Goal: Task Accomplishment & Management: Manage account settings

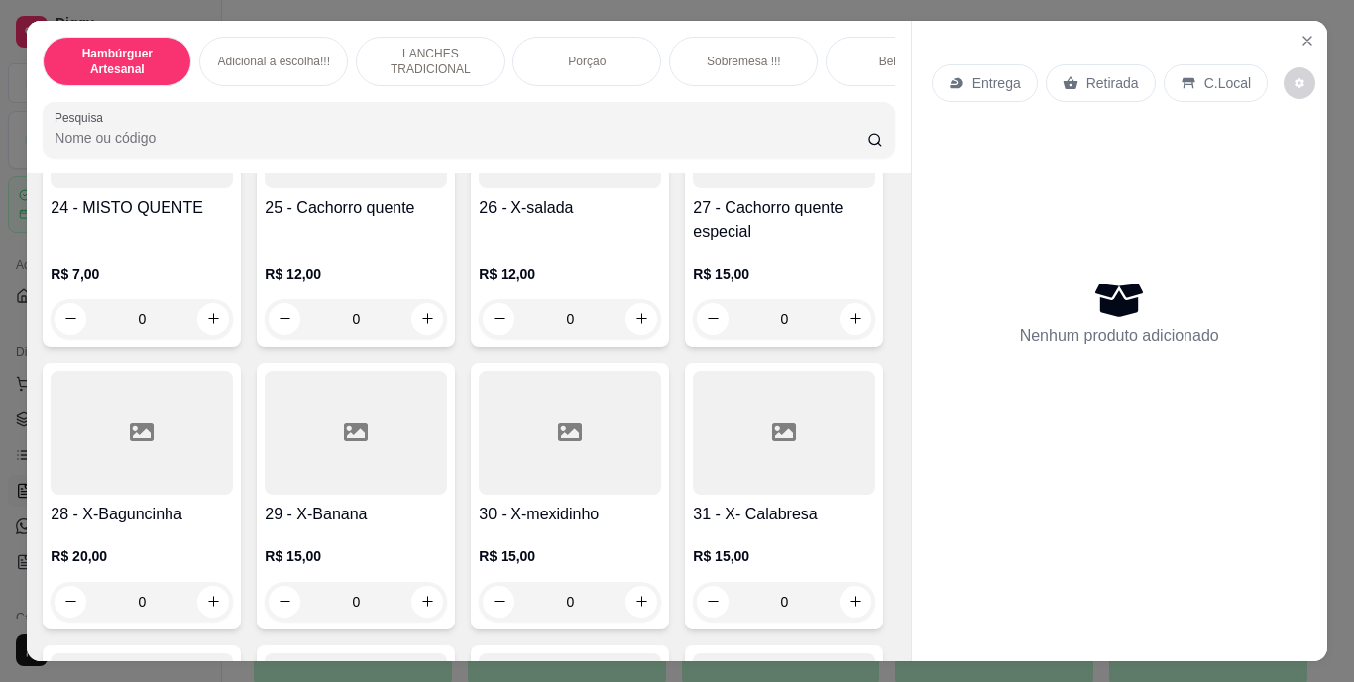
scroll to position [2642, 0]
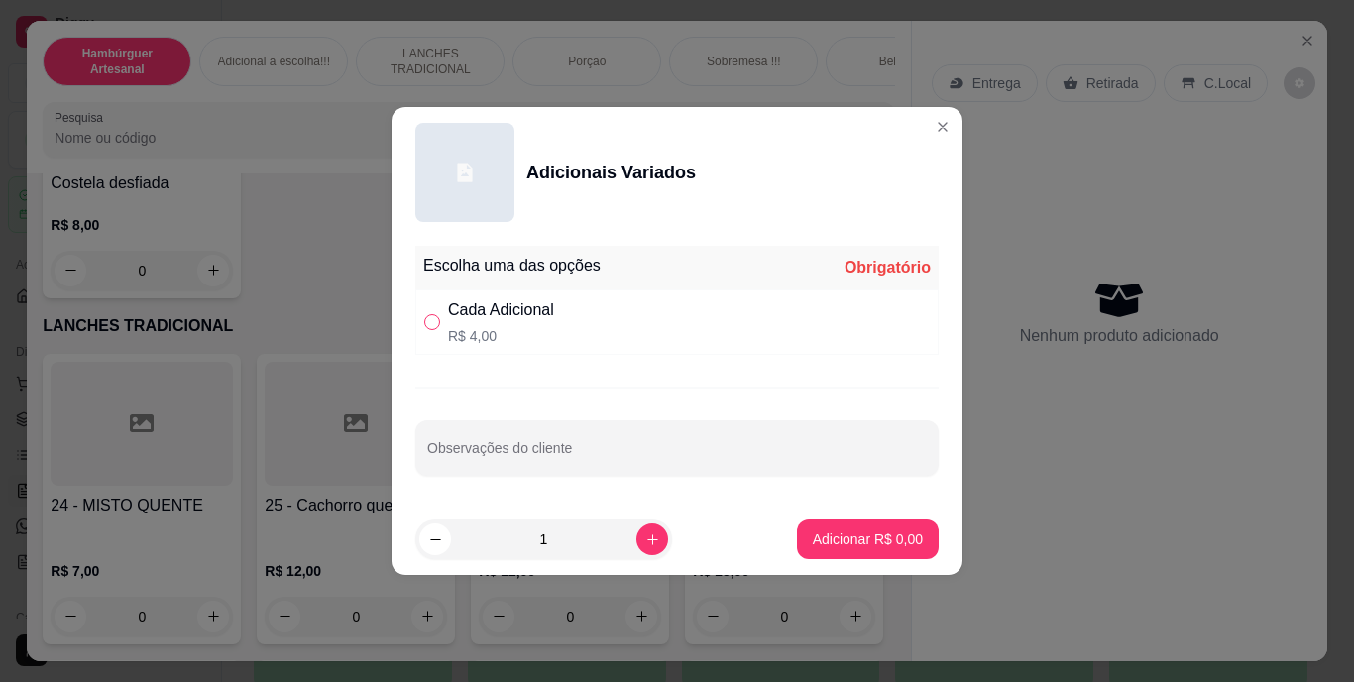
click at [433, 324] on input "" at bounding box center [432, 322] width 16 height 16
radio input "true"
click at [508, 451] on input "Observações do cliente" at bounding box center [677, 456] width 500 height 20
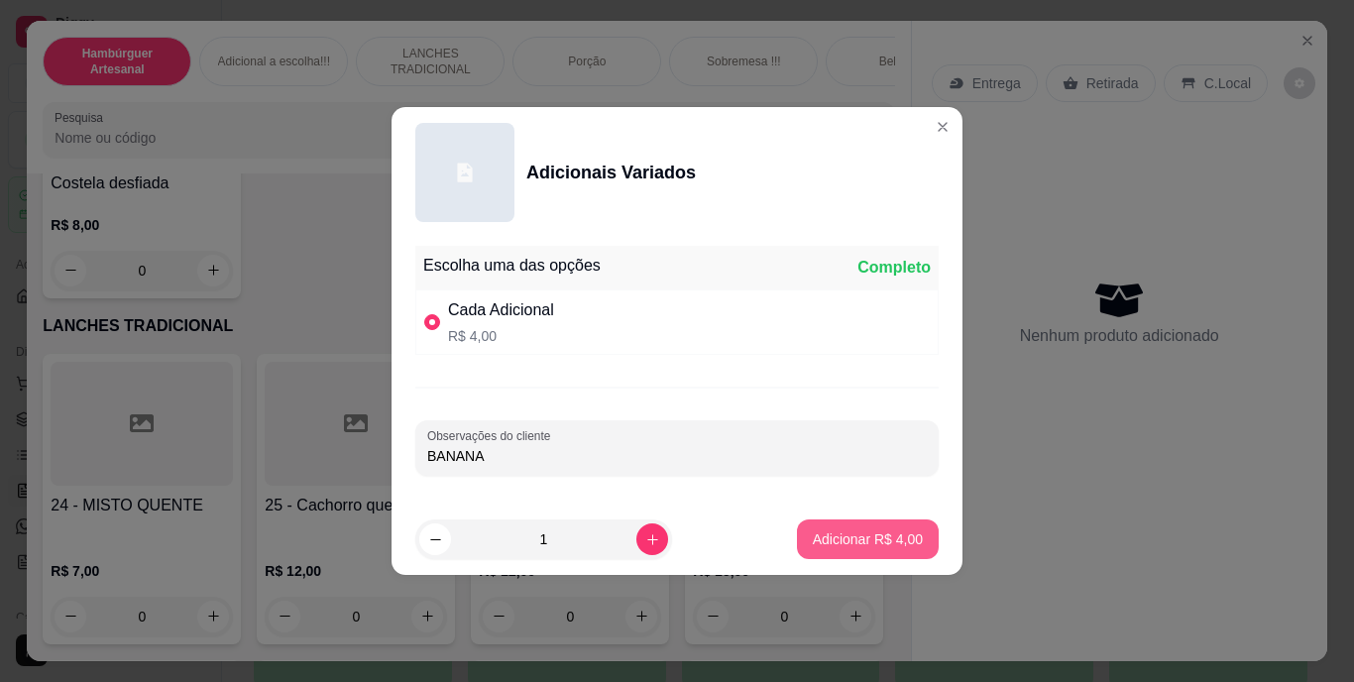
type input "BANANA"
click at [854, 541] on p "Adicionar R$ 4,00" at bounding box center [868, 539] width 110 height 20
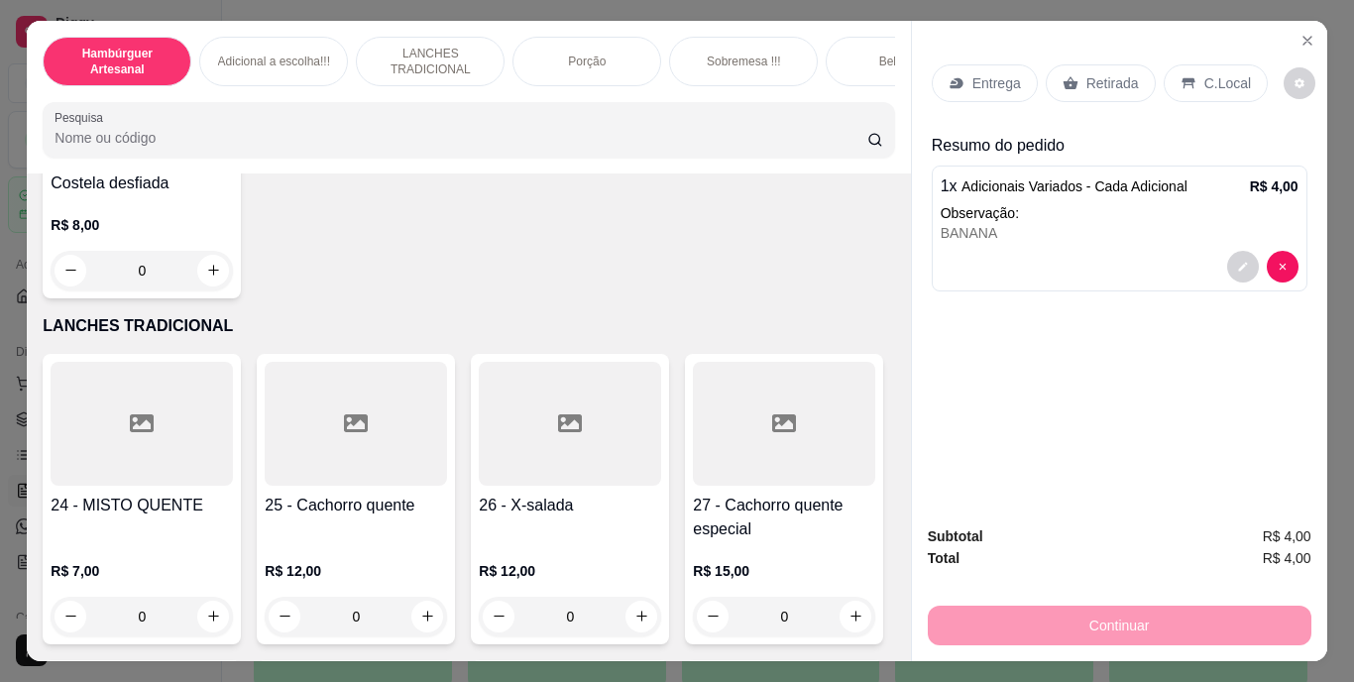
click at [1086, 73] on p "Retirada" at bounding box center [1112, 83] width 53 height 20
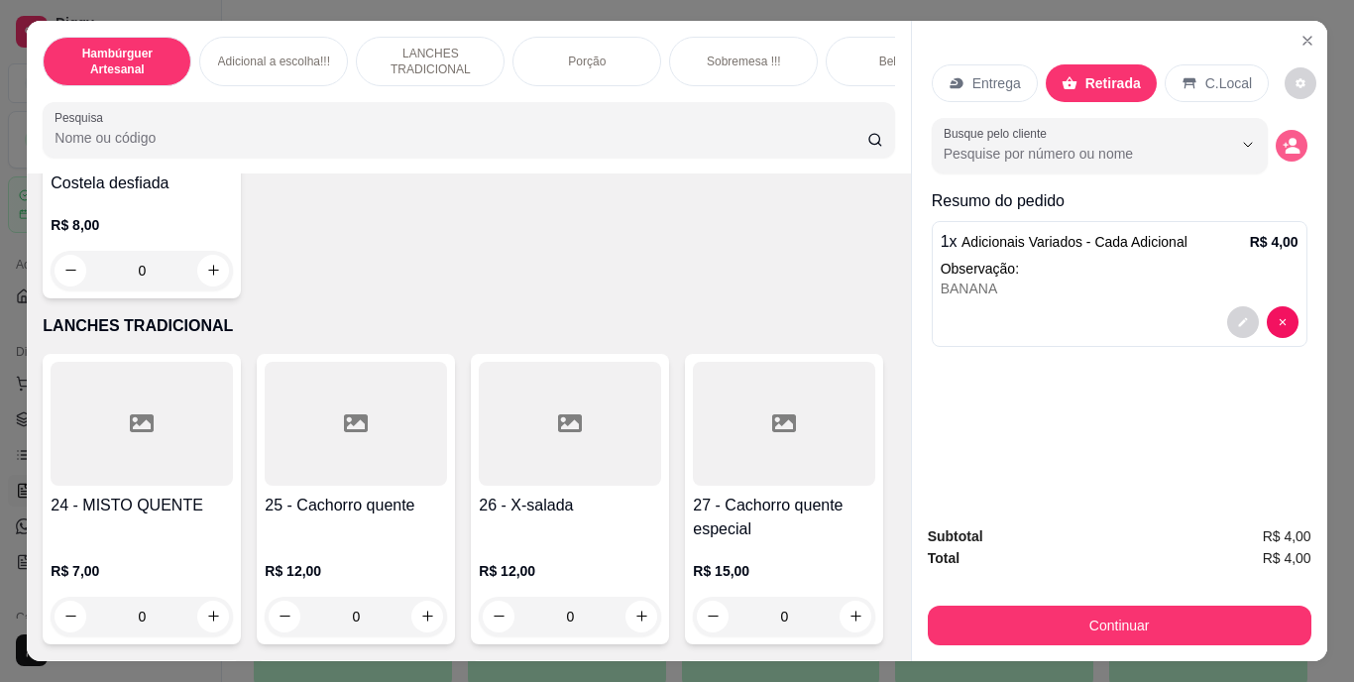
click at [1290, 147] on icon "decrease-product-quantity" at bounding box center [1292, 150] width 15 height 7
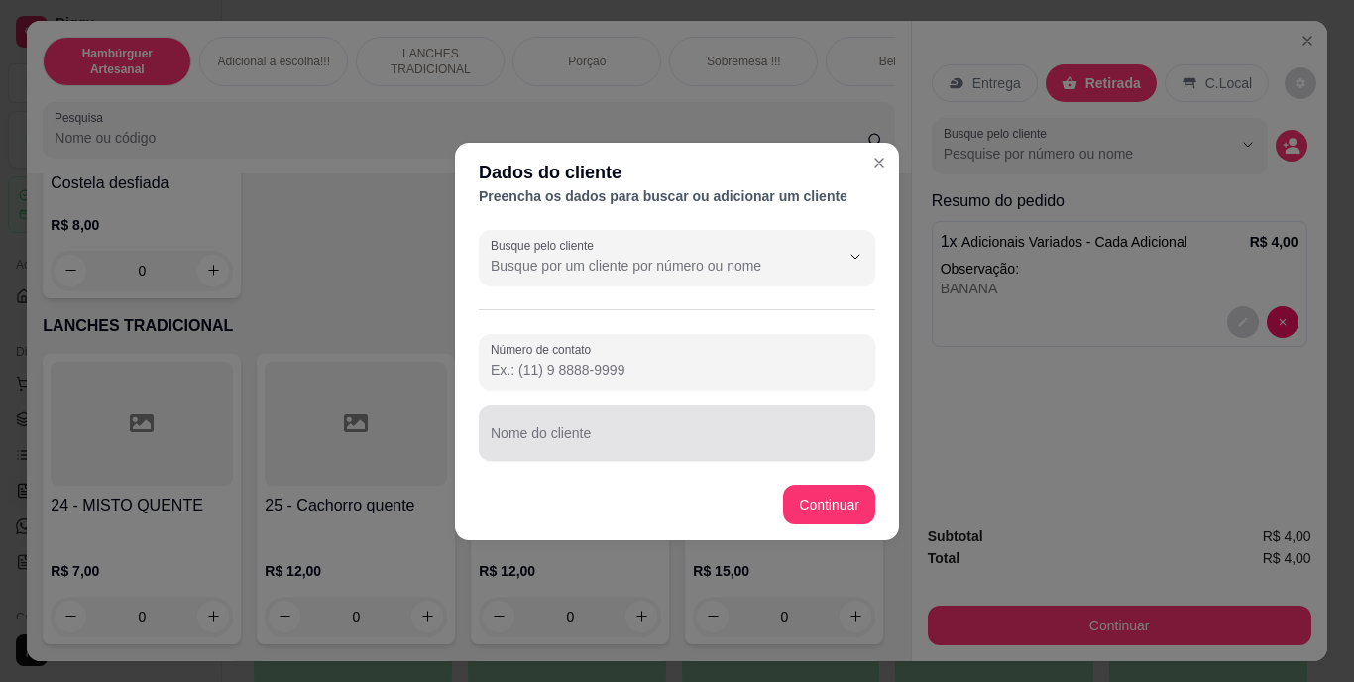
click at [634, 429] on div at bounding box center [677, 433] width 373 height 40
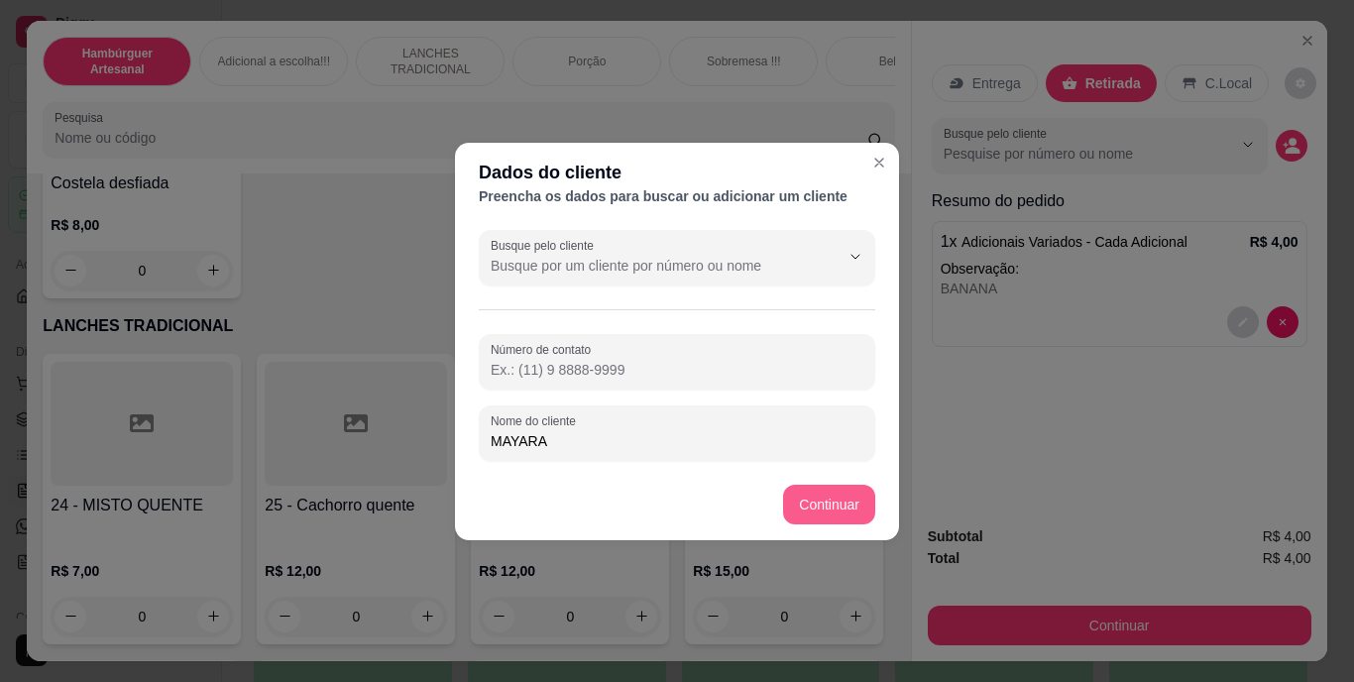
type input "MAYARA"
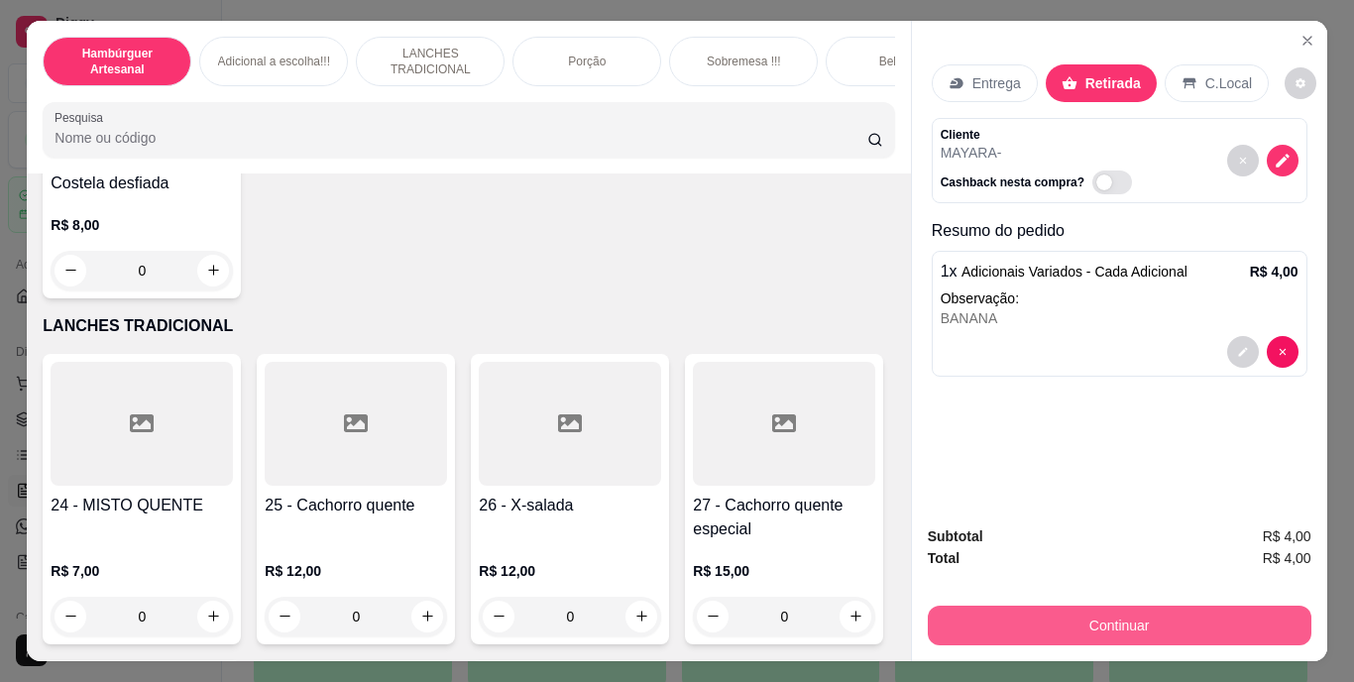
click at [1109, 619] on button "Continuar" at bounding box center [1120, 626] width 384 height 40
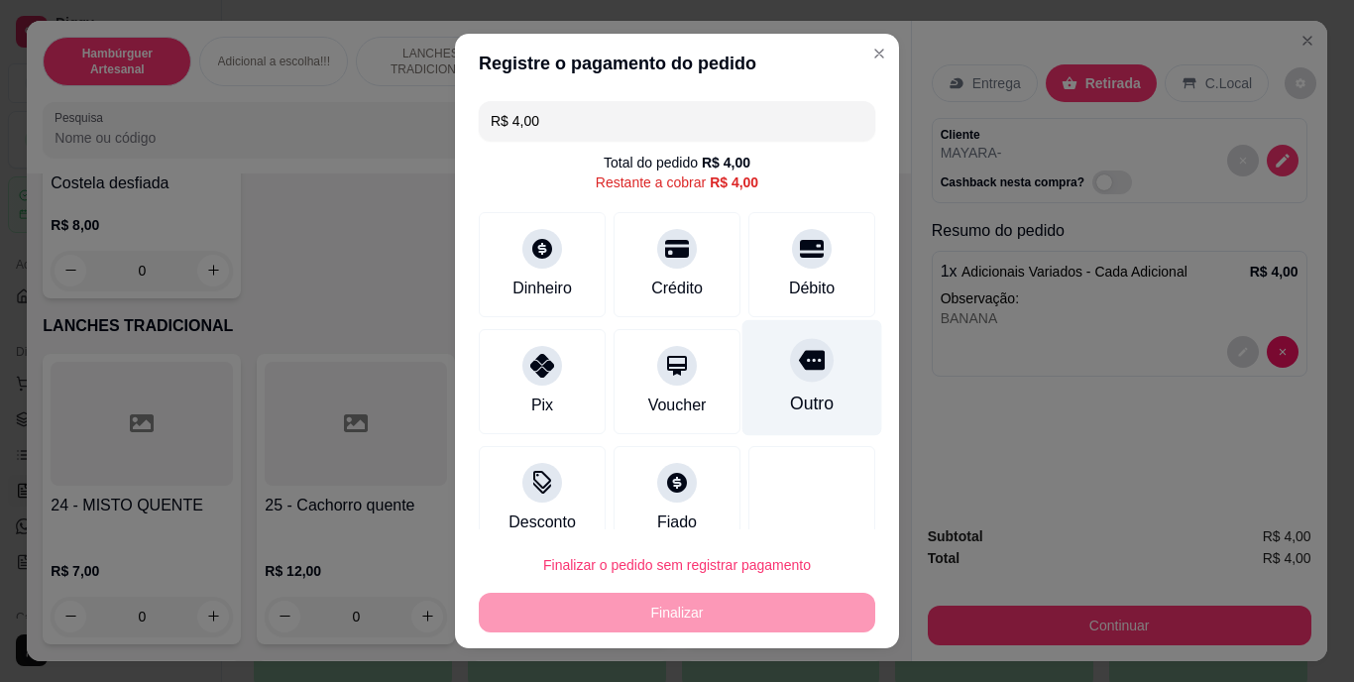
click at [799, 358] on icon at bounding box center [812, 361] width 26 height 20
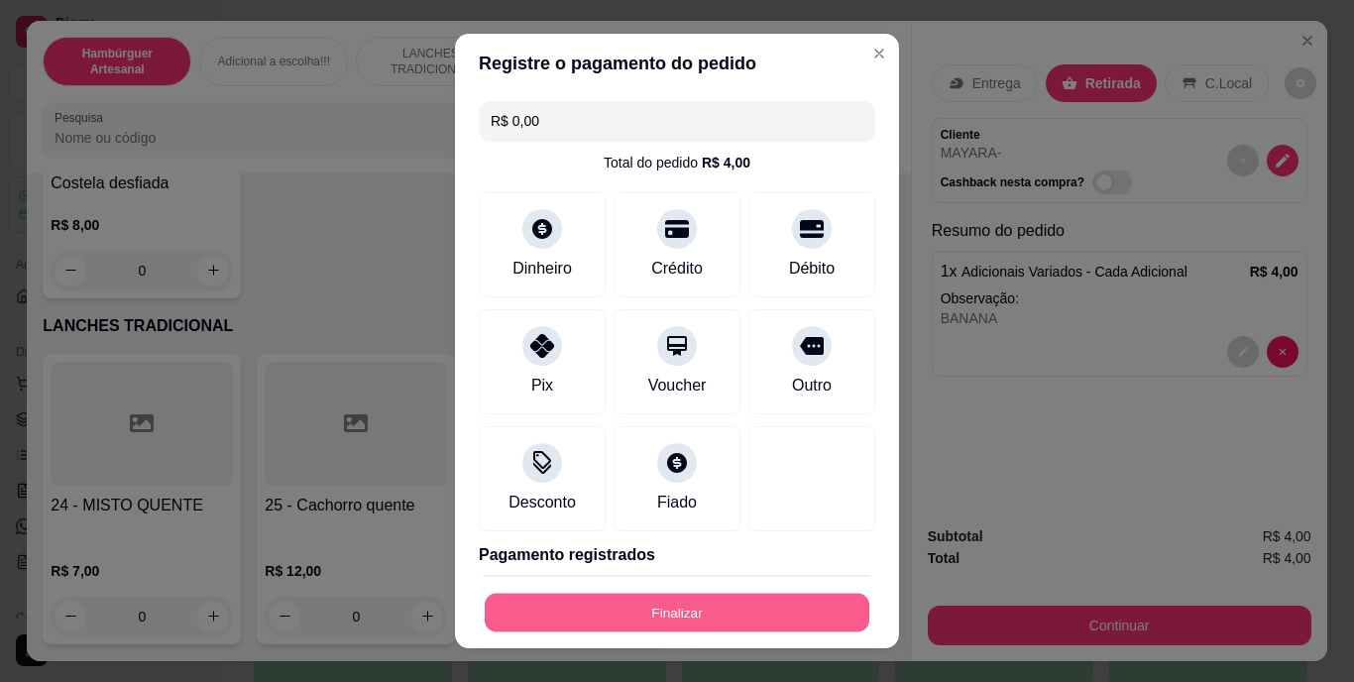
click at [673, 616] on button "Finalizar" at bounding box center [677, 612] width 385 height 39
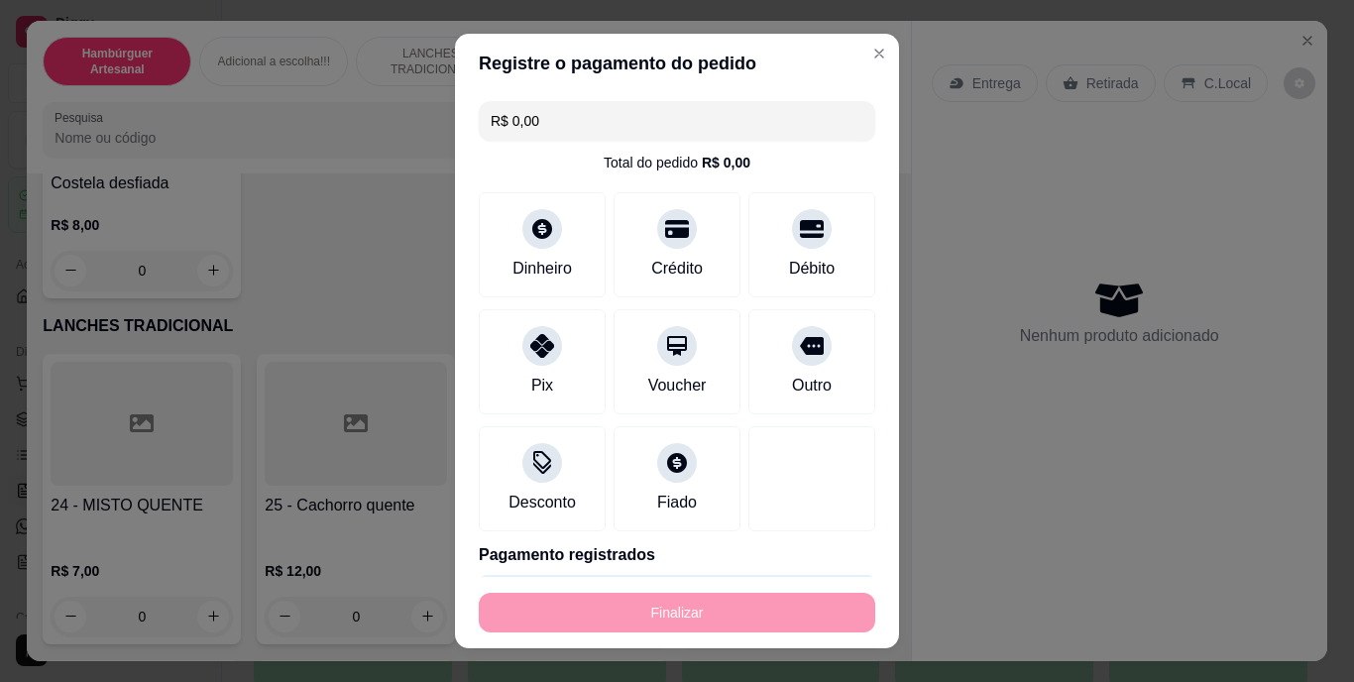
type input "-R$ 4,00"
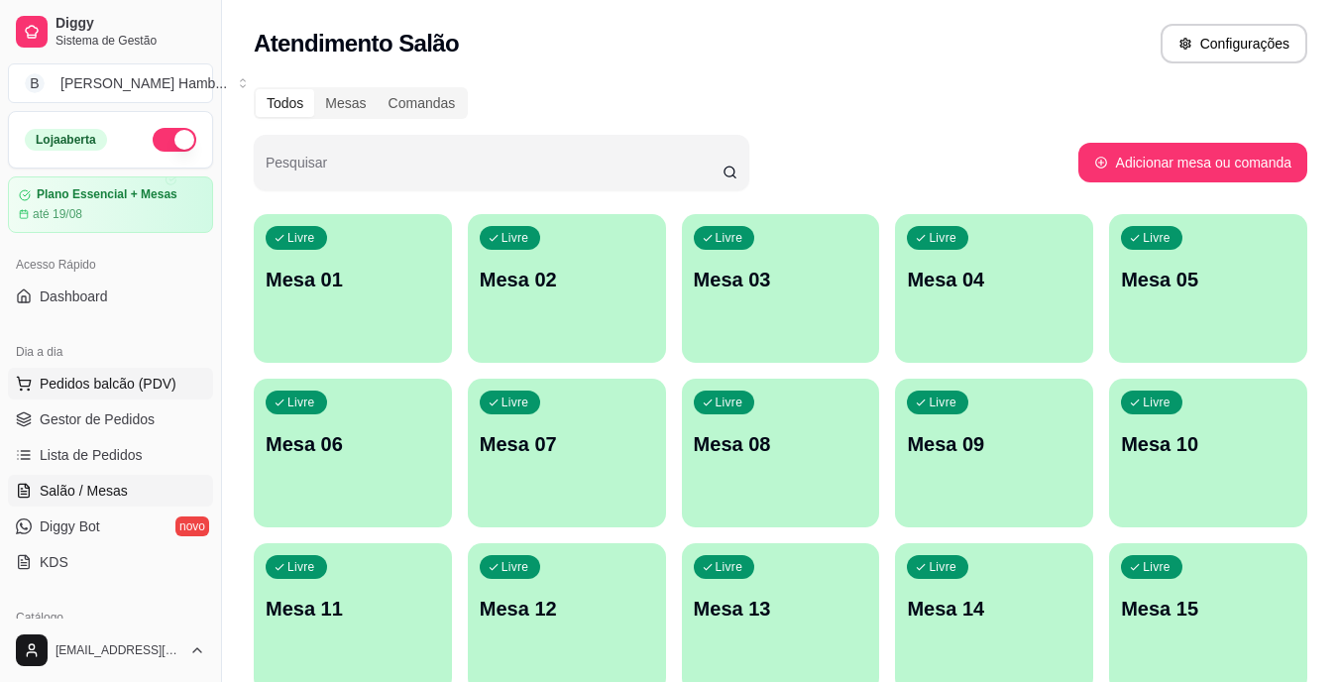
click at [143, 392] on span "Pedidos balcão (PDV)" at bounding box center [108, 384] width 137 height 20
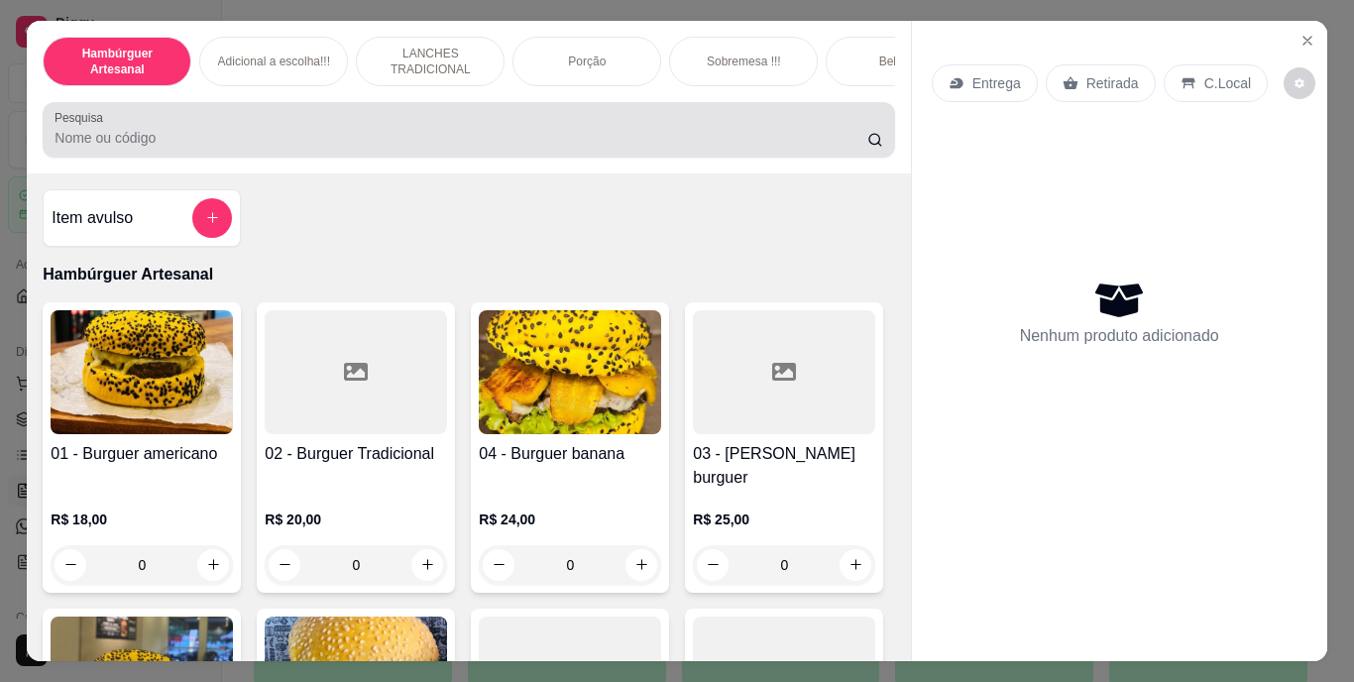
click at [427, 137] on input "Pesquisa" at bounding box center [461, 138] width 813 height 20
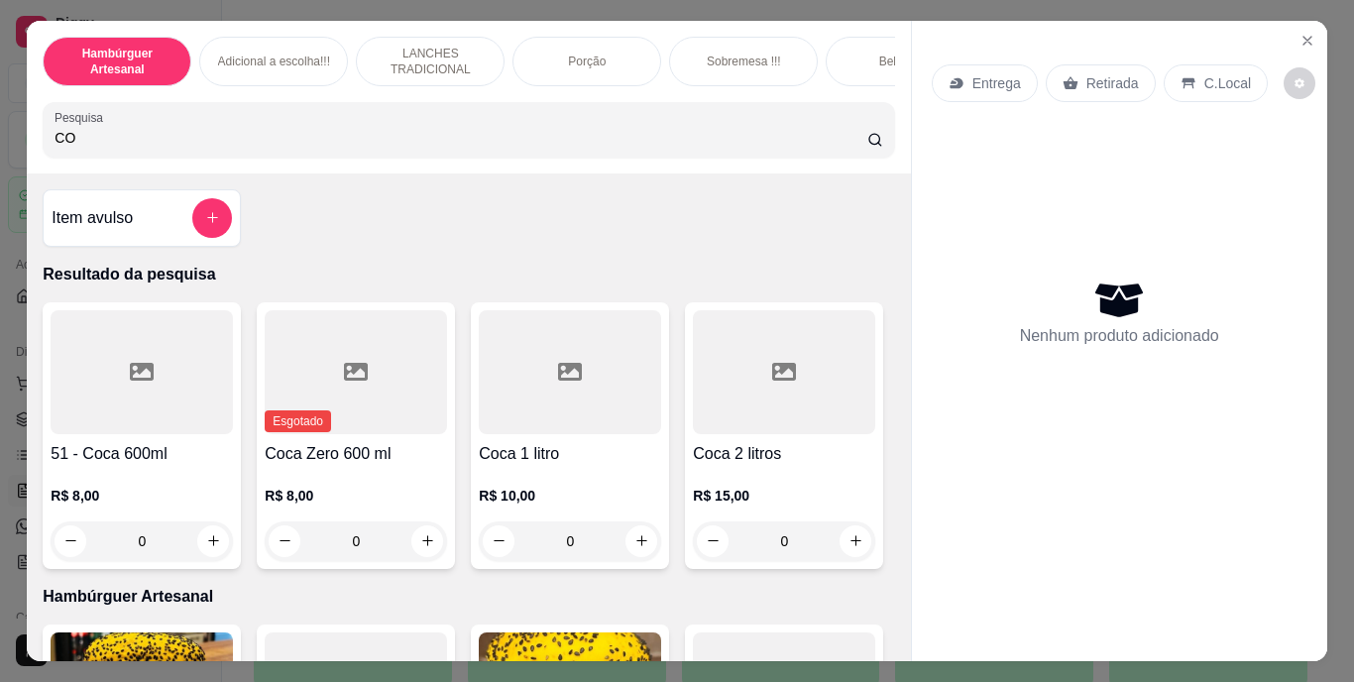
type input "C"
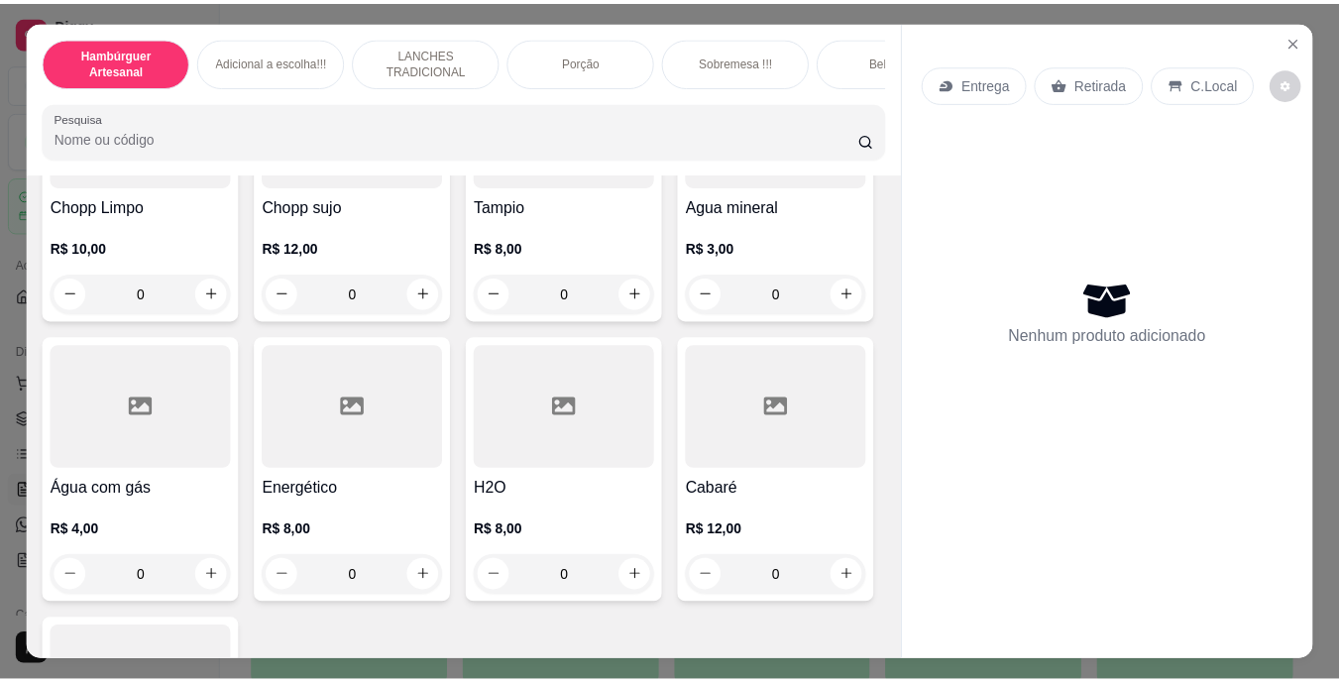
scroll to position [5750, 0]
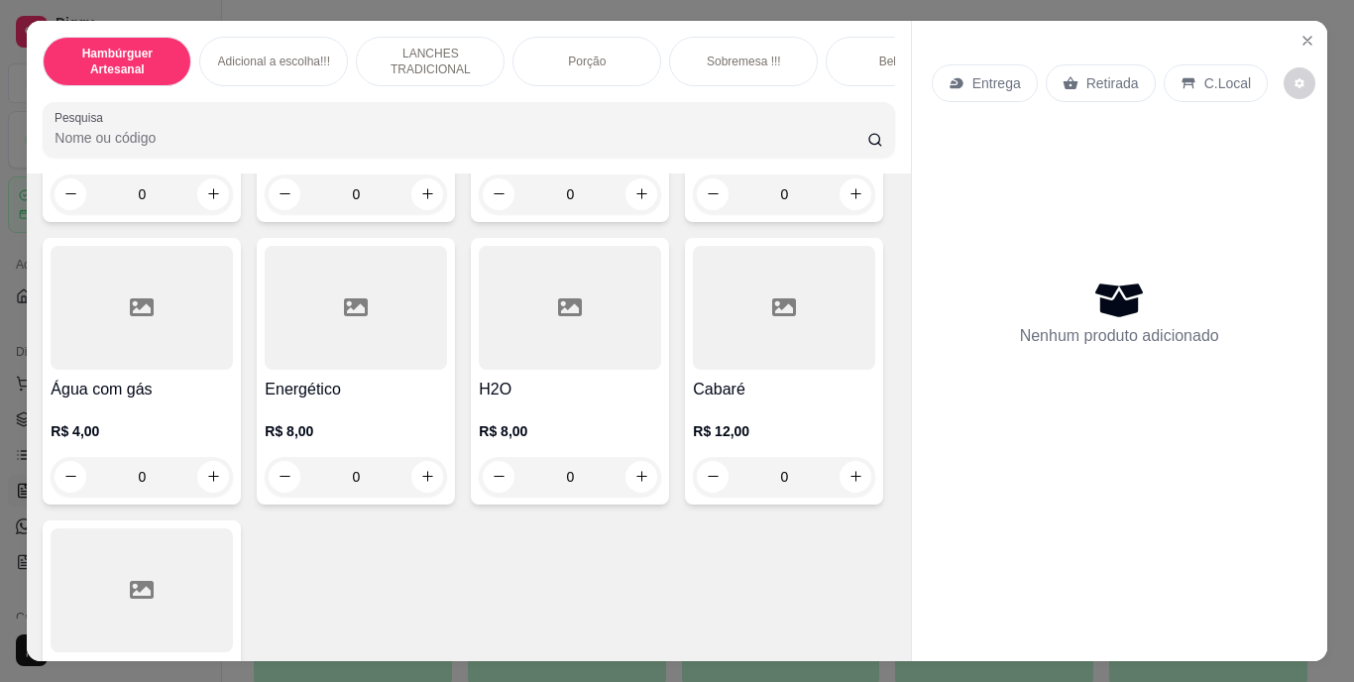
type input "1"
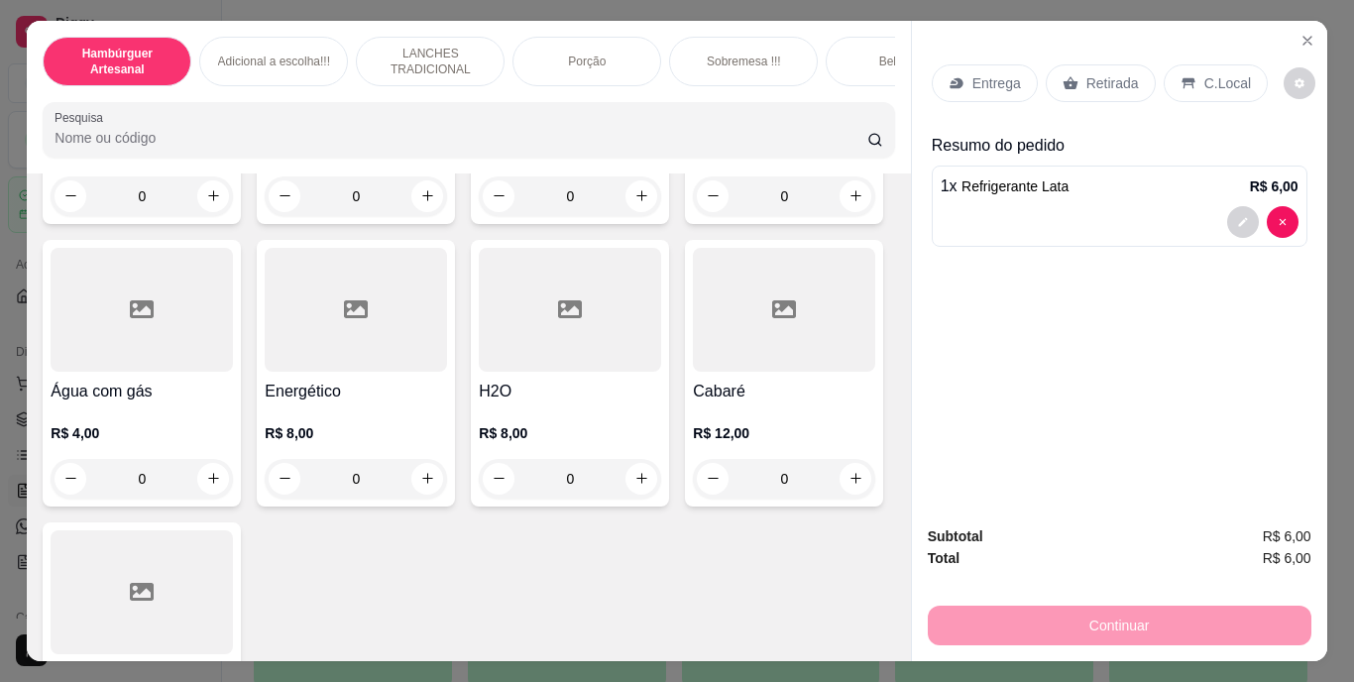
click at [1086, 80] on p "Retirada" at bounding box center [1112, 83] width 53 height 20
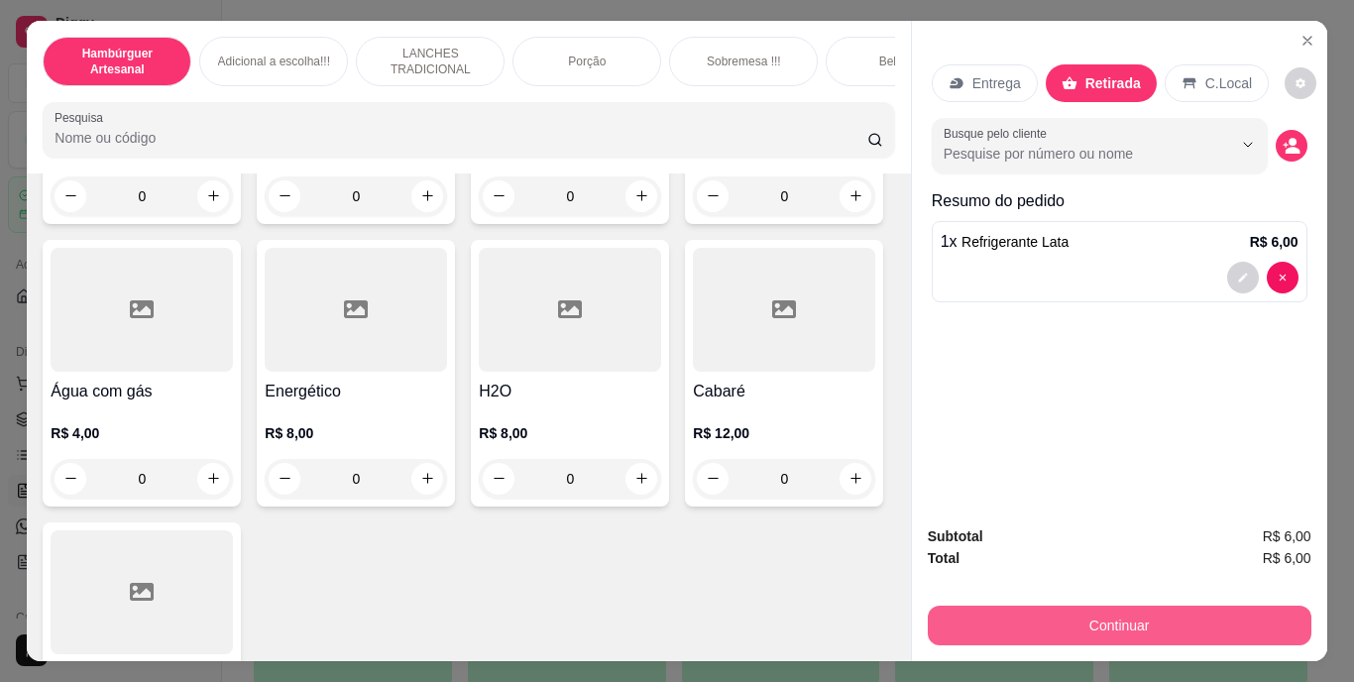
click at [1042, 632] on button "Continuar" at bounding box center [1120, 626] width 384 height 40
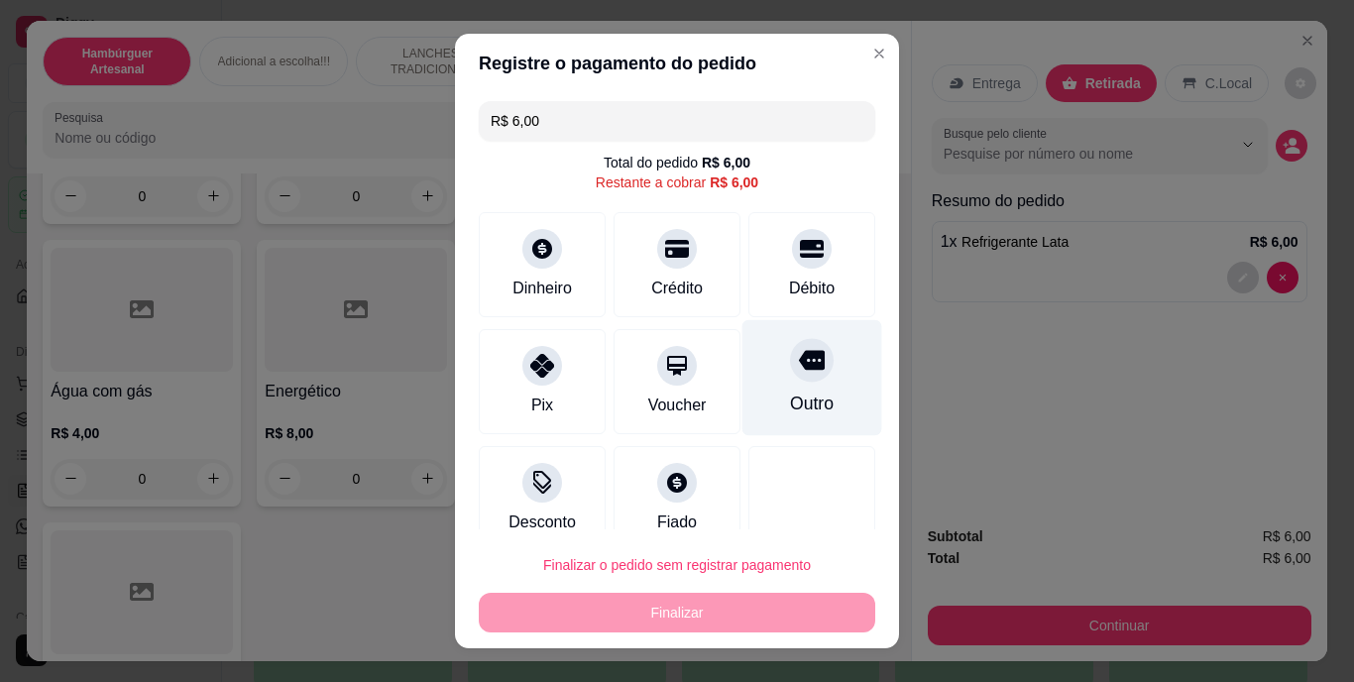
click at [790, 380] on div at bounding box center [812, 361] width 44 height 44
type input "R$ 0,00"
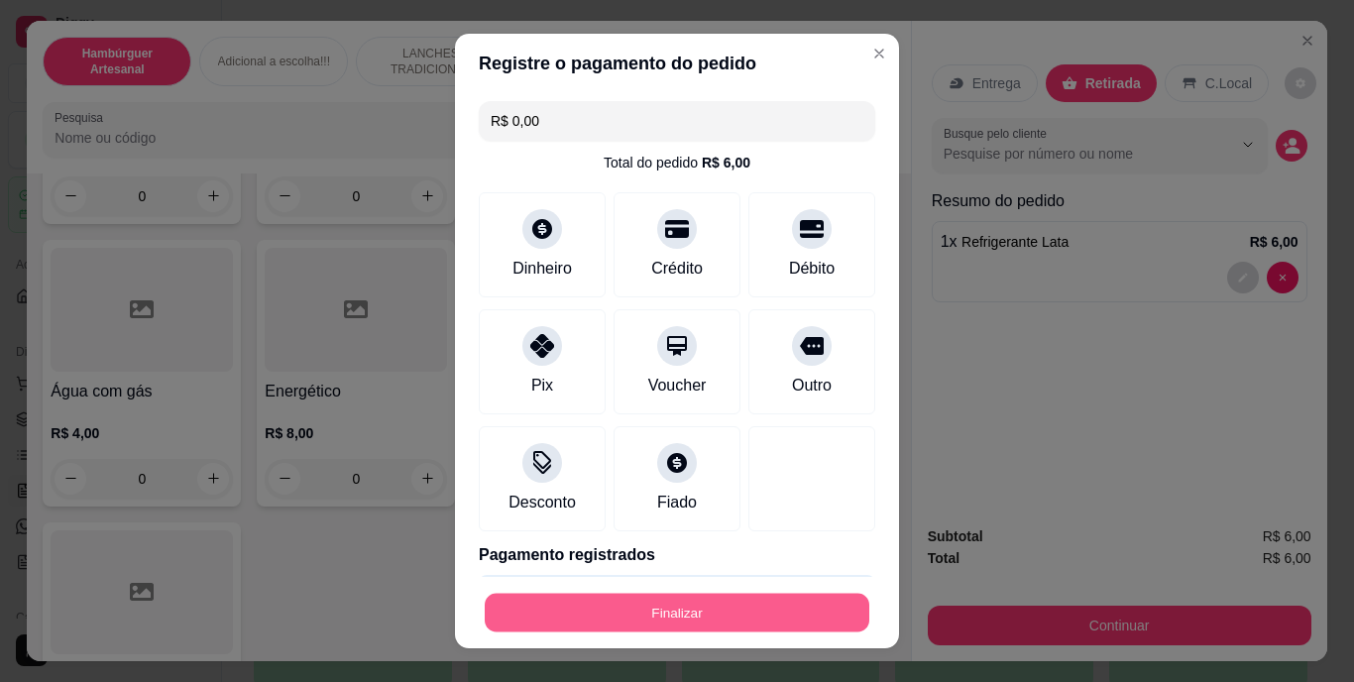
click at [684, 614] on button "Finalizar" at bounding box center [677, 612] width 385 height 39
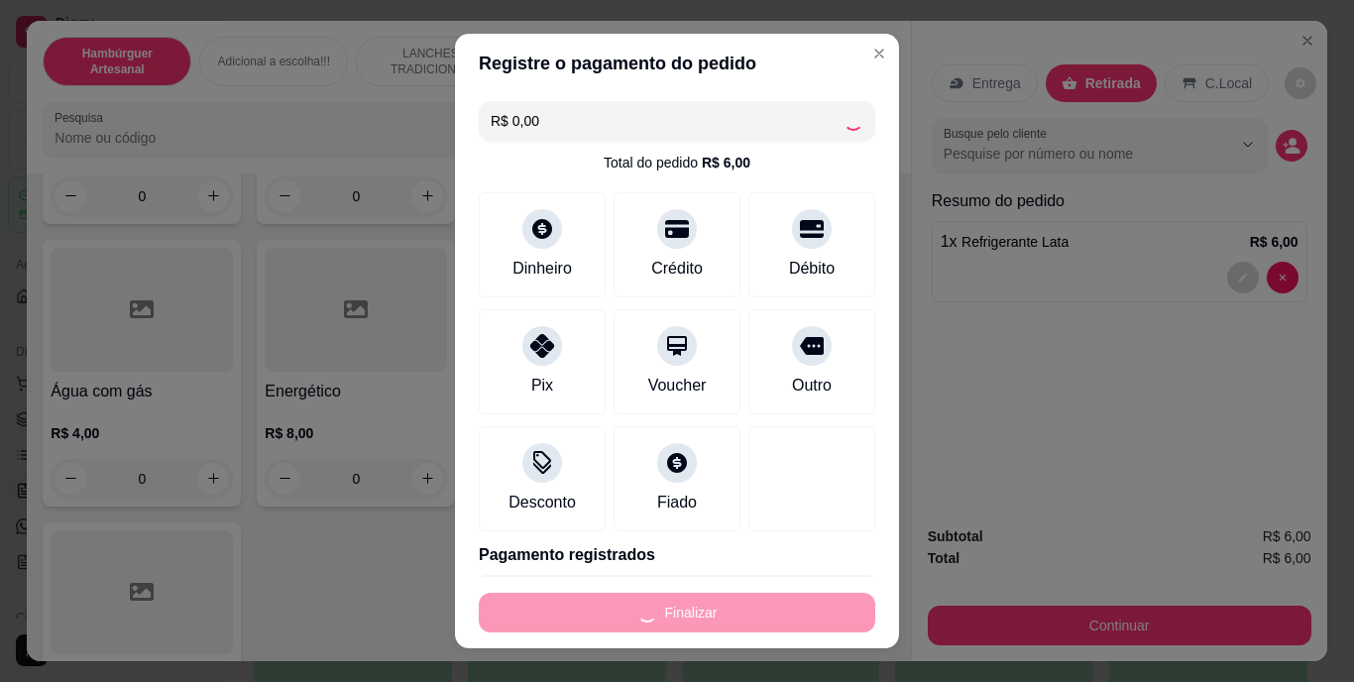
type input "0"
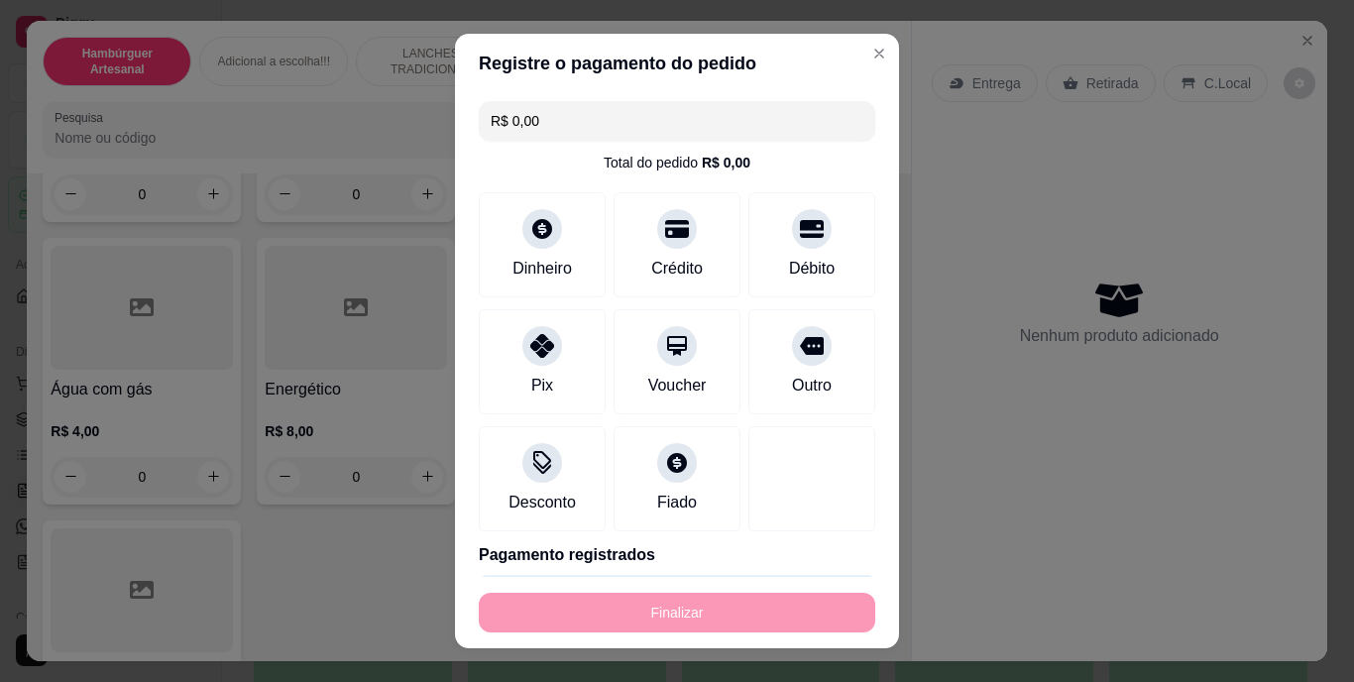
type input "-R$ 6,00"
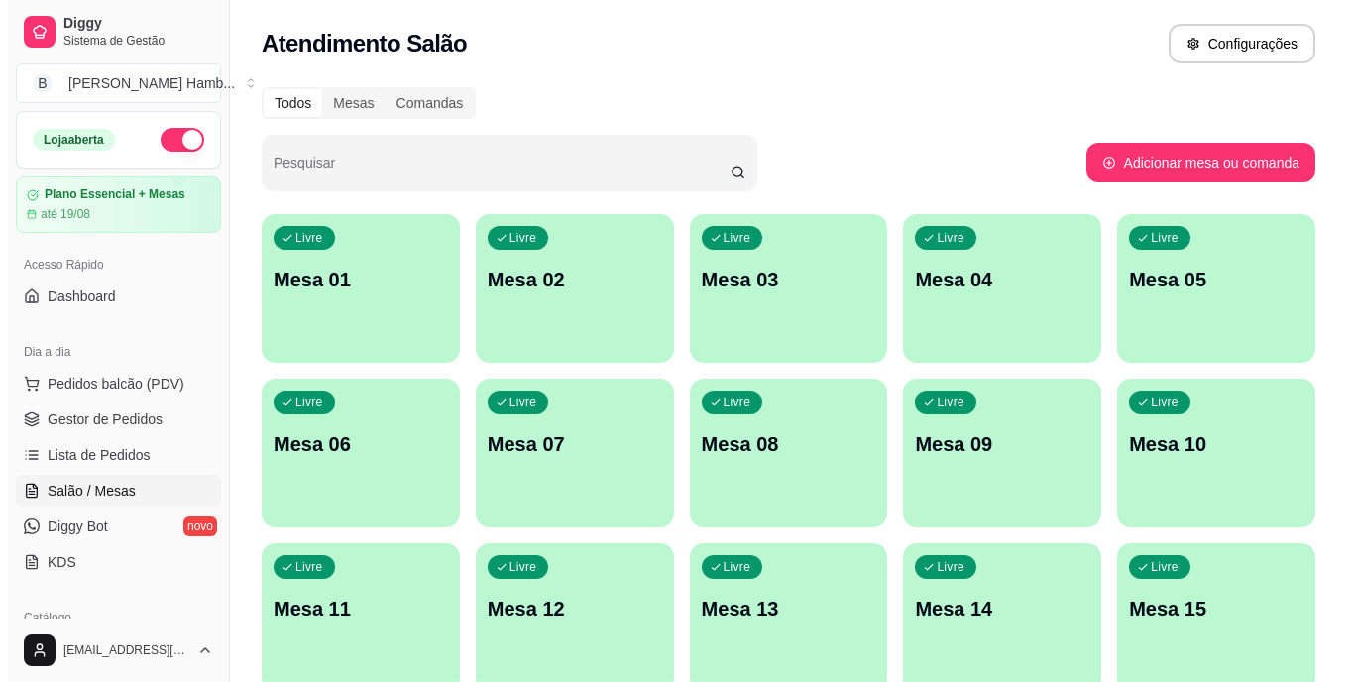
scroll to position [255, 0]
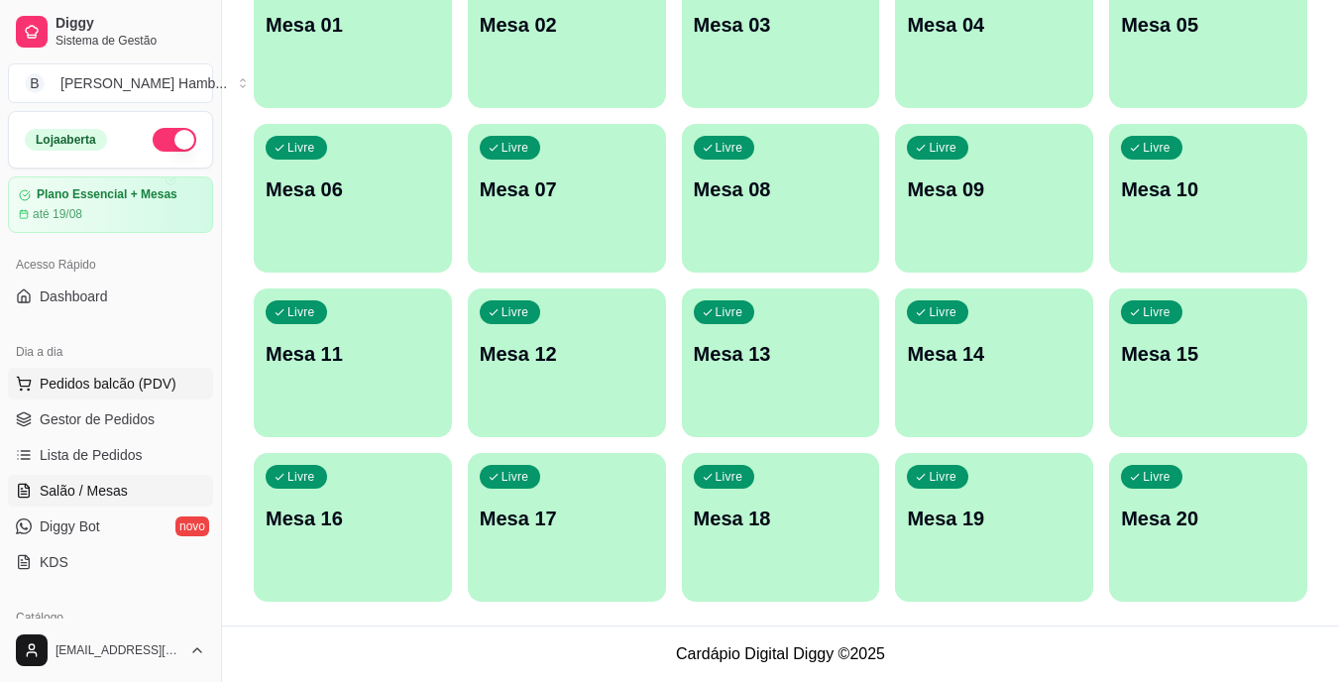
drag, startPoint x: 594, startPoint y: 544, endPoint x: 150, endPoint y: 382, distance: 472.9
click at [150, 382] on span "Pedidos balcão (PDV)" at bounding box center [108, 384] width 137 height 20
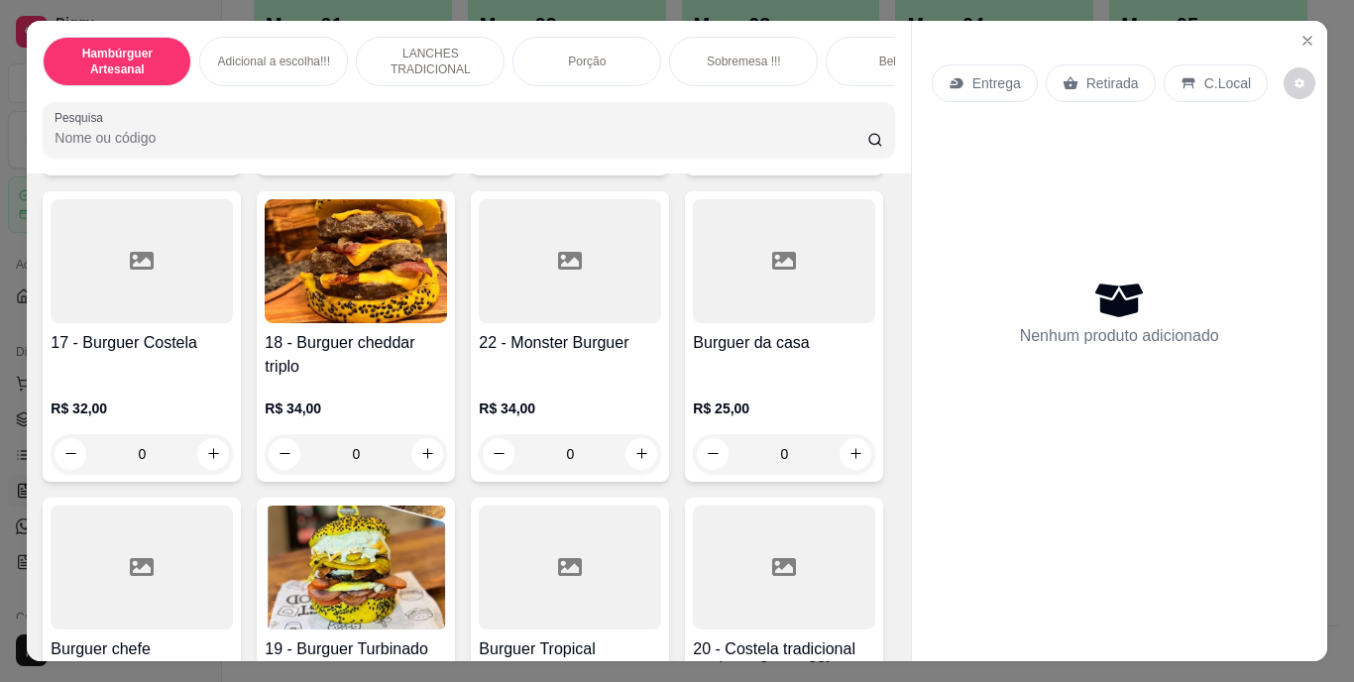
scroll to position [1388, 0]
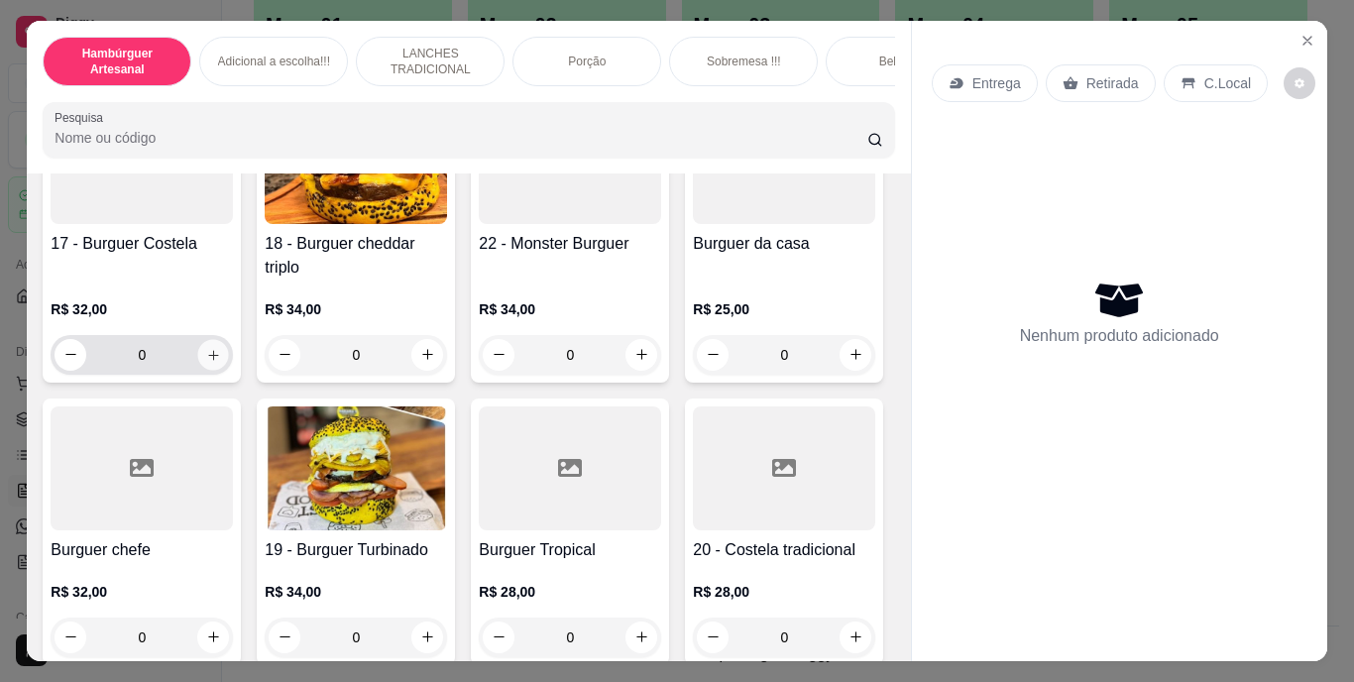
click at [221, 362] on icon "increase-product-quantity" at bounding box center [213, 354] width 15 height 15
type input "1"
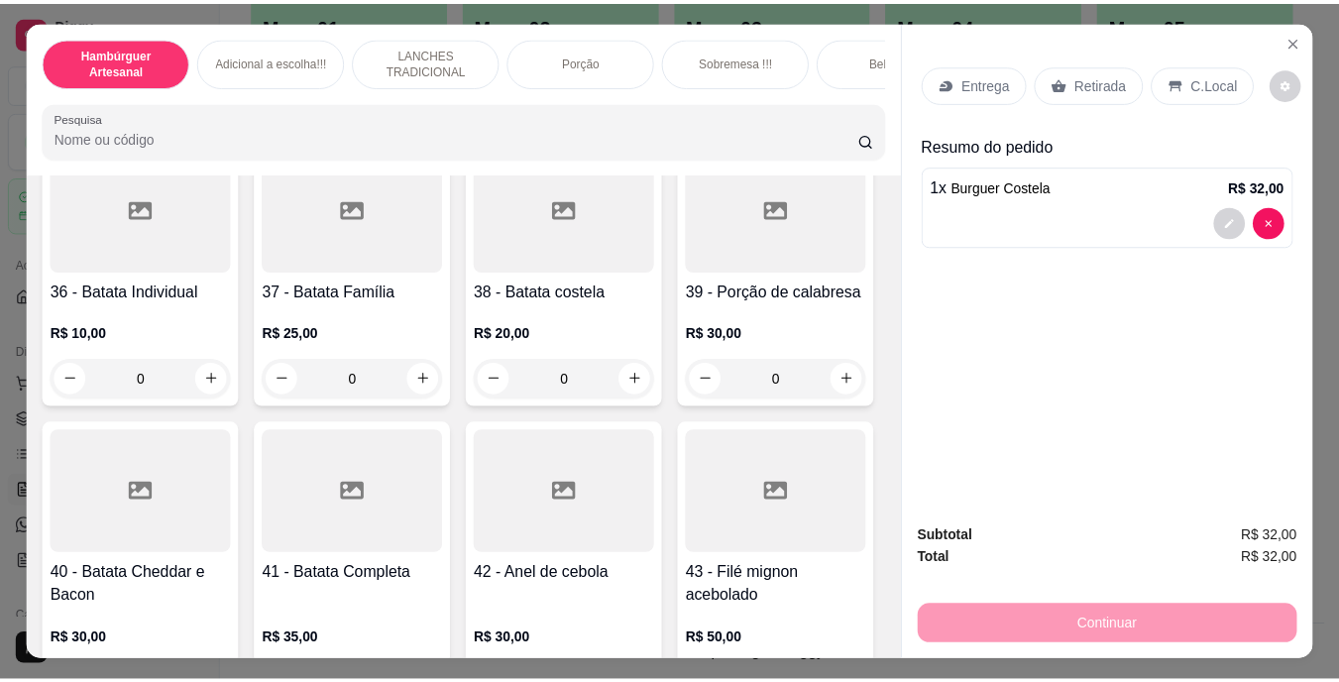
scroll to position [4064, 0]
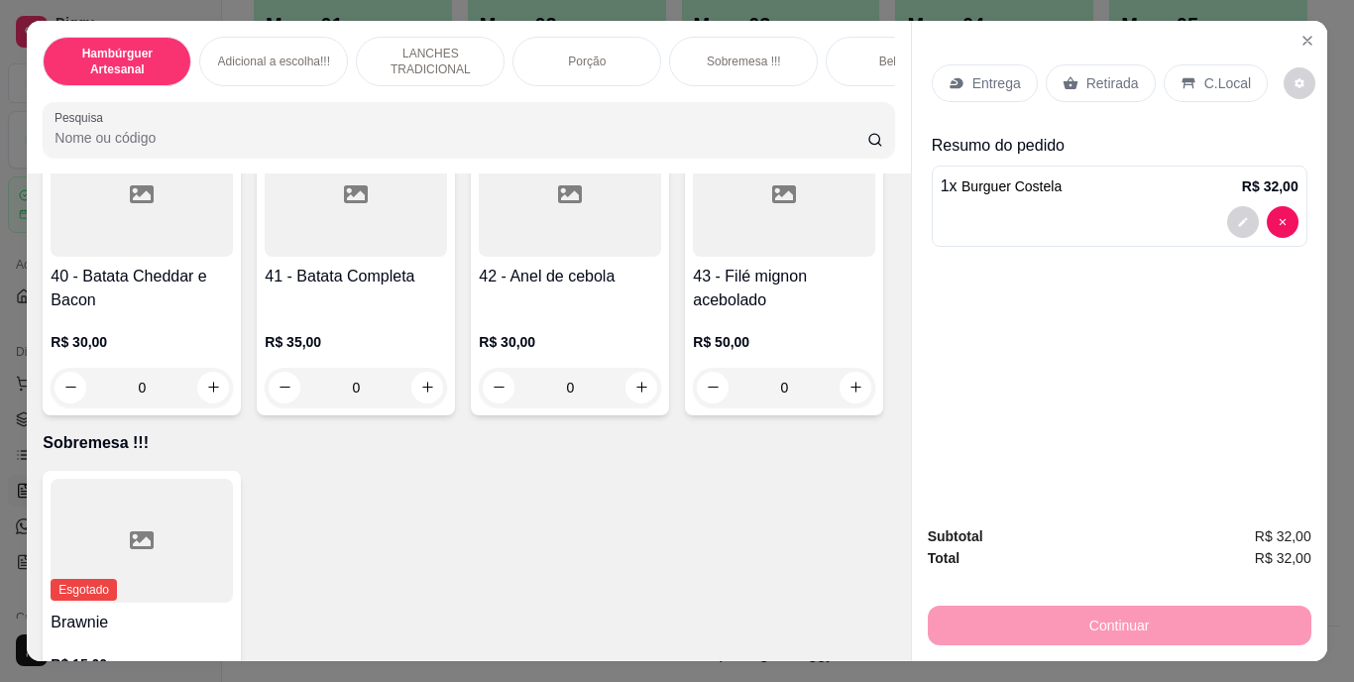
type input "1"
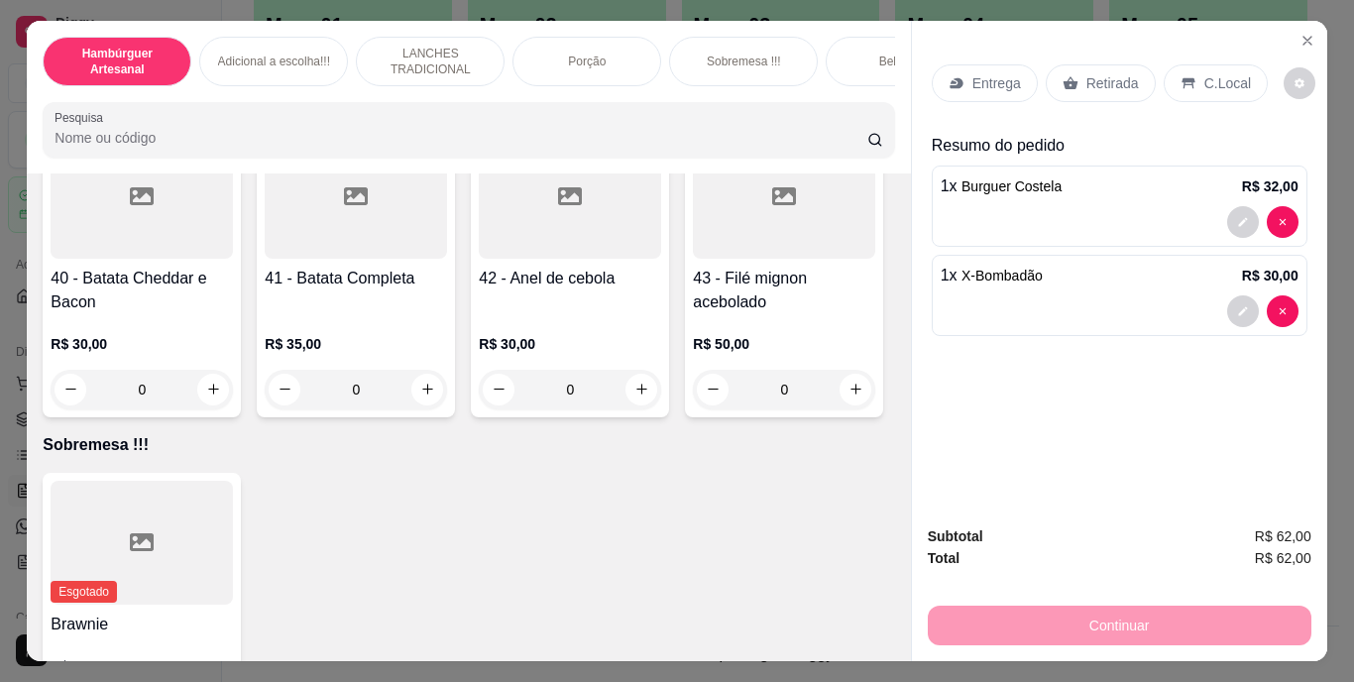
click at [1086, 73] on p "Retirada" at bounding box center [1112, 83] width 53 height 20
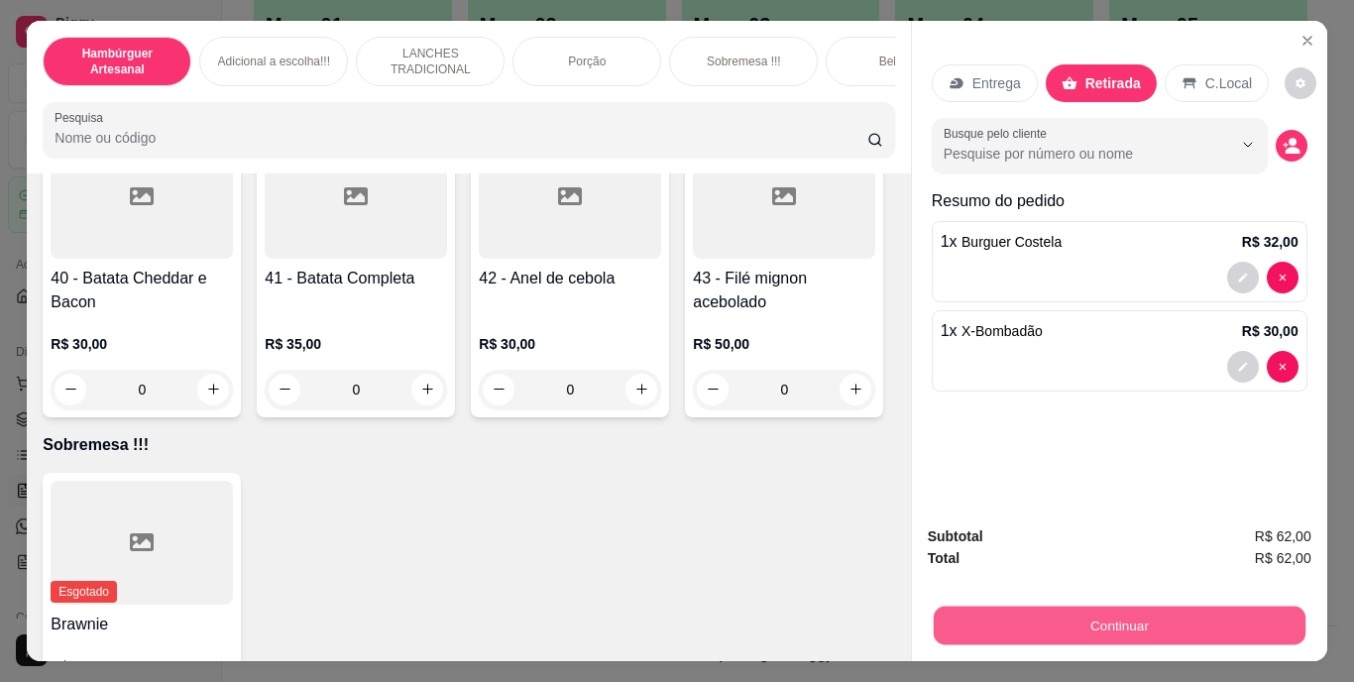
click at [1086, 608] on button "Continuar" at bounding box center [1119, 626] width 372 height 39
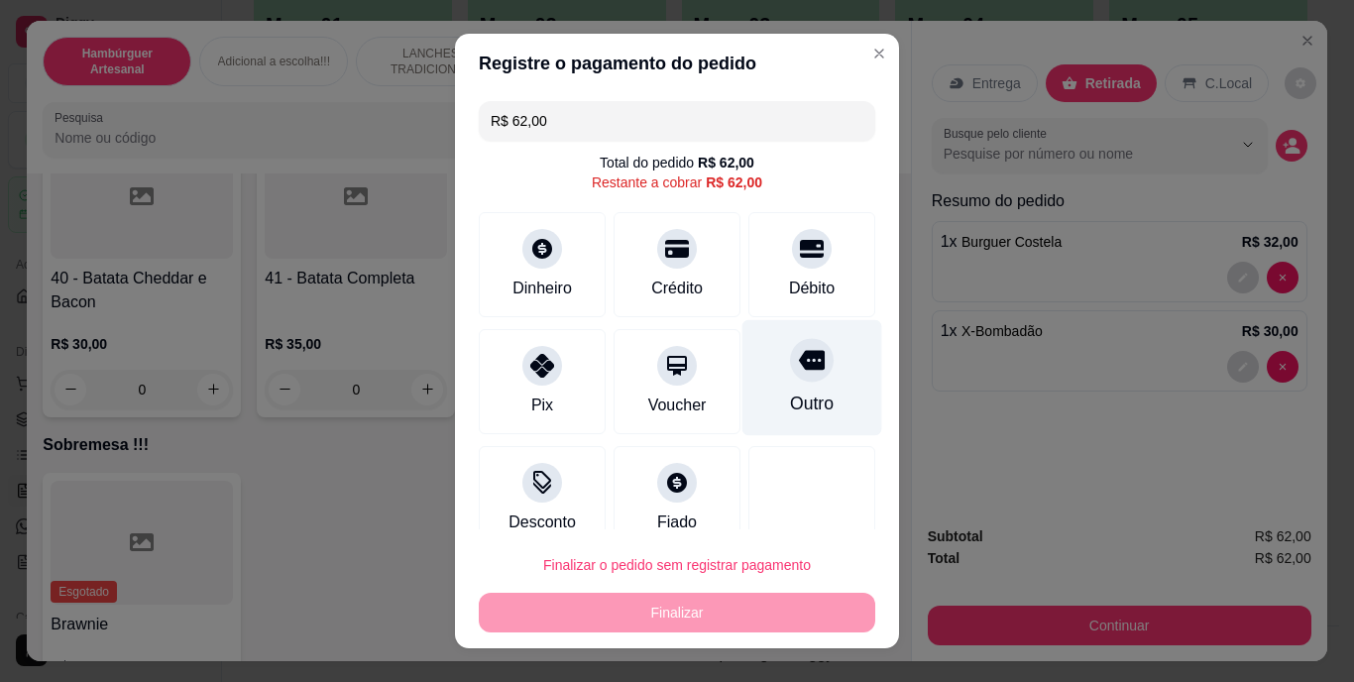
click at [799, 371] on icon at bounding box center [812, 361] width 26 height 26
type input "R$ 0,00"
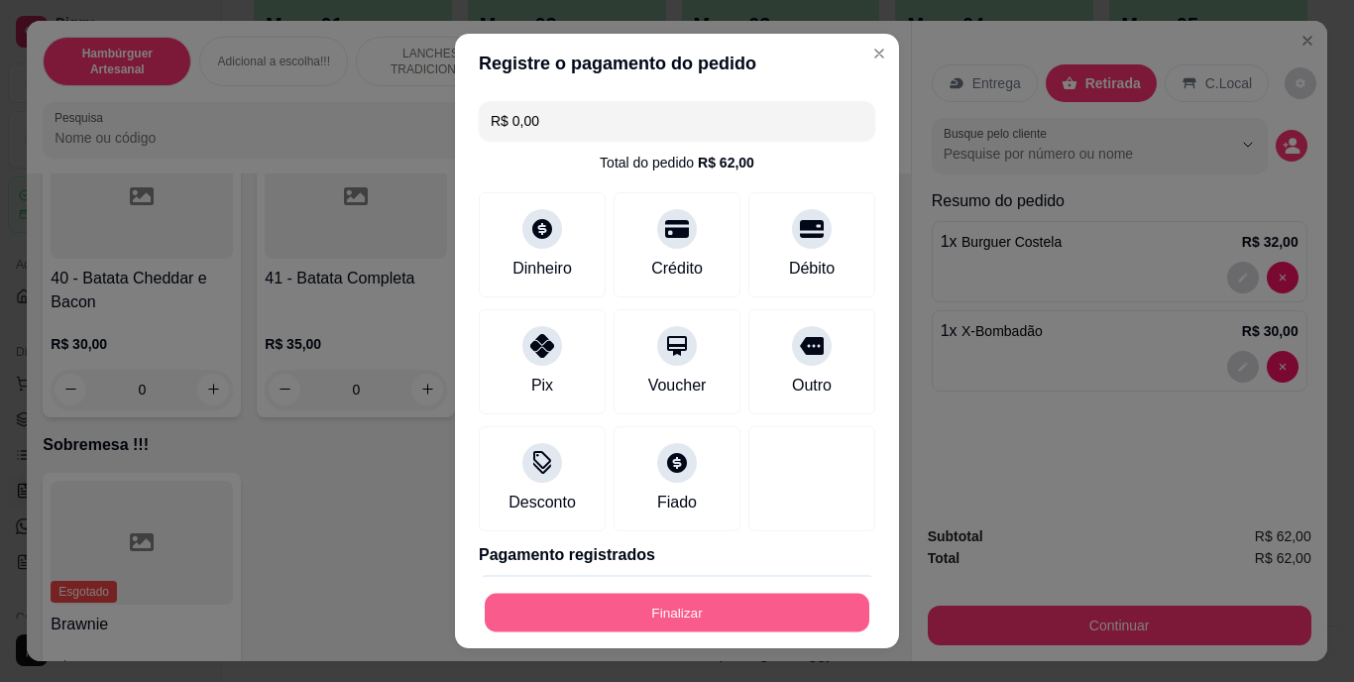
click at [688, 613] on button "Finalizar" at bounding box center [677, 612] width 385 height 39
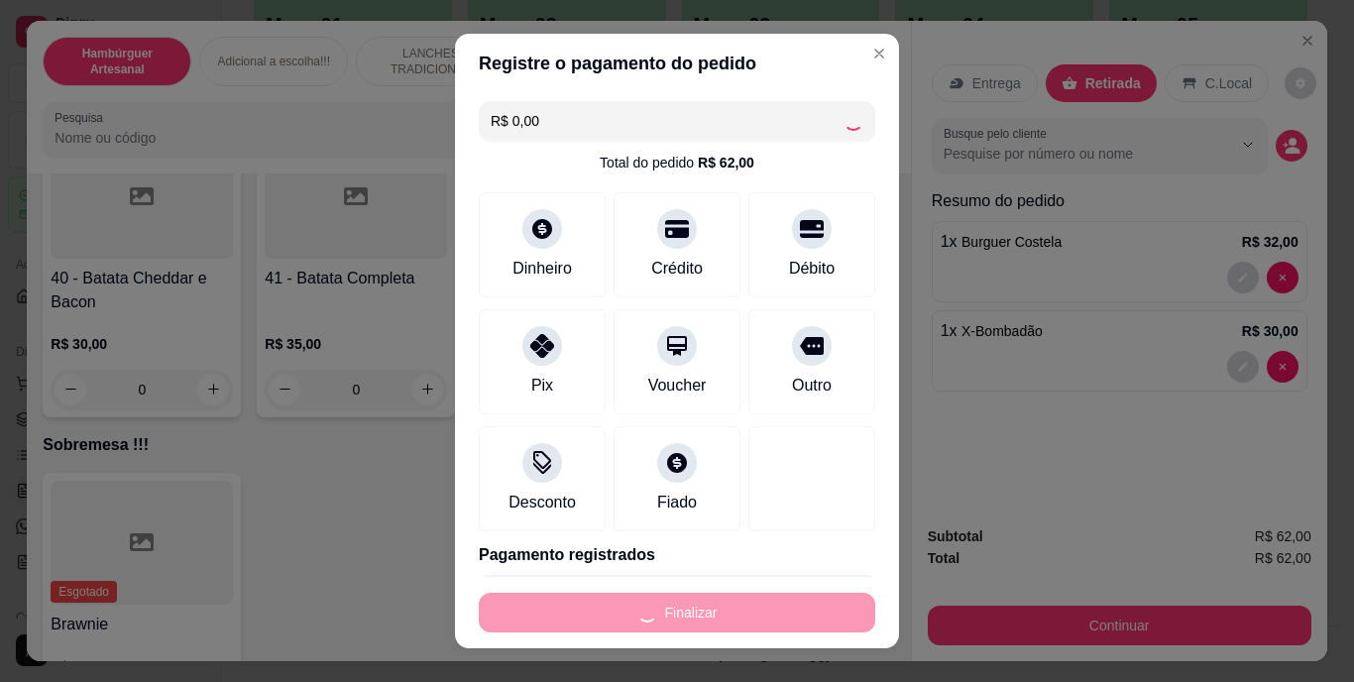
type input "0"
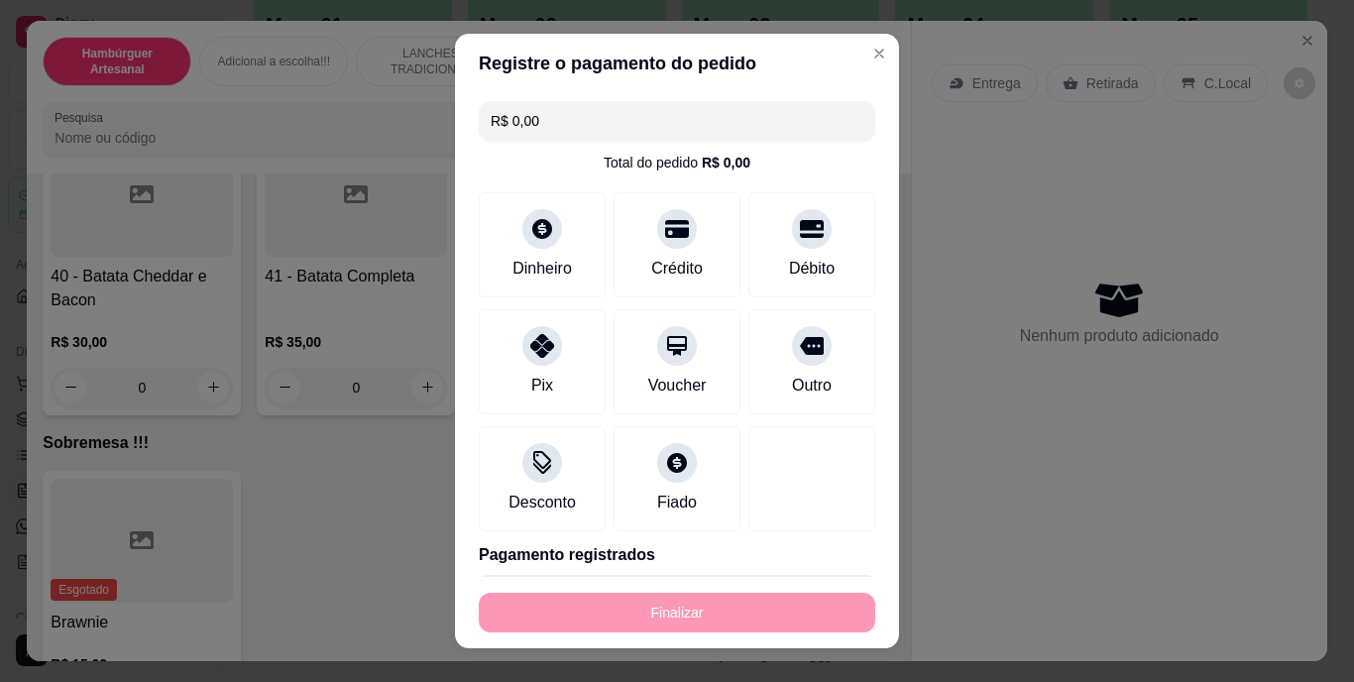
type input "-R$ 62,00"
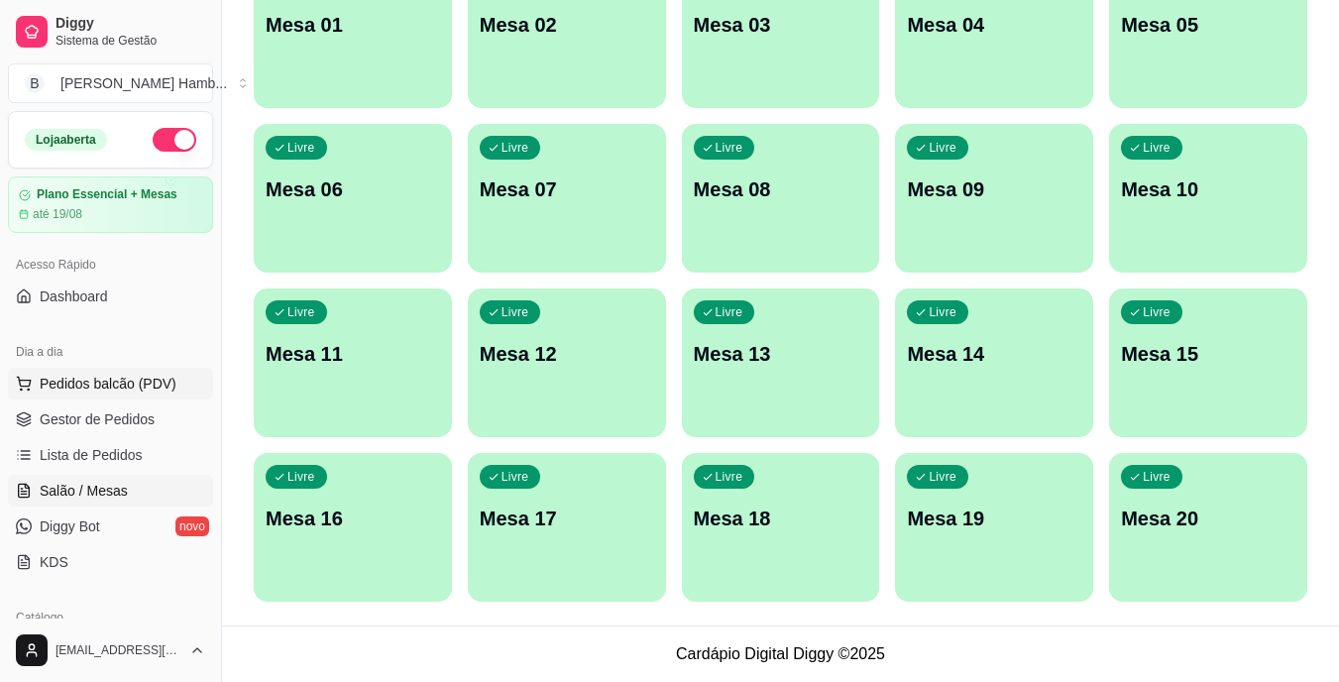
click at [143, 384] on span "Pedidos balcão (PDV)" at bounding box center [108, 384] width 137 height 20
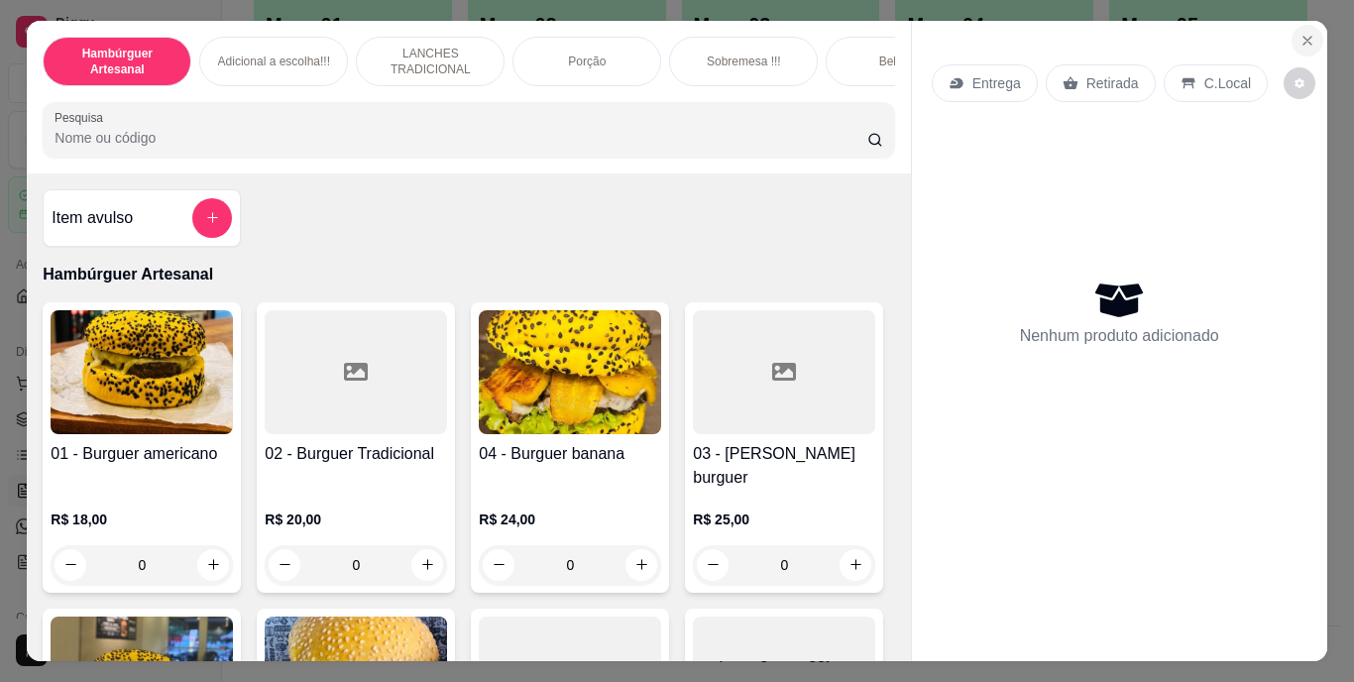
click at [1292, 35] on button "Close" at bounding box center [1308, 41] width 32 height 32
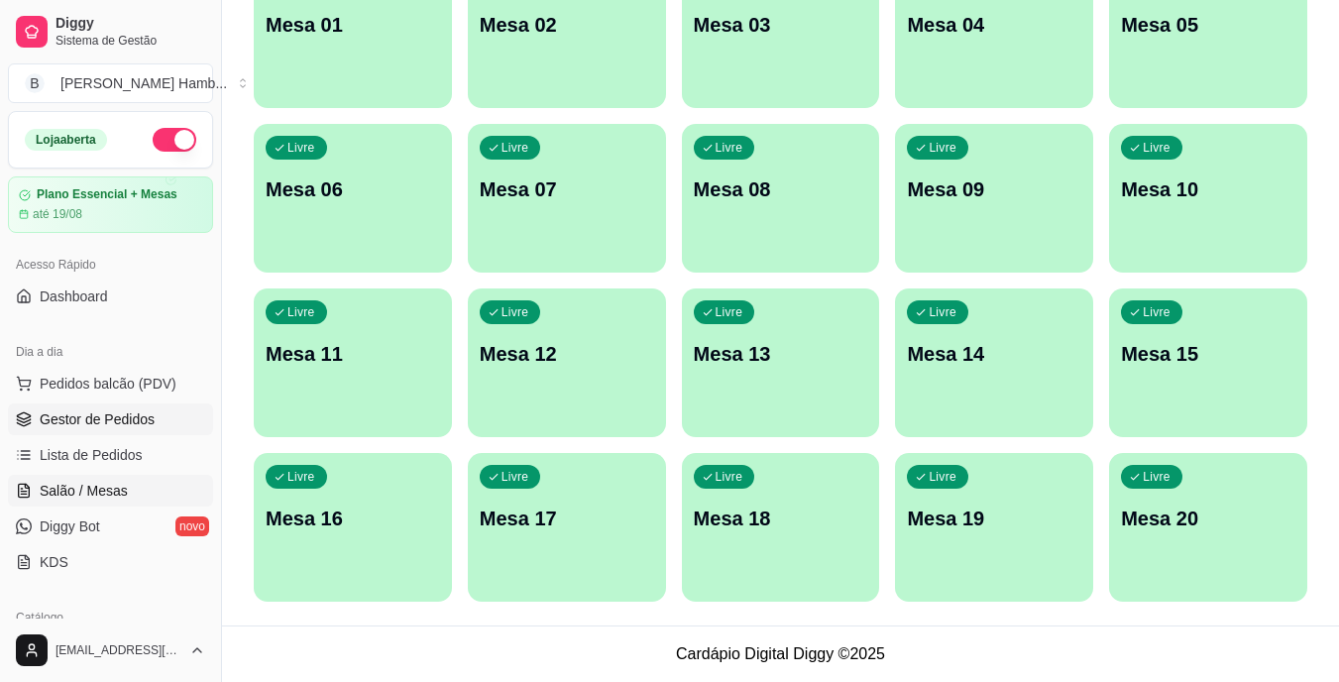
click at [125, 409] on span "Gestor de Pedidos" at bounding box center [97, 419] width 115 height 20
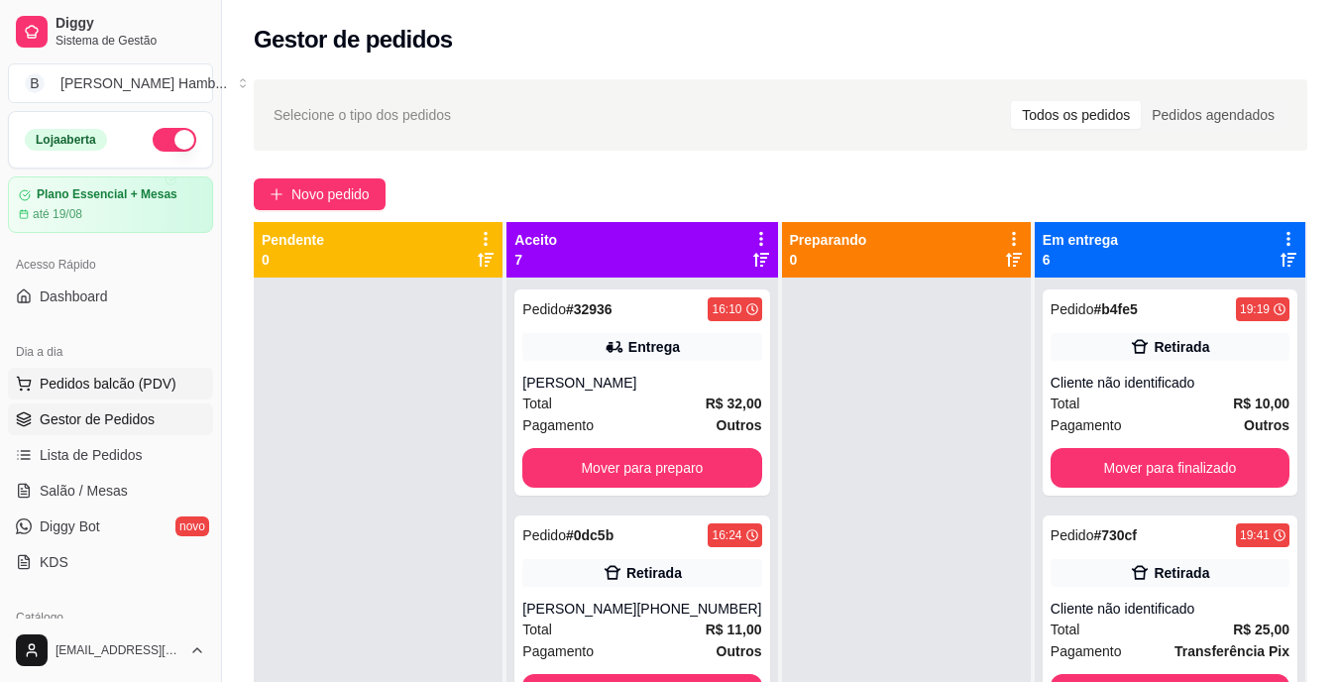
click at [126, 389] on span "Pedidos balcão (PDV)" at bounding box center [108, 384] width 137 height 20
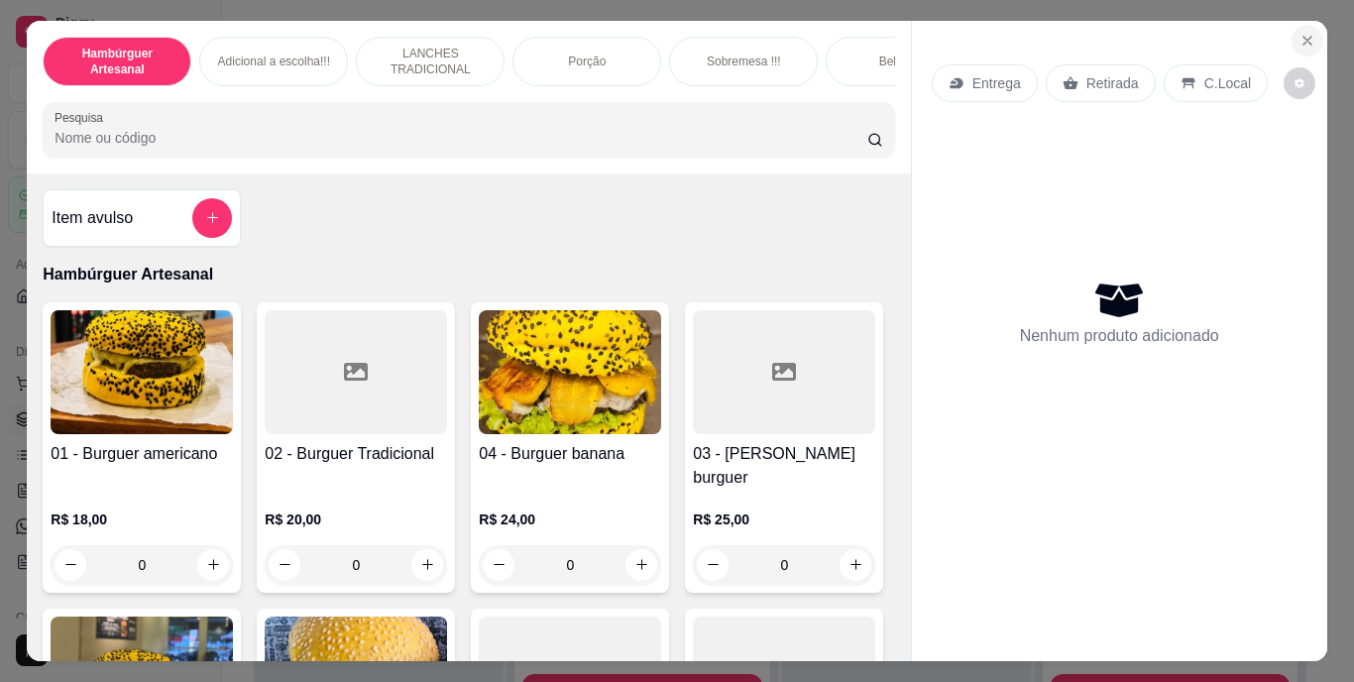
click at [1292, 43] on button "Close" at bounding box center [1308, 41] width 32 height 32
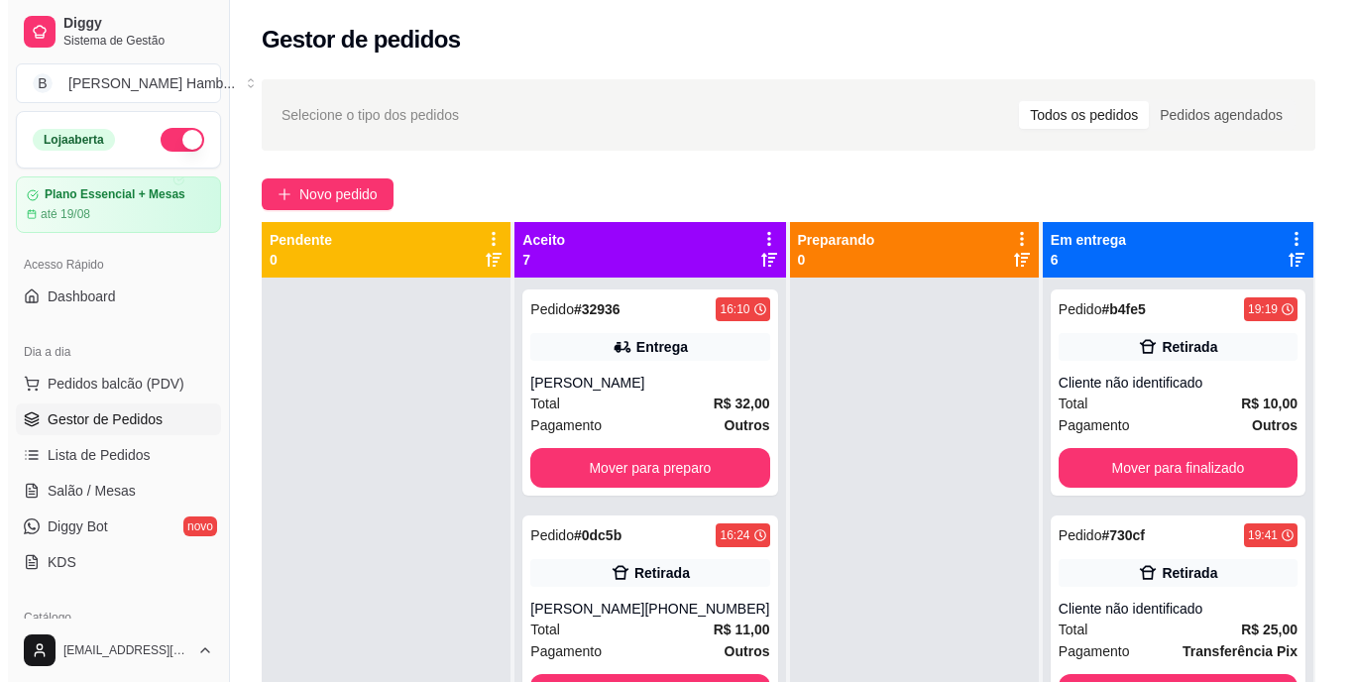
scroll to position [56, 0]
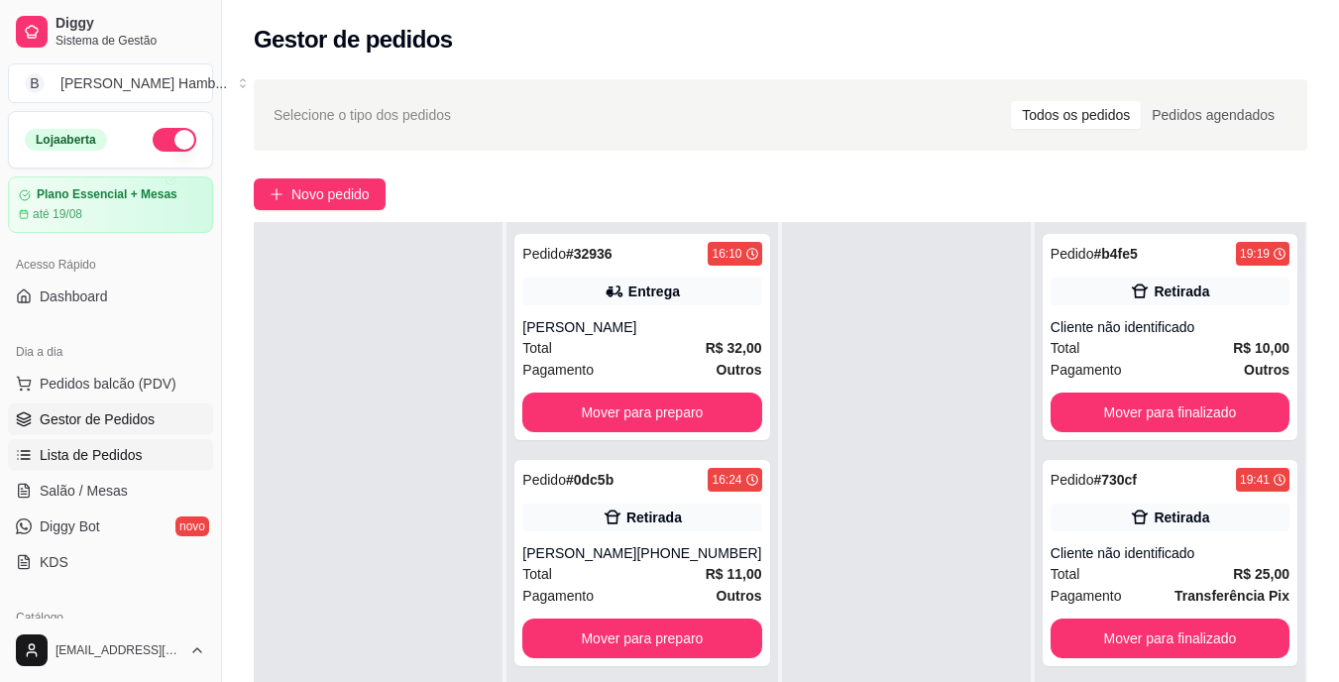
click at [146, 452] on link "Lista de Pedidos" at bounding box center [110, 455] width 205 height 32
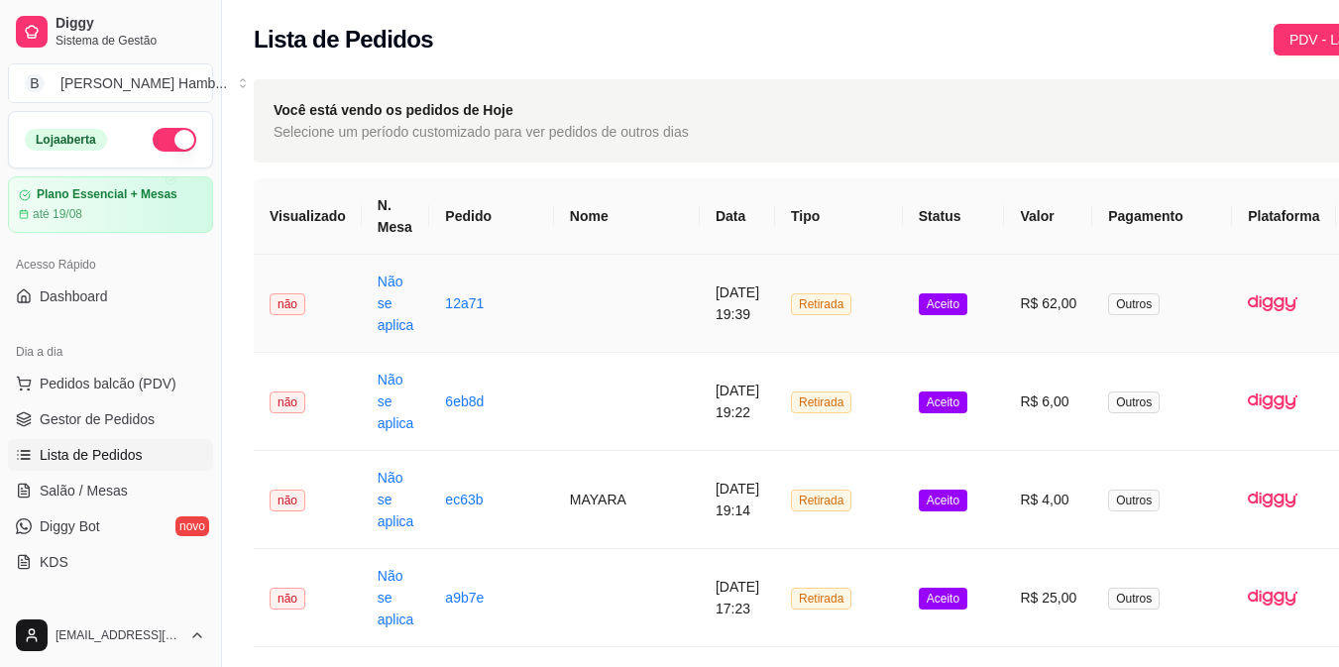
click at [919, 304] on span "Aceito" at bounding box center [943, 304] width 49 height 22
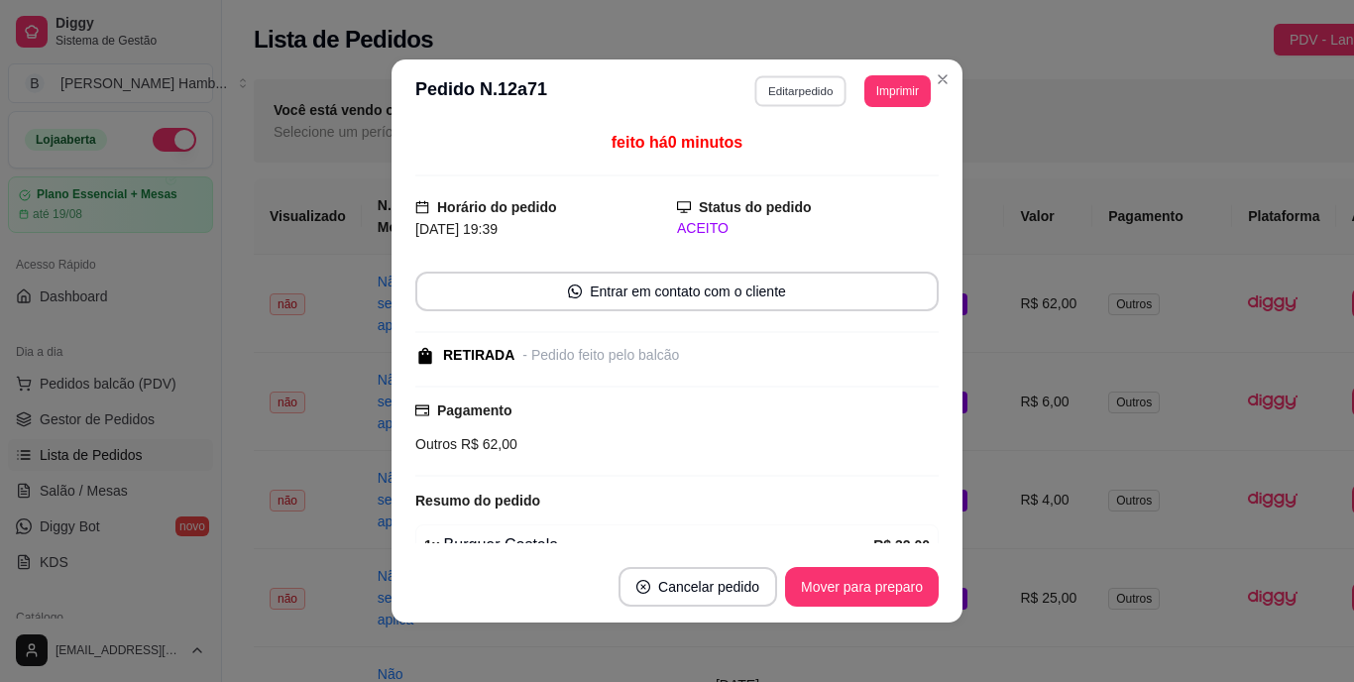
click at [792, 85] on button "Editar pedido" at bounding box center [801, 90] width 92 height 31
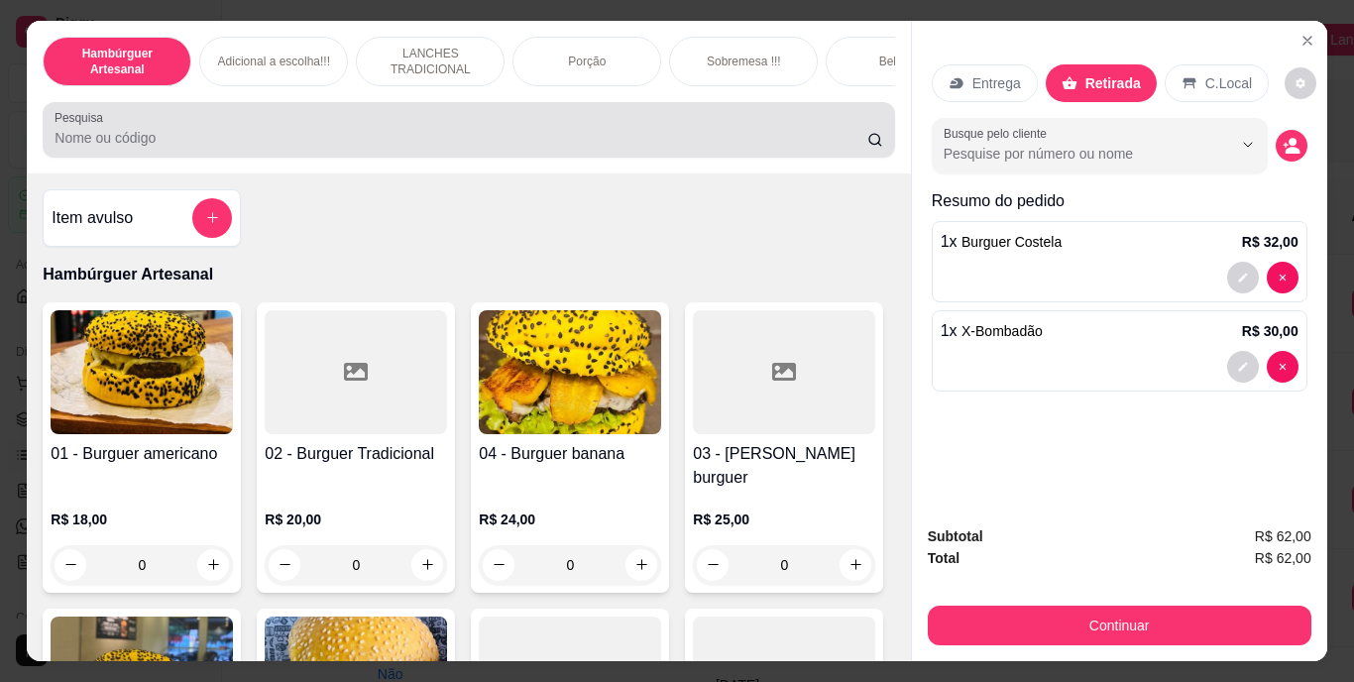
click at [561, 150] on div at bounding box center [469, 130] width 828 height 40
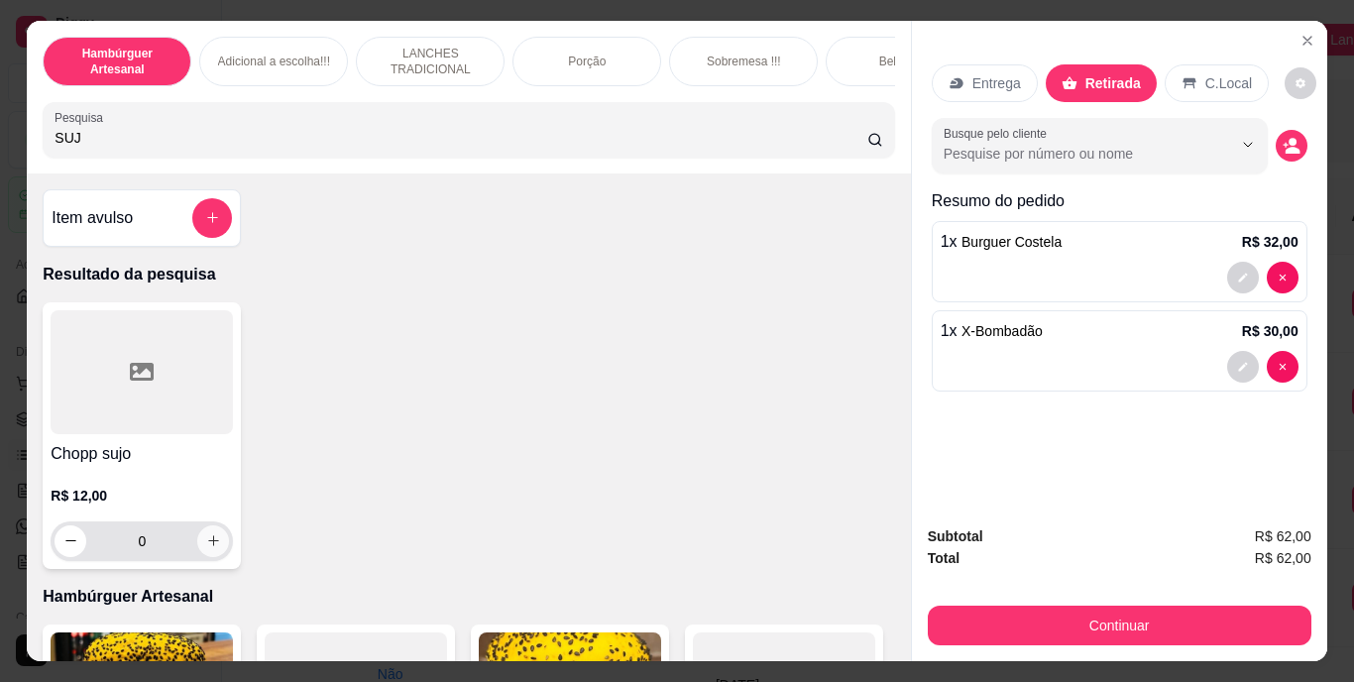
type input "SUJ"
click at [204, 539] on button "increase-product-quantity" at bounding box center [213, 540] width 31 height 31
type input "1"
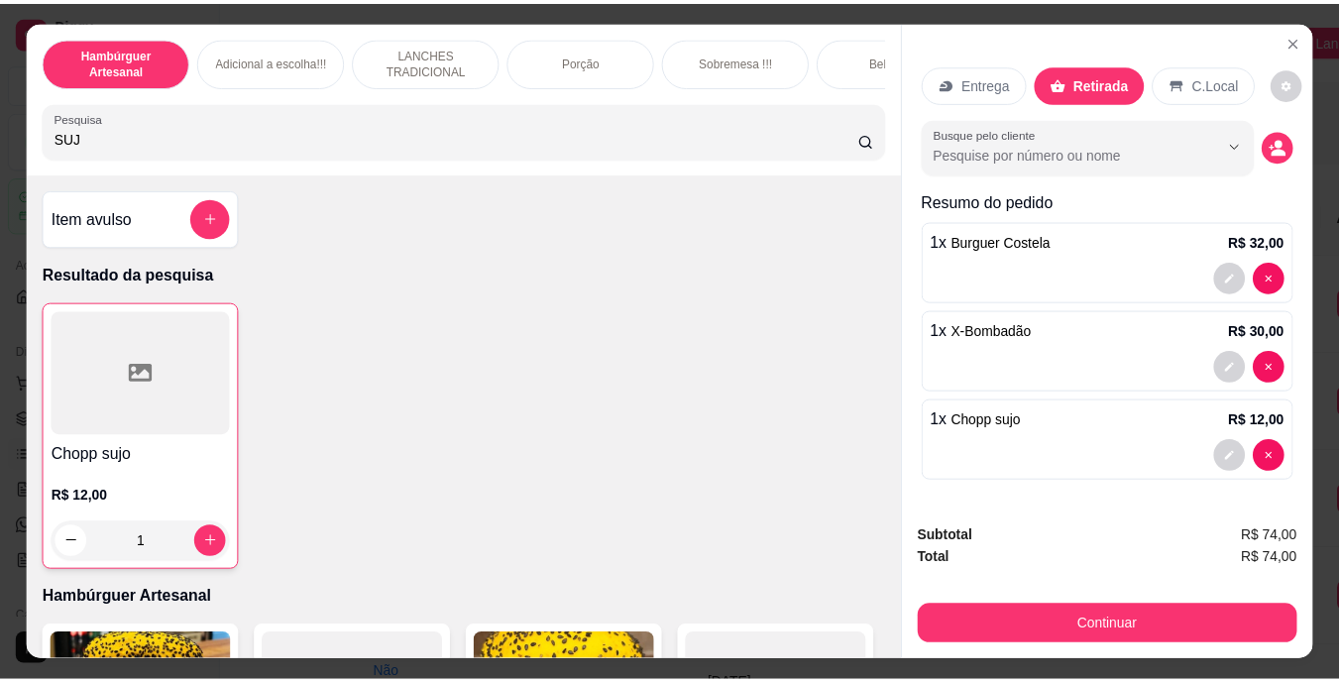
scroll to position [51, 0]
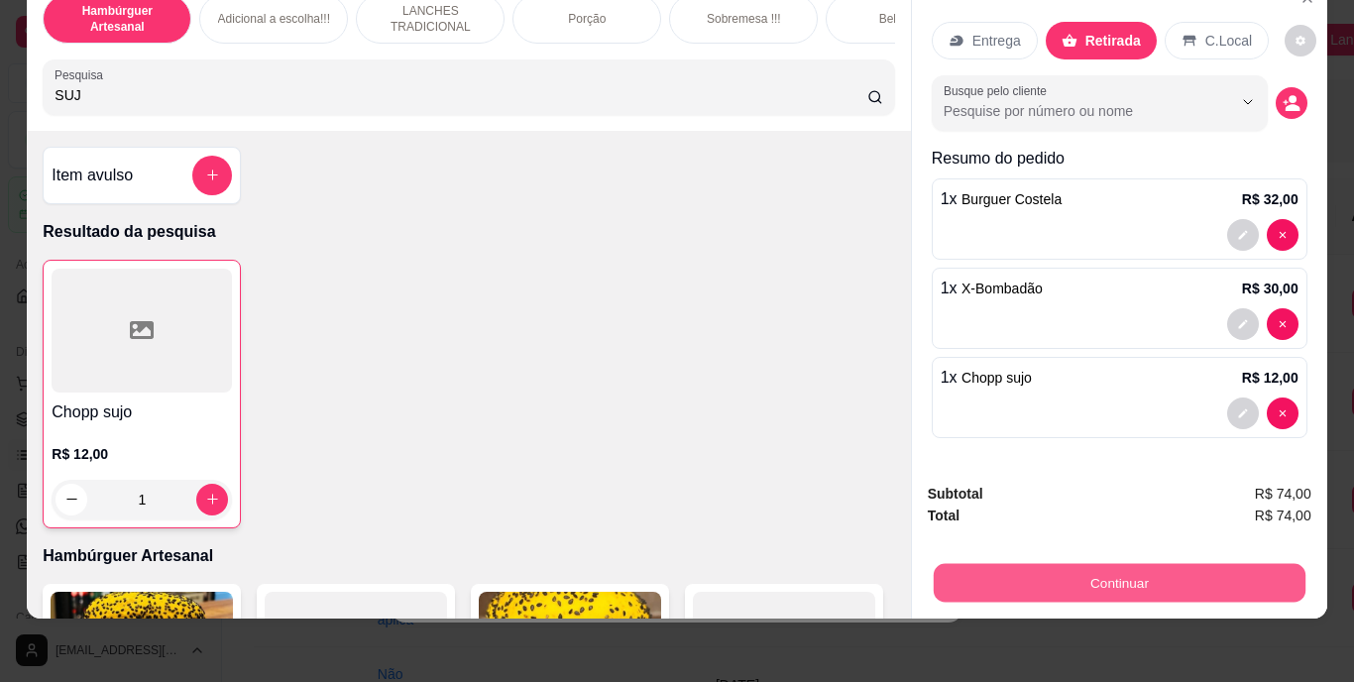
click at [1084, 583] on button "Continuar" at bounding box center [1119, 583] width 372 height 39
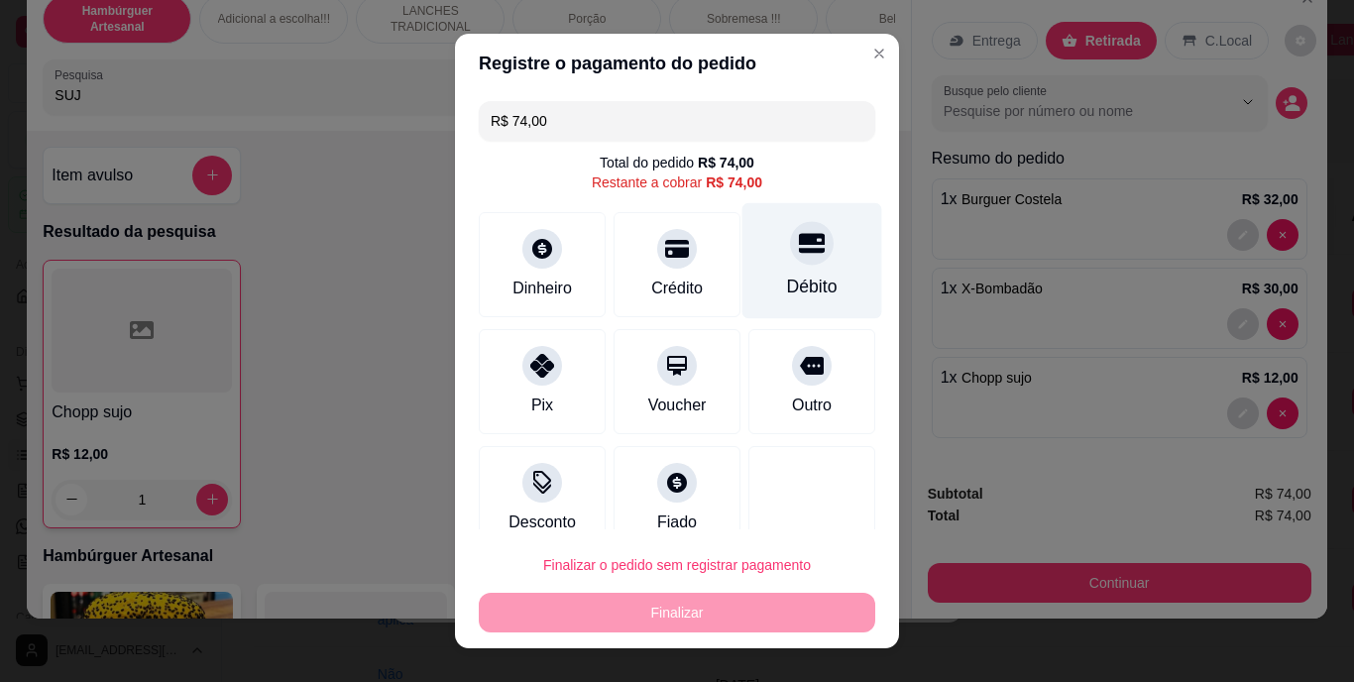
click at [800, 270] on div "Débito" at bounding box center [812, 261] width 140 height 116
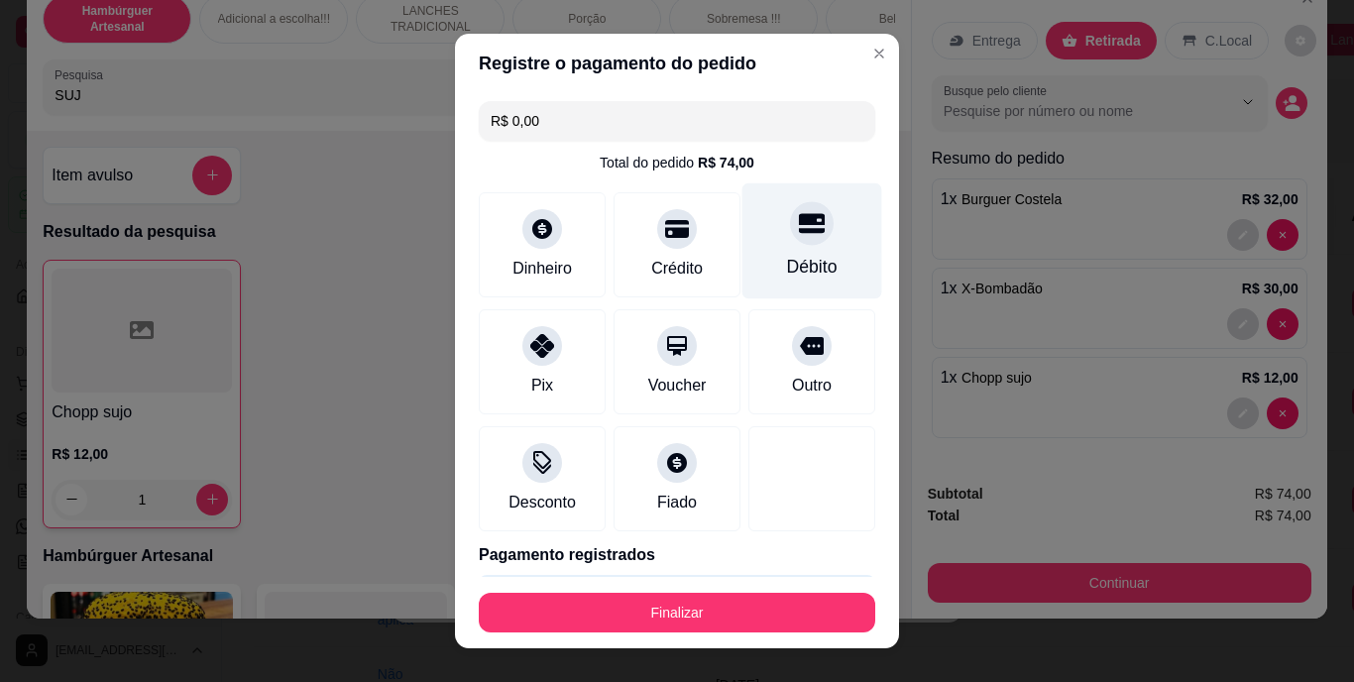
type input "R$ 0,00"
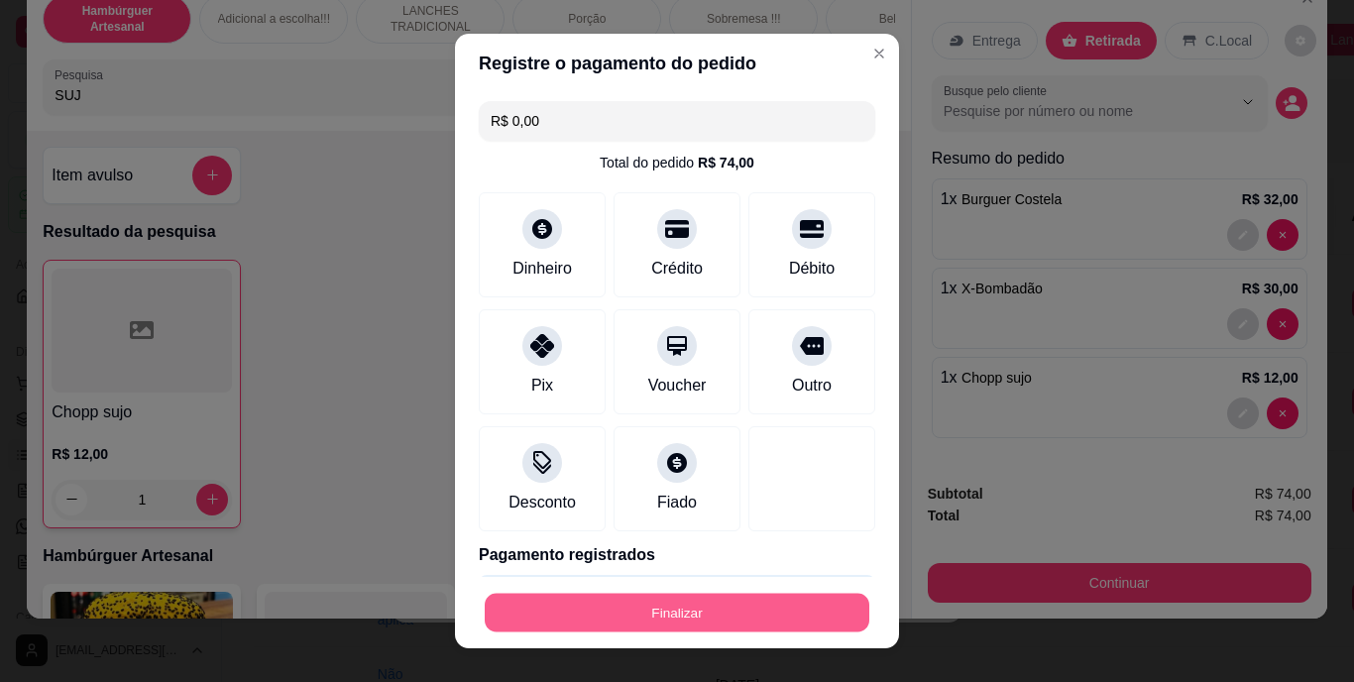
click at [731, 612] on button "Finalizar" at bounding box center [677, 612] width 385 height 39
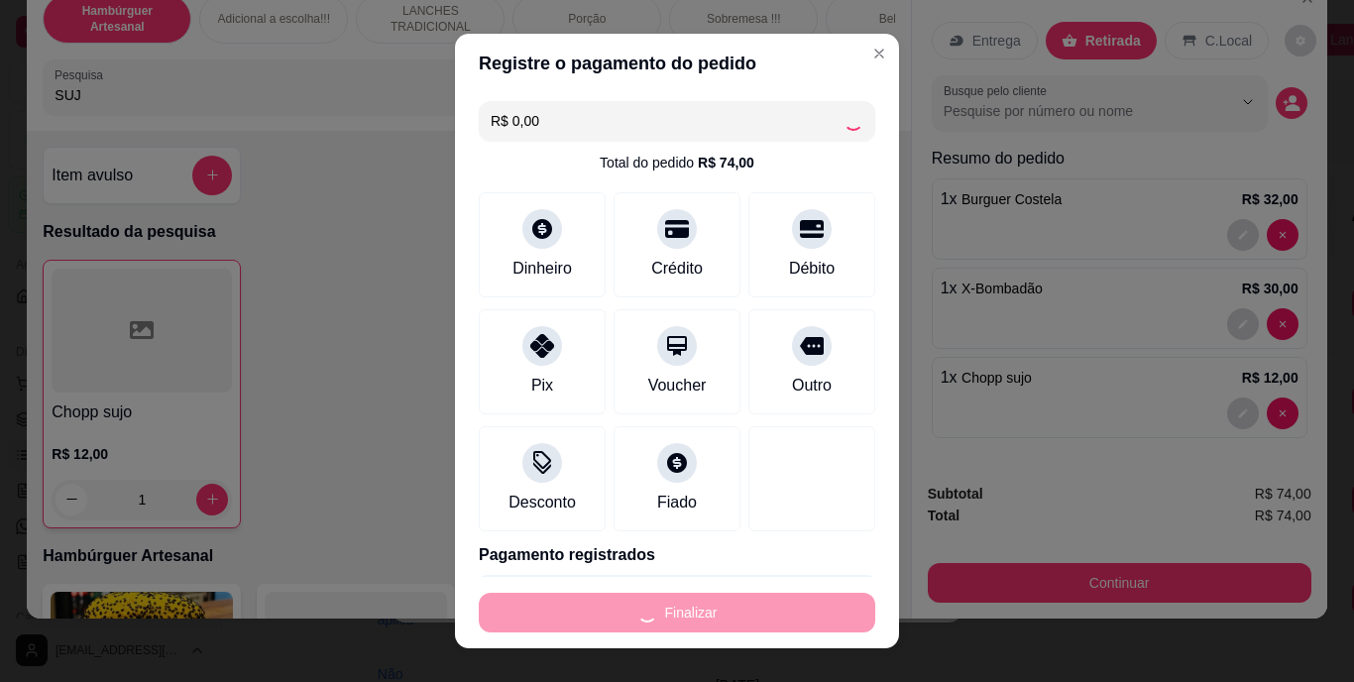
type input "0"
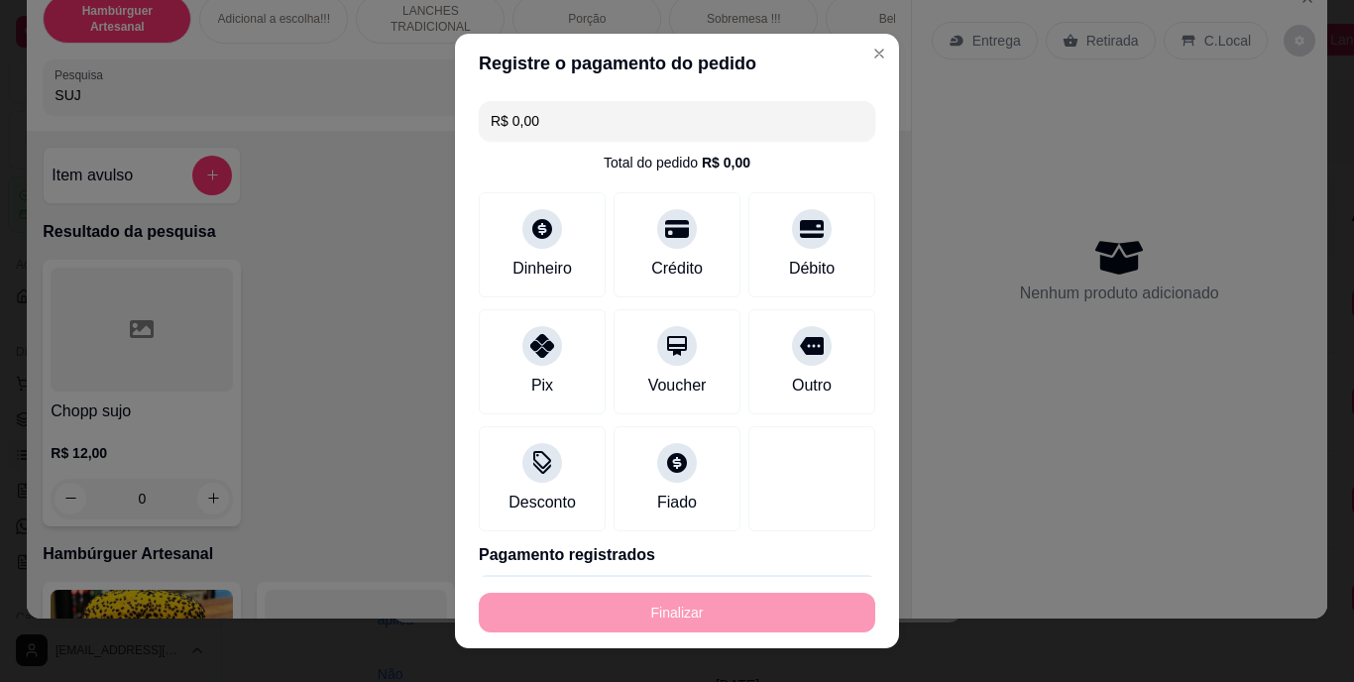
type input "-R$ 74,00"
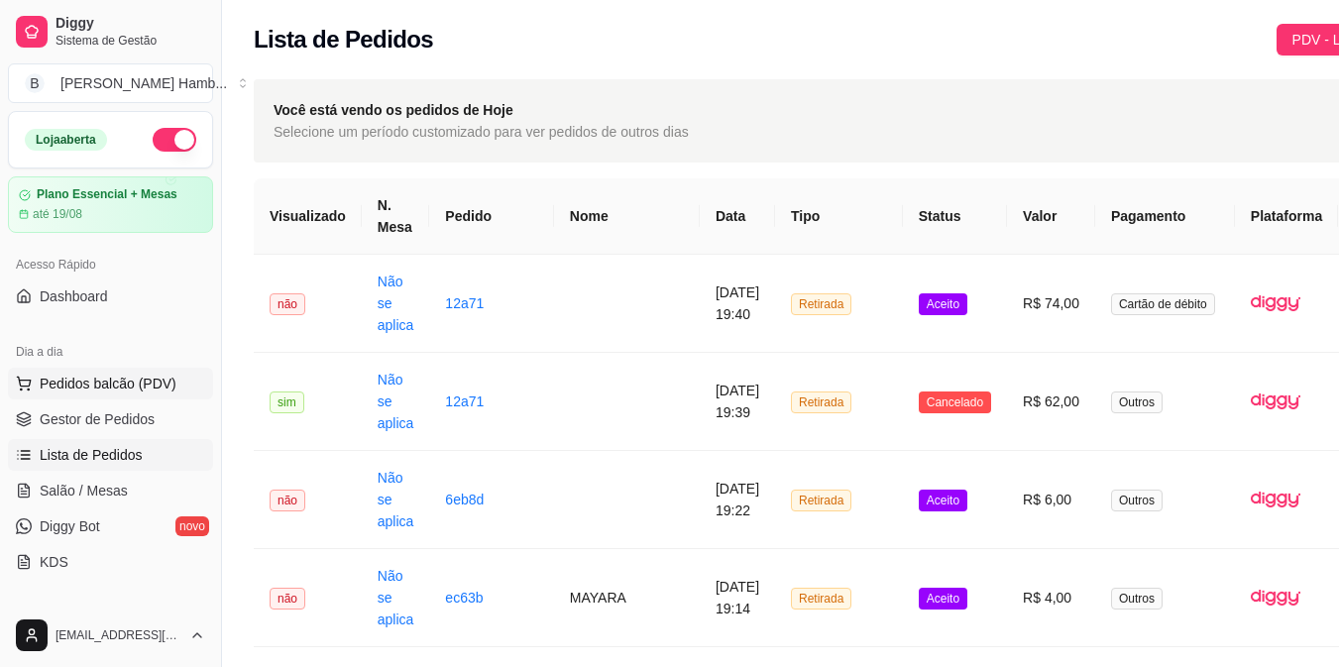
click at [148, 380] on span "Pedidos balcão (PDV)" at bounding box center [108, 384] width 137 height 20
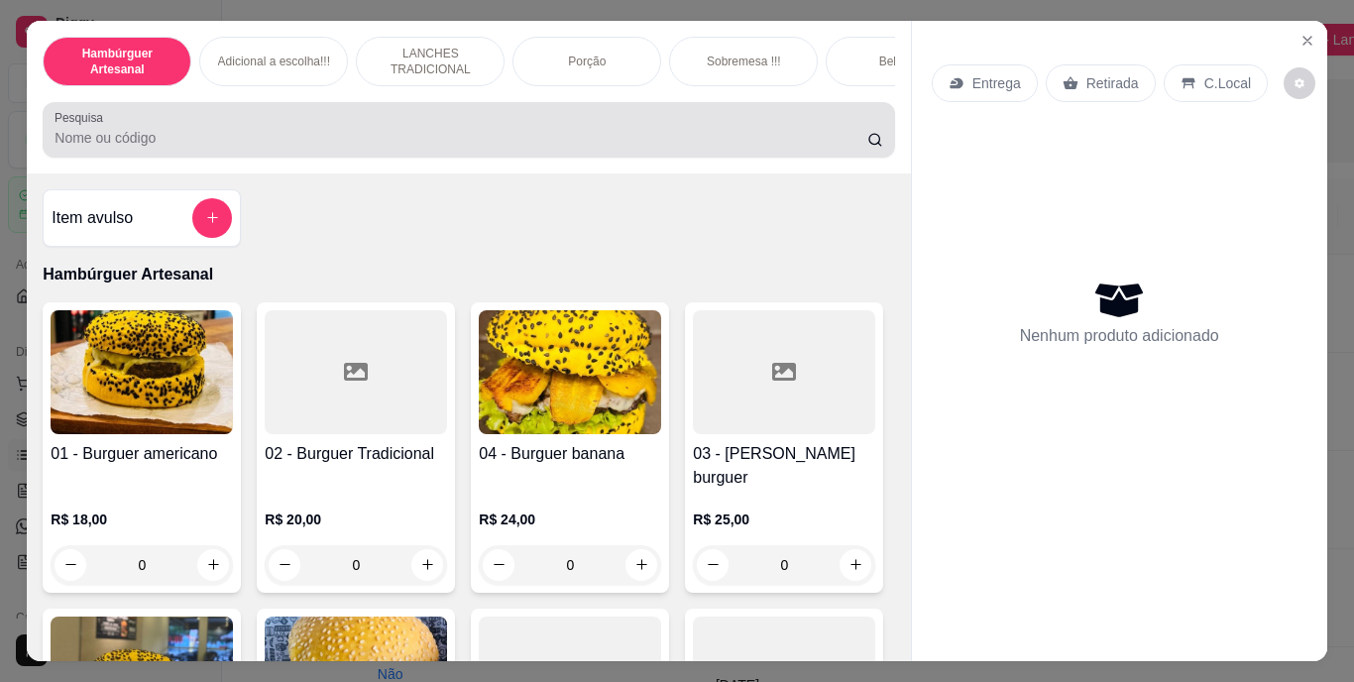
click at [360, 123] on div at bounding box center [469, 130] width 828 height 40
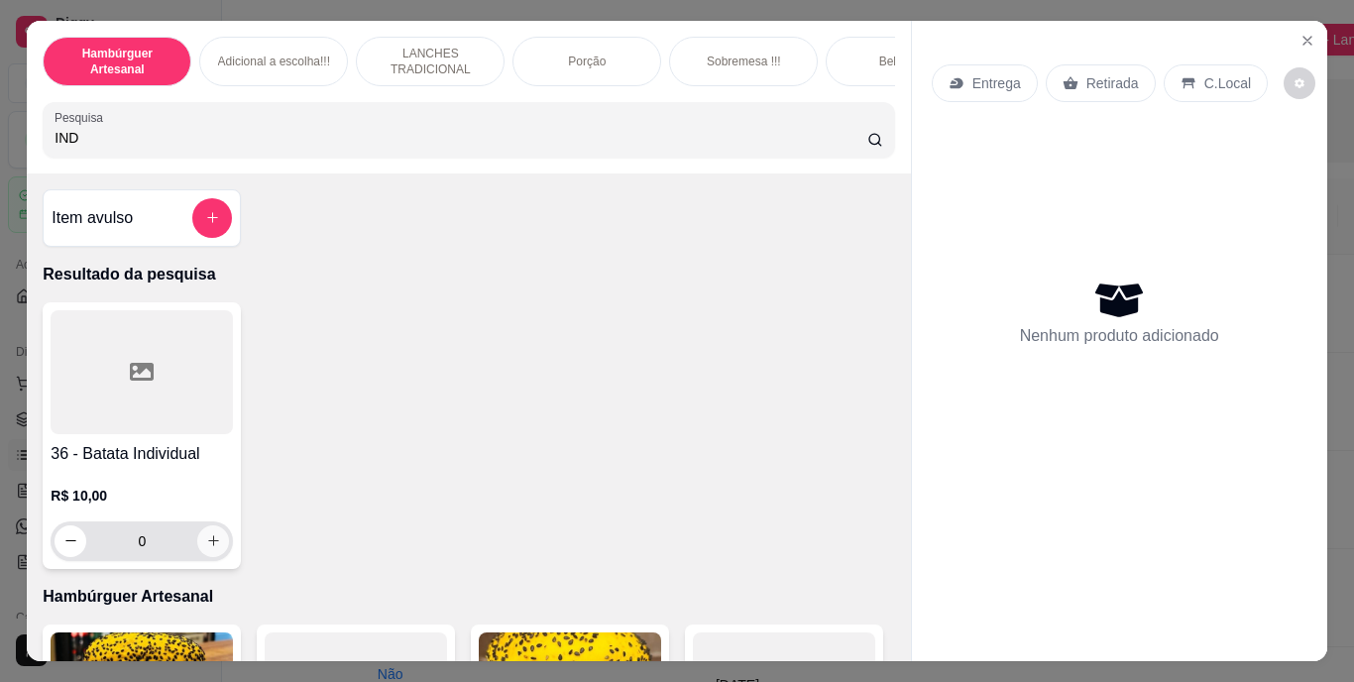
type input "IND"
click at [200, 556] on button "increase-product-quantity" at bounding box center [213, 540] width 31 height 31
type input "1"
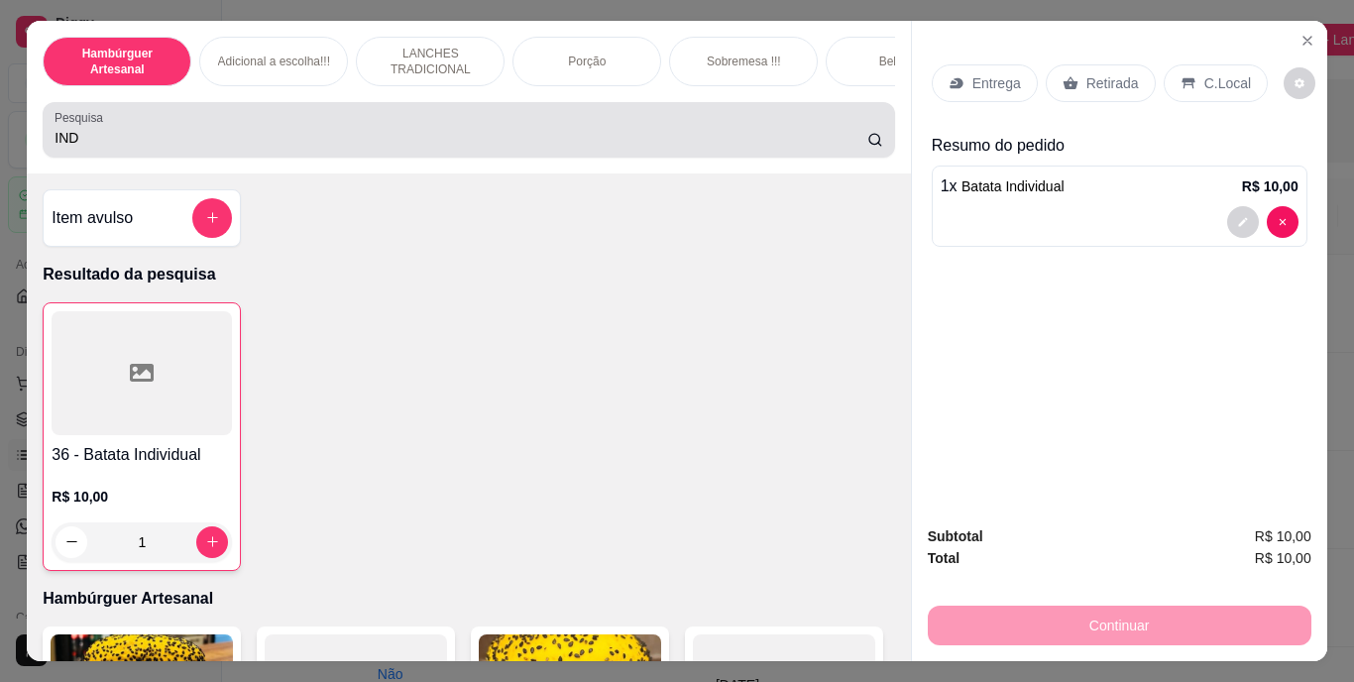
click at [781, 121] on div "IND" at bounding box center [469, 130] width 828 height 40
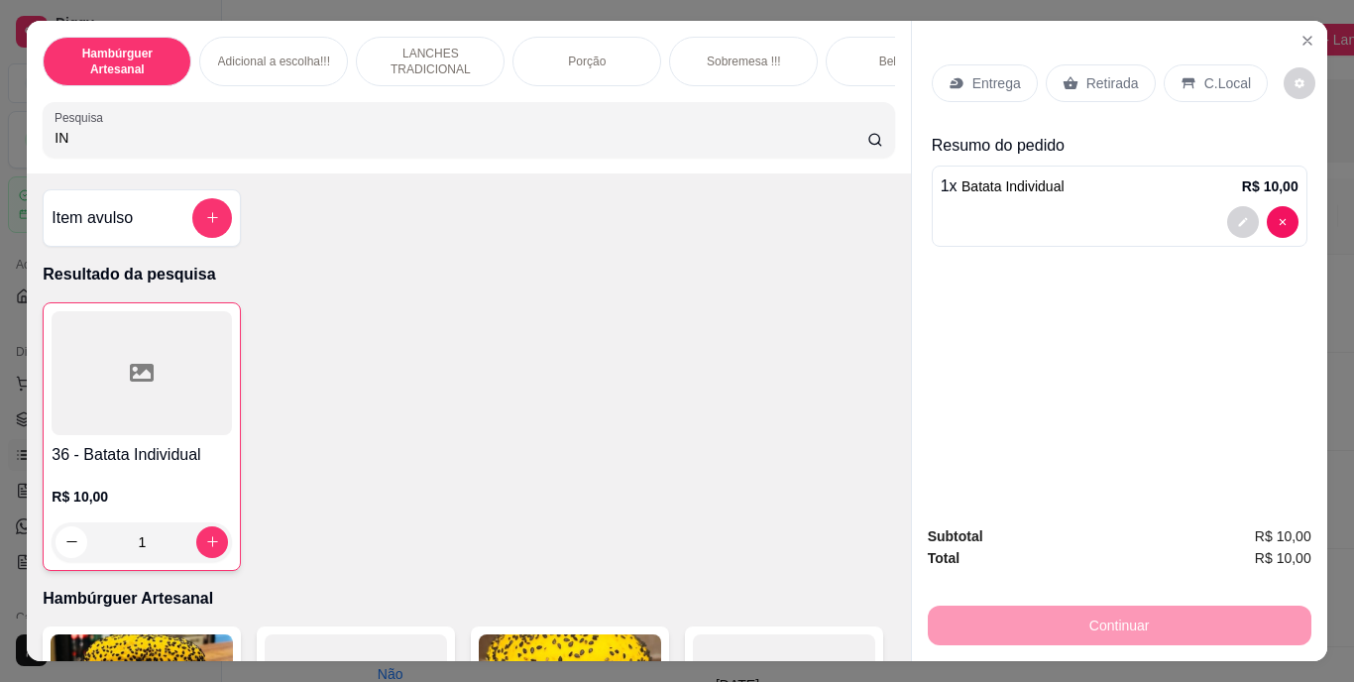
type input "I"
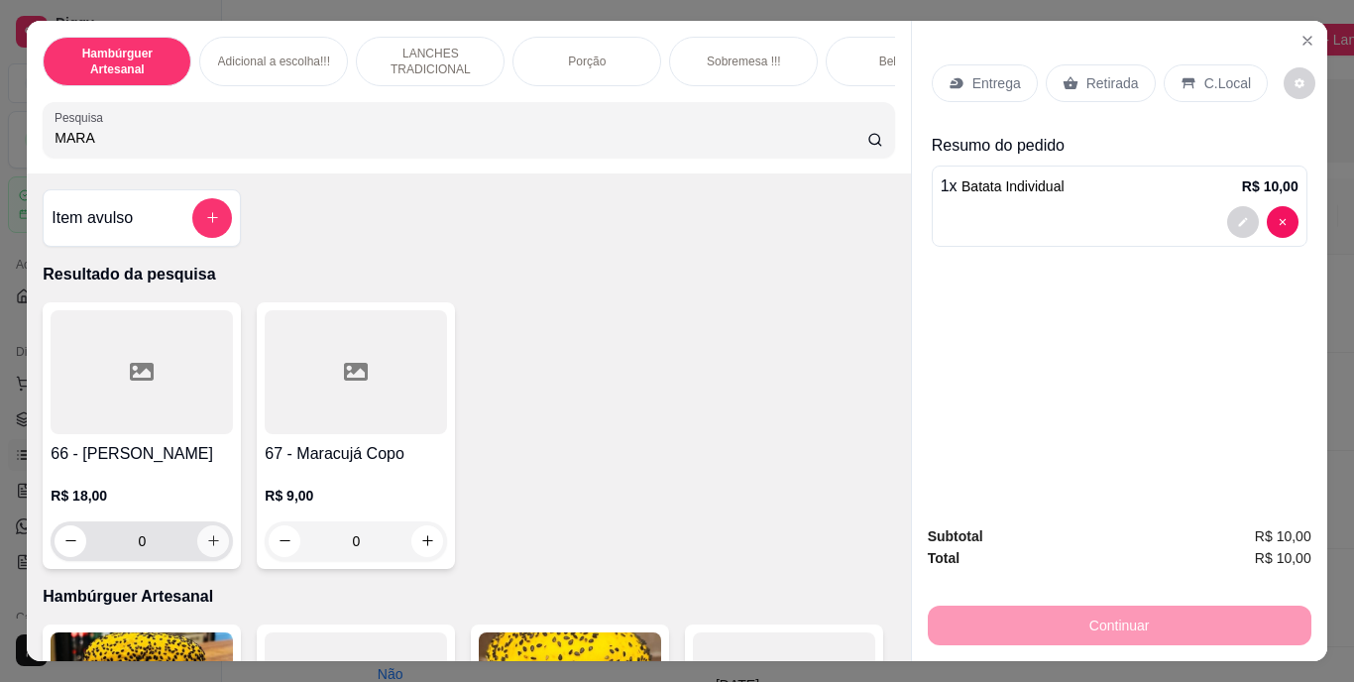
type input "MARA"
click at [206, 546] on icon "increase-product-quantity" at bounding box center [213, 540] width 15 height 15
type input "1"
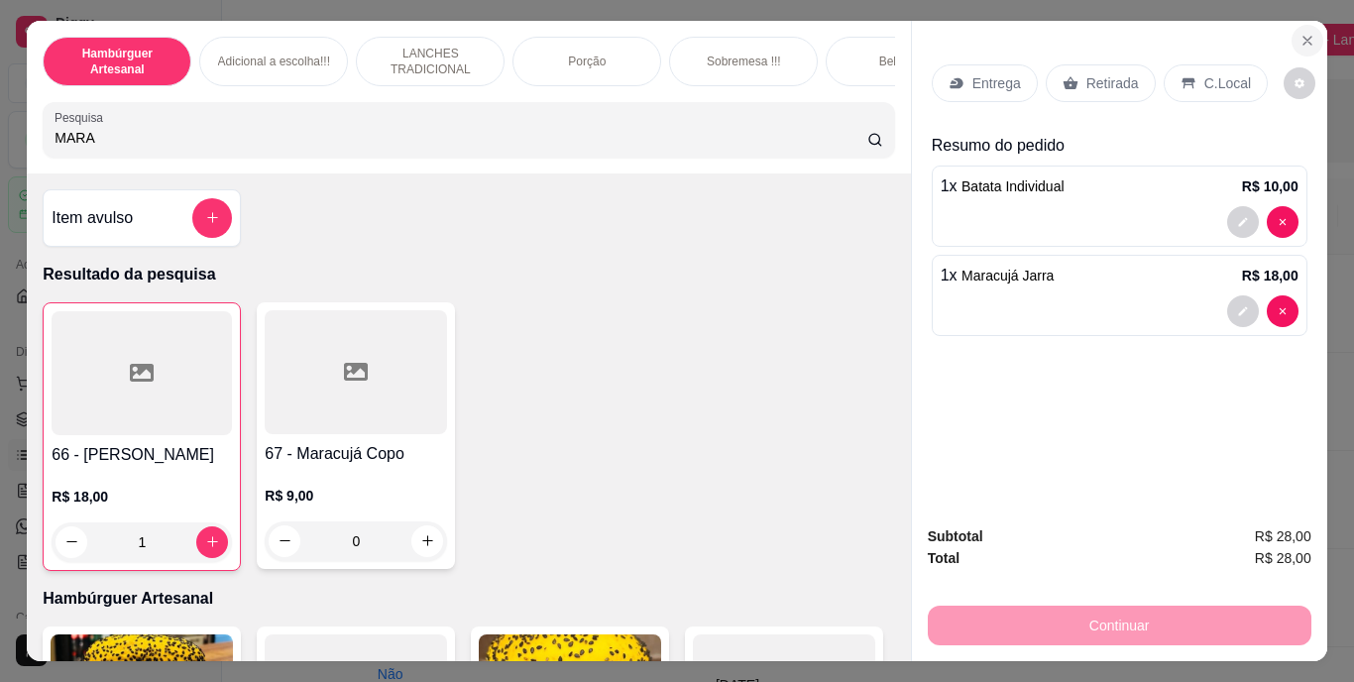
click at [1302, 38] on icon "Close" at bounding box center [1308, 41] width 16 height 16
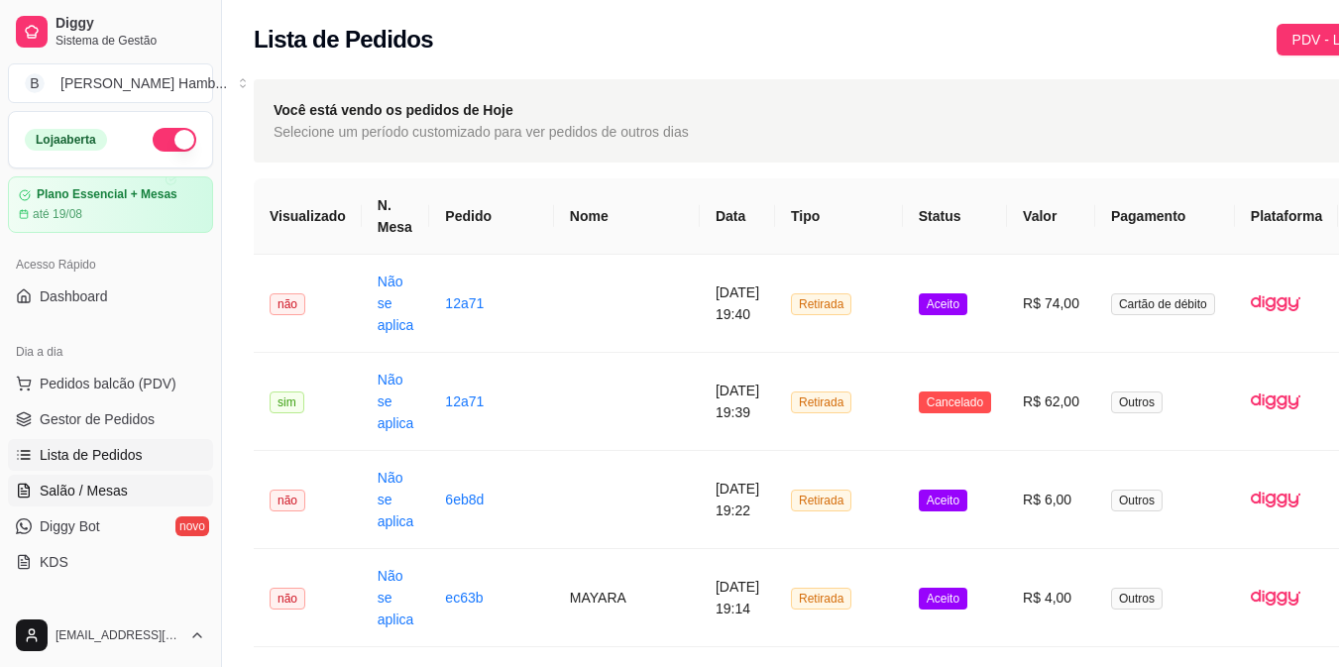
click at [134, 490] on link "Salão / Mesas" at bounding box center [110, 491] width 205 height 32
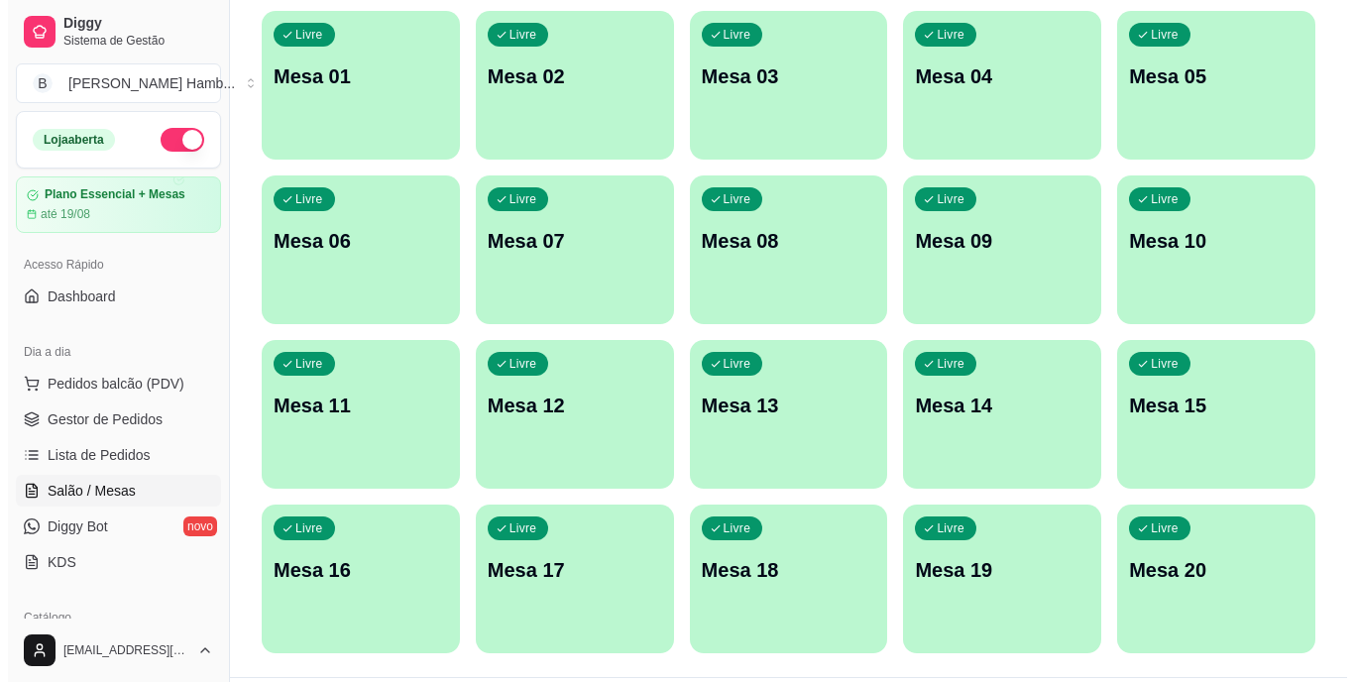
scroll to position [205, 0]
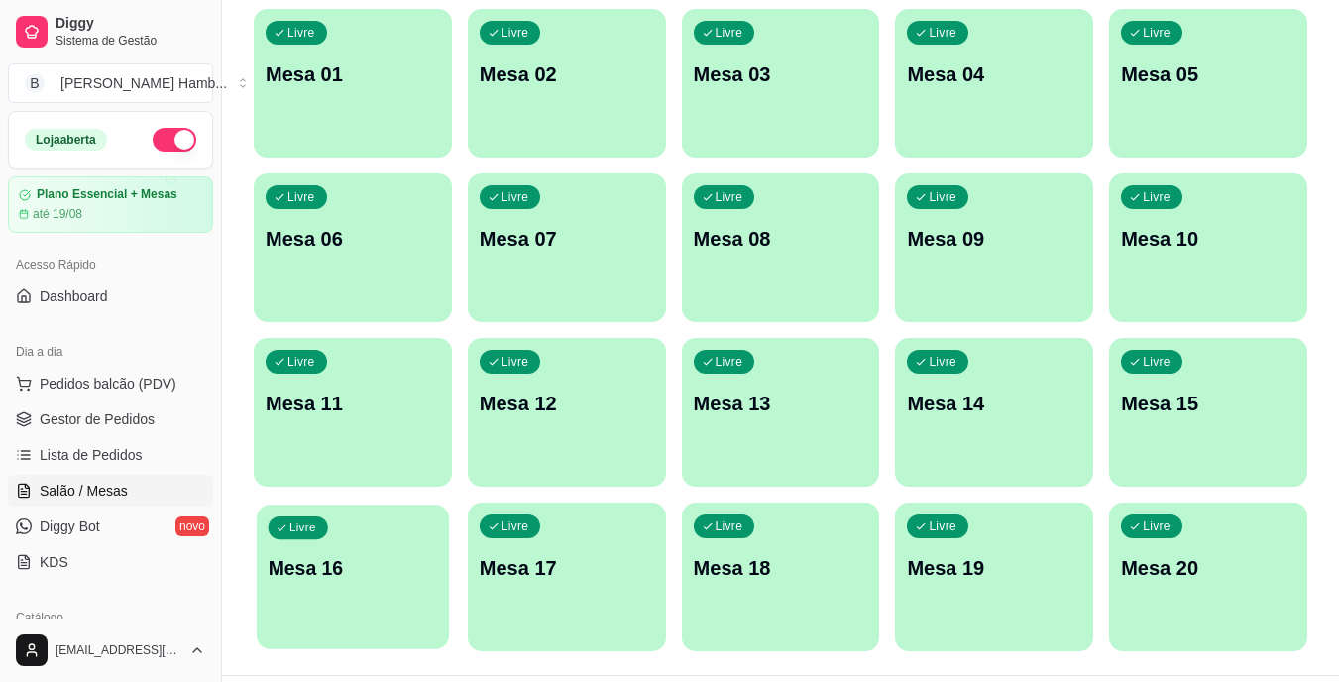
click at [342, 585] on div "Livre Mesa 16" at bounding box center [353, 565] width 192 height 121
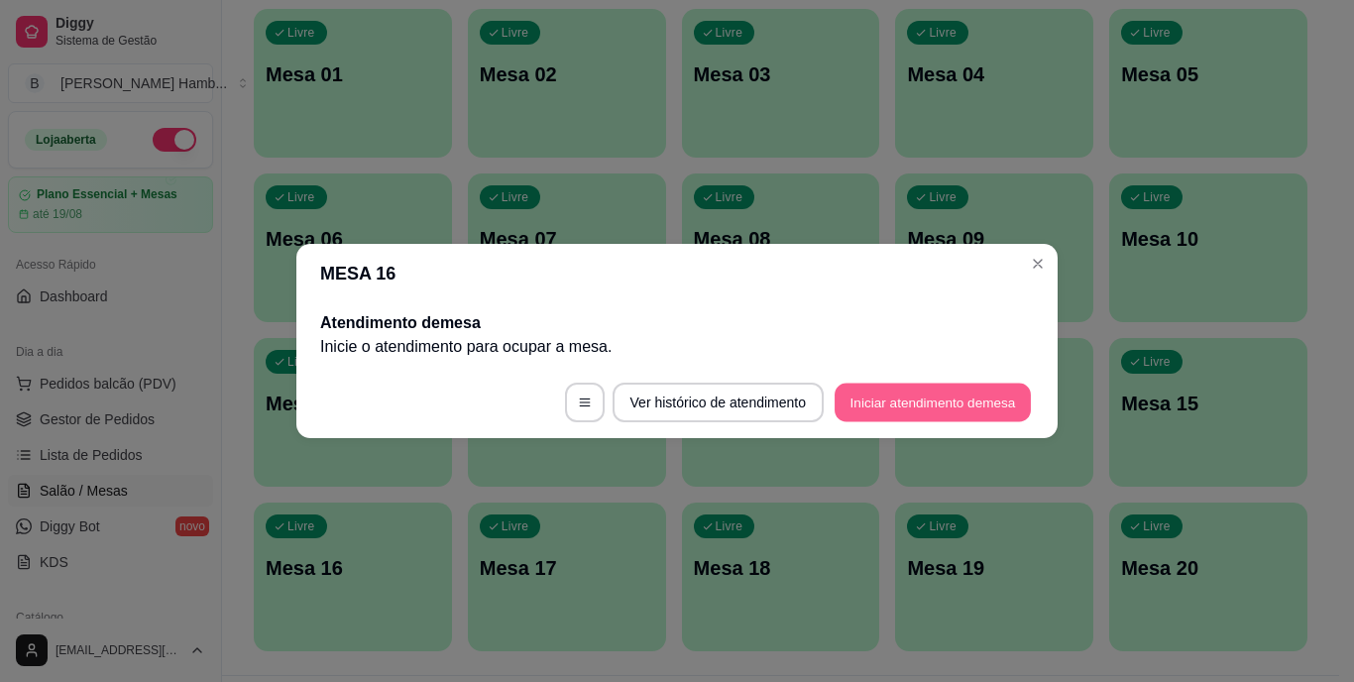
click at [930, 392] on button "Iniciar atendimento de mesa" at bounding box center [933, 403] width 196 height 39
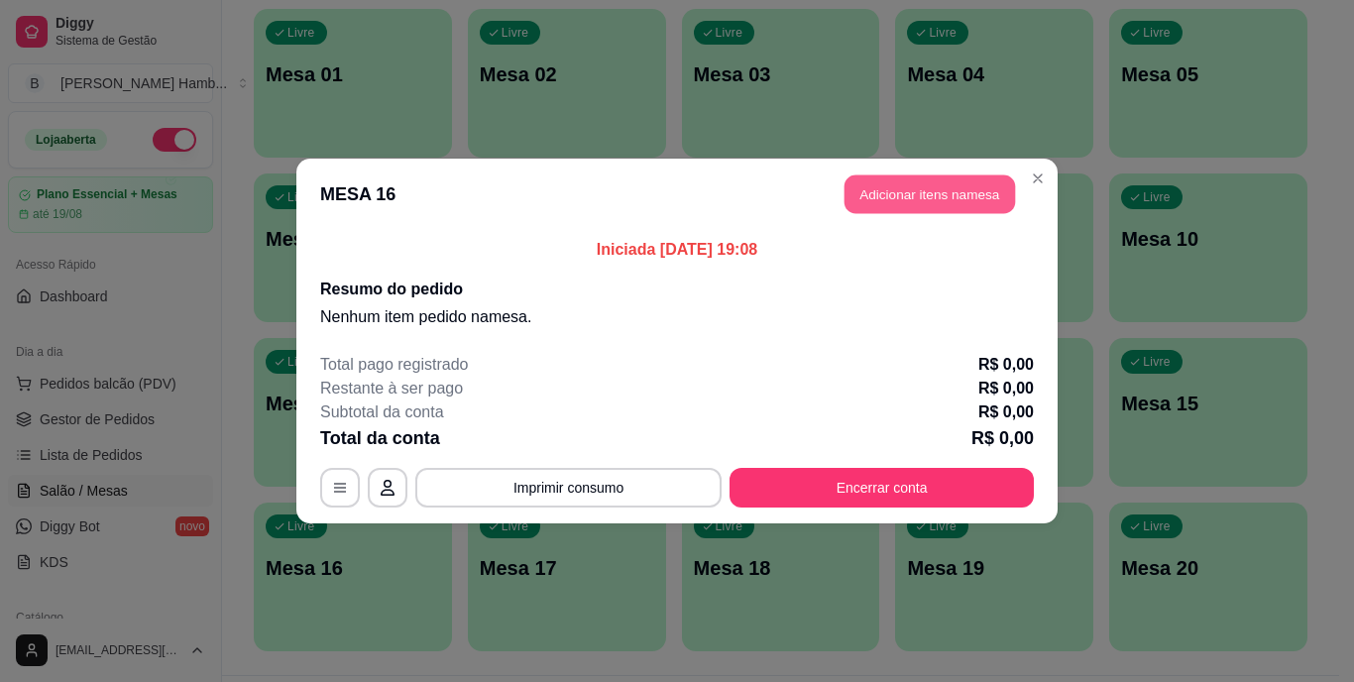
click at [882, 175] on button "Adicionar itens na mesa" at bounding box center [930, 194] width 171 height 39
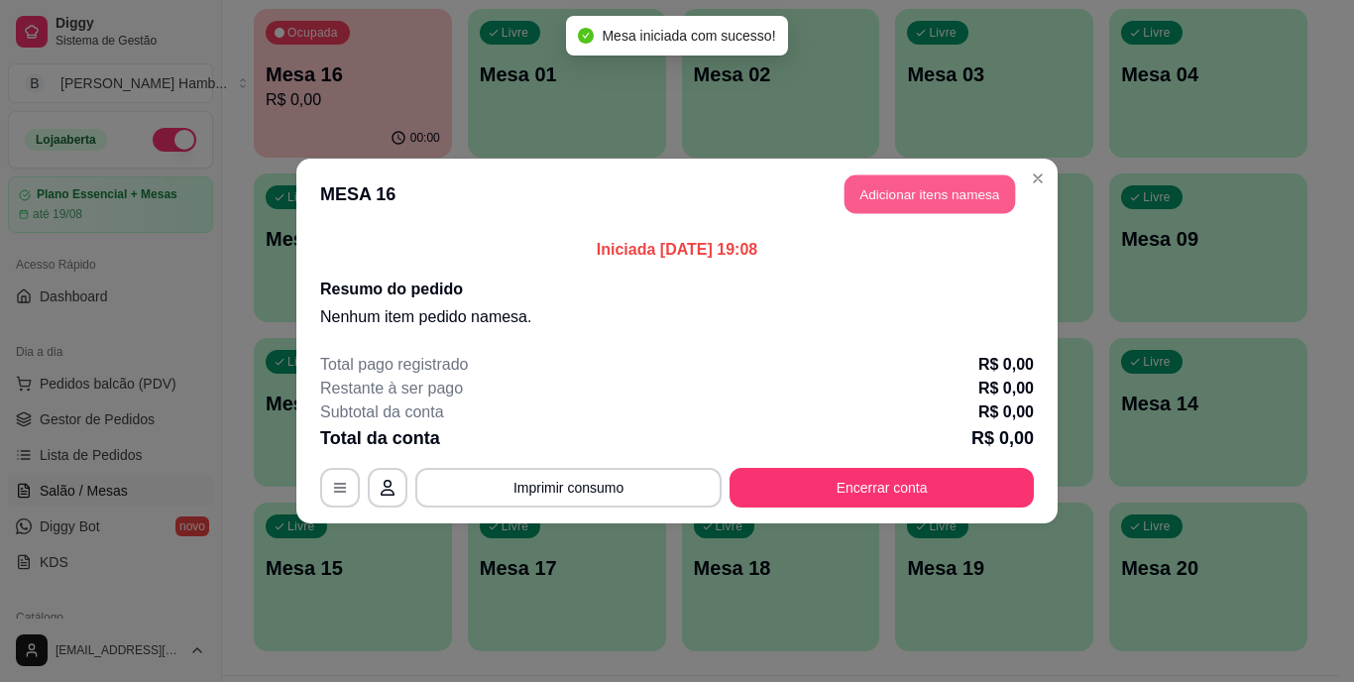
click at [905, 194] on button "Adicionar itens na mesa" at bounding box center [930, 194] width 171 height 39
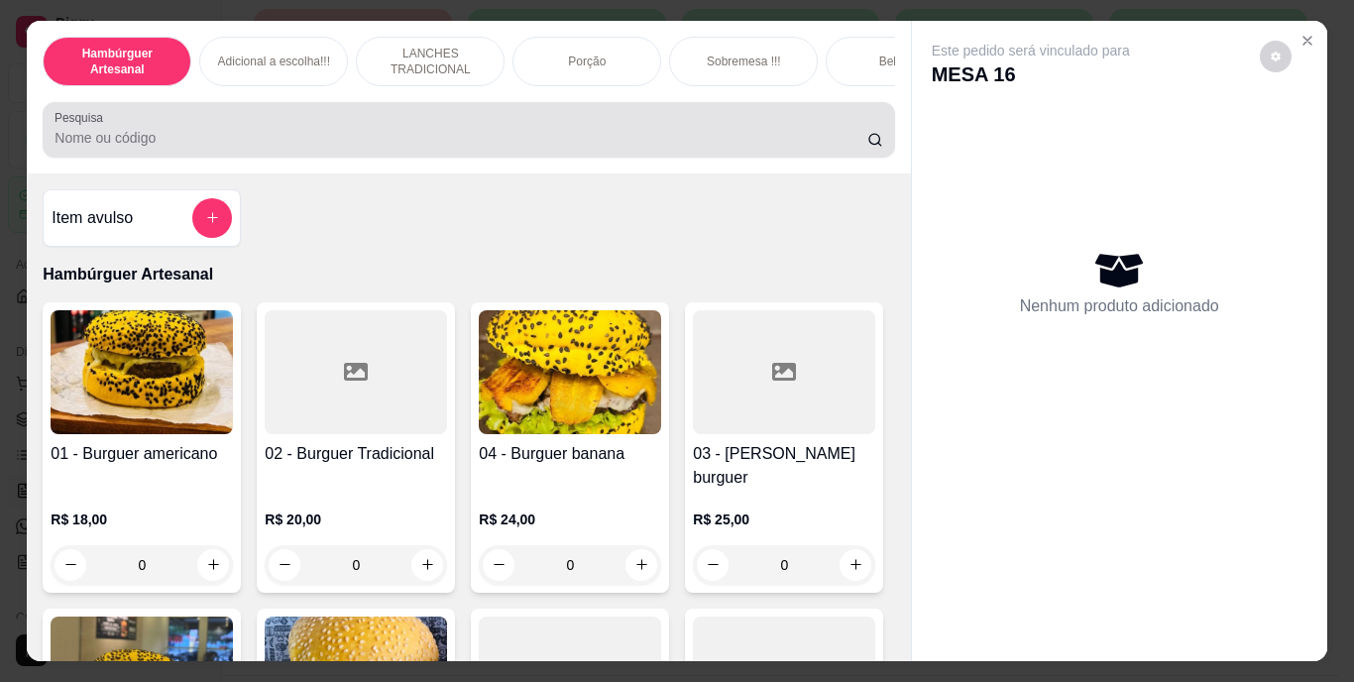
click at [721, 121] on div at bounding box center [469, 130] width 828 height 40
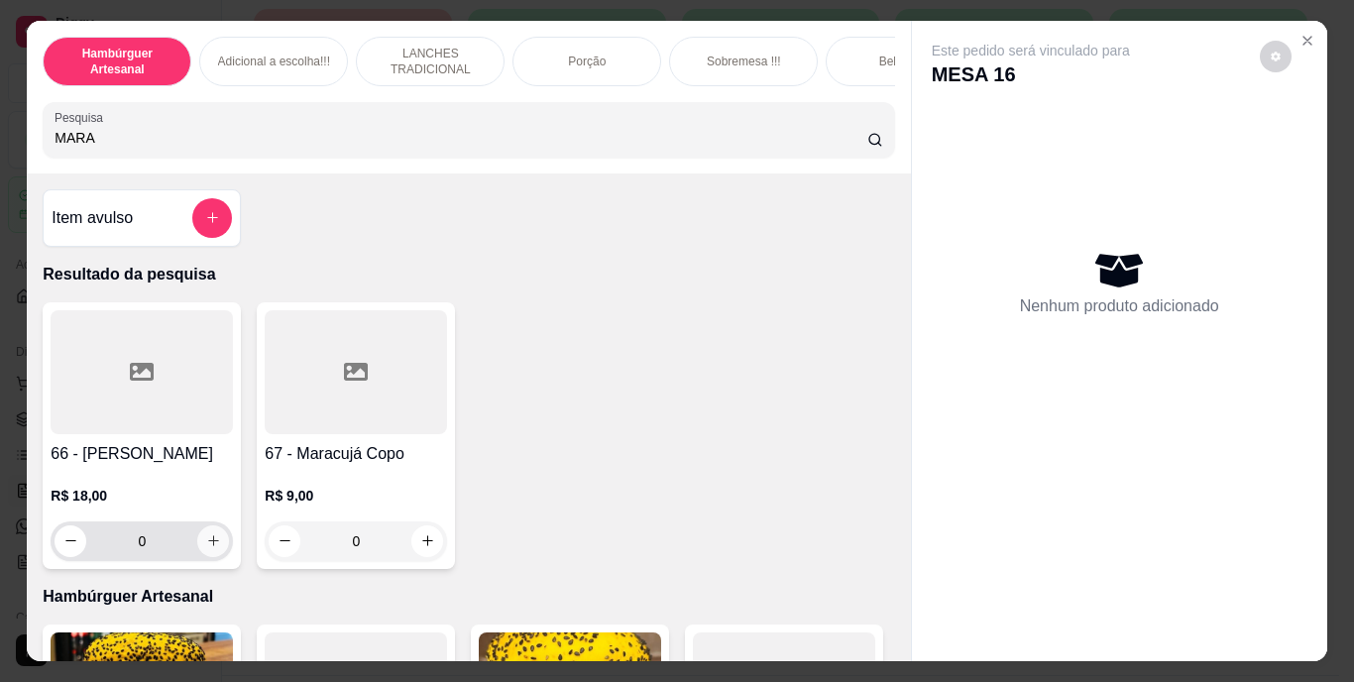
type input "MARA"
click at [210, 544] on icon "increase-product-quantity" at bounding box center [213, 540] width 15 height 15
type input "1"
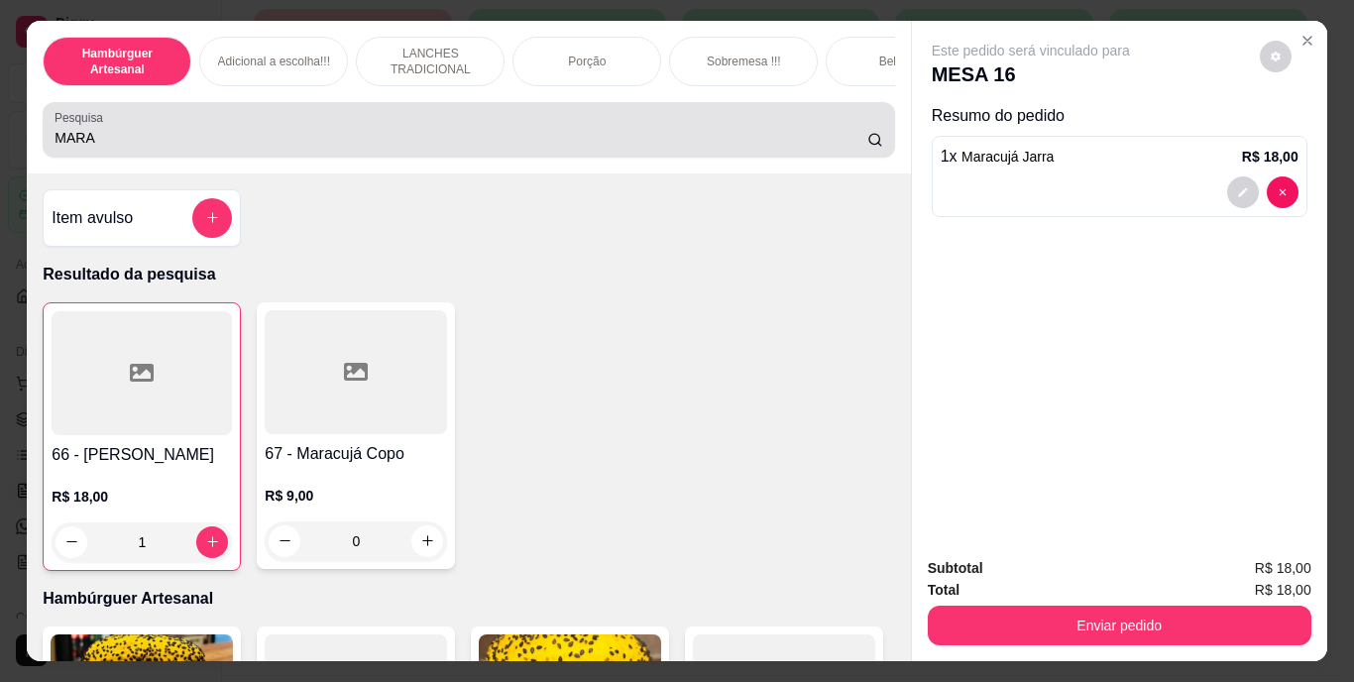
click at [415, 133] on div "MARA" at bounding box center [469, 130] width 828 height 40
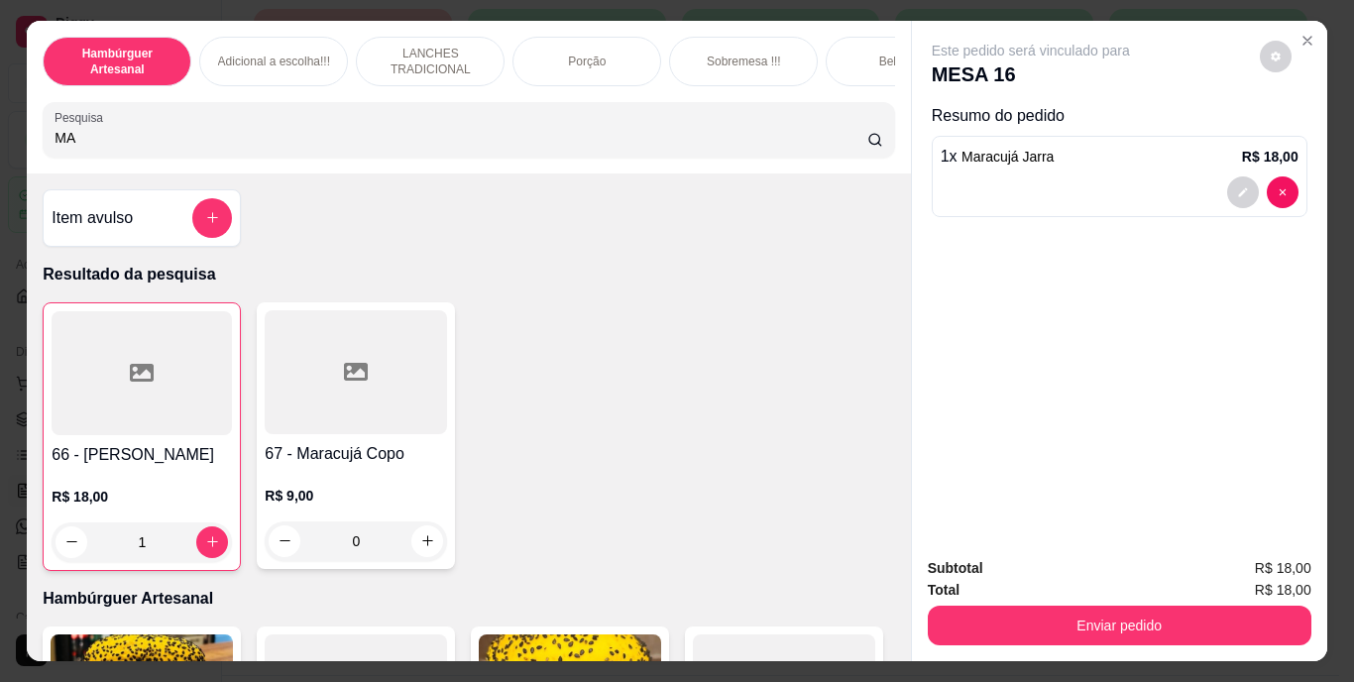
type input "M"
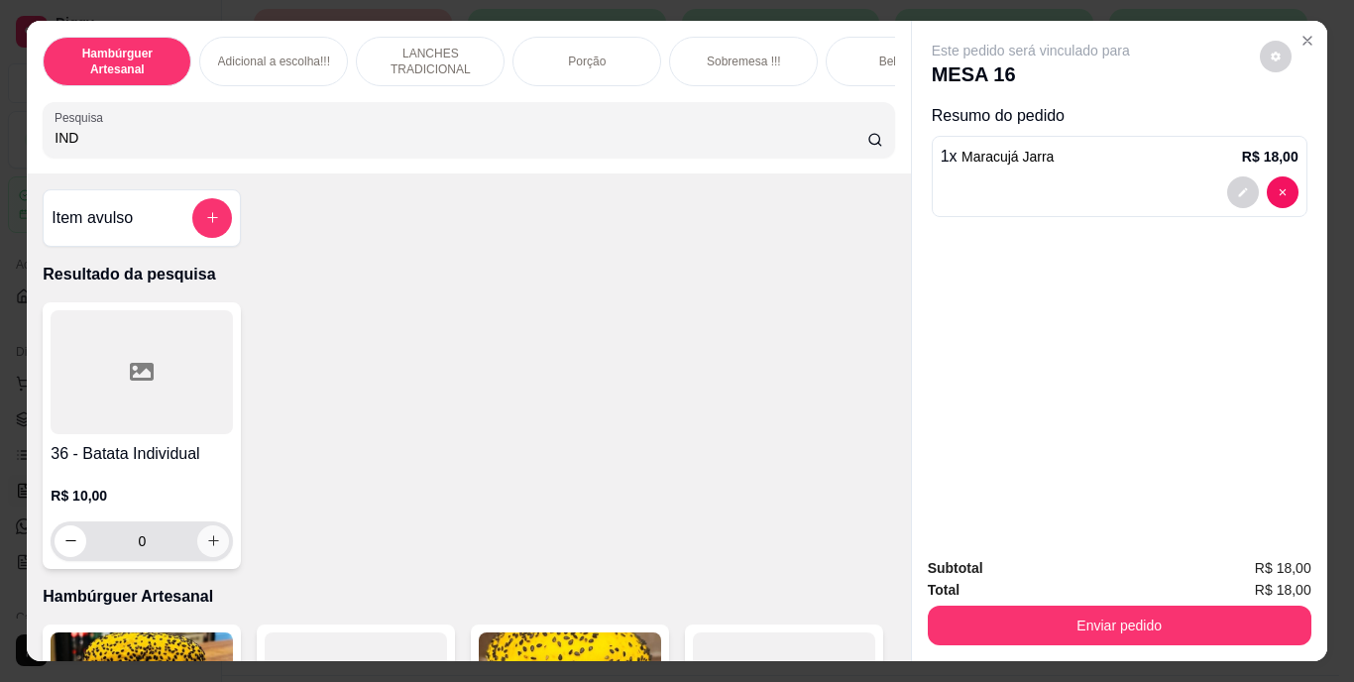
type input "IND"
click at [206, 548] on icon "increase-product-quantity" at bounding box center [213, 540] width 15 height 15
type input "1"
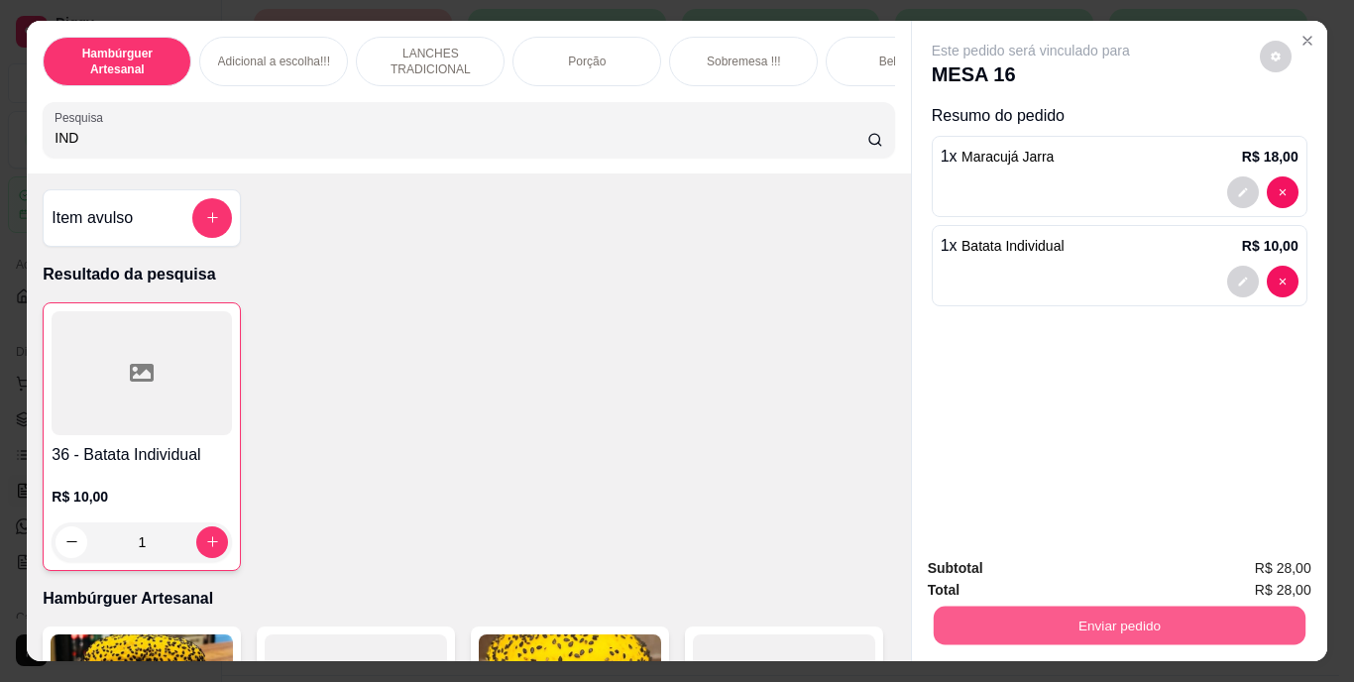
click at [993, 620] on button "Enviar pedido" at bounding box center [1119, 626] width 372 height 39
click at [990, 558] on button "Não registrar e enviar pedido" at bounding box center [1054, 569] width 200 height 37
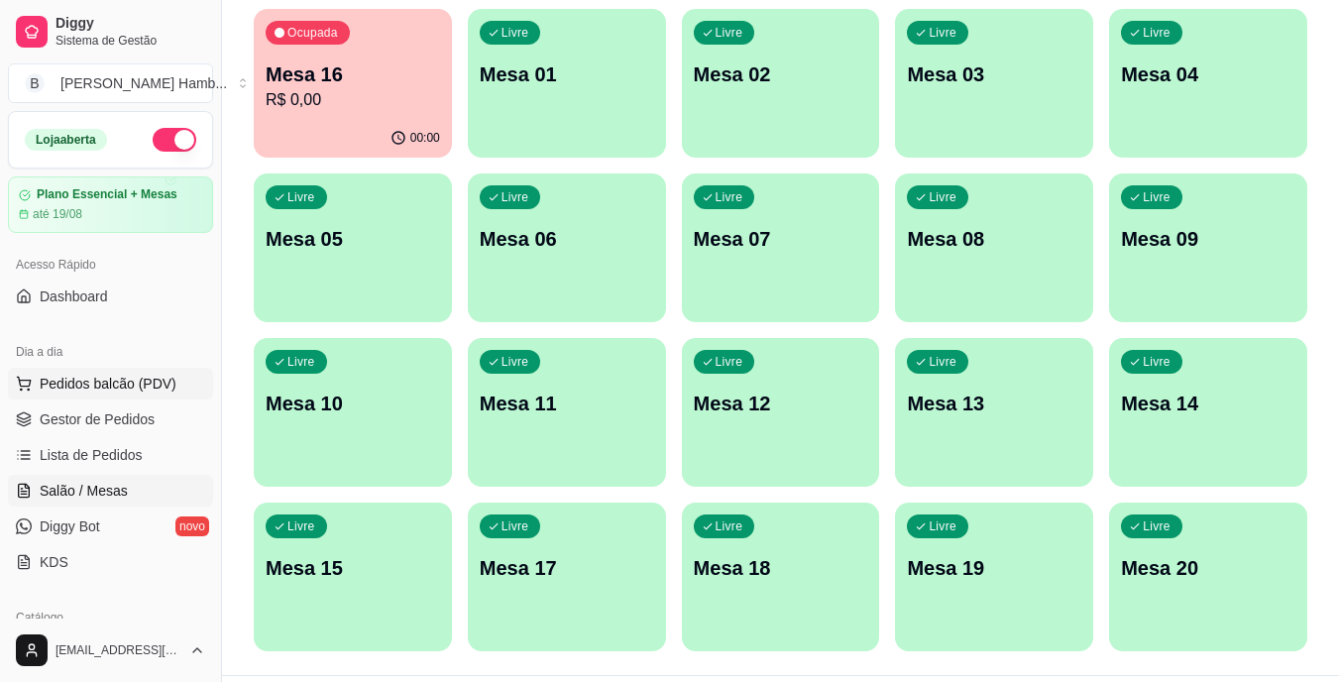
click at [123, 388] on span "Pedidos balcão (PDV)" at bounding box center [108, 384] width 137 height 20
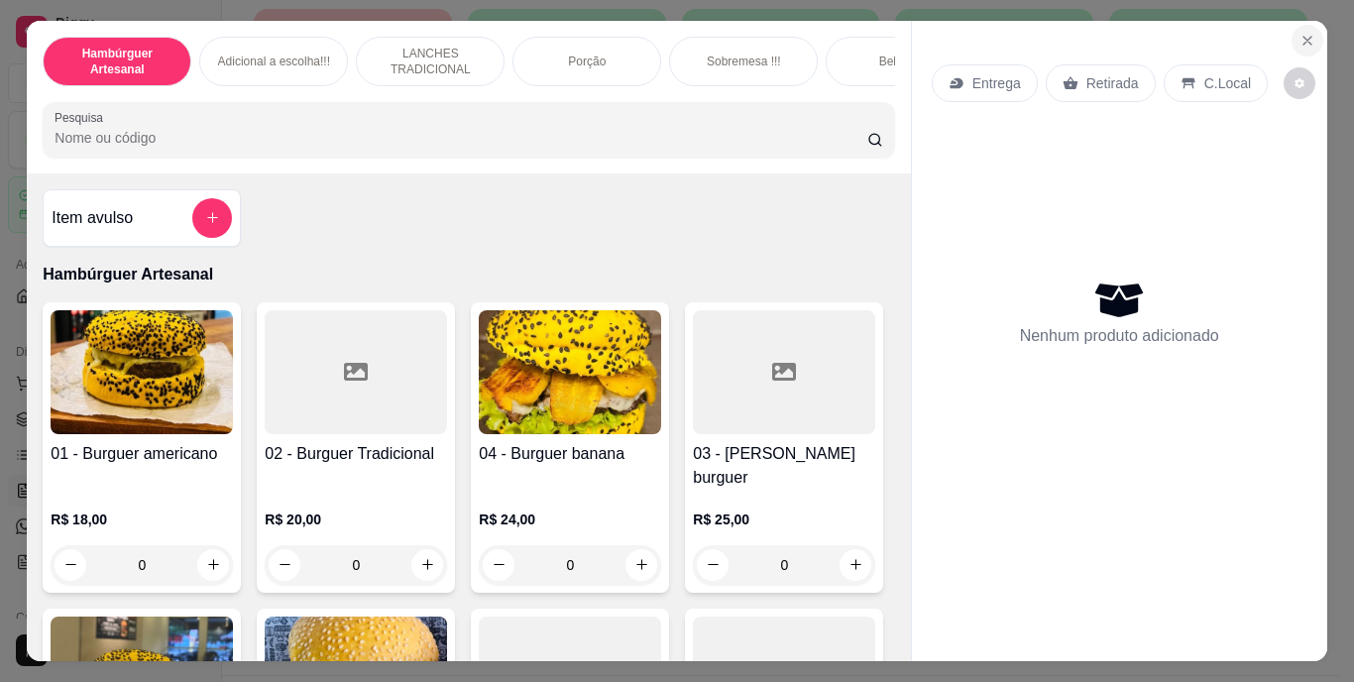
click at [1306, 33] on icon "Close" at bounding box center [1308, 41] width 16 height 16
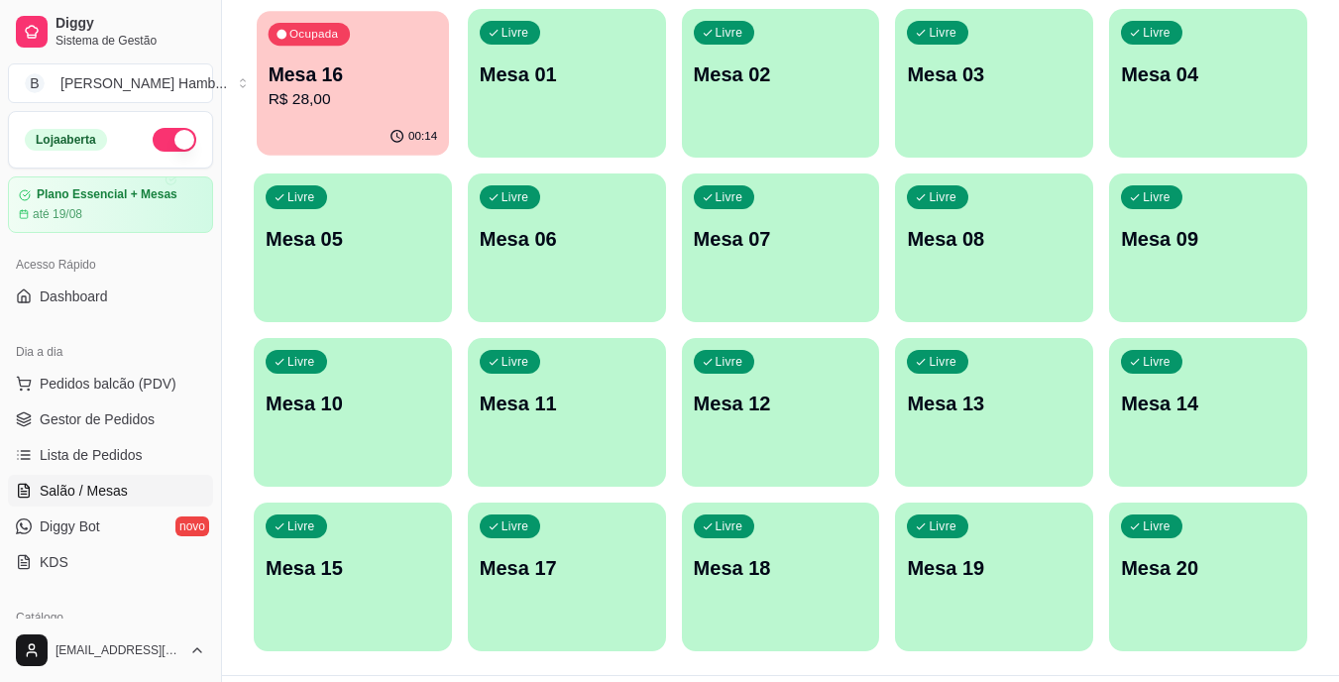
click at [314, 99] on p "R$ 28,00" at bounding box center [354, 99] width 170 height 23
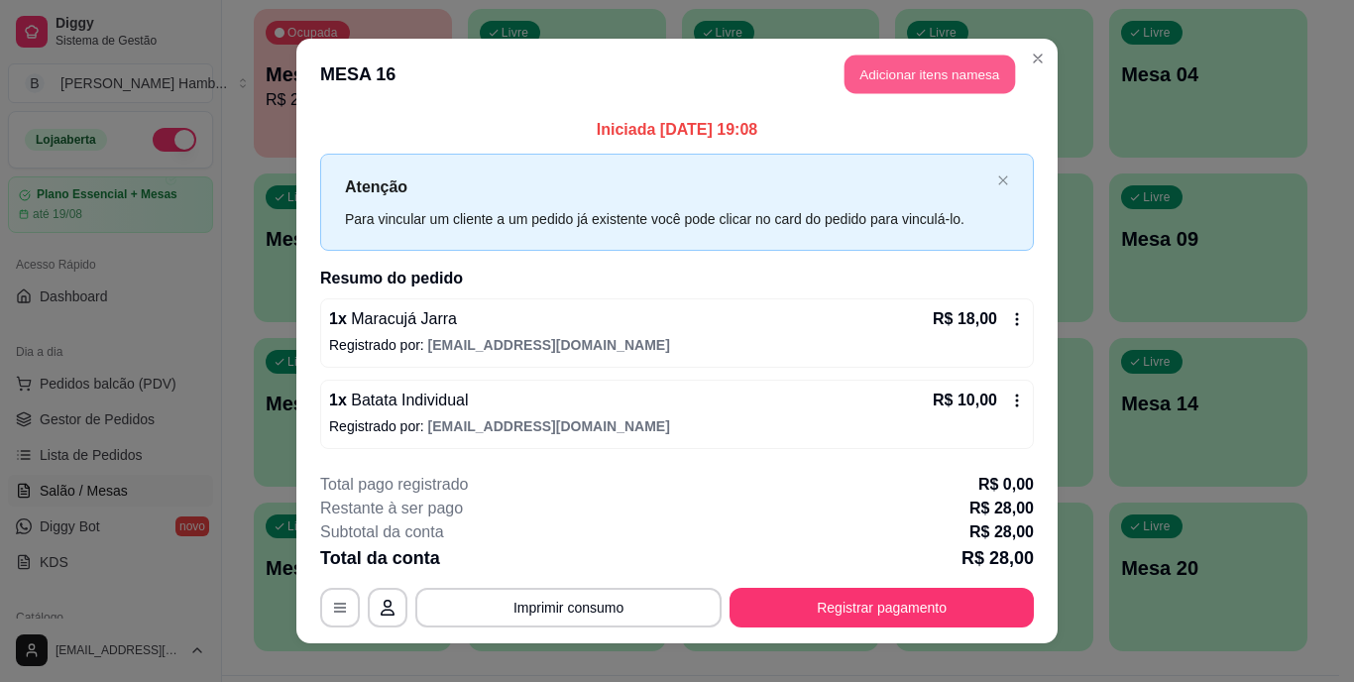
click at [910, 70] on button "Adicionar itens na mesa" at bounding box center [930, 75] width 171 height 39
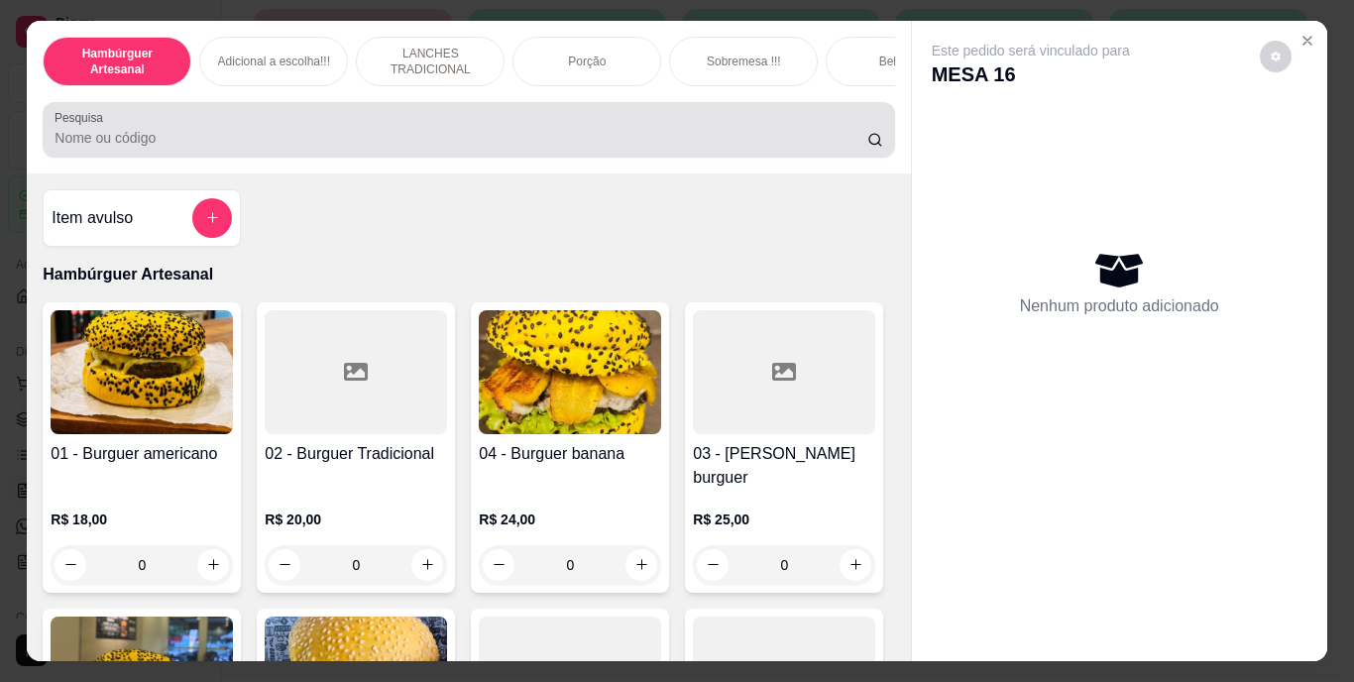
click at [738, 119] on div at bounding box center [469, 130] width 828 height 40
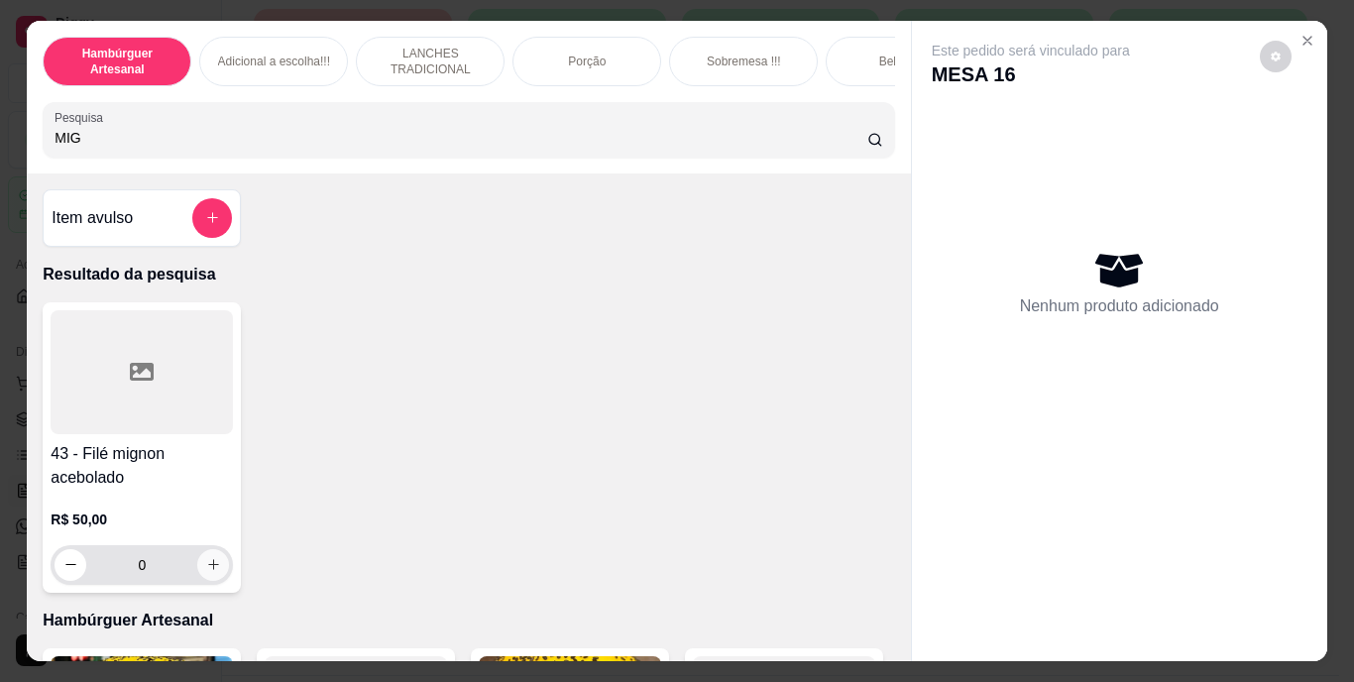
type input "MIG"
click at [214, 568] on button "increase-product-quantity" at bounding box center [213, 565] width 32 height 32
type input "1"
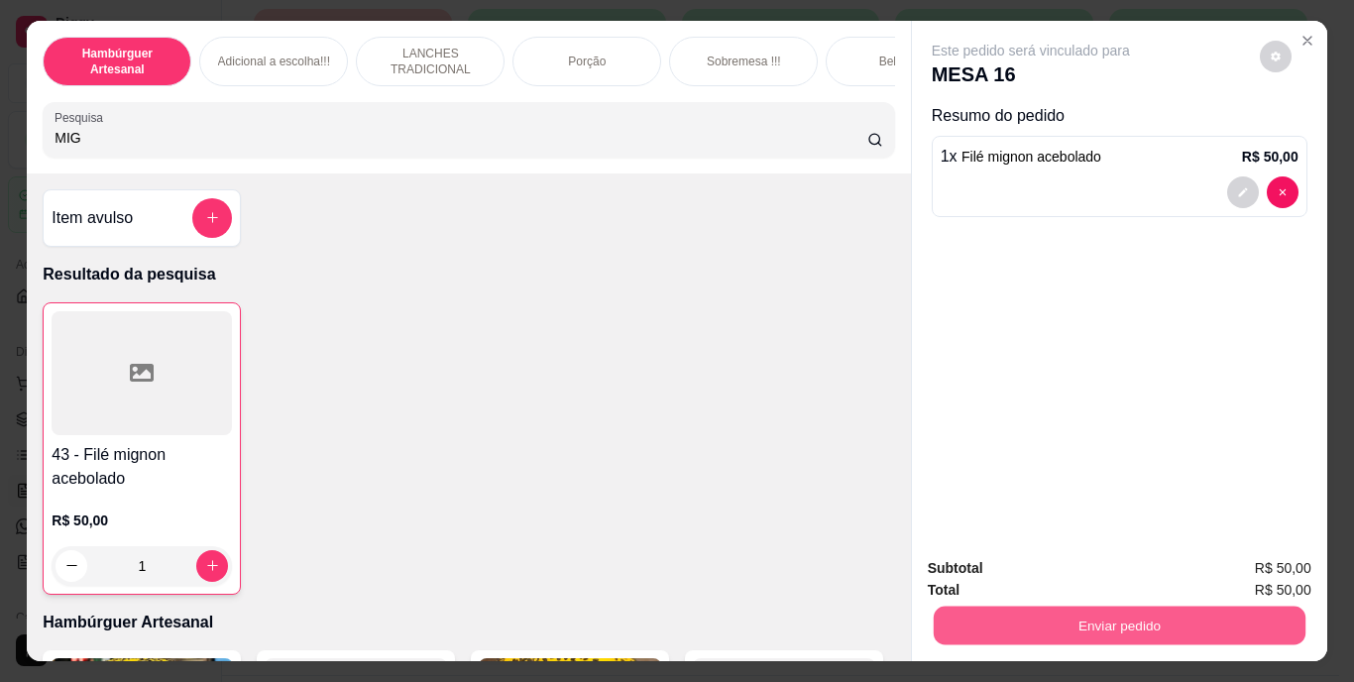
click at [963, 621] on button "Enviar pedido" at bounding box center [1119, 626] width 372 height 39
click at [1008, 562] on button "Não registrar e enviar pedido" at bounding box center [1054, 569] width 200 height 37
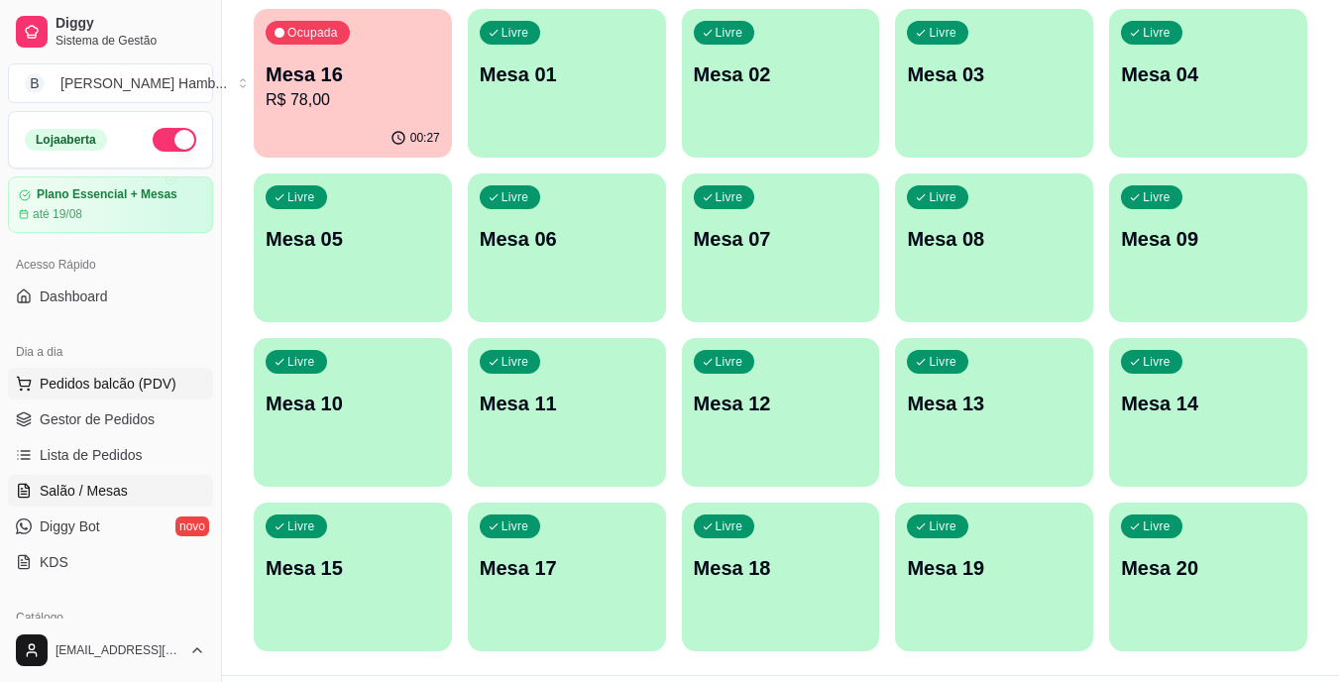
click at [162, 379] on span "Pedidos balcão (PDV)" at bounding box center [108, 384] width 137 height 20
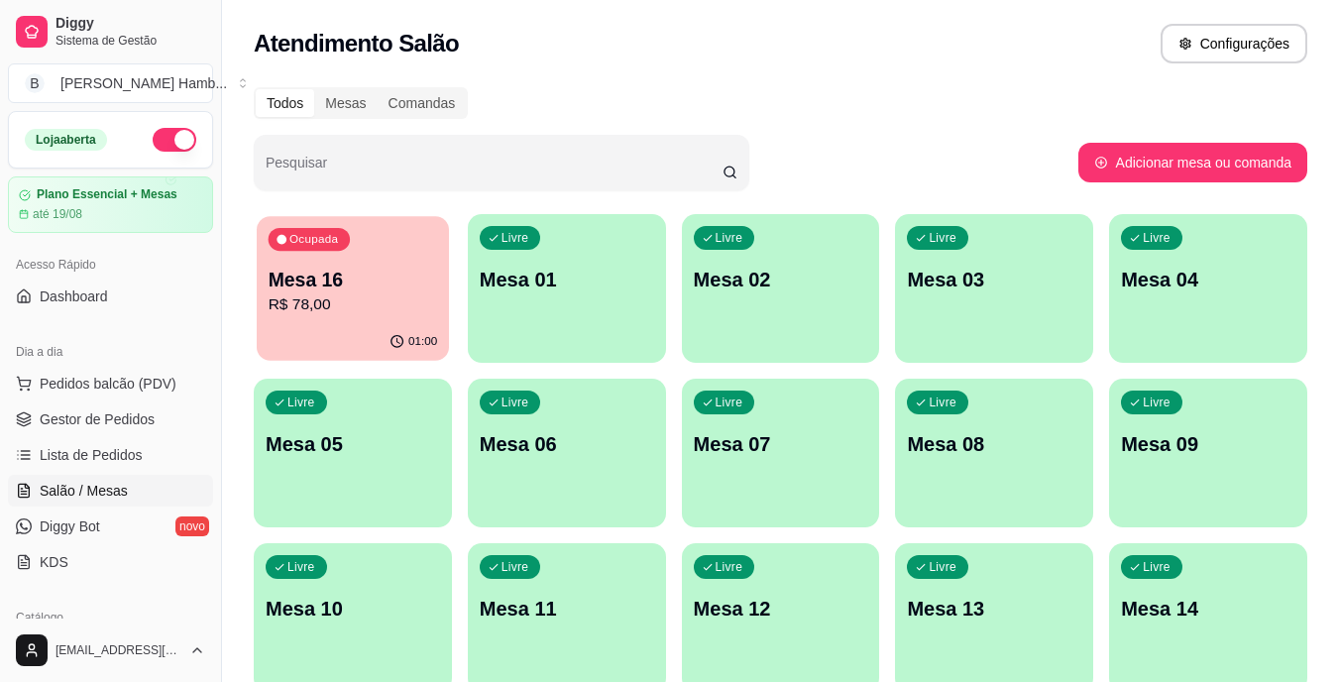
click at [302, 263] on div "Ocupada Mesa 16 R$ 78,00" at bounding box center [353, 269] width 192 height 107
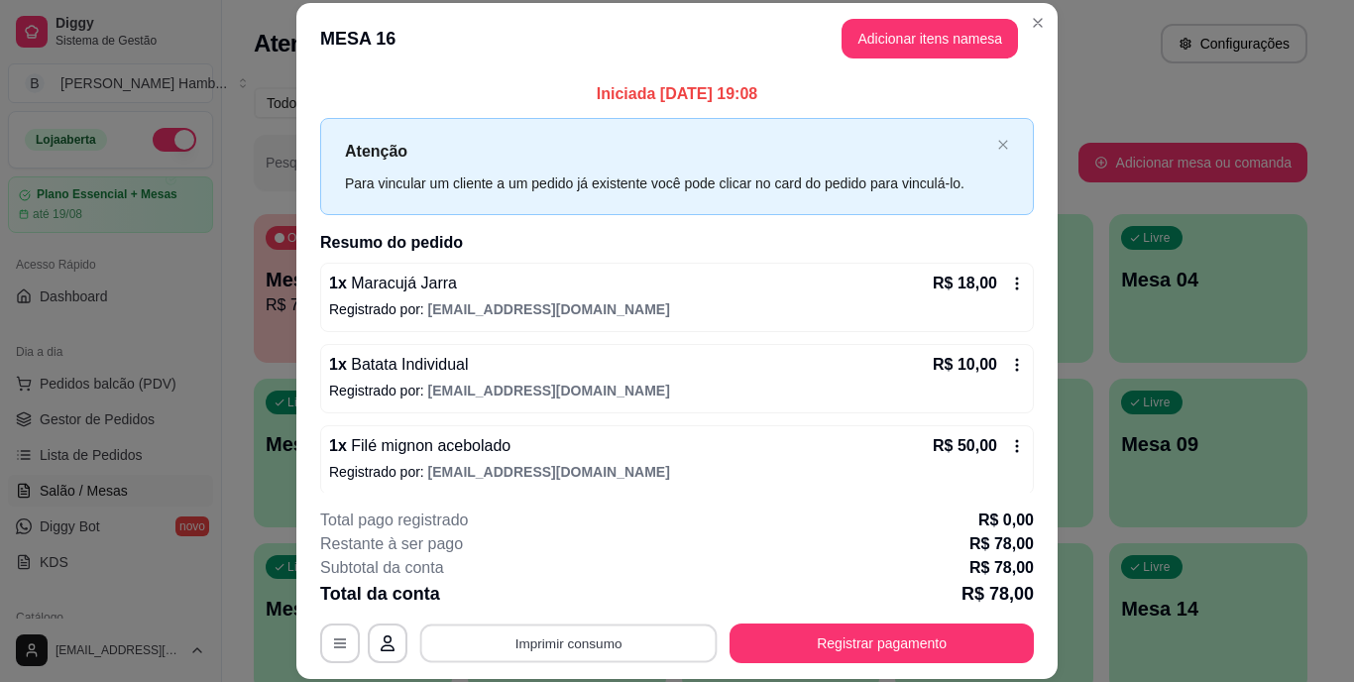
click at [458, 633] on button "Imprimir consumo" at bounding box center [568, 643] width 297 height 39
click at [513, 594] on button "IMPRESSORA" at bounding box center [568, 598] width 144 height 32
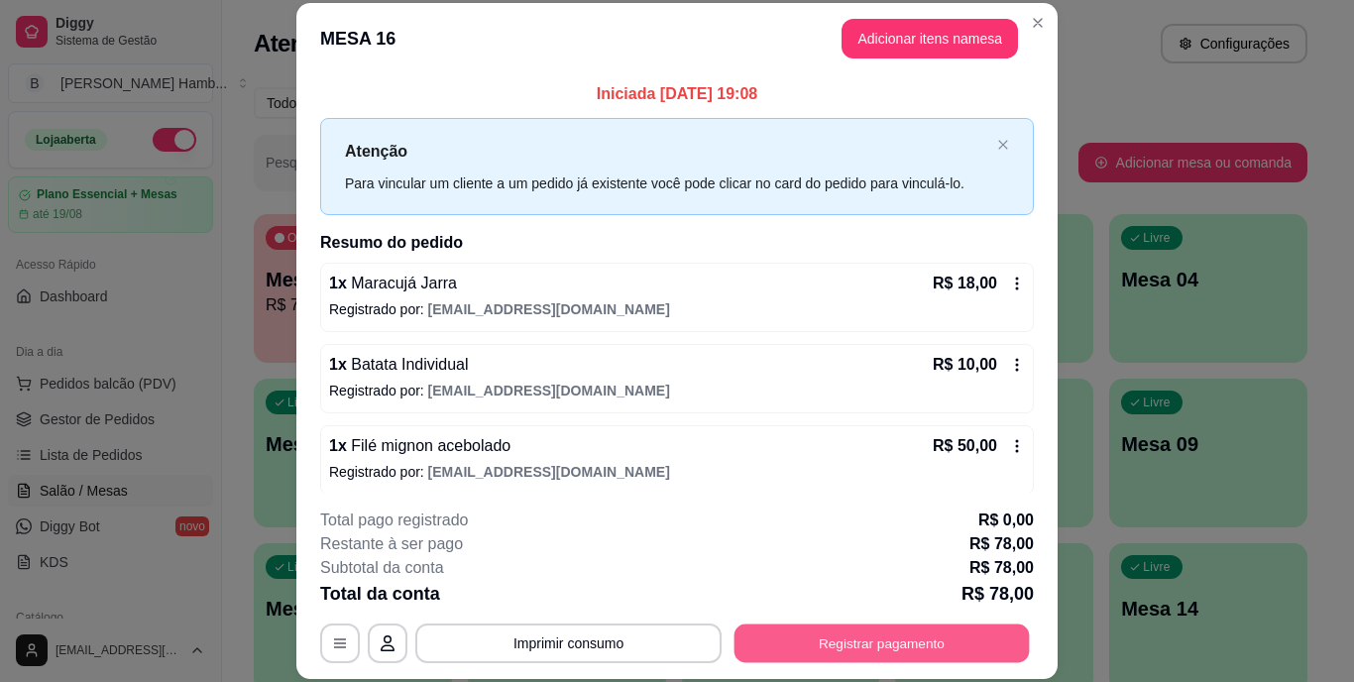
click at [775, 645] on button "Registrar pagamento" at bounding box center [882, 643] width 295 height 39
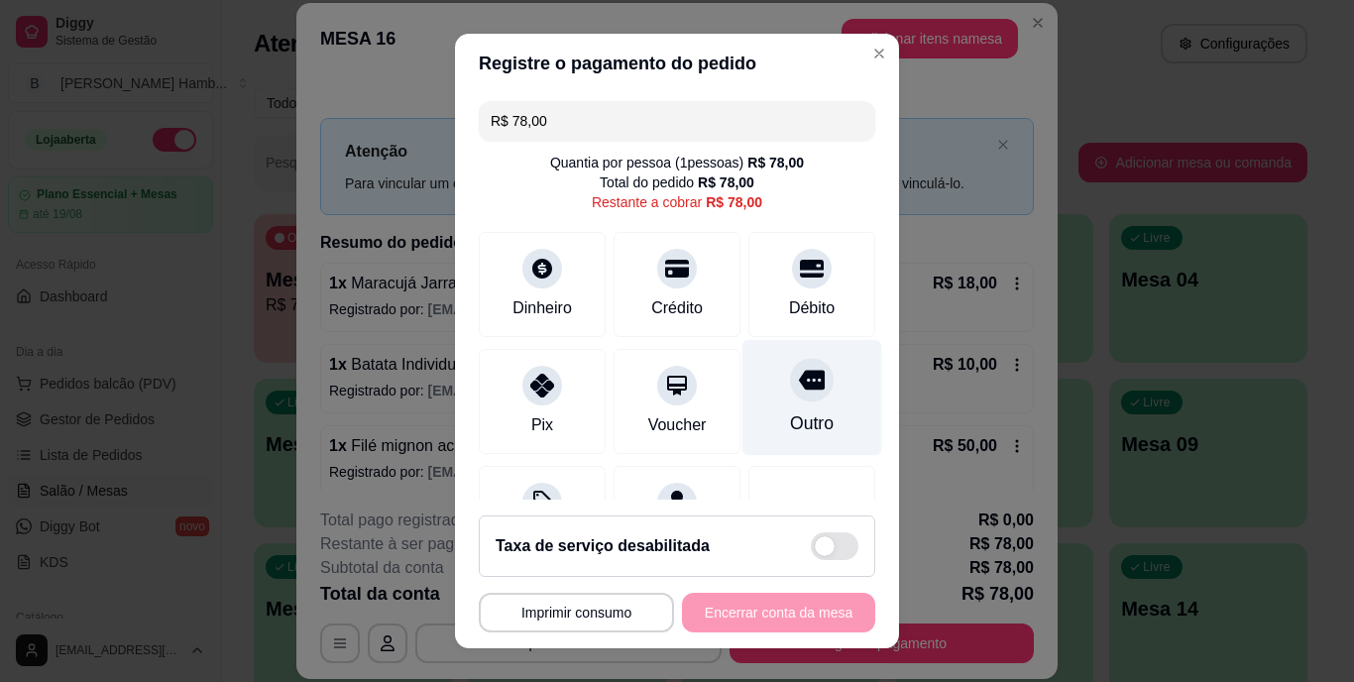
click at [790, 414] on div "Outro" at bounding box center [812, 424] width 44 height 26
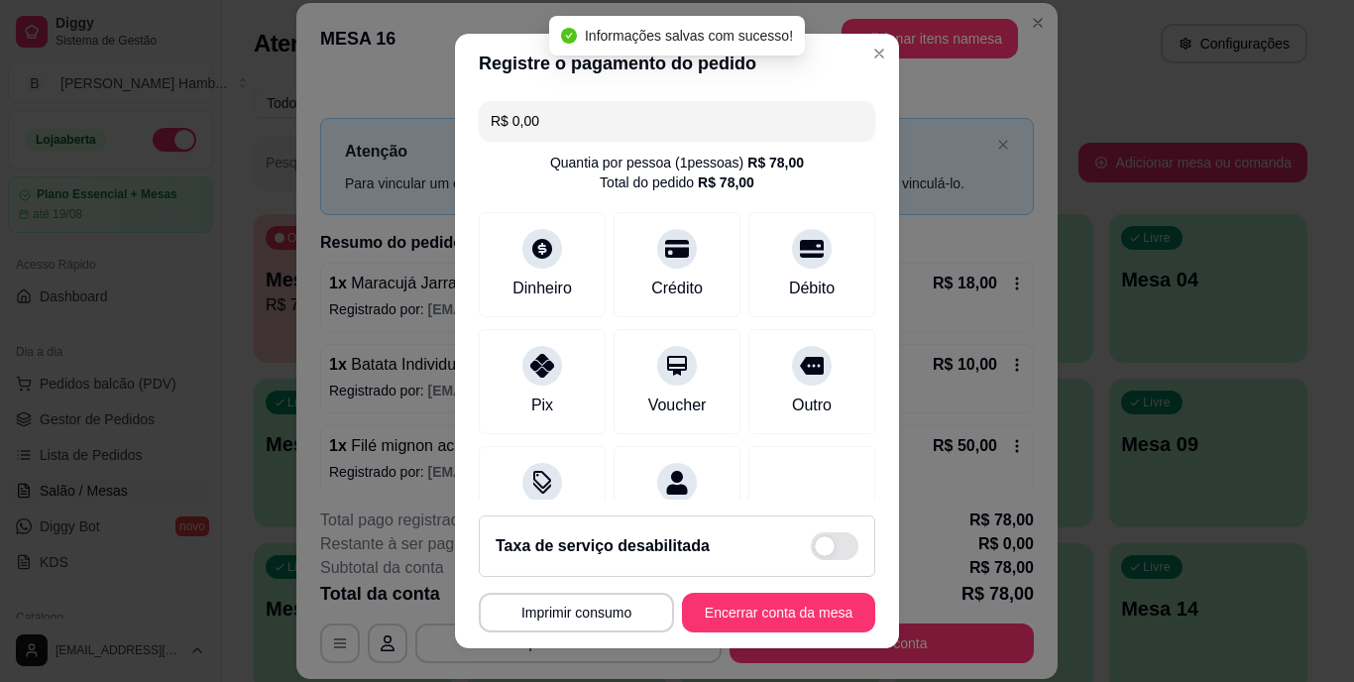
type input "R$ 0,00"
click at [731, 610] on button "Encerrar conta da mesa" at bounding box center [778, 612] width 187 height 39
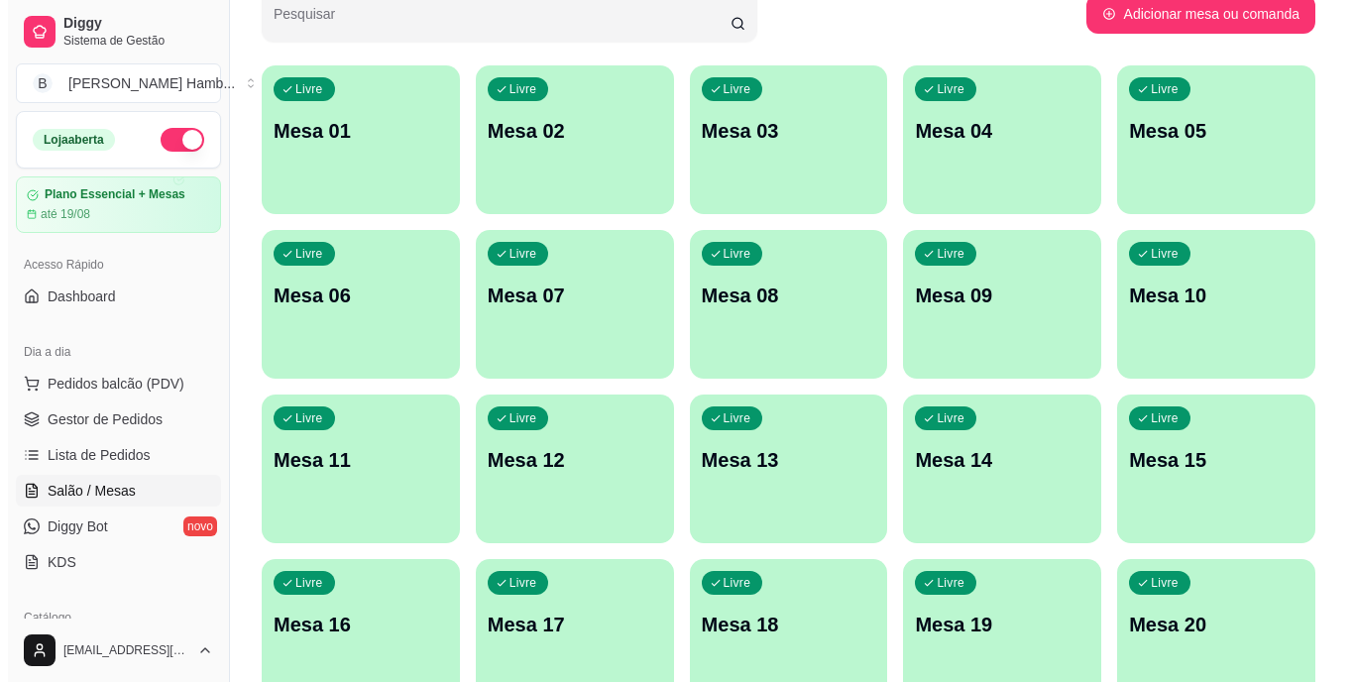
scroll to position [150, 0]
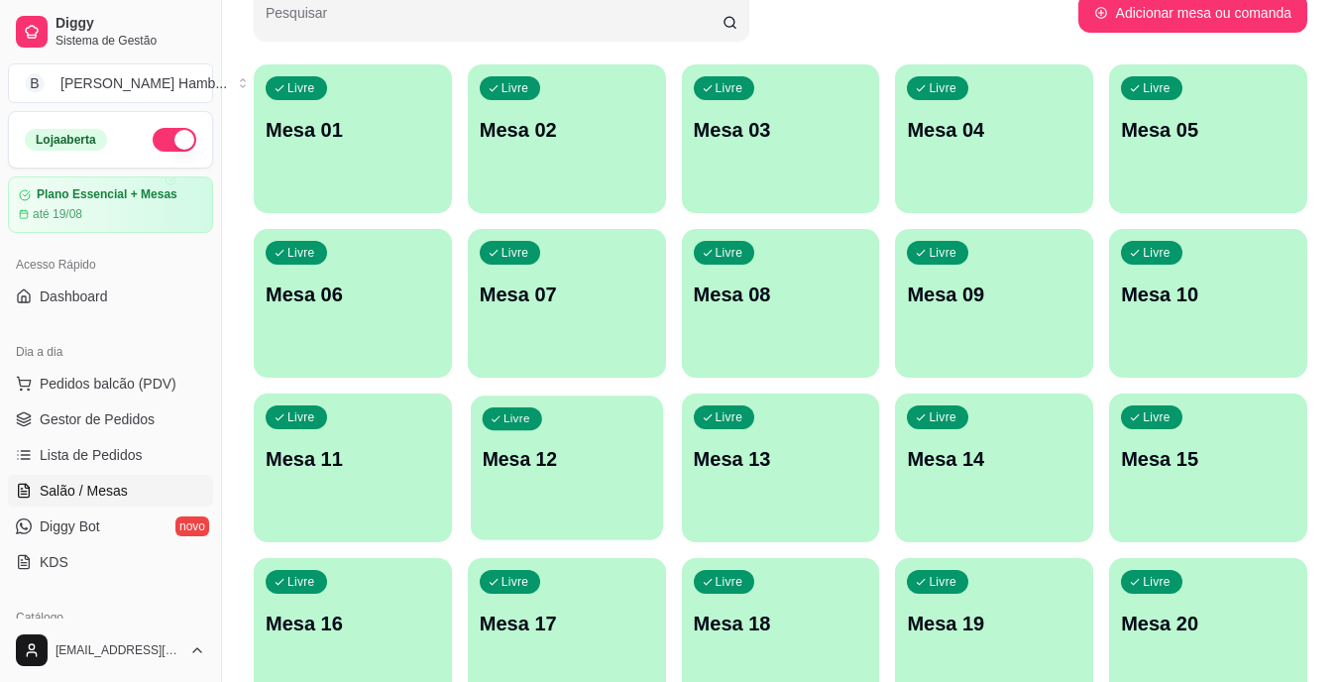
click at [626, 434] on div "Livre Mesa 12" at bounding box center [567, 456] width 192 height 121
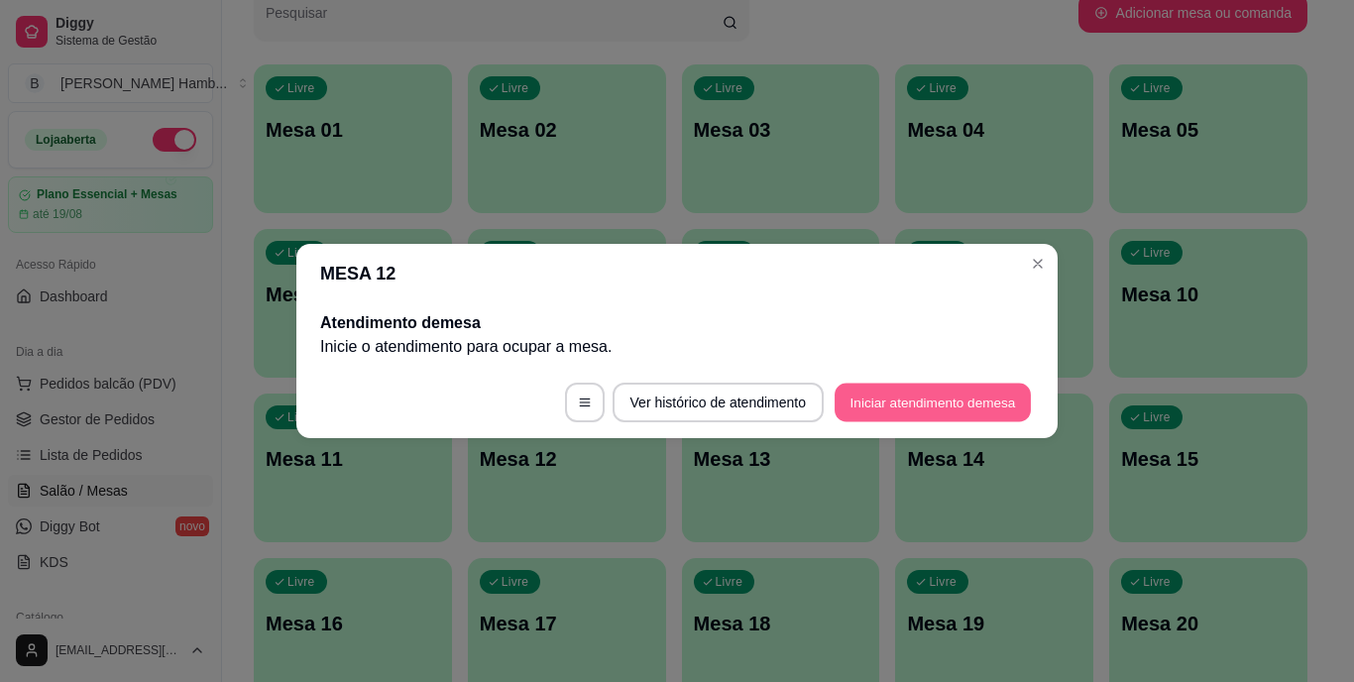
click at [872, 412] on button "Iniciar atendimento de mesa" at bounding box center [933, 403] width 196 height 39
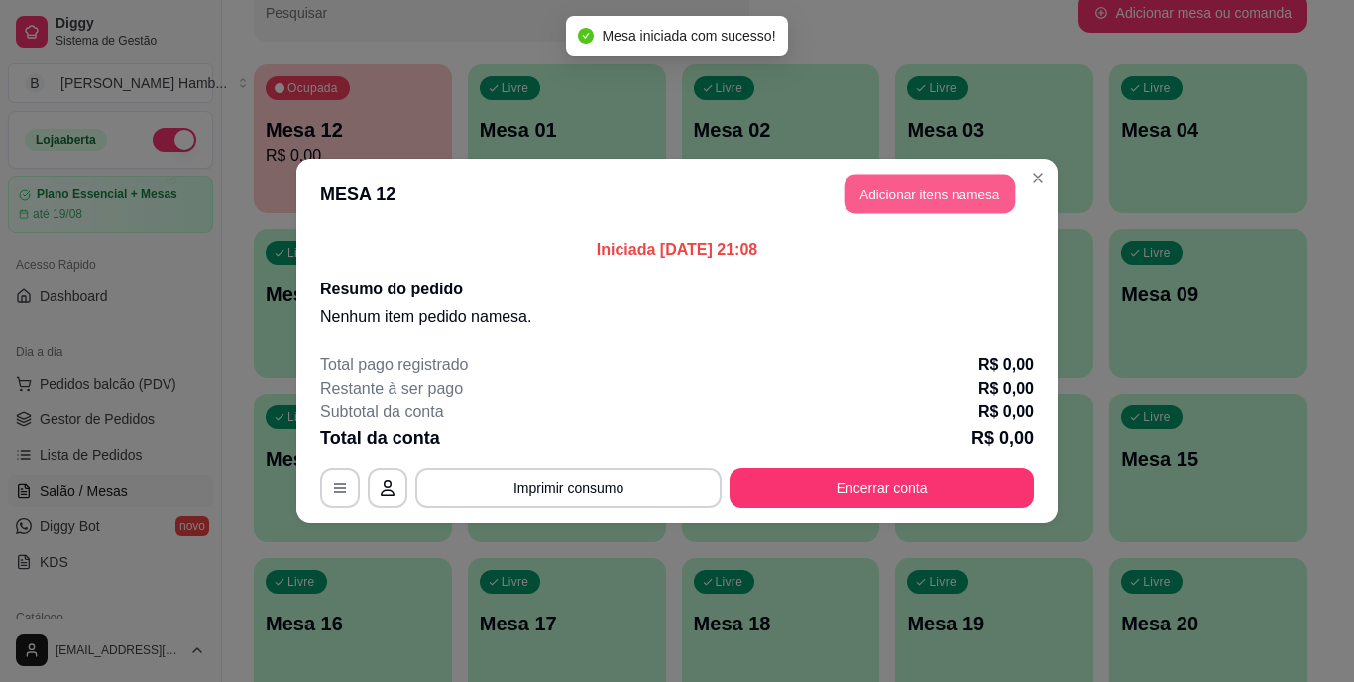
click at [898, 195] on button "Adicionar itens na mesa" at bounding box center [930, 194] width 171 height 39
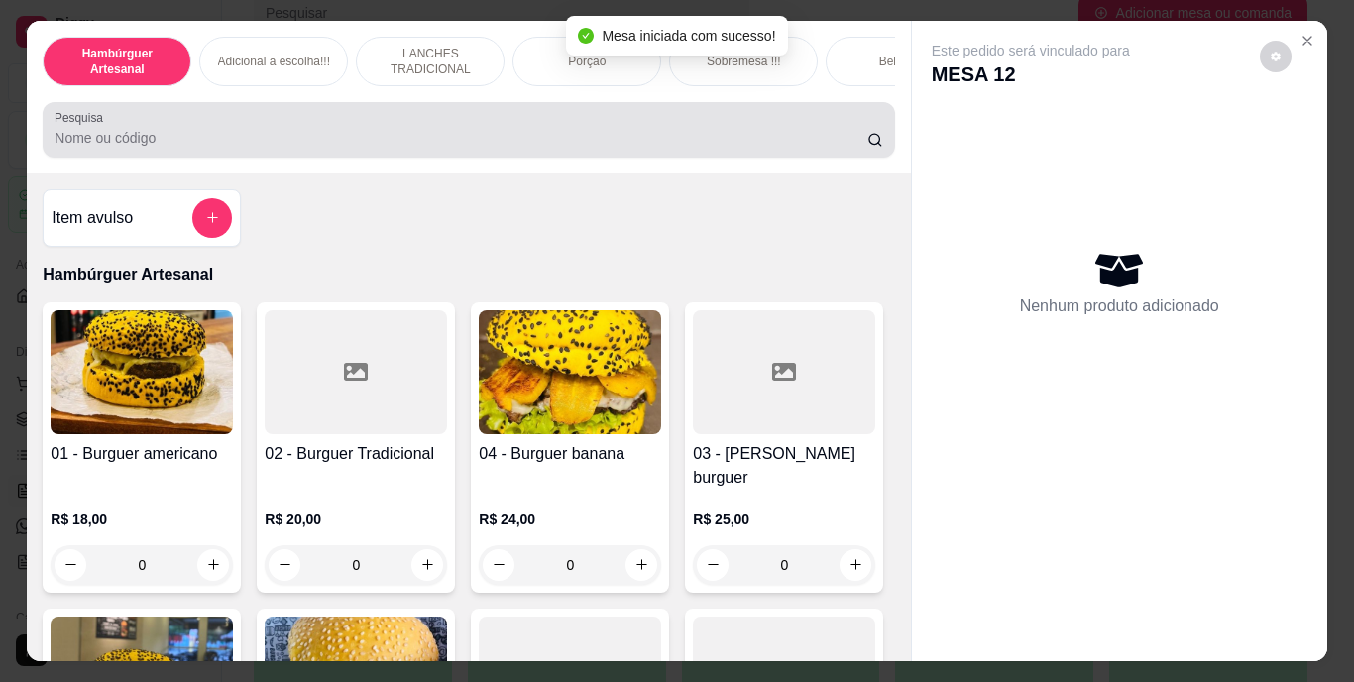
click at [784, 139] on input "Pesquisa" at bounding box center [461, 138] width 813 height 20
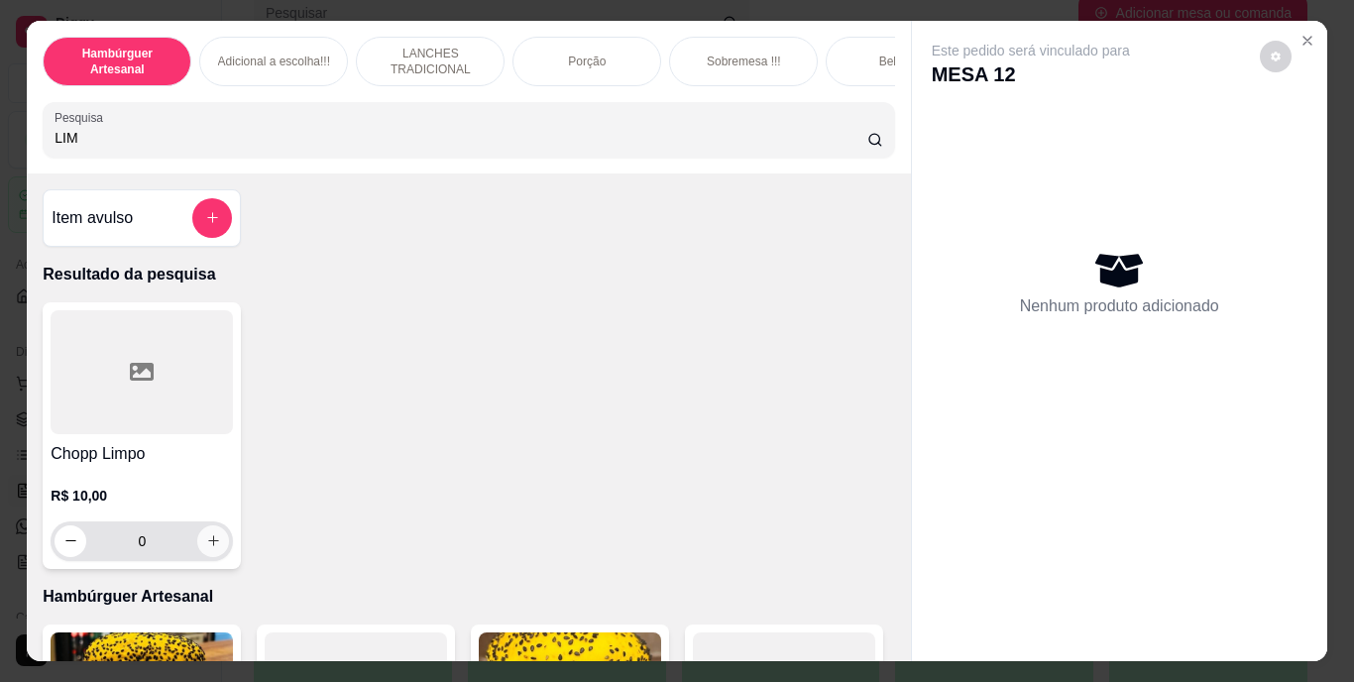
type input "LIM"
click at [209, 548] on icon "increase-product-quantity" at bounding box center [213, 540] width 15 height 15
type input "1"
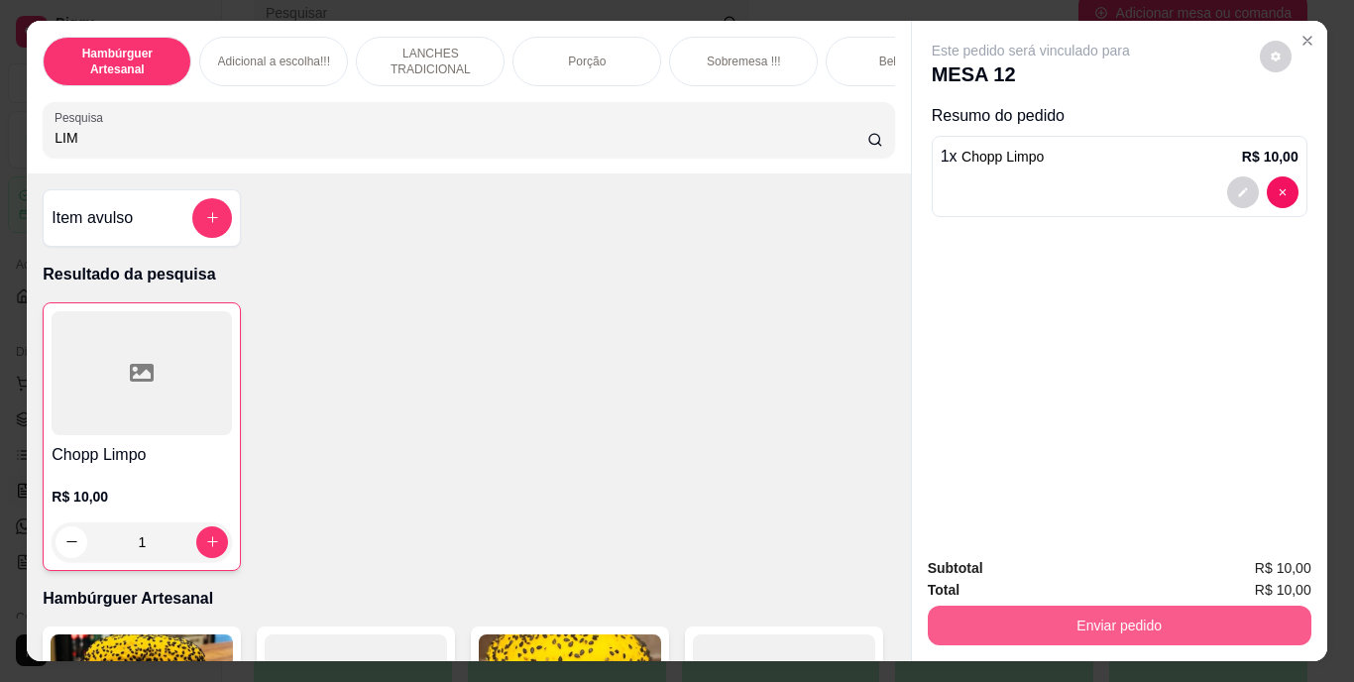
click at [997, 607] on button "Enviar pedido" at bounding box center [1120, 626] width 384 height 40
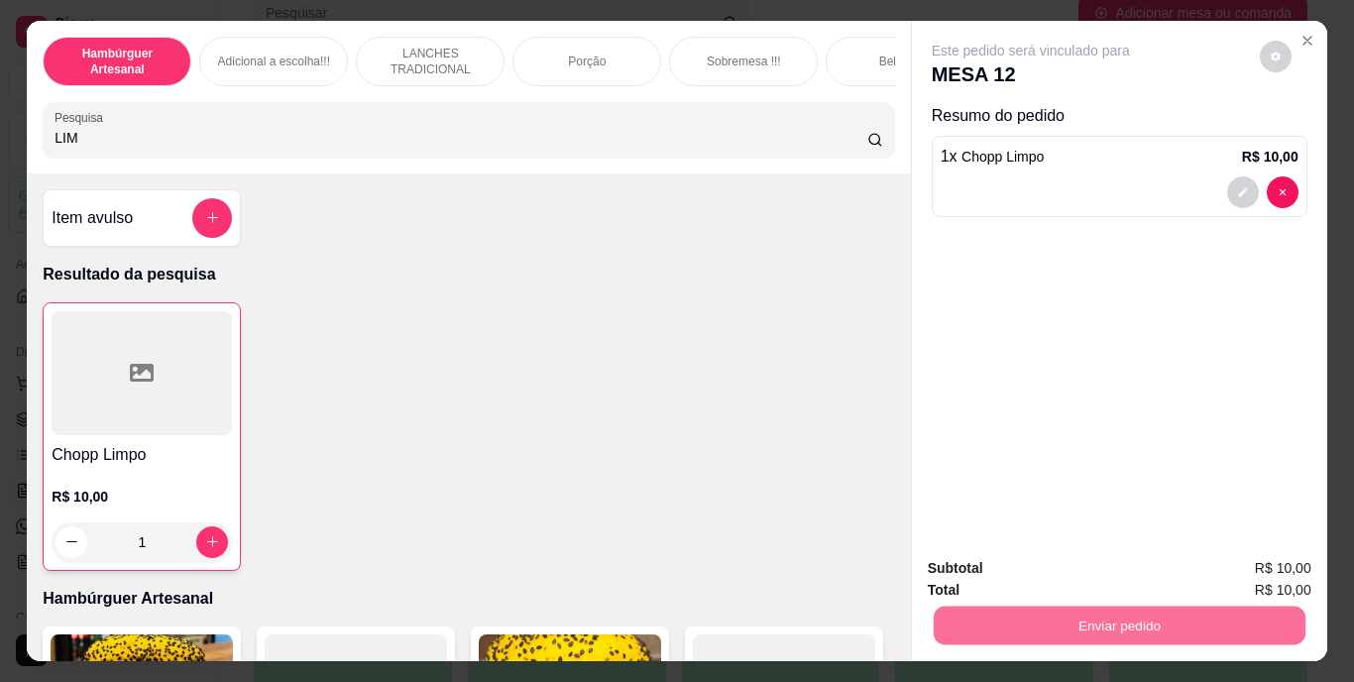
click at [1011, 565] on button "Não registrar e enviar pedido" at bounding box center [1054, 569] width 200 height 37
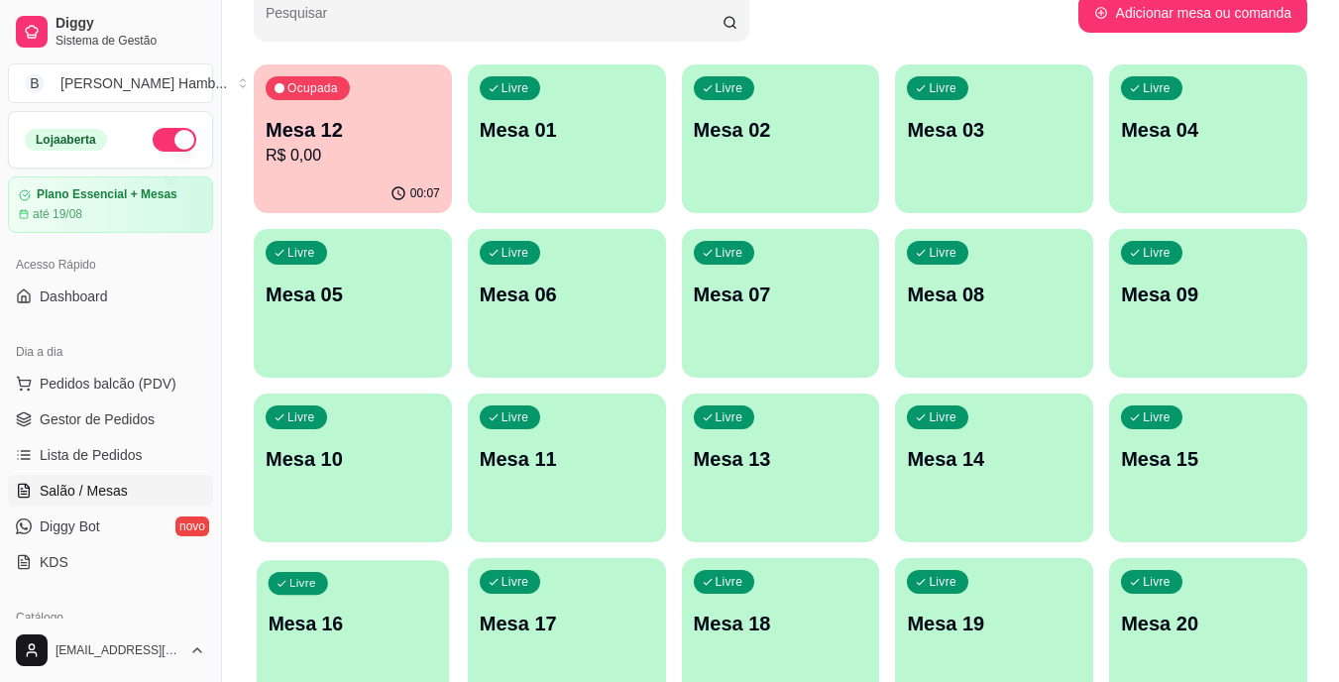
click at [340, 618] on p "Mesa 16" at bounding box center [354, 624] width 170 height 27
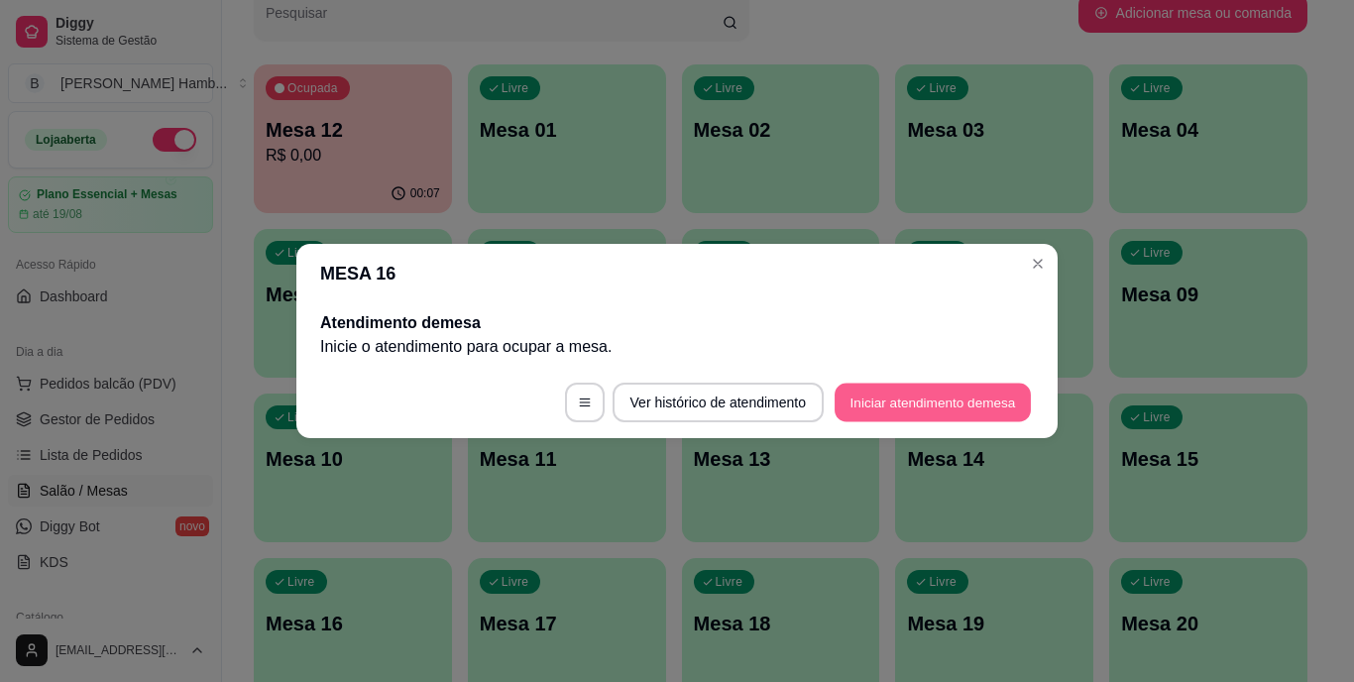
click at [894, 392] on button "Iniciar atendimento de mesa" at bounding box center [933, 403] width 196 height 39
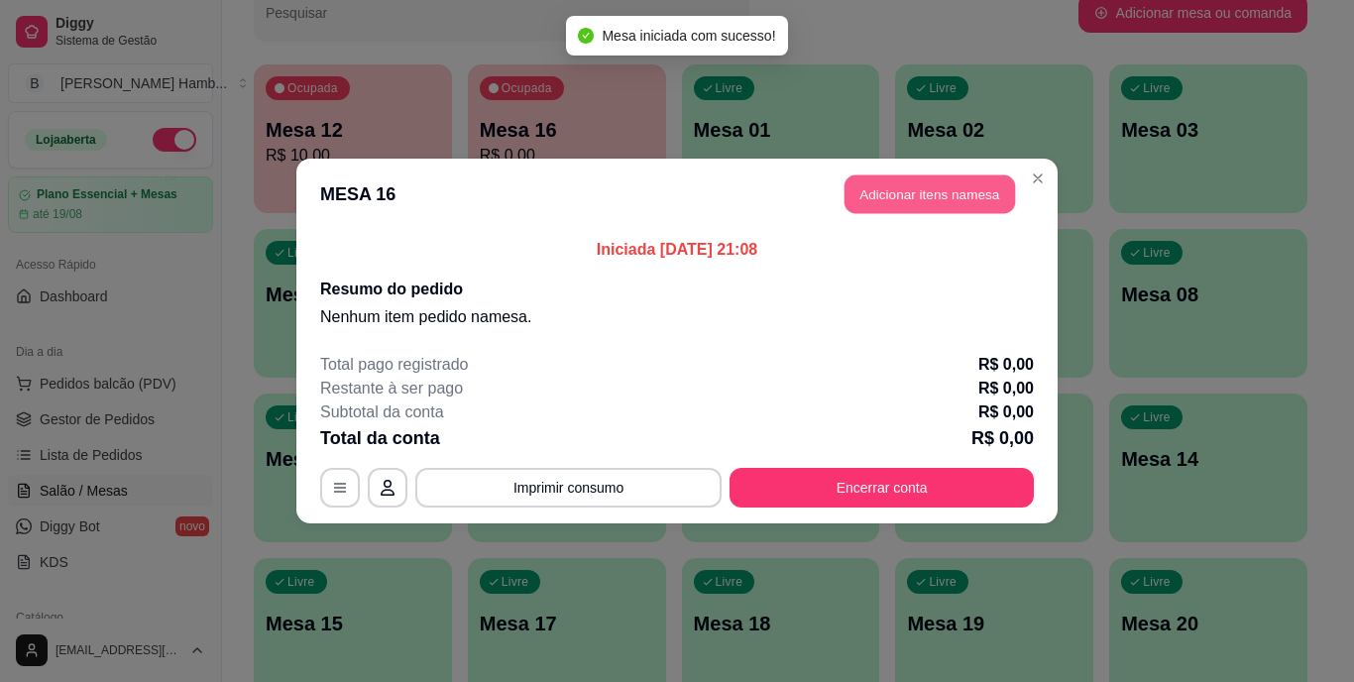
click at [895, 181] on button "Adicionar itens na mesa" at bounding box center [930, 194] width 171 height 39
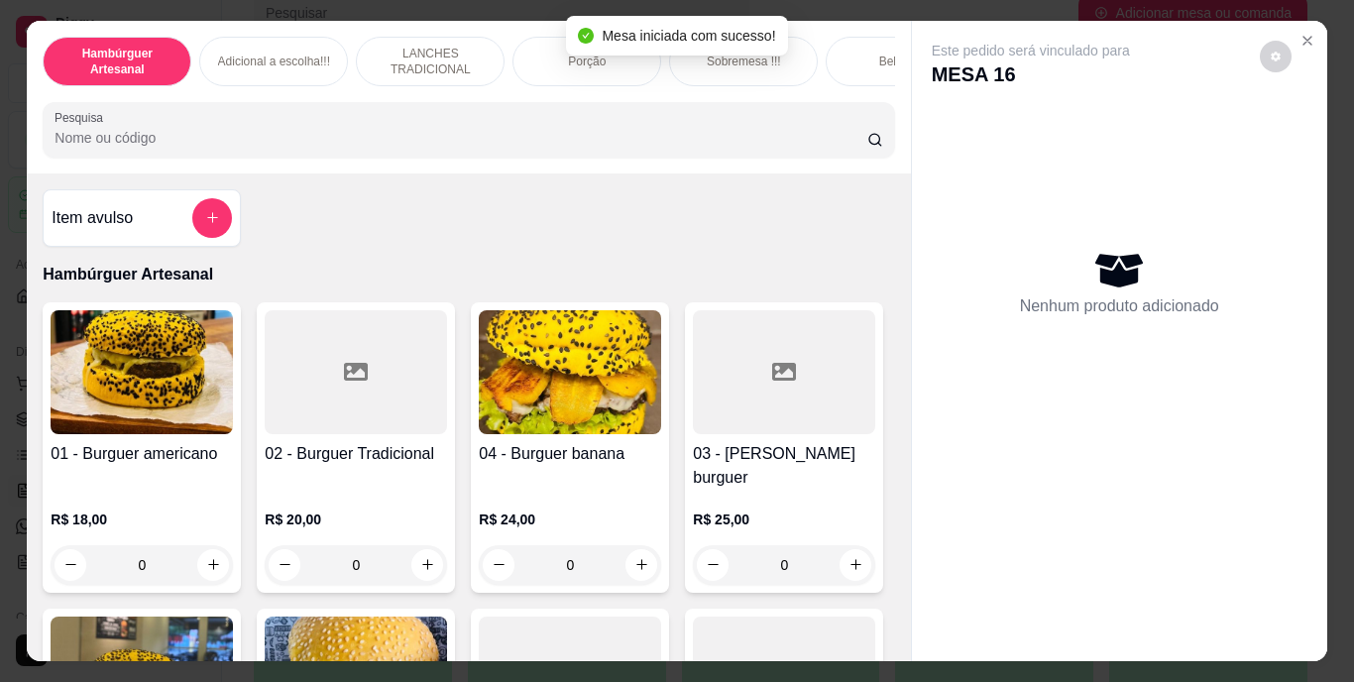
click at [644, 144] on input "Pesquisa" at bounding box center [461, 138] width 813 height 20
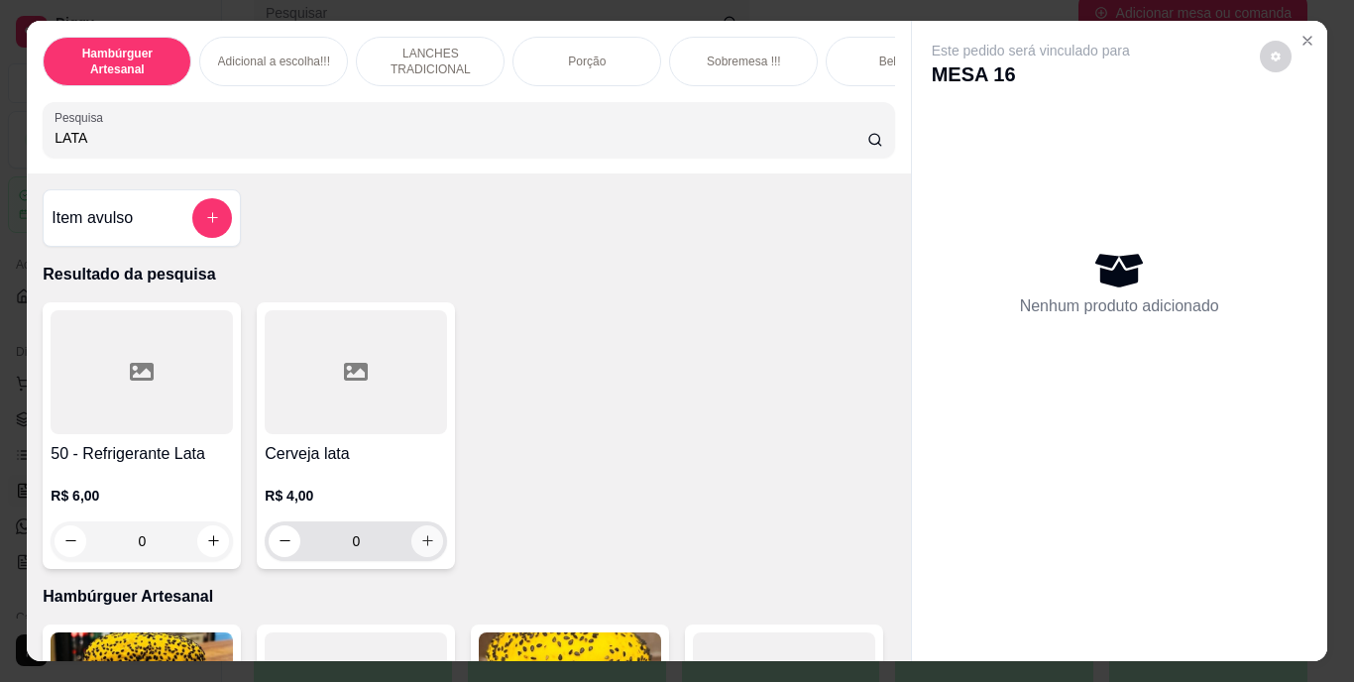
type input "LATA"
click at [420, 543] on icon "increase-product-quantity" at bounding box center [427, 540] width 15 height 15
type input "1"
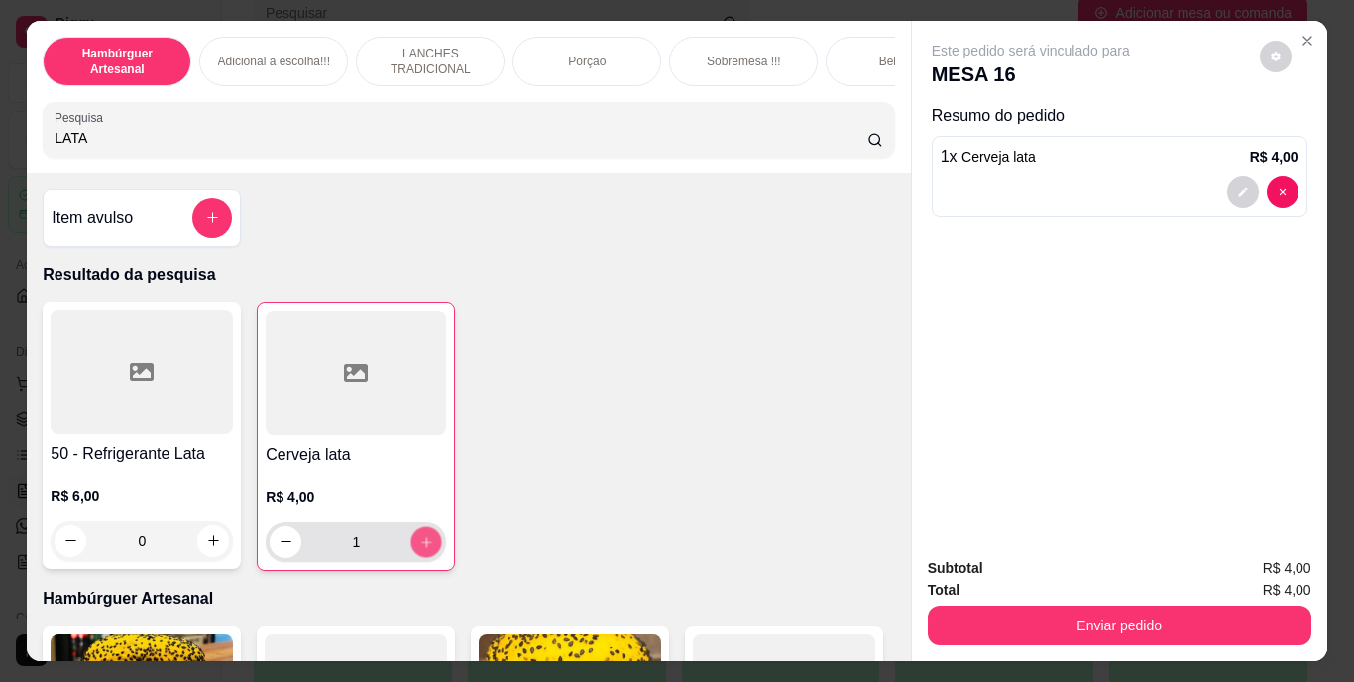
click at [419, 543] on icon "increase-product-quantity" at bounding box center [426, 541] width 15 height 15
type input "2"
click at [419, 543] on icon "increase-product-quantity" at bounding box center [426, 541] width 15 height 15
type input "3"
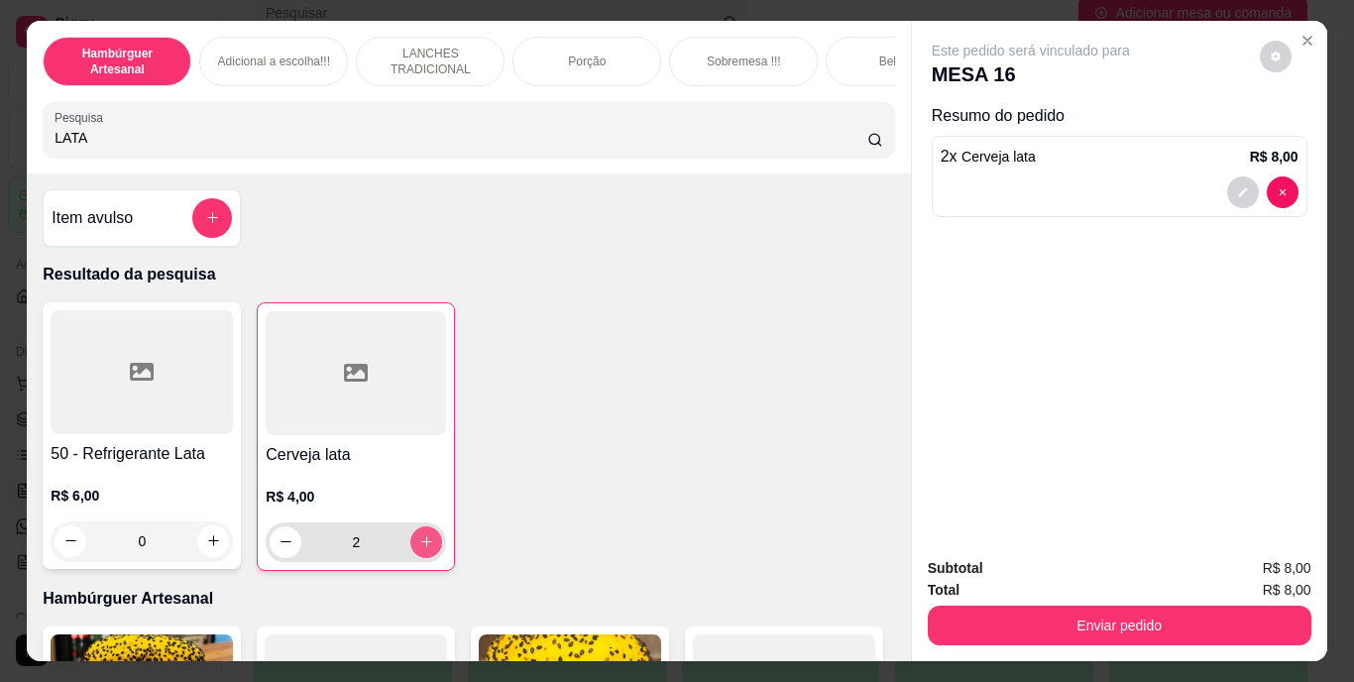
type input "3"
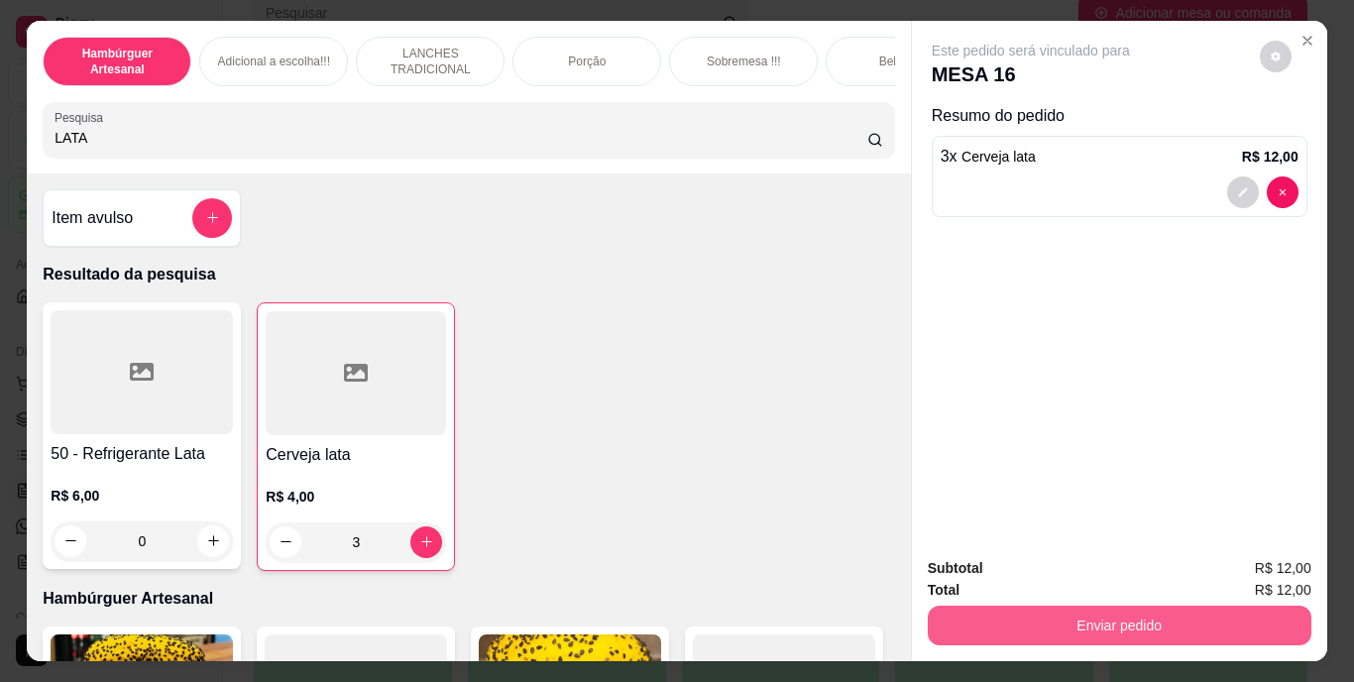
click at [1080, 611] on button "Enviar pedido" at bounding box center [1120, 626] width 384 height 40
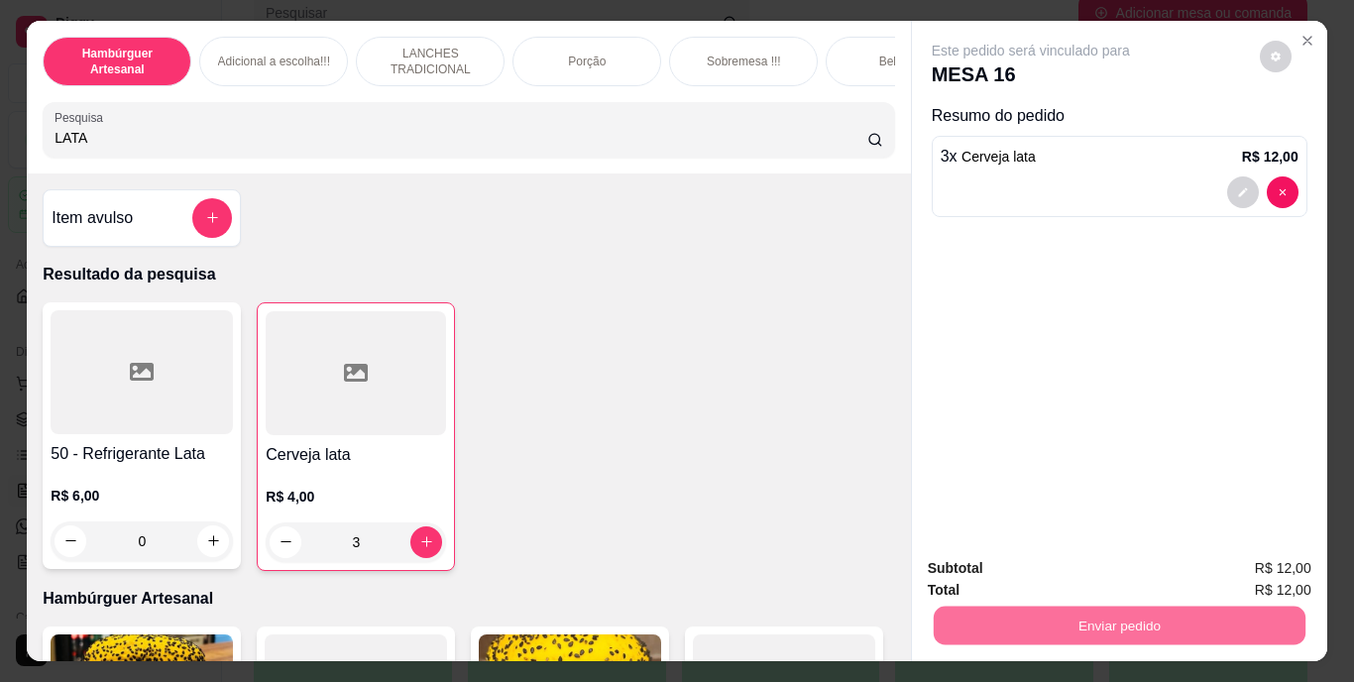
click at [1072, 561] on button "Não registrar e enviar pedido" at bounding box center [1054, 569] width 200 height 37
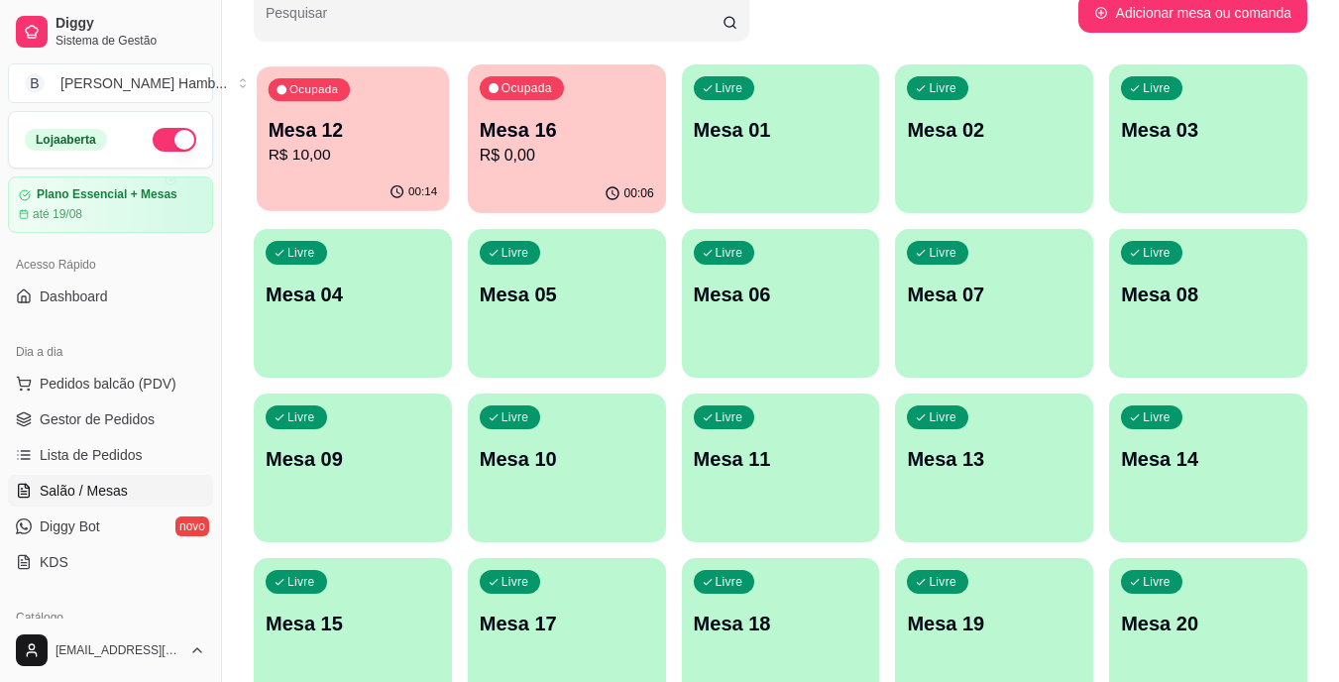
click at [390, 139] on p "Mesa 12" at bounding box center [354, 130] width 170 height 27
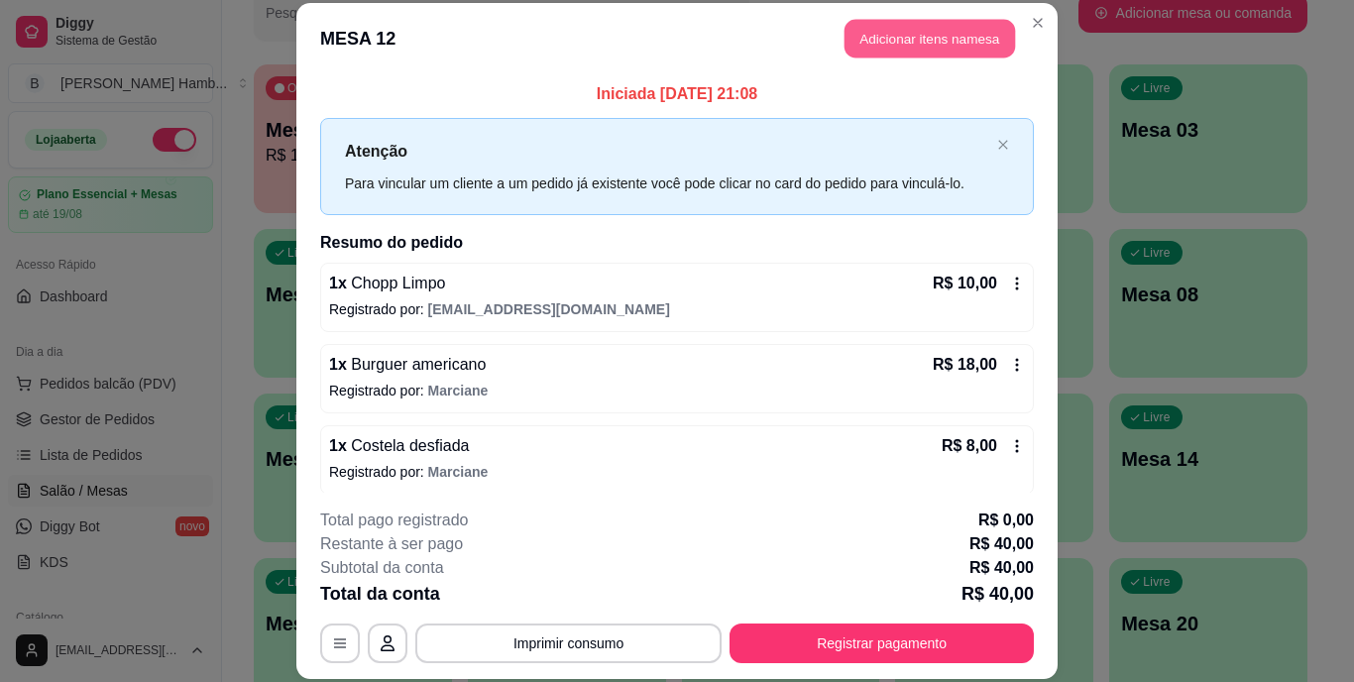
click at [928, 41] on button "Adicionar itens na mesa" at bounding box center [930, 39] width 171 height 39
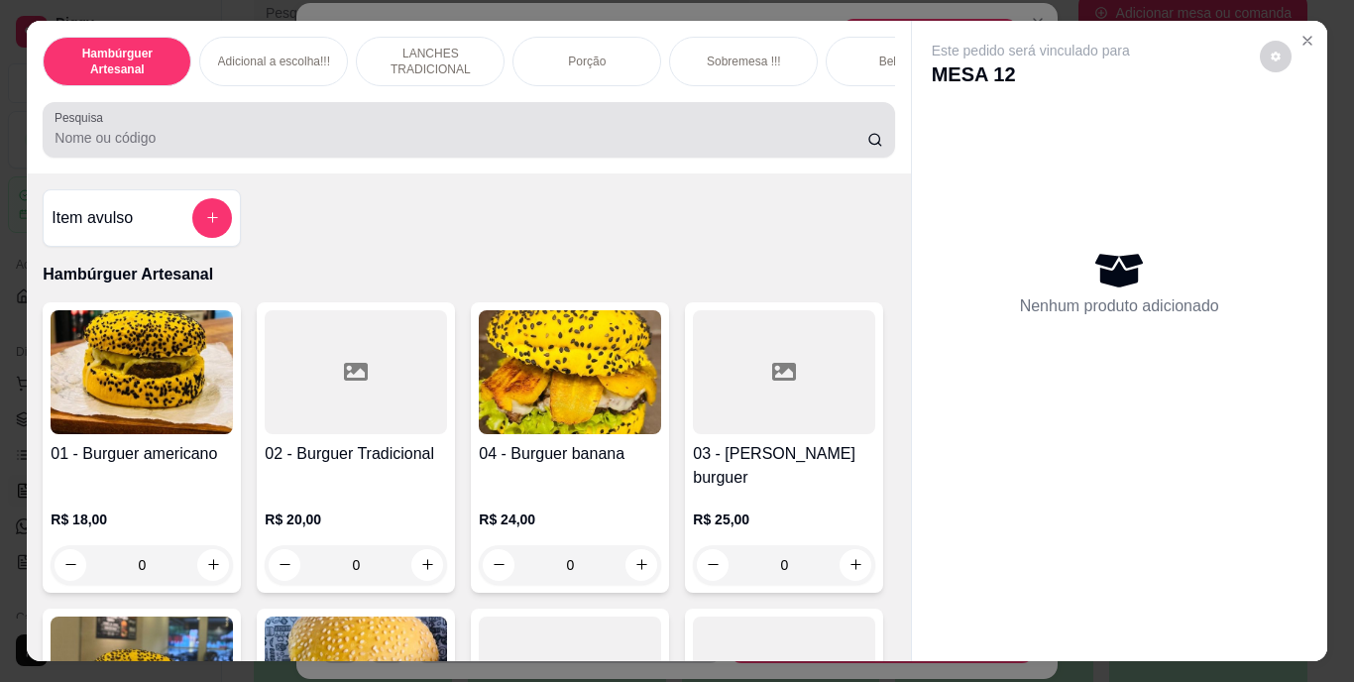
click at [686, 126] on div at bounding box center [469, 130] width 828 height 40
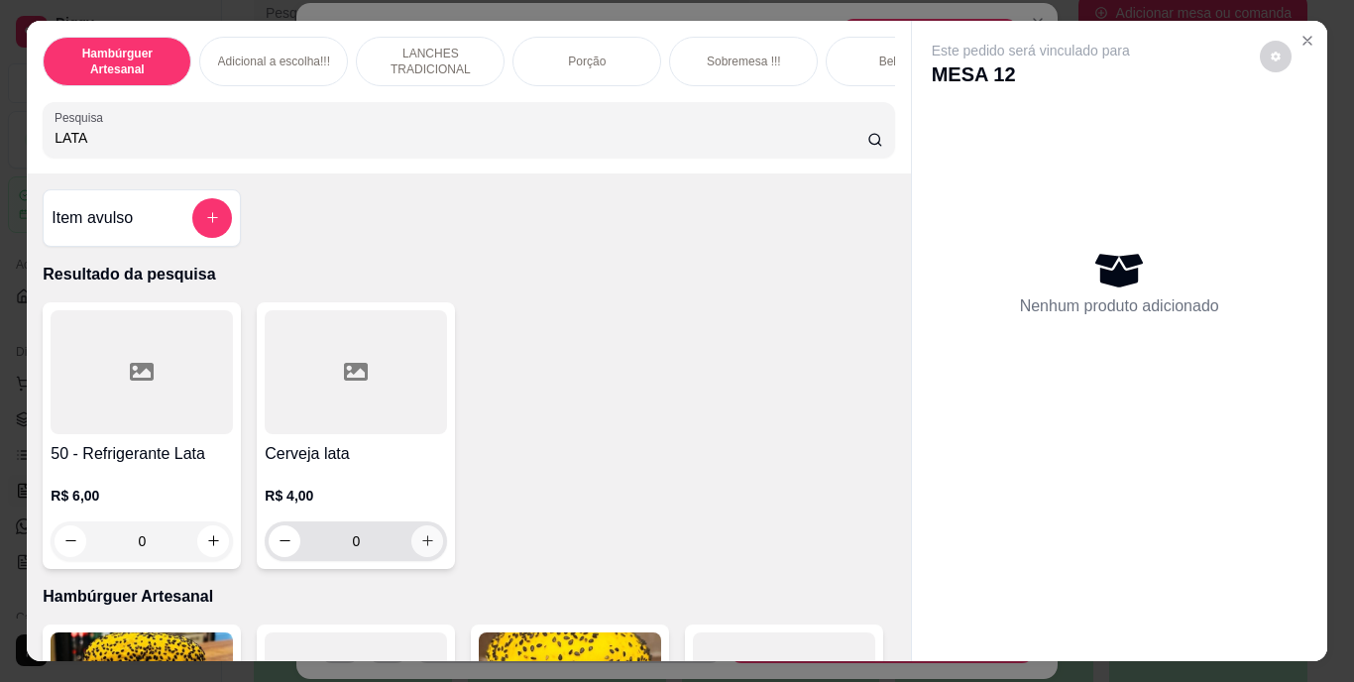
type input "LATA"
click at [427, 548] on icon "increase-product-quantity" at bounding box center [427, 540] width 15 height 15
type input "1"
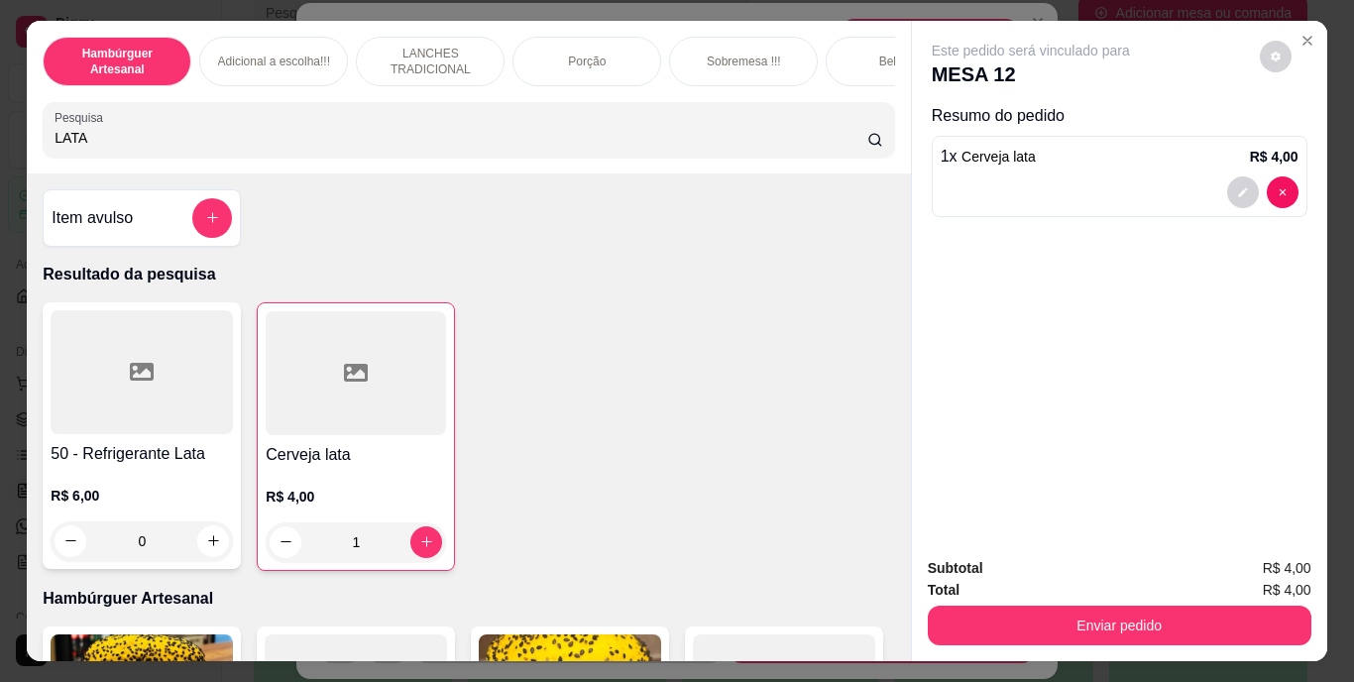
click at [196, 201] on div "Item avulso" at bounding box center [142, 217] width 198 height 57
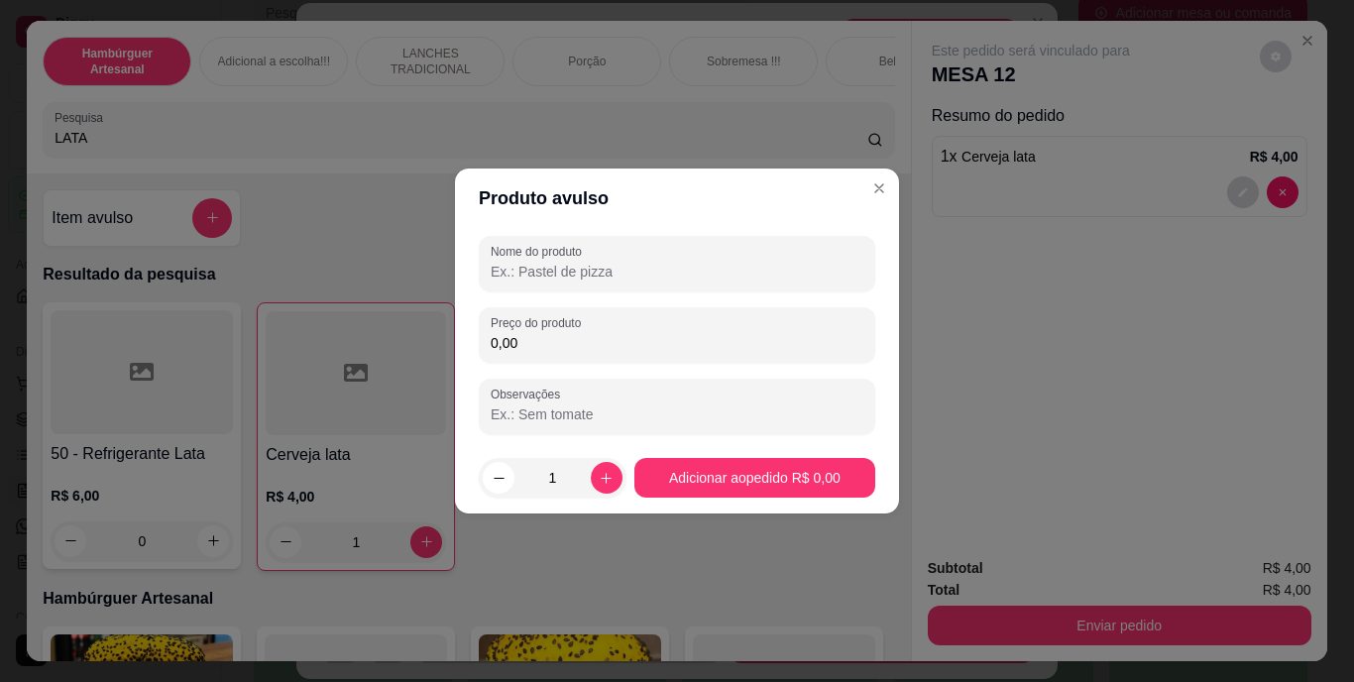
click at [530, 264] on input "Nome do produto" at bounding box center [677, 272] width 373 height 20
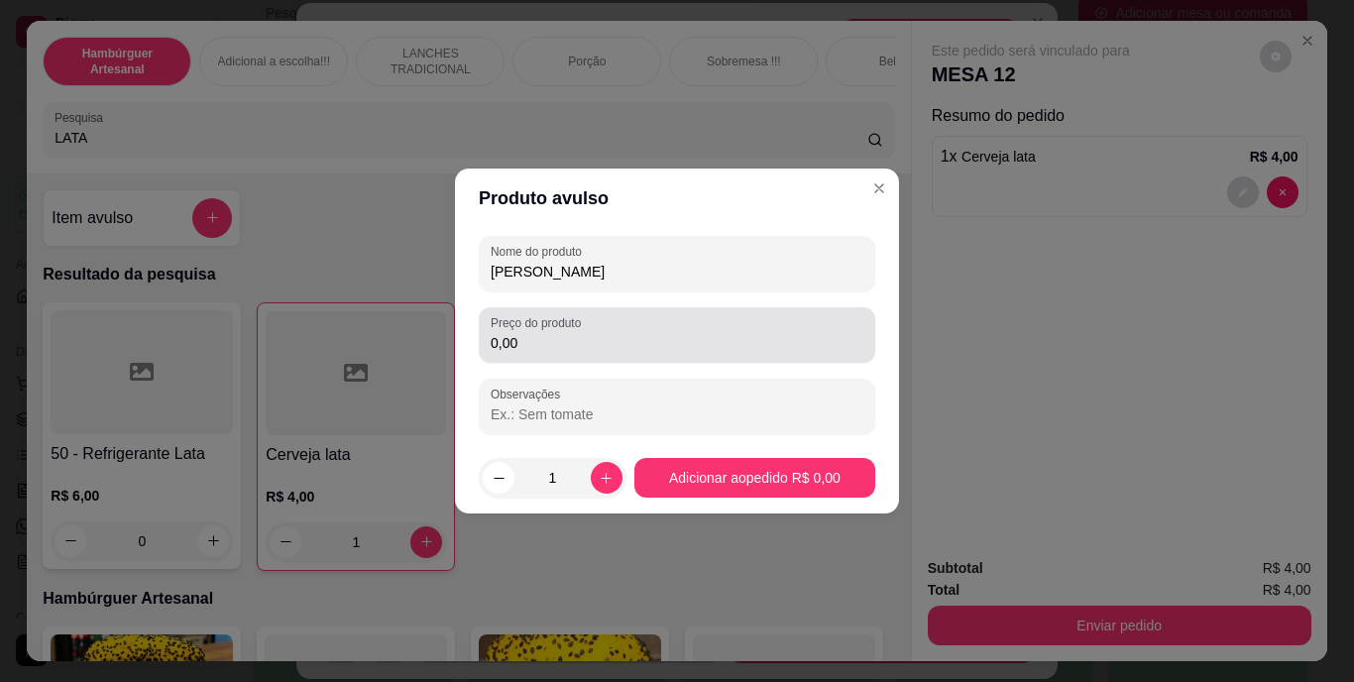
type input "LATA SUJO"
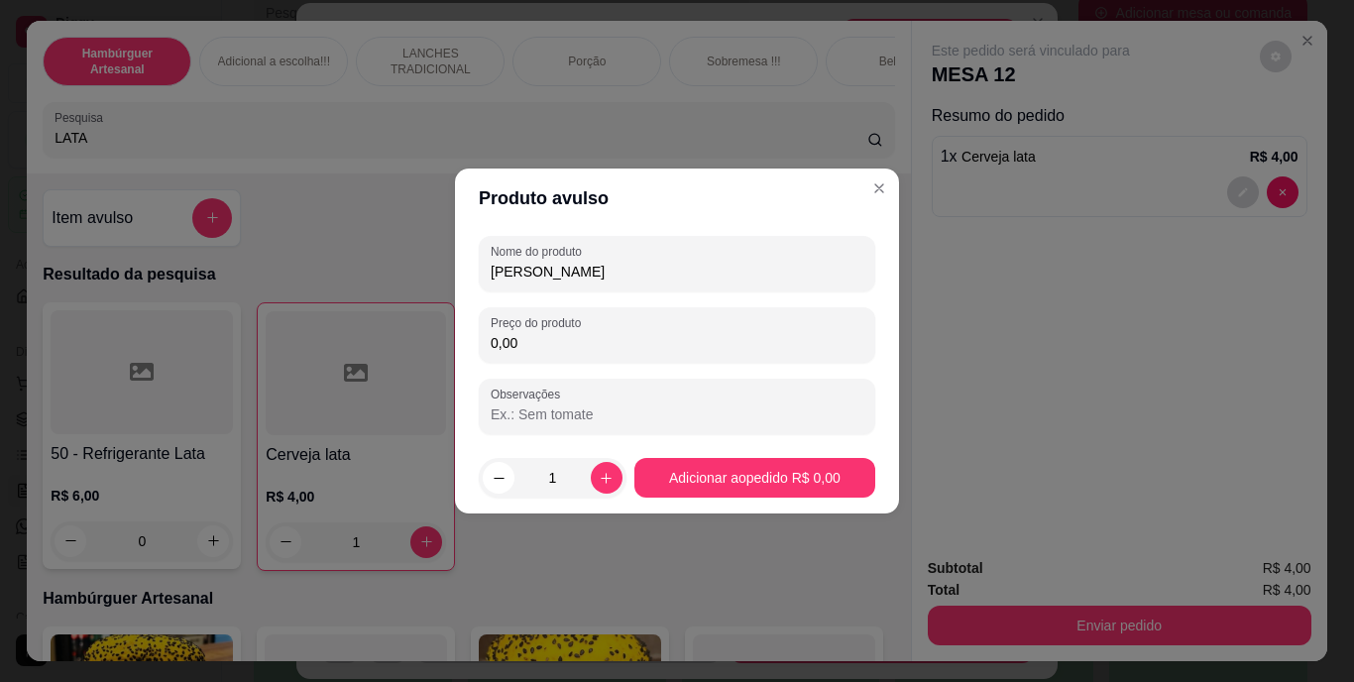
click at [559, 351] on input "0,00" at bounding box center [677, 343] width 373 height 20
type input "2,00"
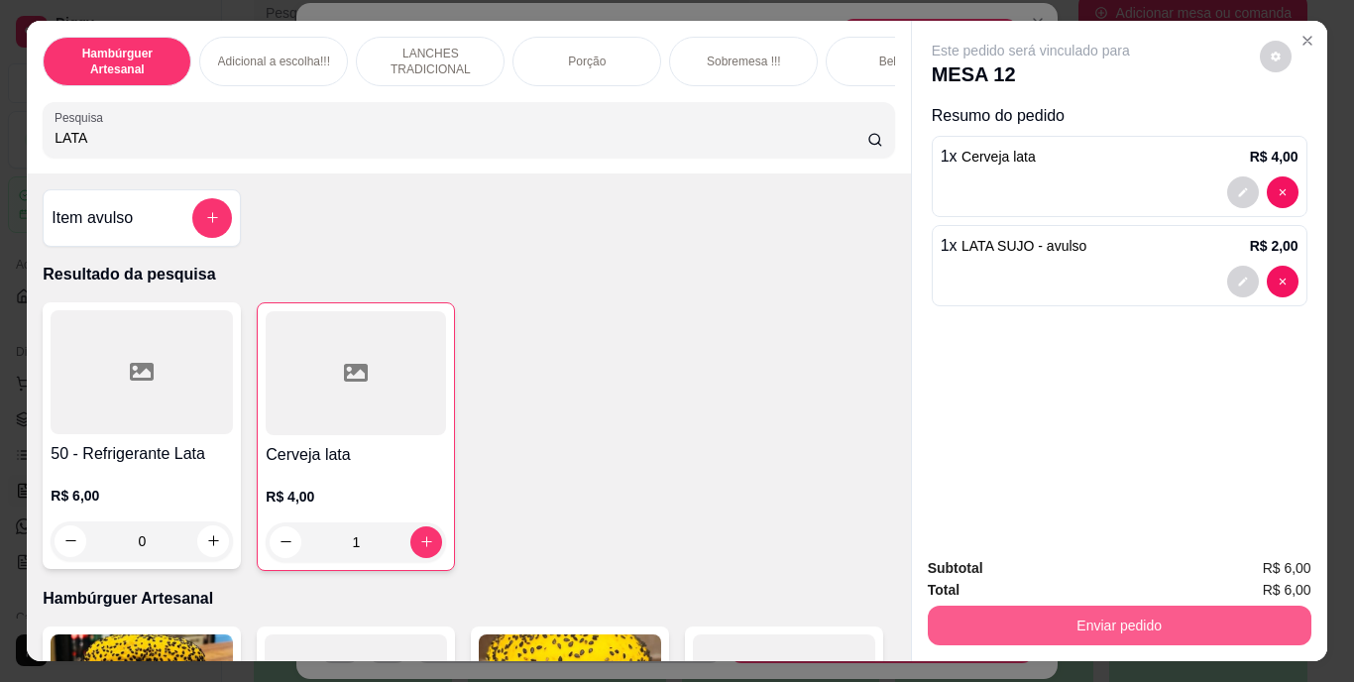
click at [1031, 615] on button "Enviar pedido" at bounding box center [1120, 626] width 384 height 40
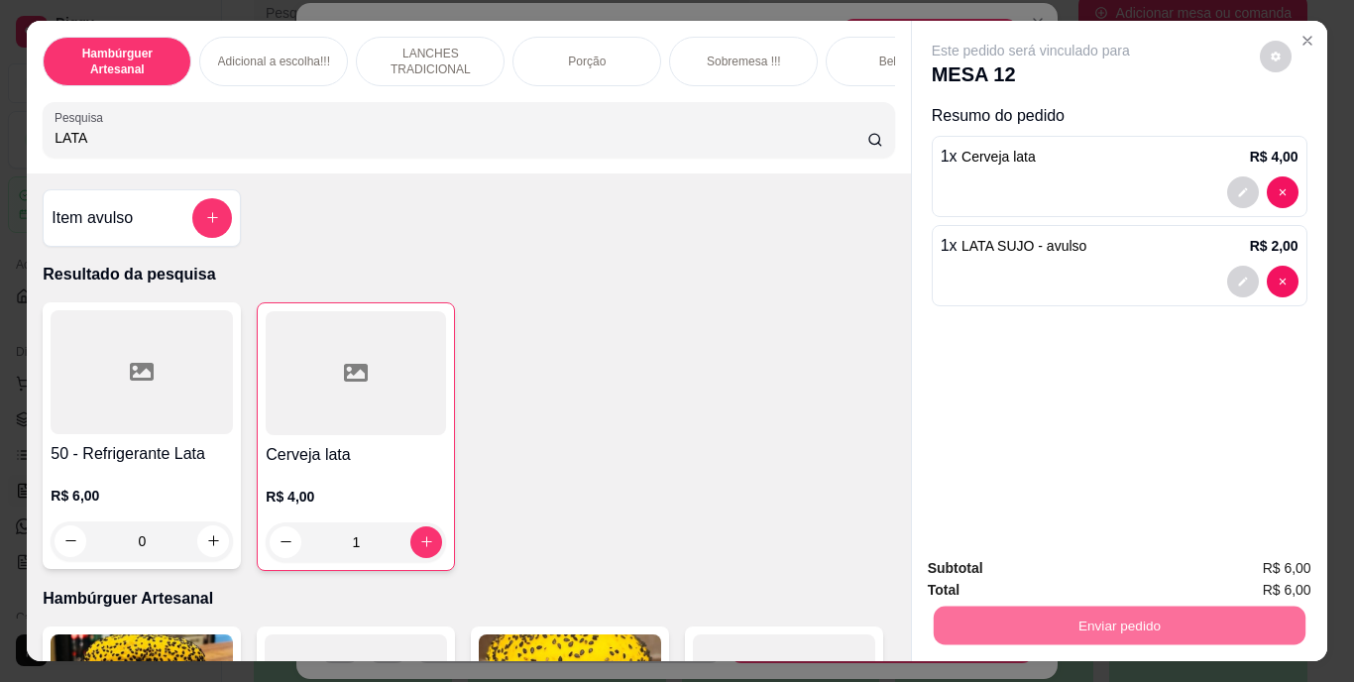
click at [1025, 562] on button "Não registrar e enviar pedido" at bounding box center [1054, 569] width 200 height 37
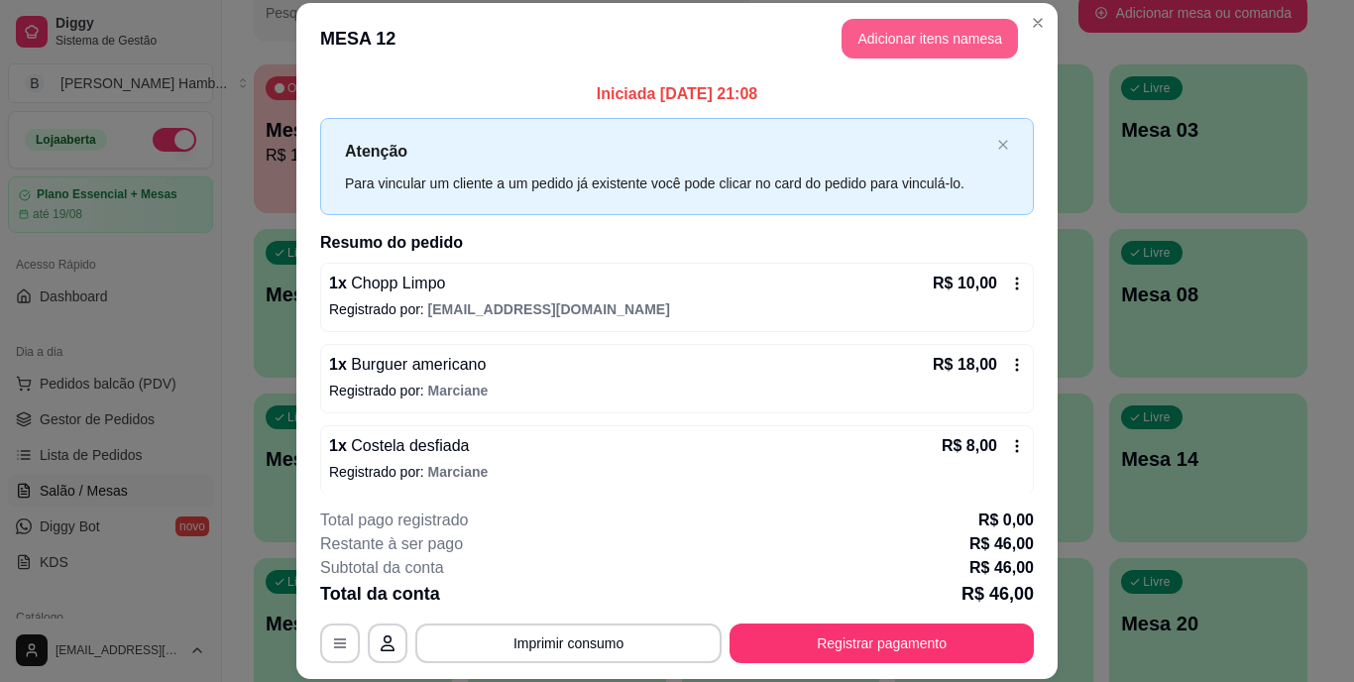
click at [975, 27] on button "Adicionar itens na mesa" at bounding box center [930, 39] width 176 height 40
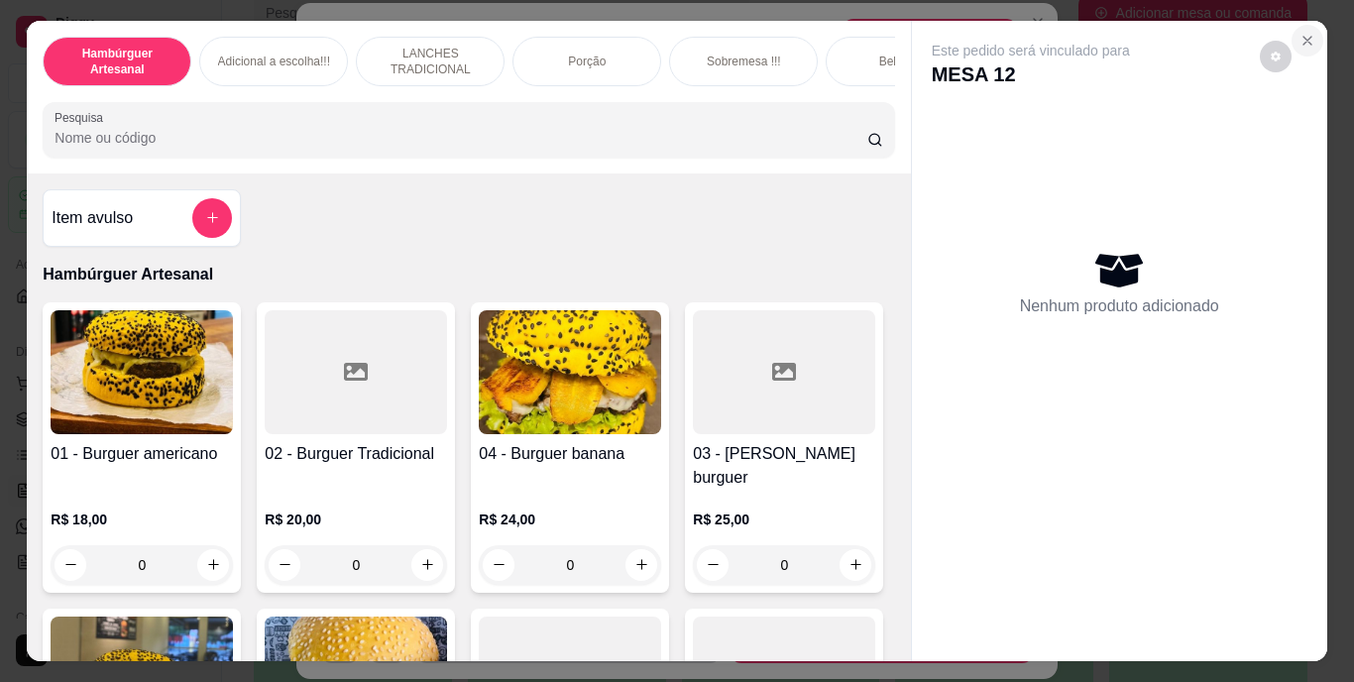
click at [1306, 33] on icon "Close" at bounding box center [1308, 41] width 16 height 16
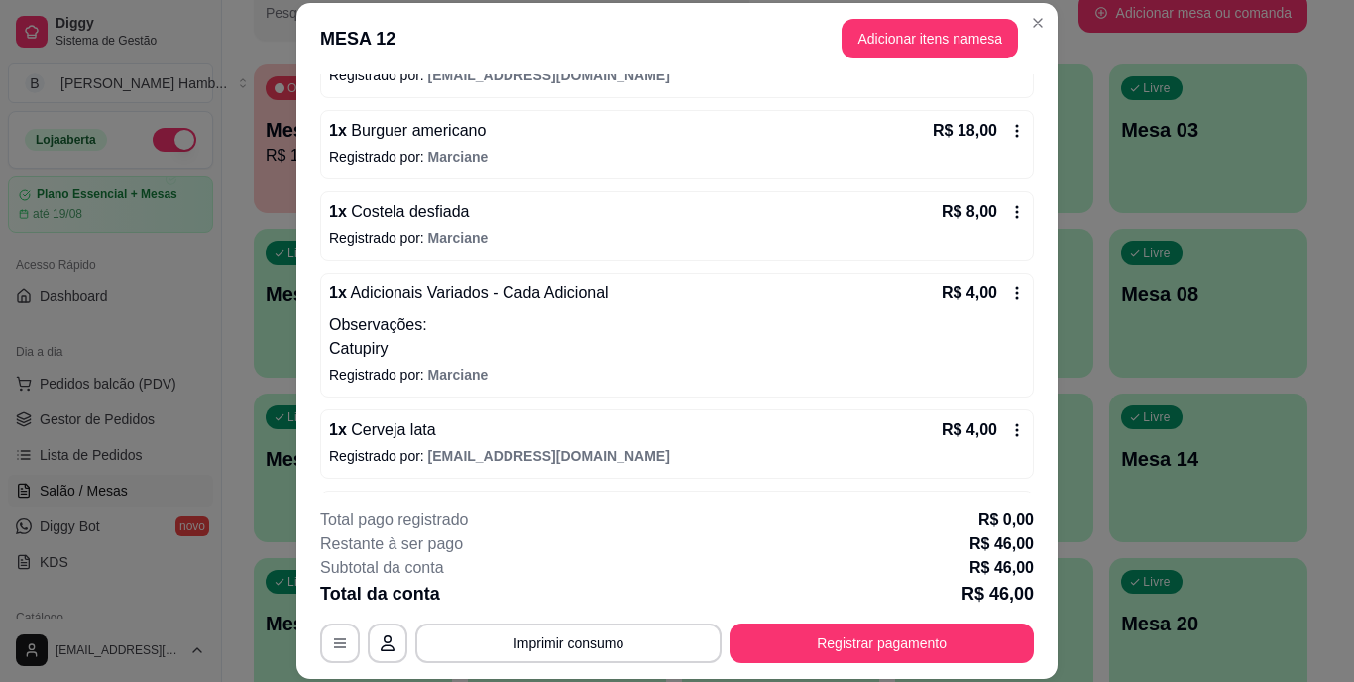
scroll to position [241, 0]
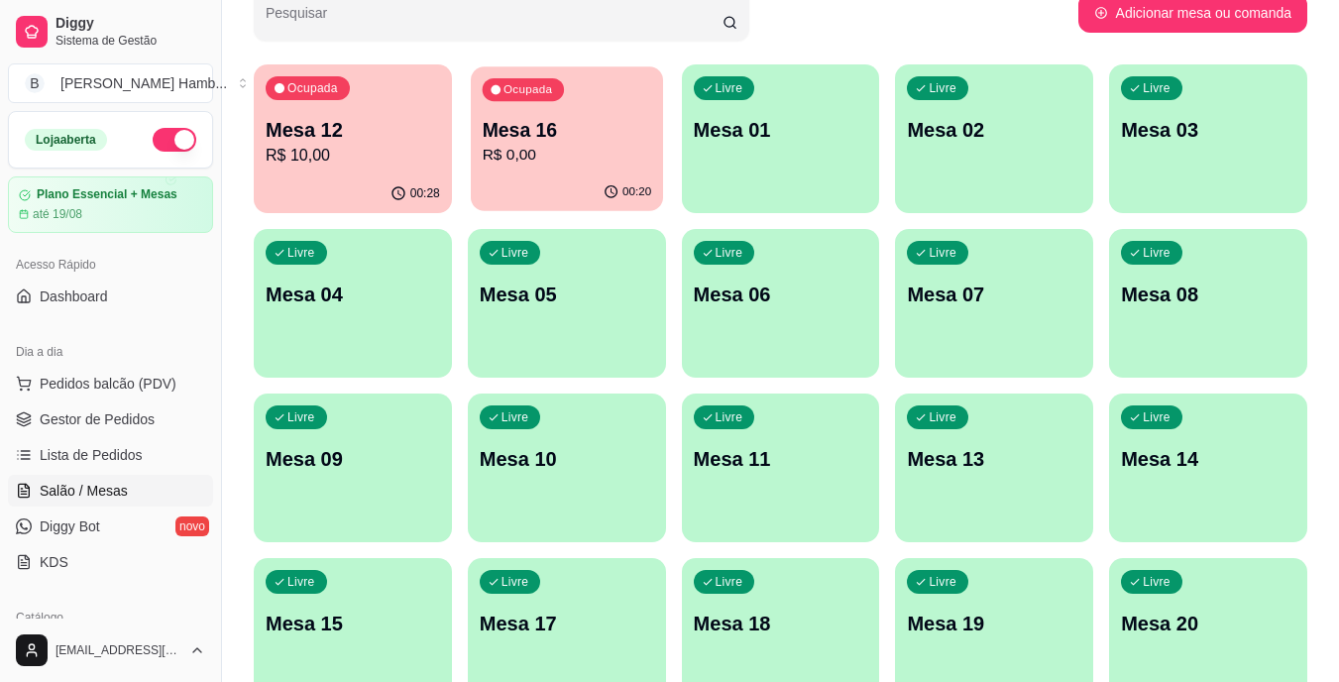
click at [605, 152] on p "R$ 0,00" at bounding box center [567, 155] width 170 height 23
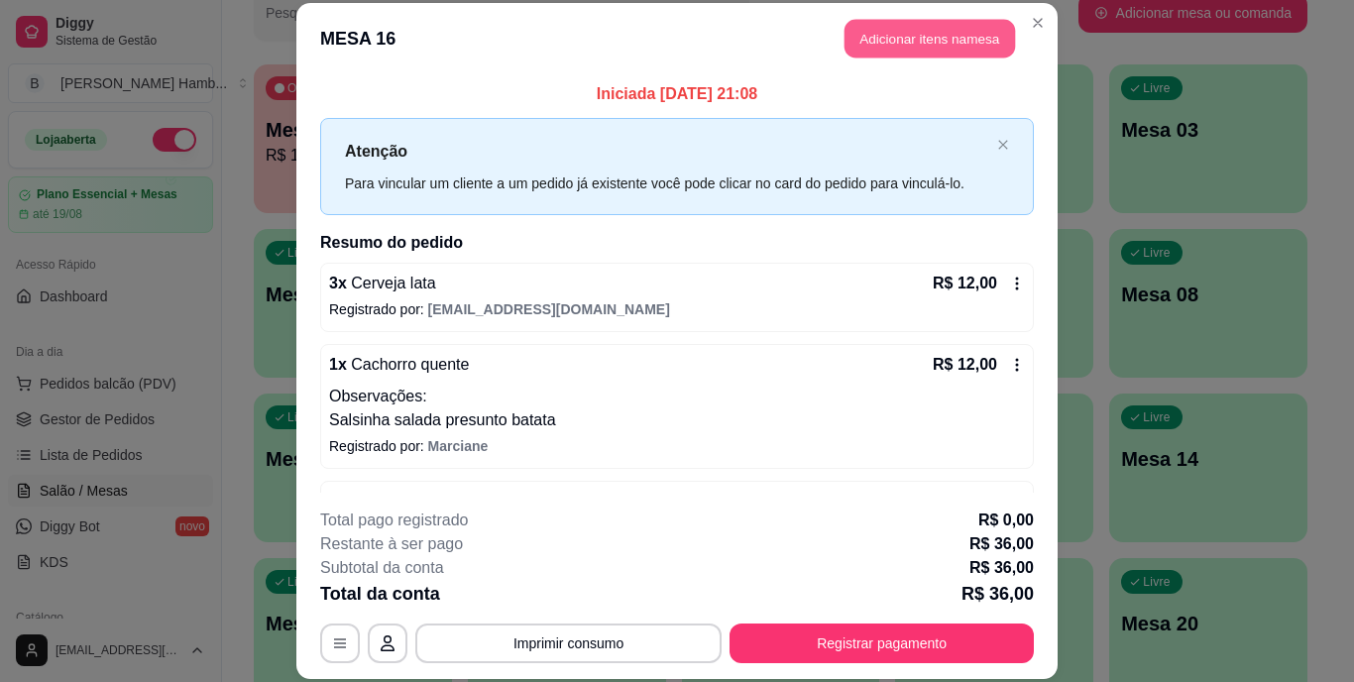
click at [877, 42] on button "Adicionar itens na mesa" at bounding box center [930, 39] width 171 height 39
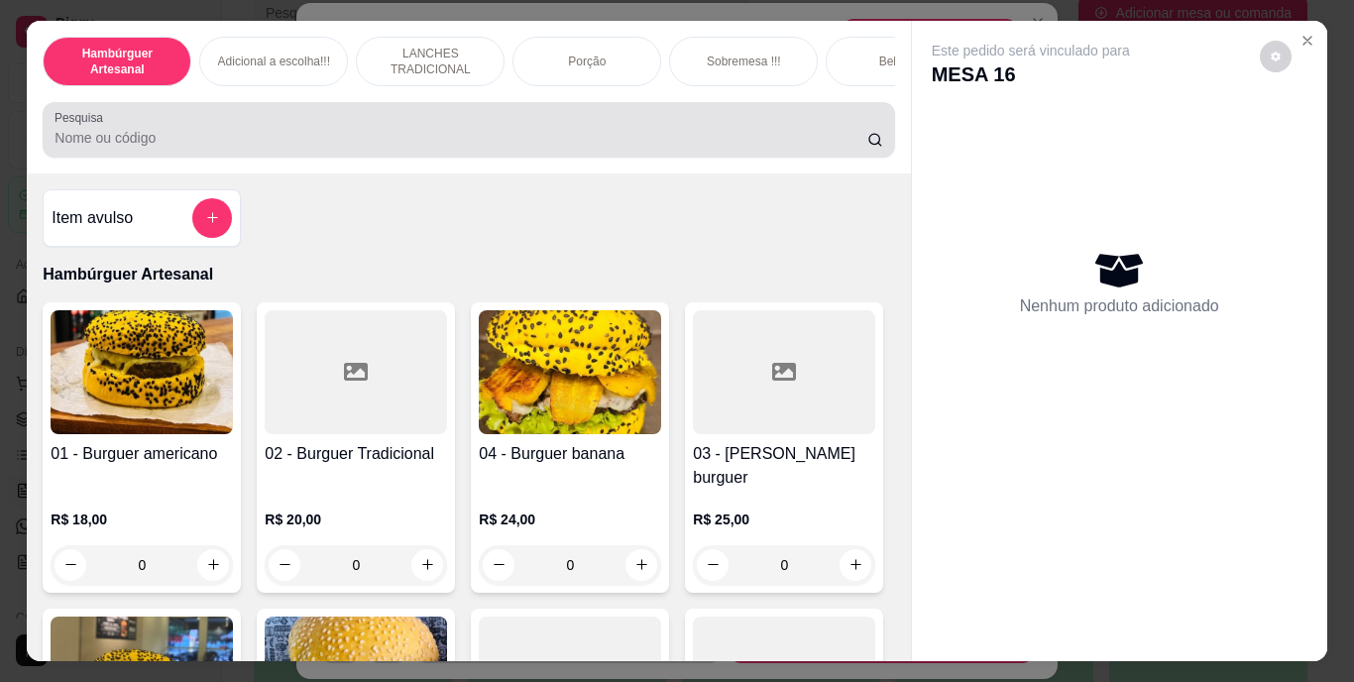
click at [774, 134] on div at bounding box center [469, 130] width 828 height 40
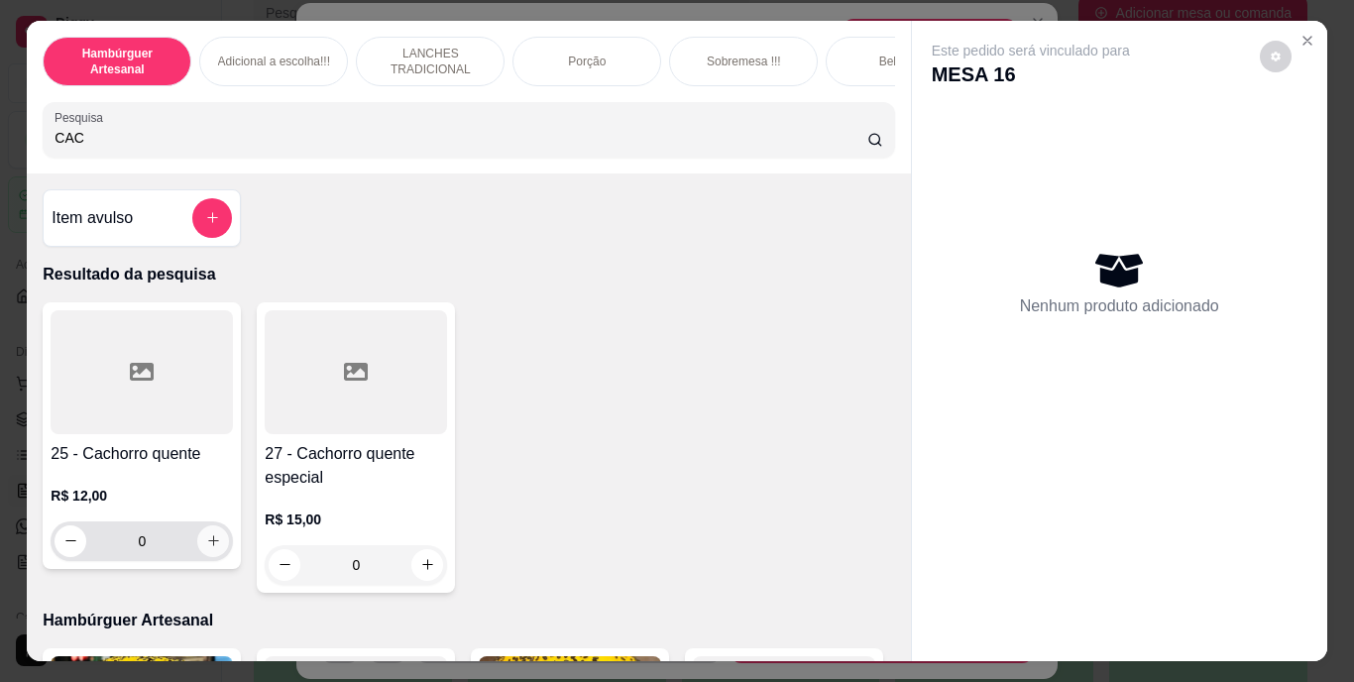
type input "CAC"
click at [213, 542] on icon "increase-product-quantity" at bounding box center [213, 540] width 15 height 15
type input "1"
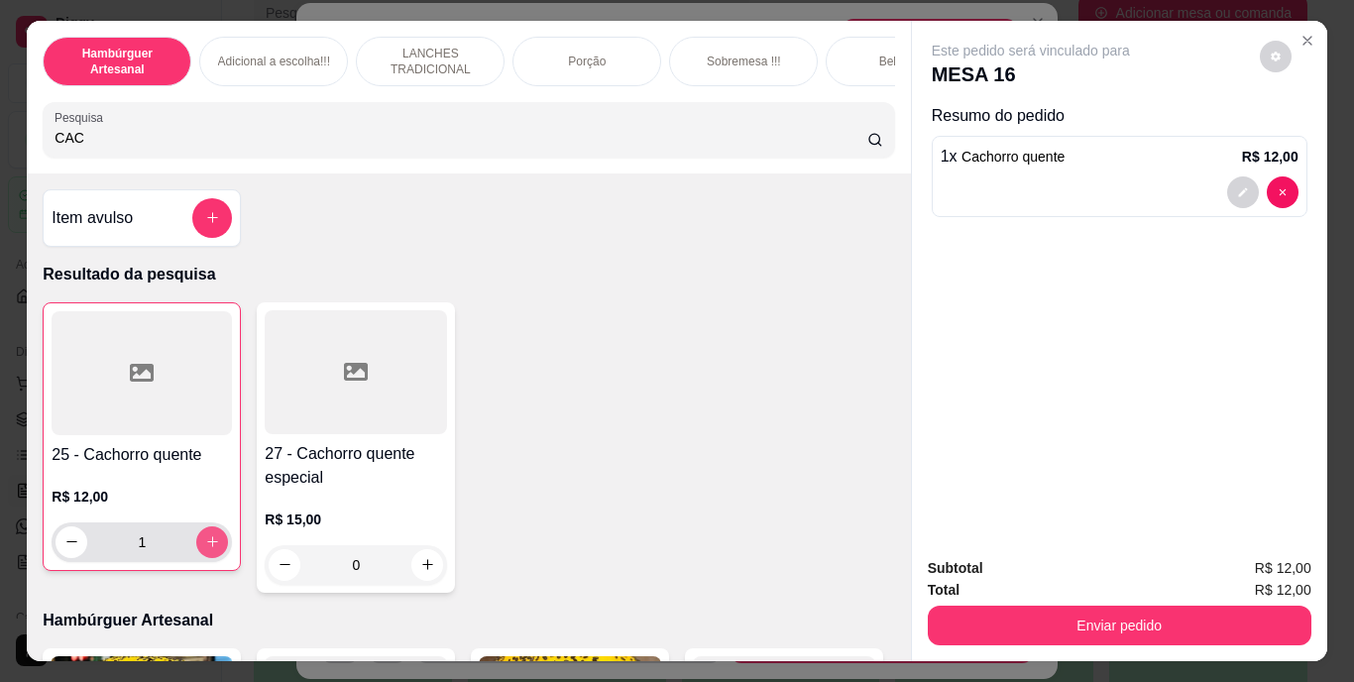
click at [213, 542] on button "increase-product-quantity" at bounding box center [212, 542] width 32 height 32
type input "2"
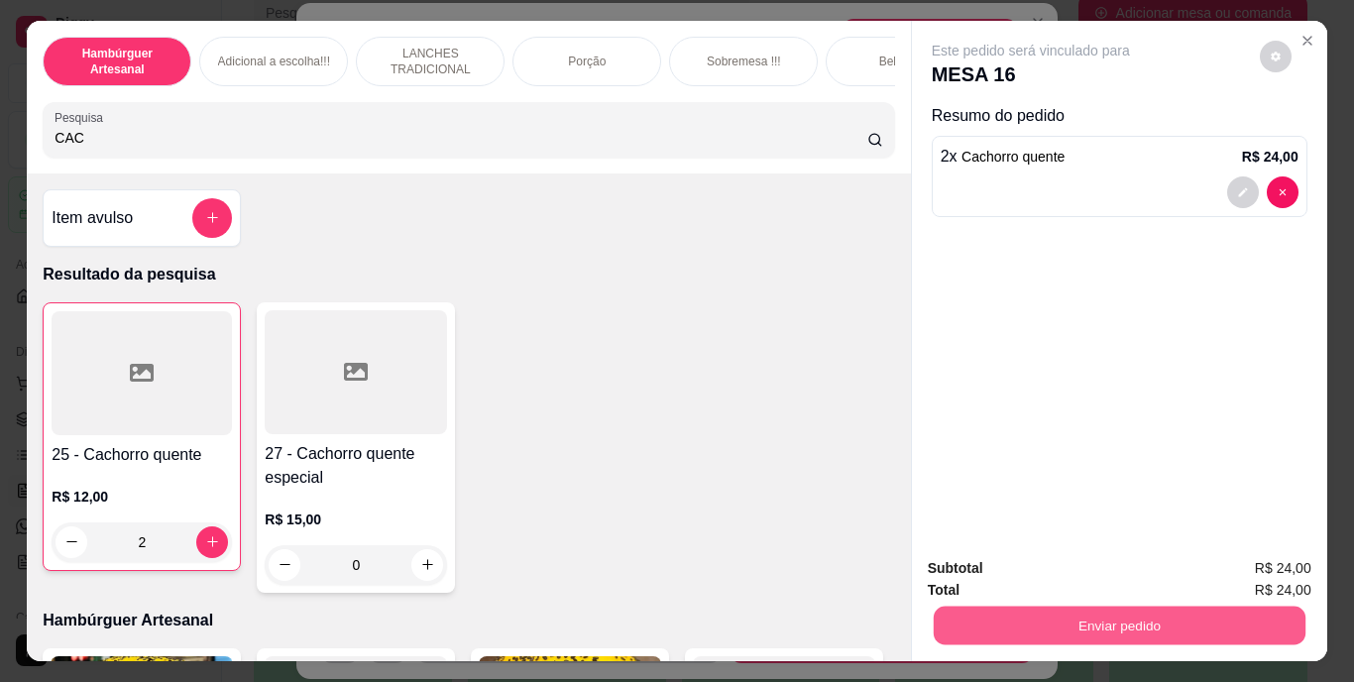
click at [1041, 630] on button "Enviar pedido" at bounding box center [1119, 626] width 372 height 39
click at [1024, 556] on button "Não registrar e enviar pedido" at bounding box center [1054, 569] width 200 height 37
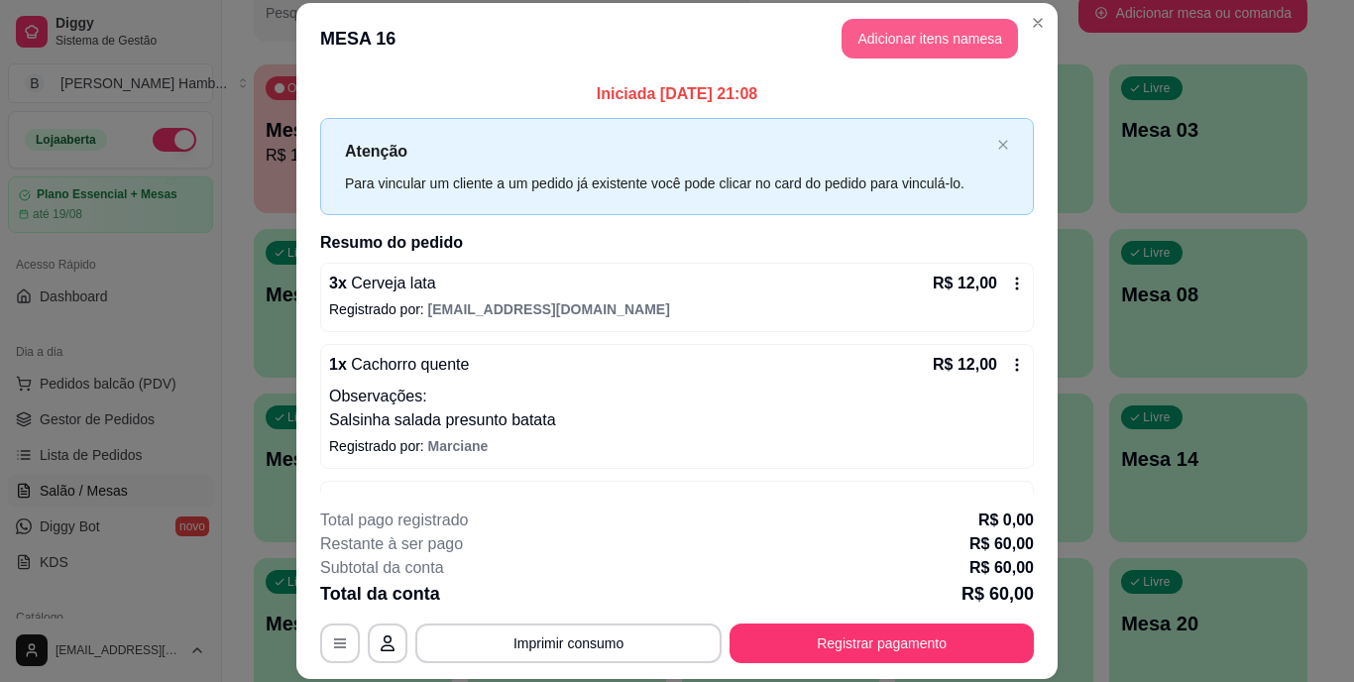
click at [963, 24] on button "Adicionar itens na mesa" at bounding box center [930, 39] width 176 height 40
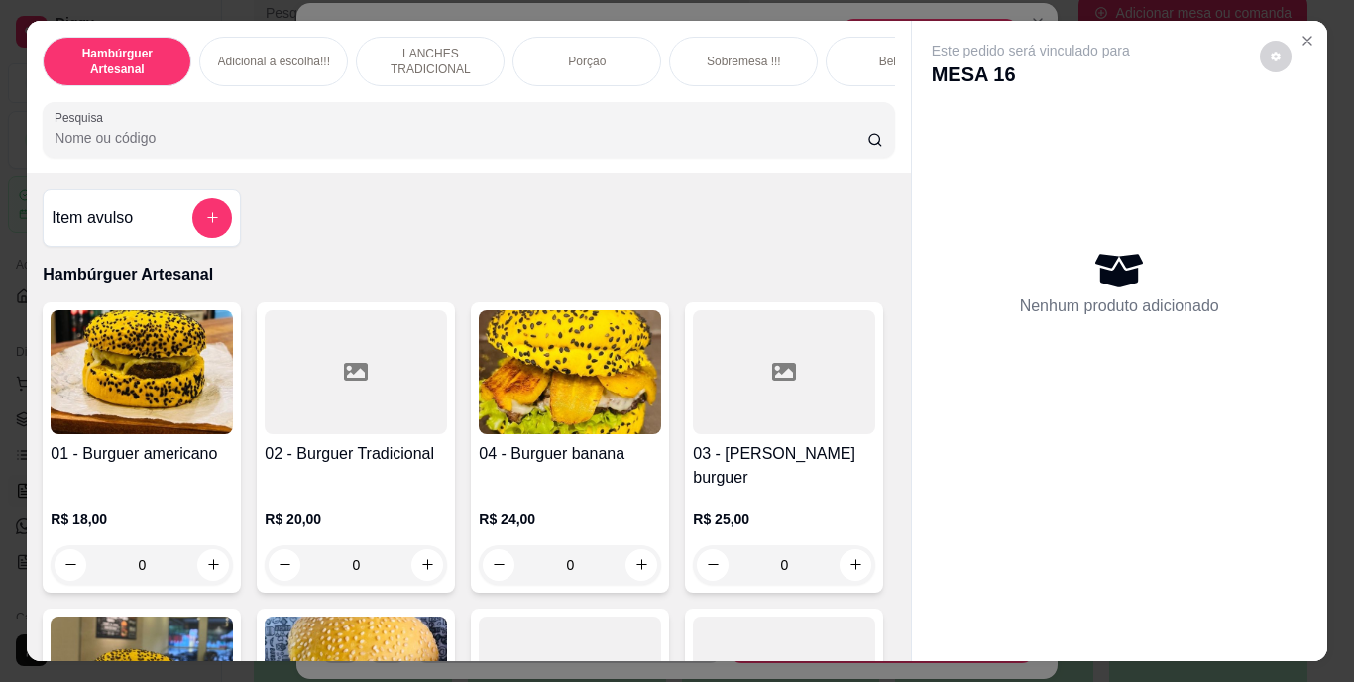
click at [704, 140] on input "Pesquisa" at bounding box center [461, 138] width 813 height 20
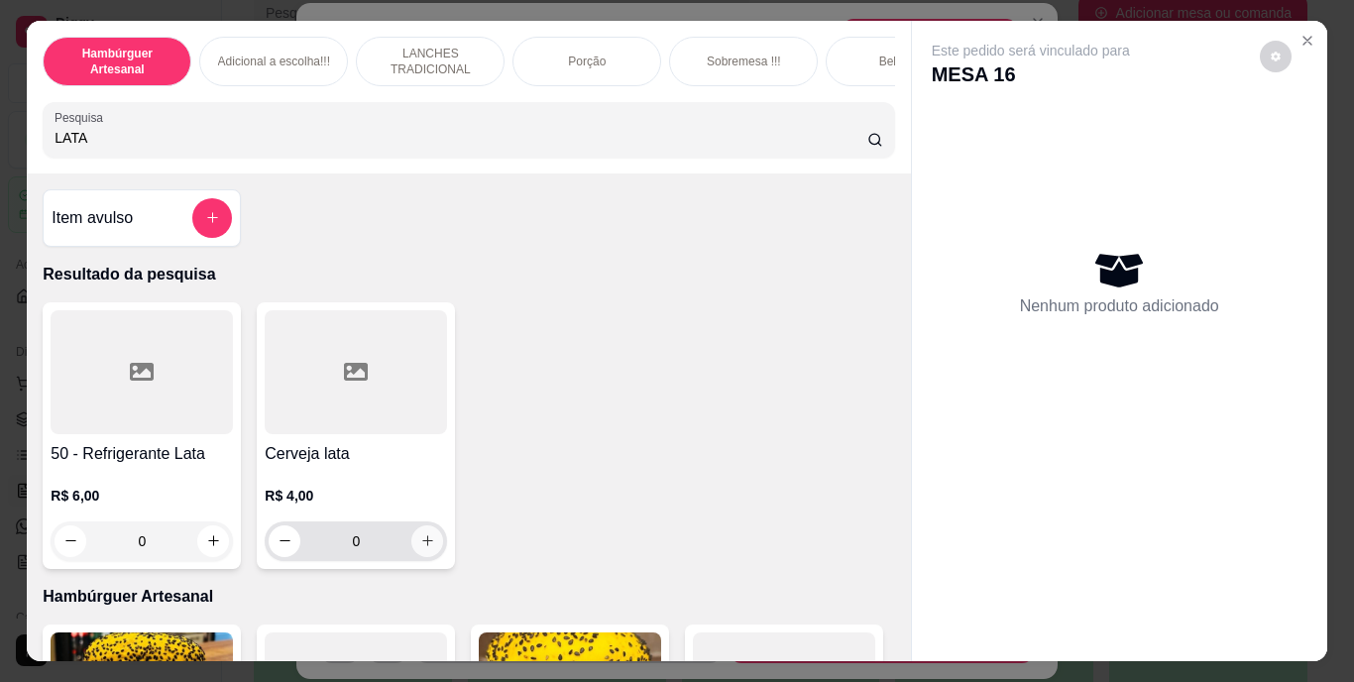
type input "LATA"
click at [414, 556] on button "increase-product-quantity" at bounding box center [427, 540] width 31 height 31
type input "1"
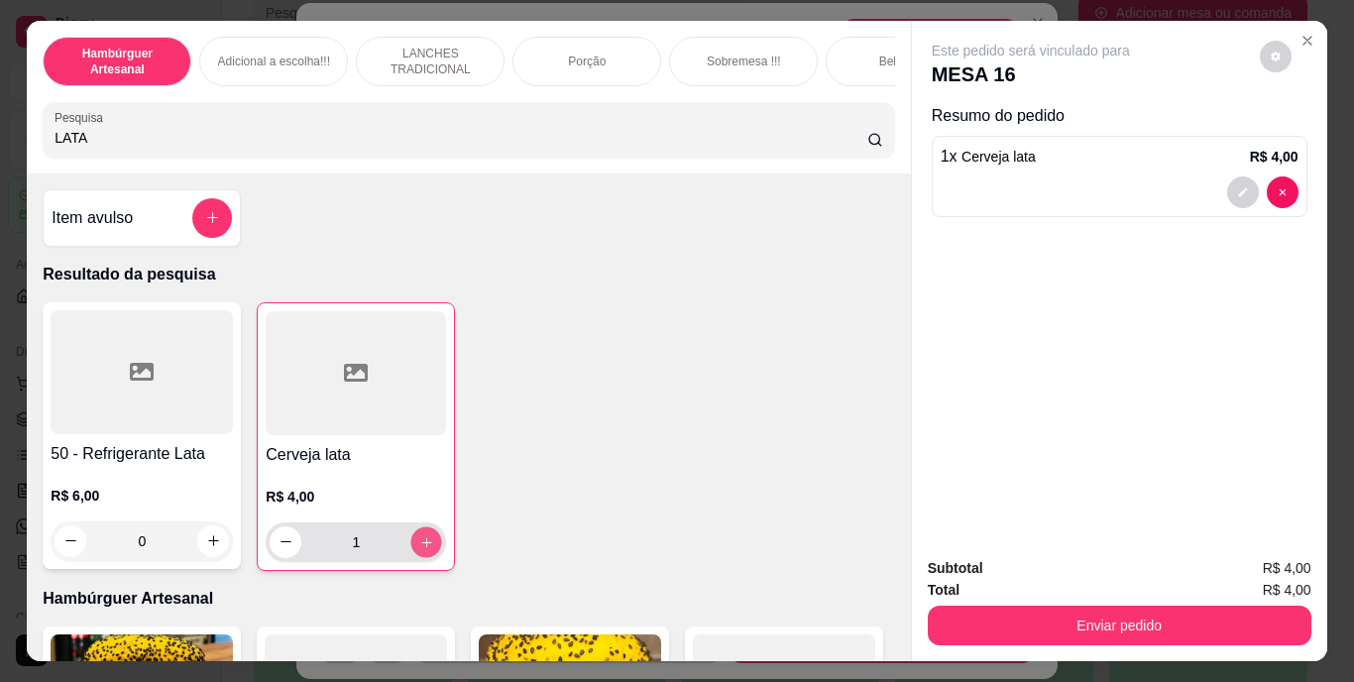
click at [419, 549] on icon "increase-product-quantity" at bounding box center [426, 541] width 15 height 15
type input "2"
click at [419, 549] on icon "increase-product-quantity" at bounding box center [426, 541] width 15 height 15
type input "3"
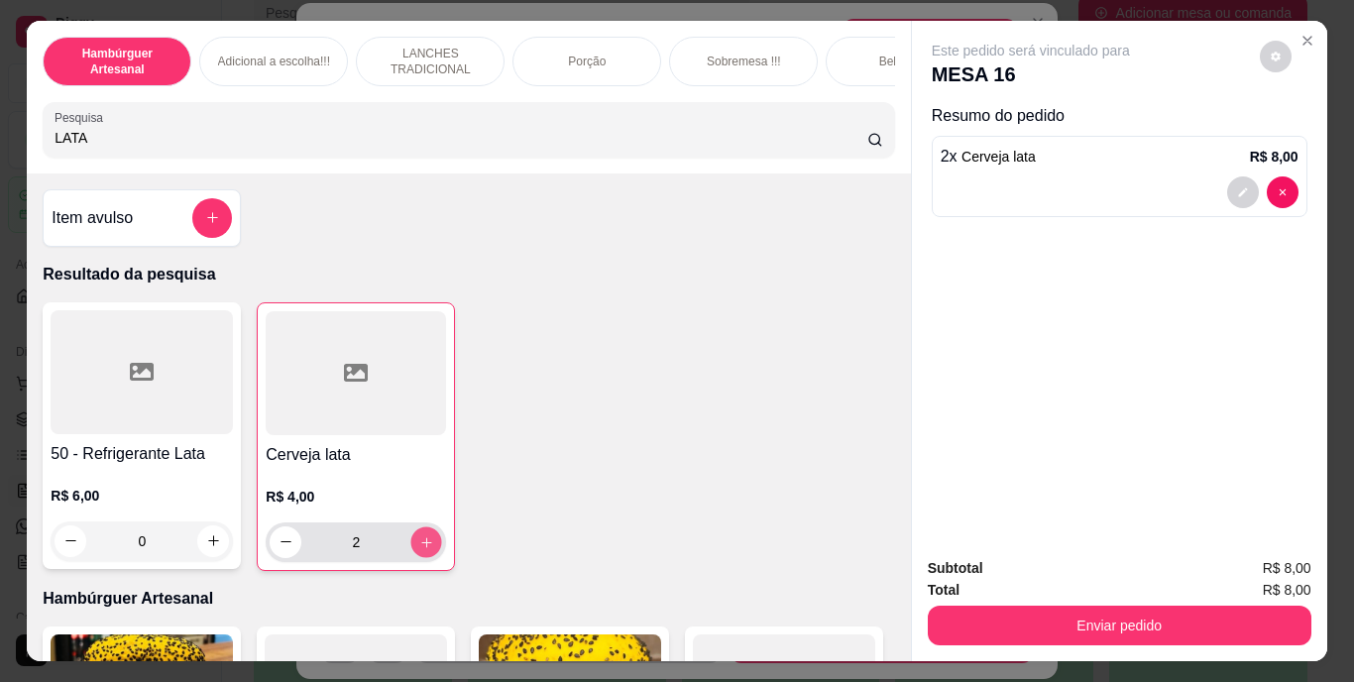
type input "3"
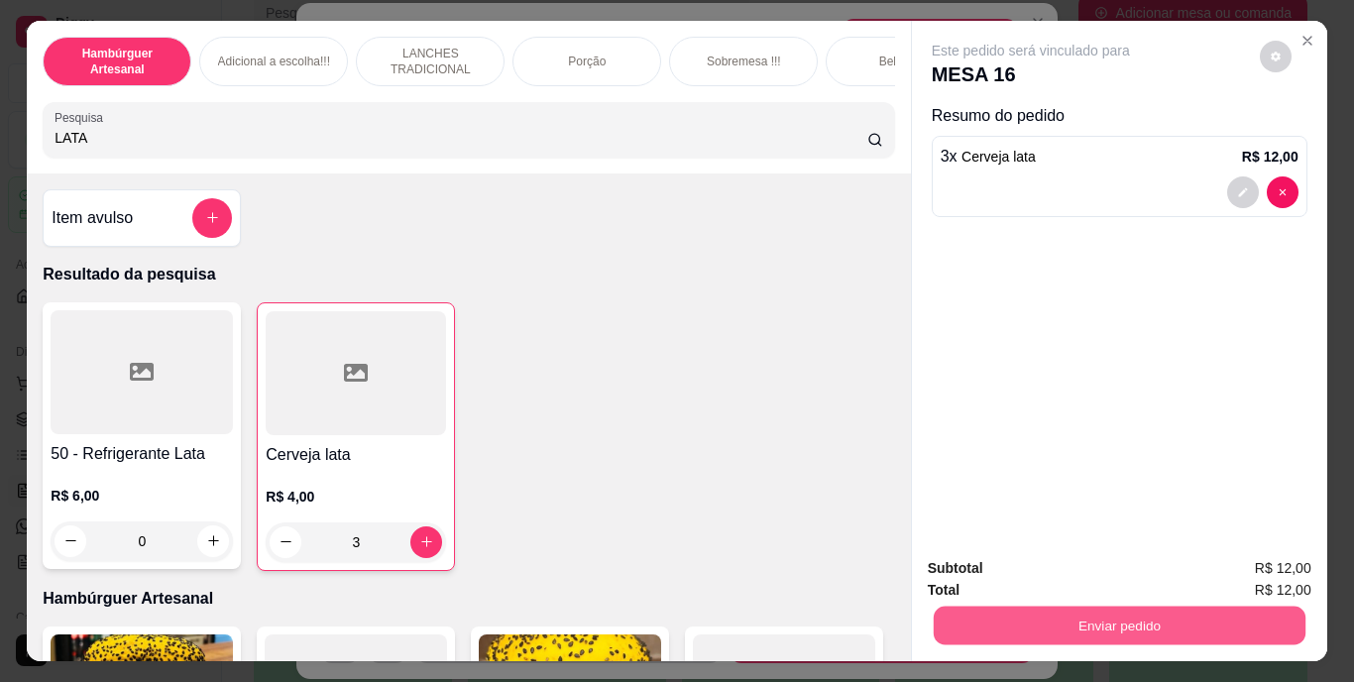
click at [1065, 621] on button "Enviar pedido" at bounding box center [1119, 626] width 372 height 39
click at [1113, 563] on button "Não registrar e enviar pedido" at bounding box center [1054, 569] width 200 height 37
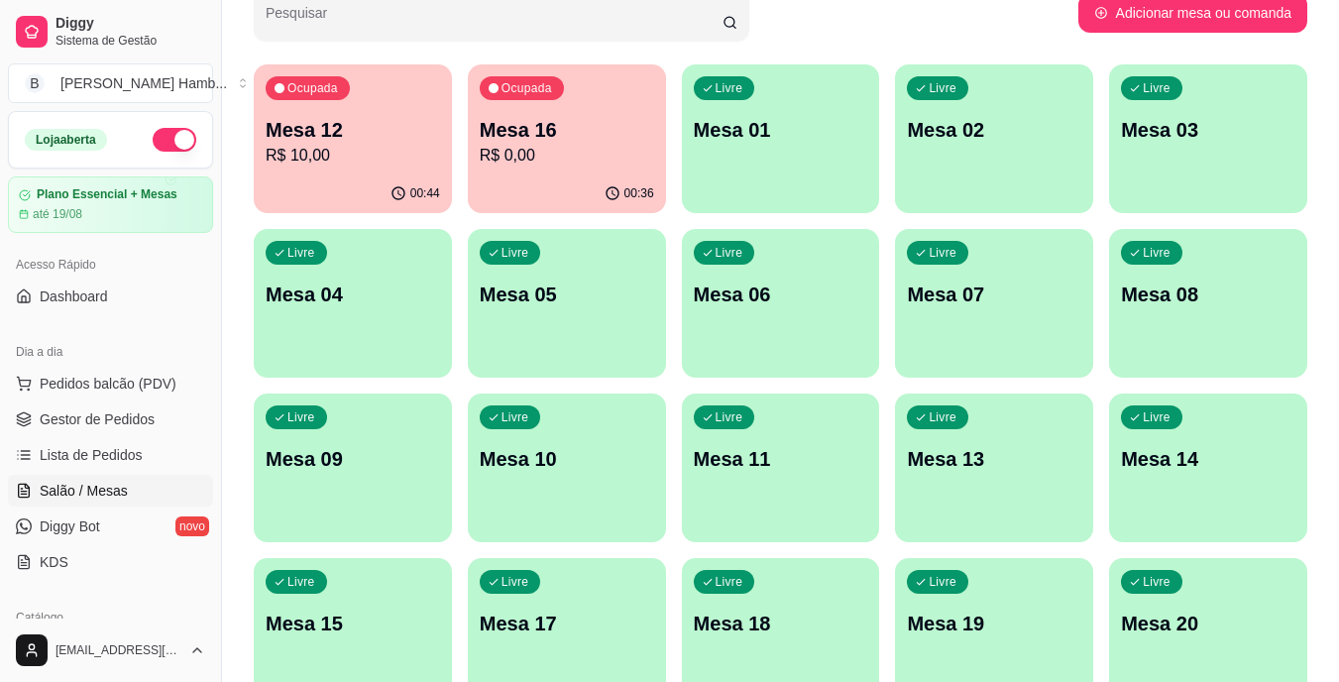
click at [372, 155] on p "R$ 10,00" at bounding box center [353, 156] width 174 height 24
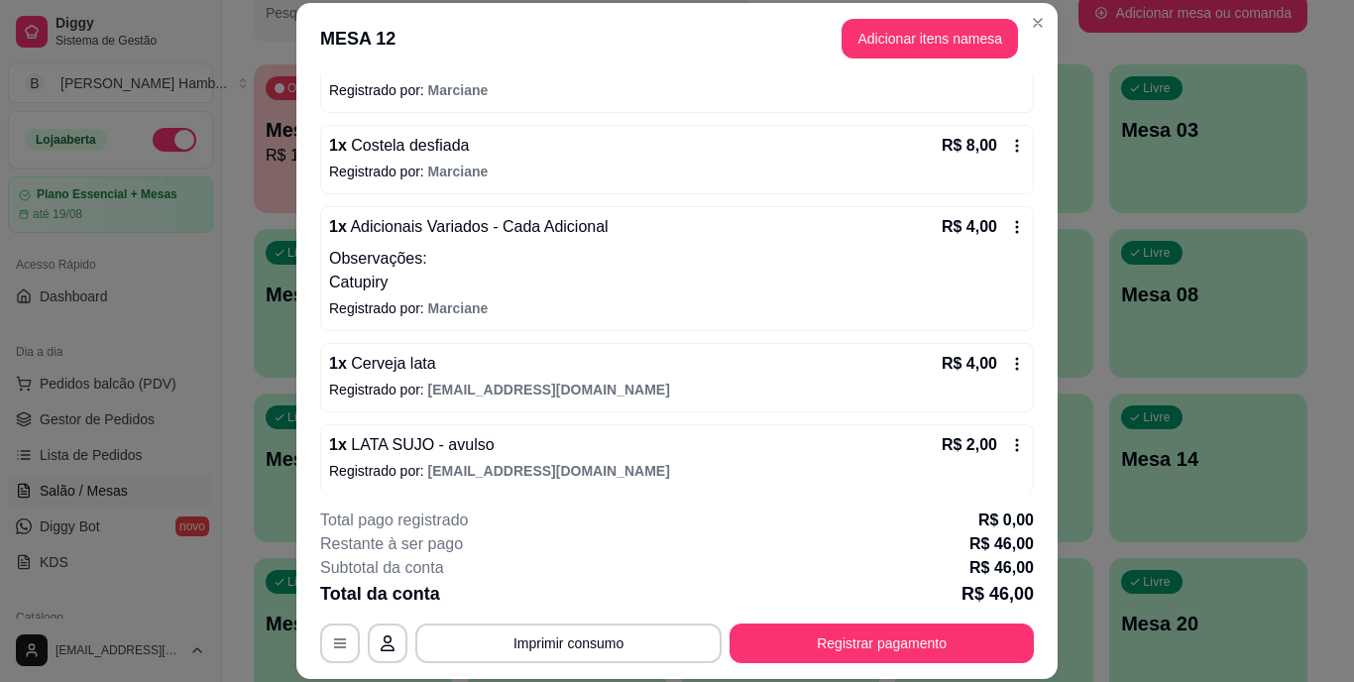
scroll to position [309, 0]
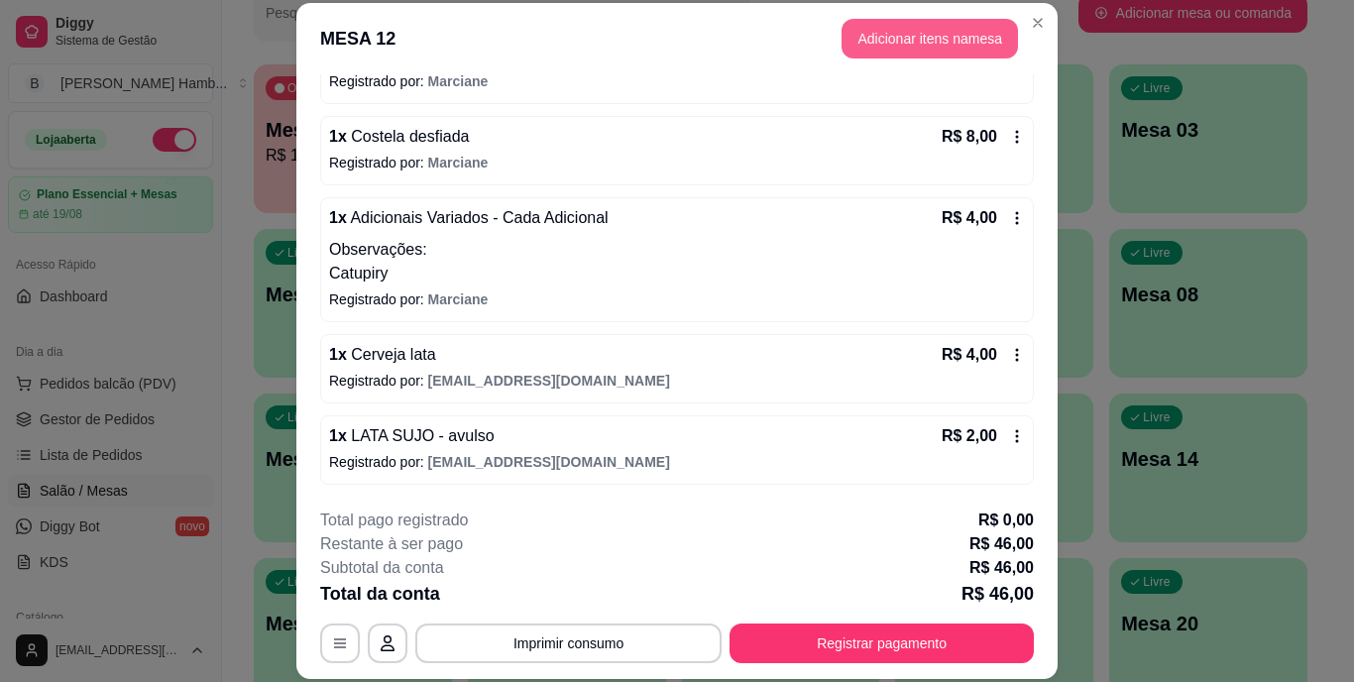
click at [874, 43] on button "Adicionar itens na mesa" at bounding box center [930, 39] width 176 height 40
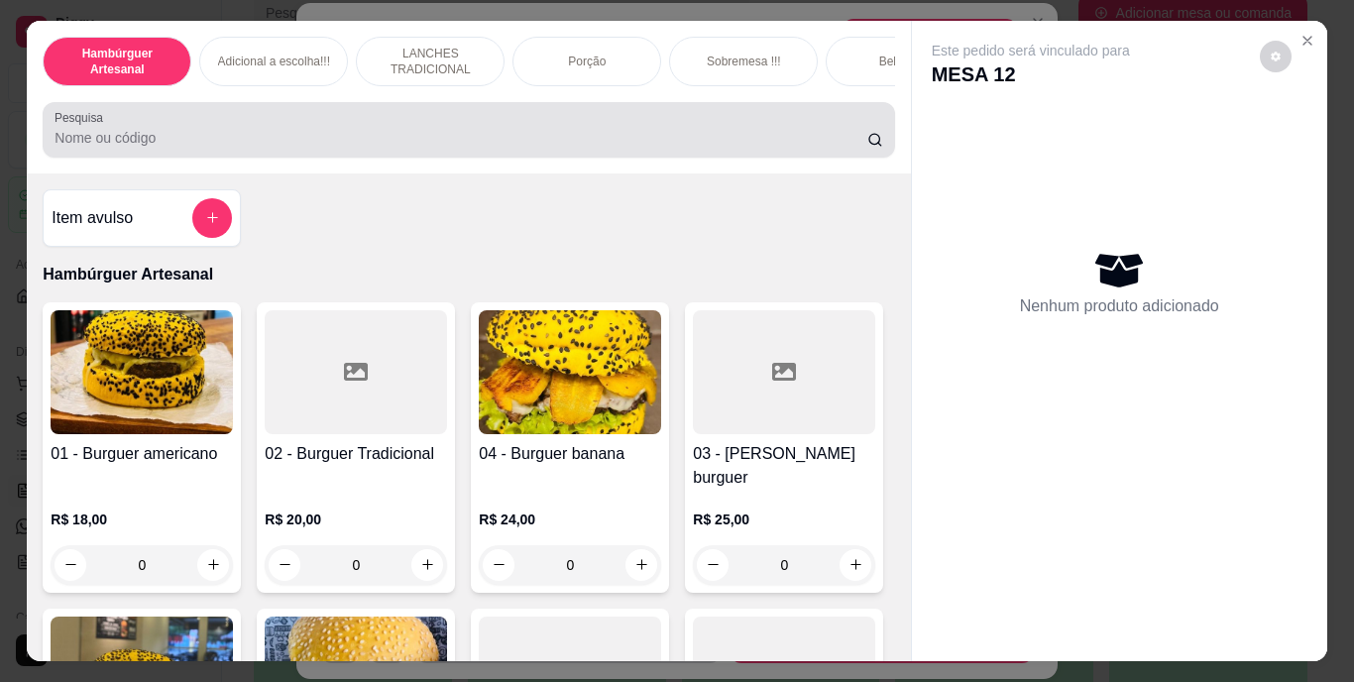
click at [793, 133] on div at bounding box center [469, 130] width 828 height 40
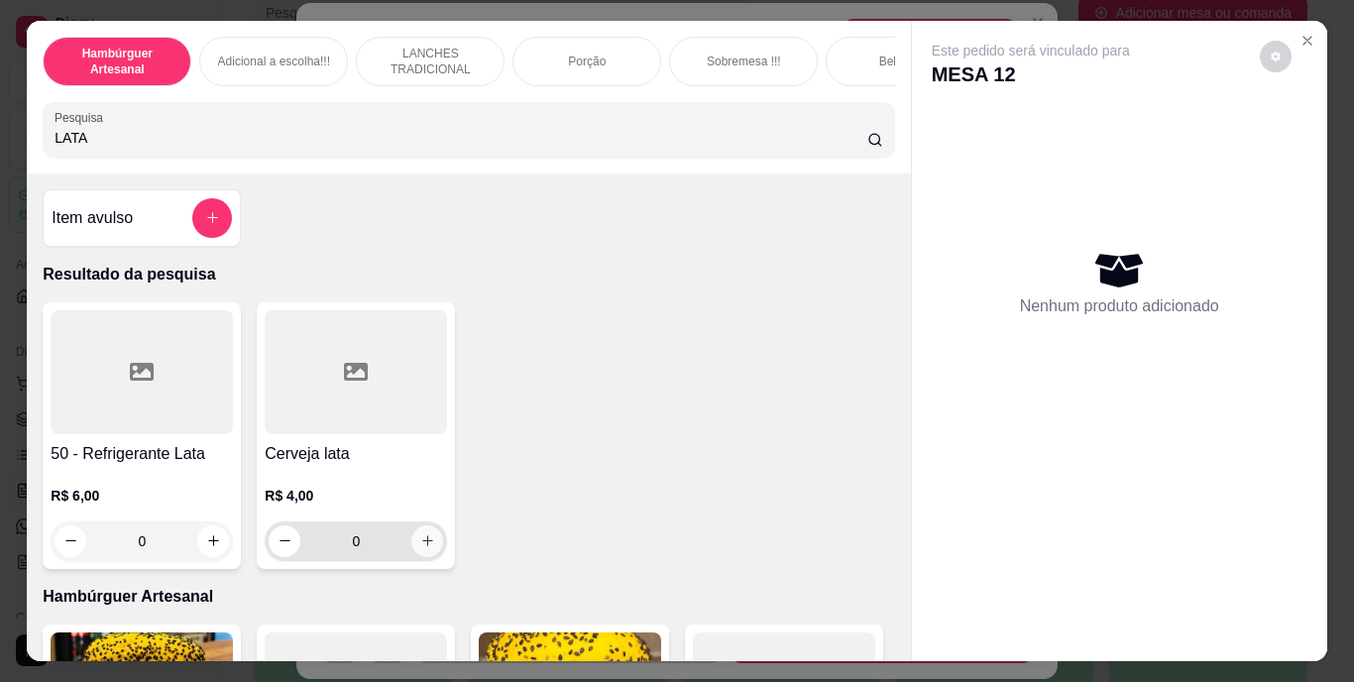
type input "LATA"
click at [424, 548] on icon "increase-product-quantity" at bounding box center [427, 540] width 15 height 15
type input "1"
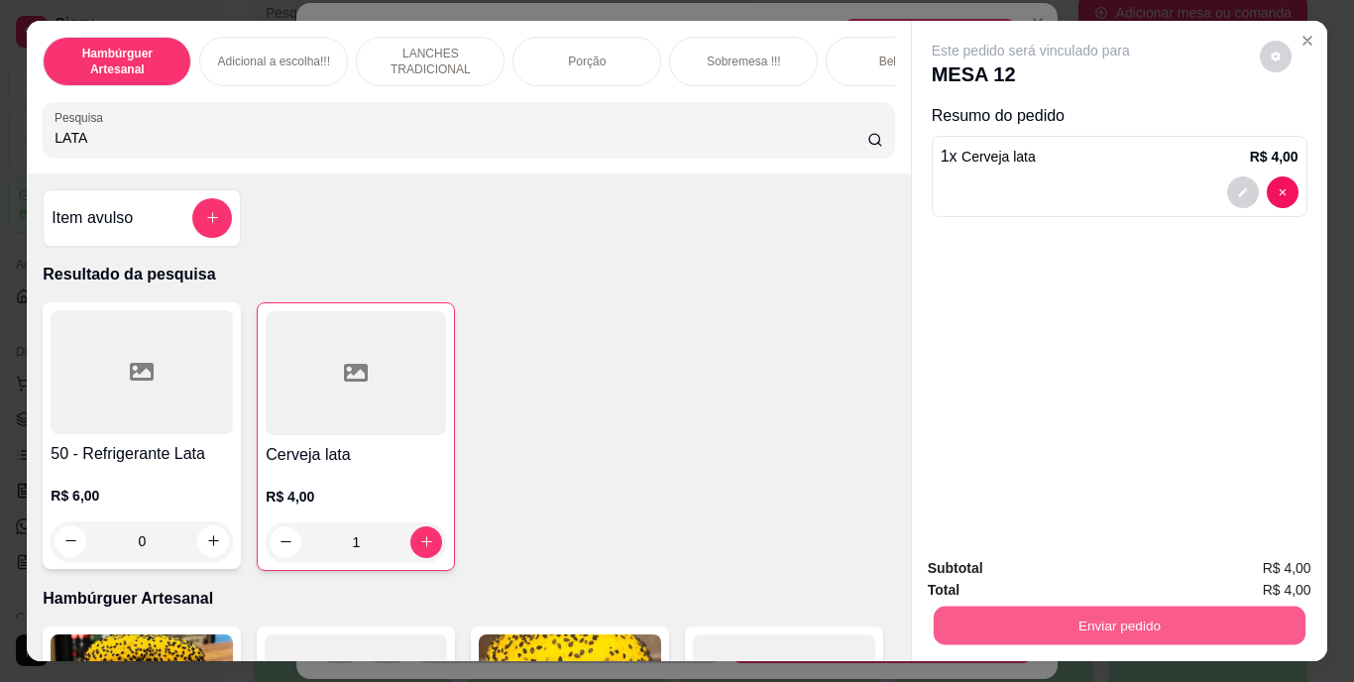
click at [956, 616] on button "Enviar pedido" at bounding box center [1119, 626] width 372 height 39
click at [991, 567] on button "Não registrar e enviar pedido" at bounding box center [1054, 569] width 200 height 37
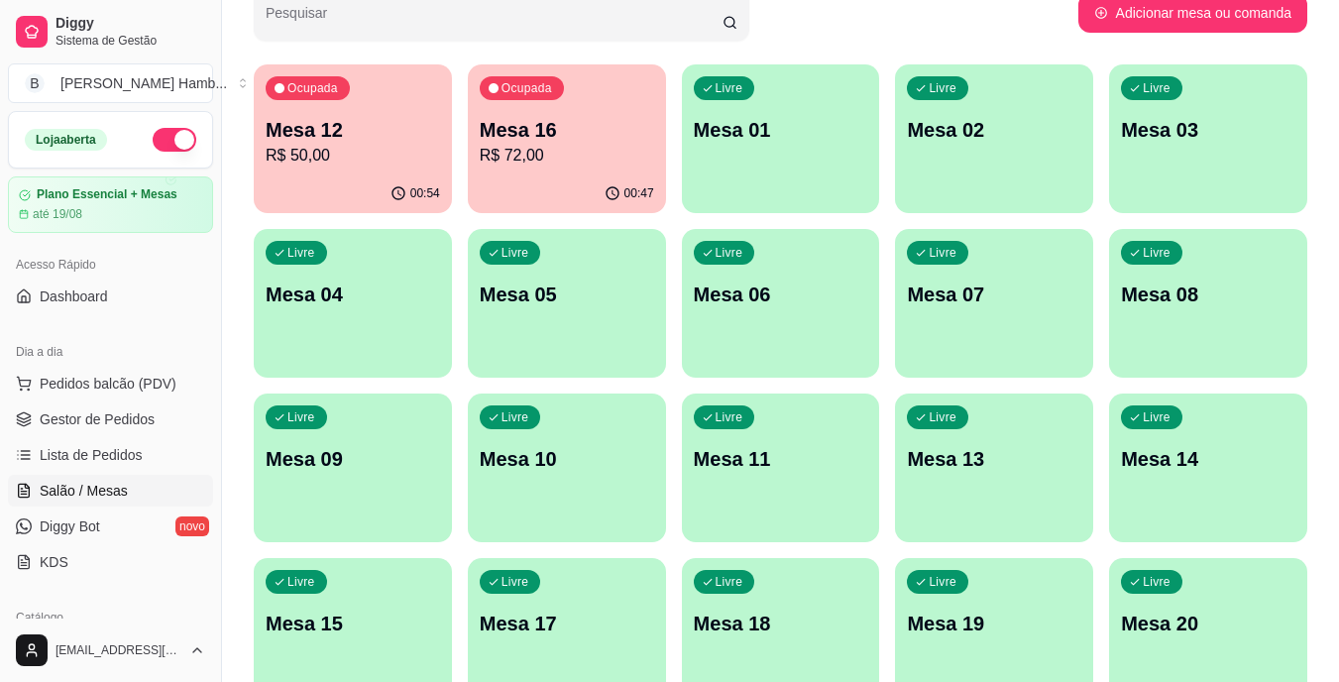
click at [151, 377] on span "Pedidos balcão (PDV)" at bounding box center [108, 384] width 137 height 20
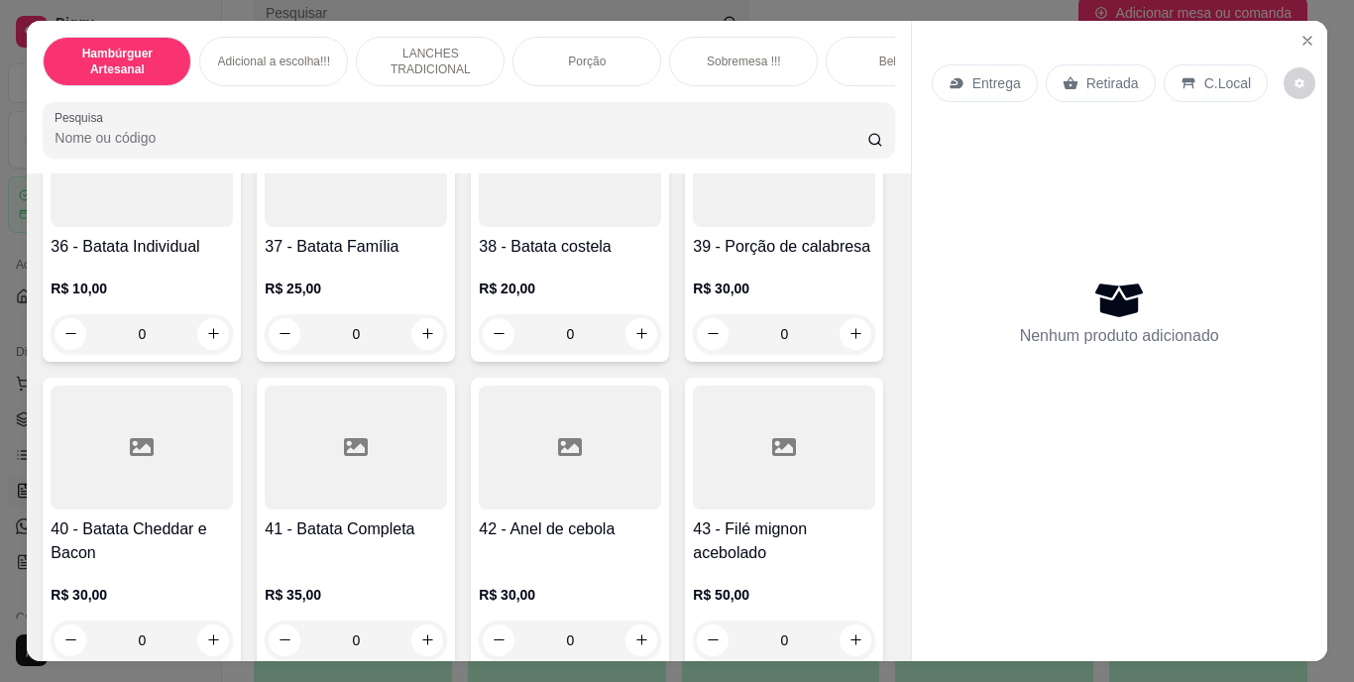
scroll to position [3721, 0]
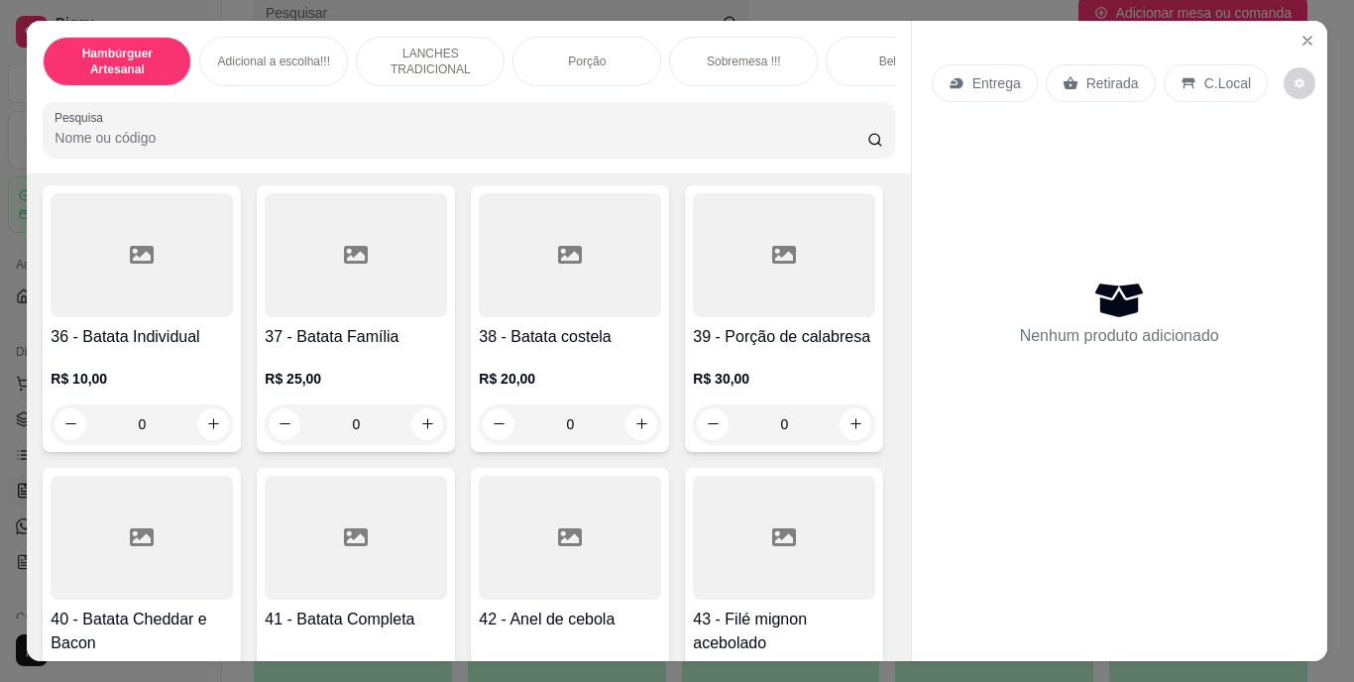
type input "1"
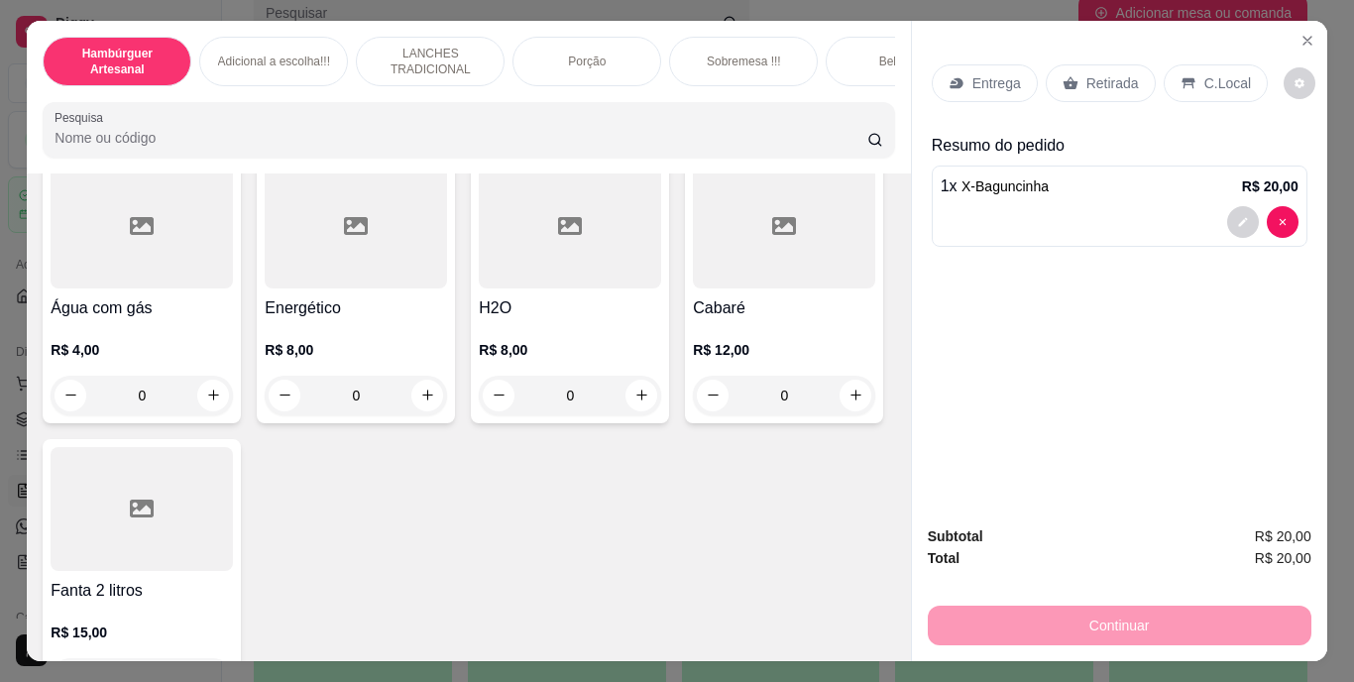
scroll to position [5920, 0]
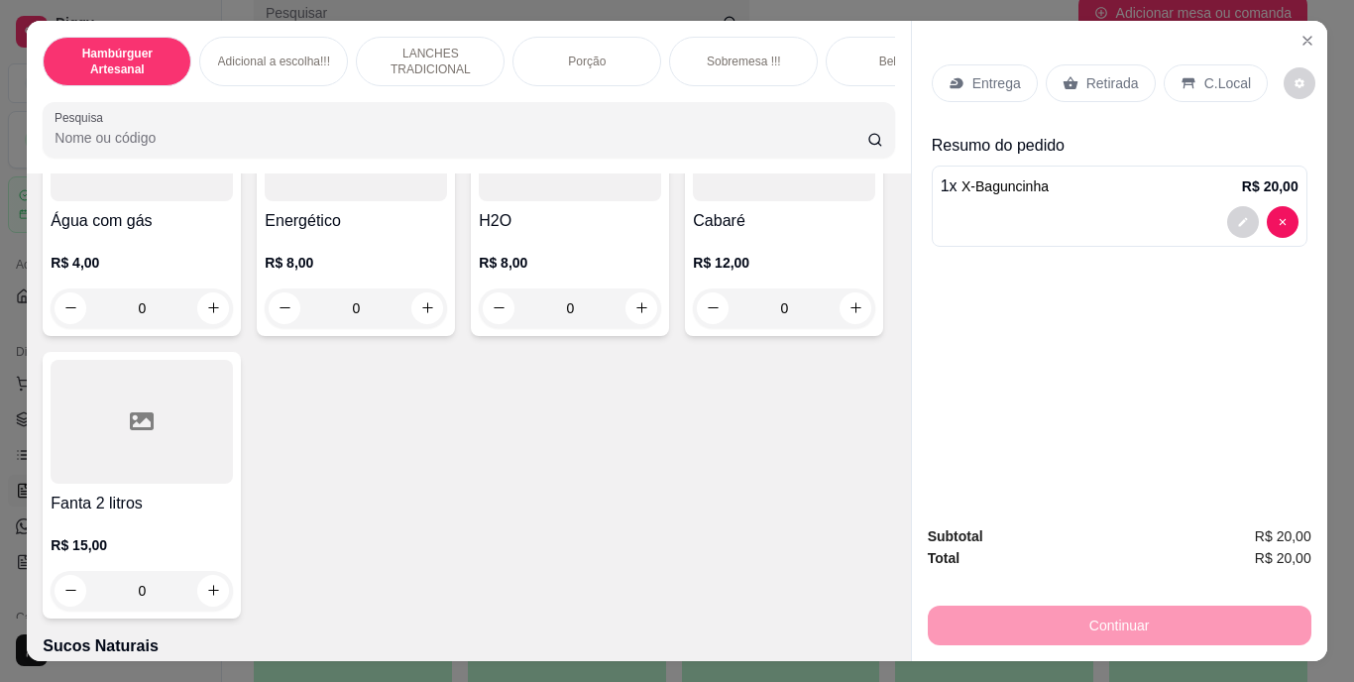
type input "1"
click at [1227, 304] on button "decrease-product-quantity" at bounding box center [1243, 311] width 32 height 32
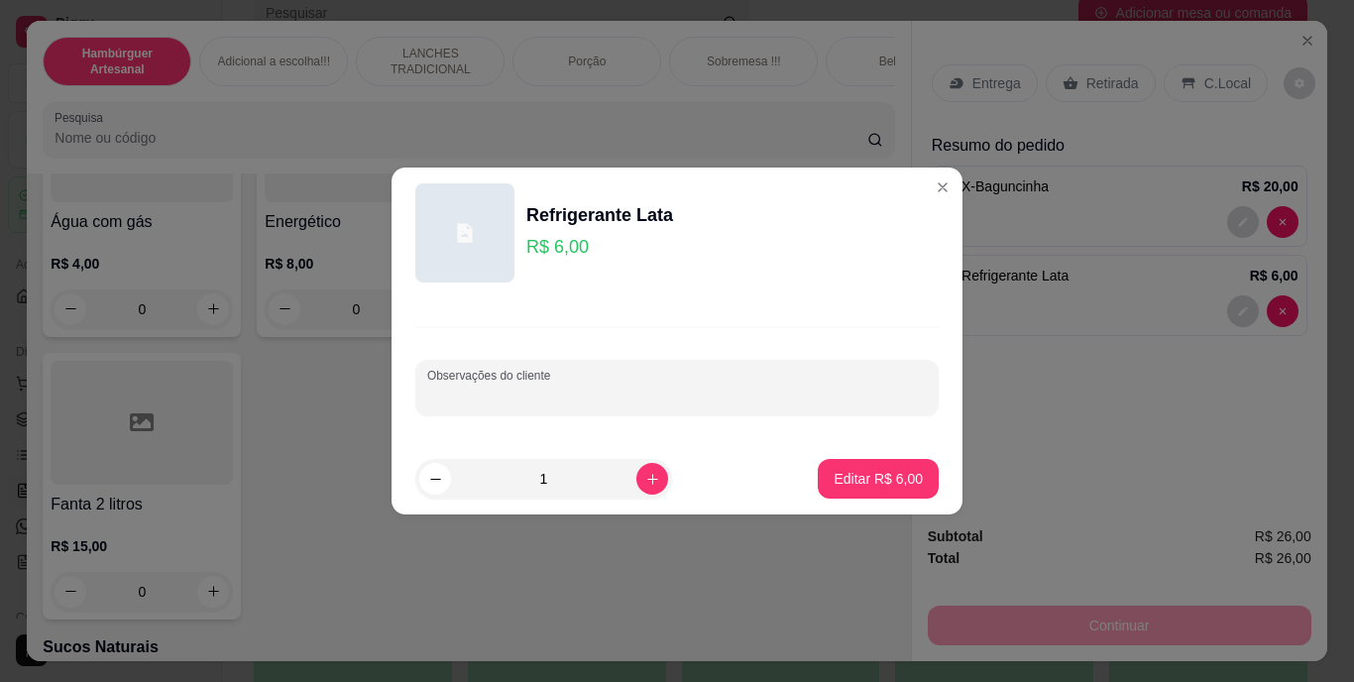
click at [804, 390] on input "Observações do cliente" at bounding box center [677, 396] width 500 height 20
type input "GUARANA"
click at [843, 486] on p "Editar R$ 6,00" at bounding box center [879, 478] width 86 height 19
type input "0"
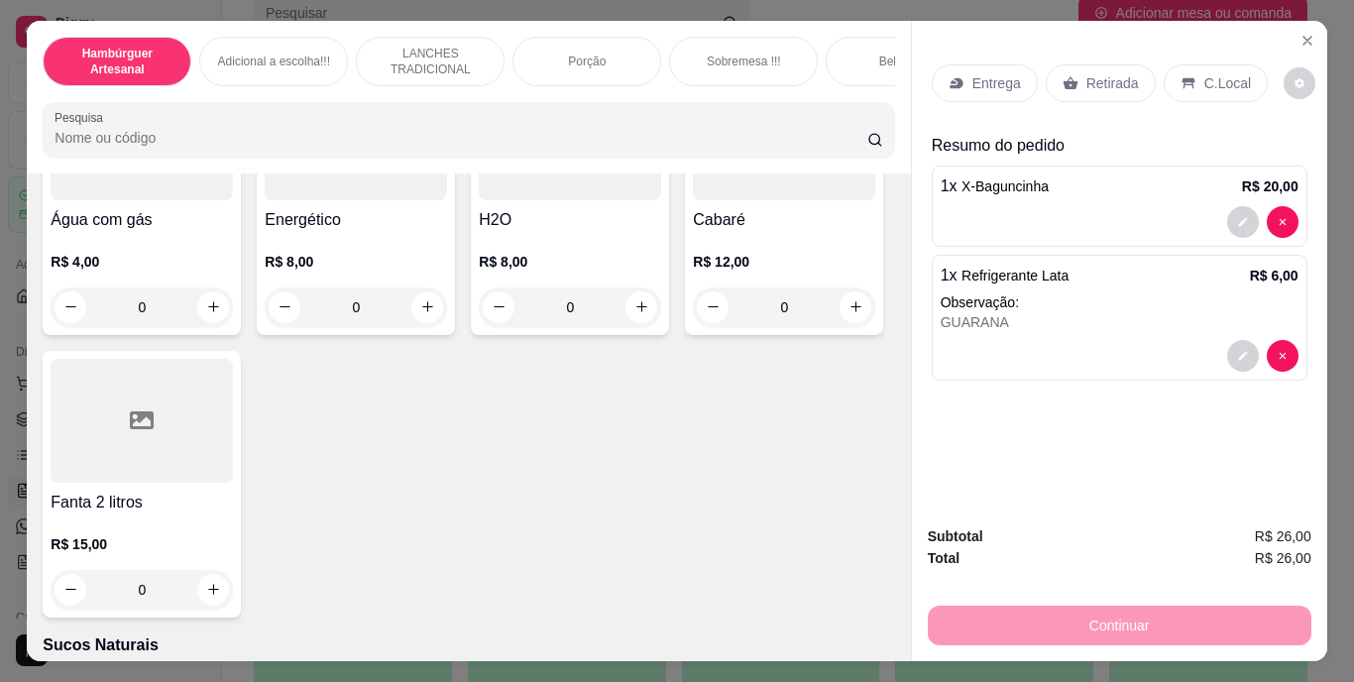
scroll to position [5920, 0]
click at [985, 73] on p "Entrega" at bounding box center [996, 83] width 49 height 20
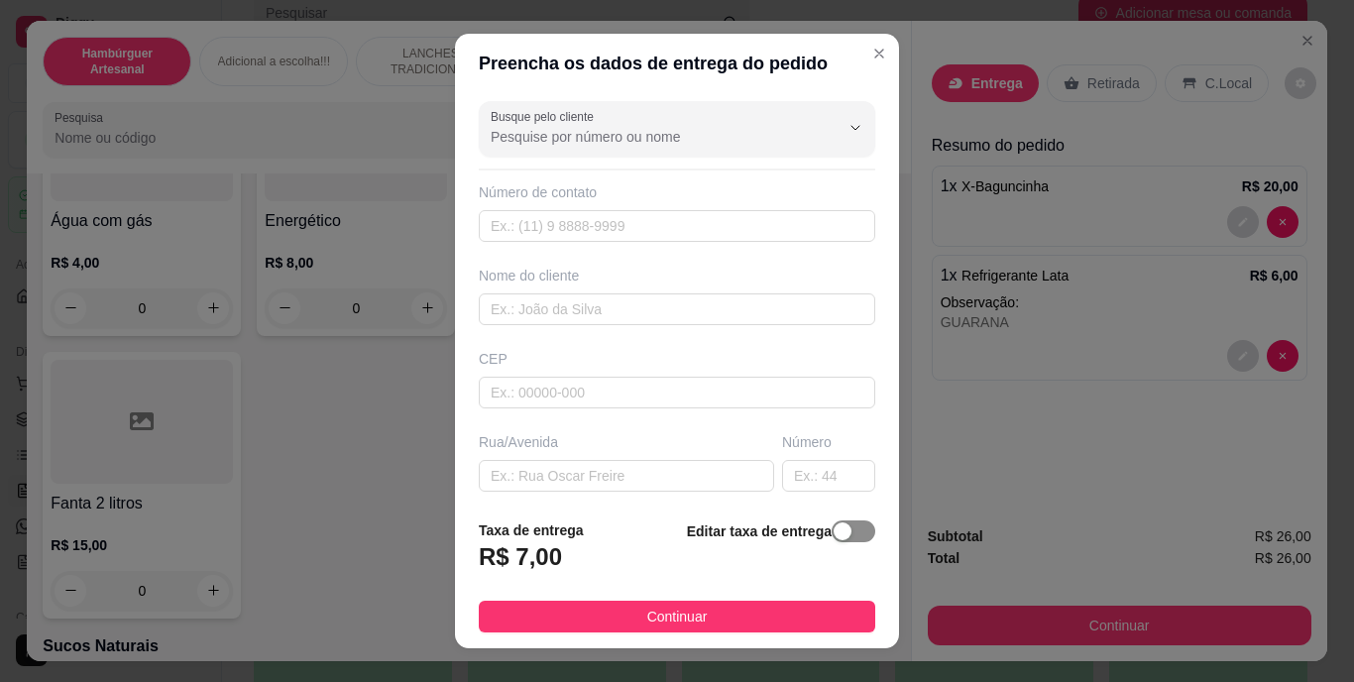
click at [834, 523] on div "button" at bounding box center [843, 531] width 18 height 18
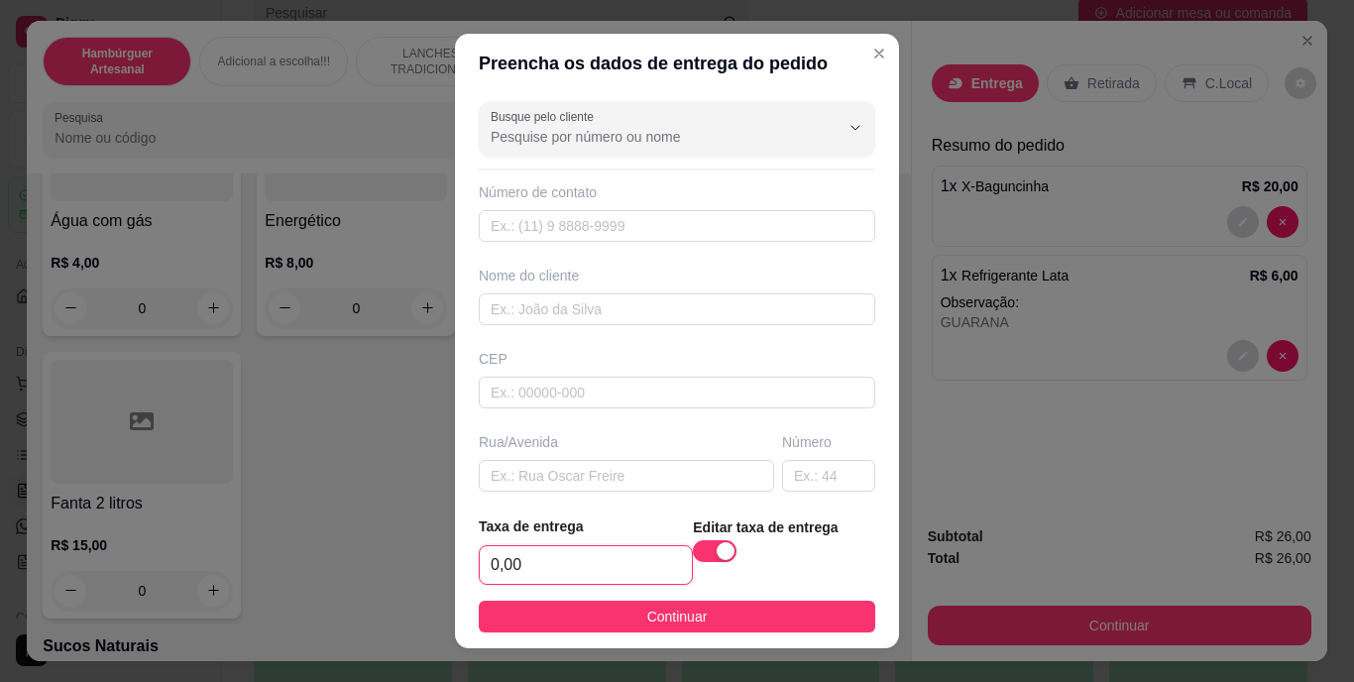
click at [630, 572] on input "0,00" at bounding box center [586, 565] width 212 height 38
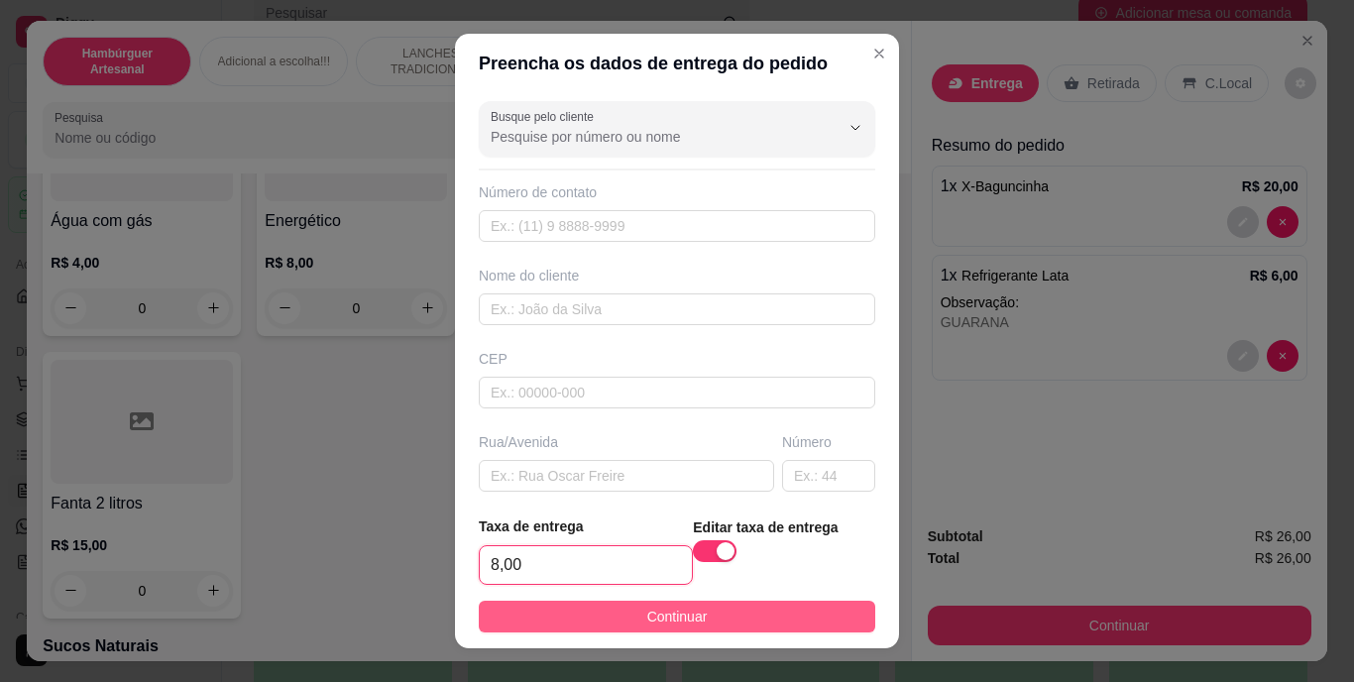
type input "8,00"
click at [648, 601] on button "Continuar" at bounding box center [677, 617] width 397 height 32
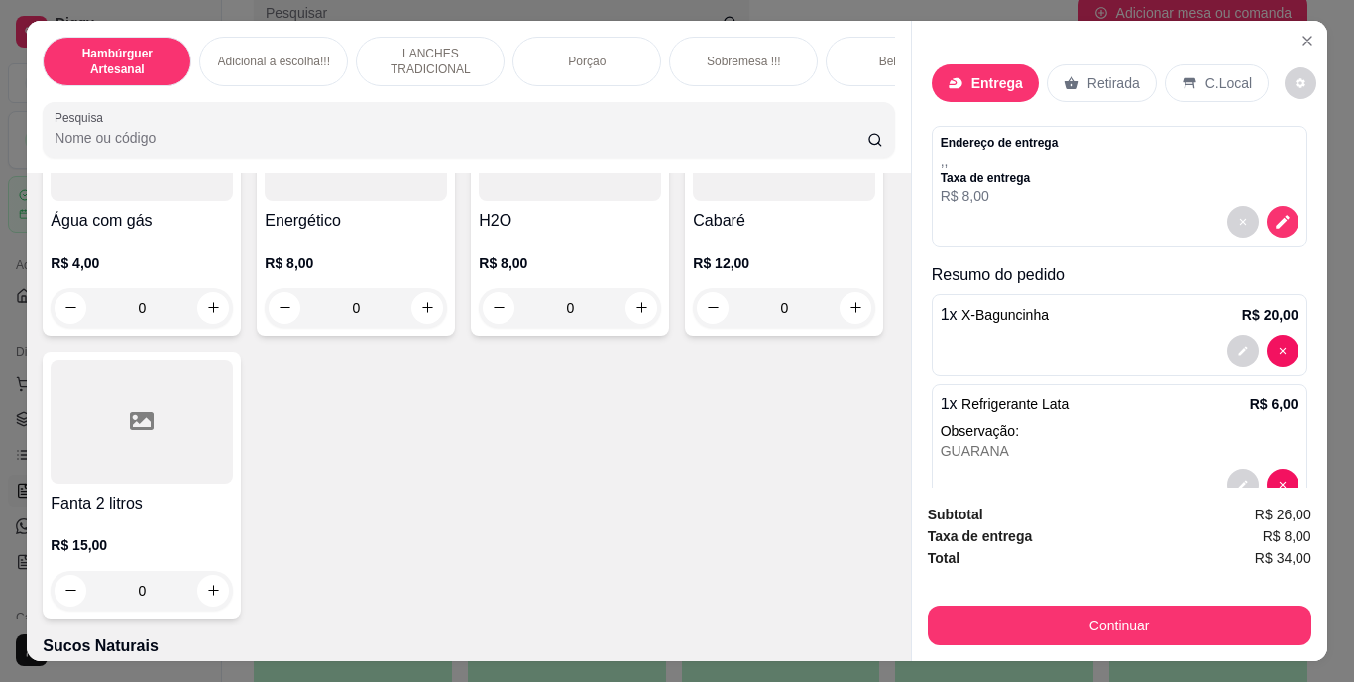
scroll to position [49, 0]
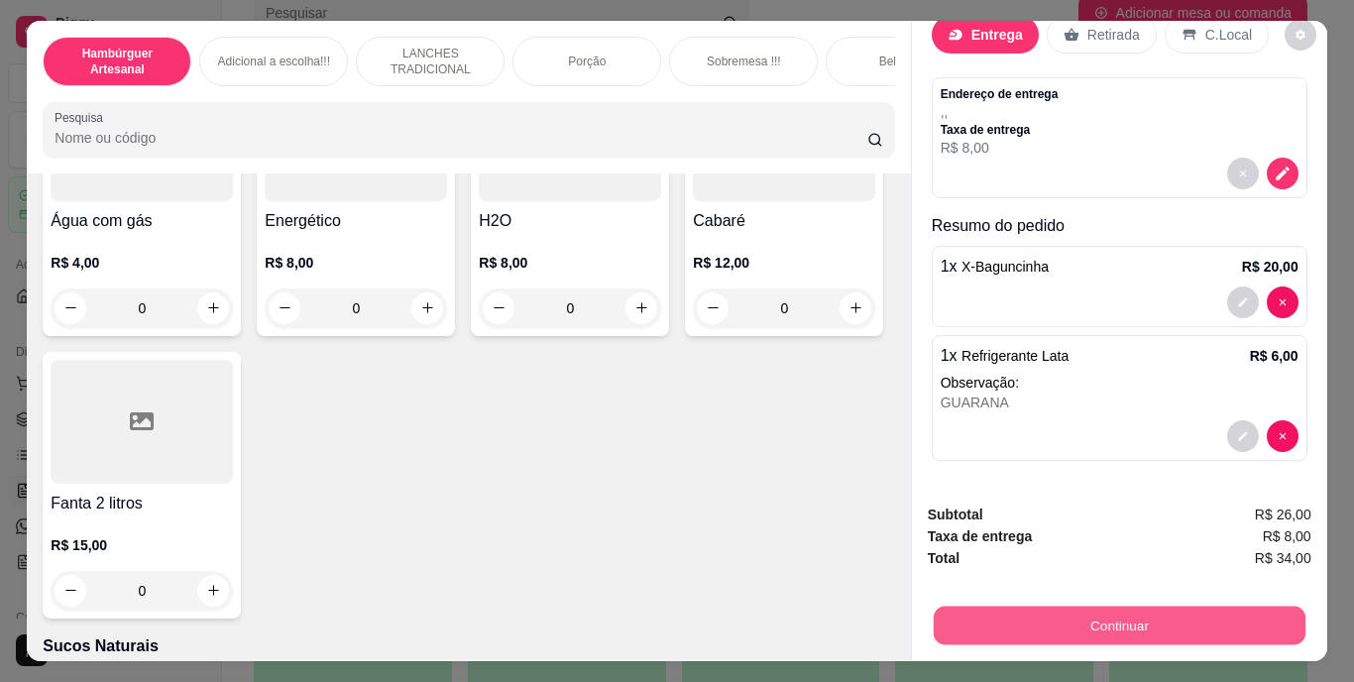
click at [1001, 615] on button "Continuar" at bounding box center [1119, 626] width 372 height 39
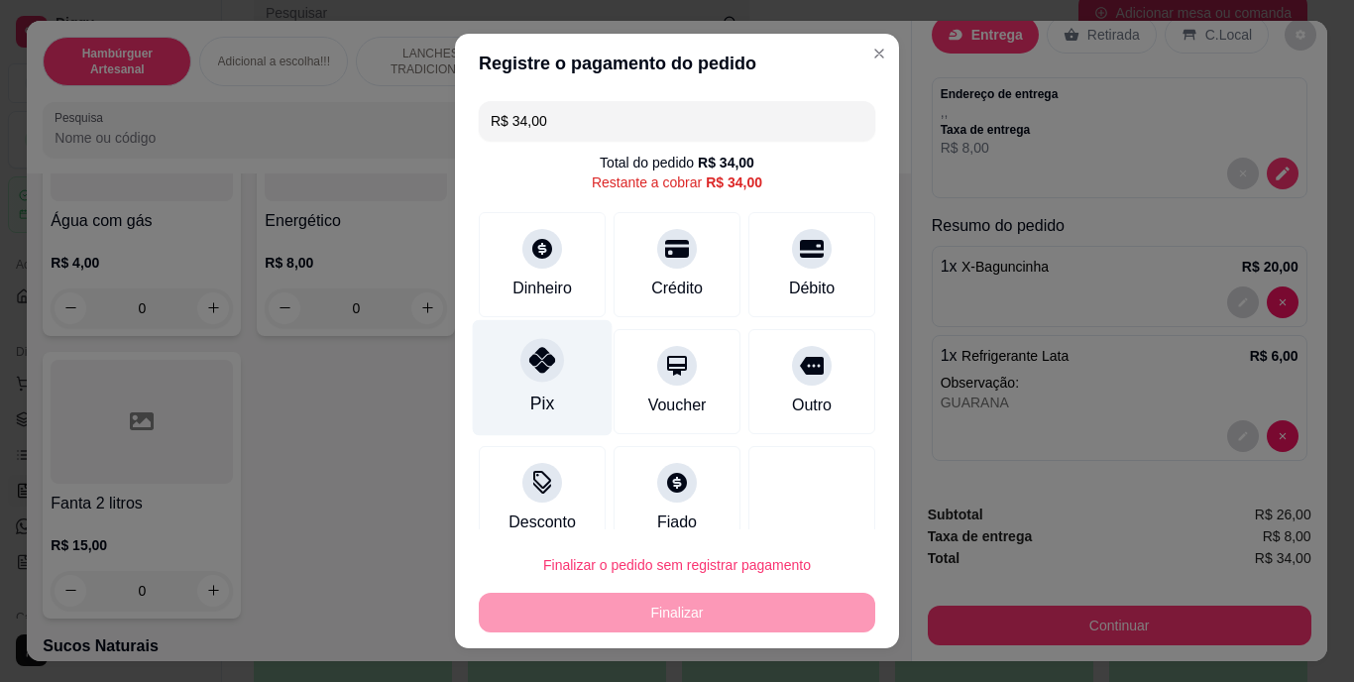
click at [530, 412] on div "Pix" at bounding box center [542, 405] width 24 height 26
type input "R$ 0,00"
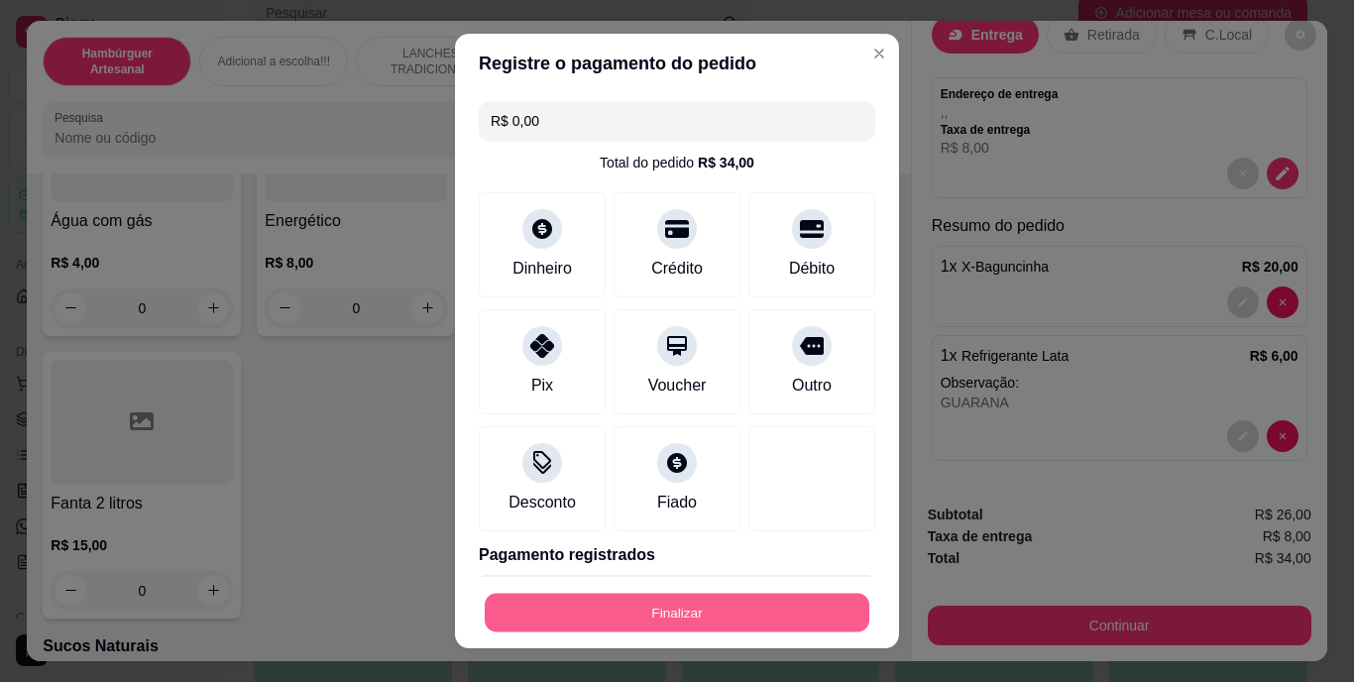
click at [626, 608] on button "Finalizar" at bounding box center [677, 612] width 385 height 39
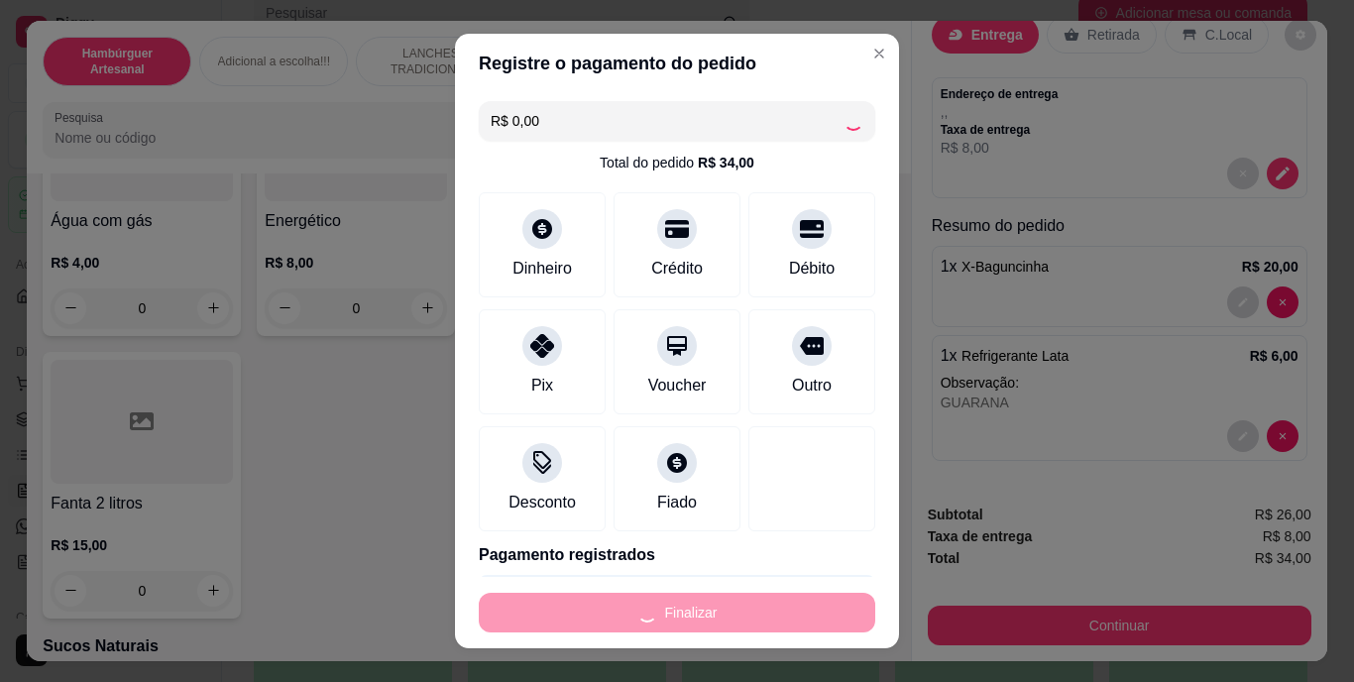
type input "0"
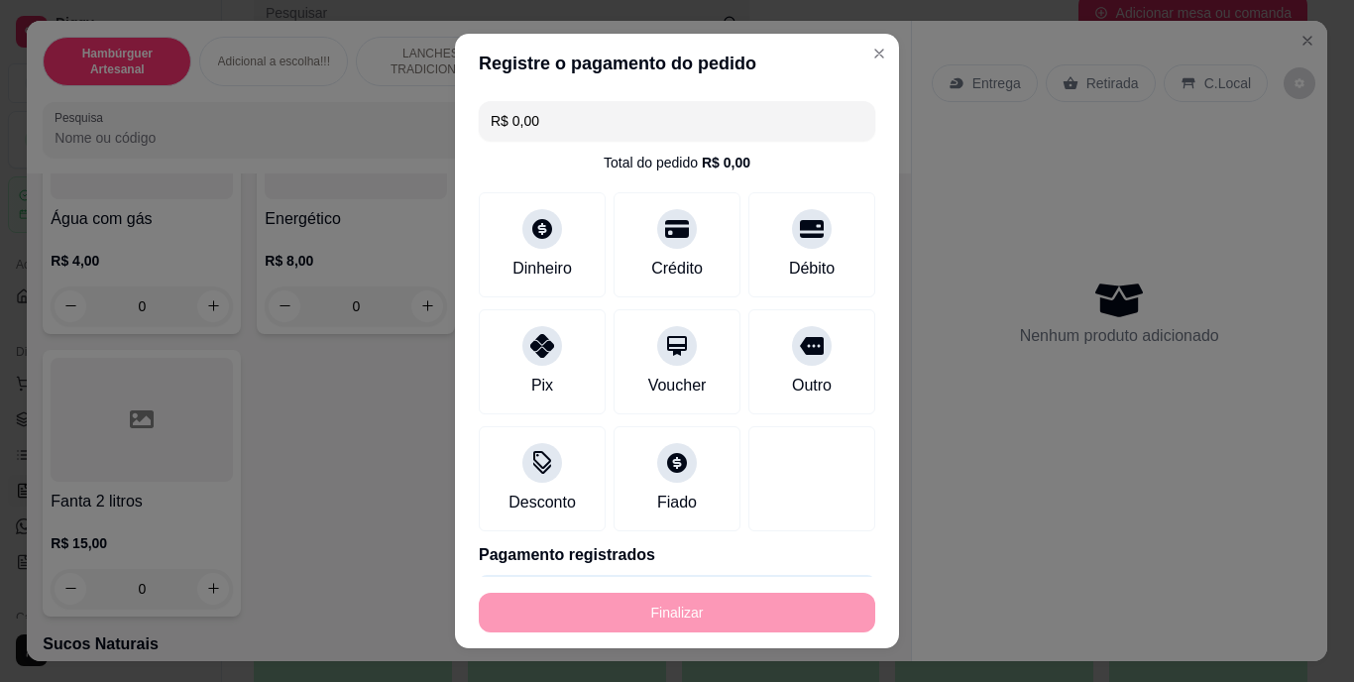
type input "-R$ 34,00"
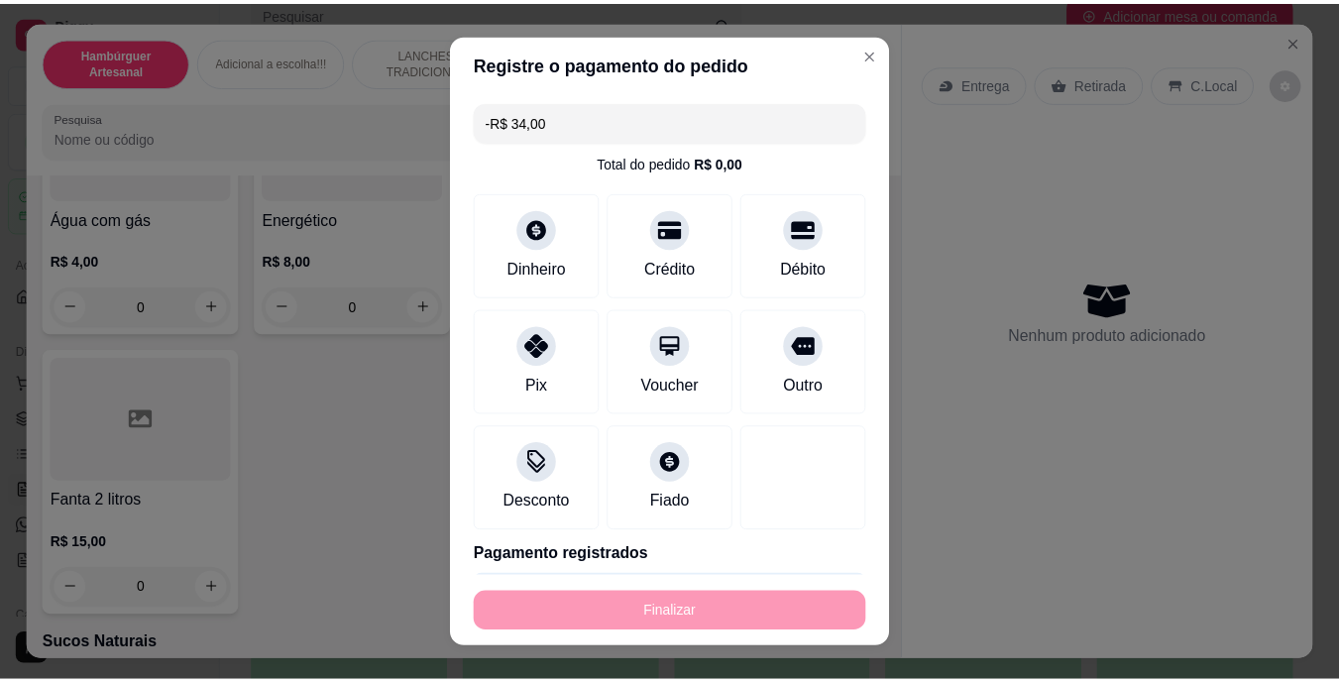
scroll to position [0, 0]
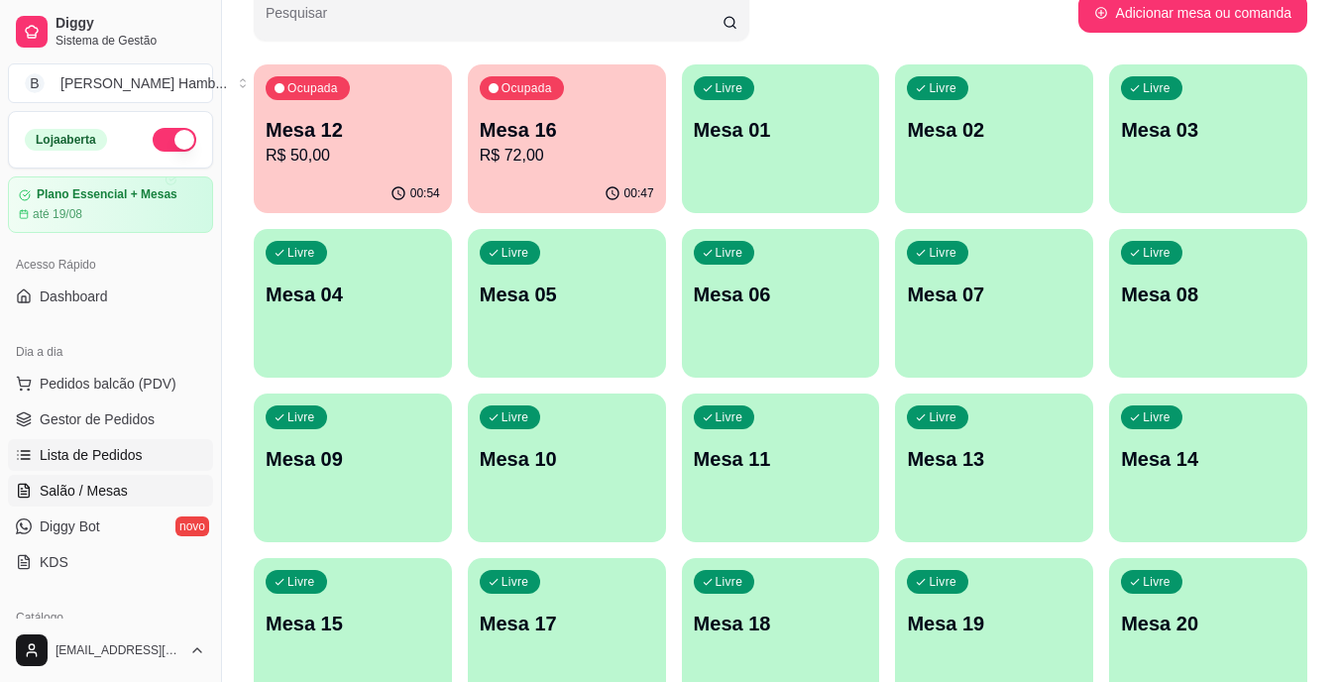
click at [106, 448] on span "Lista de Pedidos" at bounding box center [91, 455] width 103 height 20
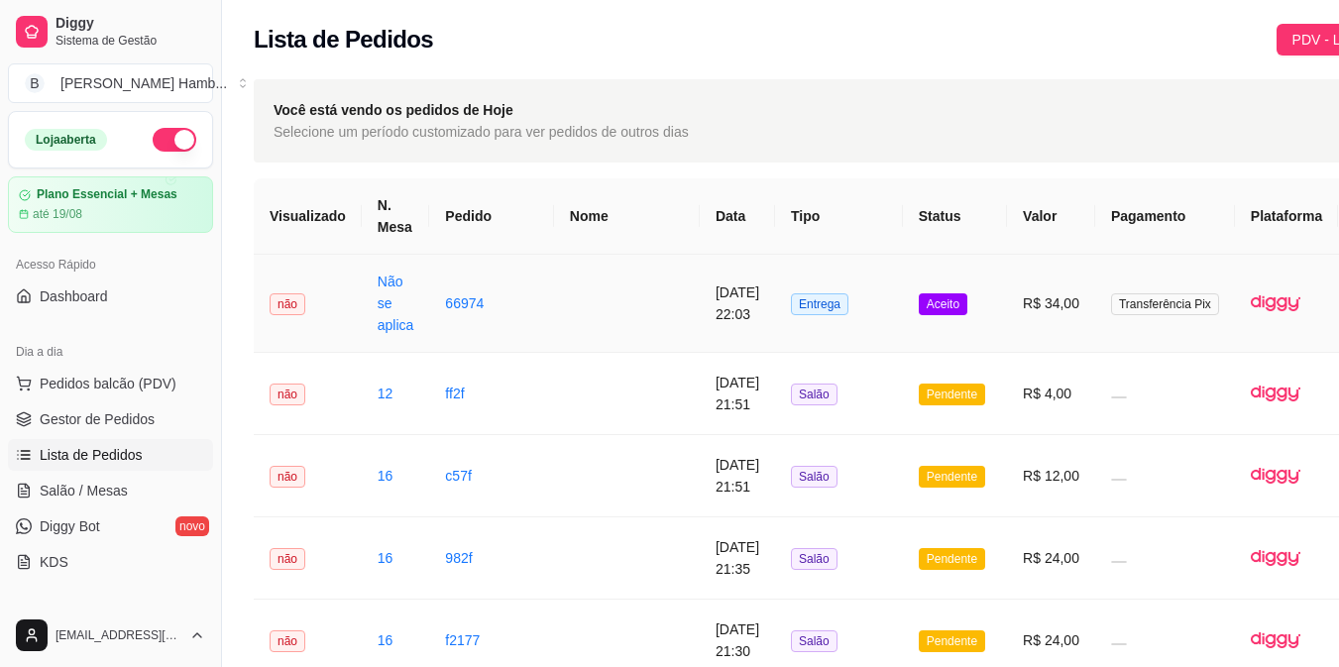
click at [1051, 306] on td "R$ 34,00" at bounding box center [1051, 304] width 88 height 98
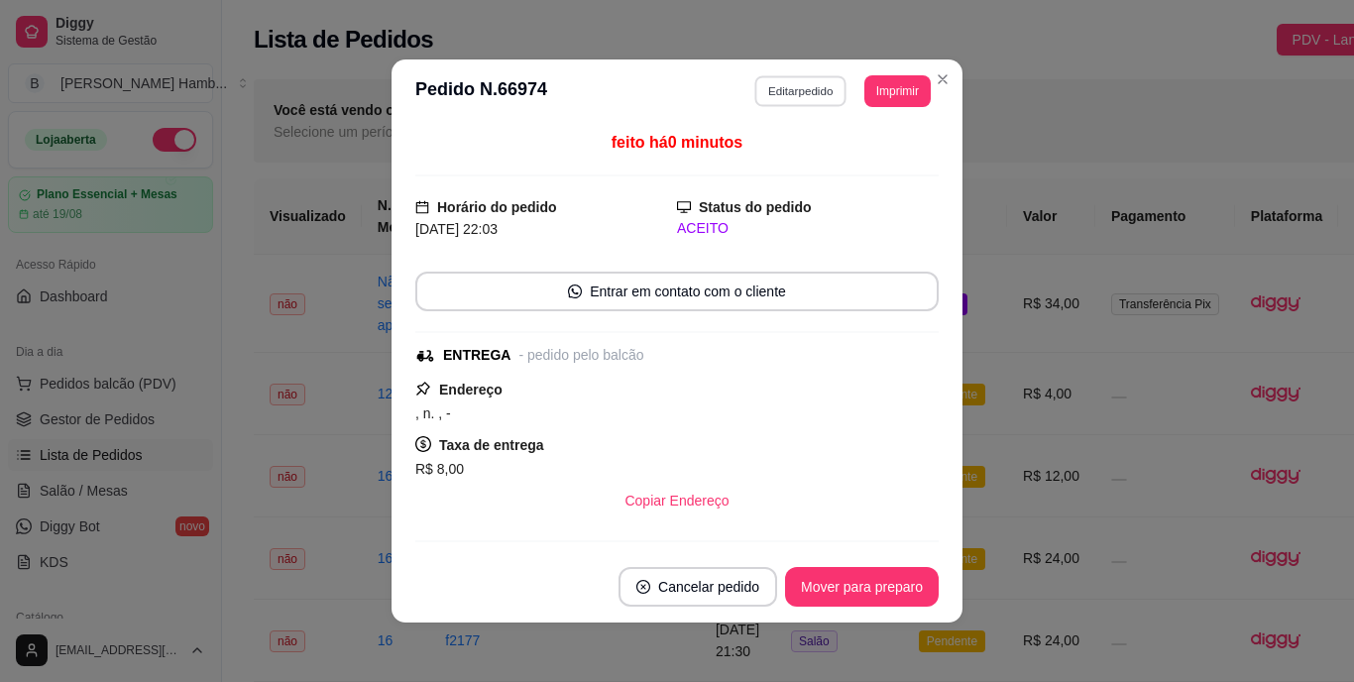
click at [786, 79] on button "Editar pedido" at bounding box center [801, 90] width 92 height 31
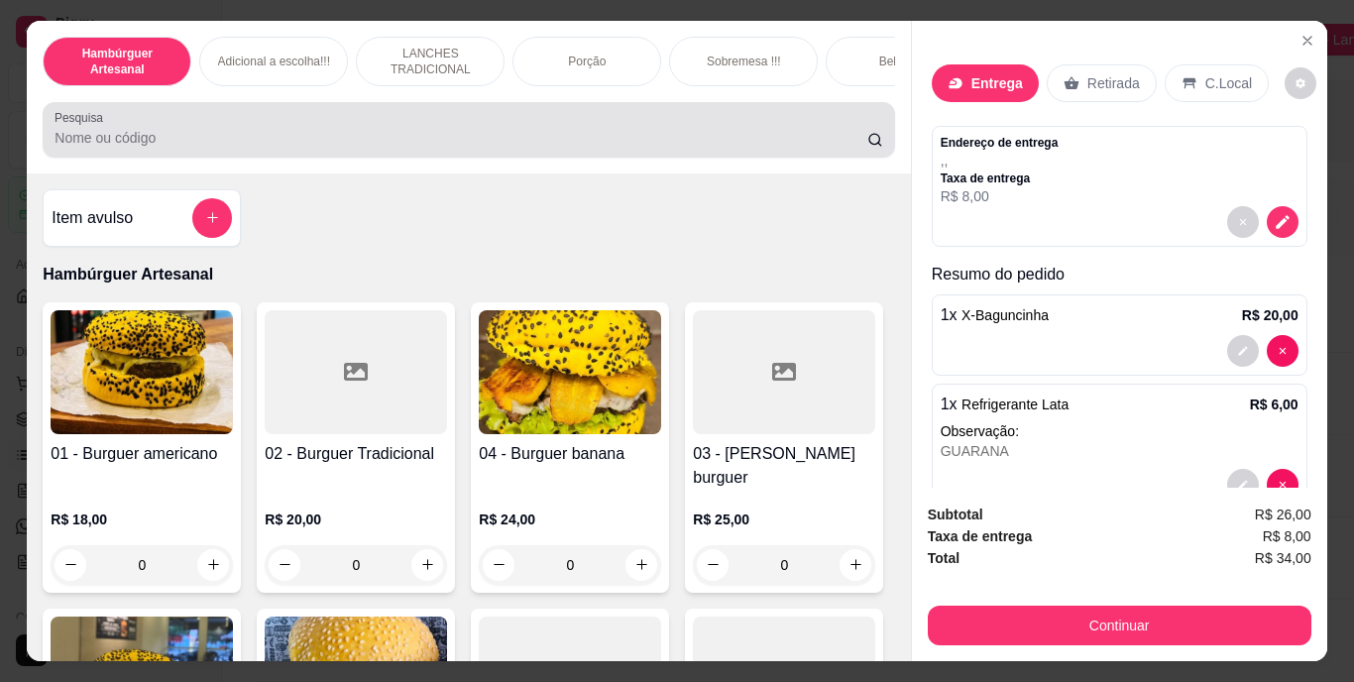
click at [509, 158] on div "Pesquisa" at bounding box center [469, 130] width 852 height 56
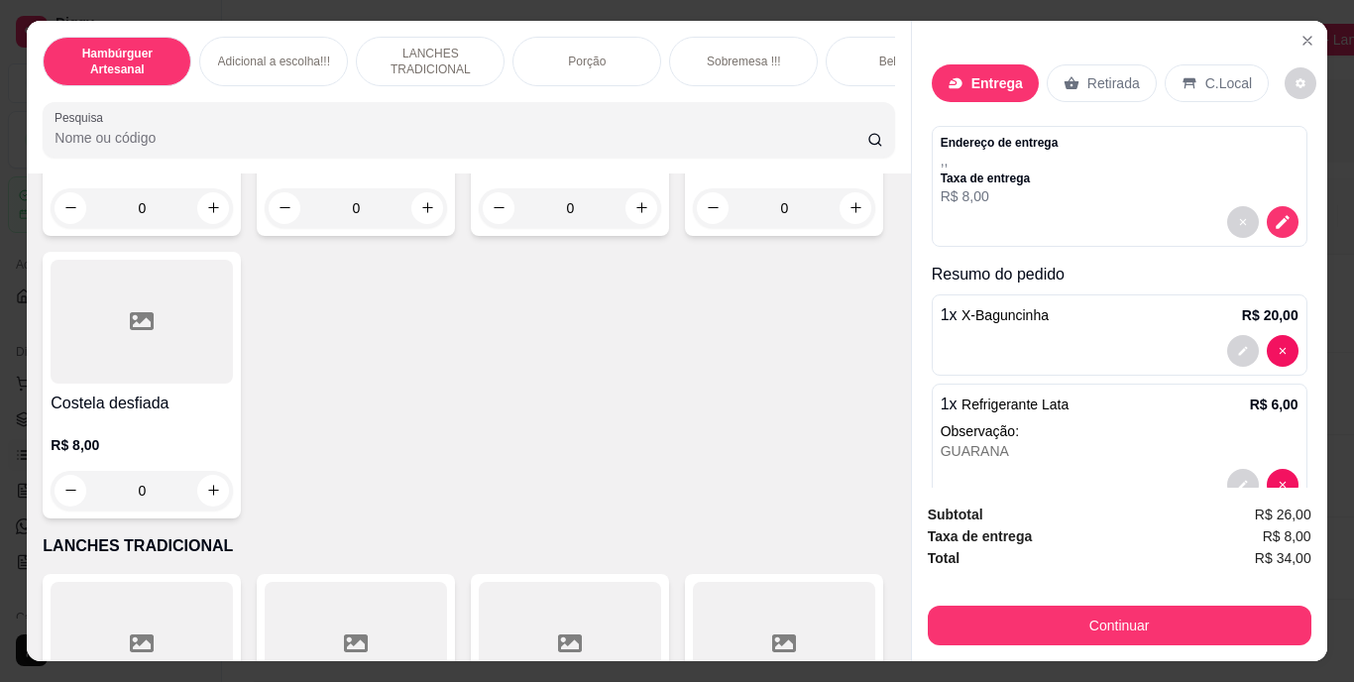
scroll to position [2648, 0]
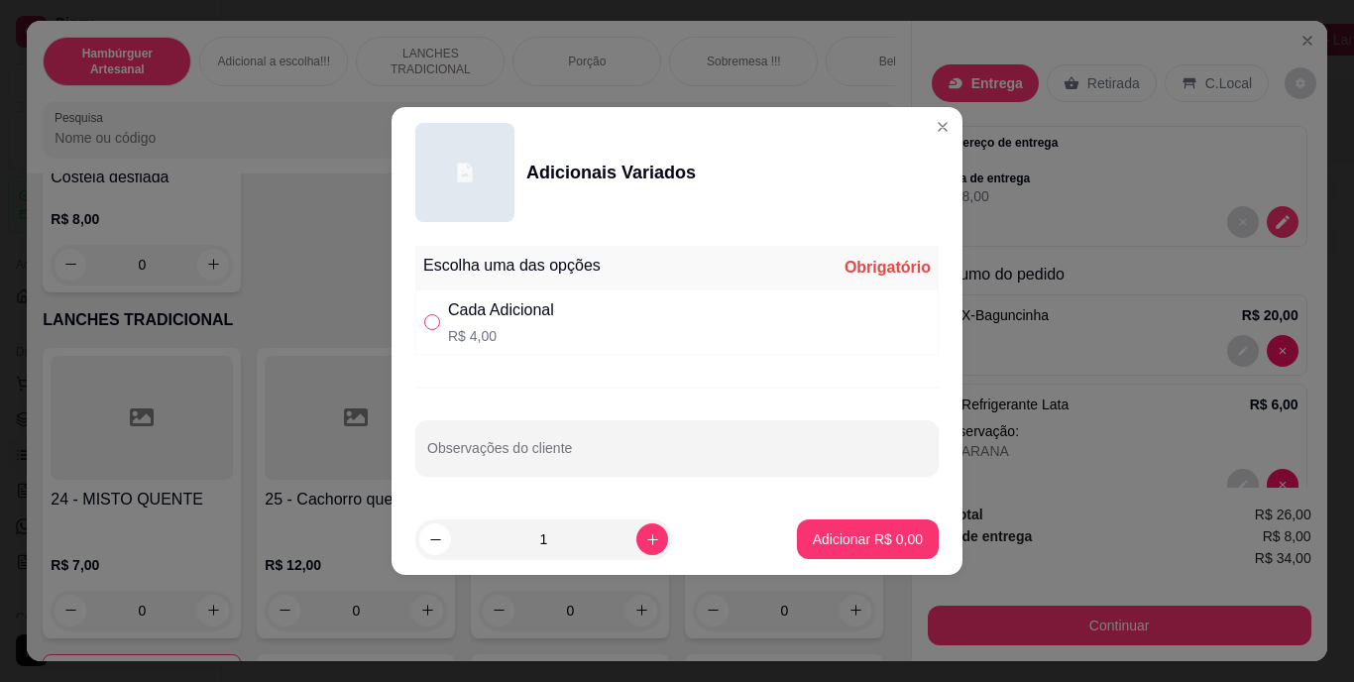
click at [436, 324] on input "" at bounding box center [432, 322] width 16 height 16
radio input "true"
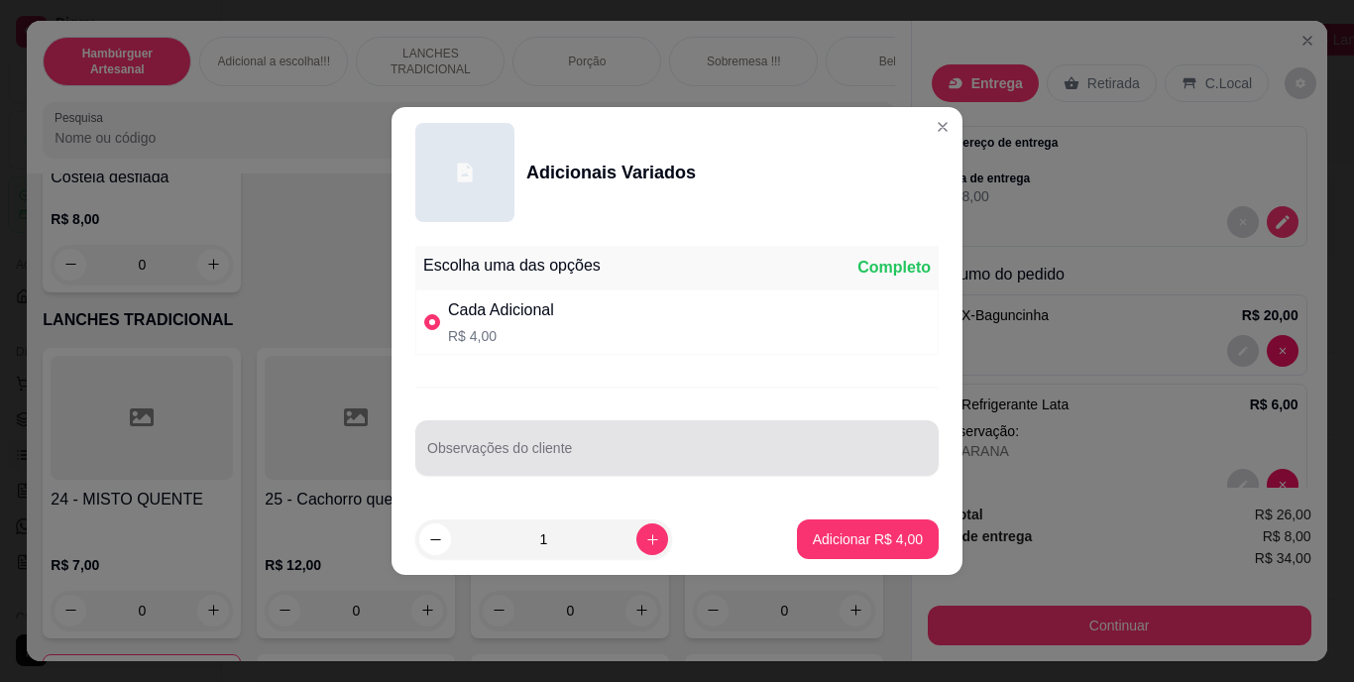
click at [556, 446] on input "Observações do cliente" at bounding box center [677, 456] width 500 height 20
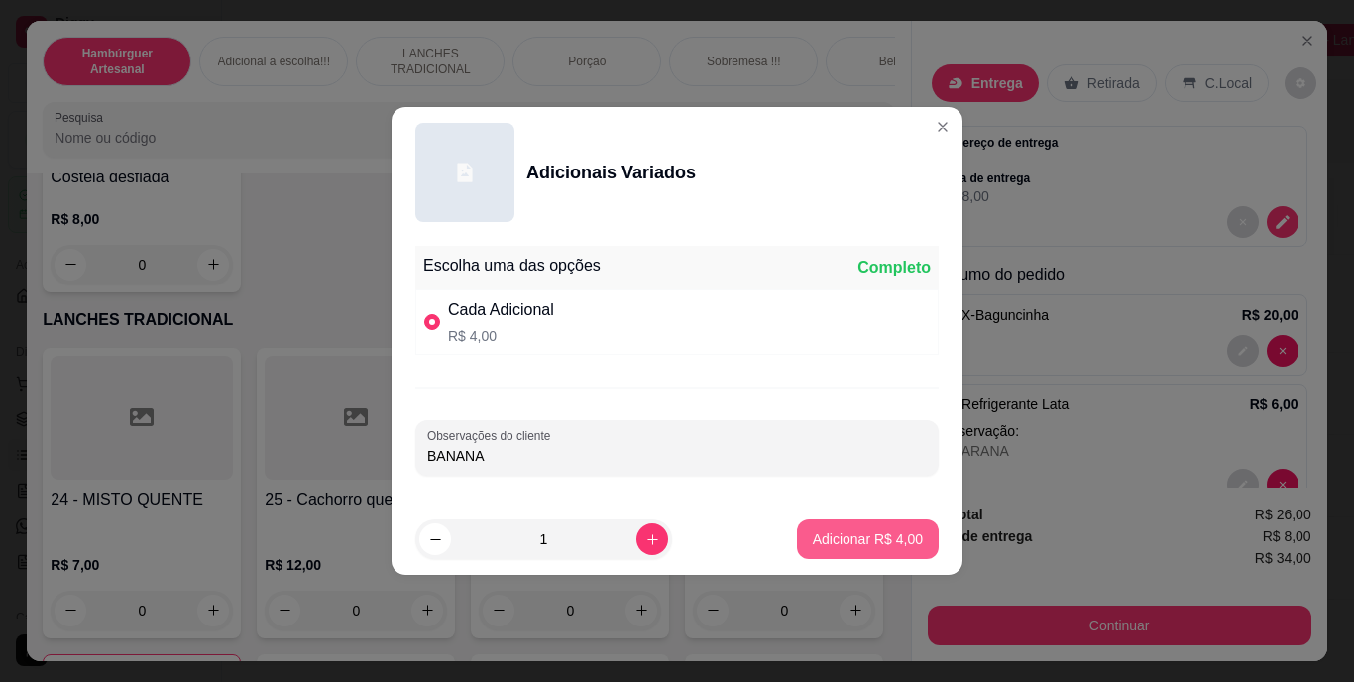
type input "BANANA"
click at [825, 538] on p "Adicionar R$ 4,00" at bounding box center [867, 538] width 107 height 19
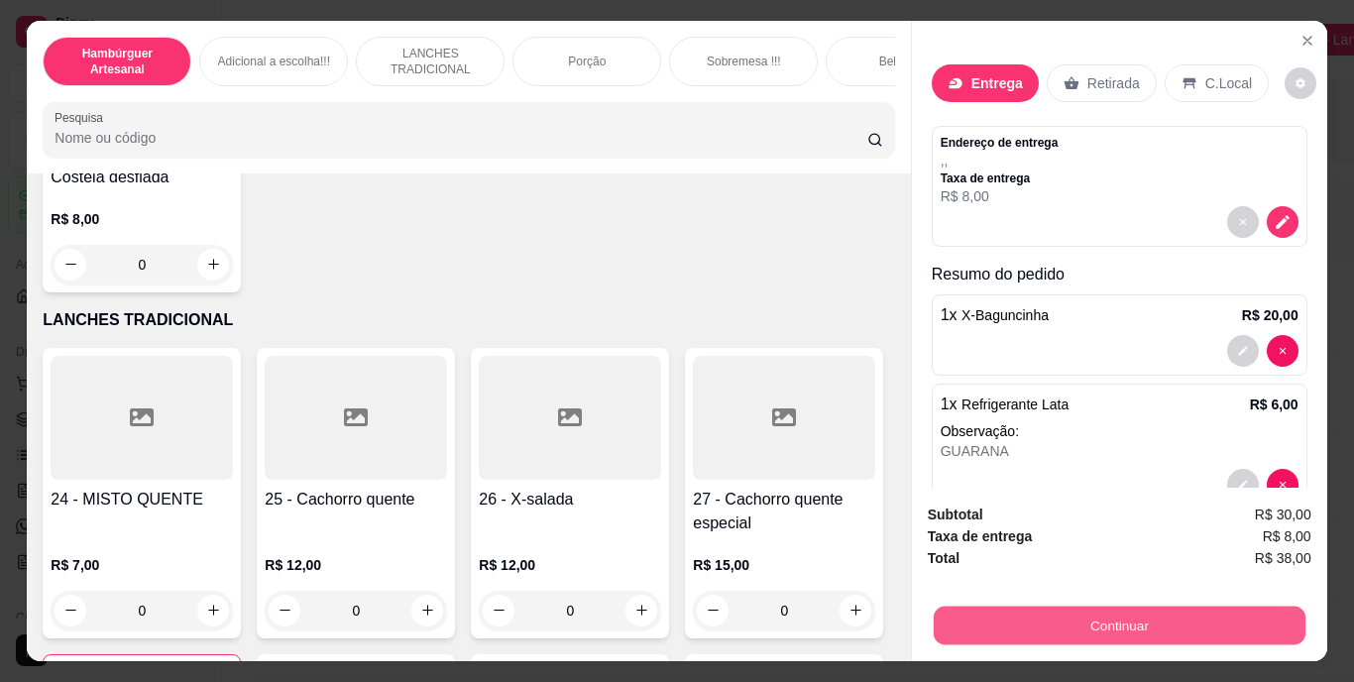
click at [1034, 627] on button "Continuar" at bounding box center [1119, 626] width 372 height 39
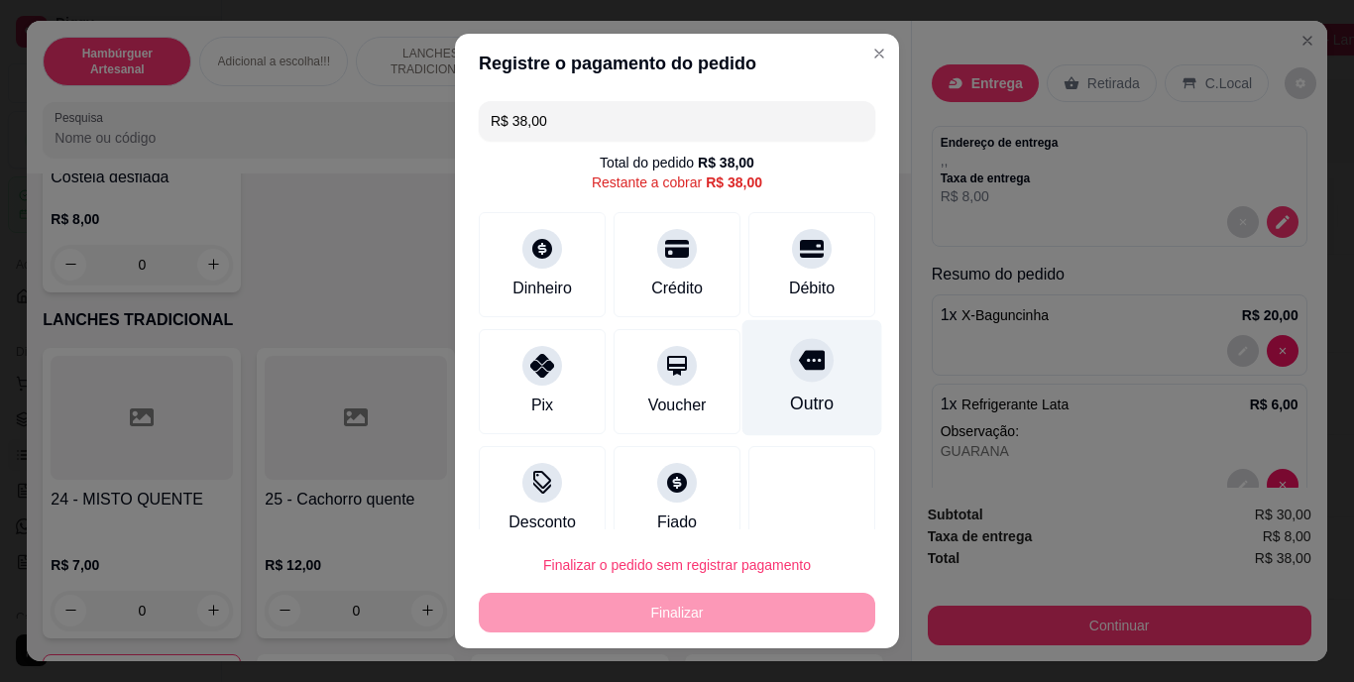
click at [790, 383] on div "Outro" at bounding box center [812, 378] width 140 height 116
type input "R$ 0,00"
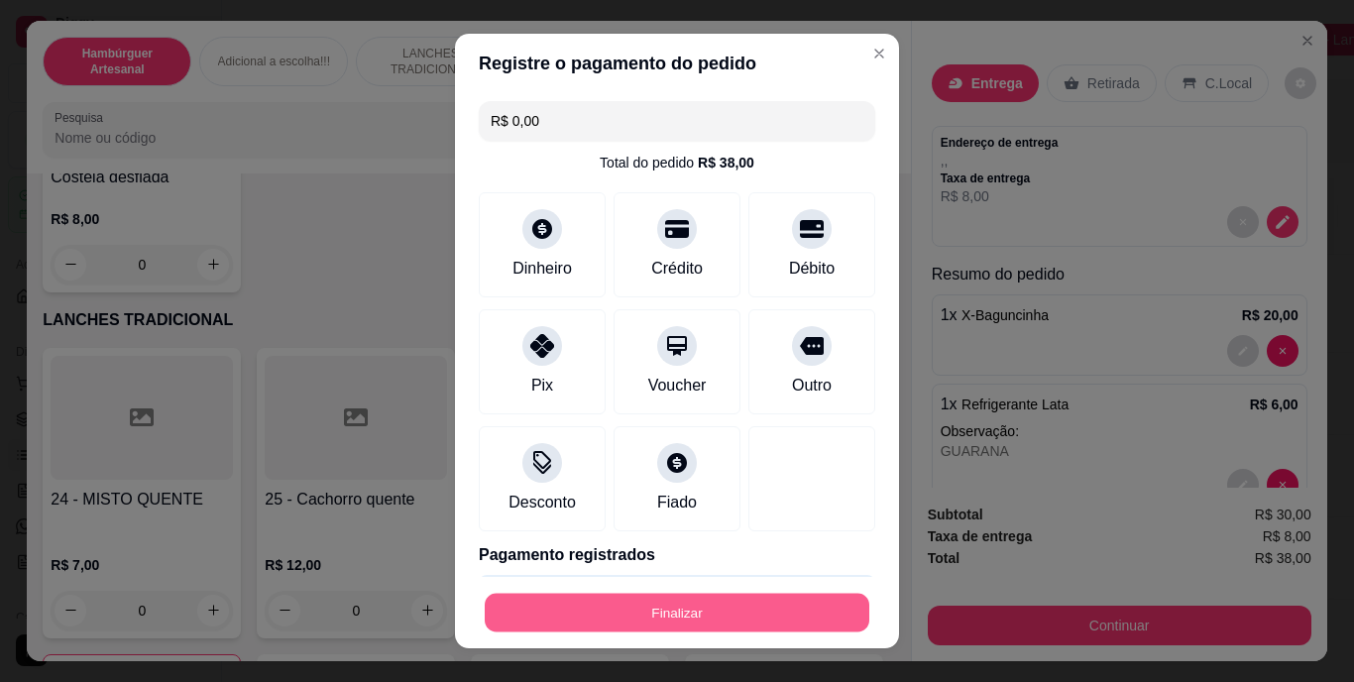
click at [639, 621] on button "Finalizar" at bounding box center [677, 612] width 385 height 39
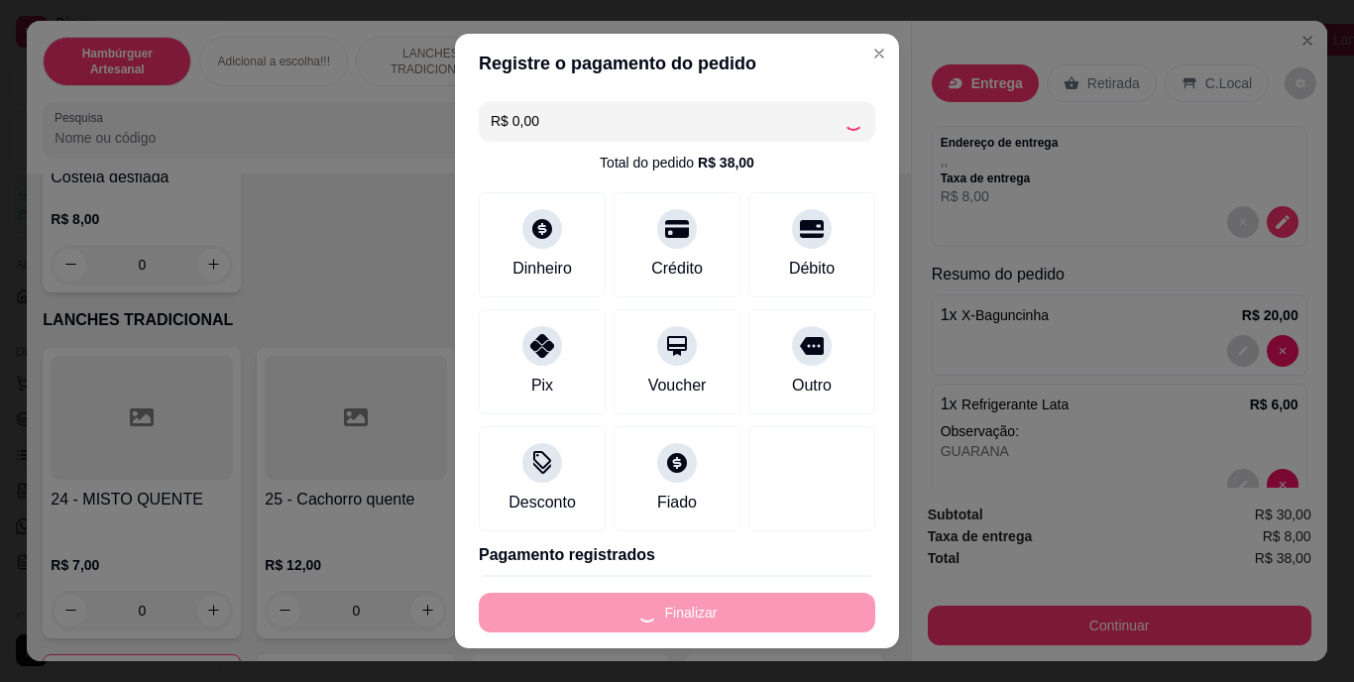
type input "0"
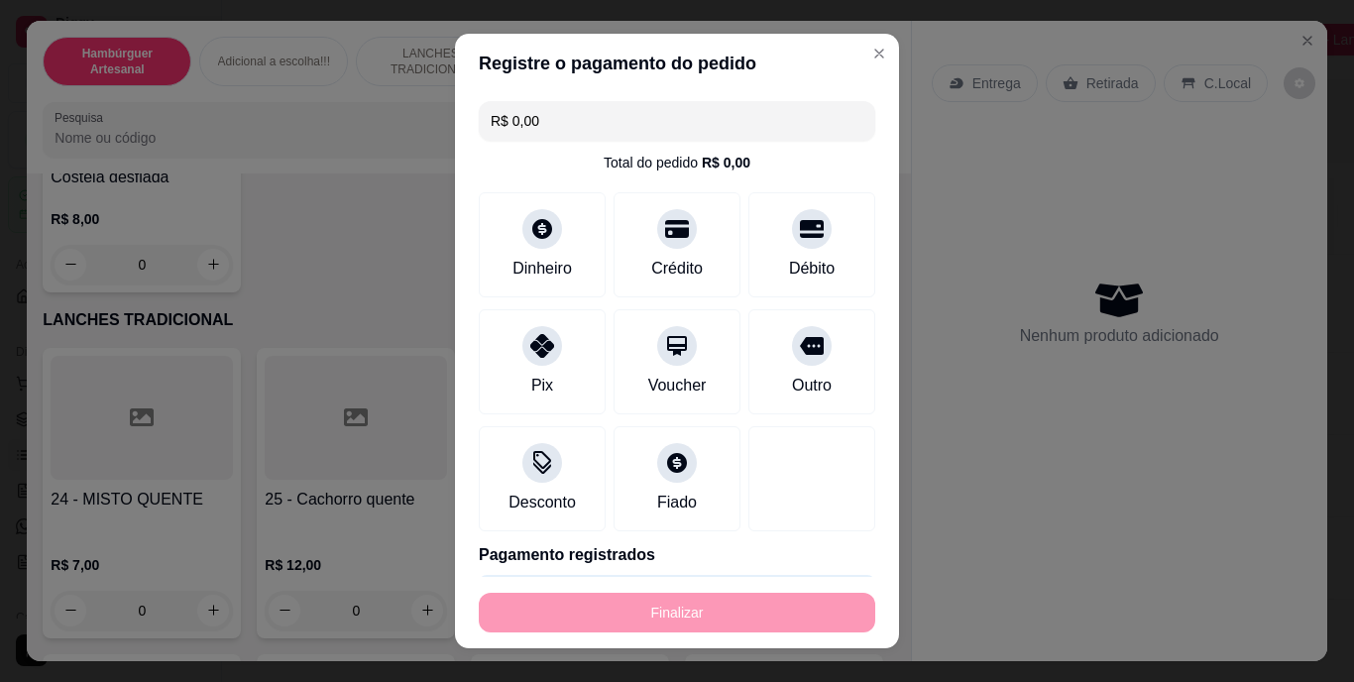
type input "-R$ 38,00"
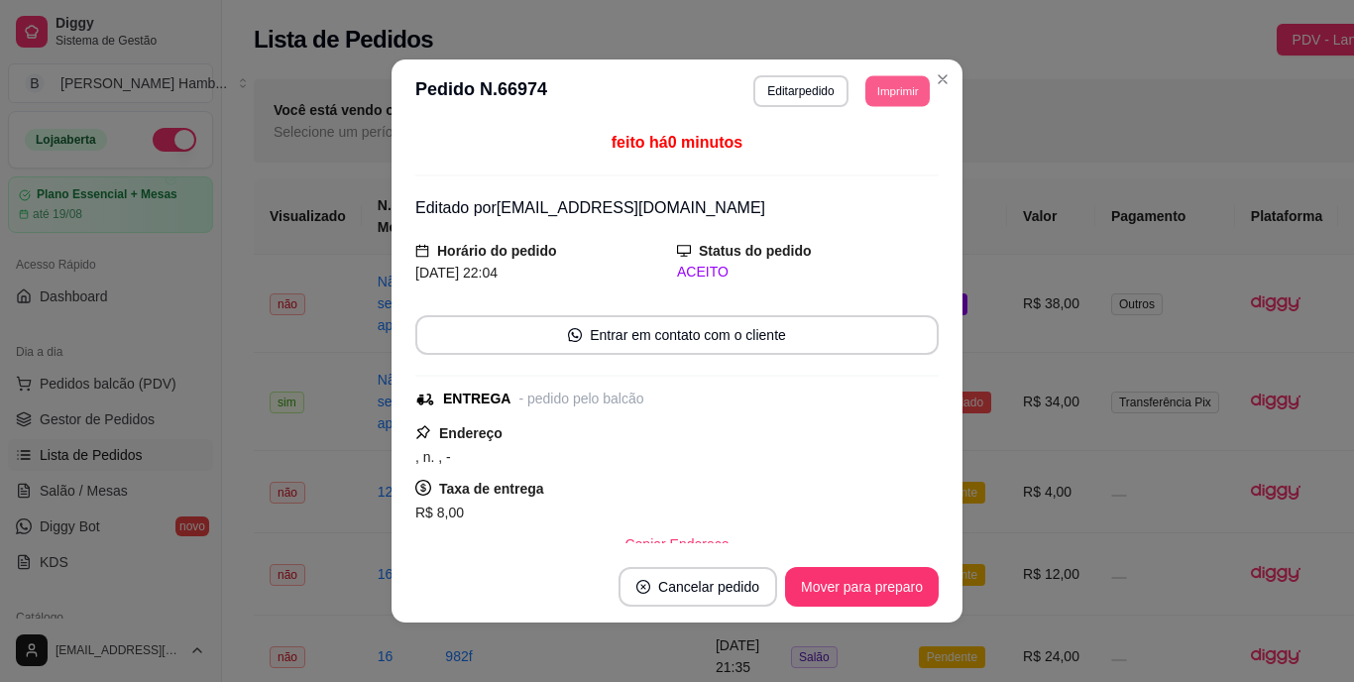
click at [880, 100] on button "Imprimir" at bounding box center [897, 90] width 64 height 31
click at [864, 157] on button "IMPRESSORA" at bounding box center [852, 160] width 139 height 31
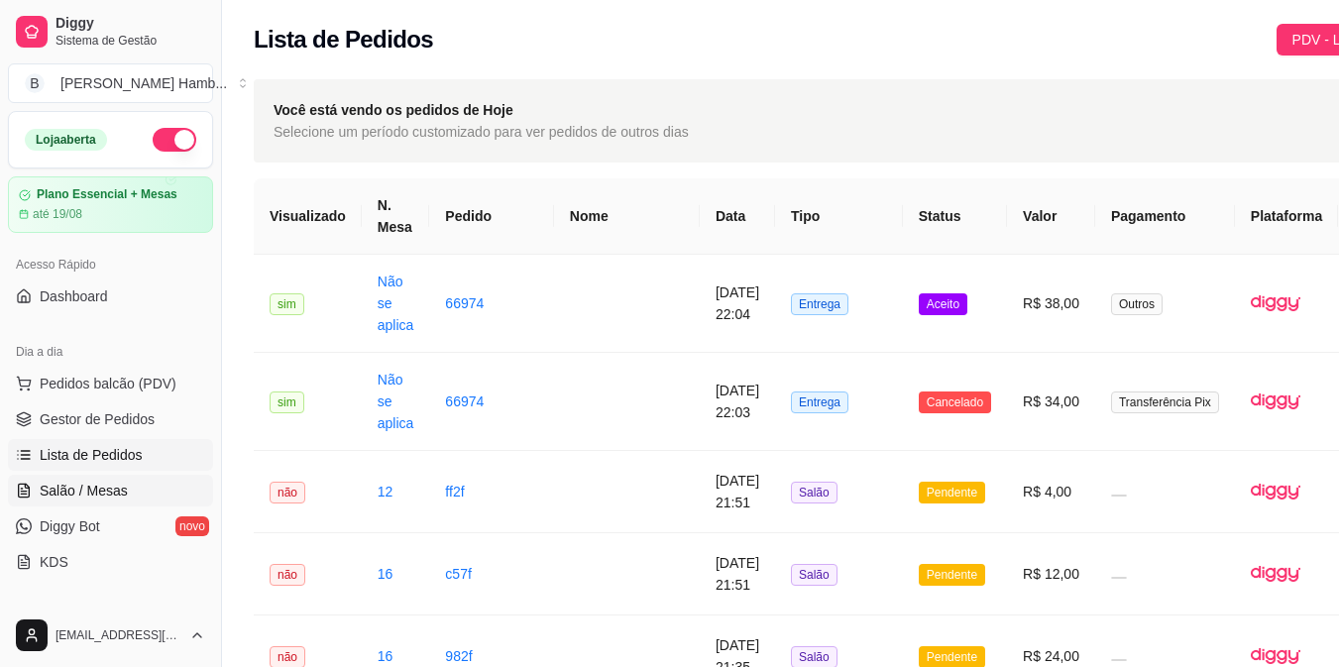
click at [77, 486] on span "Salão / Mesas" at bounding box center [84, 491] width 88 height 20
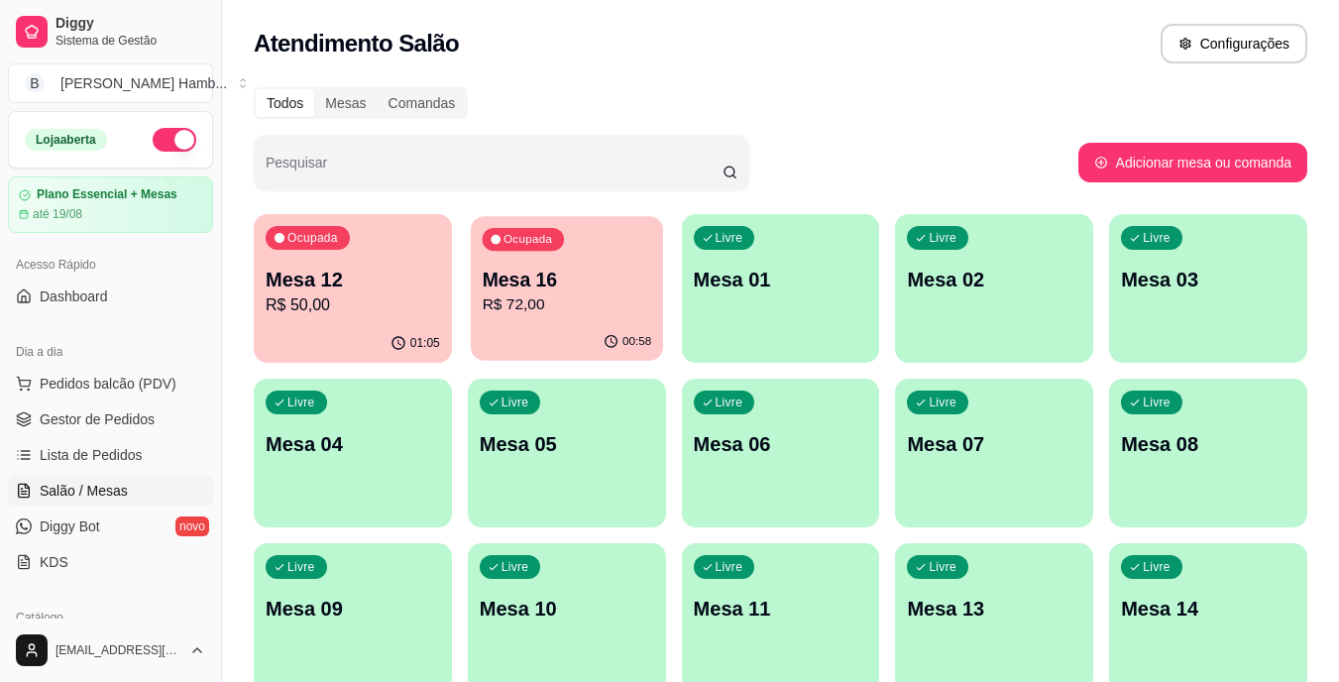
click at [497, 305] on p "R$ 72,00" at bounding box center [567, 304] width 170 height 23
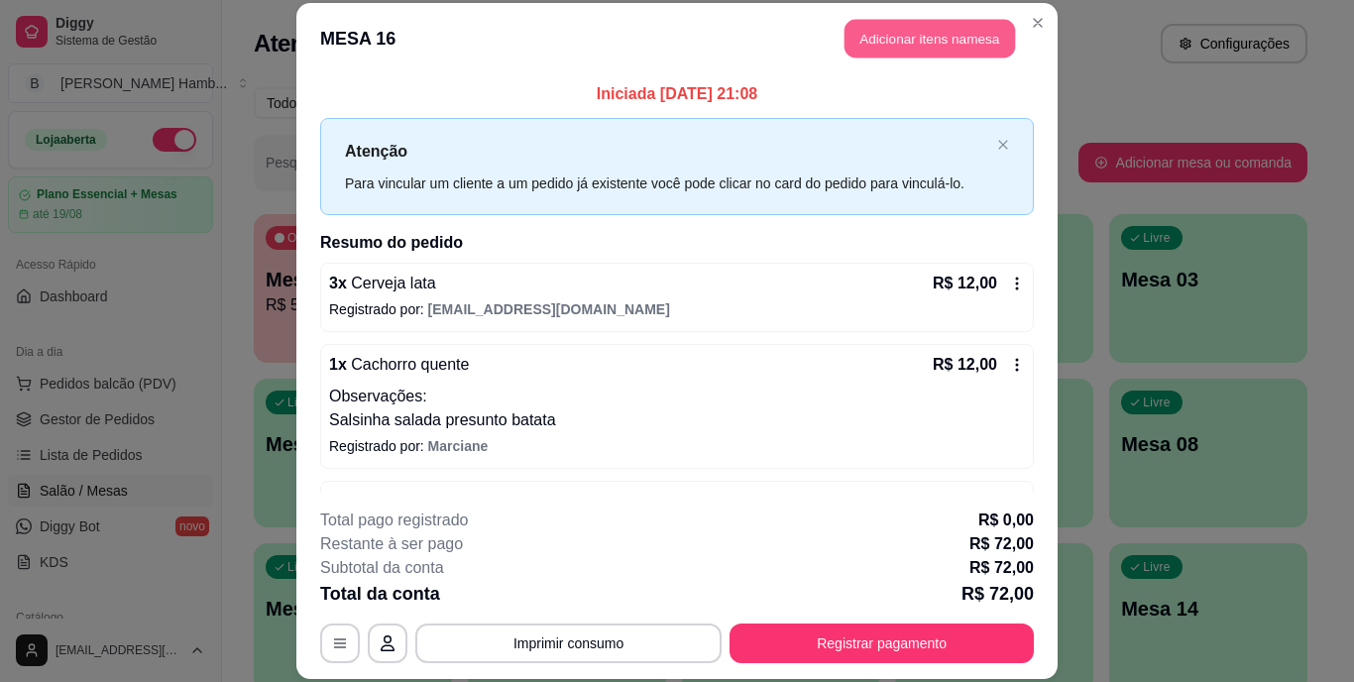
click at [933, 22] on button "Adicionar itens na mesa" at bounding box center [930, 39] width 171 height 39
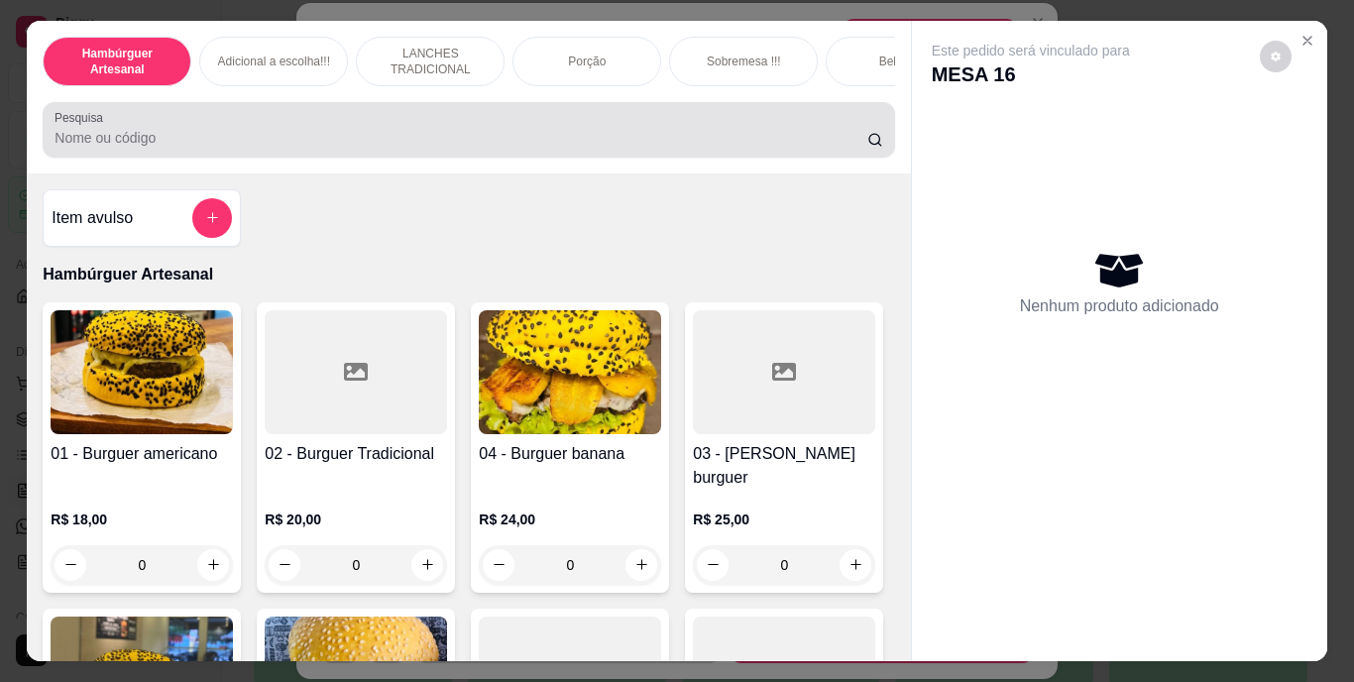
click at [741, 146] on input "Pesquisa" at bounding box center [461, 138] width 813 height 20
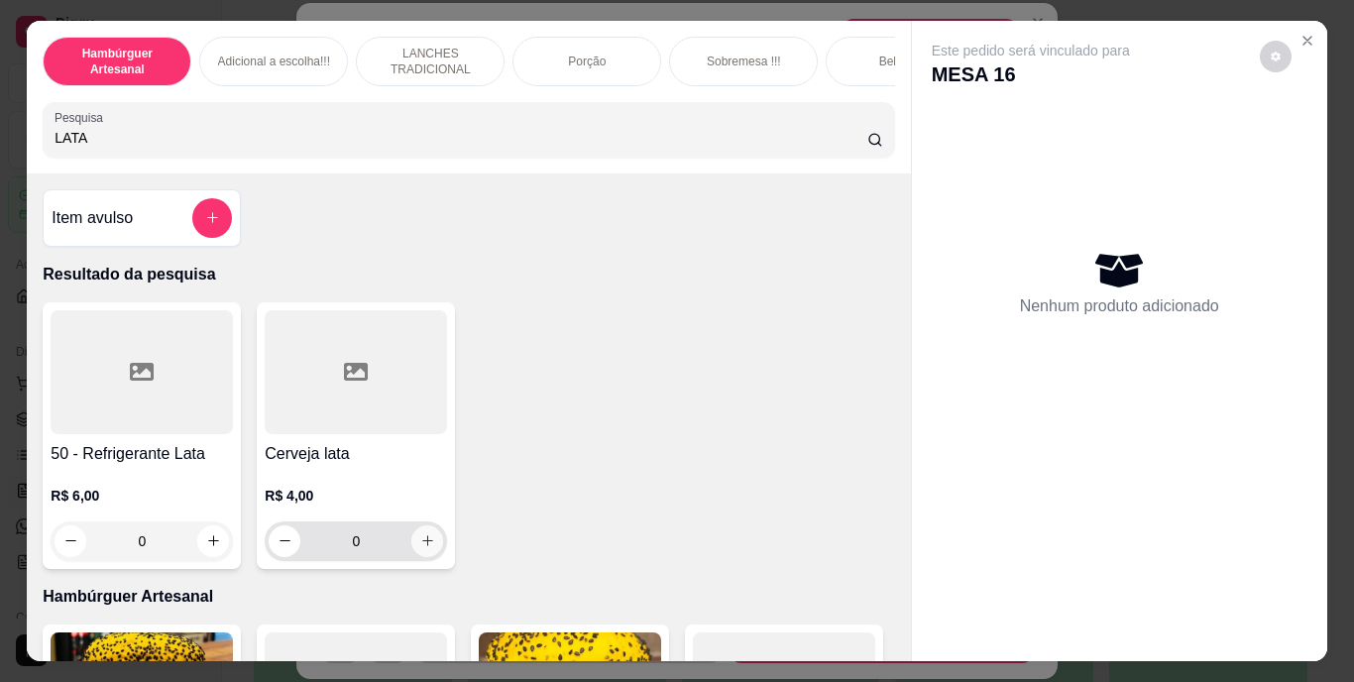
type input "LATA"
click at [426, 548] on icon "increase-product-quantity" at bounding box center [427, 540] width 15 height 15
type input "1"
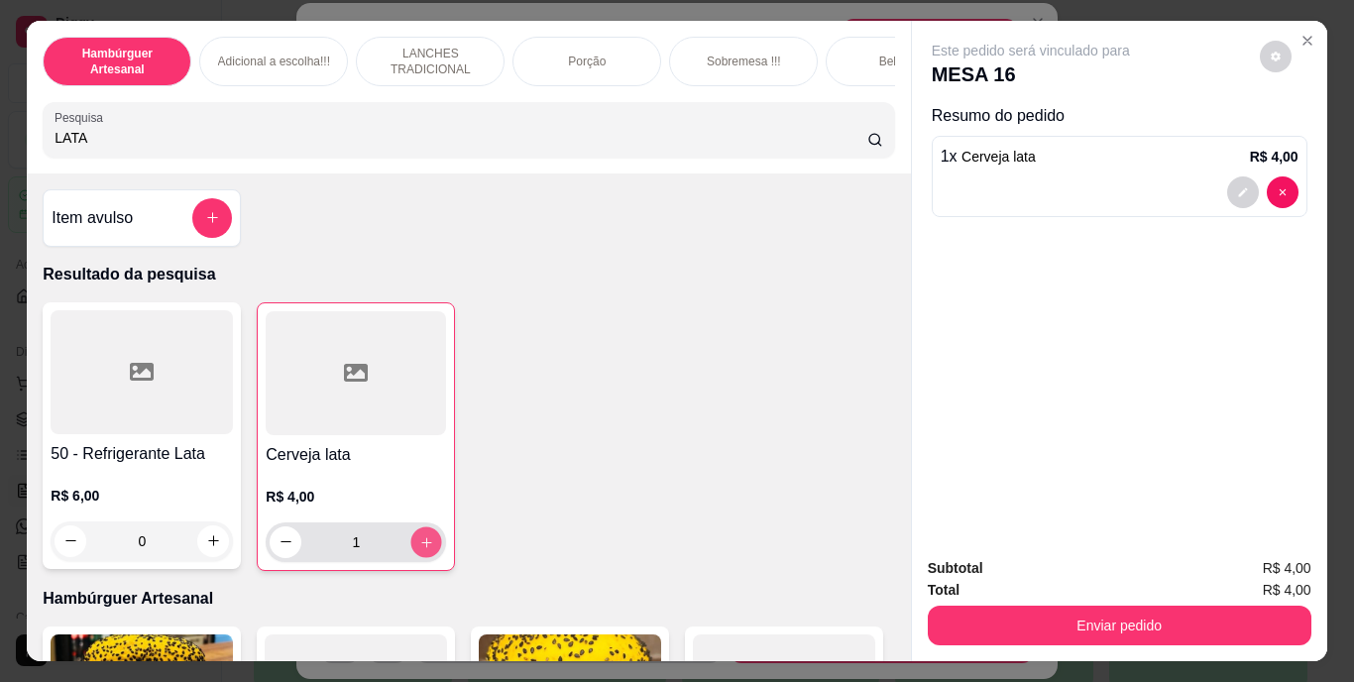
click at [426, 548] on icon "increase-product-quantity" at bounding box center [426, 541] width 15 height 15
type input "2"
click at [425, 549] on icon "increase-product-quantity" at bounding box center [426, 541] width 15 height 15
type input "3"
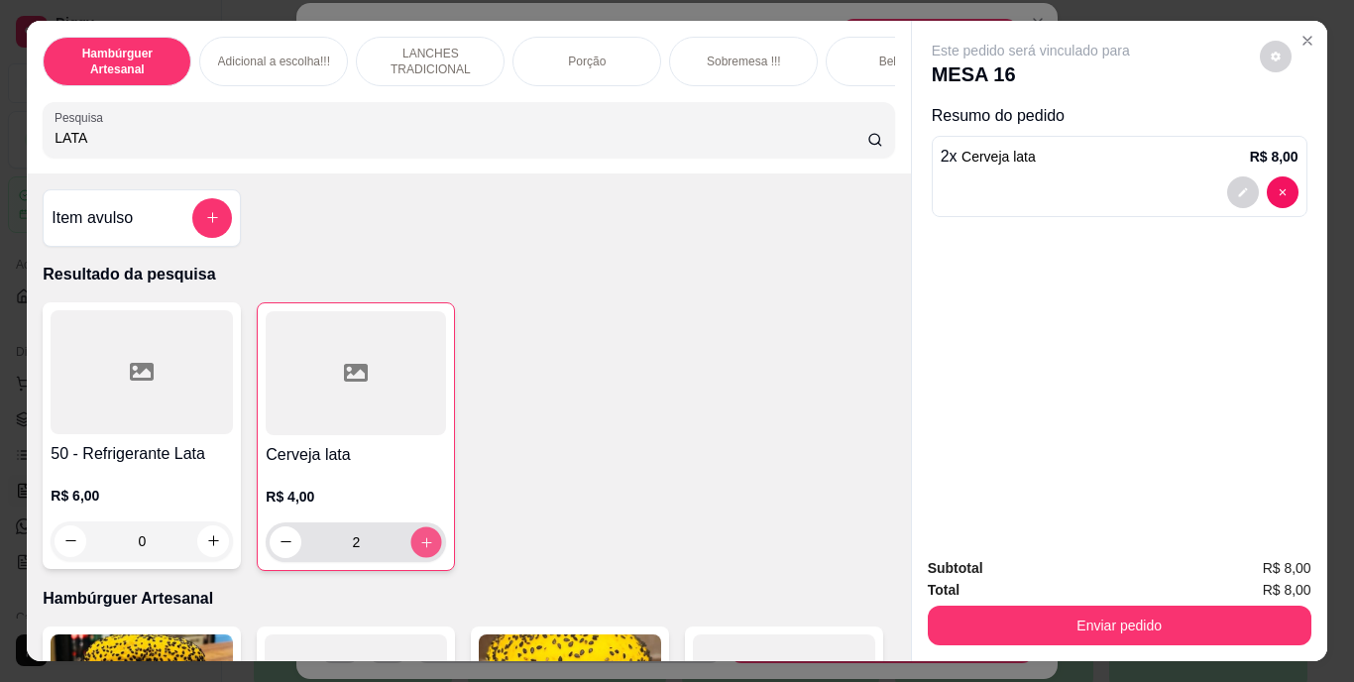
type input "3"
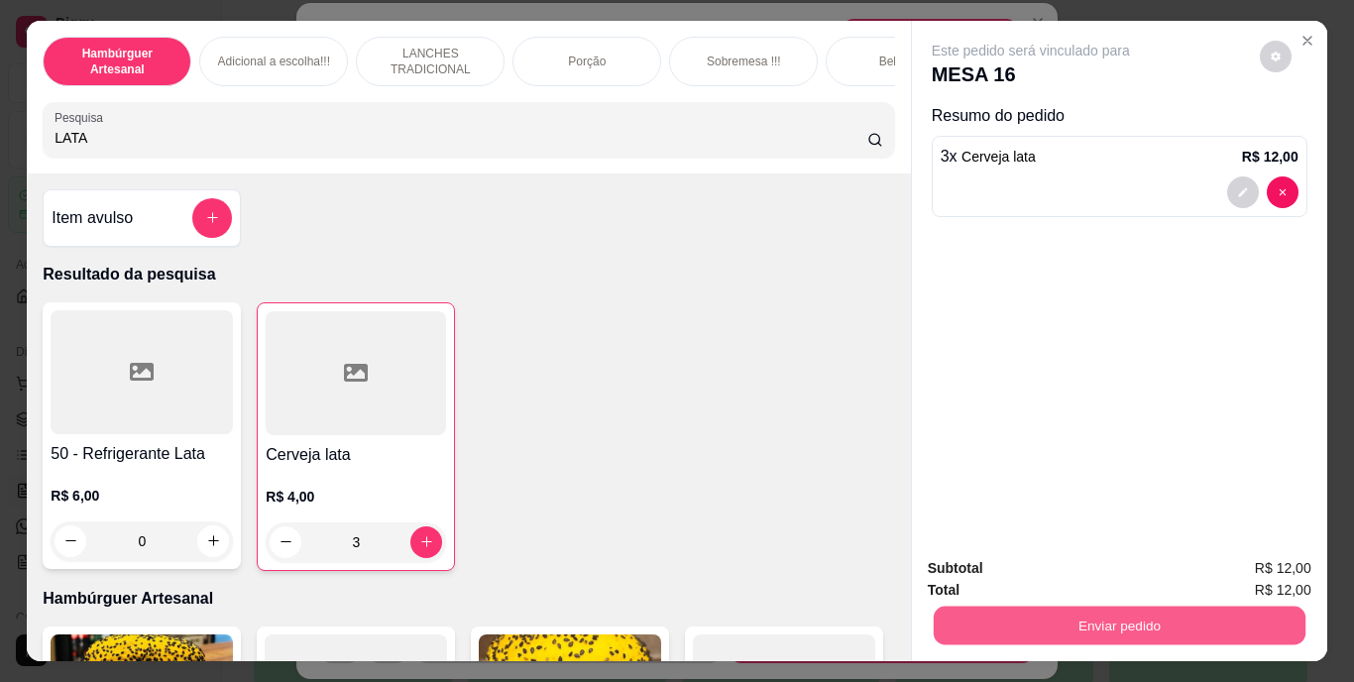
click at [958, 614] on button "Enviar pedido" at bounding box center [1119, 626] width 372 height 39
click at [995, 569] on button "Não registrar e enviar pedido" at bounding box center [1054, 570] width 206 height 38
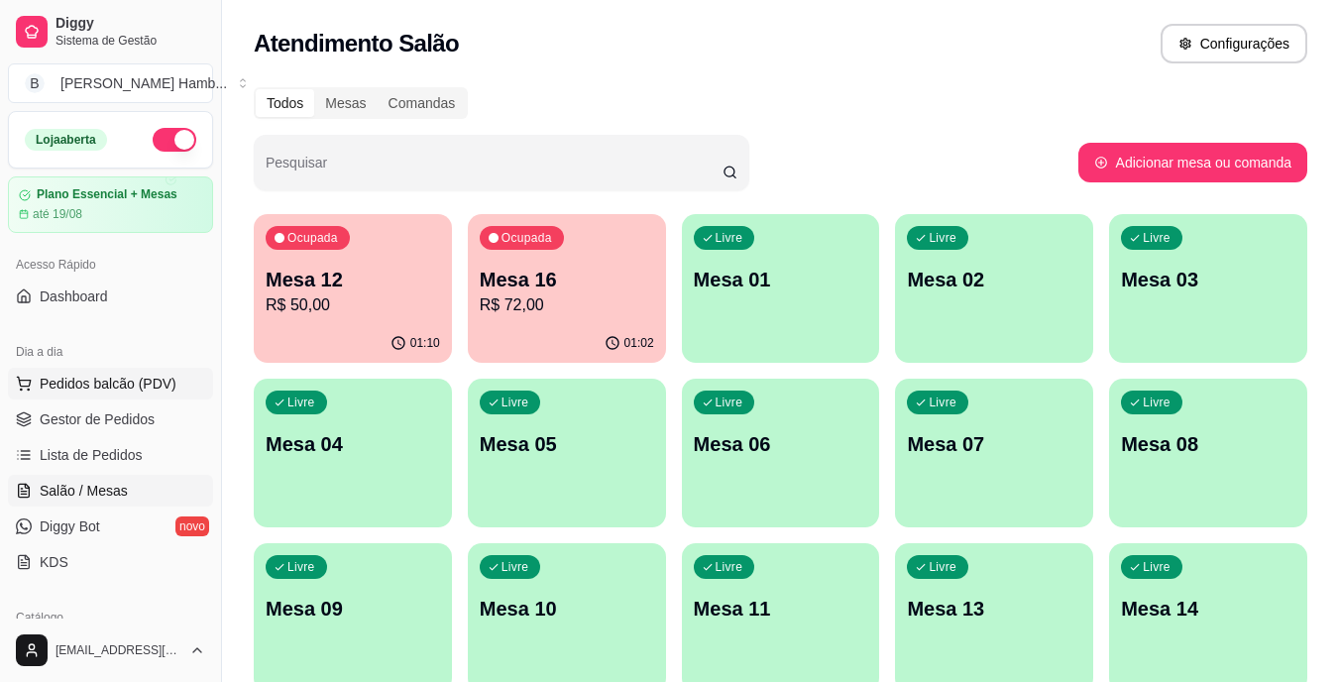
click at [136, 381] on span "Pedidos balcão (PDV)" at bounding box center [108, 384] width 137 height 20
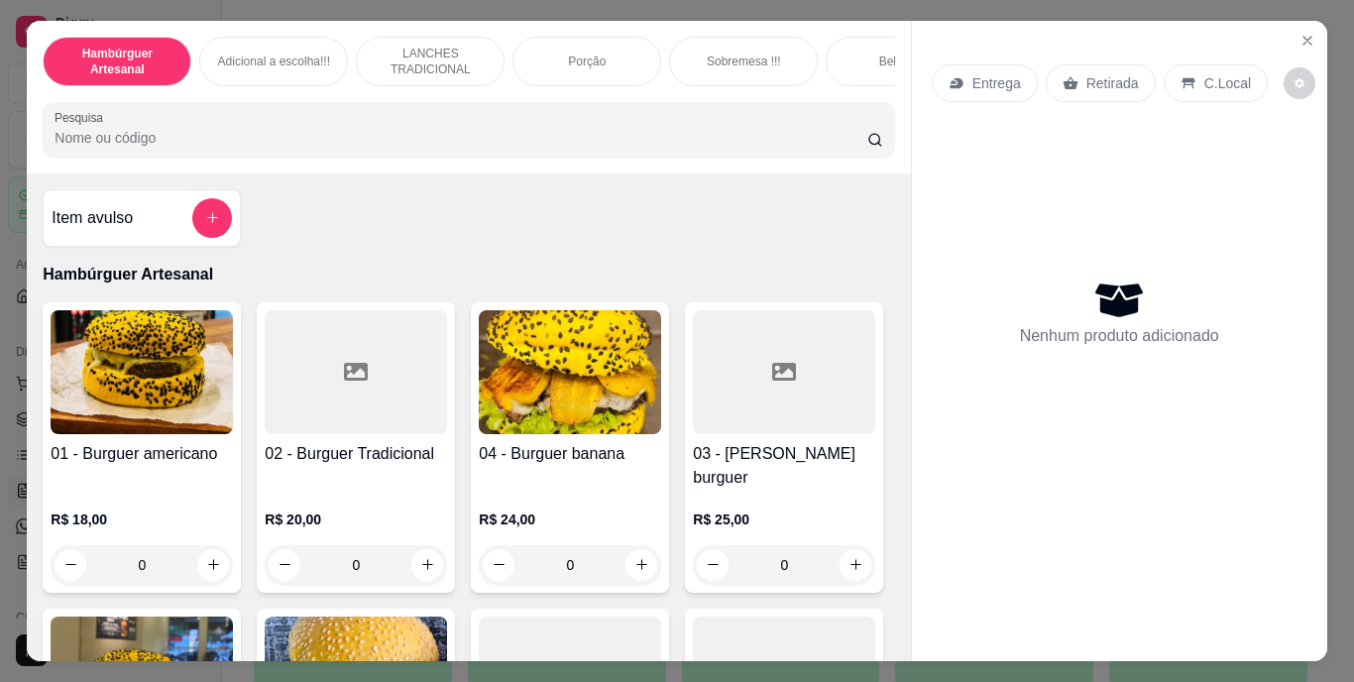
click at [518, 148] on input "Pesquisa" at bounding box center [461, 138] width 813 height 20
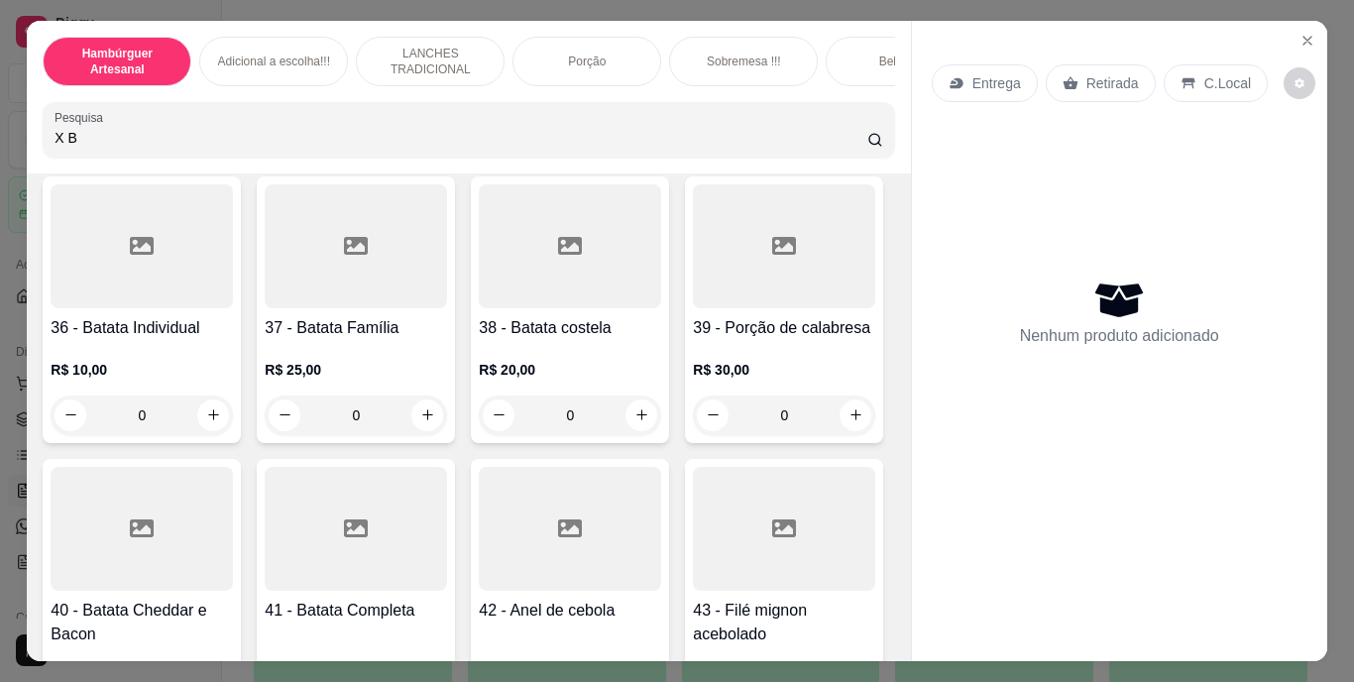
scroll to position [3812, 0]
type input "X B"
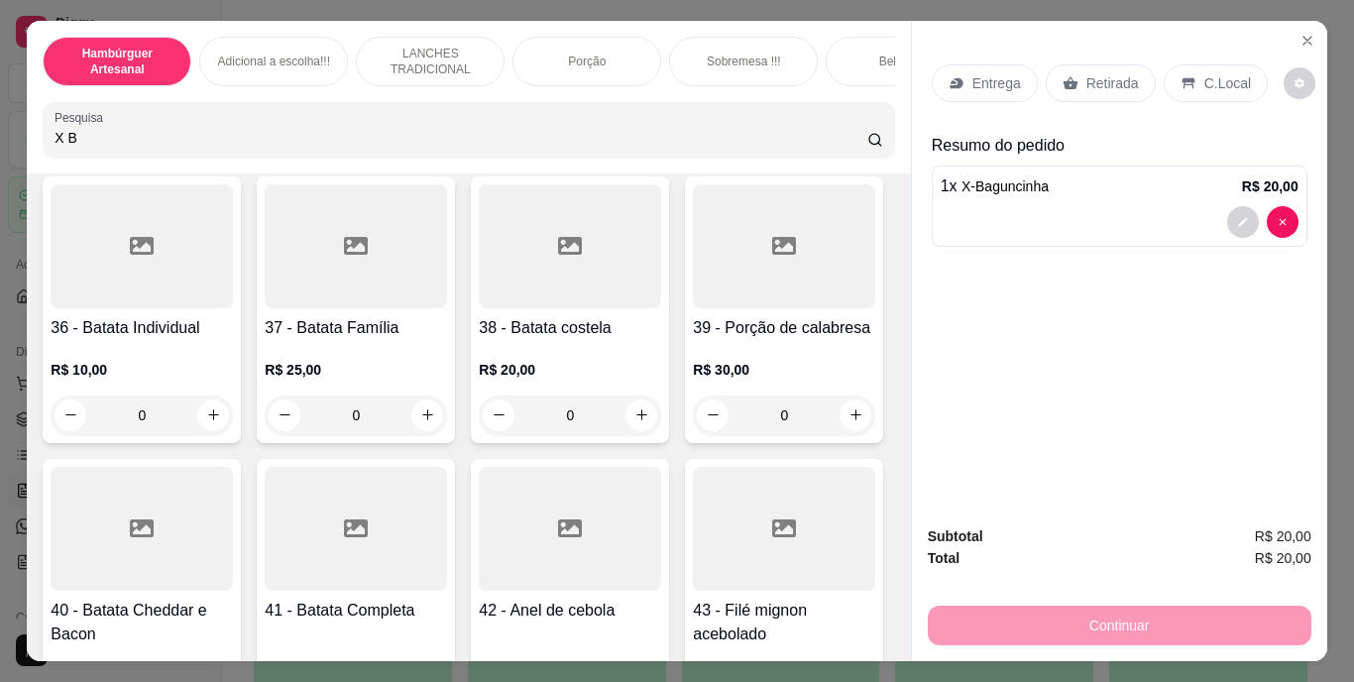
type input "2"
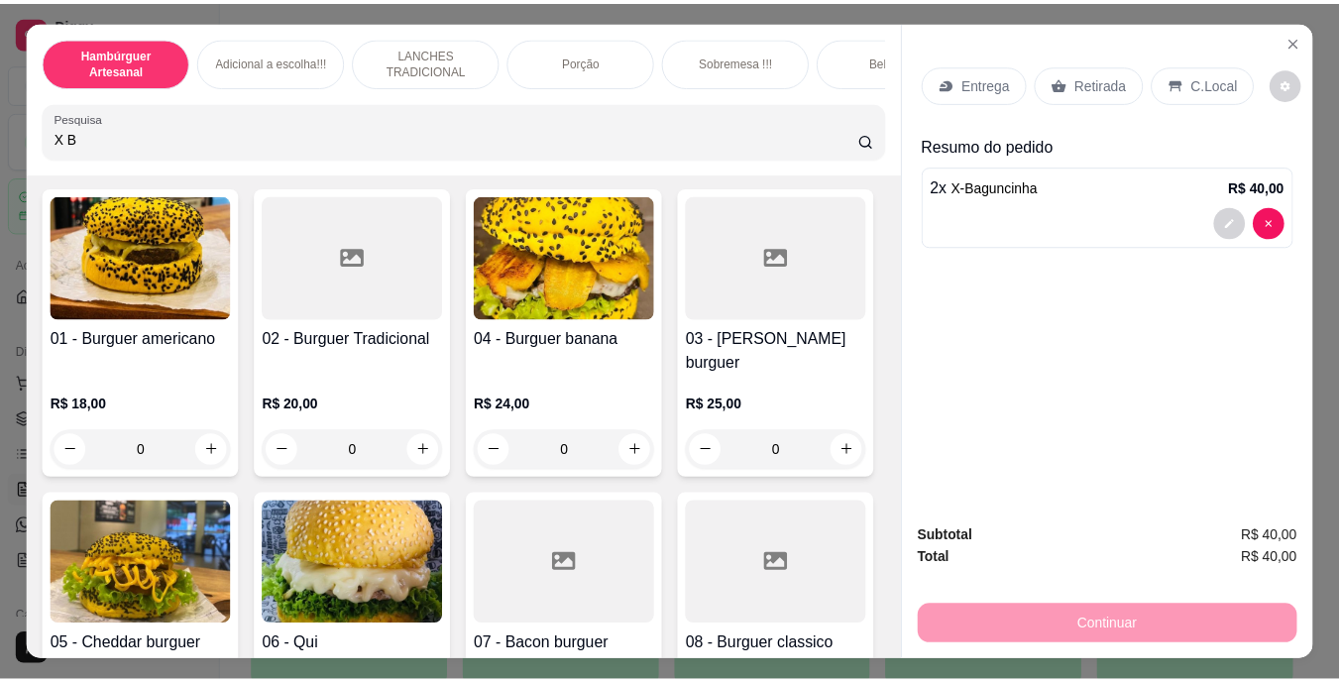
scroll to position [192, 0]
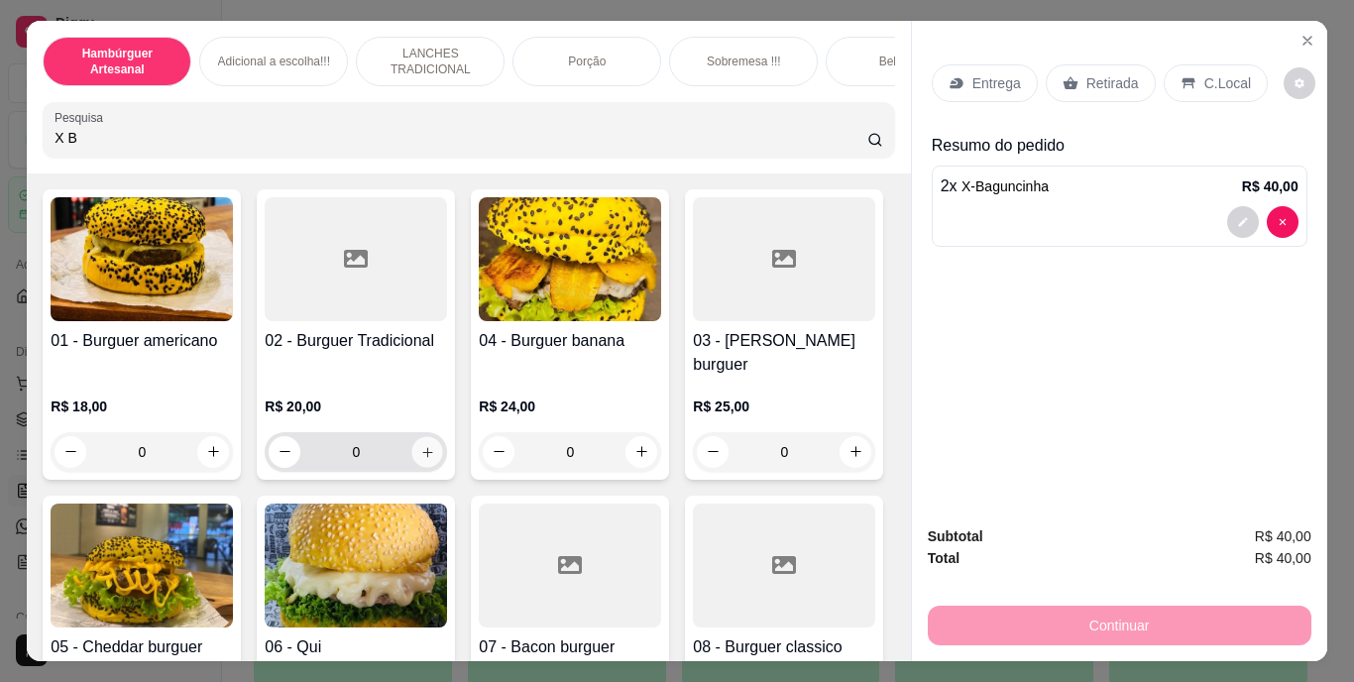
click at [420, 444] on icon "increase-product-quantity" at bounding box center [427, 451] width 15 height 15
type input "1"
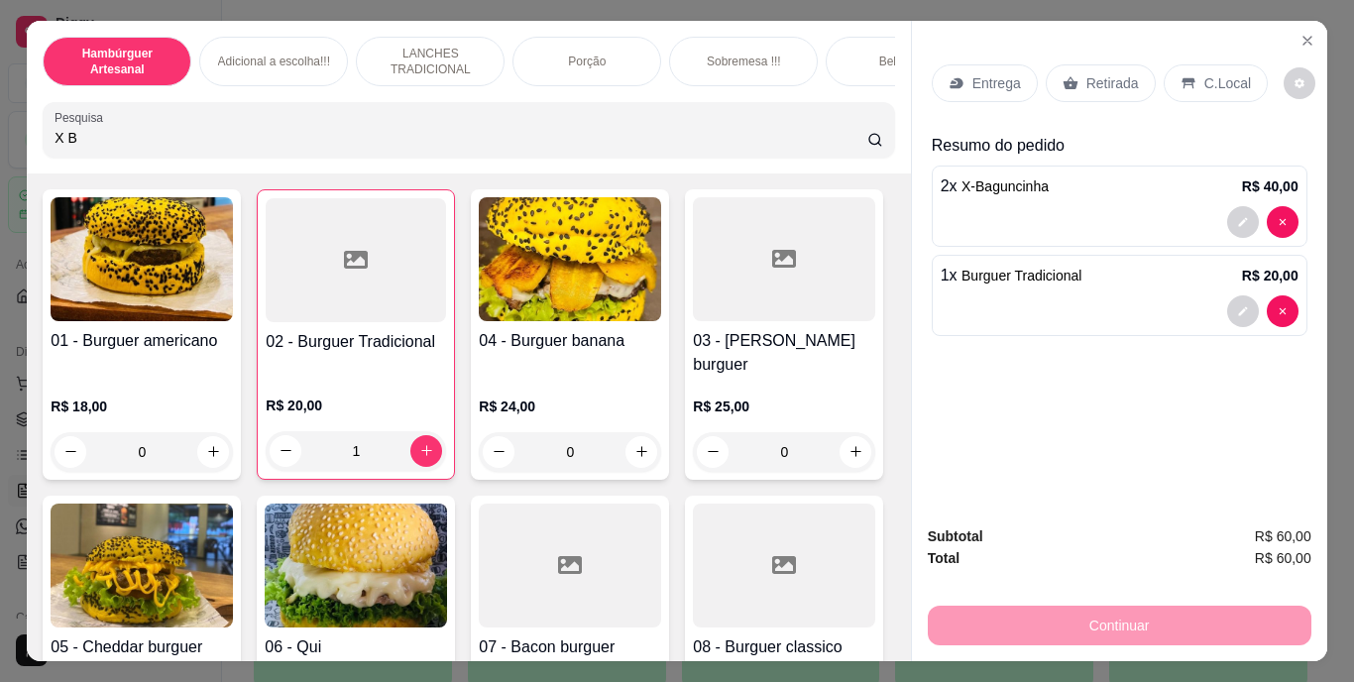
click at [1086, 73] on p "Retirada" at bounding box center [1112, 83] width 53 height 20
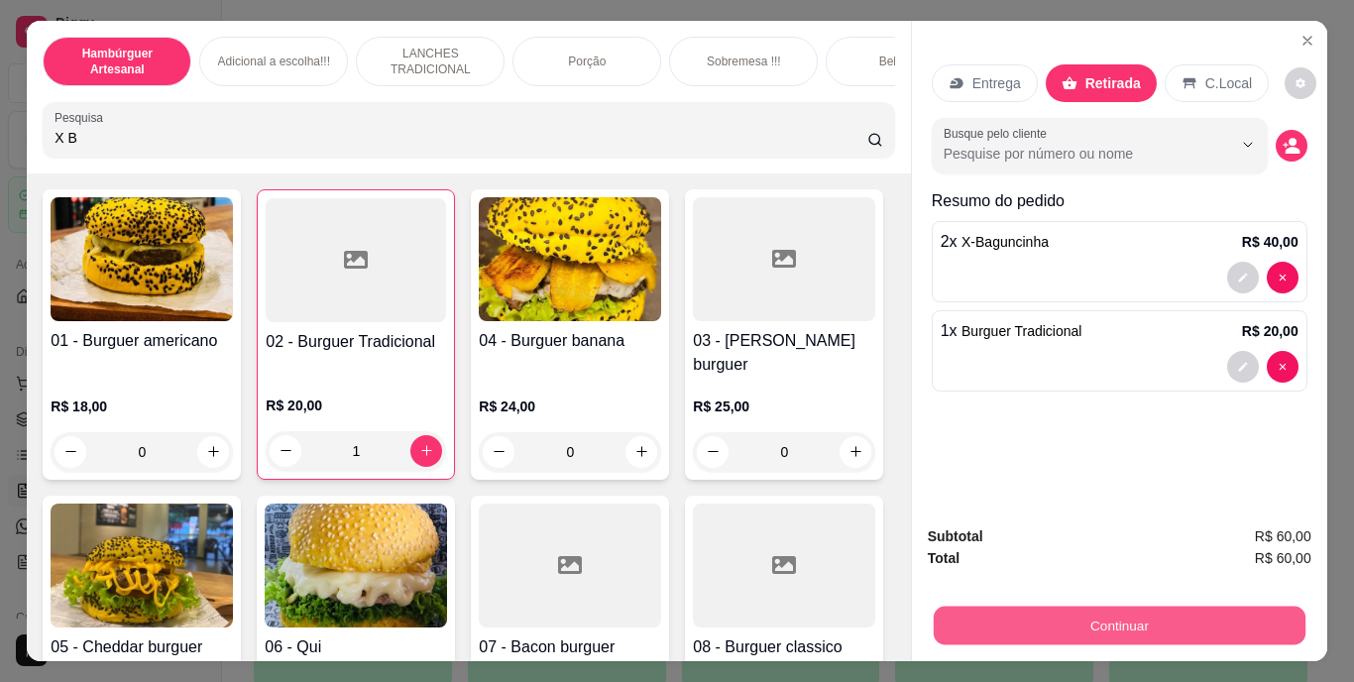
click at [1009, 622] on button "Continuar" at bounding box center [1119, 626] width 372 height 39
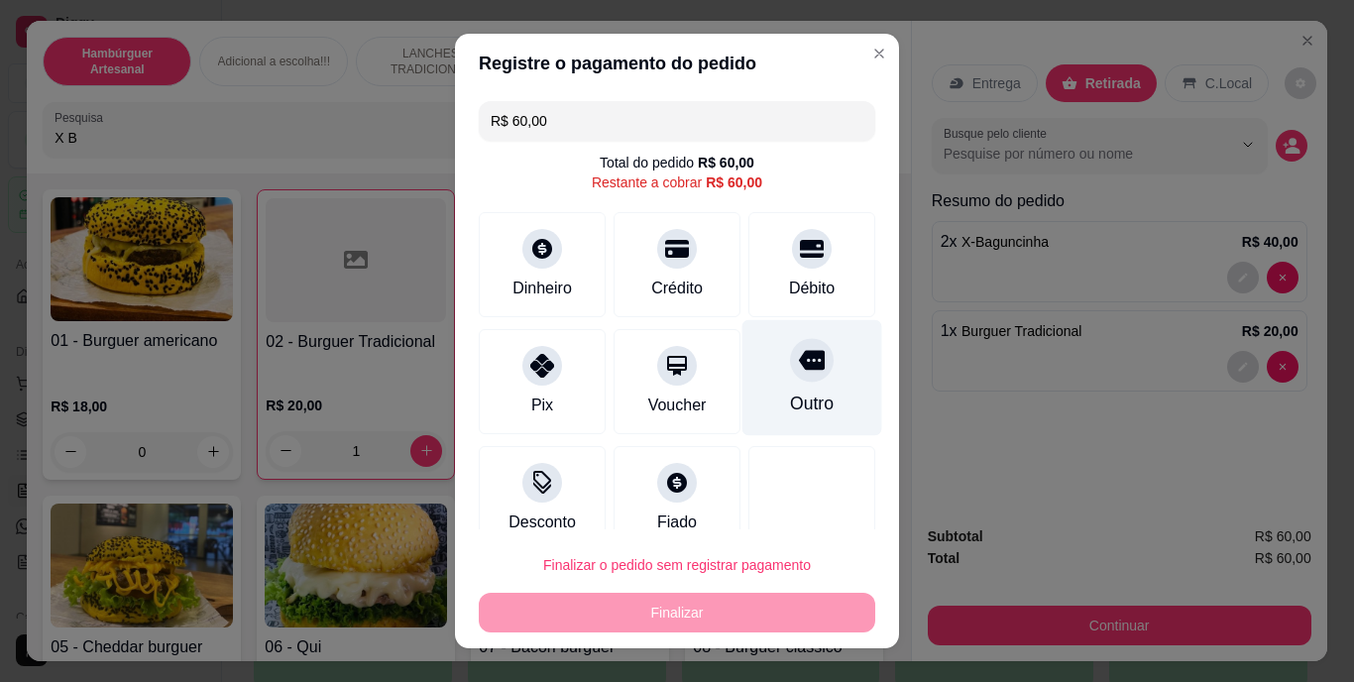
click at [784, 386] on div "Outro" at bounding box center [812, 378] width 140 height 116
type input "R$ 0,00"
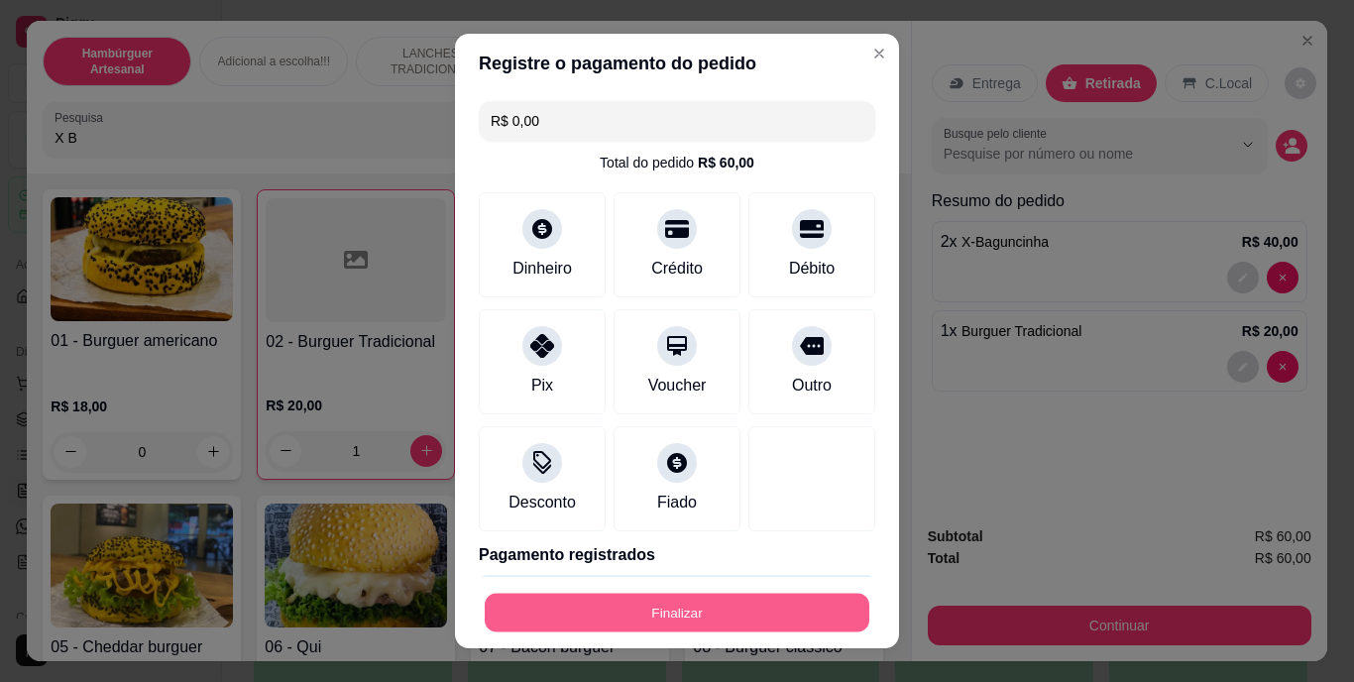
click at [713, 602] on button "Finalizar" at bounding box center [677, 612] width 385 height 39
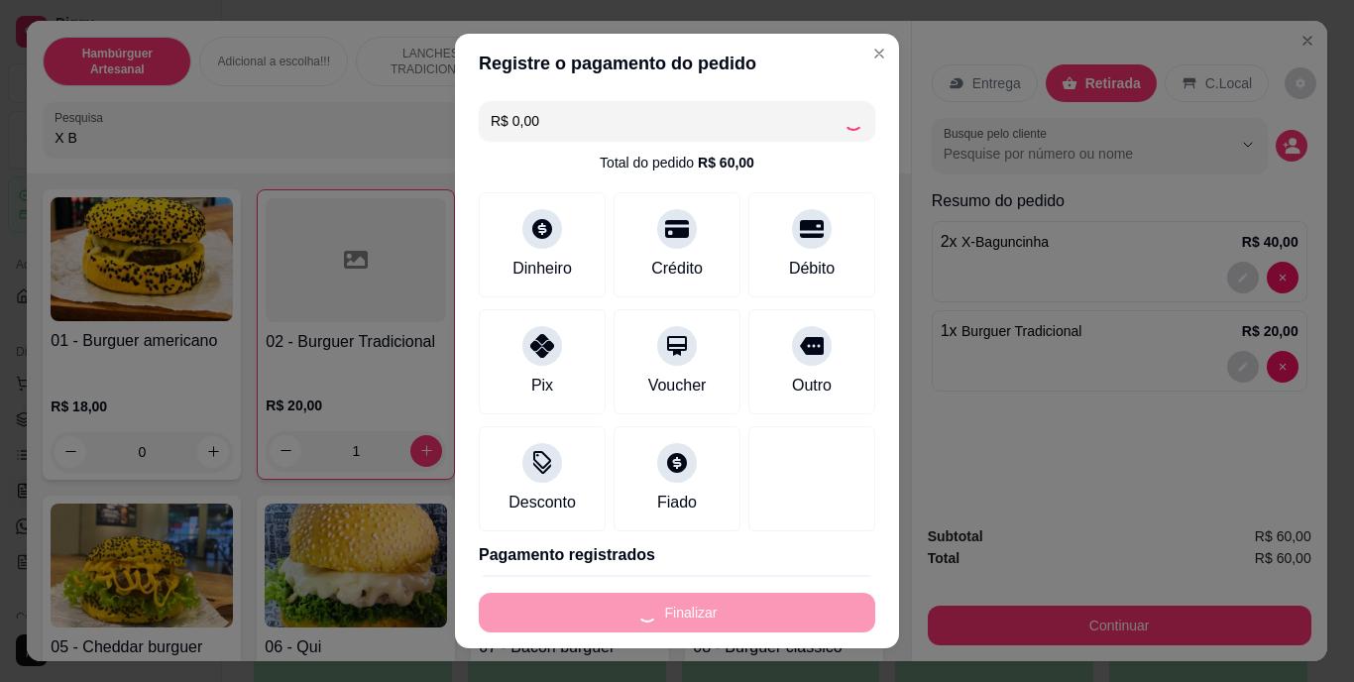
type input "0"
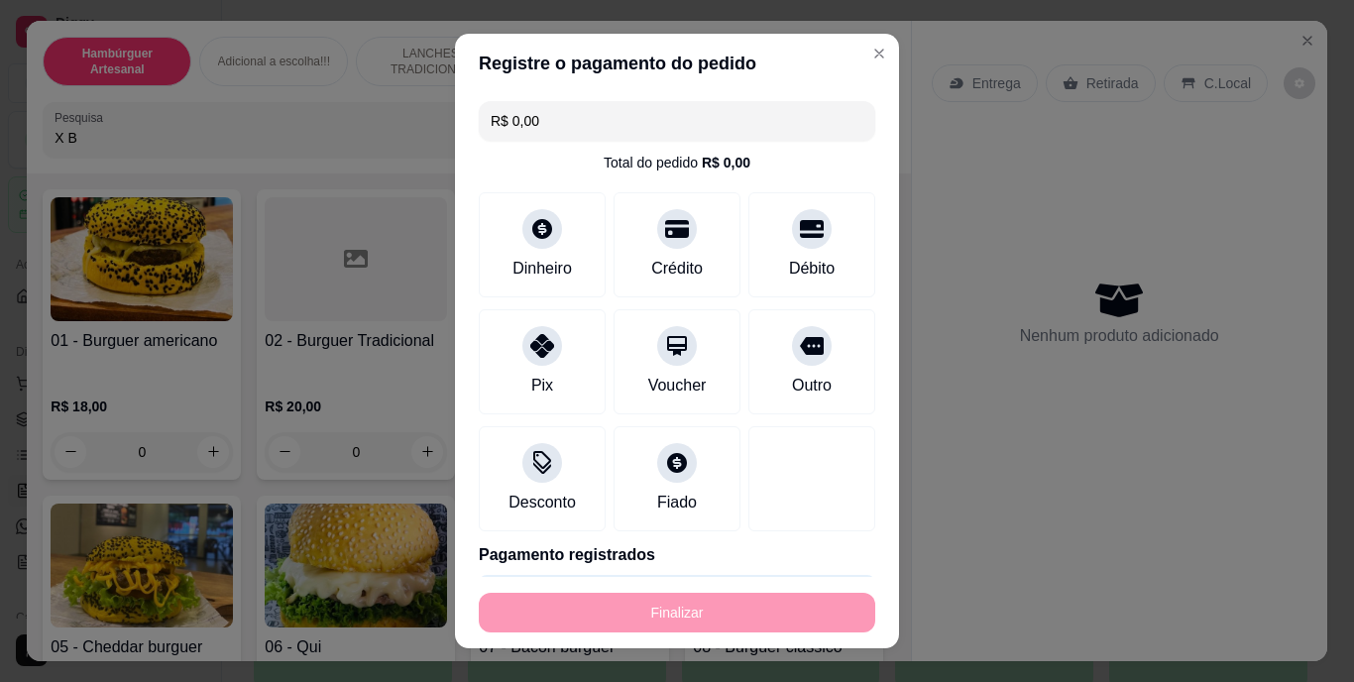
type input "-R$ 60,00"
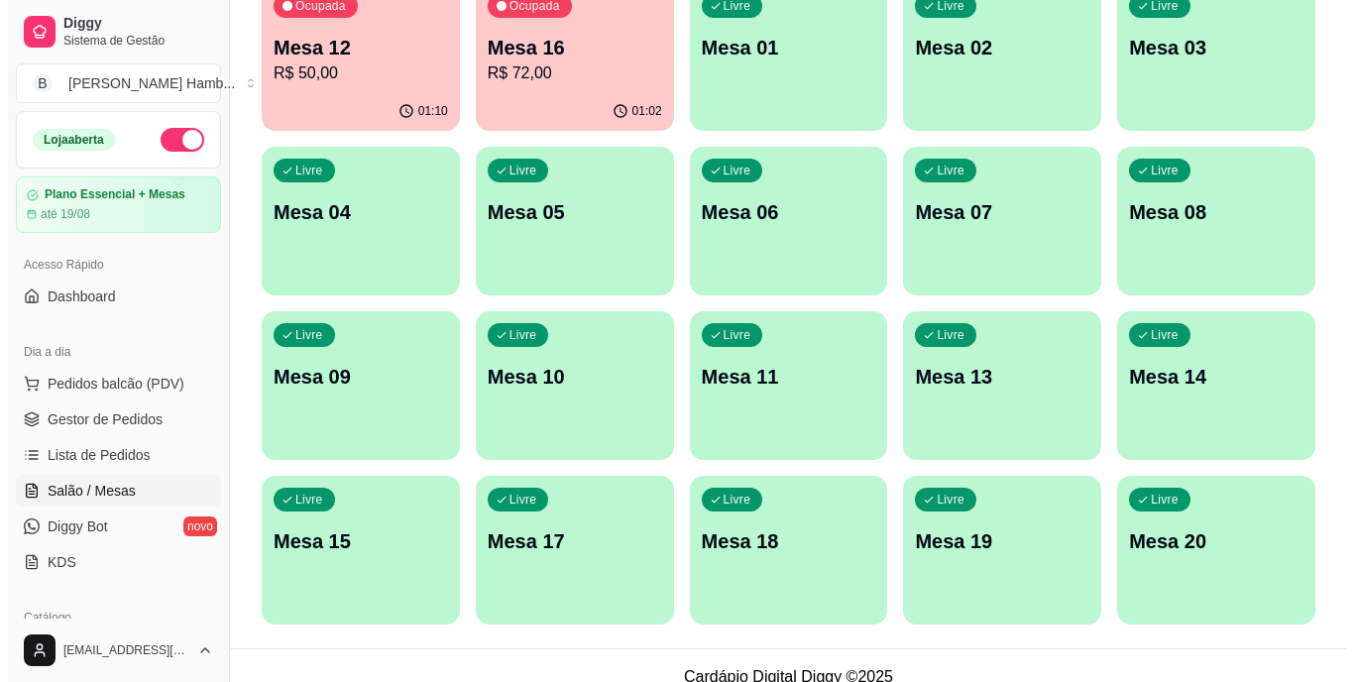
scroll to position [234, 0]
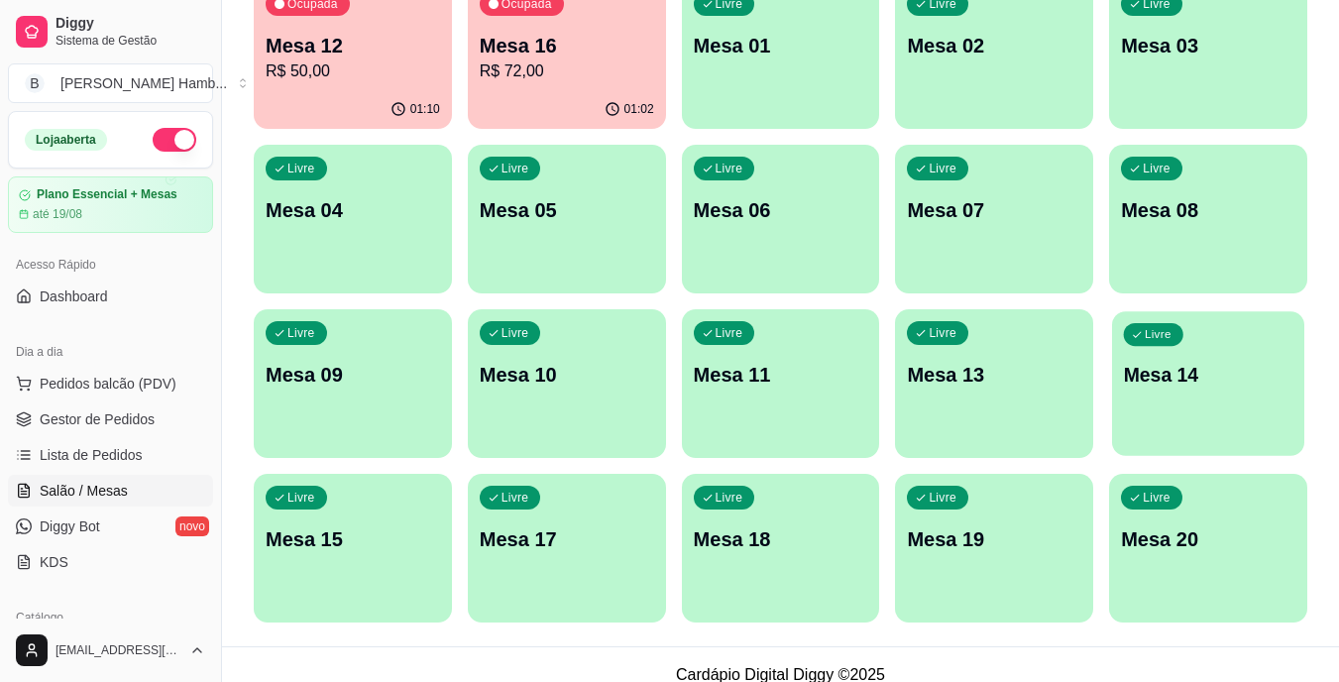
click at [1166, 343] on div "Livre" at bounding box center [1153, 334] width 59 height 23
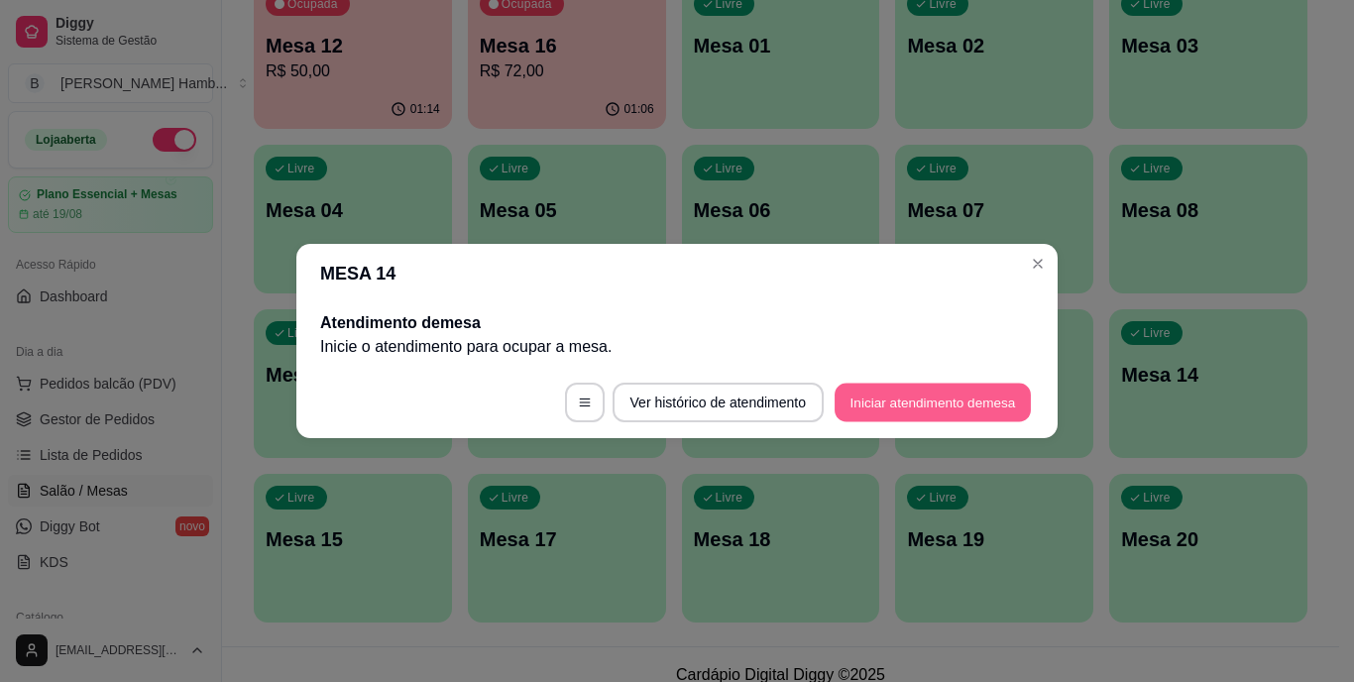
click at [886, 391] on button "Iniciar atendimento de mesa" at bounding box center [933, 403] width 196 height 39
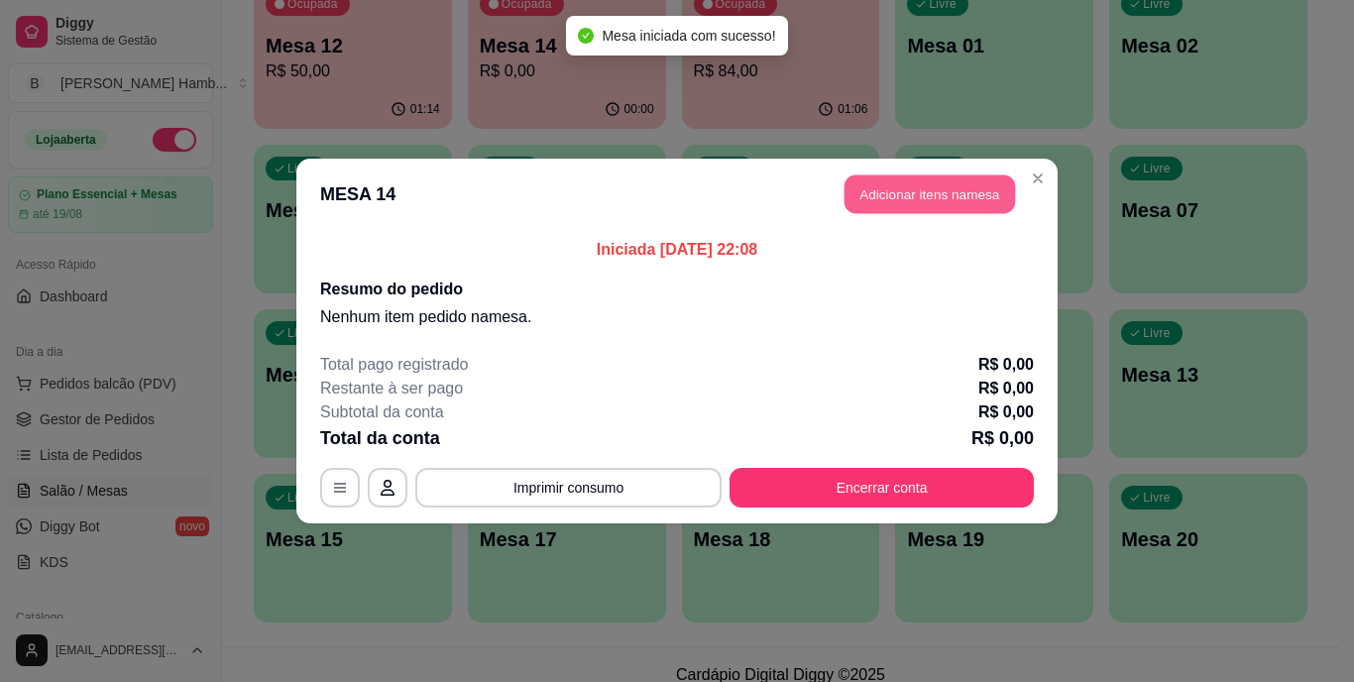
click at [948, 201] on button "Adicionar itens na mesa" at bounding box center [930, 194] width 171 height 39
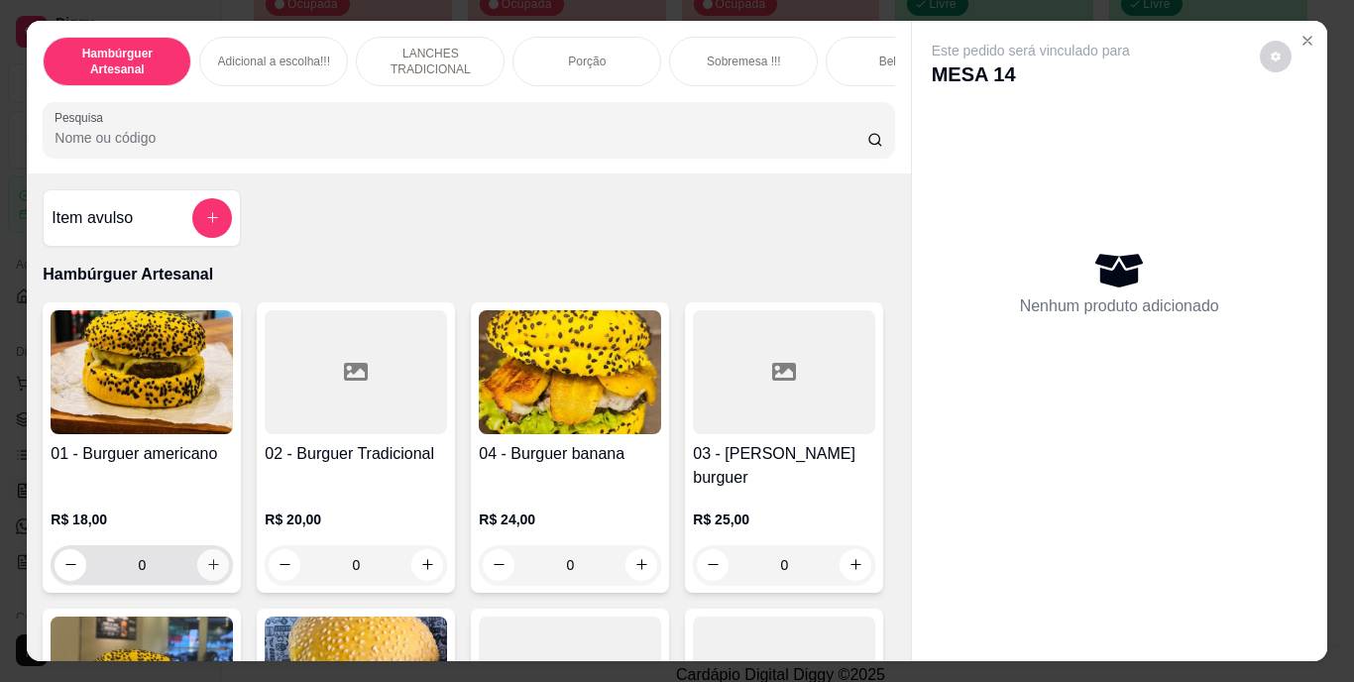
click at [206, 557] on icon "increase-product-quantity" at bounding box center [213, 564] width 15 height 15
type input "1"
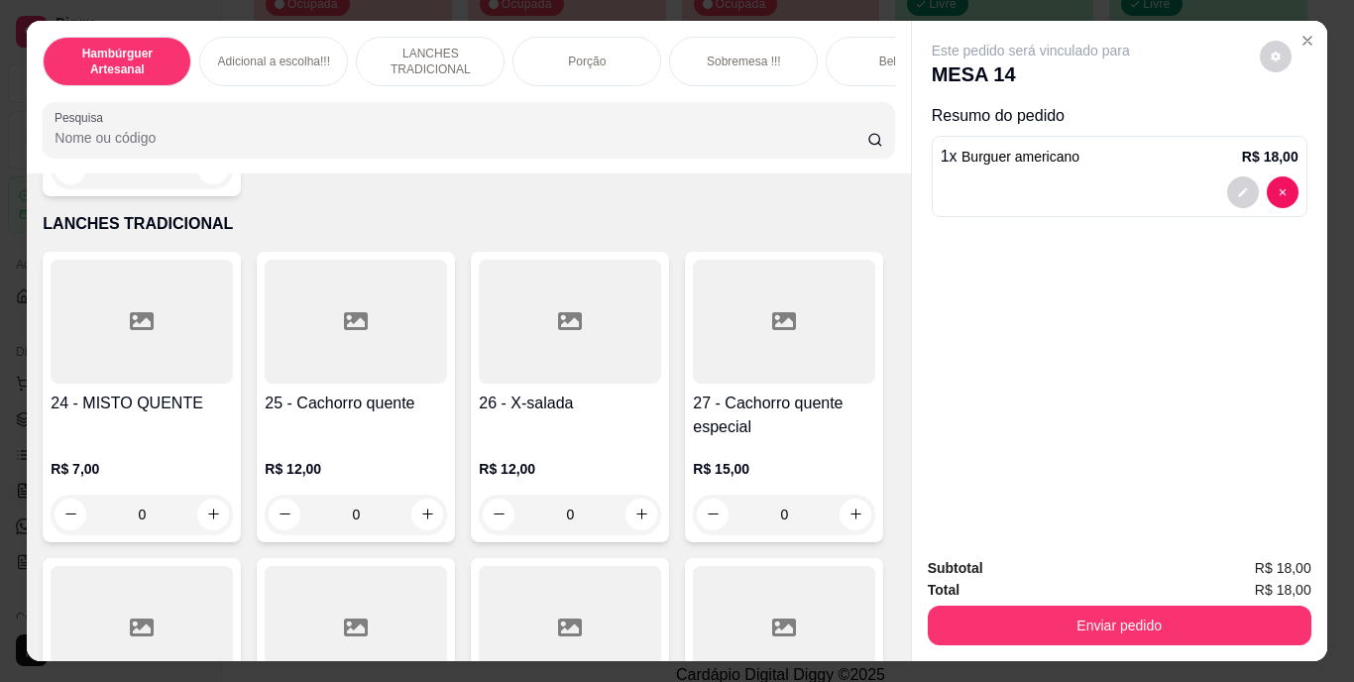
scroll to position [2717, 0]
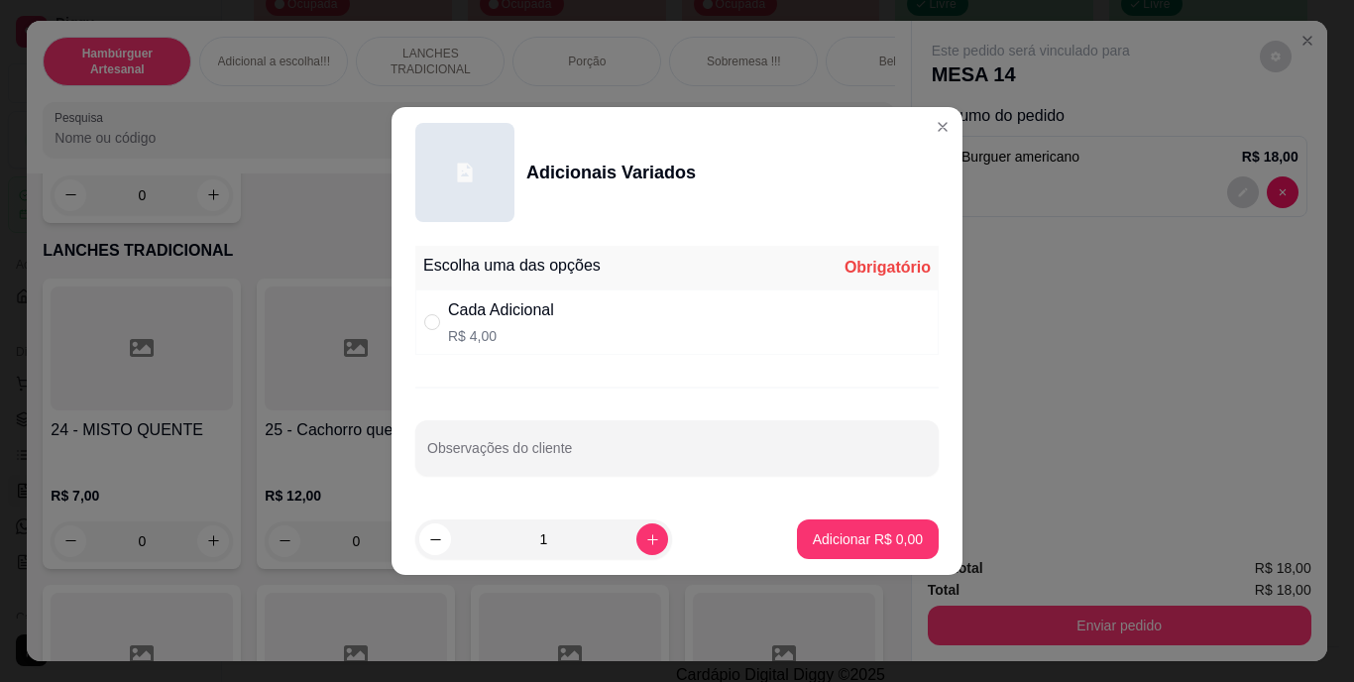
click at [448, 322] on div "Cada Adicional R$ 4,00" at bounding box center [501, 322] width 106 height 48
radio input "true"
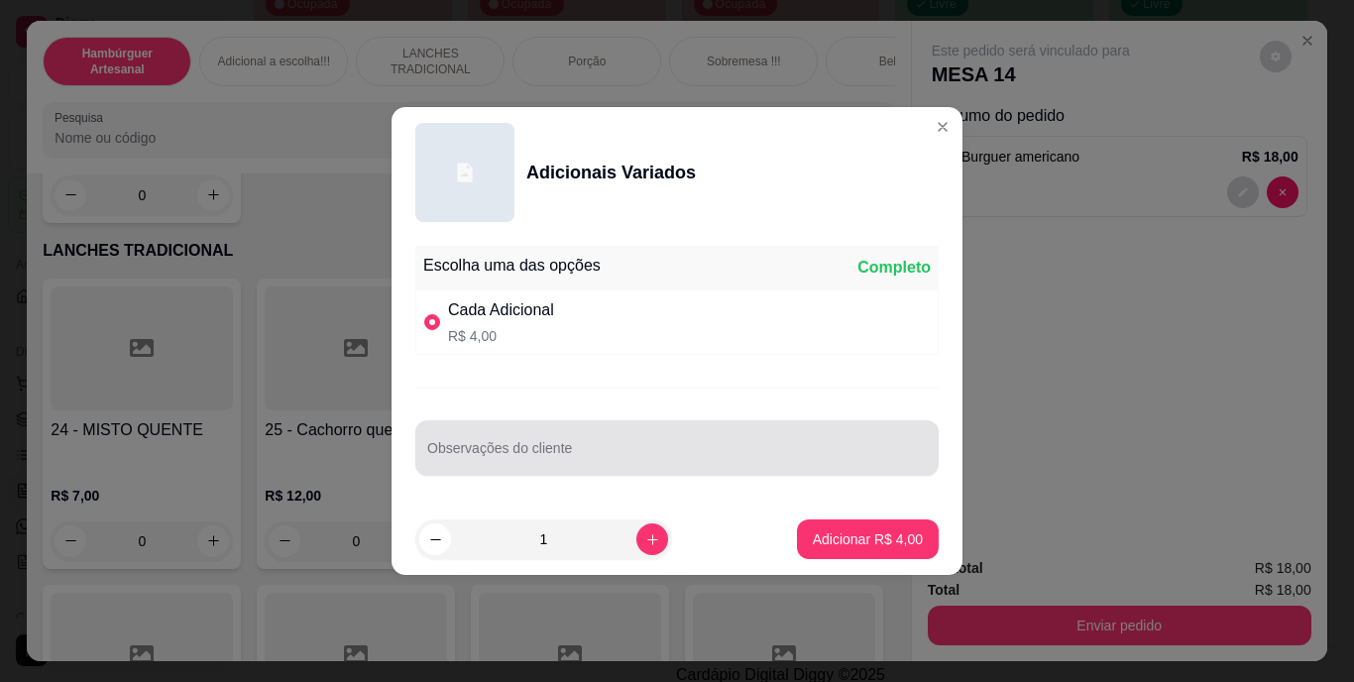
click at [514, 445] on div at bounding box center [677, 448] width 500 height 40
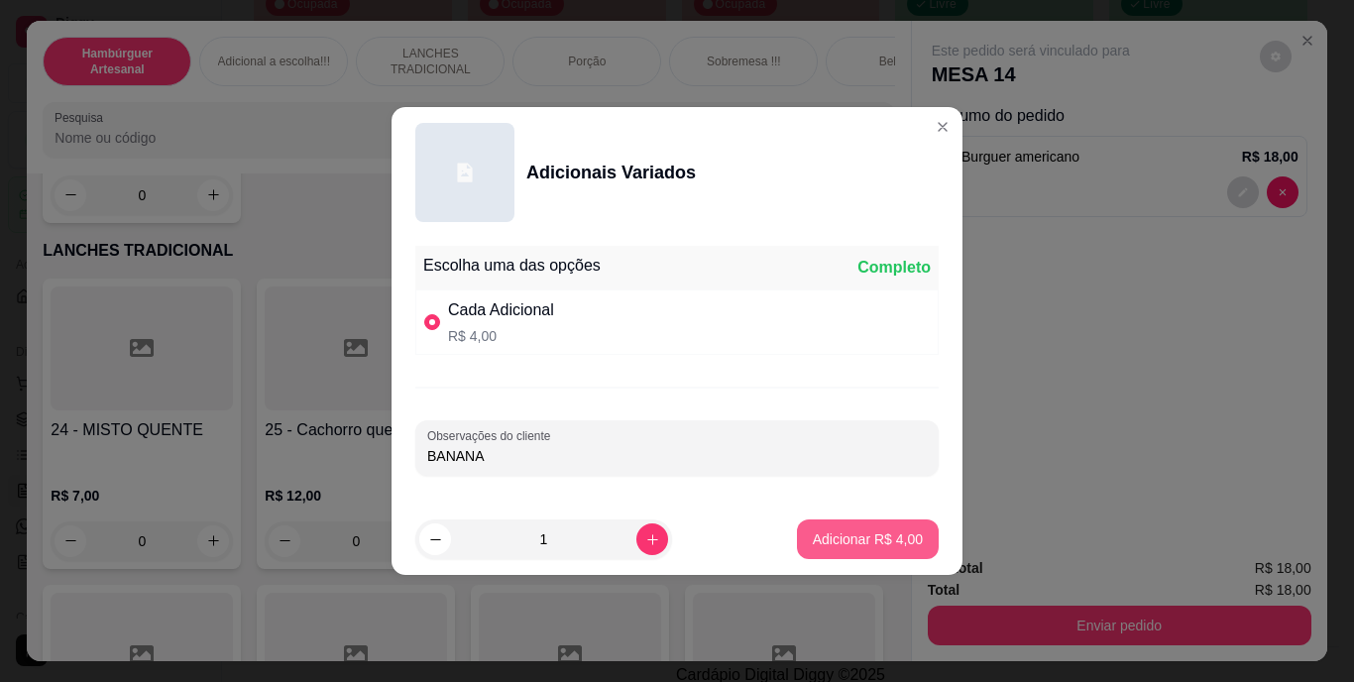
type input "BANANA"
click at [814, 534] on p "Adicionar R$ 4,00" at bounding box center [867, 538] width 107 height 19
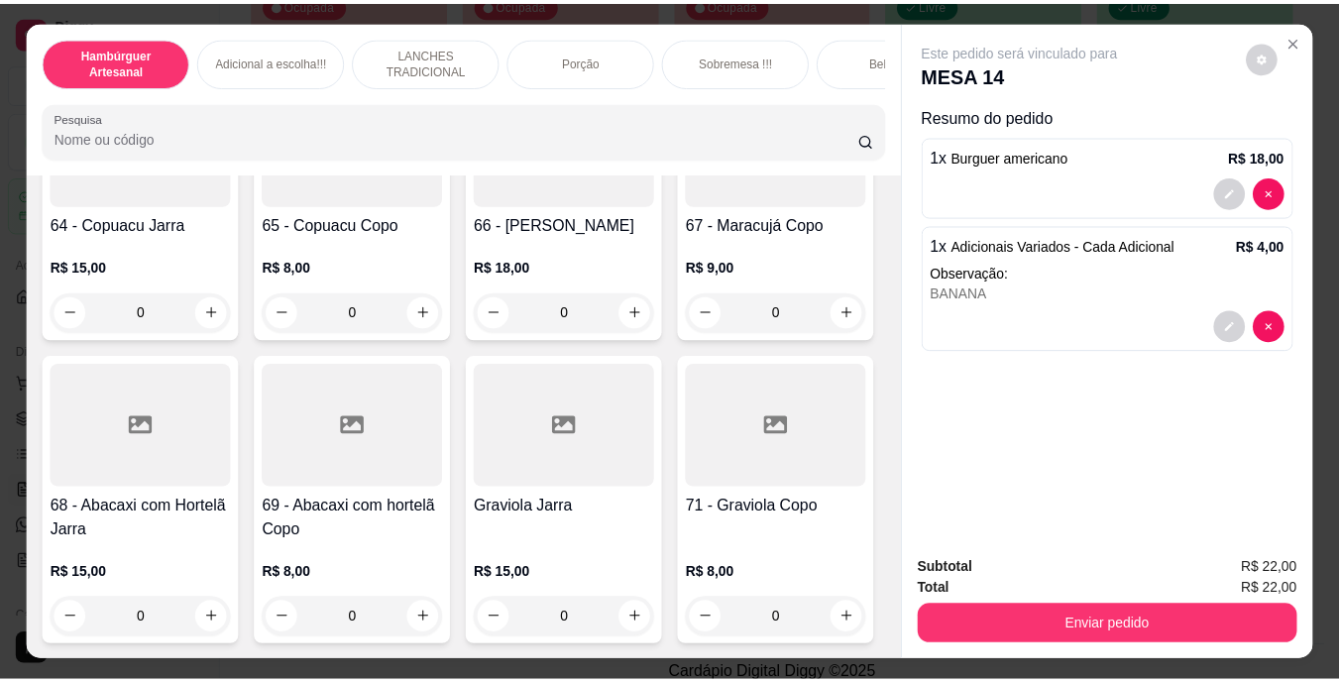
scroll to position [7823, 0]
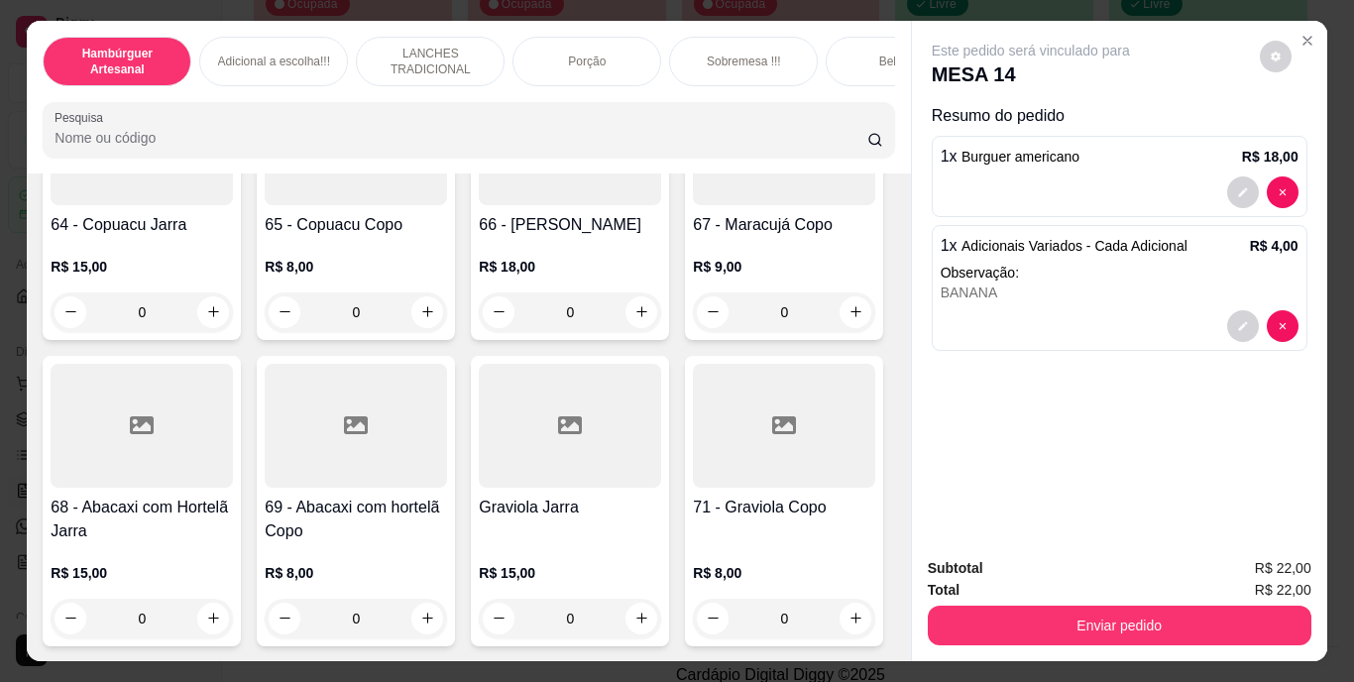
click at [429, 45] on button "increase-product-quantity" at bounding box center [427, 29] width 31 height 31
type input "1"
click at [1238, 410] on icon "decrease-product-quantity" at bounding box center [1242, 414] width 9 height 9
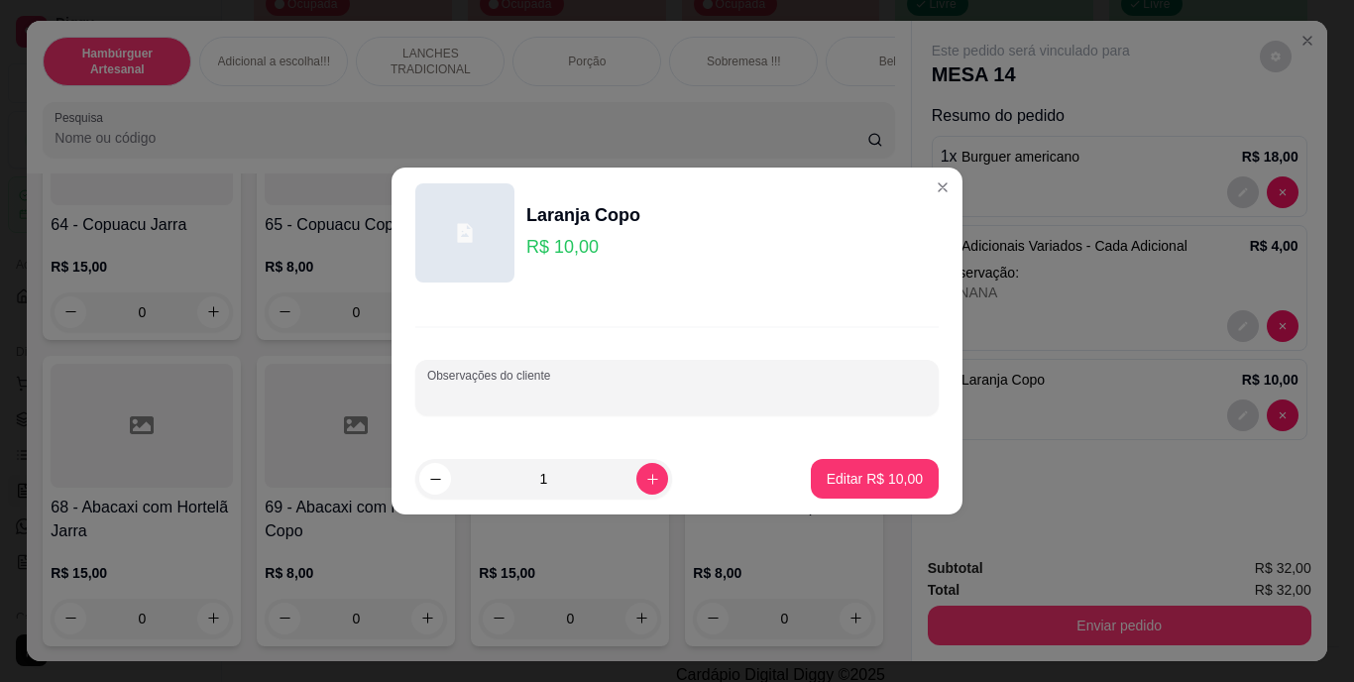
click at [812, 386] on input "Observações do cliente" at bounding box center [677, 396] width 500 height 20
type input "H"
type input "GELO SEPARADO E SEM ACUCAR"
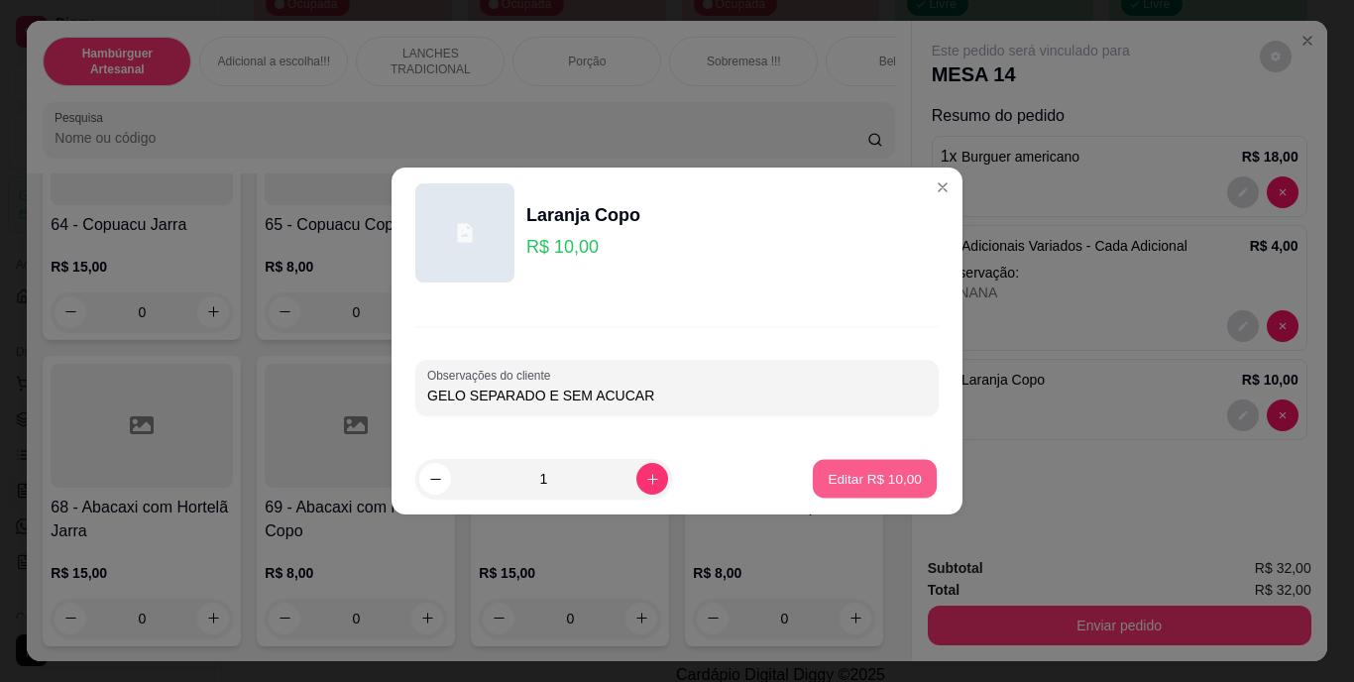
click at [907, 480] on button "Editar R$ 10,00" at bounding box center [875, 479] width 124 height 39
type input "0"
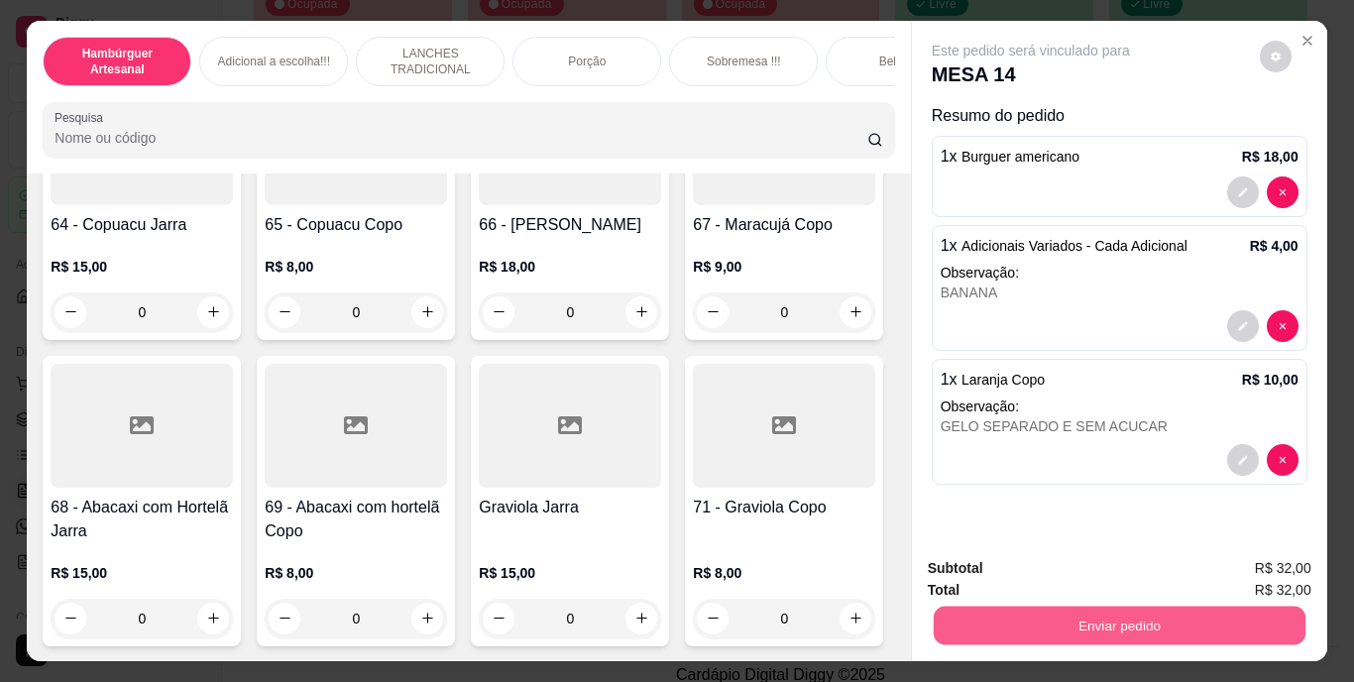
click at [951, 613] on button "Enviar pedido" at bounding box center [1119, 626] width 372 height 39
click at [967, 568] on button "Não registrar e enviar pedido" at bounding box center [1054, 569] width 200 height 37
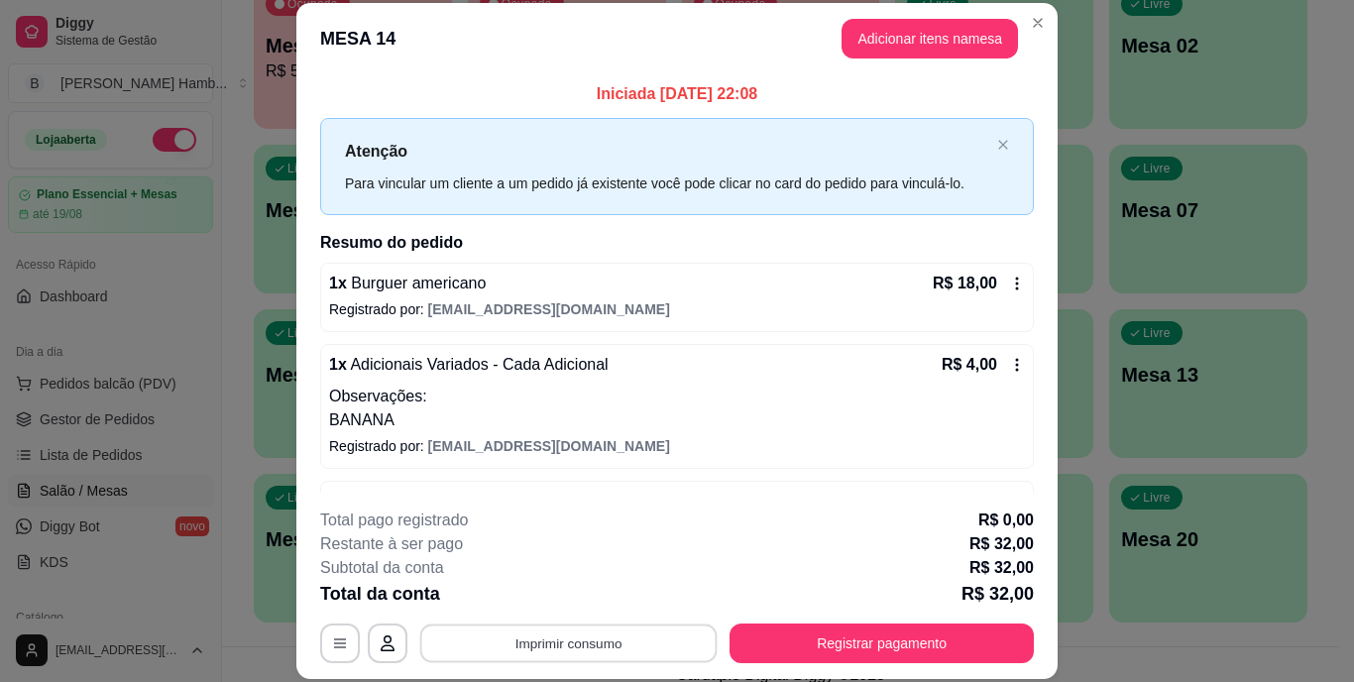
click at [609, 644] on button "Imprimir consumo" at bounding box center [568, 643] width 297 height 39
click at [589, 600] on button "IMPRESSORA" at bounding box center [567, 597] width 139 height 31
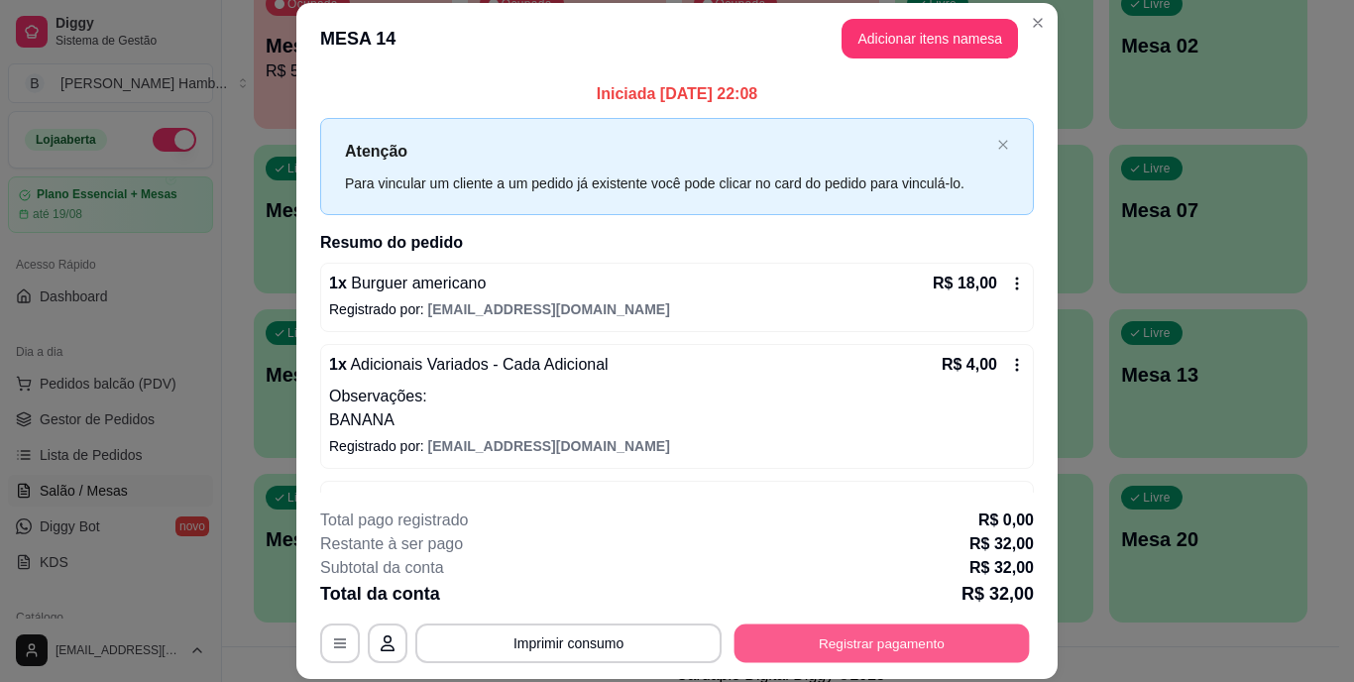
click at [783, 636] on button "Registrar pagamento" at bounding box center [882, 643] width 295 height 39
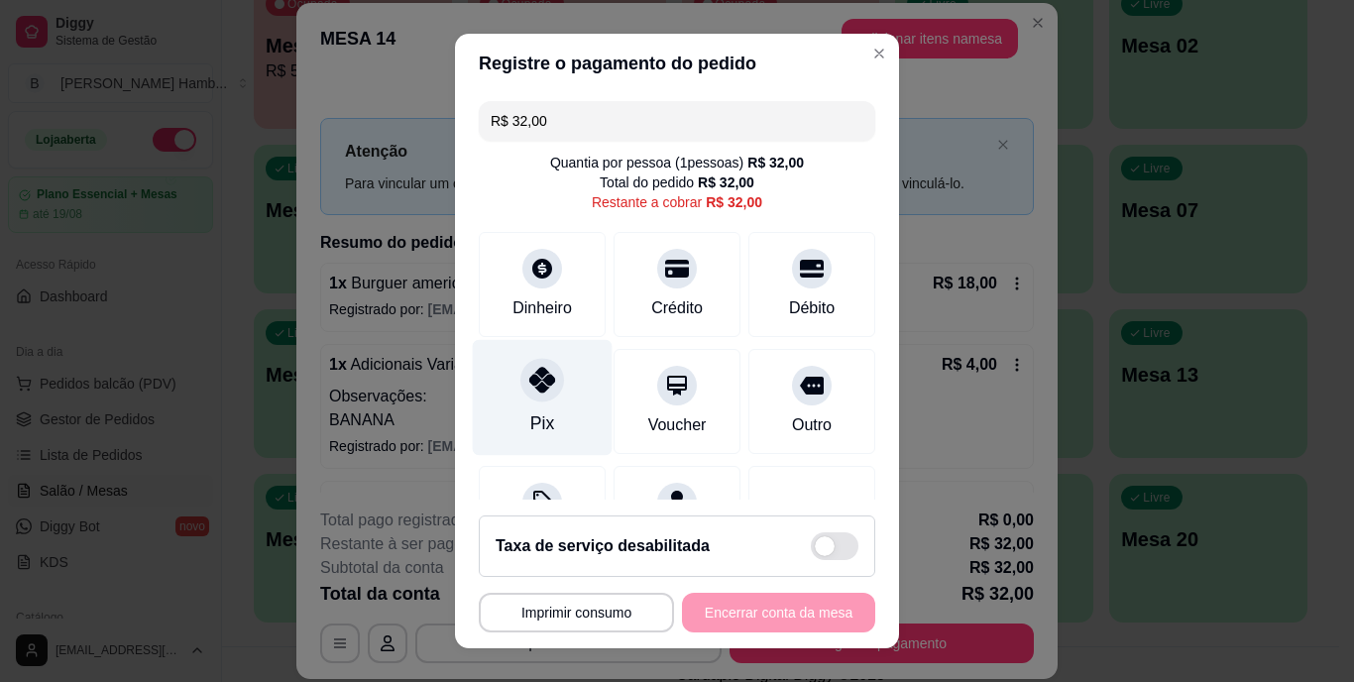
click at [537, 395] on div at bounding box center [542, 381] width 44 height 44
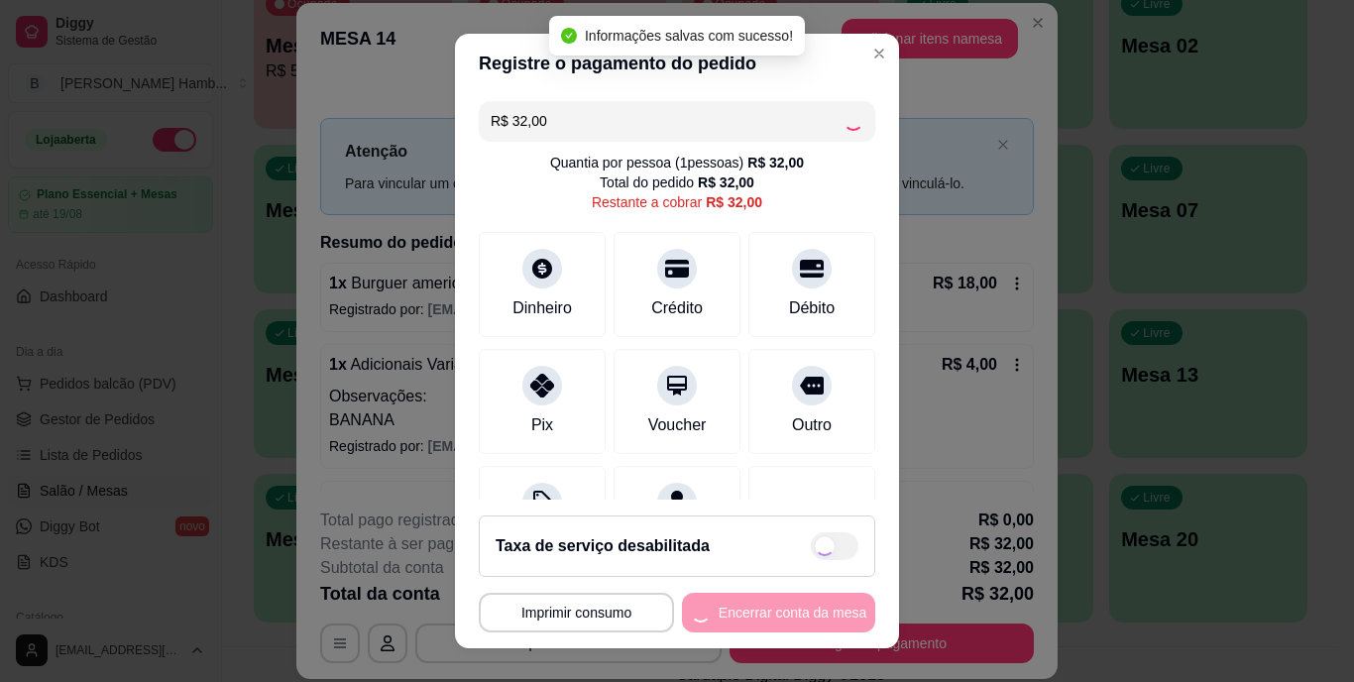
type input "R$ 0,00"
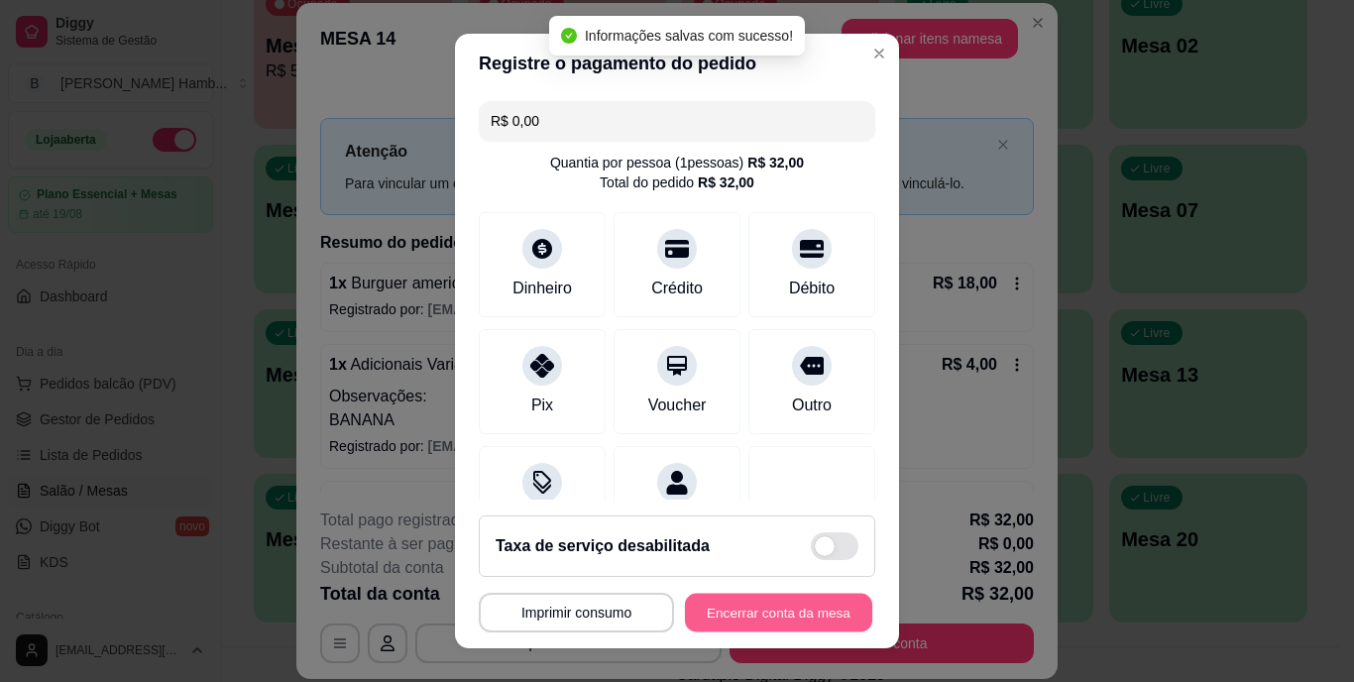
click at [742, 609] on button "Encerrar conta da mesa" at bounding box center [778, 612] width 187 height 39
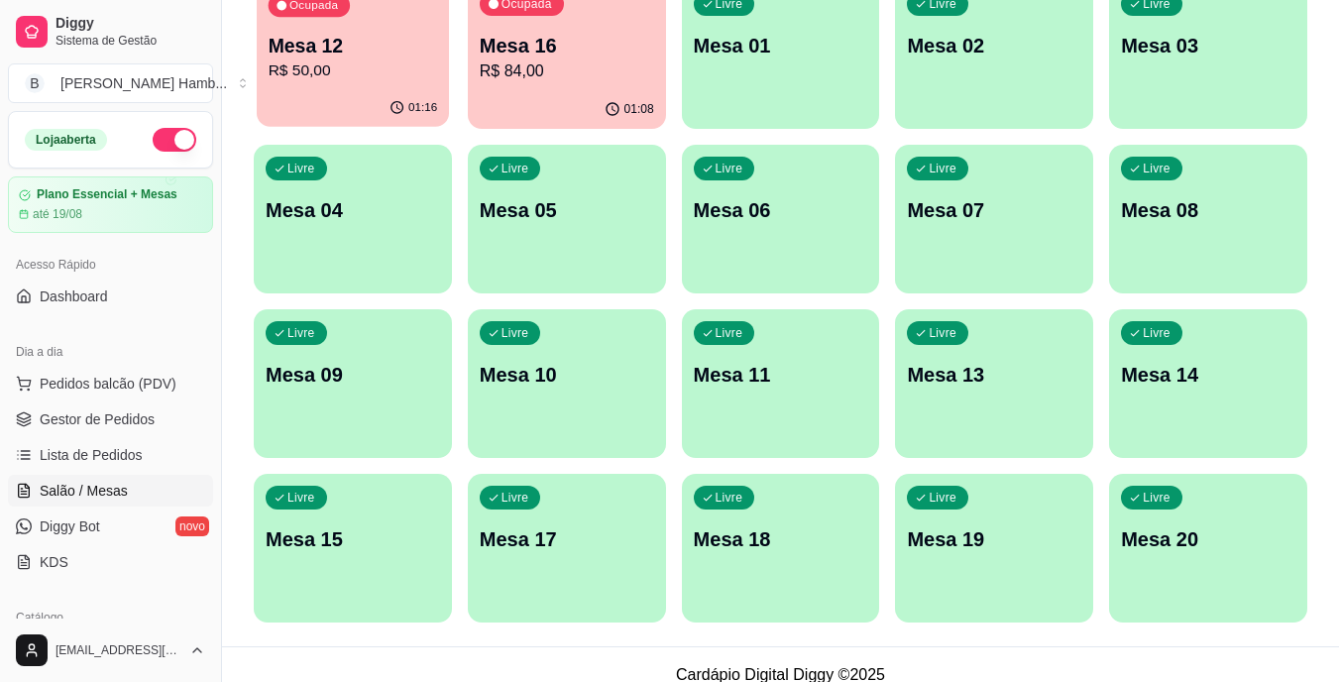
click at [348, 50] on p "Mesa 12" at bounding box center [354, 46] width 170 height 27
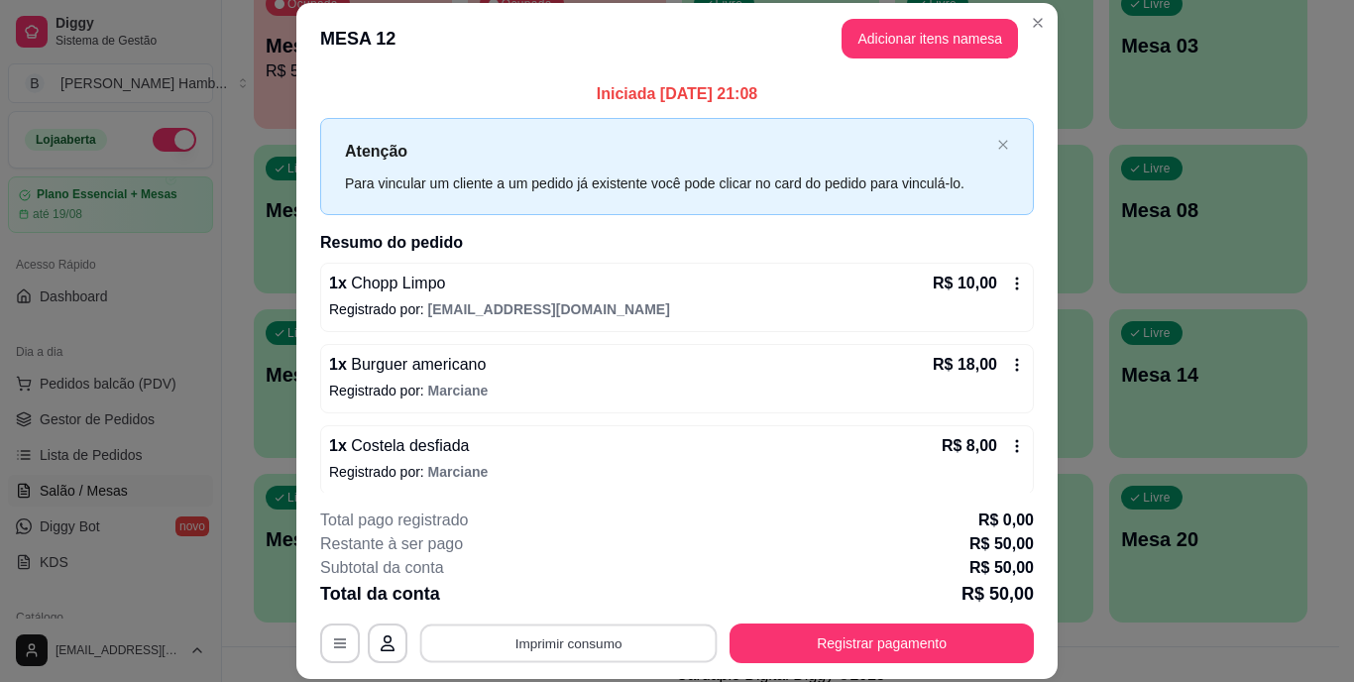
click at [505, 649] on button "Imprimir consumo" at bounding box center [568, 643] width 297 height 39
click at [540, 605] on button "IMPRESSORA" at bounding box center [567, 597] width 139 height 31
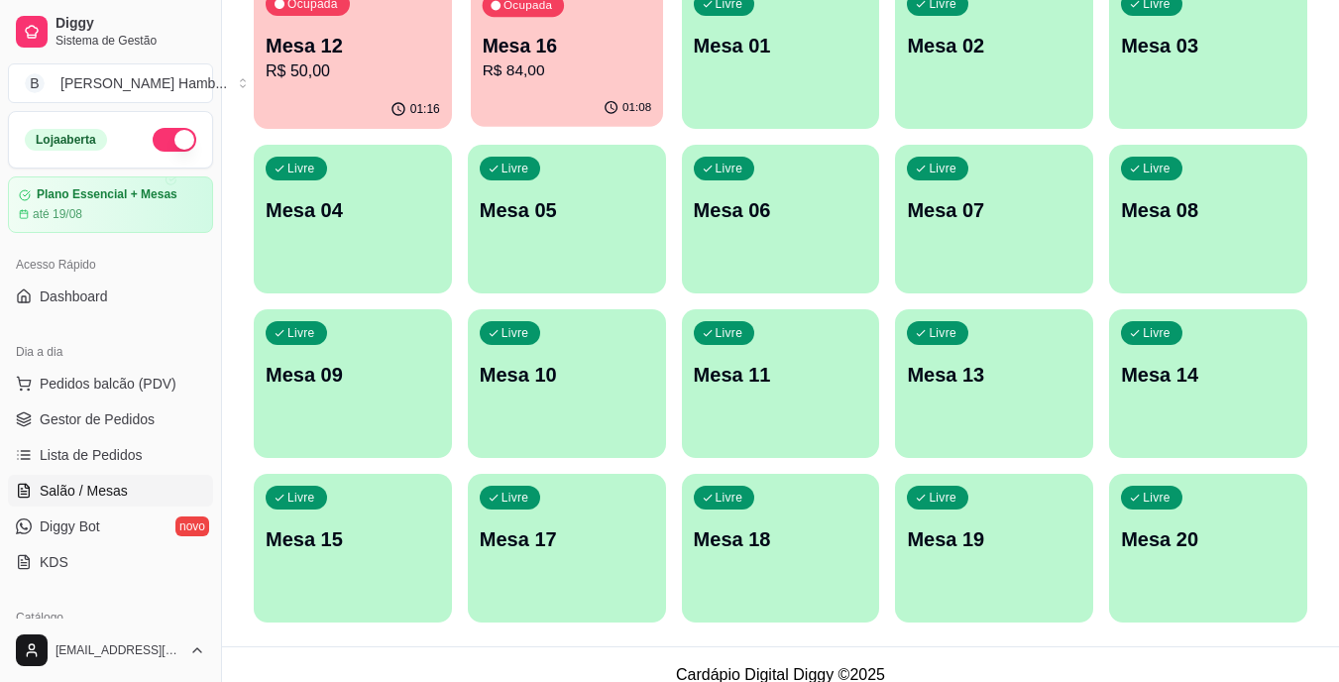
click at [611, 74] on p "R$ 84,00" at bounding box center [567, 70] width 170 height 23
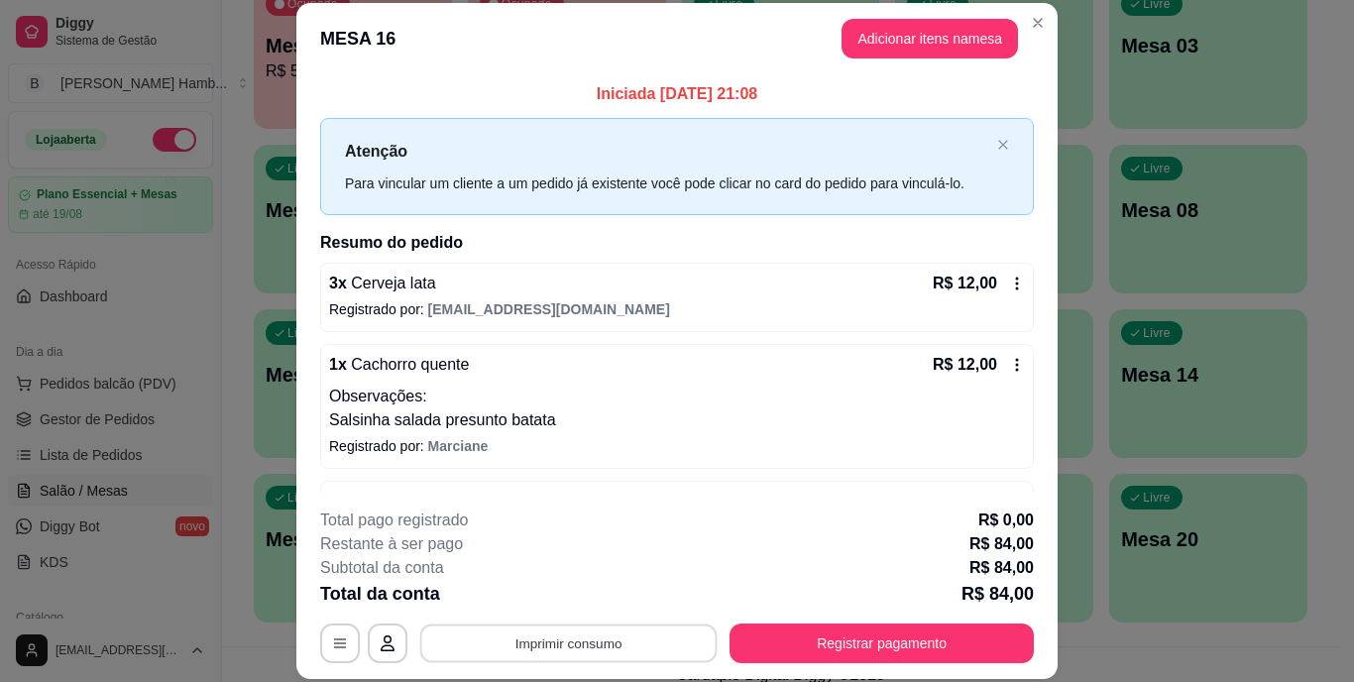
click at [569, 641] on button "Imprimir consumo" at bounding box center [568, 643] width 297 height 39
click at [567, 598] on button "IMPRESSORA" at bounding box center [567, 597] width 139 height 31
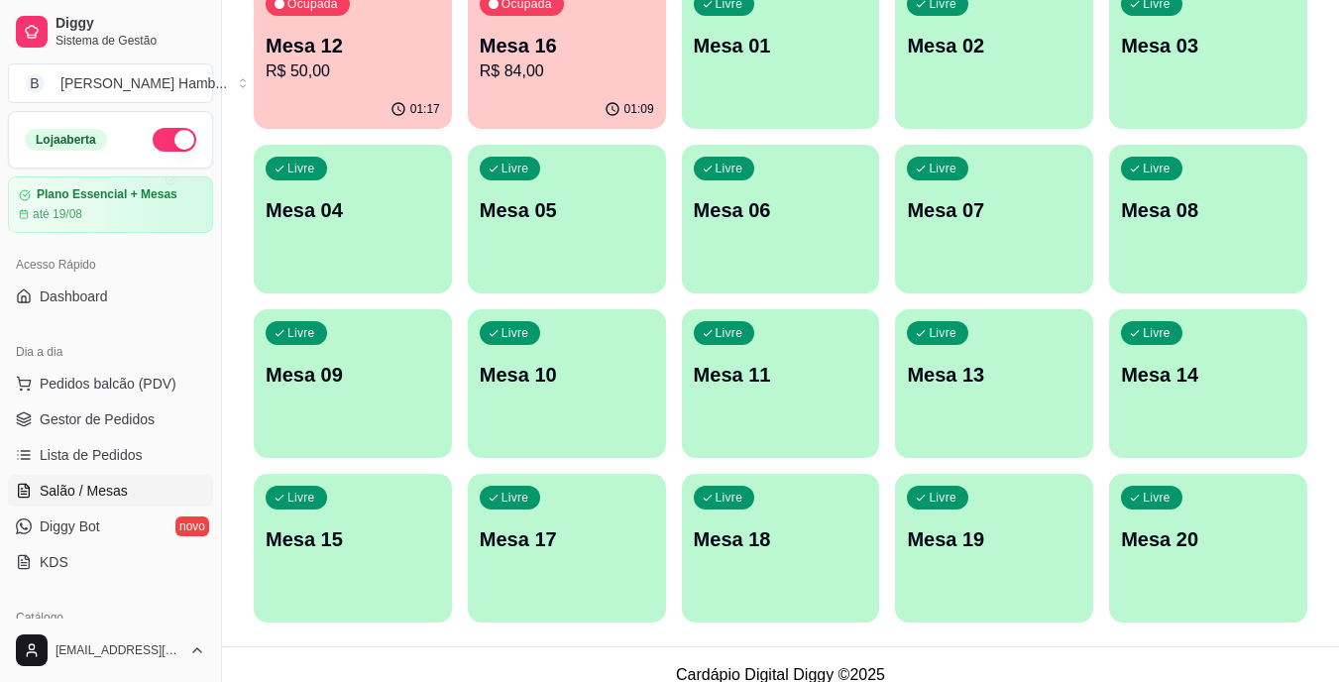
scroll to position [87, 0]
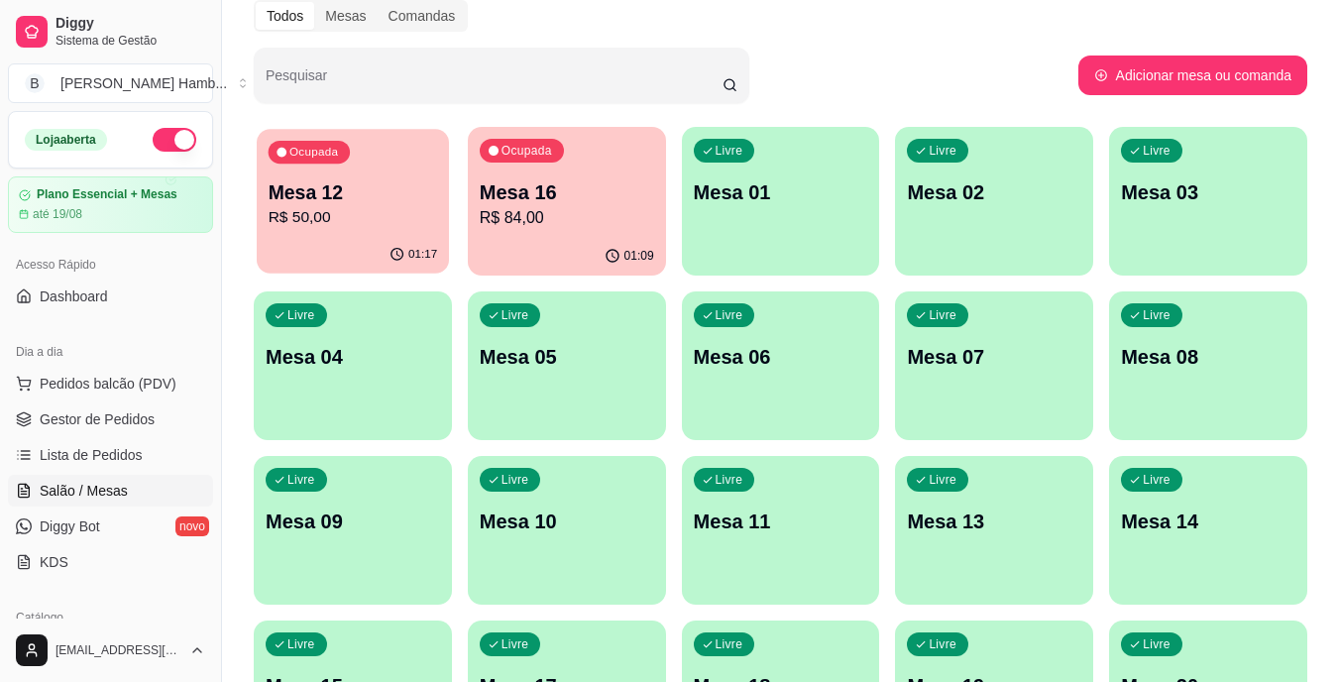
click at [387, 196] on p "Mesa 12" at bounding box center [354, 192] width 170 height 27
click at [149, 449] on link "Lista de Pedidos" at bounding box center [110, 455] width 205 height 32
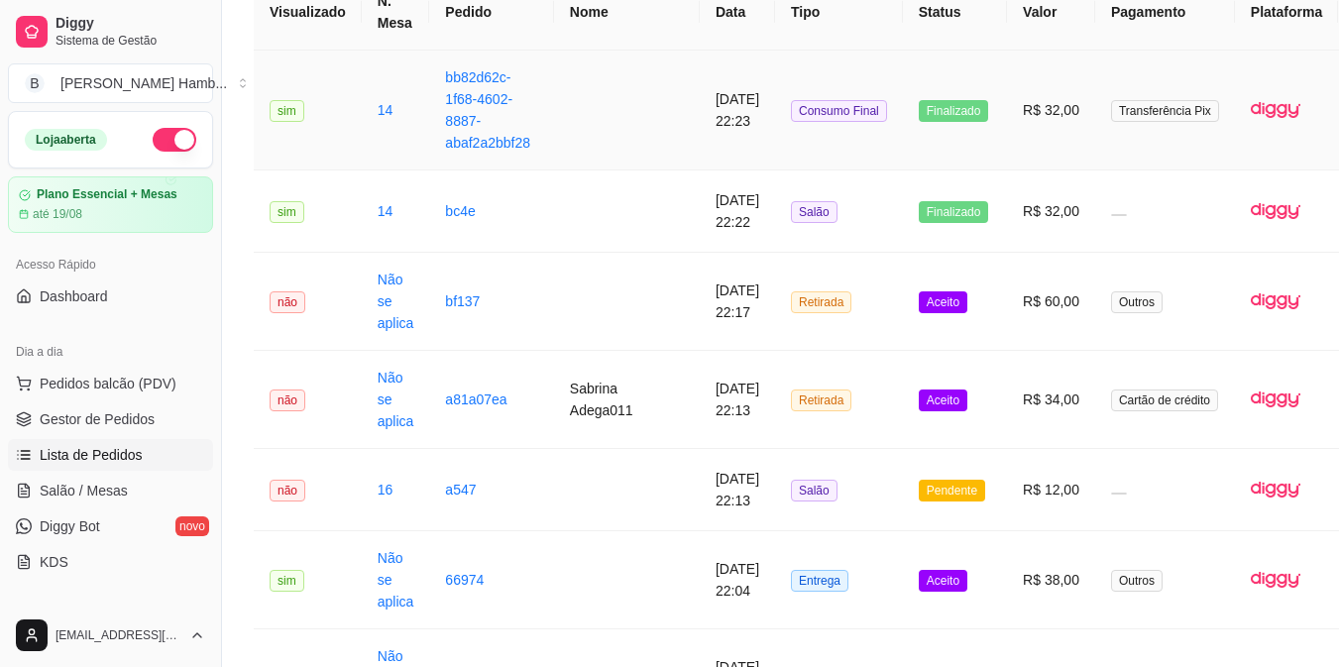
scroll to position [207, 0]
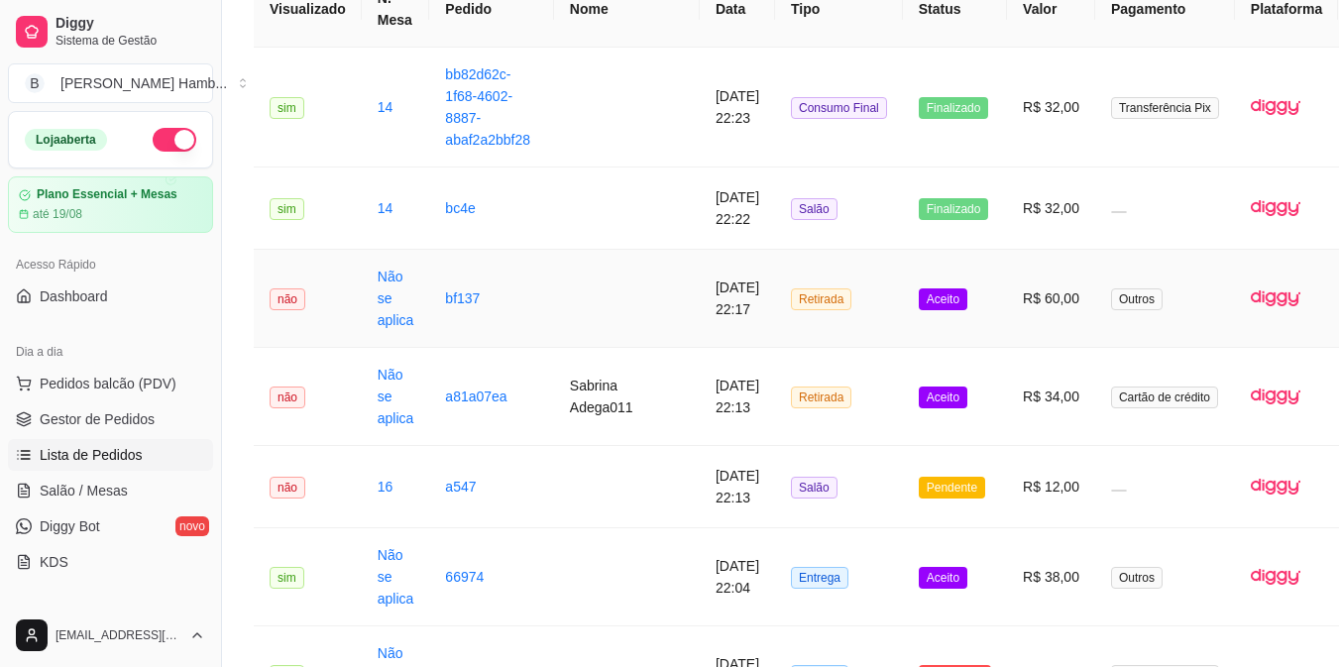
click at [1007, 302] on td "R$ 60,00" at bounding box center [1051, 299] width 88 height 98
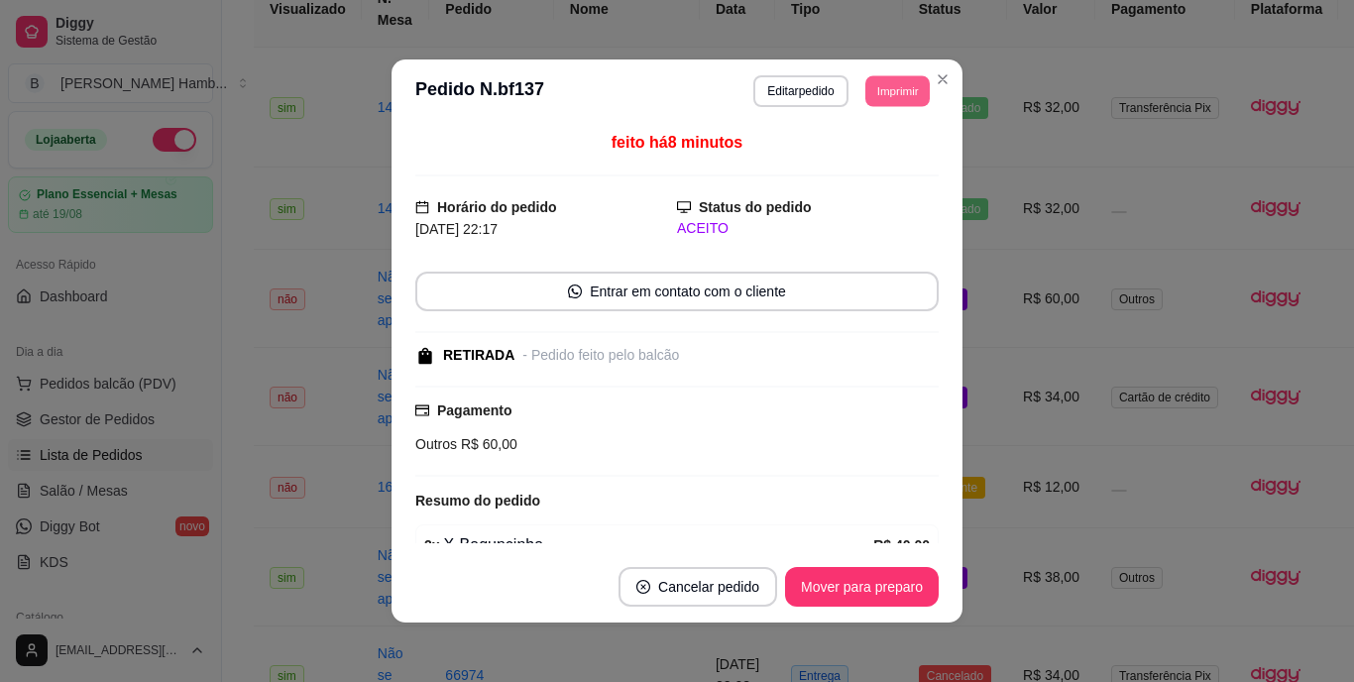
click at [892, 98] on button "Imprimir" at bounding box center [897, 90] width 64 height 31
click at [819, 86] on button "Editar pedido" at bounding box center [800, 91] width 94 height 32
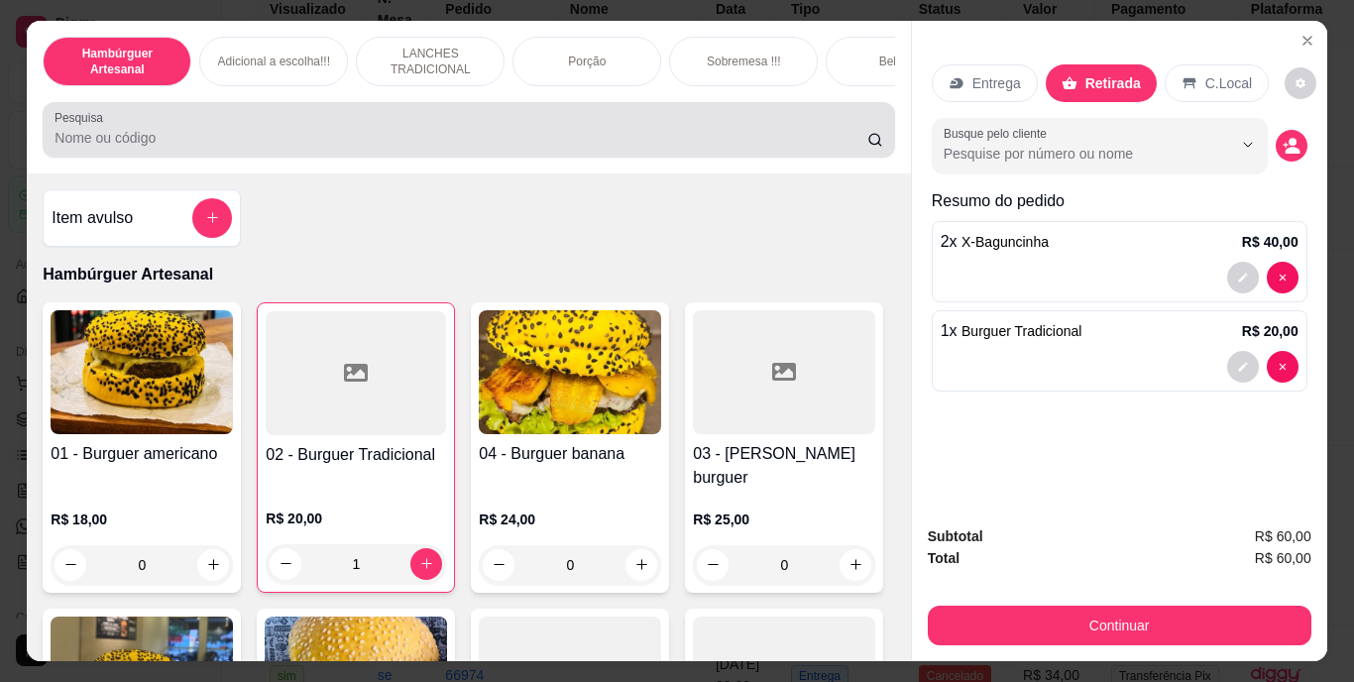
click at [680, 134] on div at bounding box center [469, 130] width 828 height 40
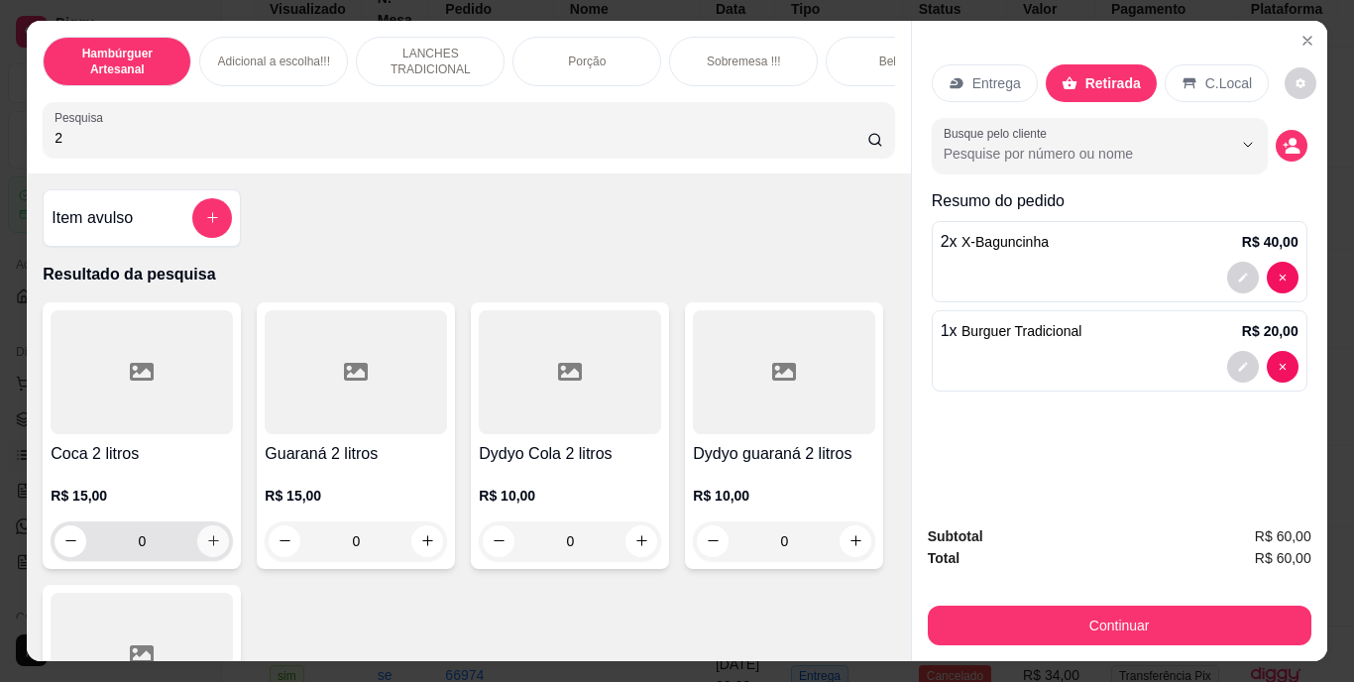
type input "2"
click at [206, 540] on icon "increase-product-quantity" at bounding box center [213, 540] width 15 height 15
type input "1"
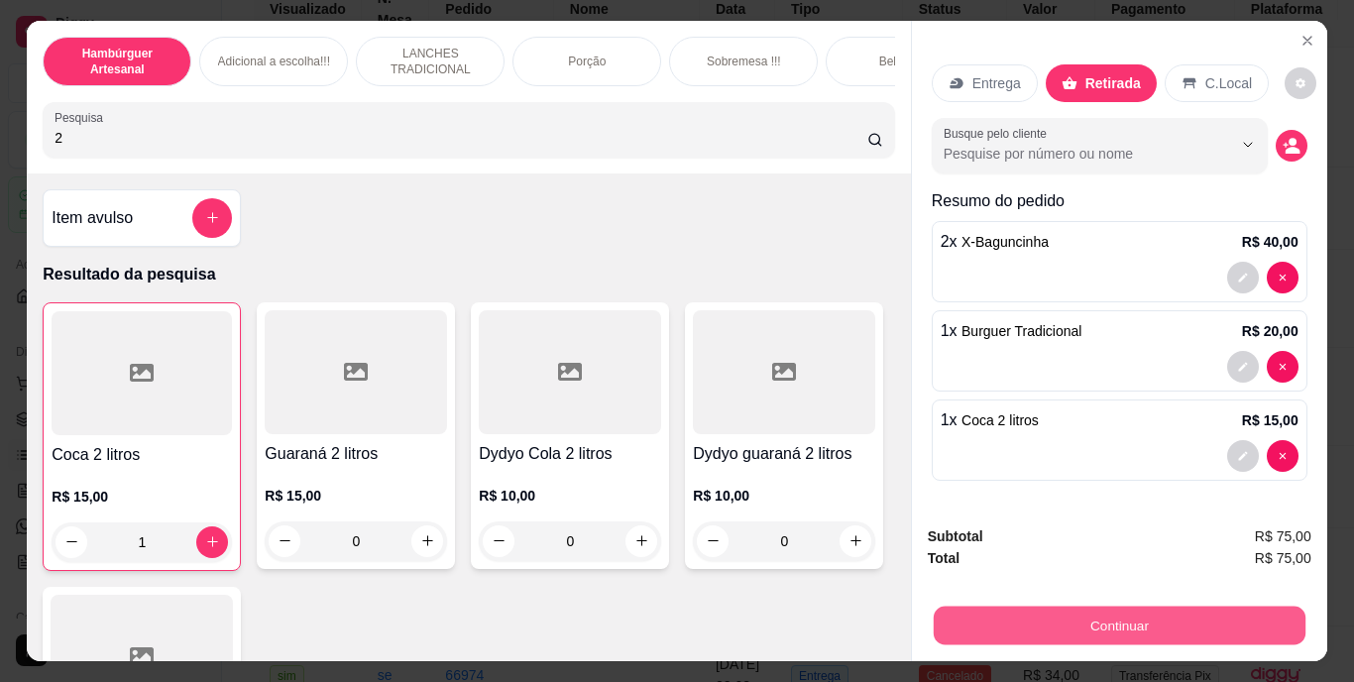
click at [1166, 607] on button "Continuar" at bounding box center [1119, 626] width 372 height 39
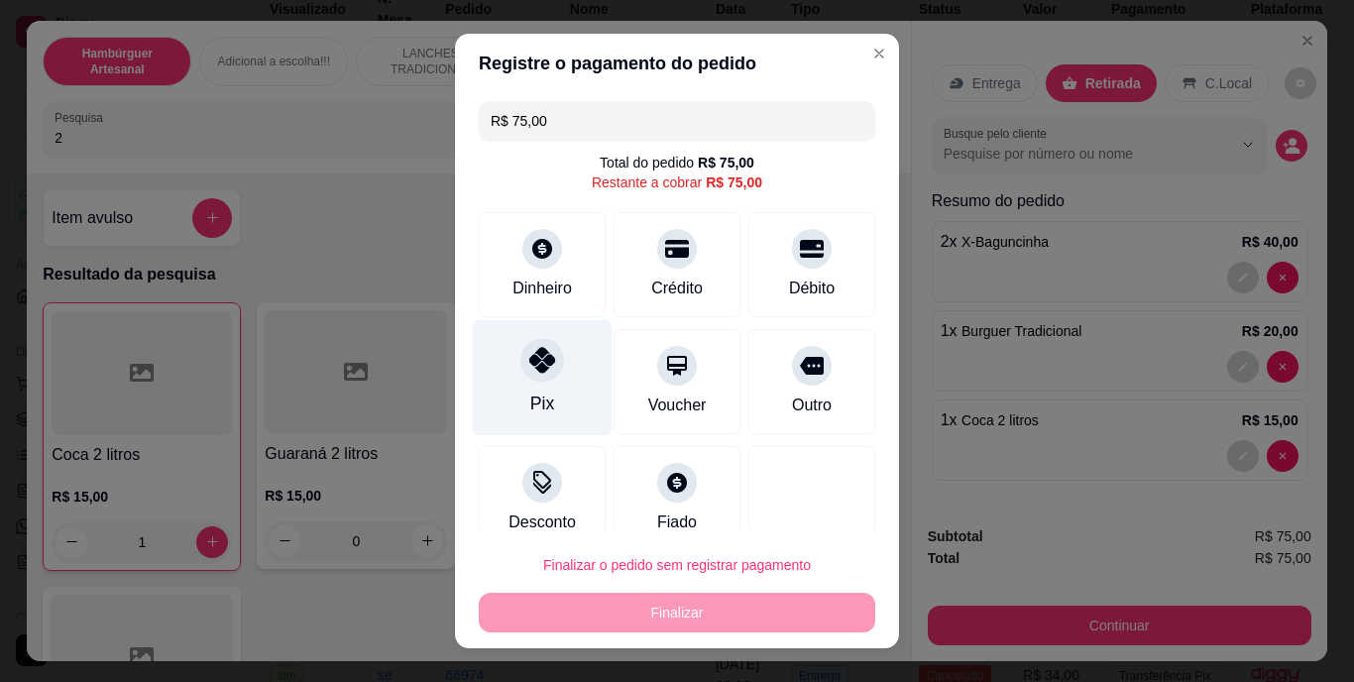
click at [538, 367] on icon at bounding box center [542, 361] width 26 height 26
type input "R$ 0,00"
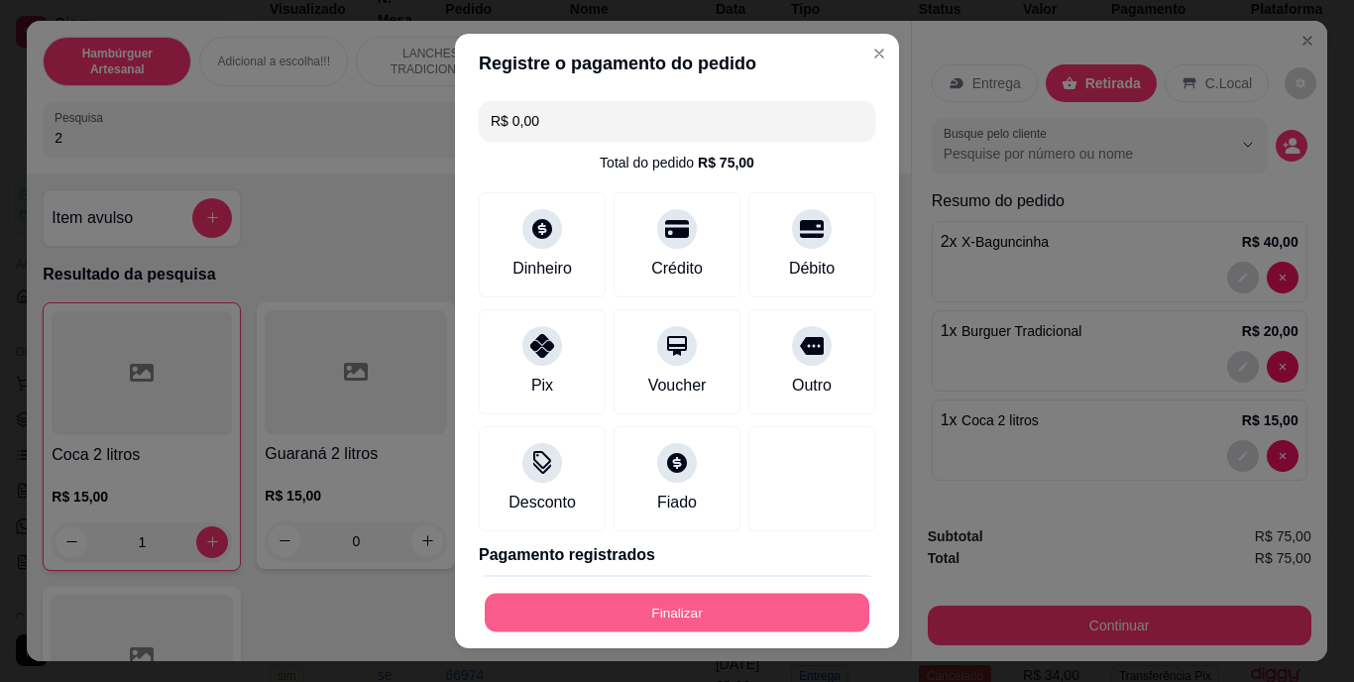
click at [669, 621] on button "Finalizar" at bounding box center [677, 612] width 385 height 39
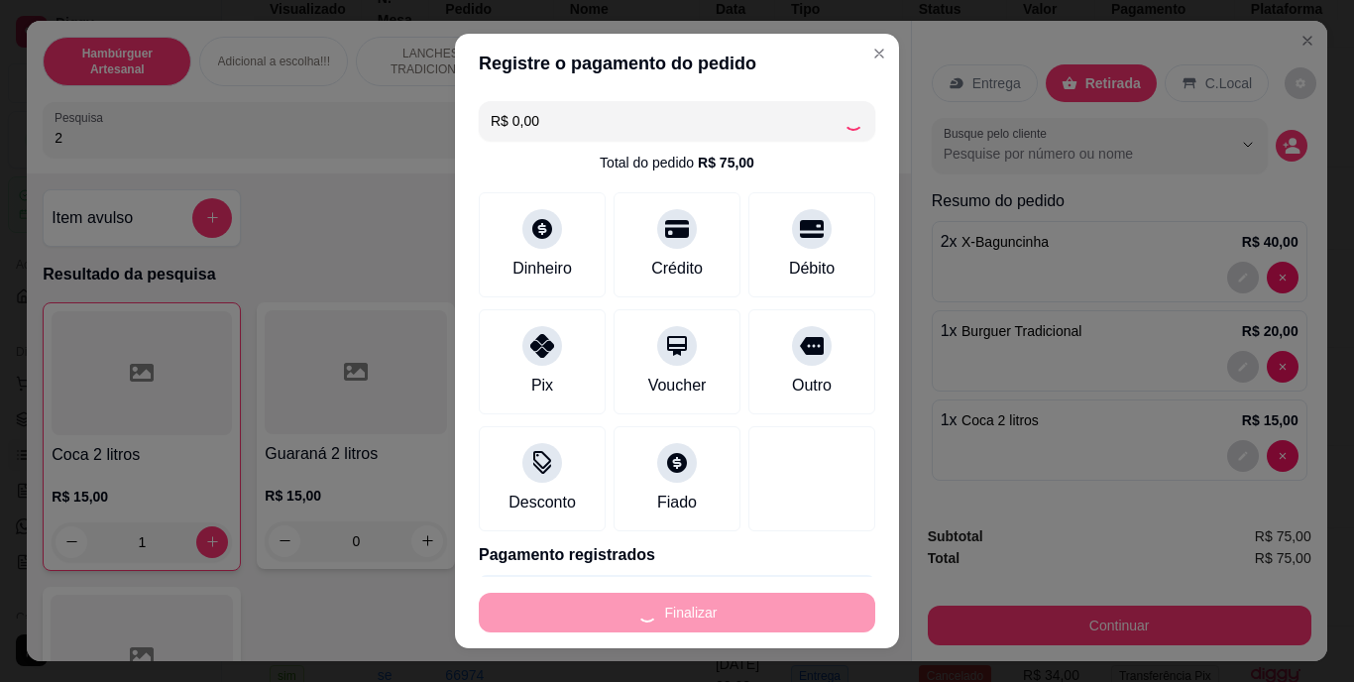
type input "0"
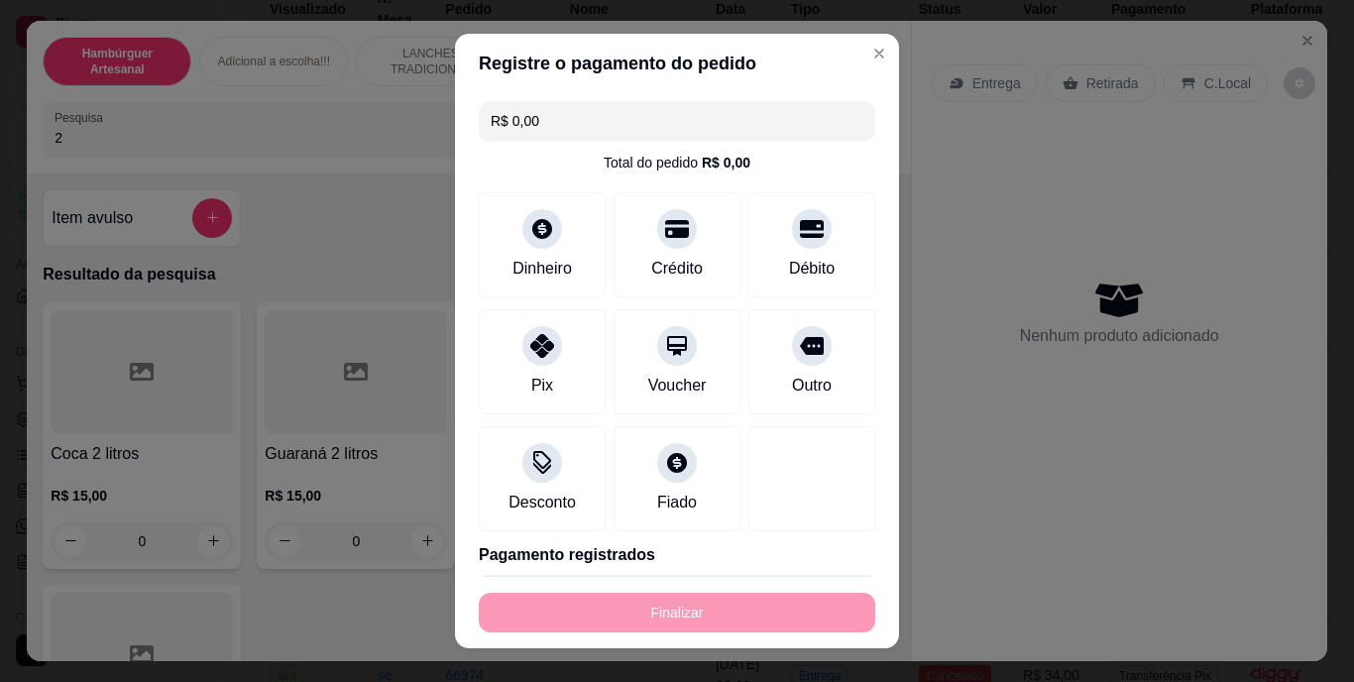
type input "-R$ 75,00"
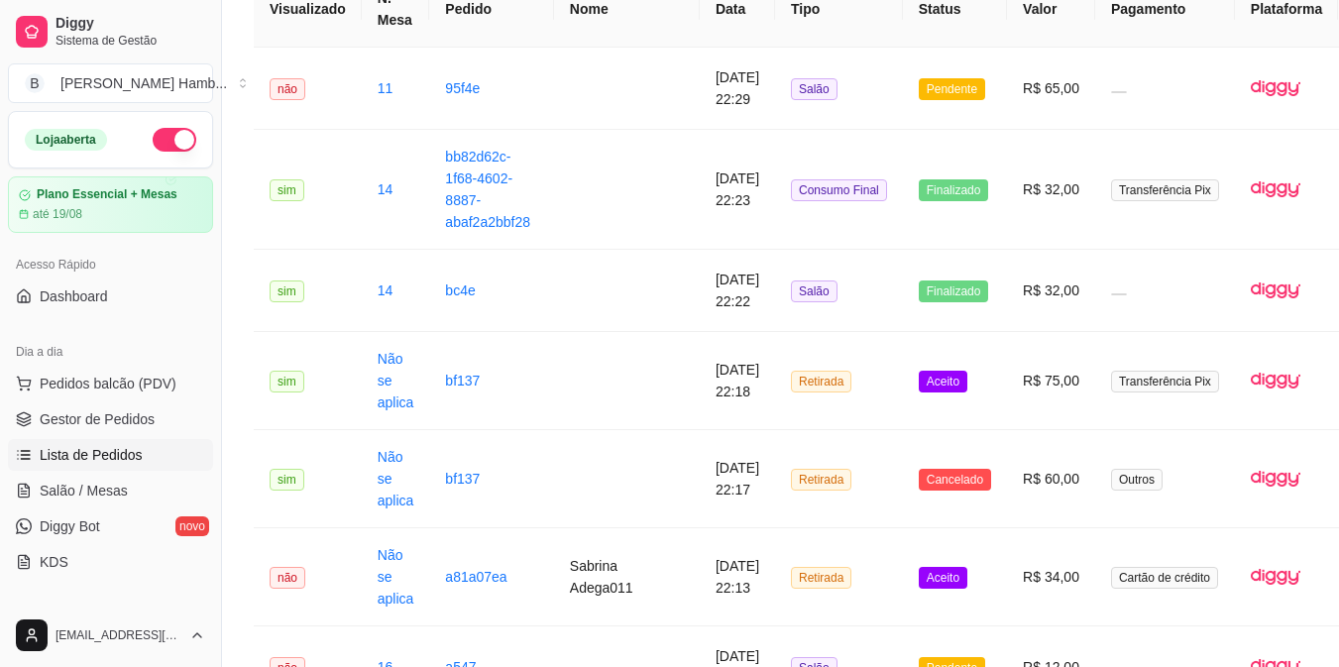
click at [119, 496] on span "Salão / Mesas" at bounding box center [84, 491] width 88 height 20
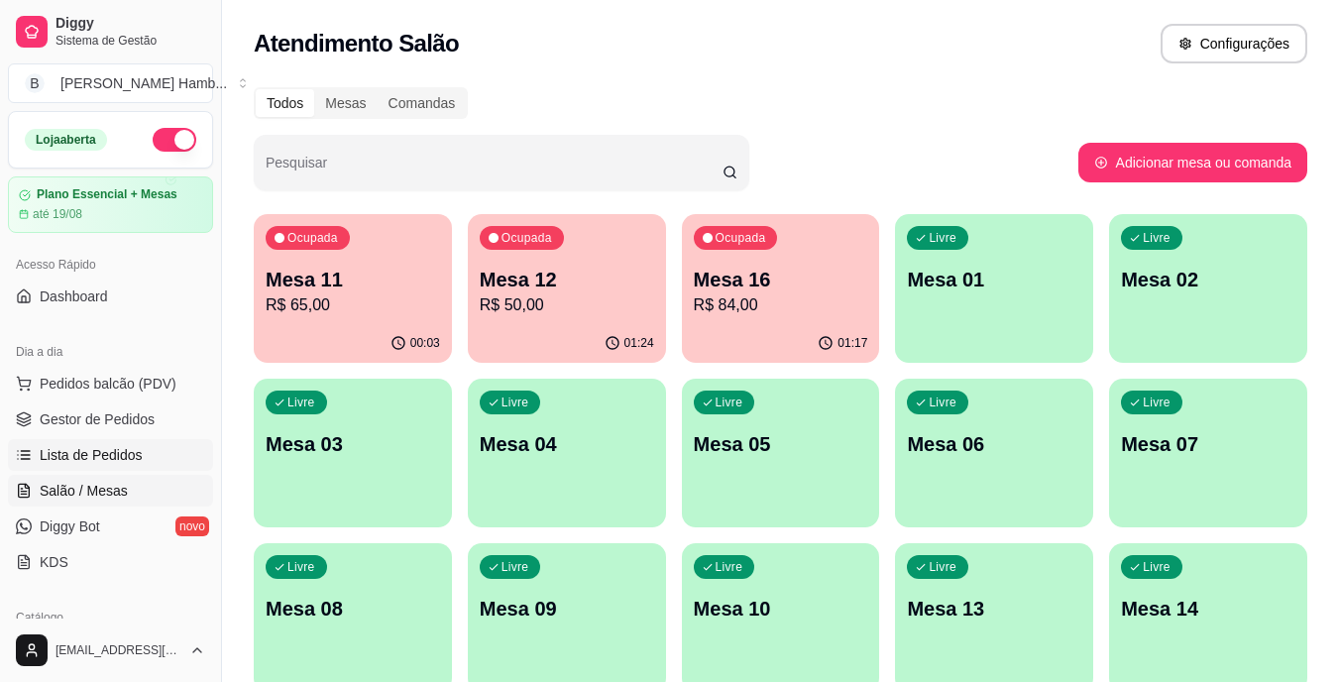
click at [78, 454] on span "Lista de Pedidos" at bounding box center [91, 455] width 103 height 20
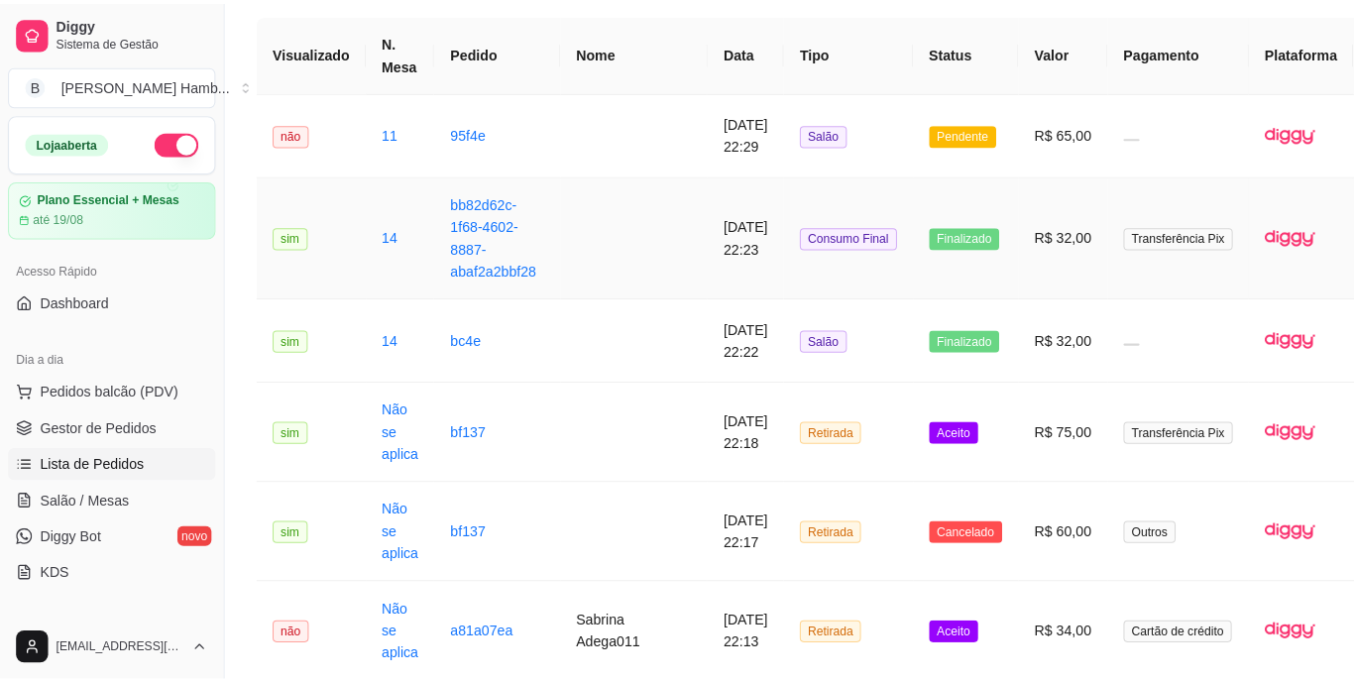
scroll to position [170, 0]
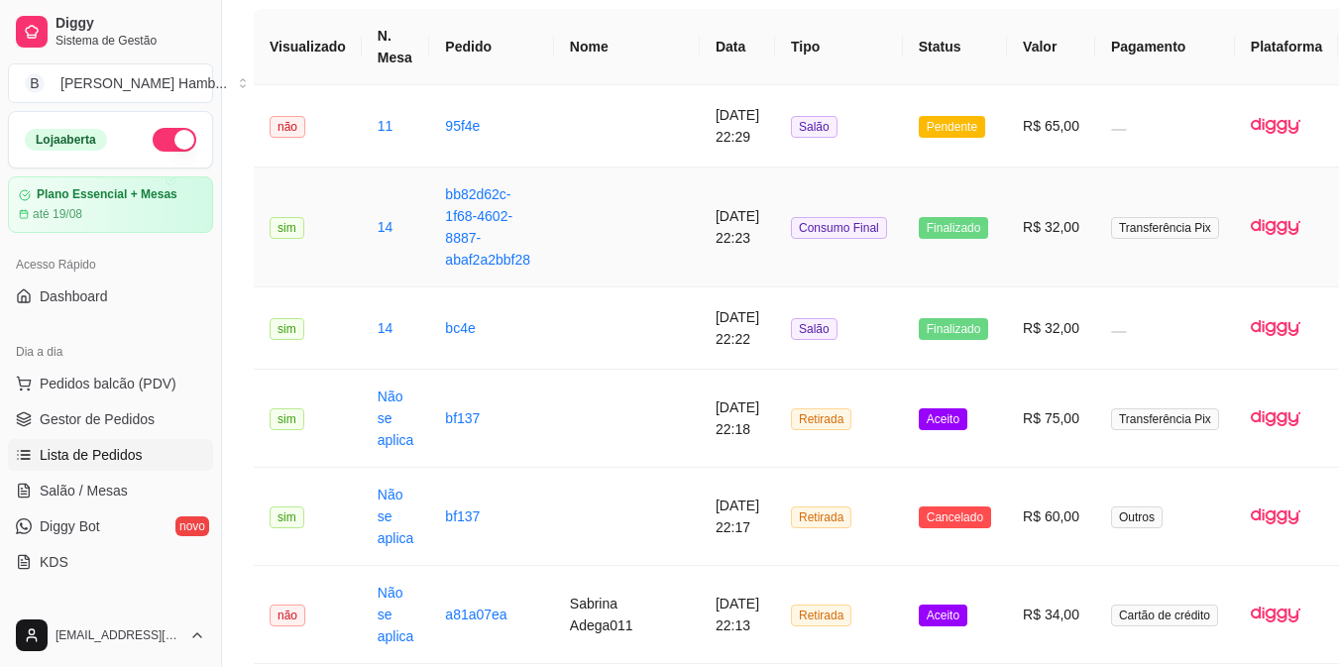
click at [1052, 245] on td "R$ 32,00" at bounding box center [1051, 228] width 88 height 120
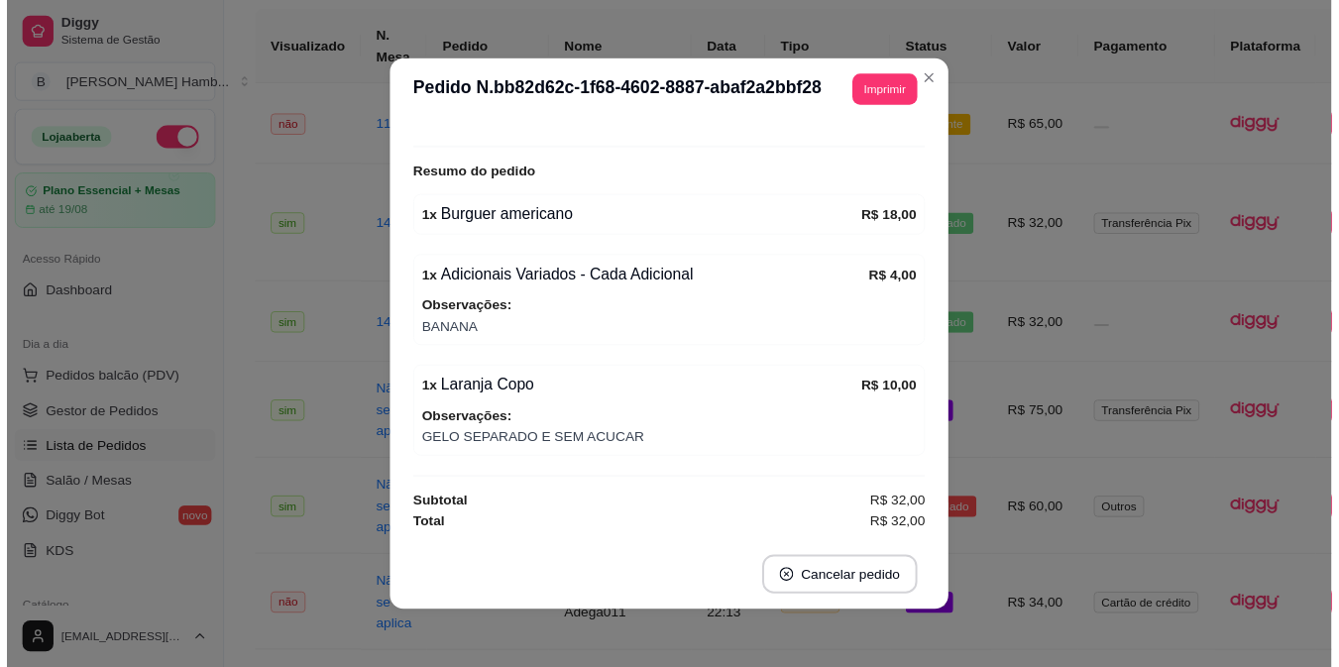
scroll to position [265, 0]
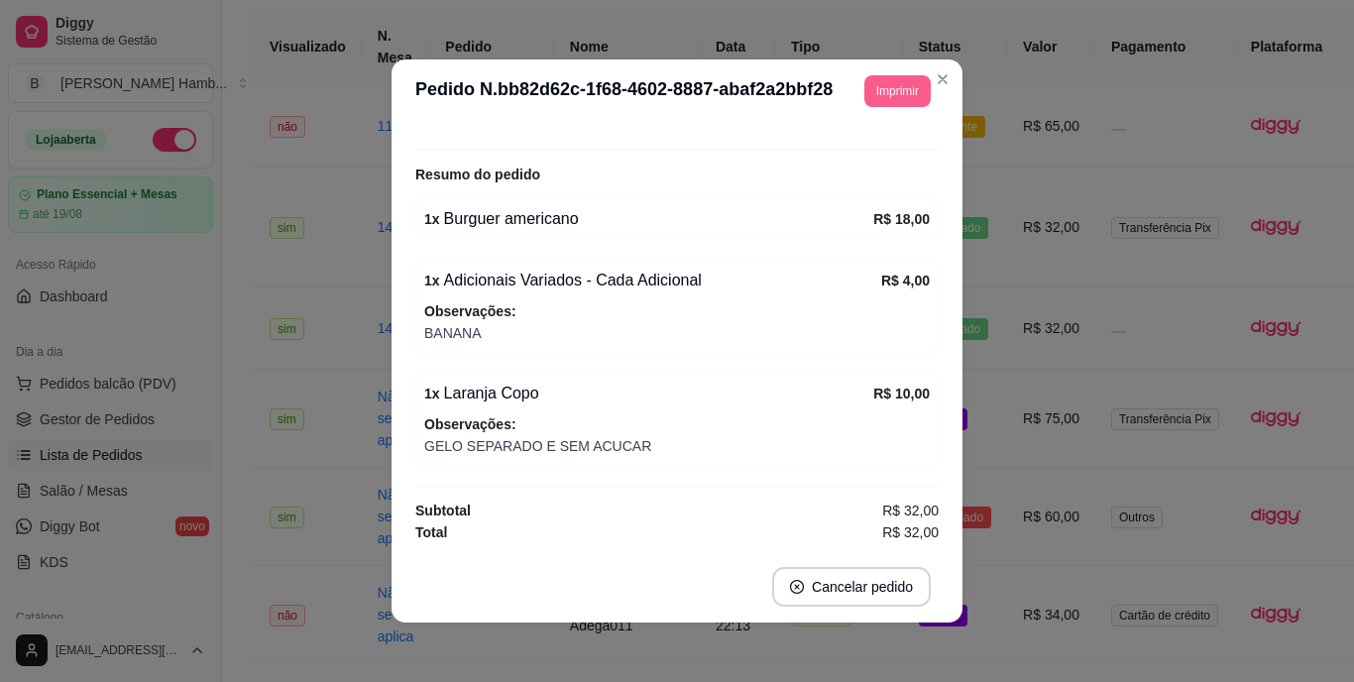
click at [898, 80] on button "Imprimir" at bounding box center [897, 91] width 66 height 32
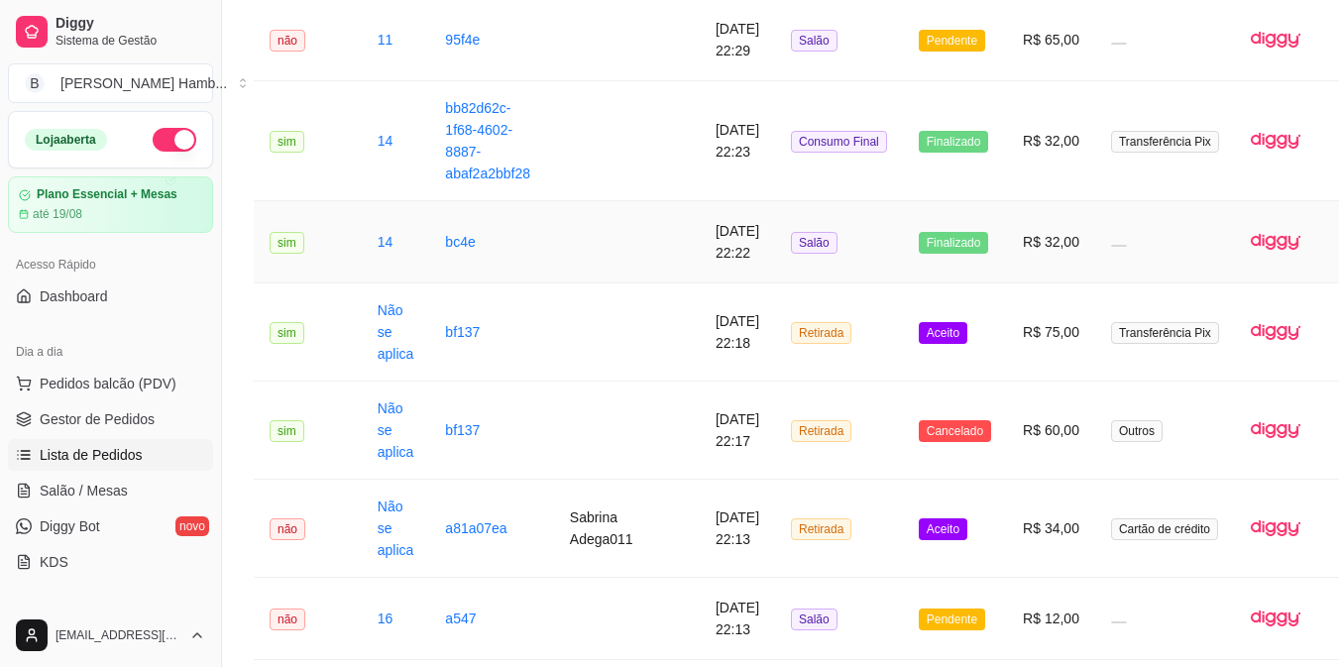
scroll to position [257, 0]
click at [839, 536] on td "Retirada" at bounding box center [839, 528] width 128 height 98
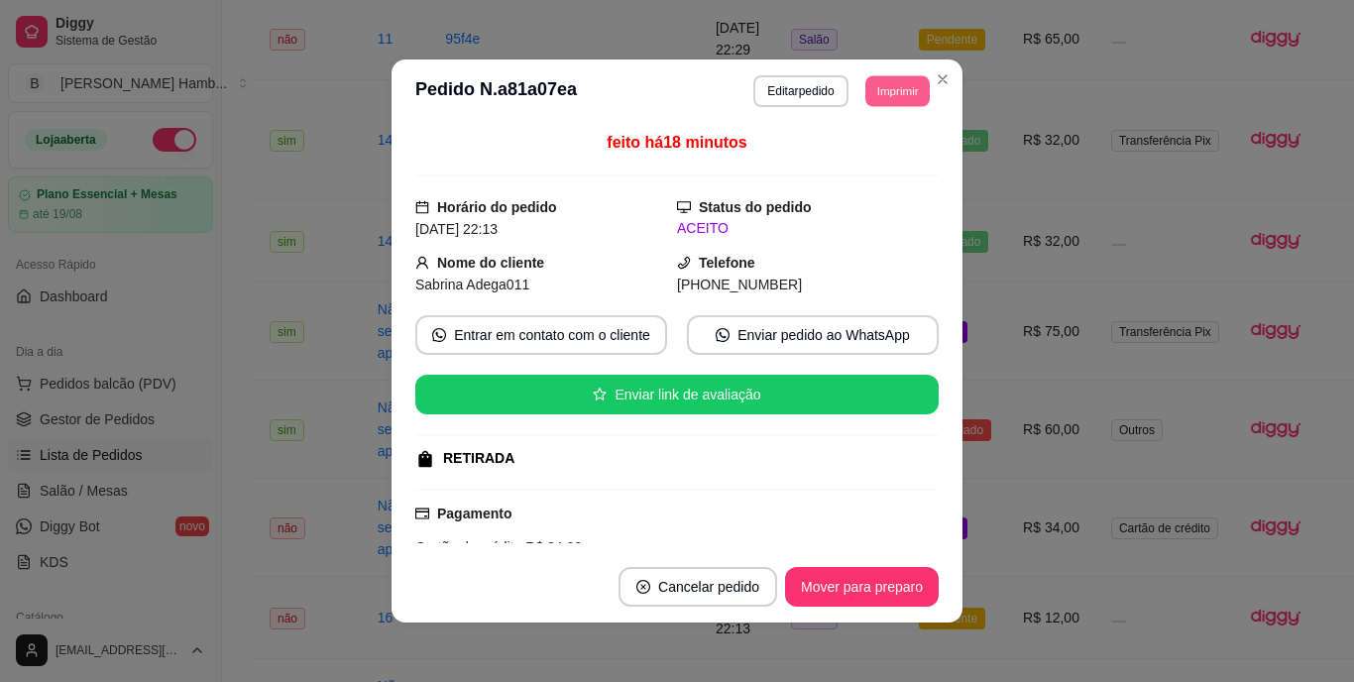
click at [897, 86] on button "Imprimir" at bounding box center [897, 90] width 64 height 31
click at [861, 163] on button "IMPRESSORA" at bounding box center [852, 160] width 139 height 31
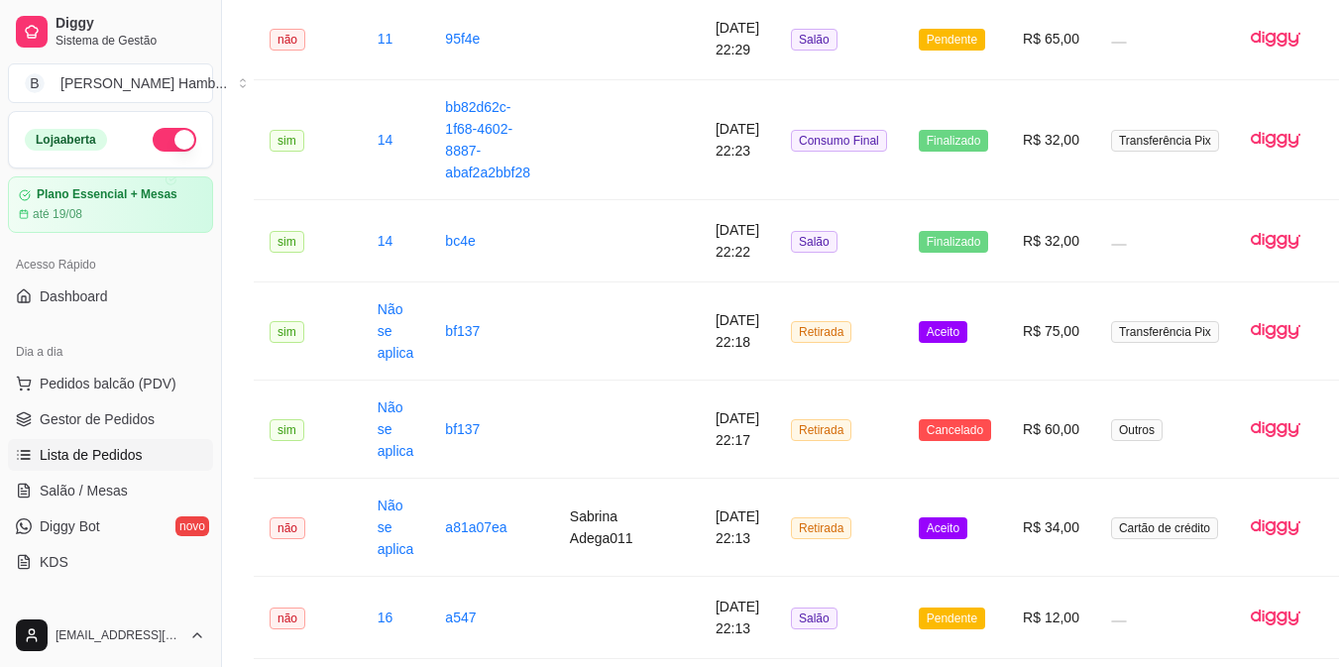
click at [138, 492] on link "Salão / Mesas" at bounding box center [110, 491] width 205 height 32
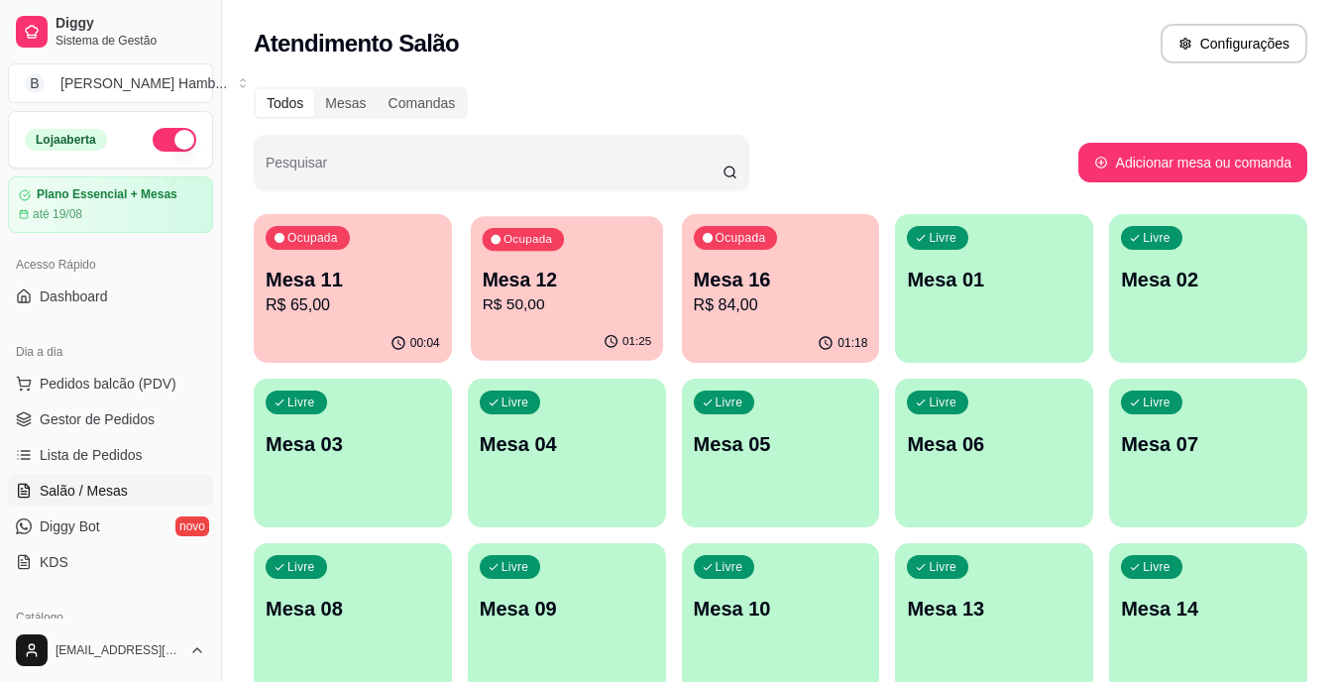
click at [541, 336] on div "01:25" at bounding box center [567, 342] width 192 height 38
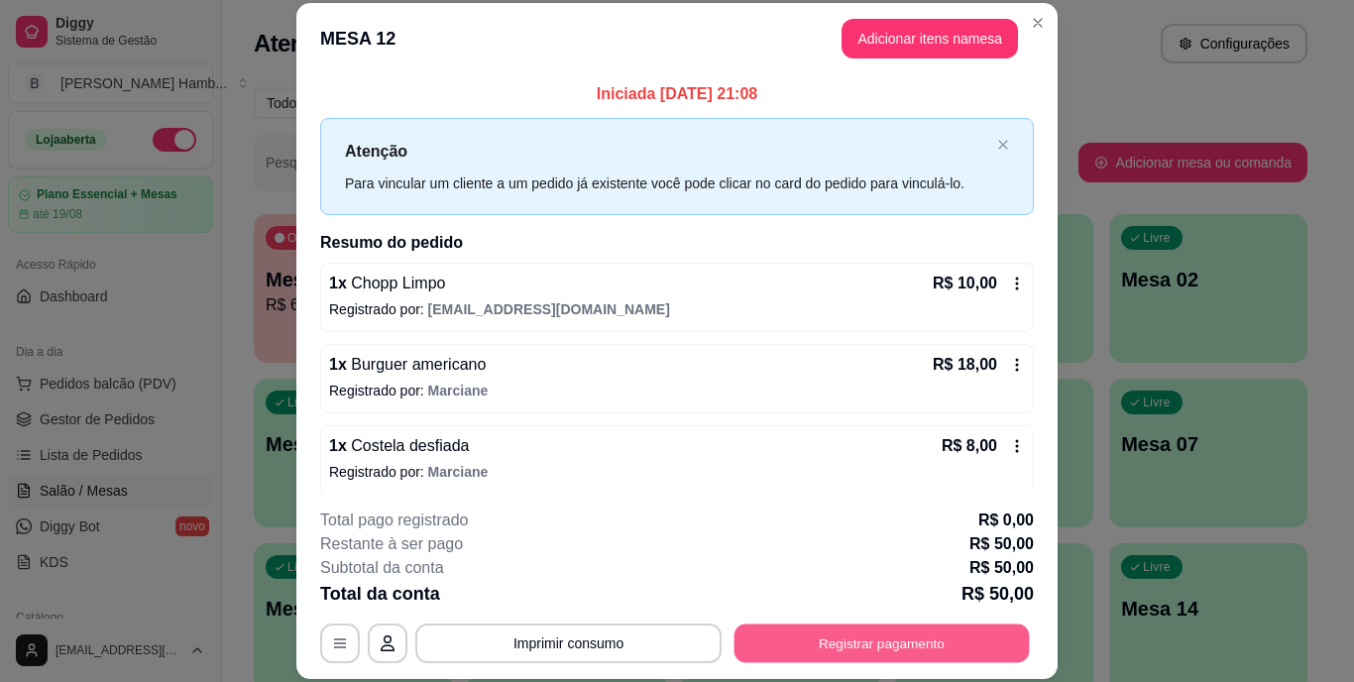
click at [843, 641] on button "Registrar pagamento" at bounding box center [882, 643] width 295 height 39
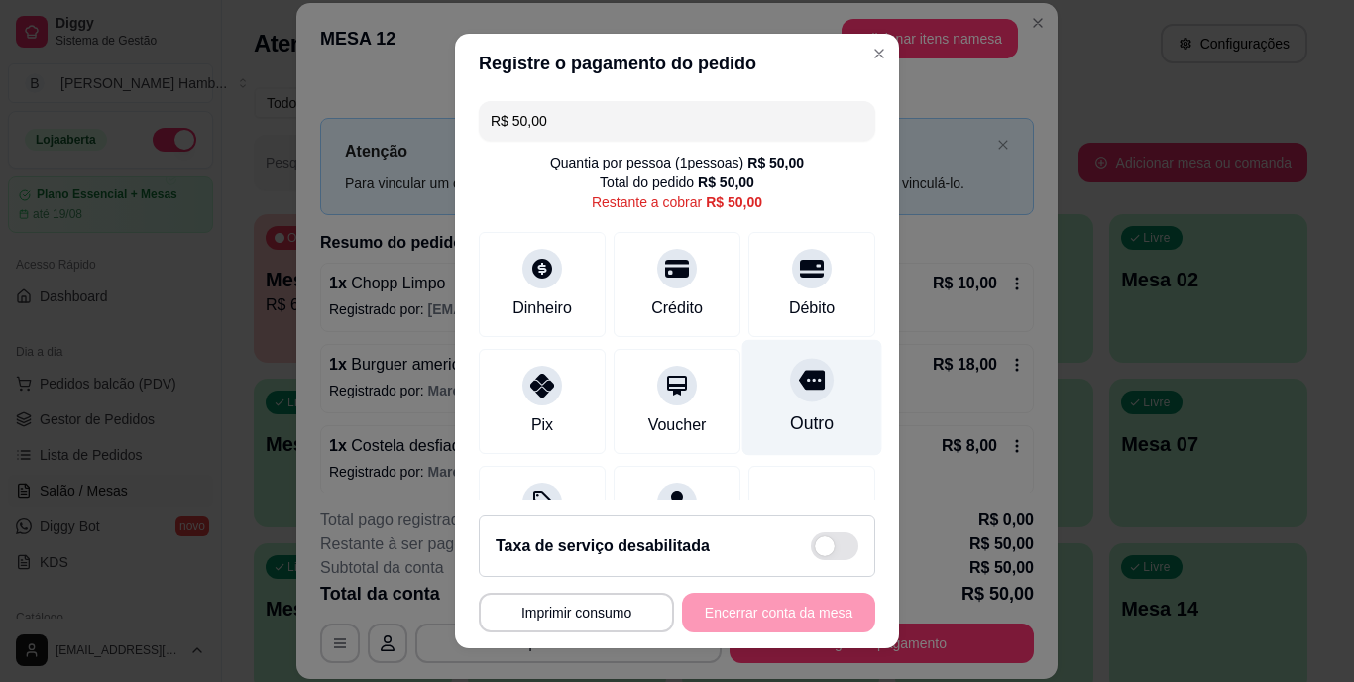
click at [799, 430] on div "Outro" at bounding box center [812, 424] width 44 height 26
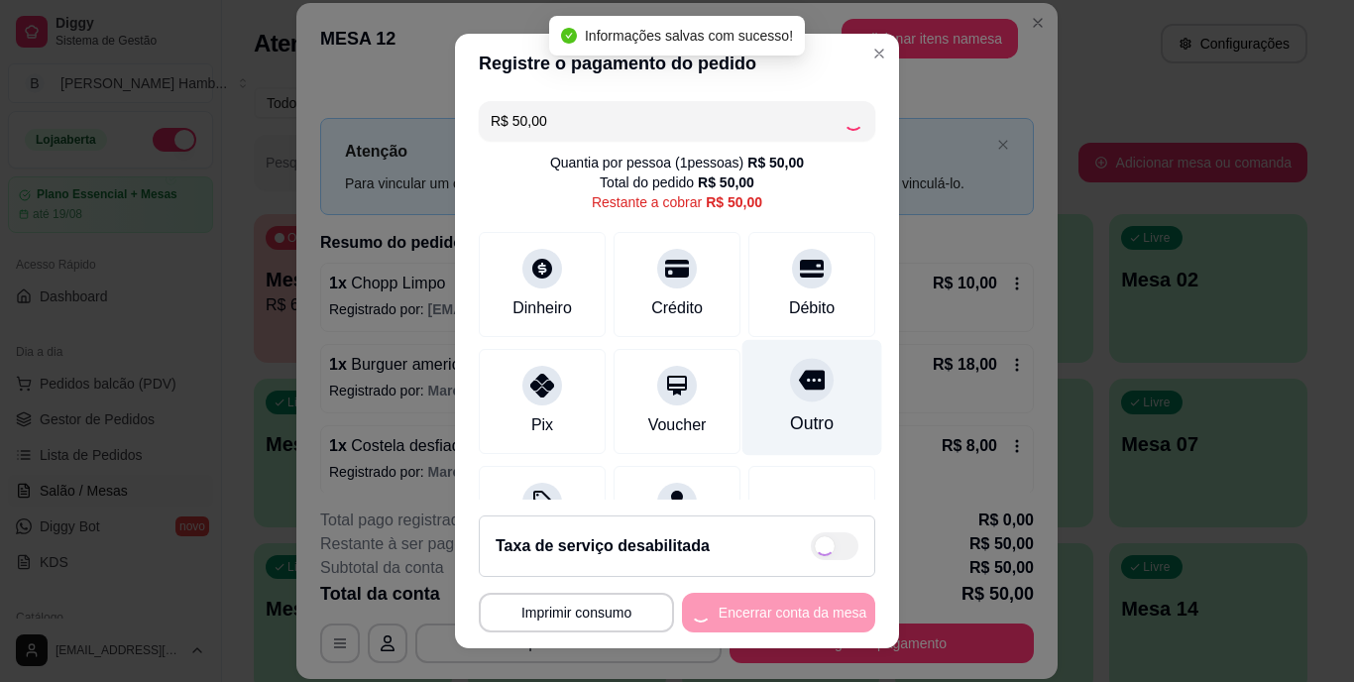
type input "R$ 0,00"
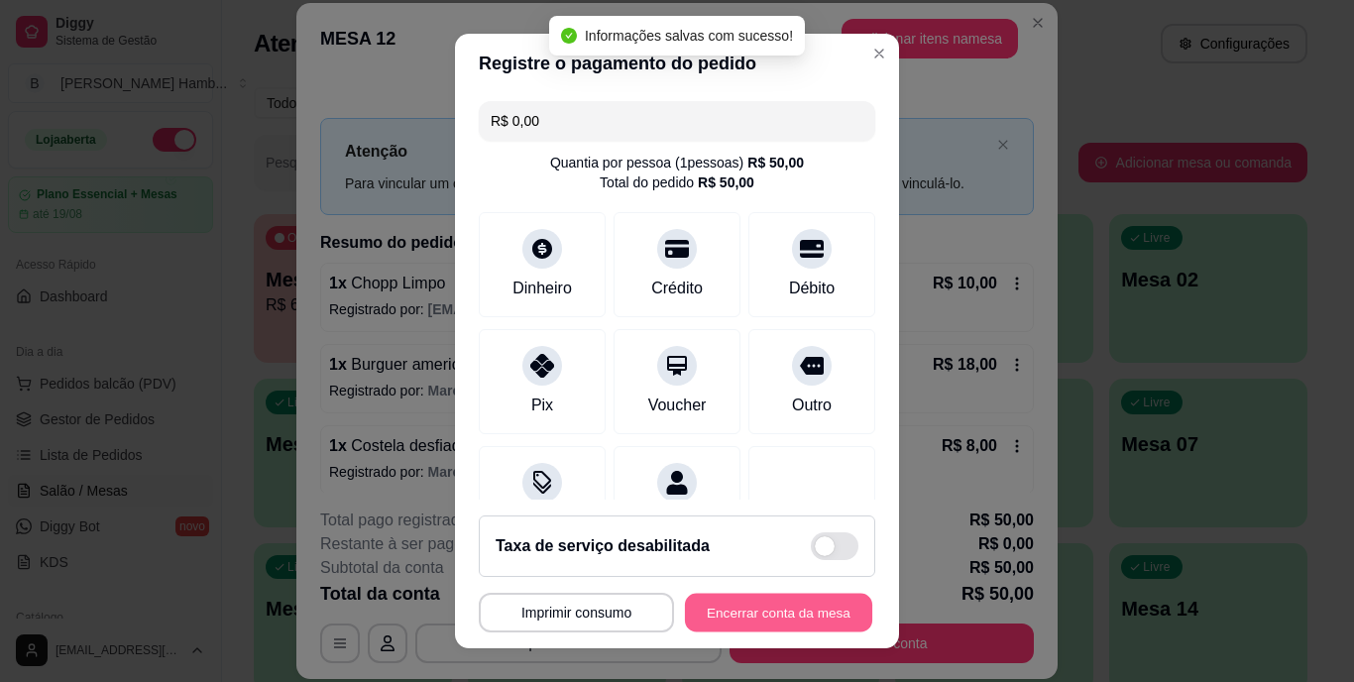
click at [778, 615] on button "Encerrar conta da mesa" at bounding box center [778, 612] width 187 height 39
click at [778, 615] on div "**********" at bounding box center [677, 613] width 397 height 40
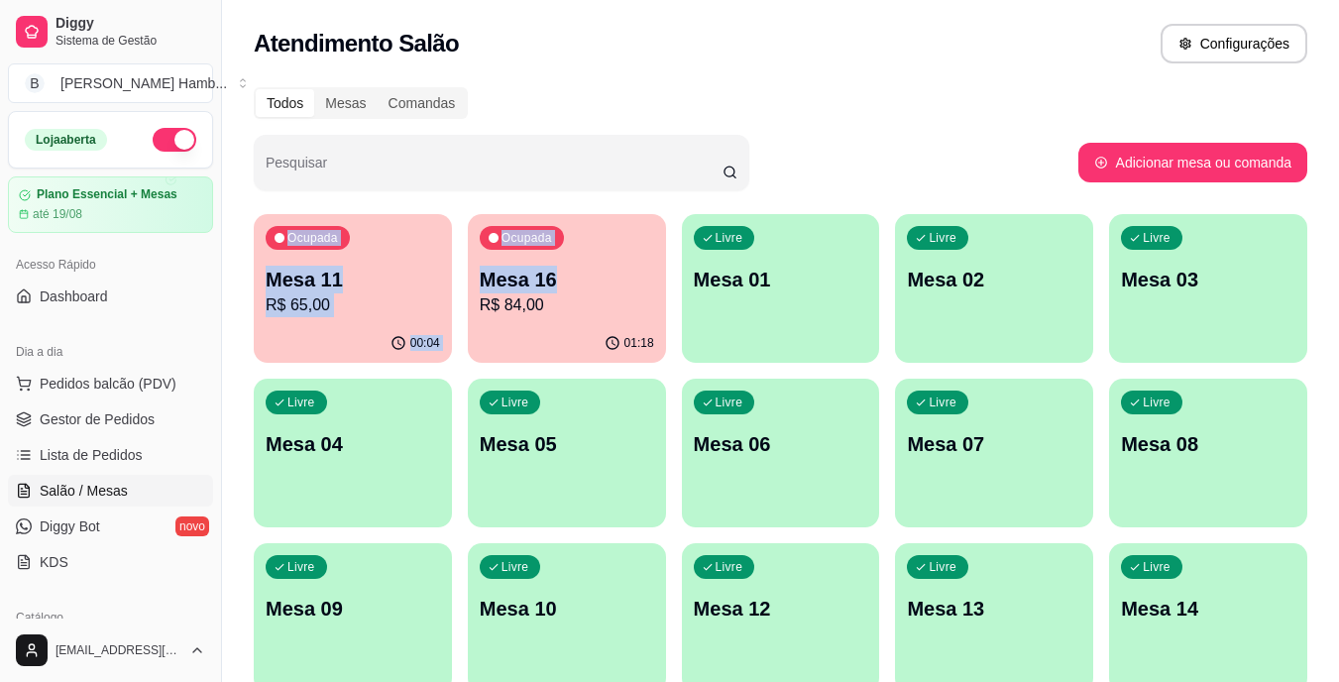
drag, startPoint x: 623, startPoint y: 144, endPoint x: 555, endPoint y: 276, distance: 148.1
click at [555, 276] on div "Todos Mesas Comandas Pesquisar Adicionar mesa ou comanda Ocupada Mesa 11 R$ 65,…" at bounding box center [780, 477] width 1117 height 805
click at [555, 276] on p "Mesa 16" at bounding box center [567, 280] width 170 height 27
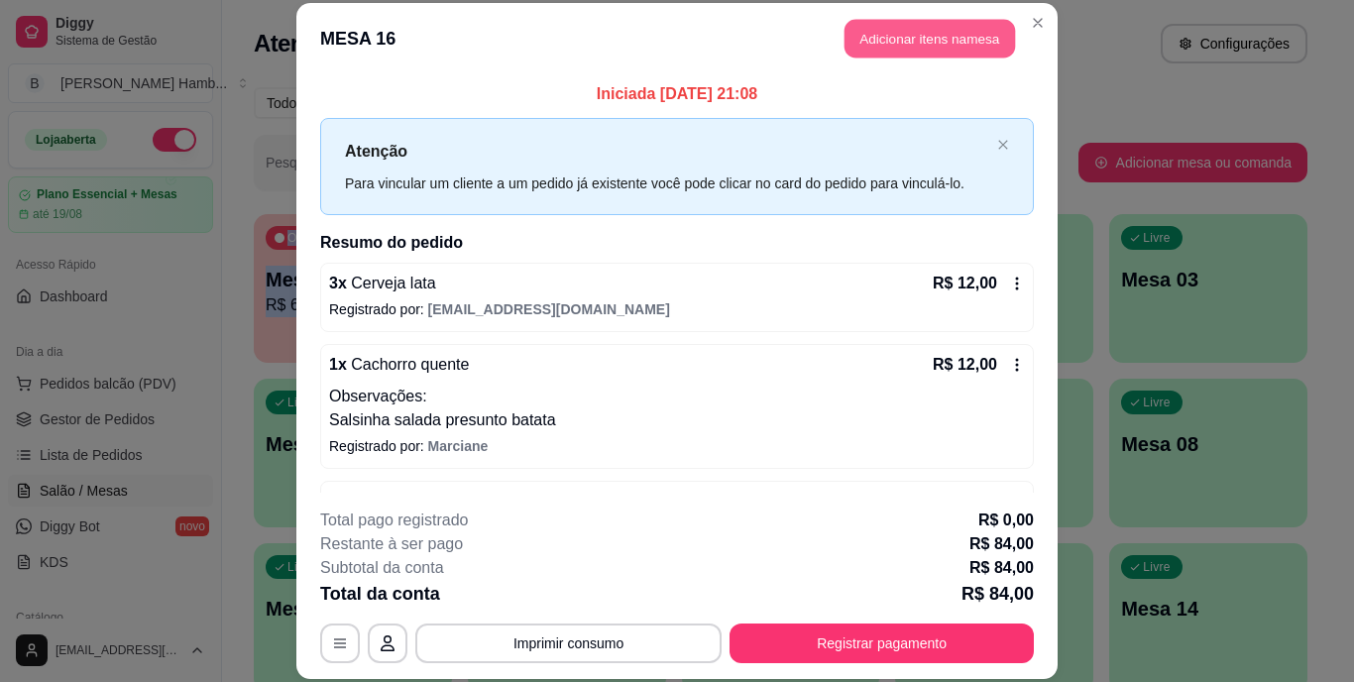
click at [923, 25] on button "Adicionar itens na mesa" at bounding box center [930, 39] width 171 height 39
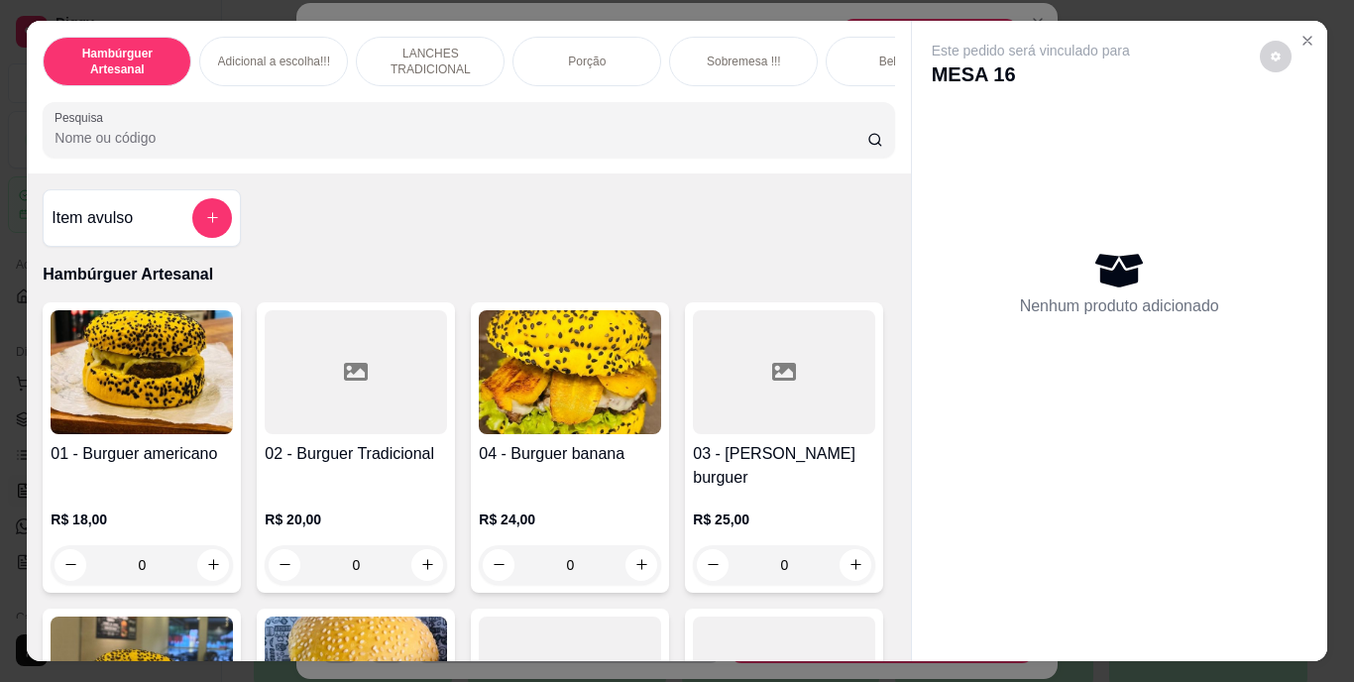
click at [672, 148] on input "Pesquisa" at bounding box center [461, 138] width 813 height 20
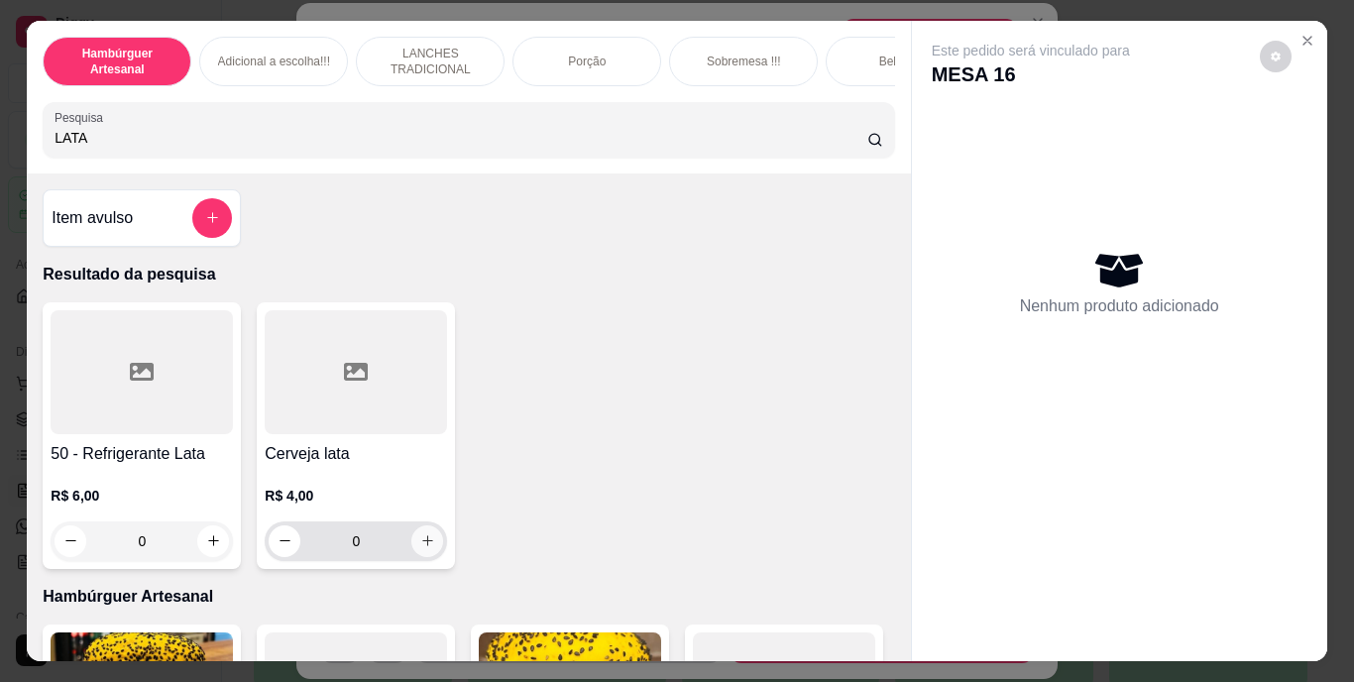
type input "LATA"
click at [415, 556] on button "increase-product-quantity" at bounding box center [427, 540] width 31 height 31
type input "1"
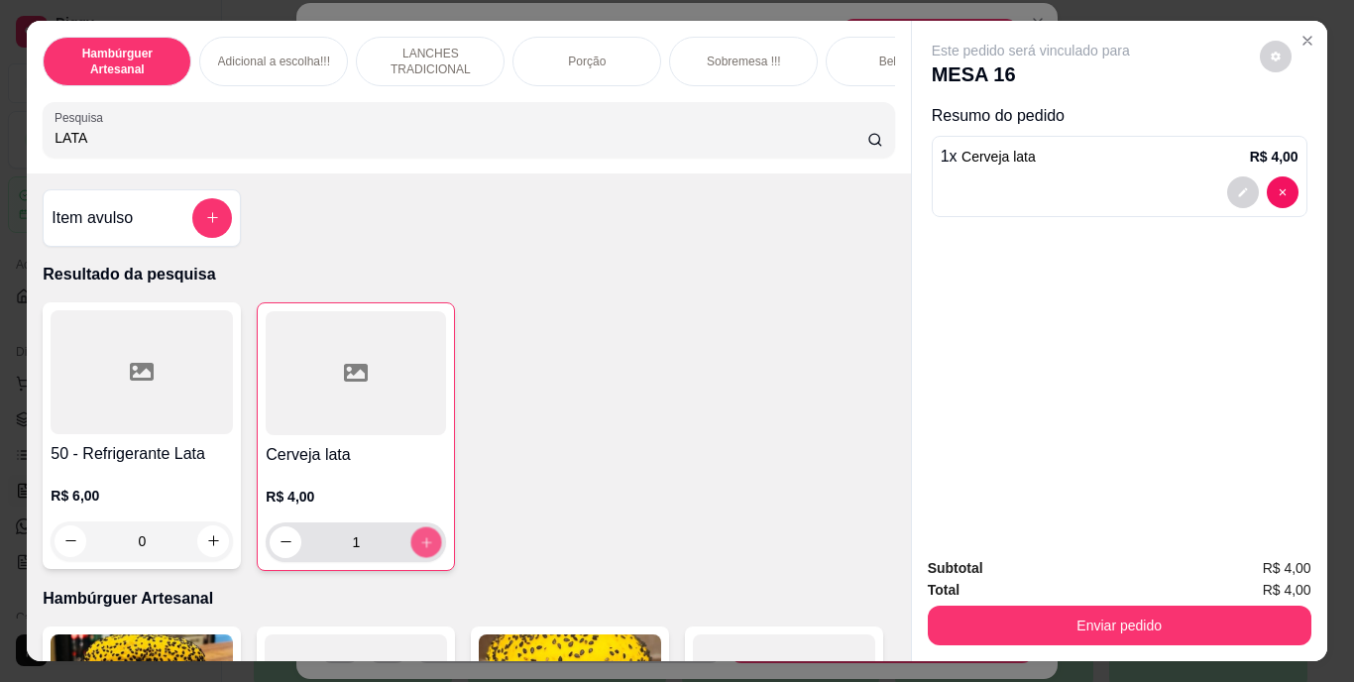
click at [415, 557] on button "increase-product-quantity" at bounding box center [426, 541] width 31 height 31
type input "2"
click at [415, 557] on button "increase-product-quantity" at bounding box center [426, 541] width 31 height 31
type input "3"
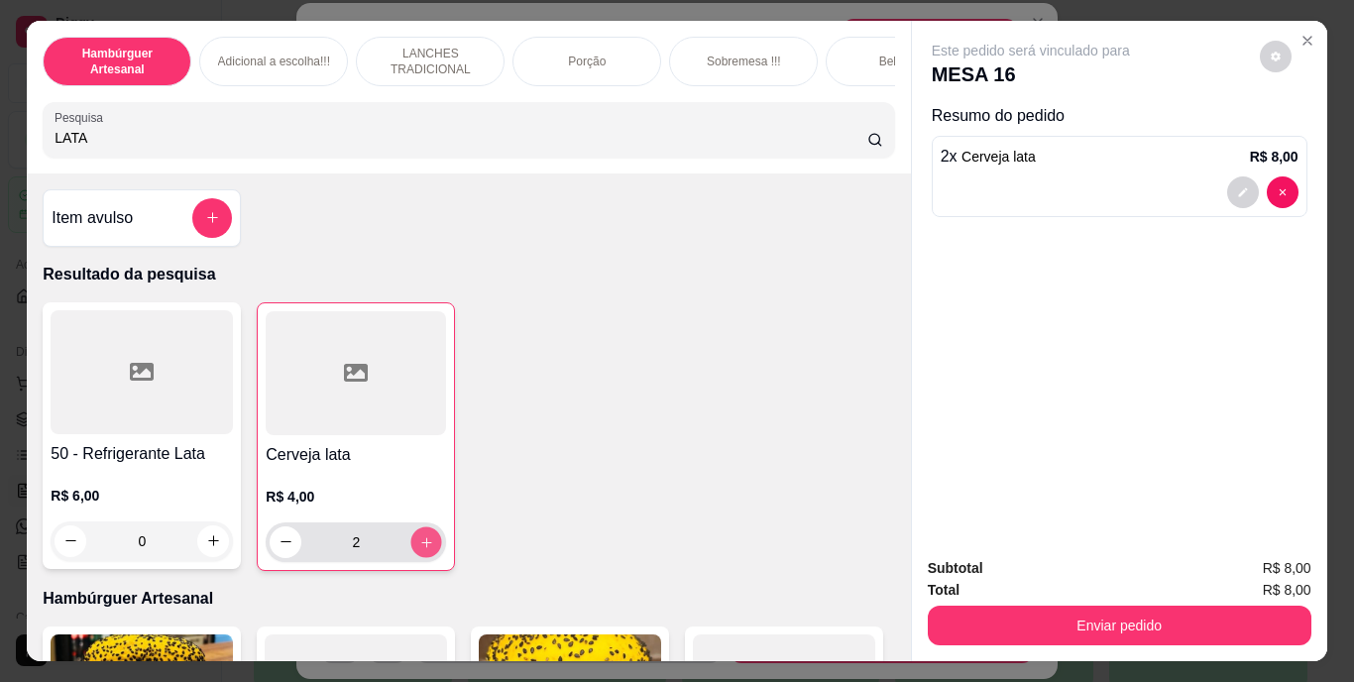
type input "3"
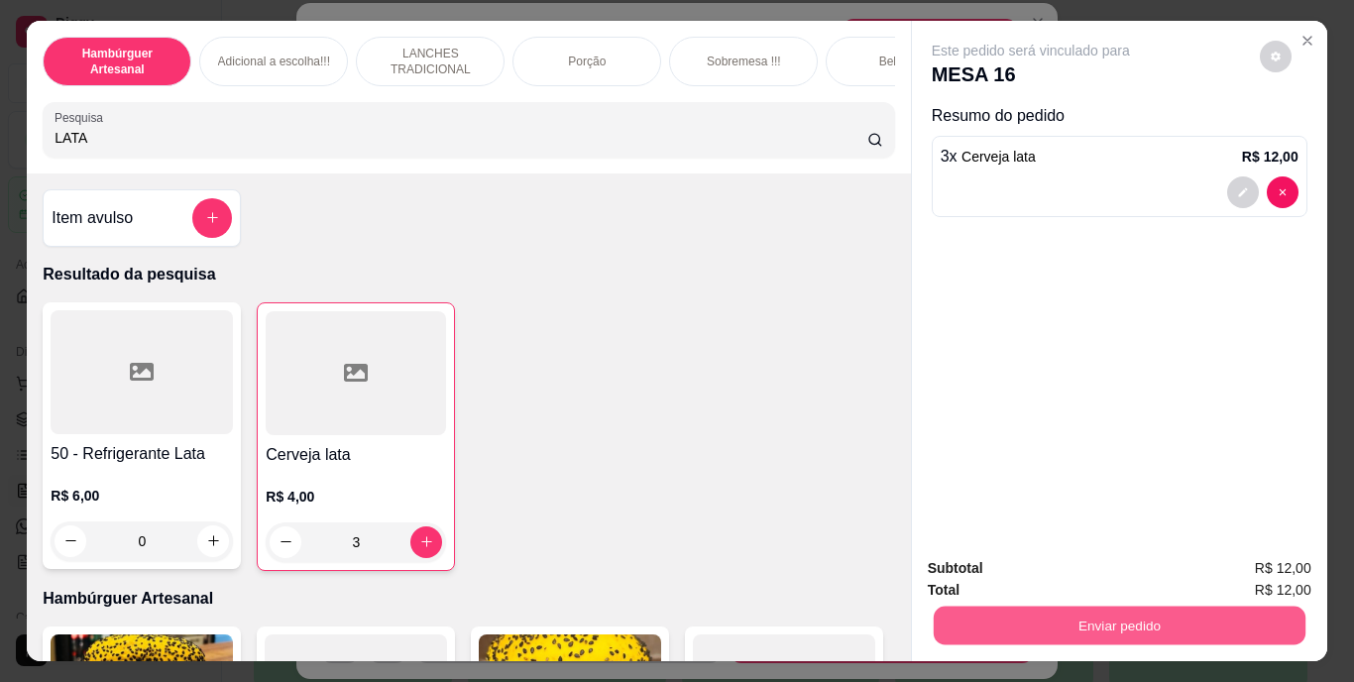
click at [1102, 628] on button "Enviar pedido" at bounding box center [1119, 626] width 372 height 39
click at [1095, 570] on button "Não registrar e enviar pedido" at bounding box center [1054, 569] width 200 height 37
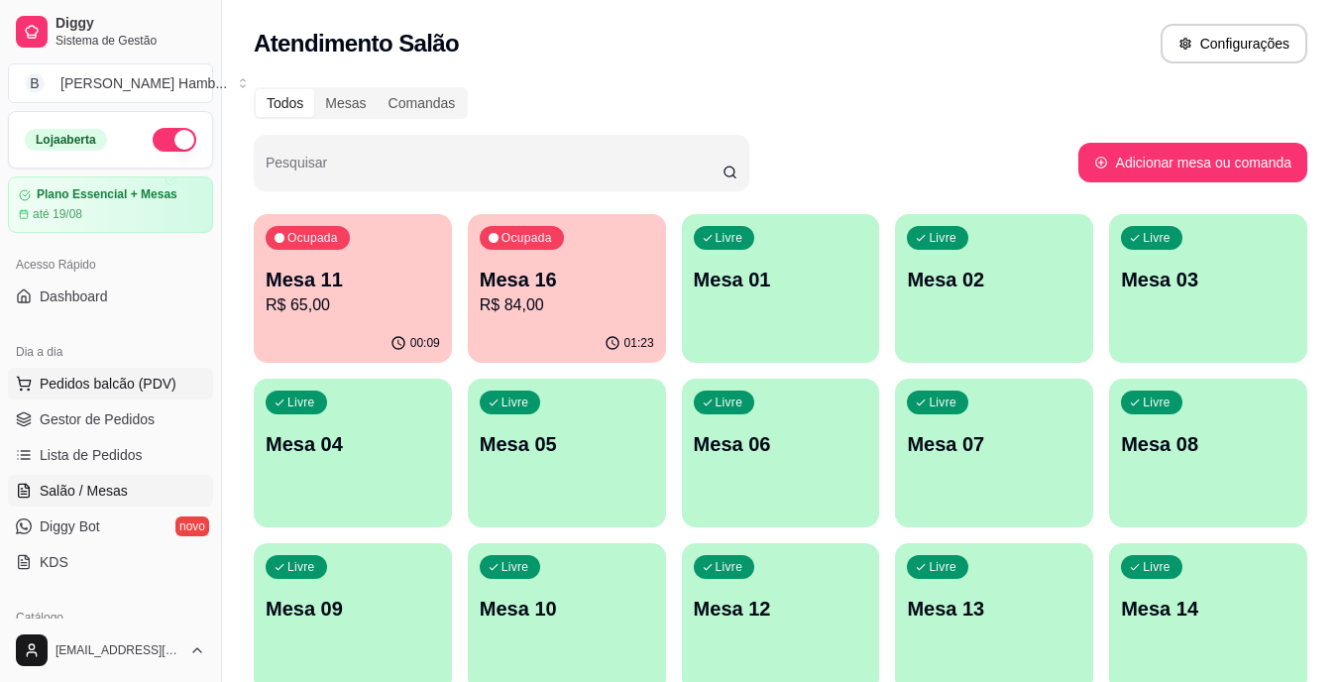
click at [148, 393] on span "Pedidos balcão (PDV)" at bounding box center [108, 384] width 137 height 20
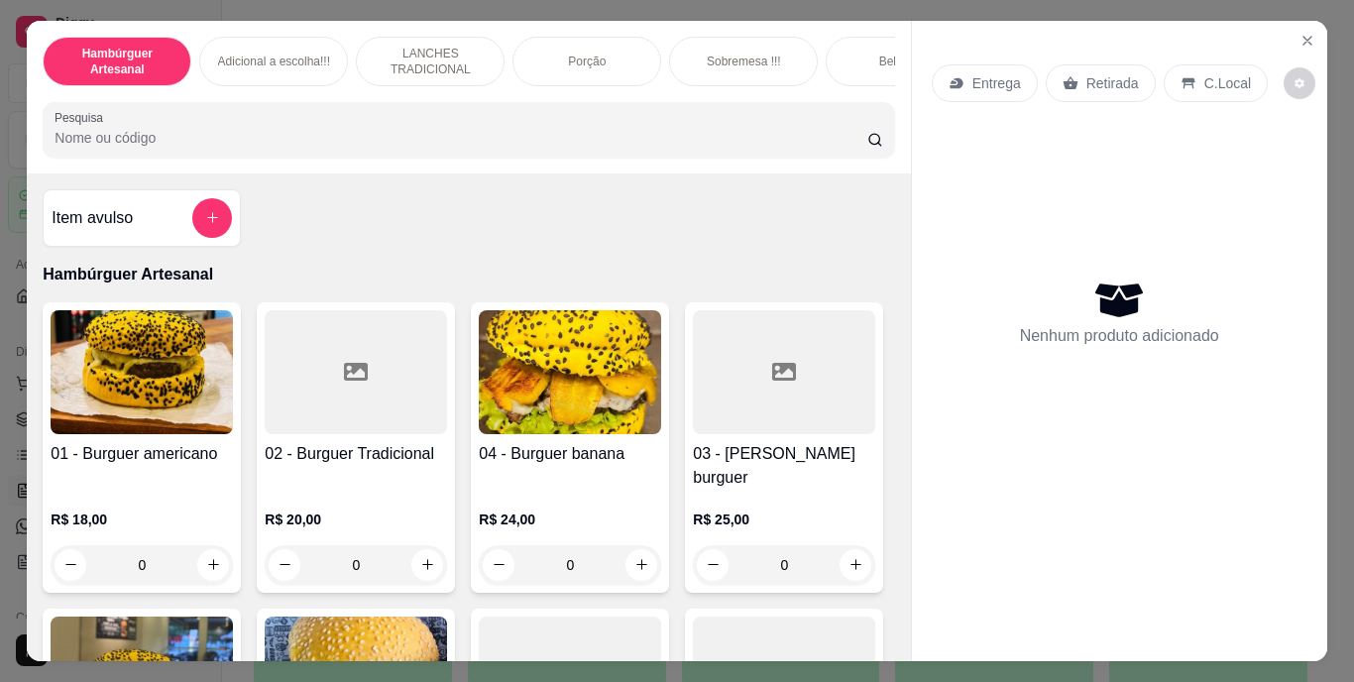
click at [541, 145] on input "Pesquisa" at bounding box center [461, 138] width 813 height 20
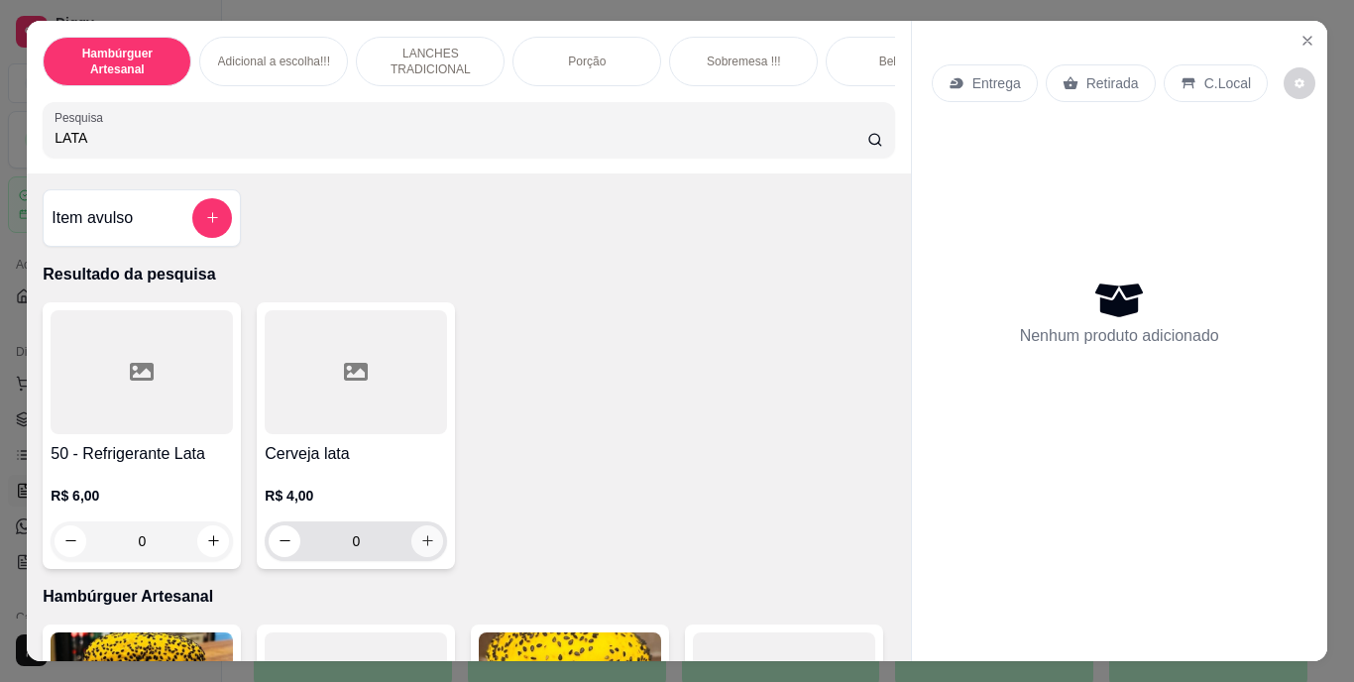
type input "LATA"
click at [424, 541] on icon "increase-product-quantity" at bounding box center [427, 540] width 15 height 15
type input "1"
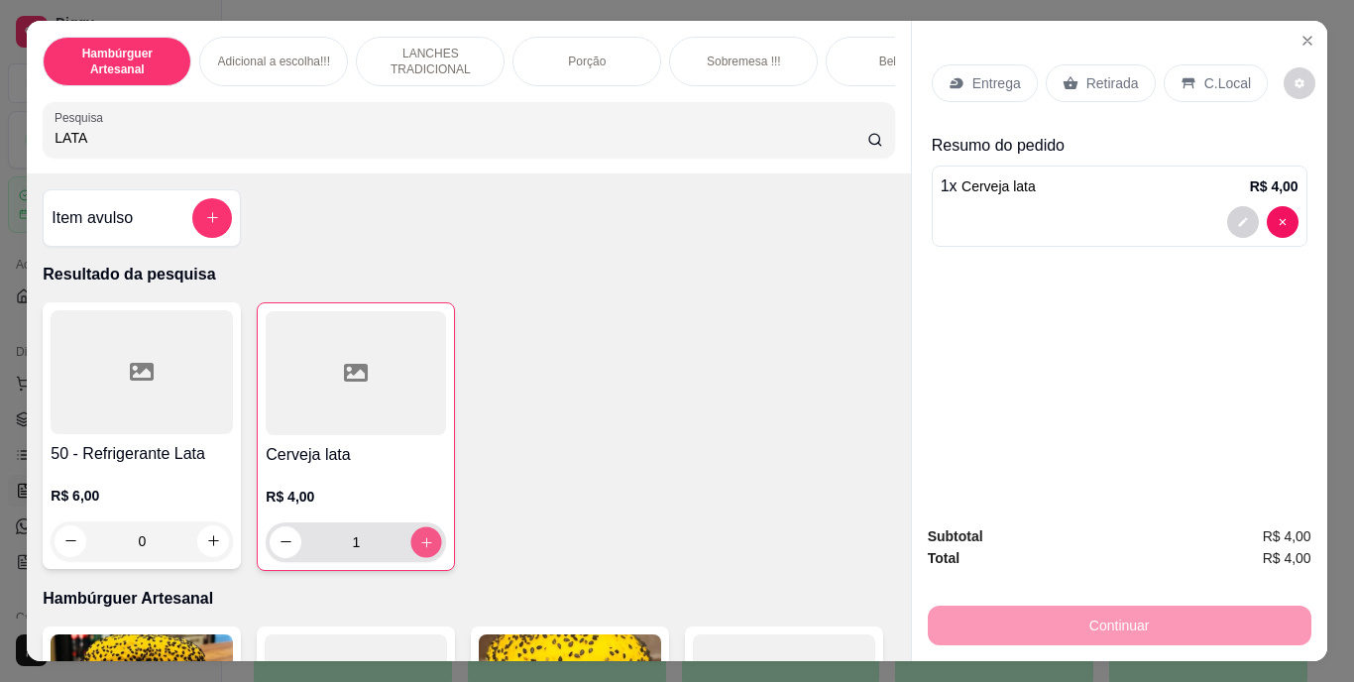
click at [424, 541] on icon "increase-product-quantity" at bounding box center [426, 541] width 15 height 15
type input "2"
drag, startPoint x: 1096, startPoint y: 51, endPoint x: 1098, endPoint y: 75, distance: 24.9
click at [1098, 75] on div "Entrega Retirada C.Local" at bounding box center [1120, 83] width 376 height 69
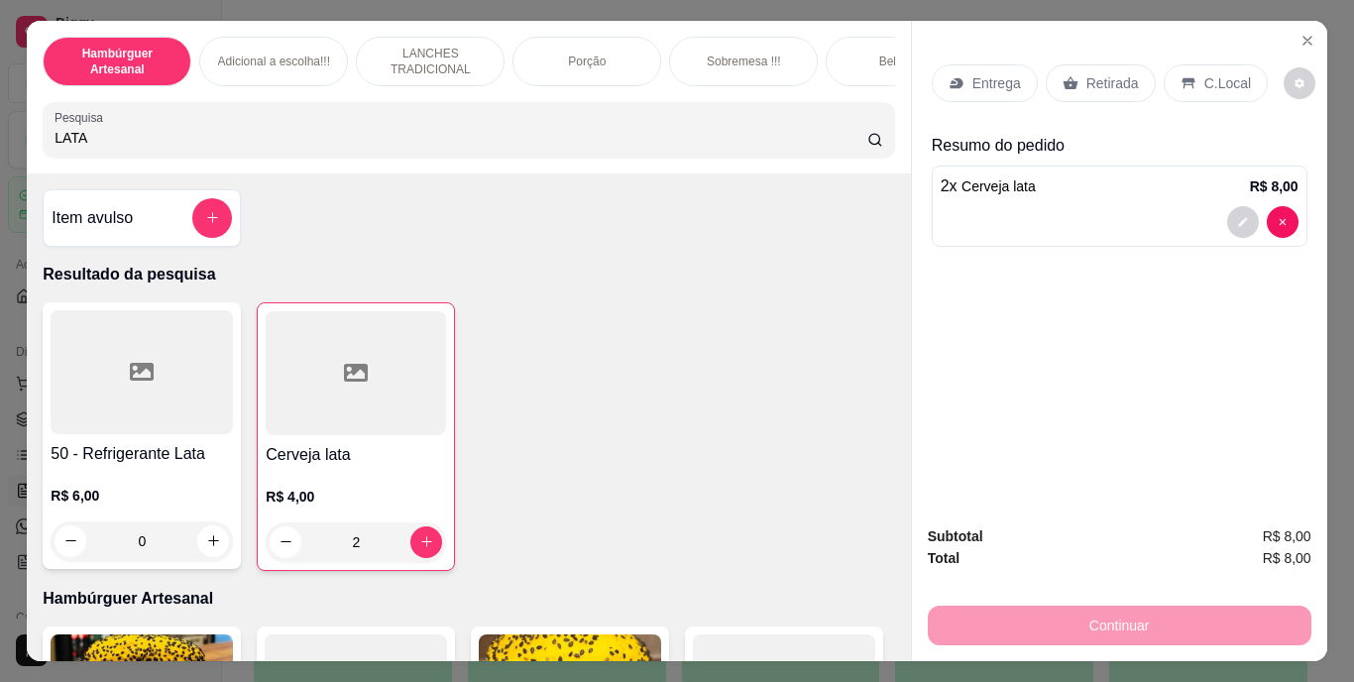
click at [1098, 75] on p "Retirada" at bounding box center [1112, 83] width 53 height 20
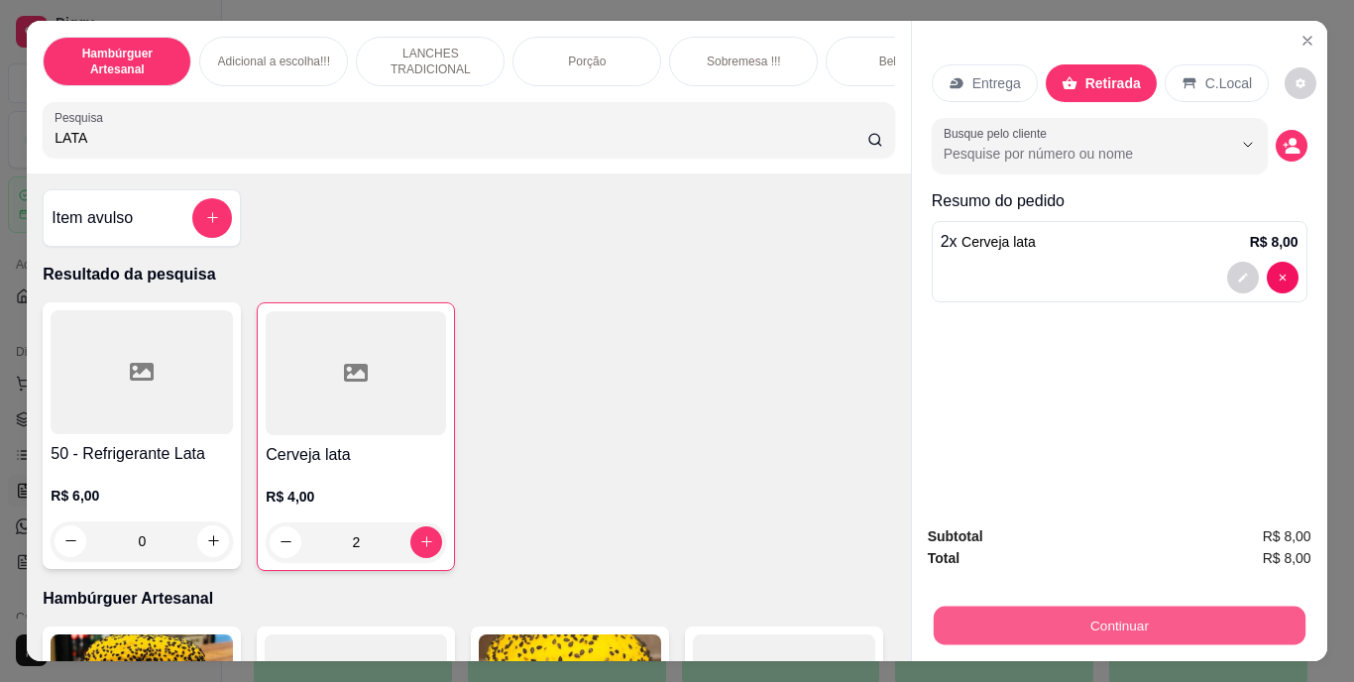
click at [1050, 624] on button "Continuar" at bounding box center [1119, 626] width 372 height 39
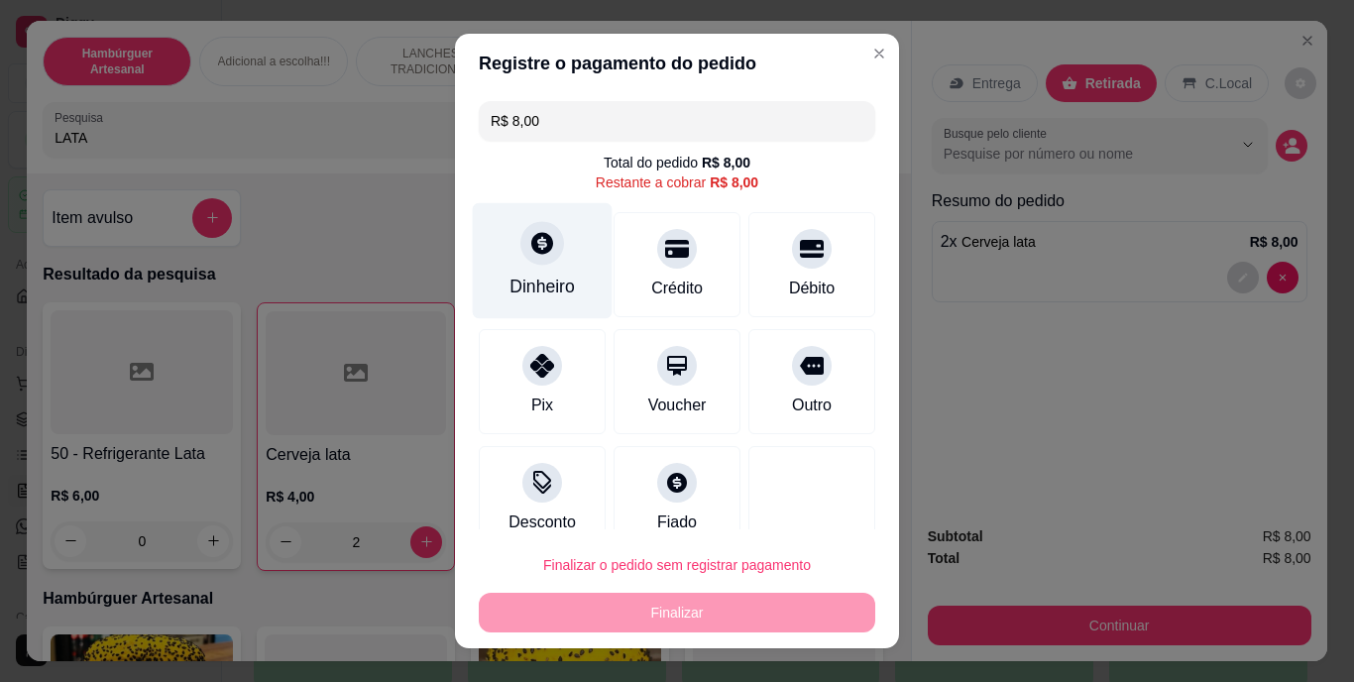
click at [542, 290] on div "Dinheiro" at bounding box center [542, 288] width 65 height 26
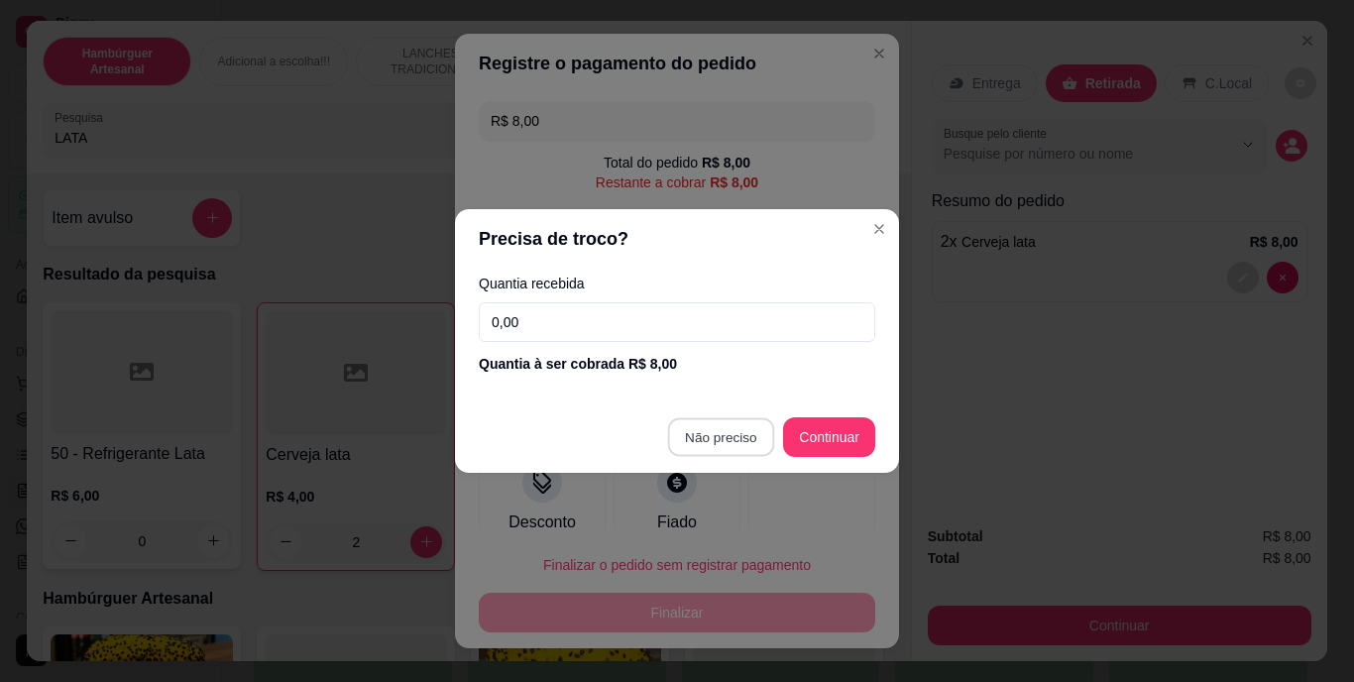
type input "R$ 0,00"
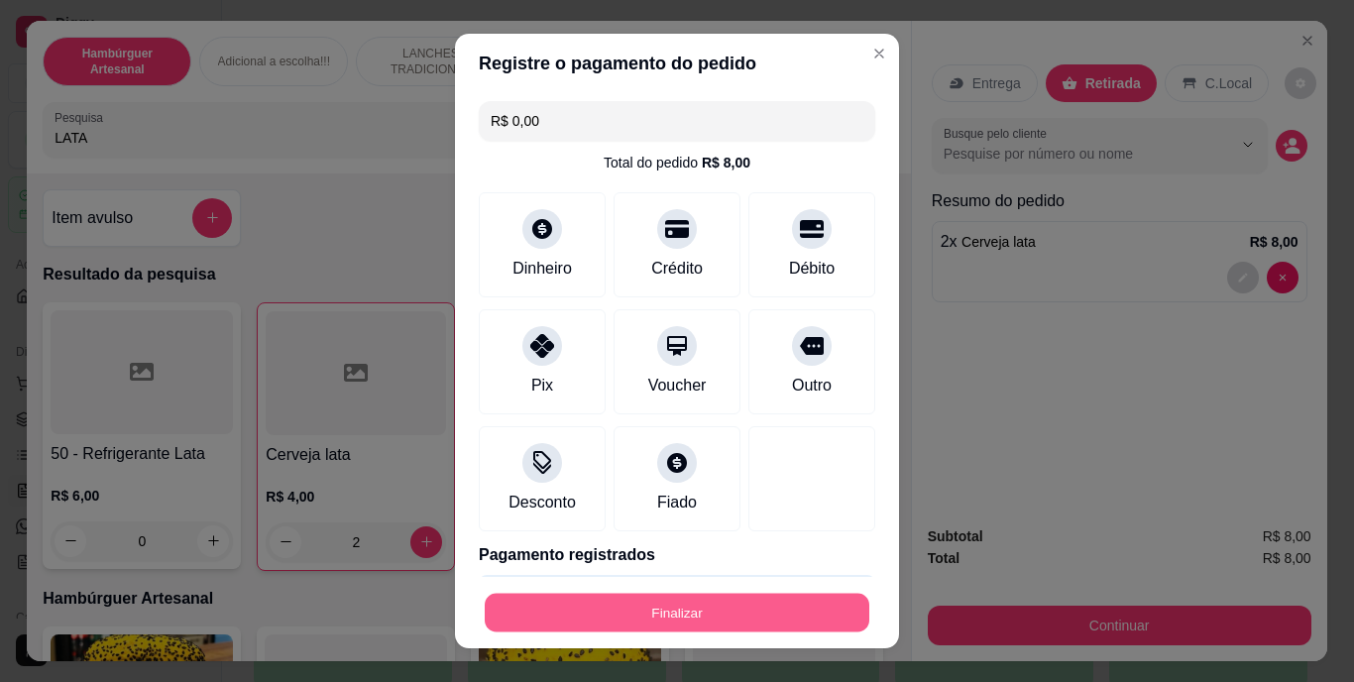
click at [687, 612] on button "Finalizar" at bounding box center [677, 612] width 385 height 39
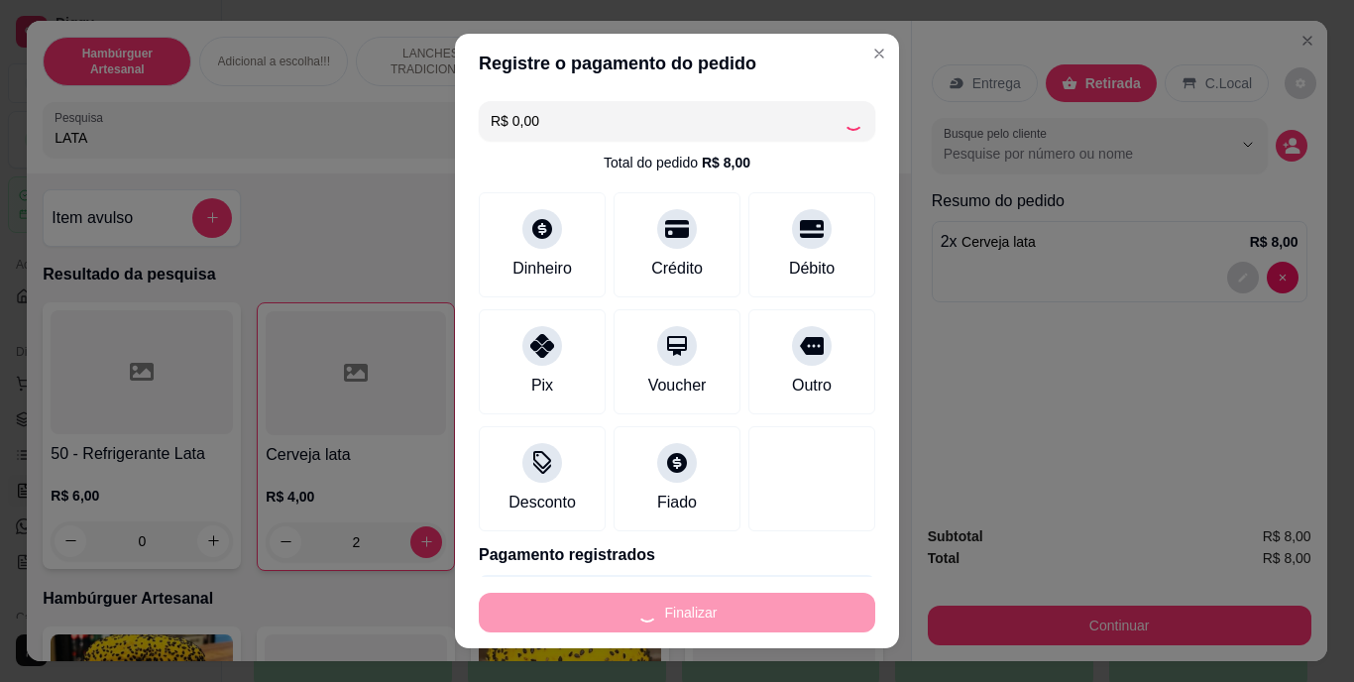
type input "0"
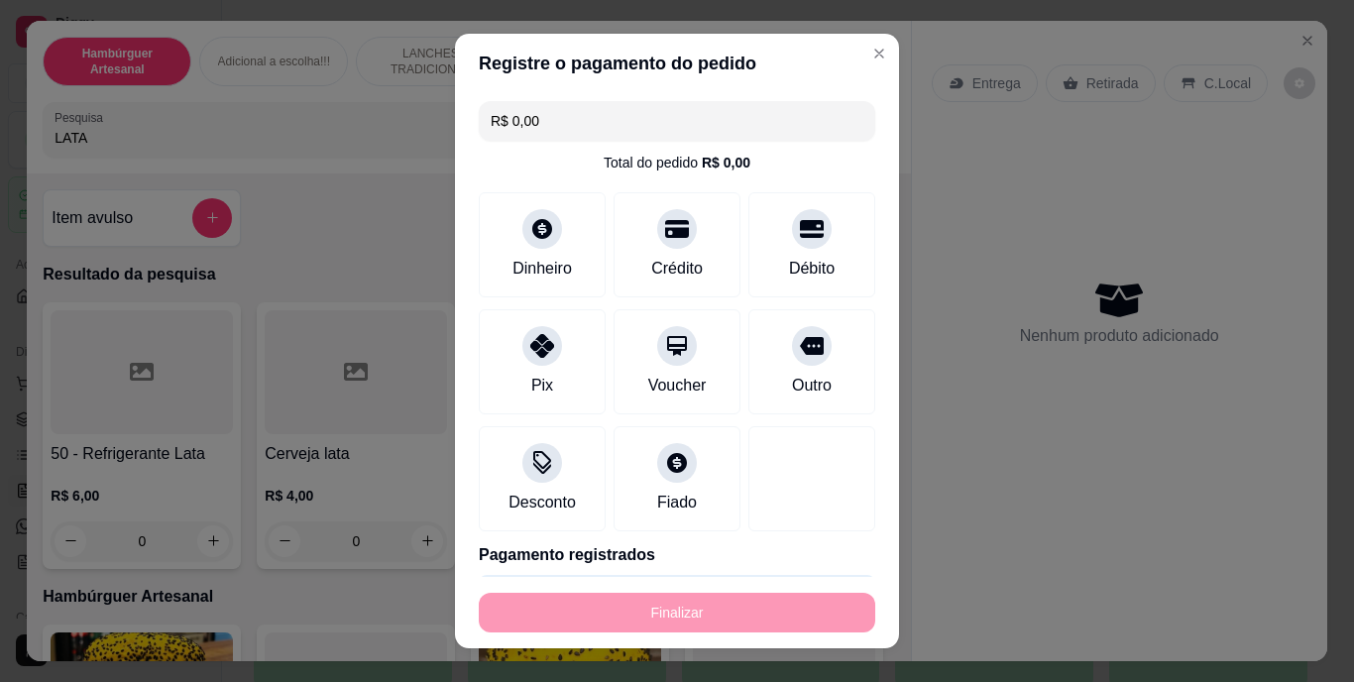
type input "-R$ 8,00"
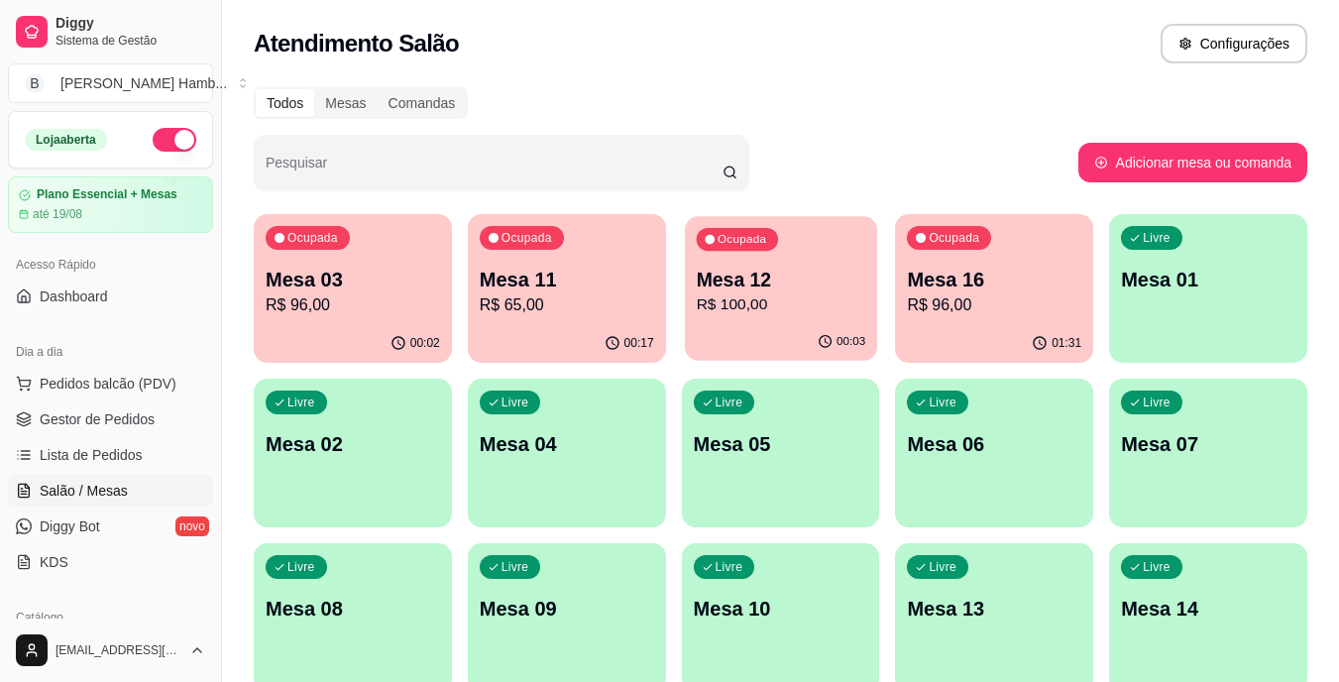
click at [786, 282] on p "Mesa 12" at bounding box center [781, 280] width 170 height 27
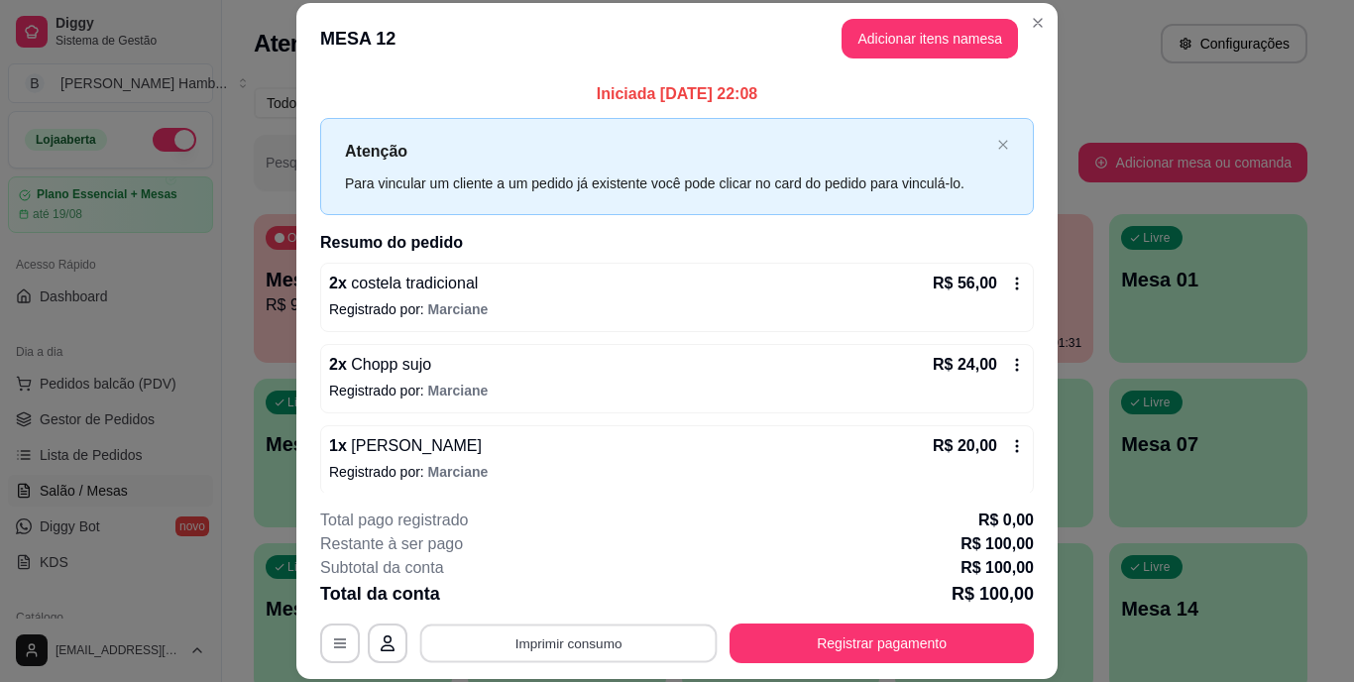
click at [586, 639] on button "Imprimir consumo" at bounding box center [568, 643] width 297 height 39
click at [595, 593] on button "IMPRESSORA" at bounding box center [567, 597] width 139 height 31
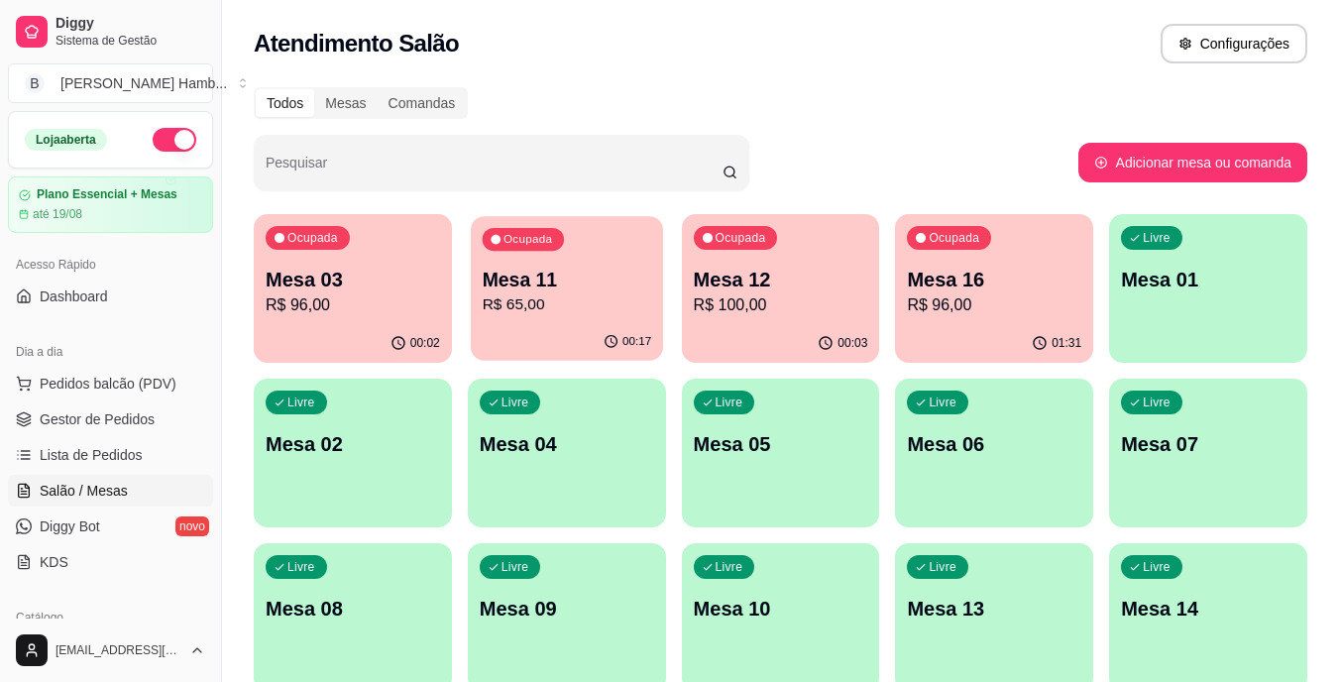
click at [583, 275] on p "Mesa 11" at bounding box center [567, 280] width 170 height 27
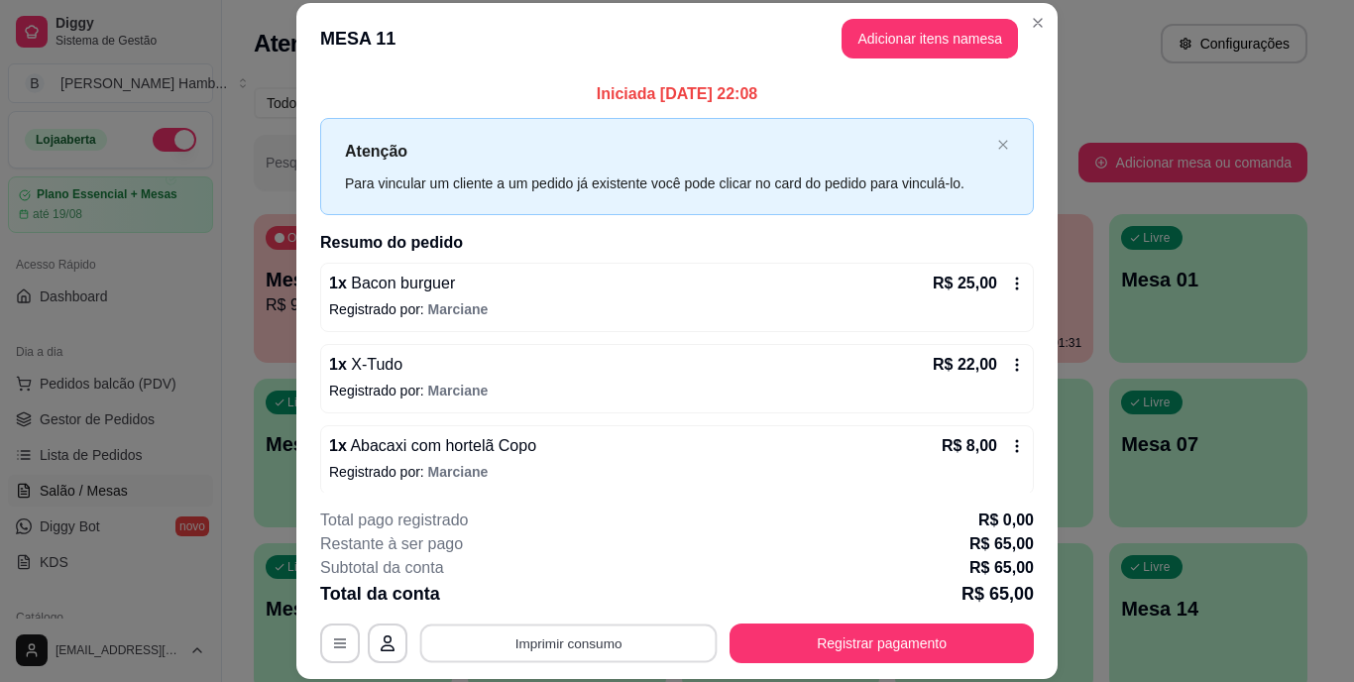
click at [541, 638] on button "Imprimir consumo" at bounding box center [568, 643] width 297 height 39
click at [548, 593] on button "IMPRESSORA" at bounding box center [567, 597] width 139 height 31
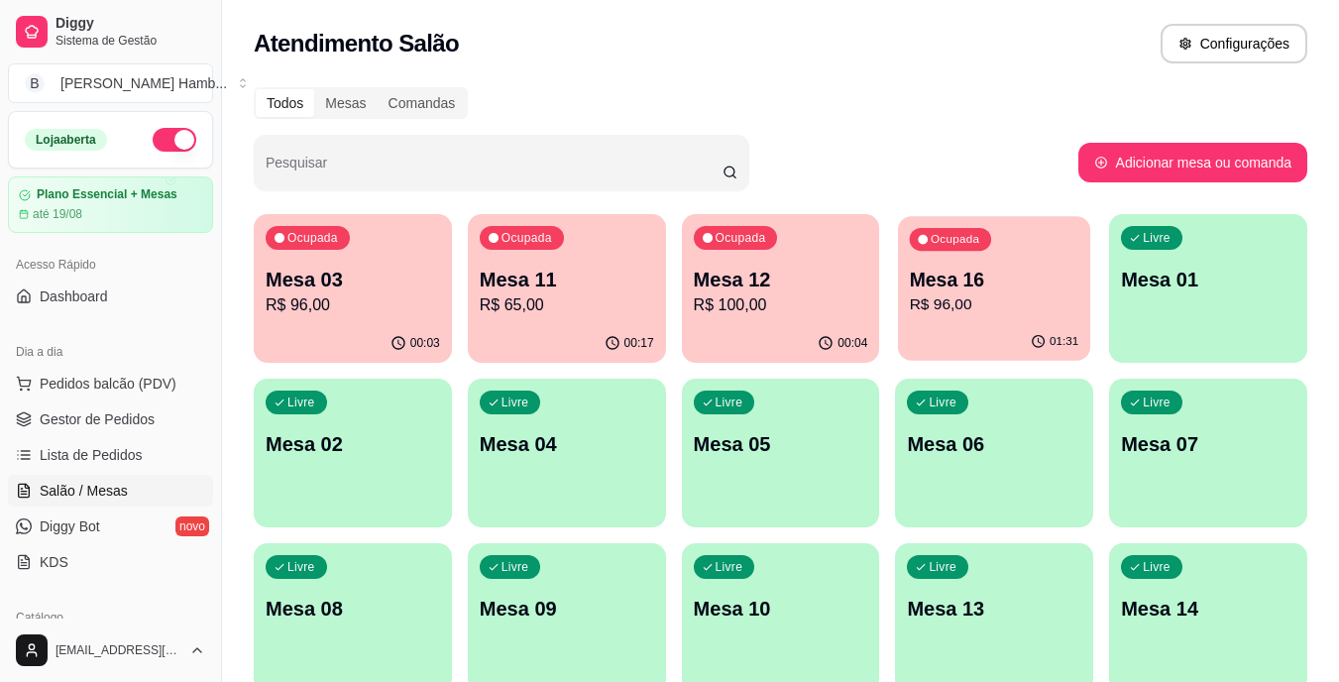
click at [963, 267] on p "Mesa 16" at bounding box center [995, 280] width 170 height 27
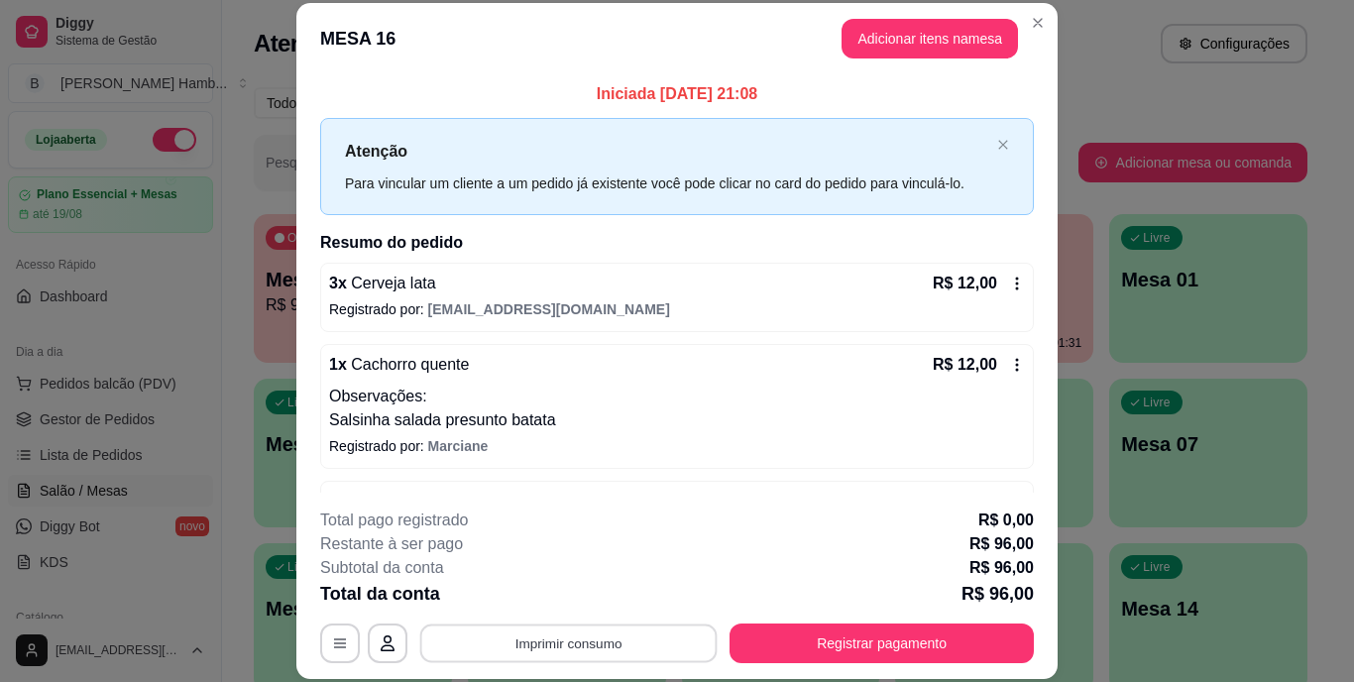
click at [558, 647] on button "Imprimir consumo" at bounding box center [568, 643] width 297 height 39
click at [573, 599] on button "IMPRESSORA" at bounding box center [567, 597] width 139 height 31
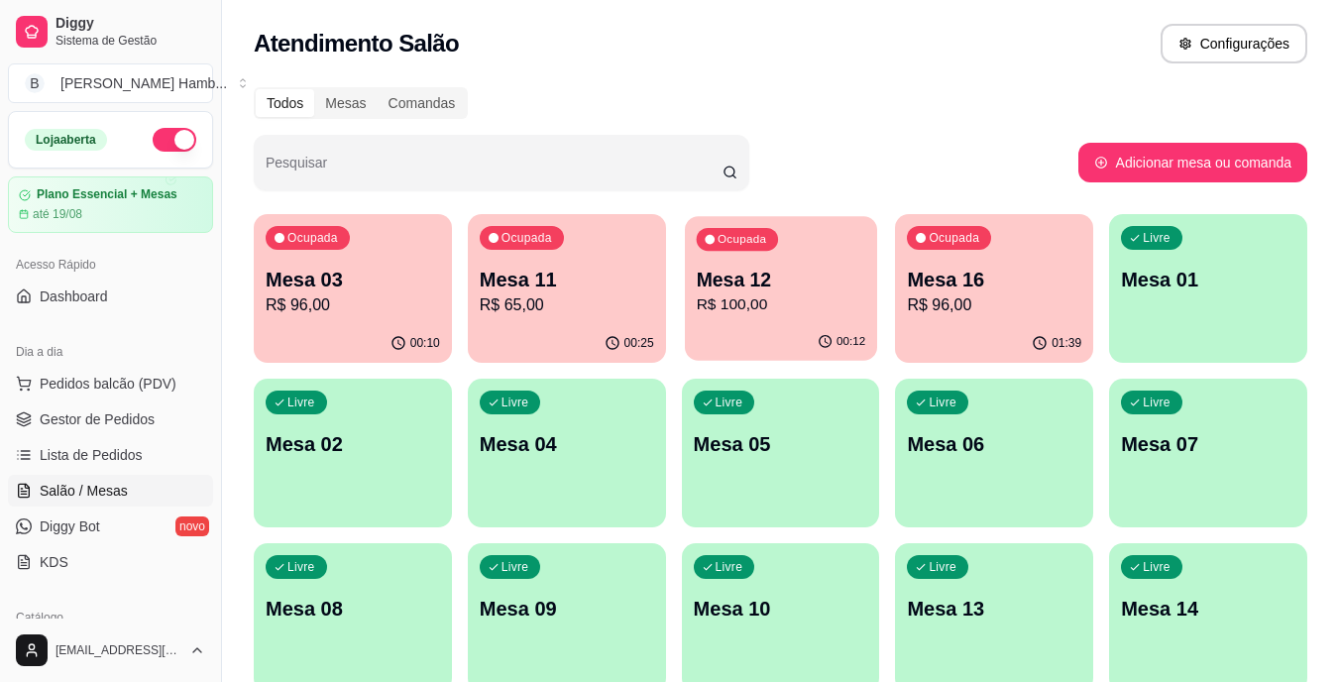
click at [778, 300] on p "R$ 100,00" at bounding box center [781, 304] width 170 height 23
click at [806, 267] on p "Mesa 12" at bounding box center [781, 280] width 170 height 27
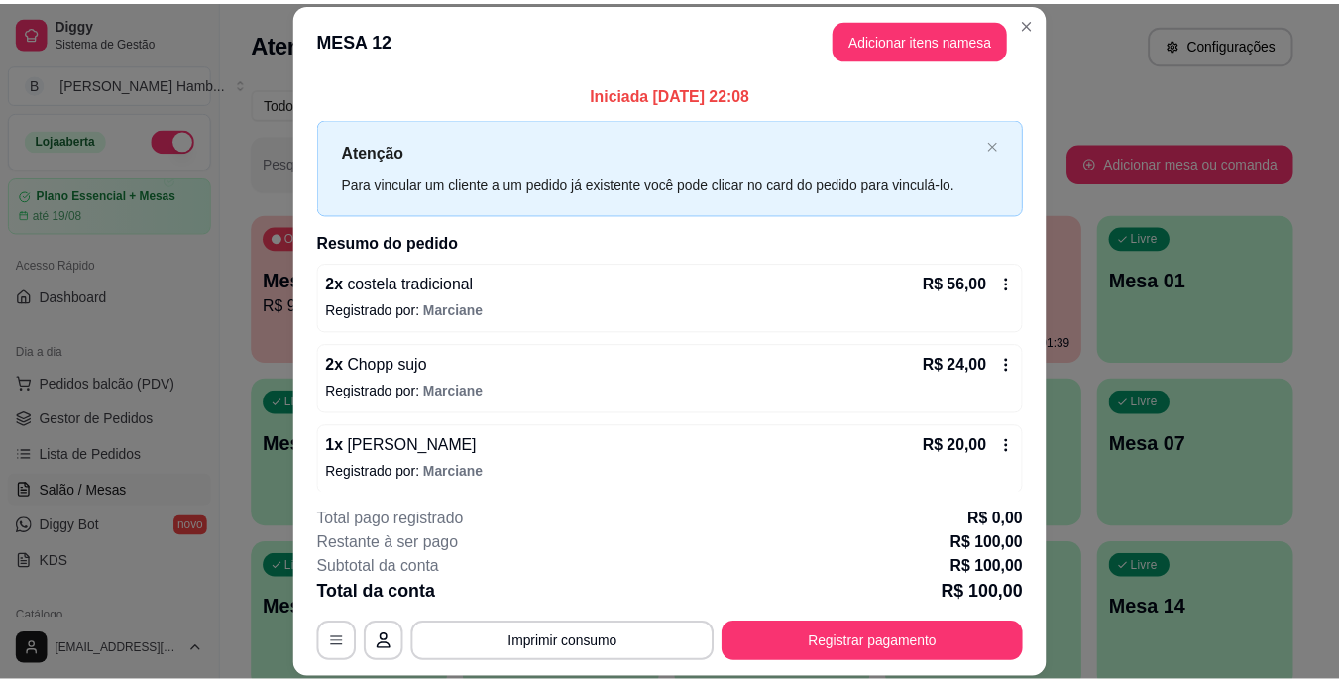
scroll to position [10, 0]
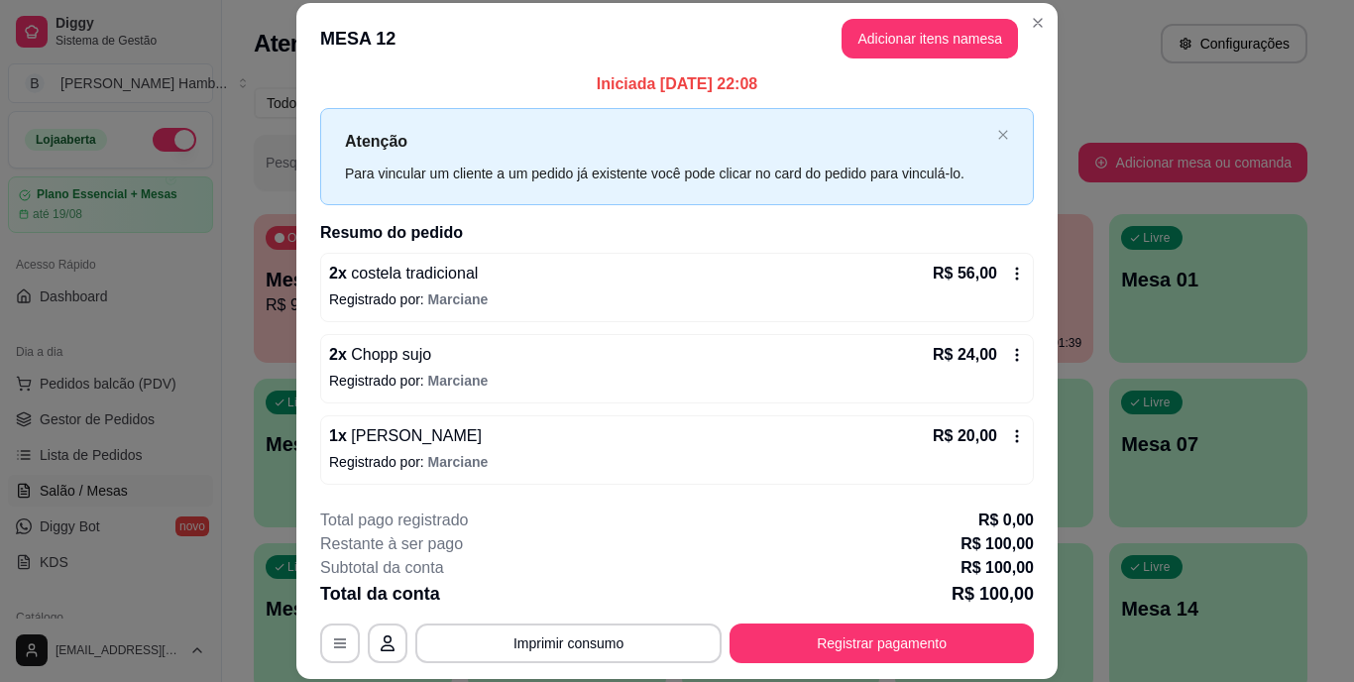
click at [1009, 357] on icon at bounding box center [1017, 355] width 16 height 16
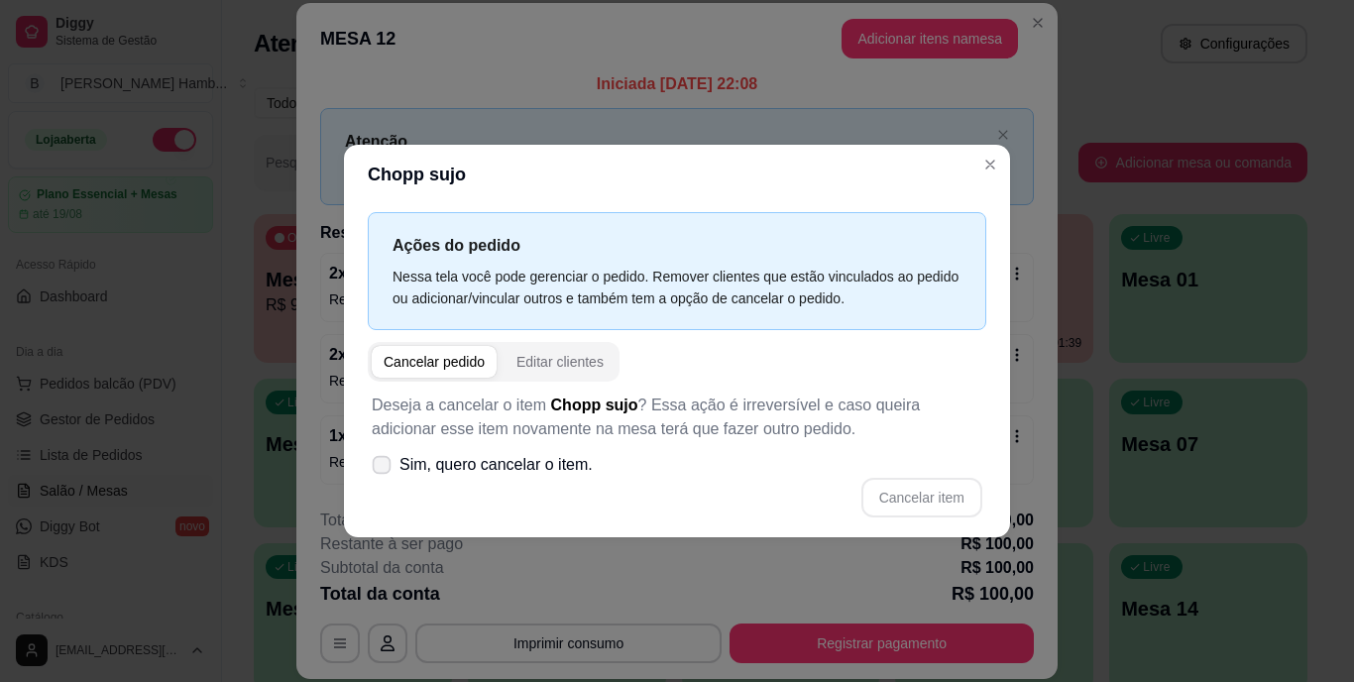
click at [386, 460] on icon at bounding box center [381, 464] width 15 height 11
click at [384, 469] on input "Sim, quero cancelar o item." at bounding box center [377, 475] width 13 height 13
checkbox input "true"
click at [895, 499] on button "Cancelar item" at bounding box center [921, 498] width 118 height 39
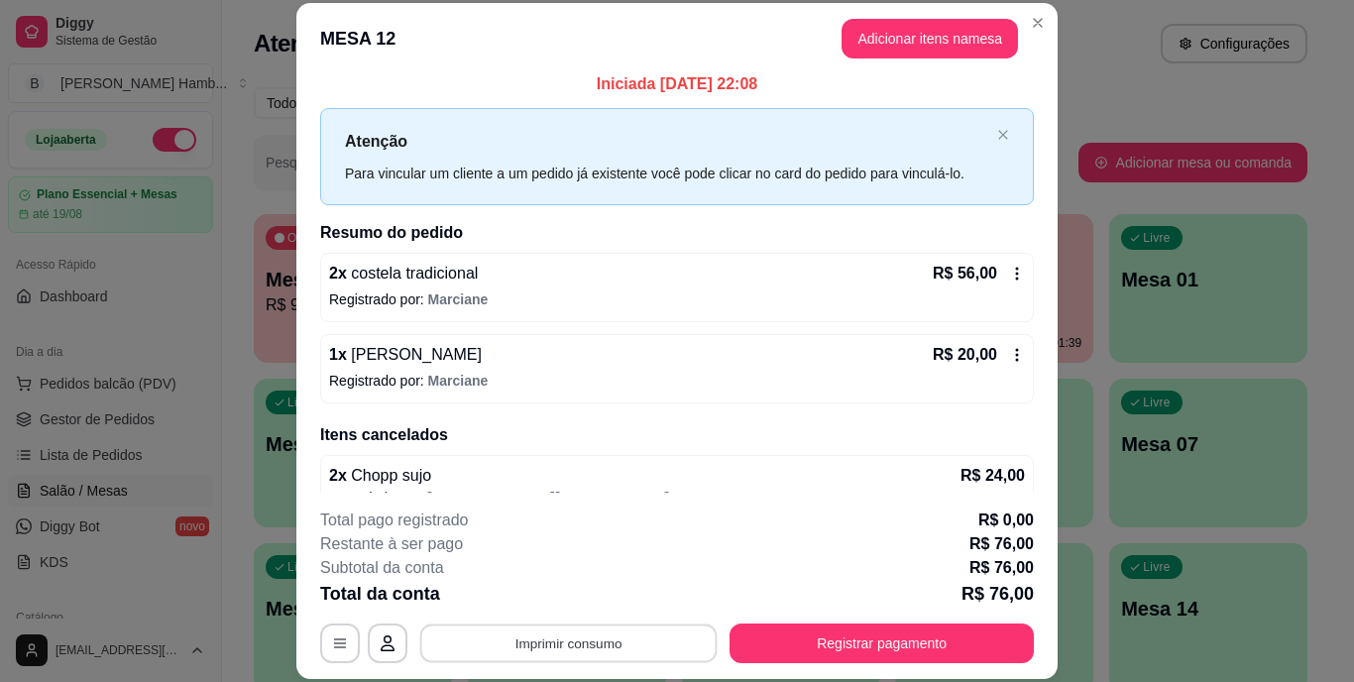
click at [612, 642] on button "Imprimir consumo" at bounding box center [568, 643] width 297 height 39
click at [583, 598] on button "IMPRESSORA" at bounding box center [568, 598] width 144 height 32
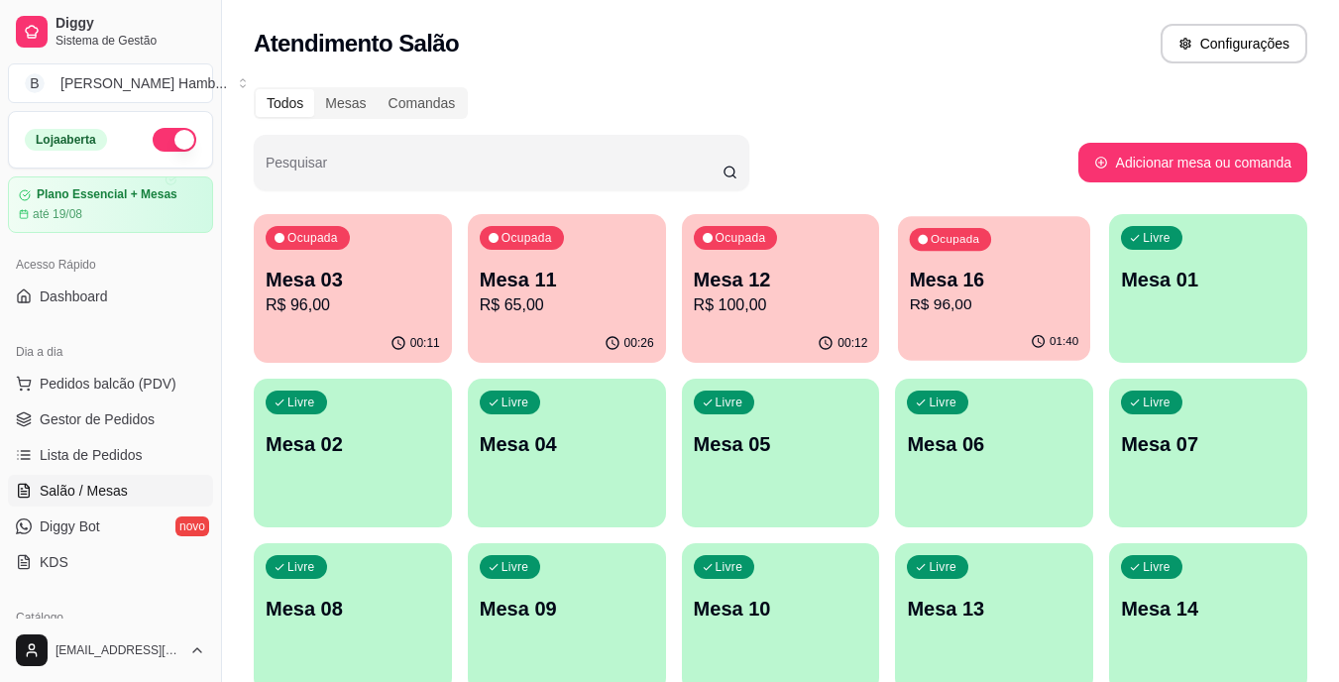
click at [1050, 325] on div "01:40" at bounding box center [994, 342] width 192 height 38
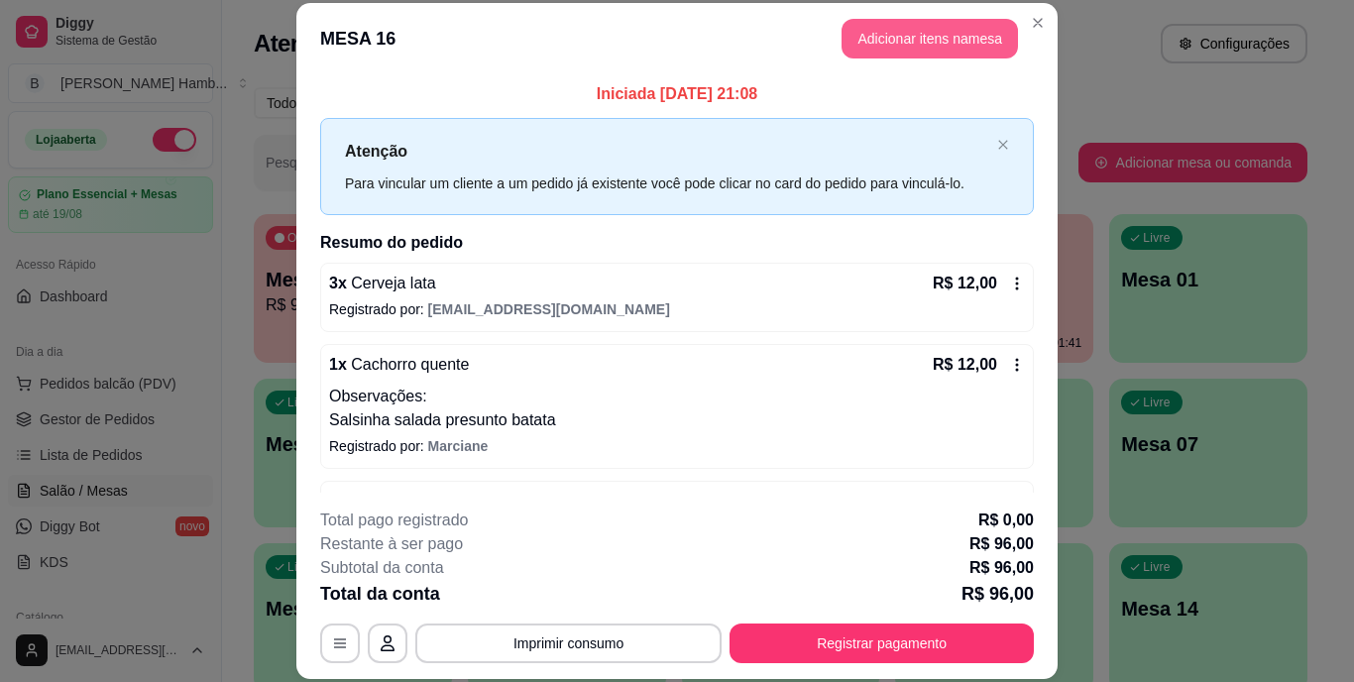
click at [974, 32] on button "Adicionar itens na mesa" at bounding box center [930, 39] width 176 height 40
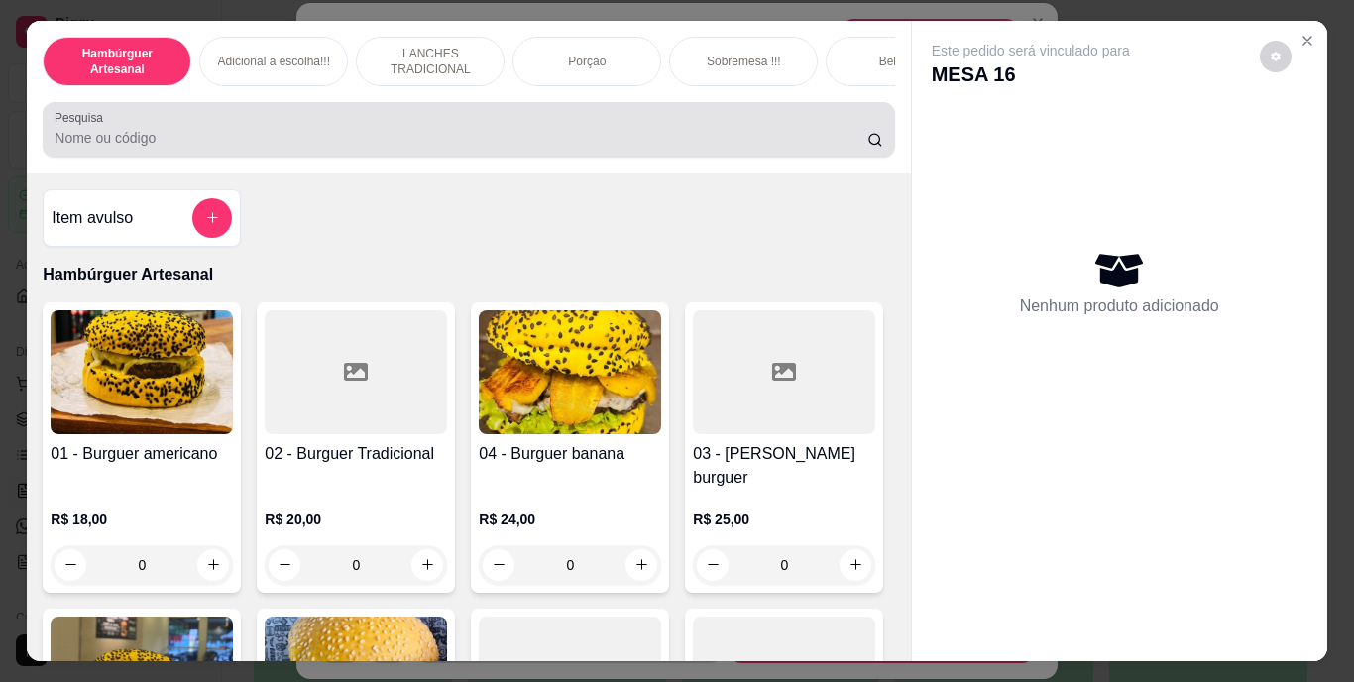
click at [577, 111] on div "Pesquisa" at bounding box center [469, 130] width 852 height 56
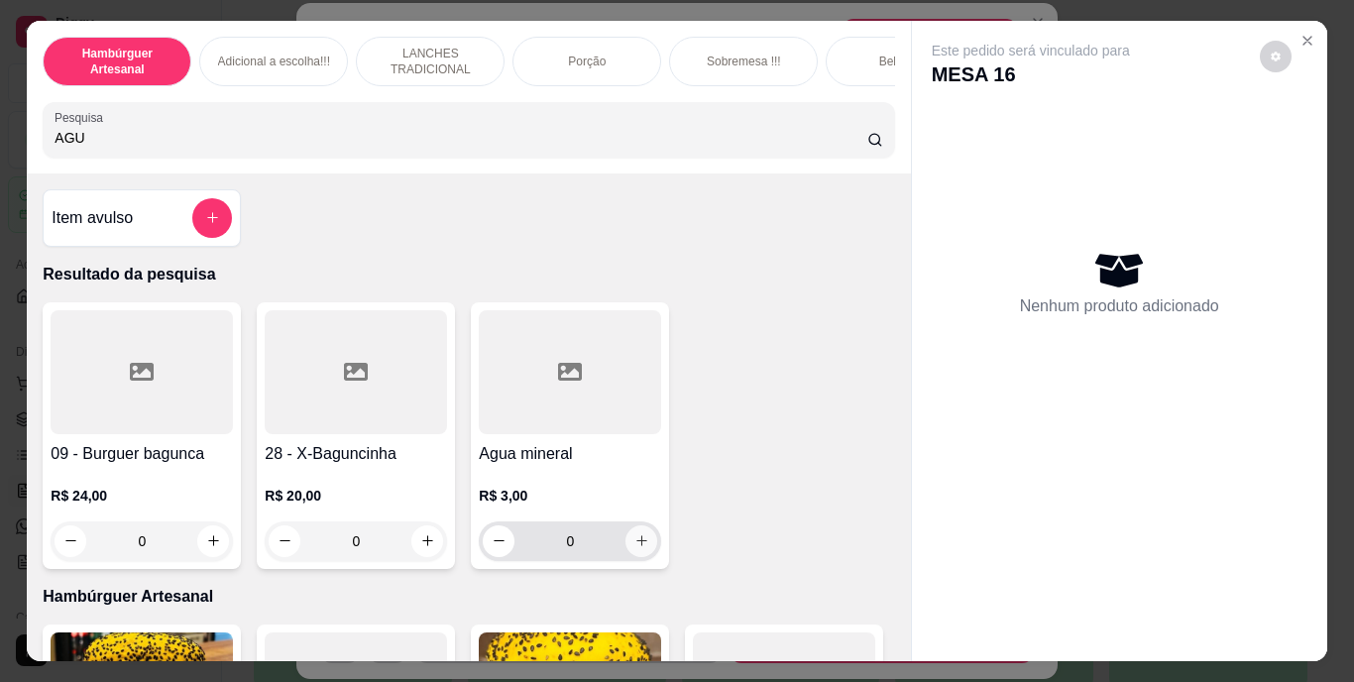
type input "AGU"
click at [634, 548] on icon "increase-product-quantity" at bounding box center [641, 540] width 15 height 15
type input "1"
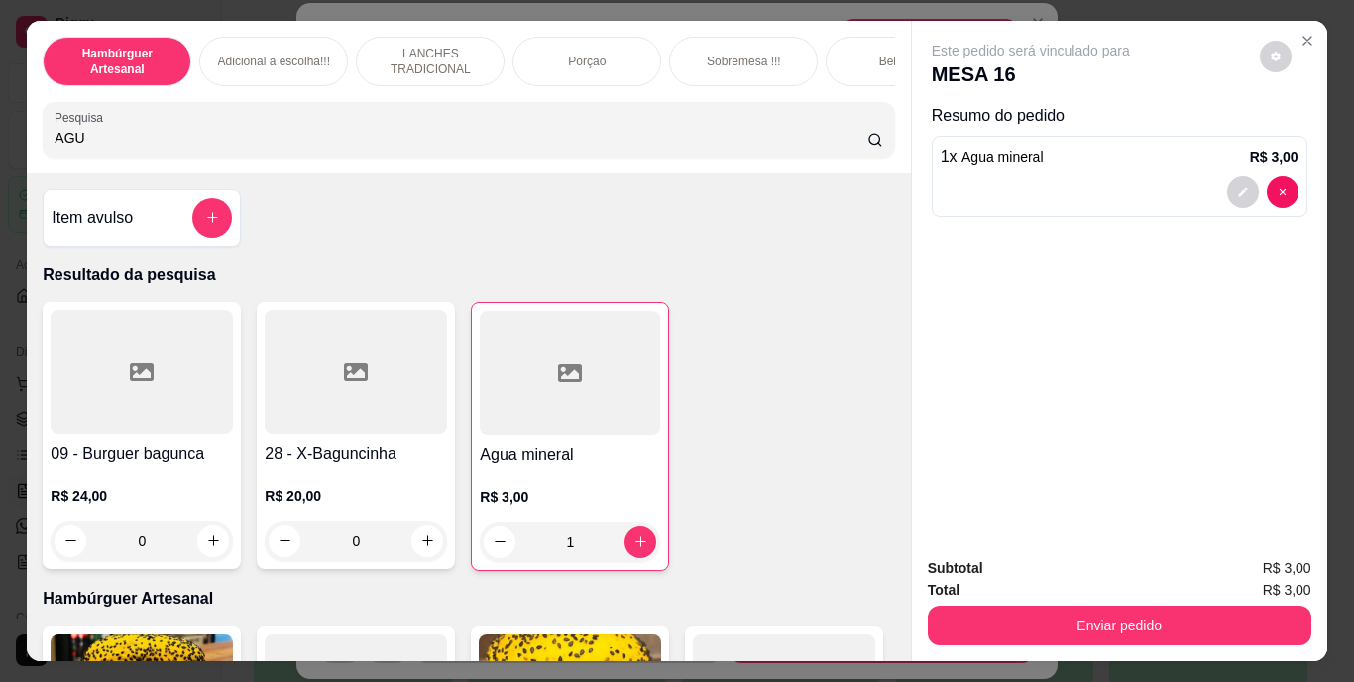
click at [526, 142] on input "AGU" at bounding box center [461, 138] width 813 height 20
type input "A"
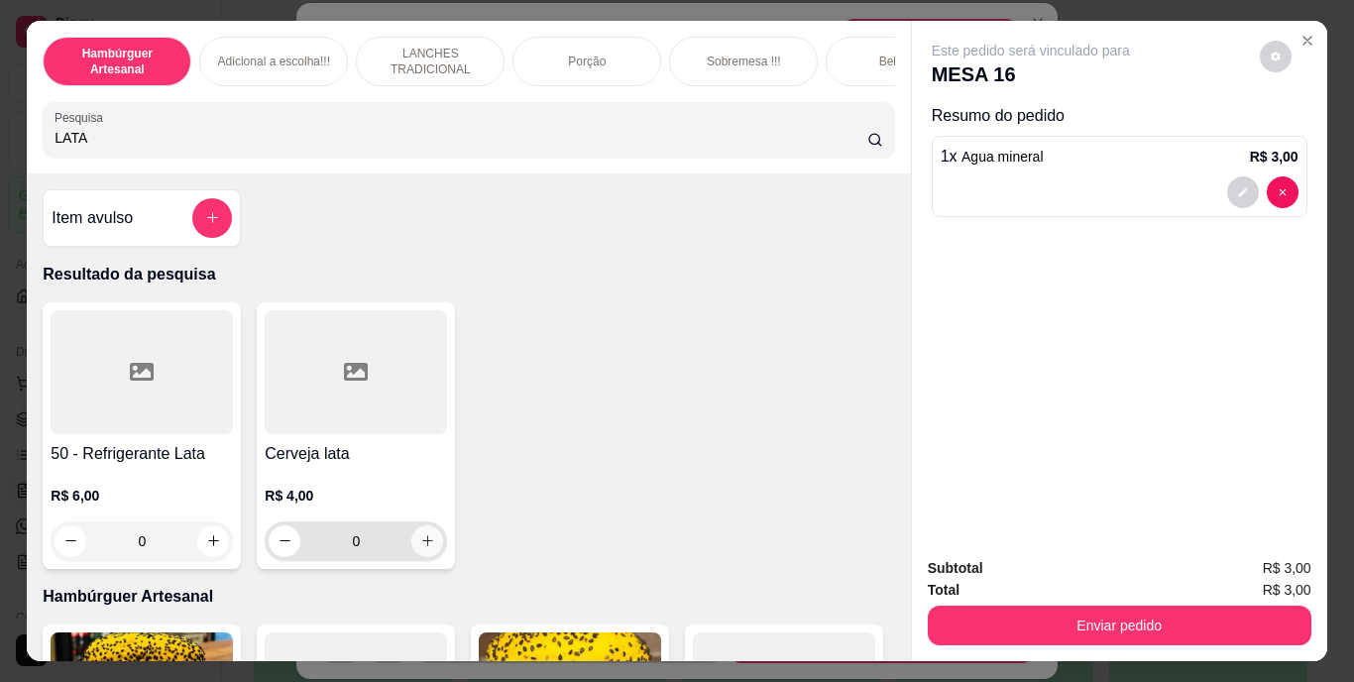
type input "LATA"
click at [423, 548] on icon "increase-product-quantity" at bounding box center [427, 540] width 15 height 15
type input "1"
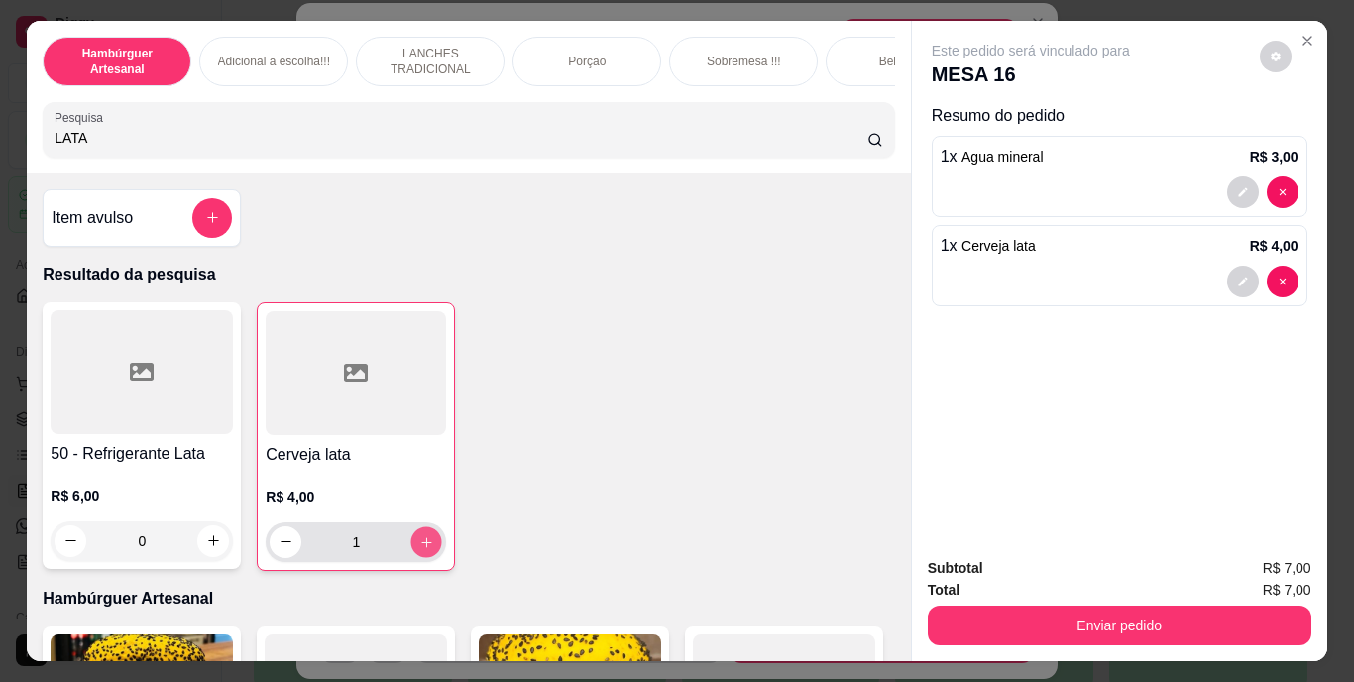
click at [423, 547] on icon "increase-product-quantity" at bounding box center [426, 542] width 10 height 10
type input "2"
click at [423, 547] on icon "increase-product-quantity" at bounding box center [426, 542] width 10 height 10
type input "3"
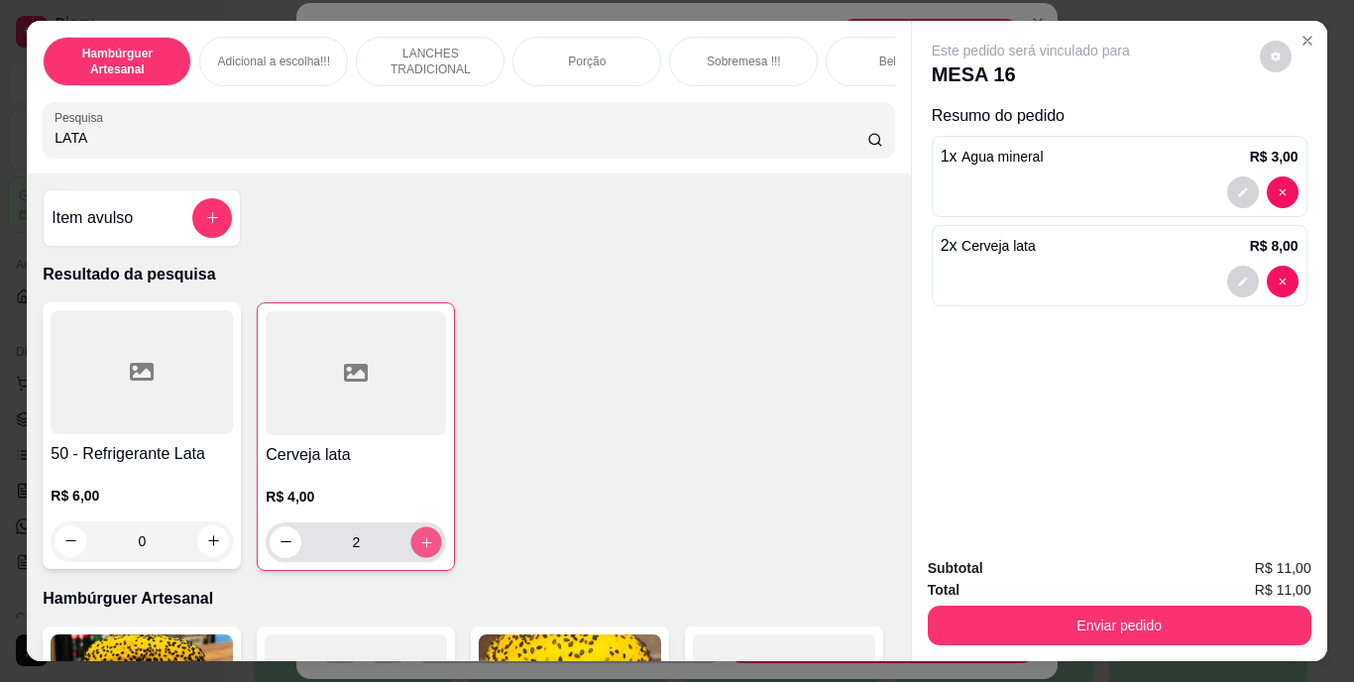
type input "3"
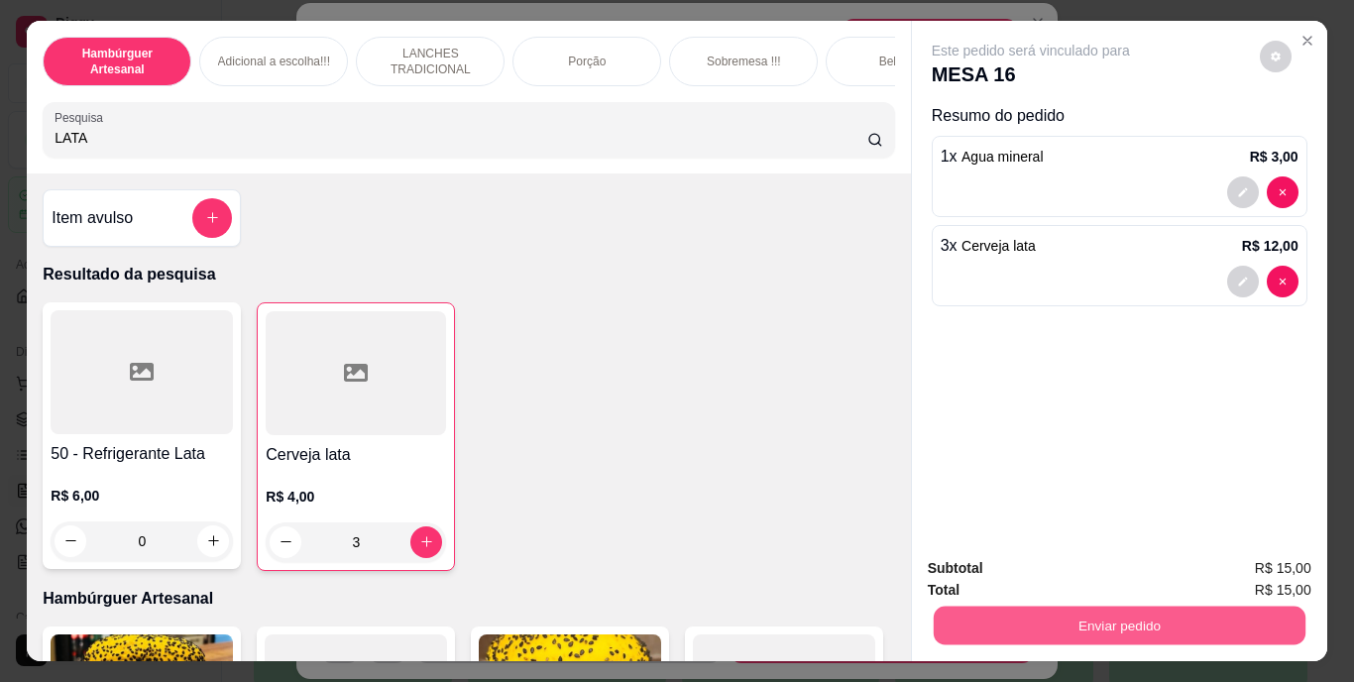
click at [1052, 615] on button "Enviar pedido" at bounding box center [1119, 626] width 372 height 39
click at [1032, 567] on button "Não registrar e enviar pedido" at bounding box center [1054, 569] width 200 height 37
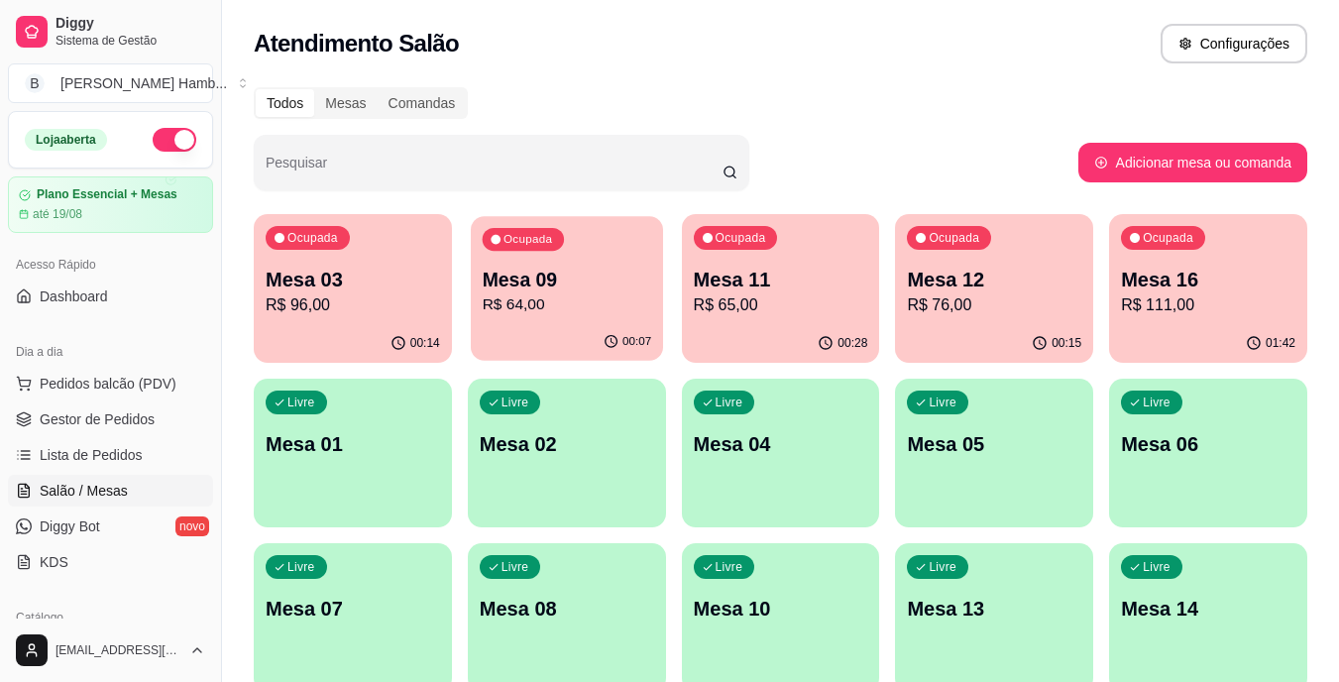
click at [538, 282] on p "Mesa 09" at bounding box center [567, 280] width 170 height 27
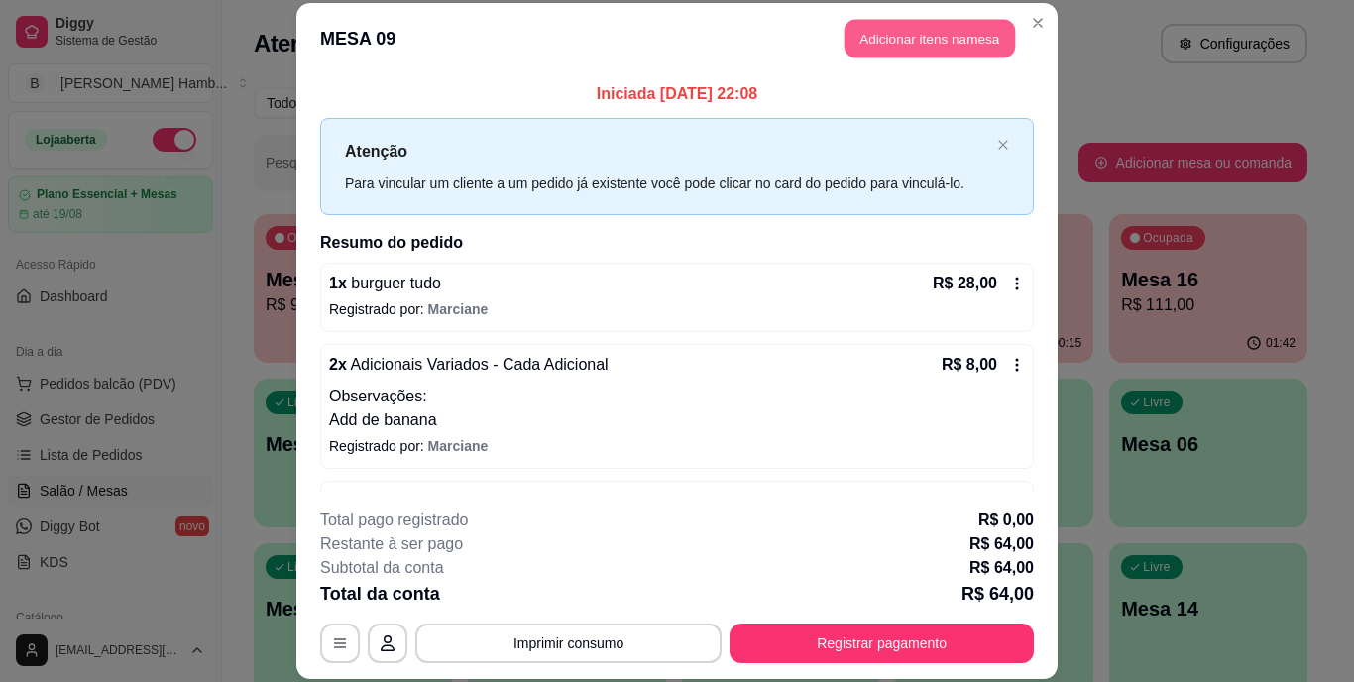
click at [900, 37] on button "Adicionar itens na mesa" at bounding box center [930, 39] width 171 height 39
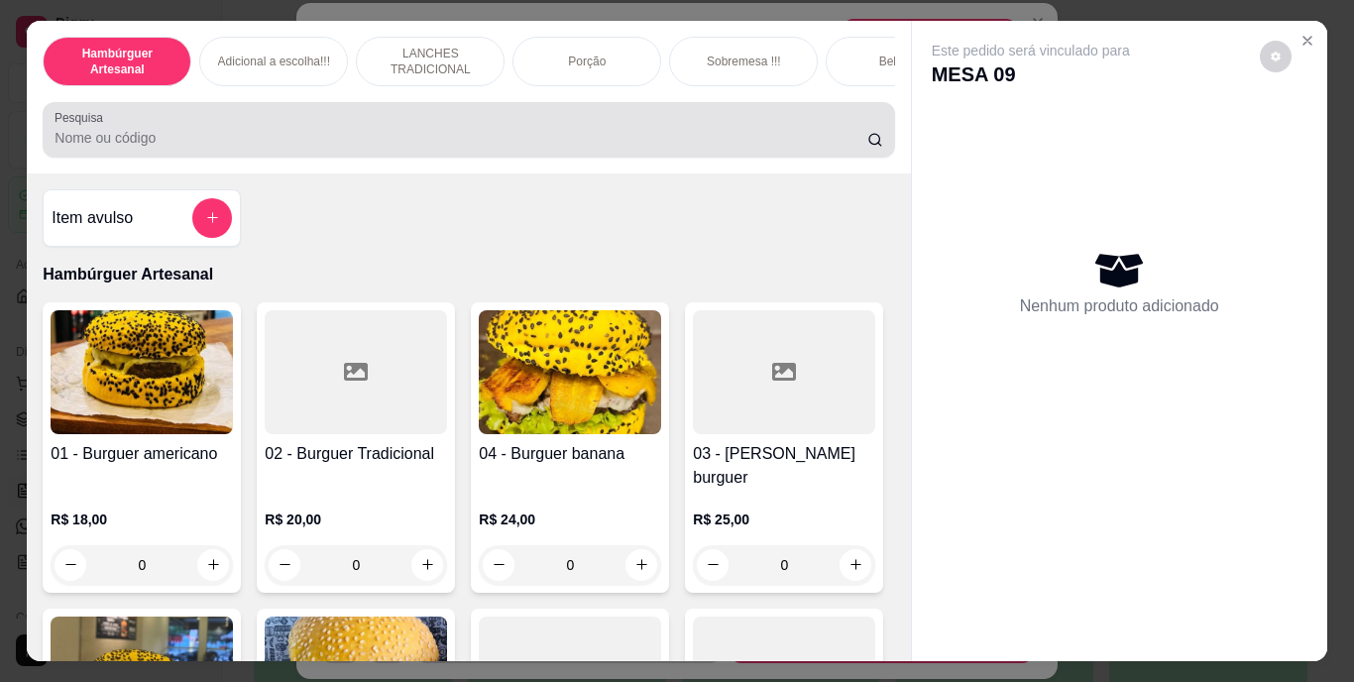
click at [697, 150] on div at bounding box center [469, 130] width 828 height 40
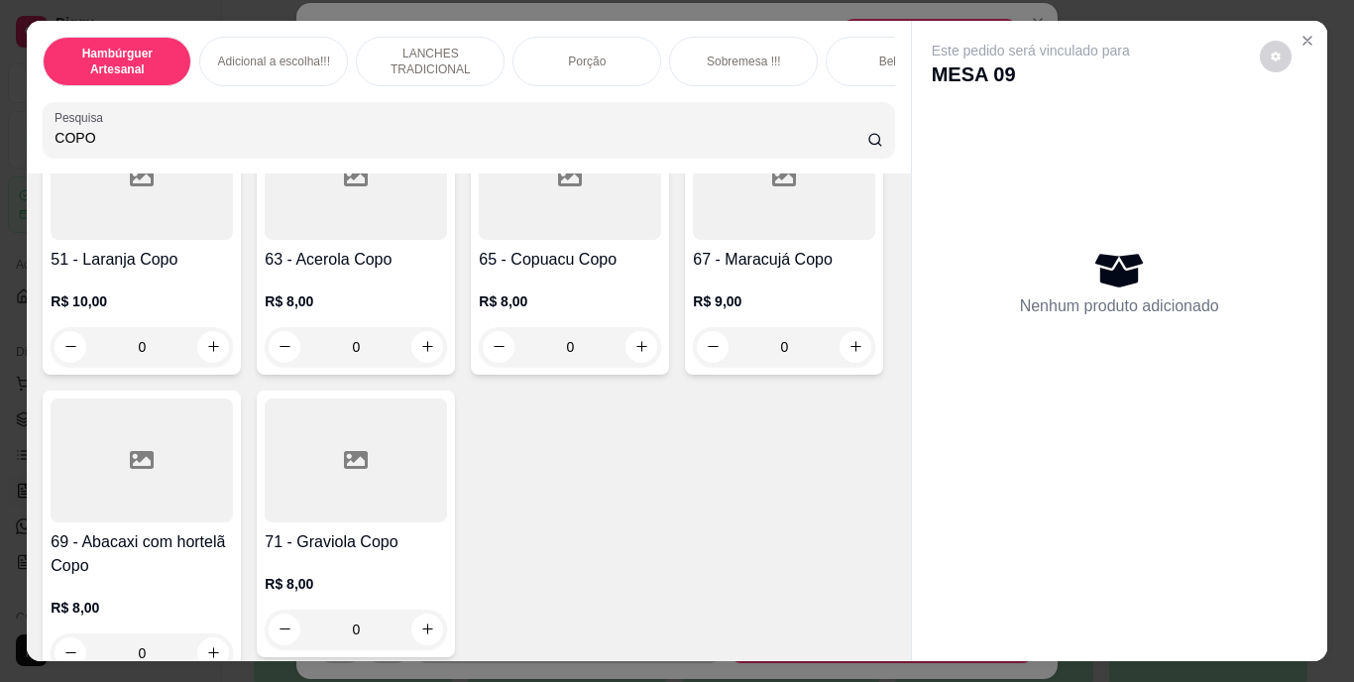
scroll to position [338, 0]
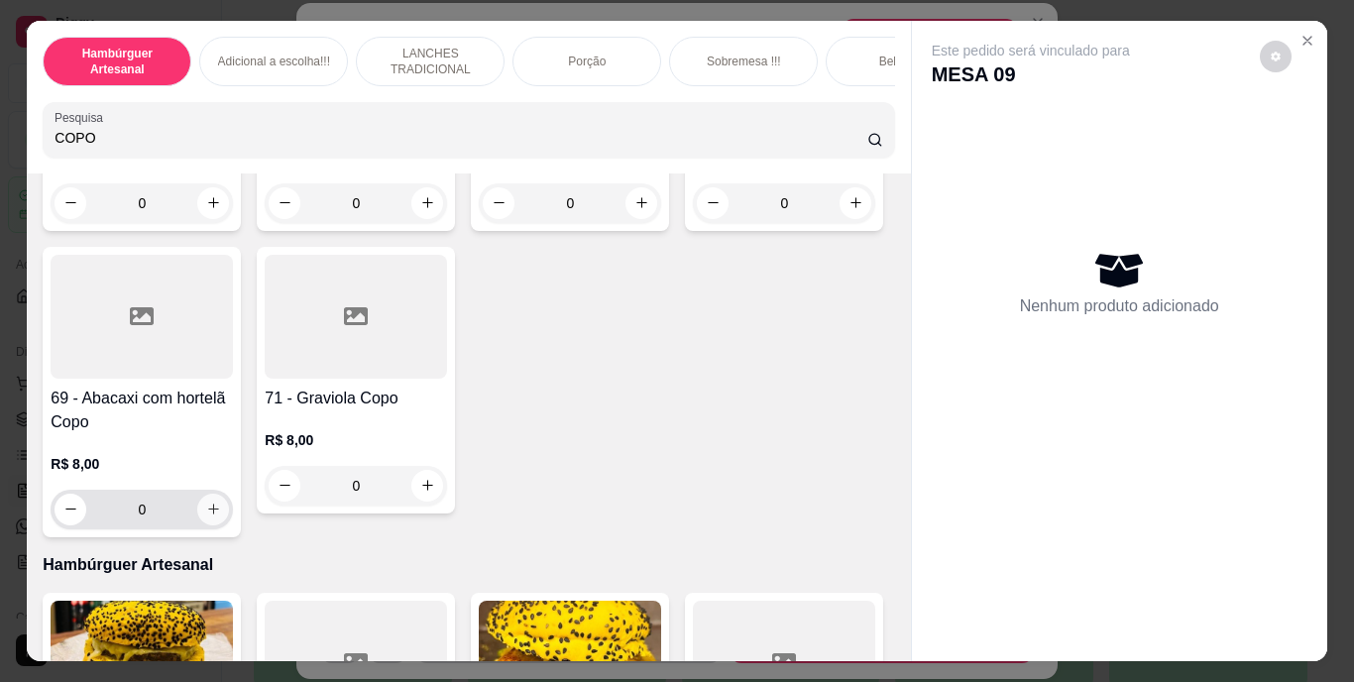
type input "COPO"
click at [221, 513] on icon "increase-product-quantity" at bounding box center [213, 509] width 15 height 15
type input "1"
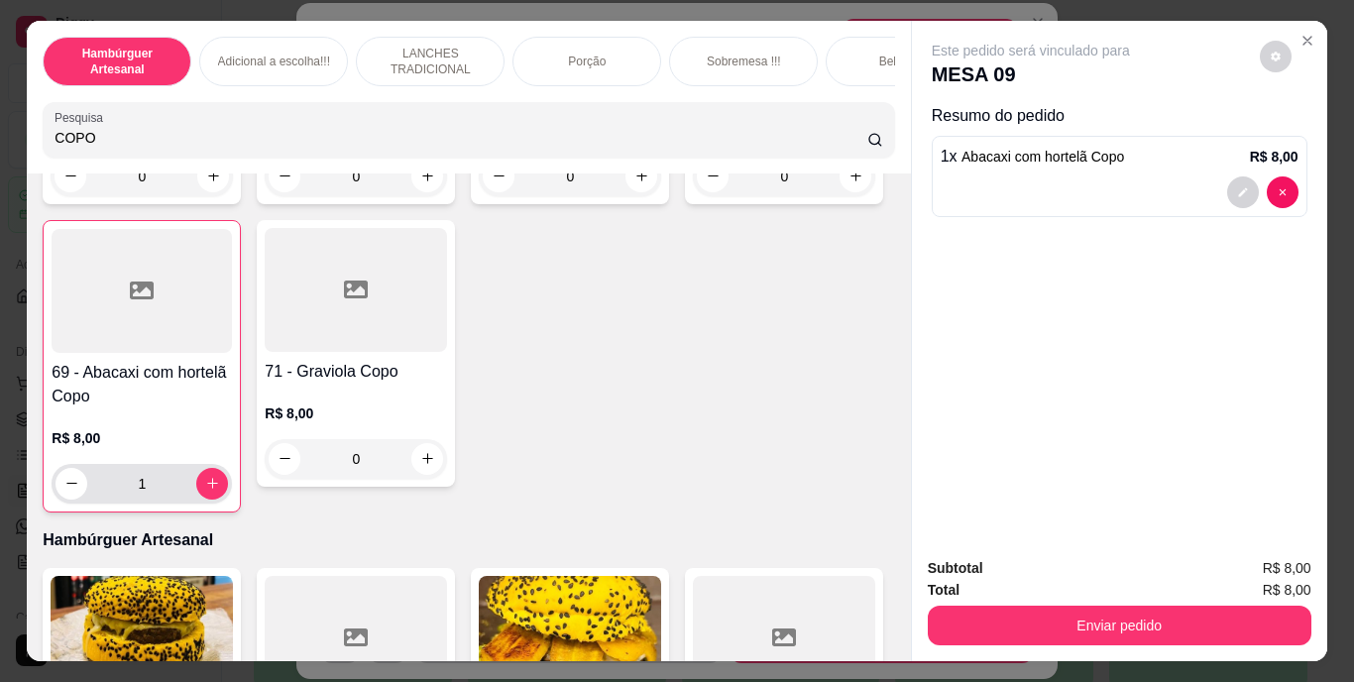
scroll to position [352, 0]
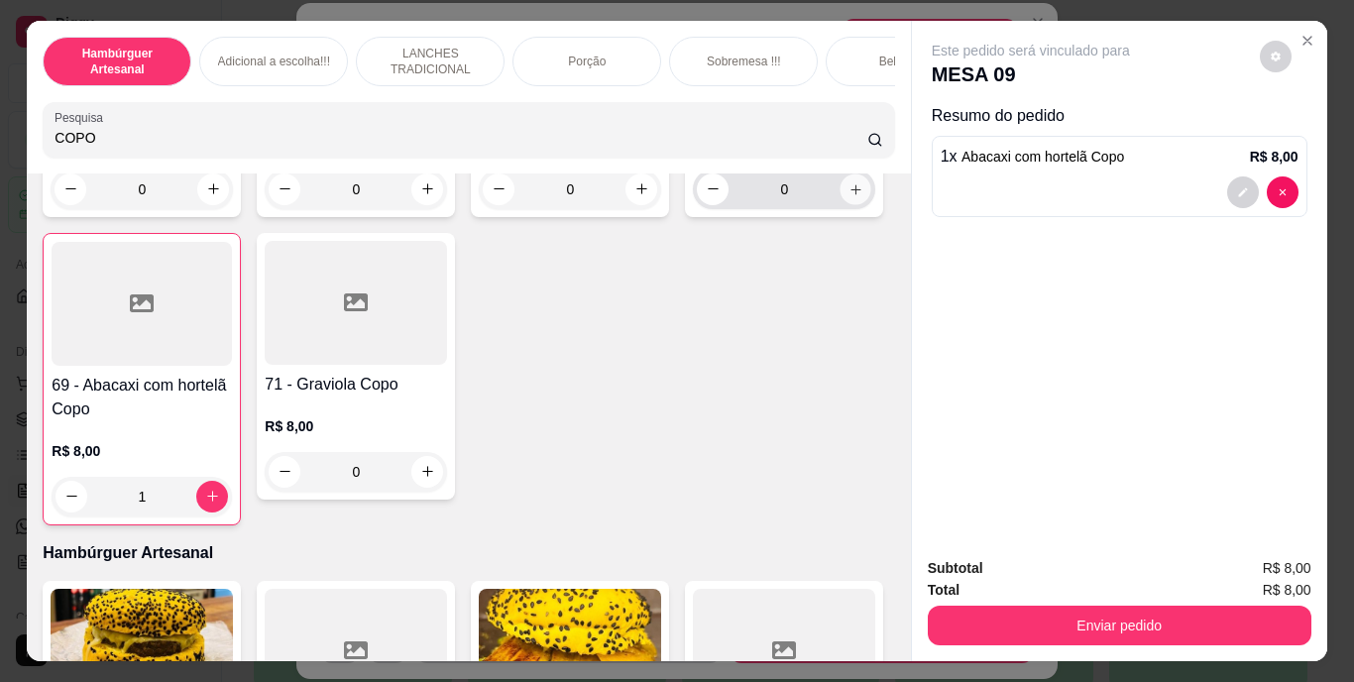
click at [849, 196] on icon "increase-product-quantity" at bounding box center [856, 188] width 15 height 15
type input "1"
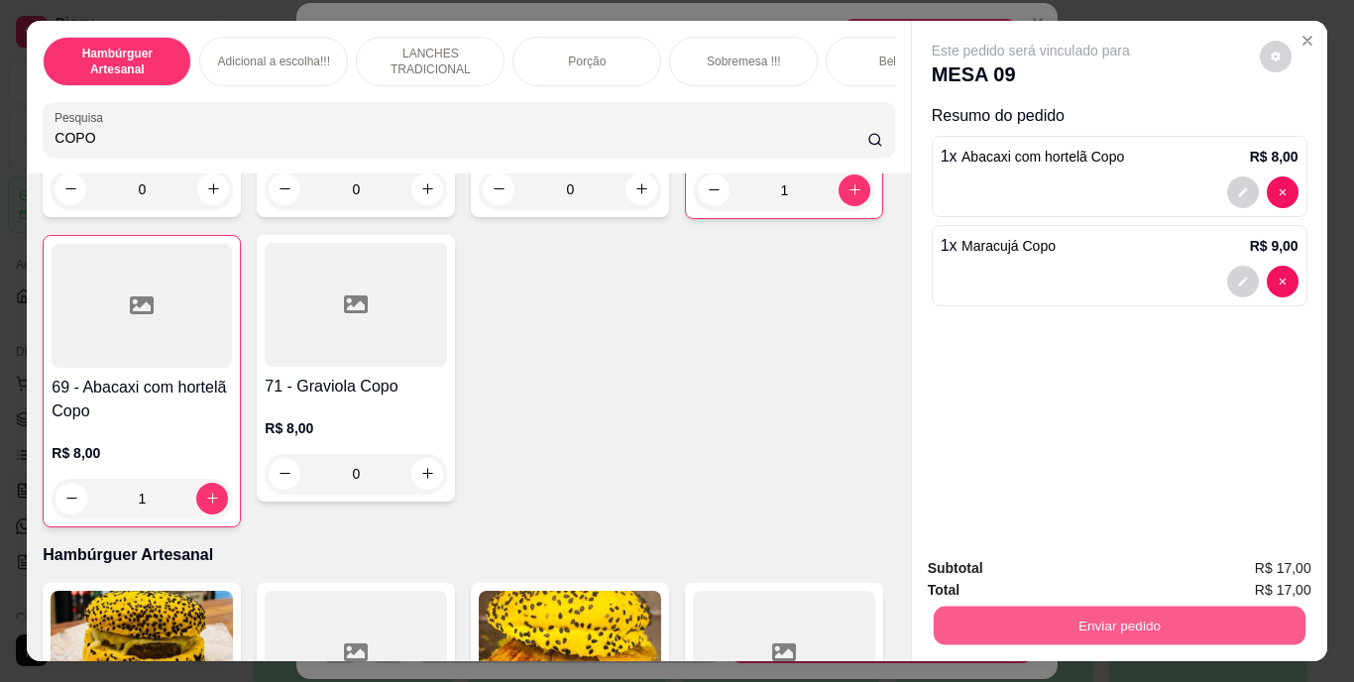
click at [979, 607] on button "Enviar pedido" at bounding box center [1119, 626] width 372 height 39
click at [980, 566] on button "Não registrar e enviar pedido" at bounding box center [1054, 569] width 200 height 37
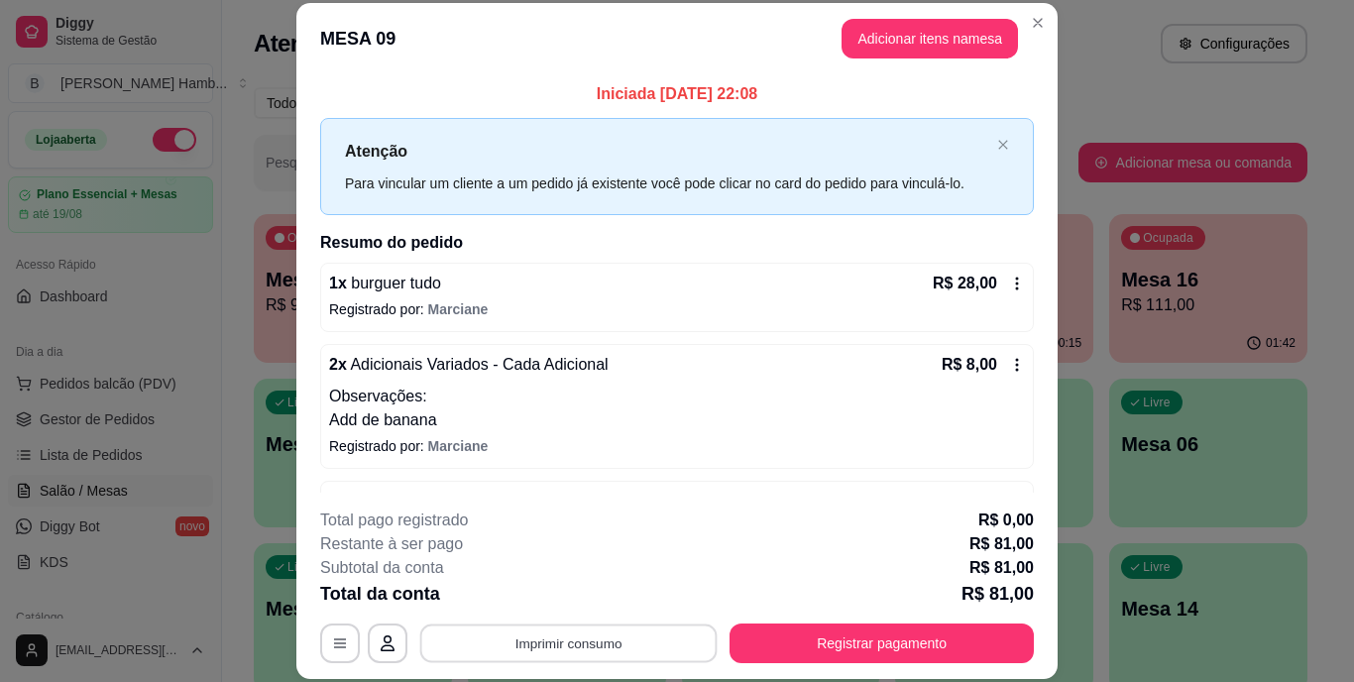
click at [668, 634] on button "Imprimir consumo" at bounding box center [568, 643] width 297 height 39
click at [591, 591] on button "IMPRESSORA" at bounding box center [567, 597] width 139 height 31
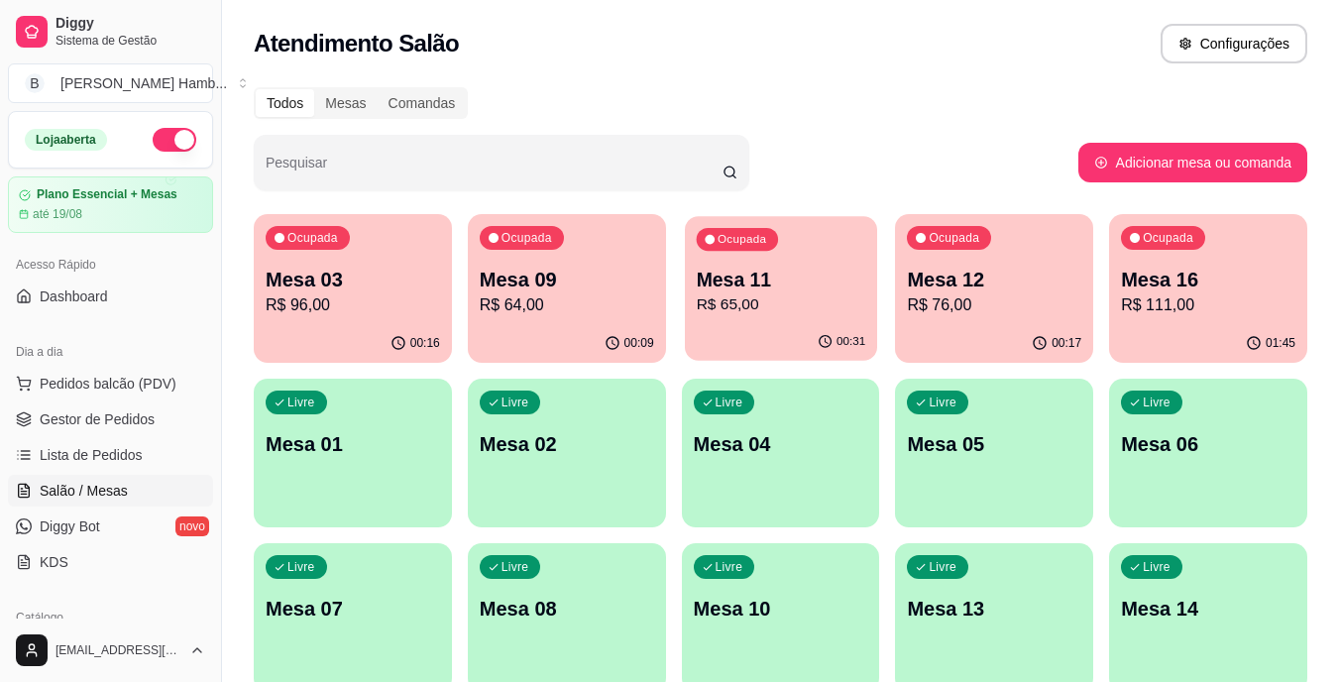
click at [797, 341] on div "00:31" at bounding box center [781, 342] width 192 height 38
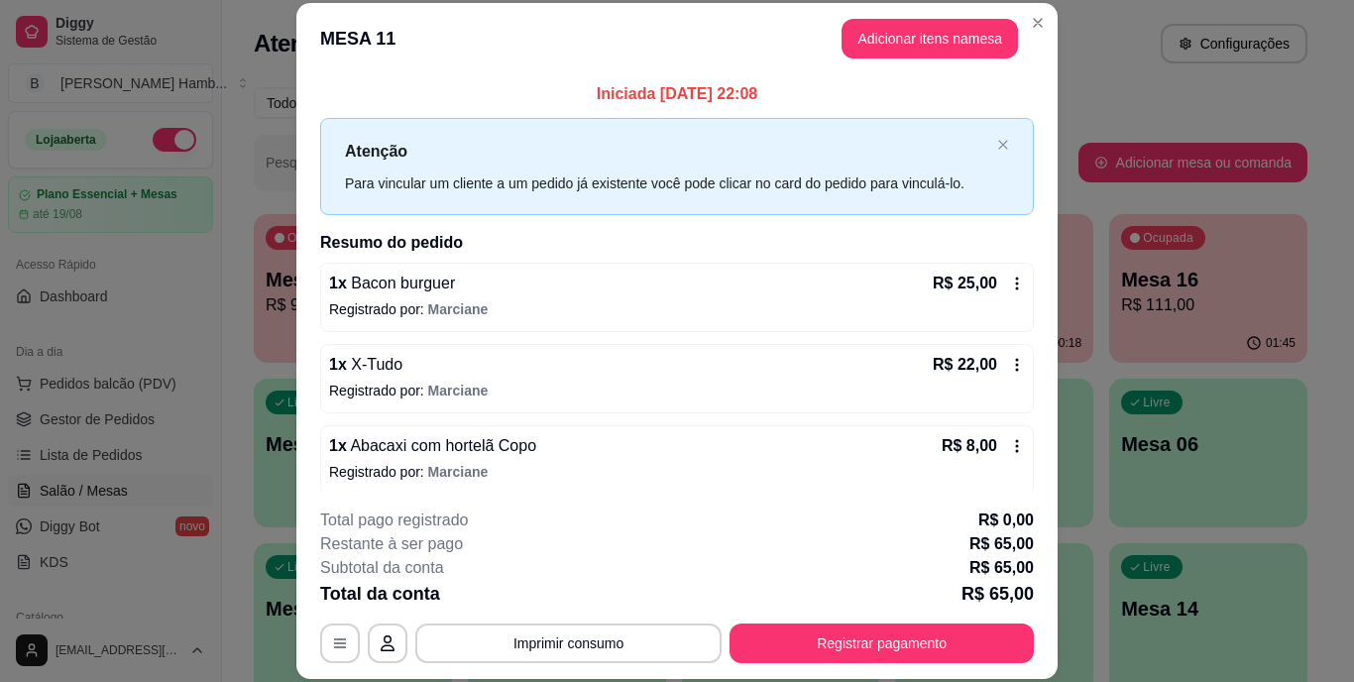
scroll to position [91, 0]
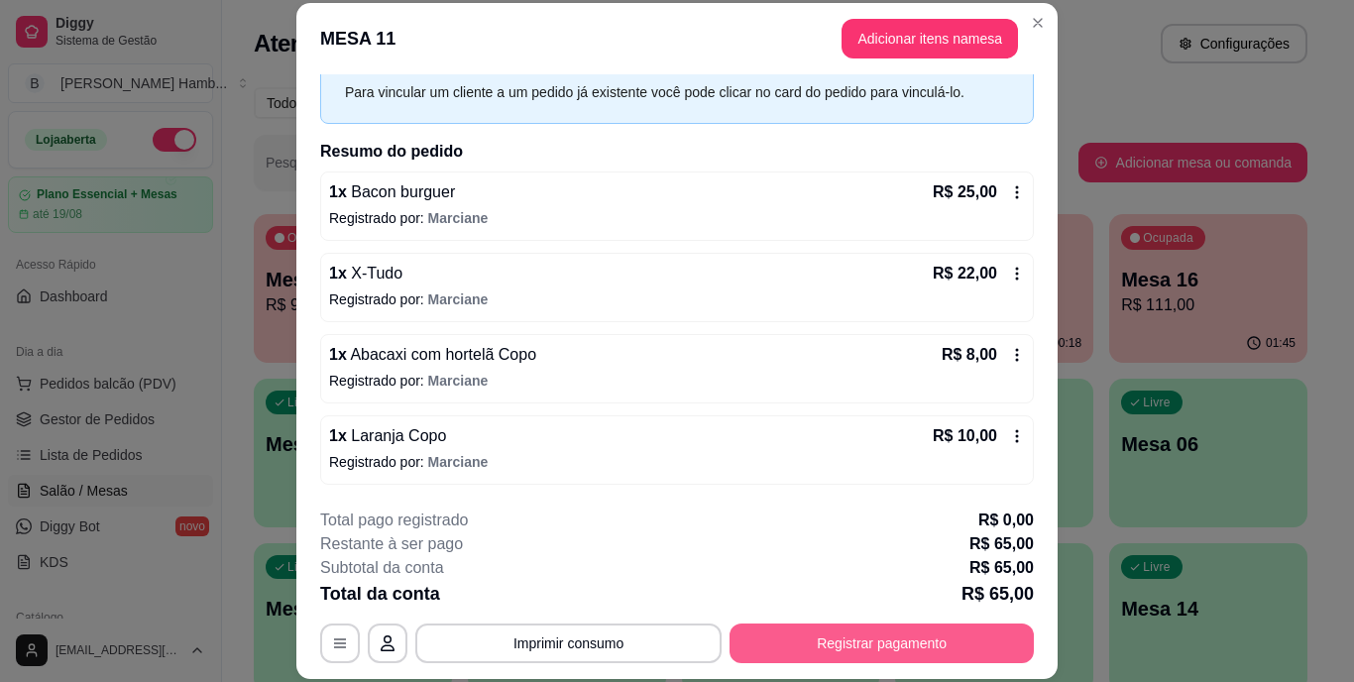
click at [877, 654] on button "Registrar pagamento" at bounding box center [882, 644] width 304 height 40
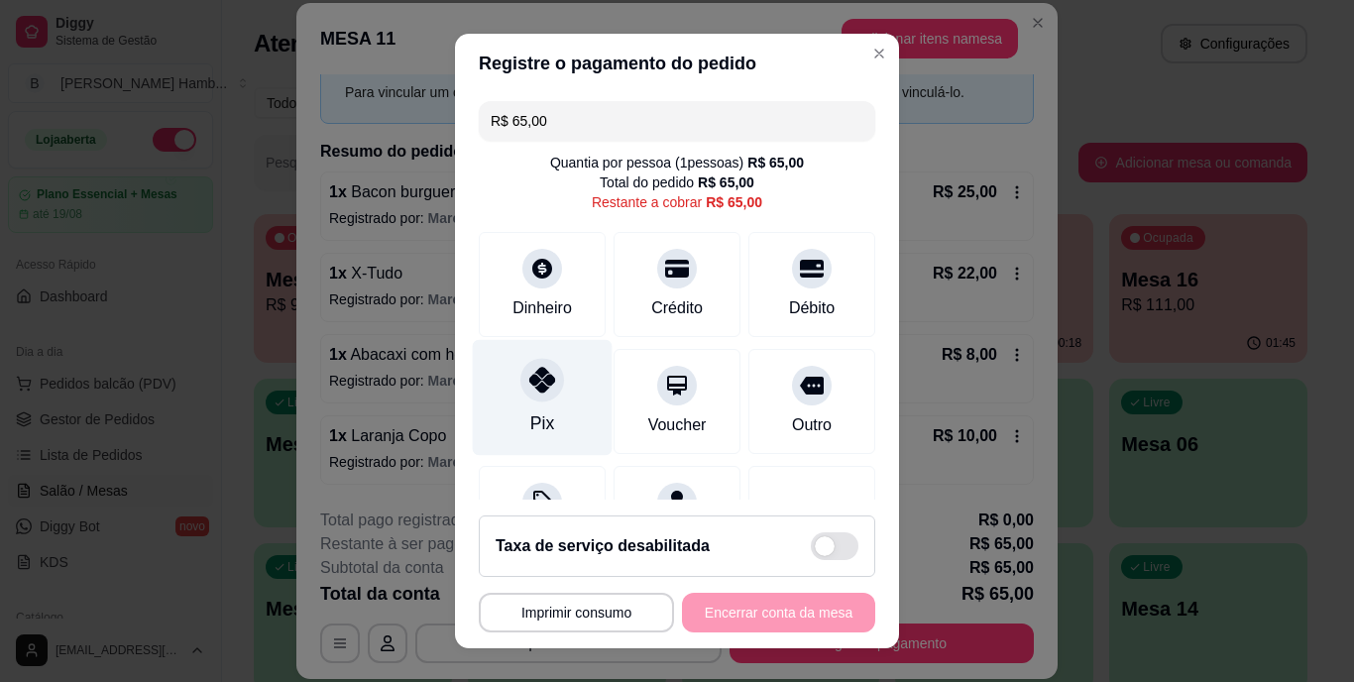
click at [530, 414] on div "Pix" at bounding box center [542, 424] width 24 height 26
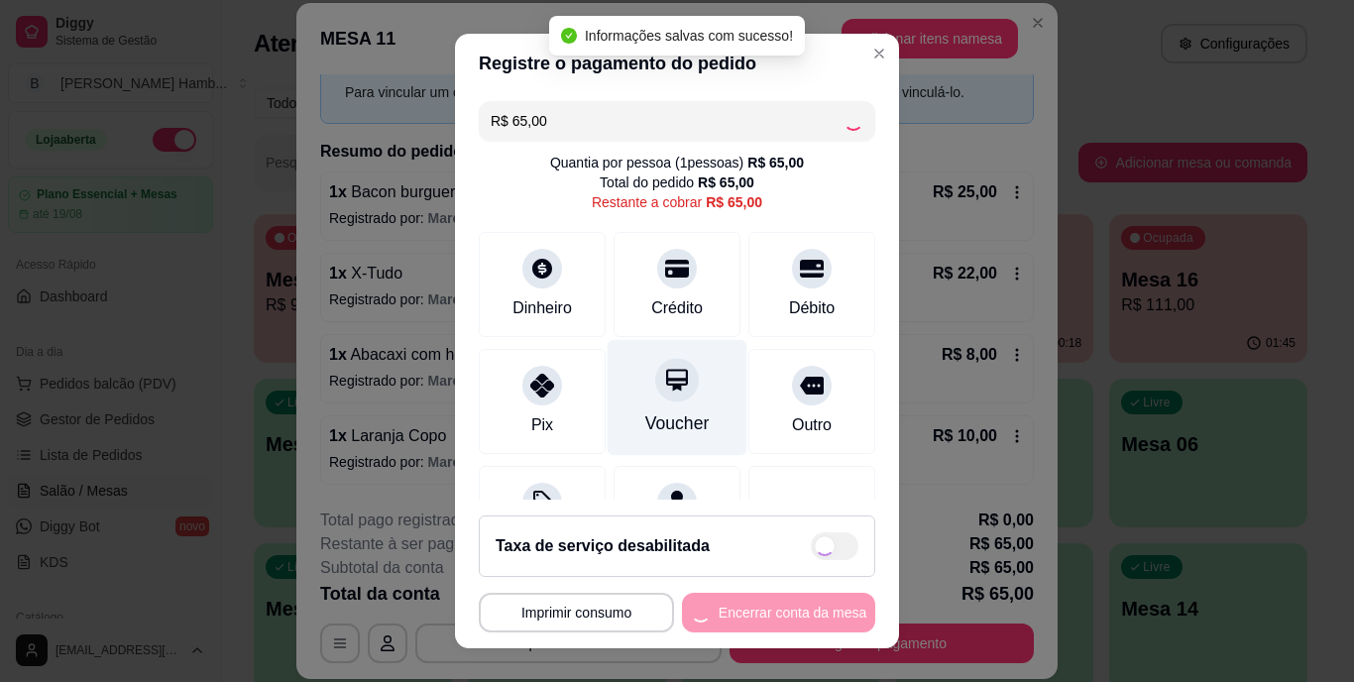
type input "R$ 0,00"
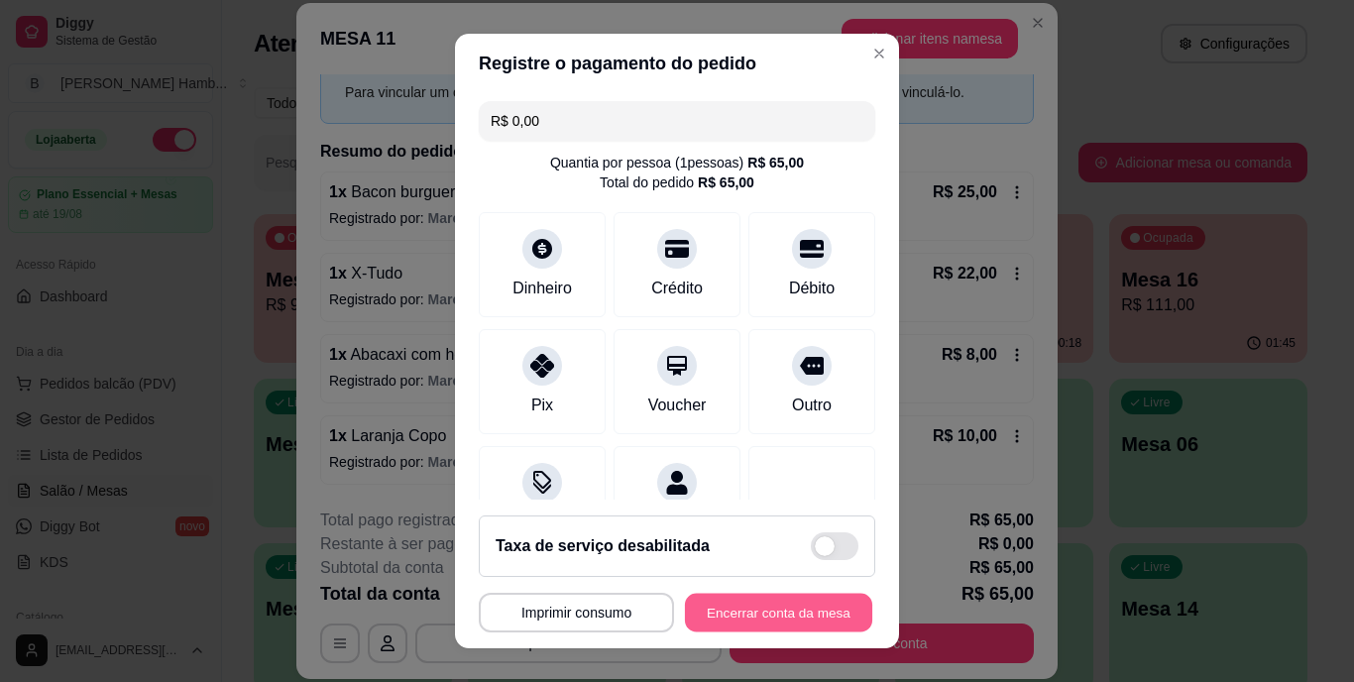
click at [742, 599] on button "Encerrar conta da mesa" at bounding box center [778, 612] width 187 height 39
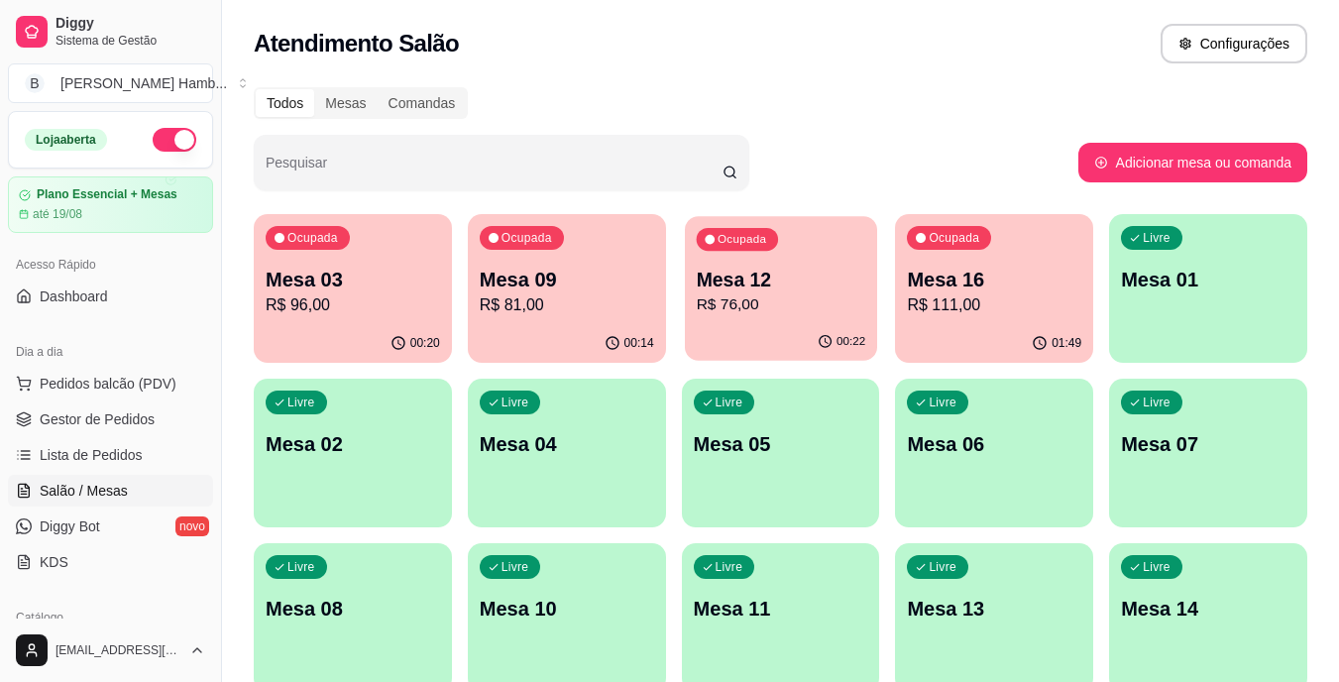
click at [790, 286] on p "Mesa 12" at bounding box center [781, 280] width 170 height 27
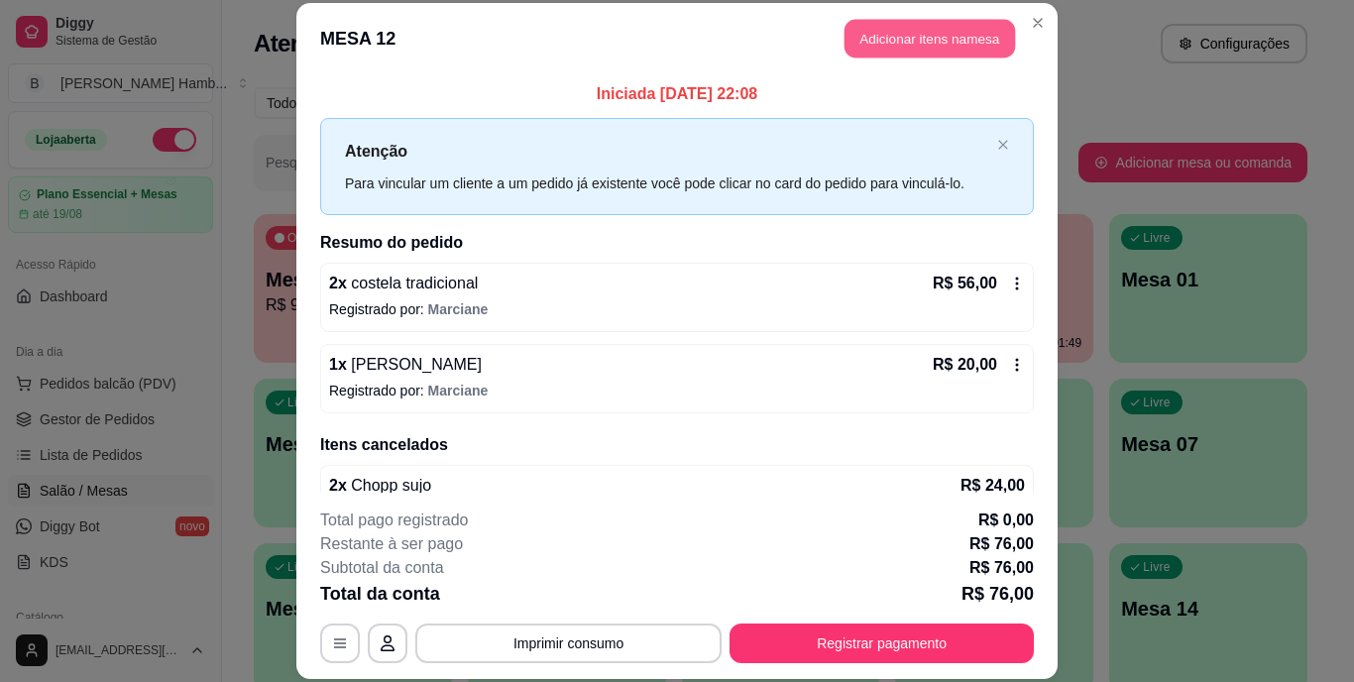
click at [900, 26] on button "Adicionar itens na mesa" at bounding box center [930, 39] width 171 height 39
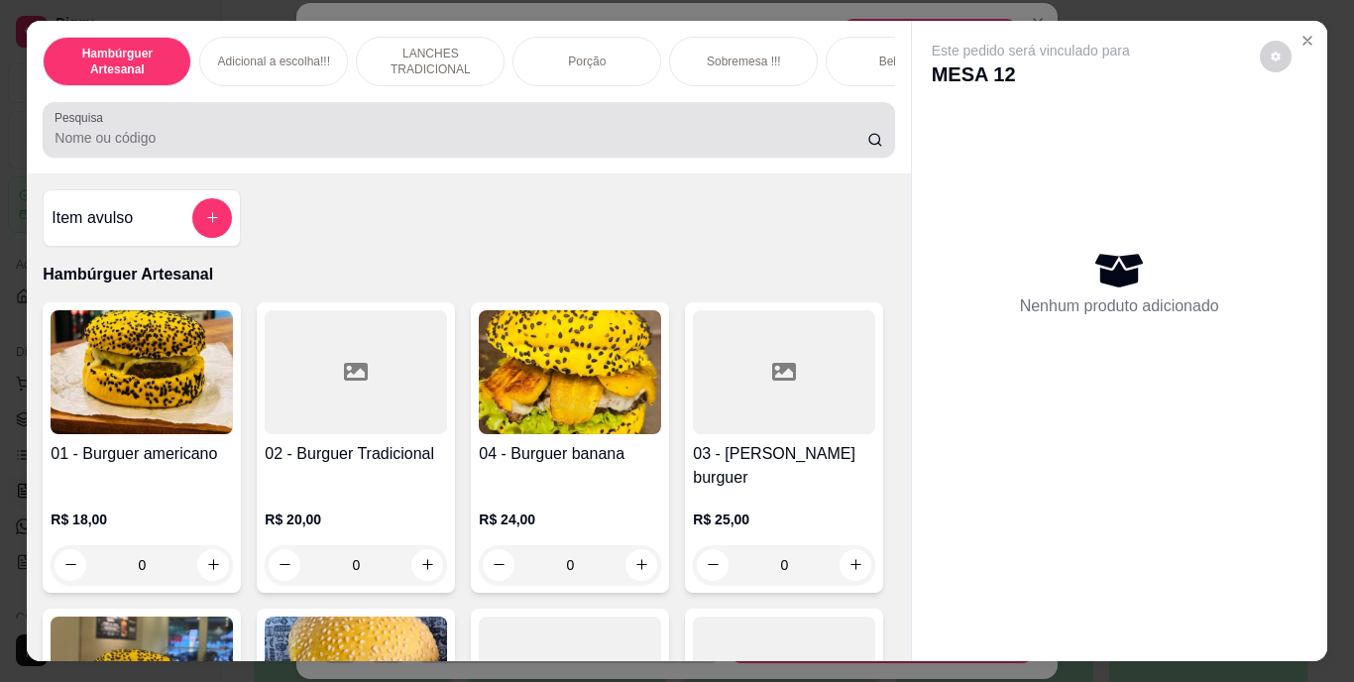
click at [769, 123] on div at bounding box center [469, 130] width 828 height 40
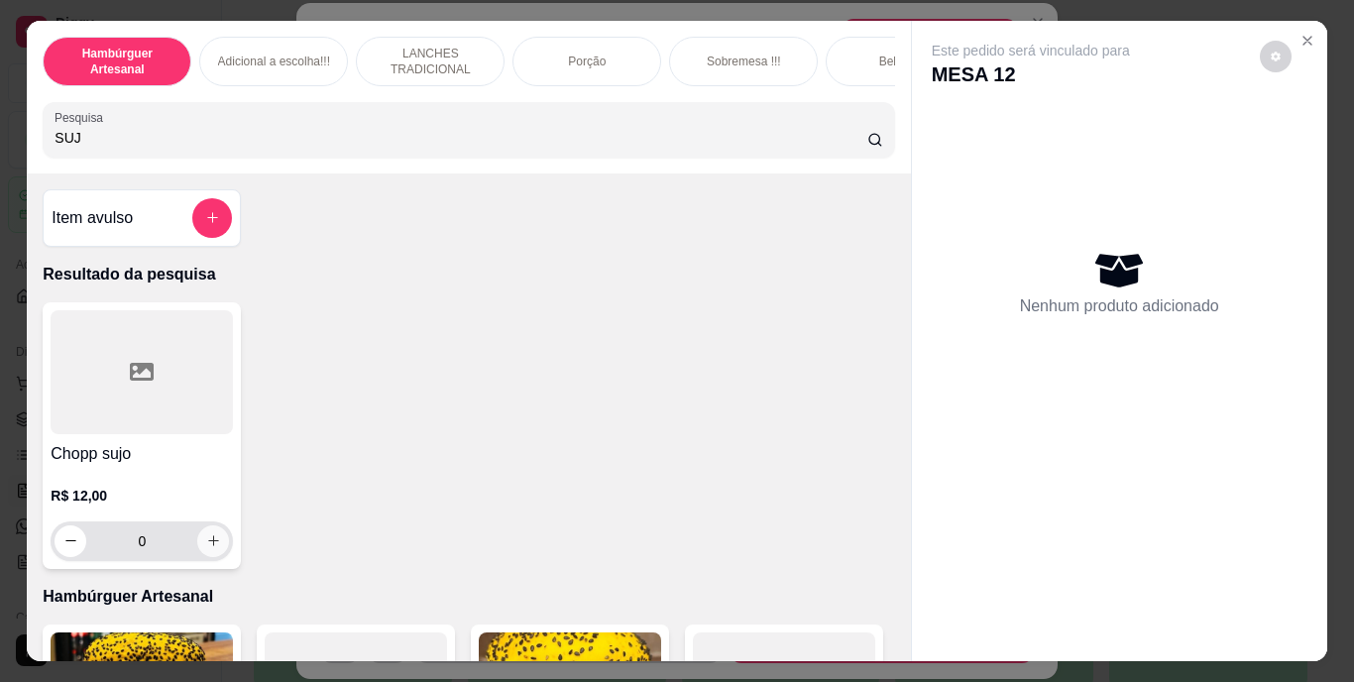
type input "SUJ"
click at [209, 543] on icon "increase-product-quantity" at bounding box center [213, 540] width 15 height 15
type input "1"
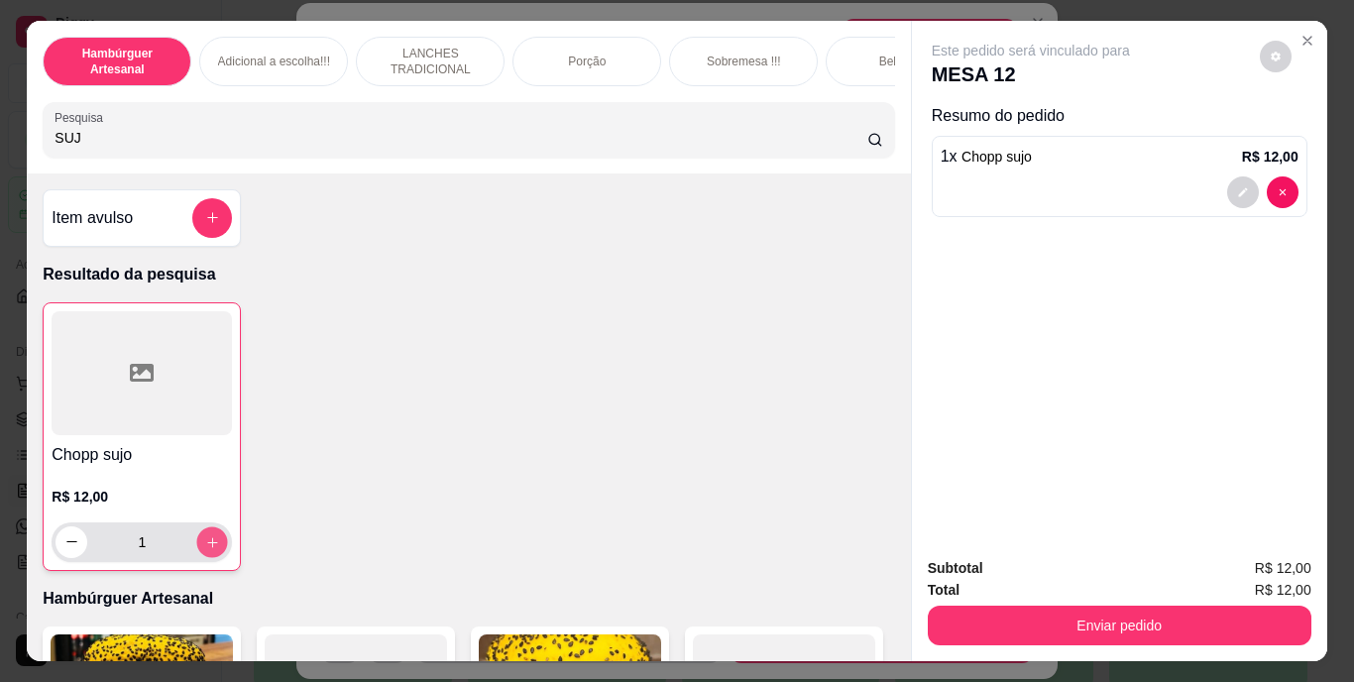
click at [209, 543] on icon "increase-product-quantity" at bounding box center [212, 541] width 15 height 15
type input "2"
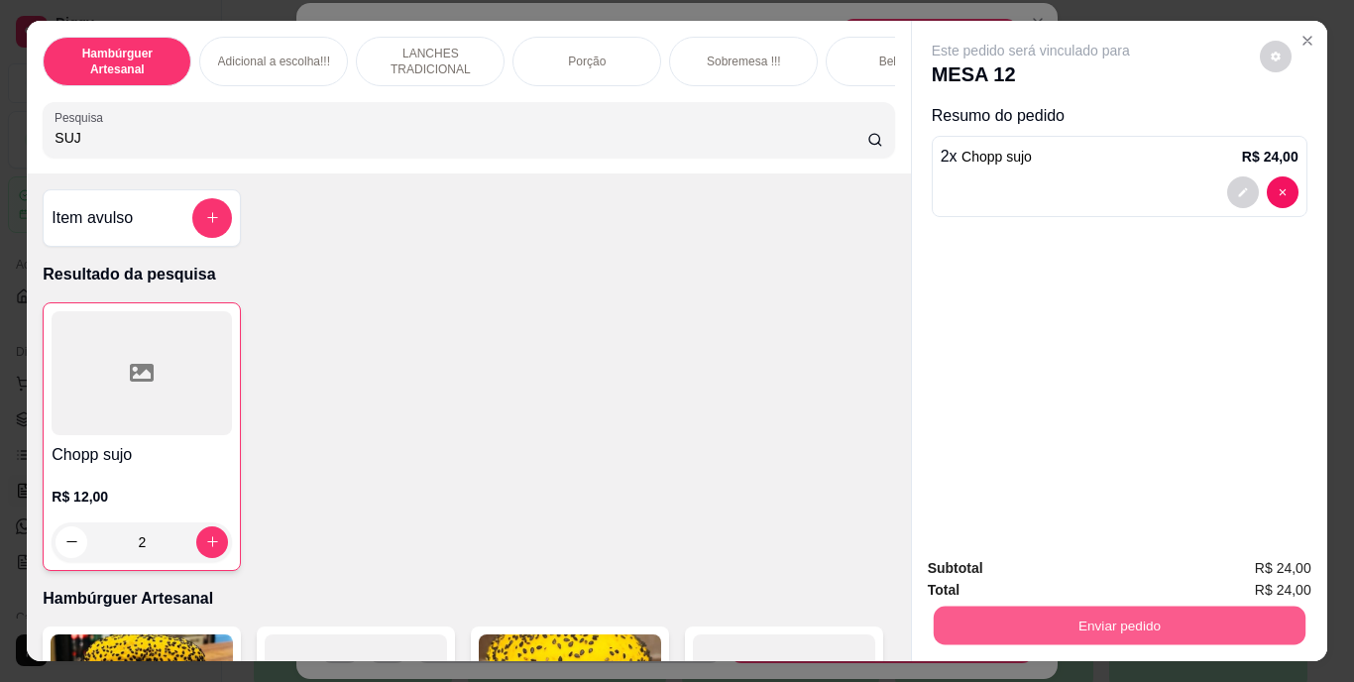
click at [993, 615] on button "Enviar pedido" at bounding box center [1119, 626] width 372 height 39
click at [1017, 567] on button "Não registrar e enviar pedido" at bounding box center [1054, 569] width 200 height 37
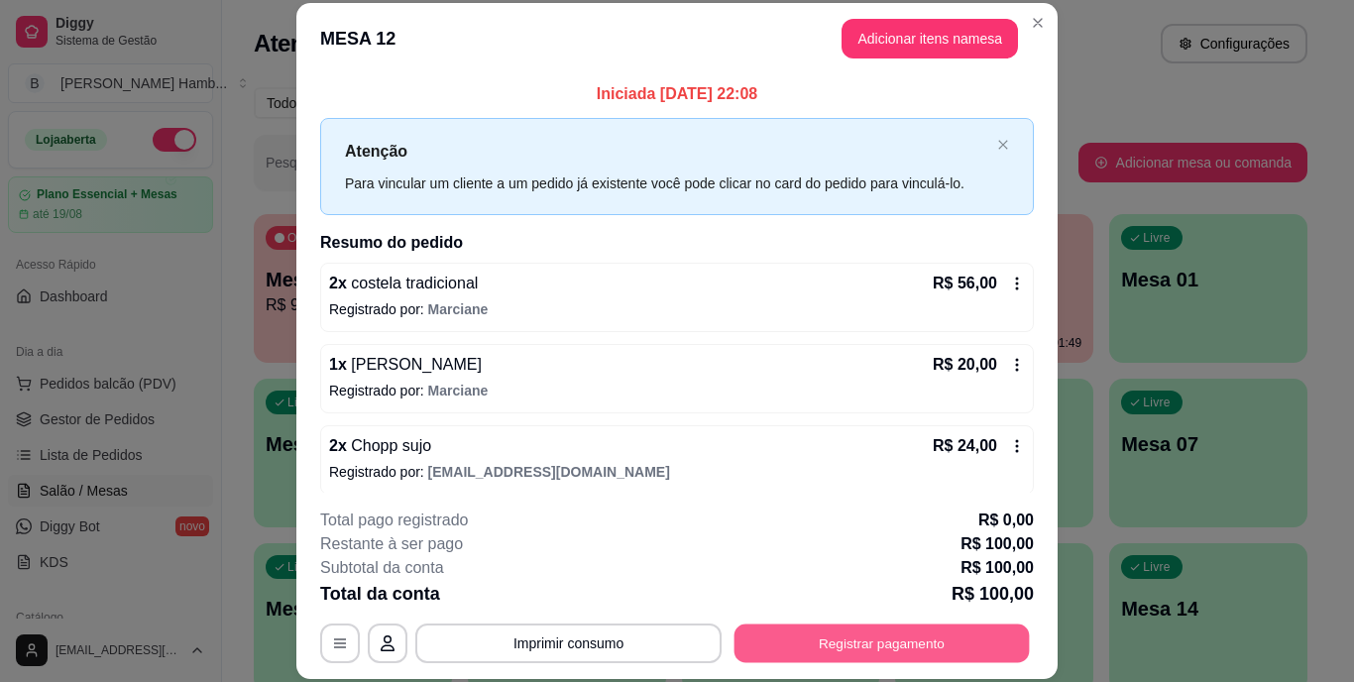
click at [915, 647] on button "Registrar pagamento" at bounding box center [882, 643] width 295 height 39
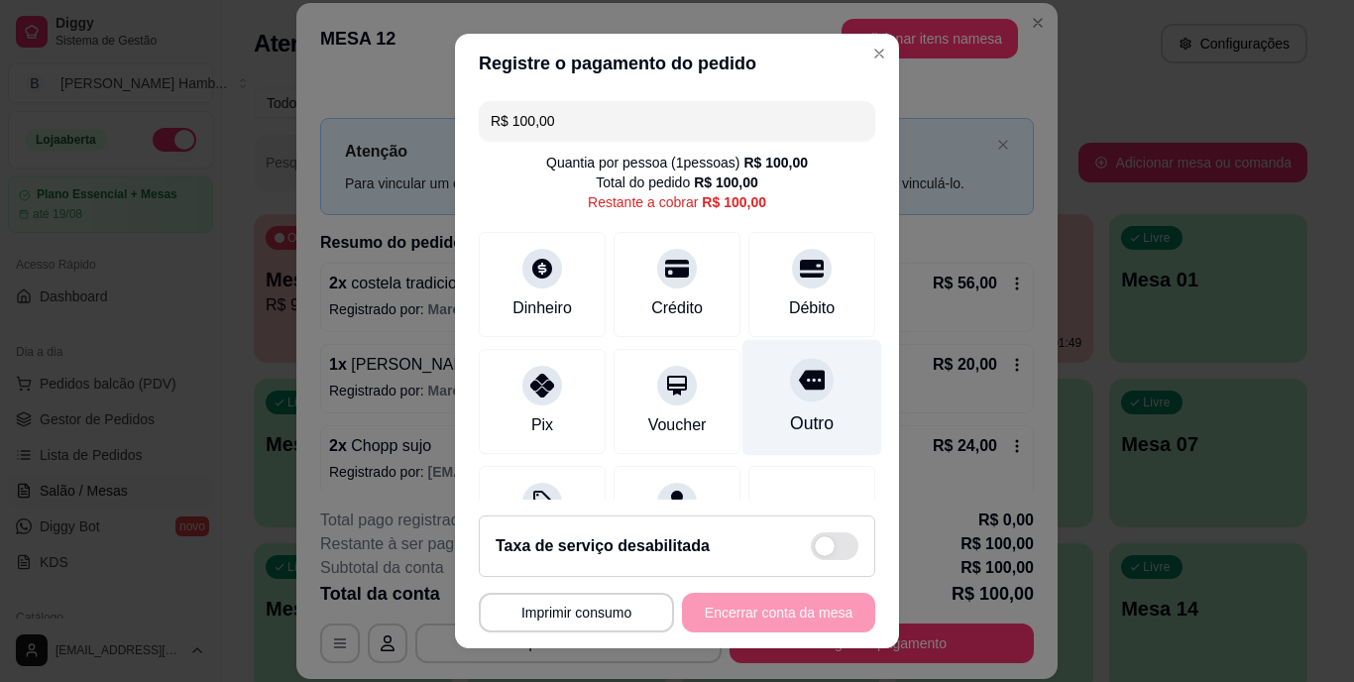
scroll to position [103, 0]
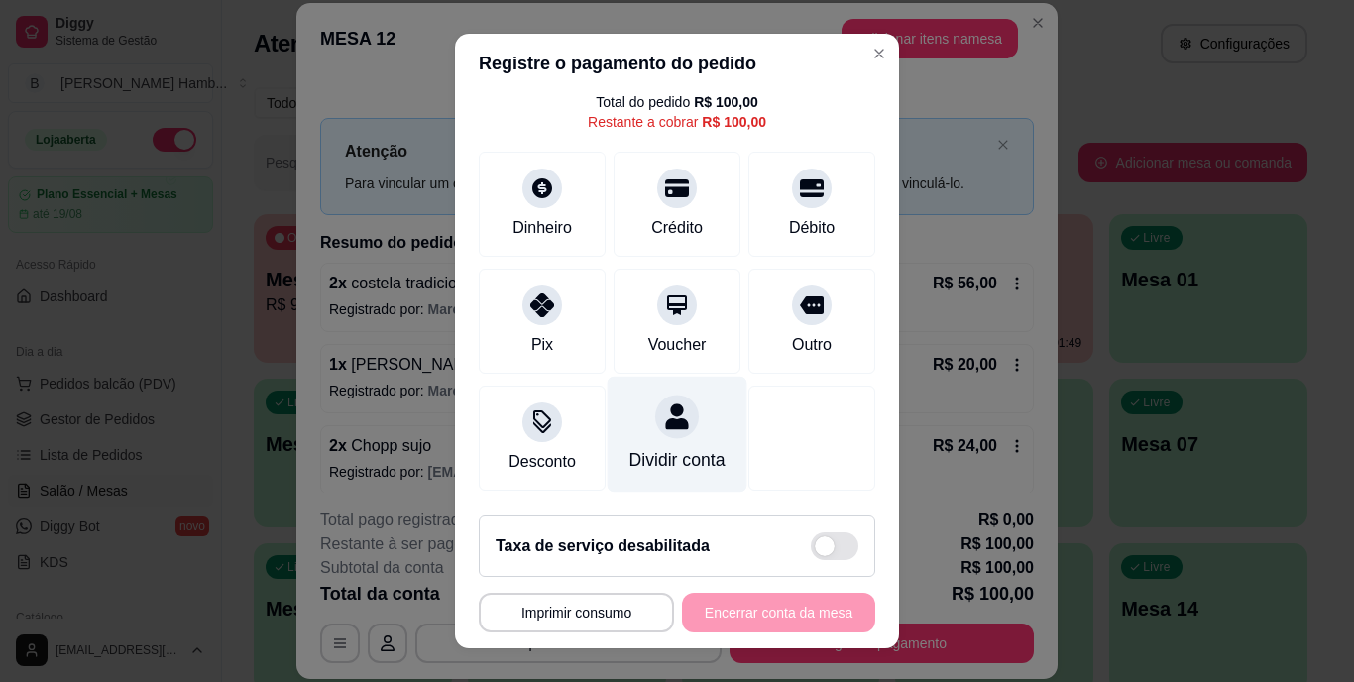
click at [640, 410] on div "Dividir conta" at bounding box center [678, 435] width 140 height 116
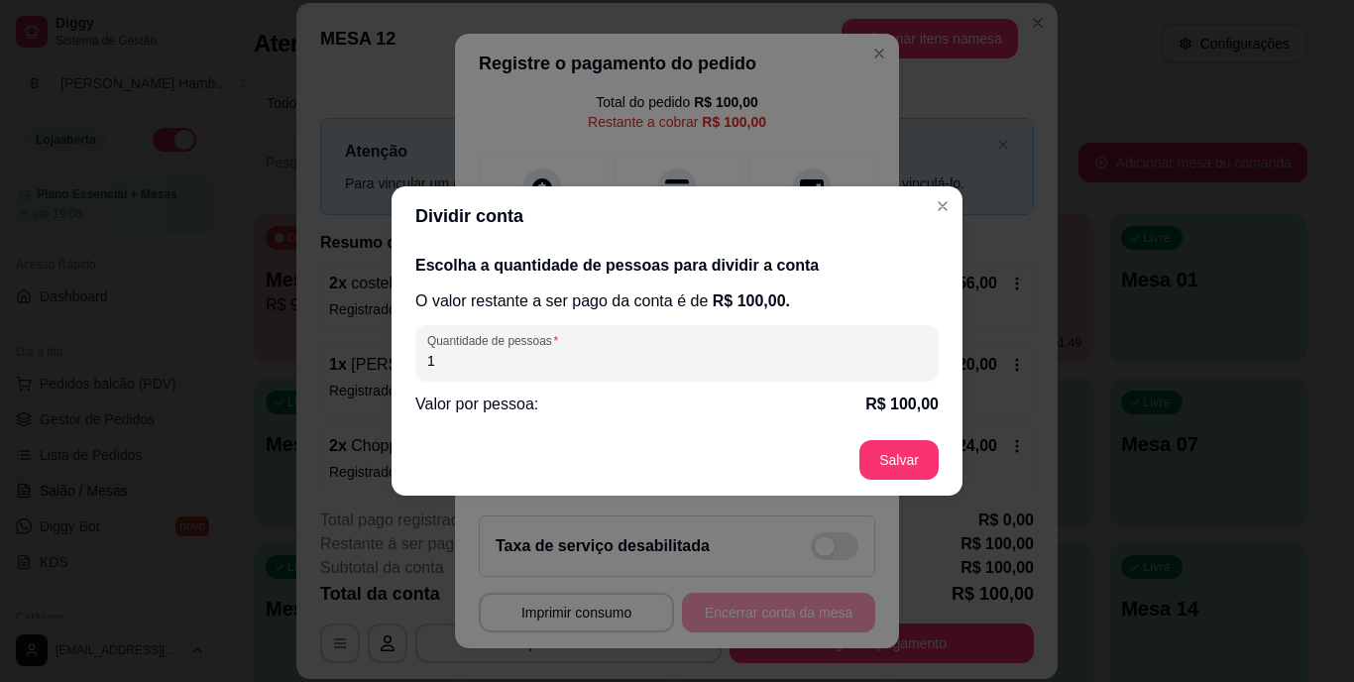
click at [639, 351] on input "1" at bounding box center [677, 361] width 500 height 20
type input "2"
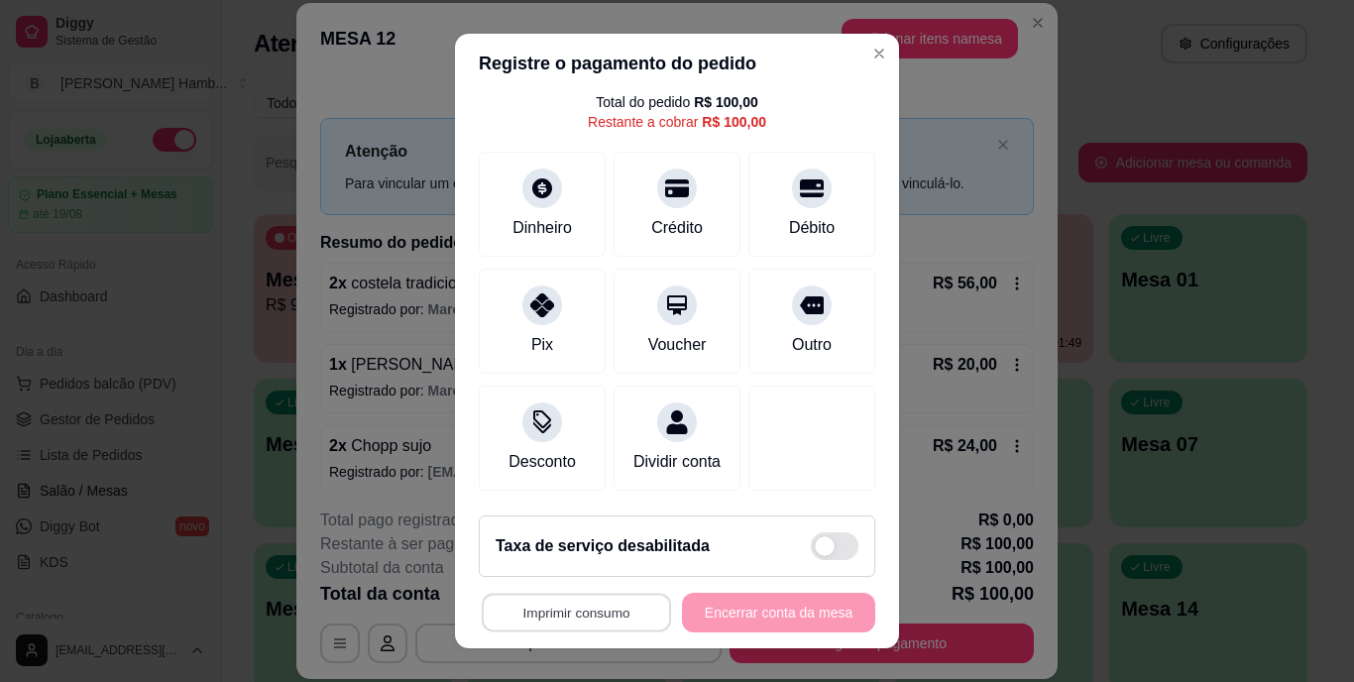
click at [594, 624] on button "Imprimir consumo" at bounding box center [576, 612] width 189 height 39
click at [581, 558] on button "IMPRESSORA" at bounding box center [572, 567] width 144 height 32
click at [581, 558] on div "Escolha a impressora IMPRESSORA" at bounding box center [572, 552] width 164 height 67
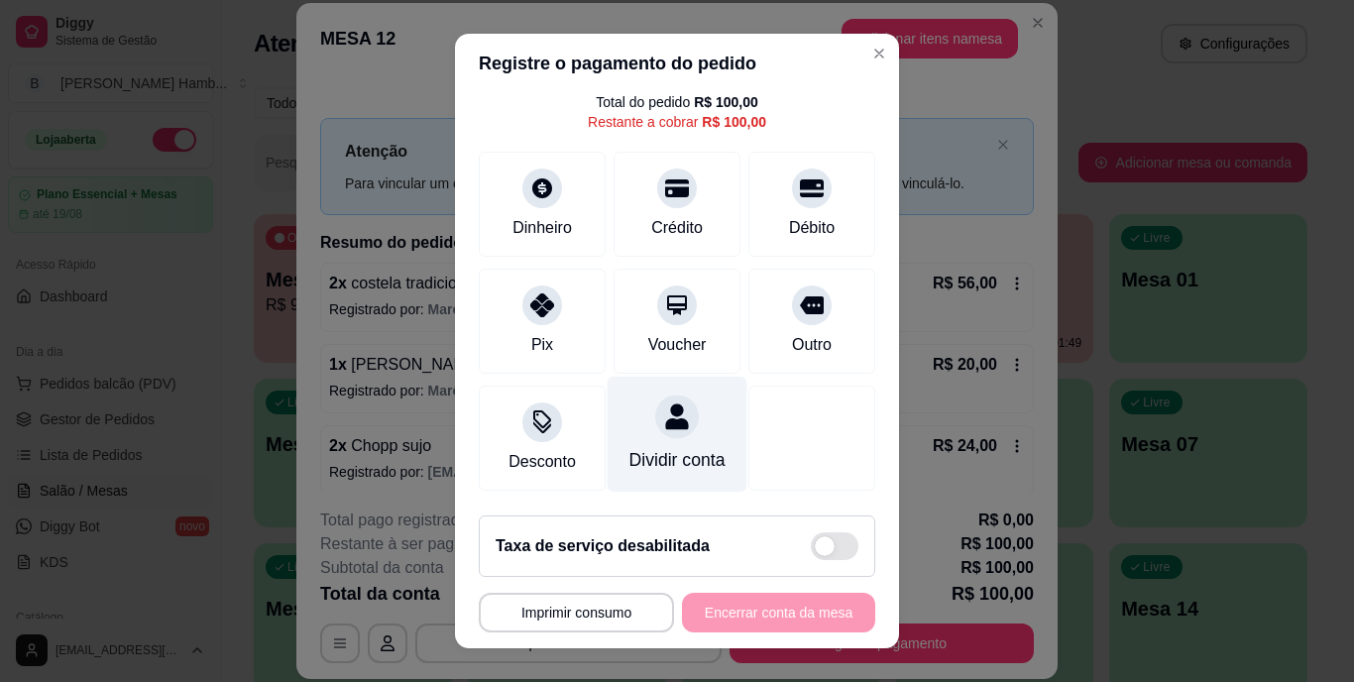
click at [655, 412] on div at bounding box center [677, 418] width 44 height 44
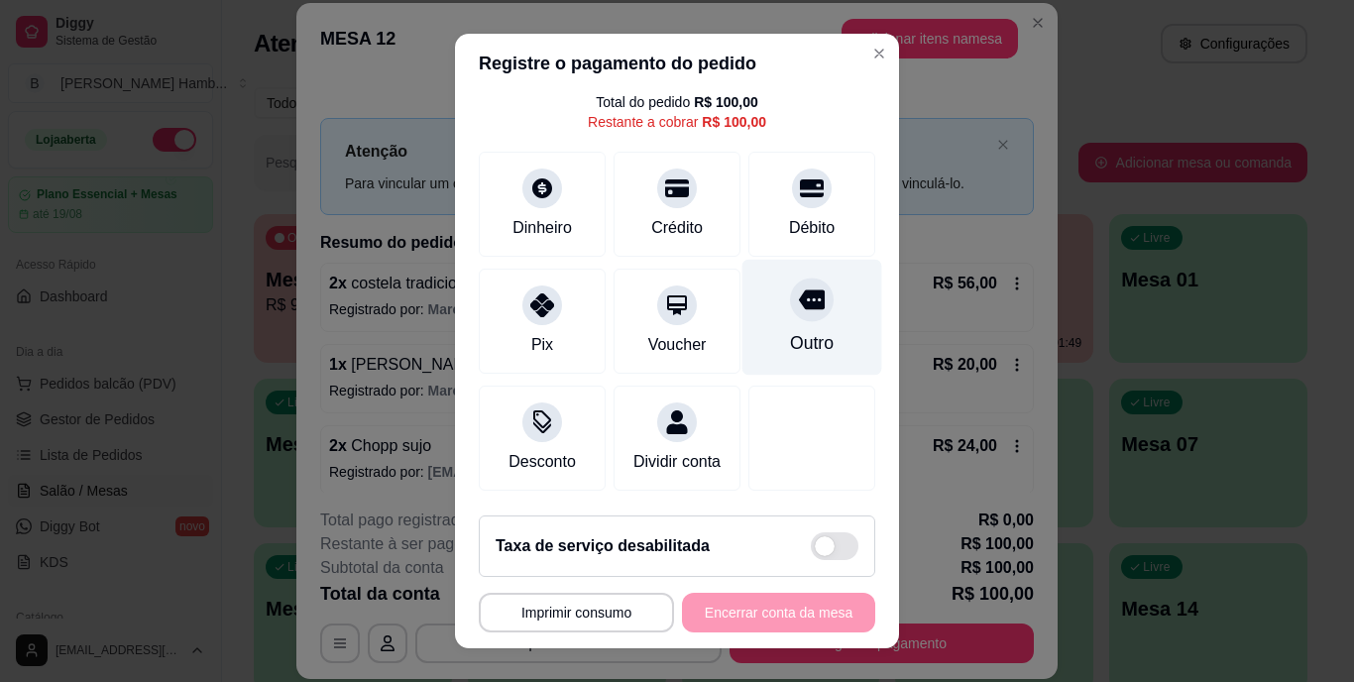
click at [791, 294] on div at bounding box center [812, 301] width 44 height 44
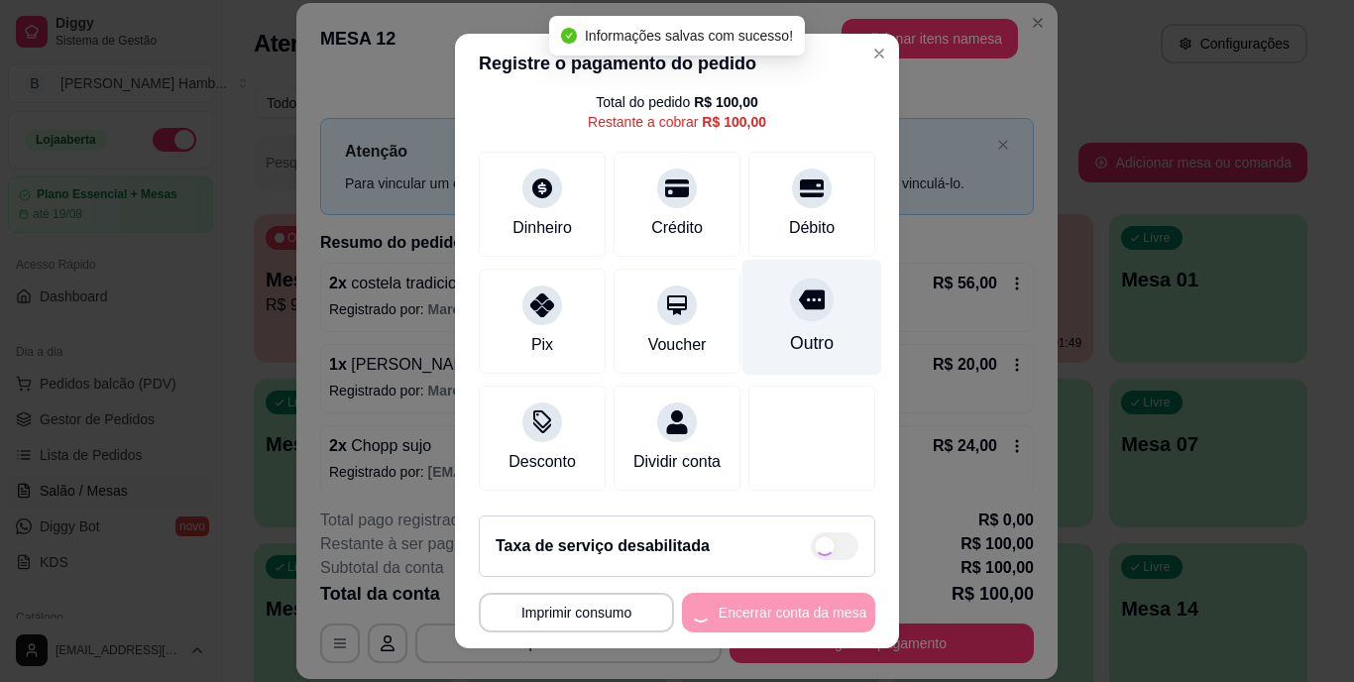
type input "R$ 0,00"
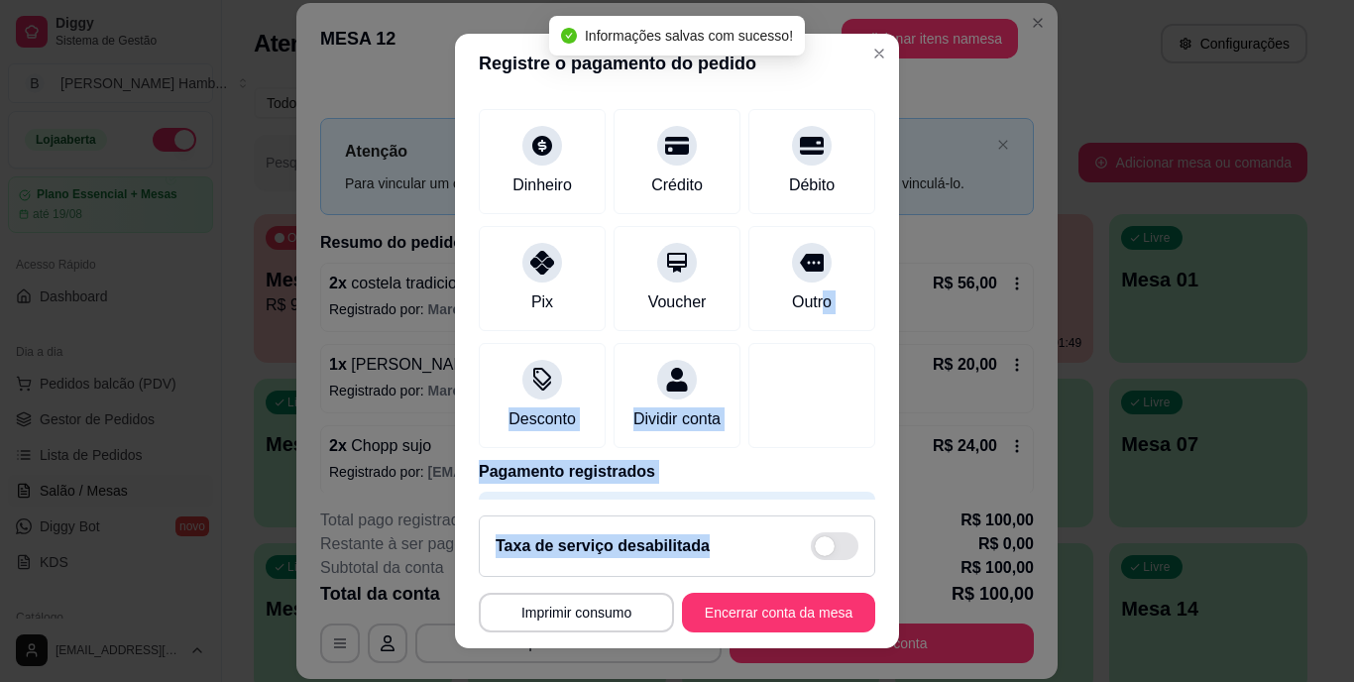
scroll to position [187, 0]
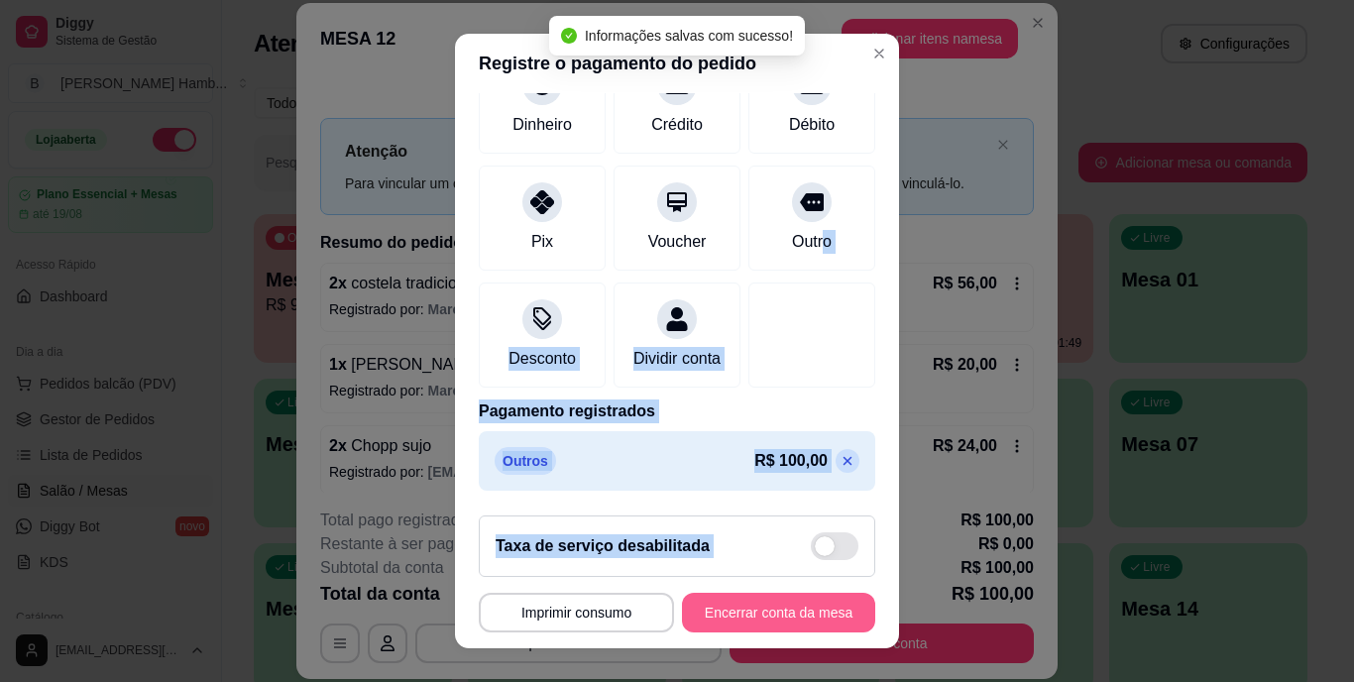
drag, startPoint x: 791, startPoint y: 294, endPoint x: 733, endPoint y: 654, distance: 364.6
click at [733, 654] on div "**********" at bounding box center [677, 341] width 1354 height 682
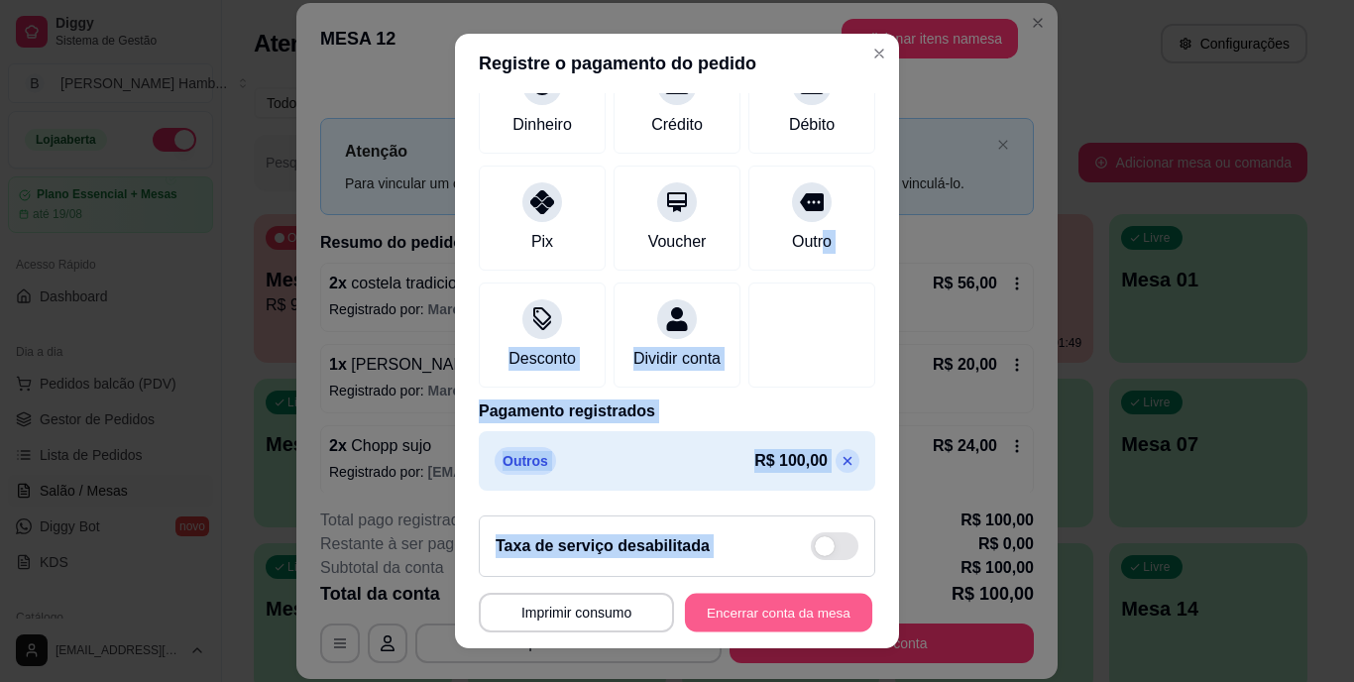
click at [705, 624] on button "Encerrar conta da mesa" at bounding box center [778, 612] width 187 height 39
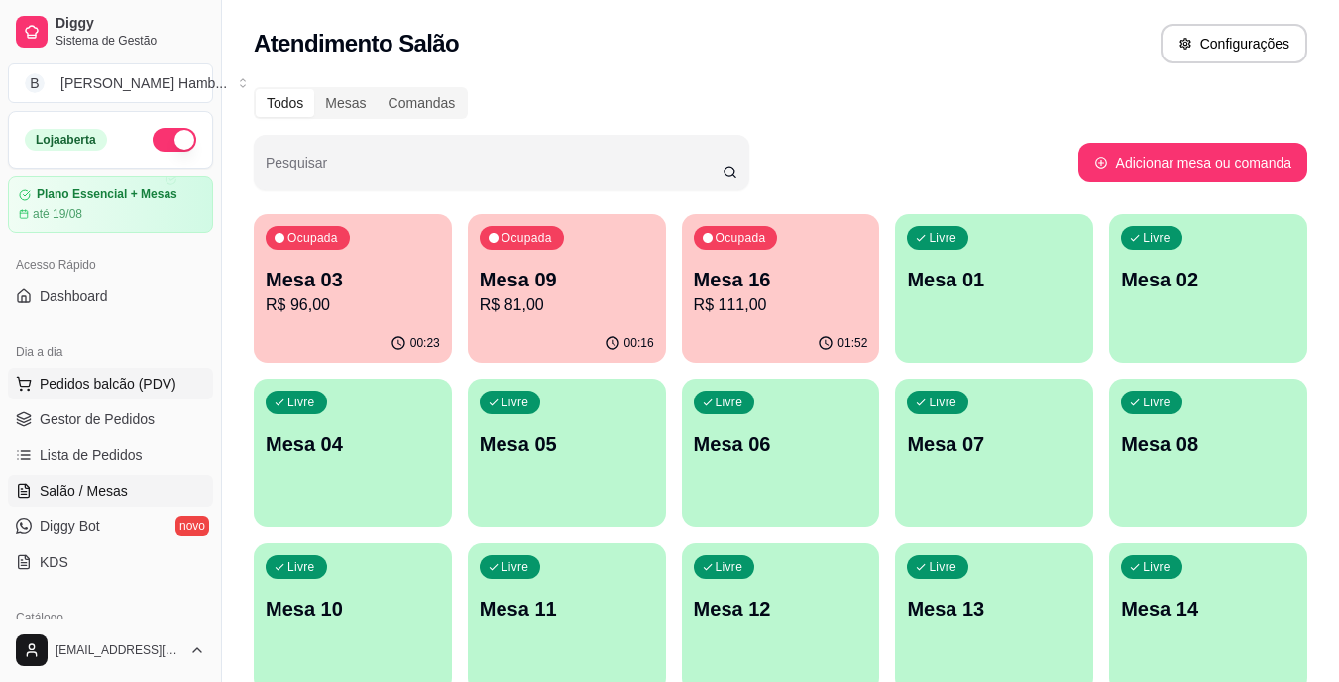
click at [83, 374] on span "Pedidos balcão (PDV)" at bounding box center [108, 384] width 137 height 20
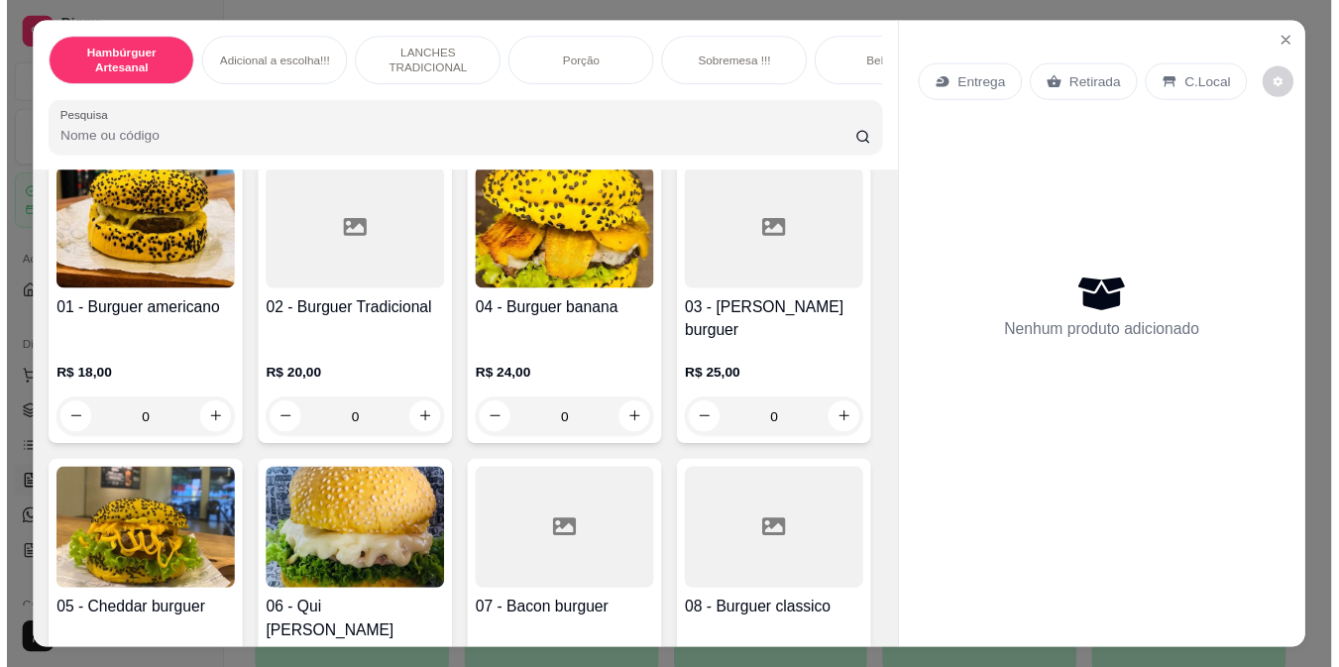
scroll to position [238, 0]
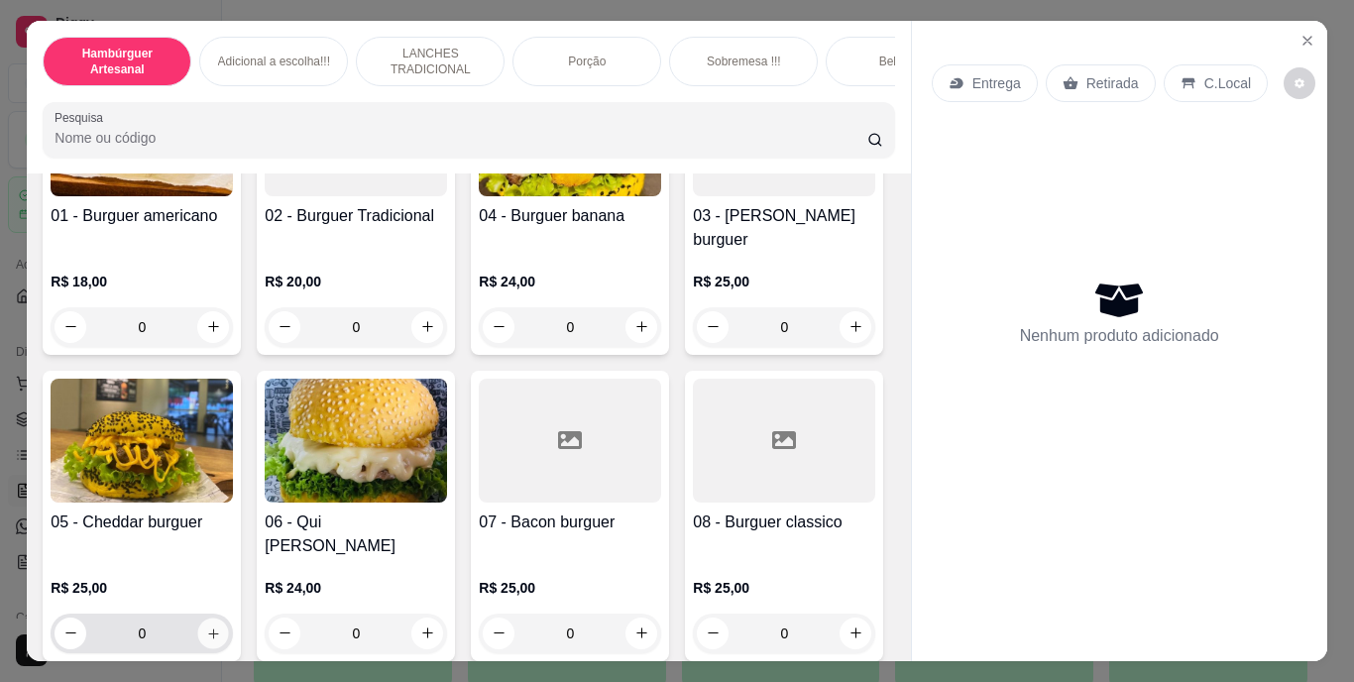
click at [229, 618] on button "increase-product-quantity" at bounding box center [213, 633] width 31 height 31
type input "1"
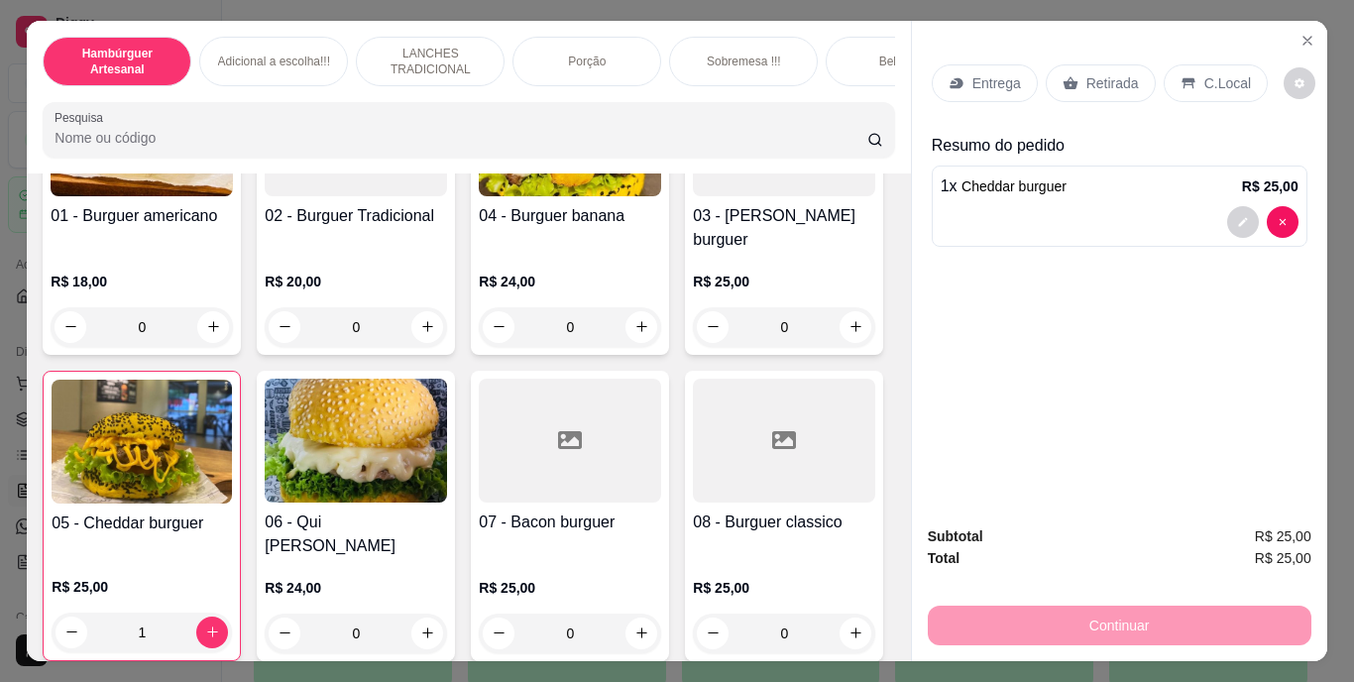
click at [1086, 73] on p "Retirada" at bounding box center [1112, 83] width 53 height 20
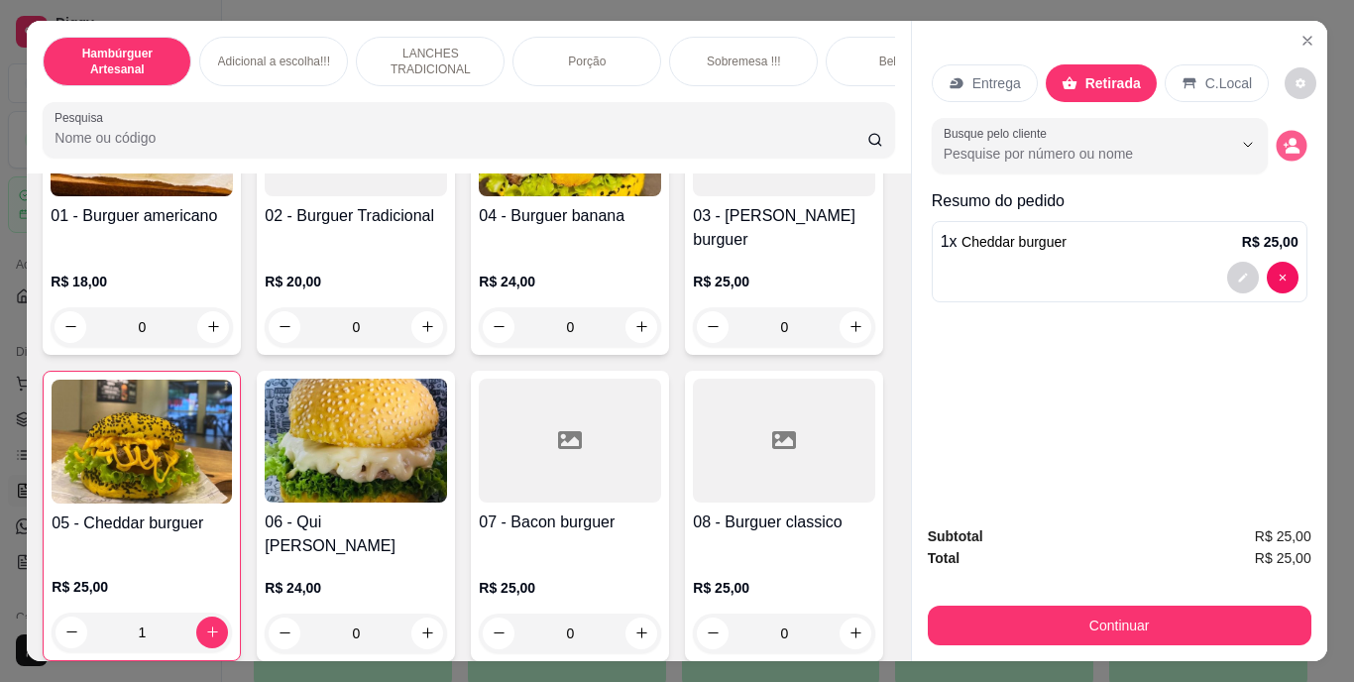
click at [1276, 147] on button "decrease-product-quantity" at bounding box center [1291, 145] width 31 height 31
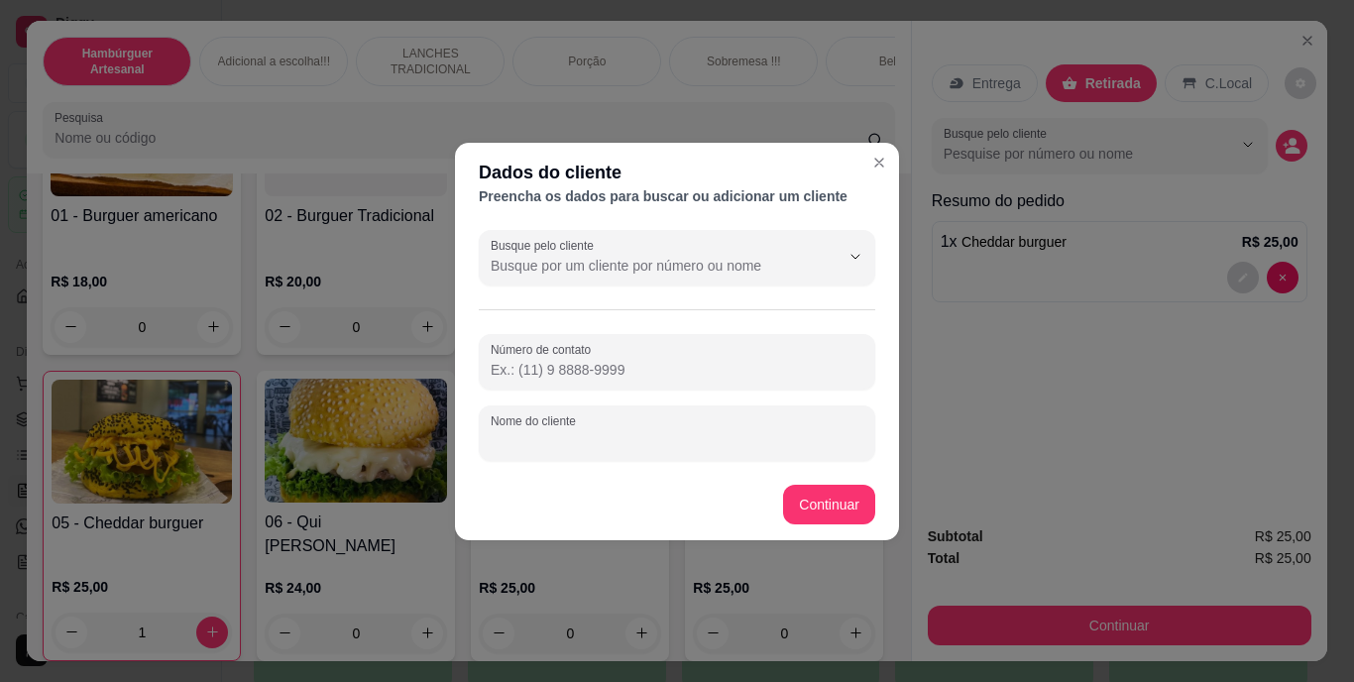
click at [742, 442] on input "Nome do cliente" at bounding box center [677, 441] width 373 height 20
type input "MARIANA"
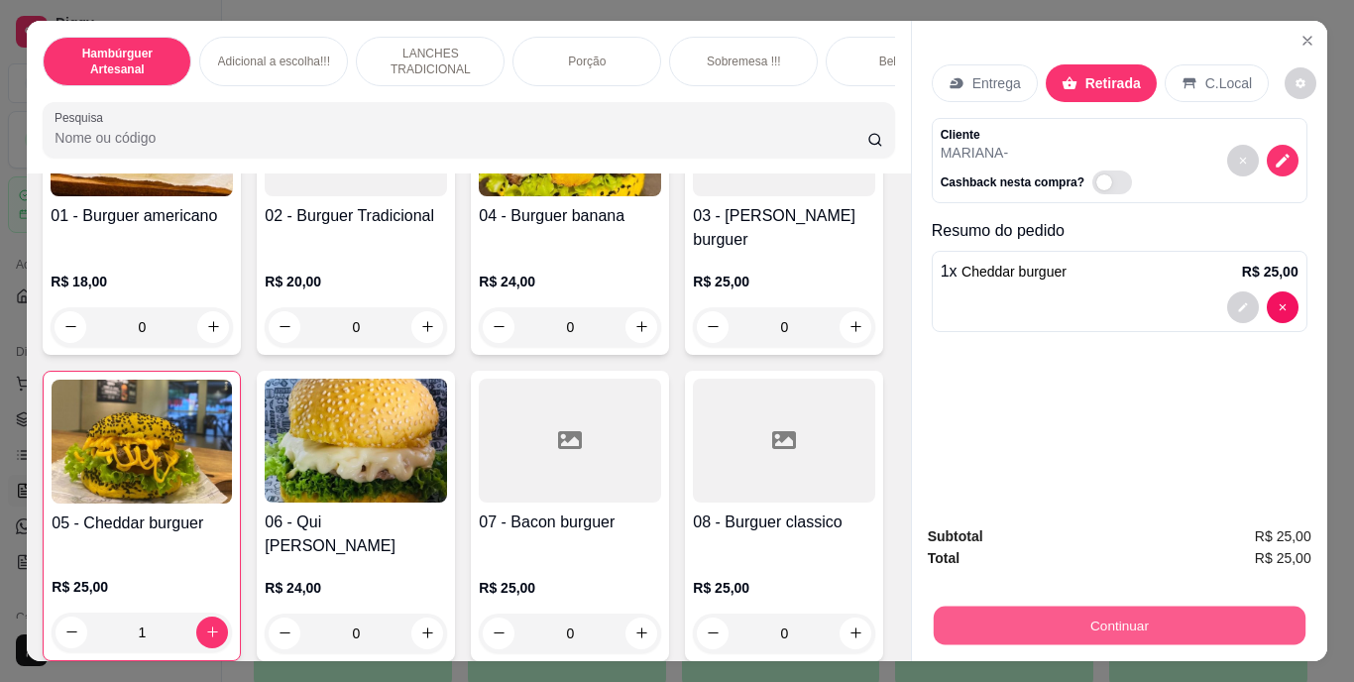
click at [970, 623] on button "Continuar" at bounding box center [1119, 626] width 372 height 39
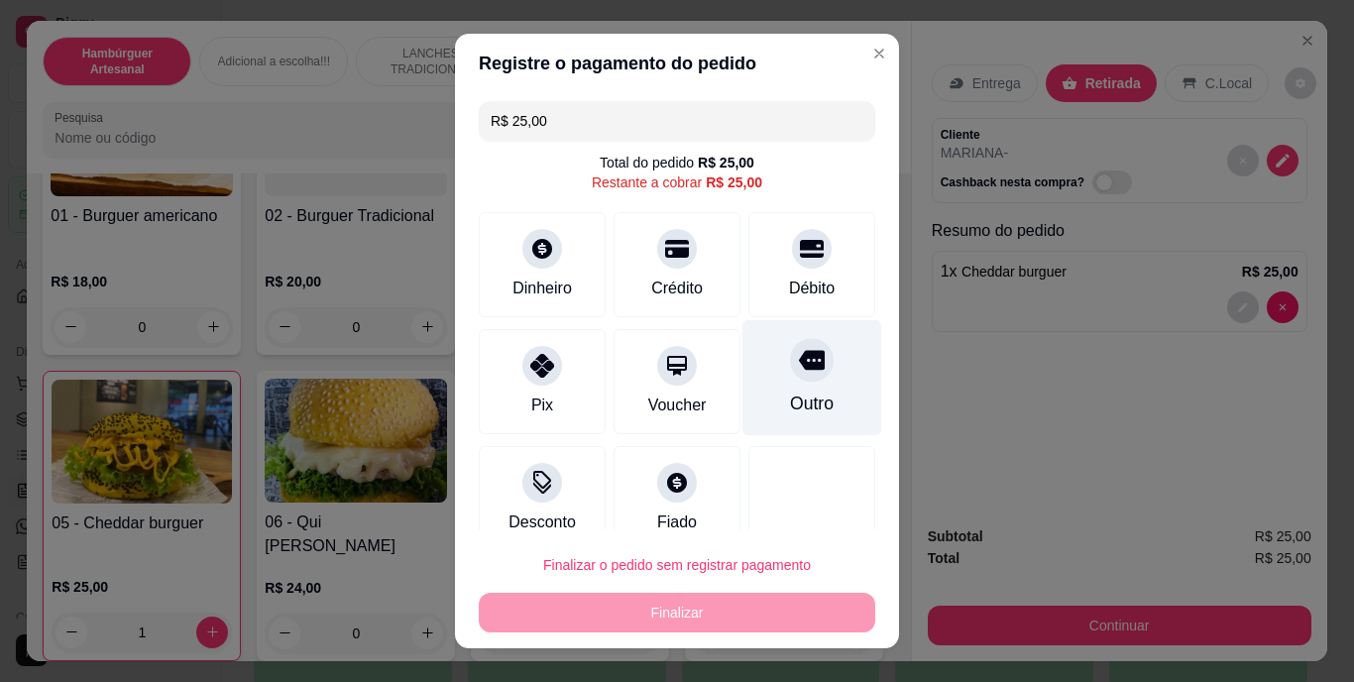
click at [790, 378] on div at bounding box center [812, 361] width 44 height 44
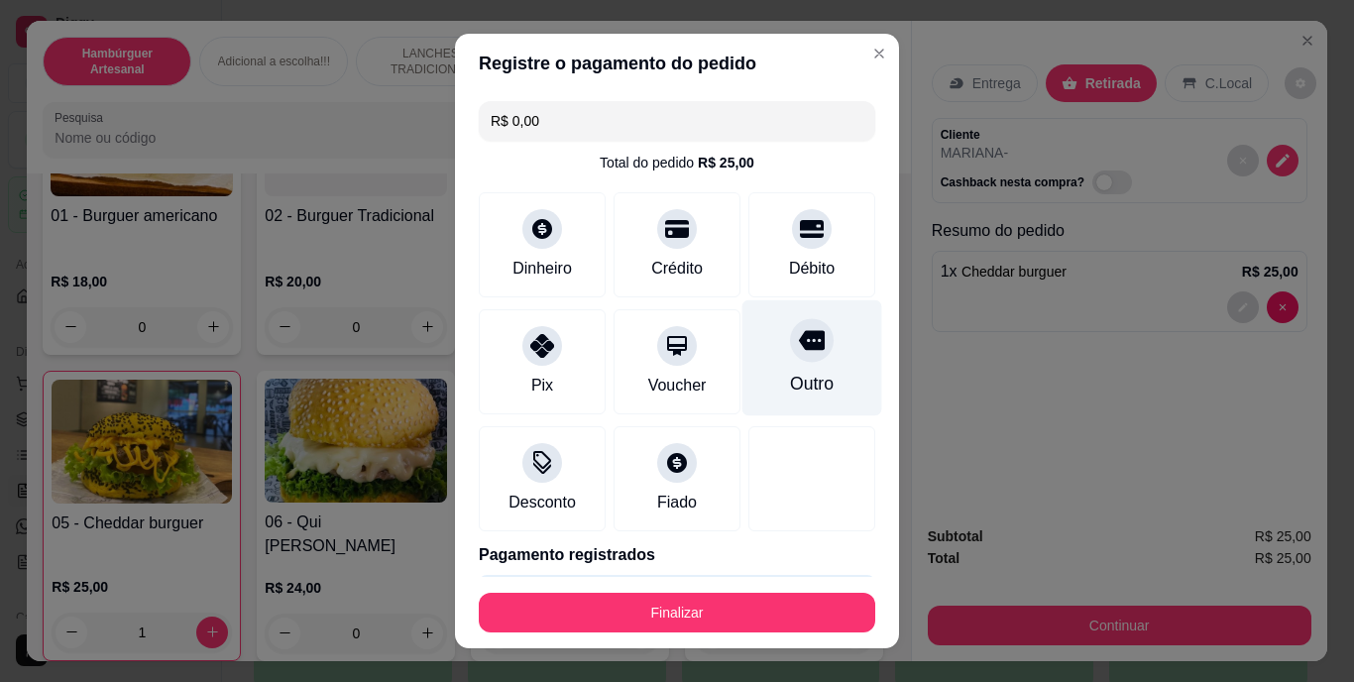
type input "R$ 0,00"
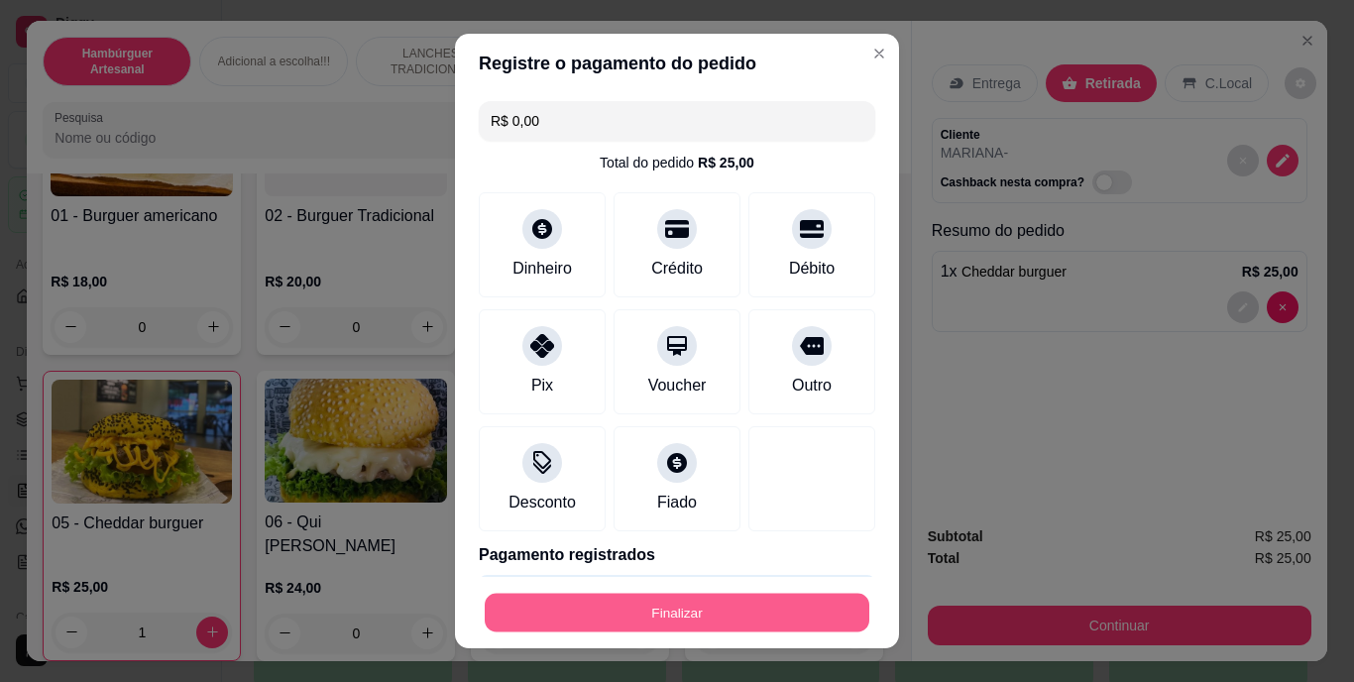
click at [742, 624] on button "Finalizar" at bounding box center [677, 612] width 385 height 39
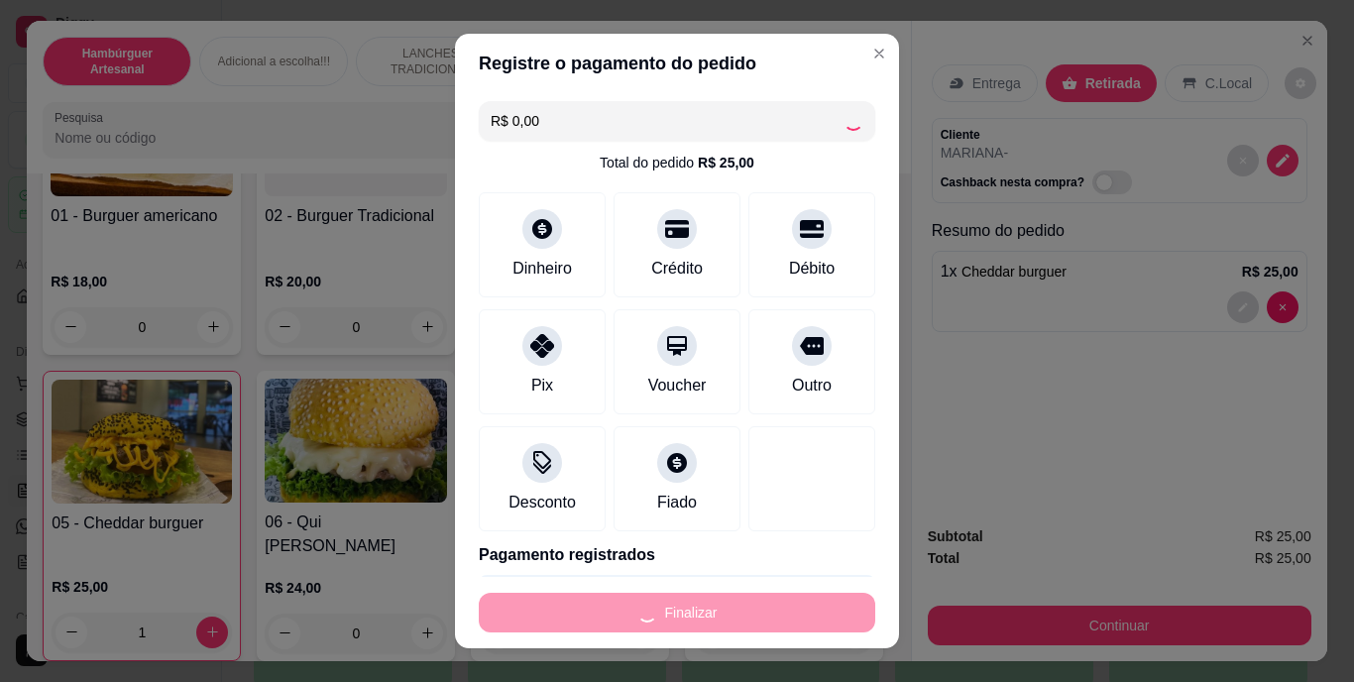
type input "0"
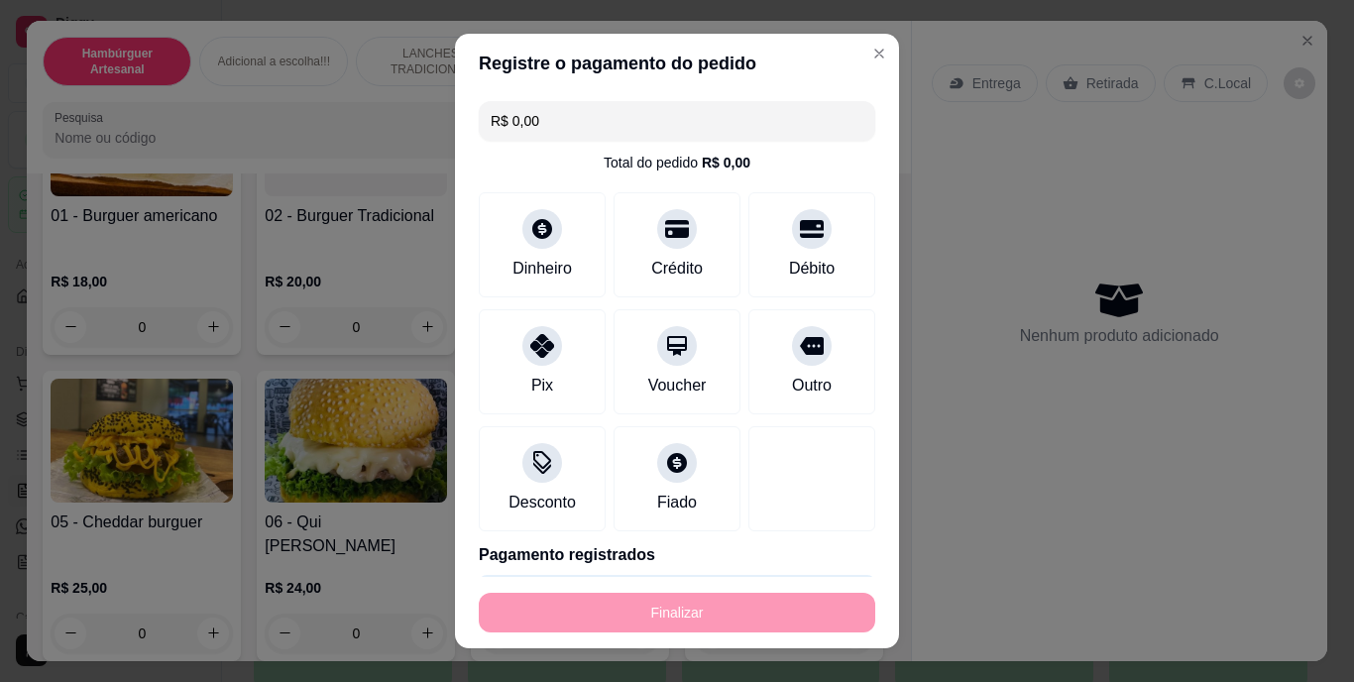
type input "-R$ 25,00"
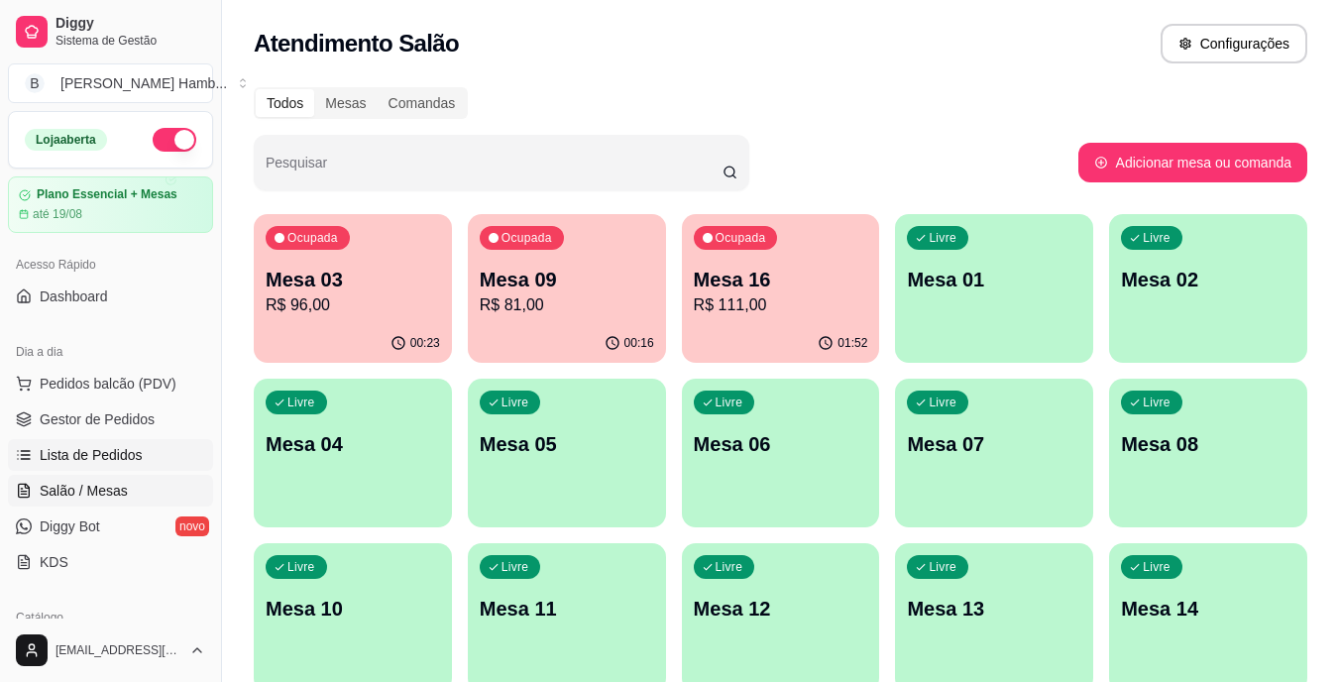
click at [182, 453] on link "Lista de Pedidos" at bounding box center [110, 455] width 205 height 32
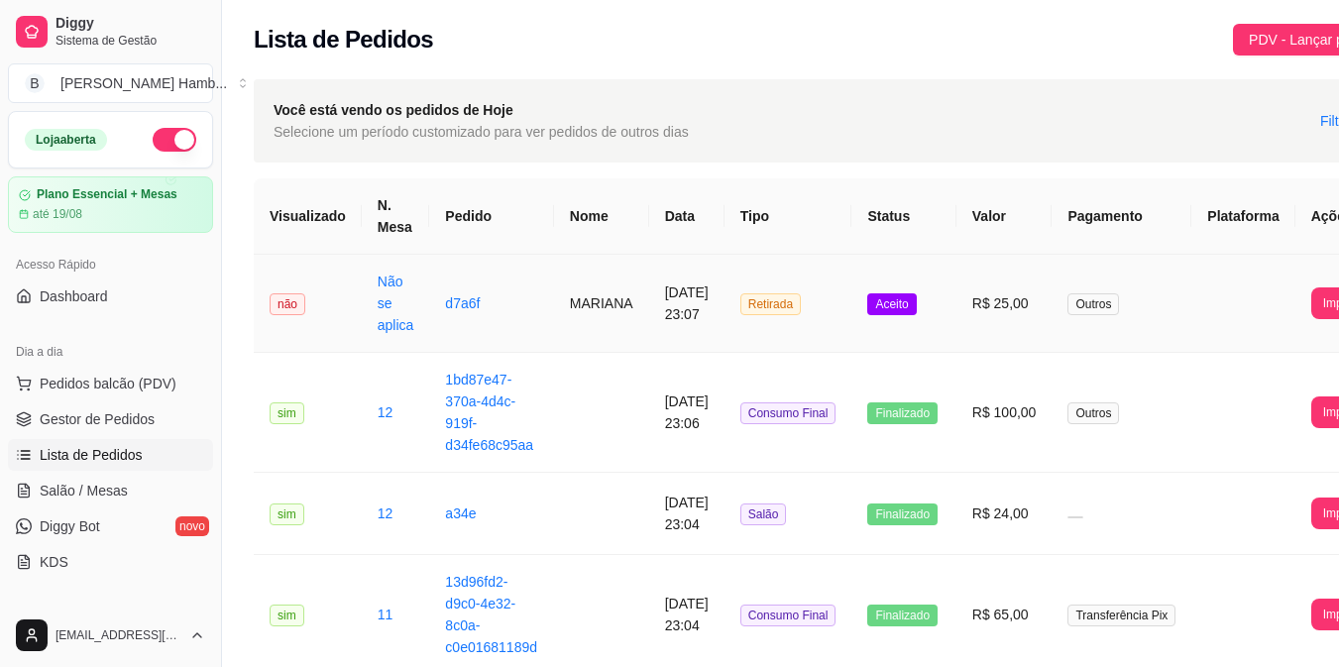
scroll to position [0, 94]
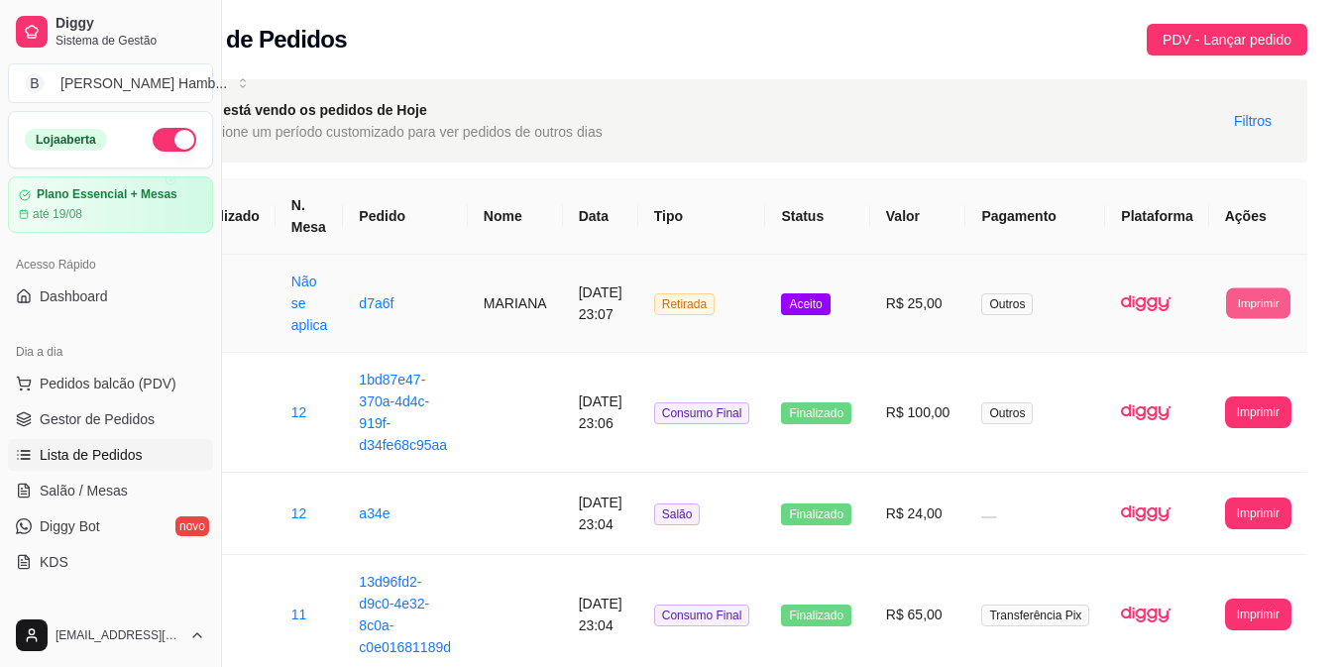
click at [1262, 299] on button "Imprimir" at bounding box center [1258, 302] width 64 height 31
click at [1238, 385] on button "IMPRESSORA" at bounding box center [1245, 392] width 104 height 31
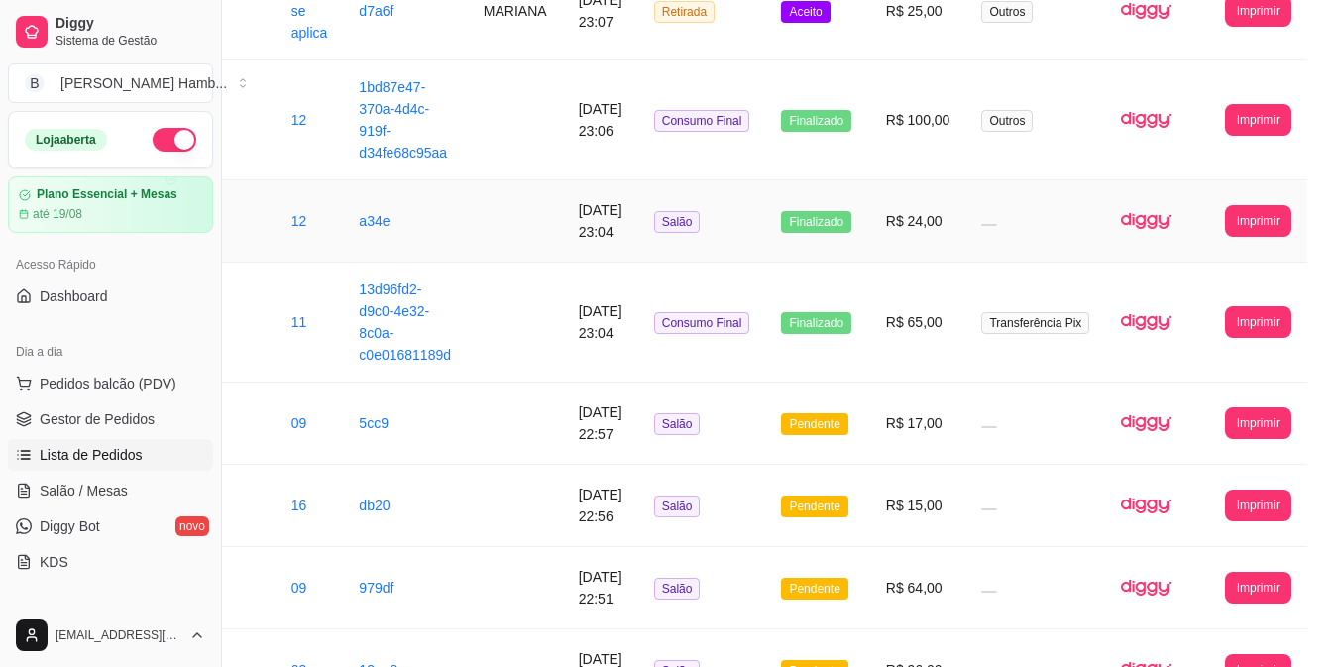
scroll to position [301, 94]
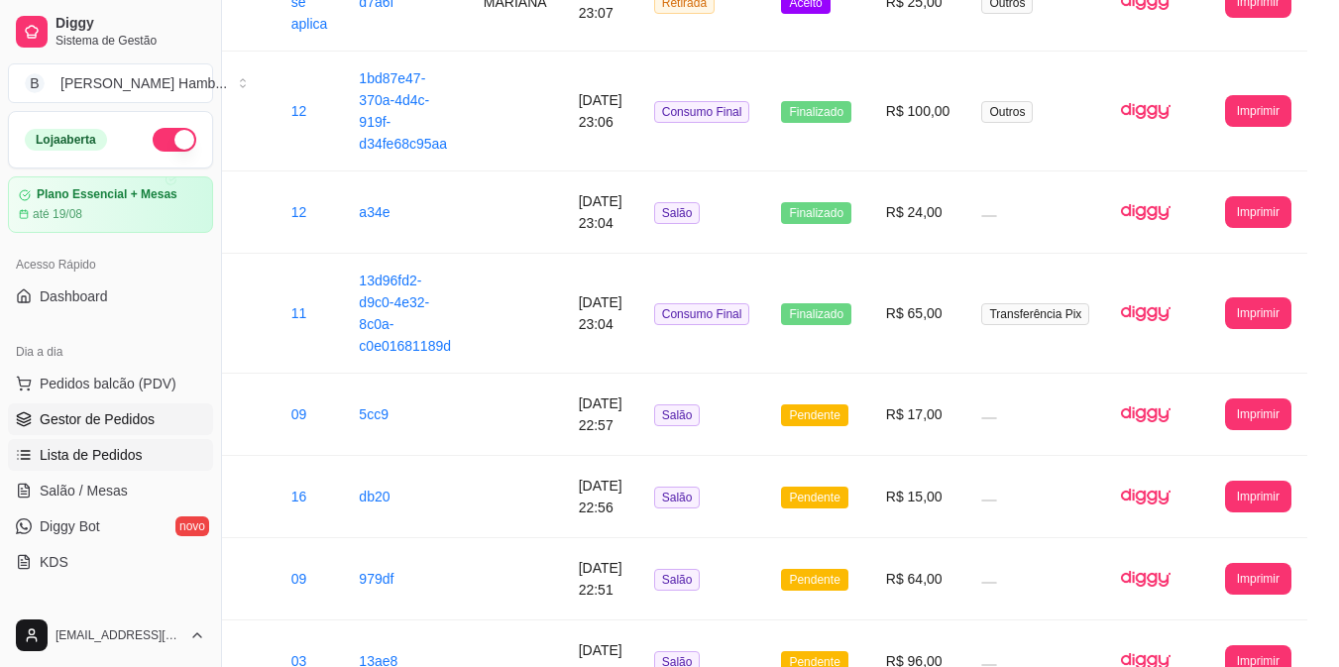
click at [146, 423] on span "Gestor de Pedidos" at bounding box center [97, 419] width 115 height 20
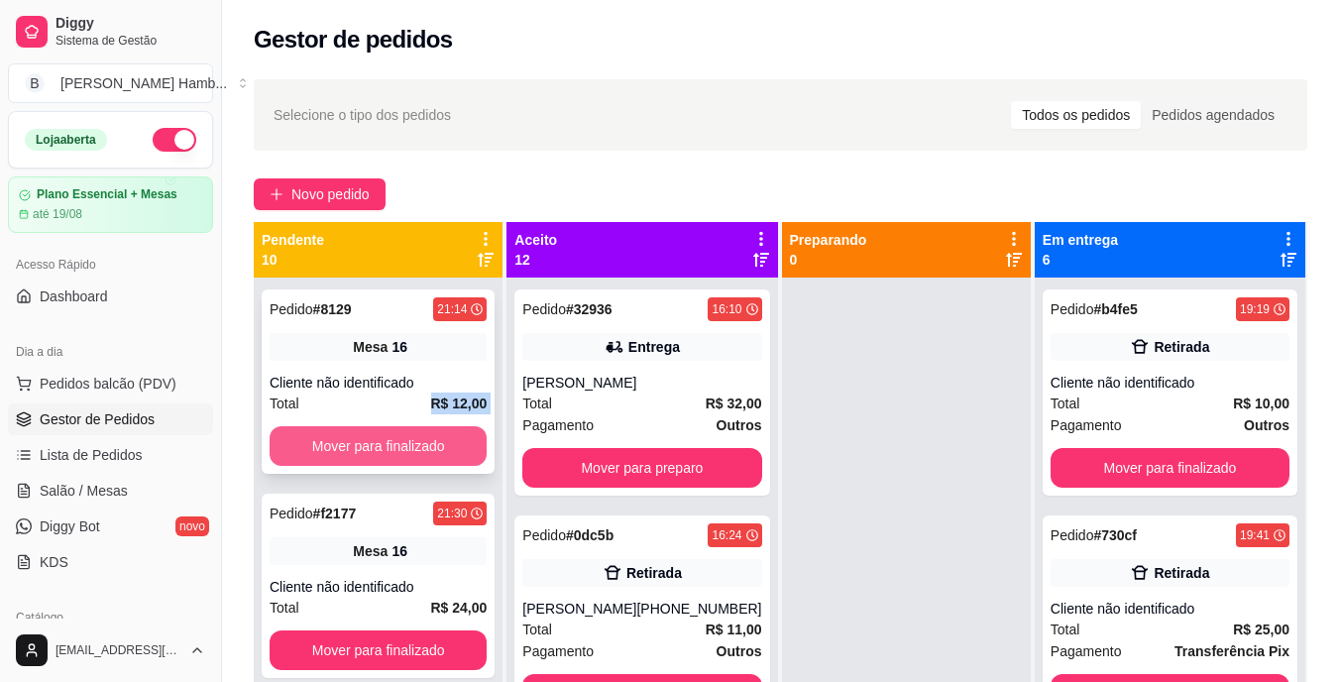
drag, startPoint x: 419, startPoint y: 411, endPoint x: 410, endPoint y: 432, distance: 22.6
click at [410, 432] on div "Pedido # 8129 21:14 Mesa 16 Cliente não identificado Total R$ 12,00 Mover para …" at bounding box center [378, 381] width 233 height 184
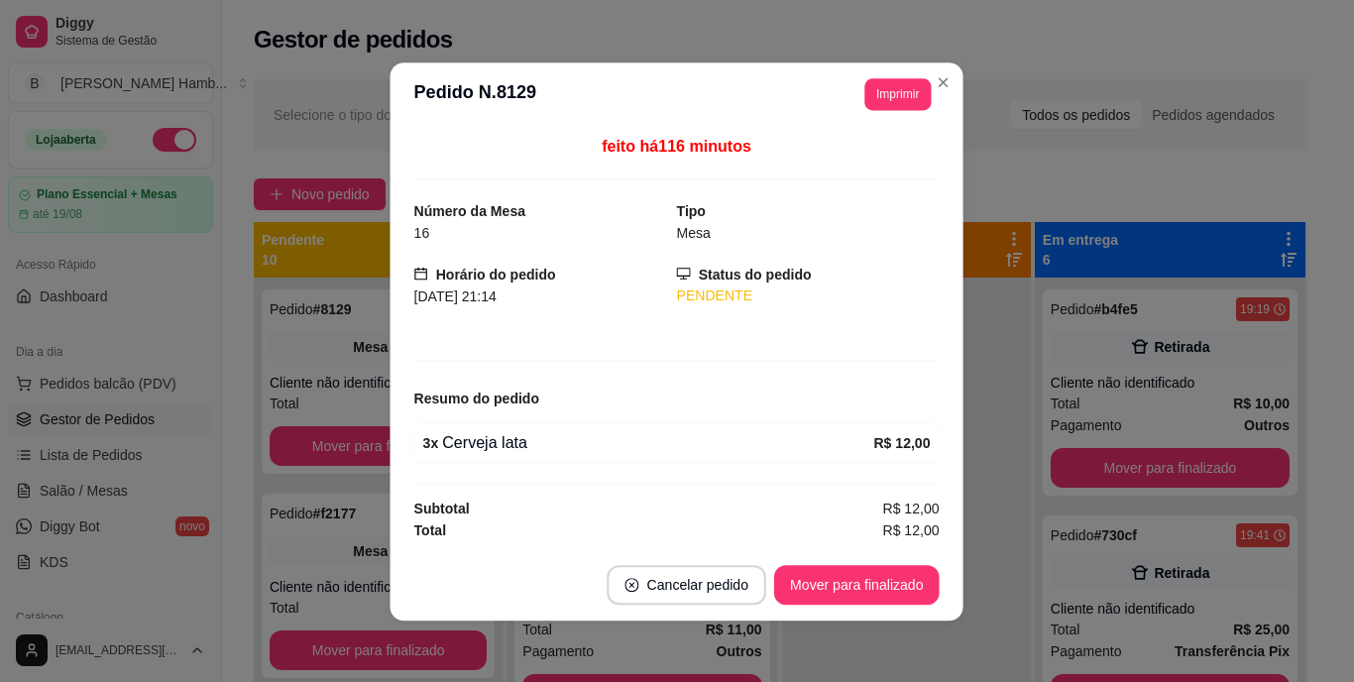
click at [414, 432] on div "3 x Cerveja lata R$ 12,00" at bounding box center [676, 442] width 525 height 42
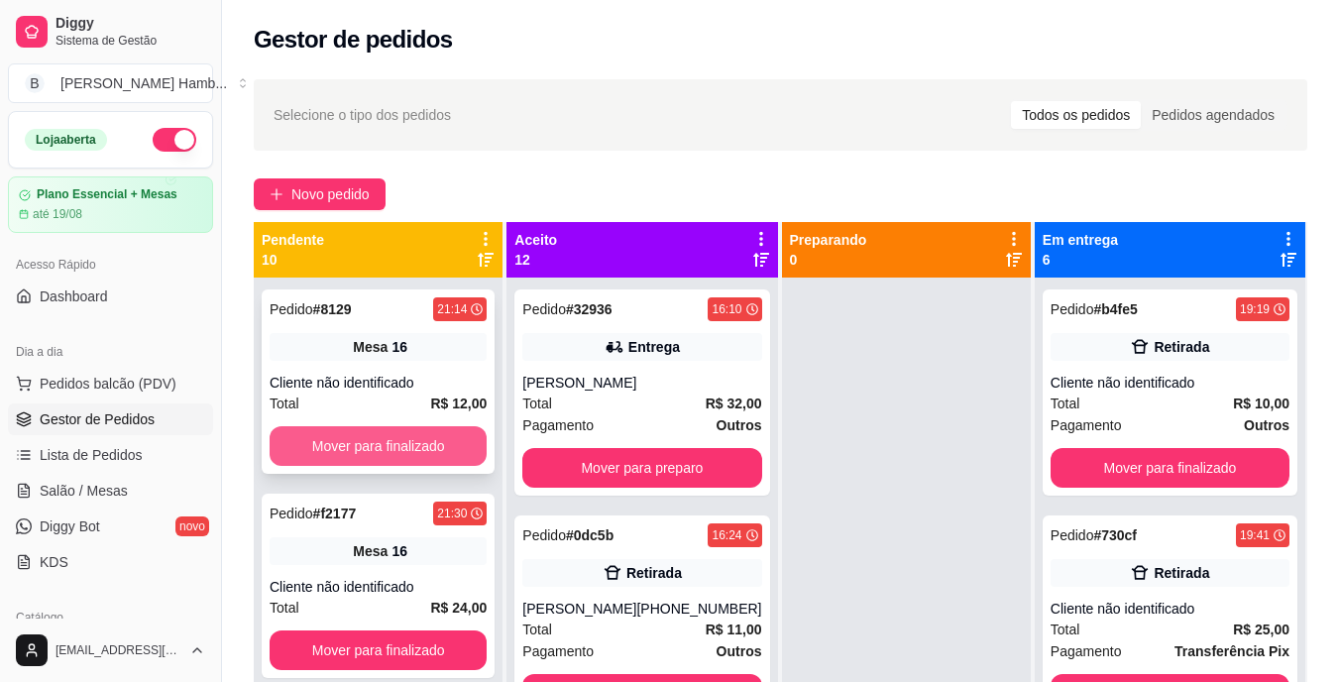
click at [459, 466] on div "Pedido # 8129 21:14 Mesa 16 Cliente não identificado Total R$ 12,00 Mover para …" at bounding box center [378, 381] width 233 height 184
click at [331, 439] on button "Mover para finalizado" at bounding box center [378, 446] width 211 height 39
click at [331, 439] on button "Mover para finalizado" at bounding box center [378, 446] width 217 height 40
click at [331, 439] on button "Mover para finalizado" at bounding box center [378, 446] width 211 height 39
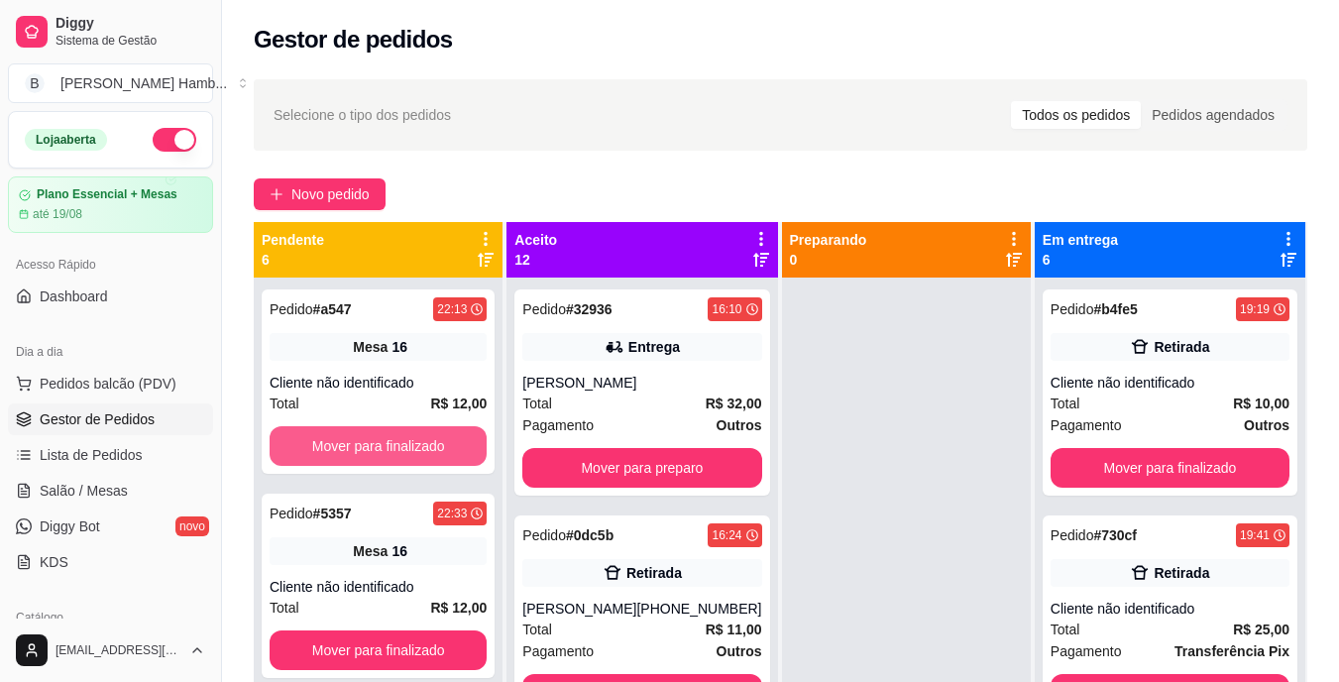
click at [331, 439] on button "Mover para finalizado" at bounding box center [378, 446] width 217 height 40
click at [331, 439] on button "Mover para finalizado" at bounding box center [378, 446] width 211 height 39
click at [331, 439] on button "Mover para finalizado" at bounding box center [378, 446] width 217 height 40
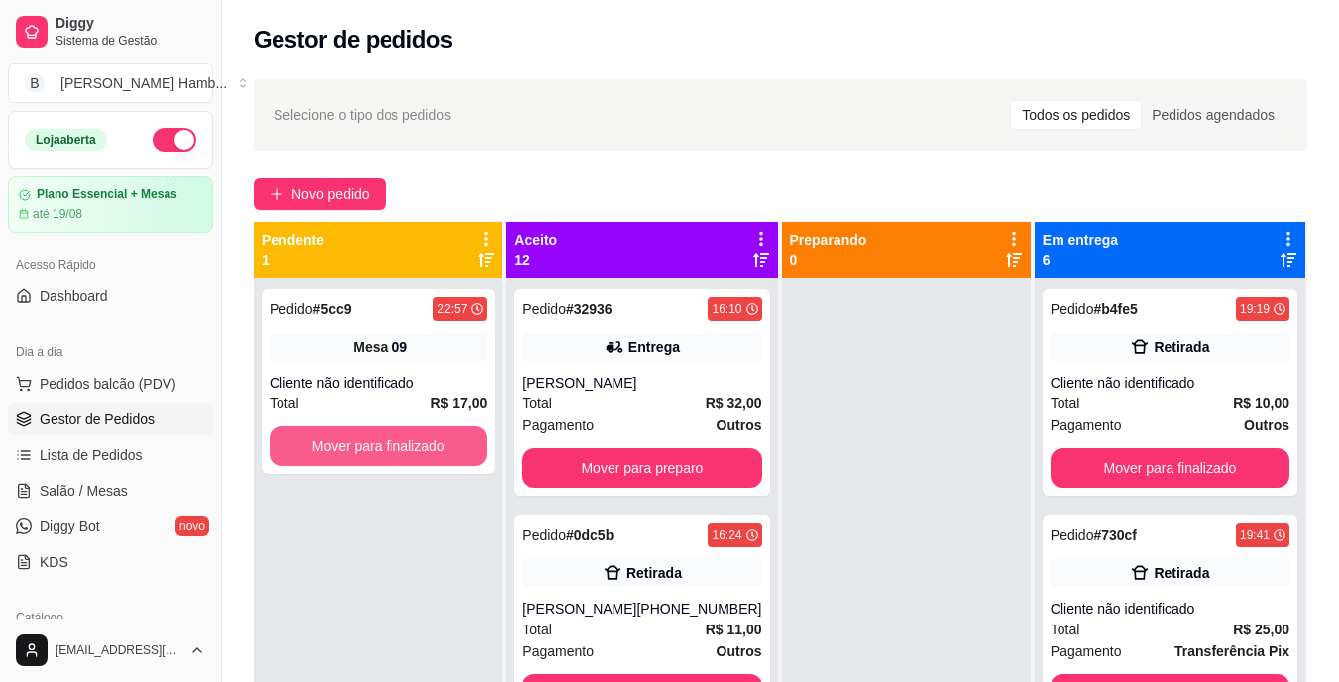
click at [331, 439] on button "Mover para finalizado" at bounding box center [378, 446] width 217 height 40
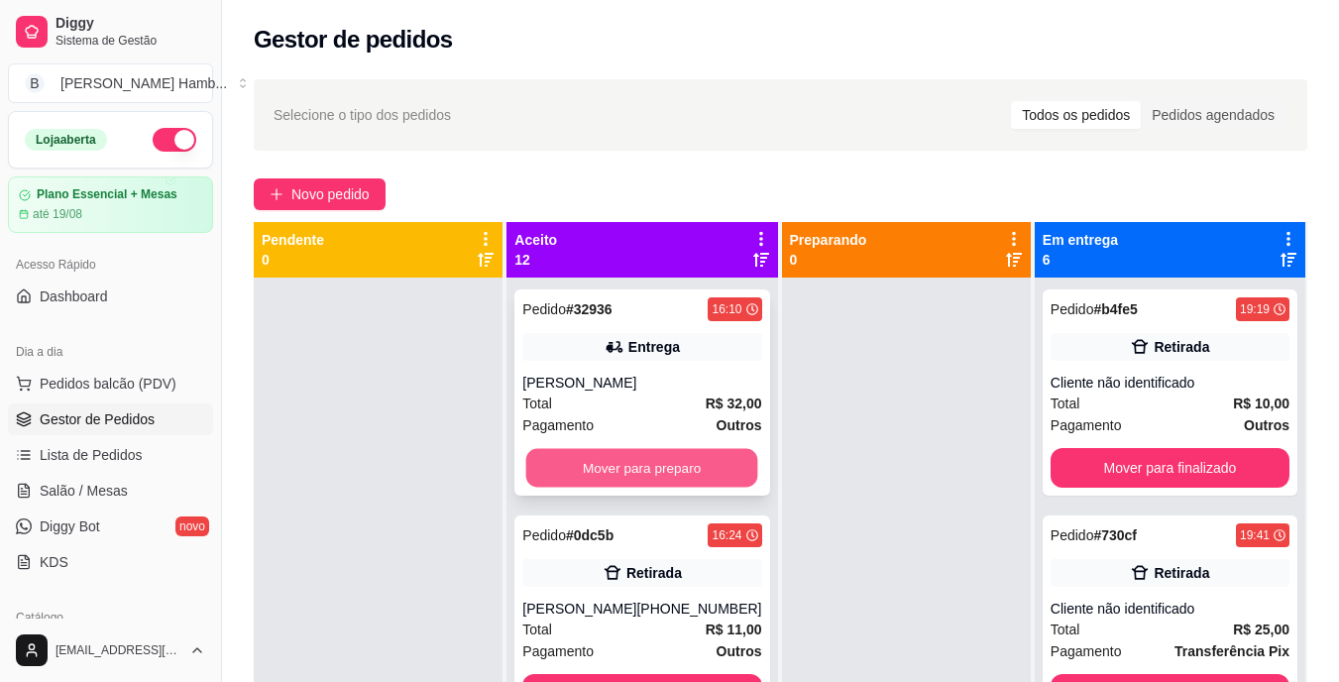
click at [581, 464] on button "Mover para preparo" at bounding box center [642, 468] width 232 height 39
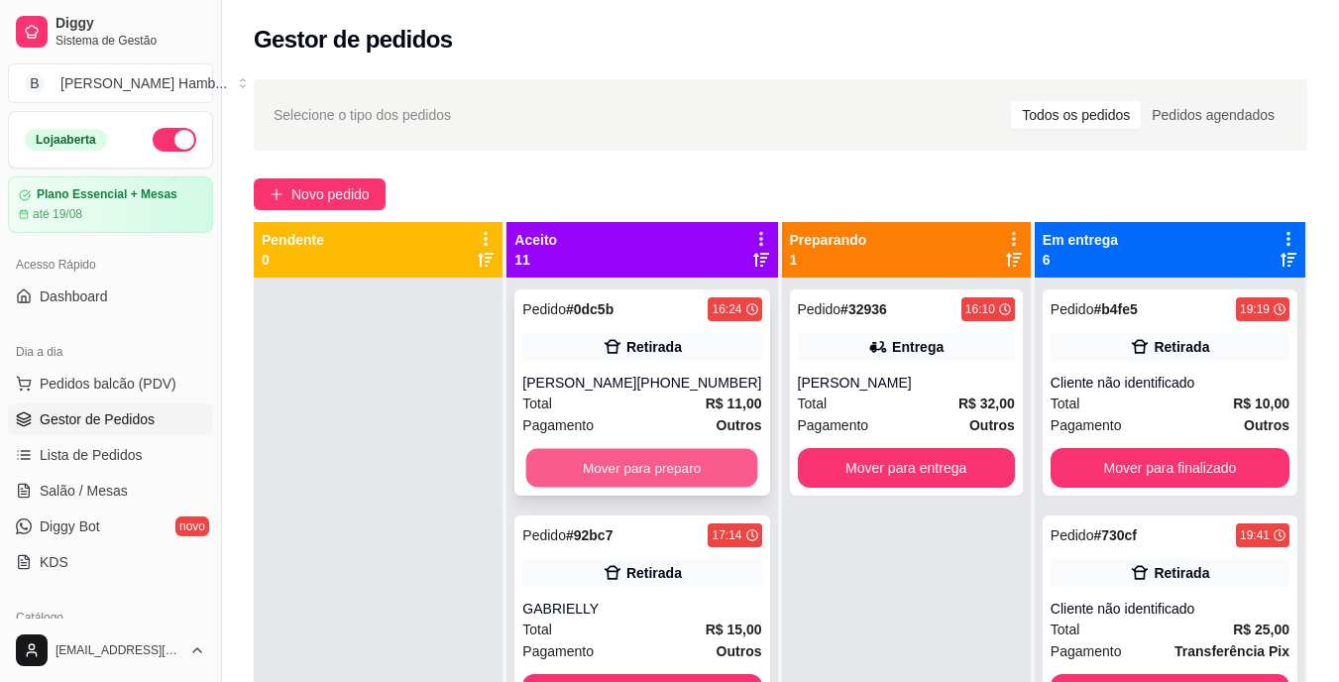
click at [560, 488] on button "Mover para preparo" at bounding box center [642, 468] width 232 height 39
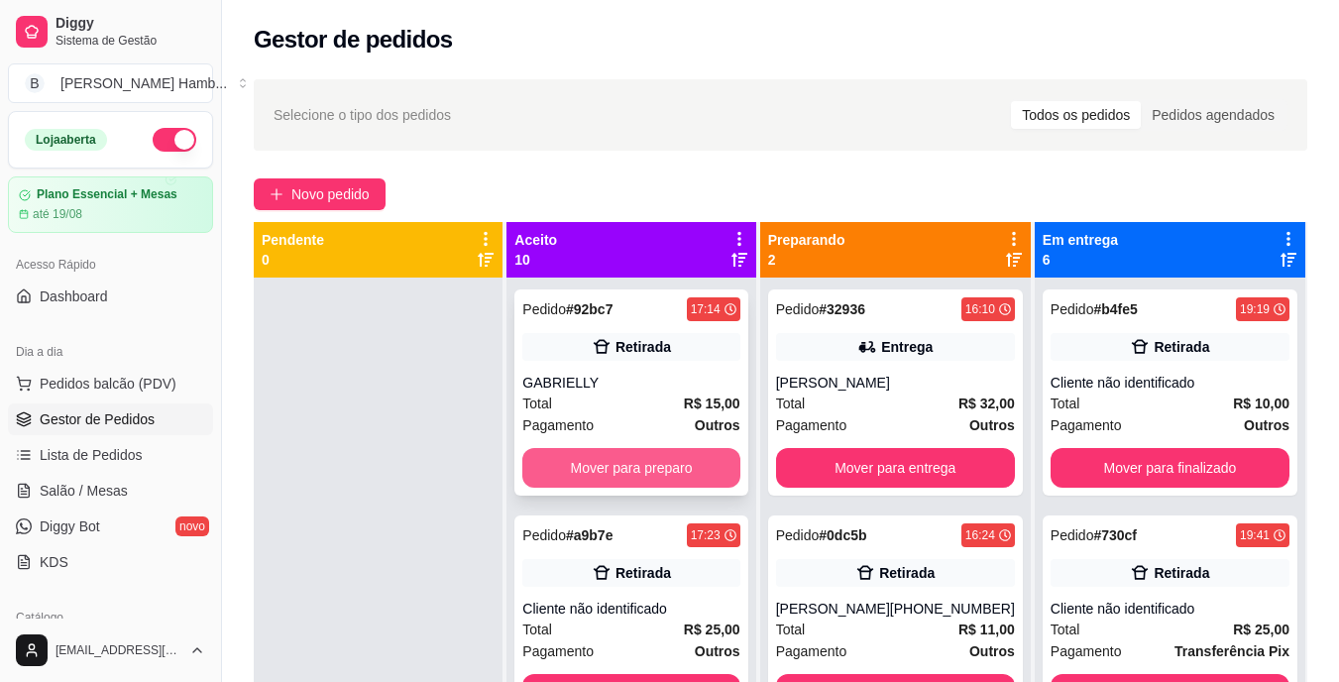
click at [576, 478] on button "Mover para preparo" at bounding box center [630, 468] width 217 height 40
click at [587, 467] on button "Mover para preparo" at bounding box center [631, 468] width 211 height 39
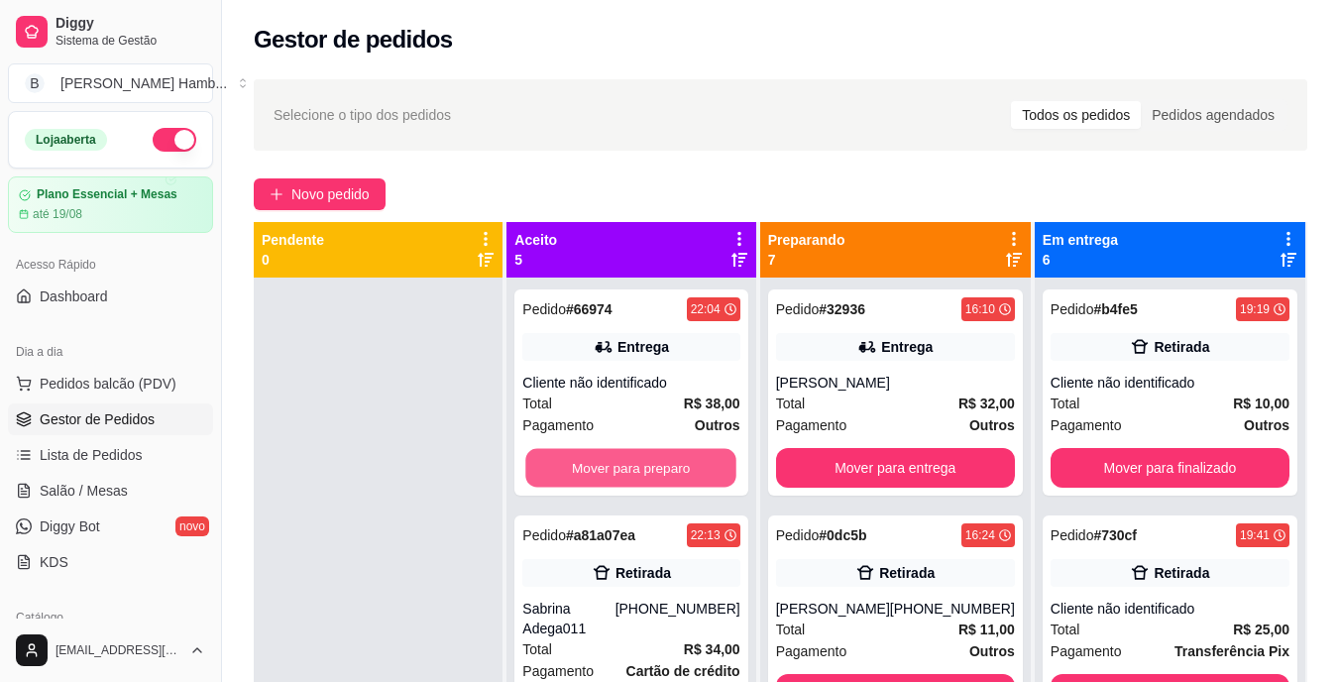
click at [587, 467] on button "Mover para preparo" at bounding box center [631, 468] width 211 height 39
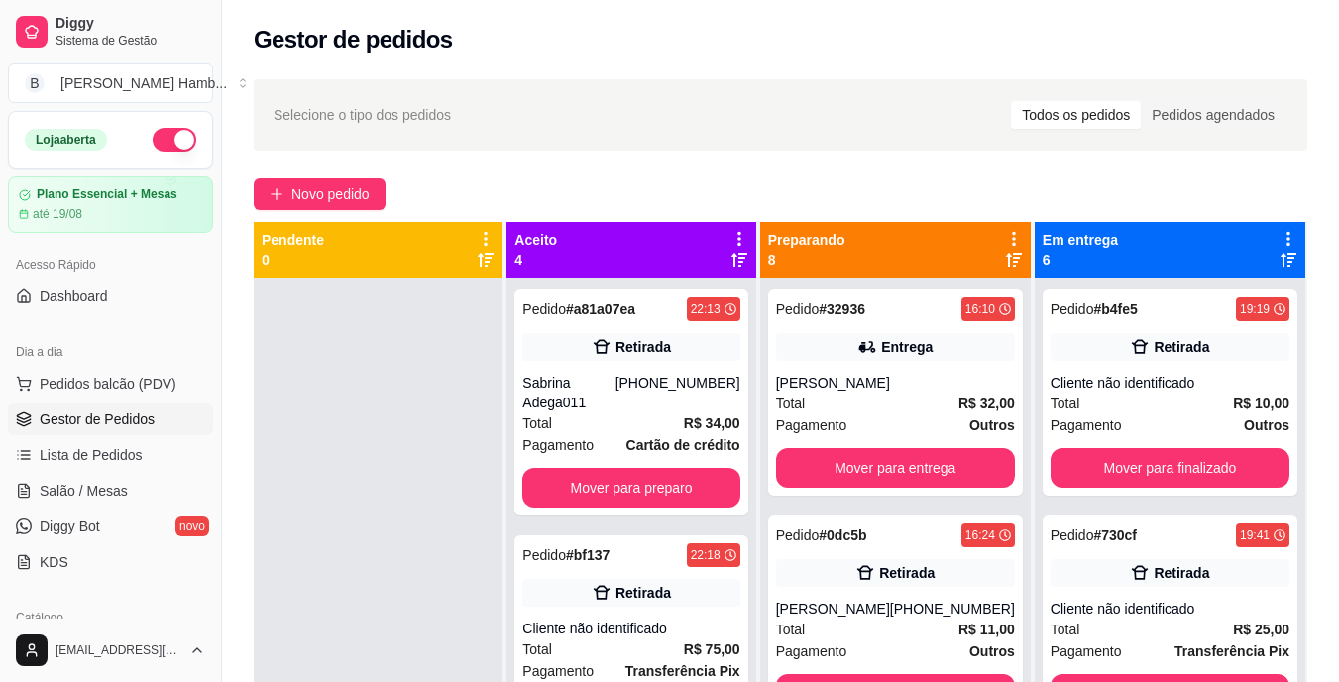
click at [587, 467] on div "Pedido # a81a07ea 22:13 Retirada Sabrina Adega011 (69) 99230-2253 Total R$ 34,0…" at bounding box center [630, 402] width 233 height 226
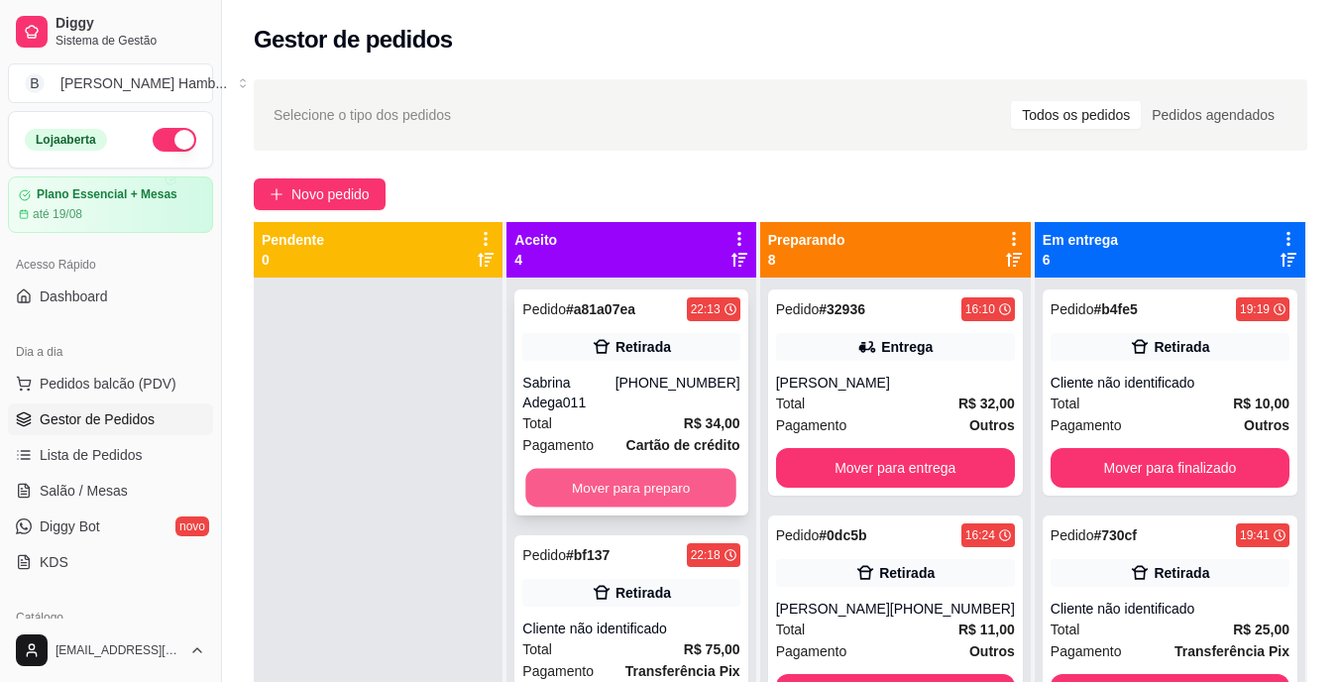
click at [652, 484] on button "Mover para preparo" at bounding box center [631, 488] width 211 height 39
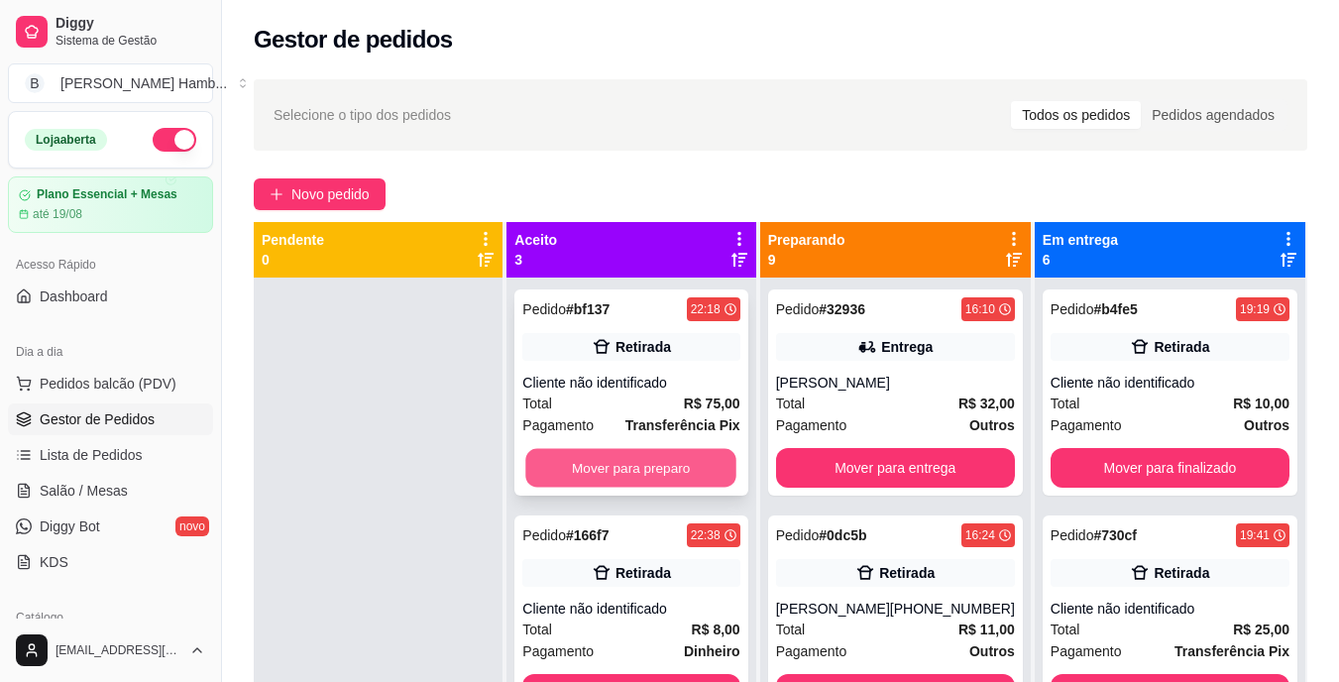
click at [658, 474] on button "Mover para preparo" at bounding box center [631, 468] width 211 height 39
click at [658, 474] on button "Mover para preparo" at bounding box center [630, 468] width 217 height 40
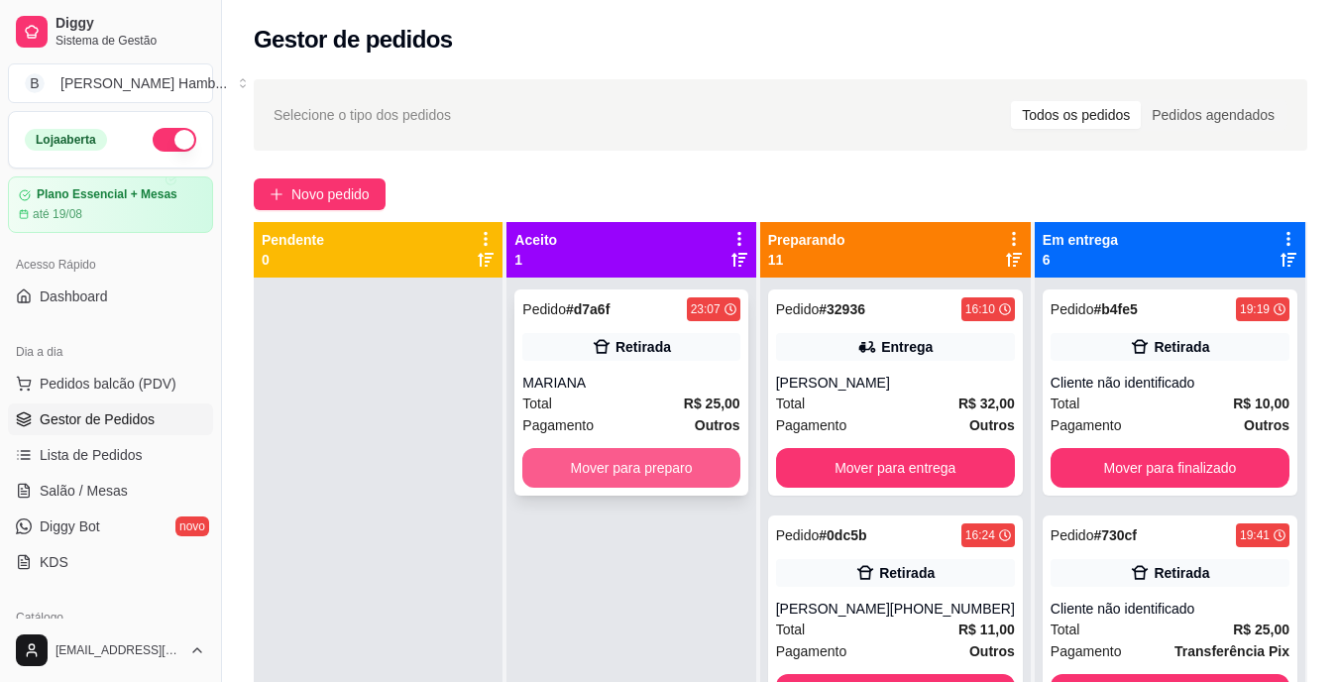
click at [663, 451] on button "Mover para preparo" at bounding box center [630, 468] width 217 height 40
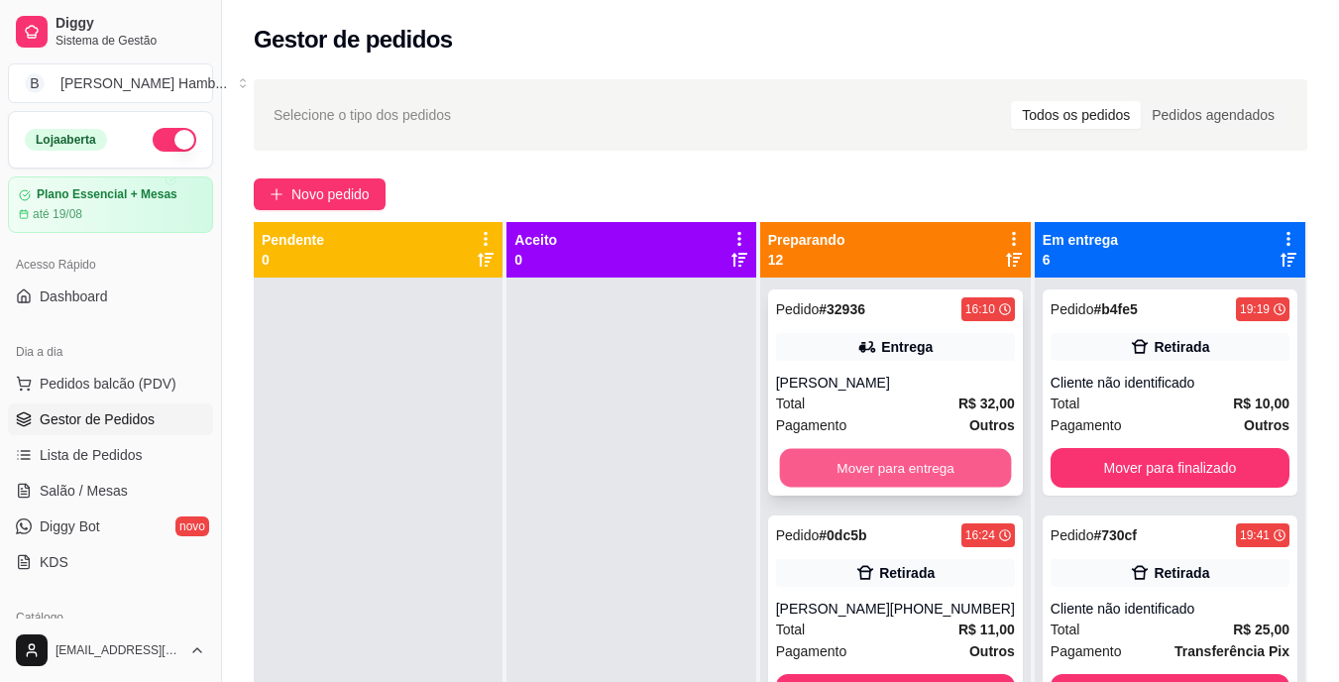
click at [831, 456] on button "Mover para entrega" at bounding box center [895, 468] width 232 height 39
click at [831, 456] on button "Mover para retirada disponível" at bounding box center [895, 468] width 232 height 39
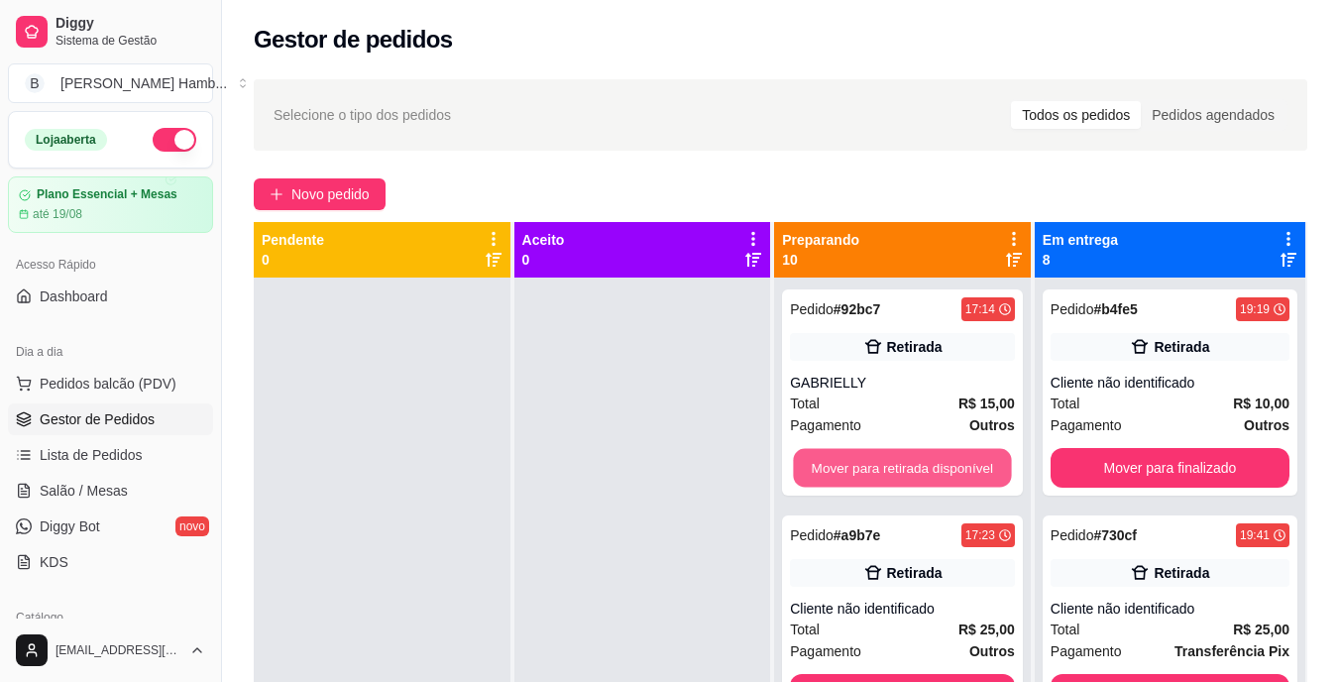
click at [831, 456] on button "Mover para retirada disponível" at bounding box center [903, 468] width 218 height 39
click at [831, 456] on button "Mover para retirada disponível" at bounding box center [902, 468] width 225 height 40
click at [831, 456] on button "Mover para retirada disponível" at bounding box center [903, 468] width 218 height 39
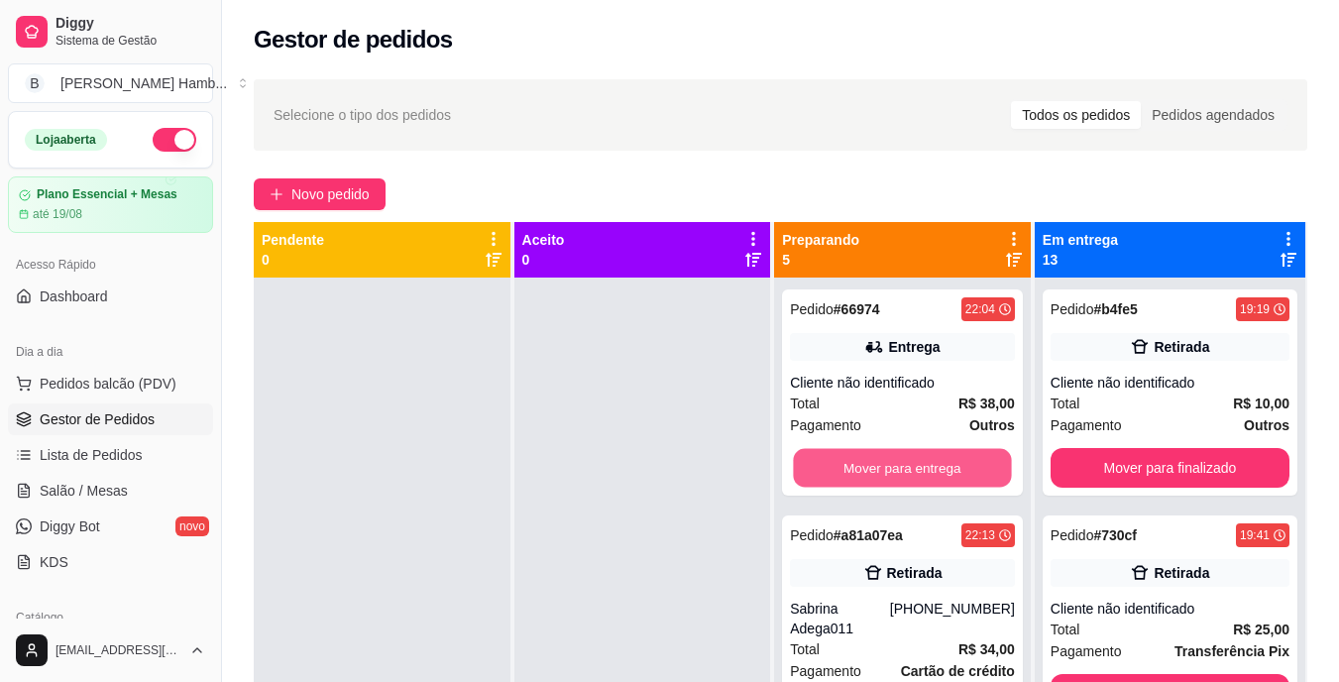
click at [831, 456] on button "Mover para entrega" at bounding box center [903, 468] width 218 height 39
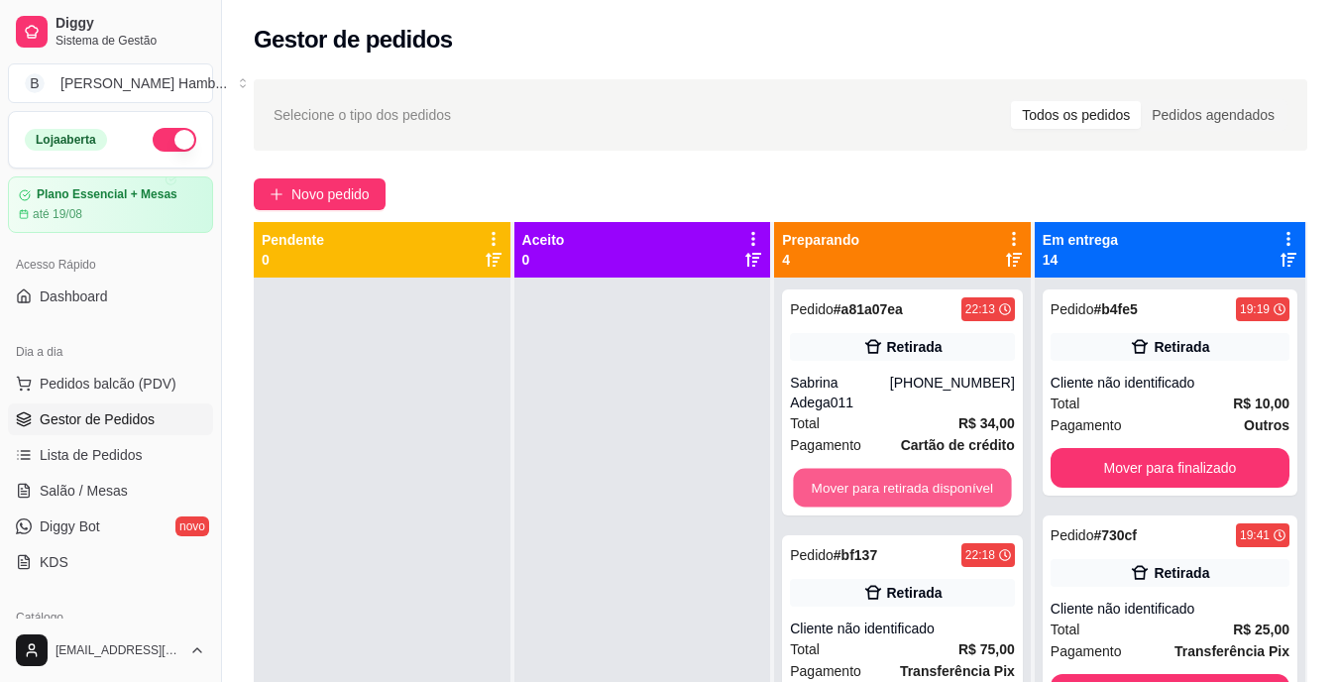
click at [831, 469] on button "Mover para retirada disponível" at bounding box center [903, 488] width 218 height 39
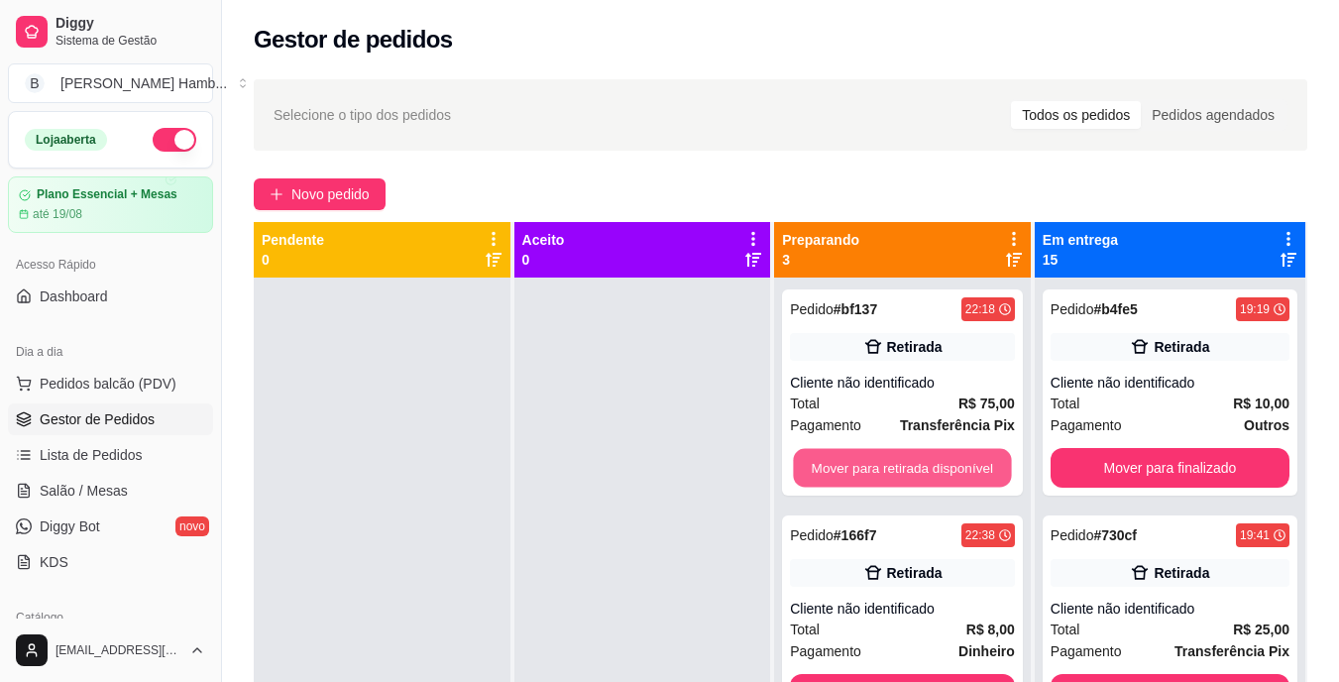
click at [831, 456] on button "Mover para retirada disponível" at bounding box center [903, 468] width 218 height 39
click at [831, 456] on button "Mover para retirada disponível" at bounding box center [902, 468] width 225 height 40
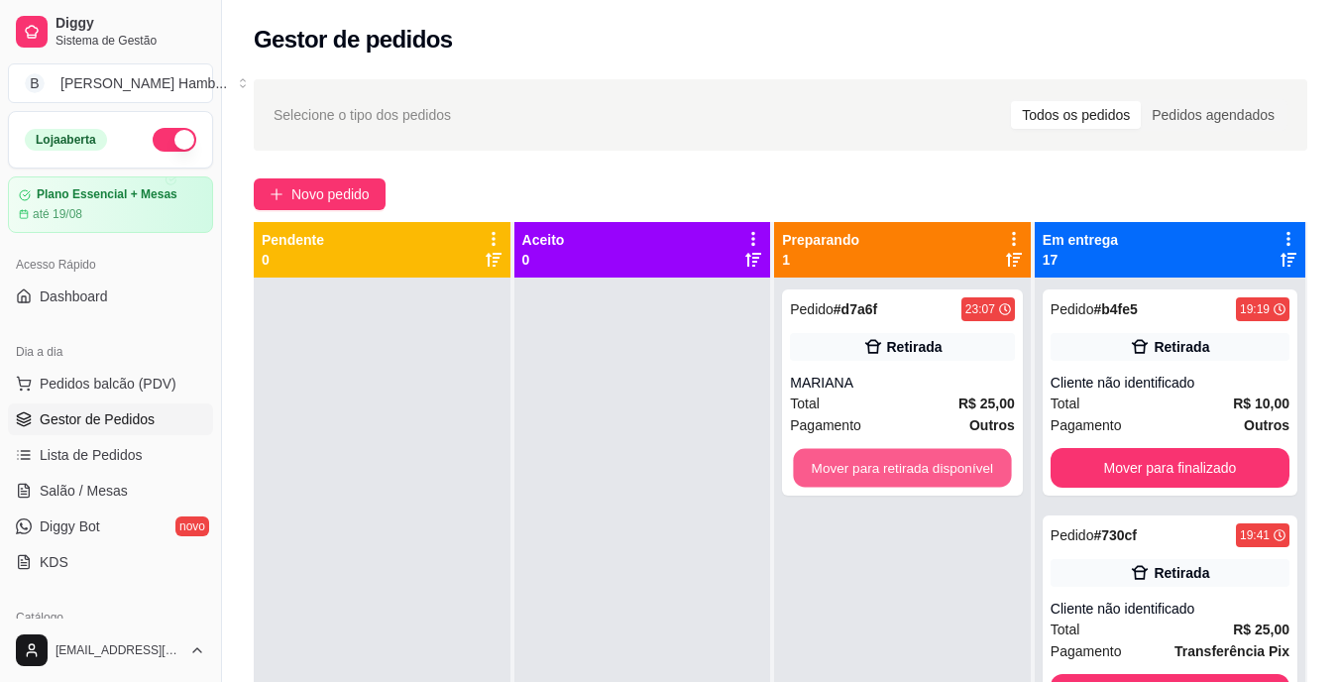
click at [831, 456] on button "Mover para retirada disponível" at bounding box center [903, 468] width 218 height 39
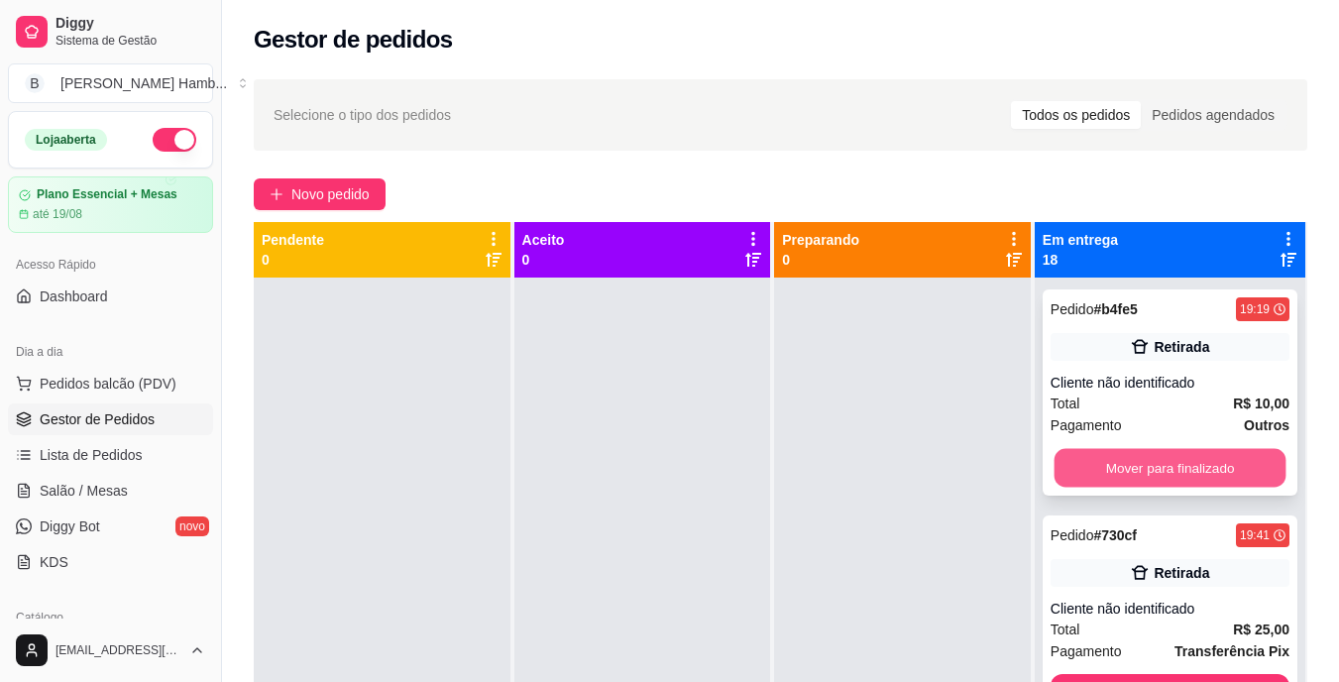
click at [1097, 461] on button "Mover para finalizado" at bounding box center [1170, 468] width 232 height 39
click at [1084, 483] on button "Mover para finalizado" at bounding box center [1170, 468] width 232 height 39
click at [1094, 476] on button "Mover para finalizado" at bounding box center [1170, 468] width 232 height 39
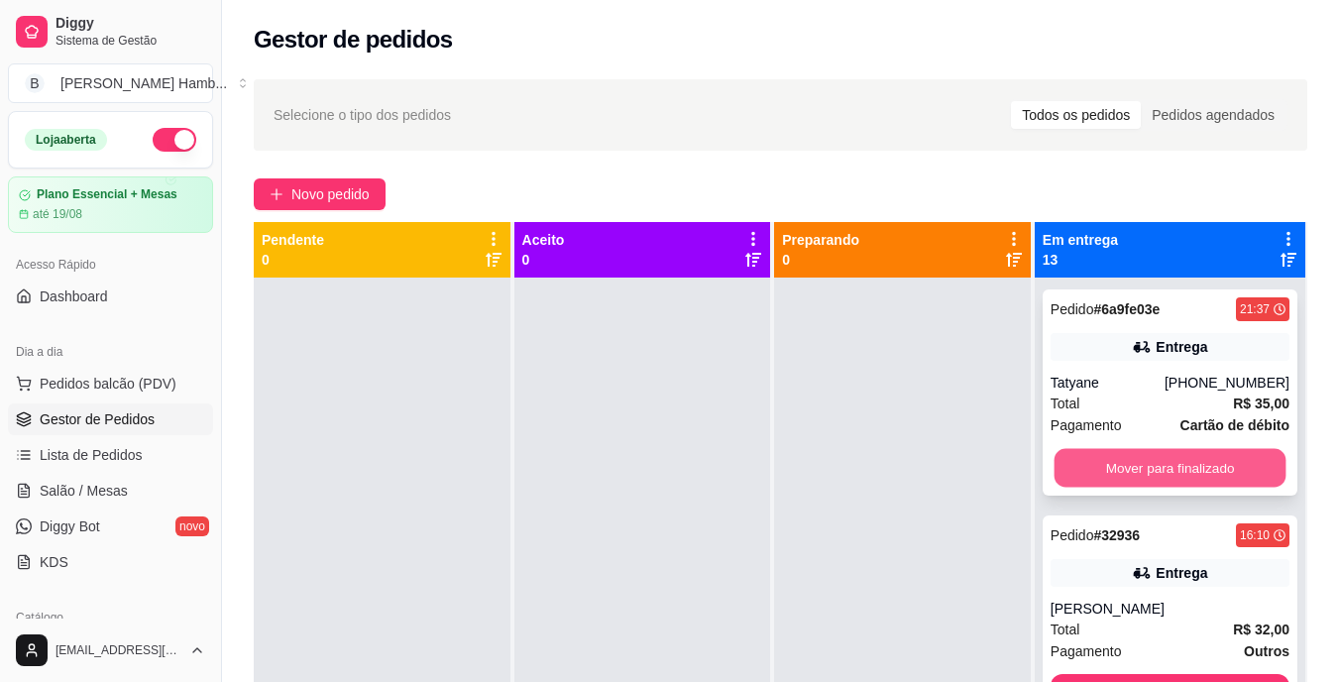
click at [1097, 472] on button "Mover para finalizado" at bounding box center [1170, 468] width 232 height 39
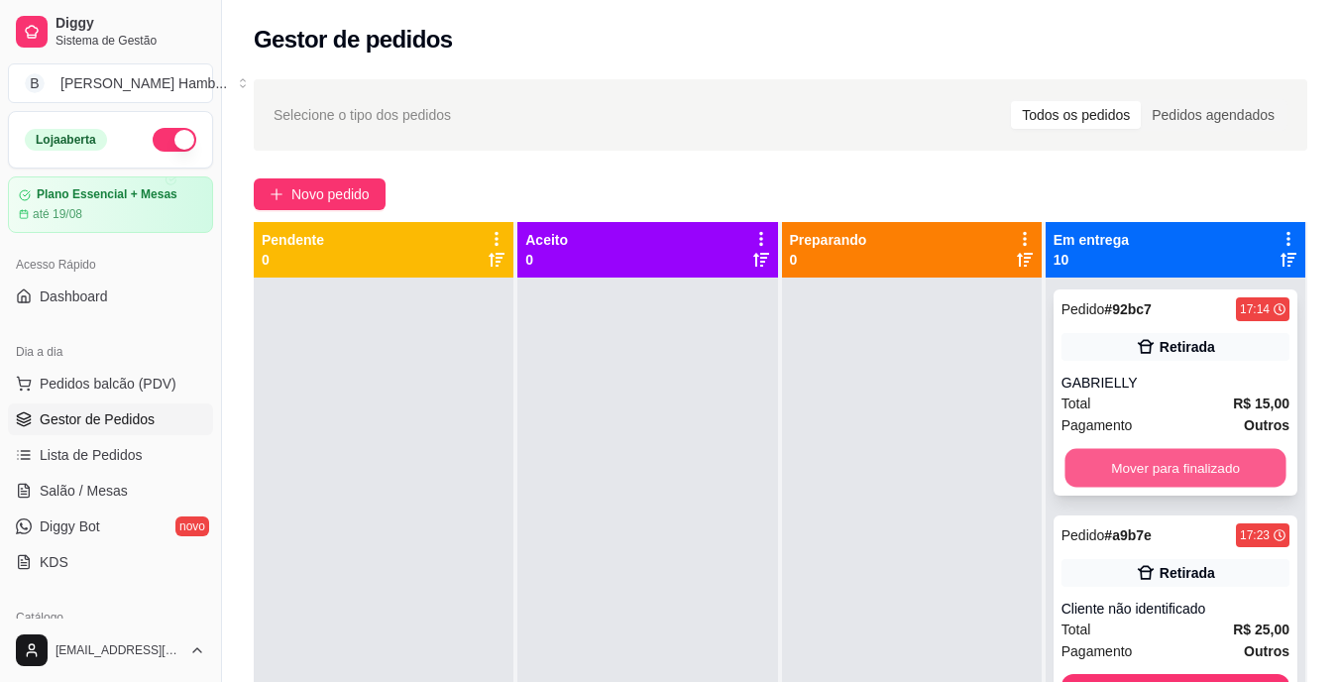
click at [1089, 476] on button "Mover para finalizado" at bounding box center [1175, 468] width 221 height 39
click at [123, 486] on span "Salão / Mesas" at bounding box center [84, 491] width 88 height 20
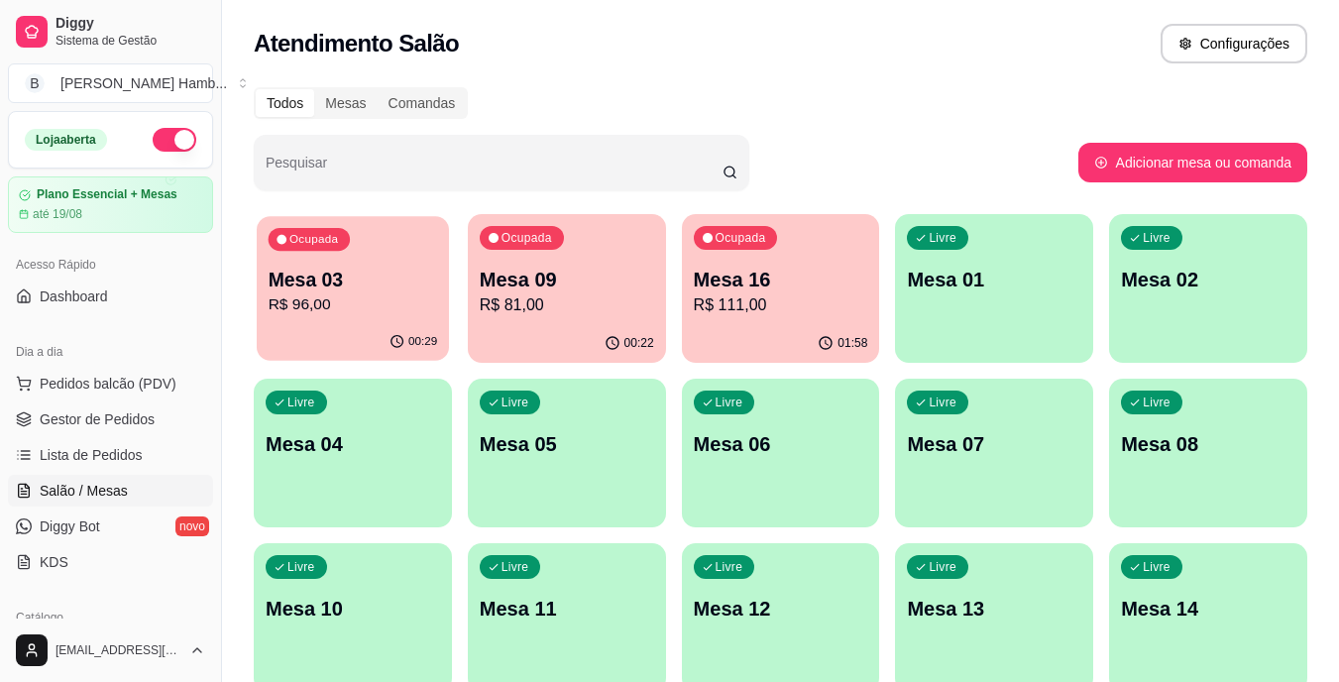
click at [347, 329] on div "00:29" at bounding box center [353, 342] width 192 height 38
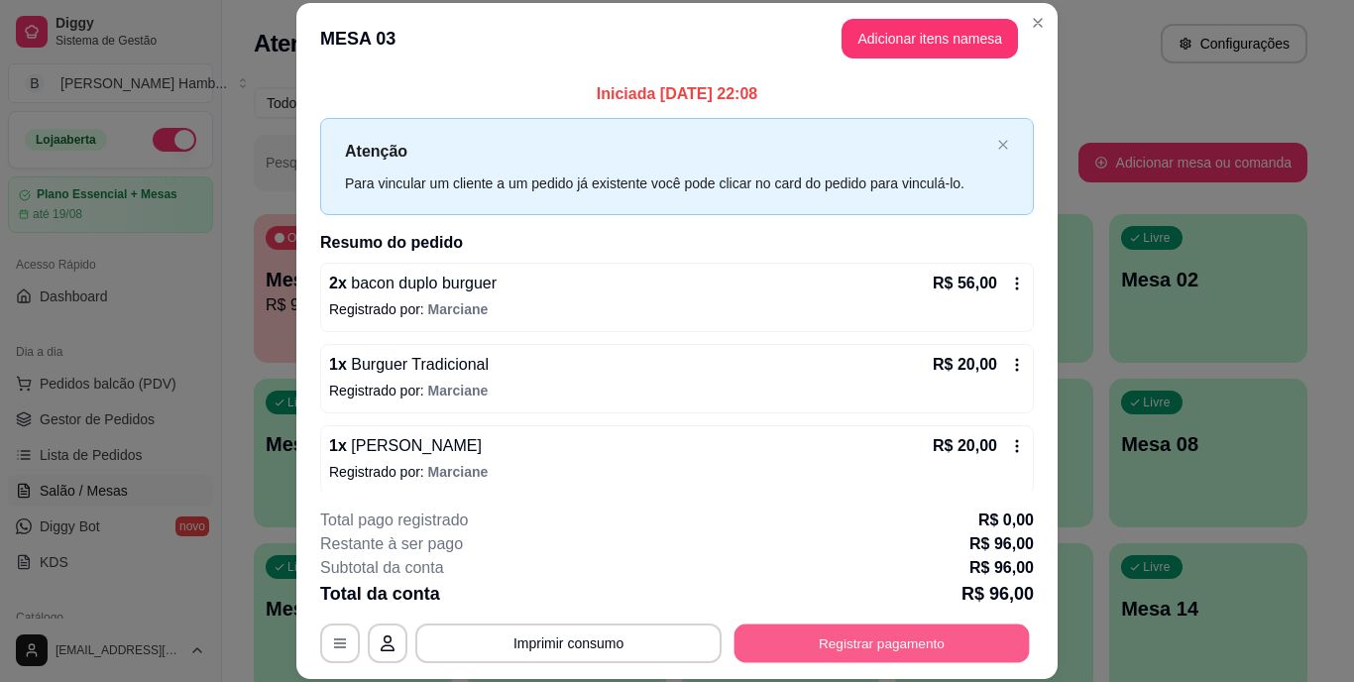
click at [816, 628] on button "Registrar pagamento" at bounding box center [882, 643] width 295 height 39
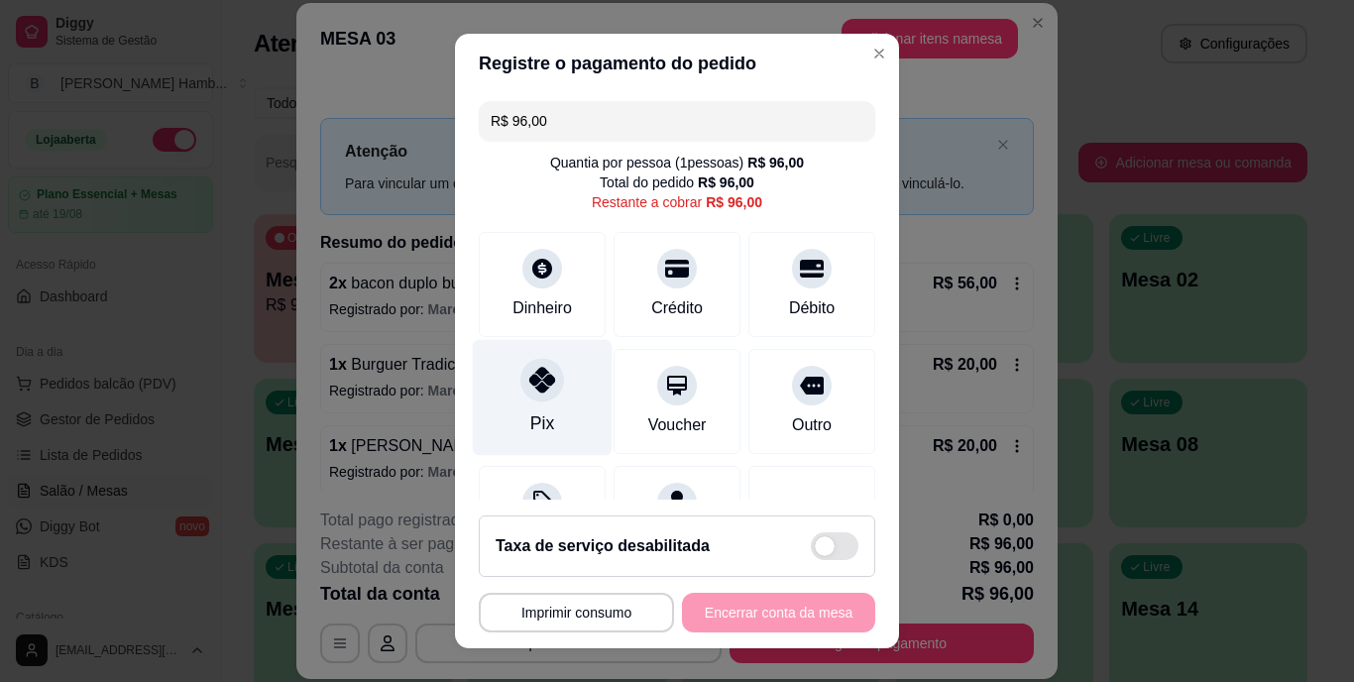
click at [529, 393] on icon at bounding box center [542, 381] width 26 height 26
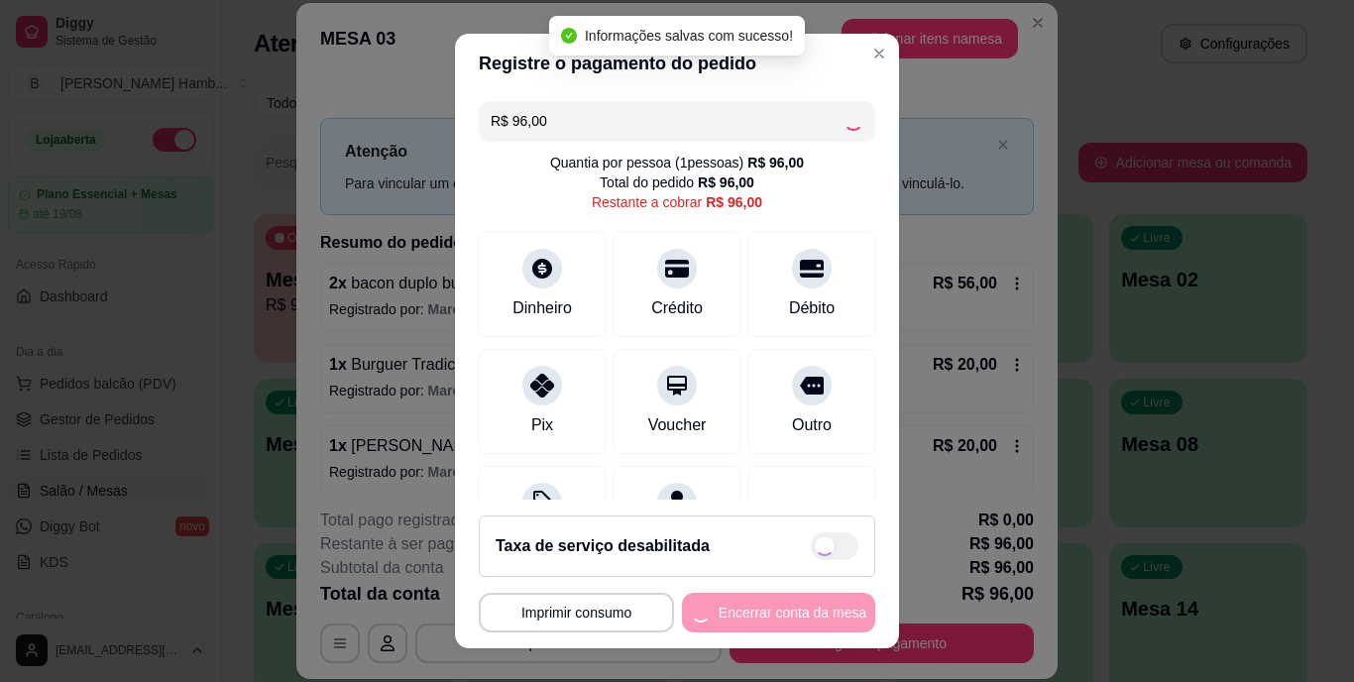
type input "R$ 0,00"
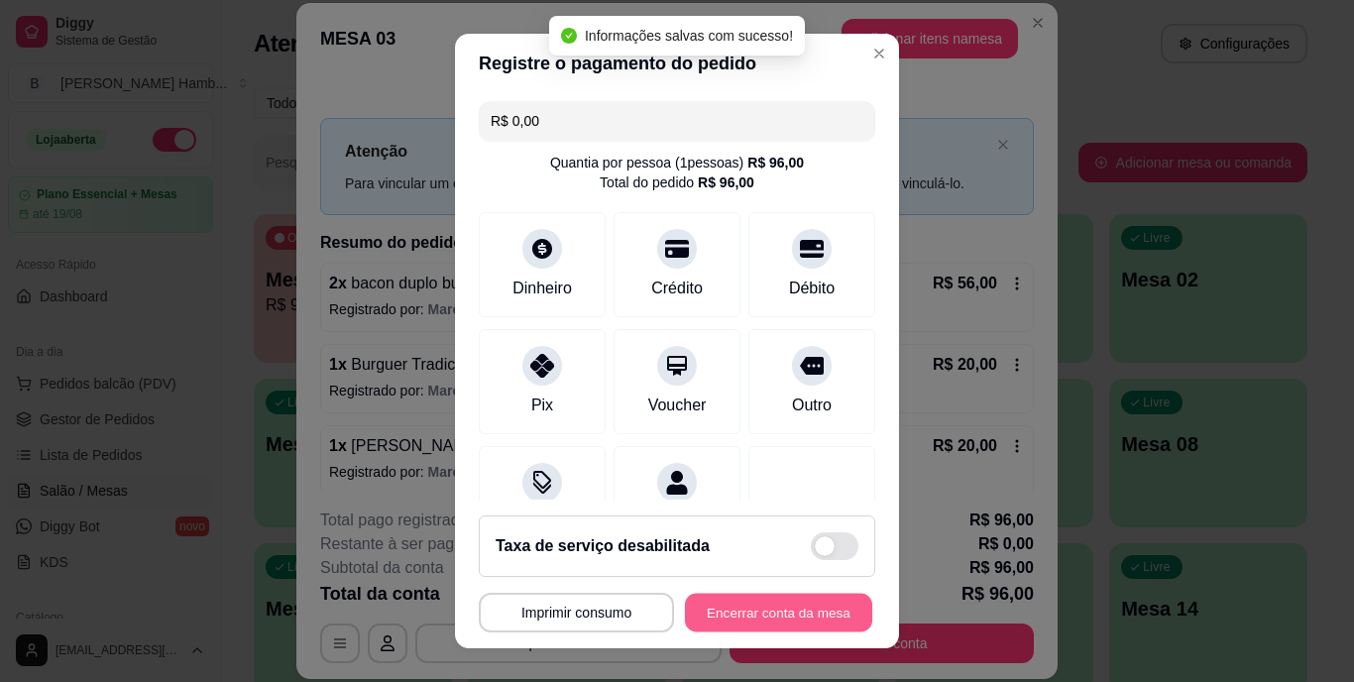
click at [732, 613] on button "Encerrar conta da mesa" at bounding box center [778, 612] width 187 height 39
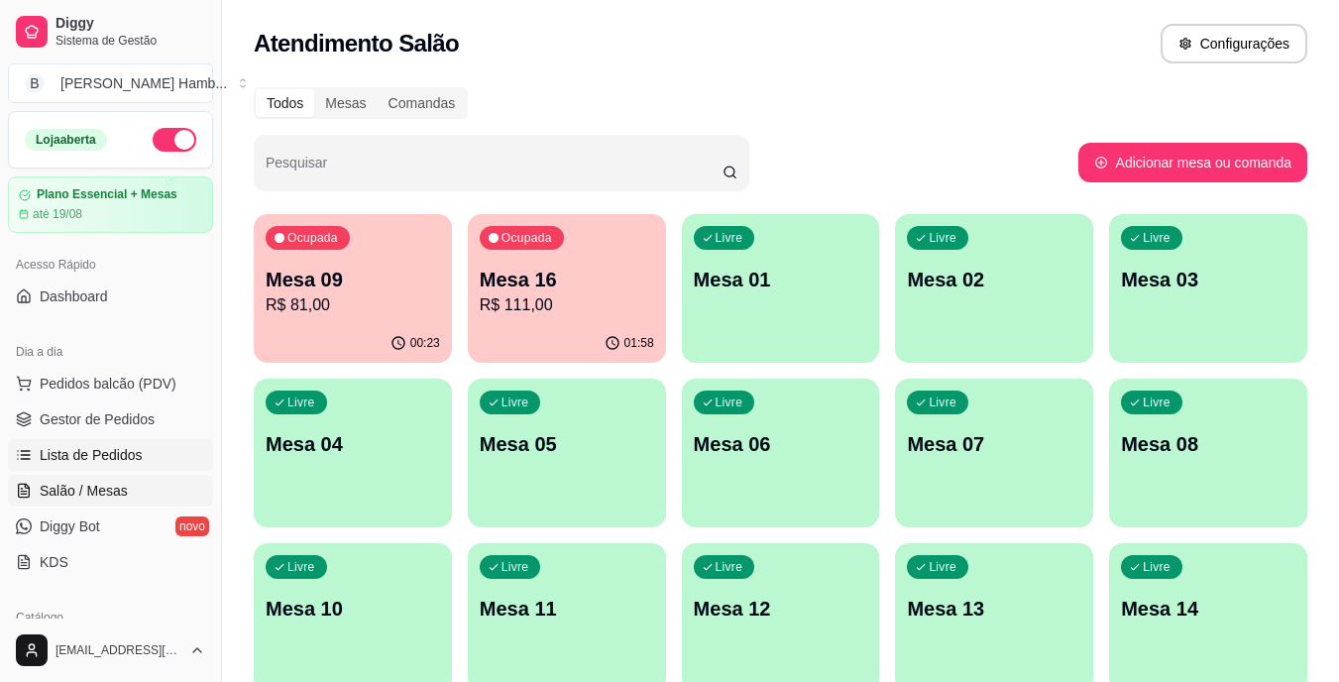
click at [123, 452] on span "Lista de Pedidos" at bounding box center [91, 455] width 103 height 20
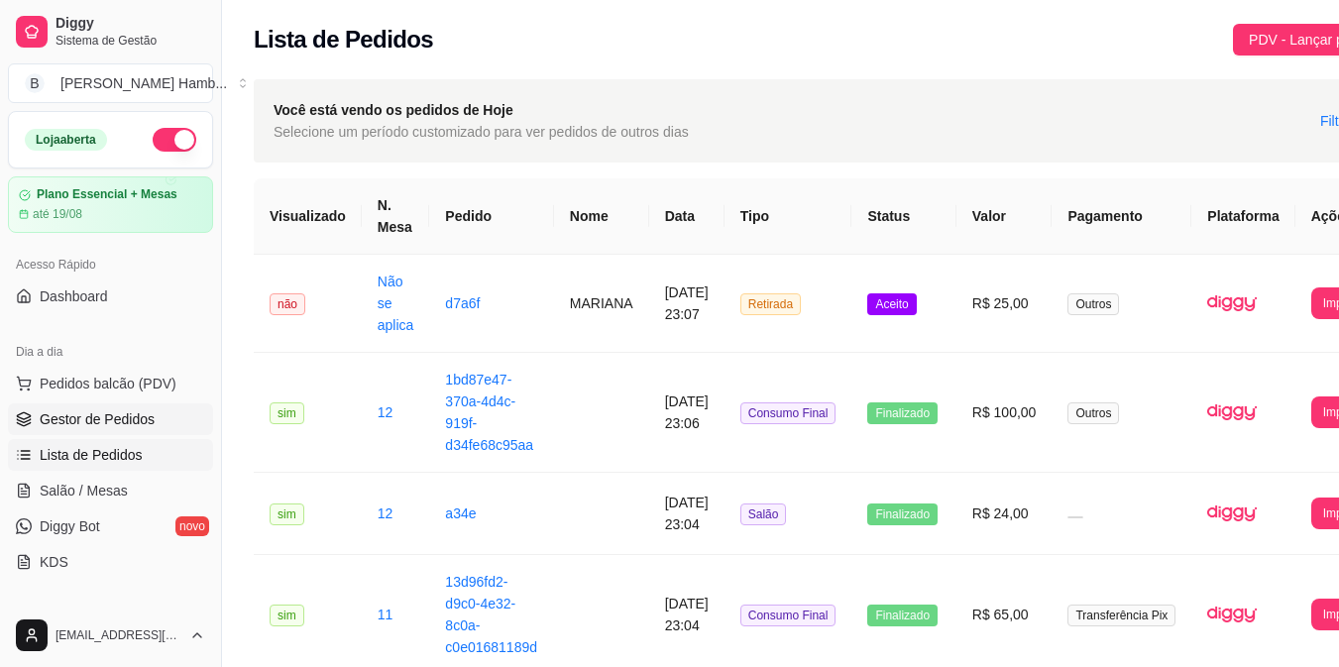
click at [142, 420] on span "Gestor de Pedidos" at bounding box center [97, 419] width 115 height 20
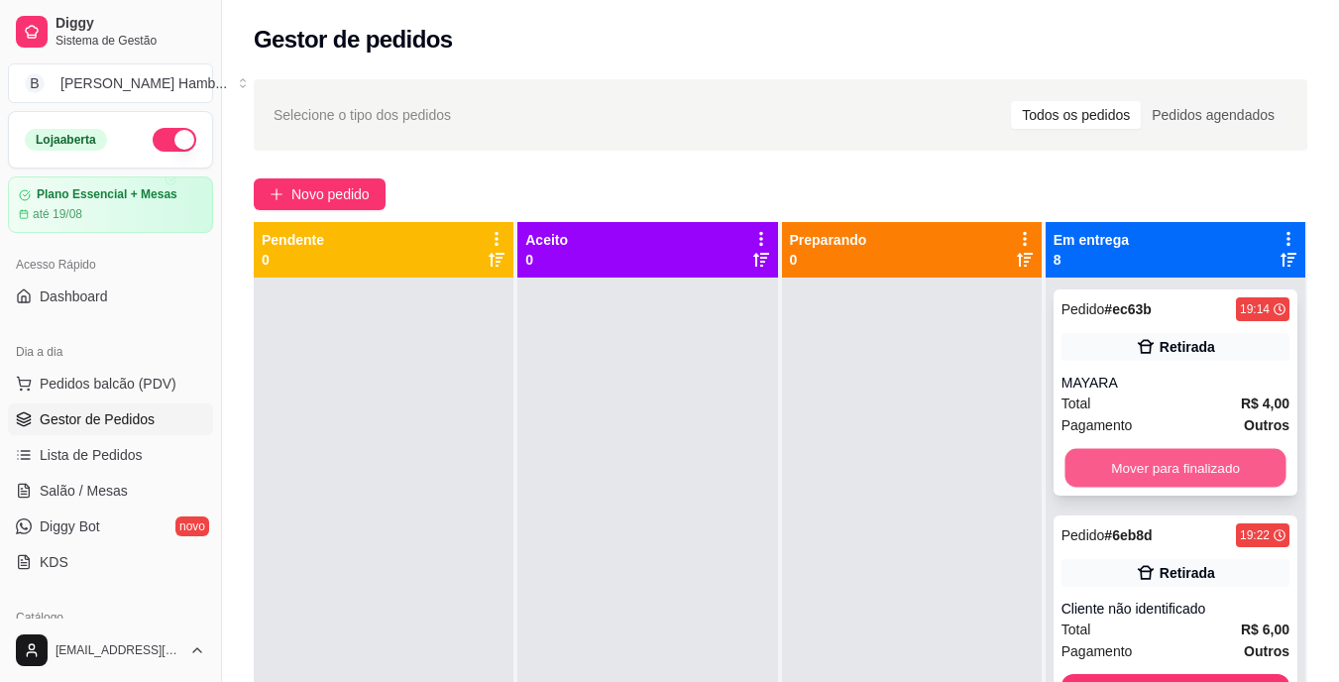
click at [1155, 456] on button "Mover para finalizado" at bounding box center [1175, 468] width 221 height 39
click at [1155, 456] on button "Mover para finalizado" at bounding box center [1176, 468] width 228 height 40
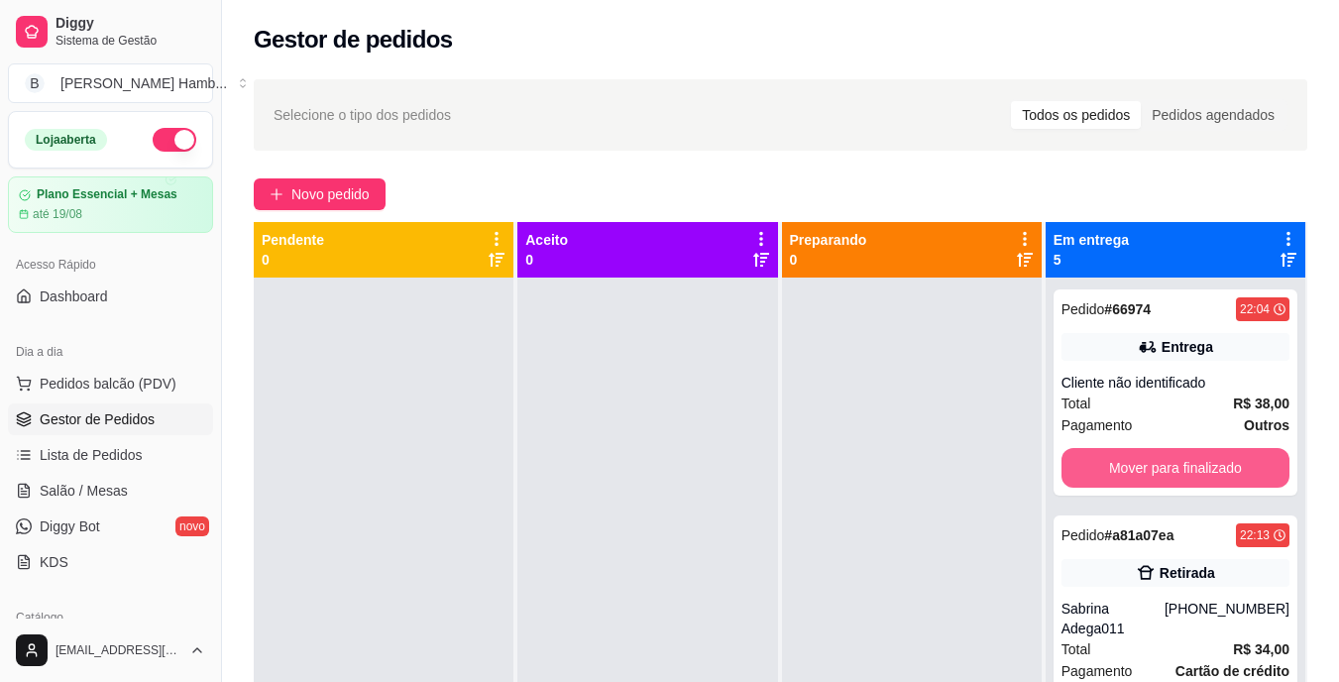
click at [1155, 456] on button "Mover para finalizado" at bounding box center [1176, 468] width 228 height 40
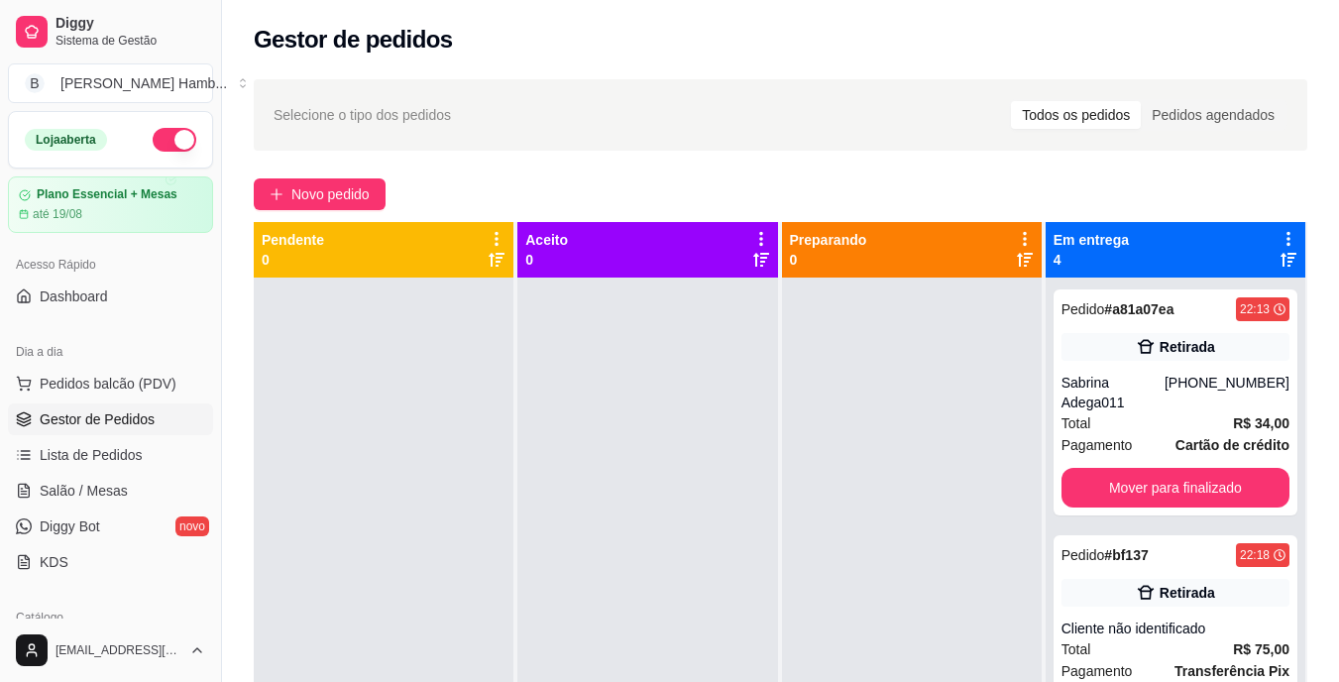
click at [1155, 456] on div "Pedido # a81a07ea 22:13 Retirada Sabrina Adega011 (69) 99230-2253 Total R$ 34,0…" at bounding box center [1176, 402] width 244 height 226
click at [1149, 471] on button "Mover para finalizado" at bounding box center [1175, 488] width 221 height 39
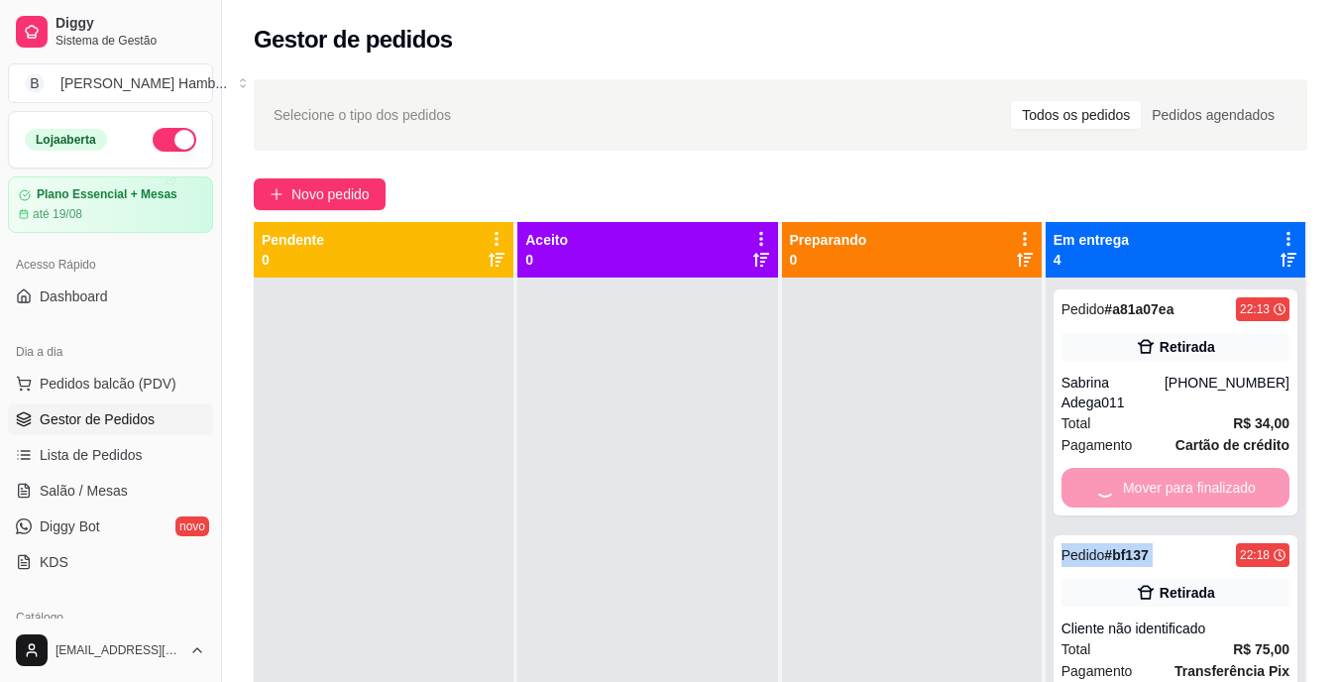
click at [1149, 471] on div "Mover para finalizado" at bounding box center [1176, 488] width 228 height 40
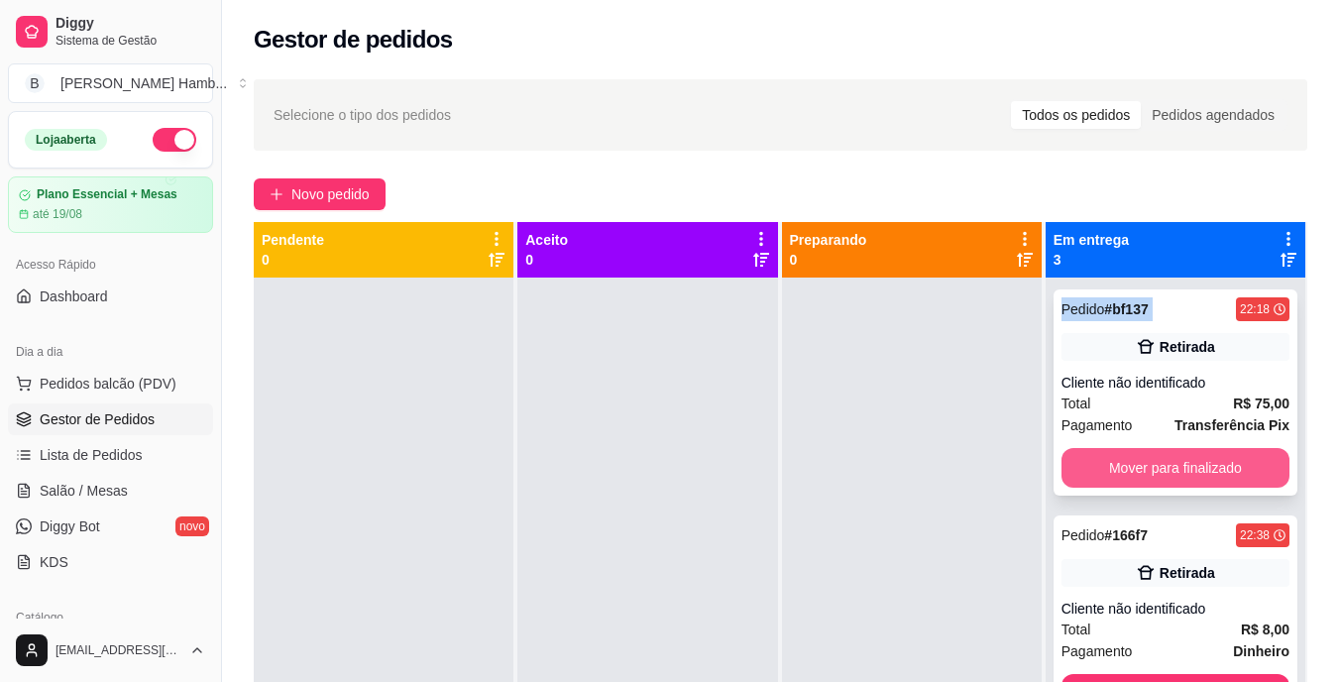
click at [1145, 475] on button "Mover para finalizado" at bounding box center [1176, 468] width 228 height 40
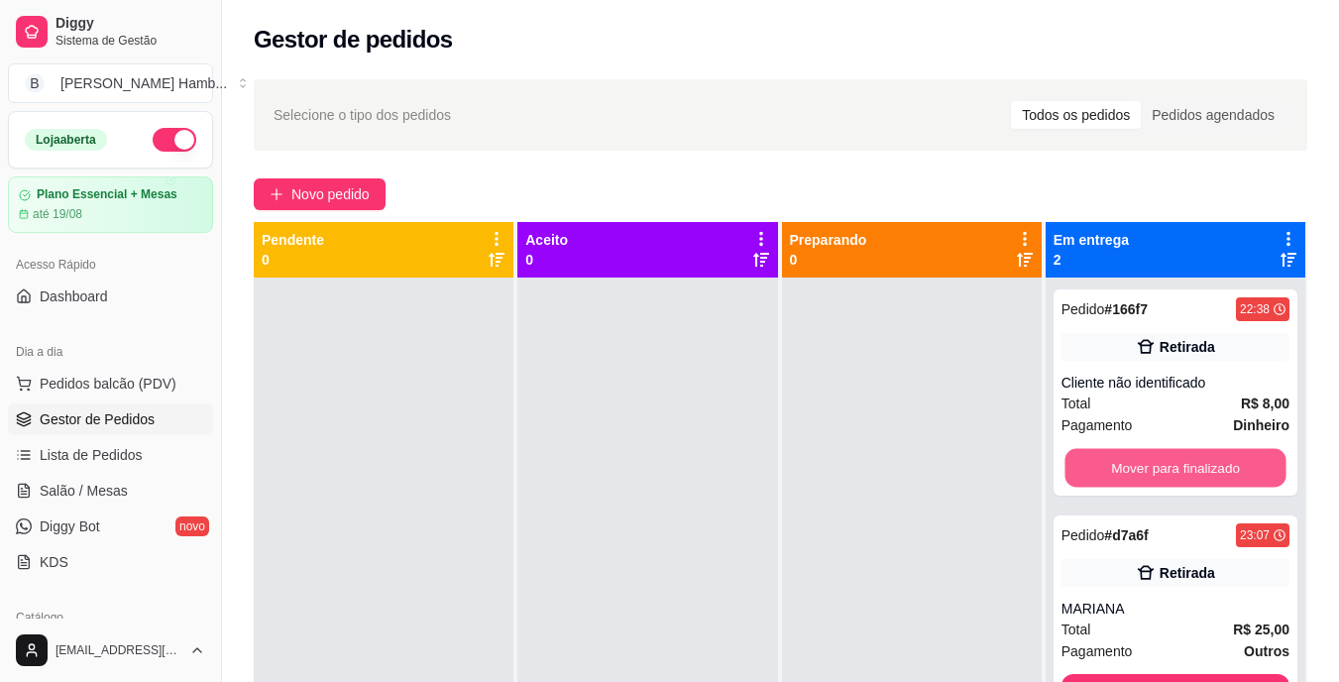
click at [1145, 475] on button "Mover para finalizado" at bounding box center [1175, 468] width 221 height 39
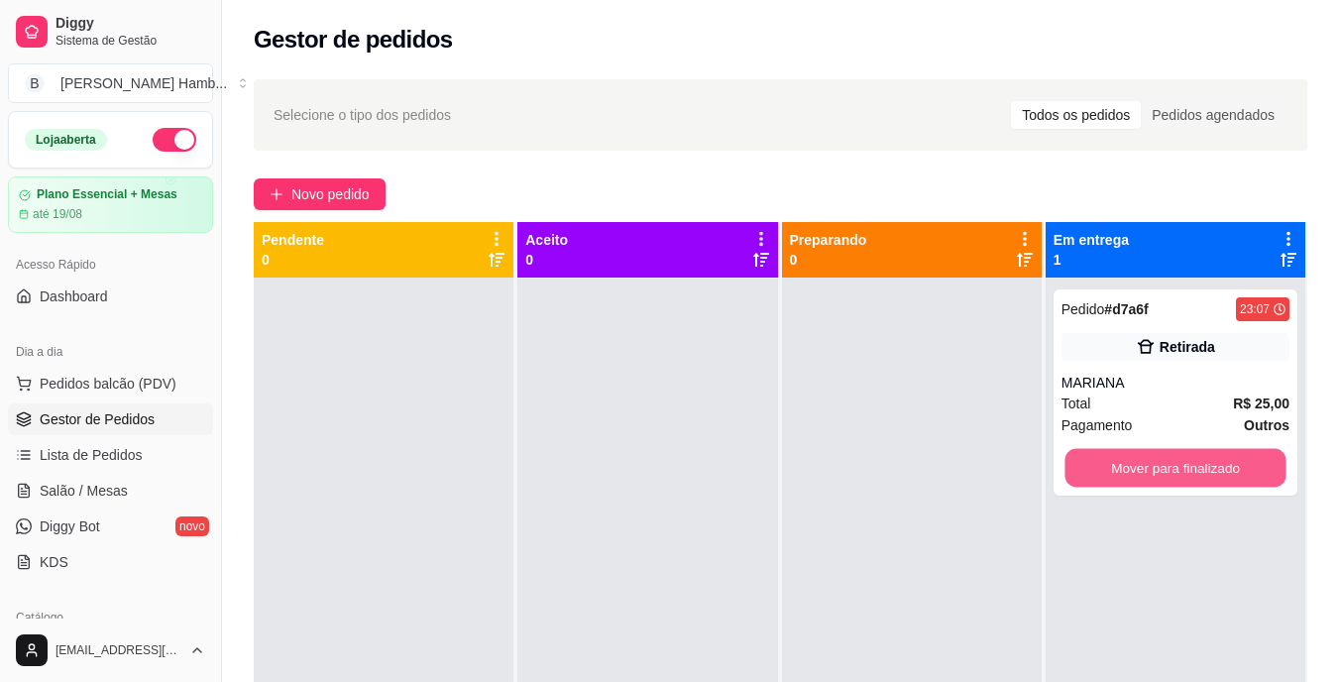
click at [1145, 475] on button "Mover para finalizado" at bounding box center [1175, 468] width 221 height 39
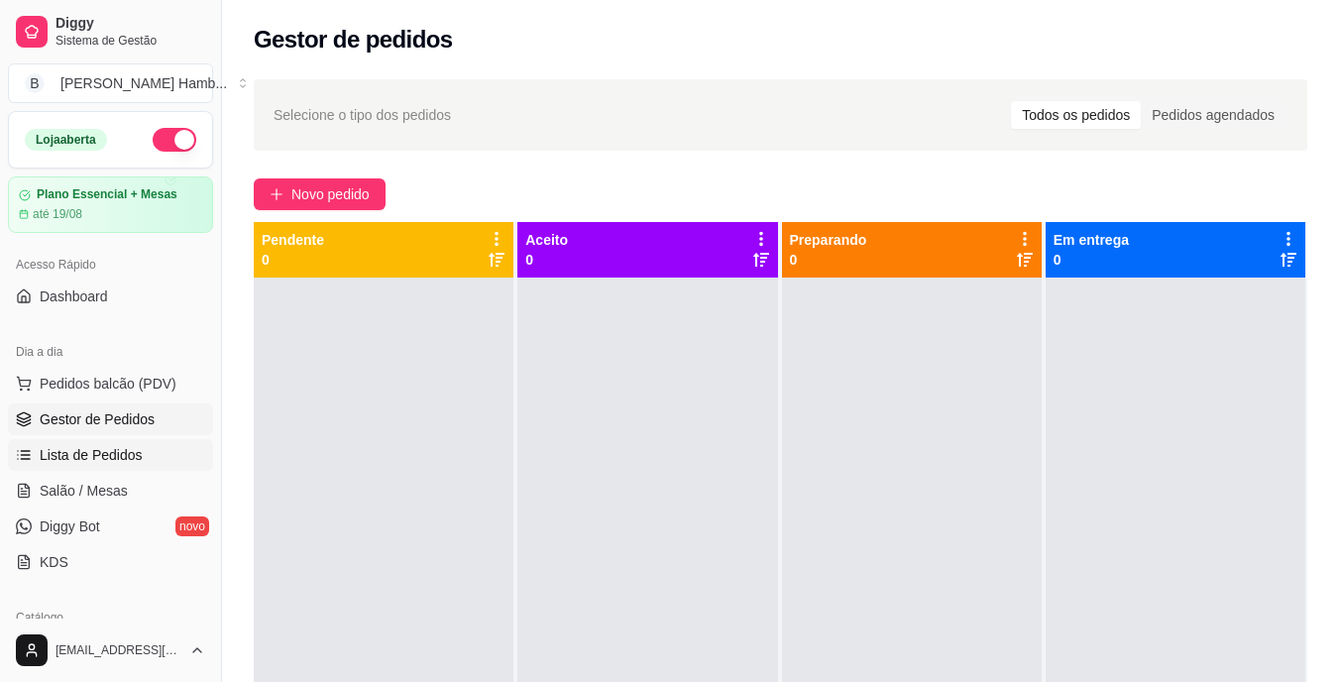
click at [140, 459] on link "Lista de Pedidos" at bounding box center [110, 455] width 205 height 32
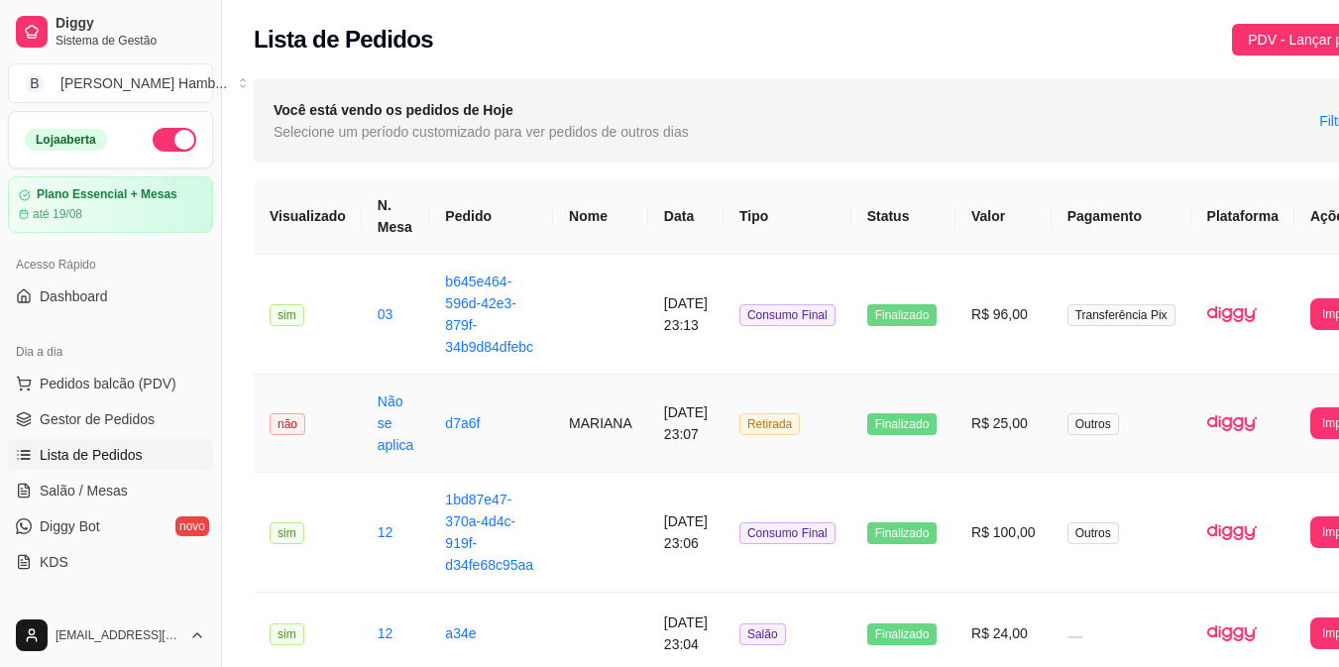
click at [824, 417] on td "Retirada" at bounding box center [788, 424] width 128 height 98
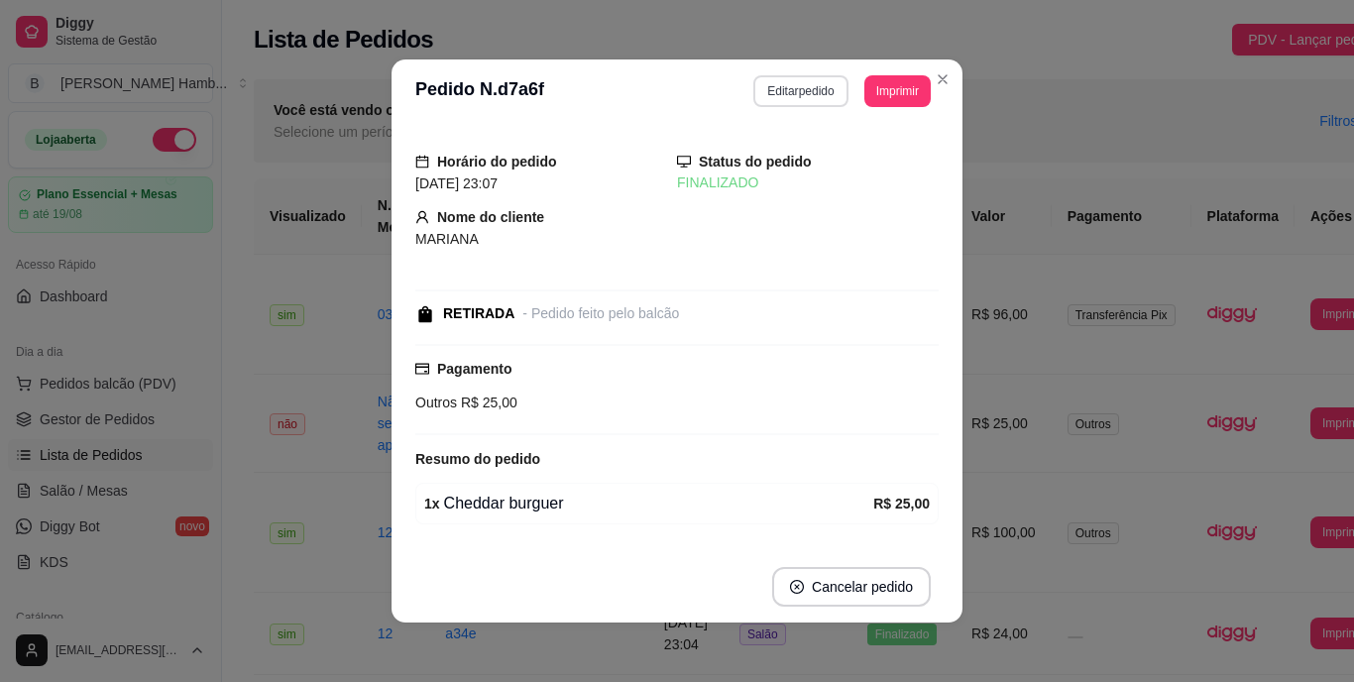
click at [786, 80] on header "**********" at bounding box center [677, 90] width 571 height 63
click at [786, 80] on button "Editar pedido" at bounding box center [801, 90] width 92 height 31
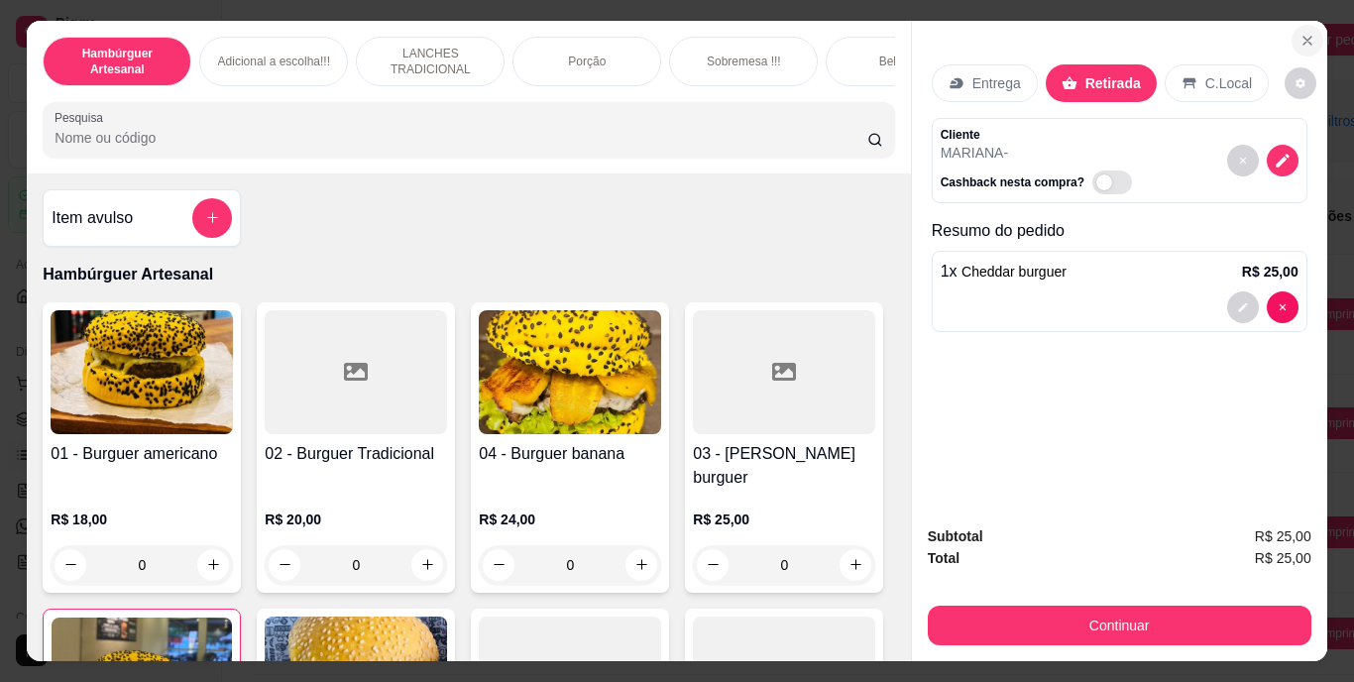
click at [1303, 33] on icon "Close" at bounding box center [1308, 41] width 16 height 16
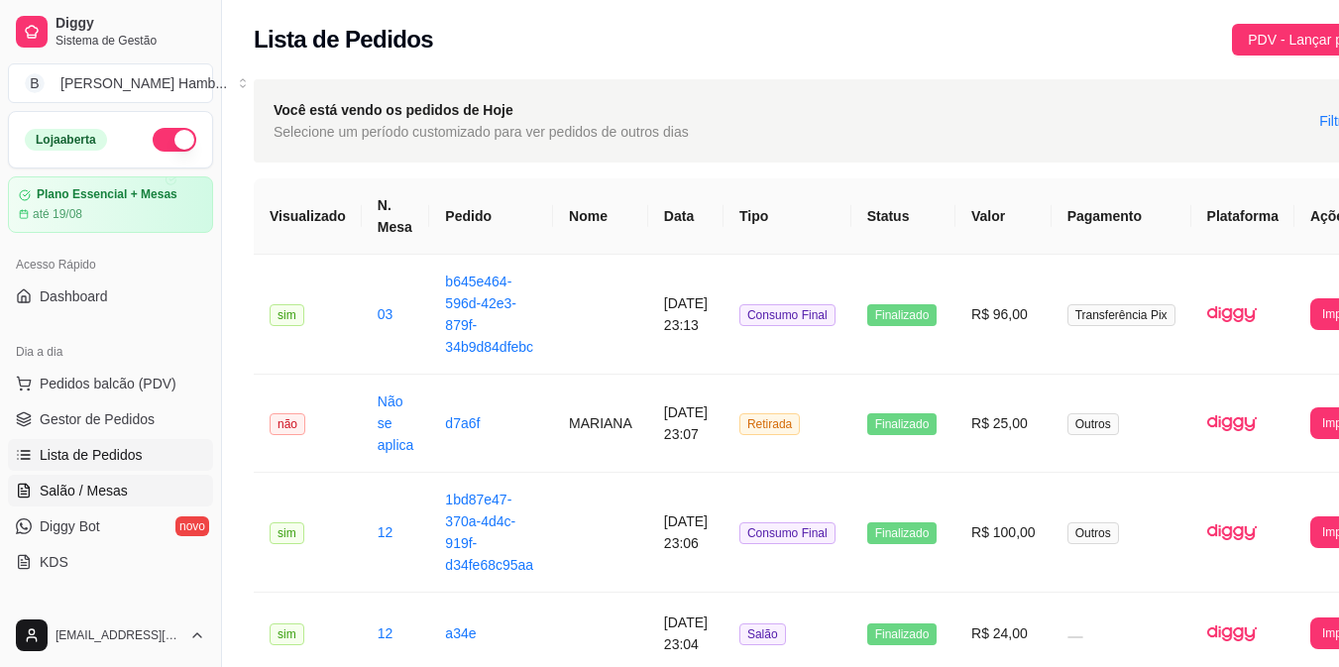
click at [105, 495] on span "Salão / Mesas" at bounding box center [84, 491] width 88 height 20
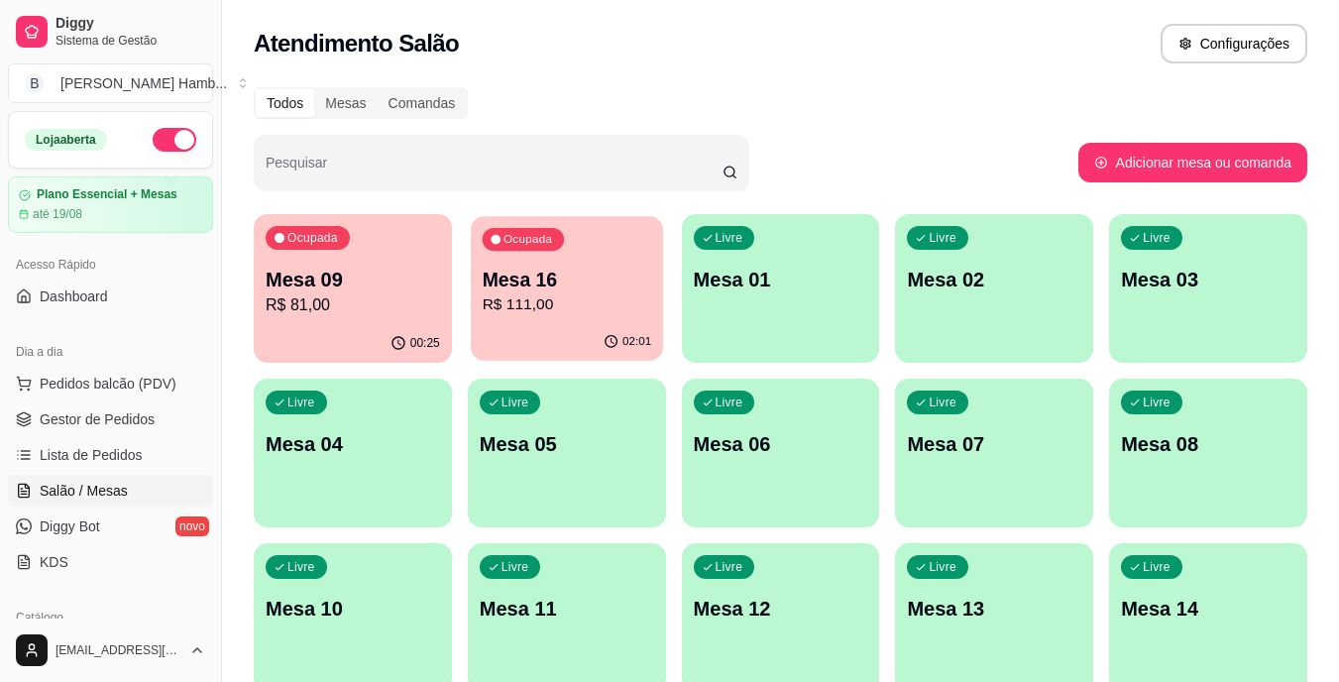
click at [533, 309] on p "R$ 111,00" at bounding box center [567, 304] width 170 height 23
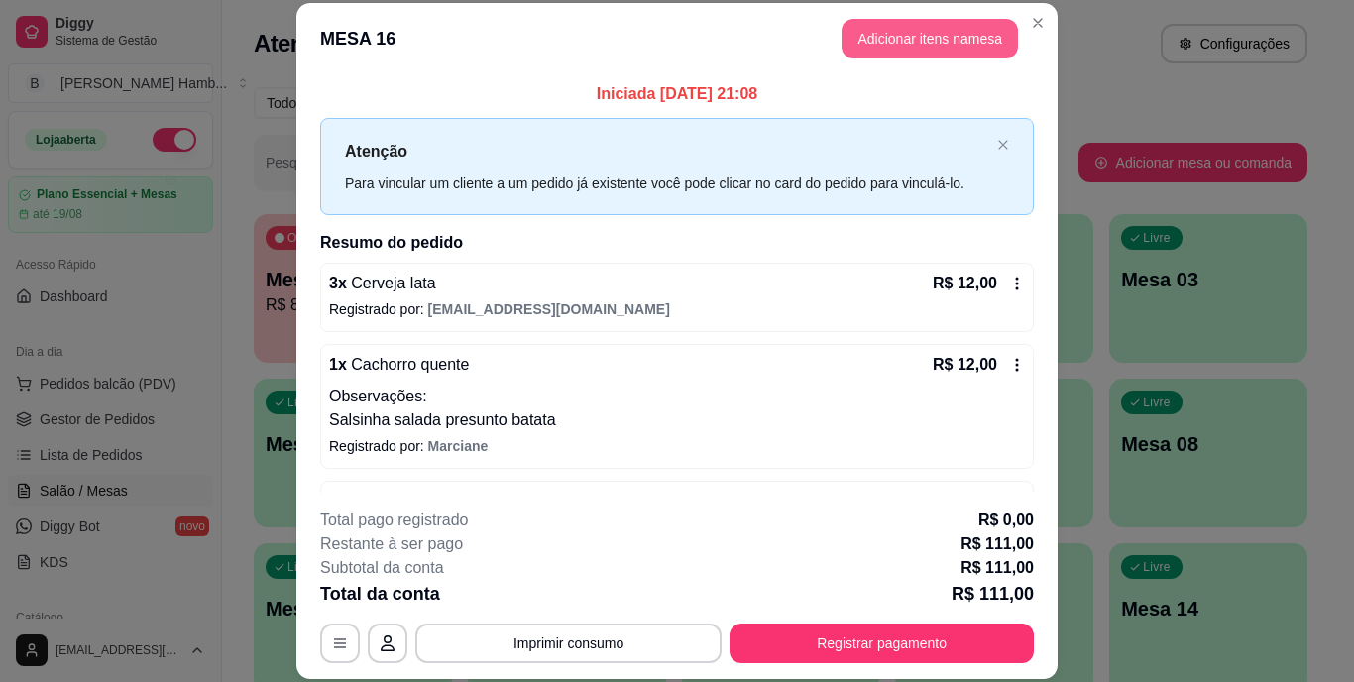
click at [903, 30] on button "Adicionar itens na mesa" at bounding box center [930, 39] width 176 height 40
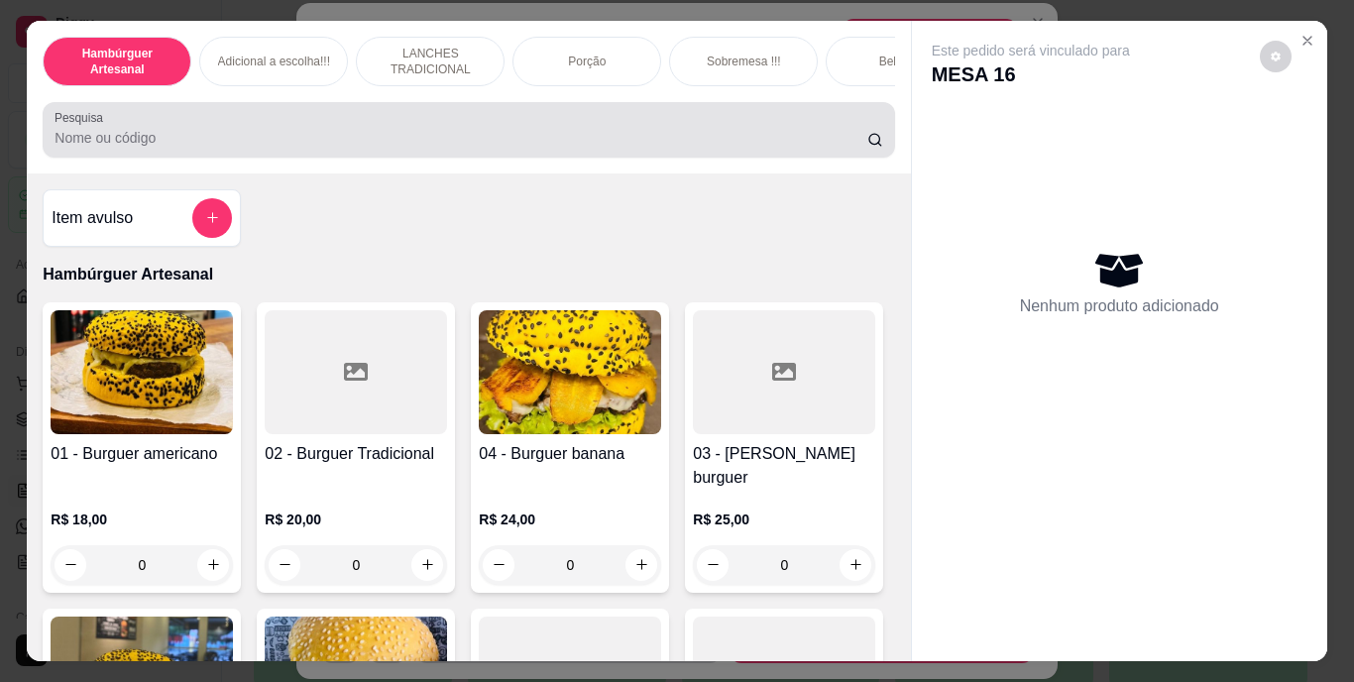
click at [733, 124] on div at bounding box center [469, 130] width 828 height 40
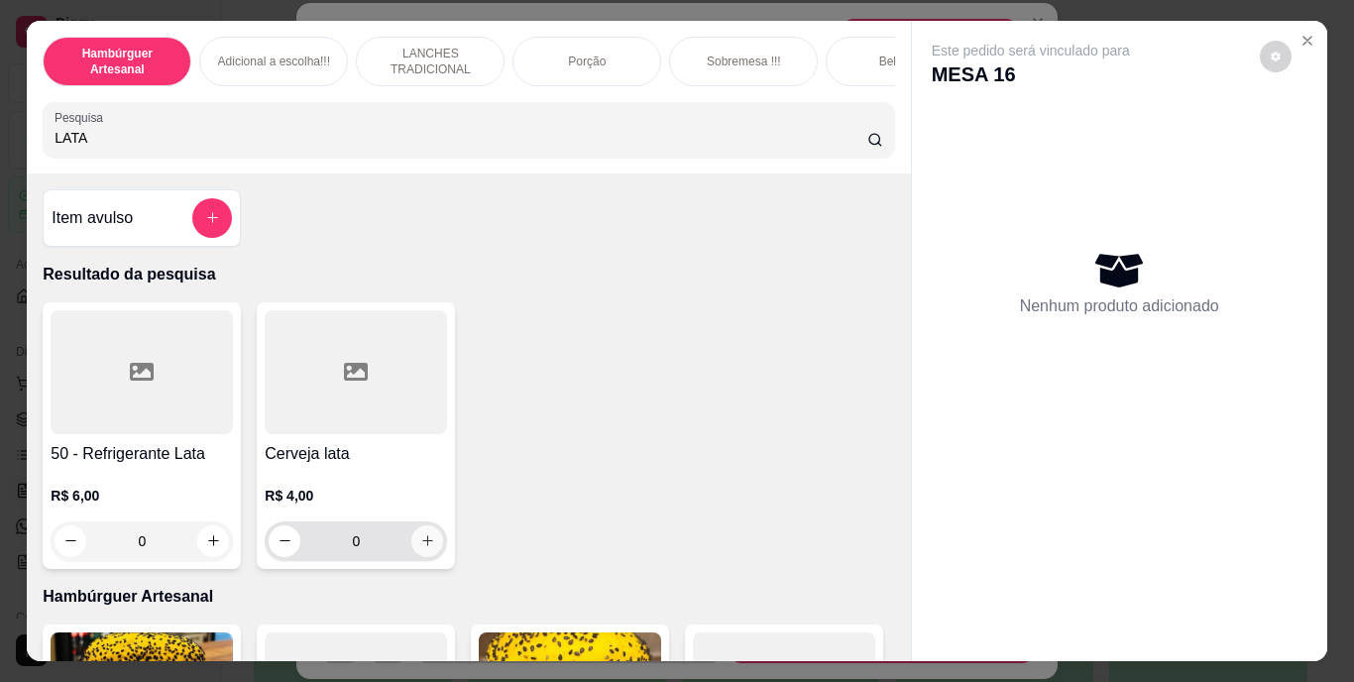
type input "LATA"
click at [420, 547] on icon "increase-product-quantity" at bounding box center [427, 540] width 15 height 15
type input "1"
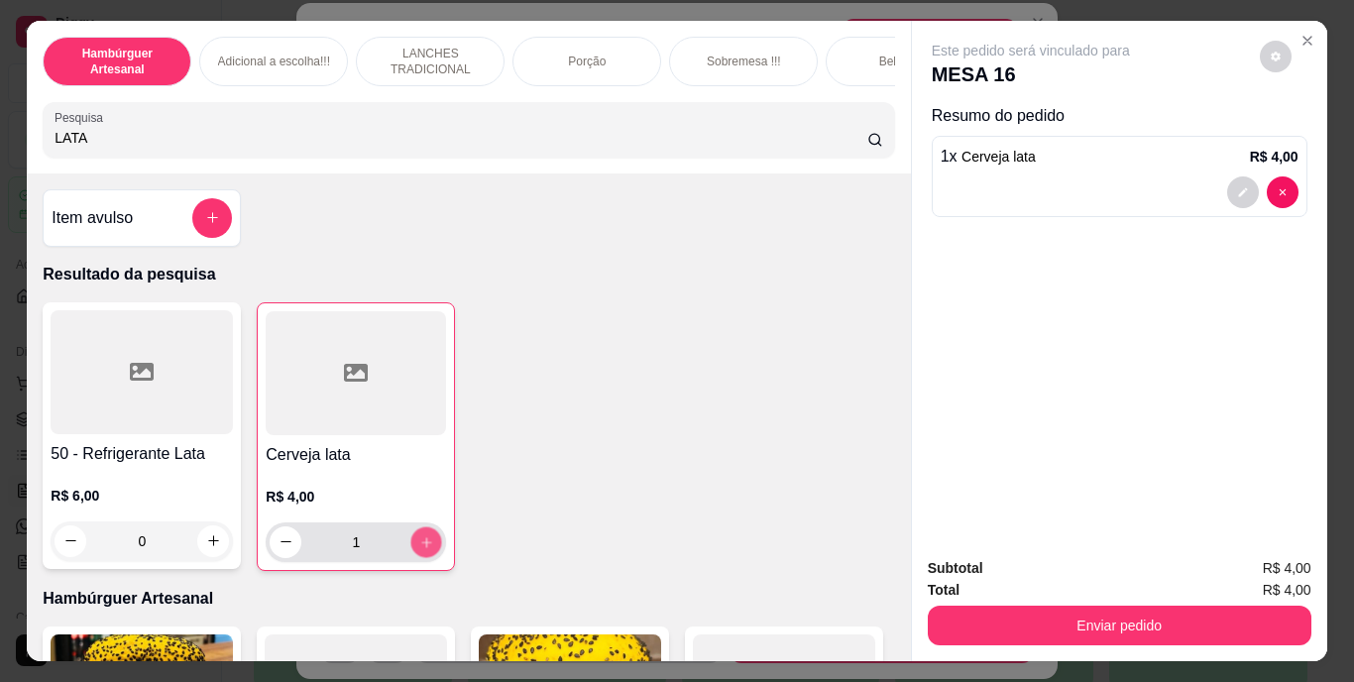
click at [419, 547] on icon "increase-product-quantity" at bounding box center [426, 541] width 15 height 15
type input "2"
click at [419, 547] on icon "increase-product-quantity" at bounding box center [426, 541] width 15 height 15
type input "3"
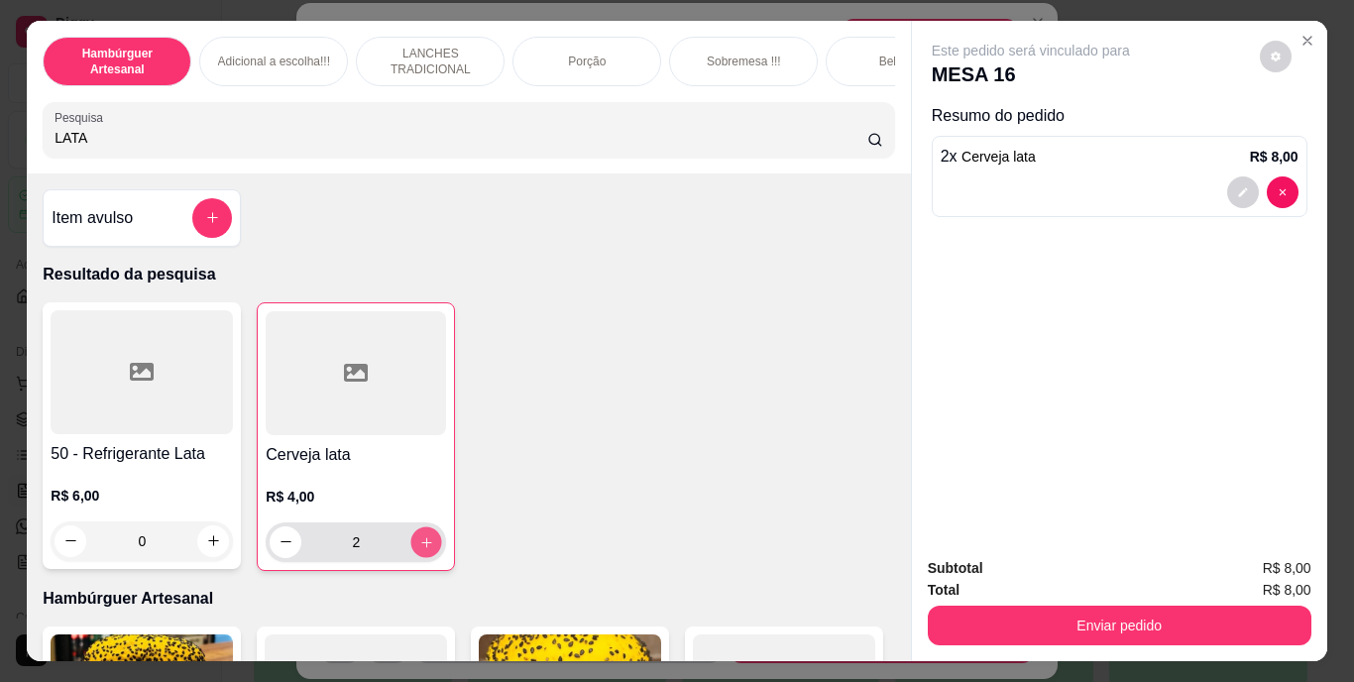
type input "3"
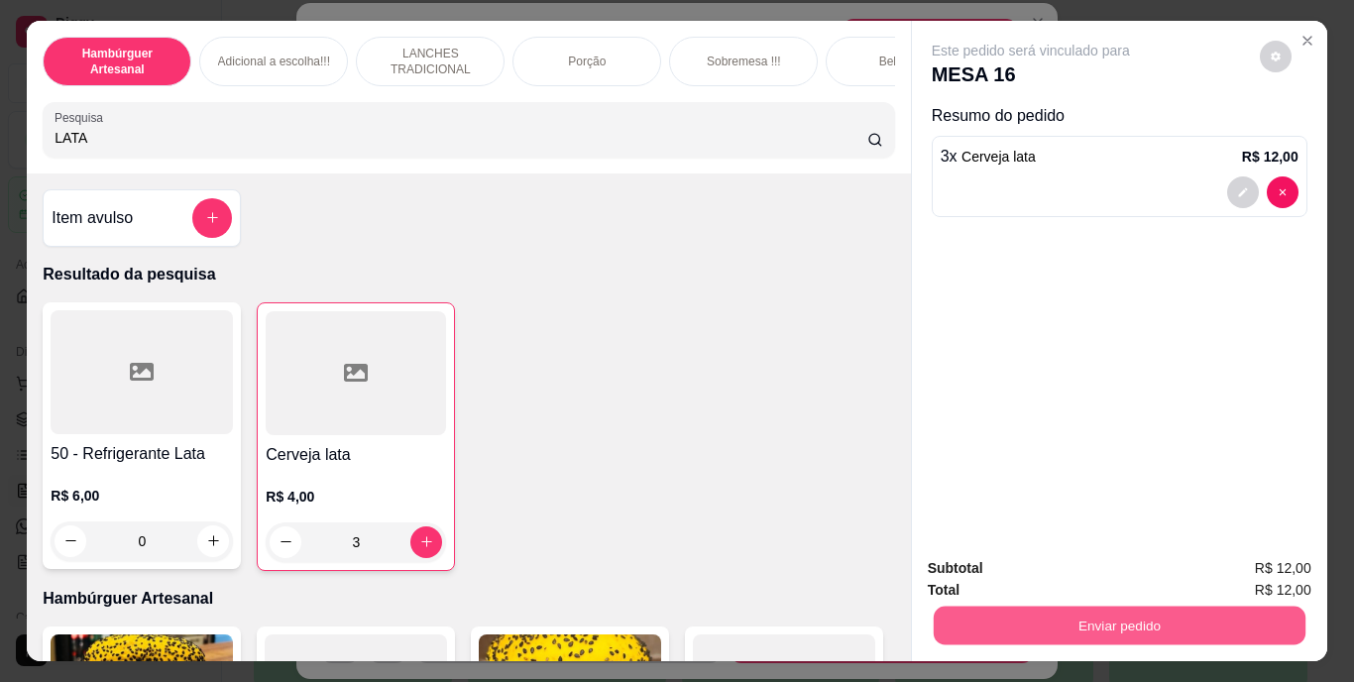
click at [978, 607] on button "Enviar pedido" at bounding box center [1119, 626] width 372 height 39
click at [993, 585] on button "Não registrar e enviar pedido" at bounding box center [1054, 569] width 200 height 37
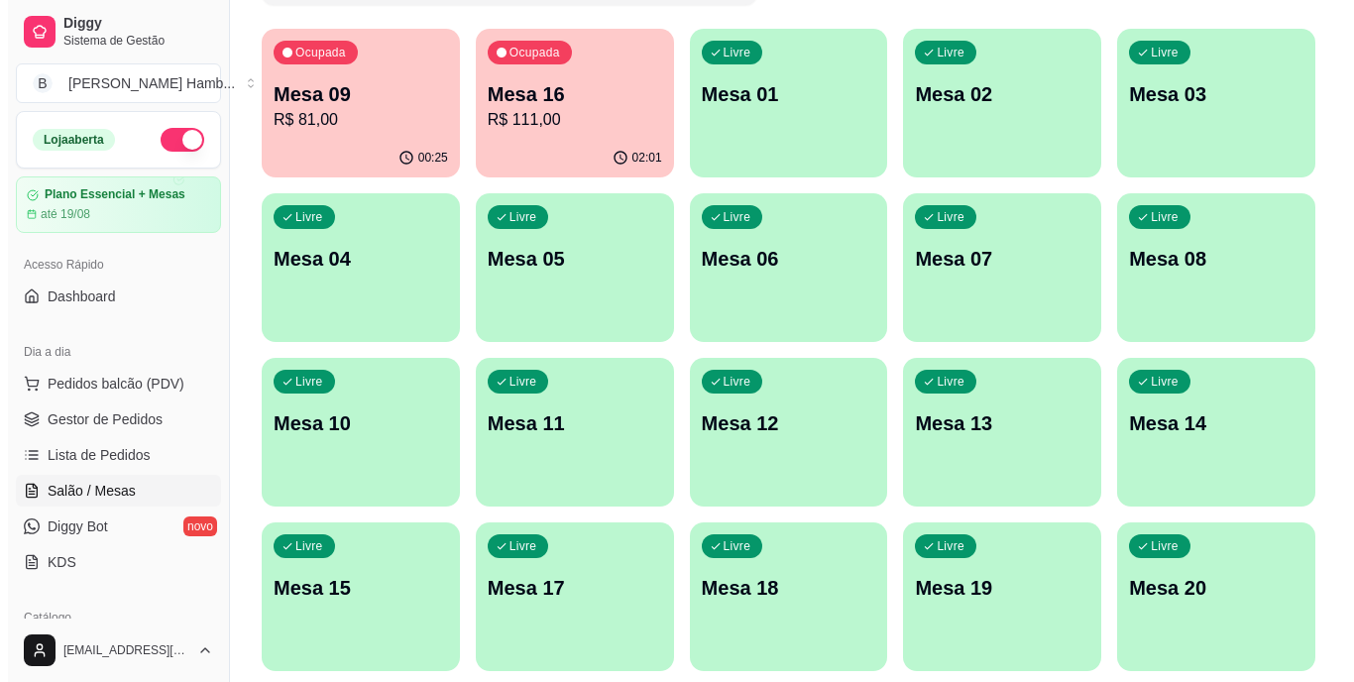
scroll to position [186, 0]
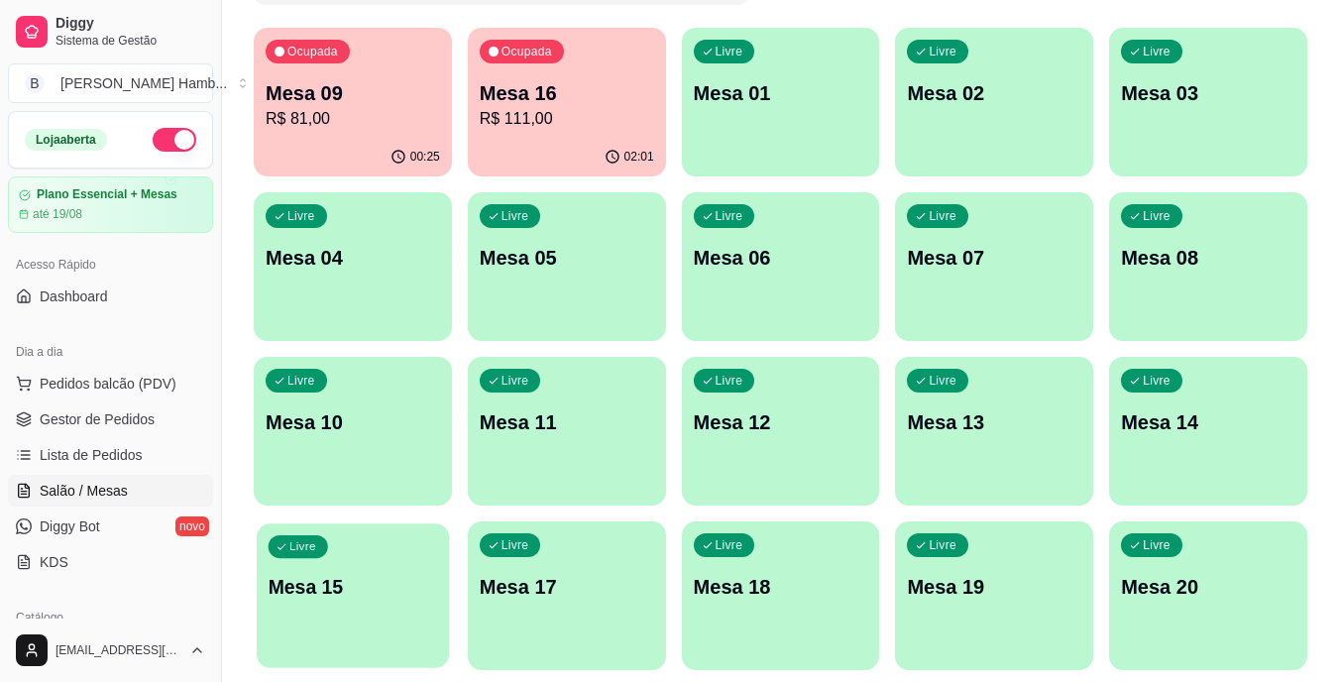
click at [404, 586] on p "Mesa 15" at bounding box center [354, 587] width 170 height 27
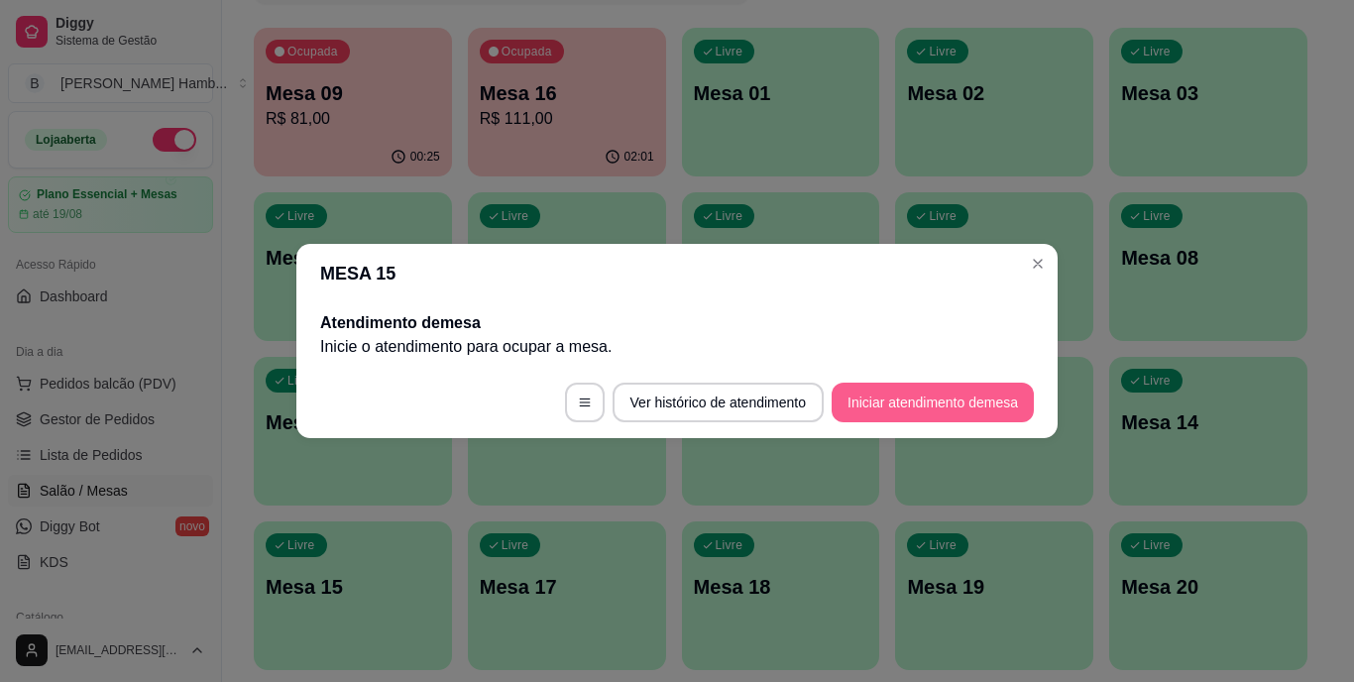
click at [864, 408] on button "Iniciar atendimento de mesa" at bounding box center [933, 403] width 202 height 40
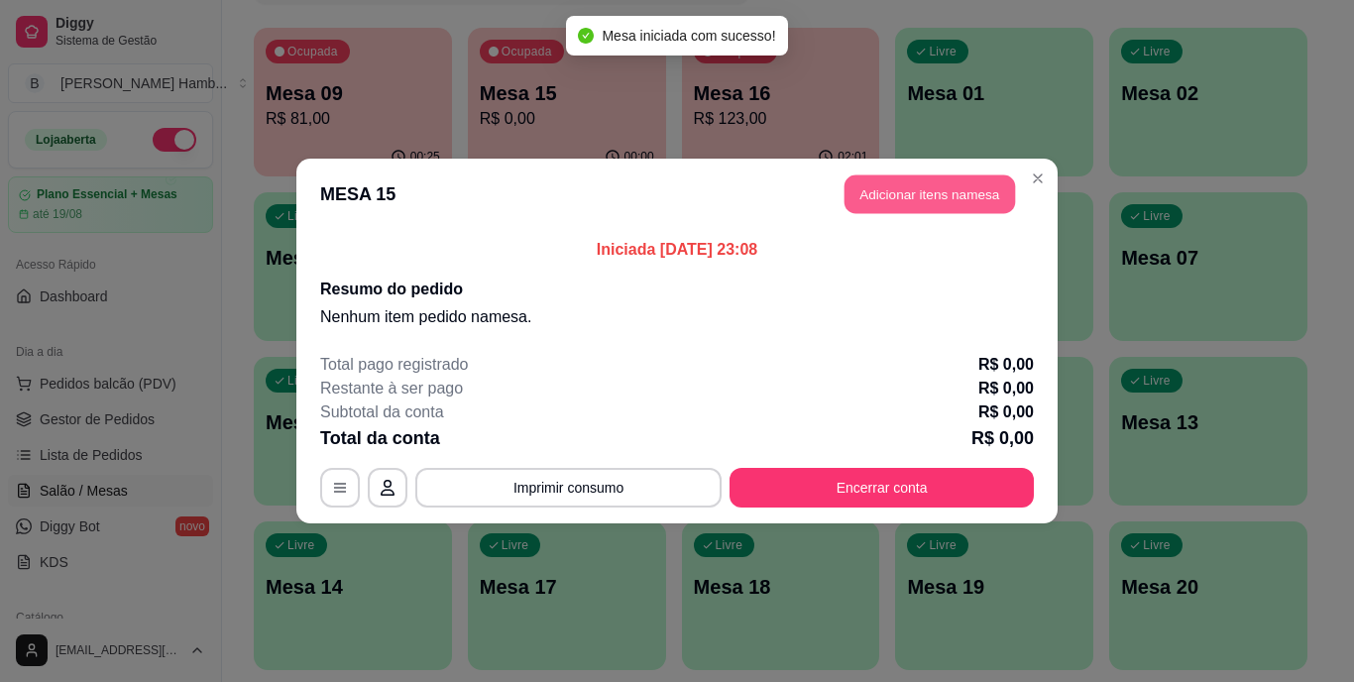
click at [907, 205] on button "Adicionar itens na mesa" at bounding box center [930, 194] width 171 height 39
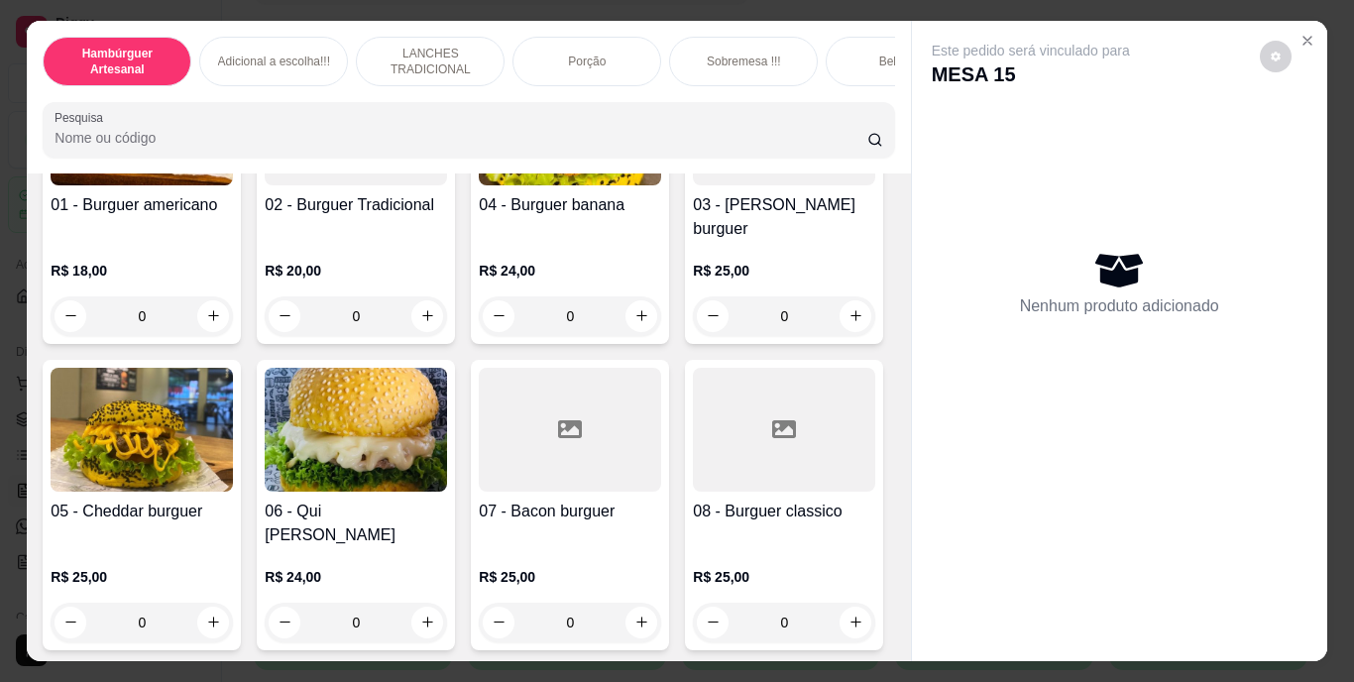
scroll to position [264, 0]
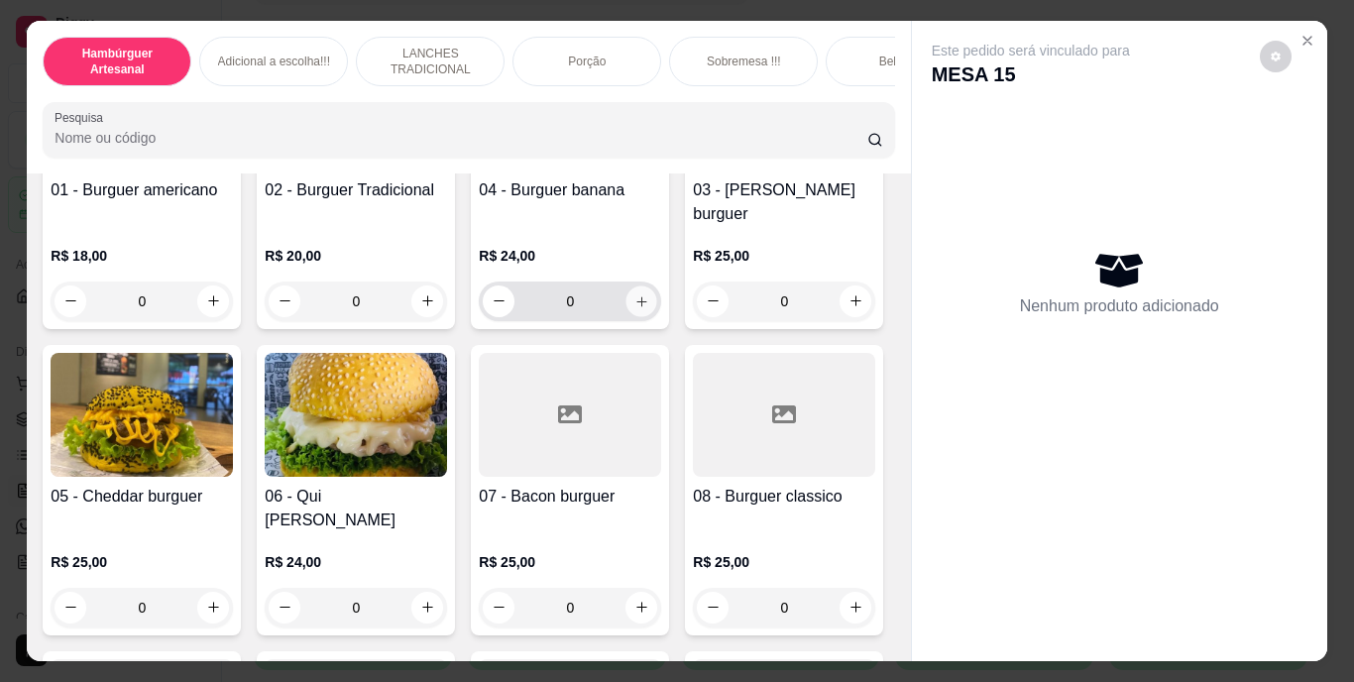
click at [634, 293] on icon "increase-product-quantity" at bounding box center [641, 300] width 15 height 15
type input "1"
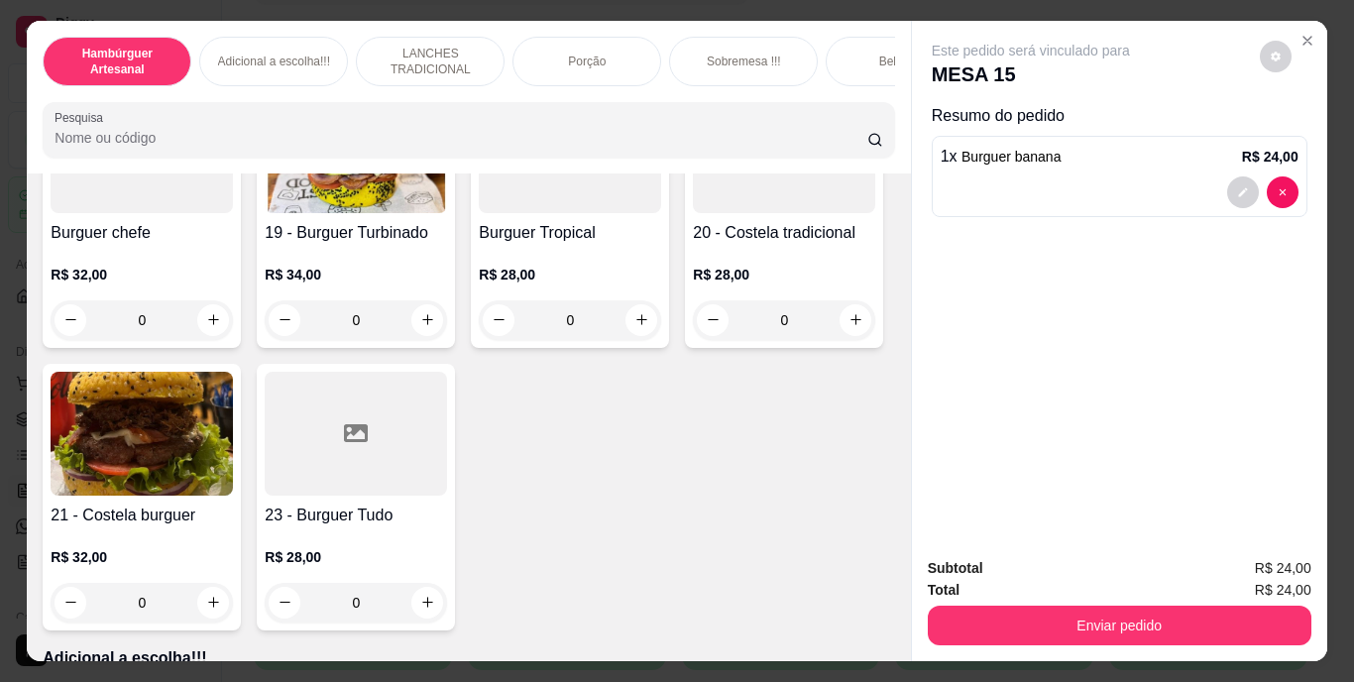
scroll to position [1738, 0]
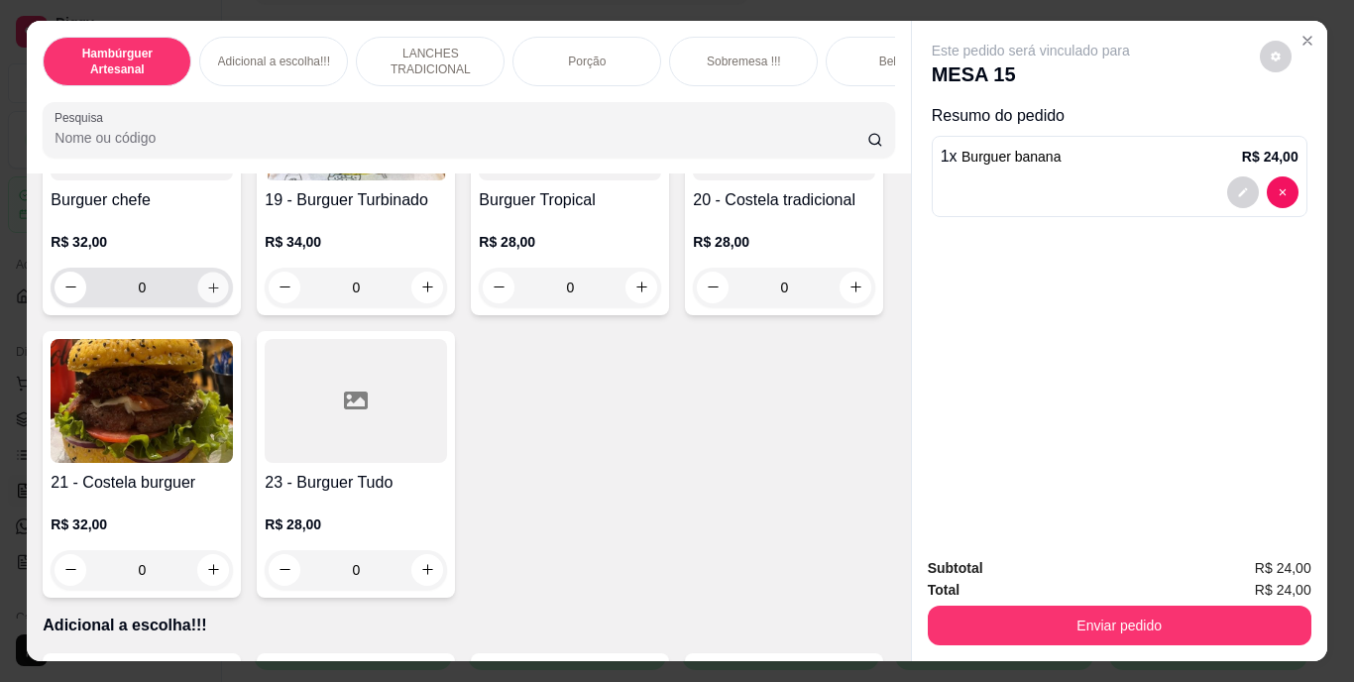
click at [229, 302] on button "increase-product-quantity" at bounding box center [213, 287] width 31 height 31
type input "1"
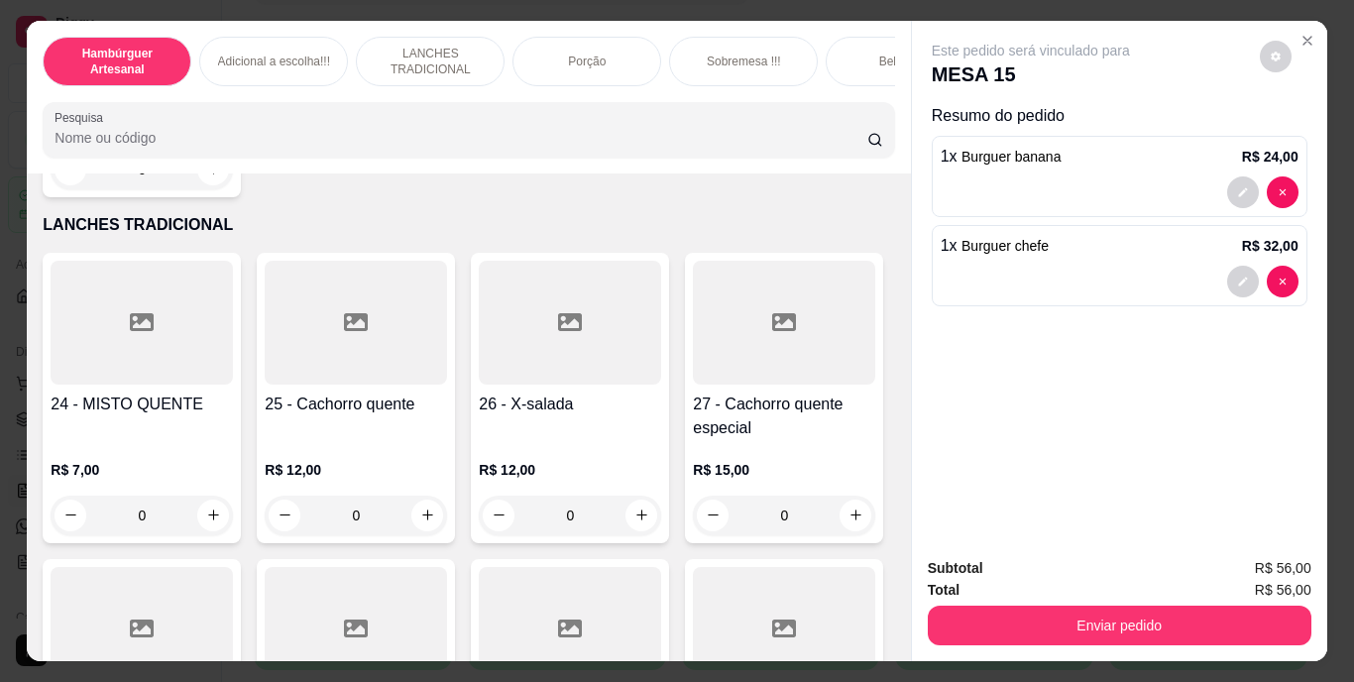
scroll to position [2736, 0]
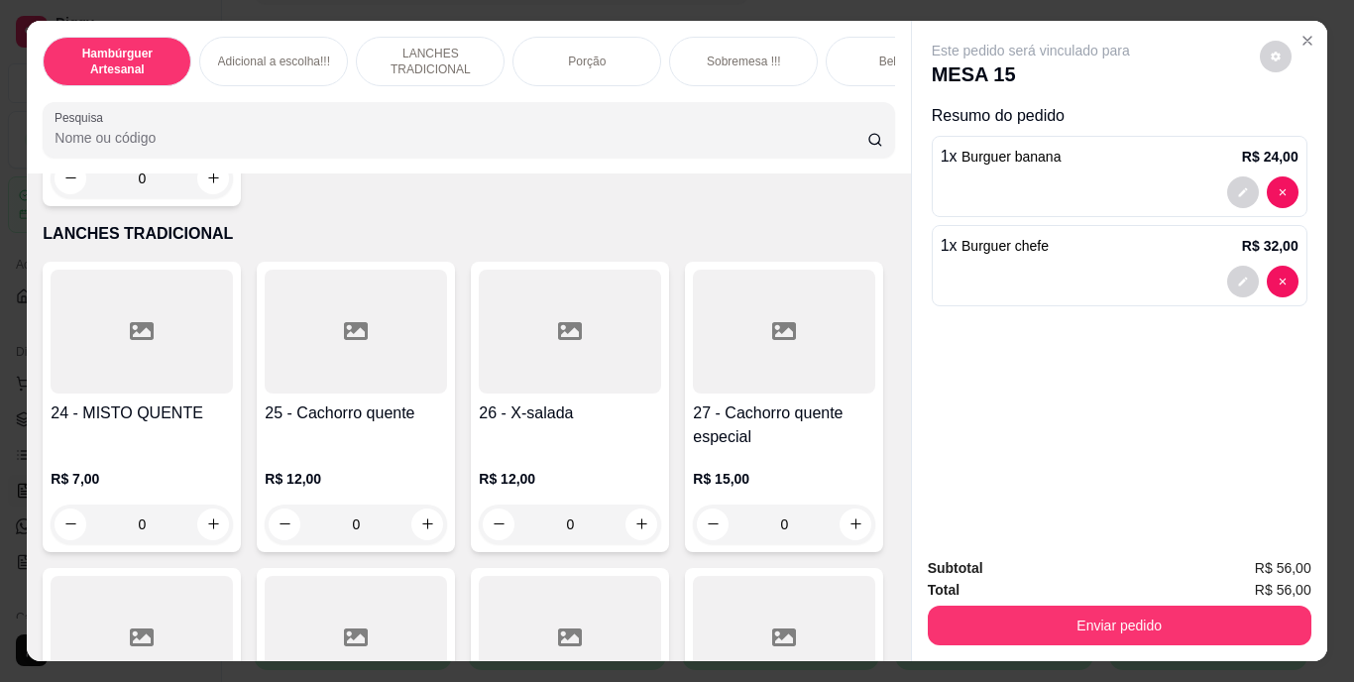
type input "1"
click at [1235, 355] on button "decrease-product-quantity" at bounding box center [1242, 370] width 31 height 31
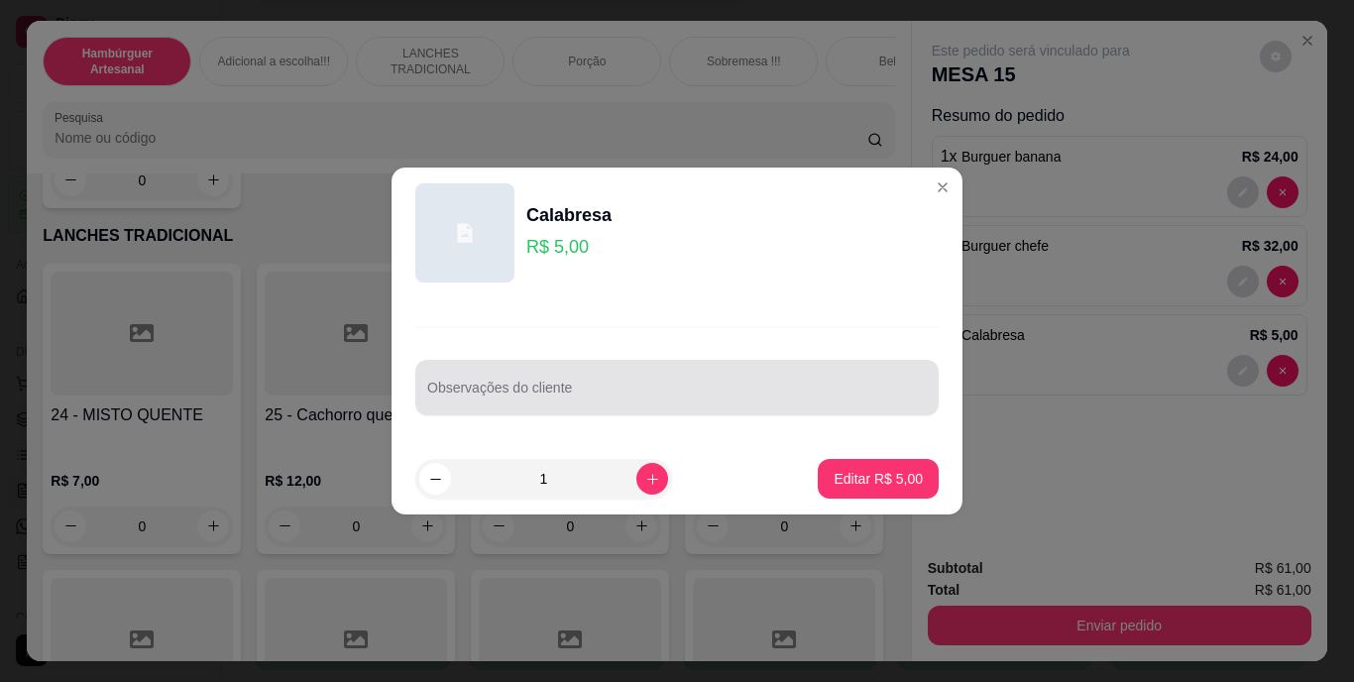
click at [735, 376] on div at bounding box center [677, 388] width 500 height 40
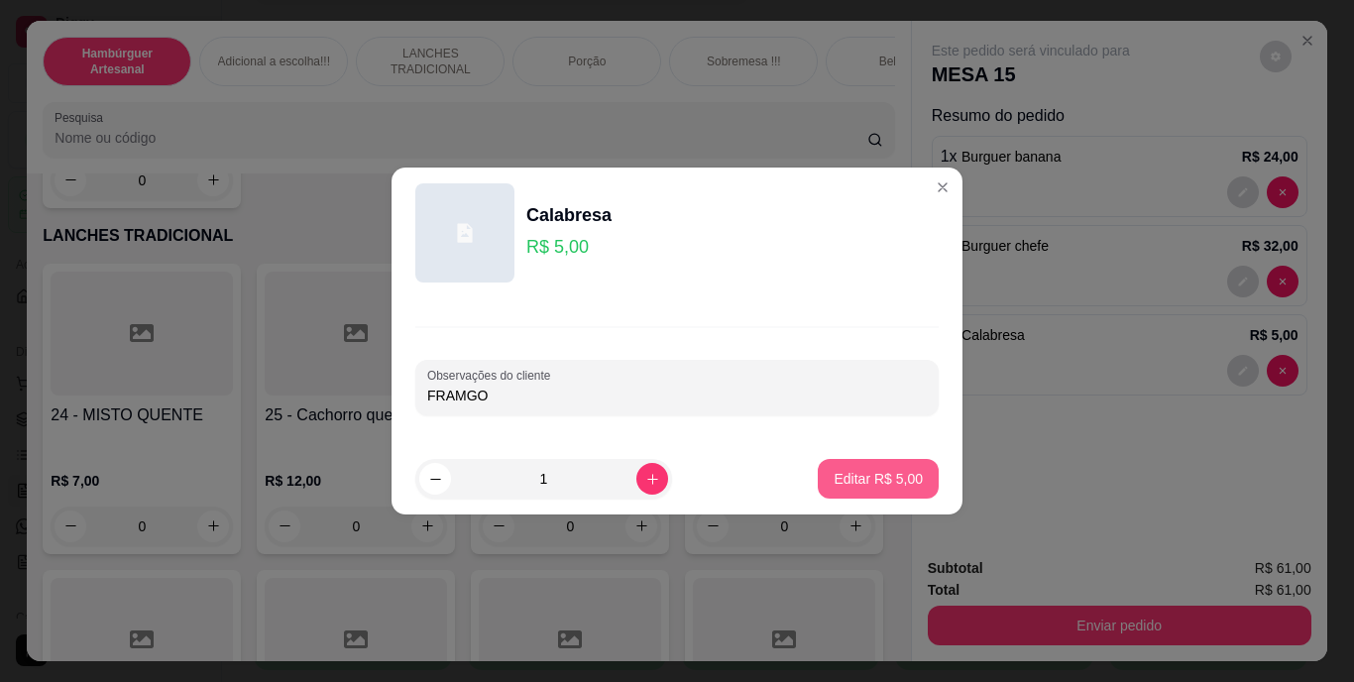
type input "FRAMGO"
click at [834, 477] on p "Editar R$ 5,00" at bounding box center [878, 479] width 89 height 20
type input "0"
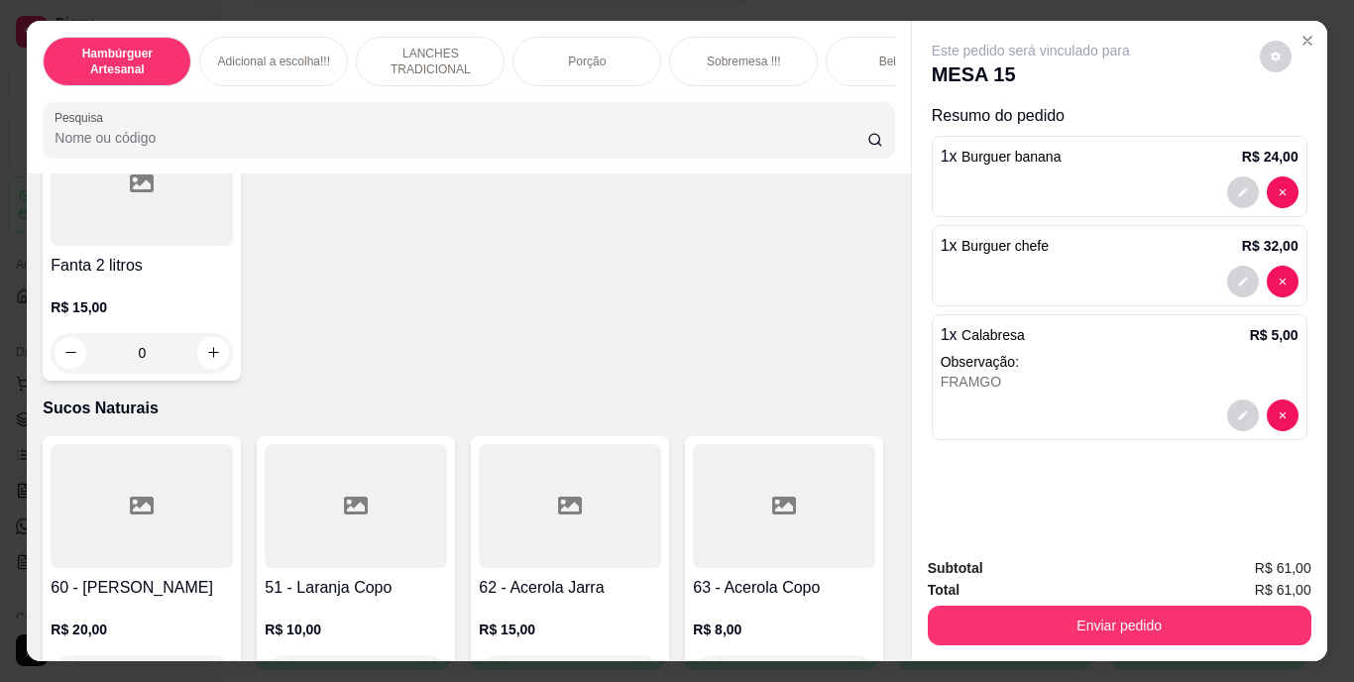
scroll to position [6143, 0]
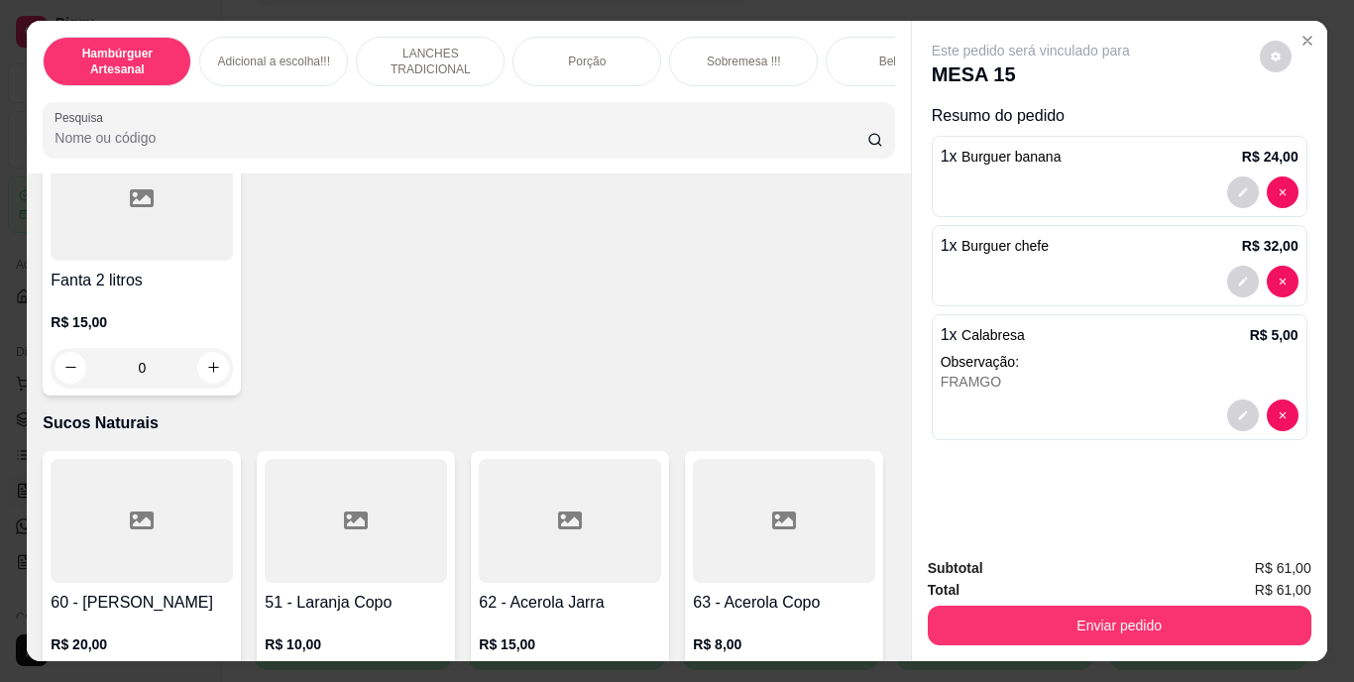
type input "1"
click at [1238, 500] on icon "decrease-product-quantity" at bounding box center [1242, 504] width 9 height 9
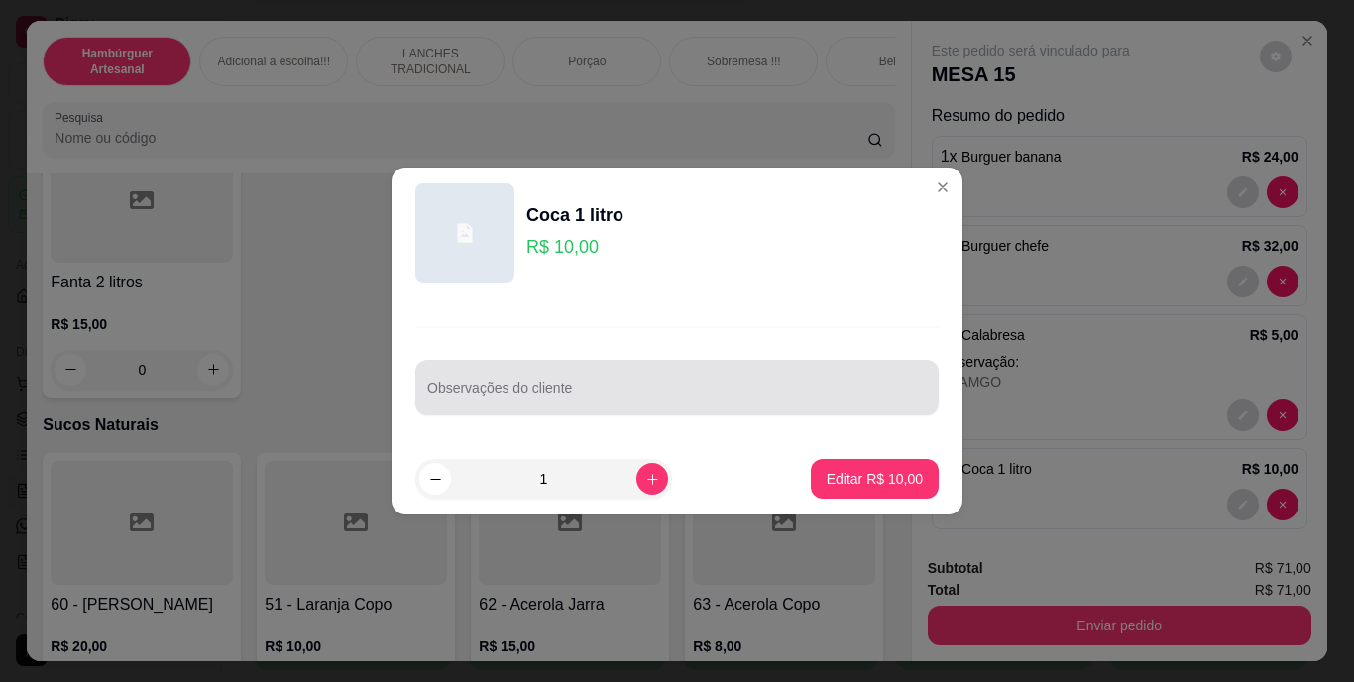
click at [679, 364] on div "Observações do cliente" at bounding box center [676, 388] width 523 height 56
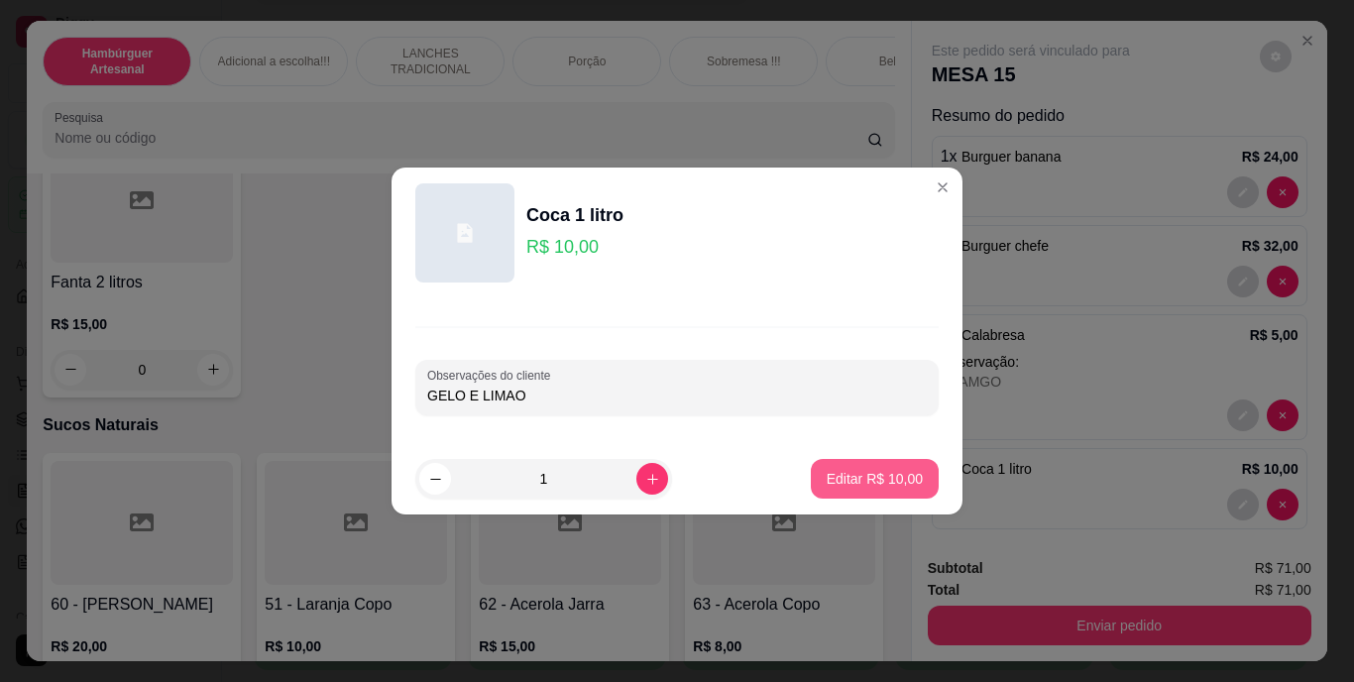
type input "GELO E LIMAO"
click at [840, 470] on p "Editar R$ 10,00" at bounding box center [874, 478] width 93 height 19
type input "0"
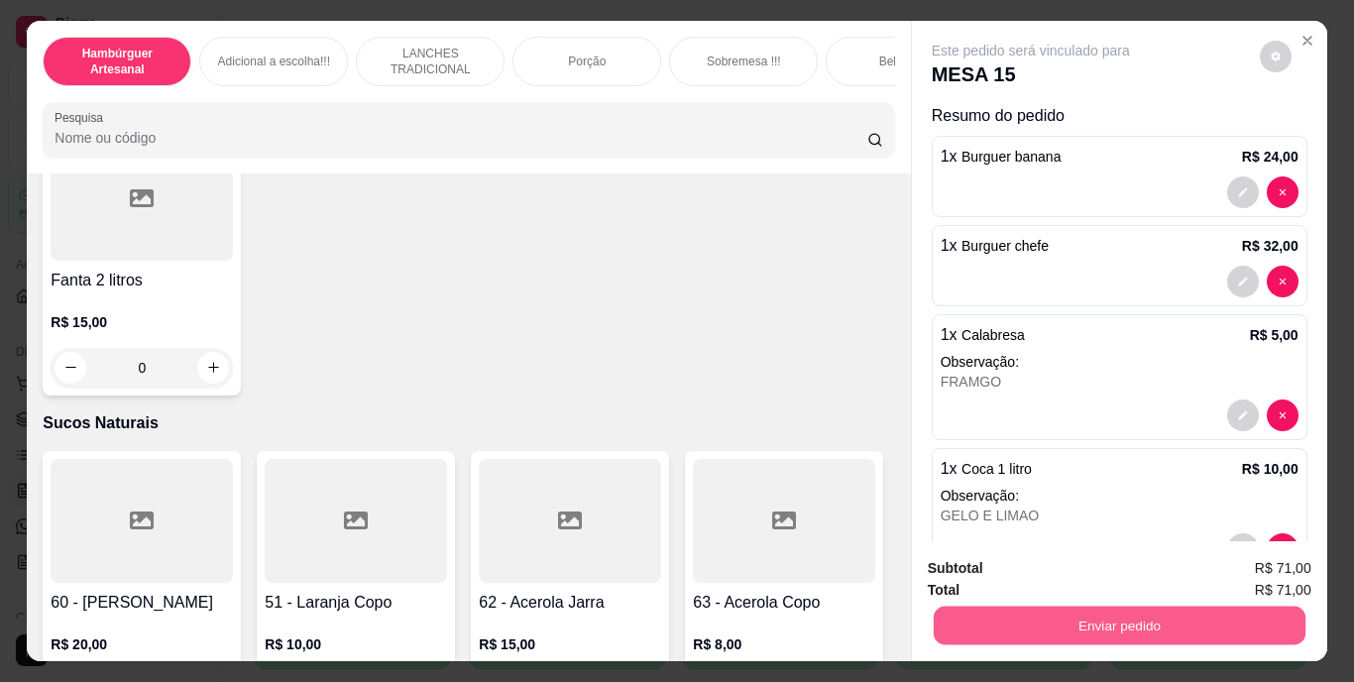
click at [1029, 619] on button "Enviar pedido" at bounding box center [1119, 626] width 372 height 39
click at [997, 575] on button "Não registrar e enviar pedido" at bounding box center [1054, 569] width 200 height 37
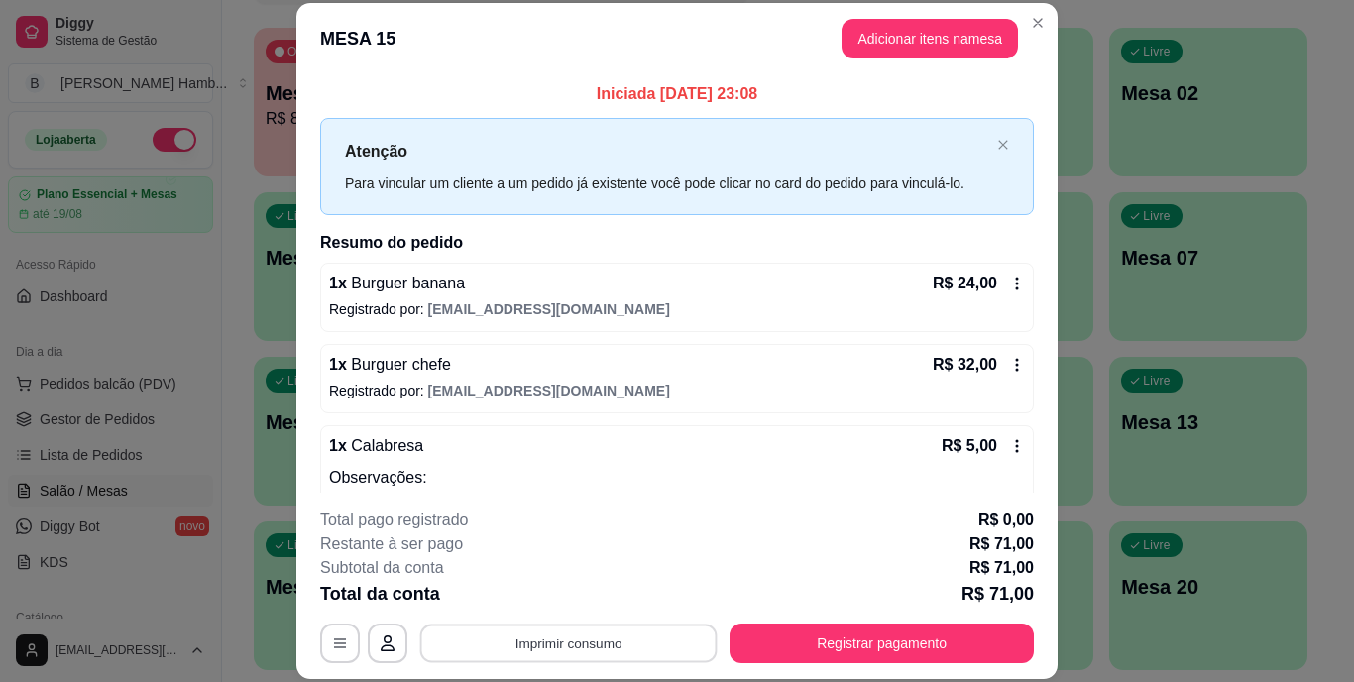
click at [627, 625] on button "Imprimir consumo" at bounding box center [568, 643] width 297 height 39
click at [606, 601] on button "IMPRESSORA" at bounding box center [567, 597] width 139 height 31
click at [336, 639] on icon "button" at bounding box center [340, 642] width 12 height 9
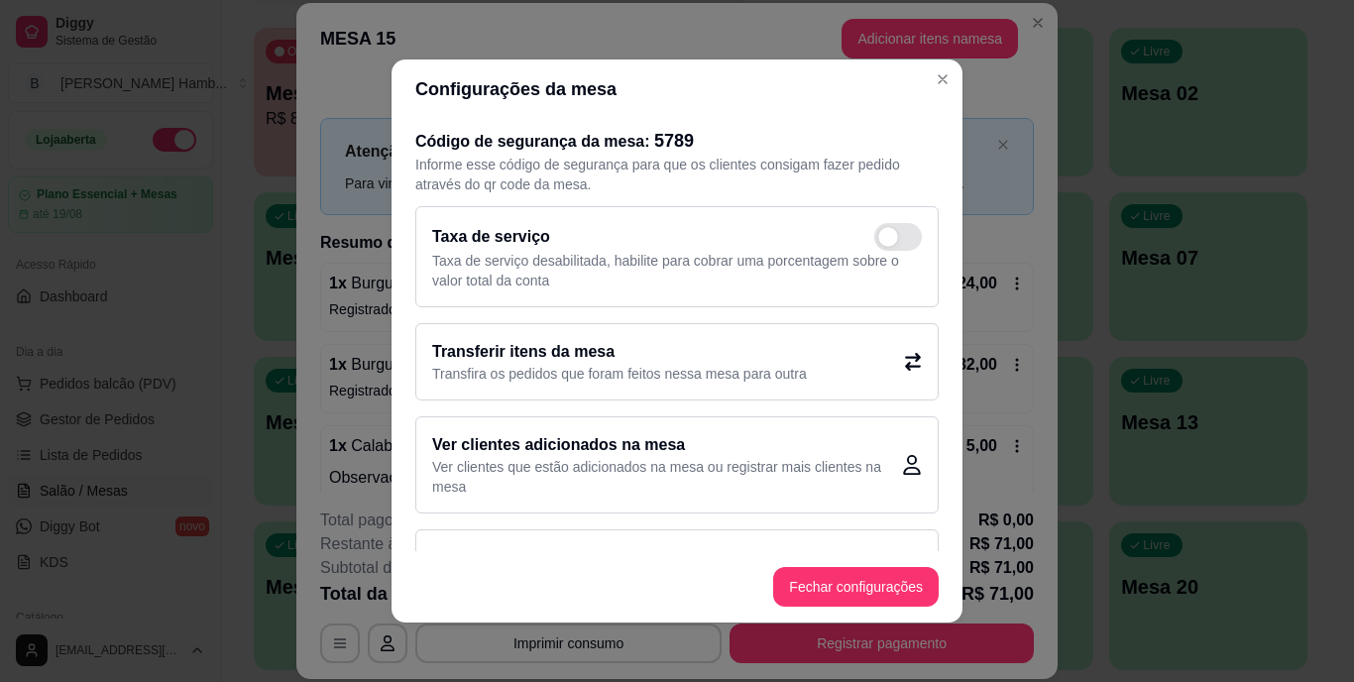
click at [579, 343] on h2 "Transferir itens da mesa" at bounding box center [619, 352] width 375 height 24
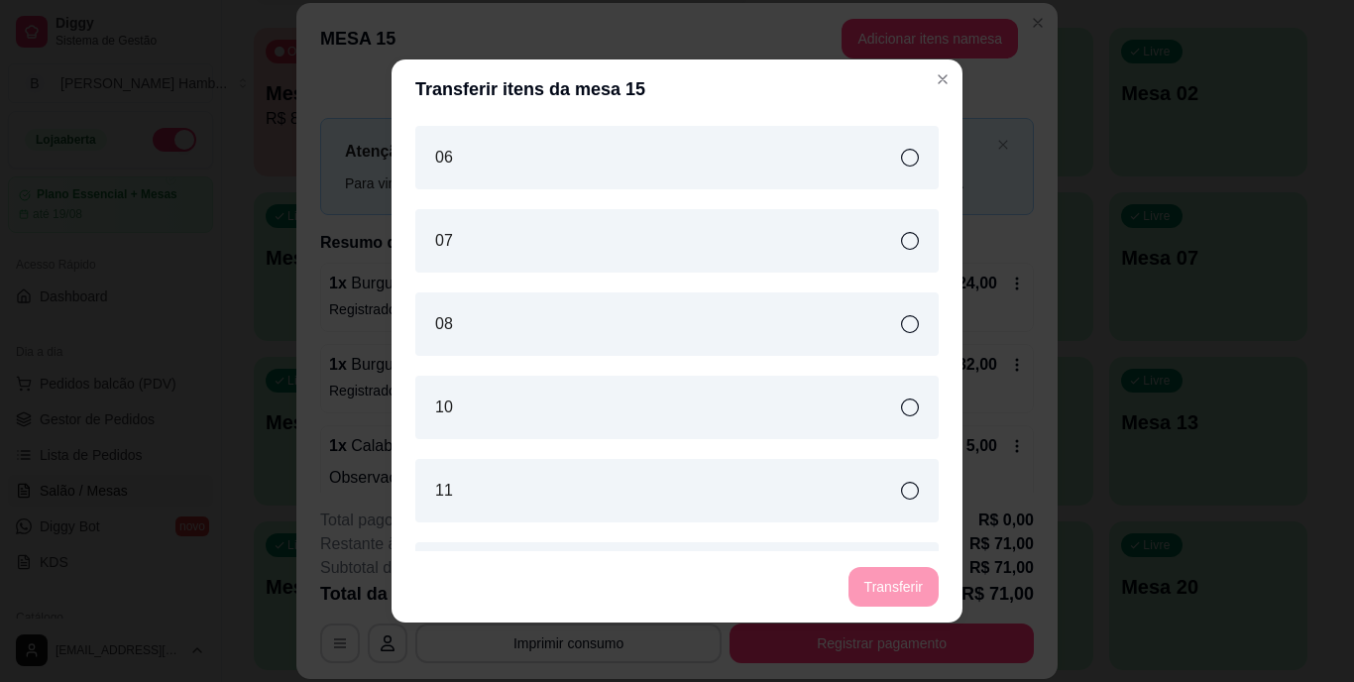
scroll to position [549, 0]
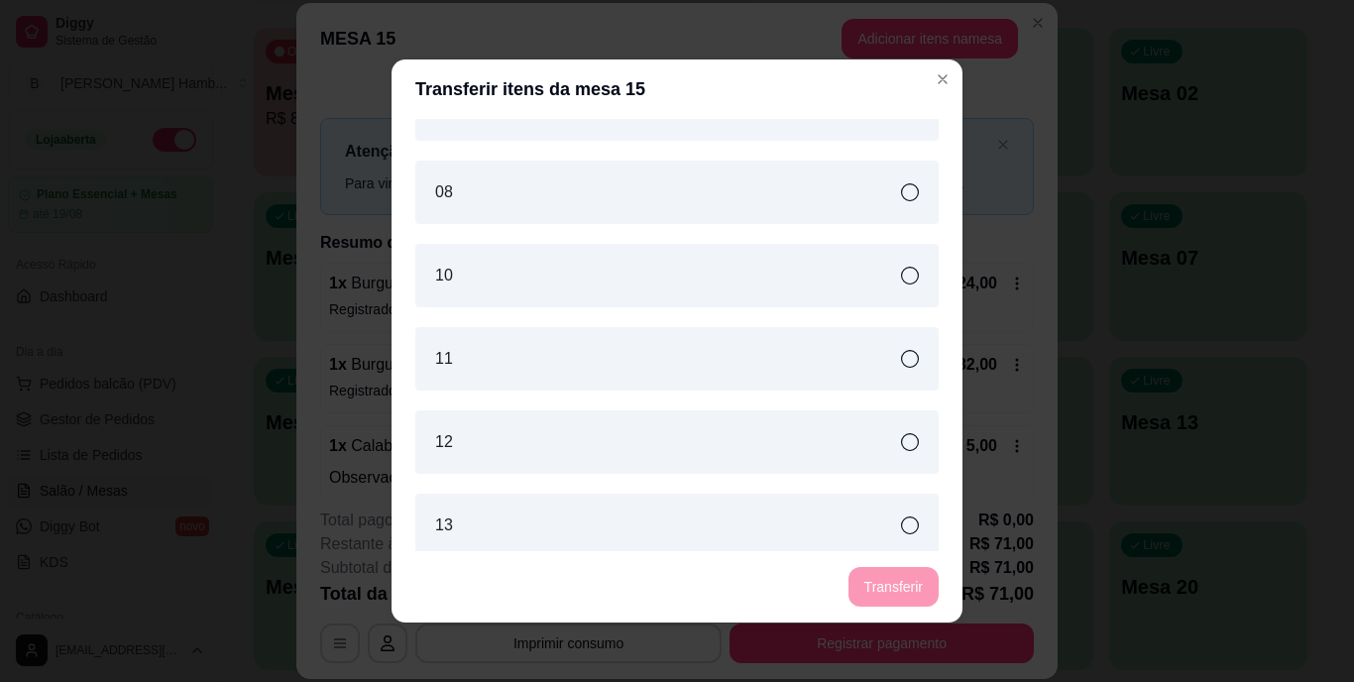
click at [901, 366] on icon at bounding box center [910, 359] width 18 height 18
click at [876, 593] on button "Transferir" at bounding box center [894, 587] width 88 height 39
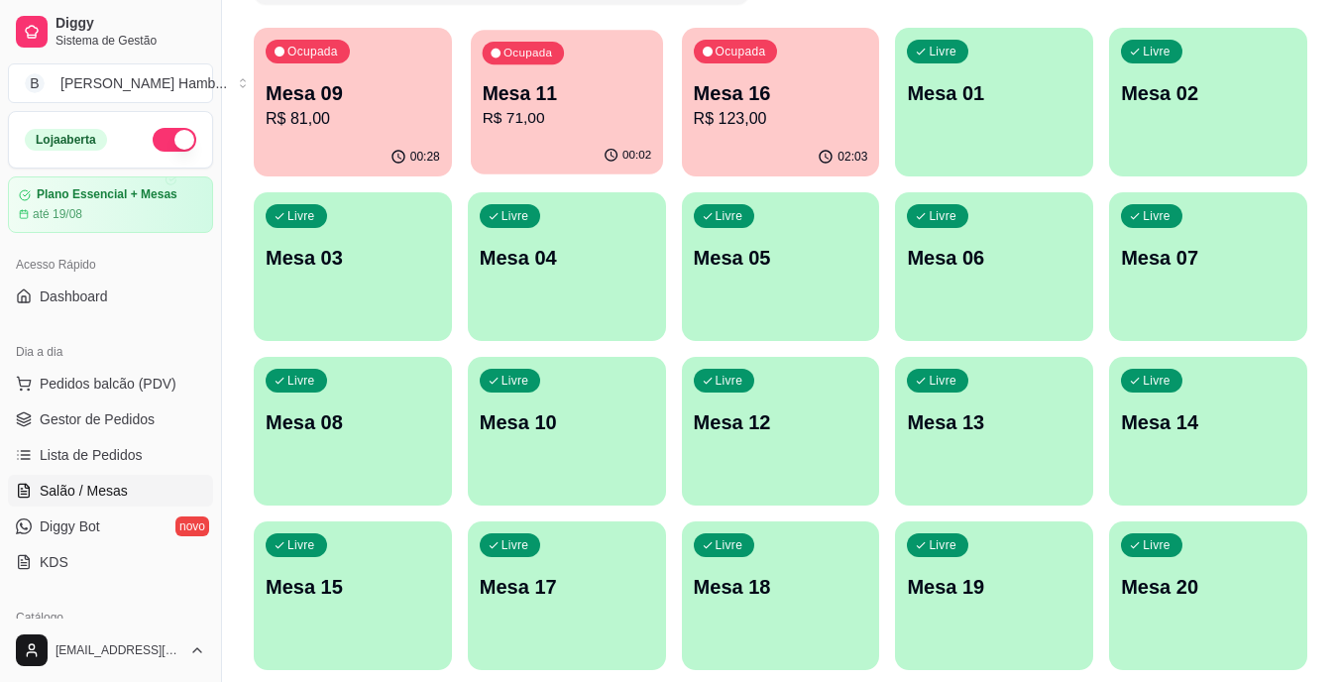
click at [522, 111] on p "R$ 71,00" at bounding box center [567, 118] width 170 height 23
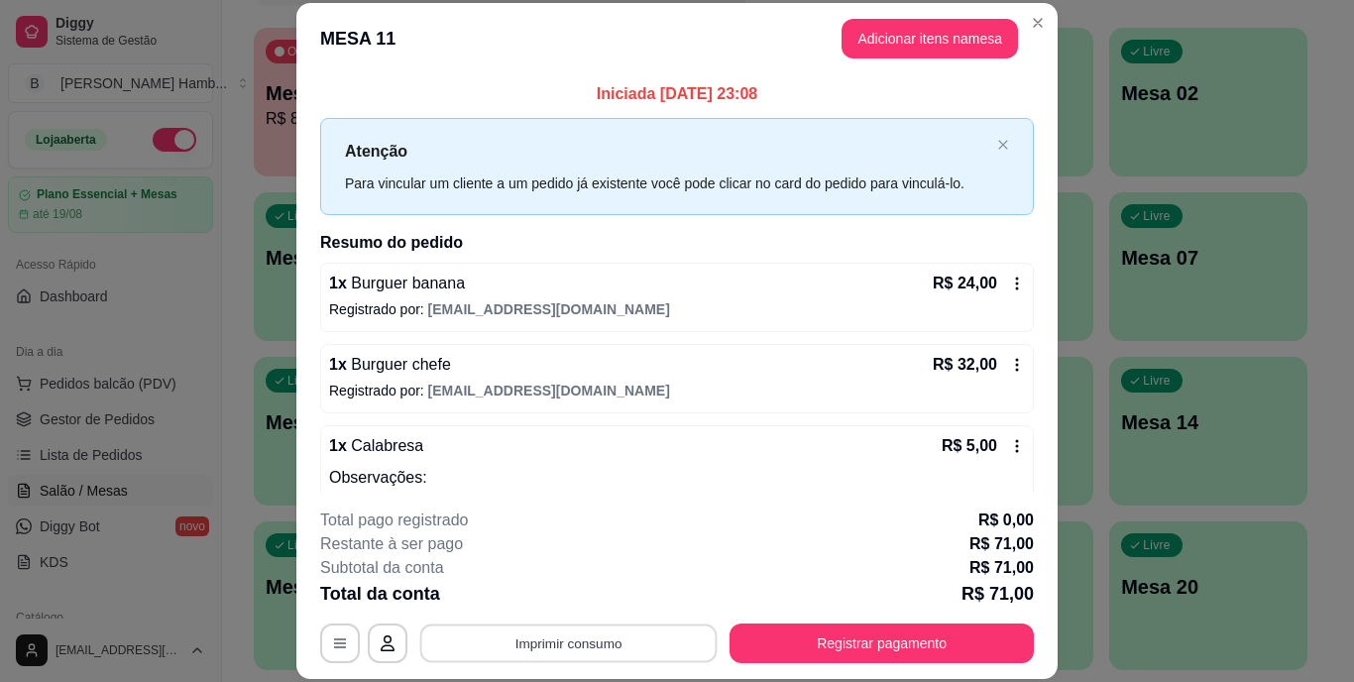
click at [499, 643] on button "Imprimir consumo" at bounding box center [568, 643] width 297 height 39
click at [532, 596] on button "IMPRESSORA" at bounding box center [567, 597] width 139 height 31
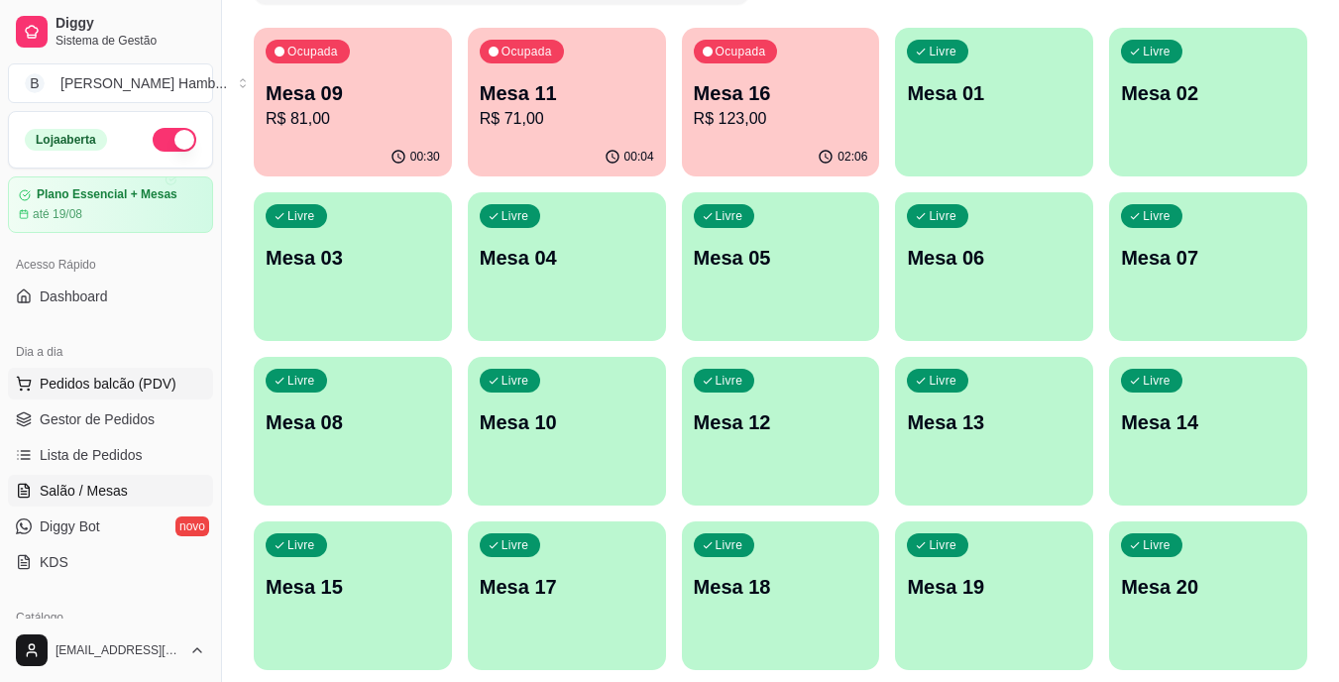
click at [148, 389] on span "Pedidos balcão (PDV)" at bounding box center [108, 384] width 137 height 20
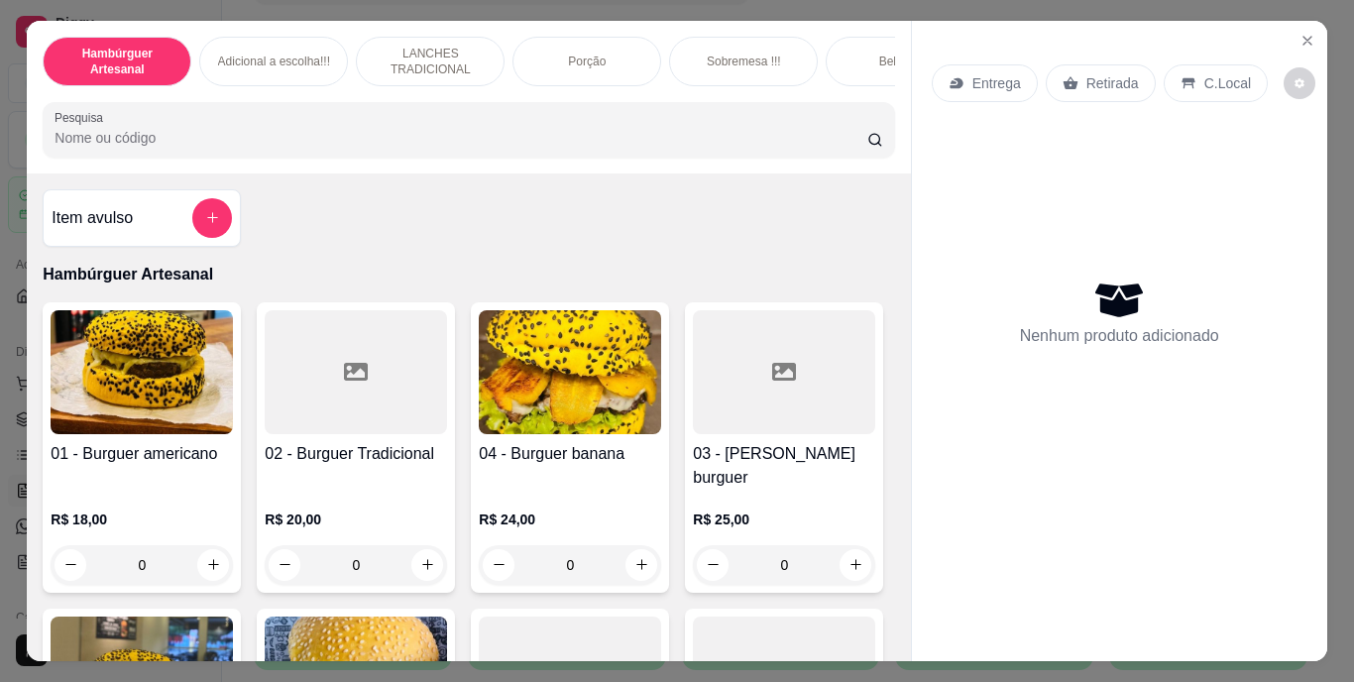
click at [543, 144] on input "Pesquisa" at bounding box center [461, 138] width 813 height 20
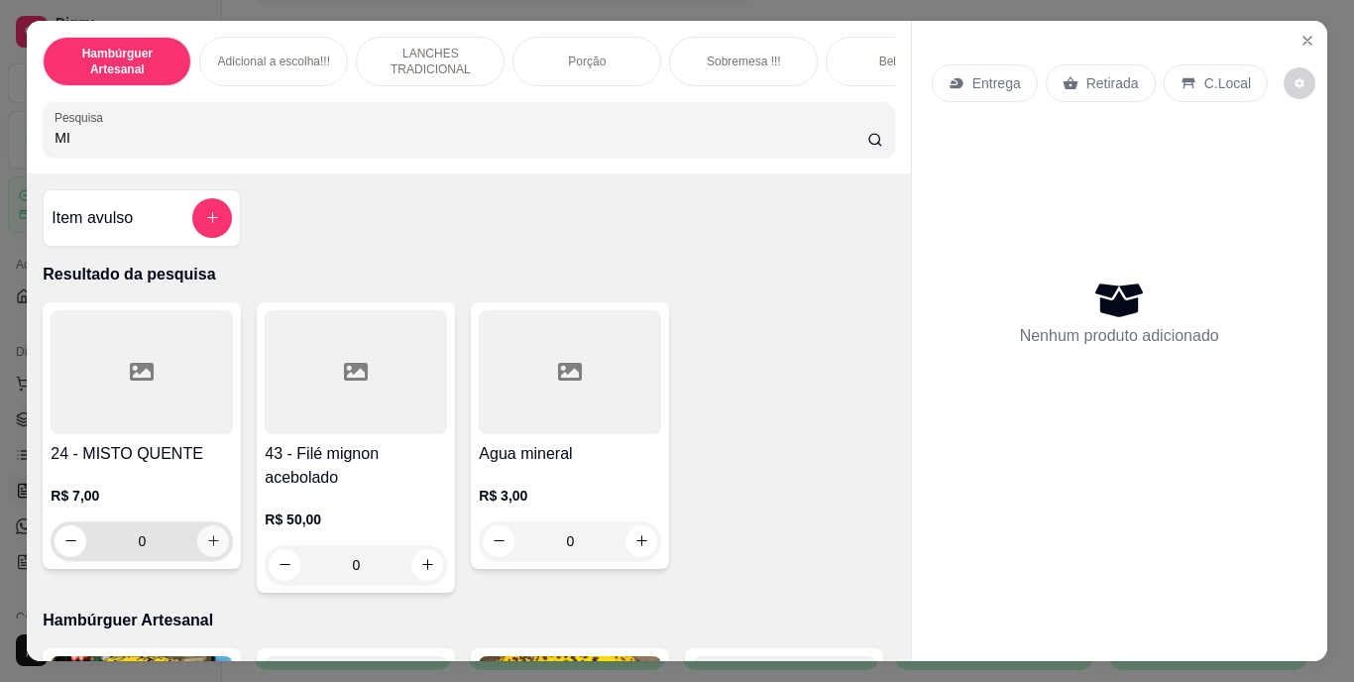
type input "MI"
click at [210, 557] on button "increase-product-quantity" at bounding box center [213, 541] width 32 height 32
type input "1"
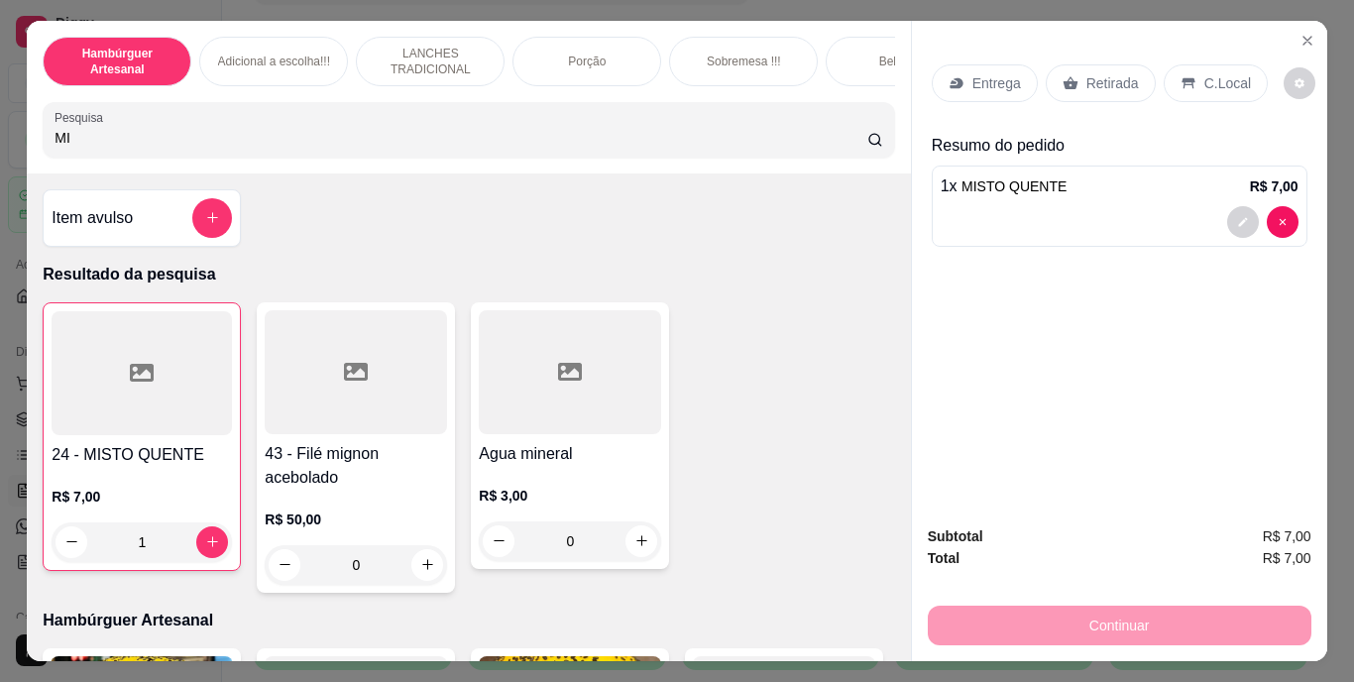
click at [1100, 73] on p "Retirada" at bounding box center [1112, 83] width 53 height 20
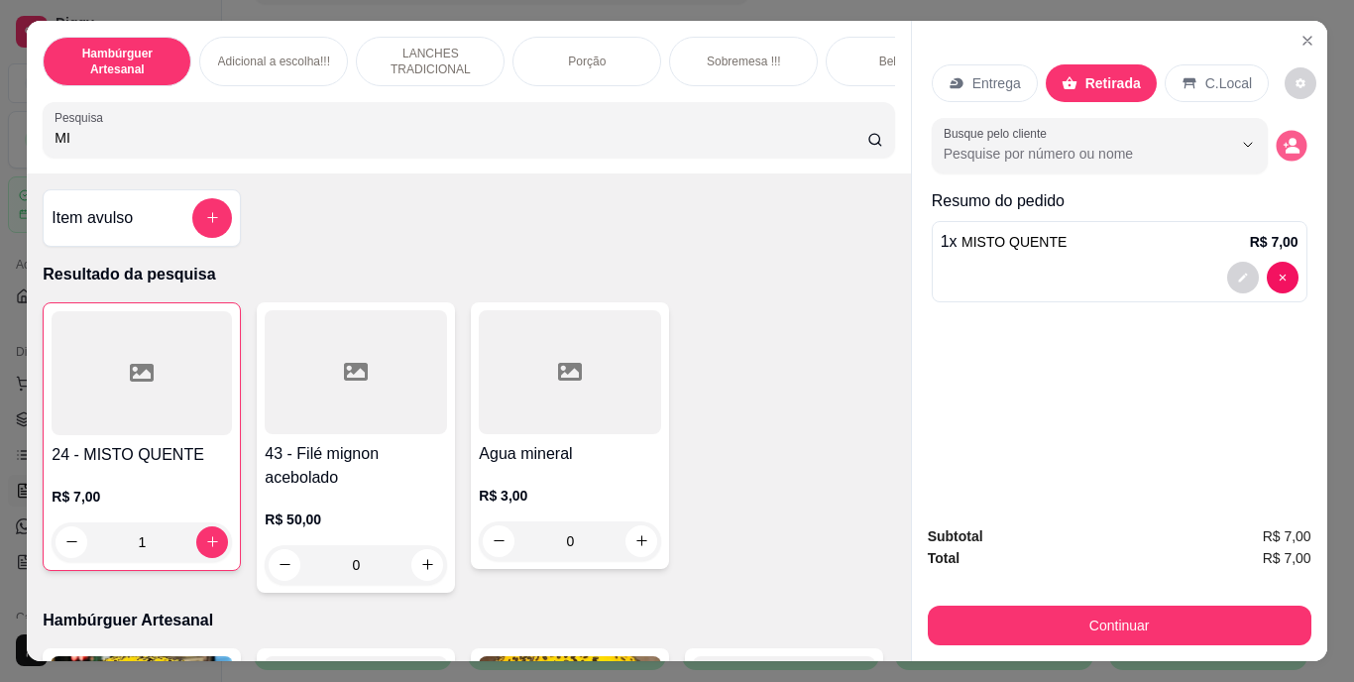
click at [1291, 140] on icon "decrease-product-quantity" at bounding box center [1291, 145] width 17 height 17
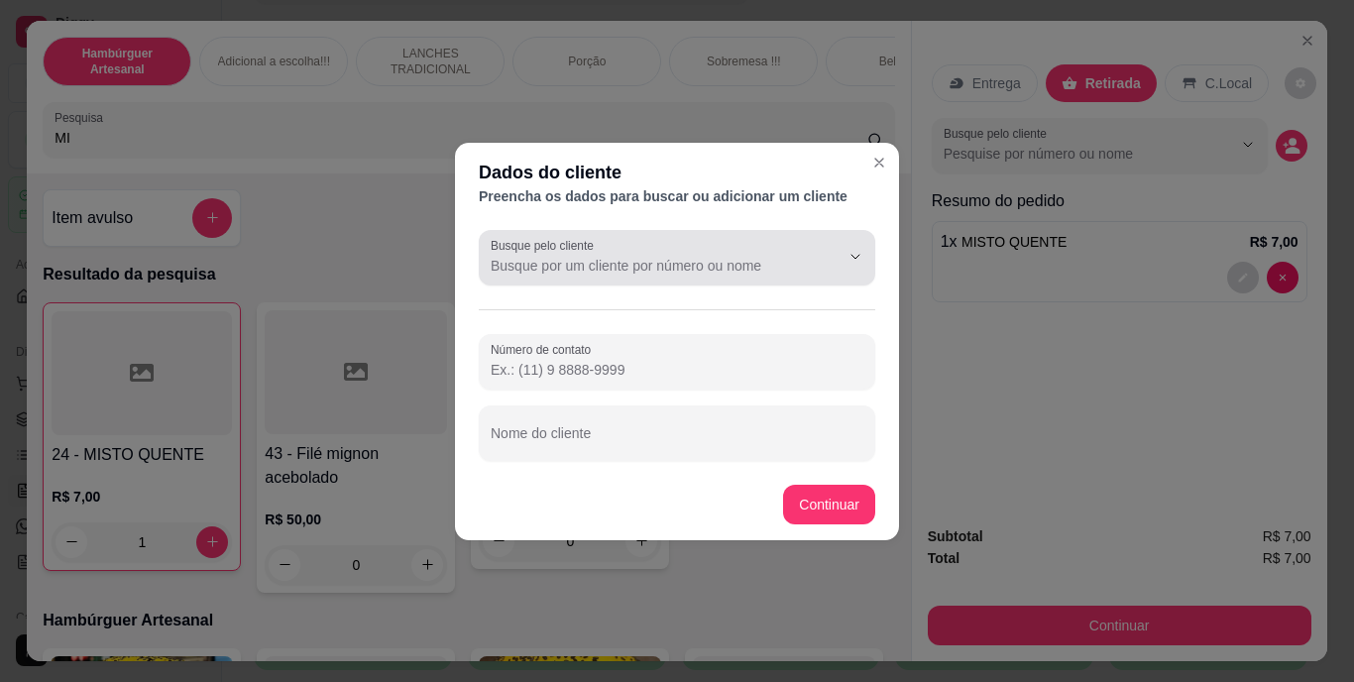
click at [737, 252] on div at bounding box center [677, 258] width 373 height 40
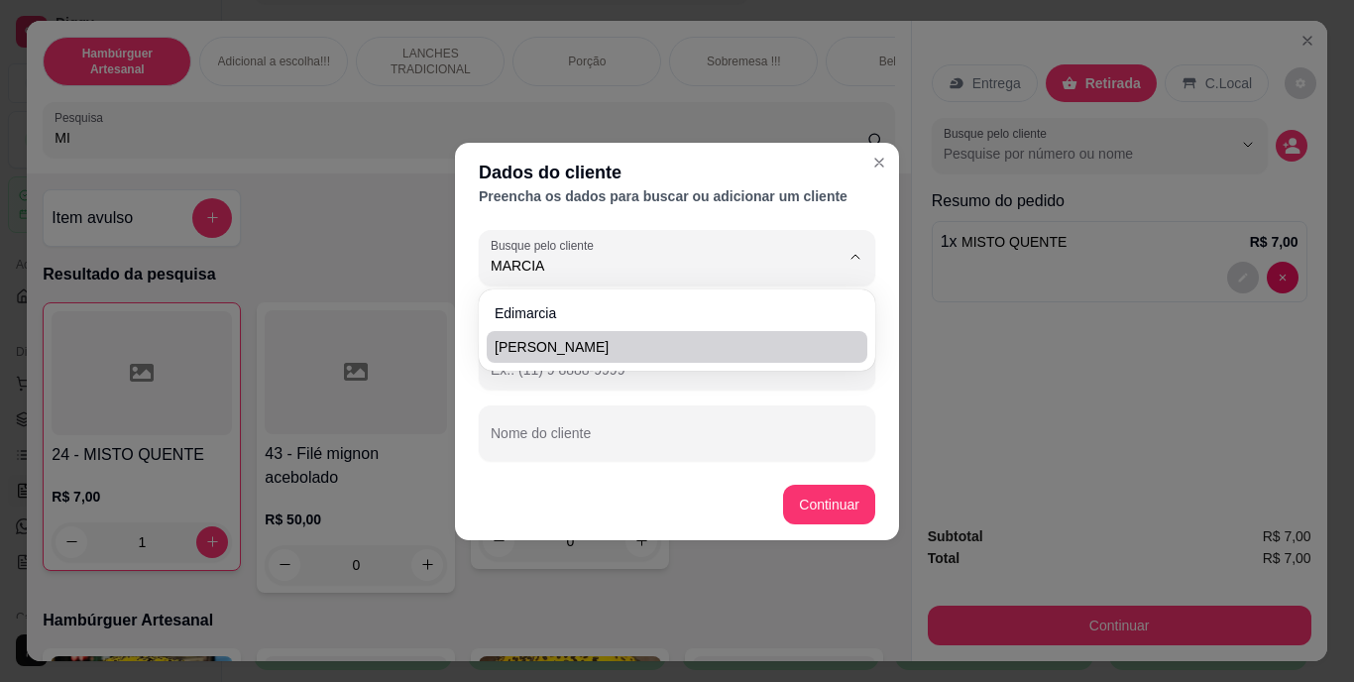
click at [630, 344] on span "Marciane Ramalho" at bounding box center [667, 347] width 345 height 20
type input "Marciane Ramalho"
type input "(69) 9 9333-4396"
type input "Marciane Ramalho"
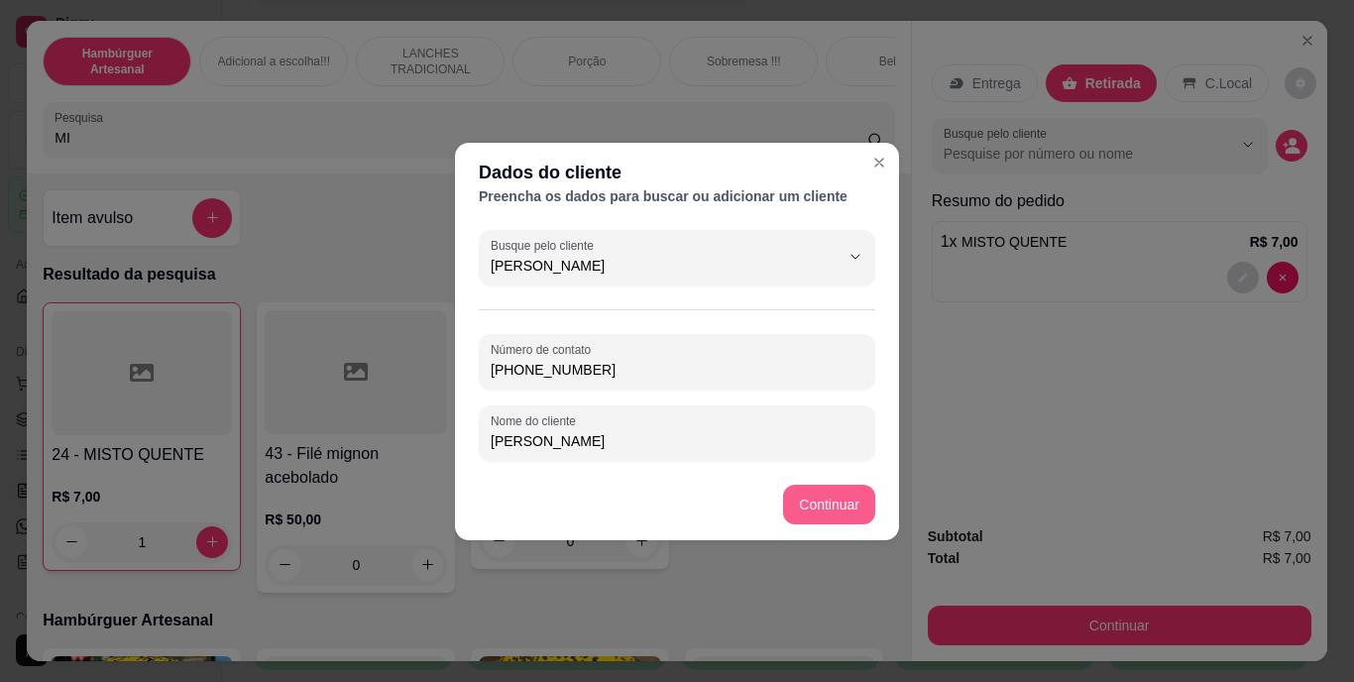
type input "Marciane Ramalho"
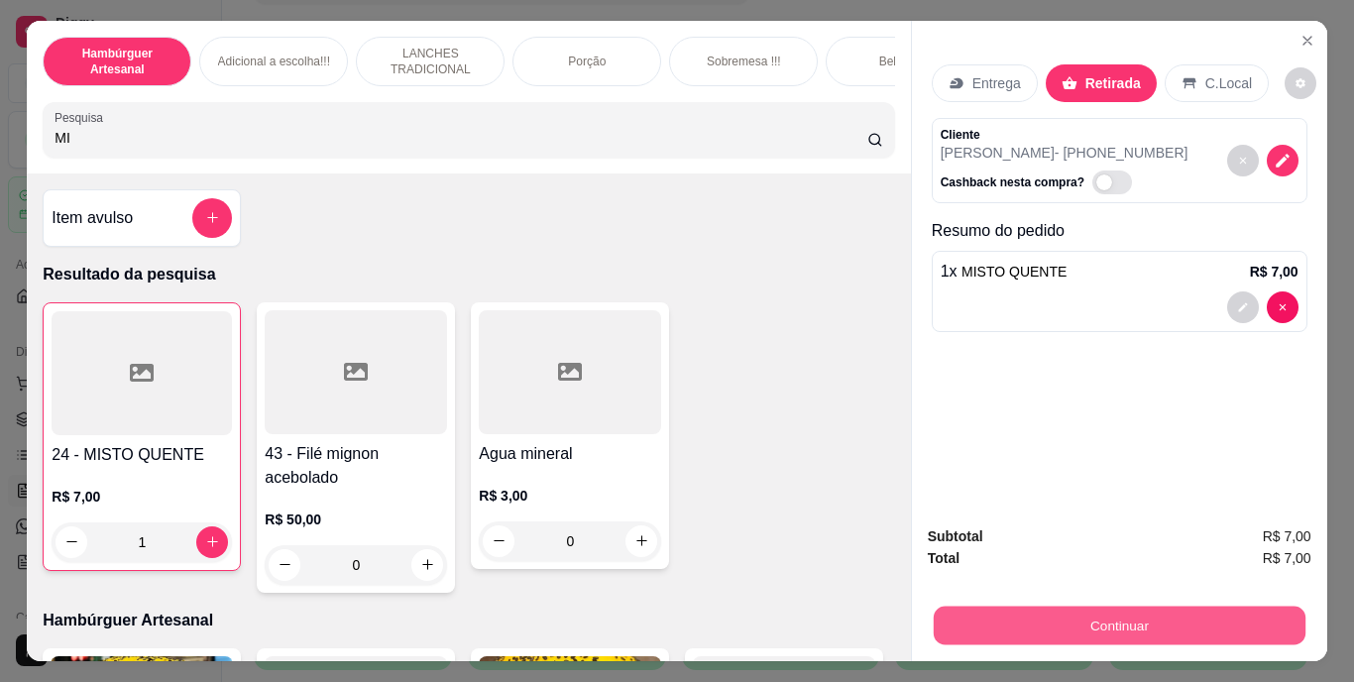
click at [997, 637] on button "Continuar" at bounding box center [1119, 626] width 372 height 39
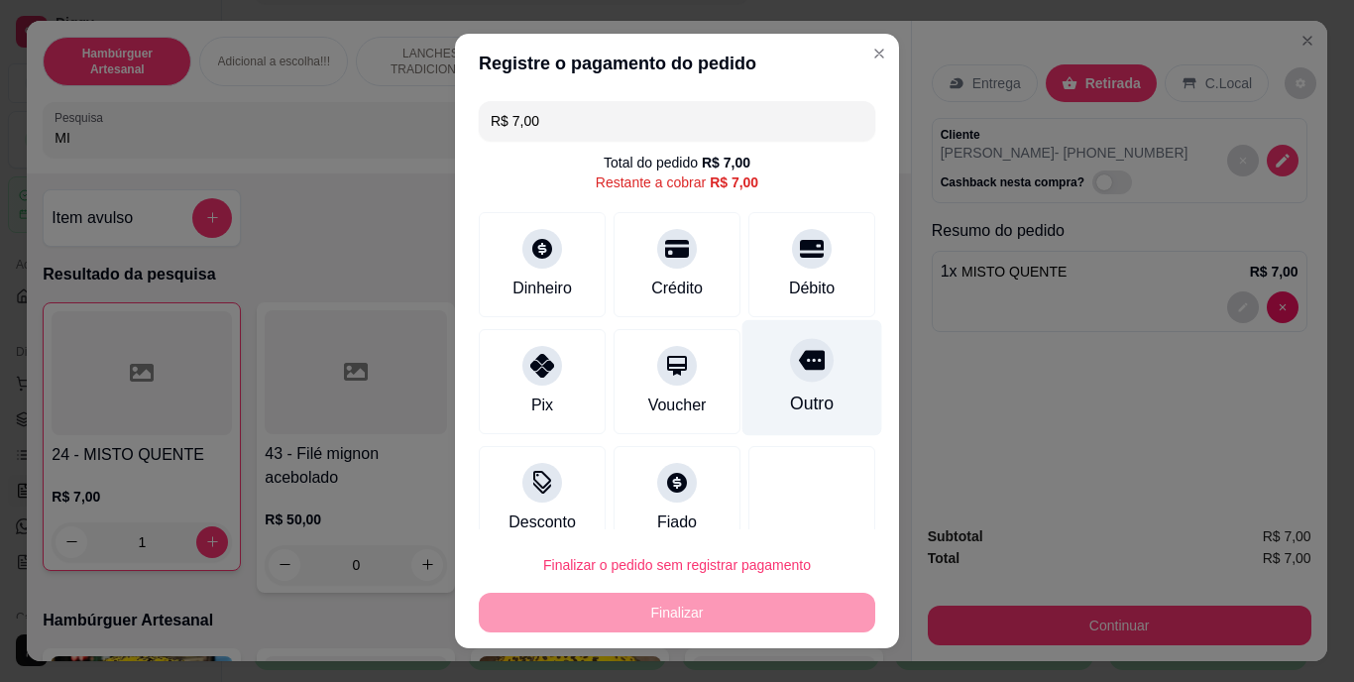
click at [790, 392] on div "Outro" at bounding box center [812, 405] width 44 height 26
type input "R$ 0,00"
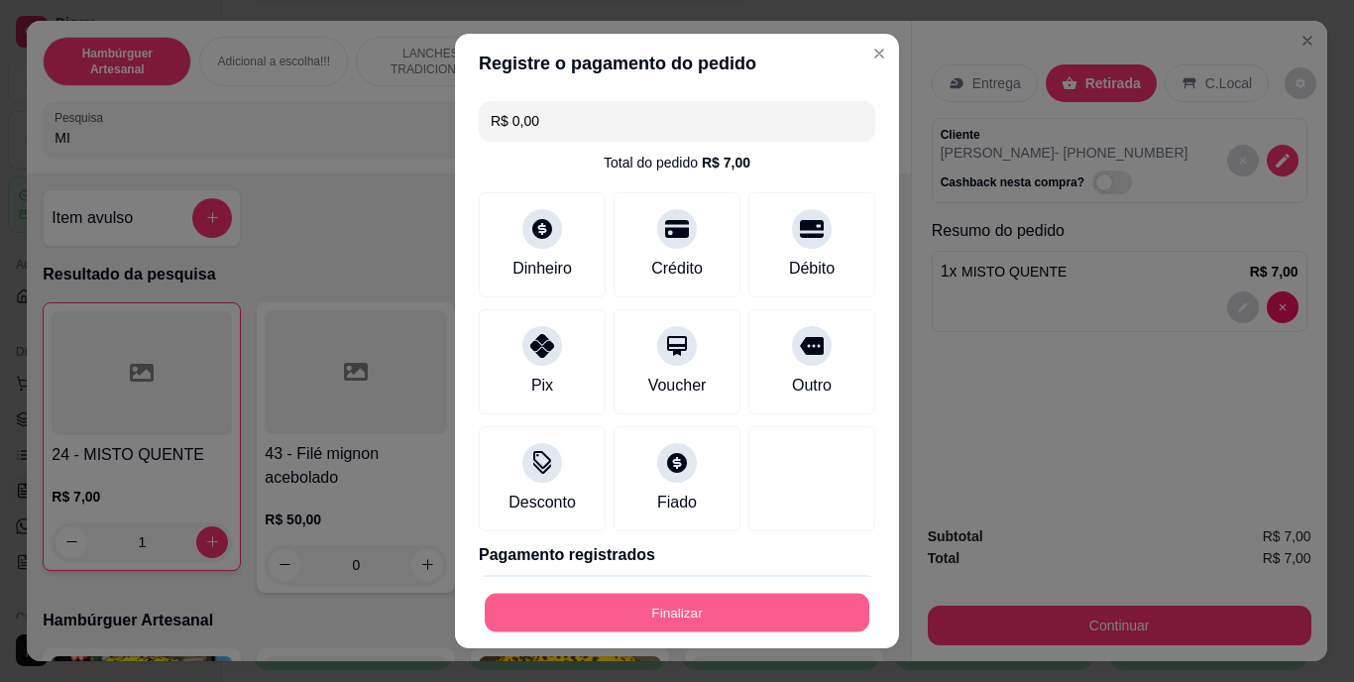
click at [672, 607] on button "Finalizar" at bounding box center [677, 612] width 385 height 39
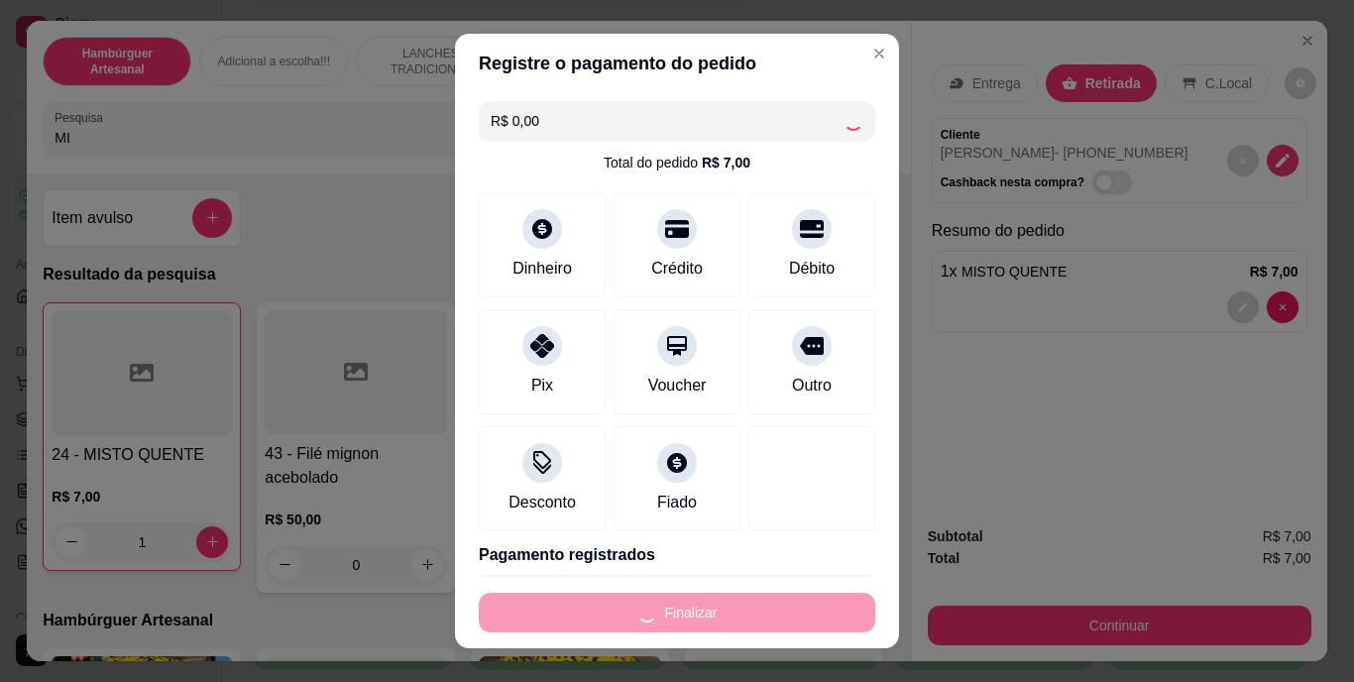
type input "0"
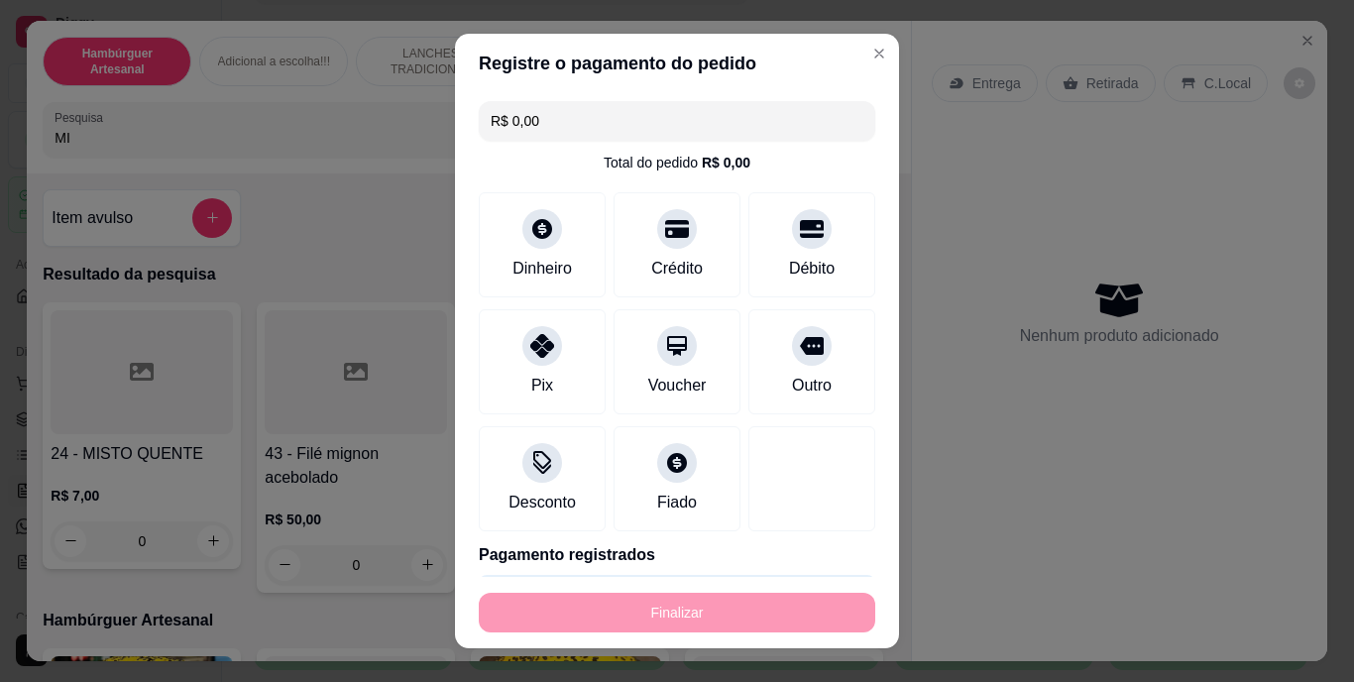
type input "-R$ 7,00"
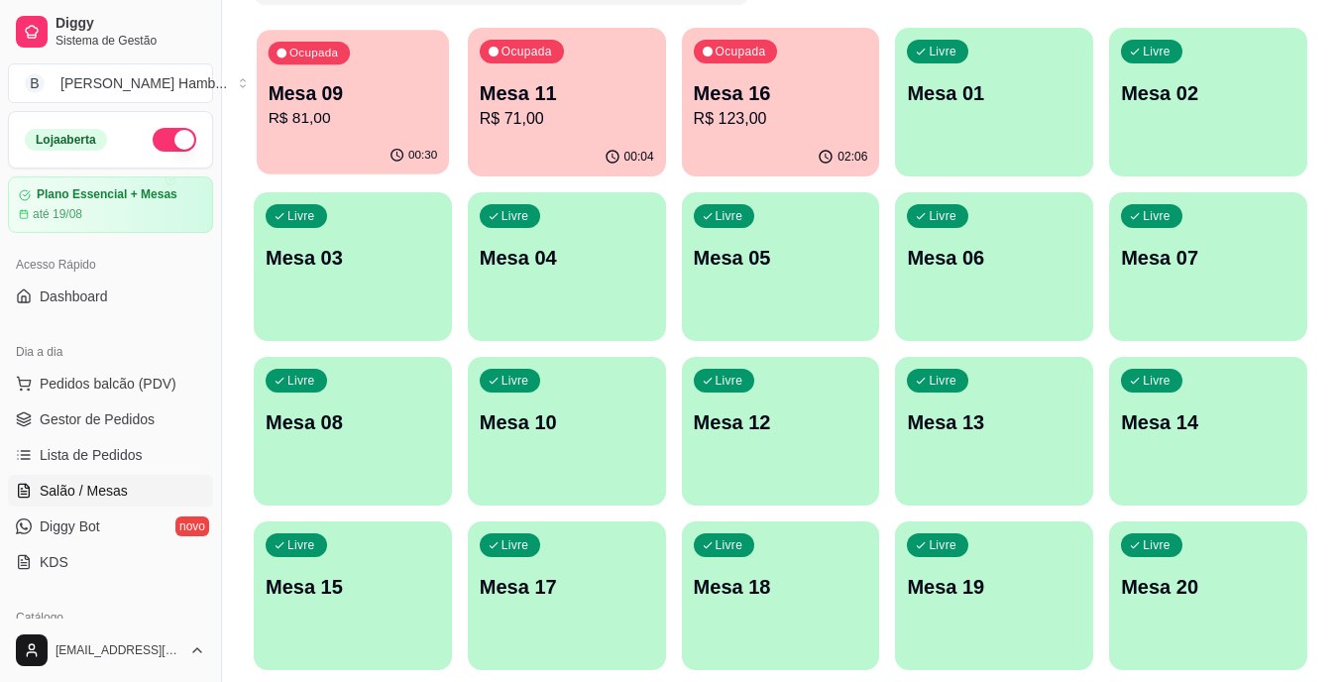
click at [306, 89] on p "Mesa 09" at bounding box center [354, 93] width 170 height 27
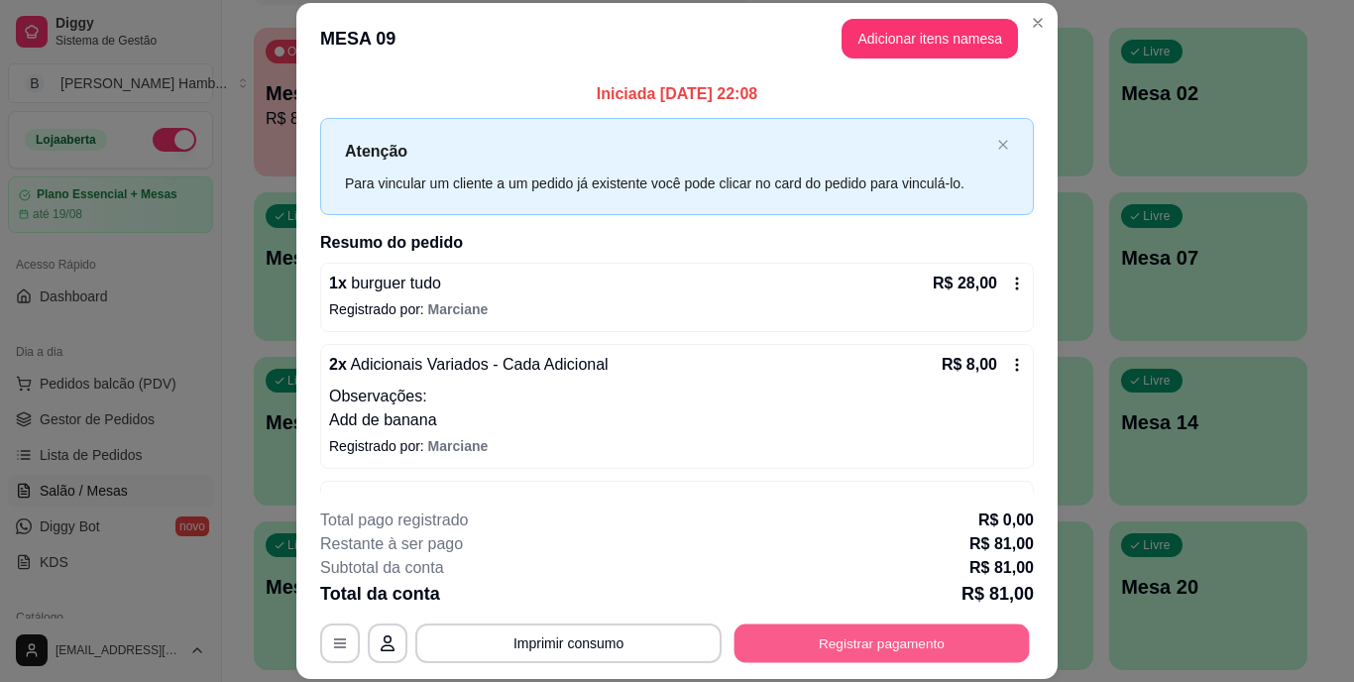
click at [785, 631] on button "Registrar pagamento" at bounding box center [882, 643] width 295 height 39
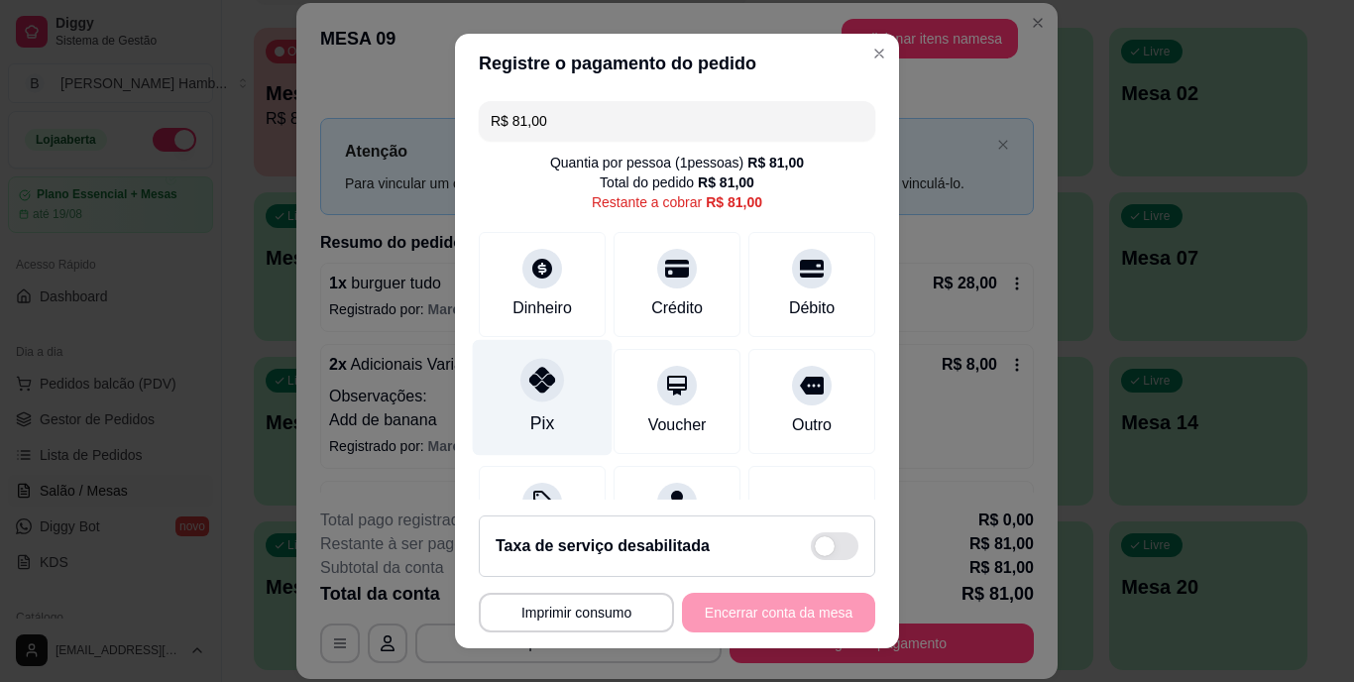
click at [542, 385] on icon at bounding box center [542, 381] width 26 height 26
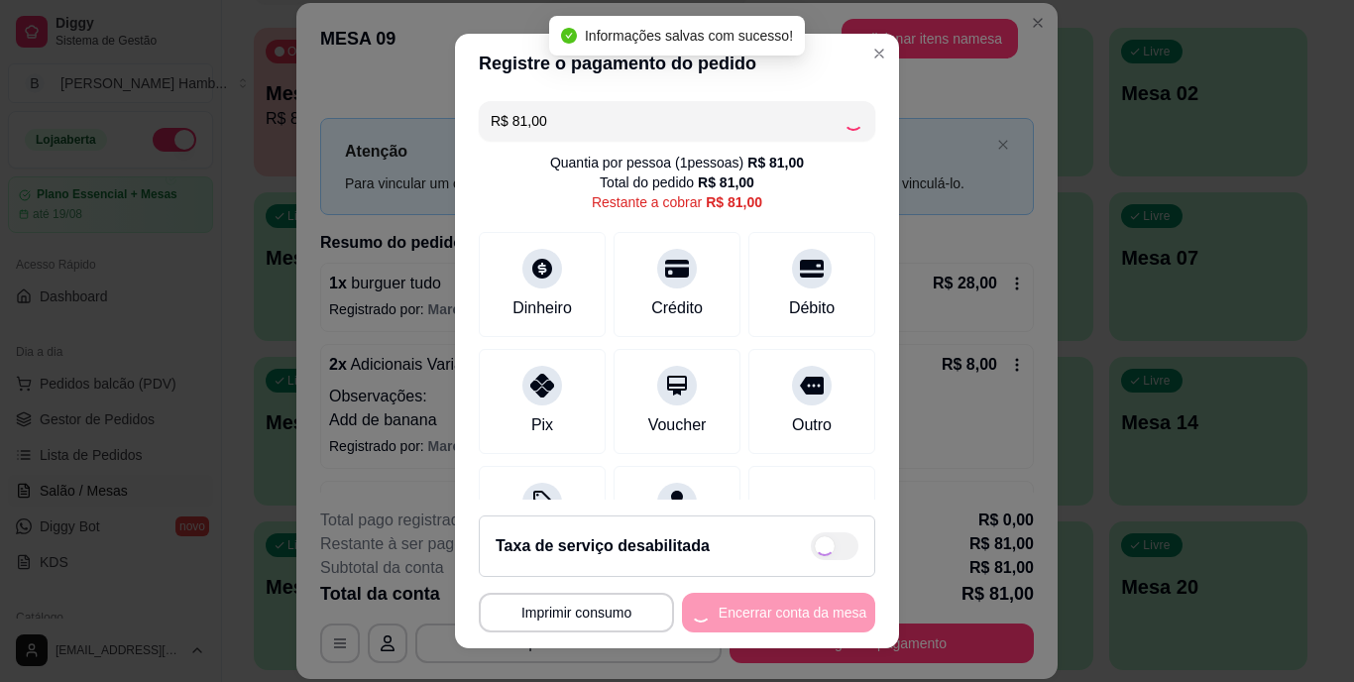
type input "R$ 0,00"
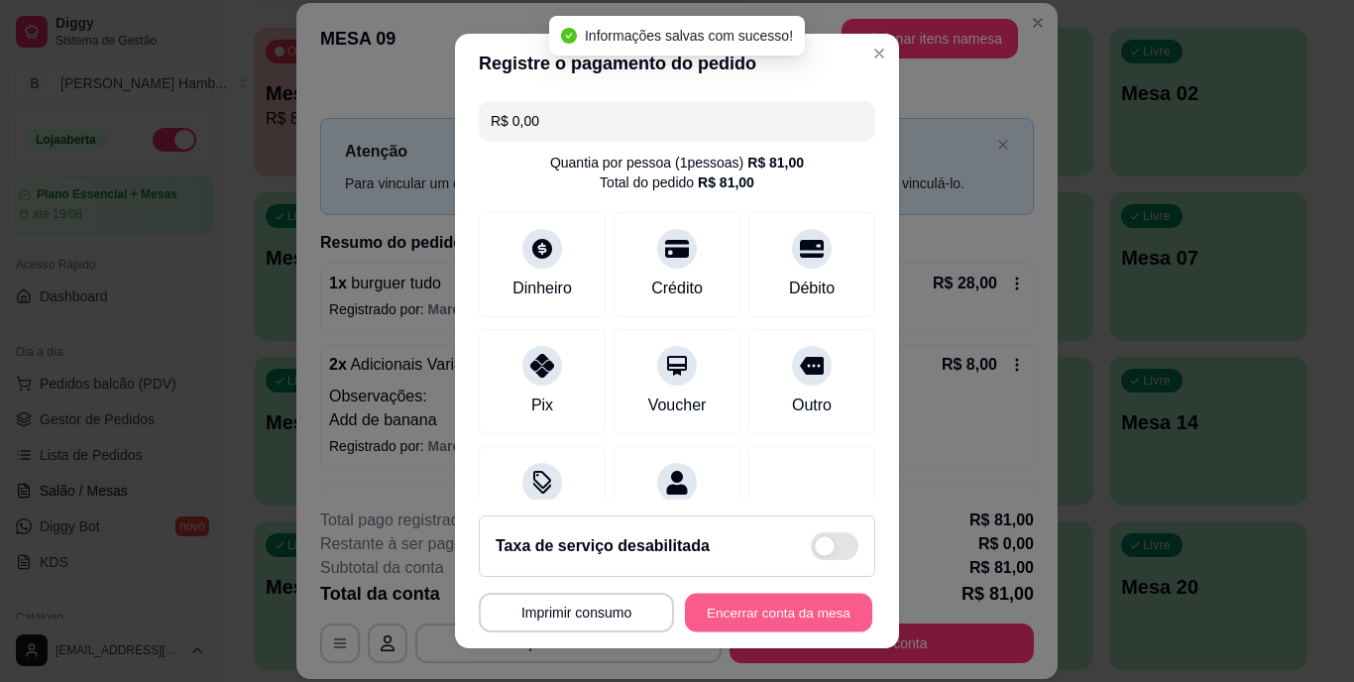
click at [701, 601] on button "Encerrar conta da mesa" at bounding box center [778, 612] width 187 height 39
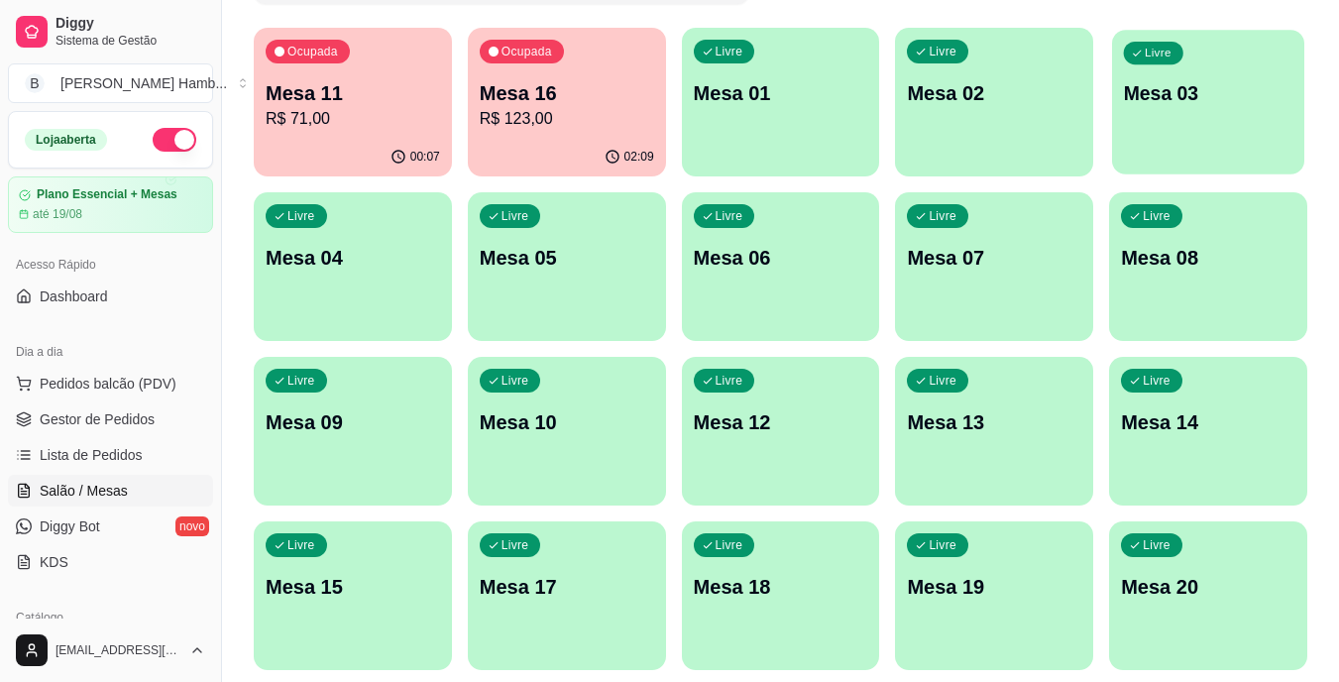
click at [1171, 88] on p "Mesa 03" at bounding box center [1209, 93] width 170 height 27
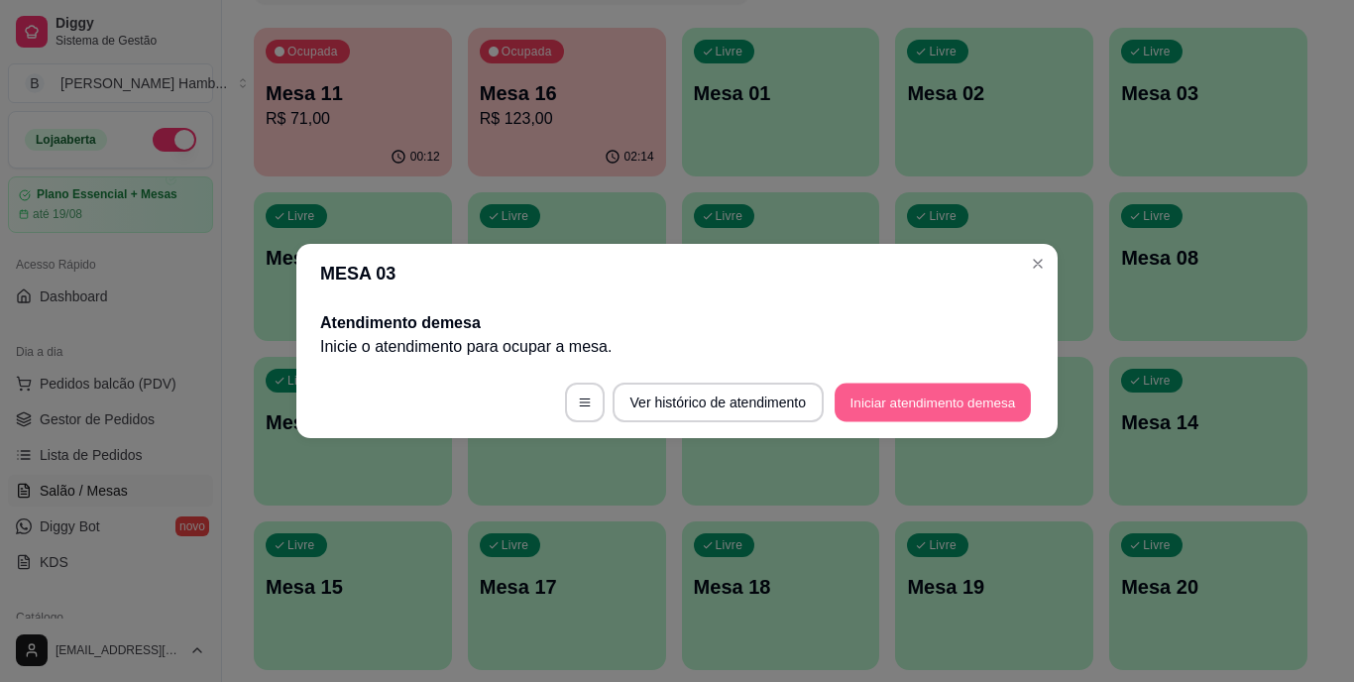
click at [889, 394] on button "Iniciar atendimento de mesa" at bounding box center [933, 403] width 196 height 39
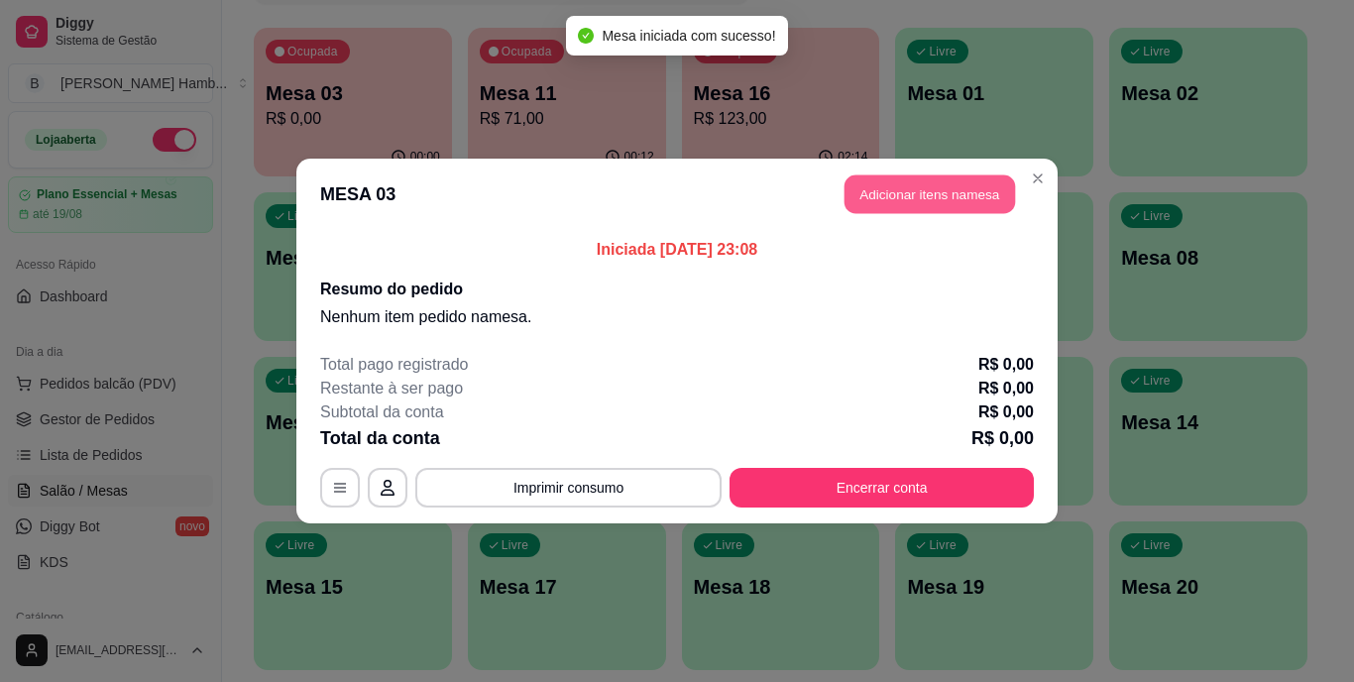
click at [895, 197] on button "Adicionar itens na mesa" at bounding box center [930, 194] width 171 height 39
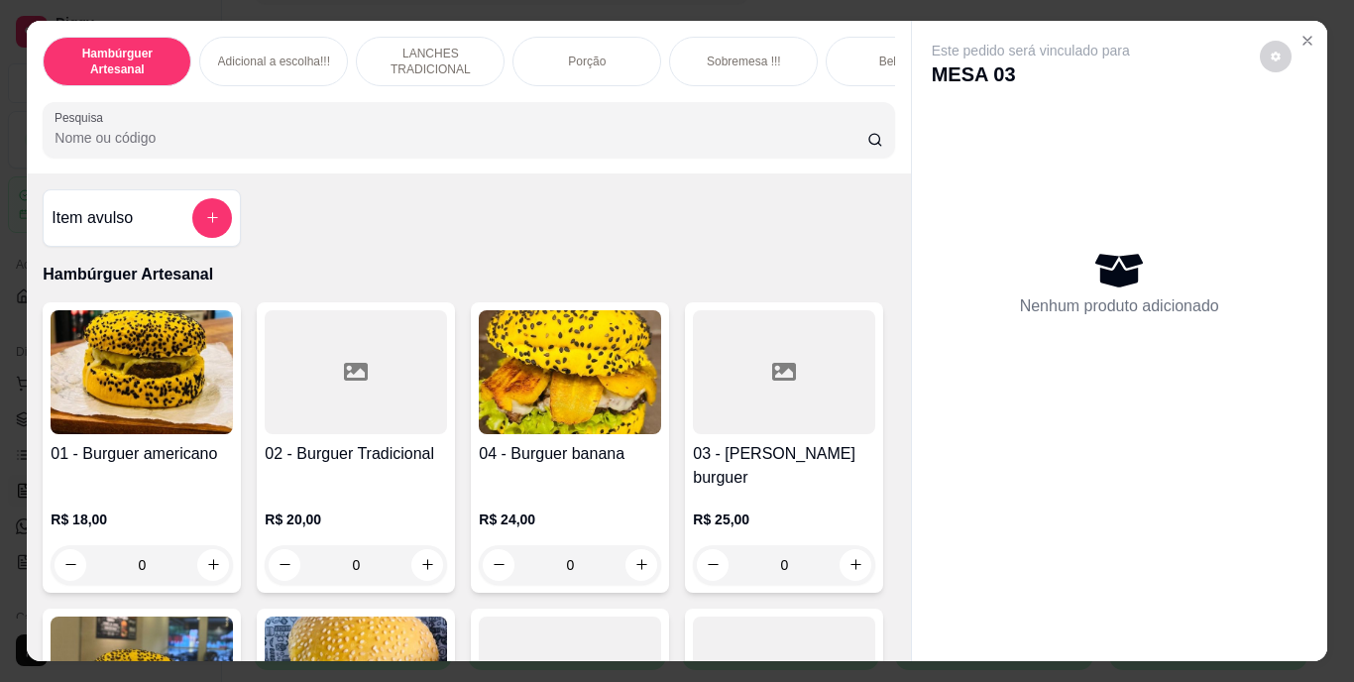
click at [707, 147] on input "Pesquisa" at bounding box center [461, 138] width 813 height 20
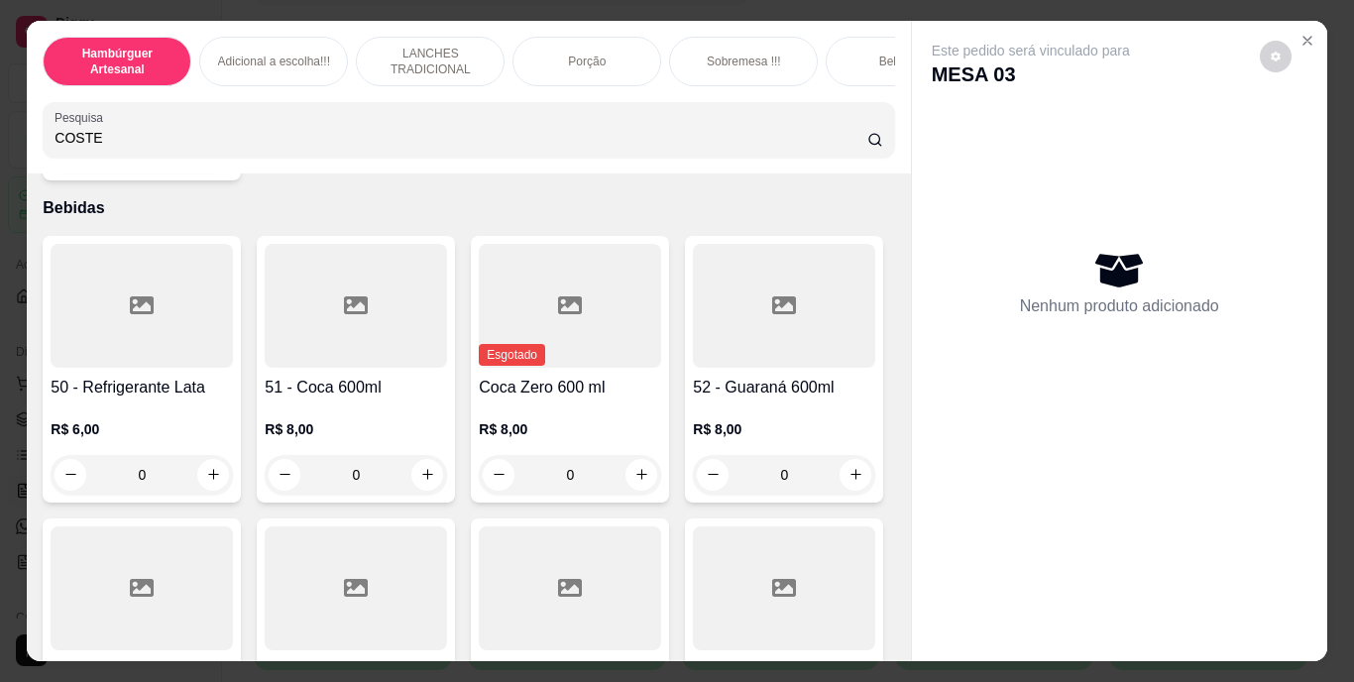
scroll to position [5229, 0]
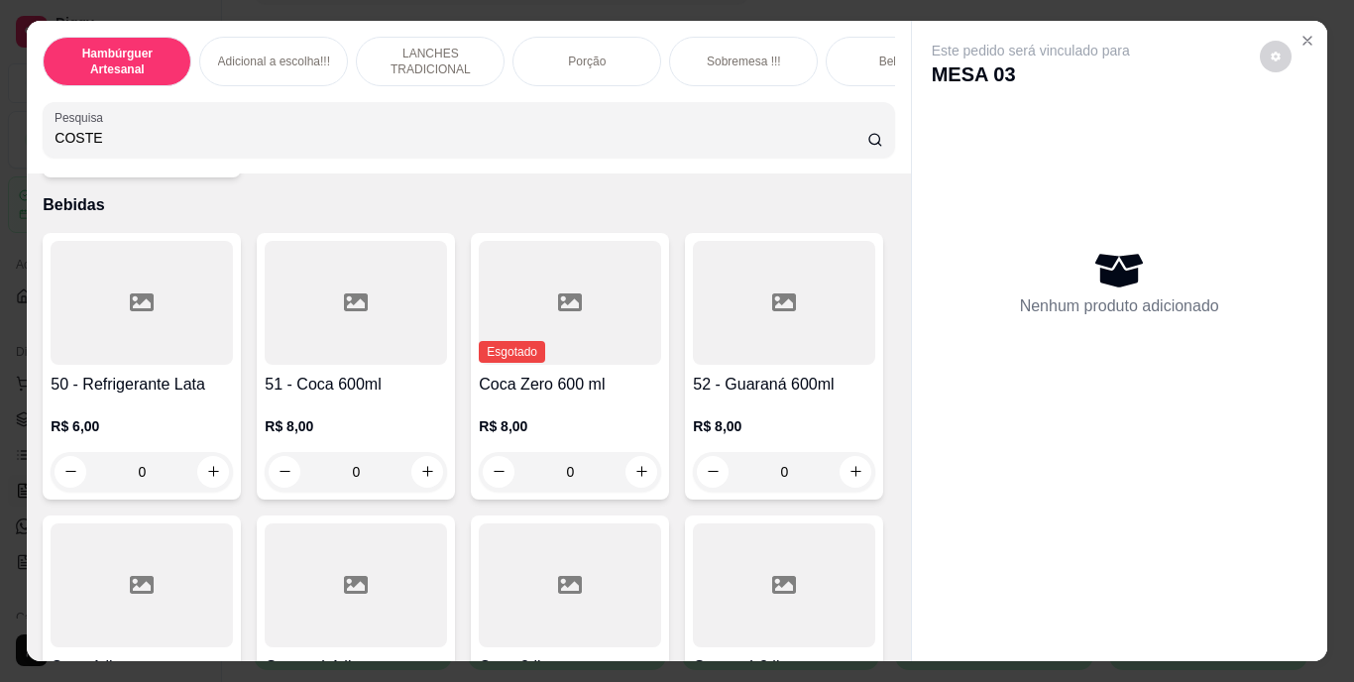
type input "COSTE"
type input "1"
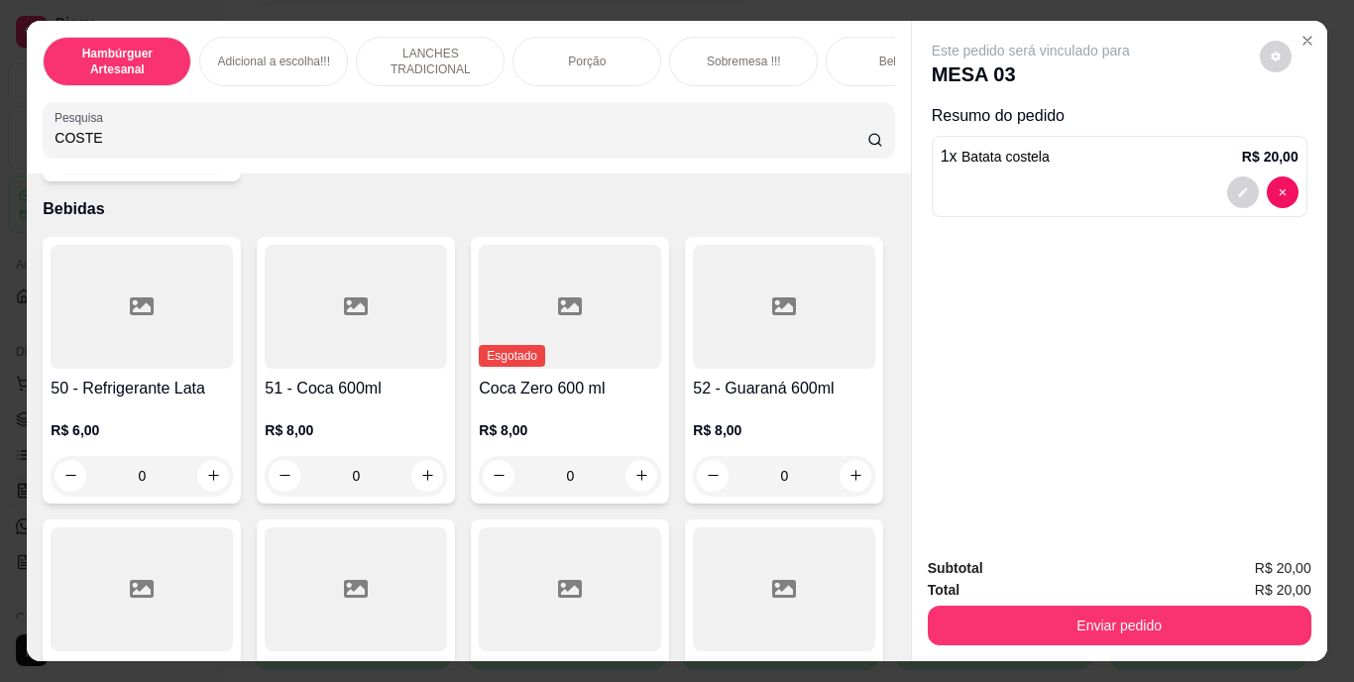
scroll to position [5231, 0]
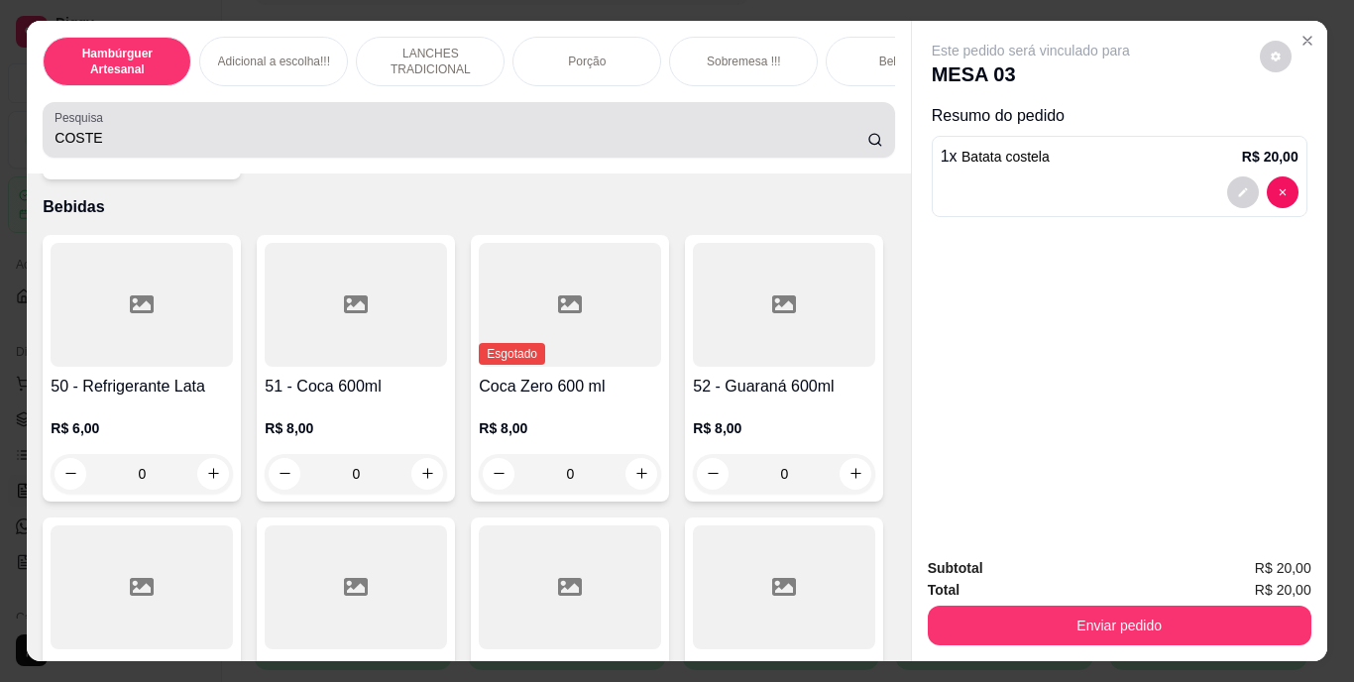
click at [681, 128] on div "COSTE" at bounding box center [469, 130] width 828 height 40
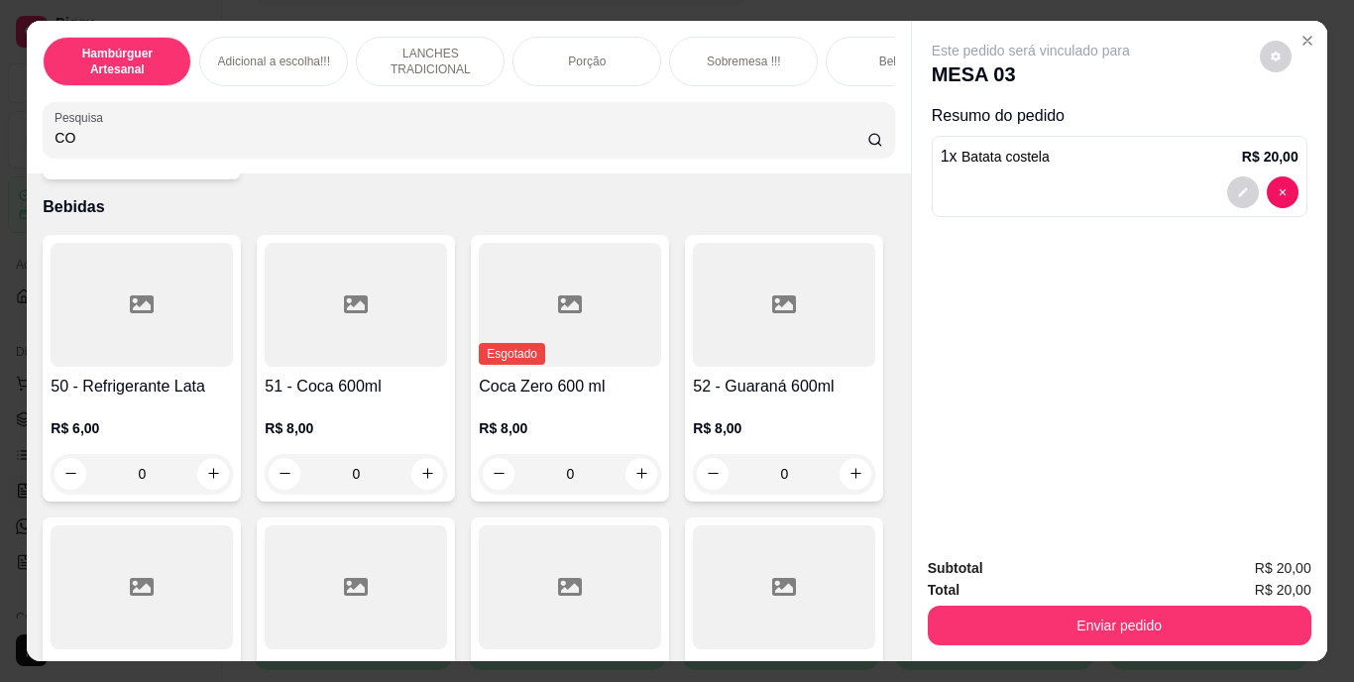
type input "C"
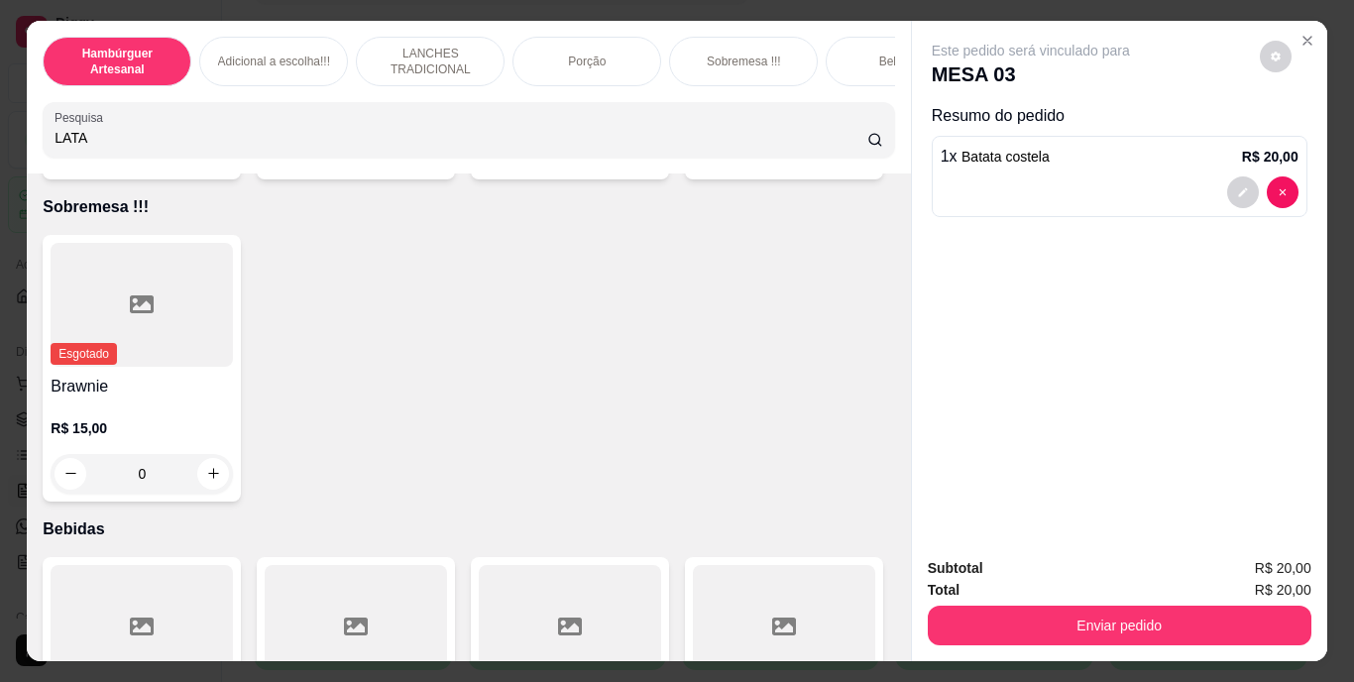
scroll to position [4947, 0]
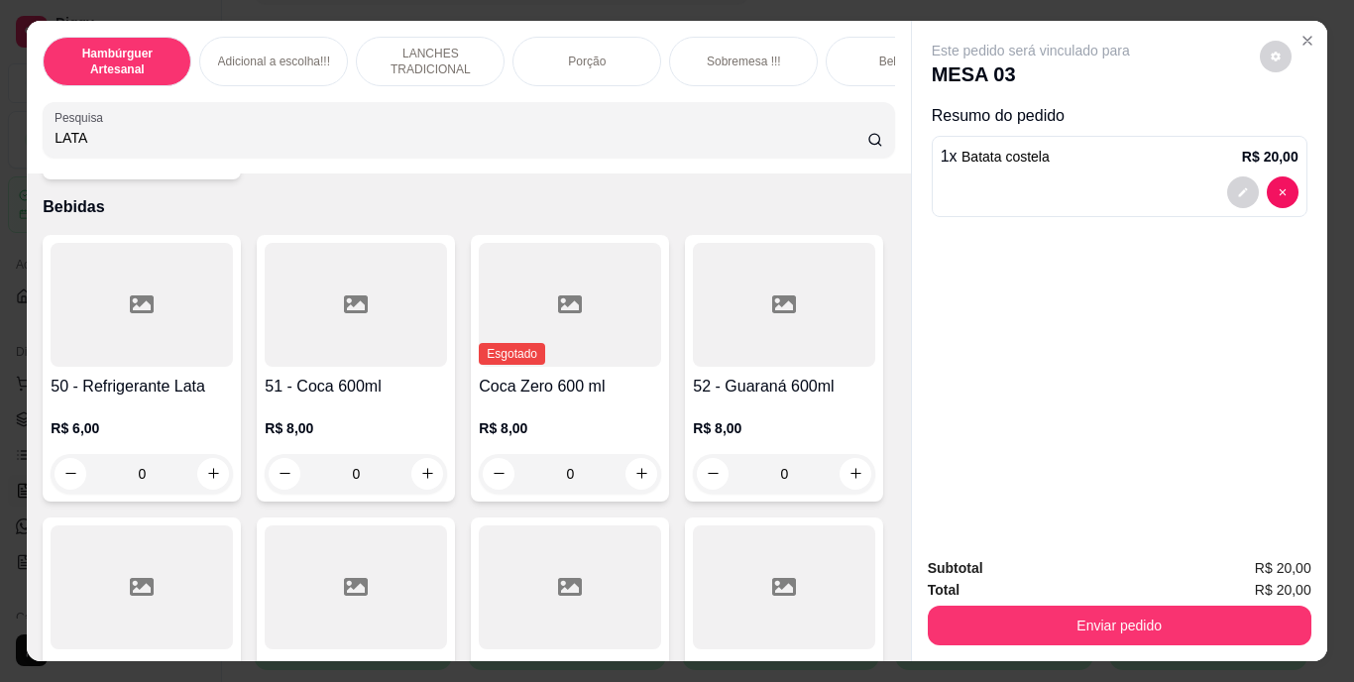
click at [404, 148] on input "LATA" at bounding box center [461, 138] width 813 height 20
type input "L"
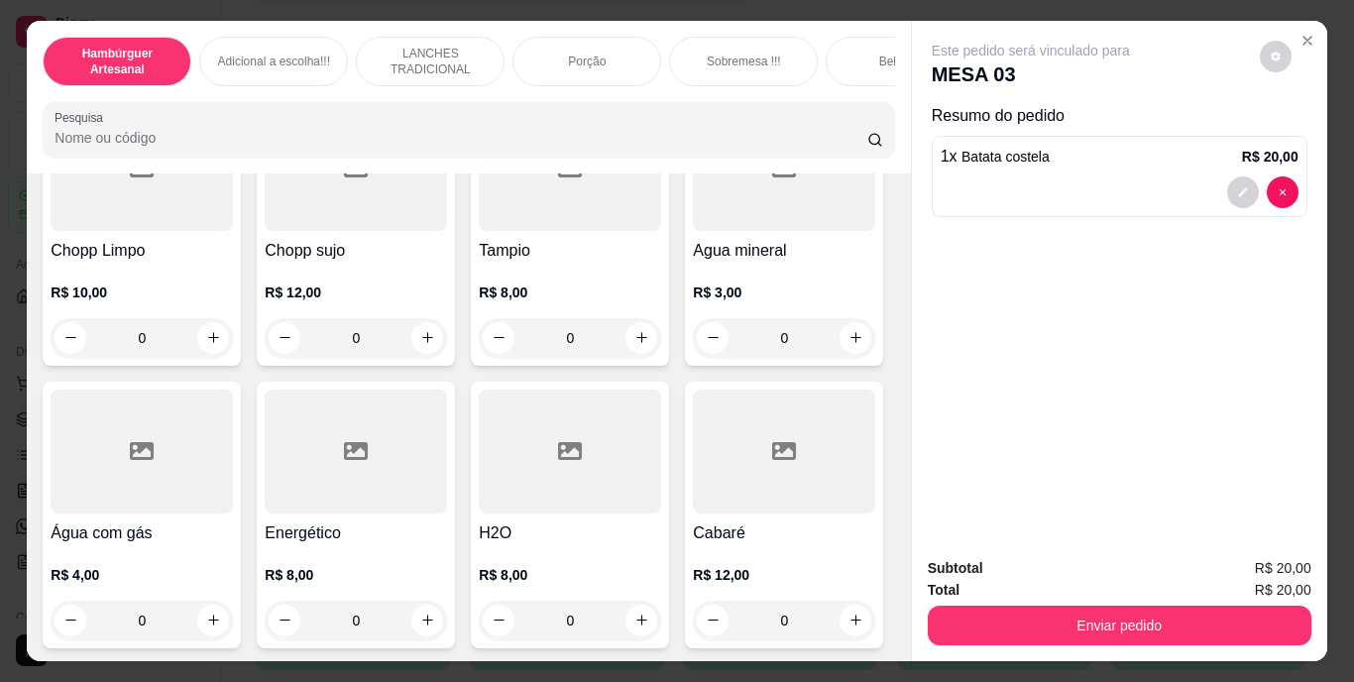
scroll to position [5611, 0]
type input "1"
click at [1228, 266] on button "decrease-product-quantity" at bounding box center [1242, 281] width 31 height 31
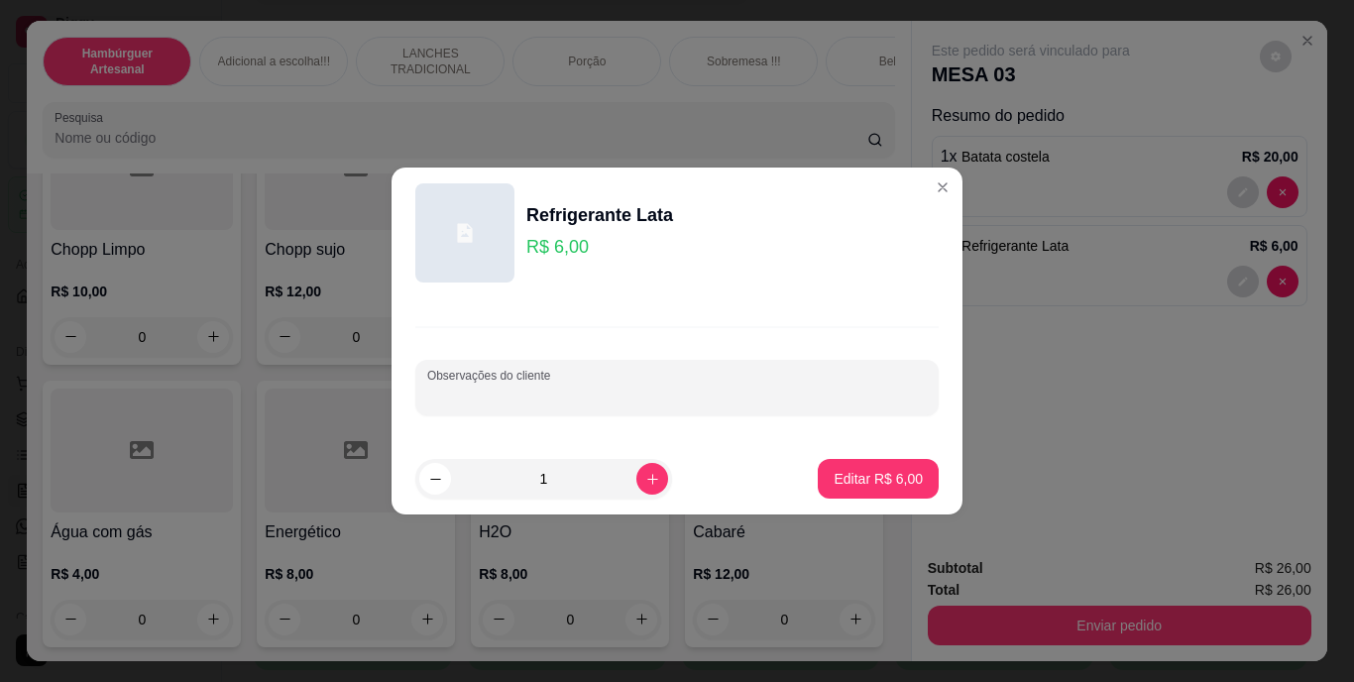
click at [850, 399] on input "Observações do cliente" at bounding box center [677, 396] width 500 height 20
drag, startPoint x: 850, startPoint y: 399, endPoint x: 860, endPoint y: 399, distance: 10.9
click at [860, 399] on input "C" at bounding box center [677, 396] width 500 height 20
type input "COCA"
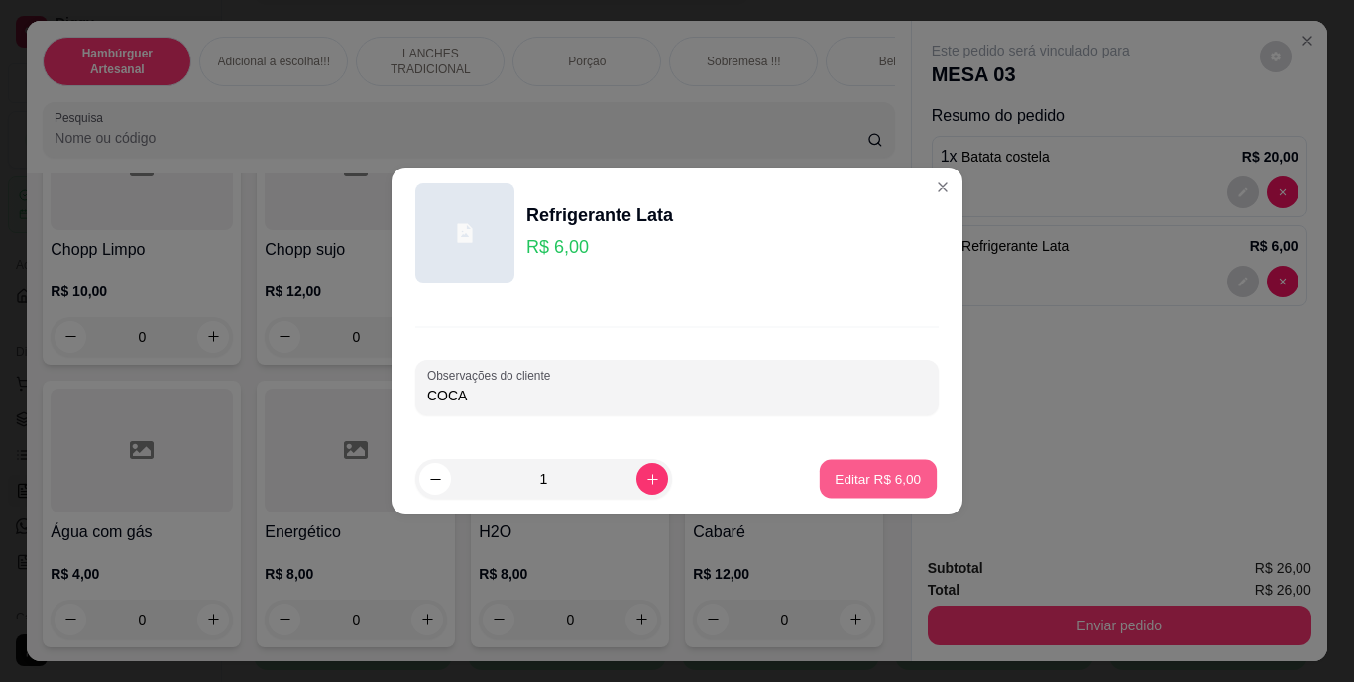
click at [856, 479] on p "Editar R$ 6,00" at bounding box center [879, 478] width 86 height 19
type input "0"
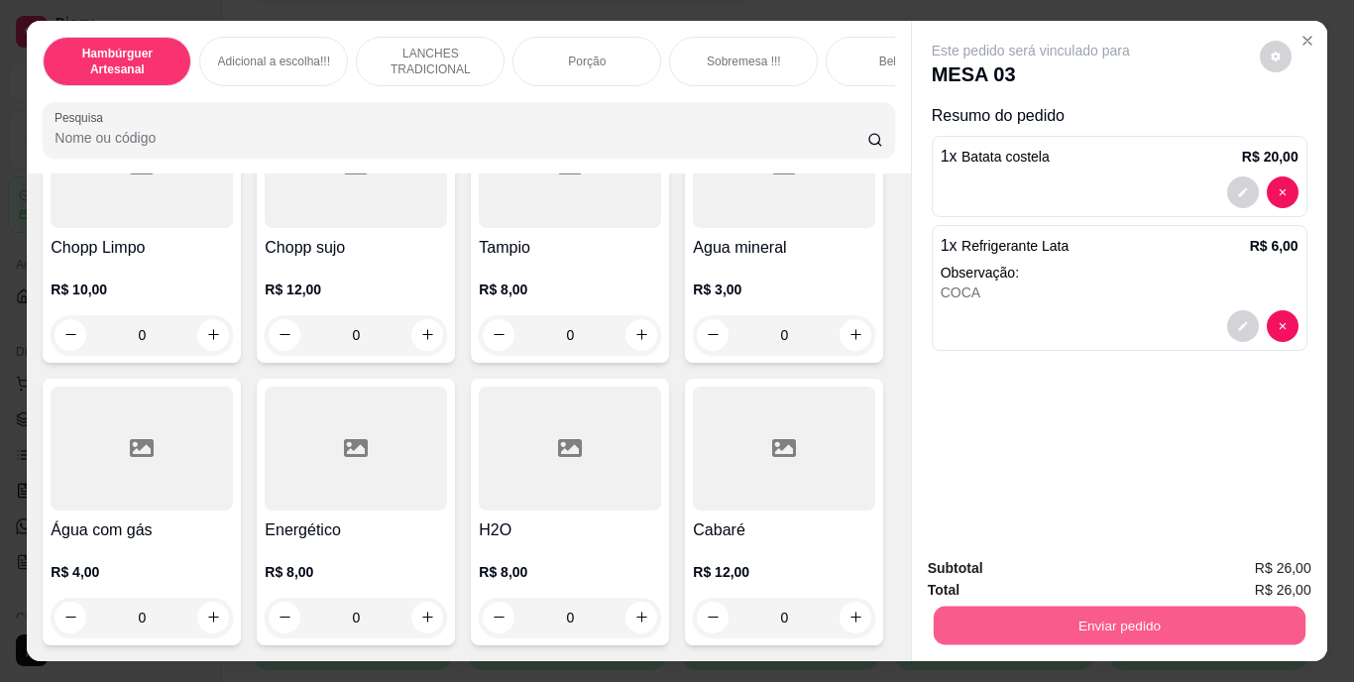
click at [1020, 635] on button "Enviar pedido" at bounding box center [1119, 626] width 372 height 39
click at [998, 567] on button "Não registrar e enviar pedido" at bounding box center [1054, 570] width 206 height 38
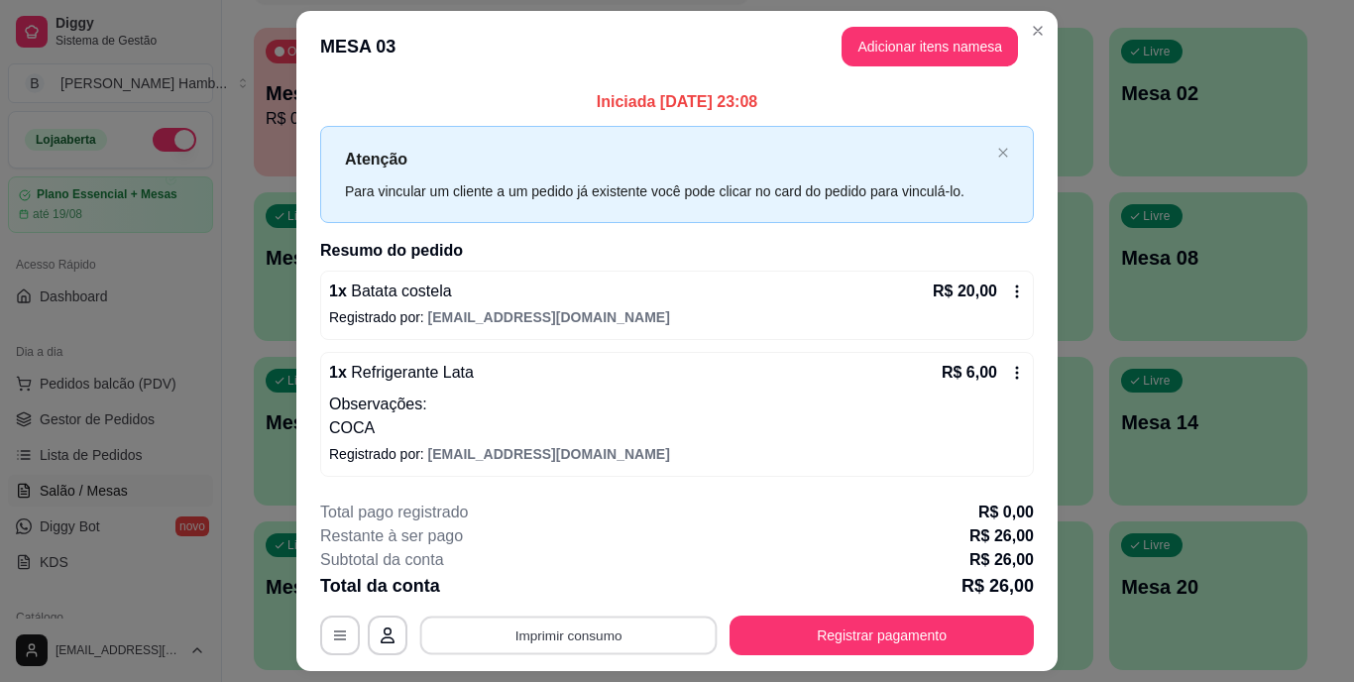
click at [635, 633] on button "Imprimir consumo" at bounding box center [568, 635] width 297 height 39
click at [602, 590] on button "IMPRESSORA" at bounding box center [567, 589] width 139 height 31
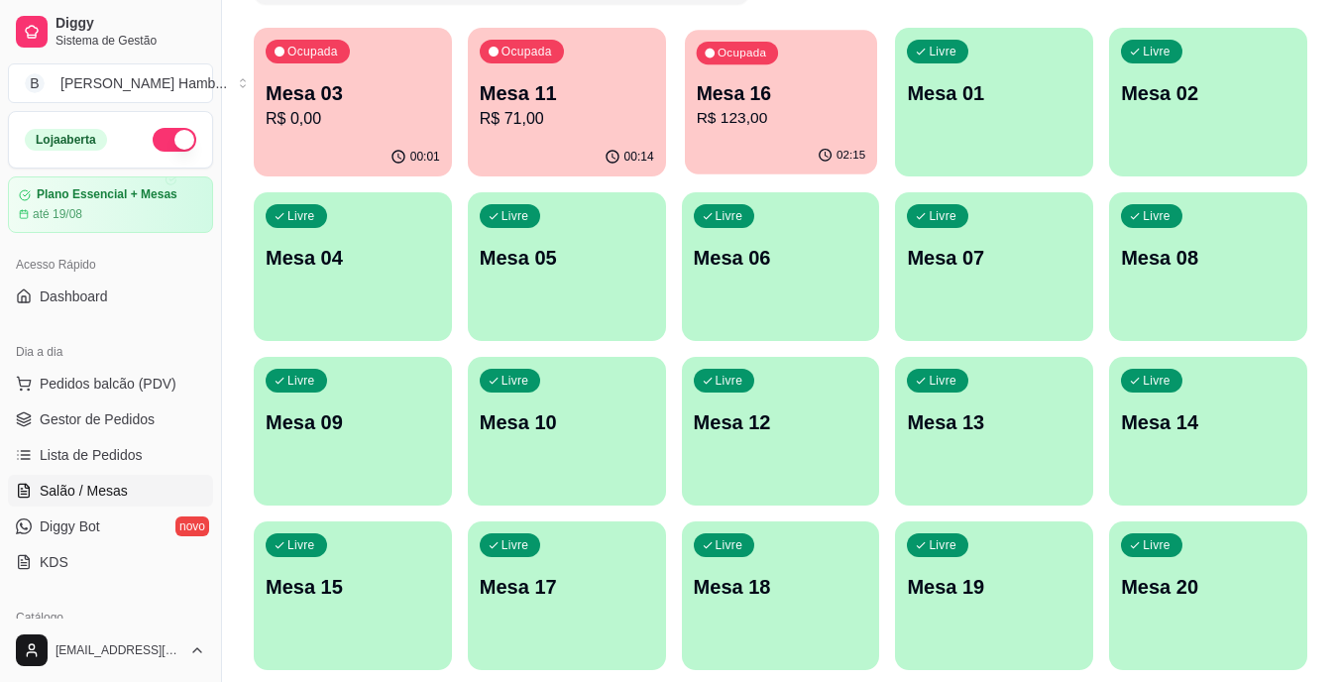
click at [716, 131] on div "Ocupada Mesa 16 R$ 123,00" at bounding box center [781, 83] width 192 height 107
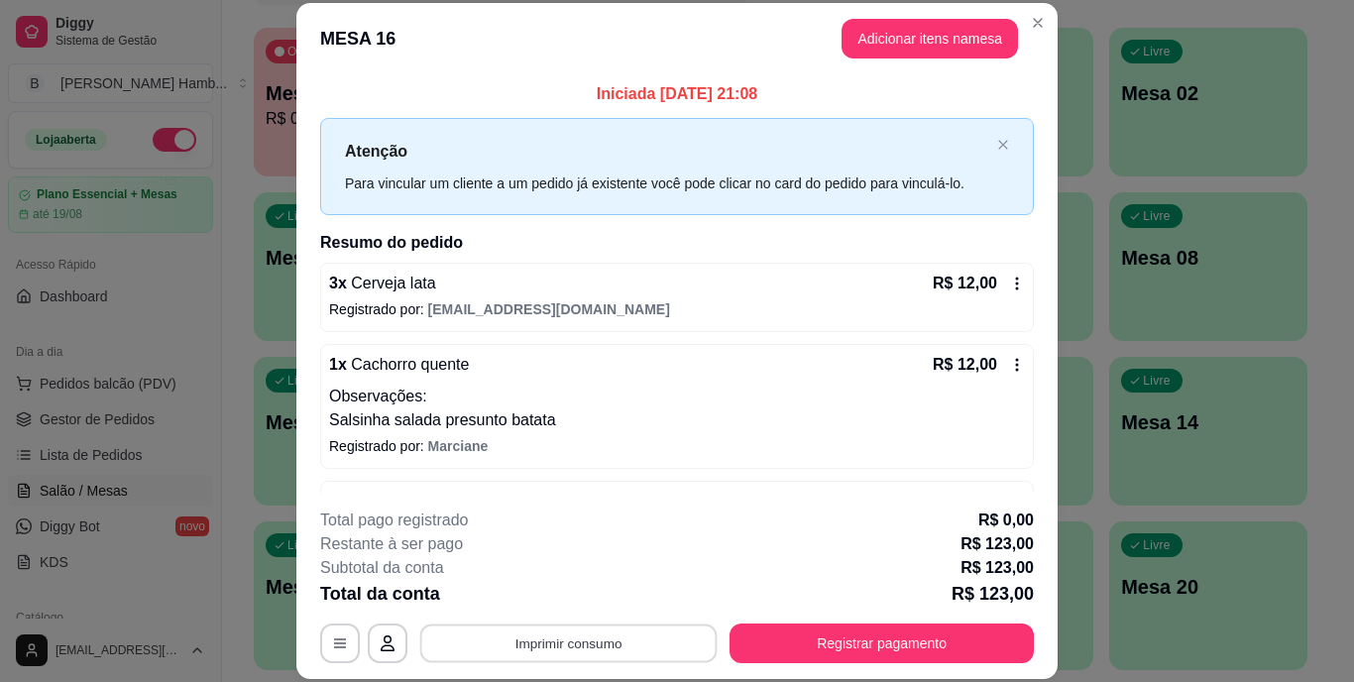
click at [667, 635] on button "Imprimir consumo" at bounding box center [568, 643] width 297 height 39
click at [595, 595] on button "IMPRESSORA" at bounding box center [567, 597] width 139 height 31
click at [900, 27] on button "Adicionar itens na mesa" at bounding box center [930, 39] width 176 height 40
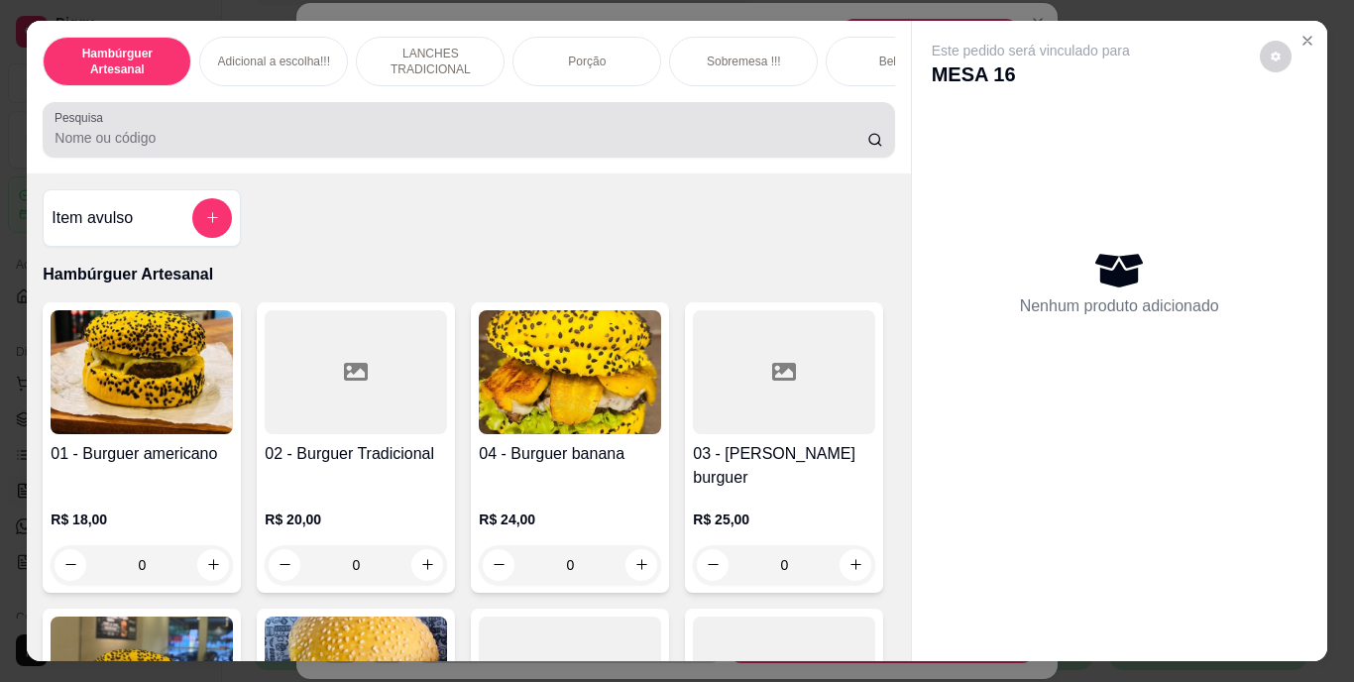
click at [788, 126] on div at bounding box center [469, 130] width 828 height 40
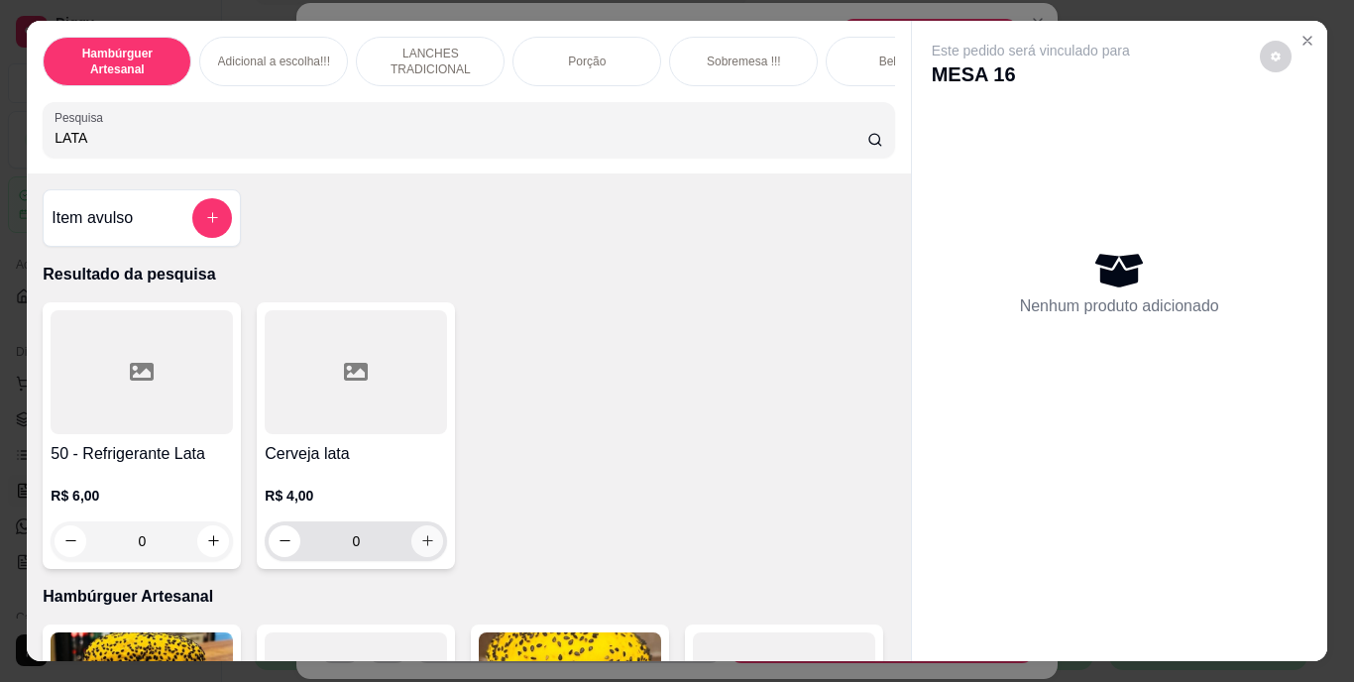
type input "LATA"
click at [426, 548] on icon "increase-product-quantity" at bounding box center [427, 540] width 15 height 15
type input "1"
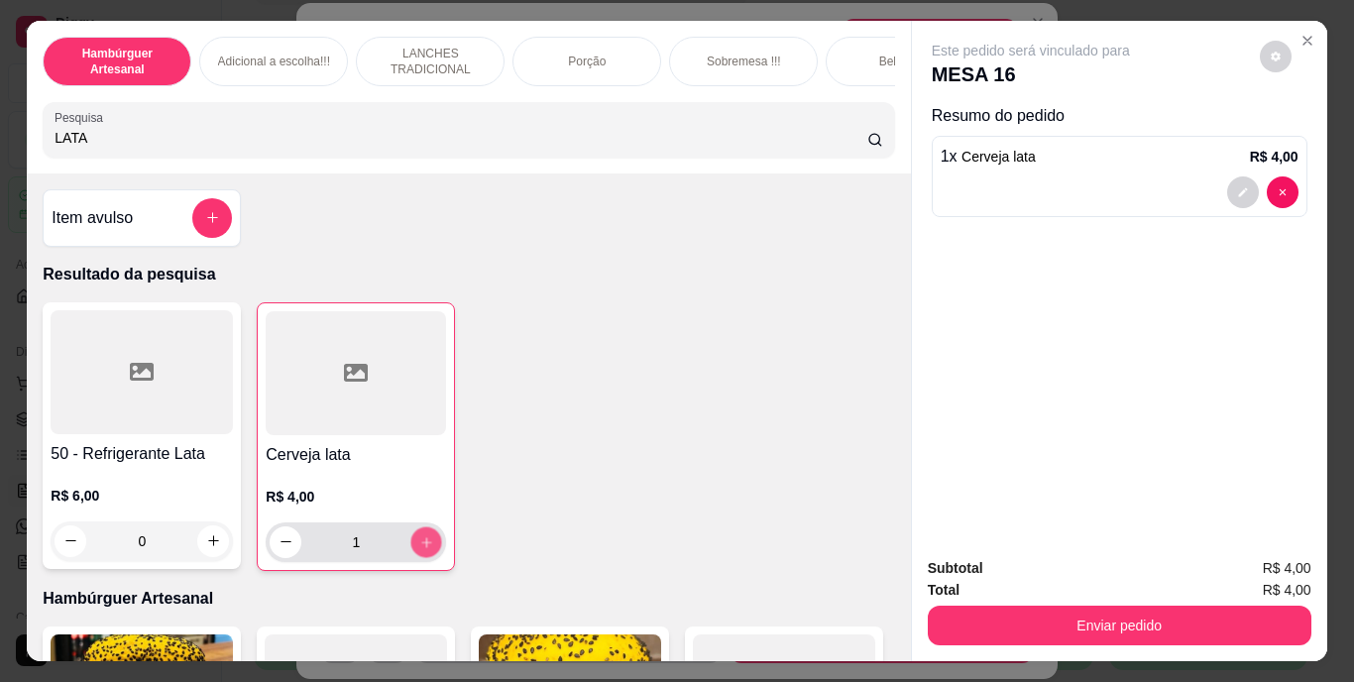
click at [426, 548] on icon "increase-product-quantity" at bounding box center [426, 541] width 15 height 15
type input "2"
click at [426, 548] on icon "increase-product-quantity" at bounding box center [426, 541] width 15 height 15
type input "3"
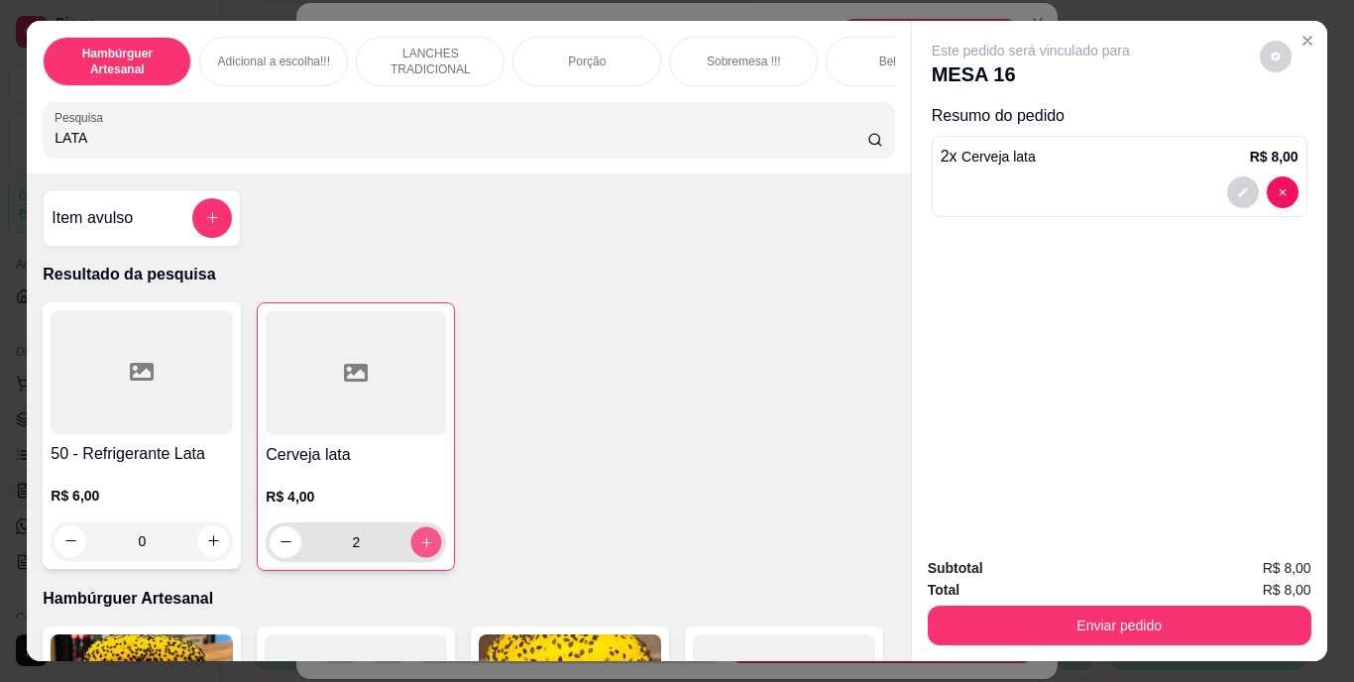
type input "3"
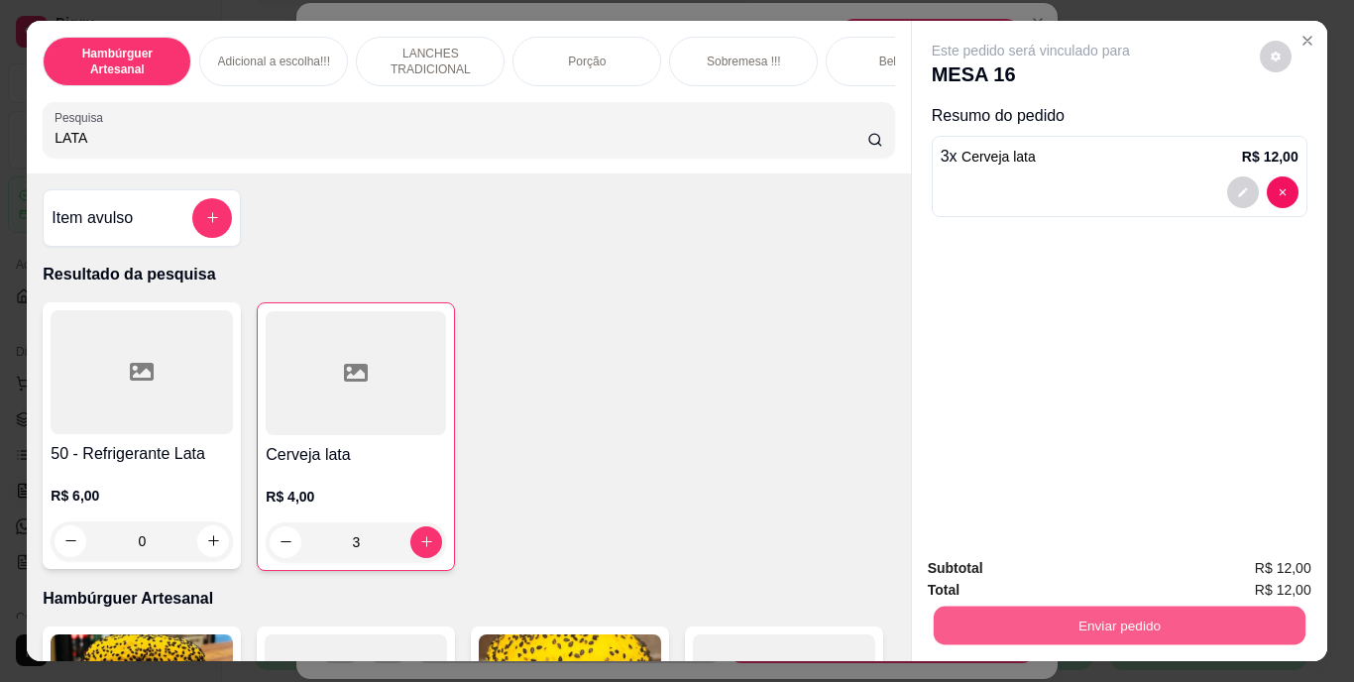
click at [975, 617] on button "Enviar pedido" at bounding box center [1119, 626] width 372 height 39
click at [1006, 573] on button "Não registrar e enviar pedido" at bounding box center [1054, 569] width 200 height 37
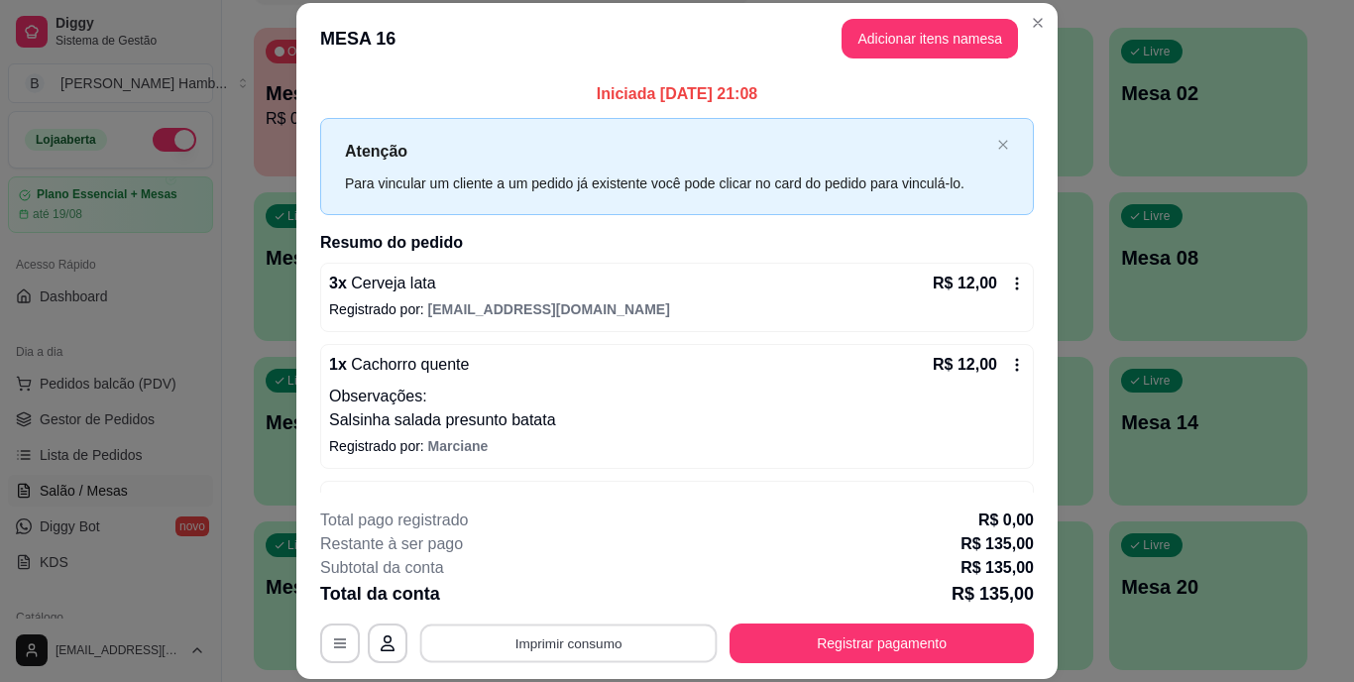
click at [652, 630] on button "Imprimir consumo" at bounding box center [568, 643] width 297 height 39
click at [607, 597] on button "IMPRESSORA" at bounding box center [567, 597] width 139 height 31
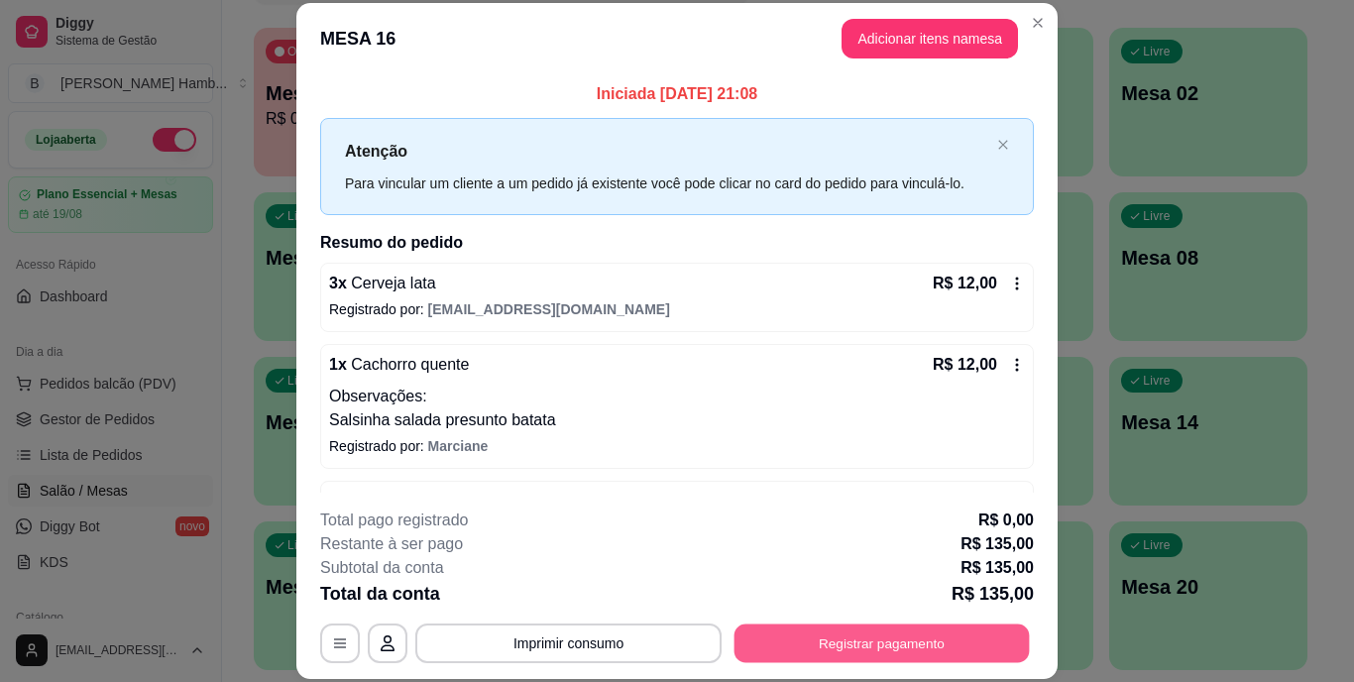
click at [793, 637] on button "Registrar pagamento" at bounding box center [882, 643] width 295 height 39
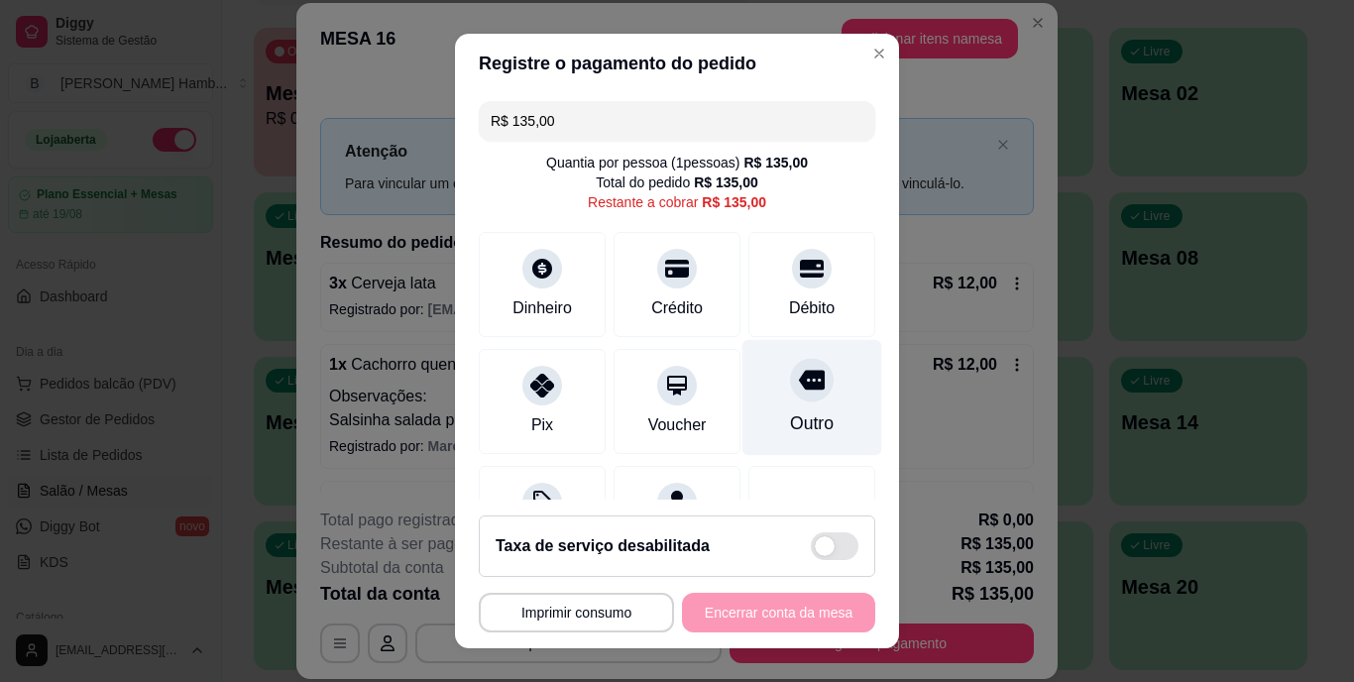
click at [799, 387] on div at bounding box center [812, 381] width 44 height 44
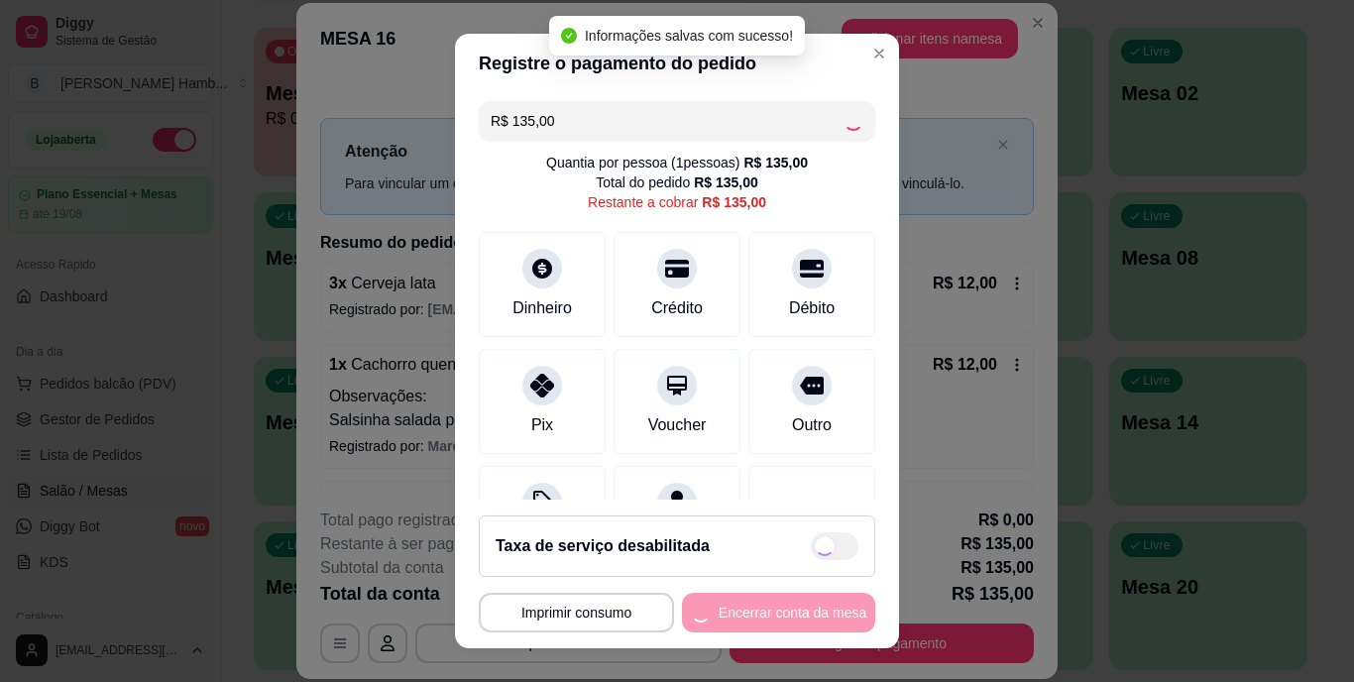
type input "R$ 0,00"
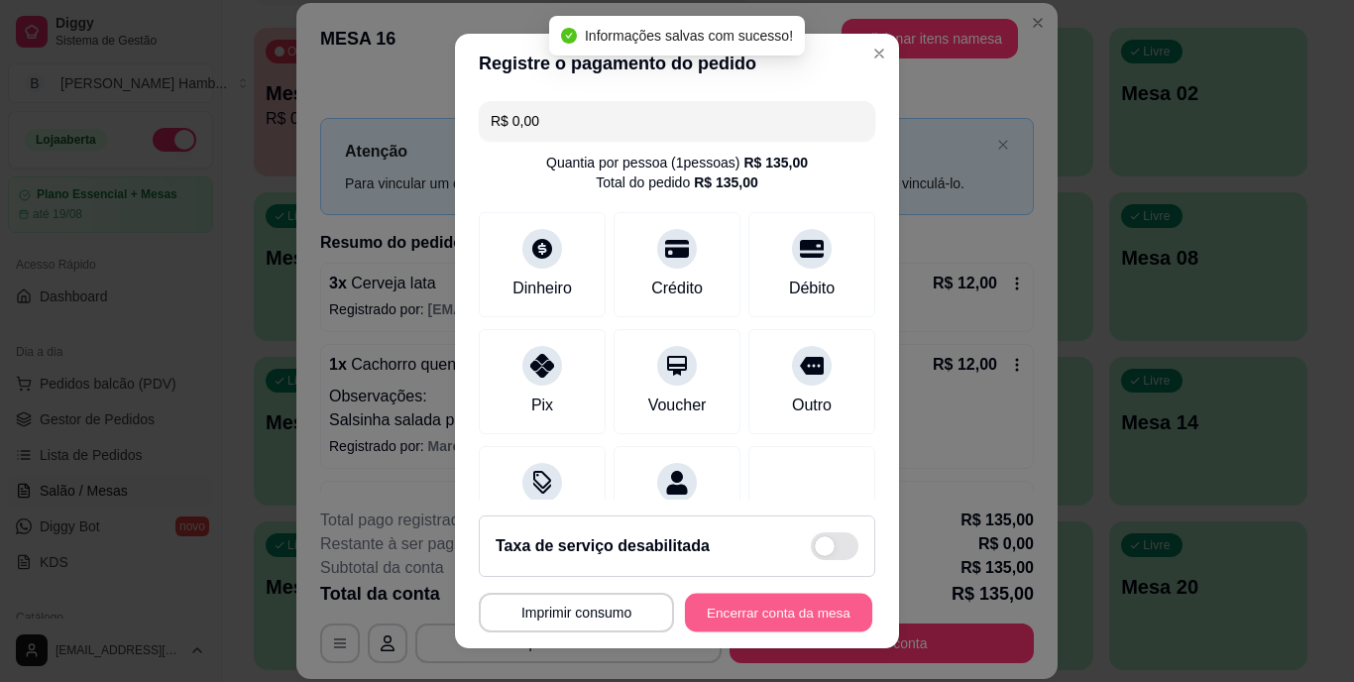
click at [737, 611] on button "Encerrar conta da mesa" at bounding box center [778, 612] width 187 height 39
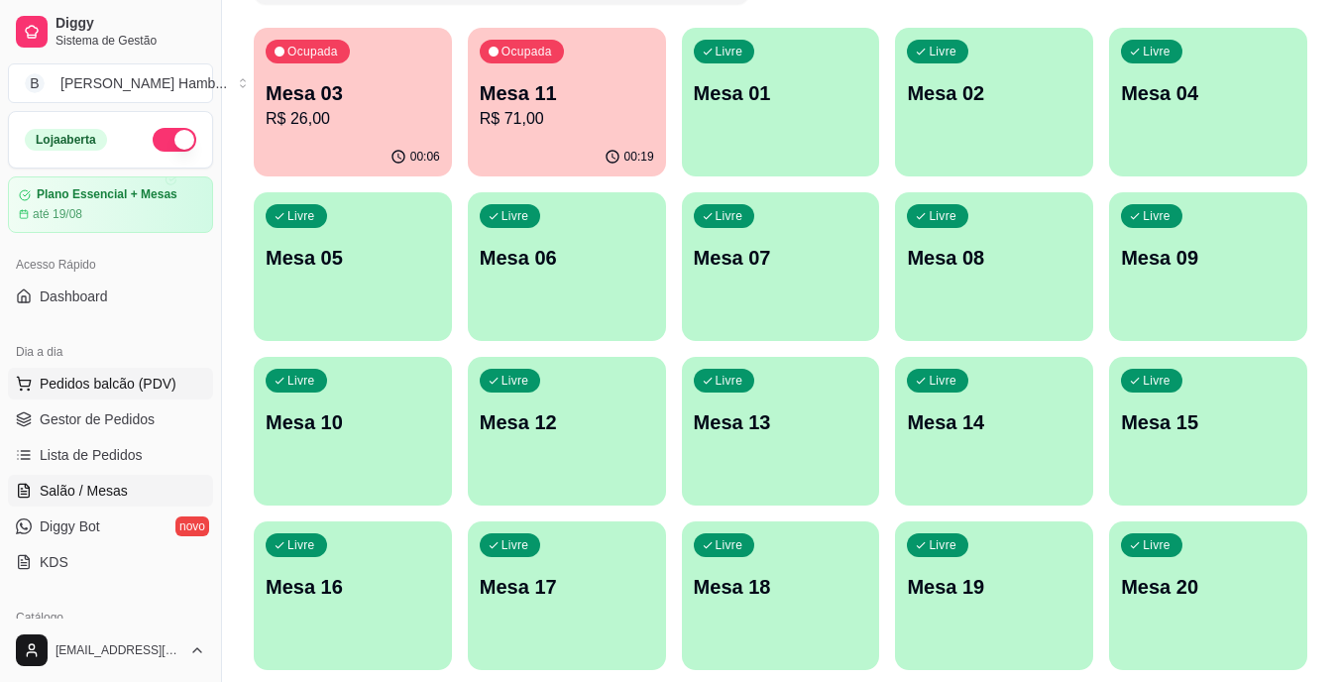
click at [113, 377] on span "Pedidos balcão (PDV)" at bounding box center [108, 384] width 137 height 20
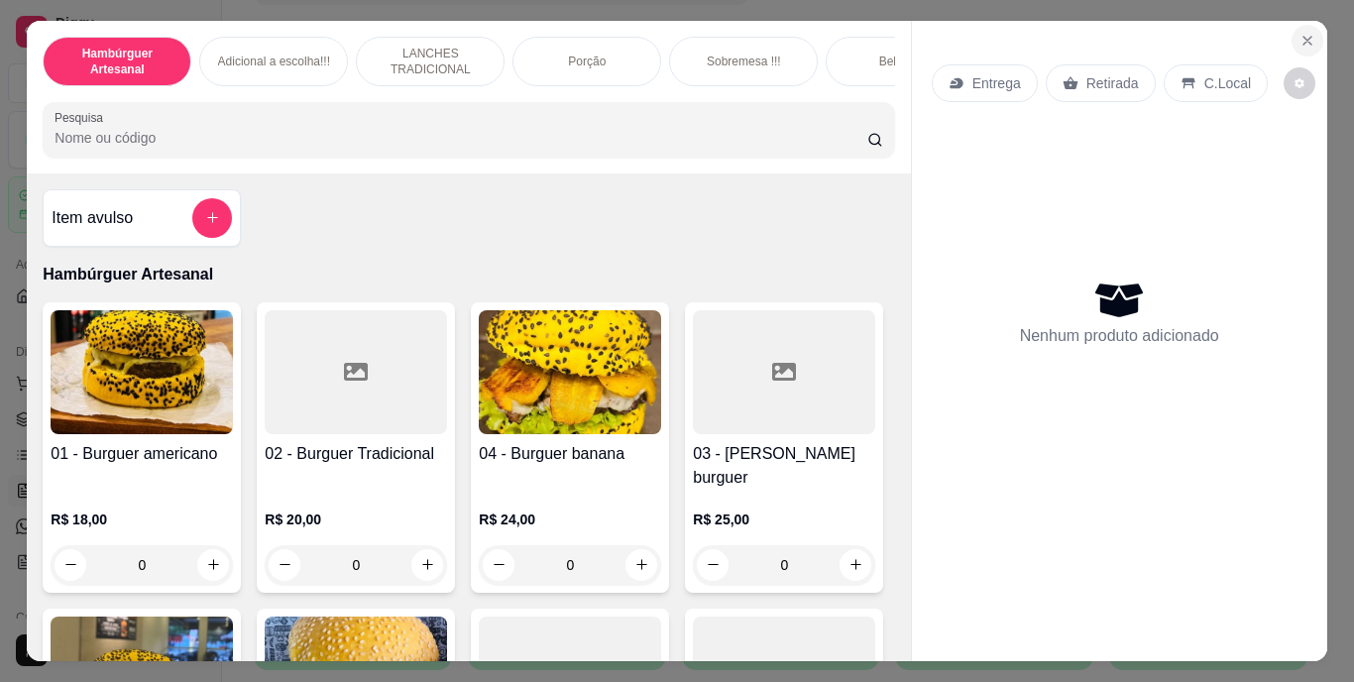
click at [1300, 33] on icon "Close" at bounding box center [1308, 41] width 16 height 16
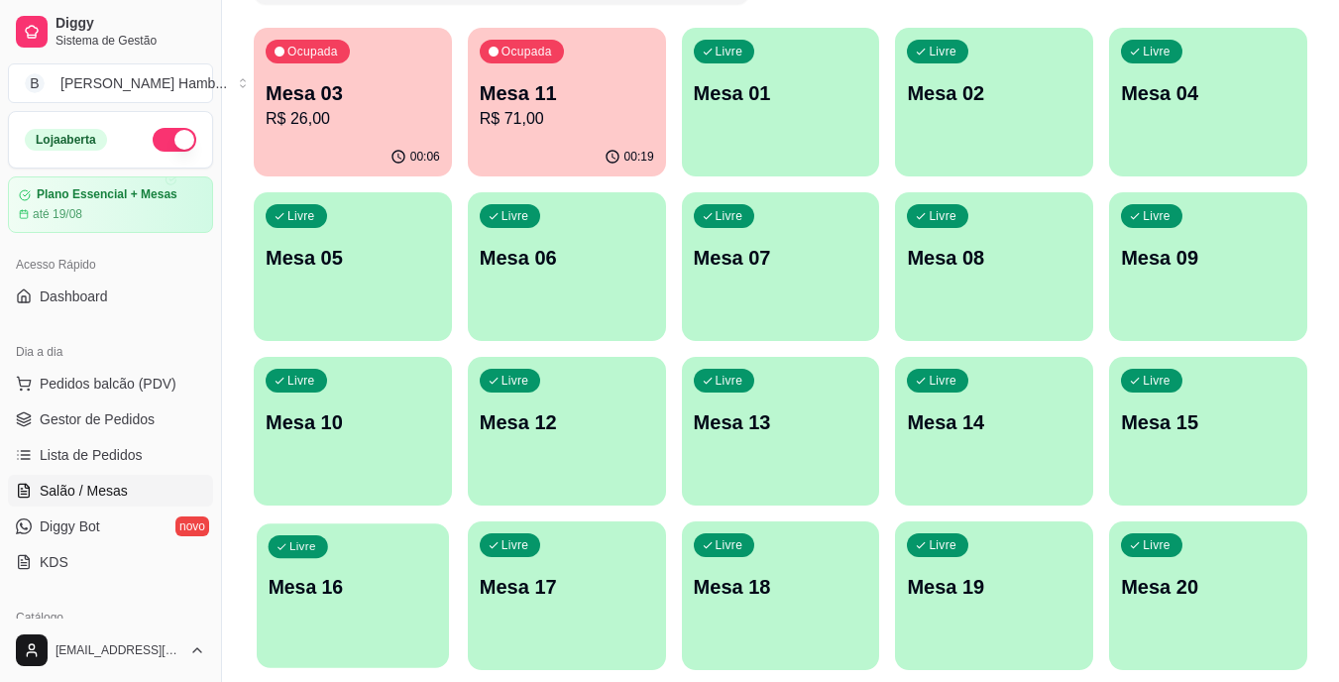
click at [428, 602] on div "Livre Mesa 16" at bounding box center [353, 583] width 192 height 121
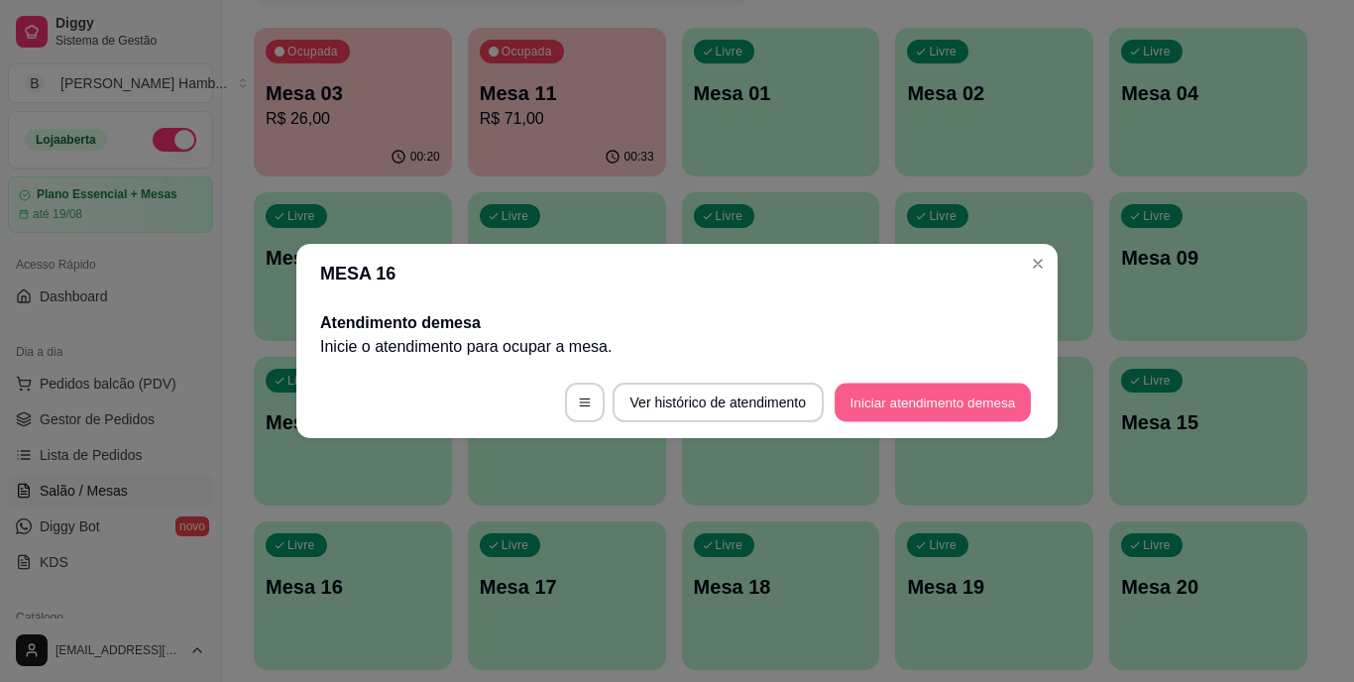
click at [919, 400] on button "Iniciar atendimento de mesa" at bounding box center [933, 403] width 196 height 39
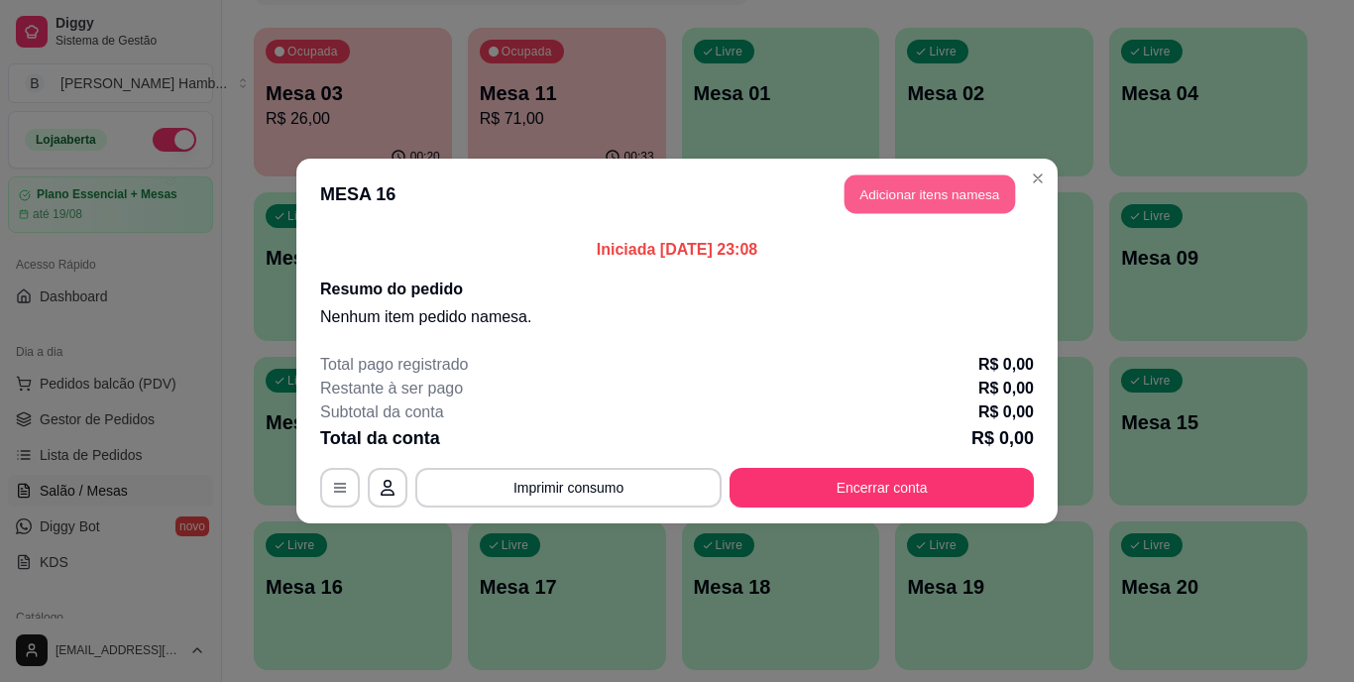
click at [955, 193] on button "Adicionar itens na mesa" at bounding box center [930, 194] width 171 height 39
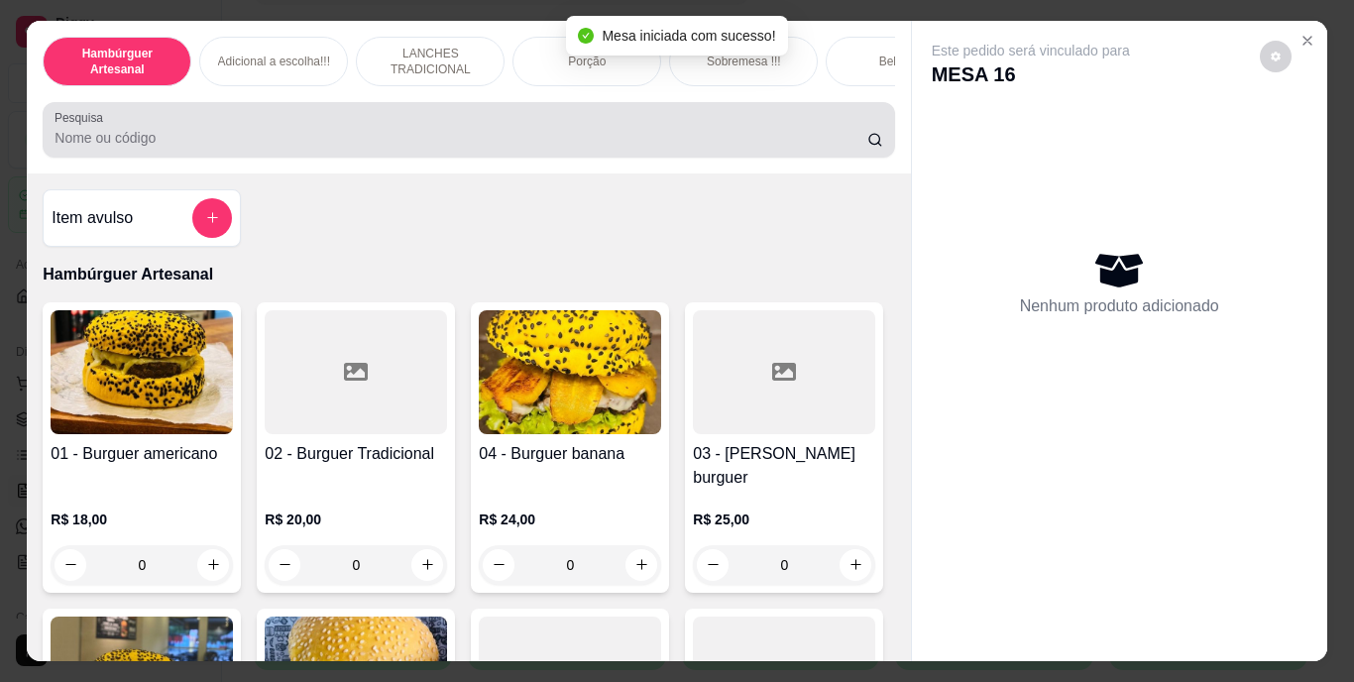
click at [763, 125] on div at bounding box center [469, 130] width 828 height 40
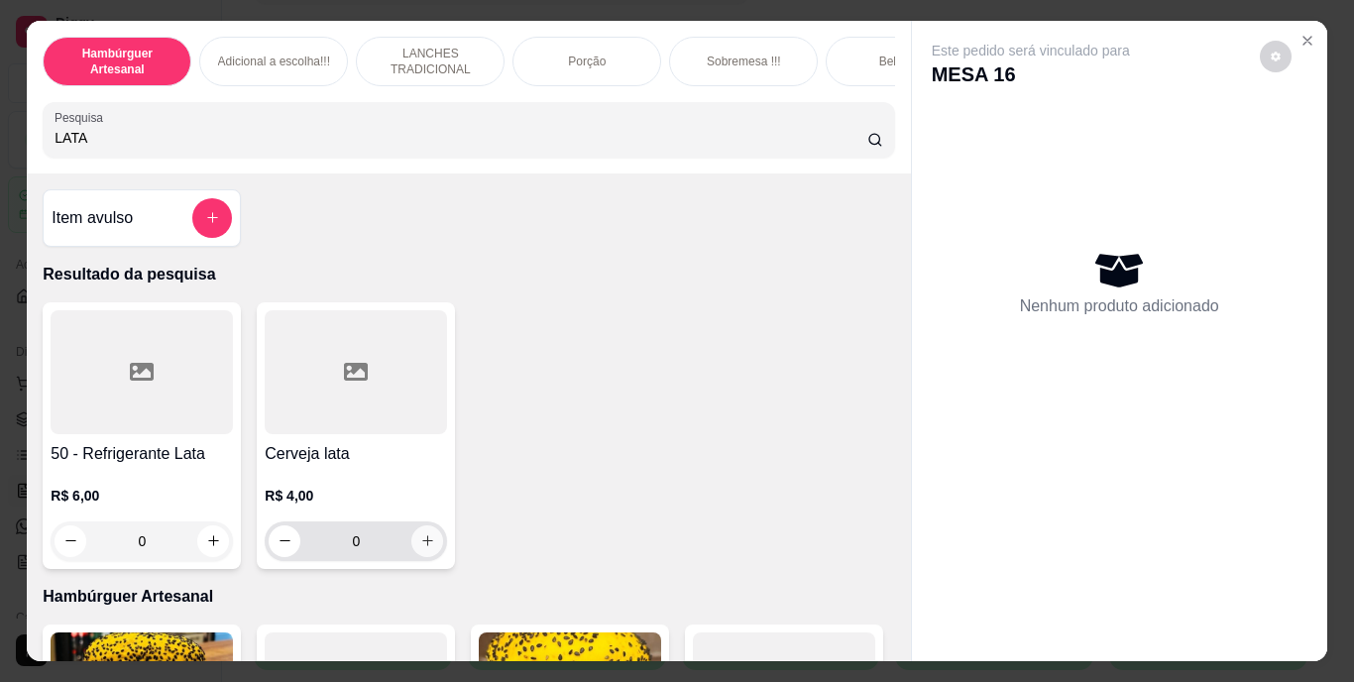
type input "LATA"
click at [421, 545] on icon "increase-product-quantity" at bounding box center [427, 540] width 15 height 15
type input "1"
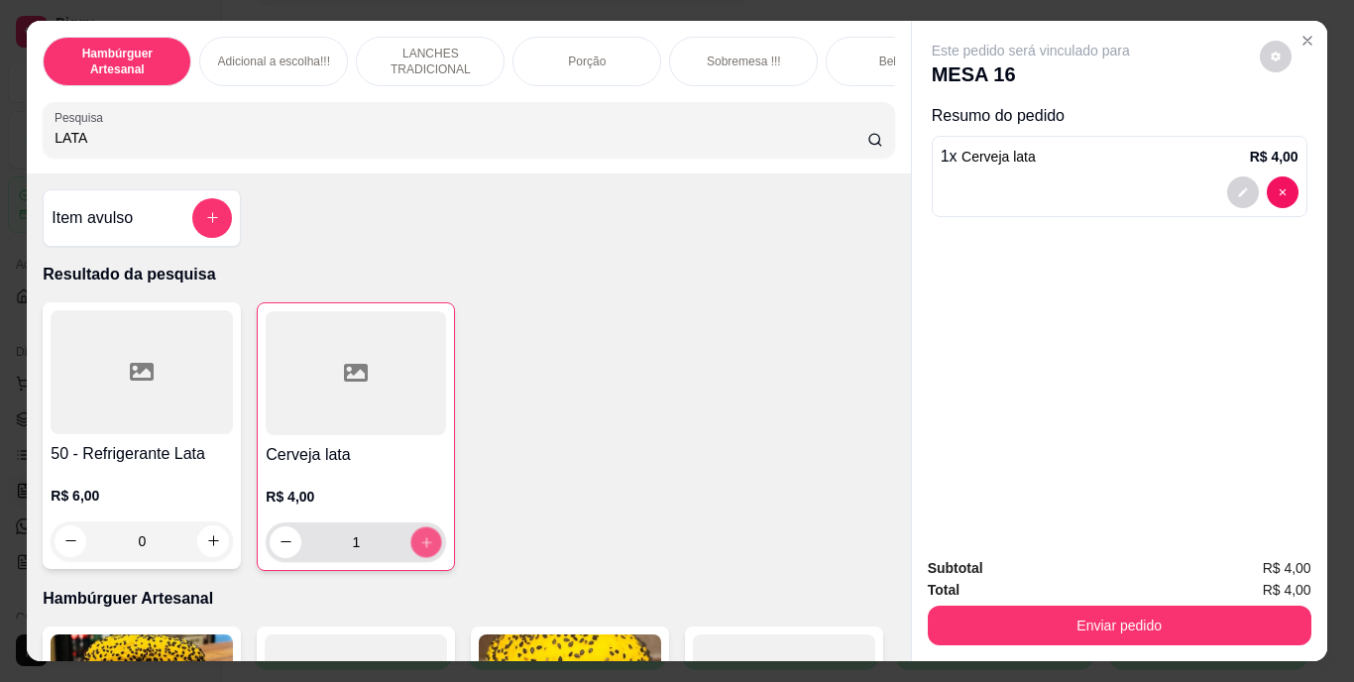
click at [421, 545] on icon "increase-product-quantity" at bounding box center [426, 541] width 15 height 15
type input "2"
click at [421, 545] on icon "increase-product-quantity" at bounding box center [426, 541] width 15 height 15
type input "3"
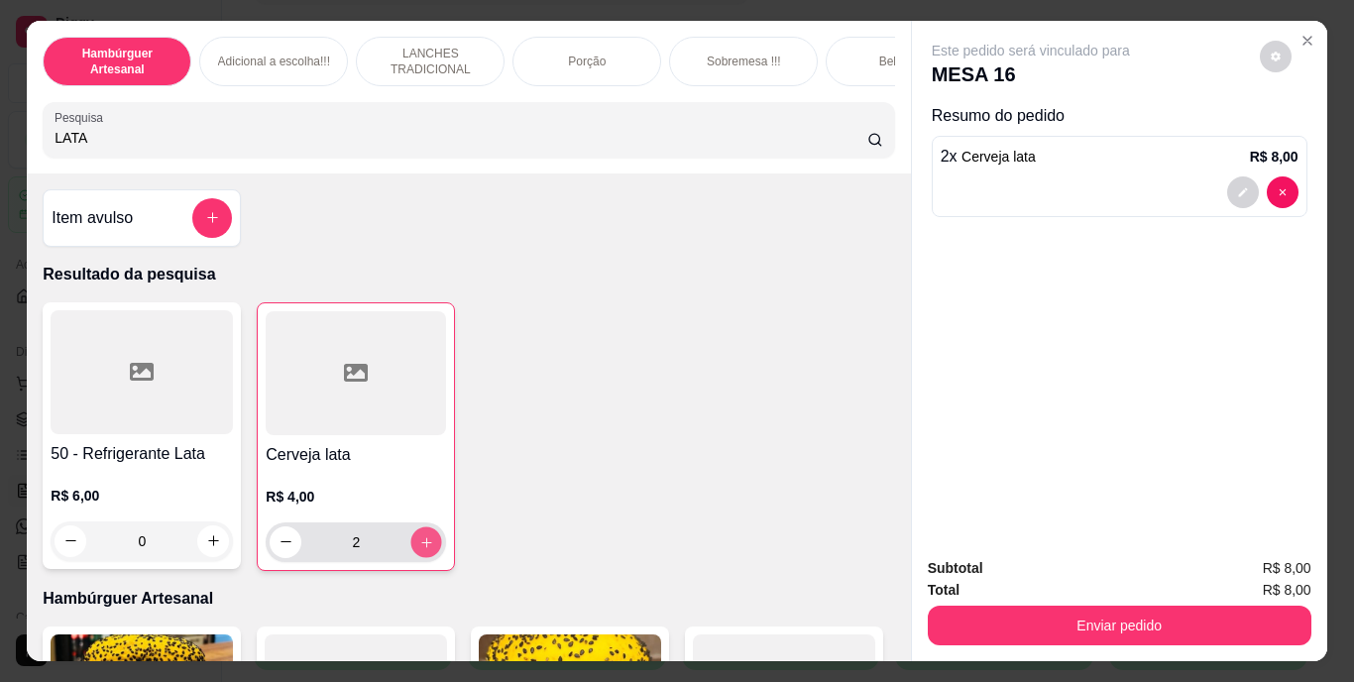
type input "3"
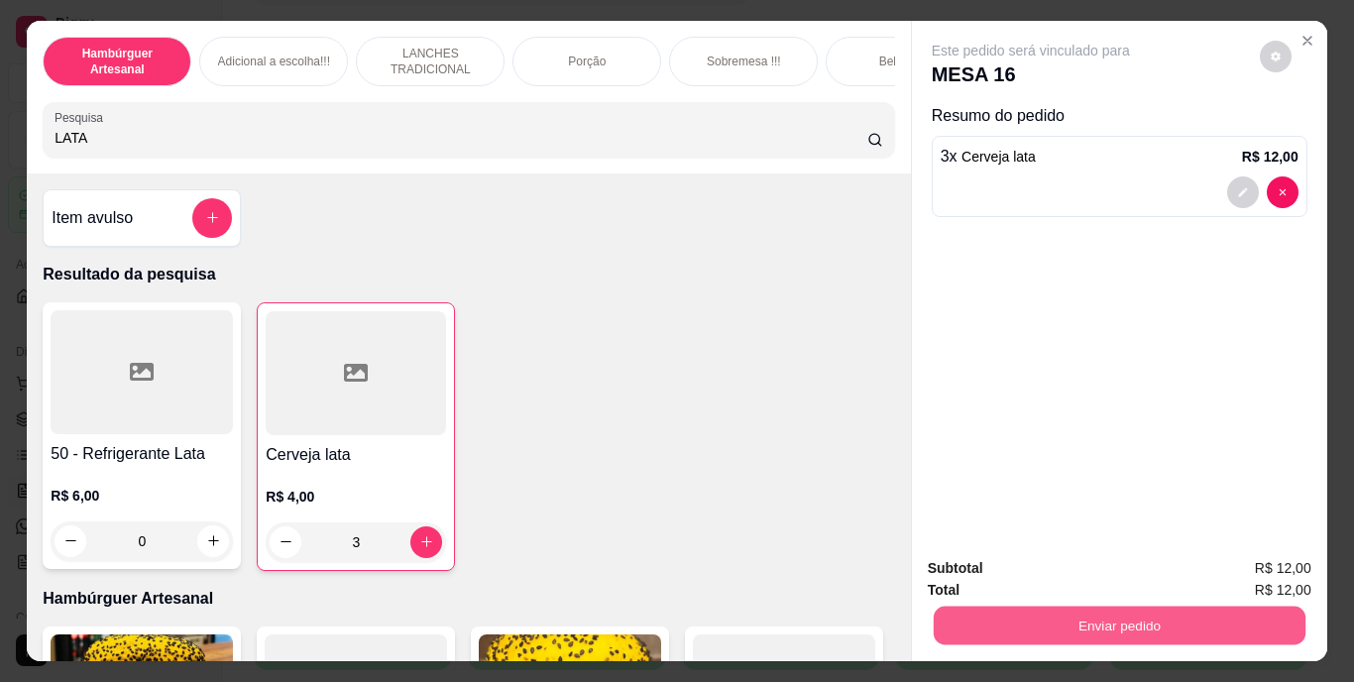
click at [1038, 613] on button "Enviar pedido" at bounding box center [1119, 626] width 372 height 39
click at [1015, 552] on button "Não registrar e enviar pedido" at bounding box center [1054, 569] width 200 height 37
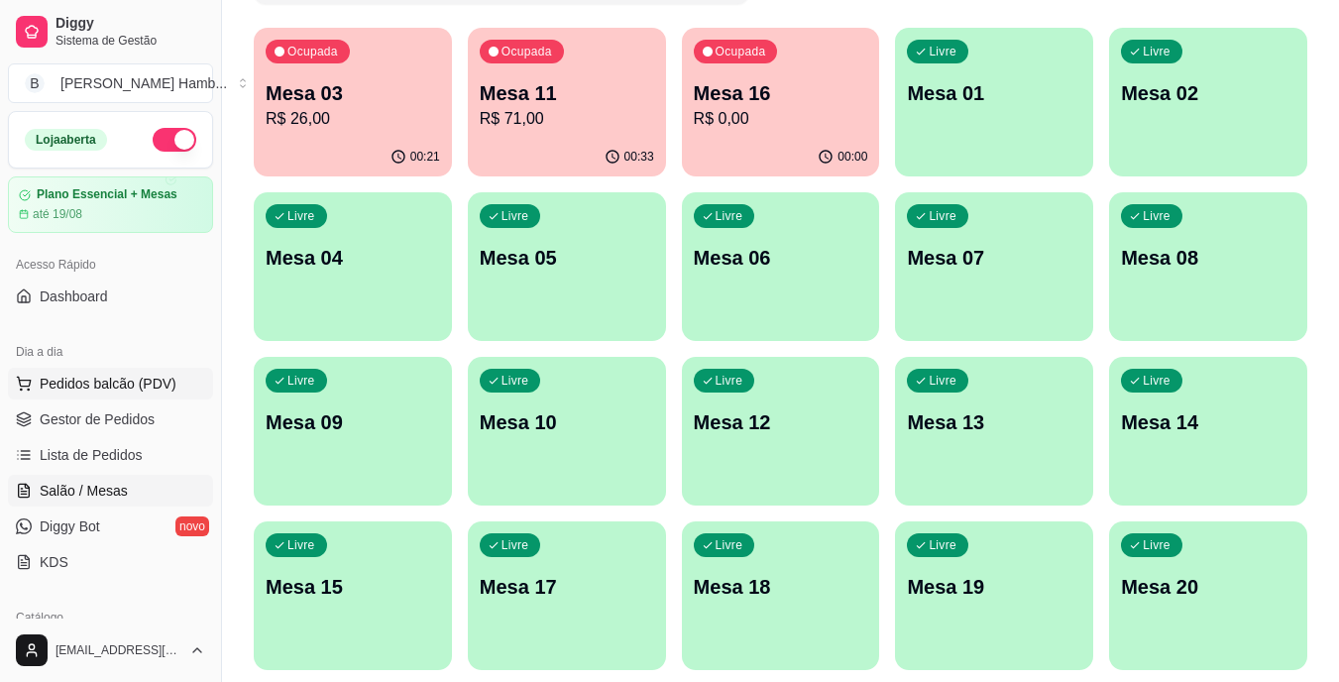
click at [179, 379] on button "Pedidos balcão (PDV)" at bounding box center [110, 384] width 205 height 32
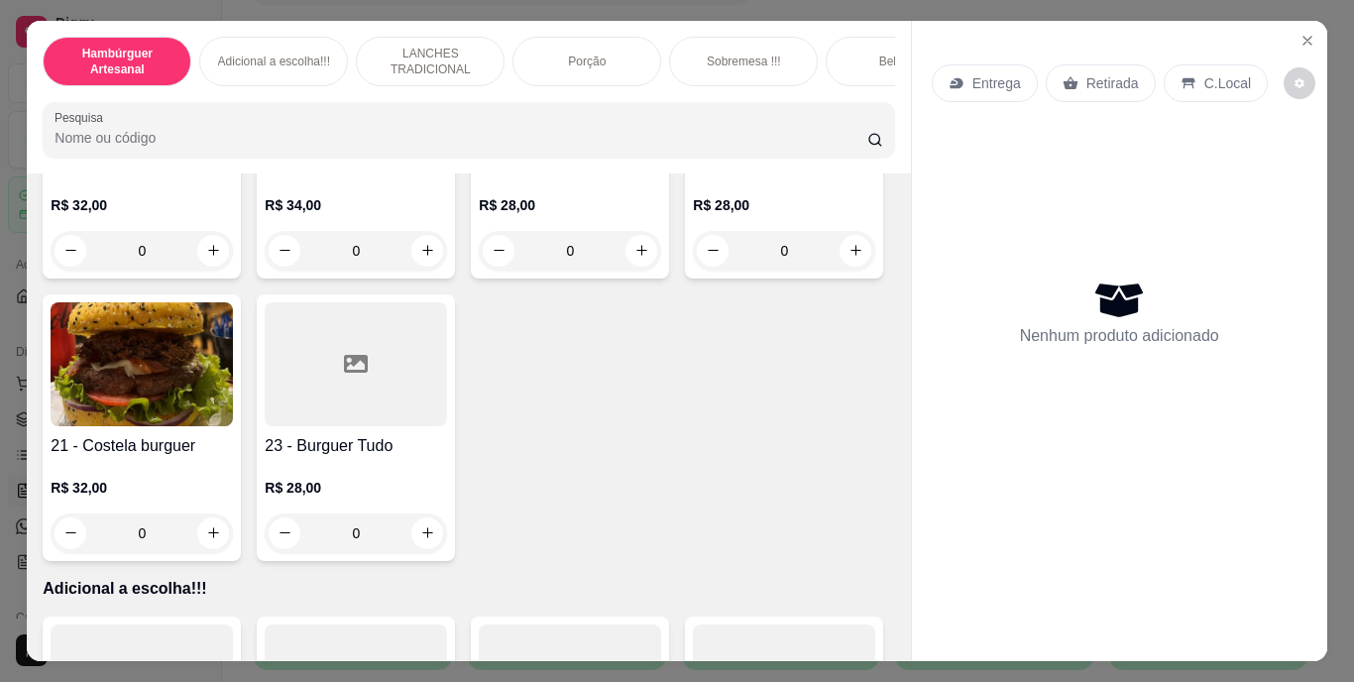
scroll to position [1930, 0]
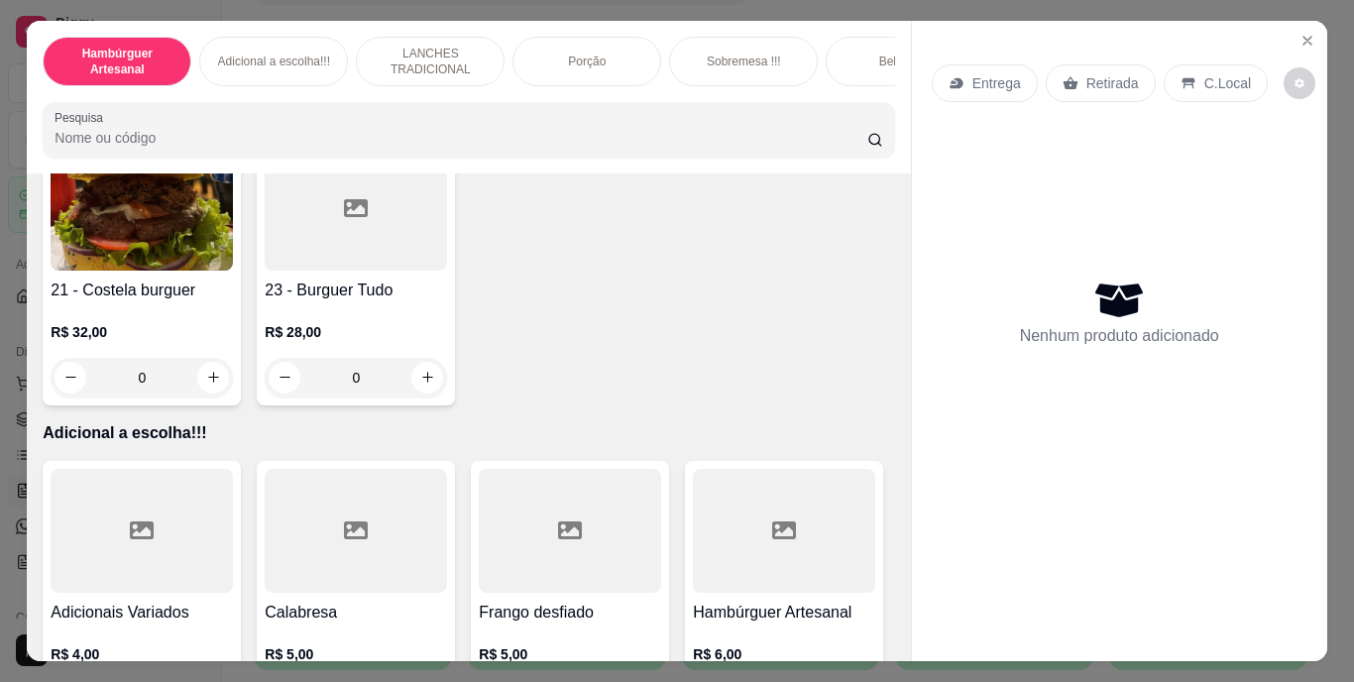
type input "1"
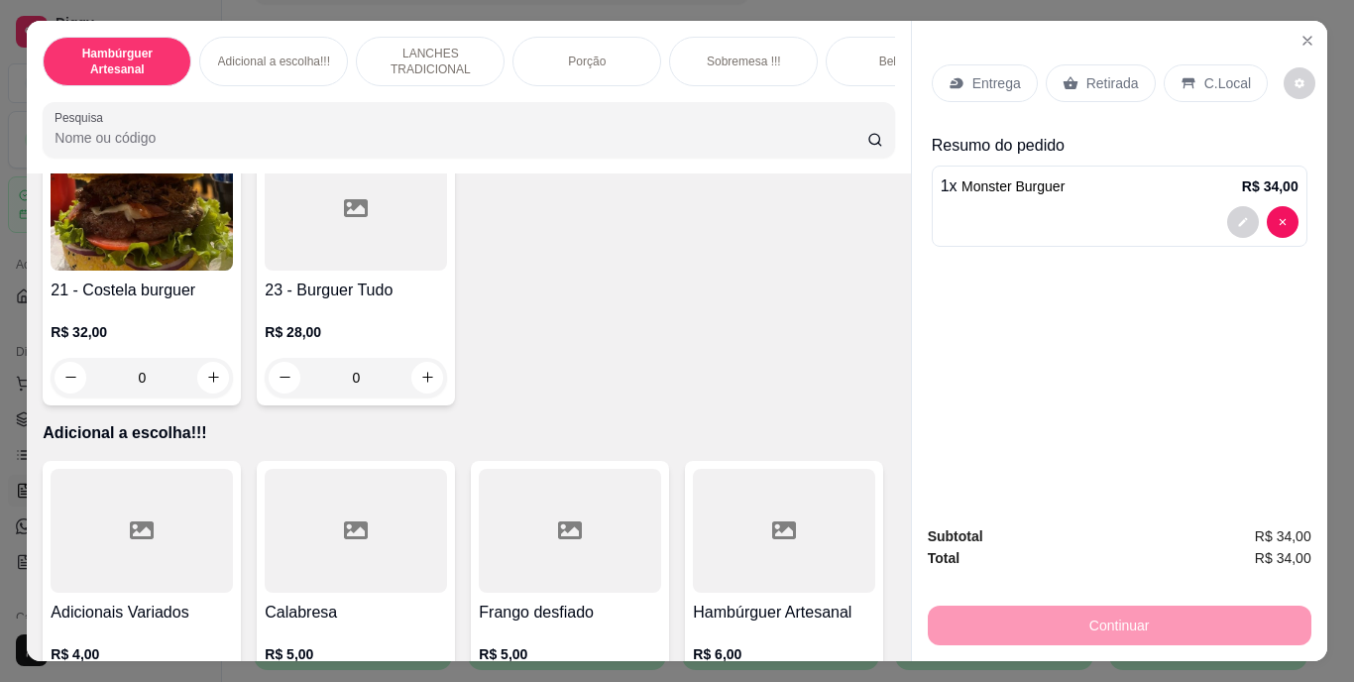
scroll to position [1931, 0]
click at [398, 136] on input "Pesquisa" at bounding box center [461, 138] width 813 height 20
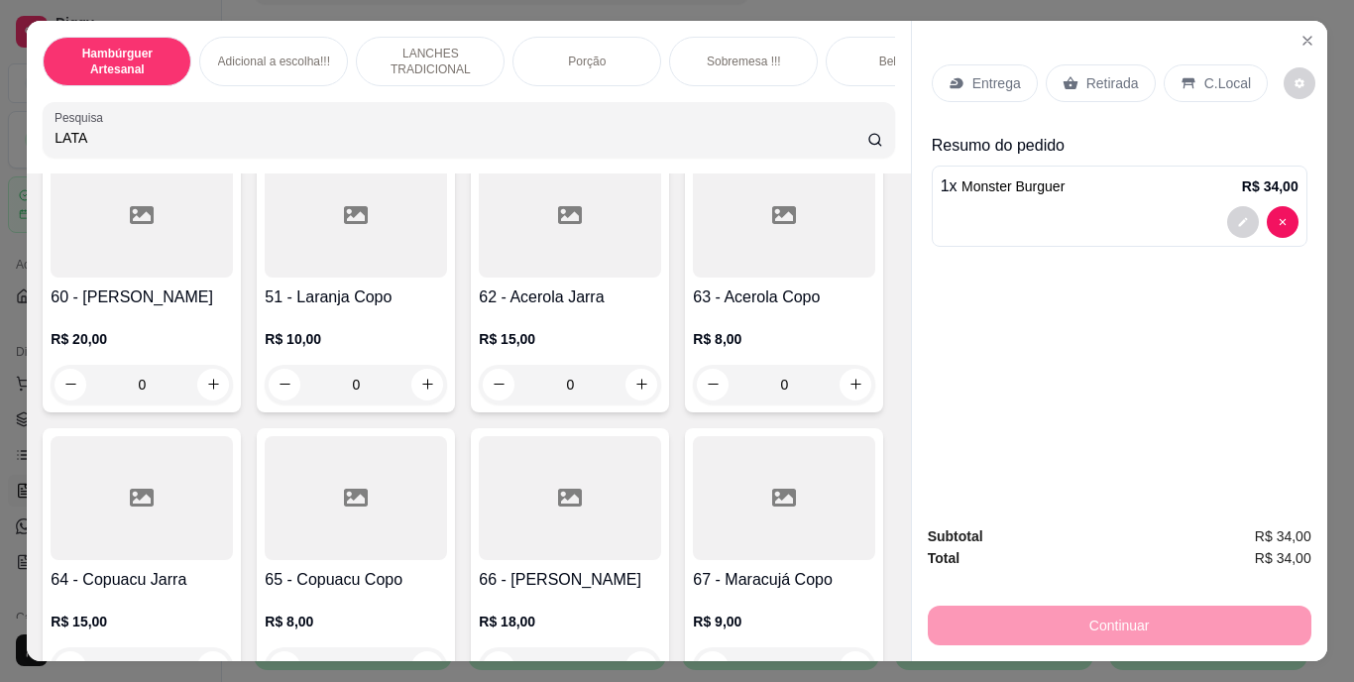
scroll to position [6955, 0]
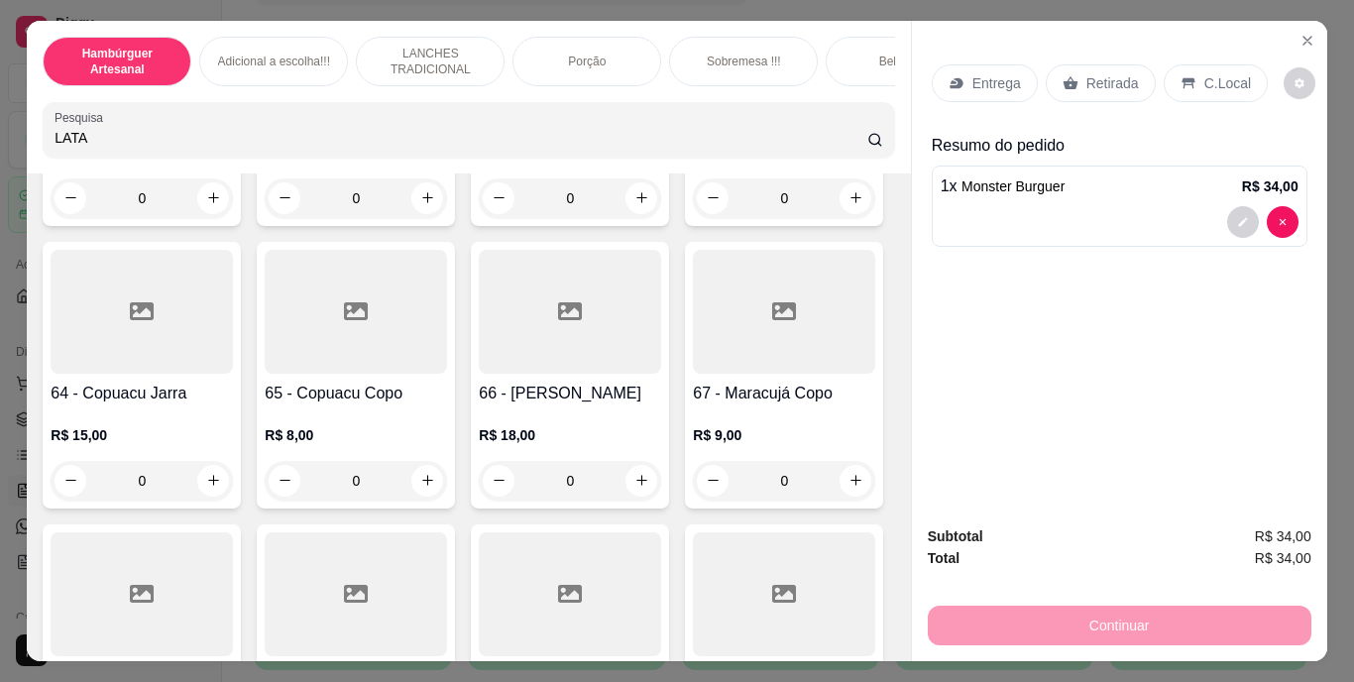
type input "LATA"
type input "1"
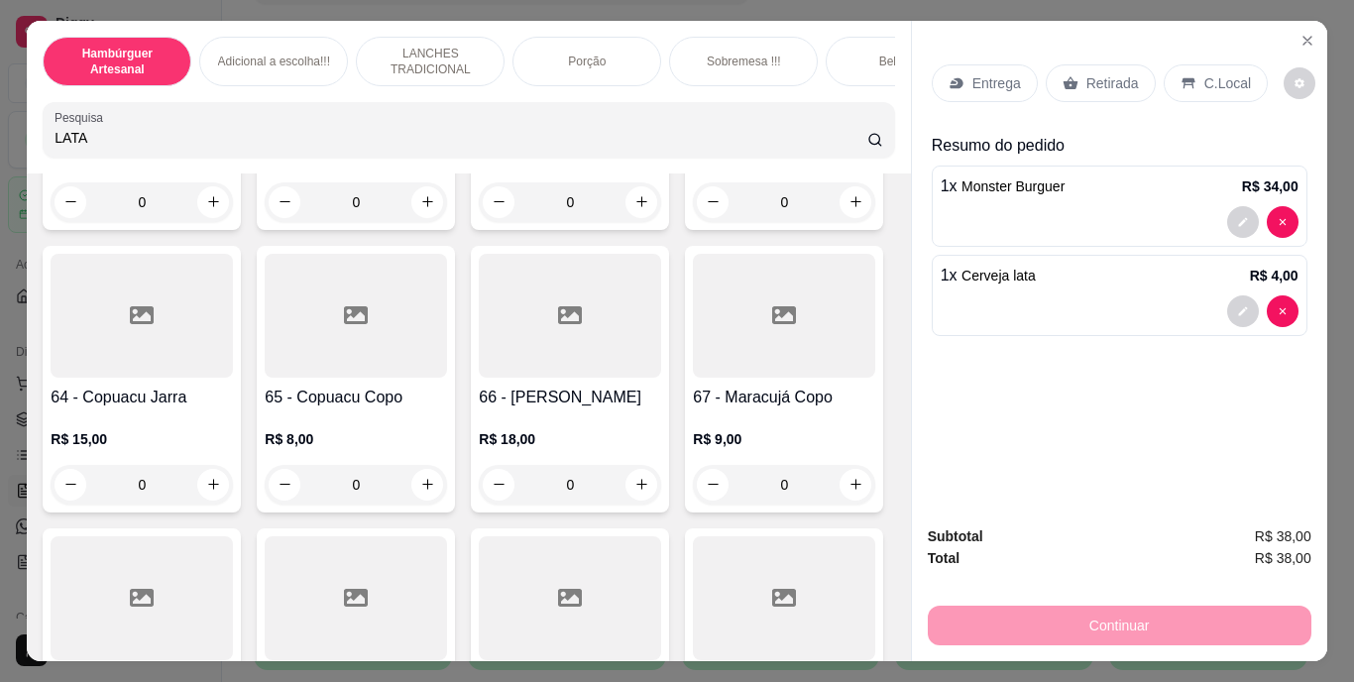
scroll to position [6957, 0]
click at [1095, 73] on p "Retirada" at bounding box center [1112, 83] width 53 height 20
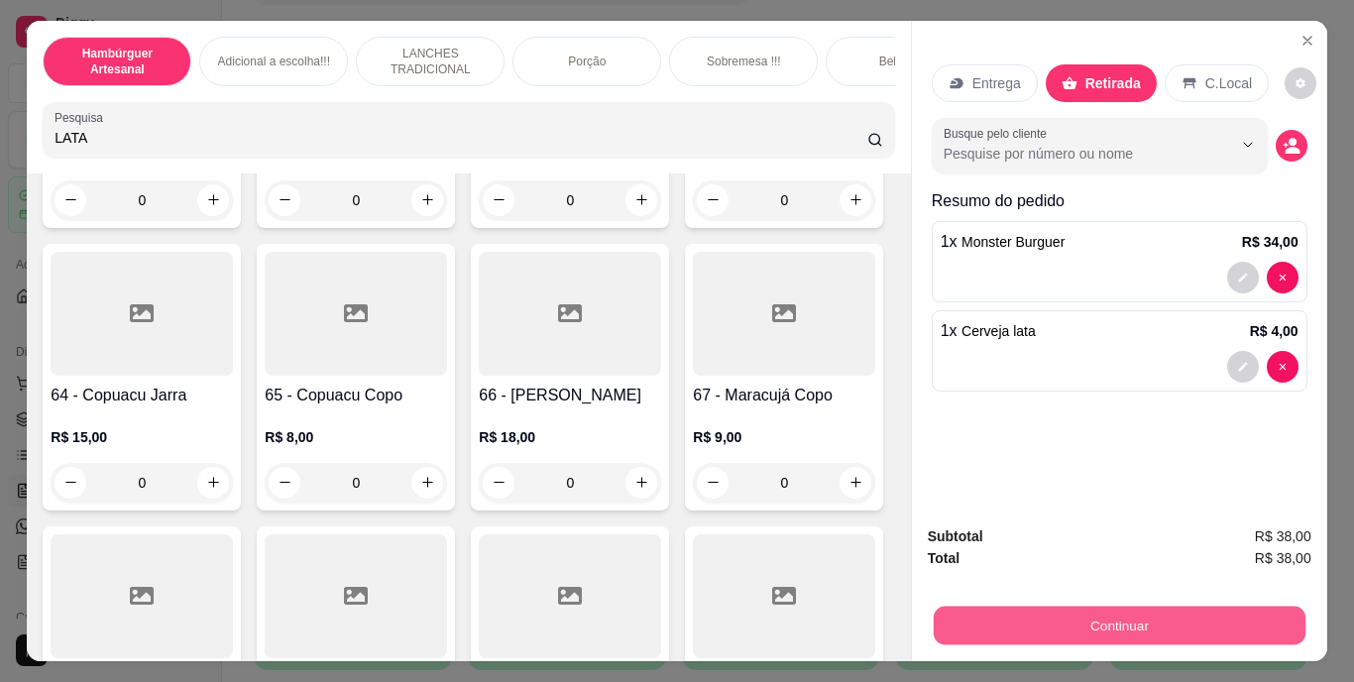
click at [1074, 609] on button "Continuar" at bounding box center [1119, 626] width 372 height 39
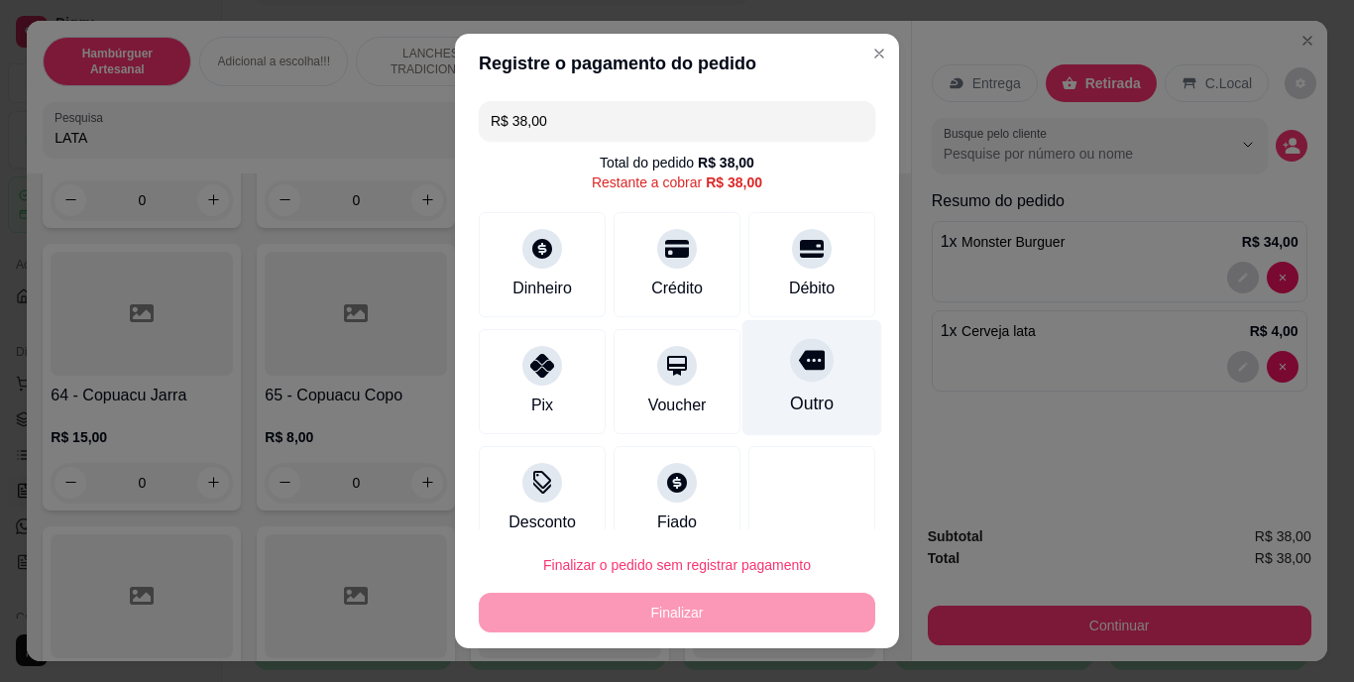
click at [786, 385] on div "Outro" at bounding box center [812, 378] width 140 height 116
type input "R$ 0,00"
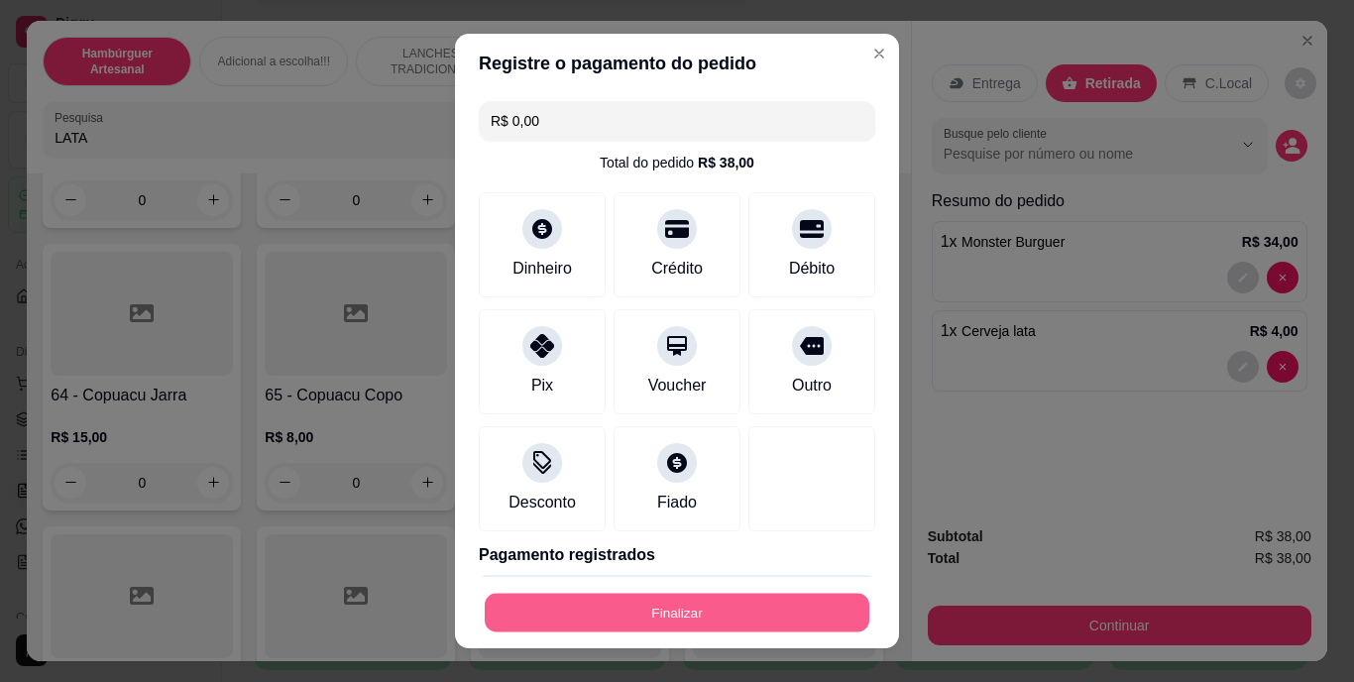
click at [574, 619] on button "Finalizar" at bounding box center [677, 612] width 385 height 39
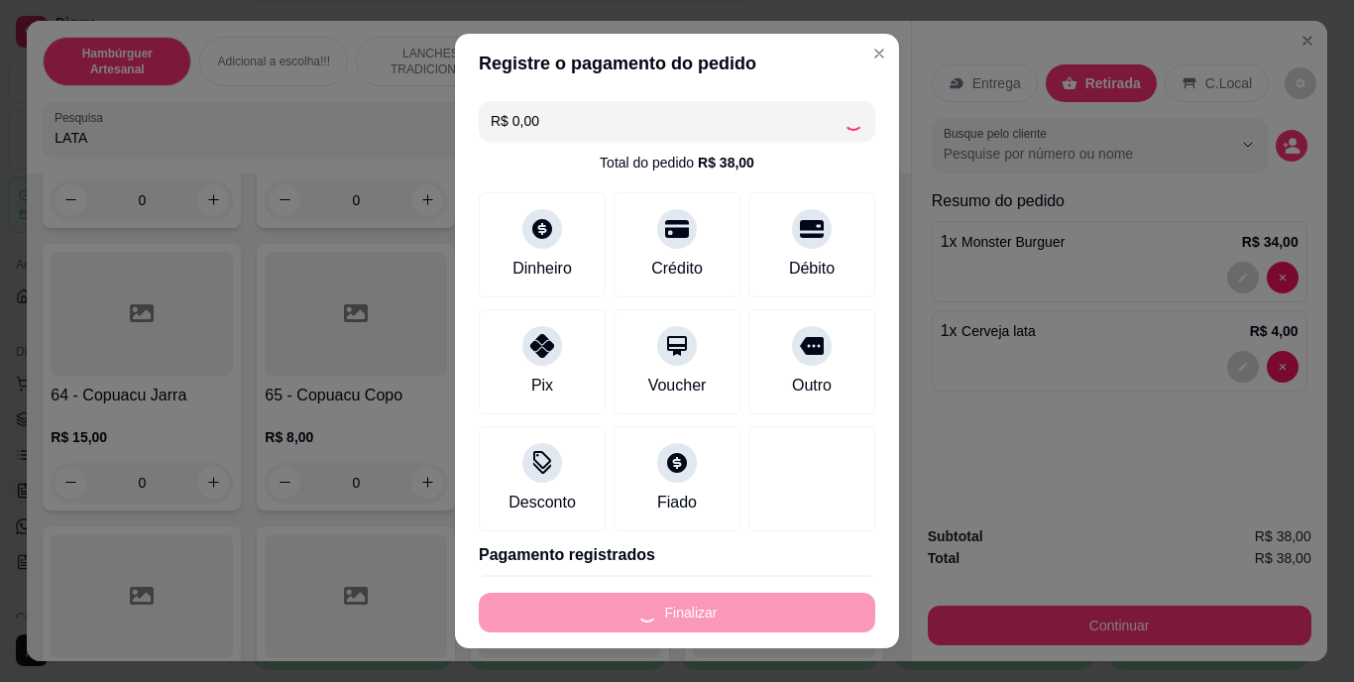
type input "0"
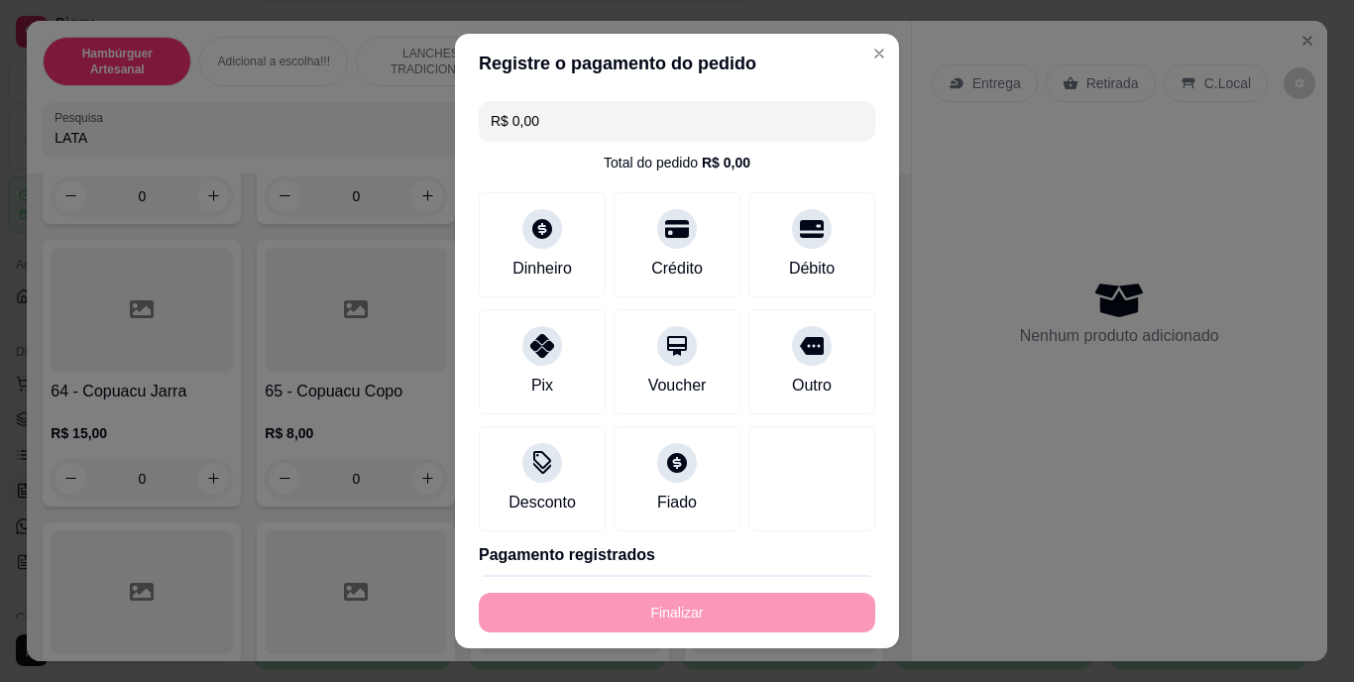
type input "-R$ 38,00"
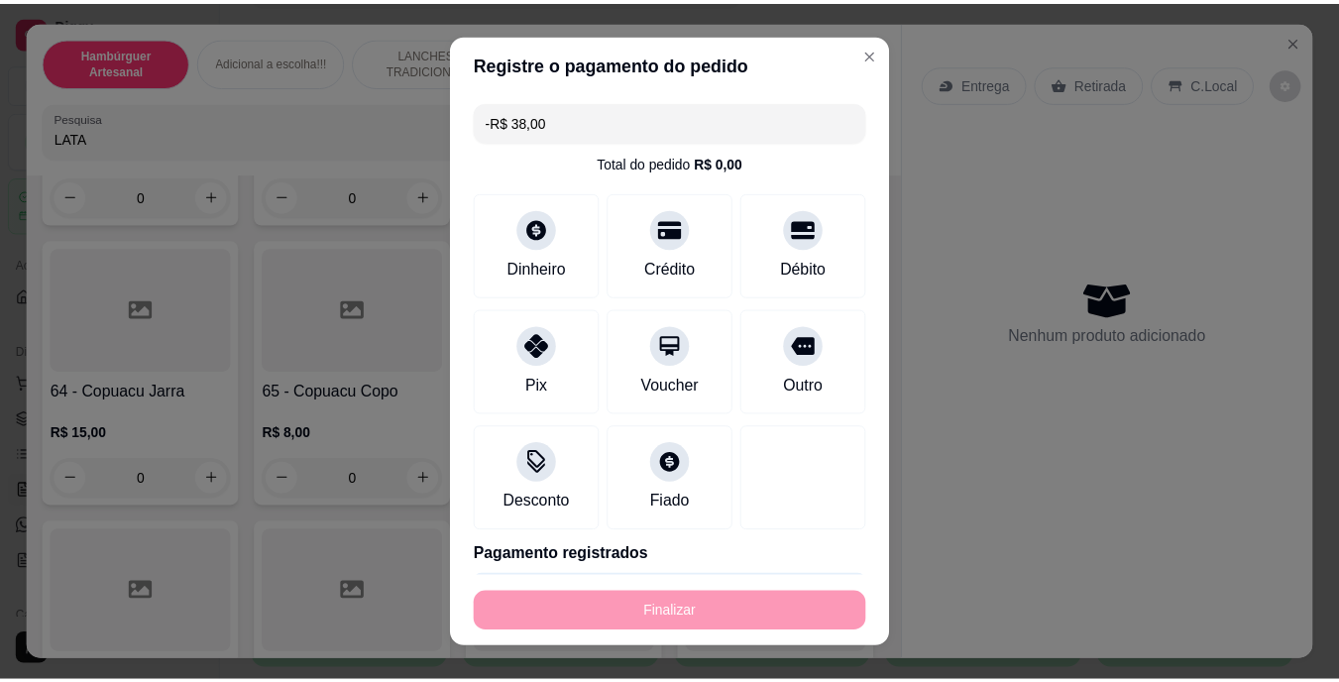
scroll to position [6953, 0]
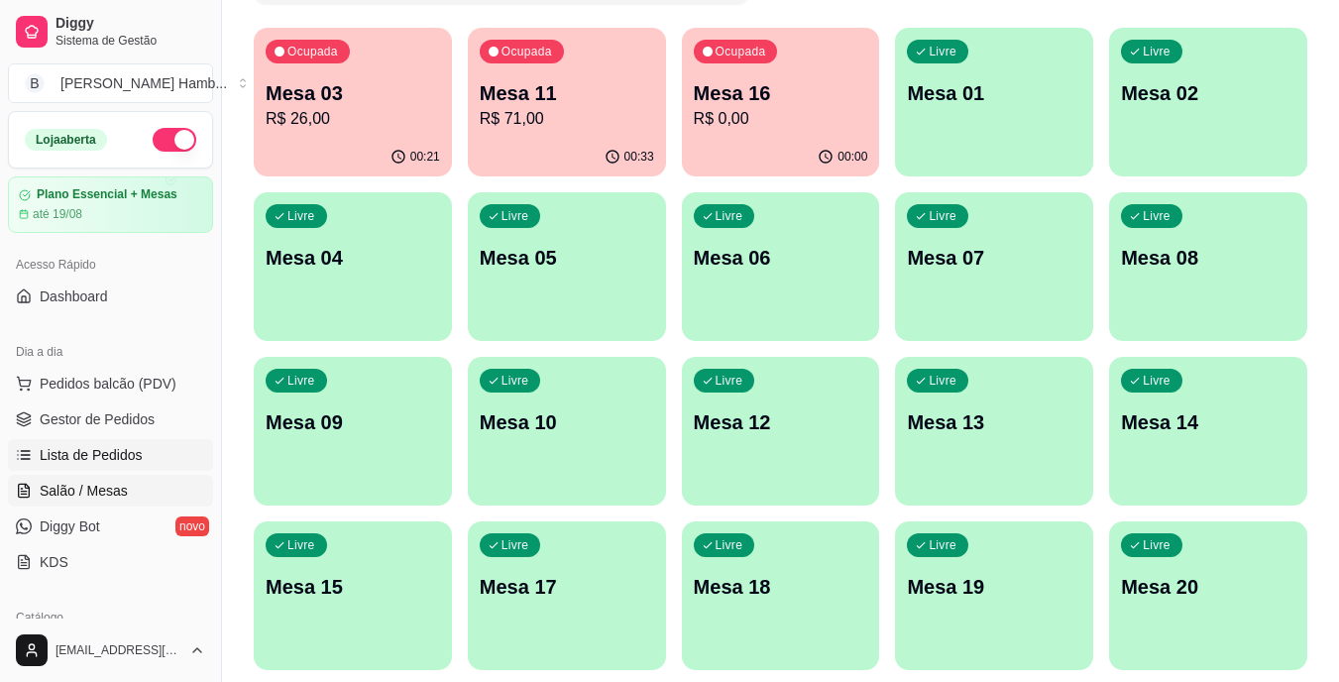
click at [163, 454] on link "Lista de Pedidos" at bounding box center [110, 455] width 205 height 32
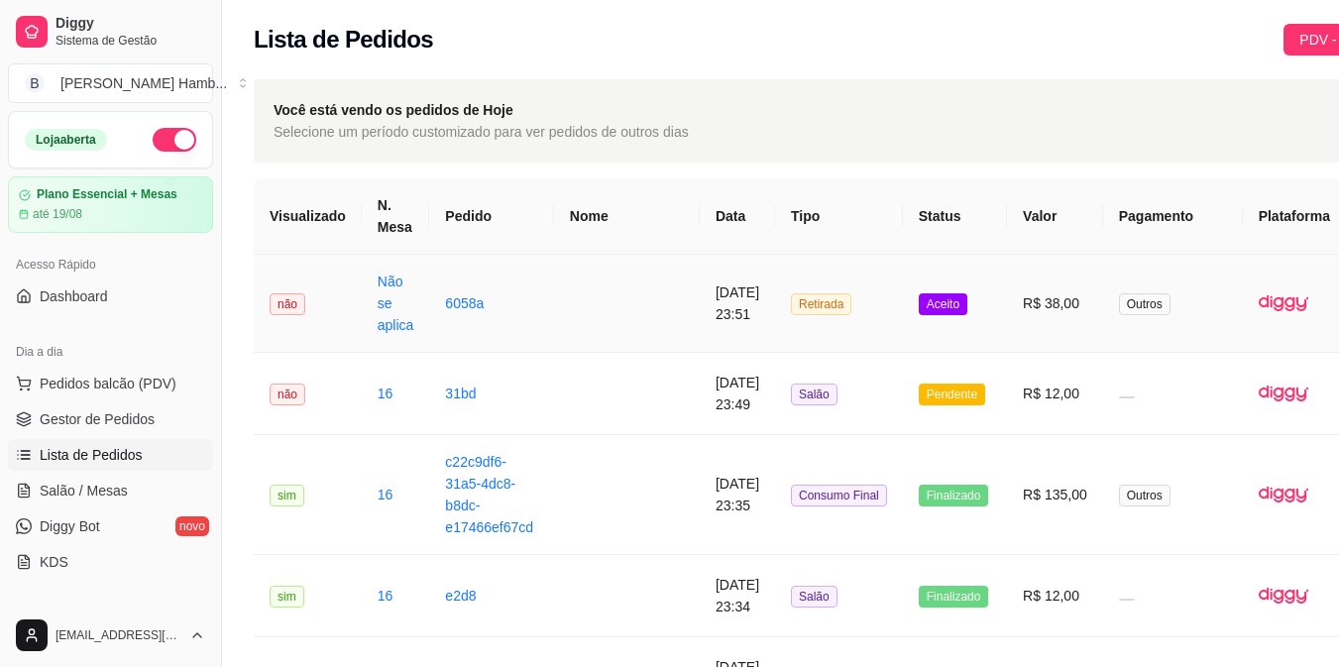
scroll to position [0, 93]
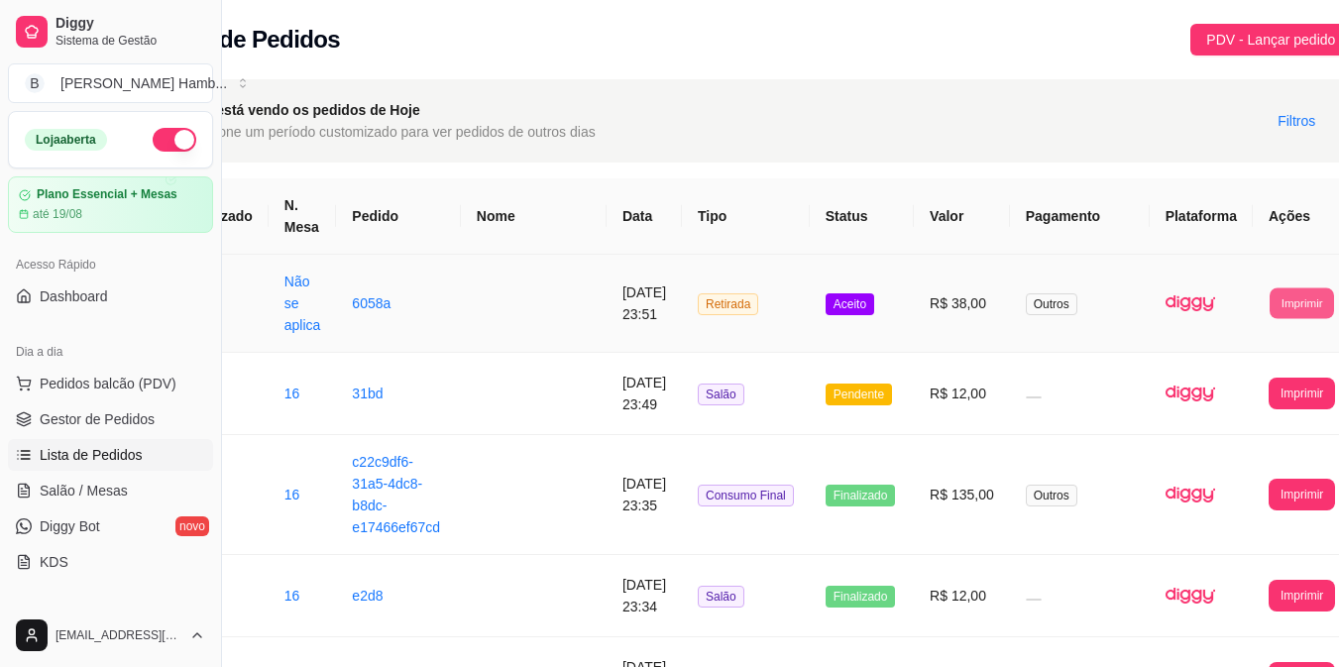
click at [1270, 304] on button "Imprimir" at bounding box center [1302, 302] width 64 height 31
click at [1212, 400] on button "IMPRESSORA" at bounding box center [1237, 392] width 104 height 31
click at [137, 490] on link "Salão / Mesas" at bounding box center [110, 491] width 205 height 32
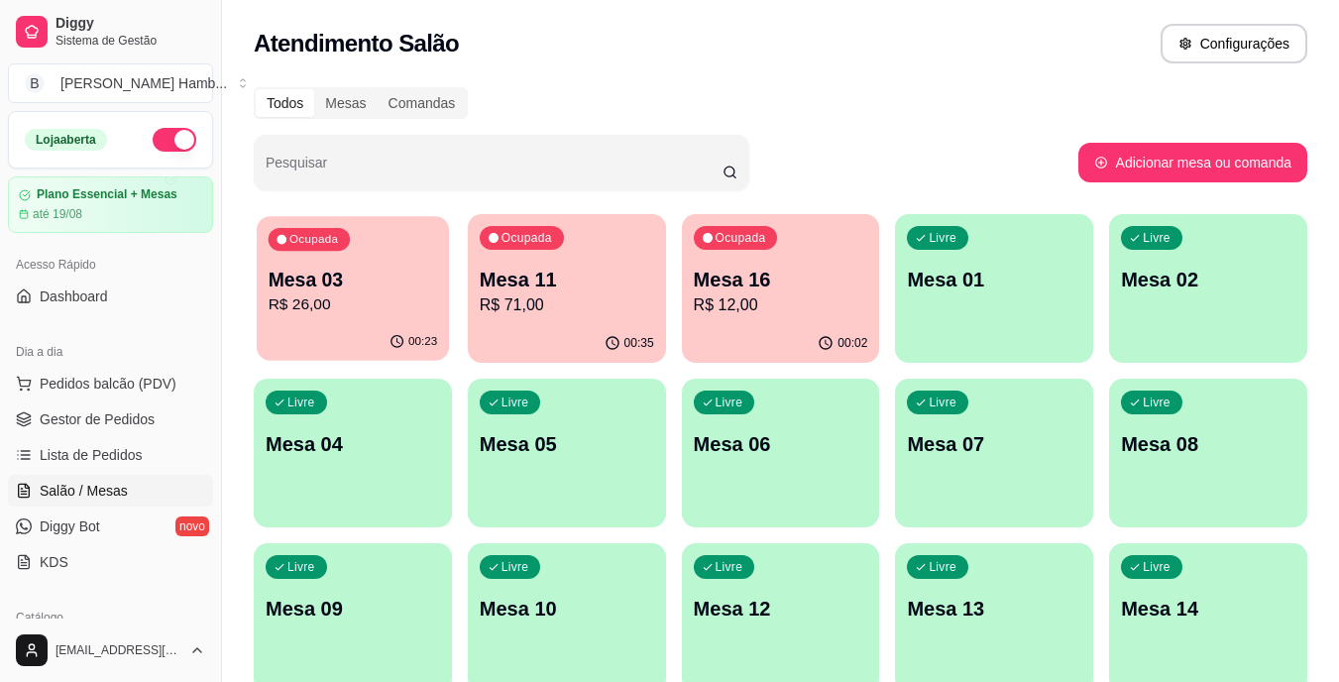
click at [317, 276] on p "Mesa 03" at bounding box center [354, 280] width 170 height 27
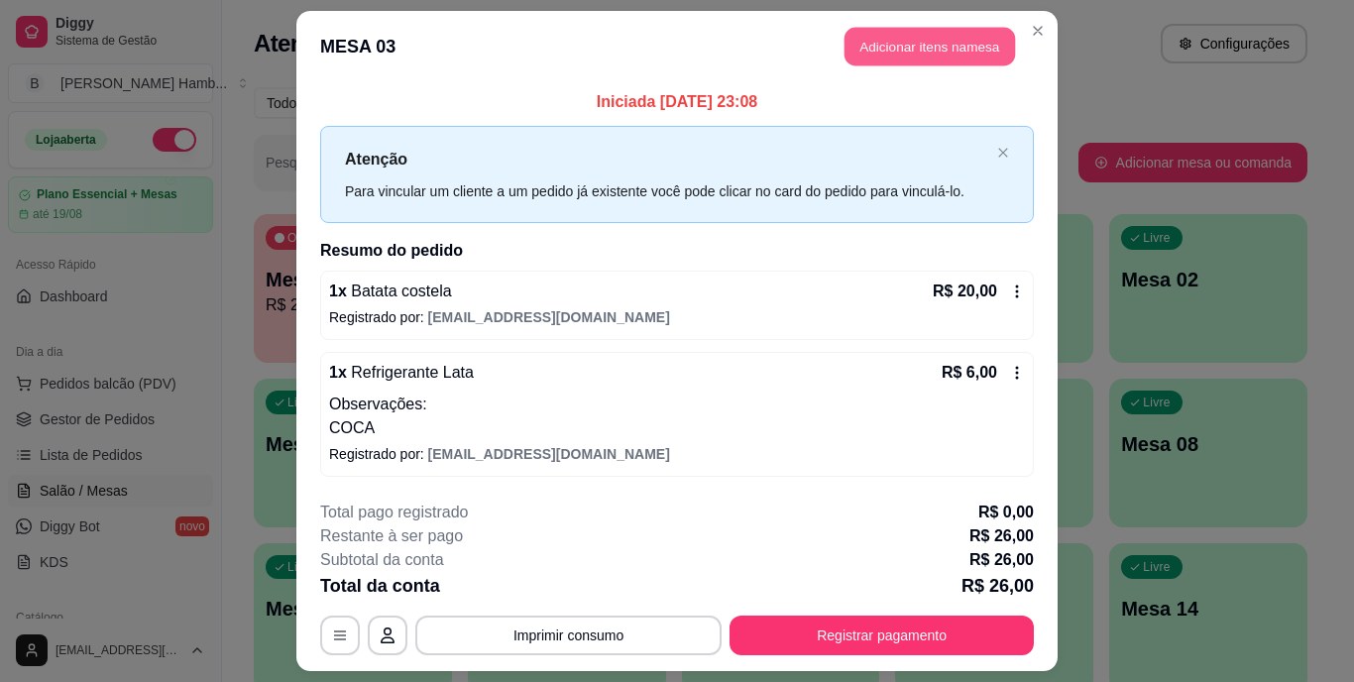
click at [884, 44] on button "Adicionar itens na mesa" at bounding box center [930, 47] width 171 height 39
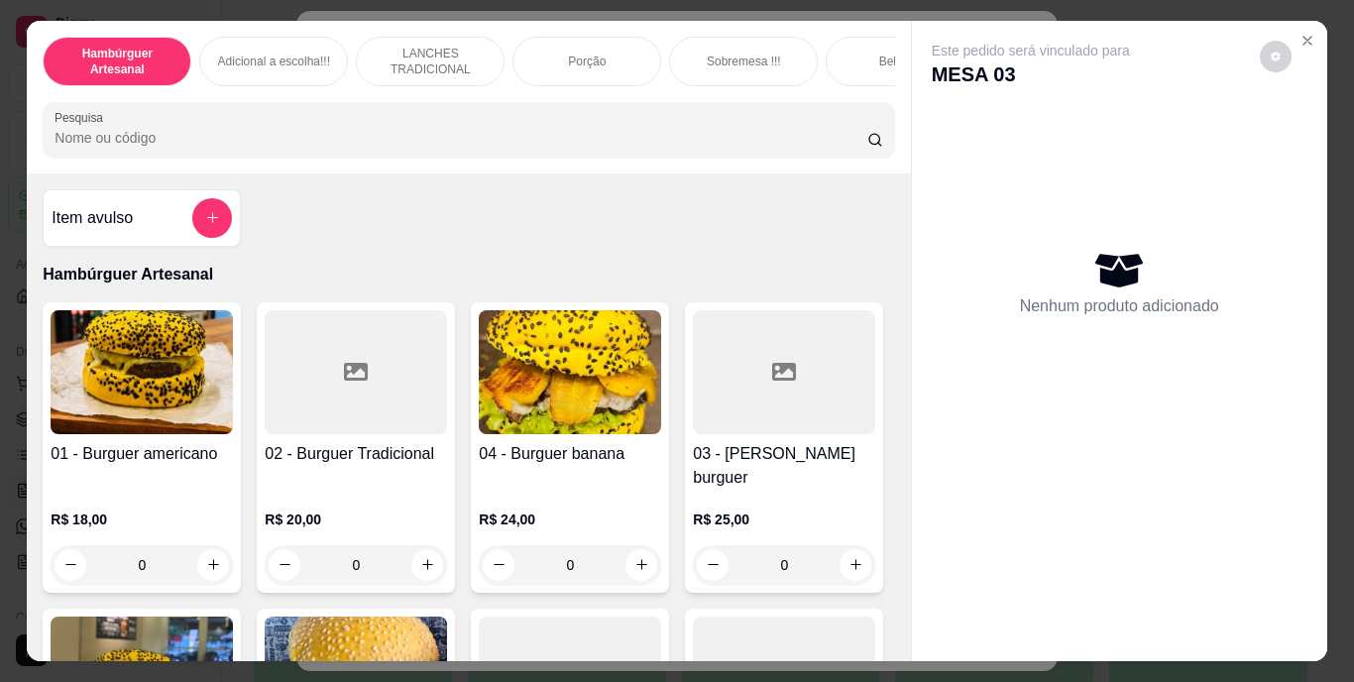
click at [769, 136] on input "Pesquisa" at bounding box center [461, 138] width 813 height 20
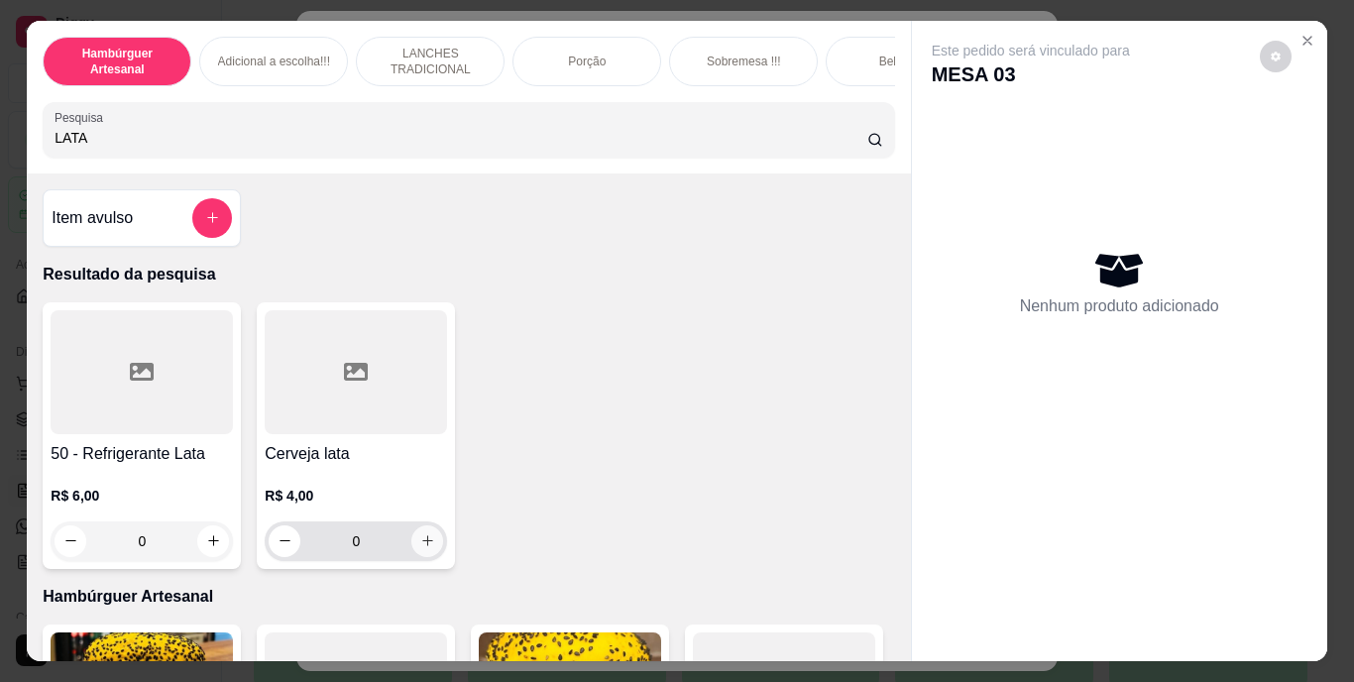
type input "LATA"
click at [423, 556] on button "increase-product-quantity" at bounding box center [427, 540] width 31 height 31
type input "1"
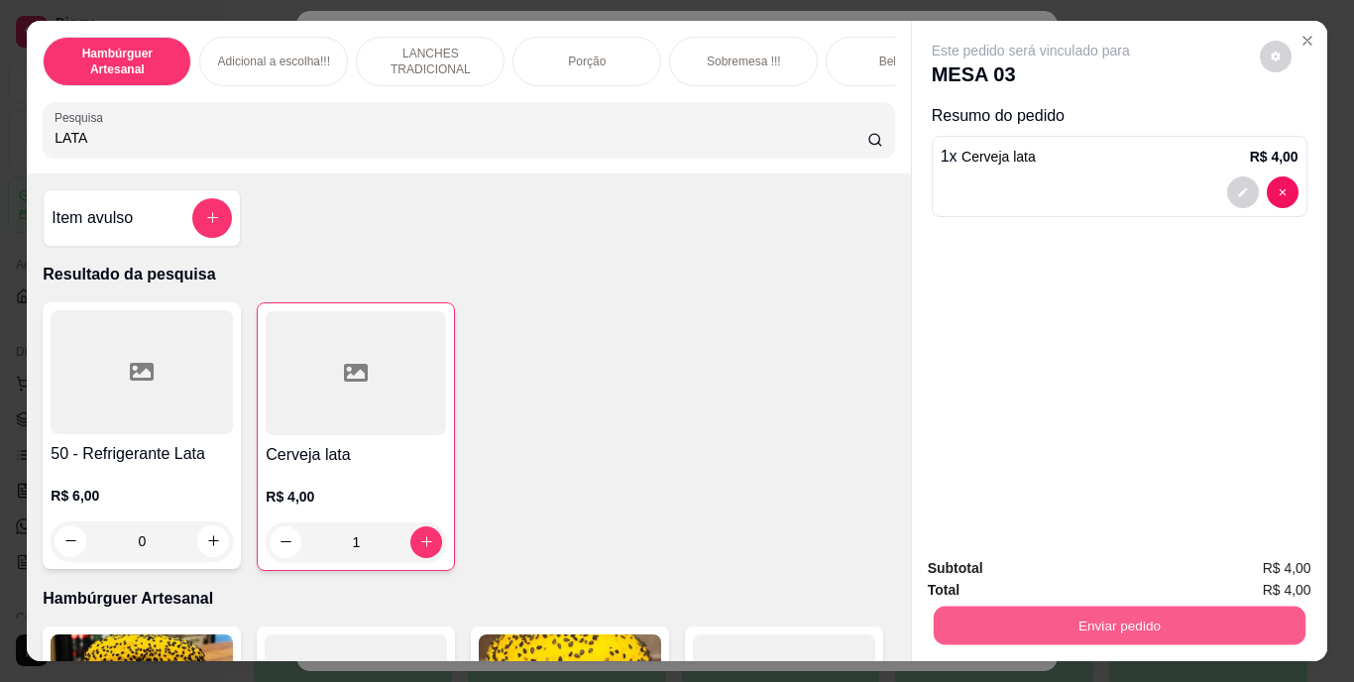
click at [1002, 623] on button "Enviar pedido" at bounding box center [1119, 626] width 372 height 39
click at [977, 572] on button "Não registrar e enviar pedido" at bounding box center [1054, 569] width 200 height 37
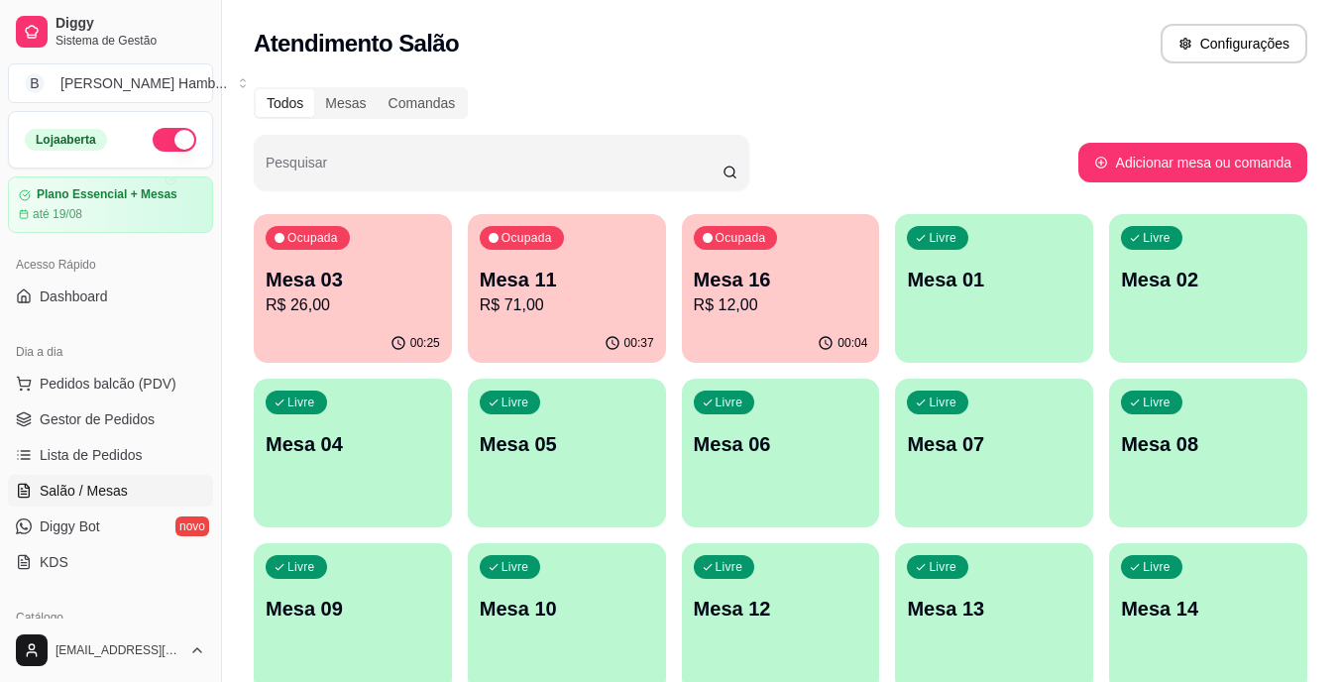
click at [131, 443] on link "Lista de Pedidos" at bounding box center [110, 455] width 205 height 32
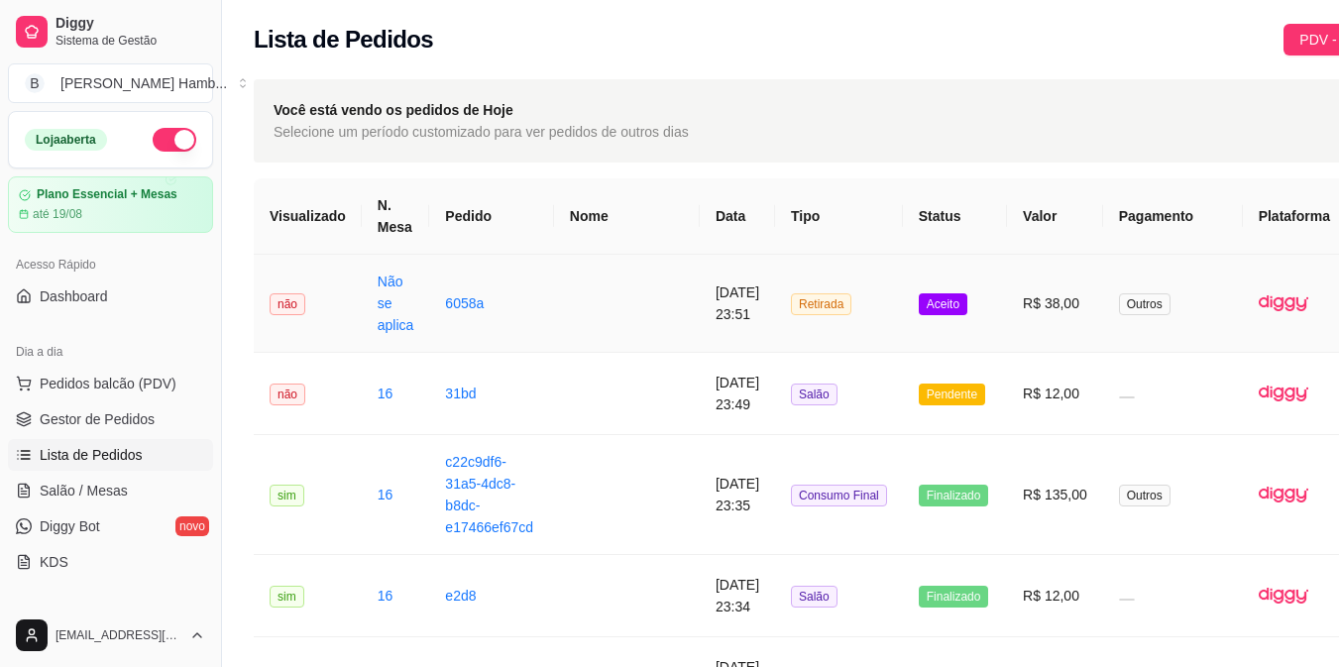
scroll to position [0, 93]
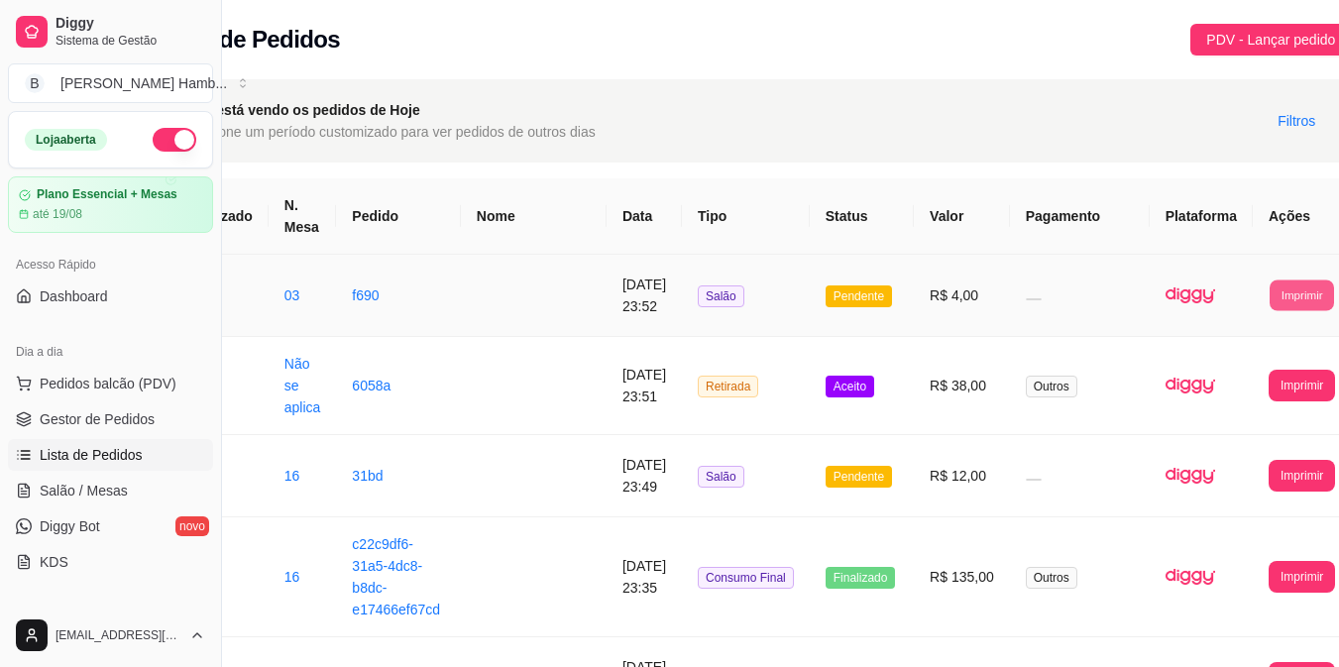
click at [1270, 292] on button "Imprimir" at bounding box center [1302, 295] width 64 height 31
click at [1244, 379] on button "IMPRESSORA" at bounding box center [1237, 384] width 104 height 31
click at [159, 370] on button "Pedidos balcão (PDV)" at bounding box center [110, 384] width 205 height 32
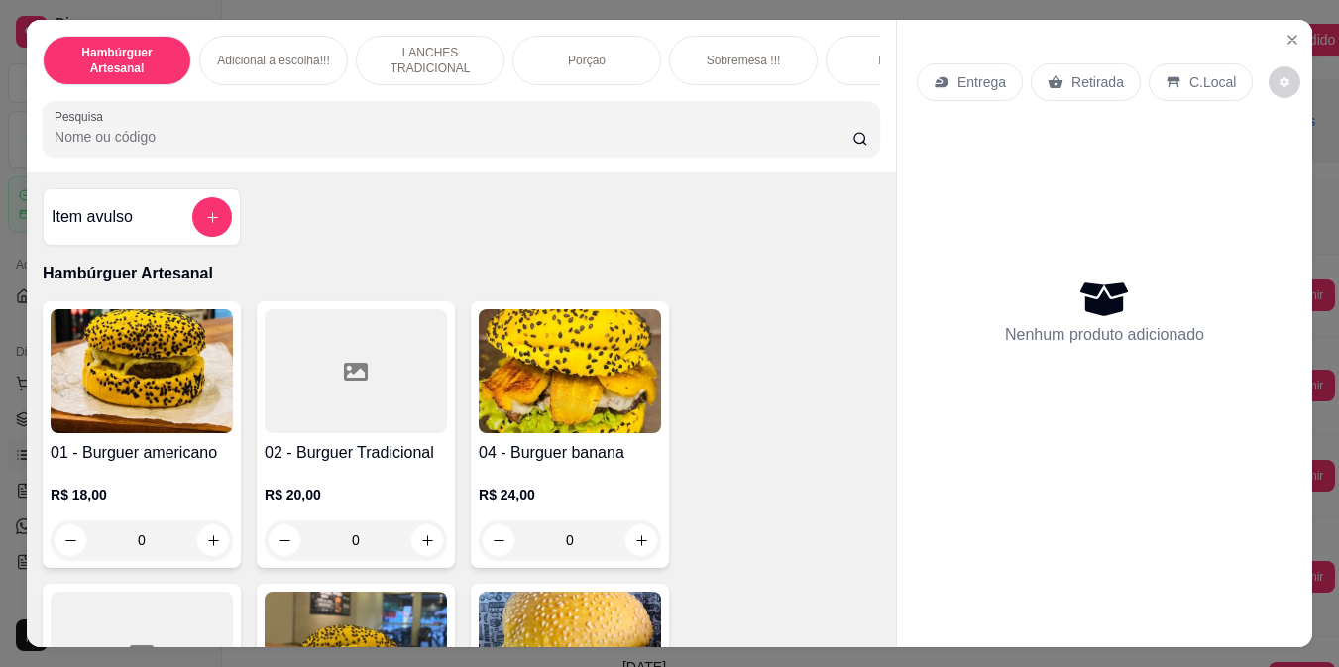
scroll to position [0, 78]
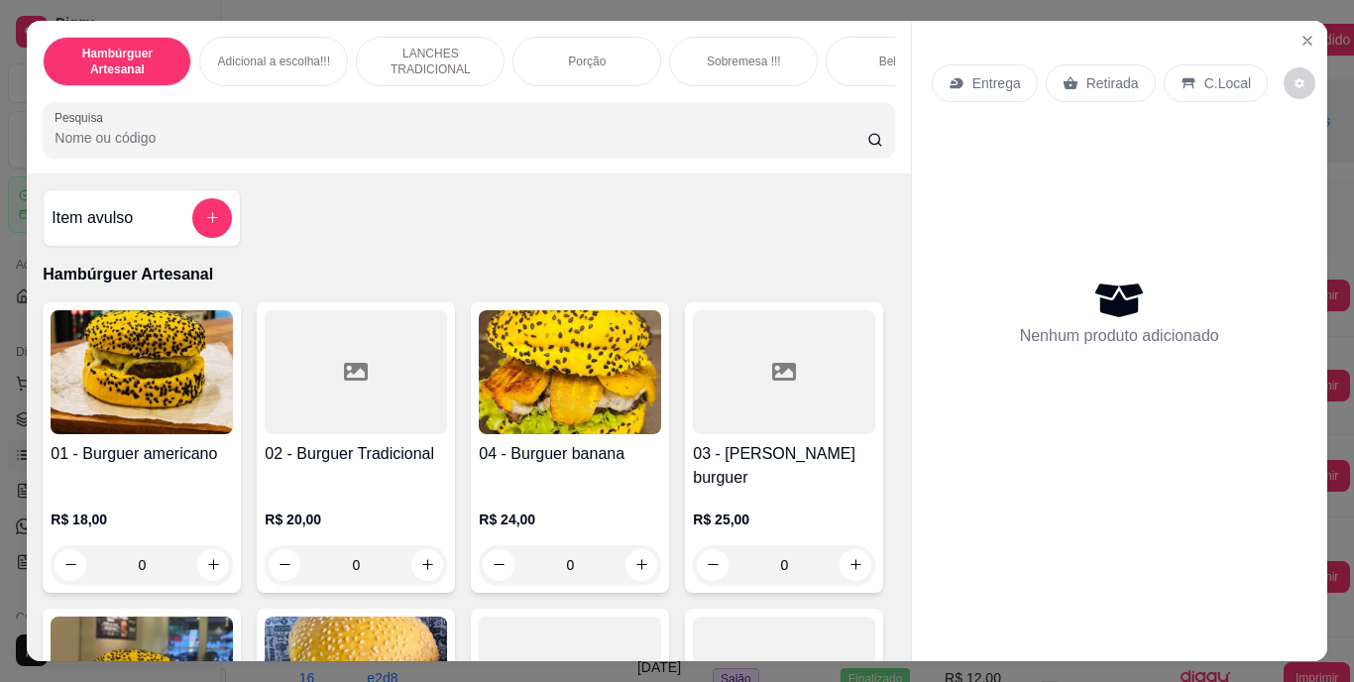
click at [572, 137] on input "Pesquisa" at bounding box center [461, 138] width 813 height 20
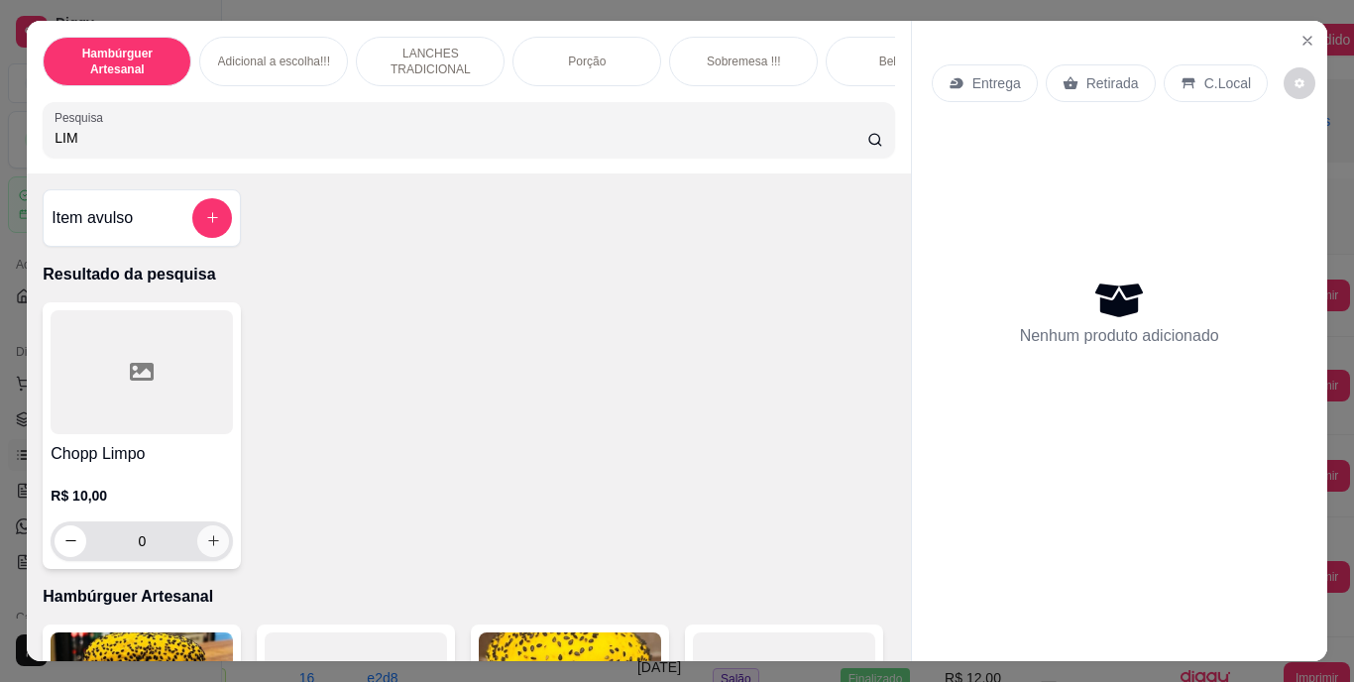
type input "LIM"
click at [206, 548] on icon "increase-product-quantity" at bounding box center [213, 540] width 15 height 15
type input "1"
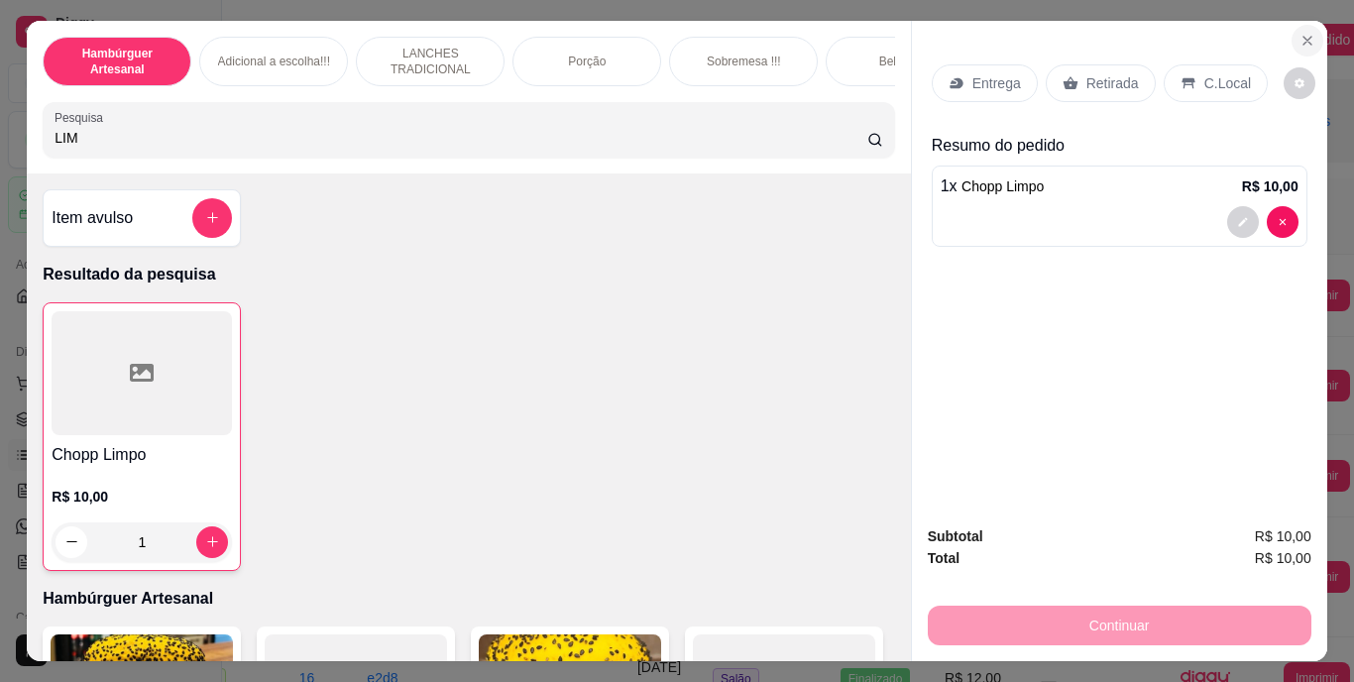
click at [1300, 37] on icon "Close" at bounding box center [1308, 41] width 16 height 16
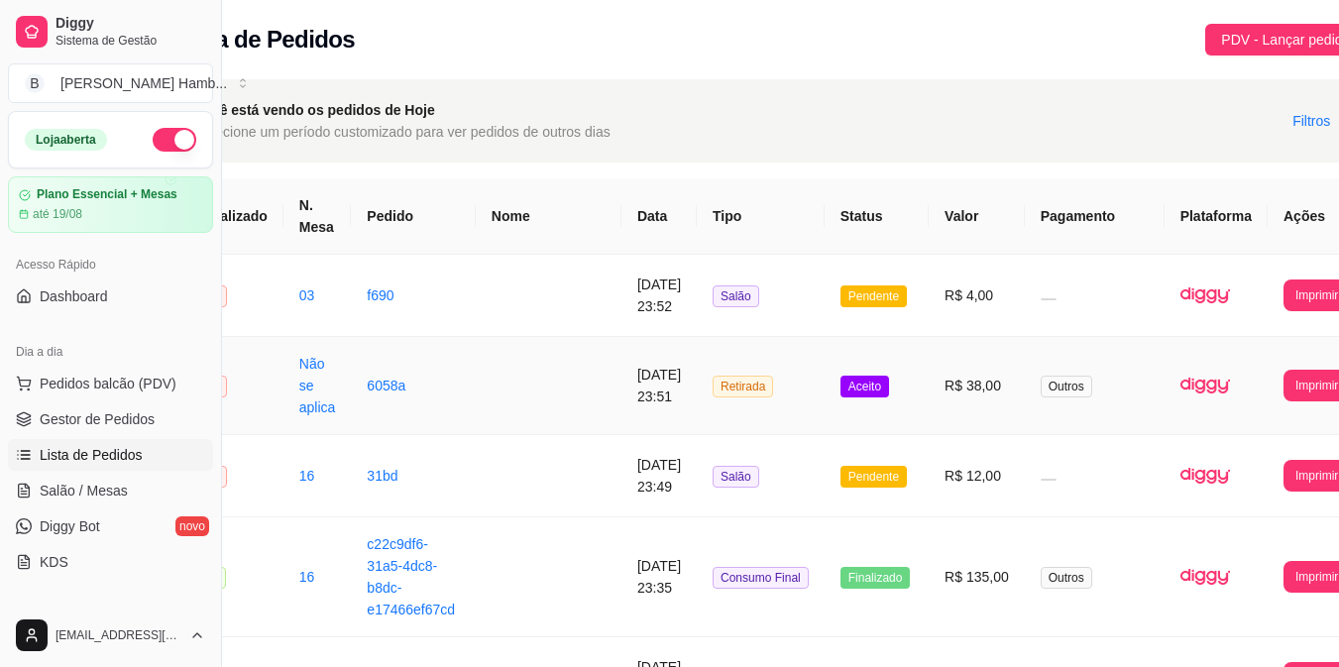
click at [1025, 386] on td "Outros" at bounding box center [1095, 386] width 140 height 98
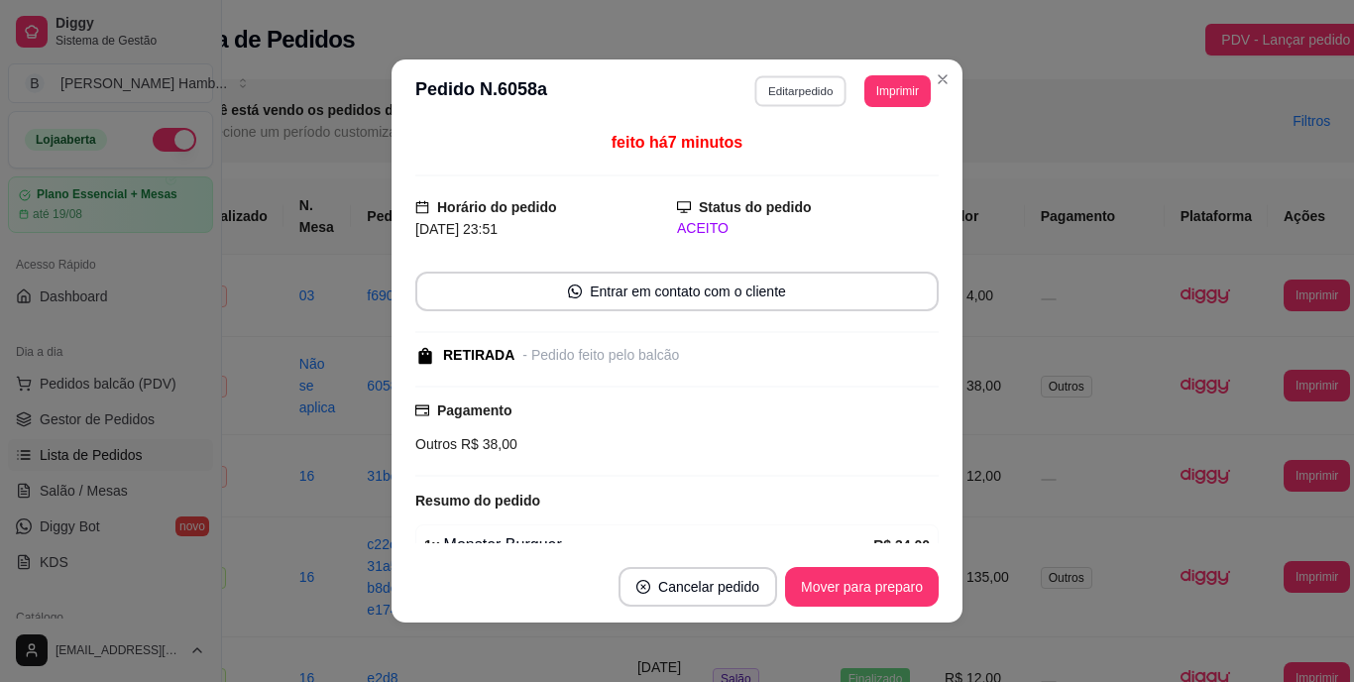
click at [802, 76] on button "Editar pedido" at bounding box center [801, 90] width 92 height 31
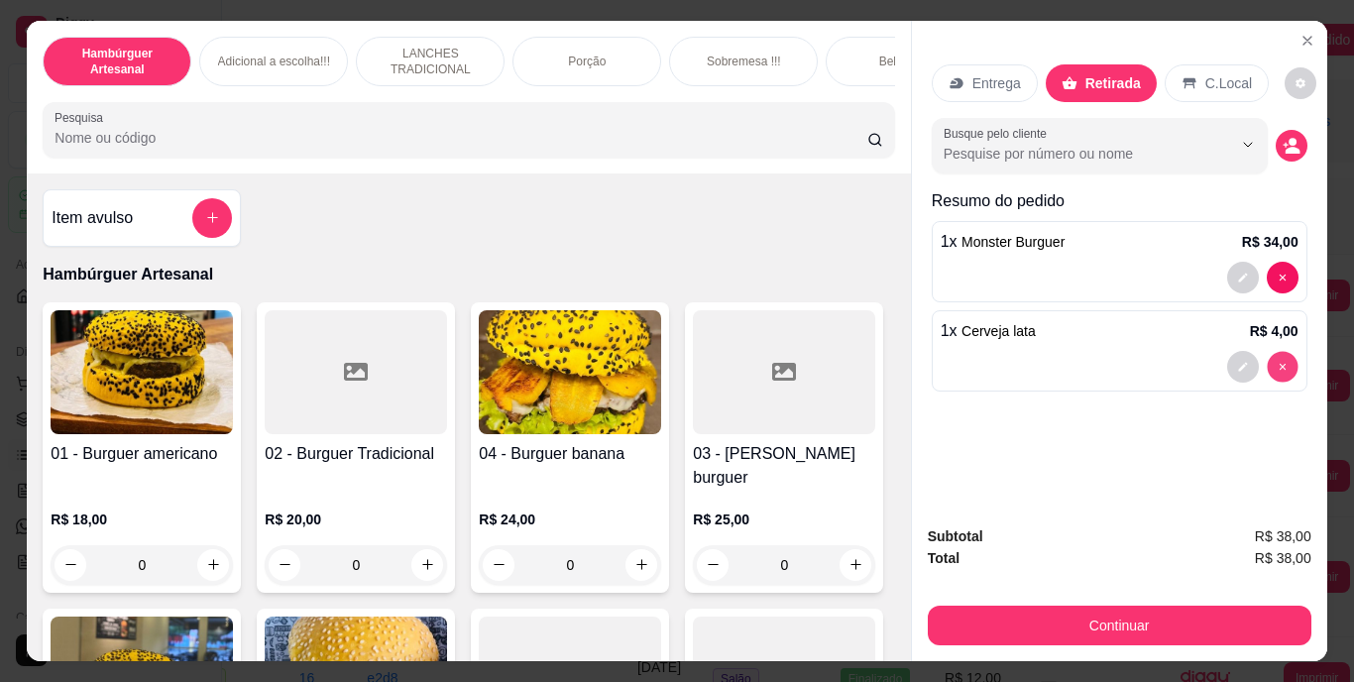
type input "0"
click at [759, 139] on input "Pesquisa" at bounding box center [461, 138] width 813 height 20
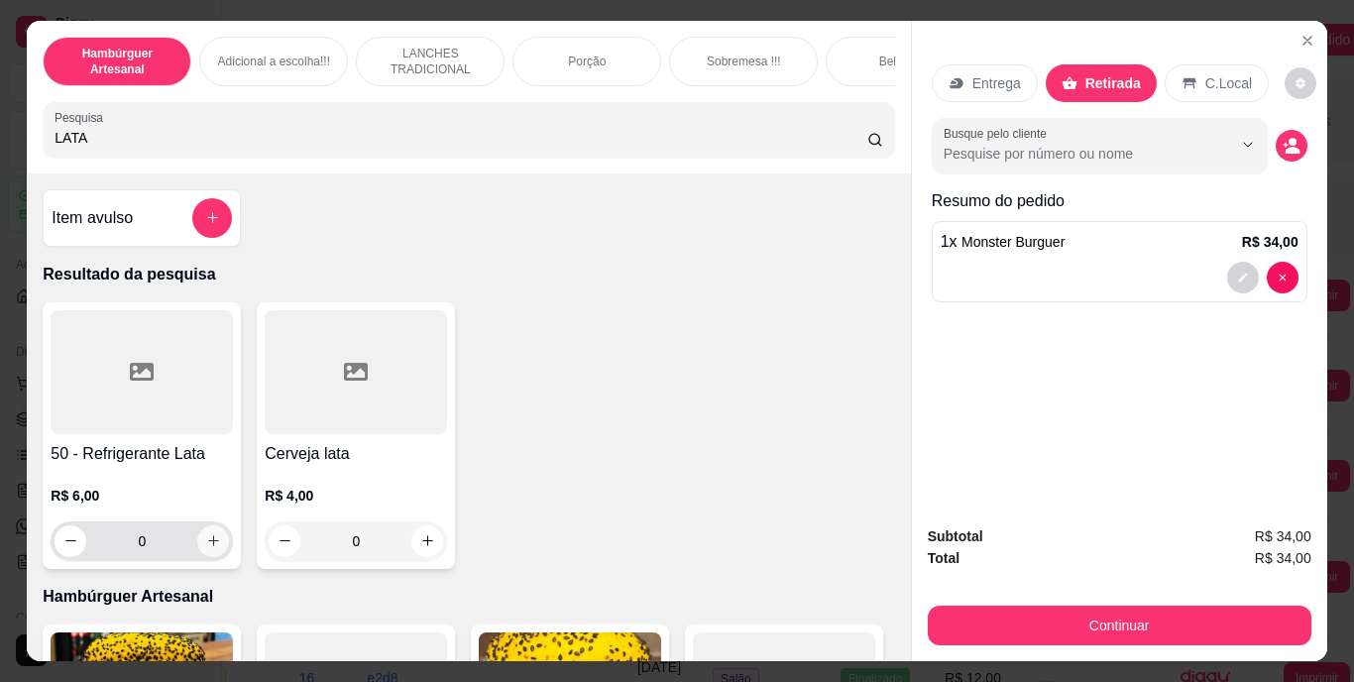
type input "LATA"
click at [206, 547] on icon "increase-product-quantity" at bounding box center [213, 540] width 15 height 15
type input "1"
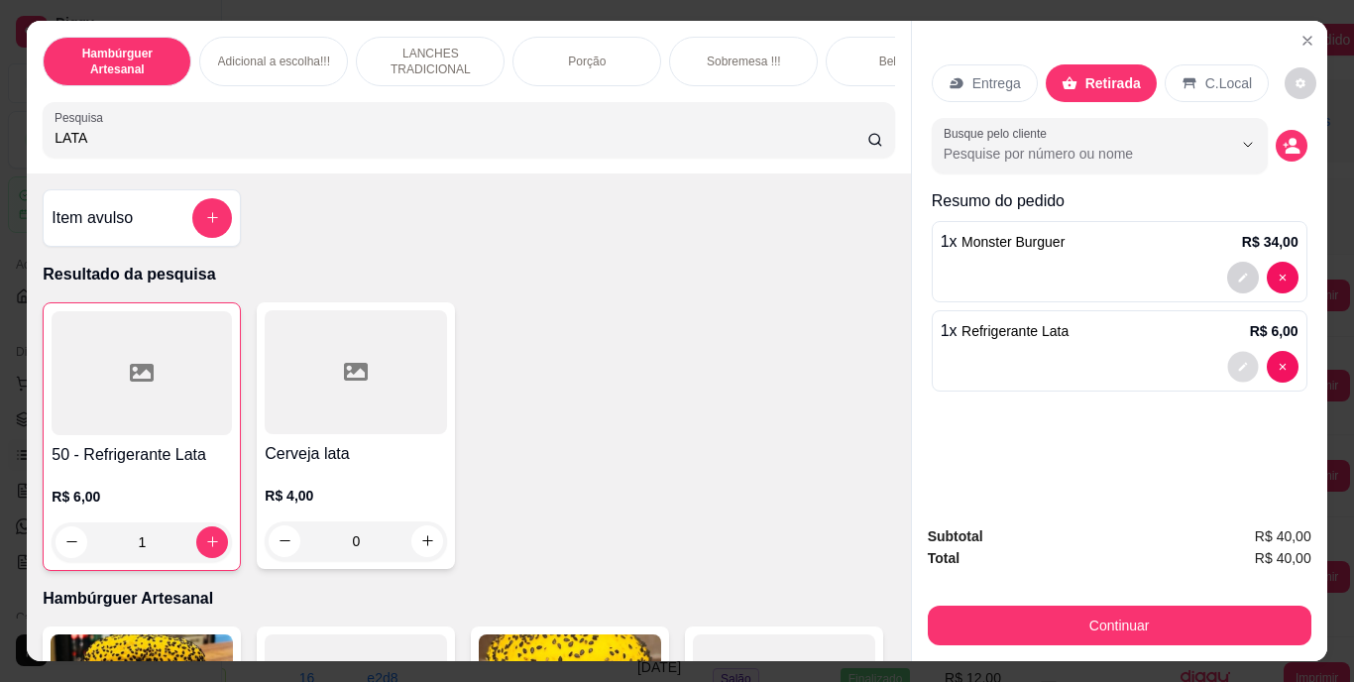
click at [1236, 351] on button "decrease-product-quantity" at bounding box center [1242, 366] width 31 height 31
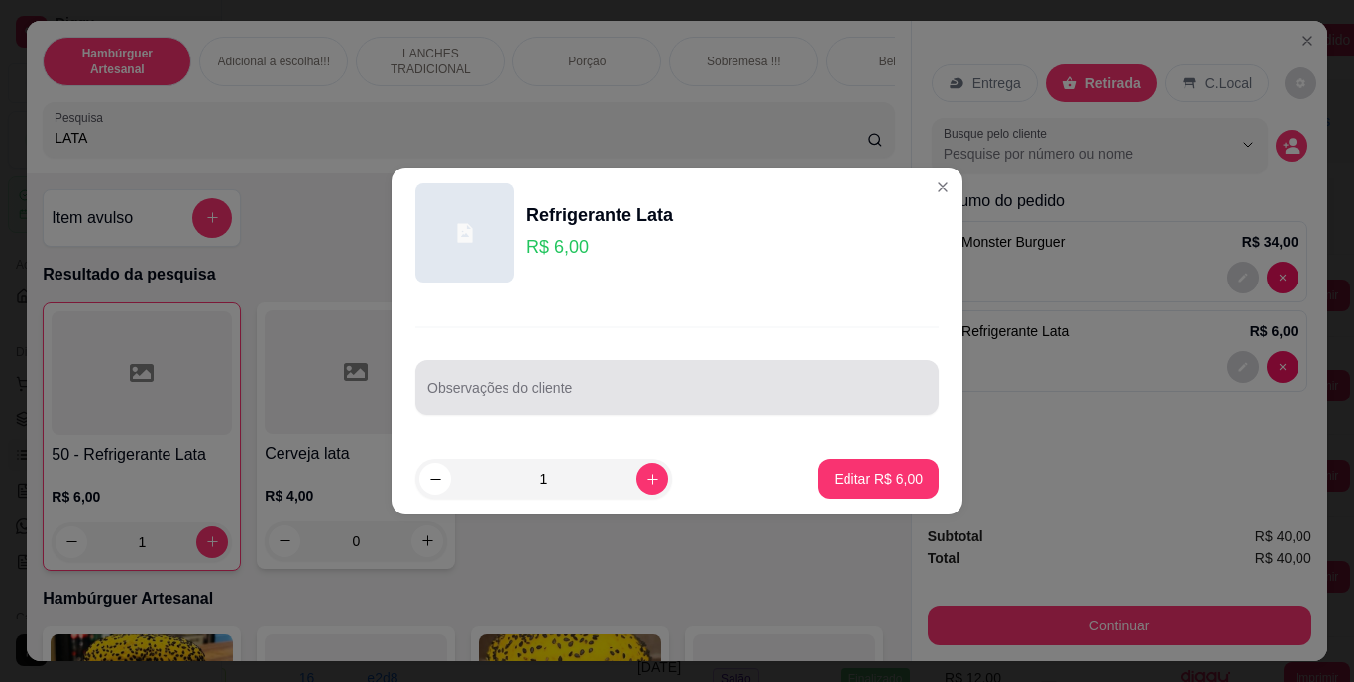
click at [753, 383] on div at bounding box center [677, 388] width 500 height 40
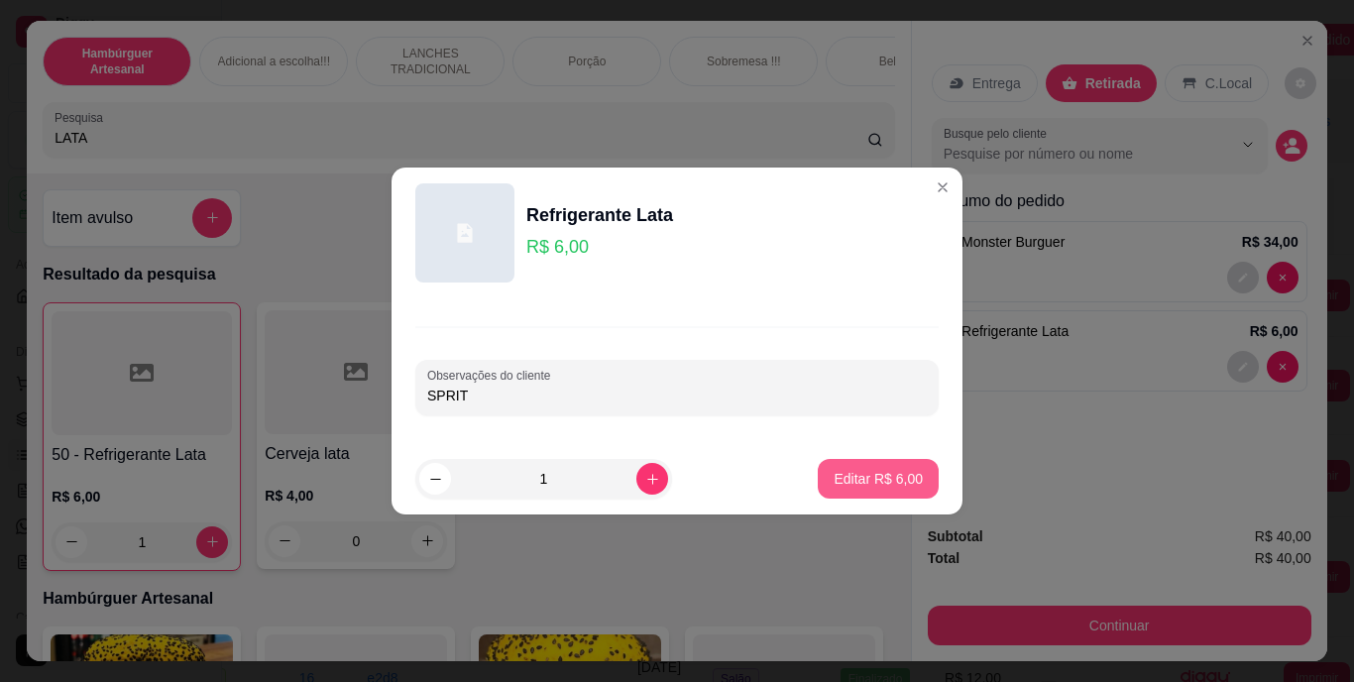
type input "SPRIT"
click at [861, 489] on button "Editar R$ 6,00" at bounding box center [878, 479] width 117 height 39
type input "0"
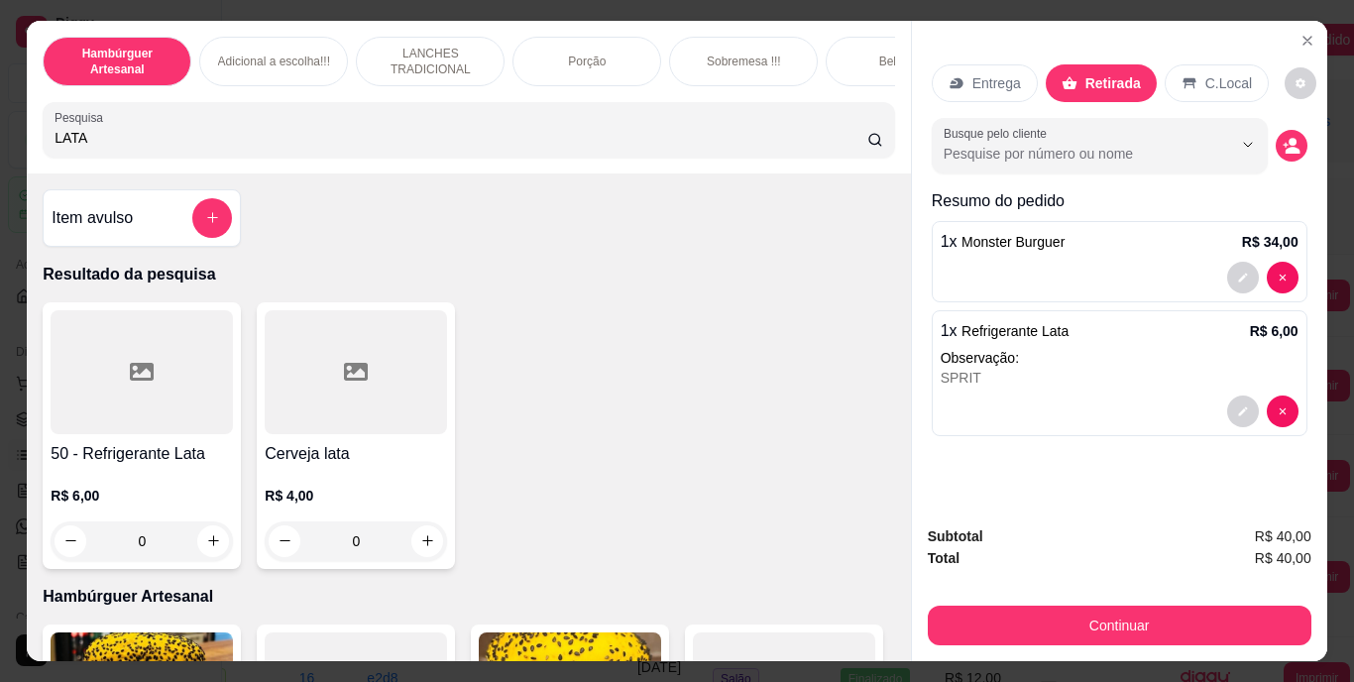
click at [691, 136] on input "LATA" at bounding box center [461, 138] width 813 height 20
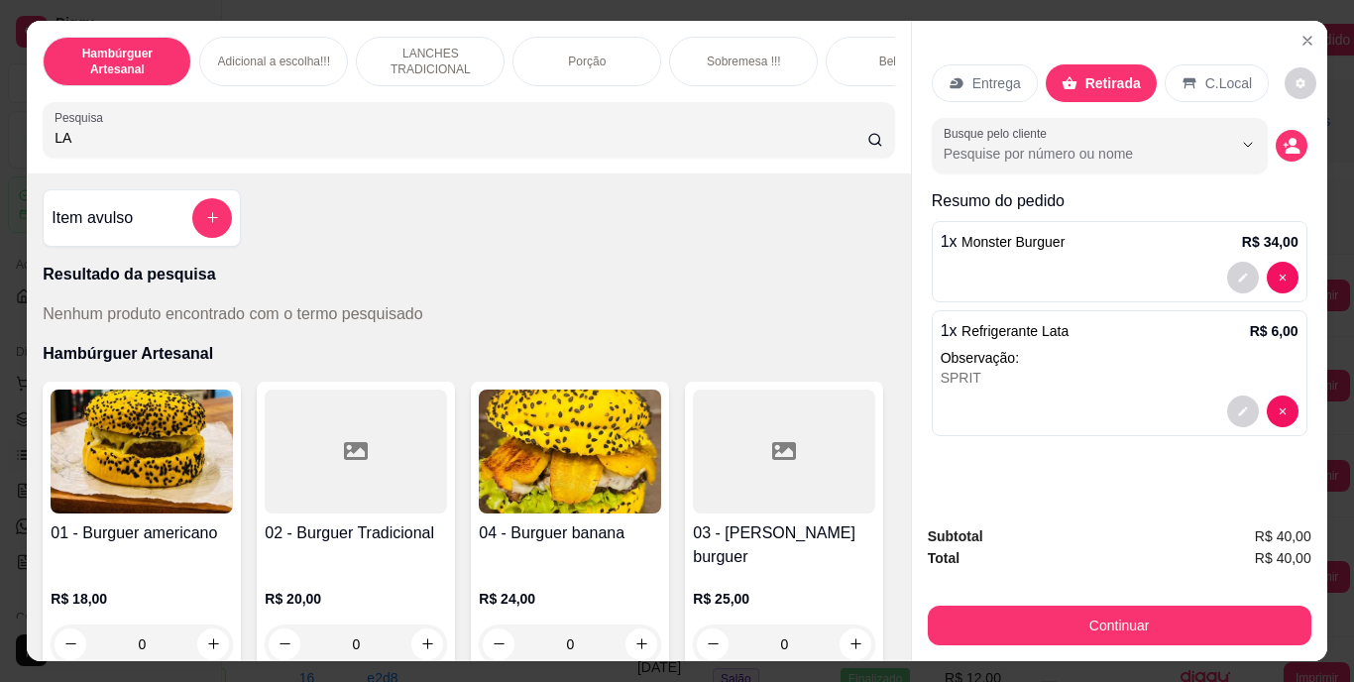
type input "L"
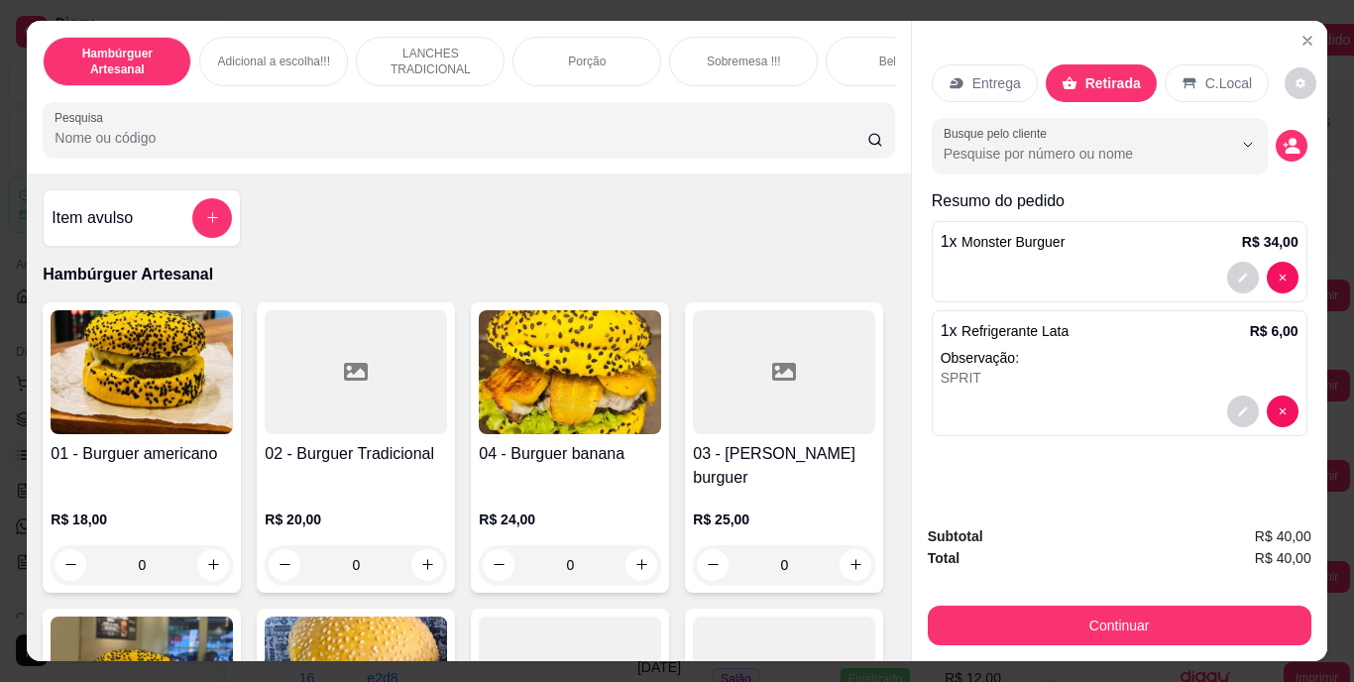
click at [691, 137] on input "Pesquisa" at bounding box center [461, 138] width 813 height 20
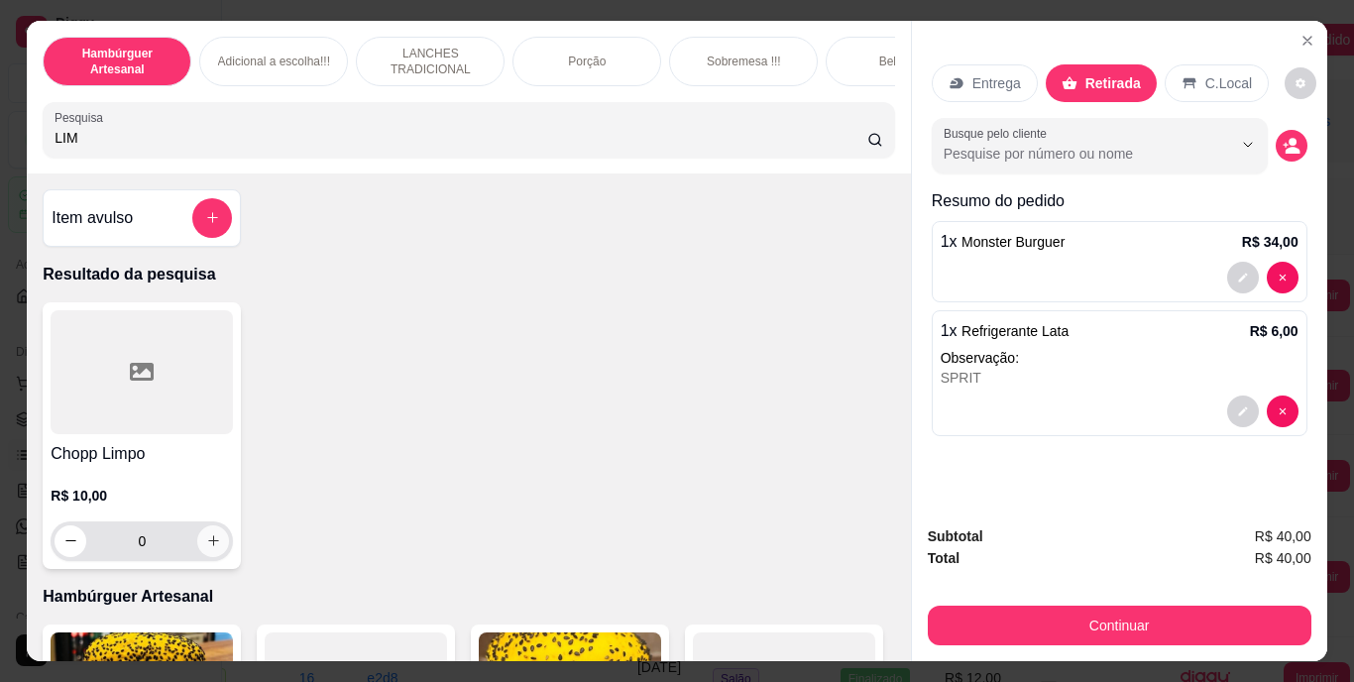
type input "LIM"
click at [206, 548] on icon "increase-product-quantity" at bounding box center [213, 540] width 15 height 15
type input "1"
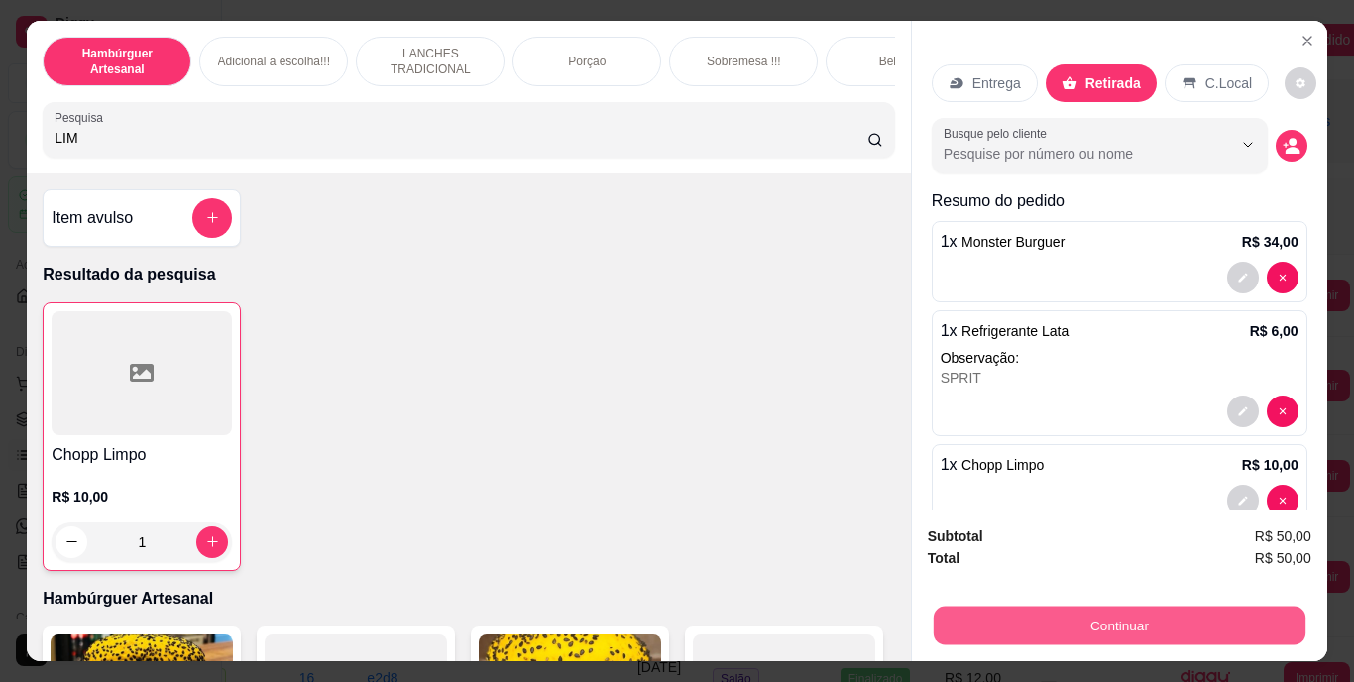
click at [1162, 613] on button "Continuar" at bounding box center [1119, 626] width 372 height 39
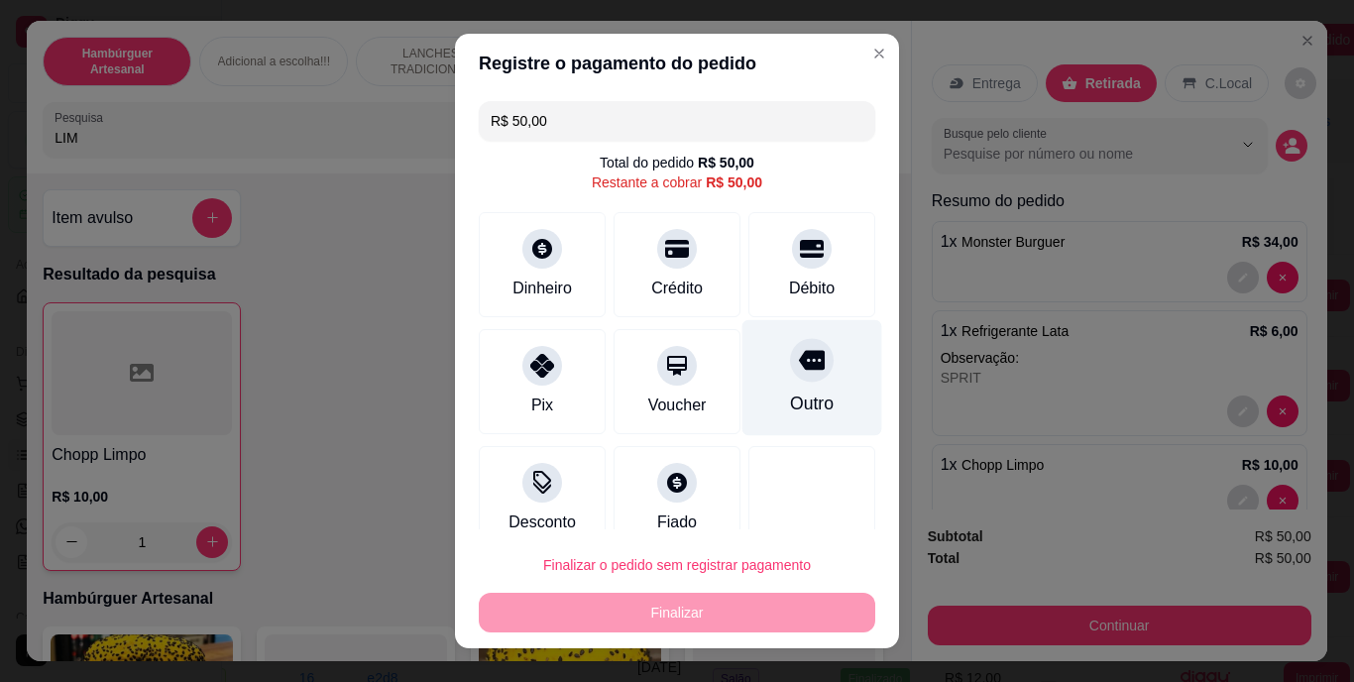
click at [755, 364] on div "Outro" at bounding box center [812, 378] width 140 height 116
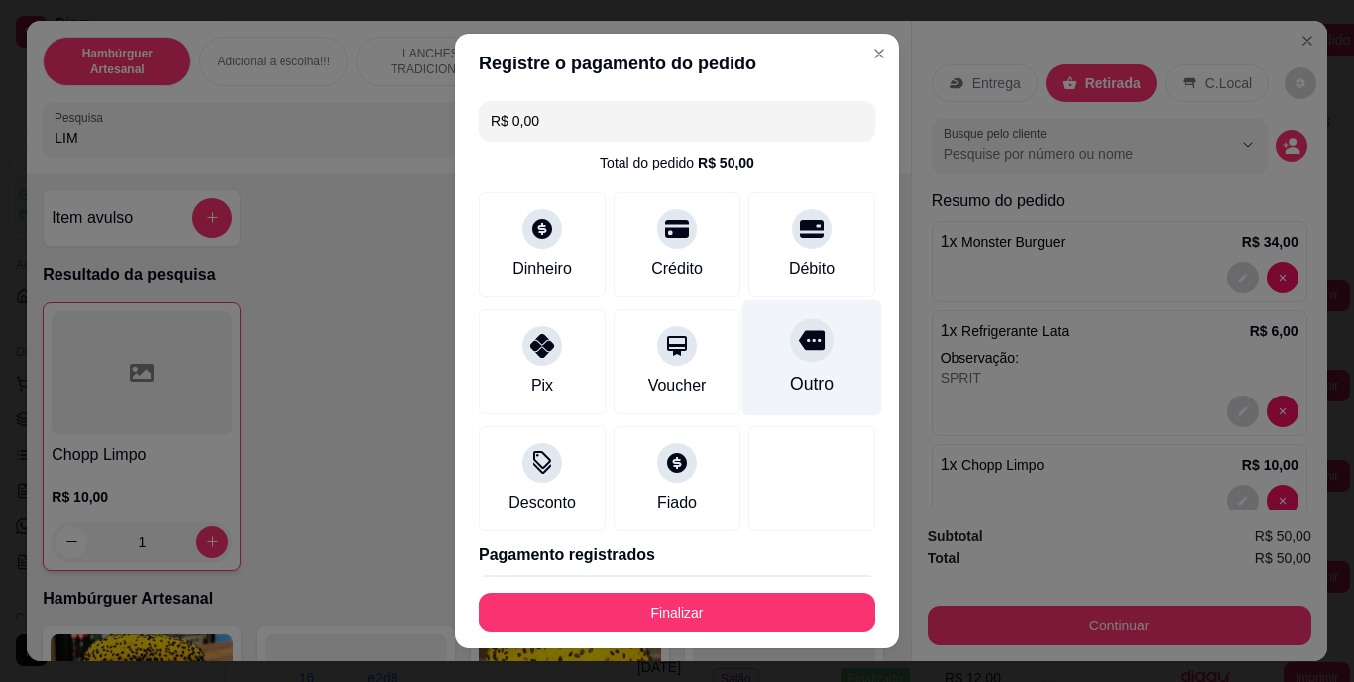
type input "R$ 0,00"
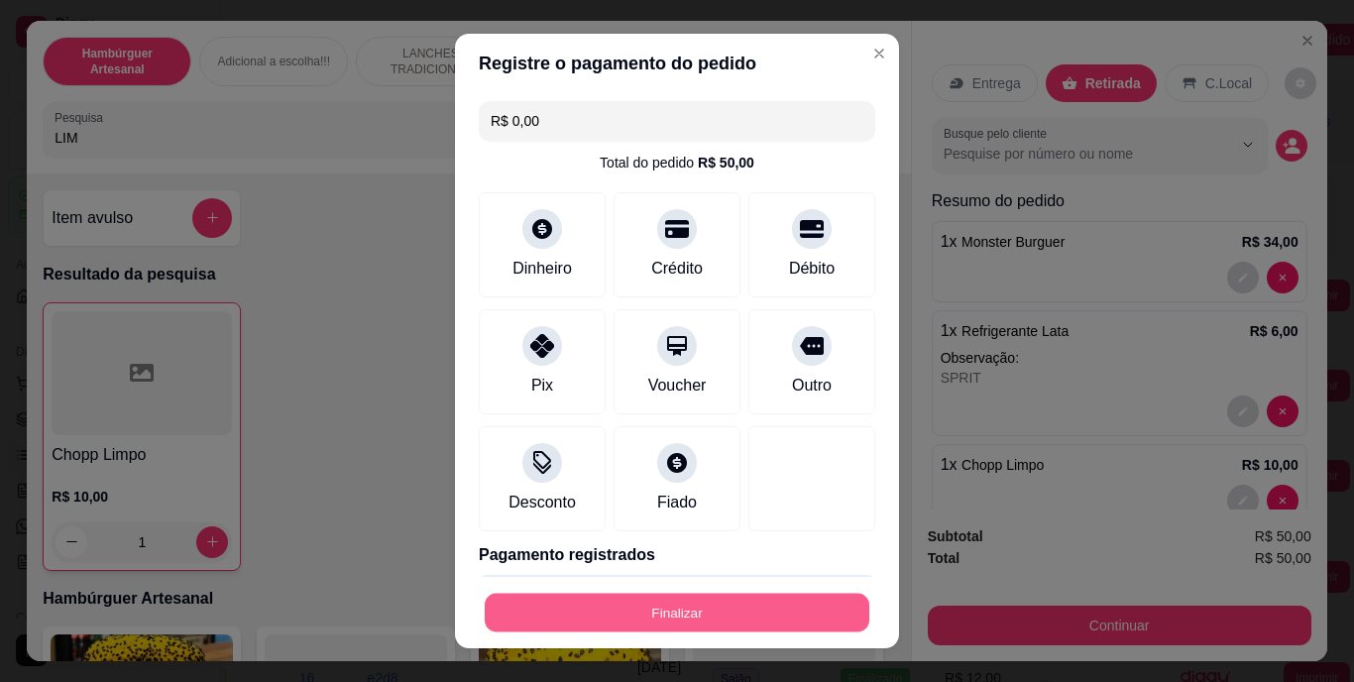
click at [713, 608] on button "Finalizar" at bounding box center [677, 612] width 385 height 39
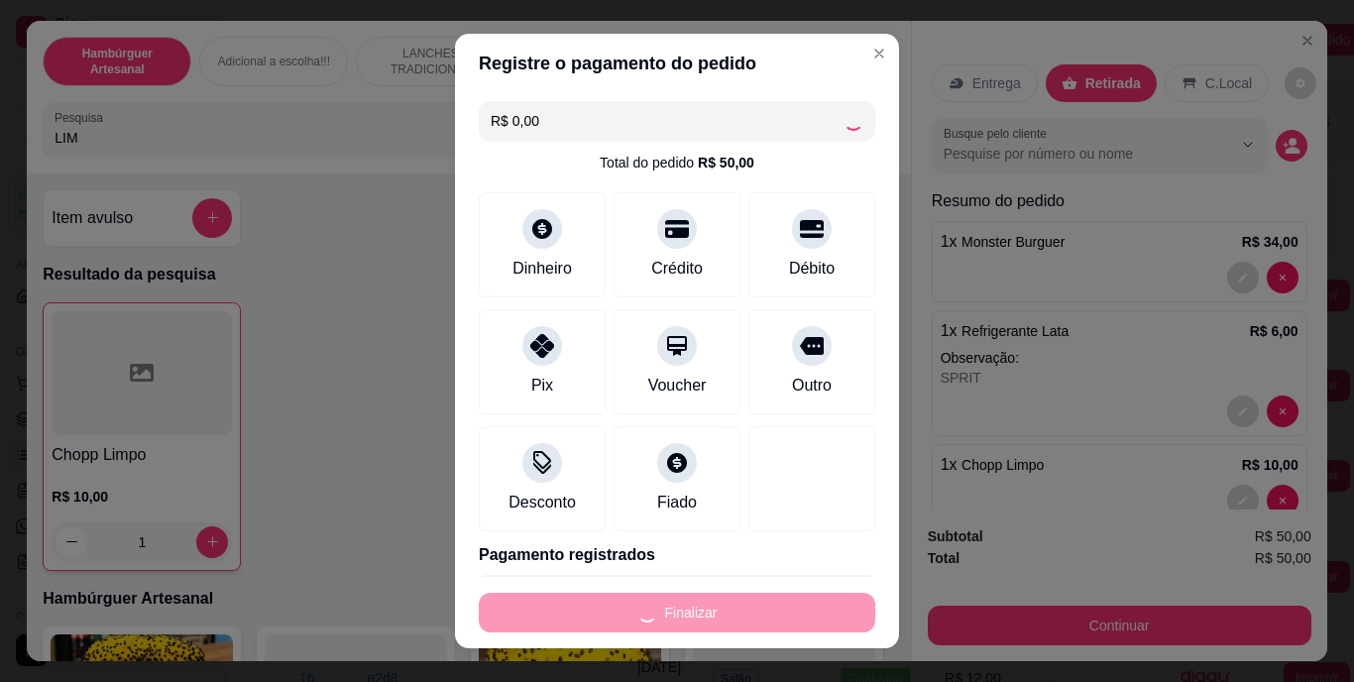
type input "0"
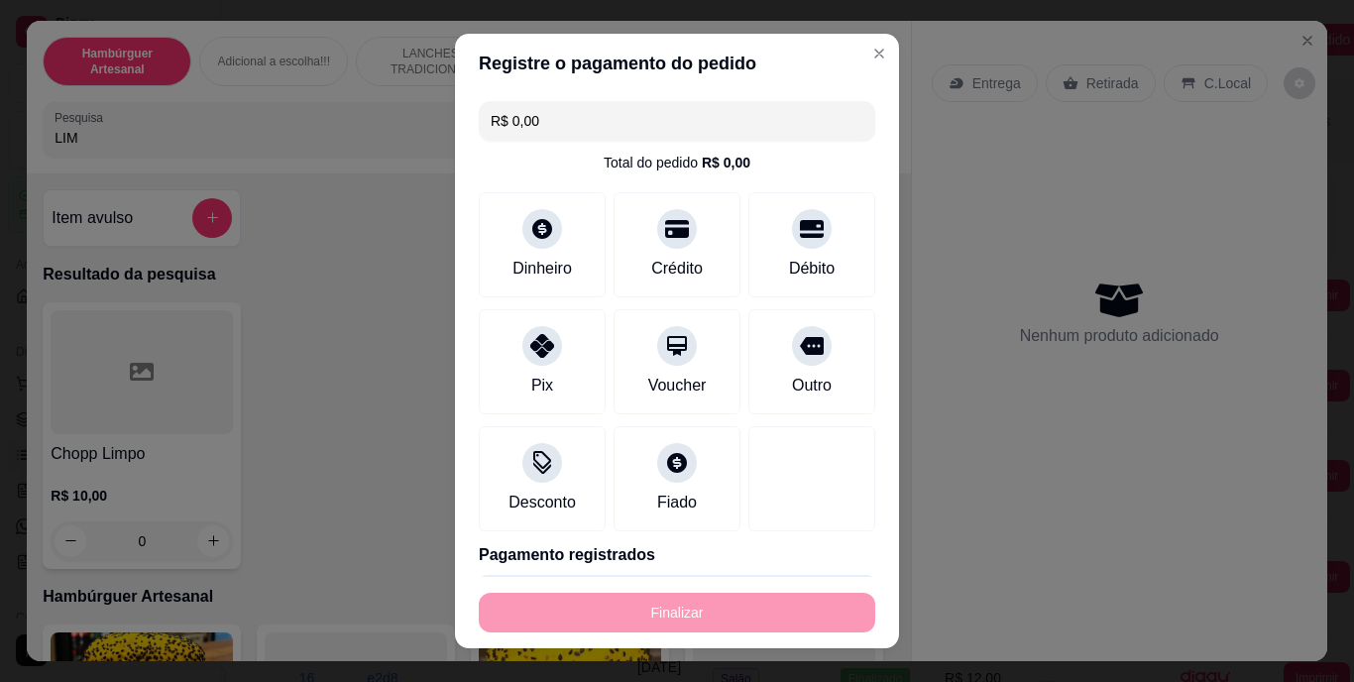
type input "-R$ 50,00"
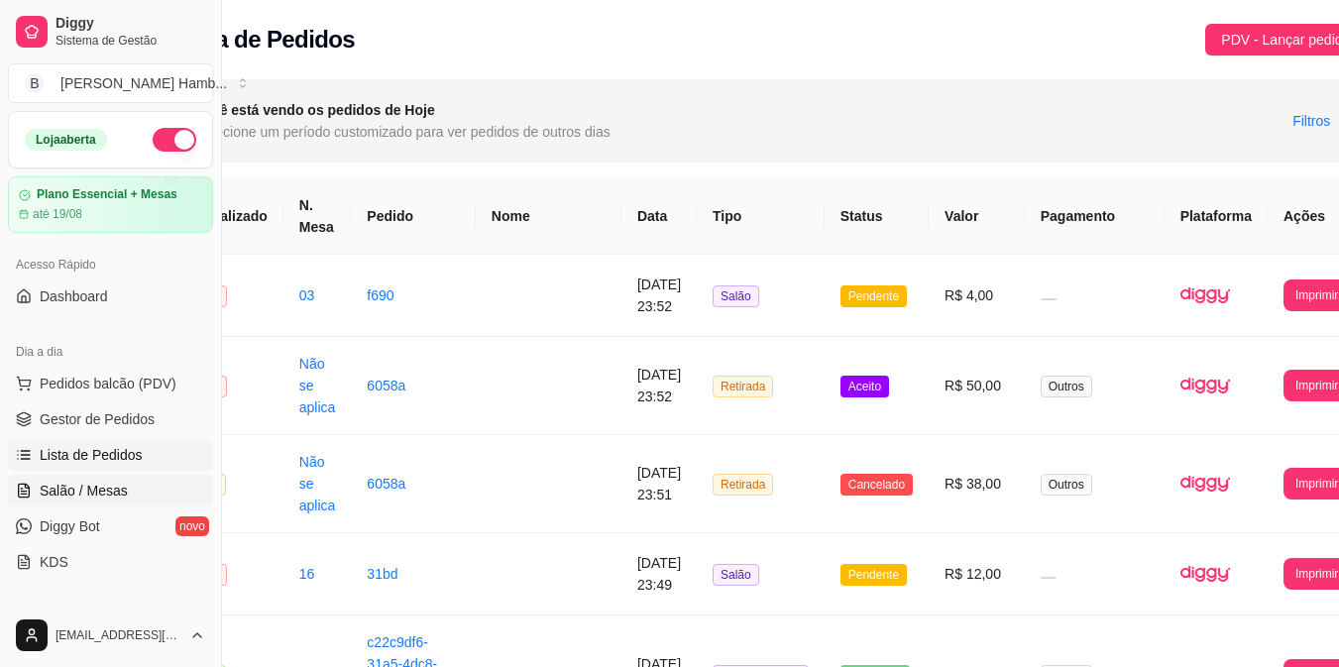
click at [147, 497] on link "Salão / Mesas" at bounding box center [110, 491] width 205 height 32
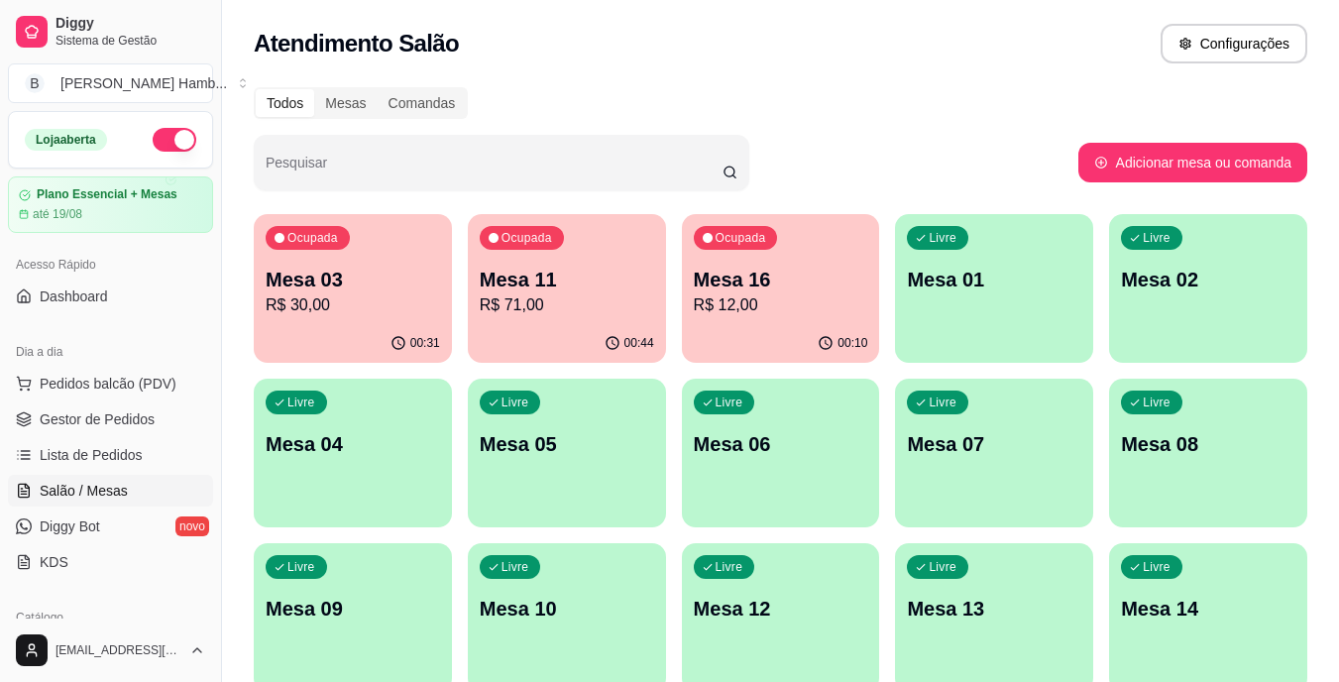
click at [731, 313] on p "R$ 12,00" at bounding box center [781, 305] width 174 height 24
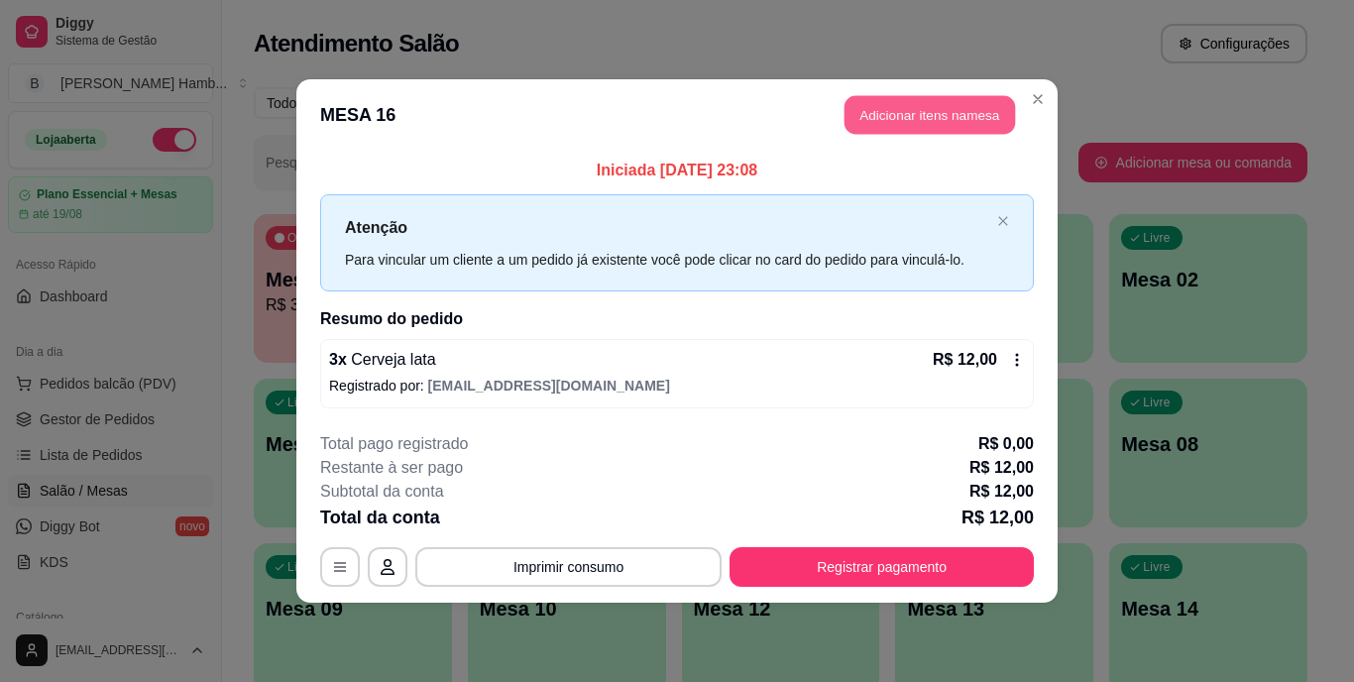
click at [954, 107] on button "Adicionar itens na mesa" at bounding box center [930, 115] width 171 height 39
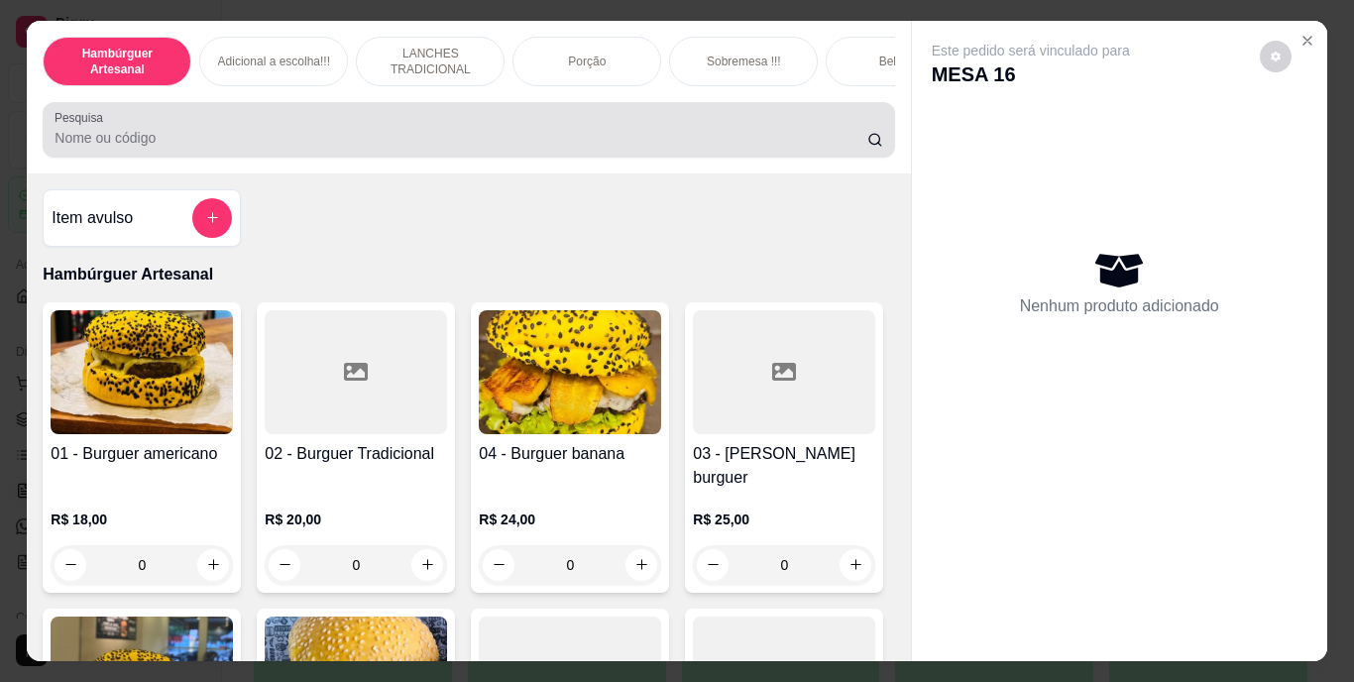
click at [789, 158] on div "Pesquisa" at bounding box center [469, 130] width 852 height 56
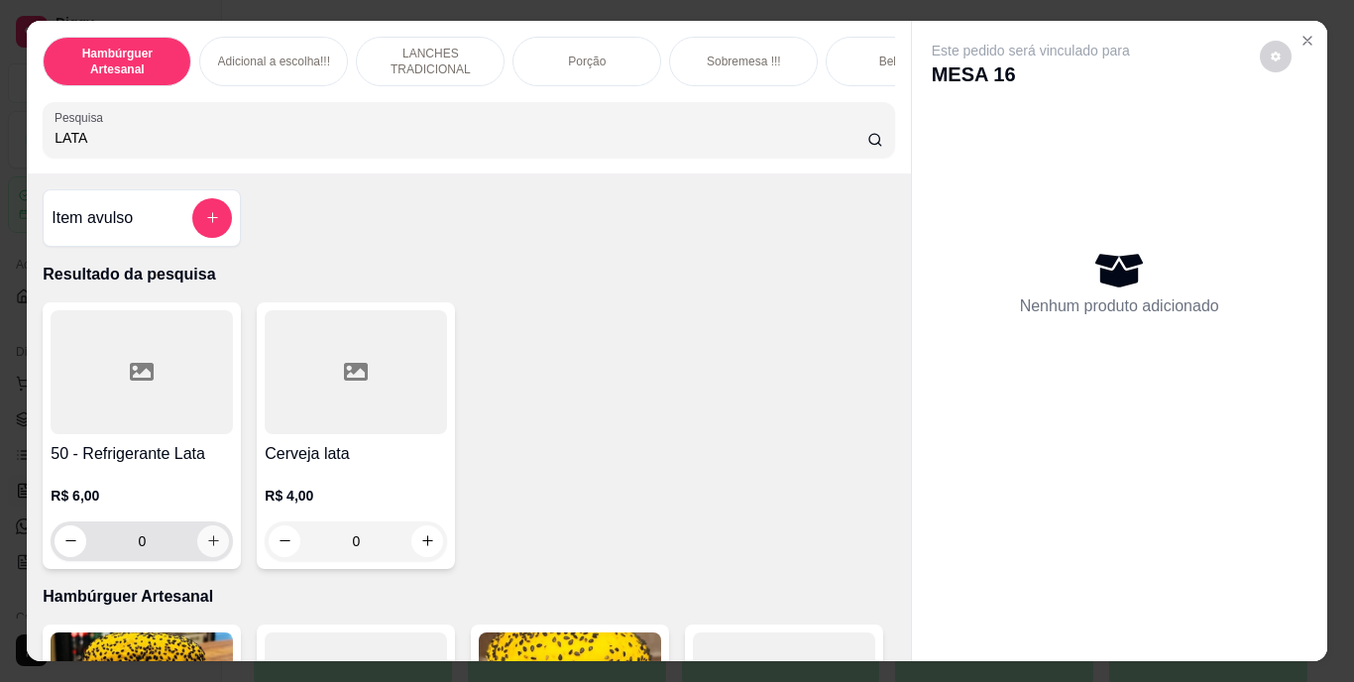
type input "LATA"
click at [206, 544] on icon "increase-product-quantity" at bounding box center [213, 540] width 15 height 15
type input "1"
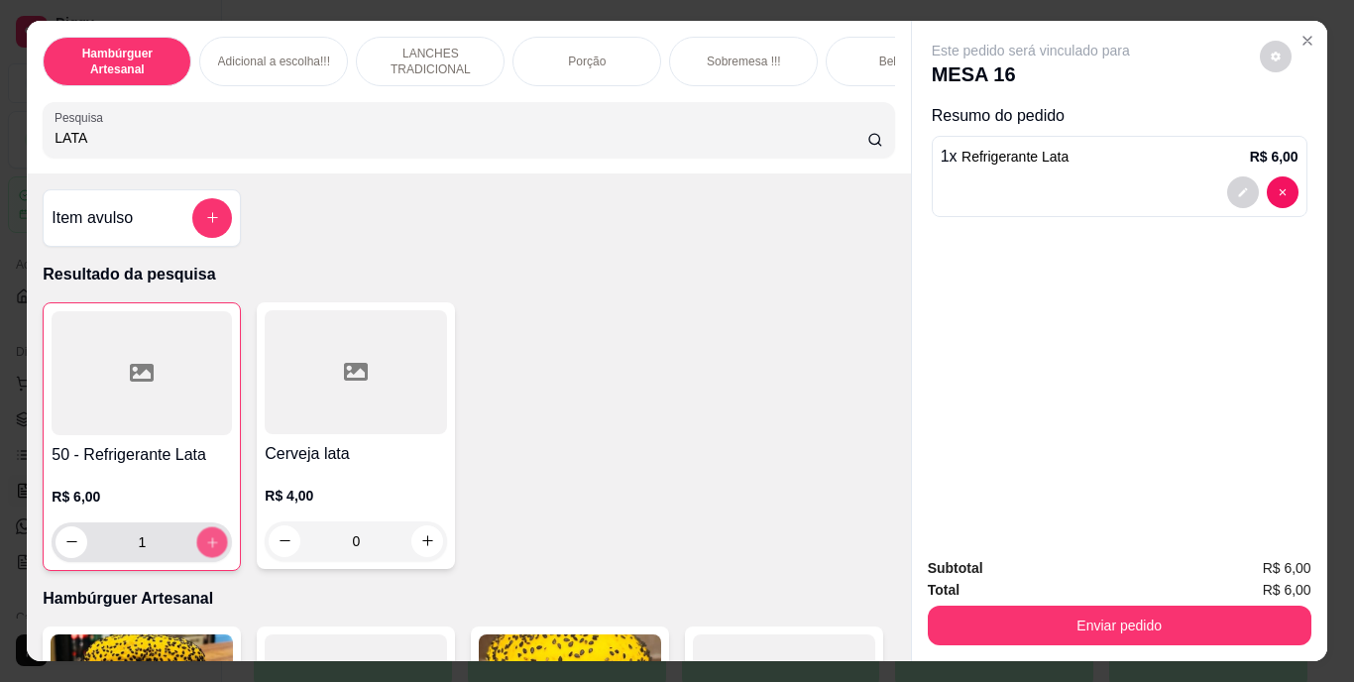
click at [205, 544] on icon "increase-product-quantity" at bounding box center [212, 541] width 15 height 15
type input "2"
click at [205, 544] on icon "increase-product-quantity" at bounding box center [212, 541] width 15 height 15
type input "3"
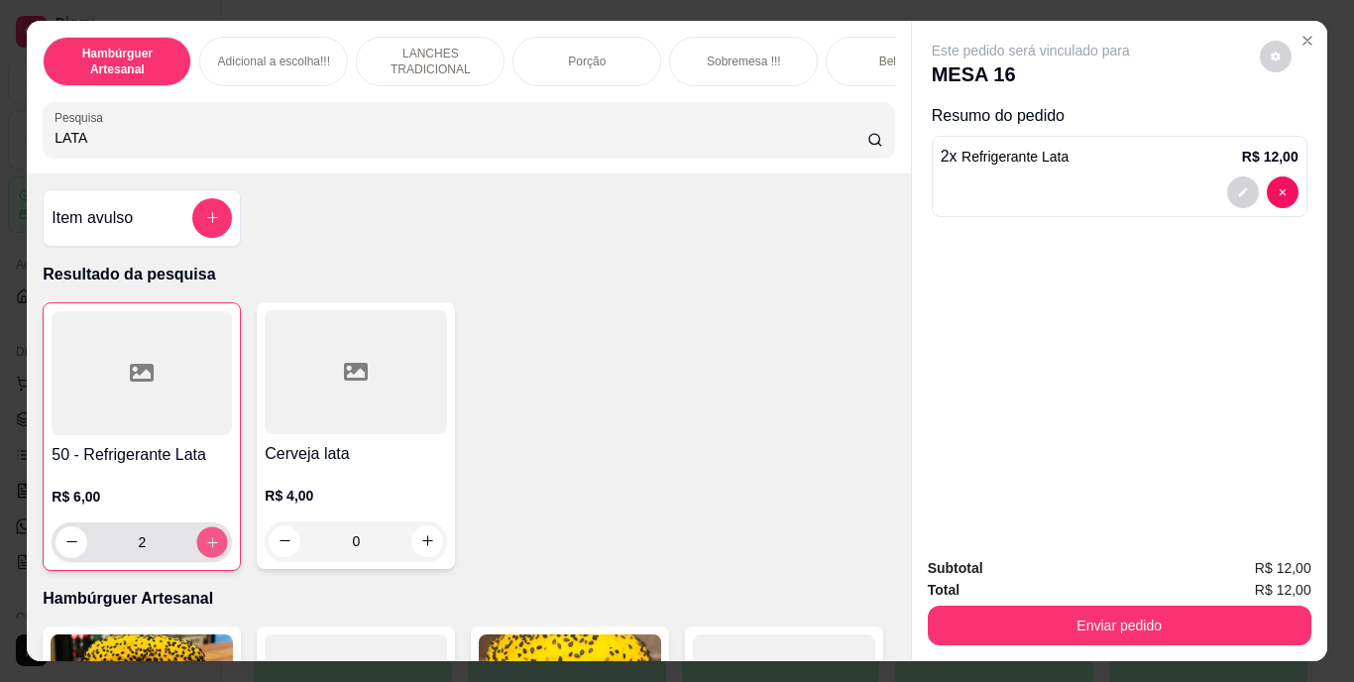
type input "3"
click at [1237, 186] on icon "decrease-product-quantity" at bounding box center [1243, 192] width 12 height 12
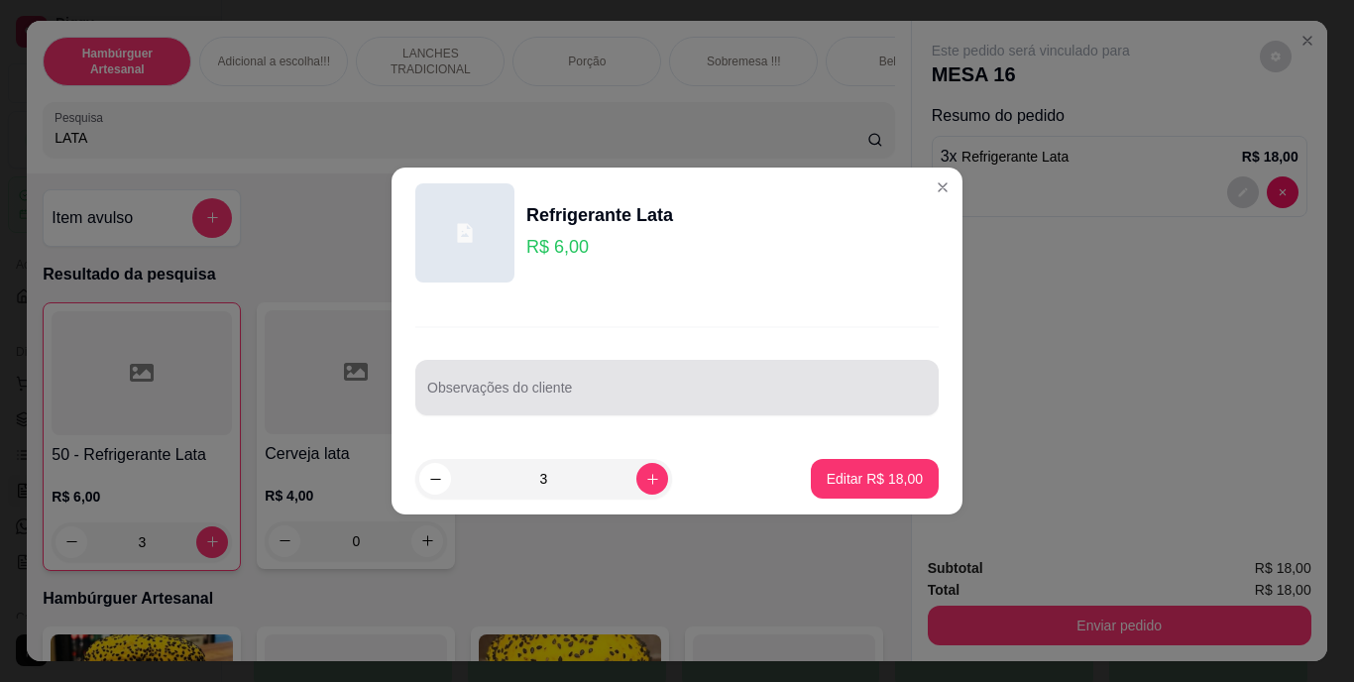
click at [626, 384] on div at bounding box center [677, 388] width 500 height 40
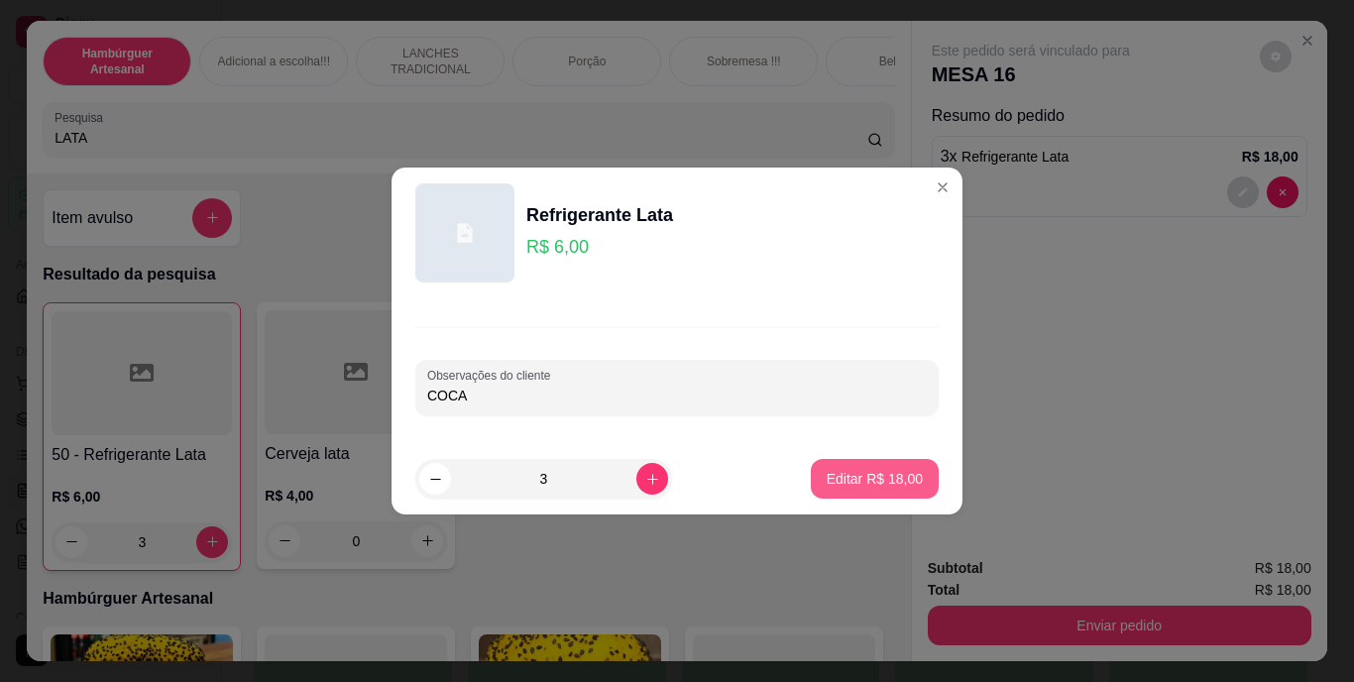
type input "COCA"
click at [828, 475] on p "Editar R$ 18,00" at bounding box center [874, 478] width 93 height 19
type input "0"
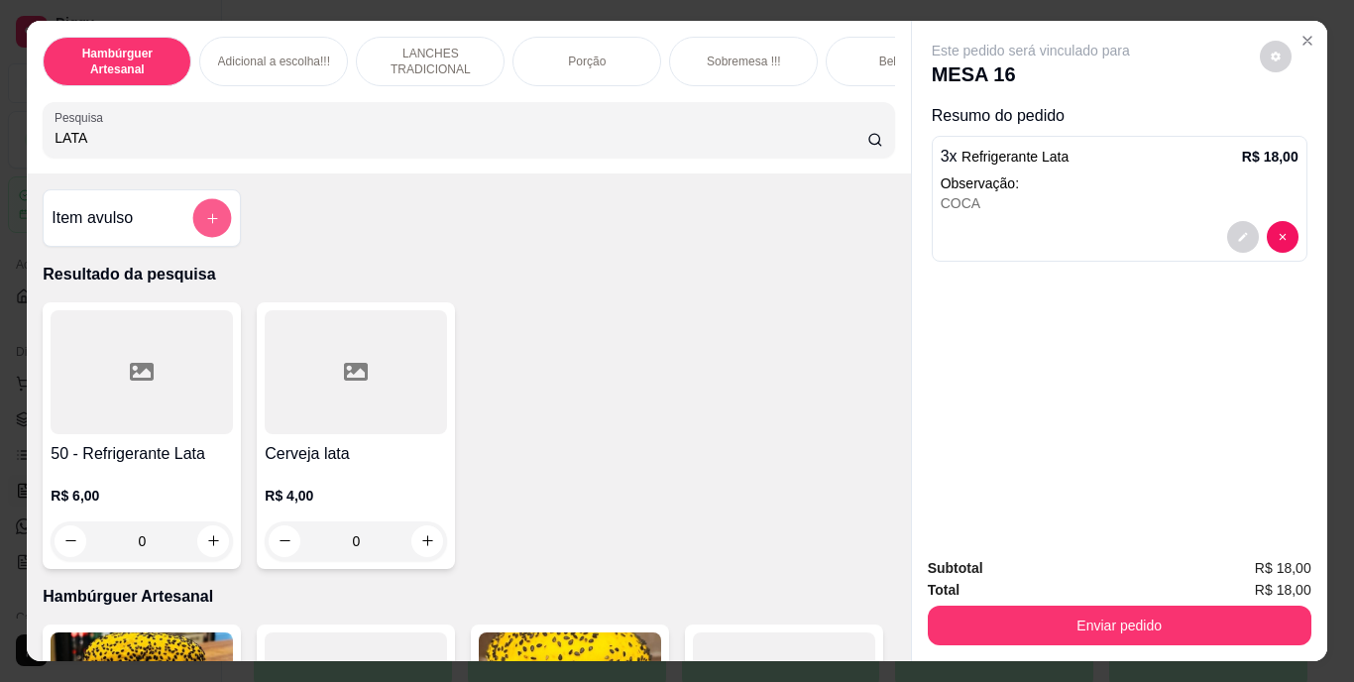
click at [205, 225] on icon "add-separate-item" at bounding box center [212, 217] width 15 height 15
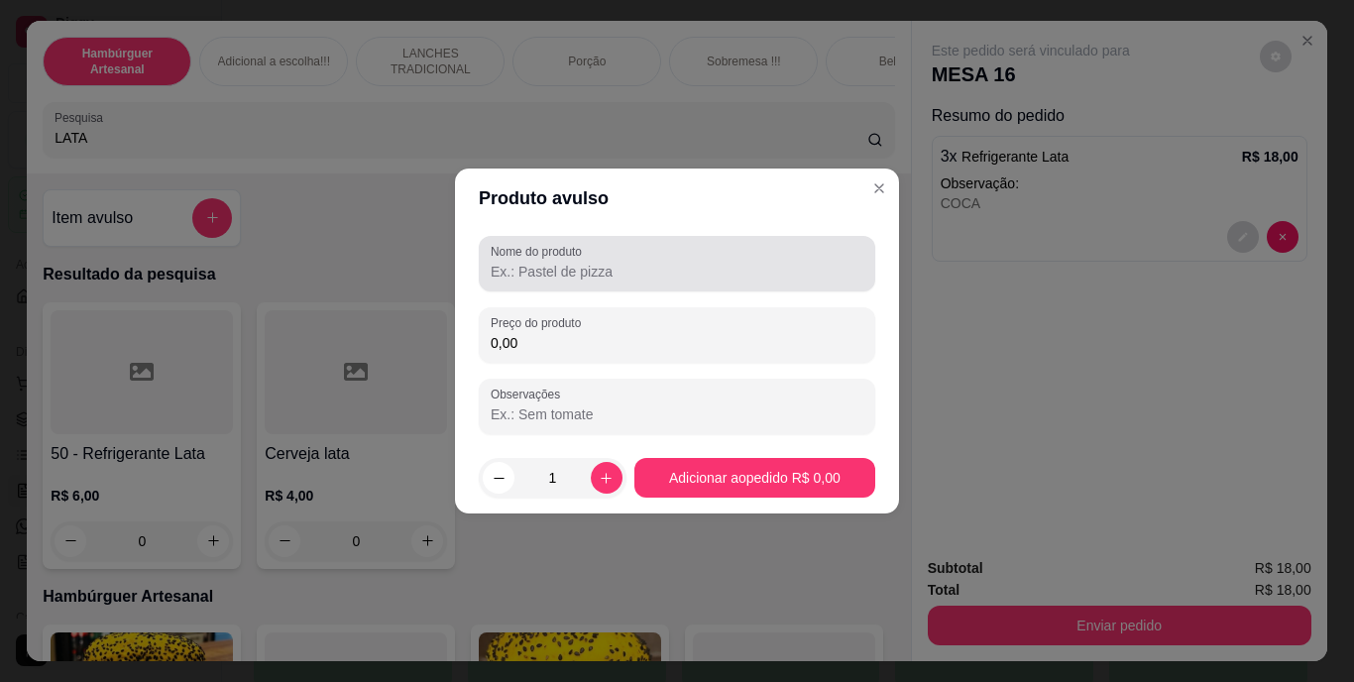
click at [681, 260] on div at bounding box center [677, 264] width 373 height 40
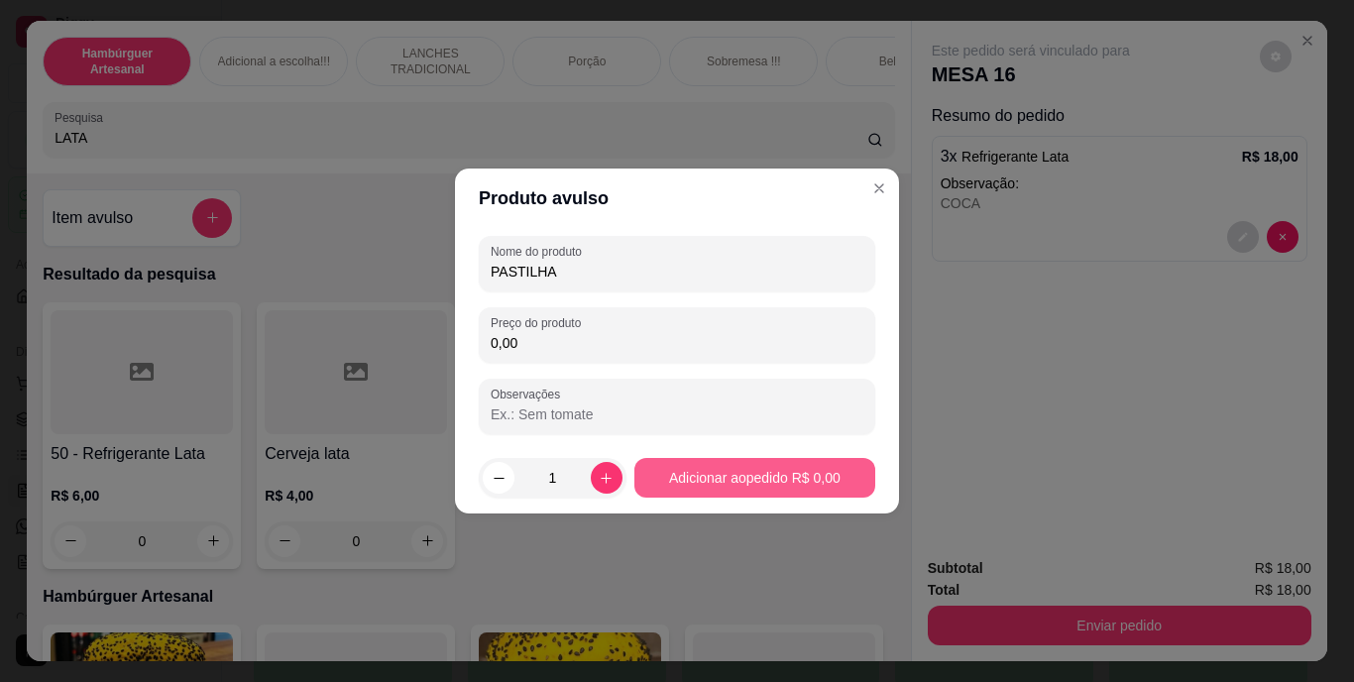
type input "PASTILHA"
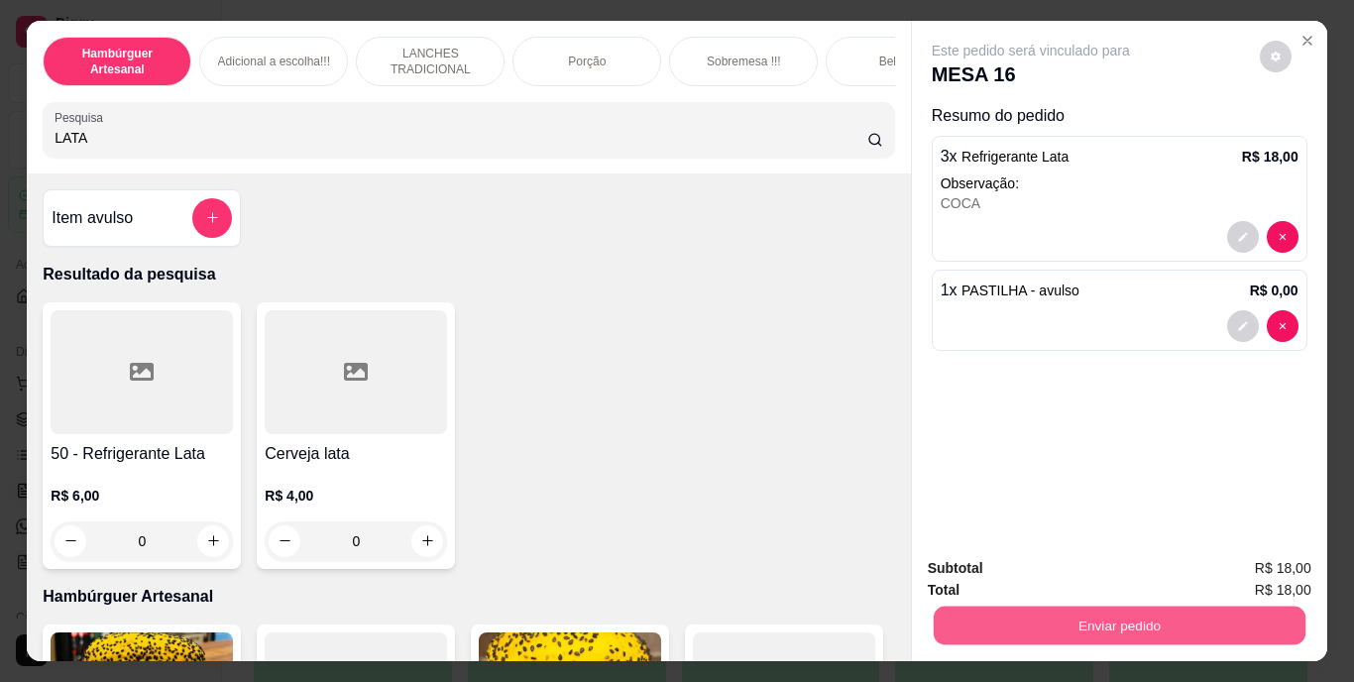
click at [1042, 627] on button "Enviar pedido" at bounding box center [1119, 626] width 372 height 39
click at [1044, 572] on button "Não registrar e enviar pedido" at bounding box center [1054, 569] width 200 height 37
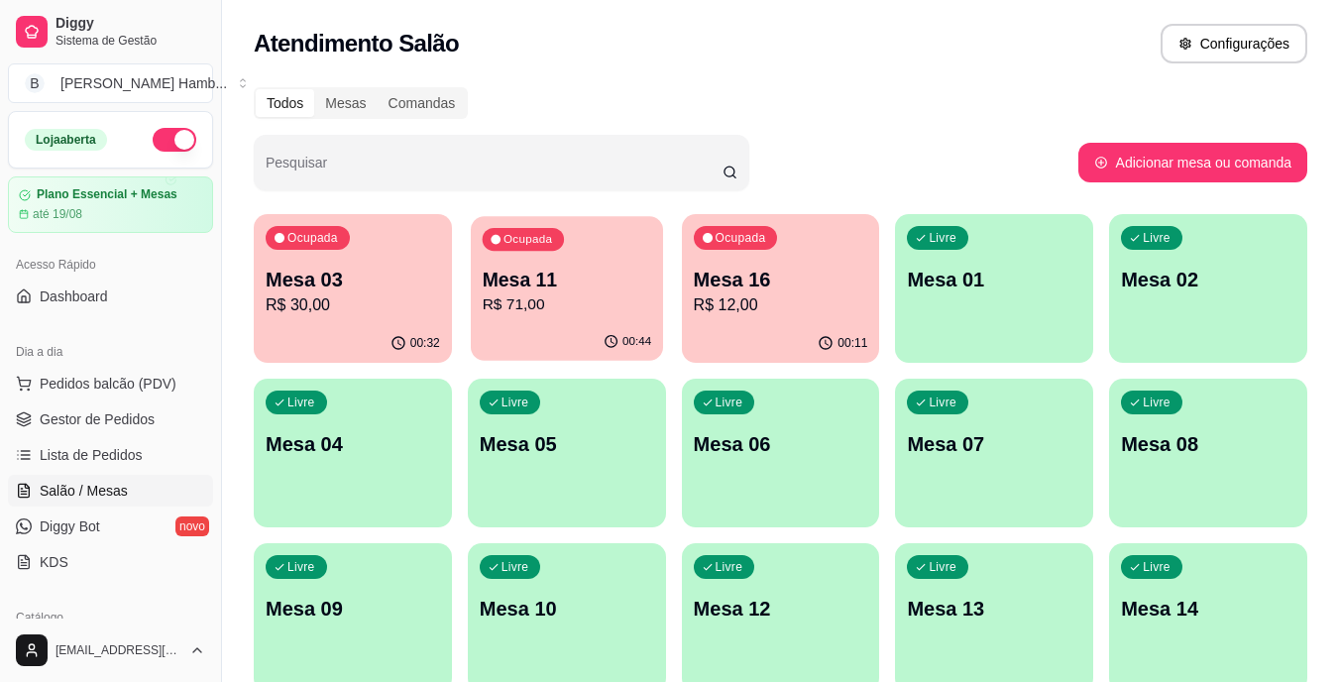
click at [571, 277] on p "Mesa 11" at bounding box center [567, 280] width 170 height 27
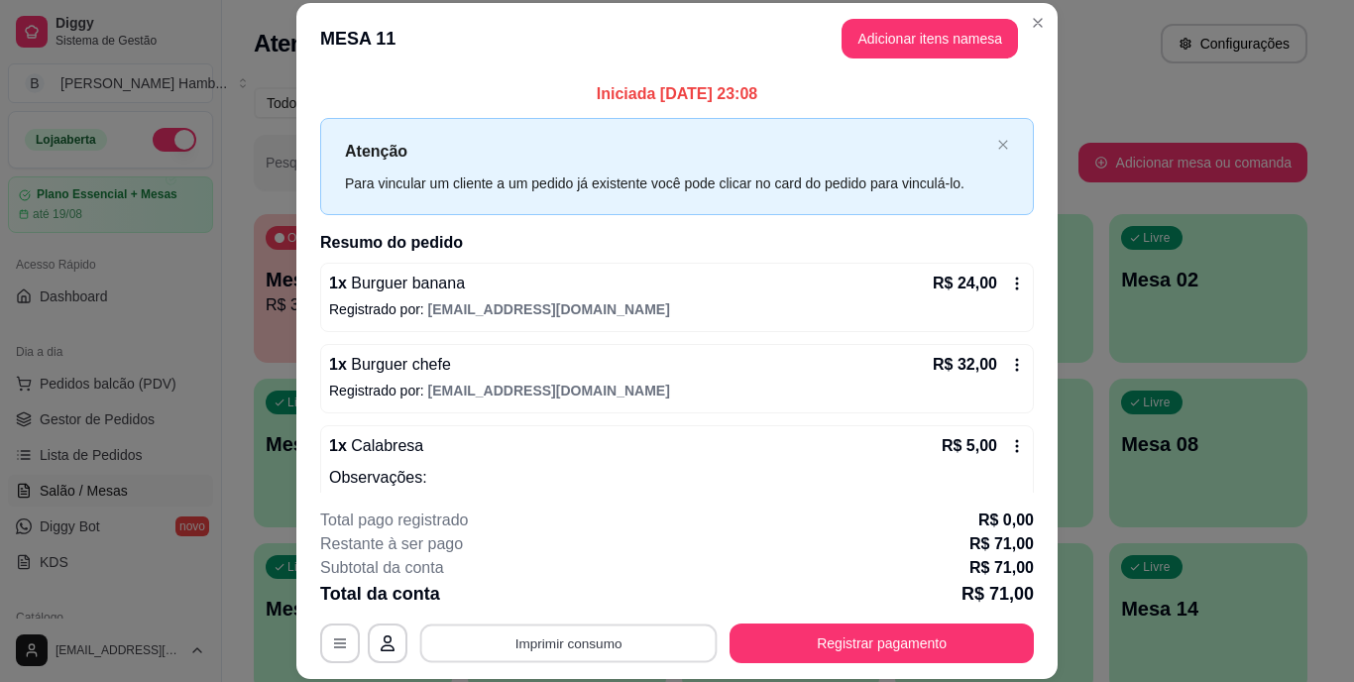
click at [594, 644] on button "Imprimir consumo" at bounding box center [568, 643] width 297 height 39
click at [579, 599] on button "IMPRESSORA" at bounding box center [567, 597] width 139 height 31
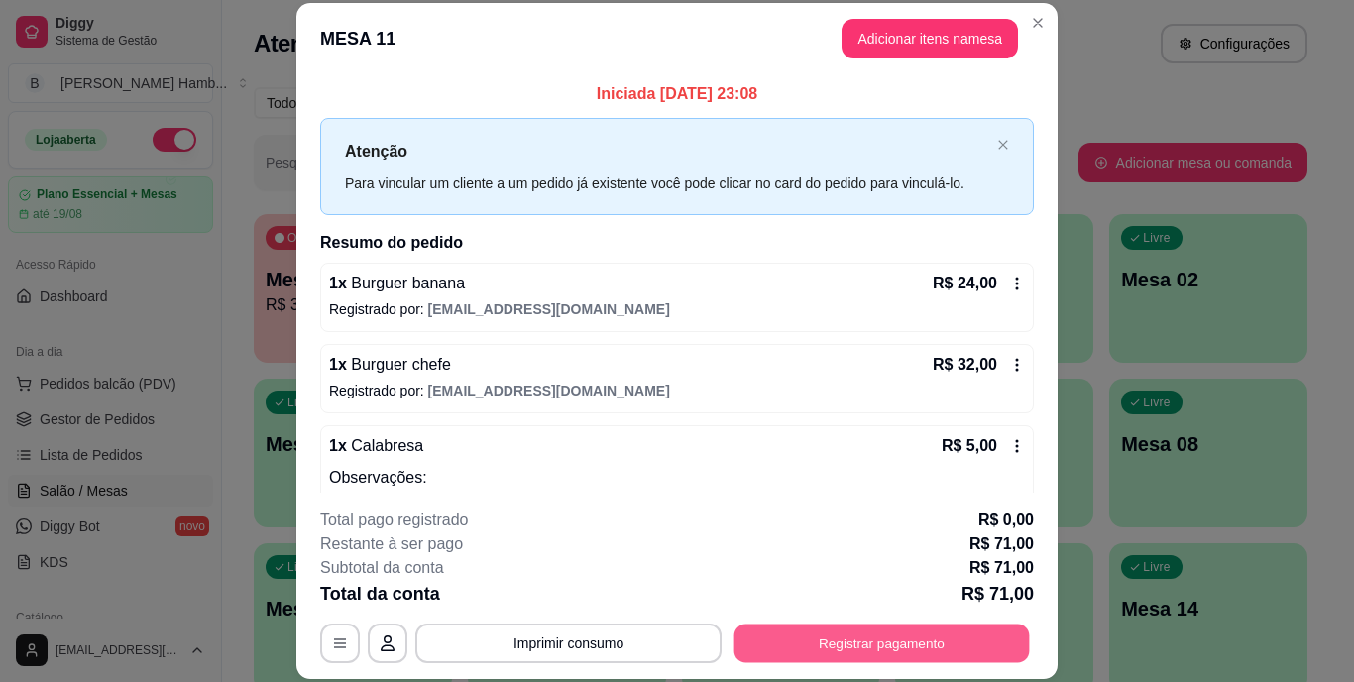
click at [784, 637] on button "Registrar pagamento" at bounding box center [882, 643] width 295 height 39
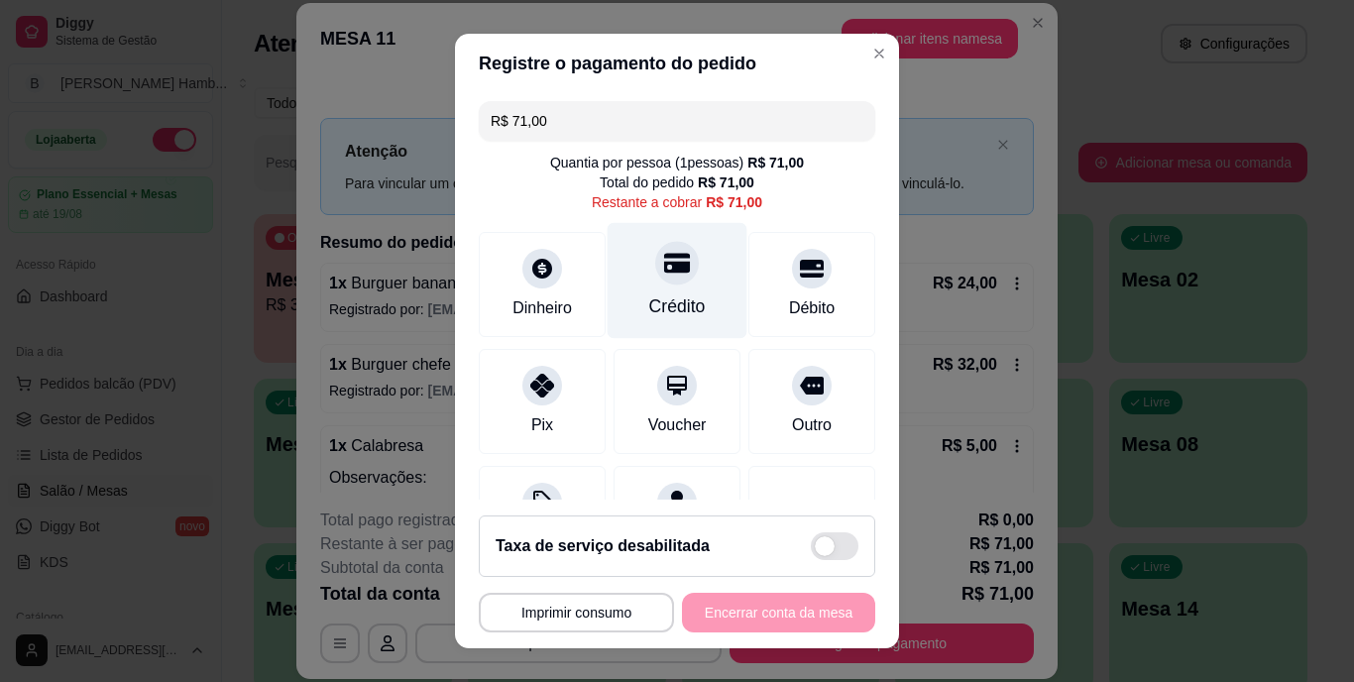
click at [664, 266] on icon at bounding box center [677, 264] width 26 height 20
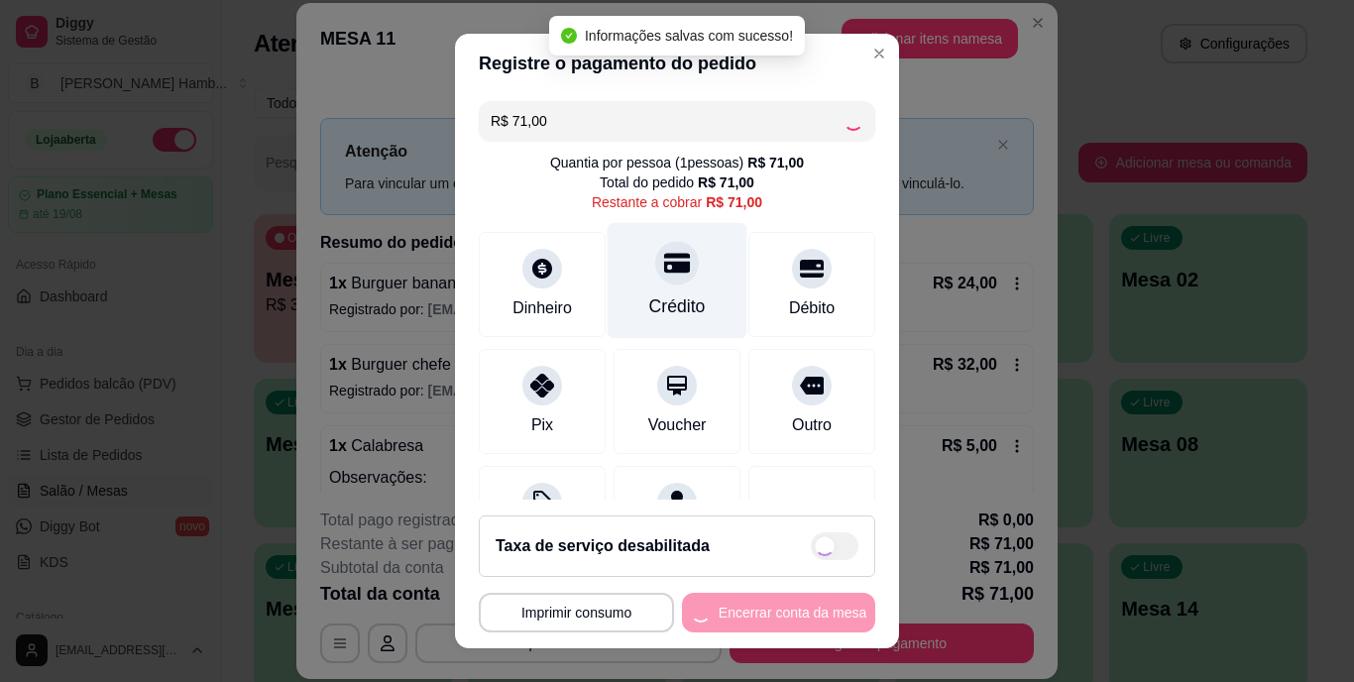
type input "R$ 0,00"
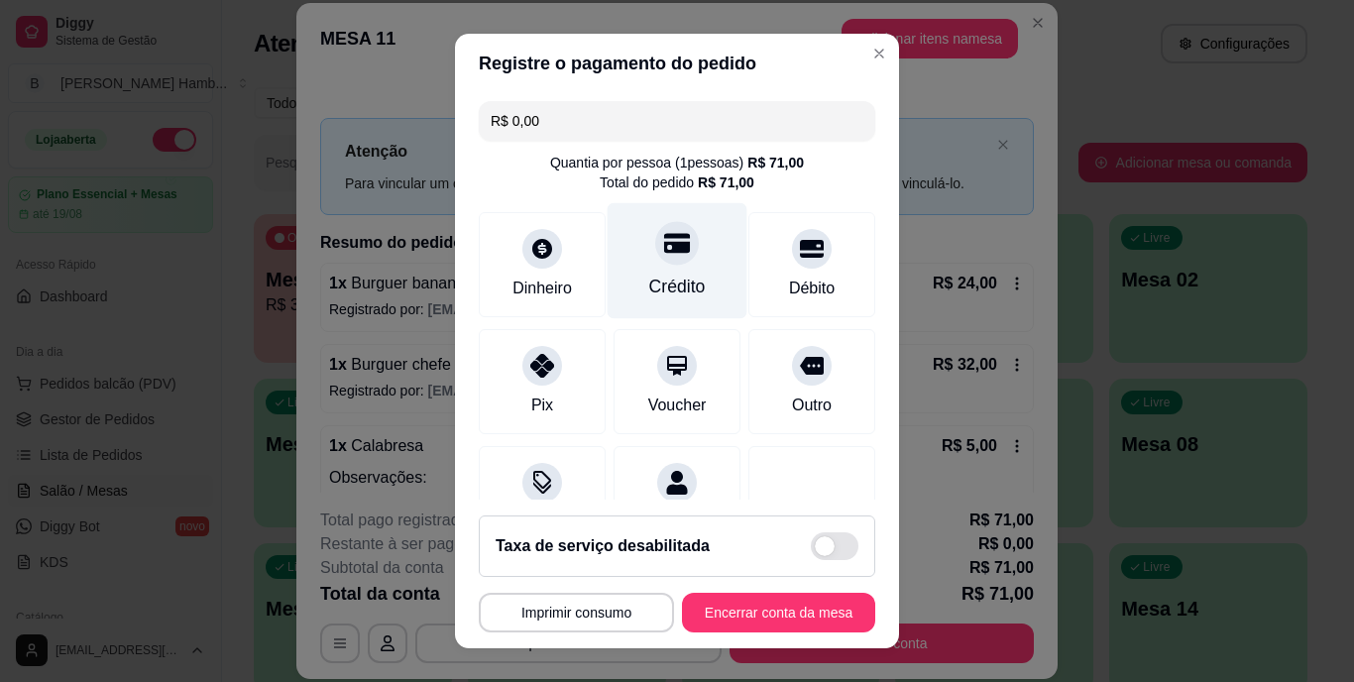
click at [656, 266] on div "Crédito" at bounding box center [678, 261] width 140 height 116
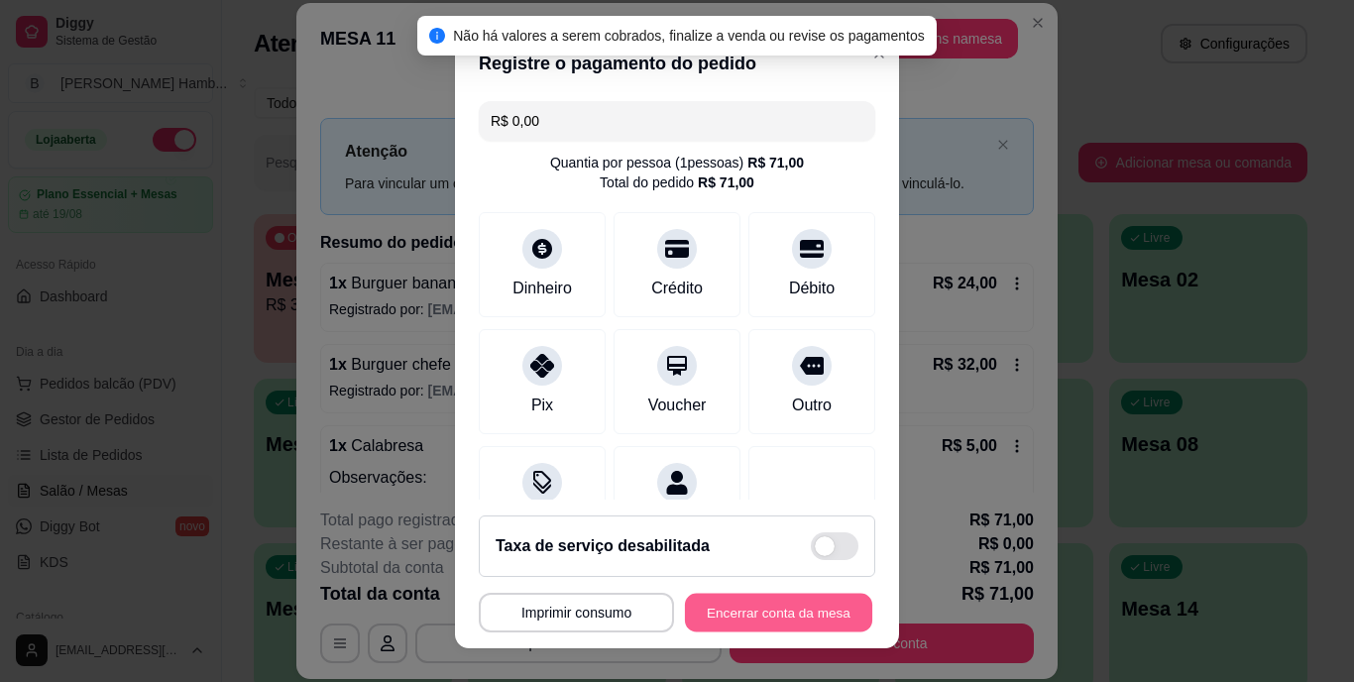
click at [709, 602] on button "Encerrar conta da mesa" at bounding box center [778, 612] width 187 height 39
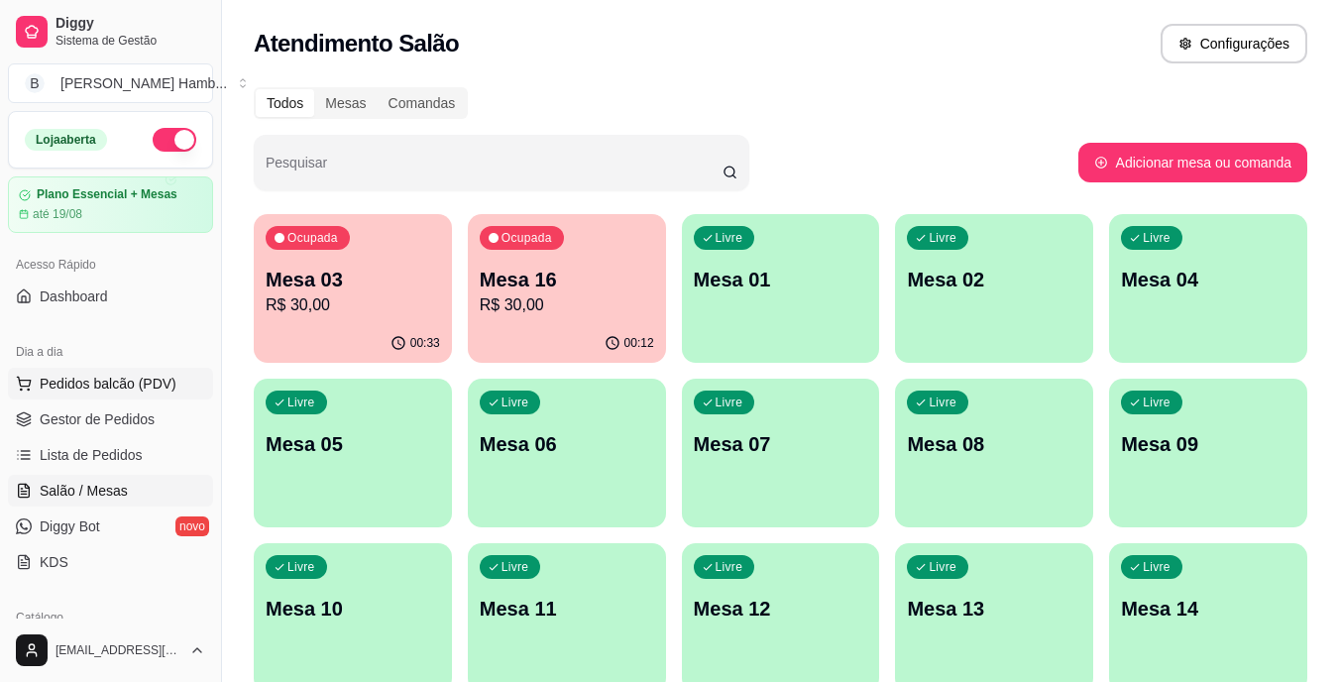
click at [123, 377] on span "Pedidos balcão (PDV)" at bounding box center [108, 384] width 137 height 20
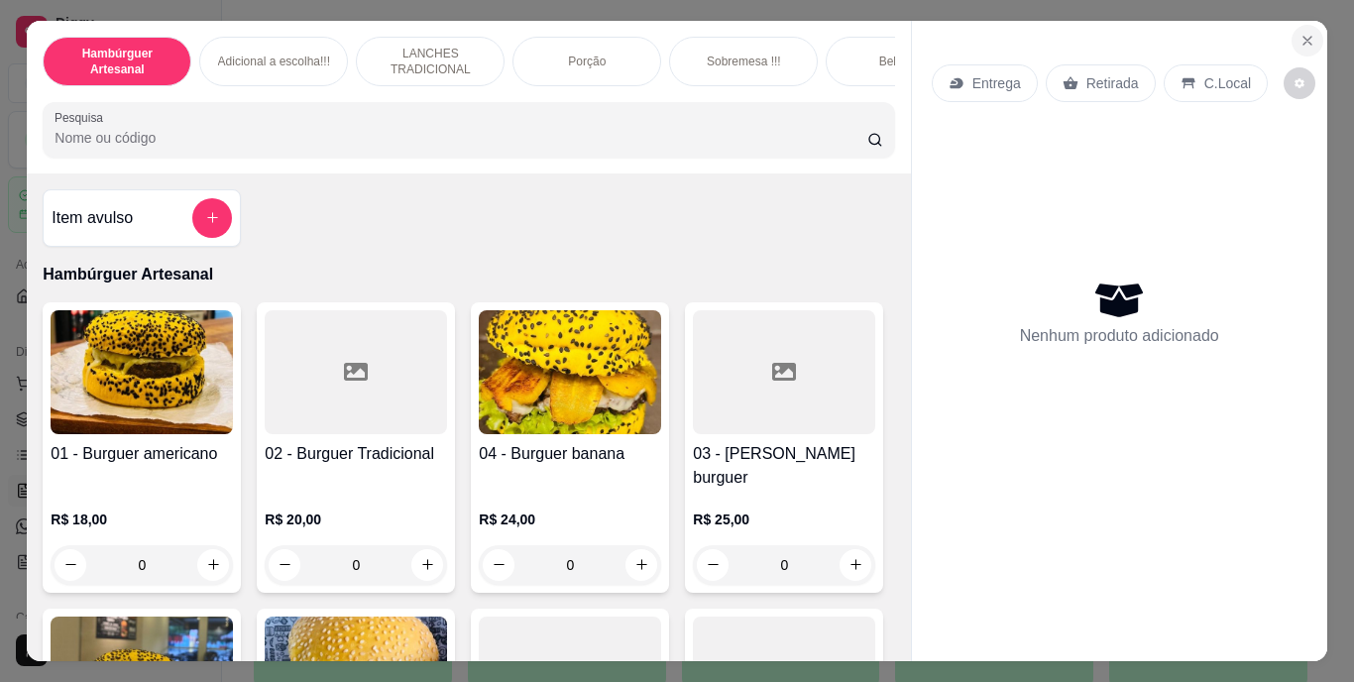
click at [1306, 33] on icon "Close" at bounding box center [1308, 41] width 16 height 16
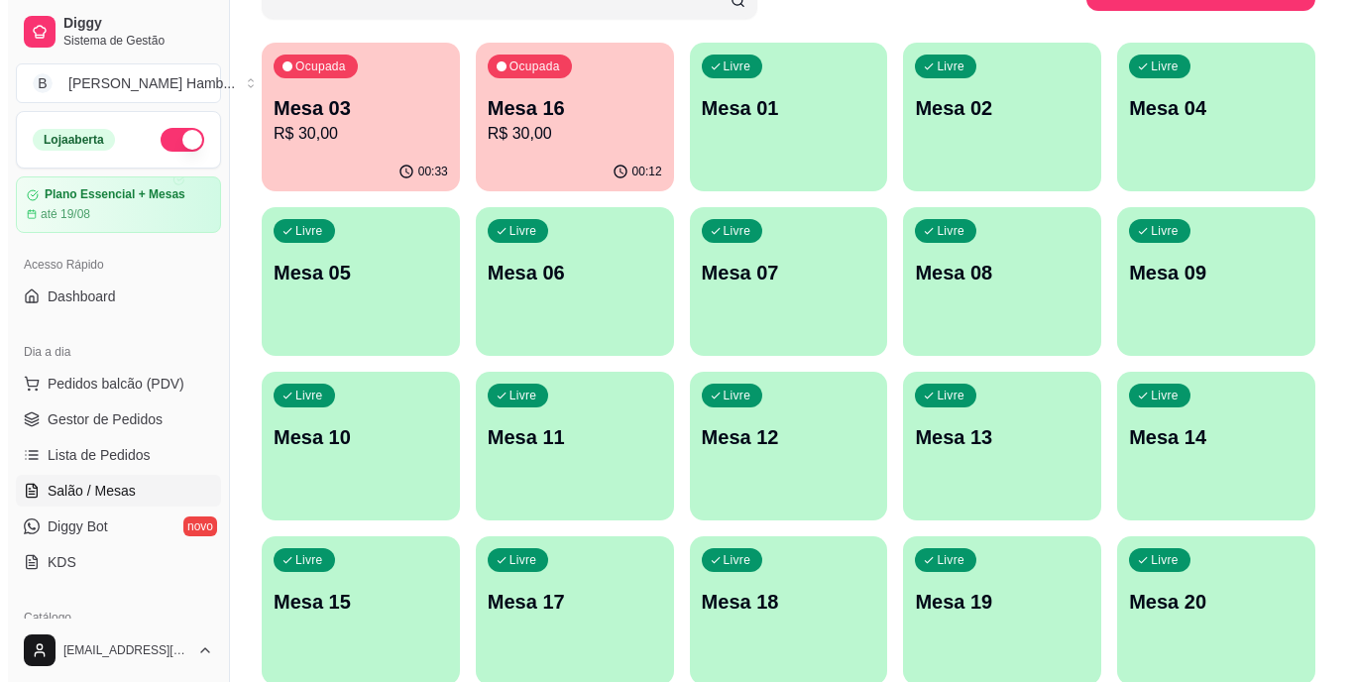
scroll to position [177, 0]
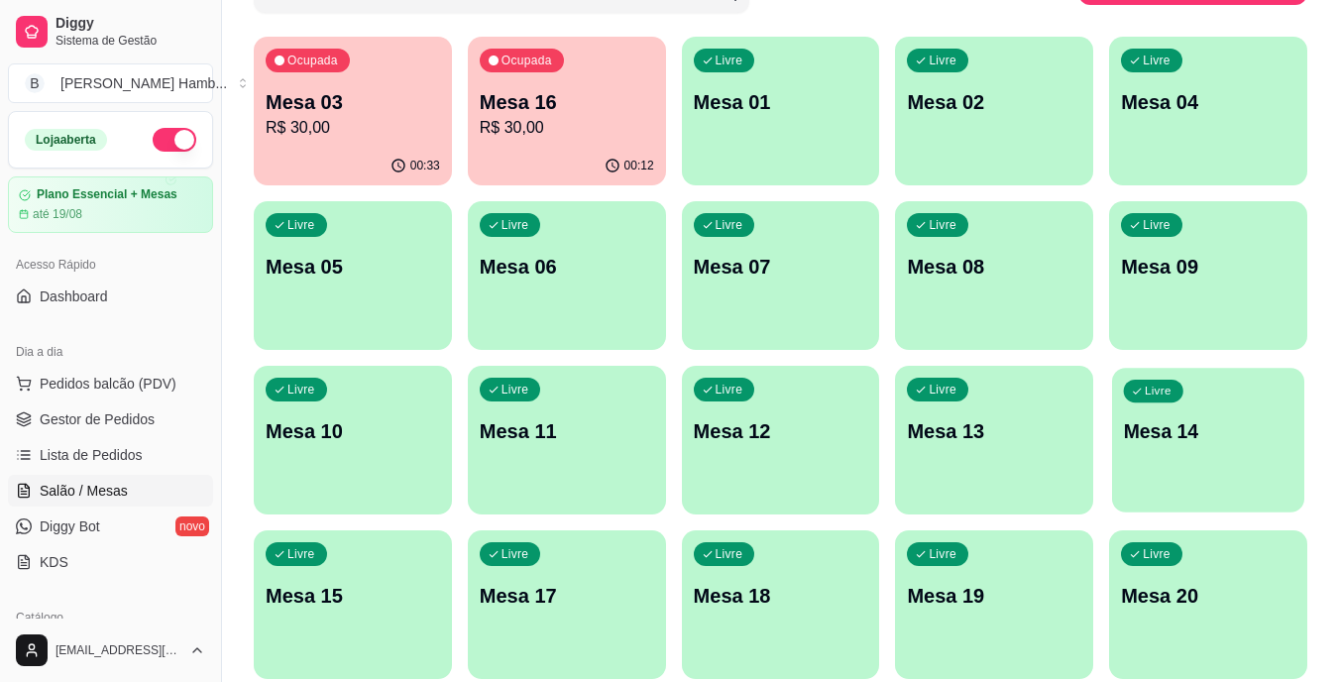
click at [1174, 431] on p "Mesa 14" at bounding box center [1209, 431] width 170 height 27
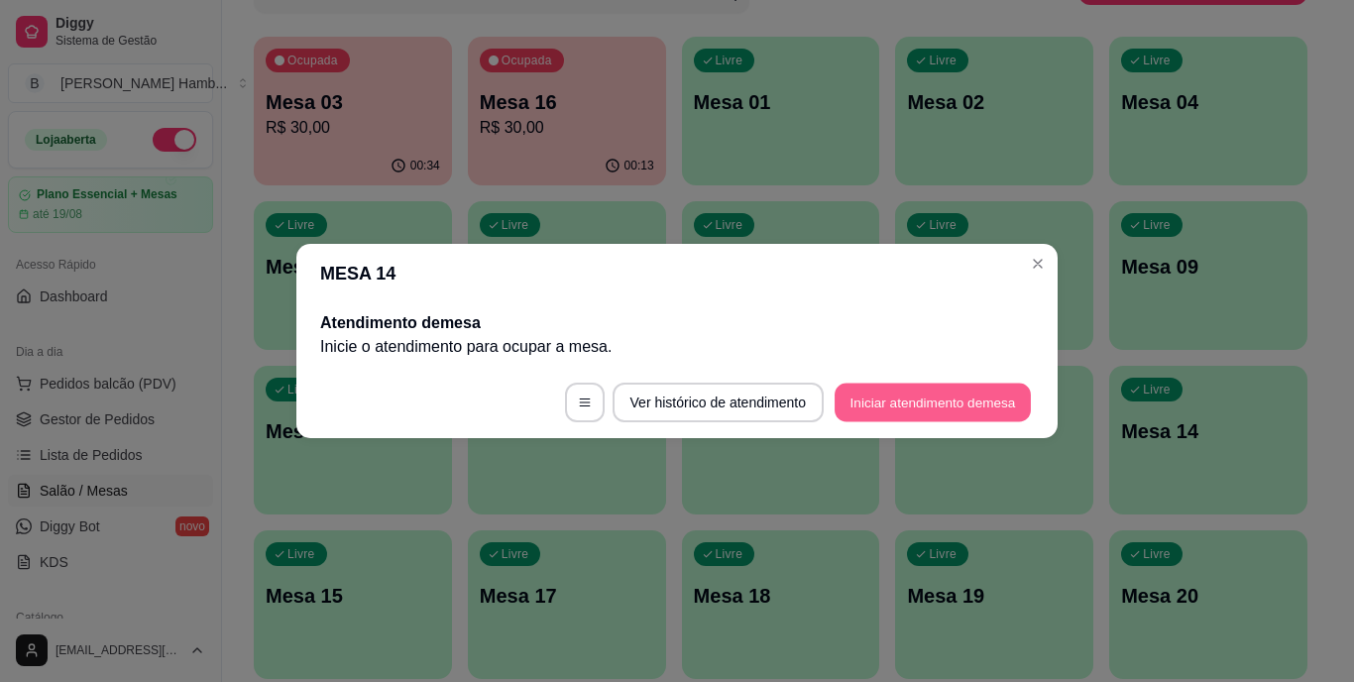
click at [982, 402] on button "Iniciar atendimento de mesa" at bounding box center [933, 403] width 196 height 39
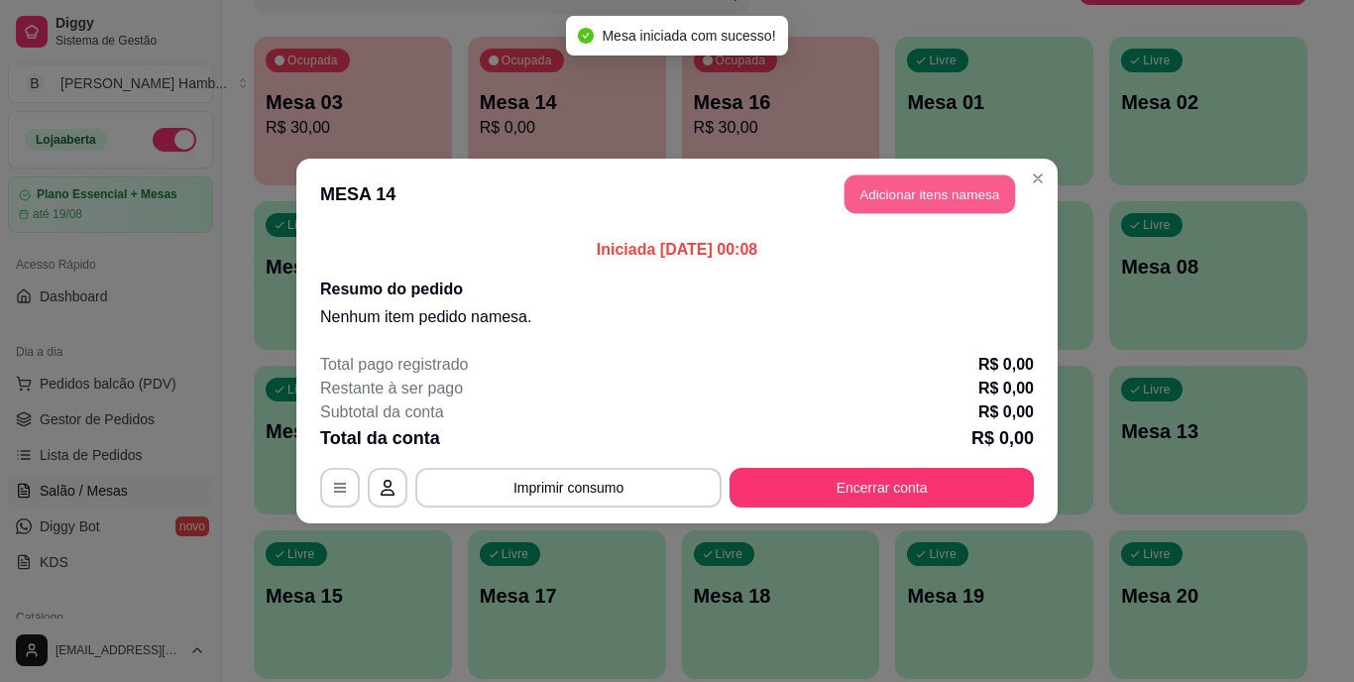
click at [927, 191] on button "Adicionar itens na mesa" at bounding box center [930, 194] width 171 height 39
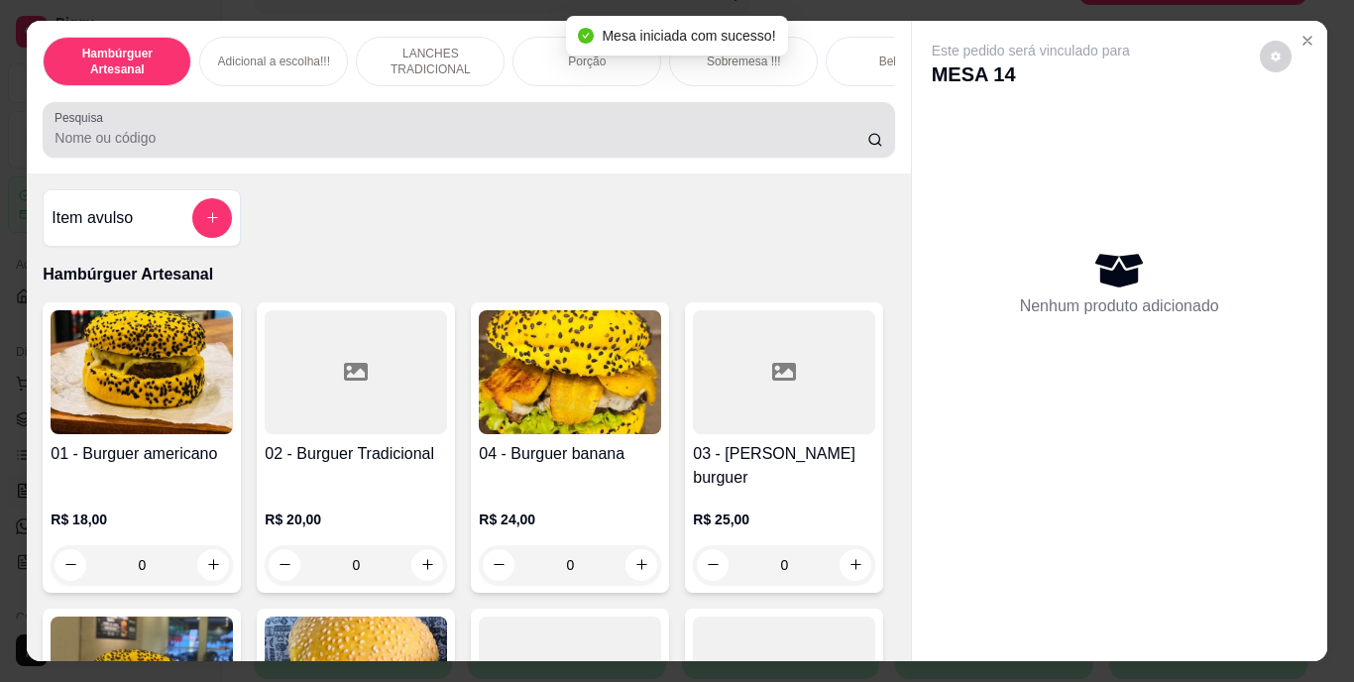
click at [692, 148] on input "Pesquisa" at bounding box center [461, 138] width 813 height 20
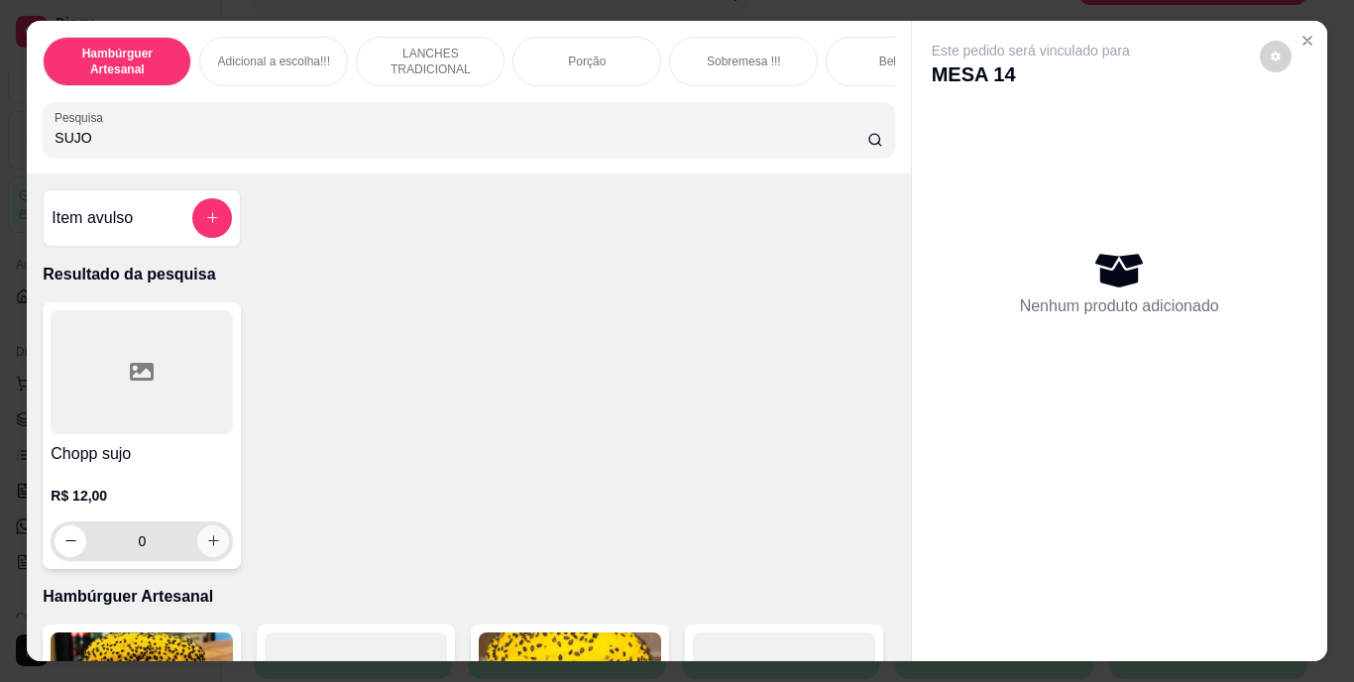
type input "SUJO"
click at [214, 552] on button "increase-product-quantity" at bounding box center [213, 540] width 31 height 31
type input "1"
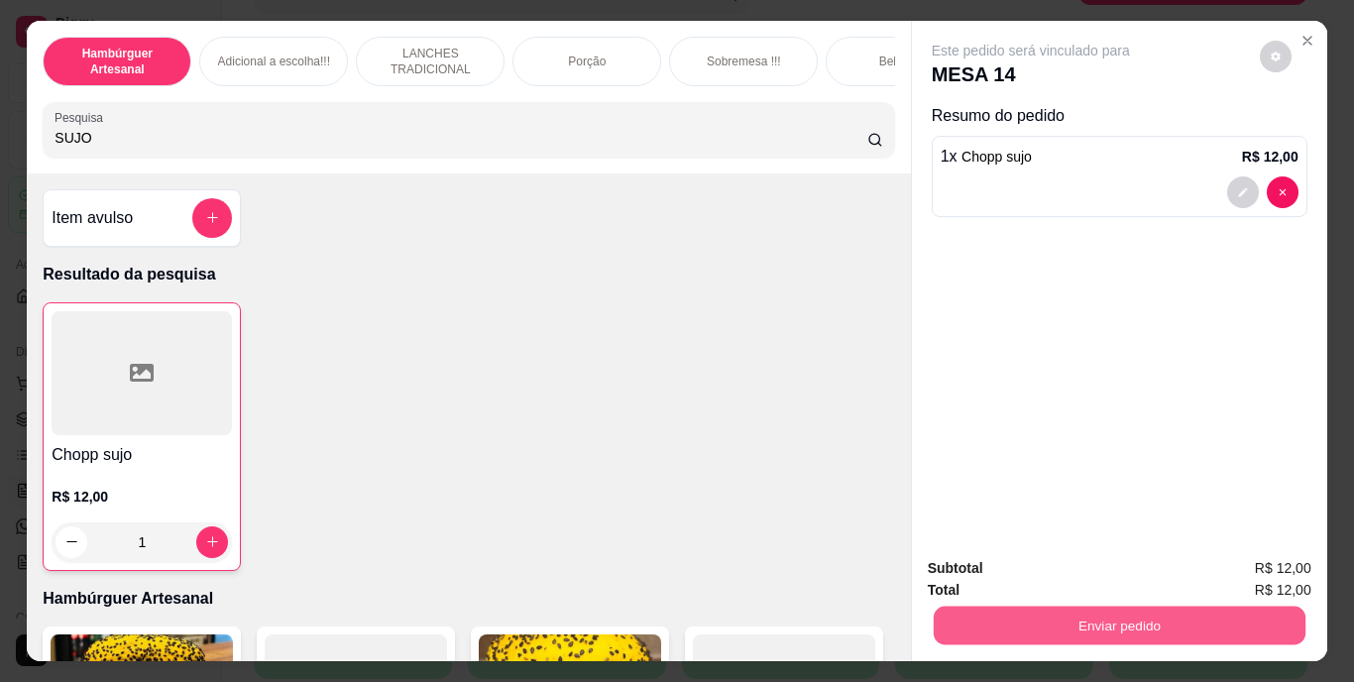
click at [933, 619] on button "Enviar pedido" at bounding box center [1119, 626] width 372 height 39
click at [954, 611] on button "Enviar pedido" at bounding box center [1119, 626] width 372 height 39
click at [984, 565] on button "Não registrar e enviar pedido" at bounding box center [1054, 569] width 200 height 37
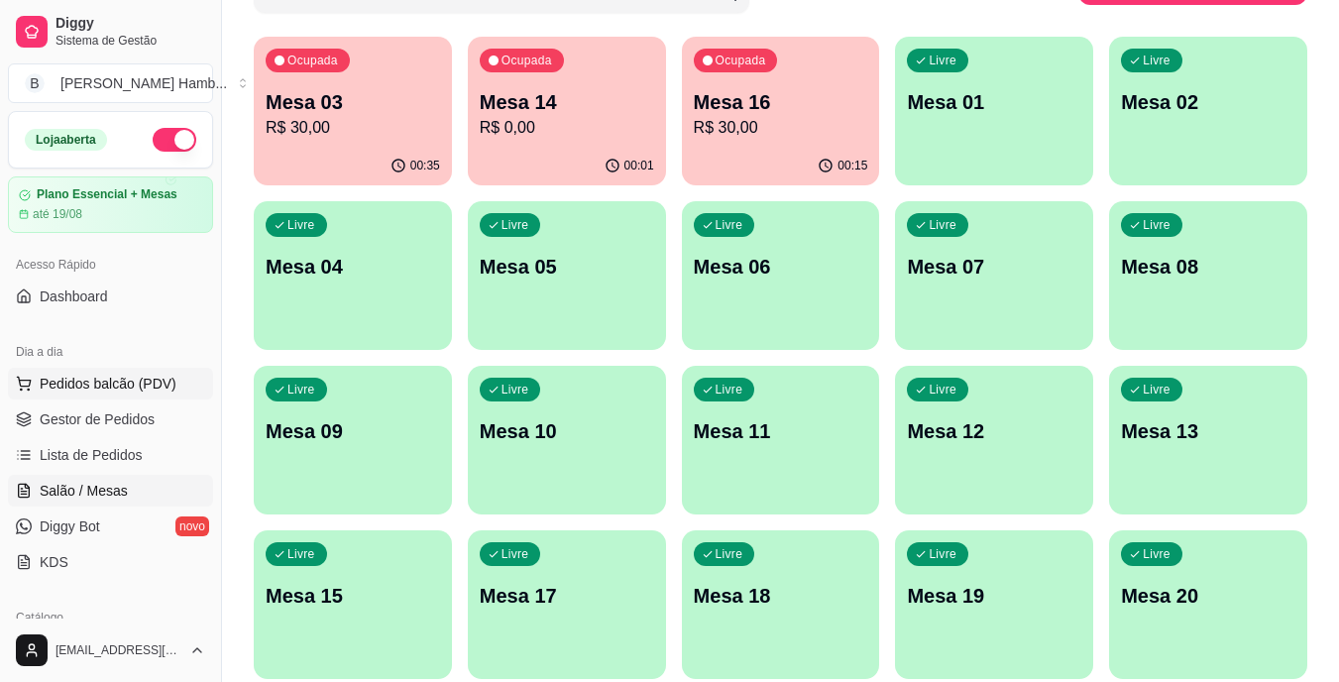
click at [187, 393] on button "Pedidos balcão (PDV)" at bounding box center [110, 384] width 205 height 32
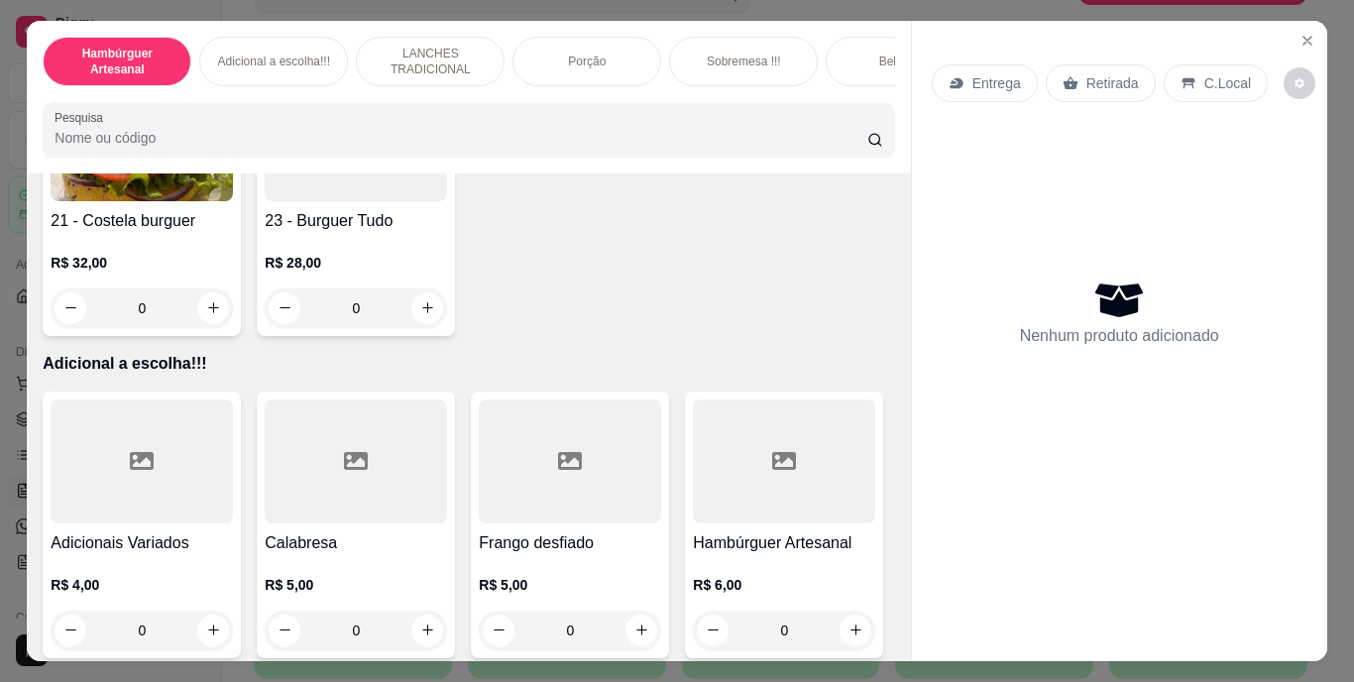
scroll to position [1995, 0]
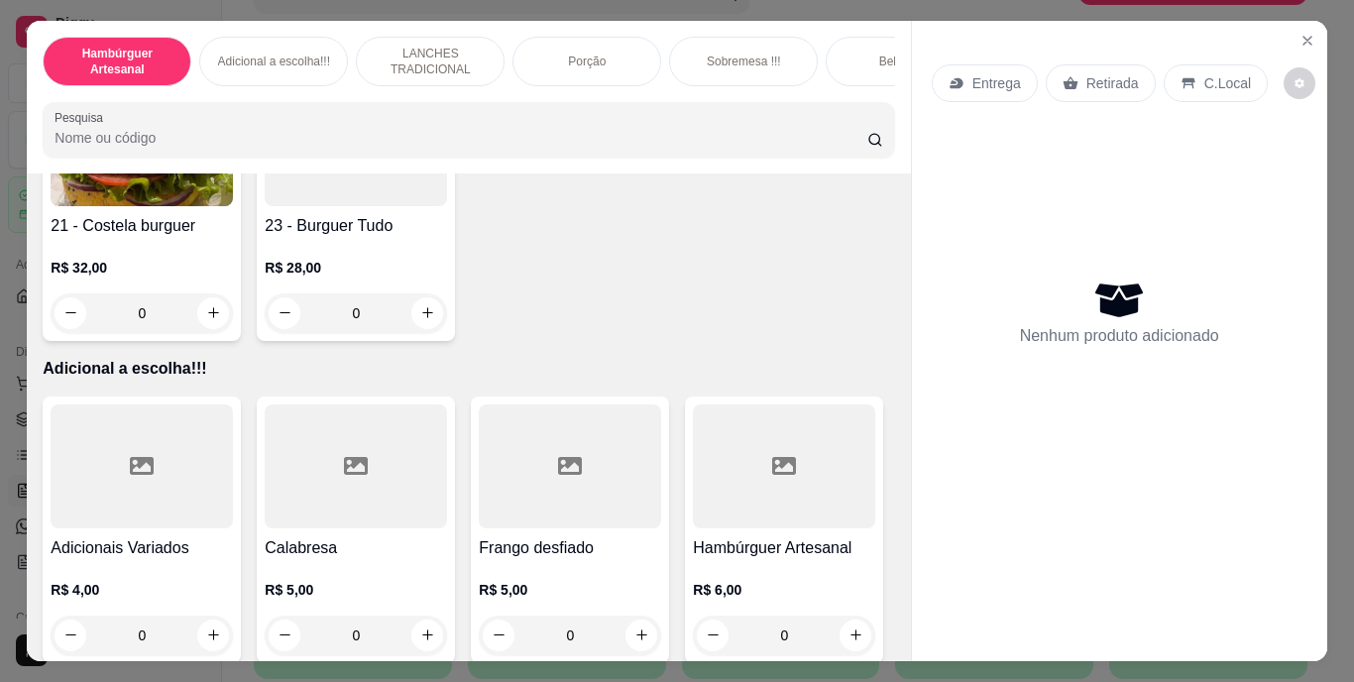
click at [634, 38] on icon "increase-product-quantity" at bounding box center [641, 30] width 15 height 15
type input "1"
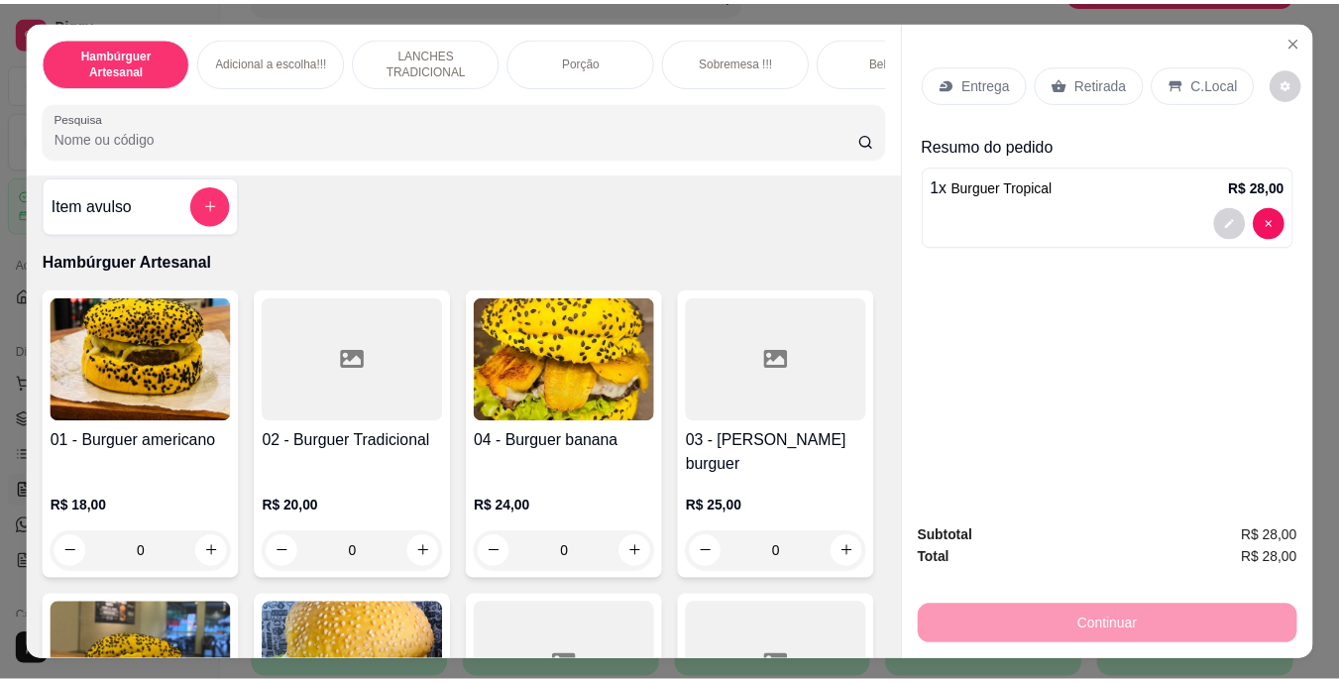
scroll to position [0, 0]
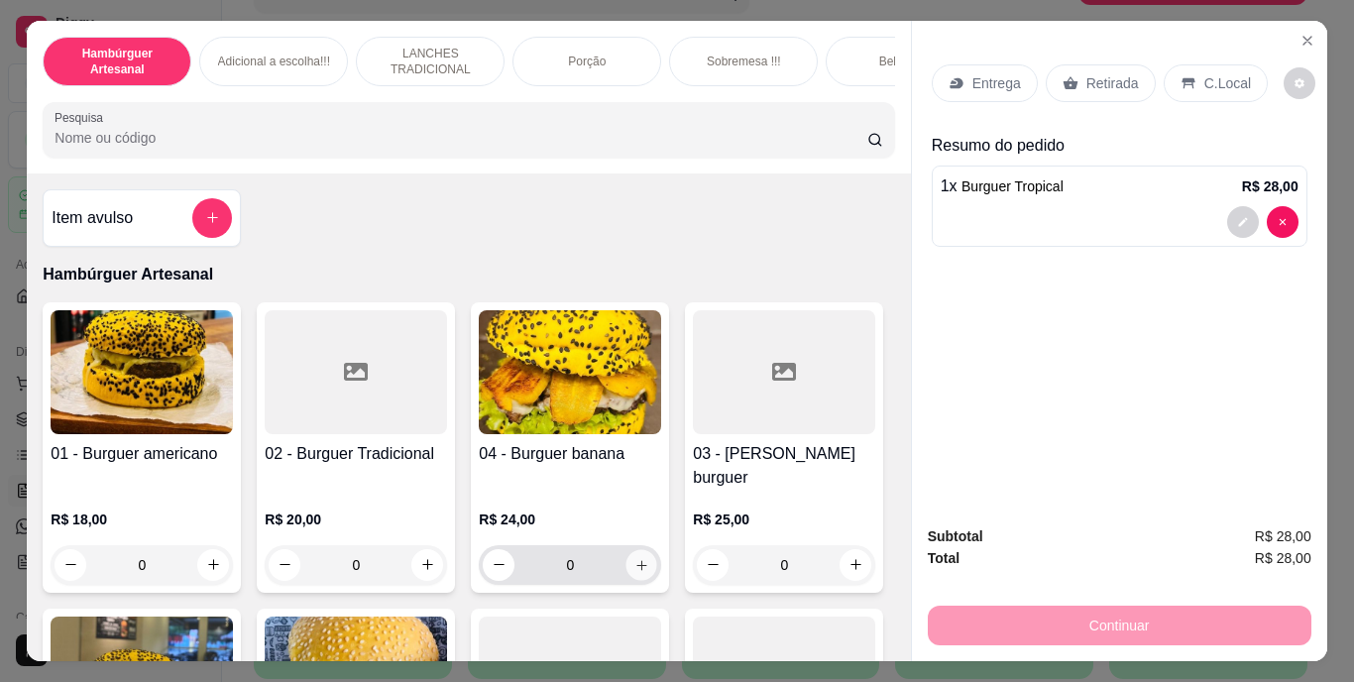
click at [634, 557] on icon "increase-product-quantity" at bounding box center [641, 564] width 15 height 15
type input "1"
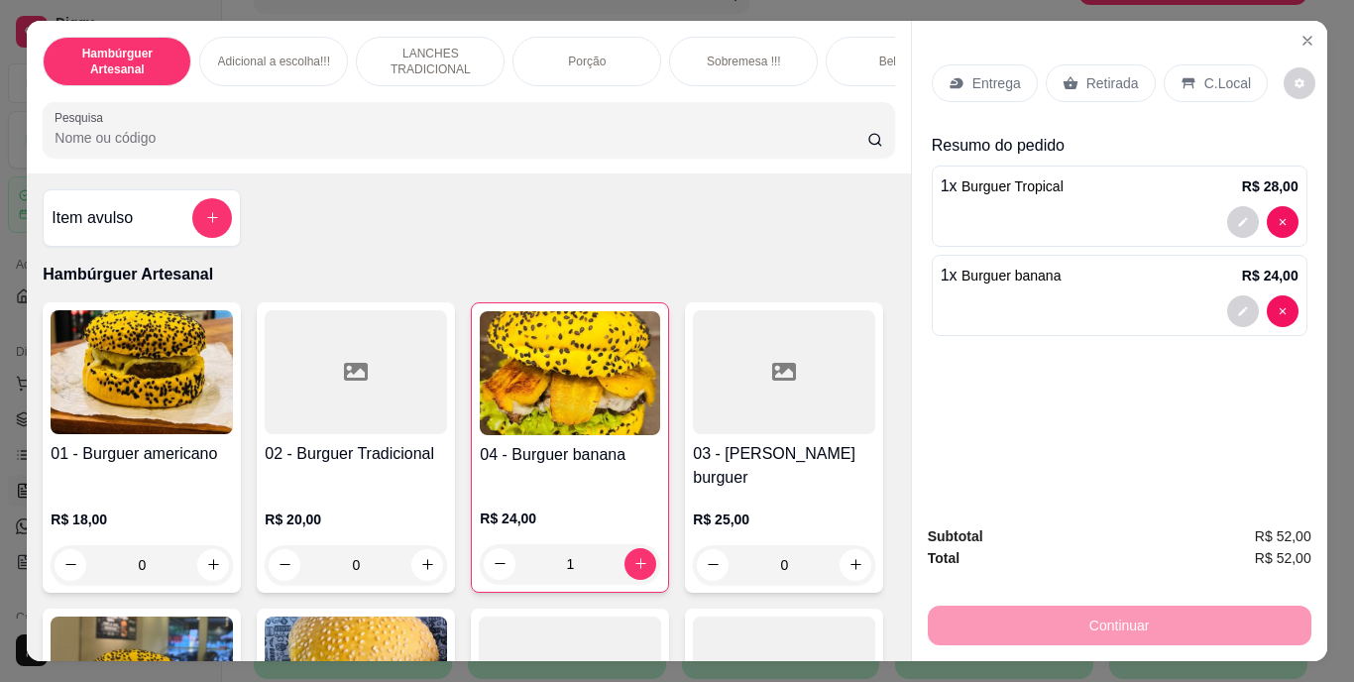
click at [1101, 73] on p "Retirada" at bounding box center [1112, 83] width 53 height 20
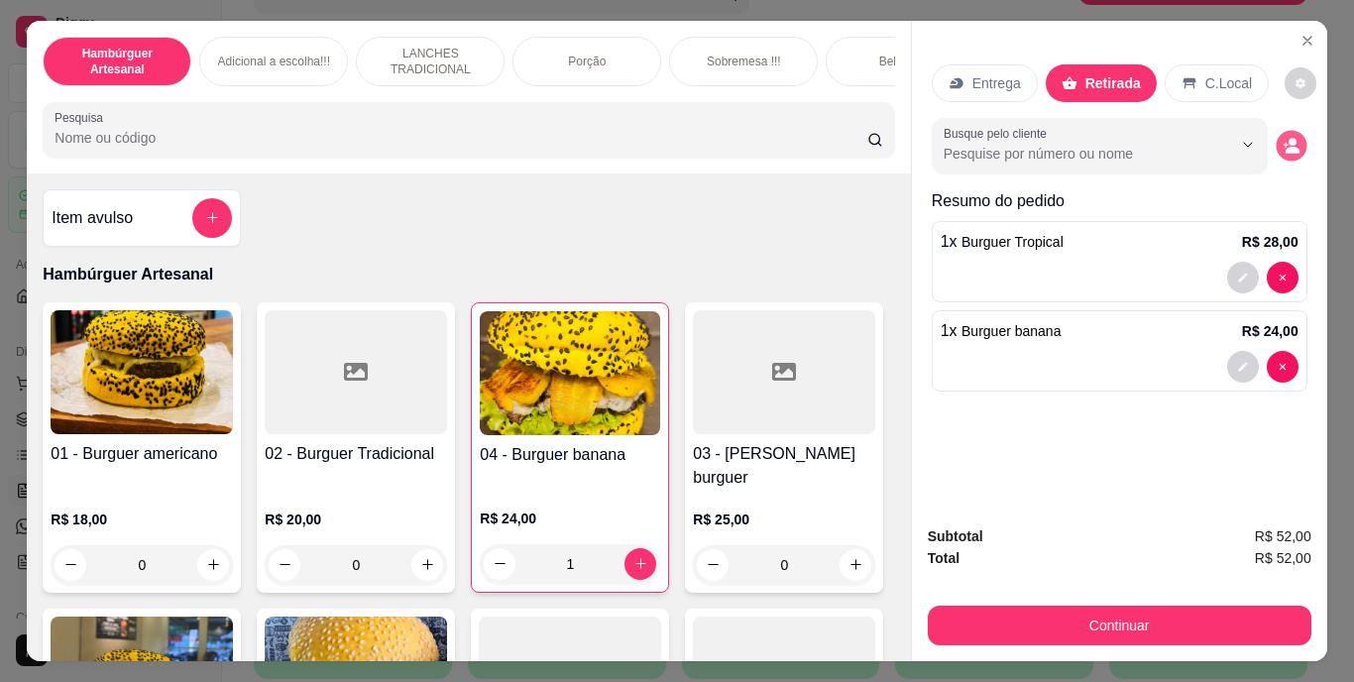
click at [1288, 151] on button "decrease-product-quantity" at bounding box center [1291, 145] width 31 height 31
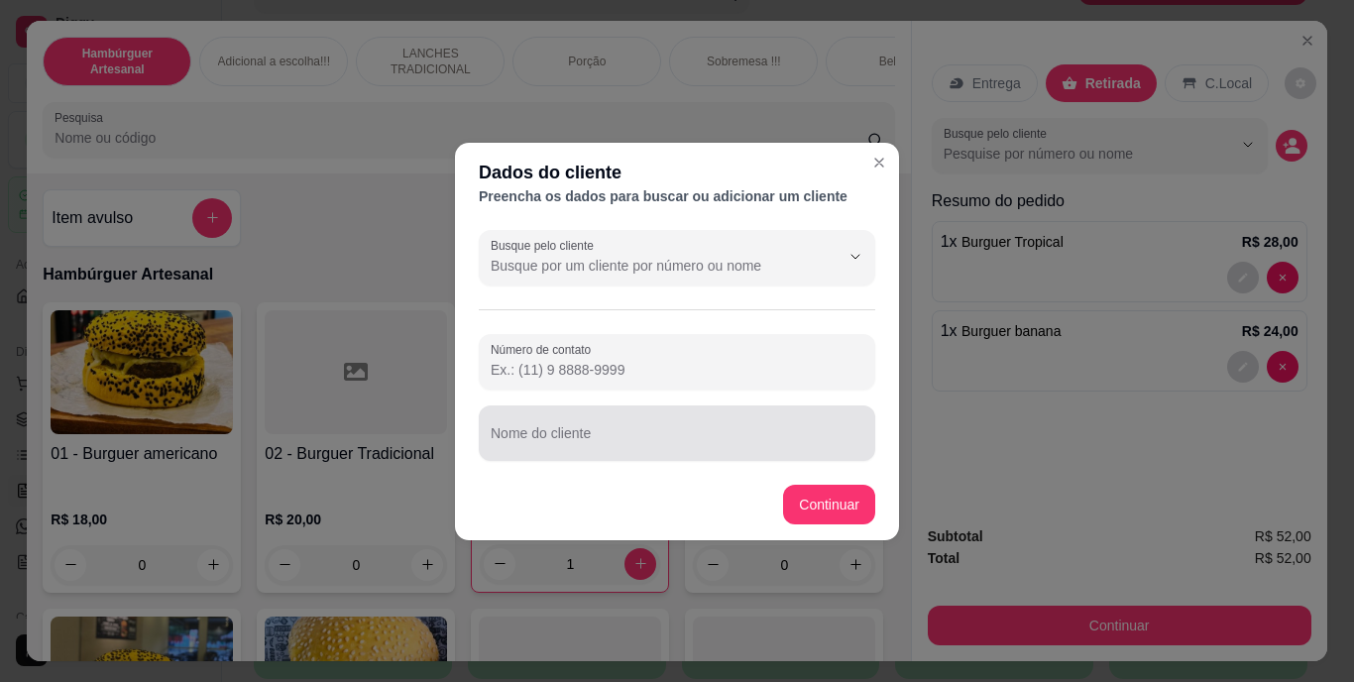
click at [783, 439] on input "Nome do cliente" at bounding box center [677, 441] width 373 height 20
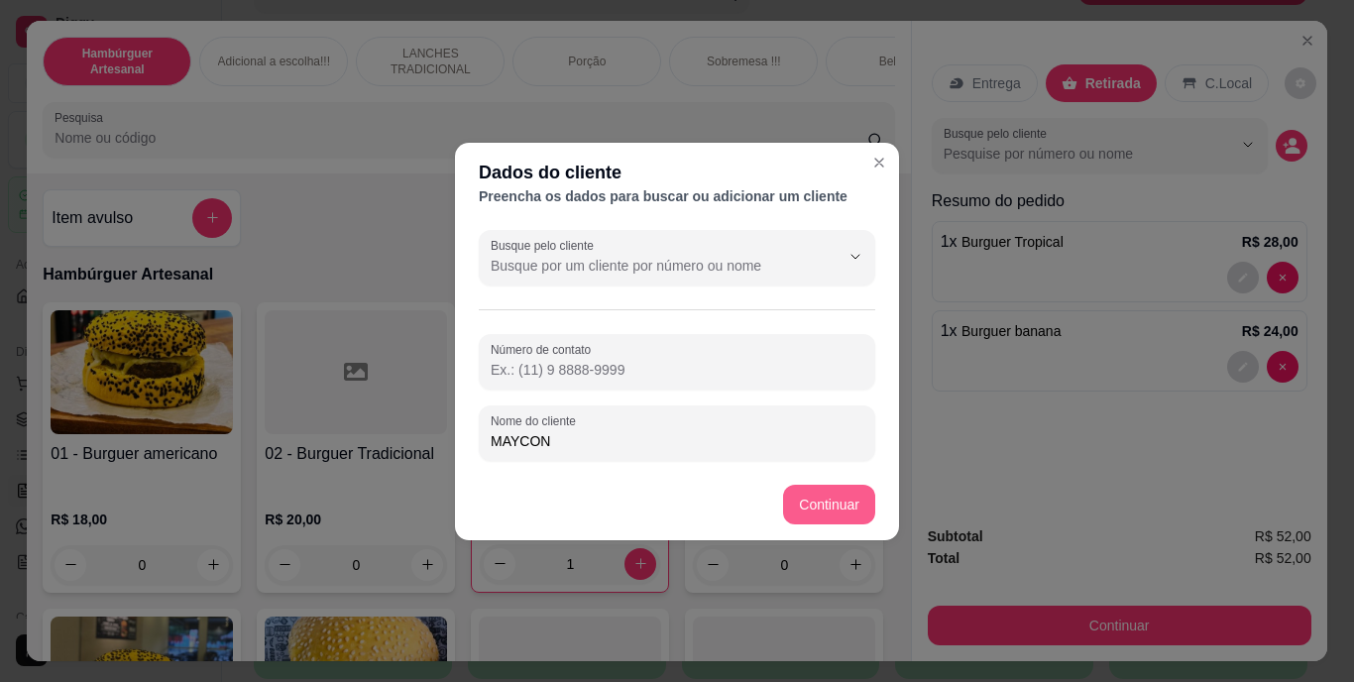
type input "MAYCON"
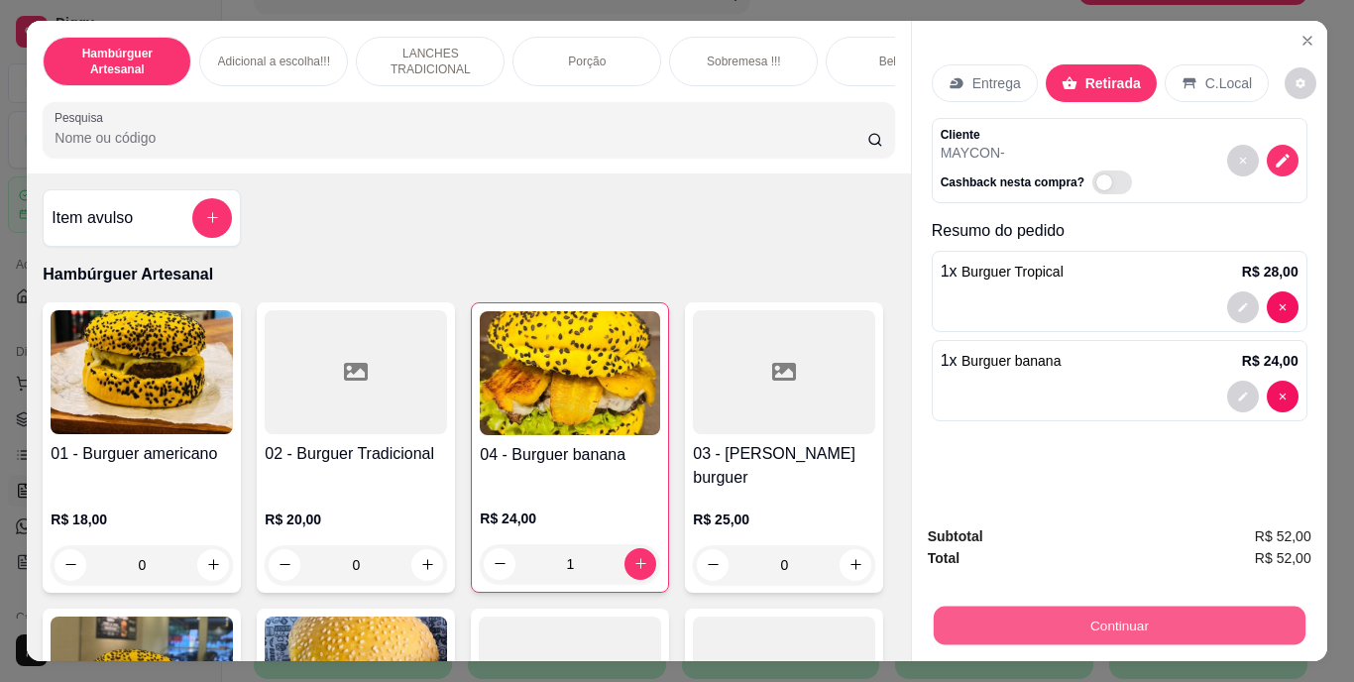
click at [1043, 628] on button "Continuar" at bounding box center [1119, 626] width 372 height 39
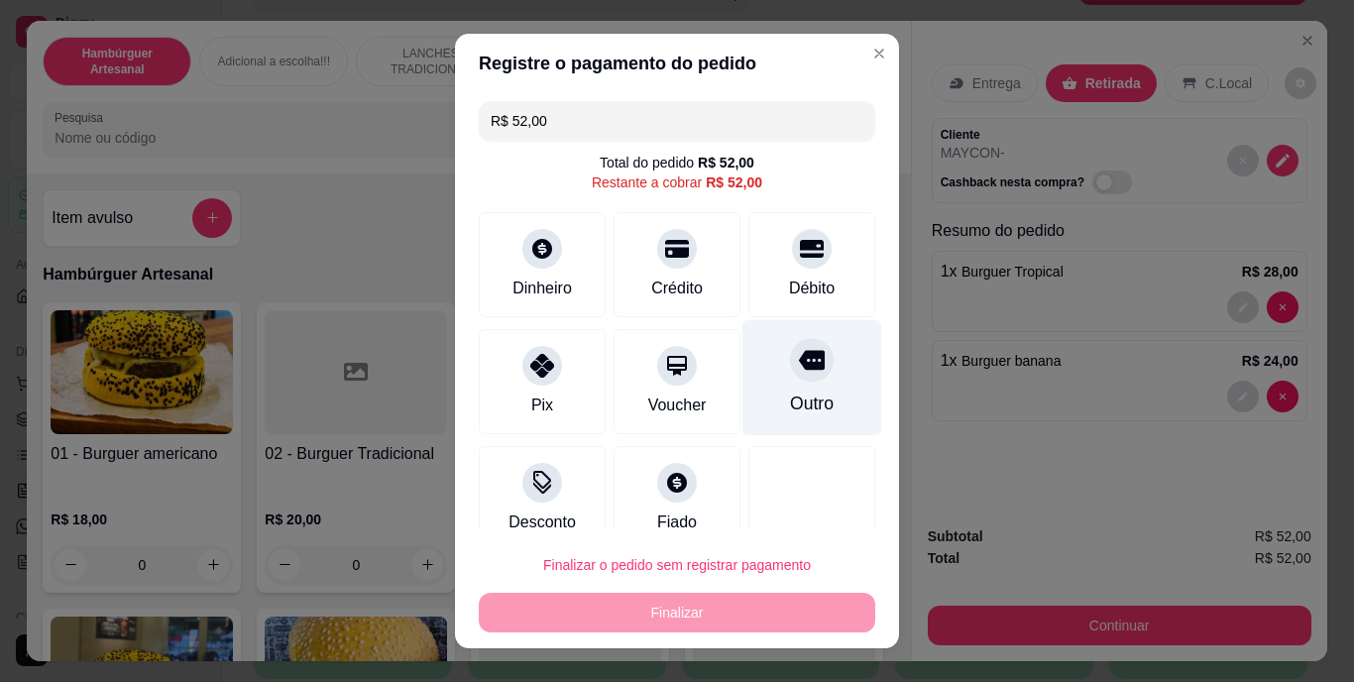
click at [790, 392] on div "Outro" at bounding box center [812, 405] width 44 height 26
type input "R$ 0,00"
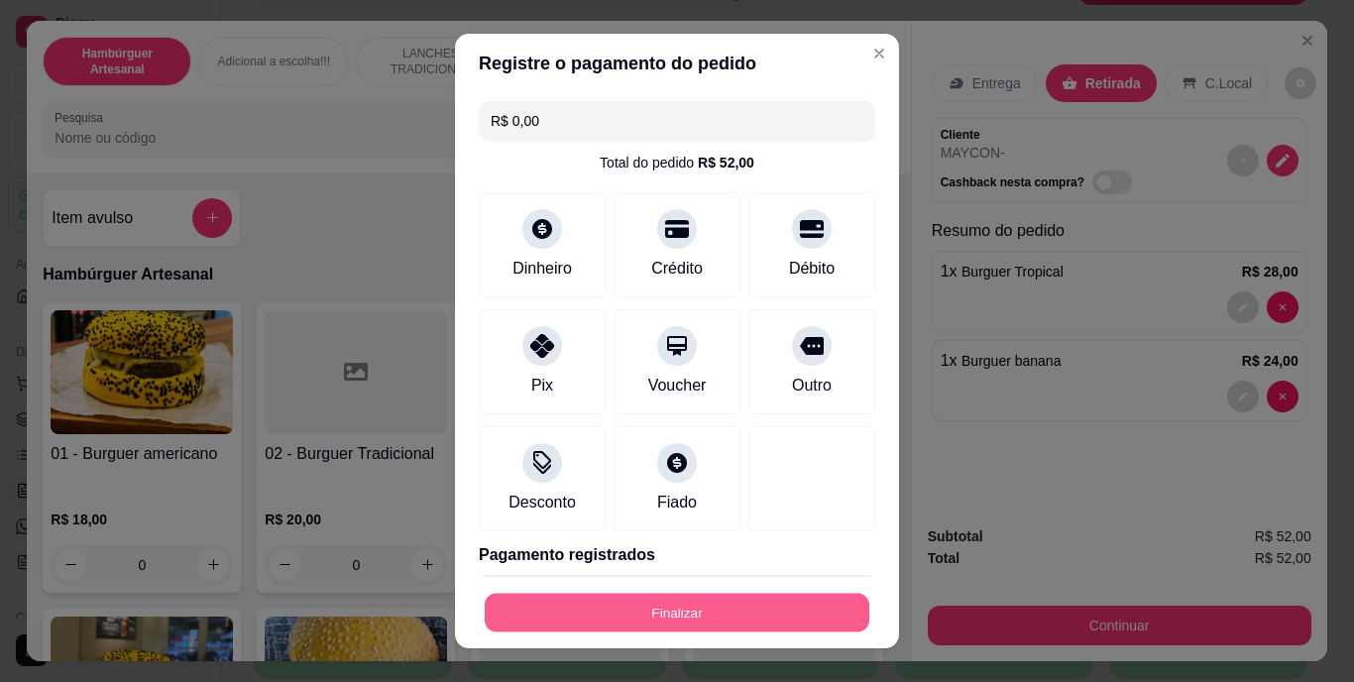
click at [632, 599] on button "Finalizar" at bounding box center [677, 612] width 385 height 39
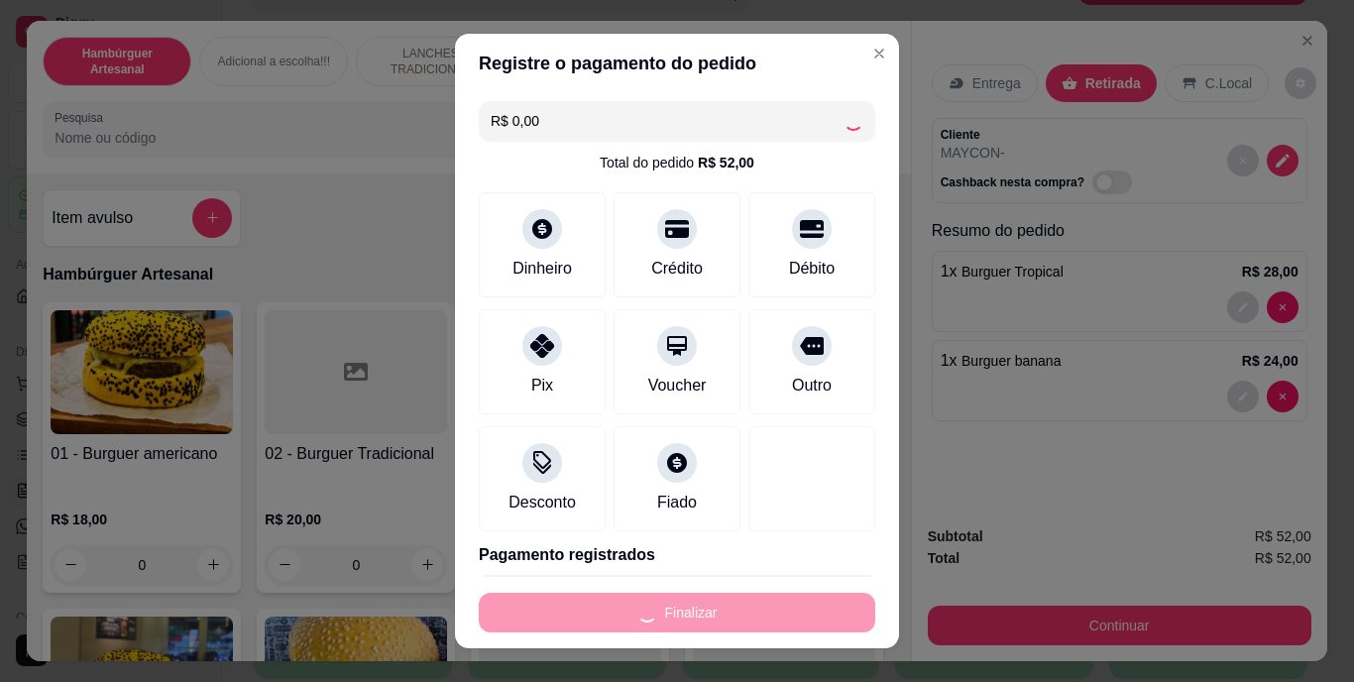
type input "0"
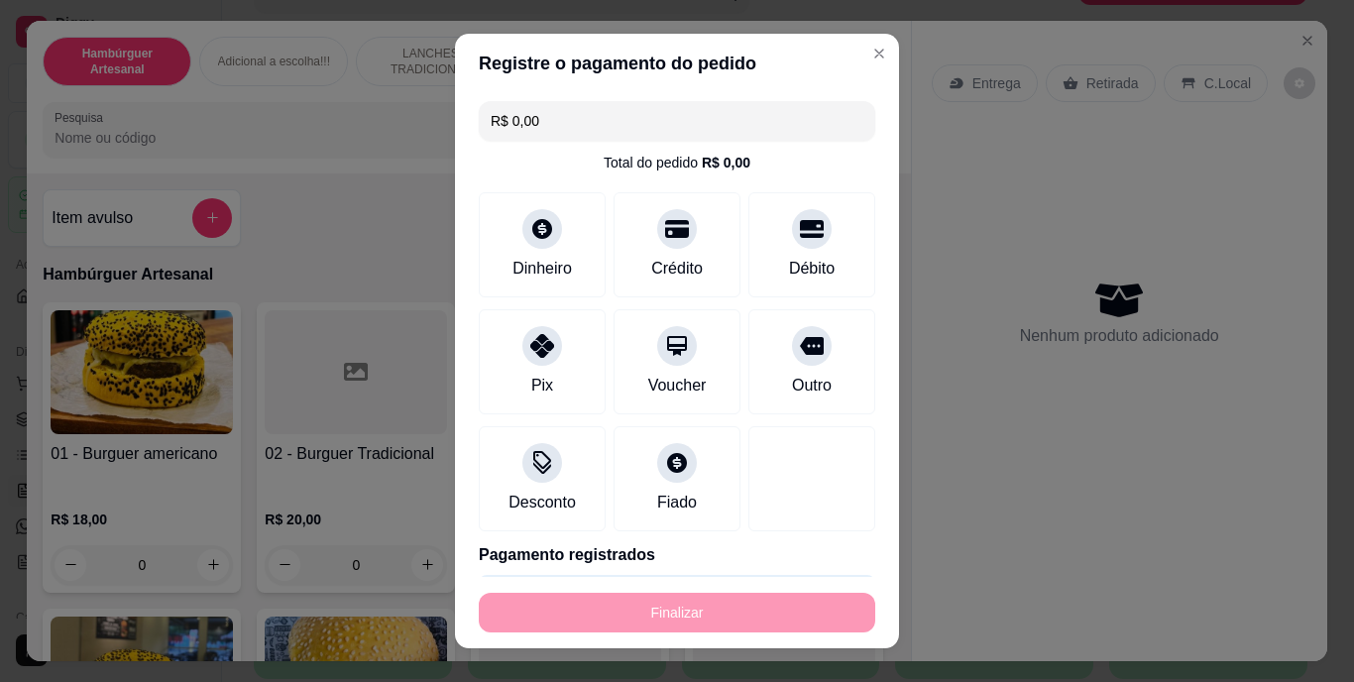
type input "-R$ 52,00"
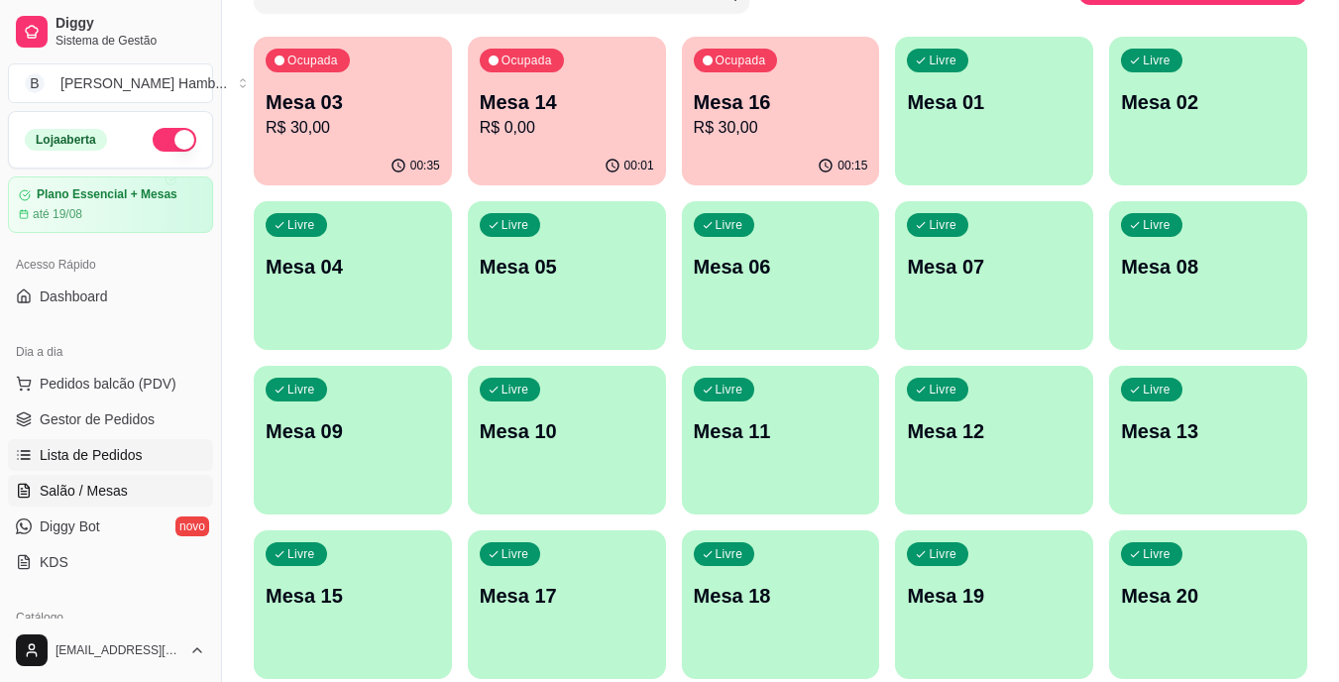
click at [144, 447] on link "Lista de Pedidos" at bounding box center [110, 455] width 205 height 32
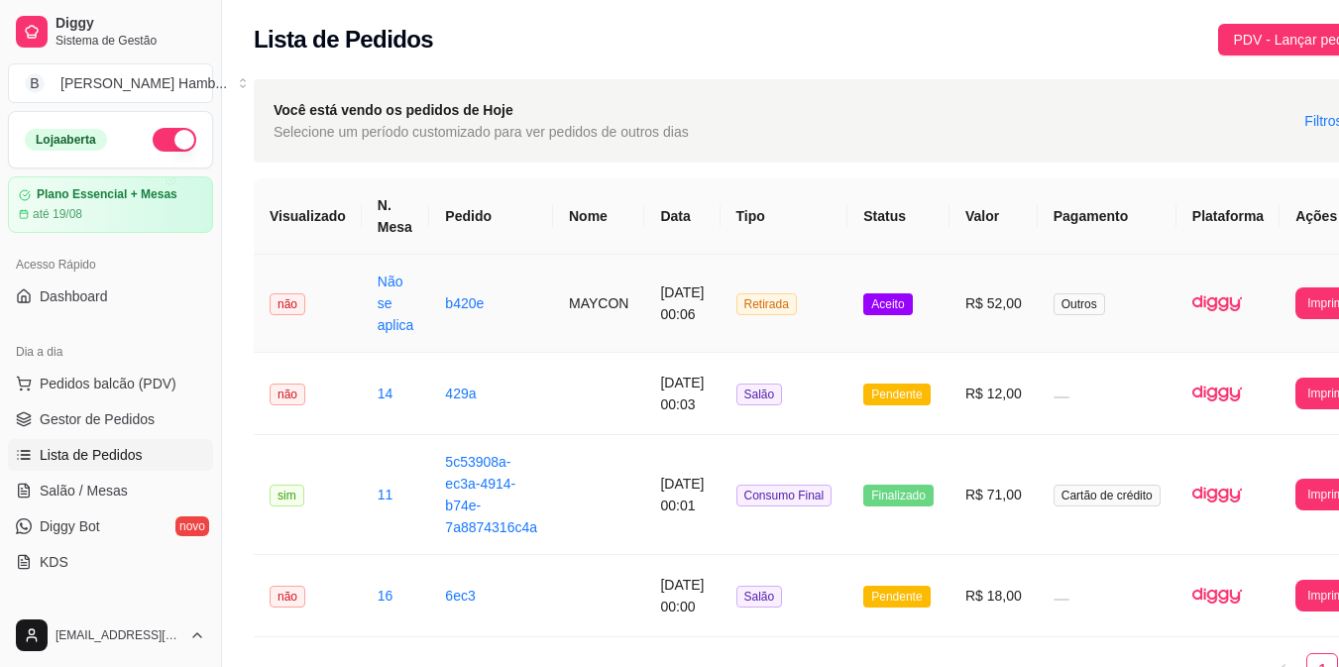
scroll to position [0, 76]
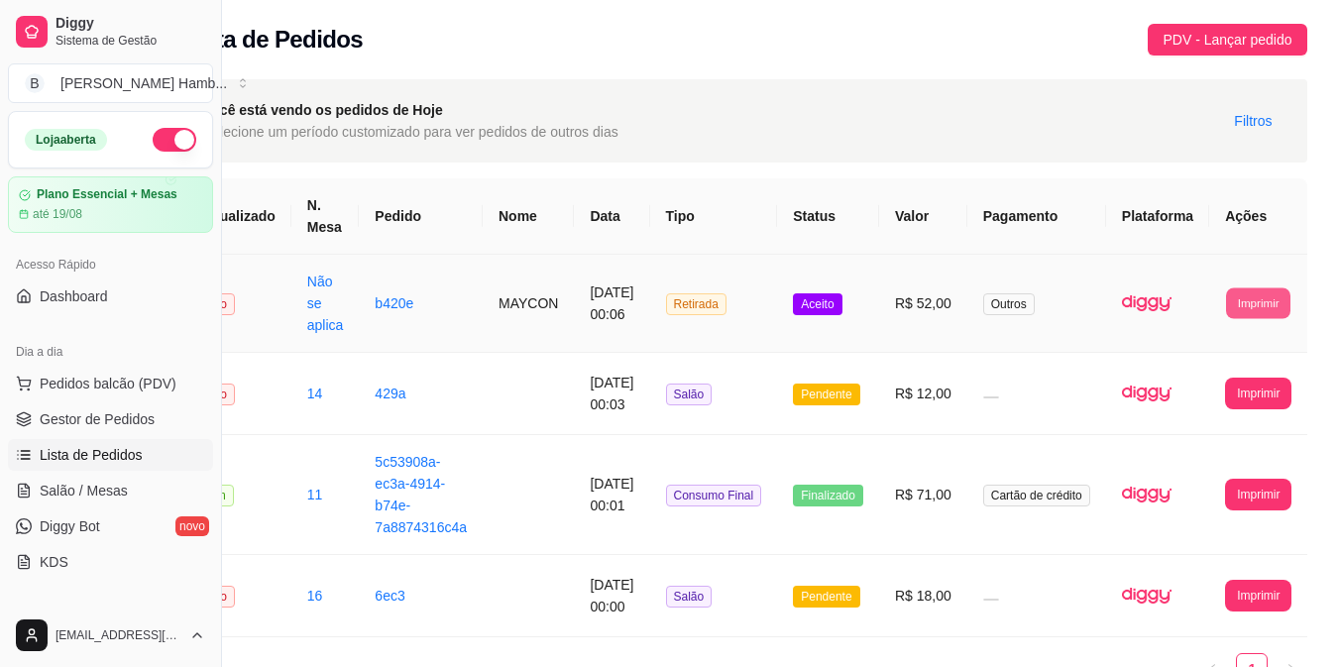
click at [1242, 298] on button "Imprimir" at bounding box center [1258, 302] width 64 height 31
click at [1224, 383] on button "IMPRESSORA" at bounding box center [1243, 392] width 104 height 31
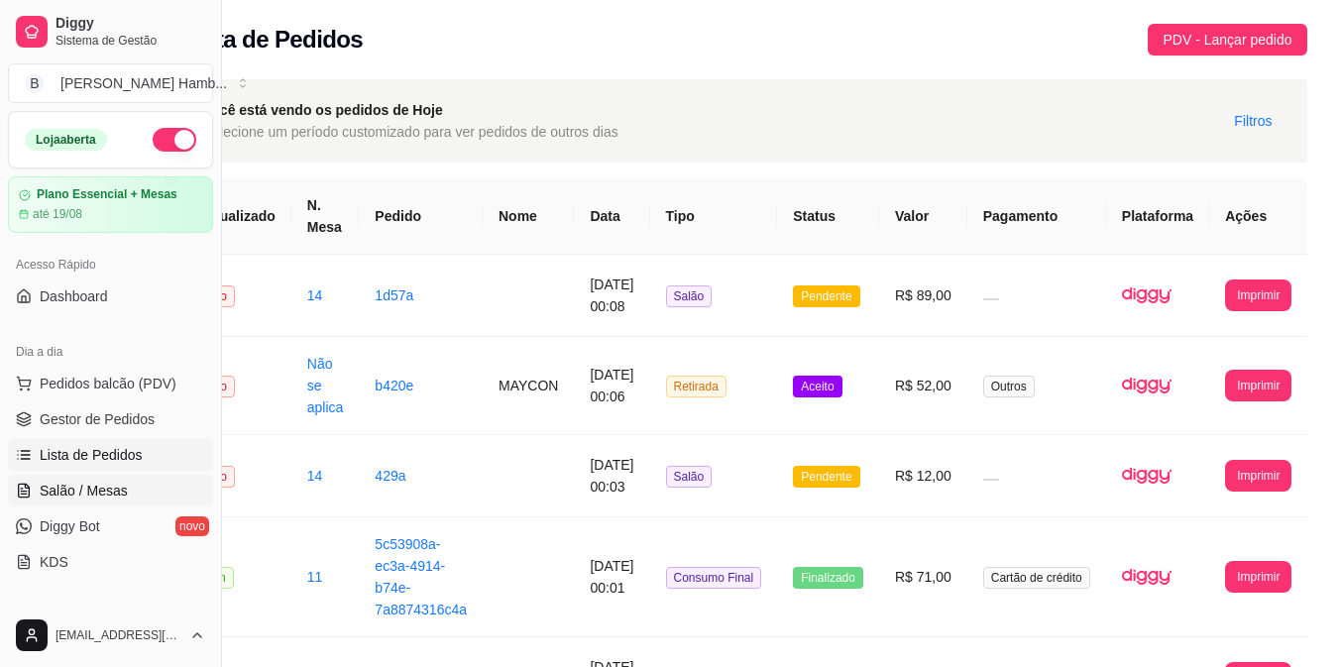
click at [104, 486] on span "Salão / Mesas" at bounding box center [84, 491] width 88 height 20
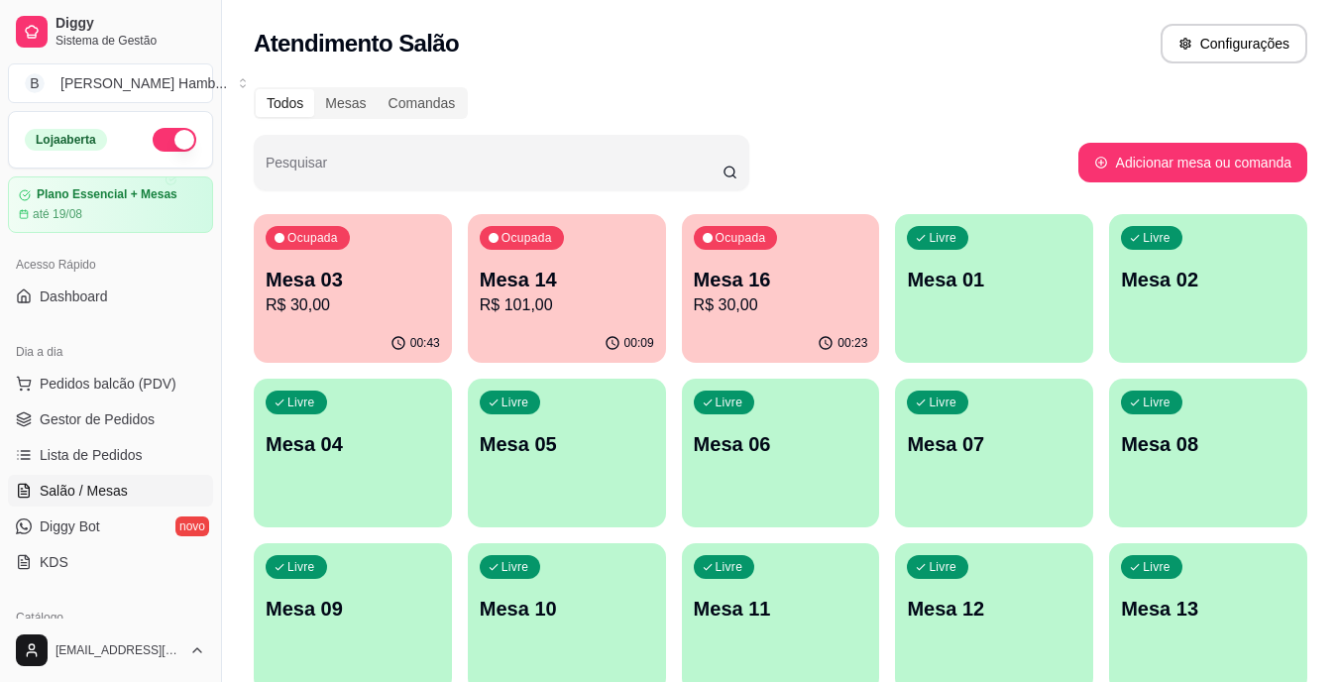
click at [566, 301] on p "R$ 101,00" at bounding box center [567, 305] width 174 height 24
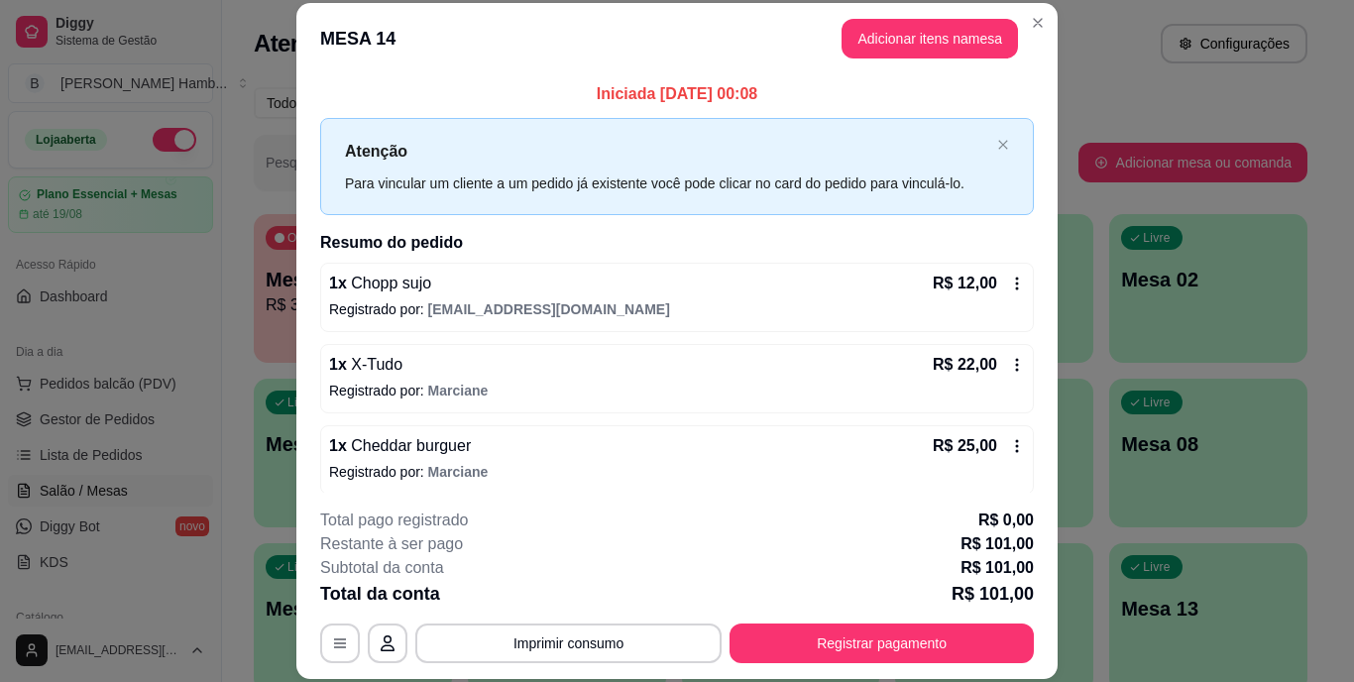
scroll to position [163, 0]
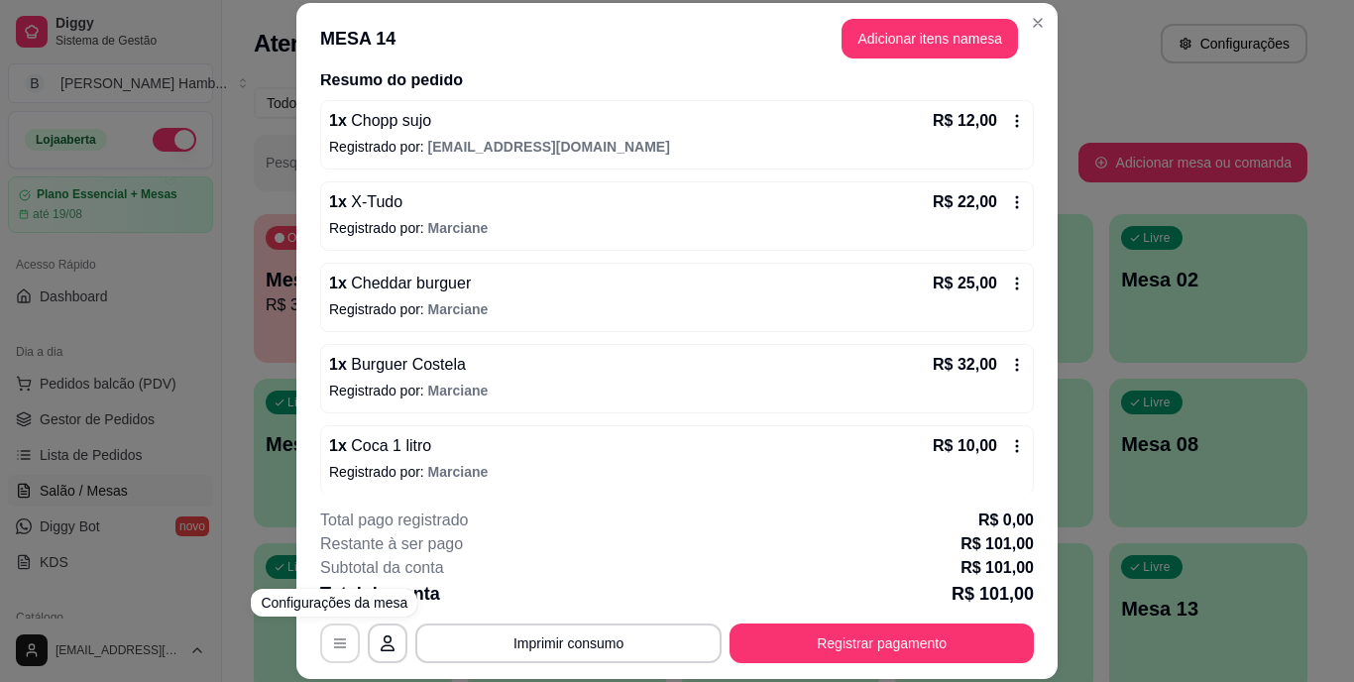
click at [325, 628] on button "button" at bounding box center [340, 644] width 40 height 40
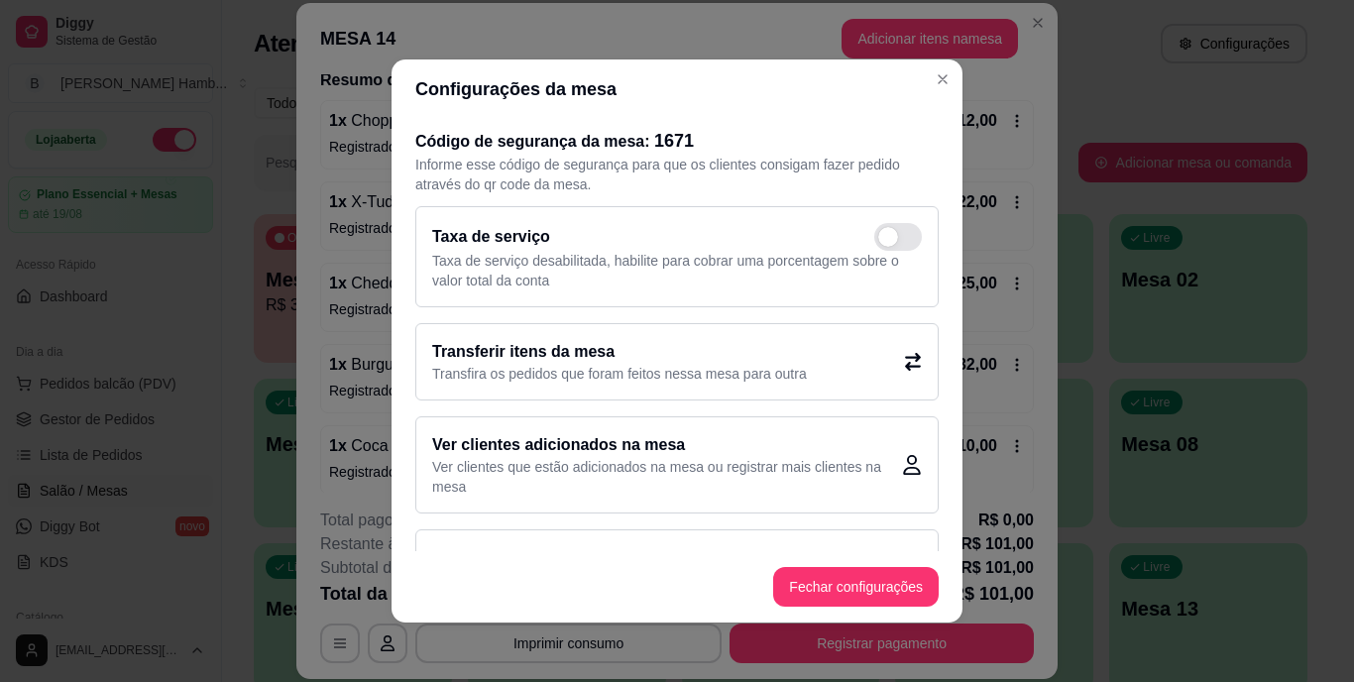
click at [624, 358] on h2 "Transferir itens da mesa" at bounding box center [619, 352] width 375 height 24
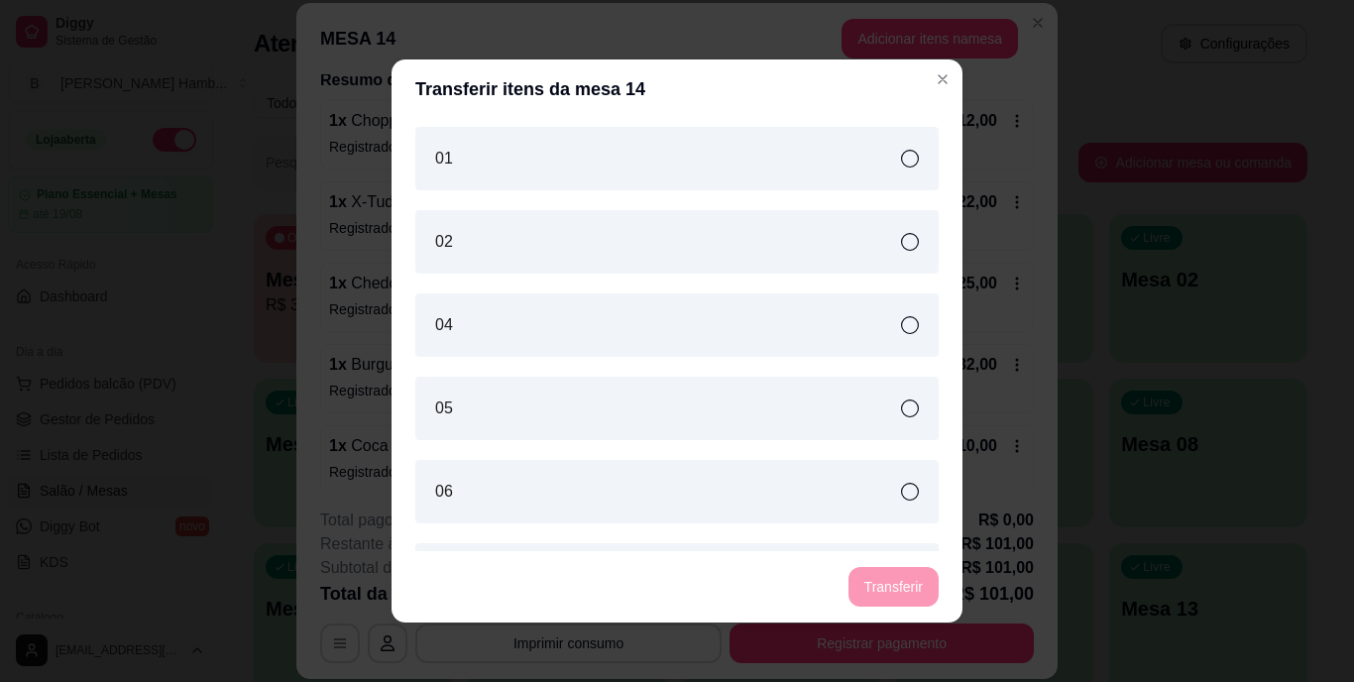
click at [625, 336] on div "04" at bounding box center [676, 324] width 523 height 63
click at [880, 580] on button "Transferir" at bounding box center [894, 587] width 88 height 39
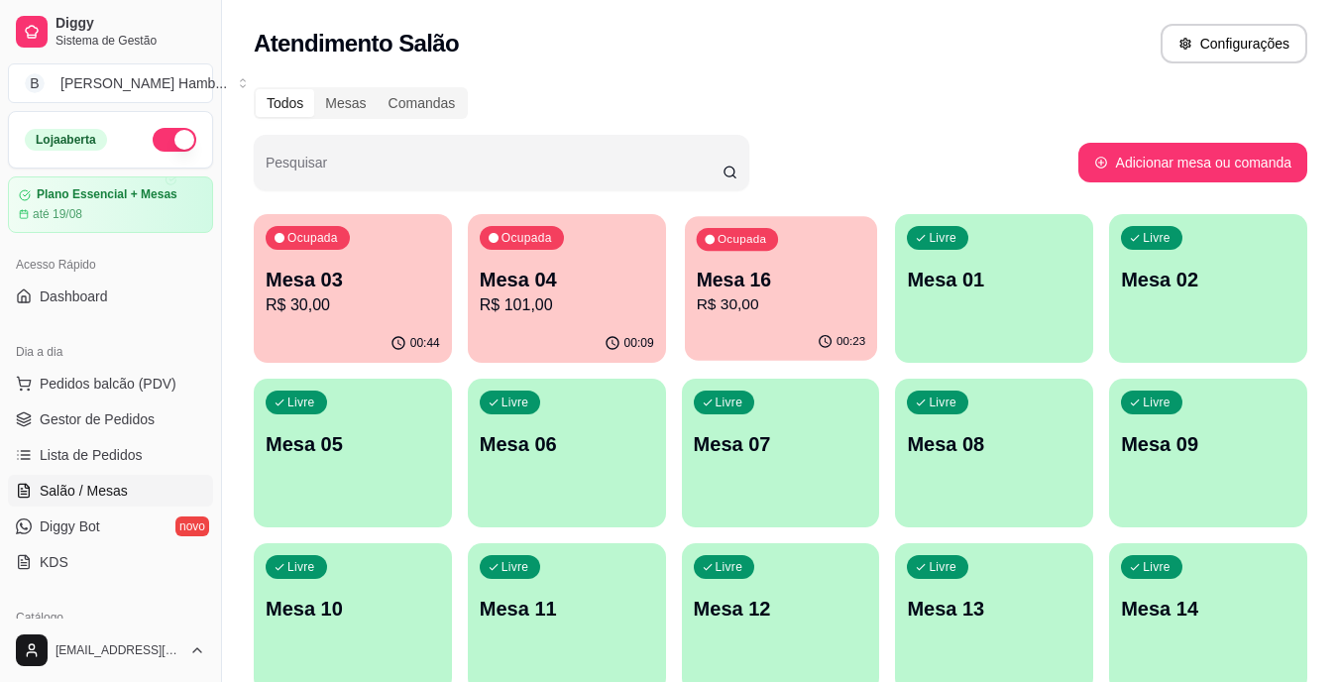
click at [839, 278] on p "Mesa 16" at bounding box center [781, 280] width 170 height 27
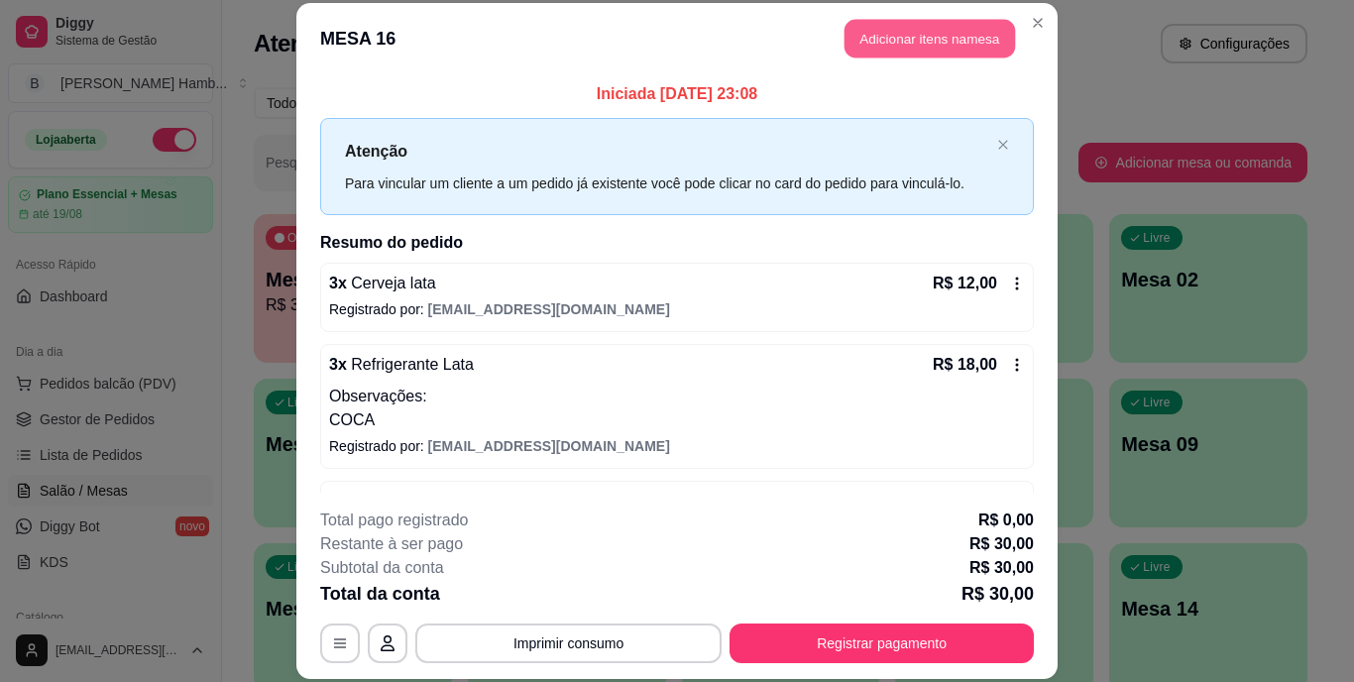
click at [980, 39] on button "Adicionar itens na mesa" at bounding box center [930, 39] width 171 height 39
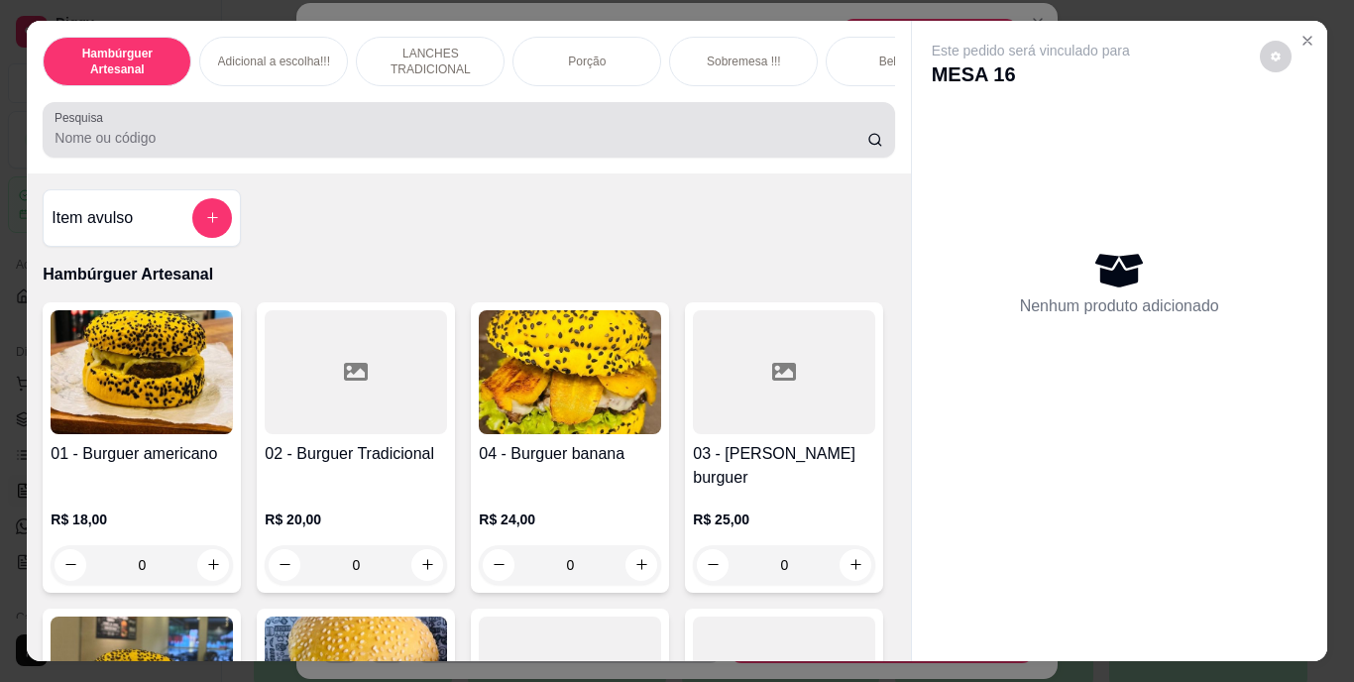
click at [800, 109] on div "Pesquisa" at bounding box center [469, 130] width 852 height 56
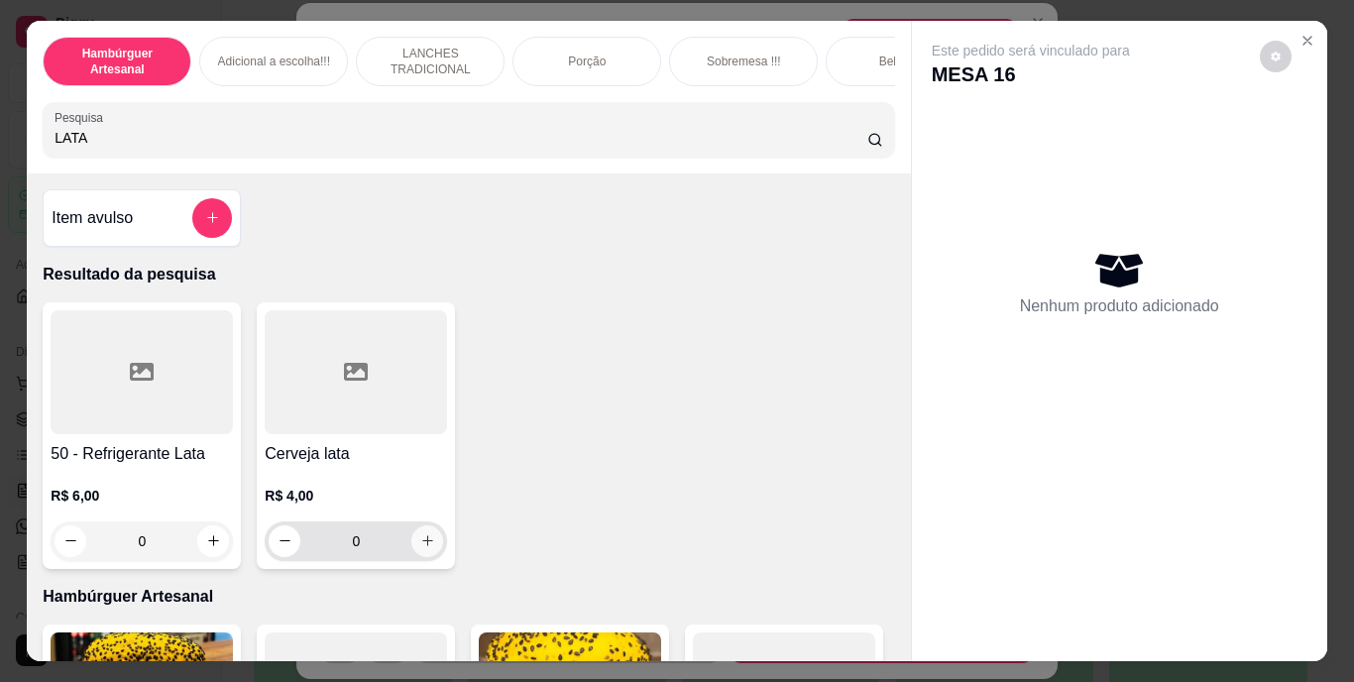
type input "LATA"
click at [420, 546] on icon "increase-product-quantity" at bounding box center [427, 540] width 15 height 15
type input "1"
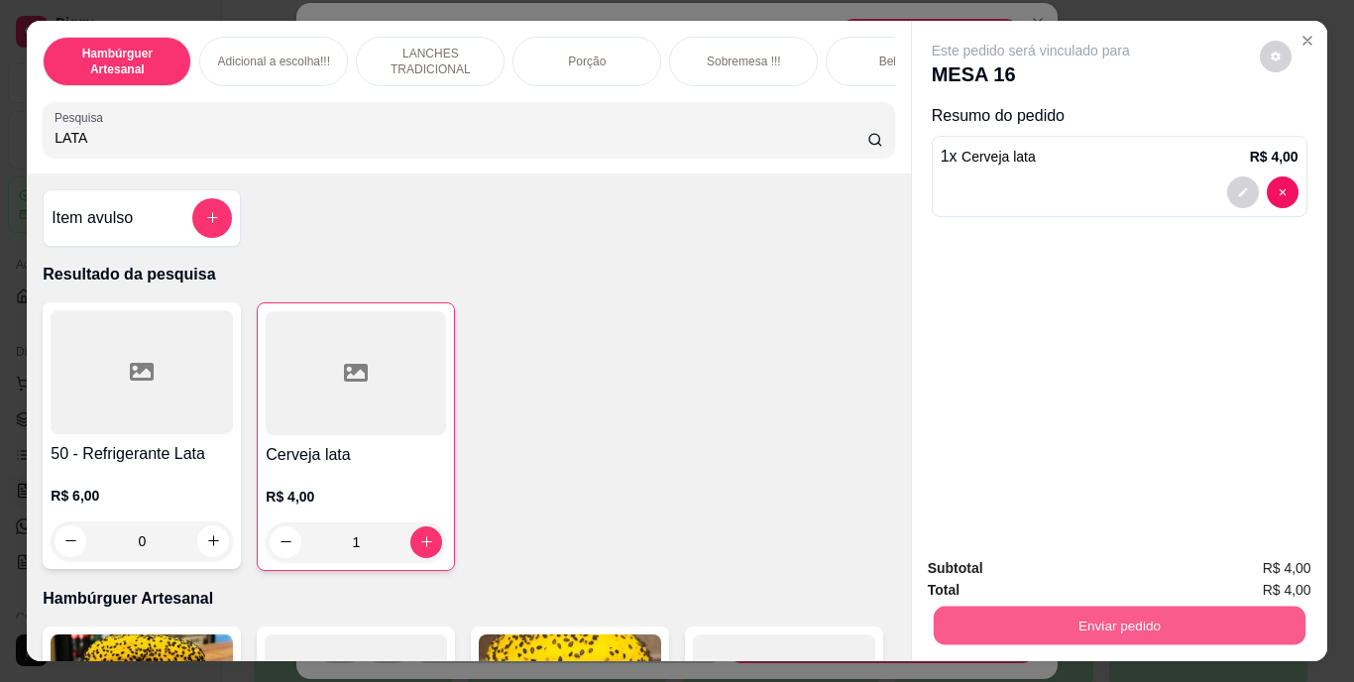
click at [1020, 624] on button "Enviar pedido" at bounding box center [1119, 626] width 372 height 39
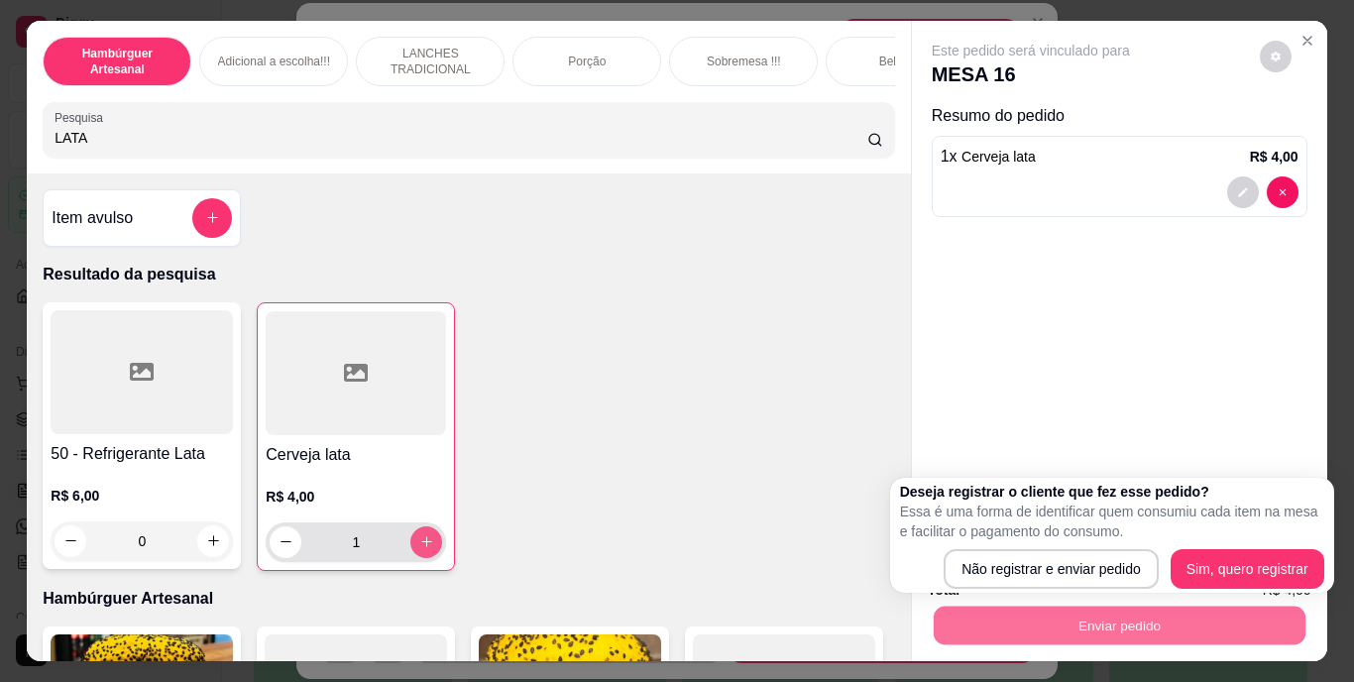
click at [419, 540] on div "50 - Refrigerante Lata R$ 6,00 0 Cerveja lata R$ 4,00 1" at bounding box center [469, 436] width 852 height 269
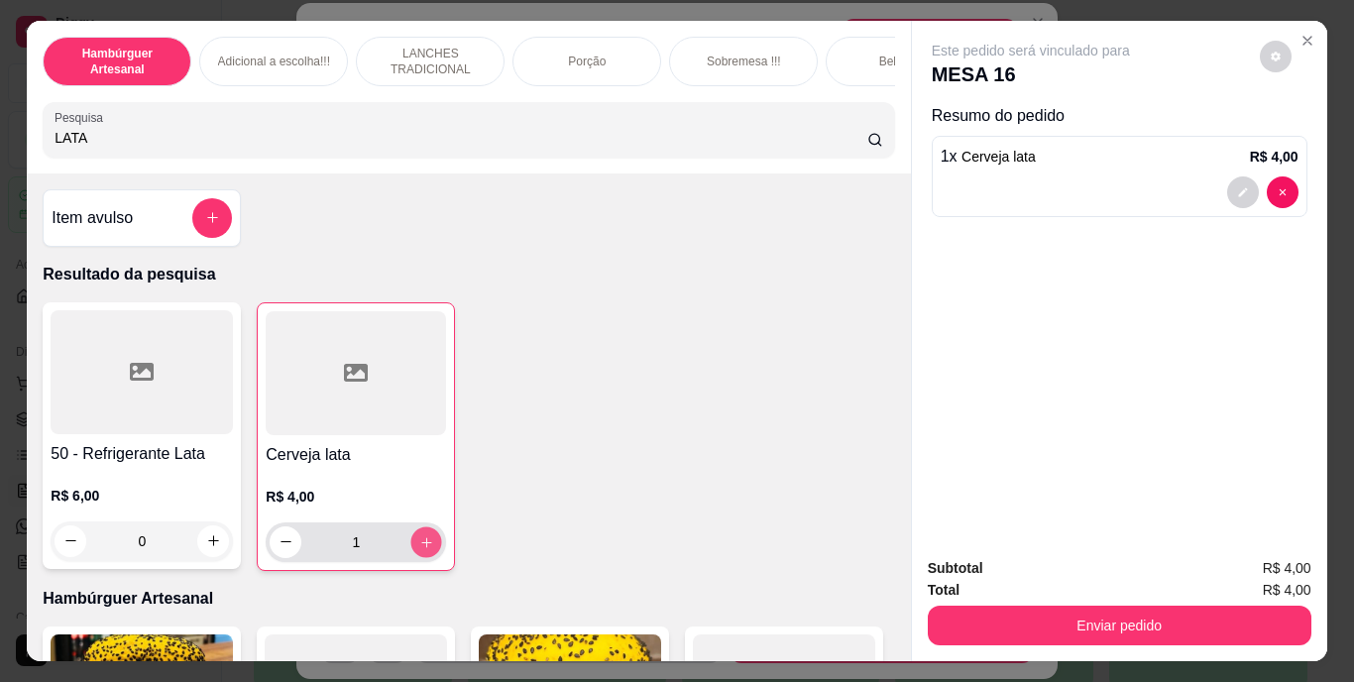
click at [419, 540] on button "increase-product-quantity" at bounding box center [426, 541] width 31 height 31
type input "2"
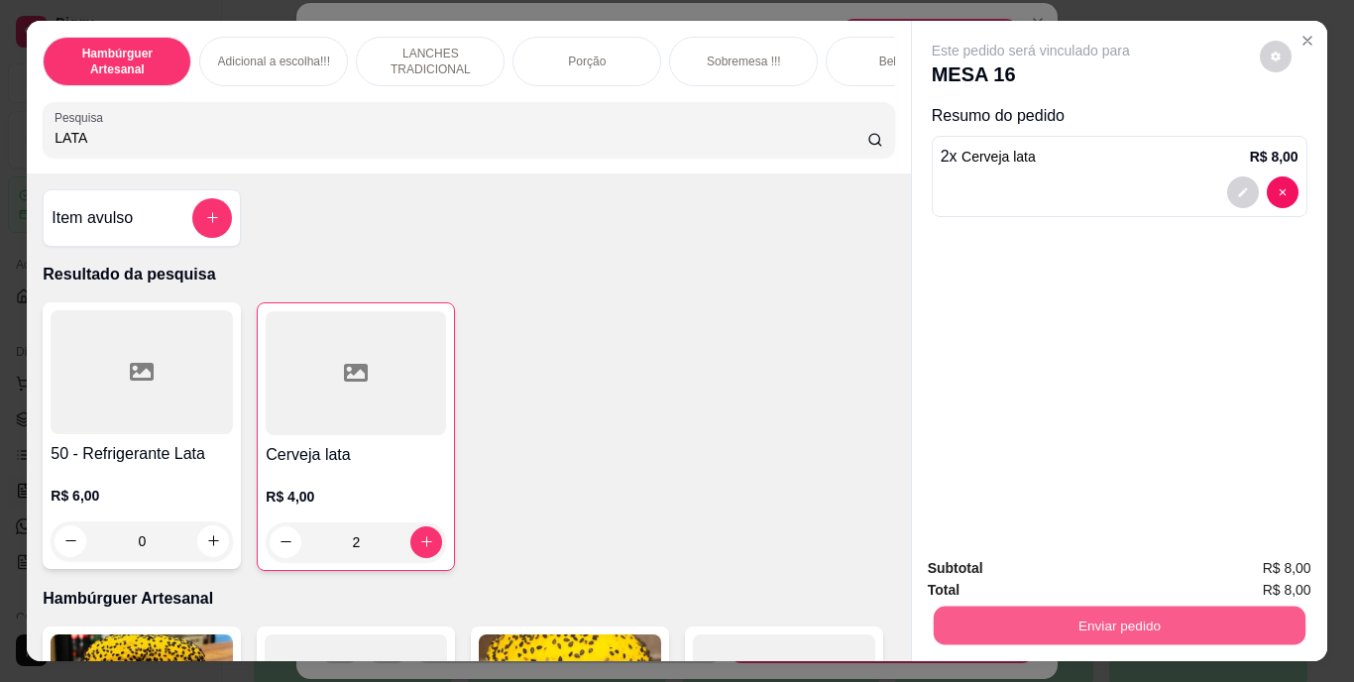
click at [963, 607] on button "Enviar pedido" at bounding box center [1119, 626] width 372 height 39
click at [975, 567] on button "Não registrar e enviar pedido" at bounding box center [1054, 569] width 200 height 37
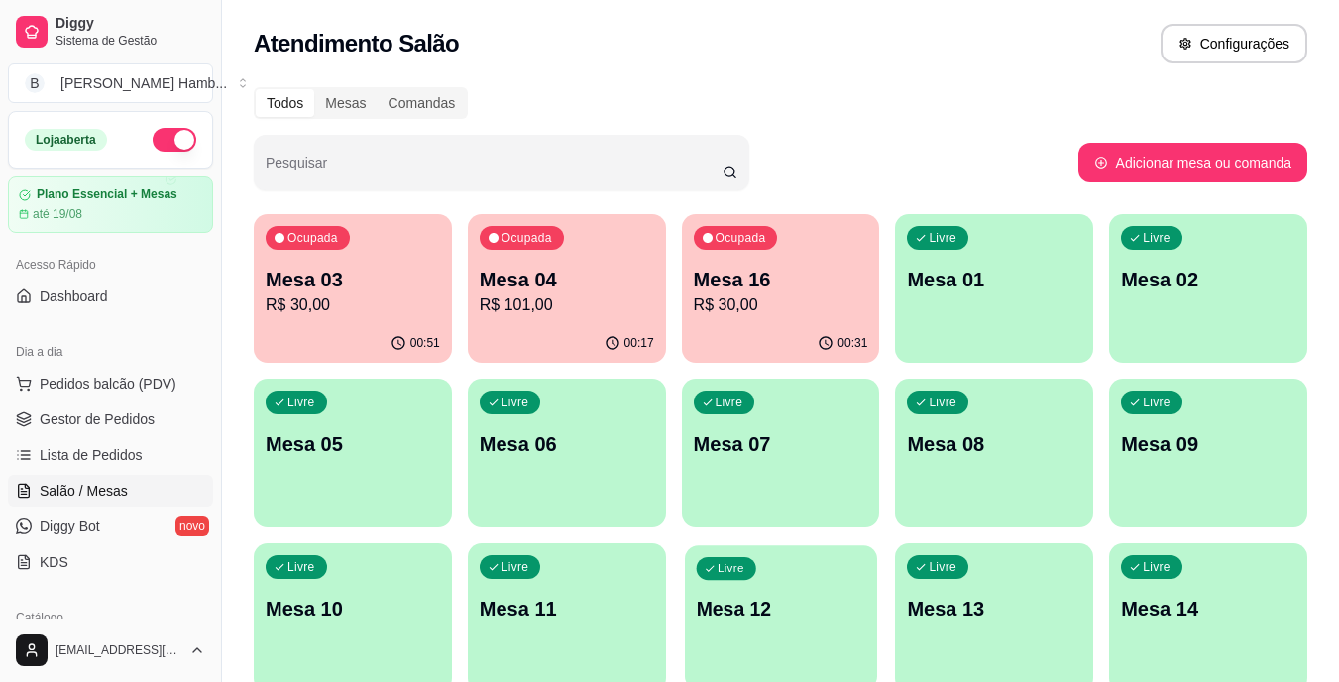
click at [726, 636] on div "Livre Mesa 12" at bounding box center [781, 605] width 192 height 121
click at [703, 596] on p "Mesa 12" at bounding box center [781, 609] width 170 height 27
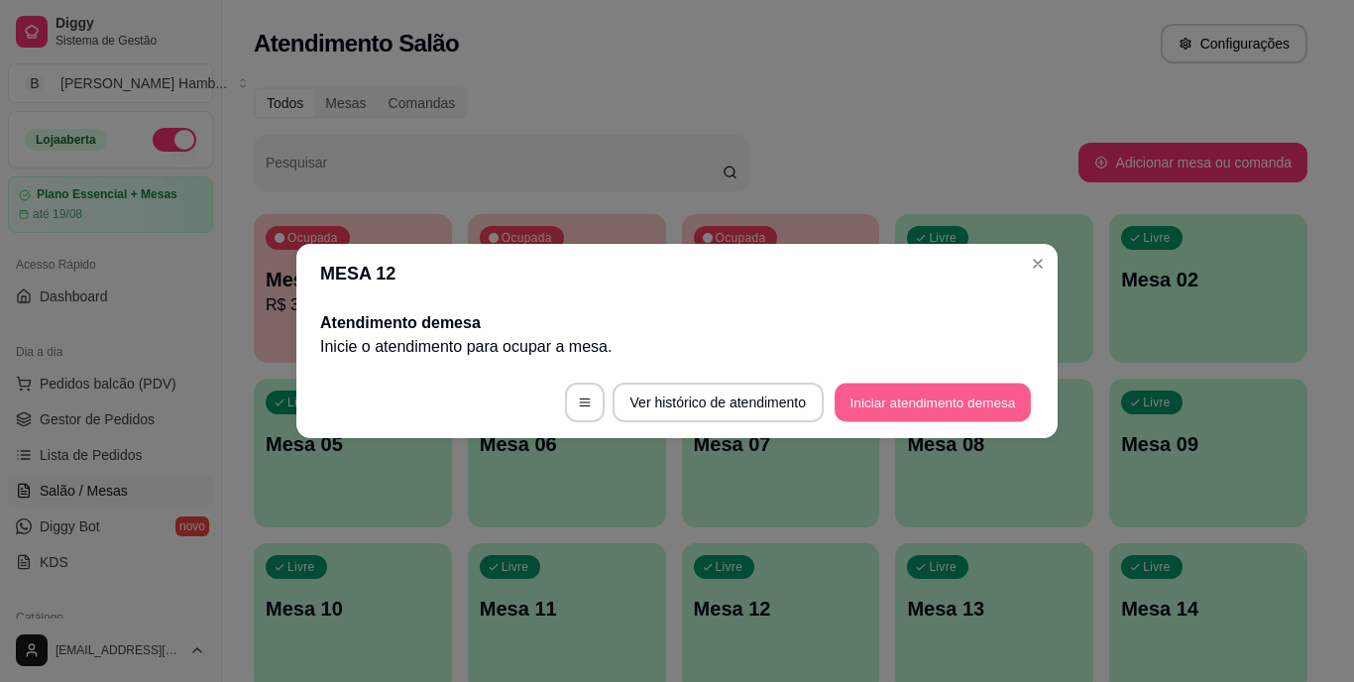
click at [885, 403] on button "Iniciar atendimento de mesa" at bounding box center [933, 403] width 196 height 39
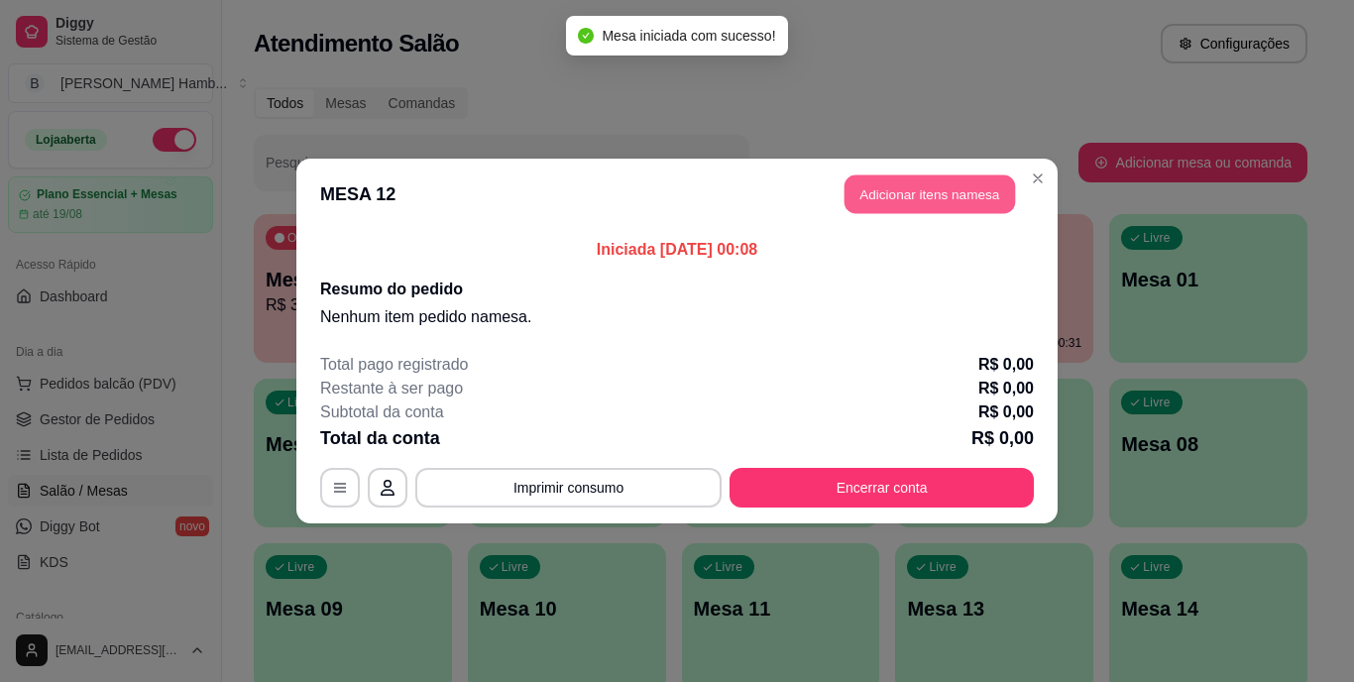
click at [924, 206] on button "Adicionar itens na mesa" at bounding box center [930, 194] width 171 height 39
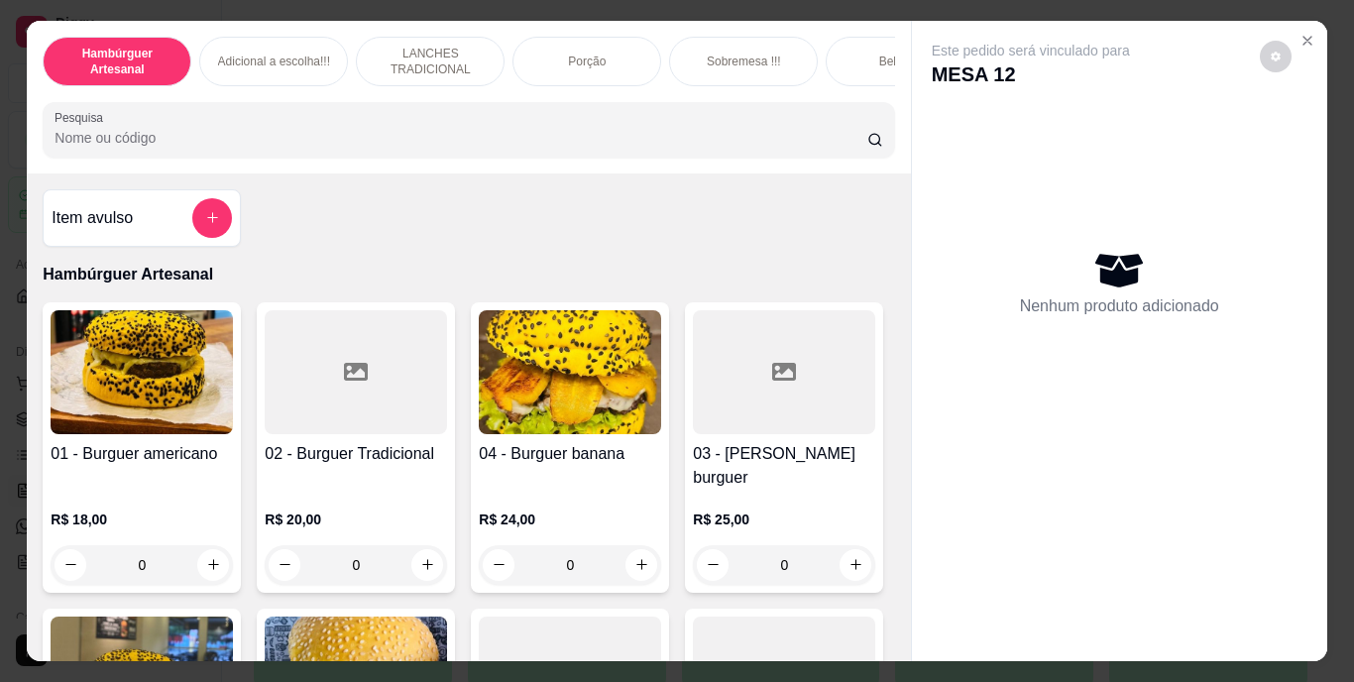
click at [784, 148] on input "Pesquisa" at bounding box center [461, 138] width 813 height 20
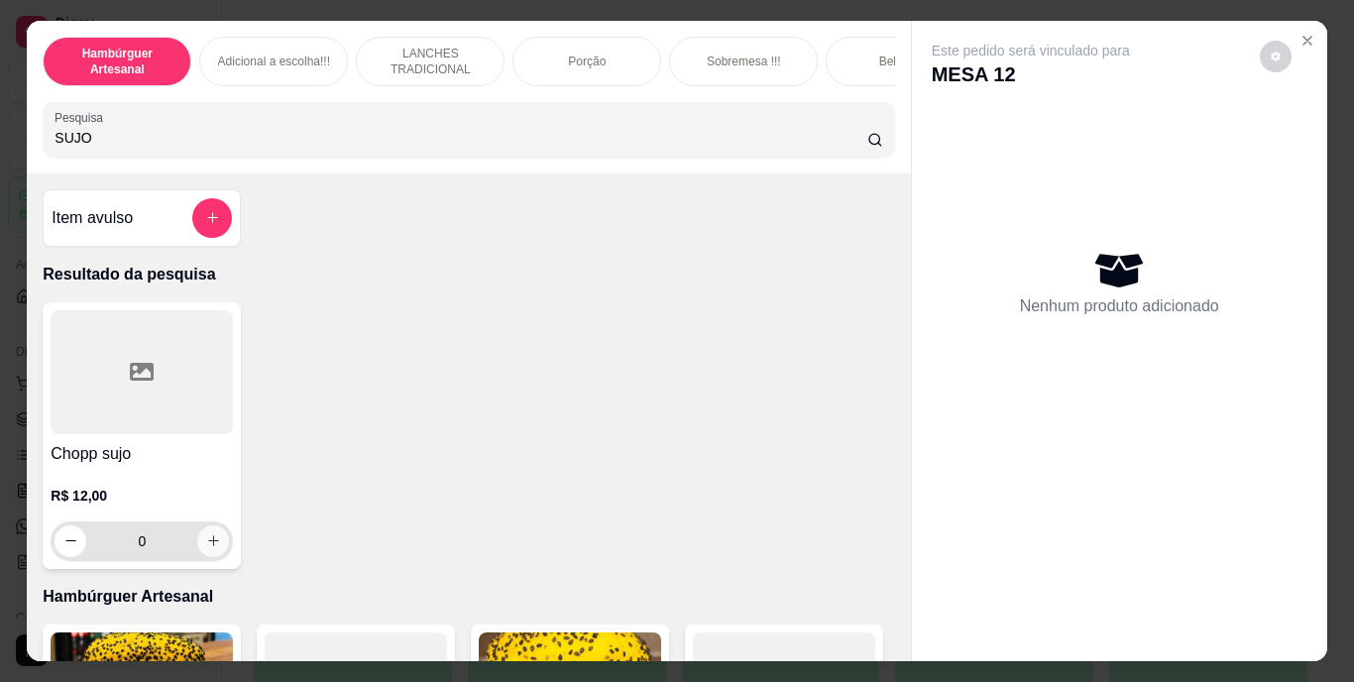
type input "SUJO"
click at [206, 548] on icon "increase-product-quantity" at bounding box center [213, 540] width 15 height 15
type input "1"
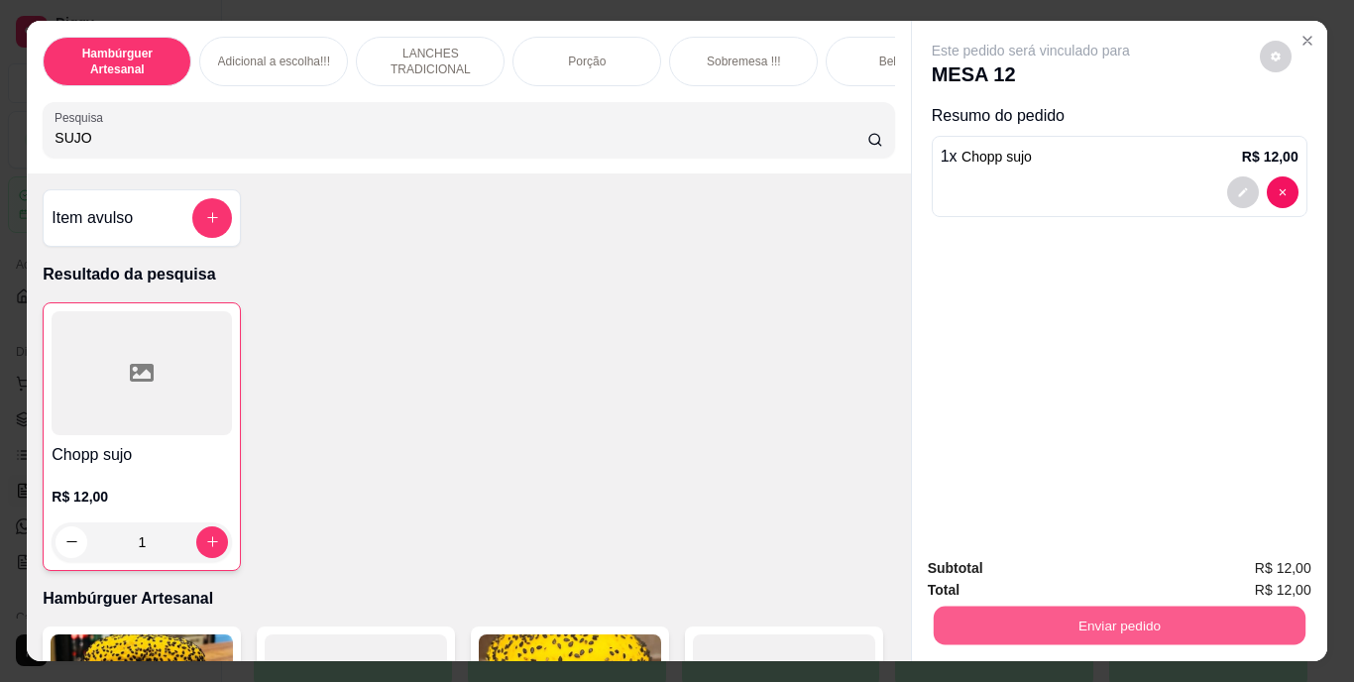
click at [1020, 608] on button "Enviar pedido" at bounding box center [1119, 626] width 372 height 39
click at [1030, 572] on button "Não registrar e enviar pedido" at bounding box center [1054, 569] width 200 height 37
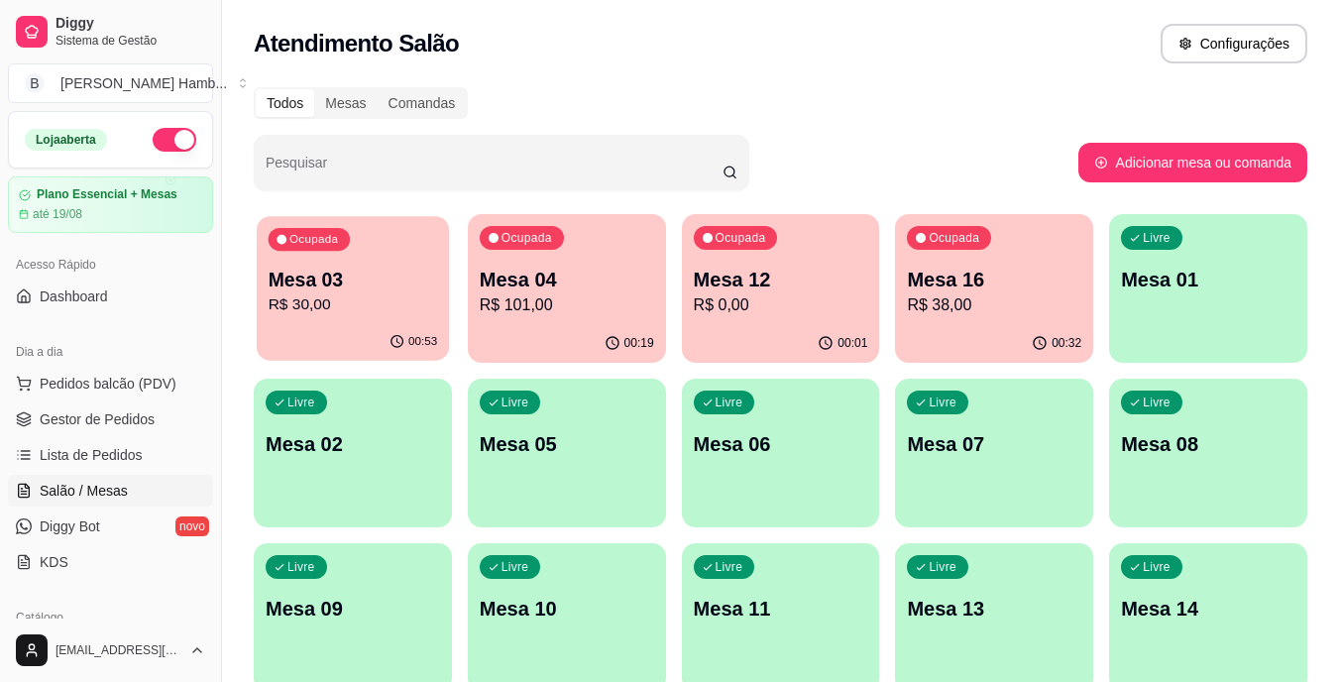
click at [329, 329] on div "00:53" at bounding box center [353, 342] width 192 height 38
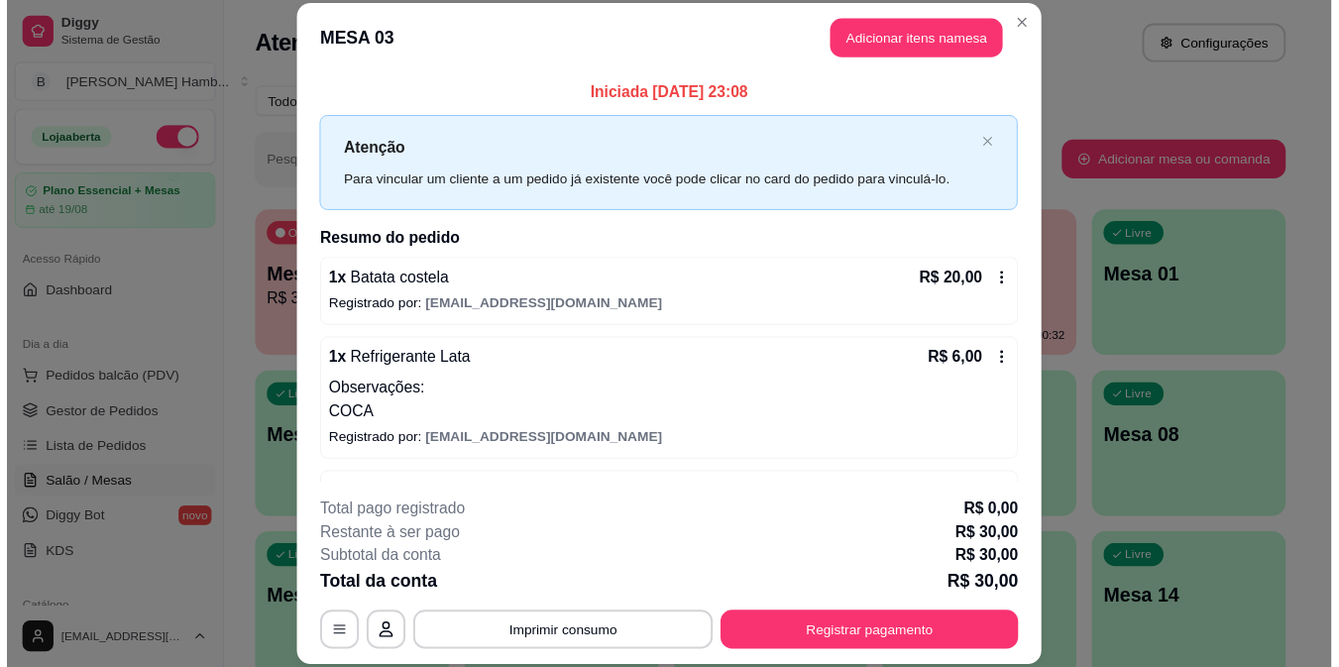
scroll to position [65, 0]
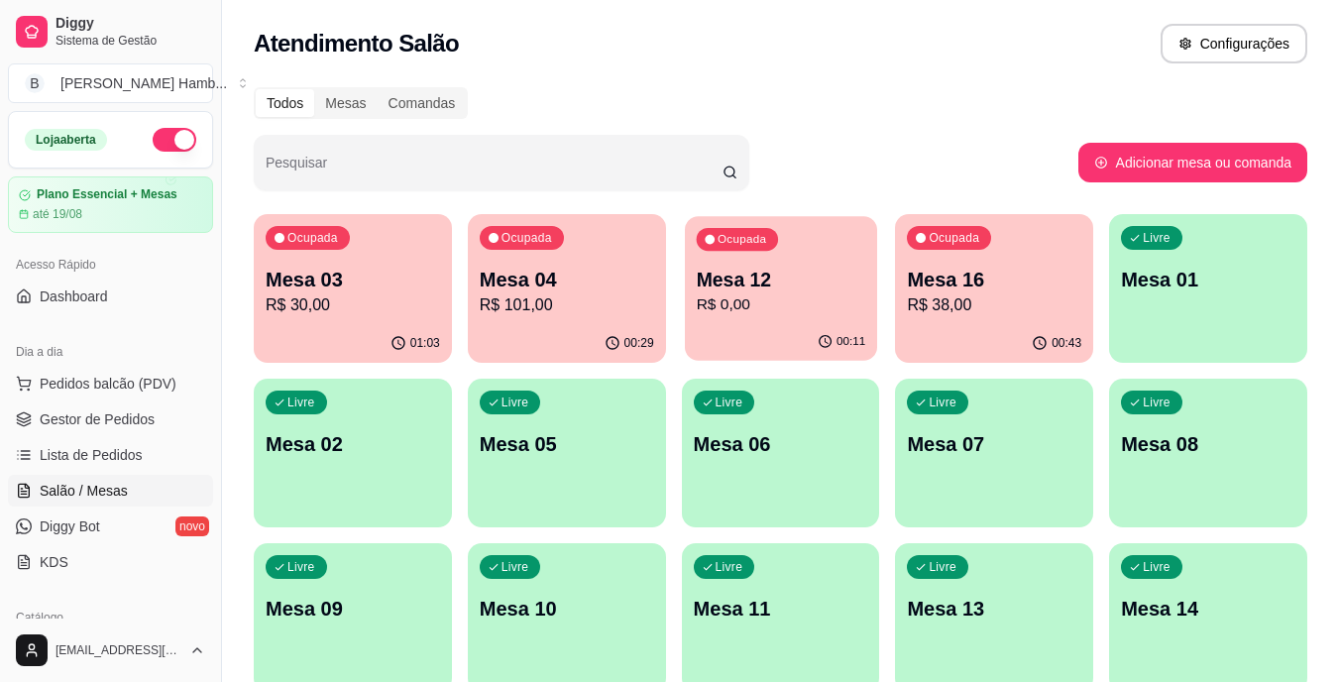
click at [799, 304] on p "R$ 0,00" at bounding box center [781, 304] width 170 height 23
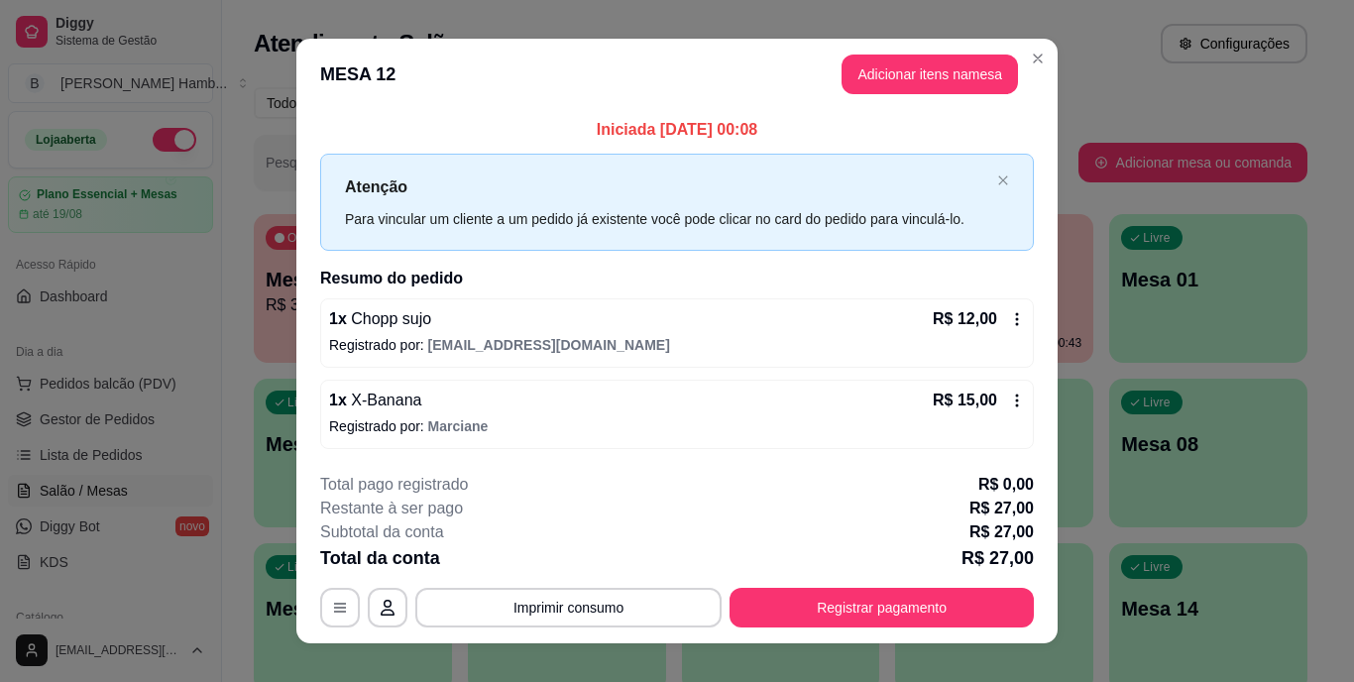
click at [947, 54] on header "MESA 12 Adicionar itens na mesa" at bounding box center [676, 74] width 761 height 71
click at [884, 64] on button "Adicionar itens na mesa" at bounding box center [930, 75] width 171 height 39
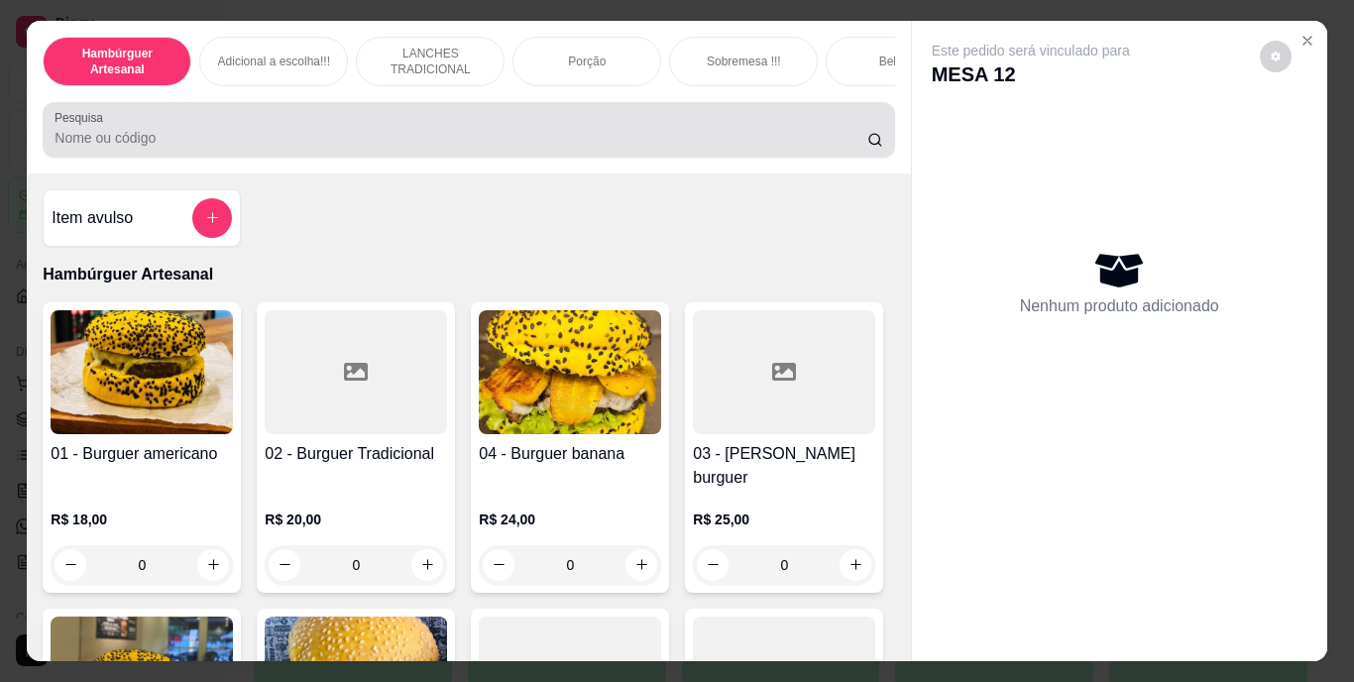
click at [739, 133] on div at bounding box center [469, 130] width 828 height 40
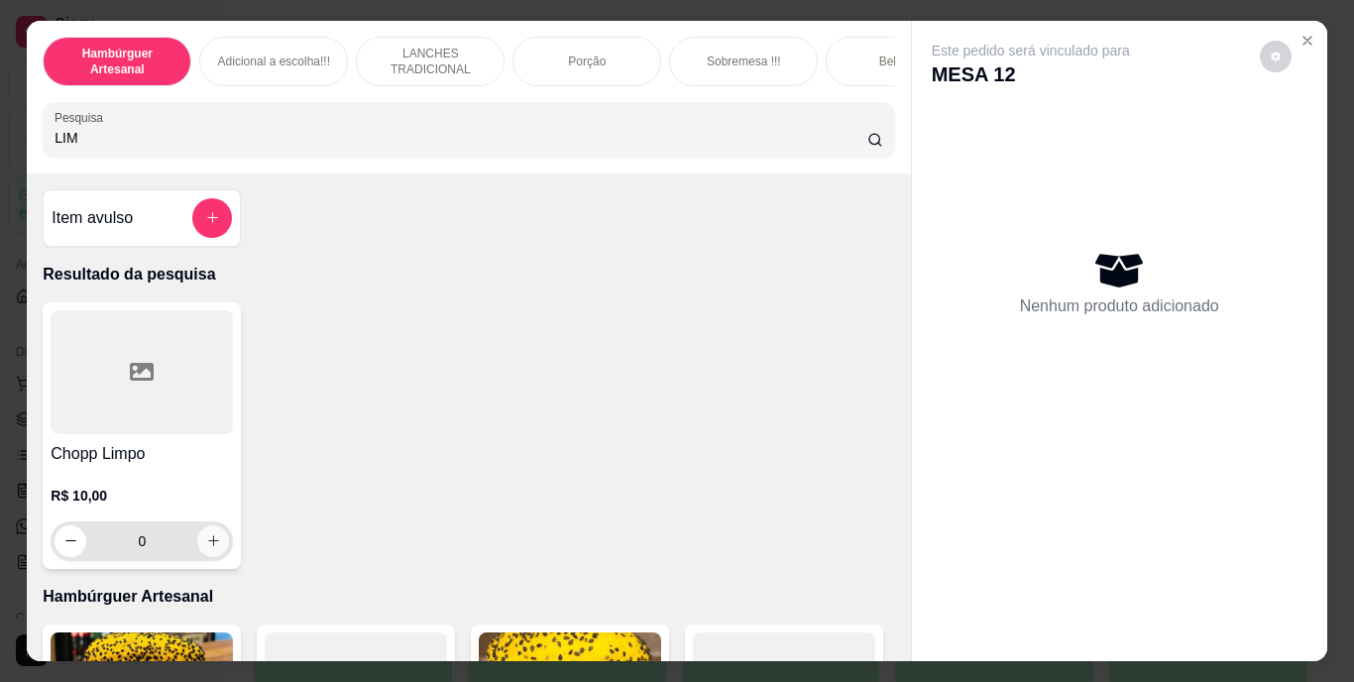
type input "LIM"
click at [198, 550] on button "increase-product-quantity" at bounding box center [213, 540] width 31 height 31
type input "1"
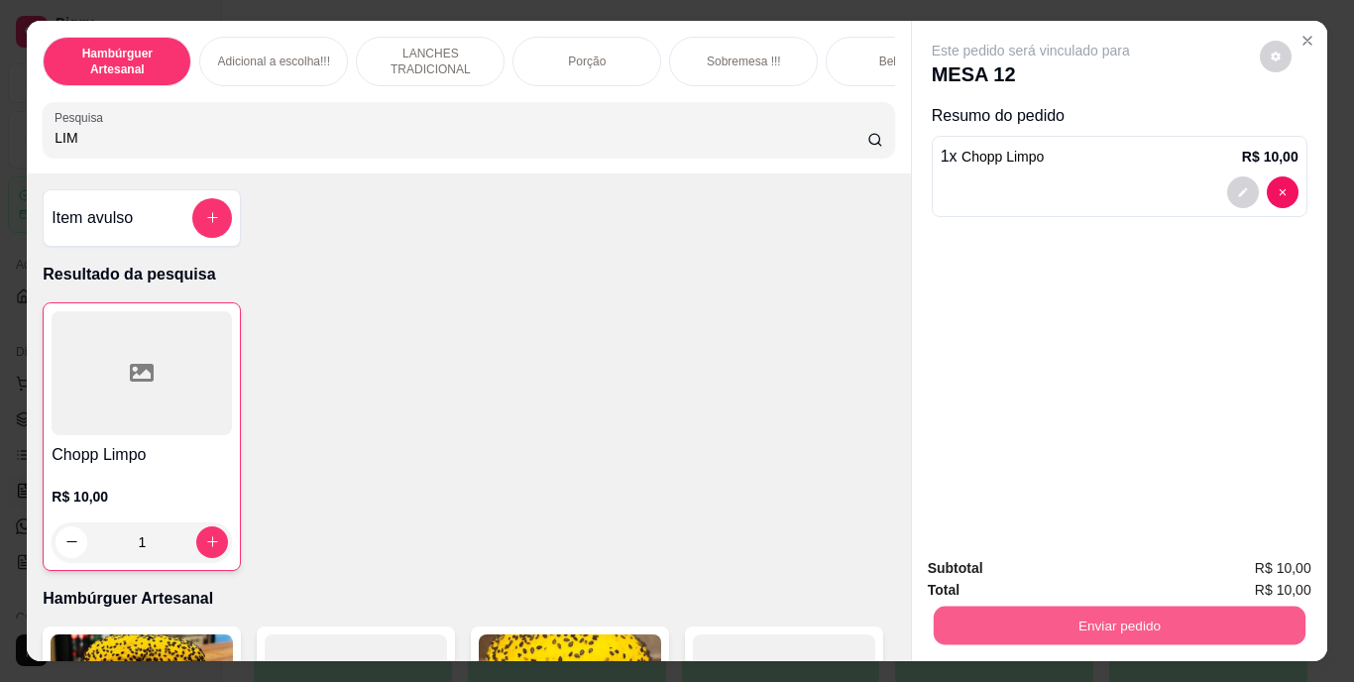
click at [975, 607] on button "Enviar pedido" at bounding box center [1119, 626] width 372 height 39
click at [1002, 553] on button "Não registrar e enviar pedido" at bounding box center [1054, 569] width 200 height 37
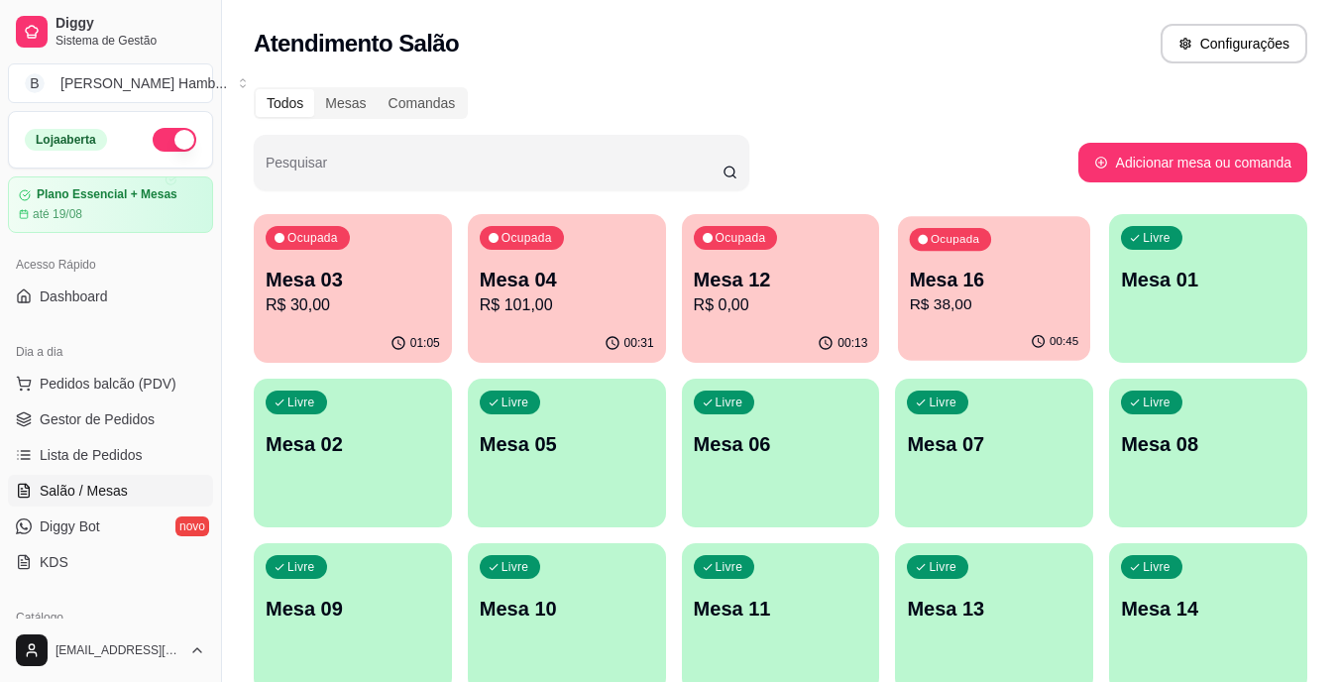
click at [944, 291] on p "Mesa 16" at bounding box center [995, 280] width 170 height 27
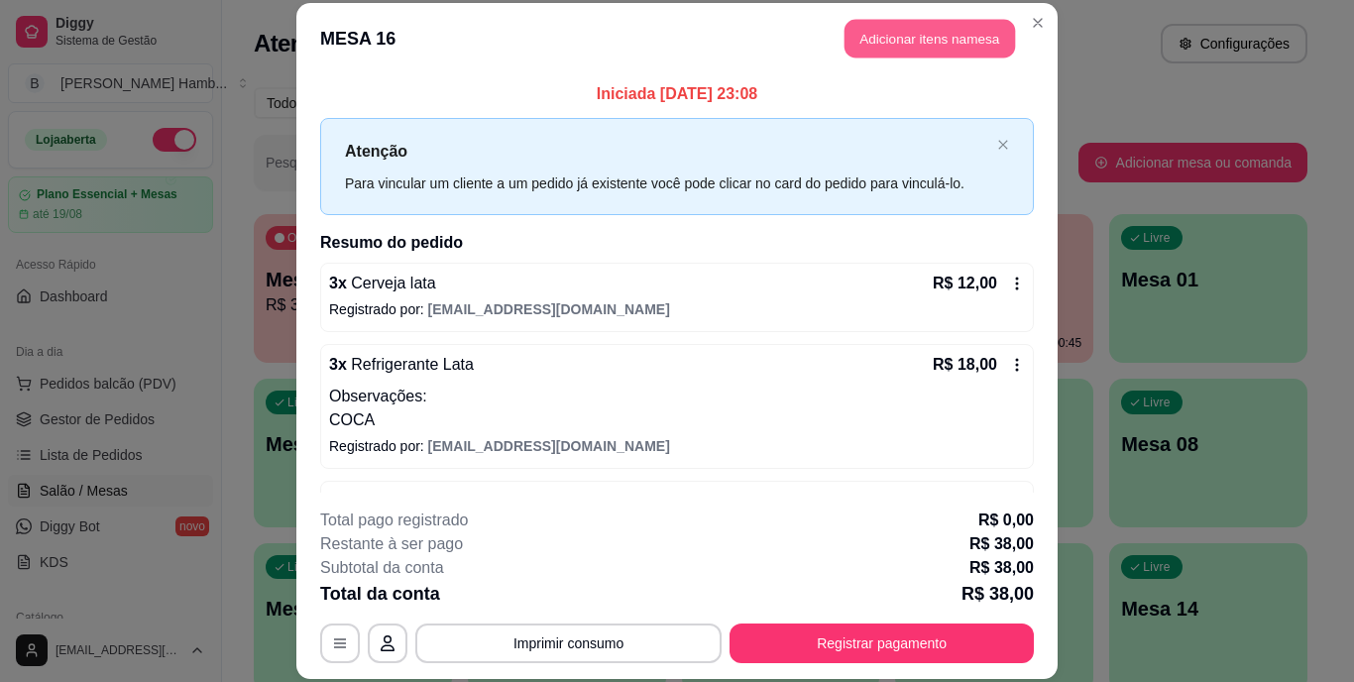
click at [952, 41] on button "Adicionar itens na mesa" at bounding box center [930, 39] width 171 height 39
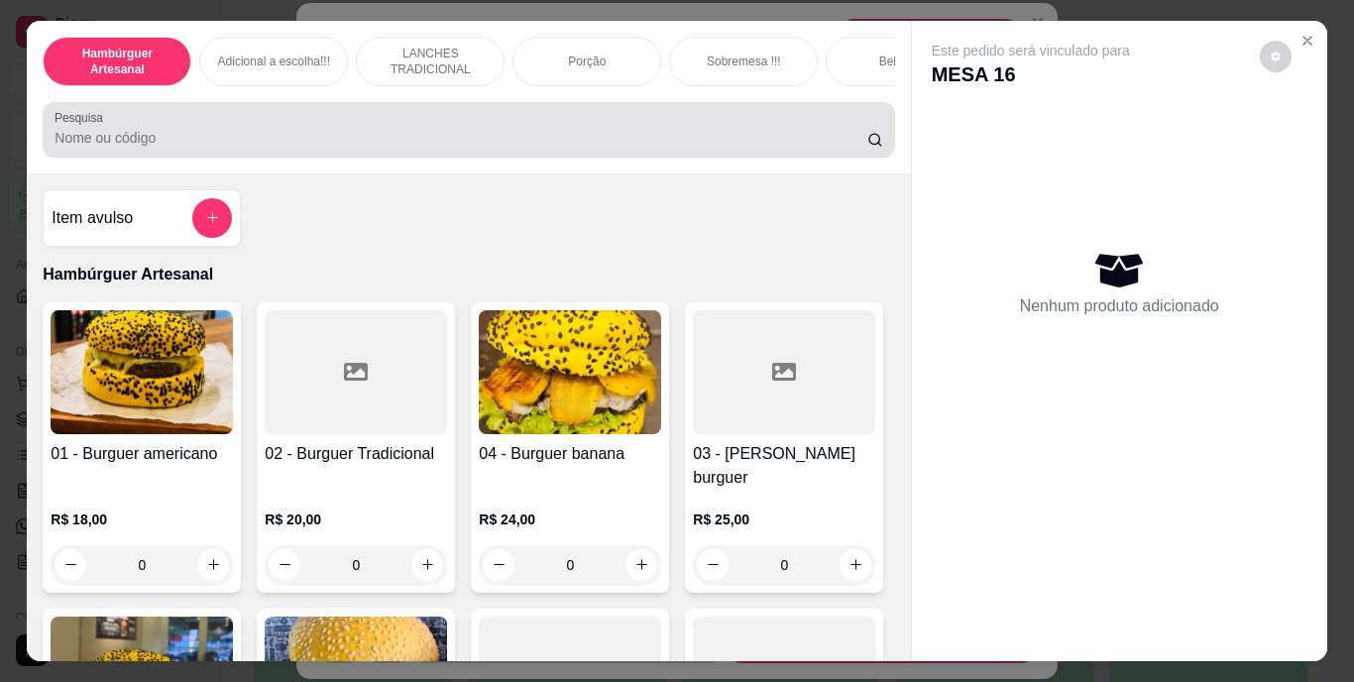
click at [801, 124] on div at bounding box center [469, 130] width 828 height 40
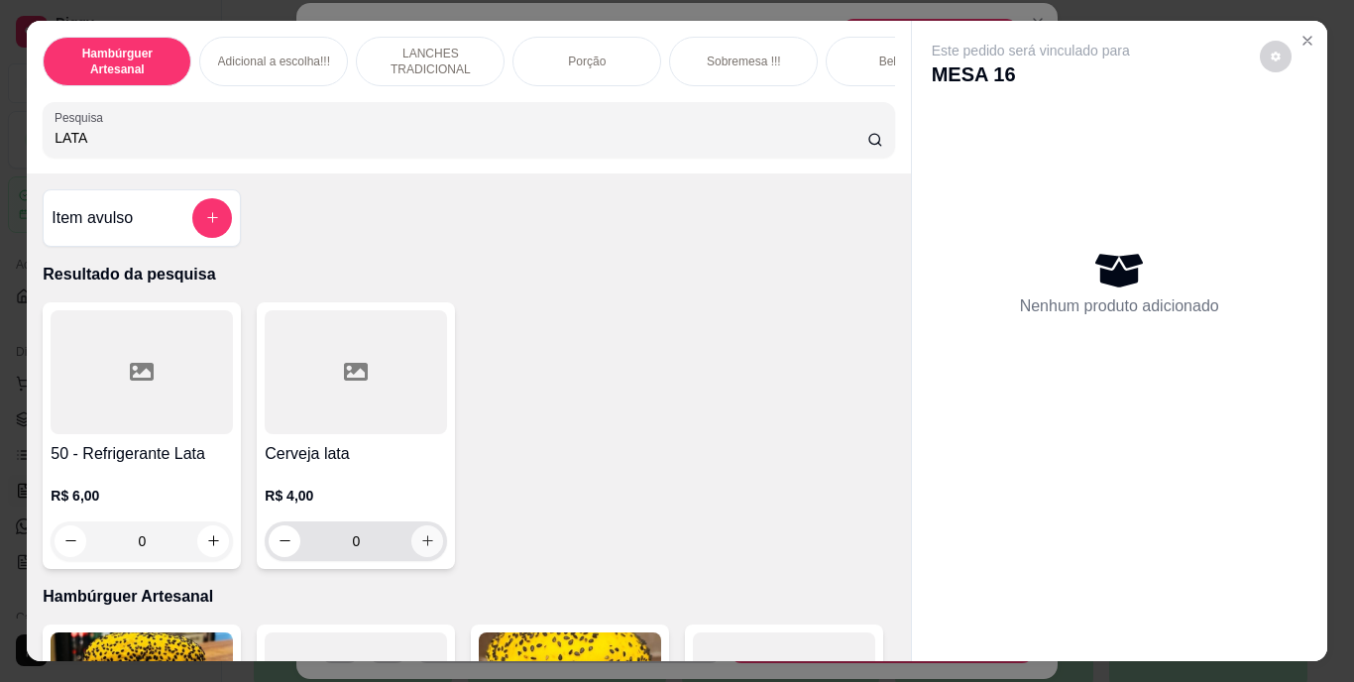
type input "LATA"
click at [423, 539] on button "increase-product-quantity" at bounding box center [427, 540] width 31 height 31
type input "1"
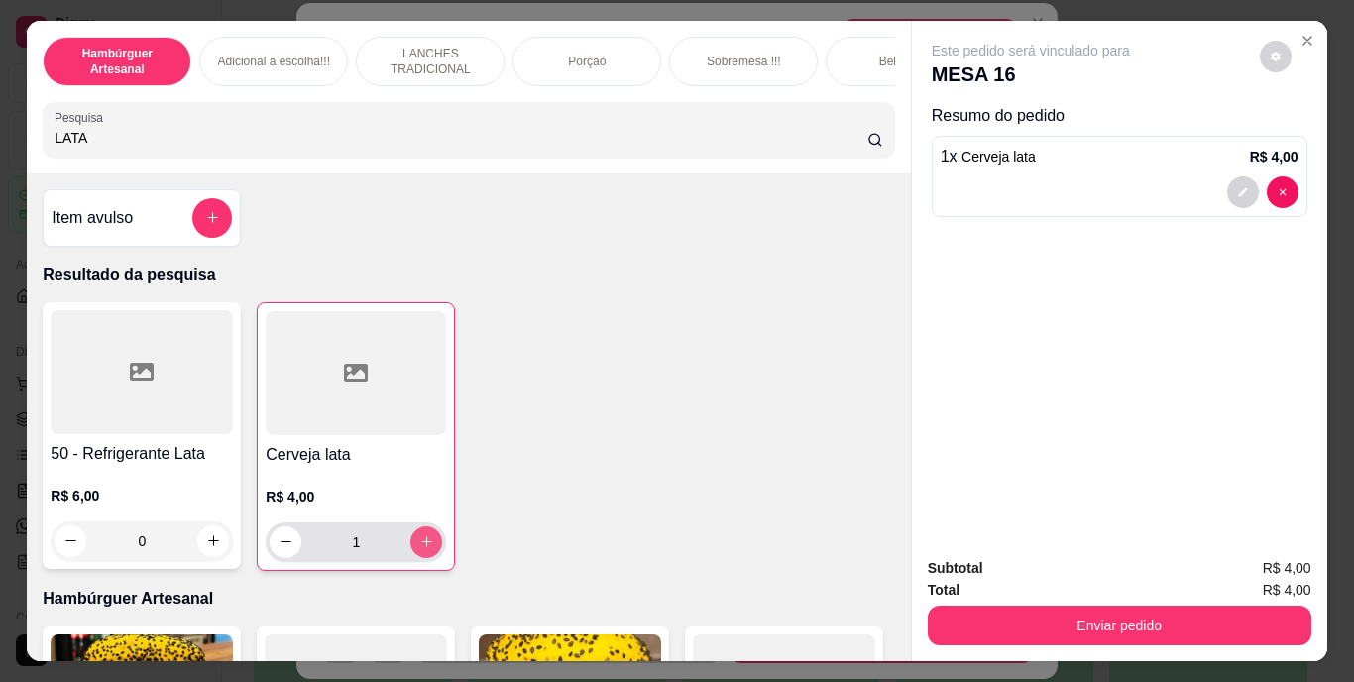
click at [423, 539] on button "increase-product-quantity" at bounding box center [426, 542] width 32 height 32
type input "2"
click at [423, 539] on button "increase-product-quantity" at bounding box center [426, 541] width 31 height 31
type input "3"
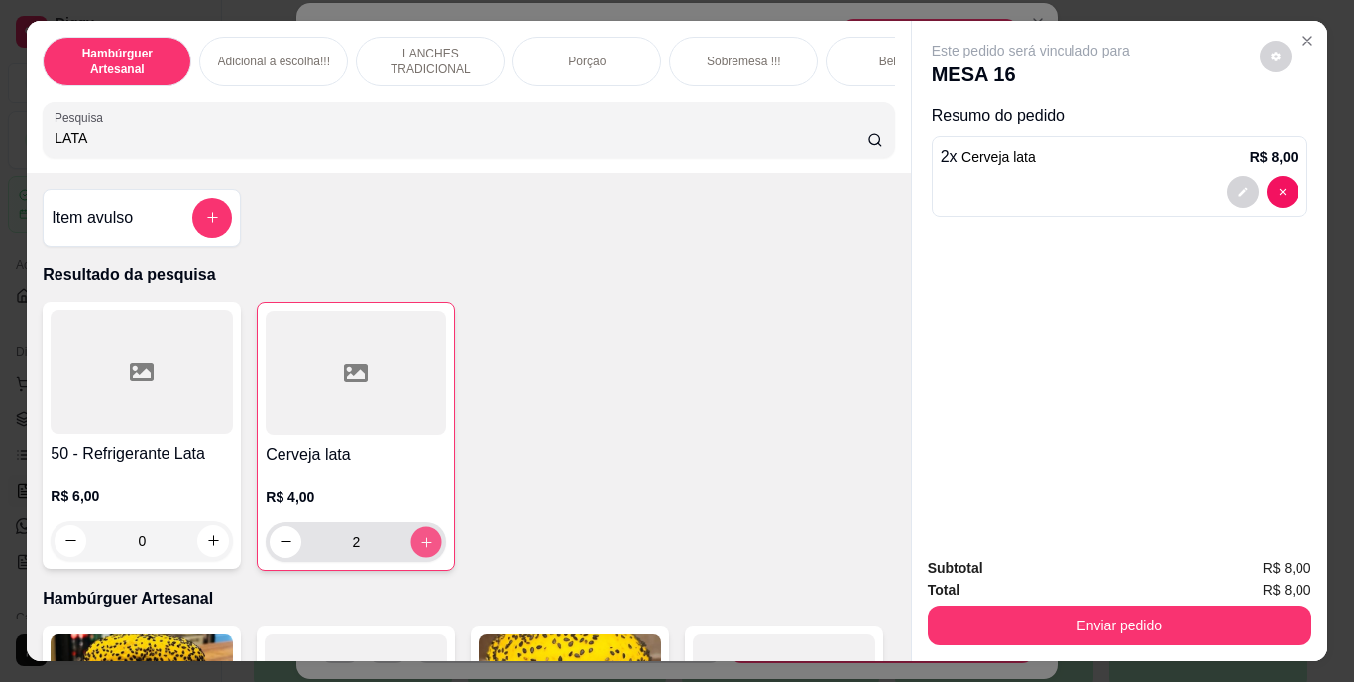
type input "3"
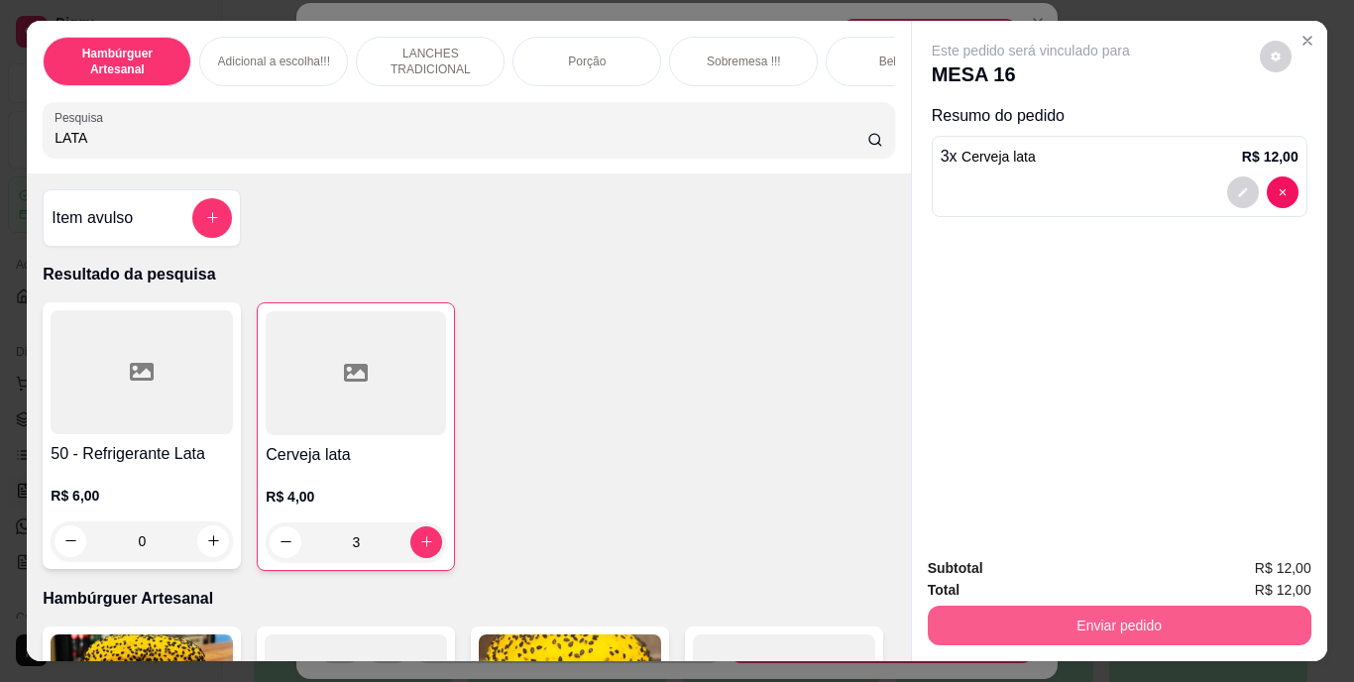
click at [1215, 621] on button "Enviar pedido" at bounding box center [1120, 626] width 384 height 40
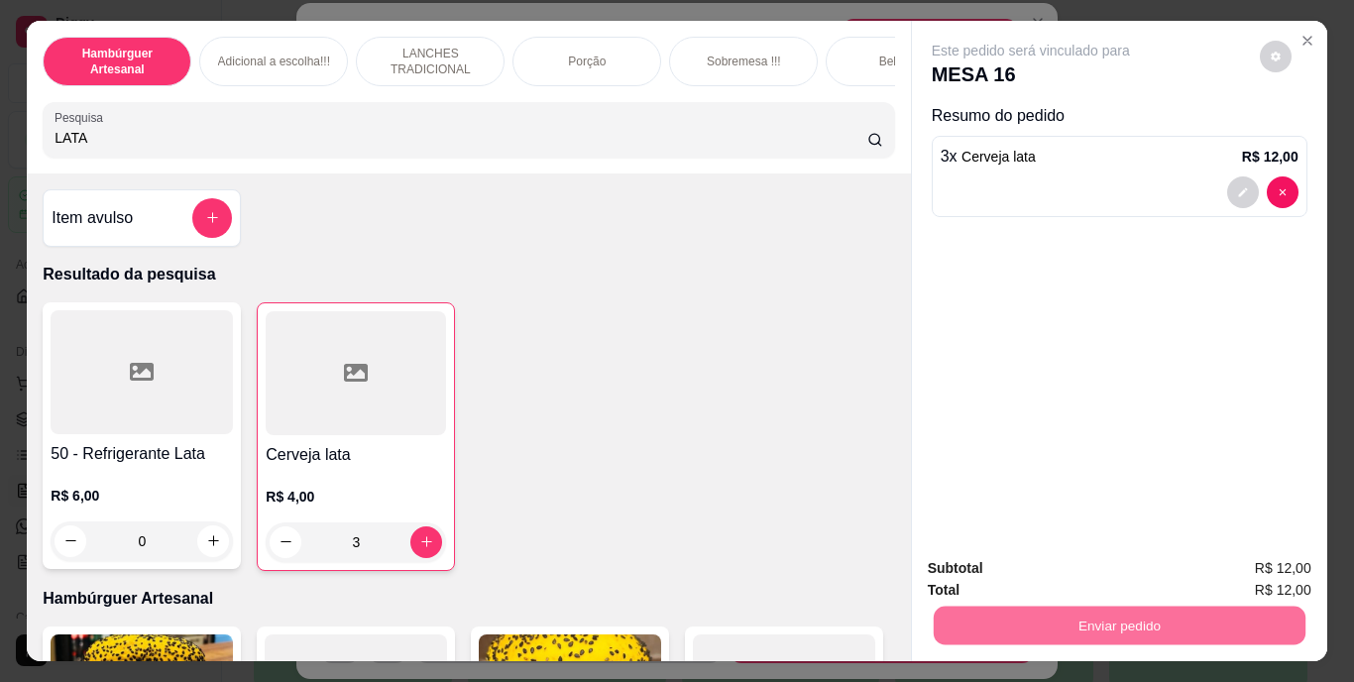
click at [1099, 570] on button "Não registrar e enviar pedido" at bounding box center [1054, 569] width 200 height 37
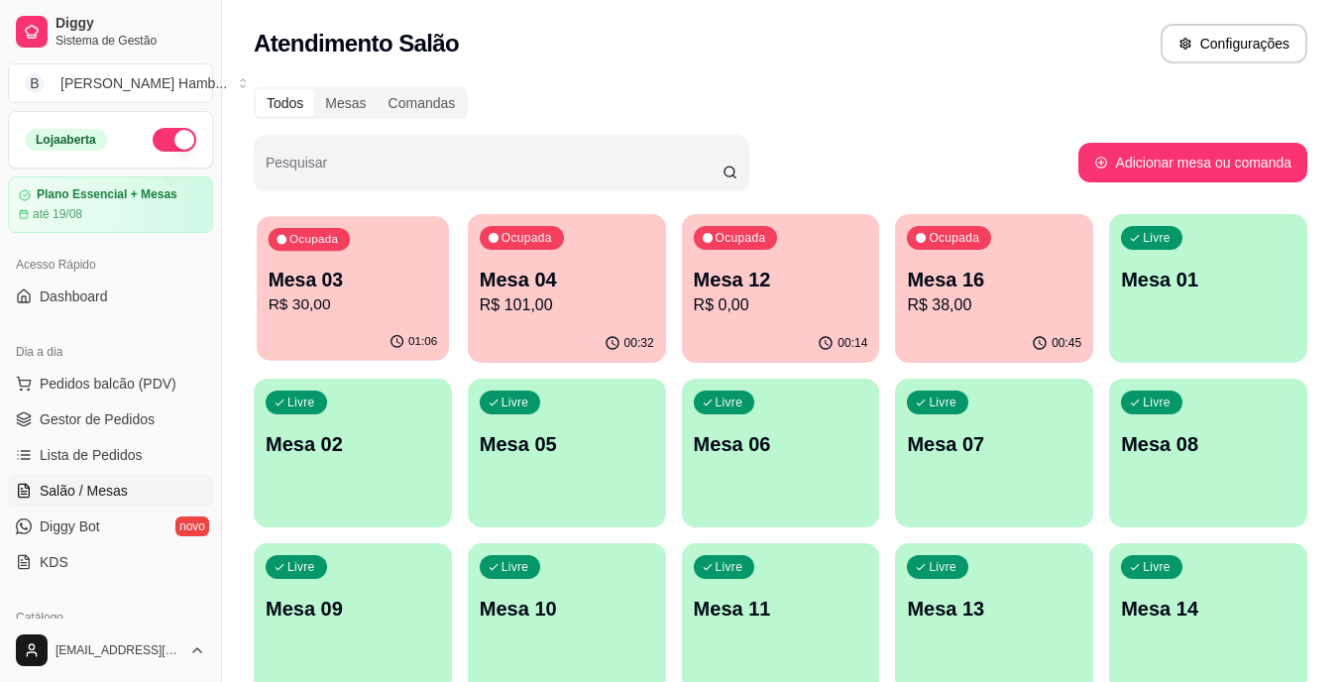
click at [389, 288] on p "Mesa 03" at bounding box center [354, 280] width 170 height 27
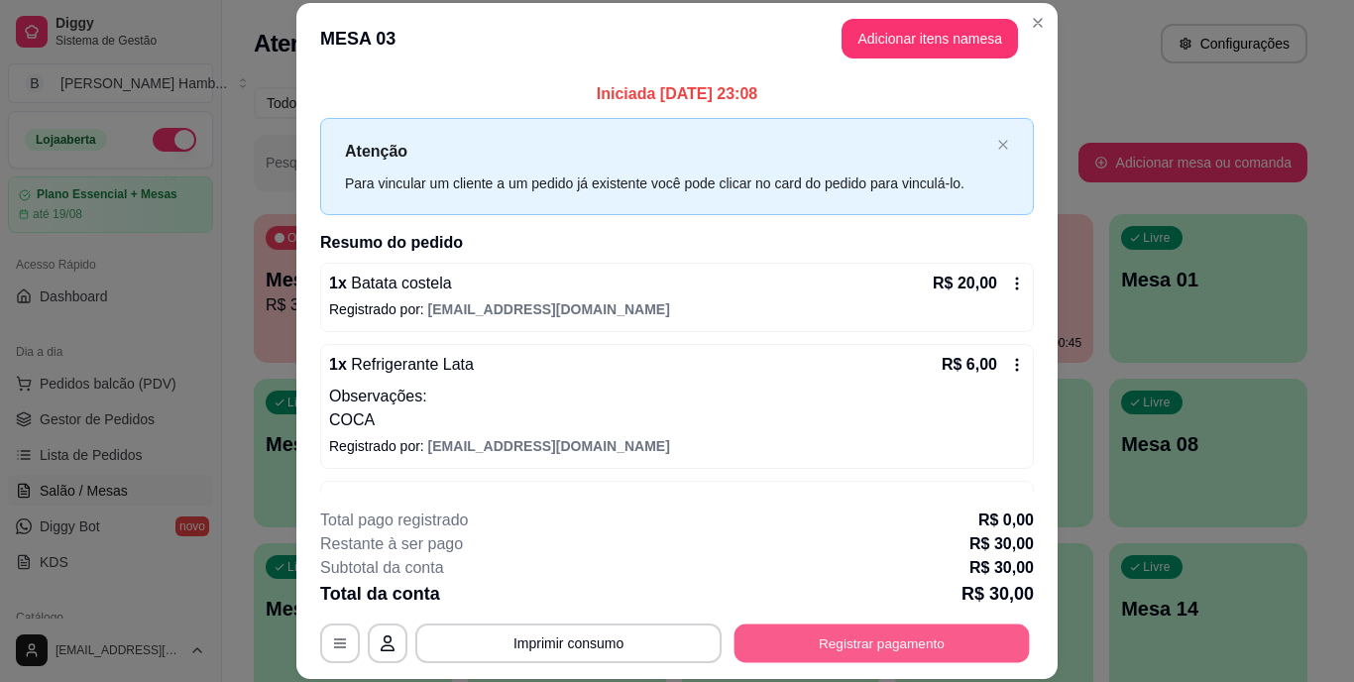
click at [807, 638] on button "Registrar pagamento" at bounding box center [882, 643] width 295 height 39
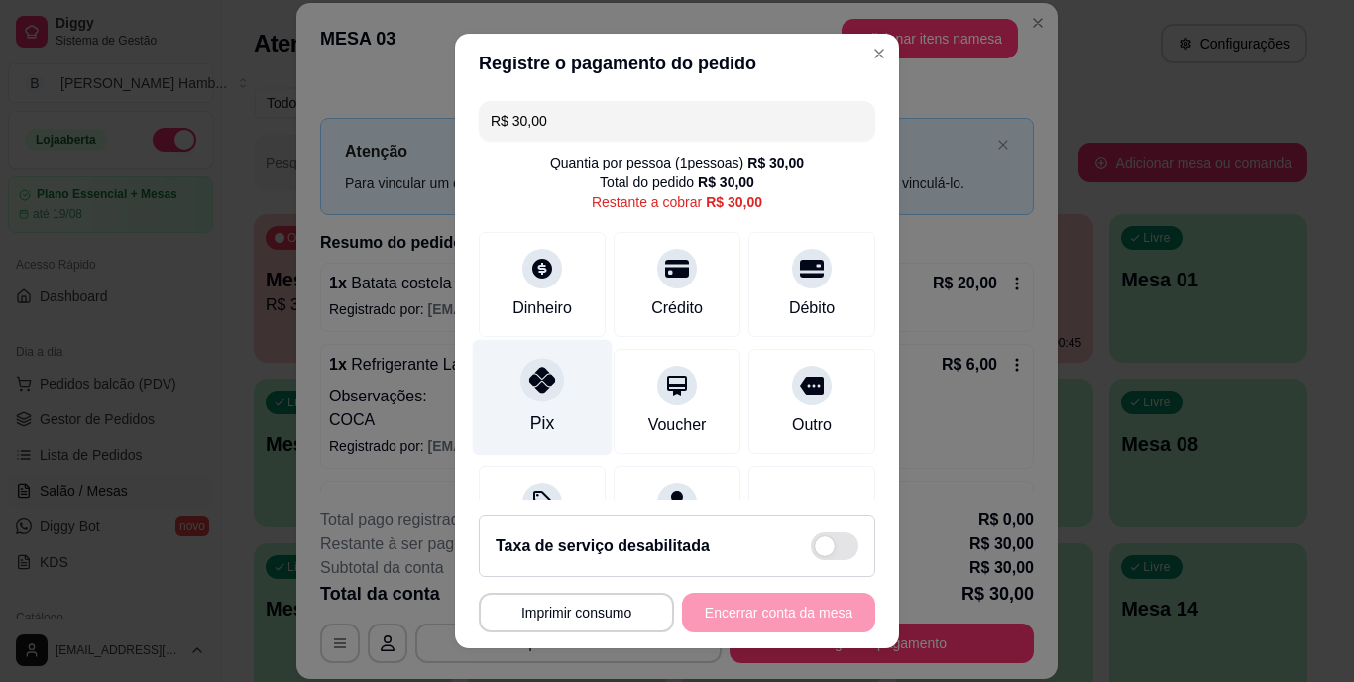
click at [499, 409] on div "Pix" at bounding box center [543, 398] width 140 height 116
click at [533, 397] on div at bounding box center [542, 381] width 44 height 44
click at [559, 415] on div "Pix" at bounding box center [543, 398] width 140 height 116
type input "R$ 0,00"
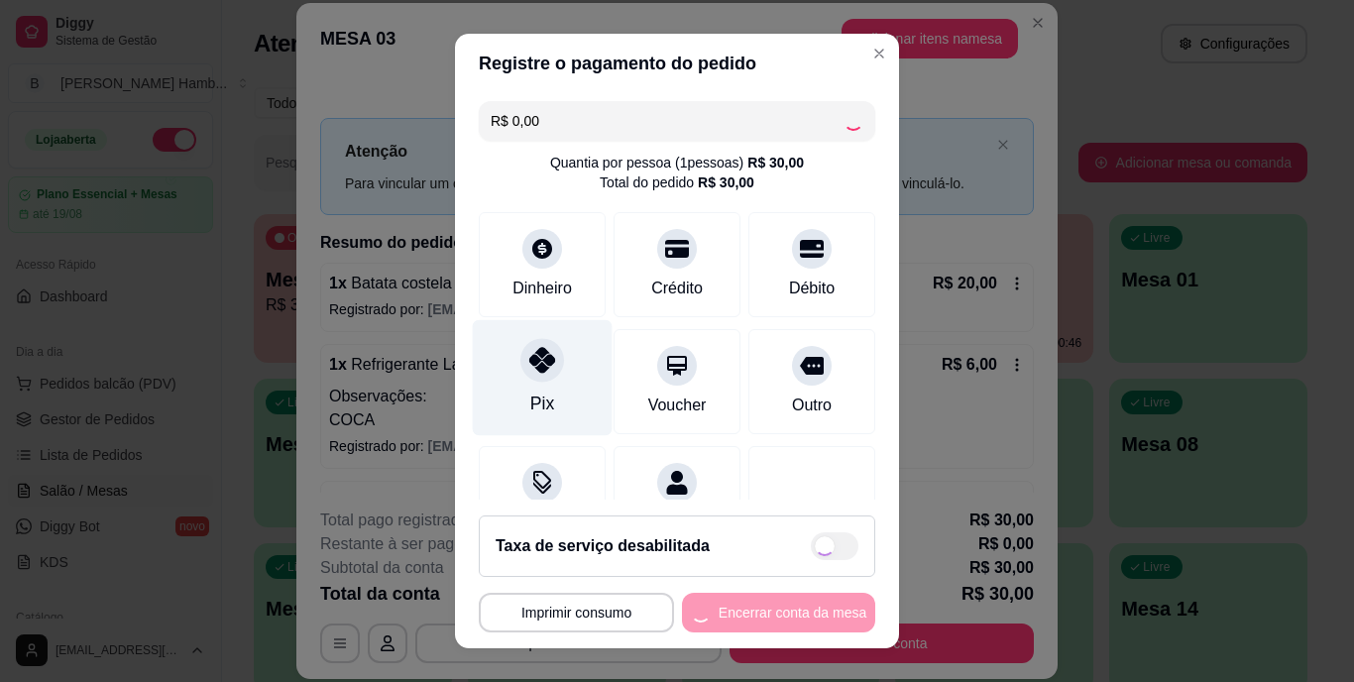
click at [536, 402] on div "Pix" at bounding box center [542, 405] width 24 height 26
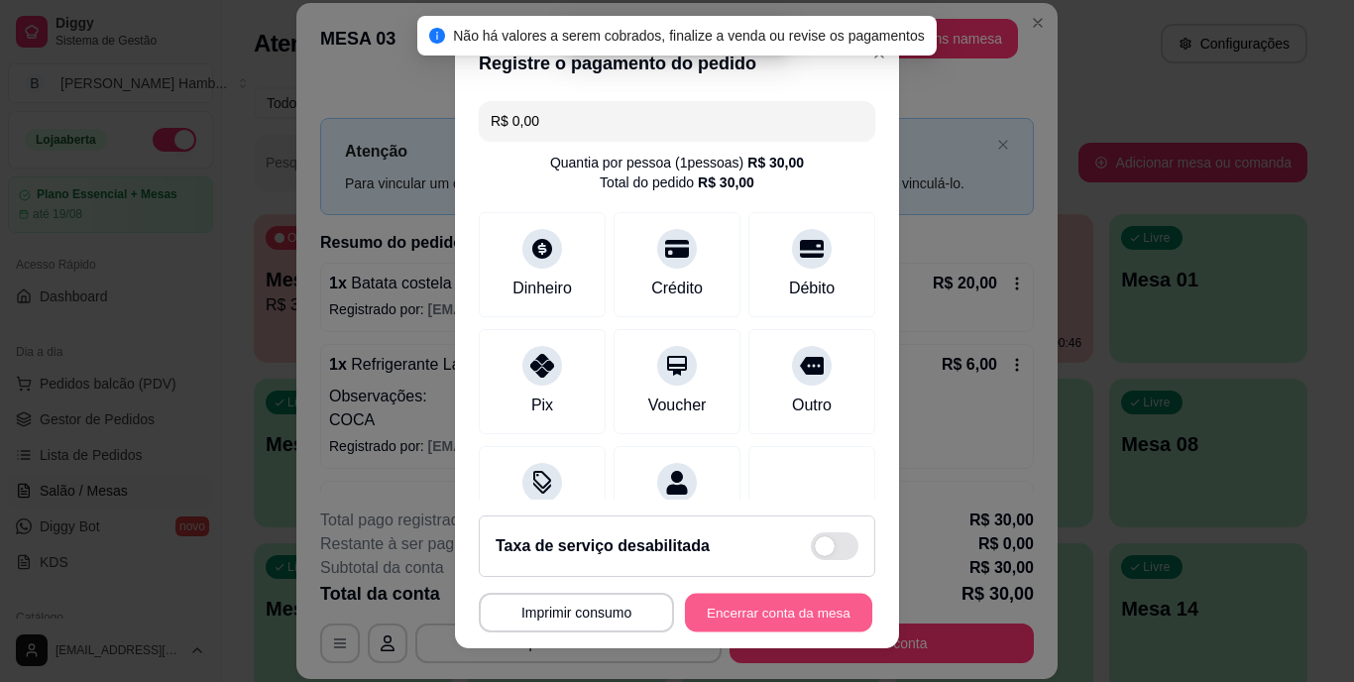
click at [717, 605] on button "Encerrar conta da mesa" at bounding box center [778, 612] width 187 height 39
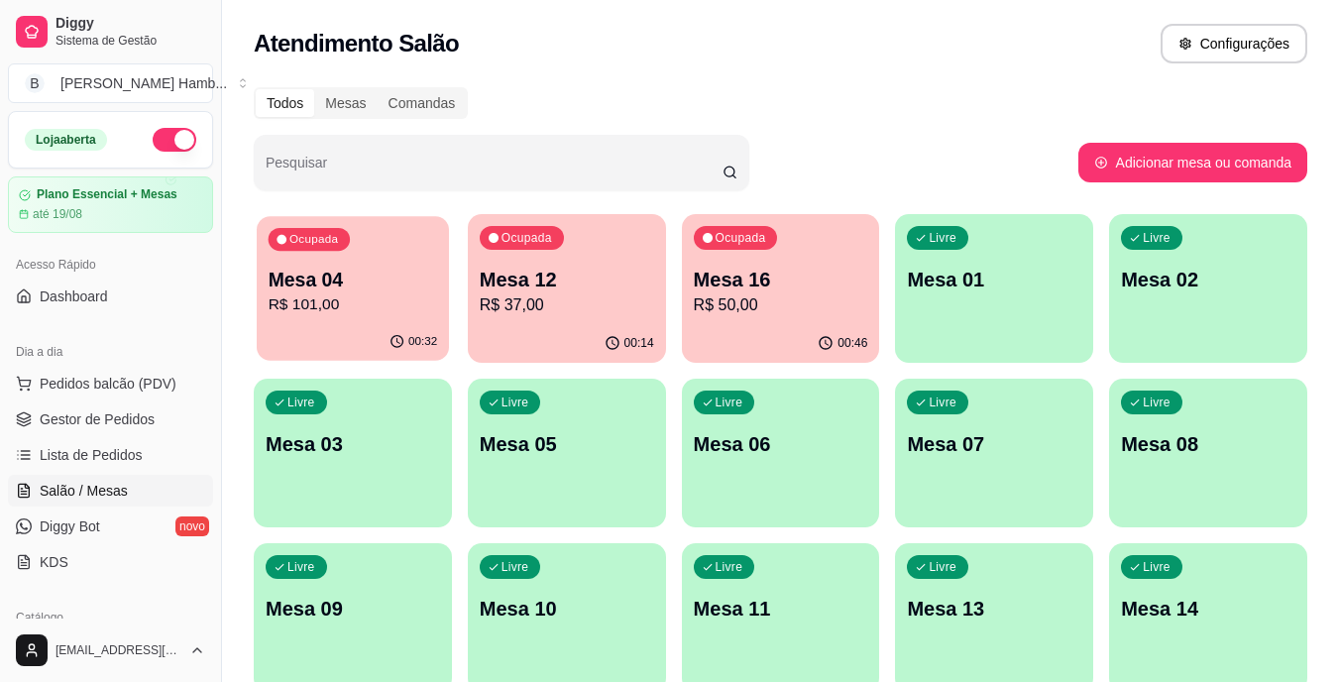
click at [409, 268] on p "Mesa 04" at bounding box center [354, 280] width 170 height 27
click at [124, 443] on link "Lista de Pedidos" at bounding box center [110, 455] width 205 height 32
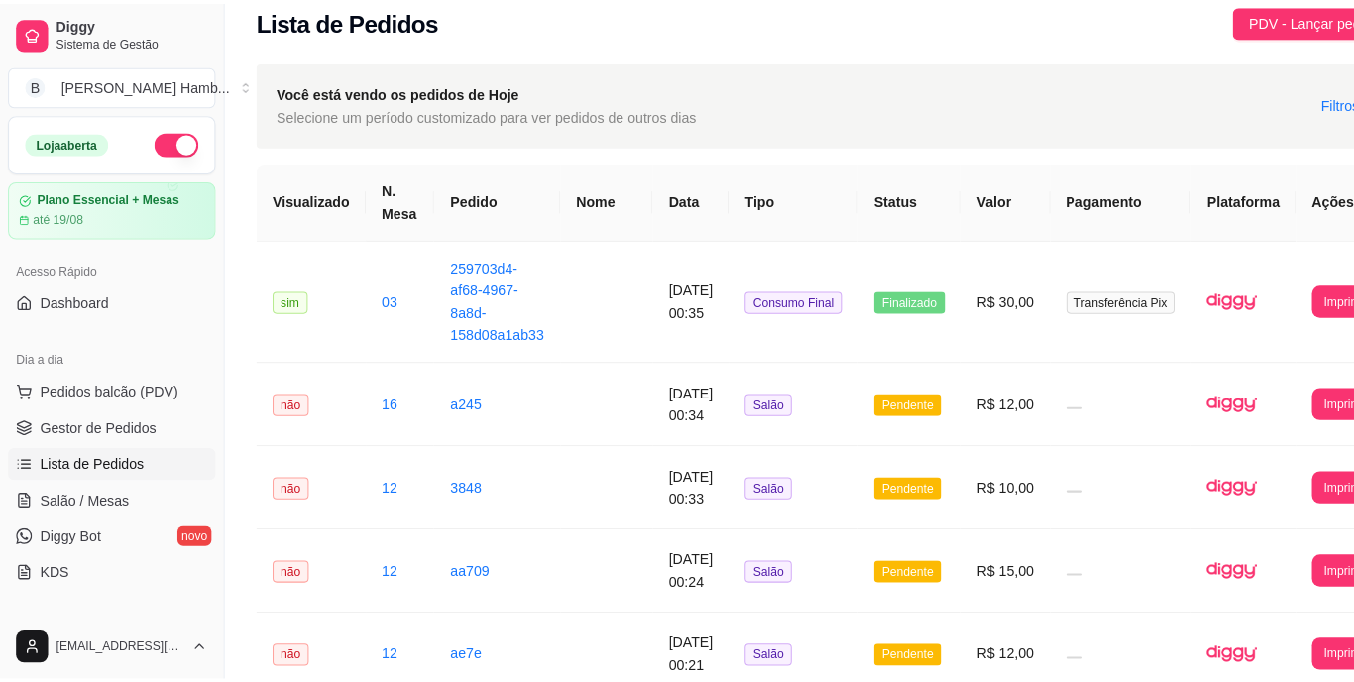
scroll to position [5, 0]
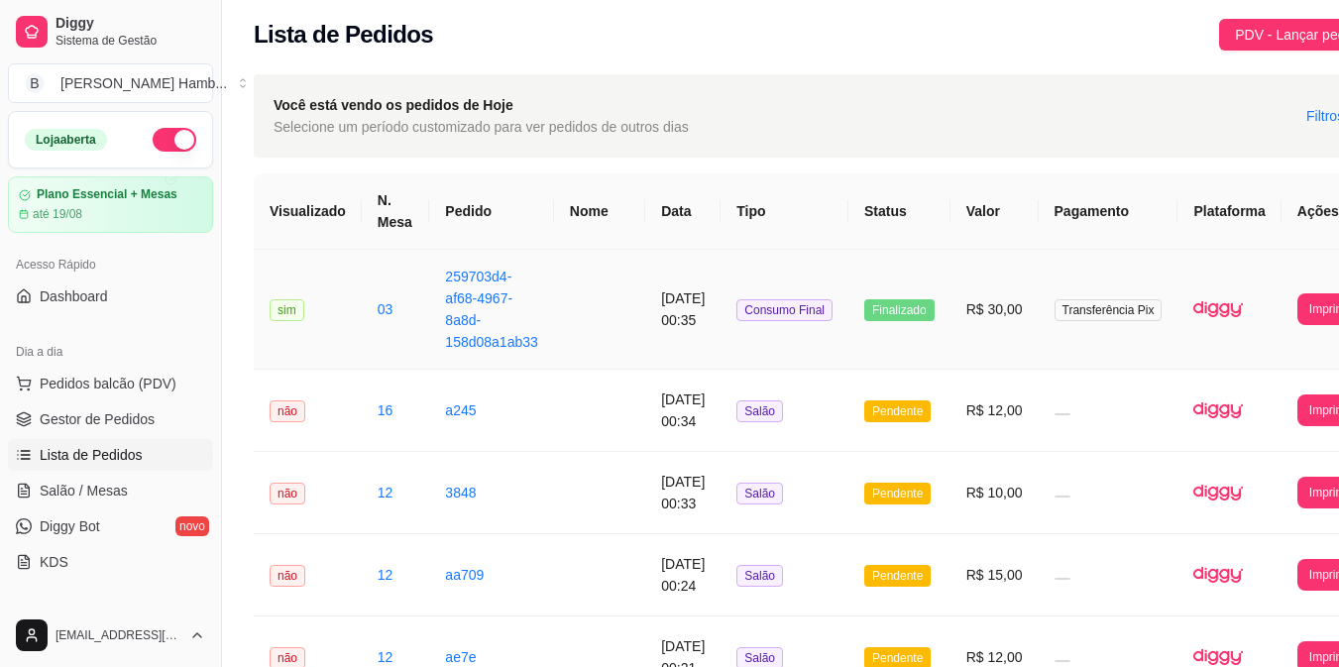
click at [1030, 324] on td "R$ 30,00" at bounding box center [995, 310] width 88 height 120
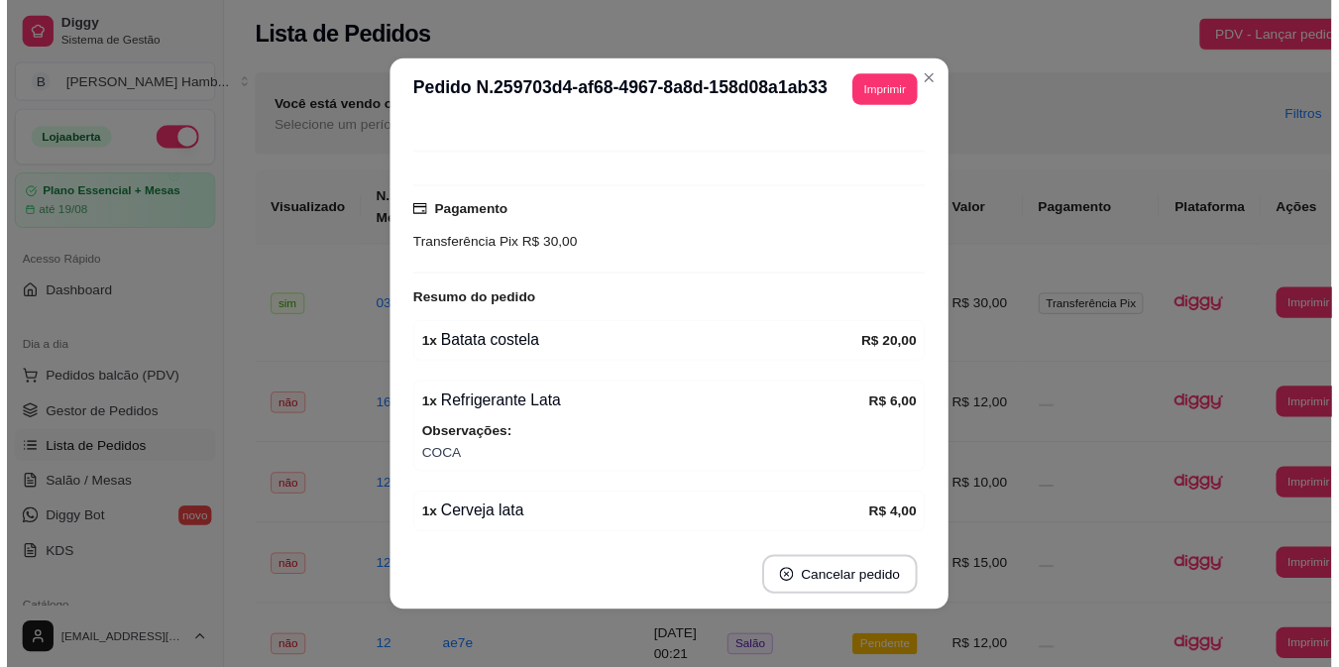
scroll to position [139, 0]
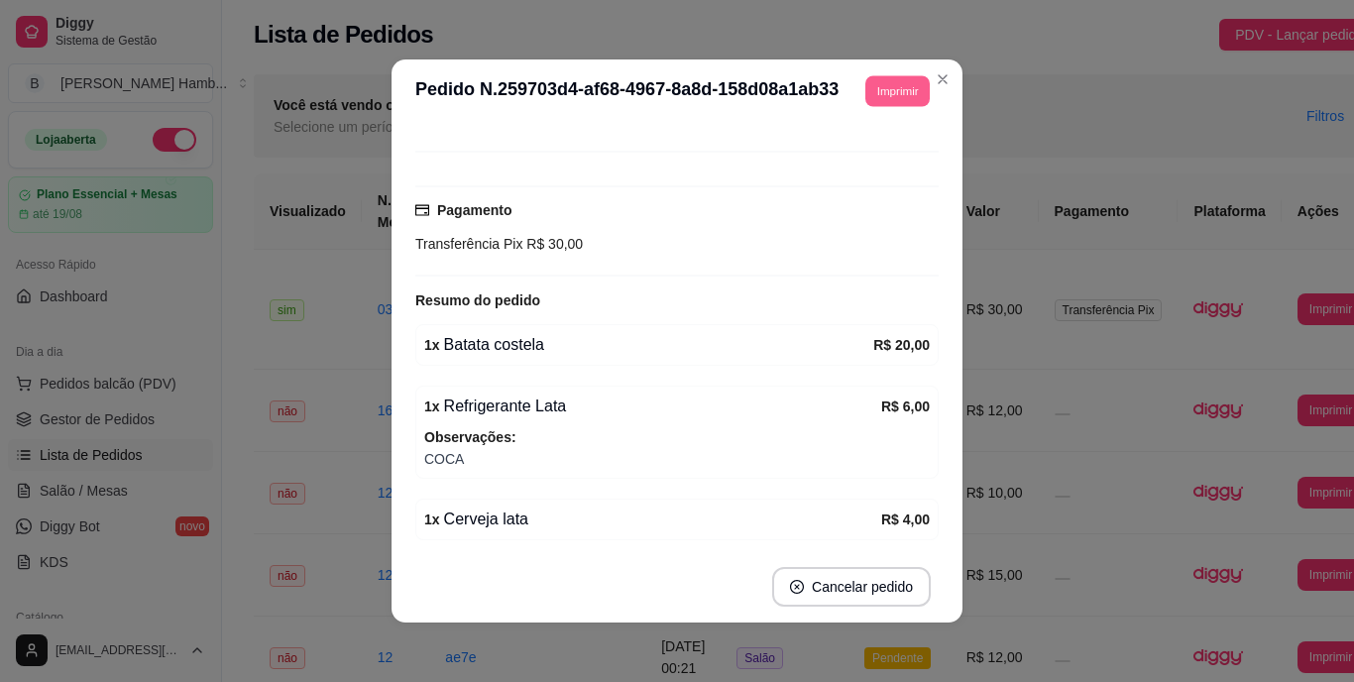
click at [892, 80] on button "Imprimir" at bounding box center [897, 90] width 64 height 31
click at [871, 148] on button "IMPRESSORA" at bounding box center [852, 160] width 139 height 31
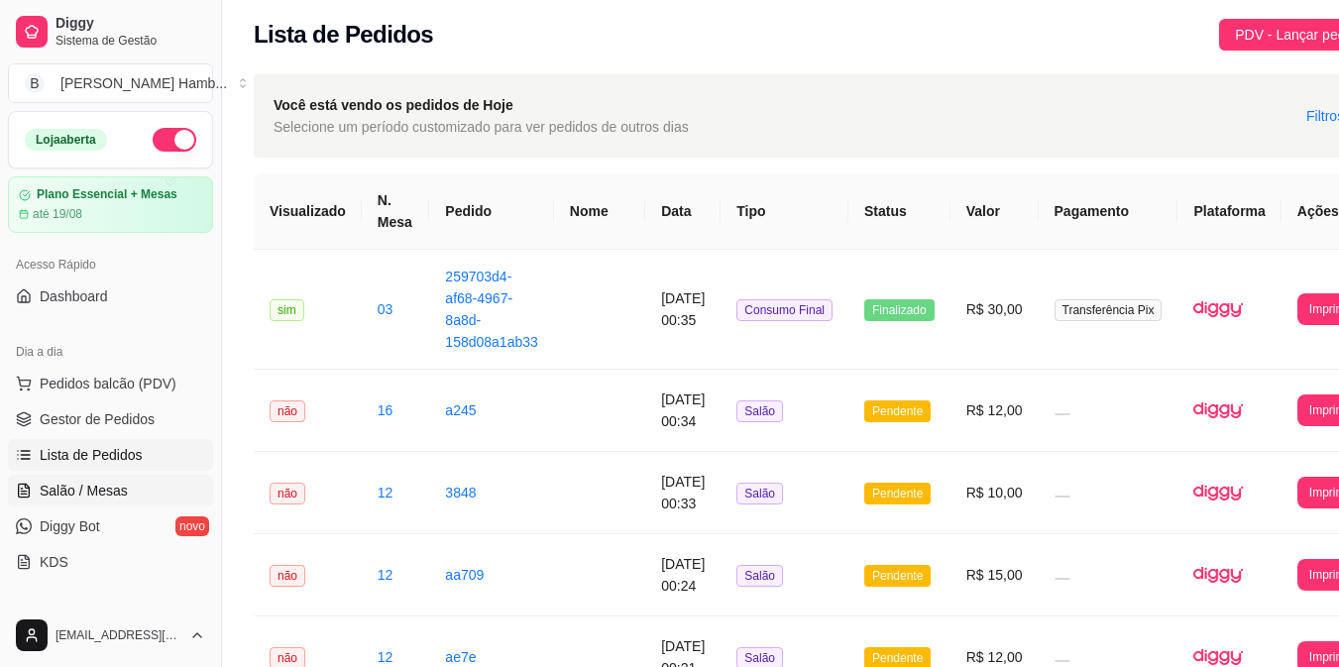
click at [119, 487] on span "Salão / Mesas" at bounding box center [84, 491] width 88 height 20
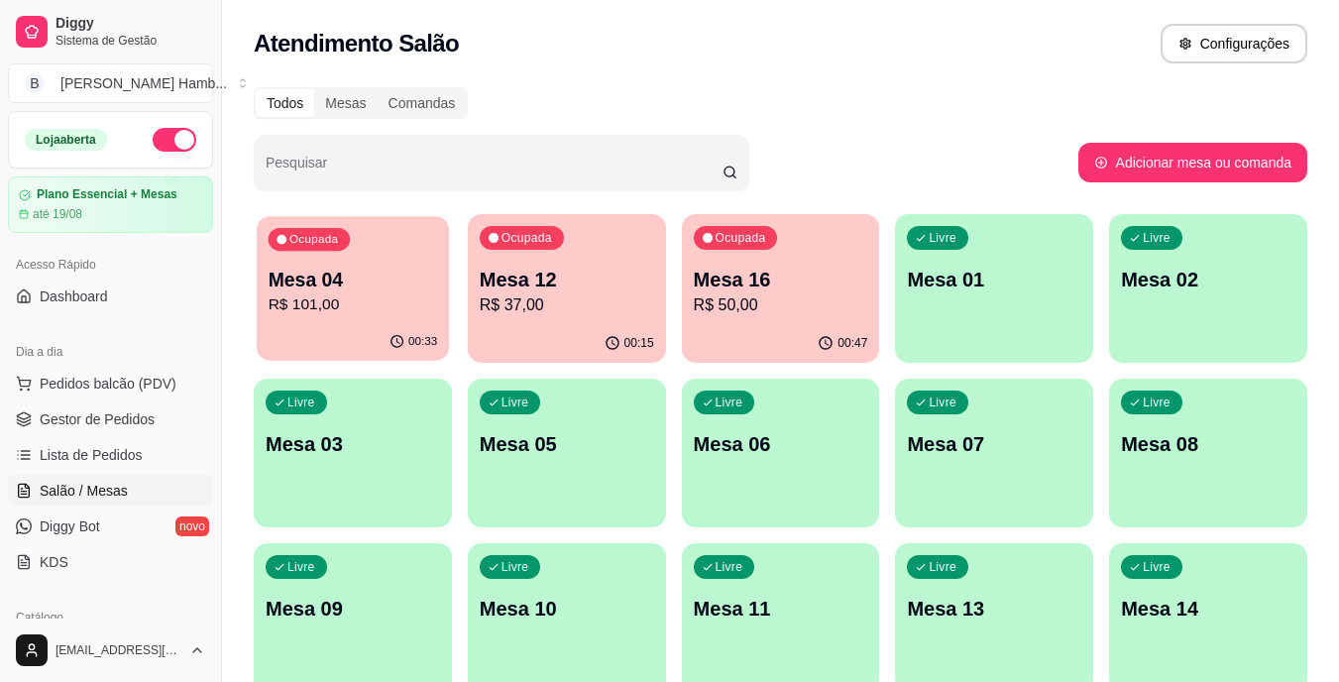
click at [285, 312] on p "R$ 101,00" at bounding box center [354, 304] width 170 height 23
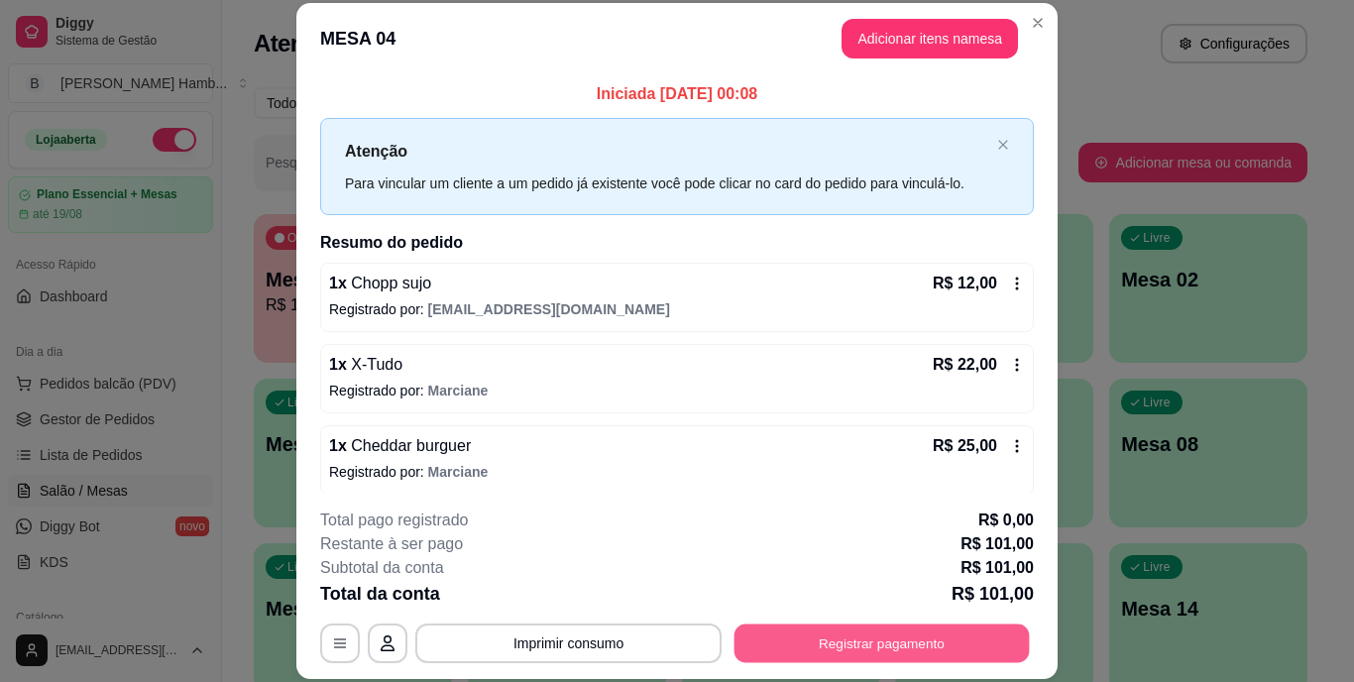
click at [840, 643] on button "Registrar pagamento" at bounding box center [882, 643] width 295 height 39
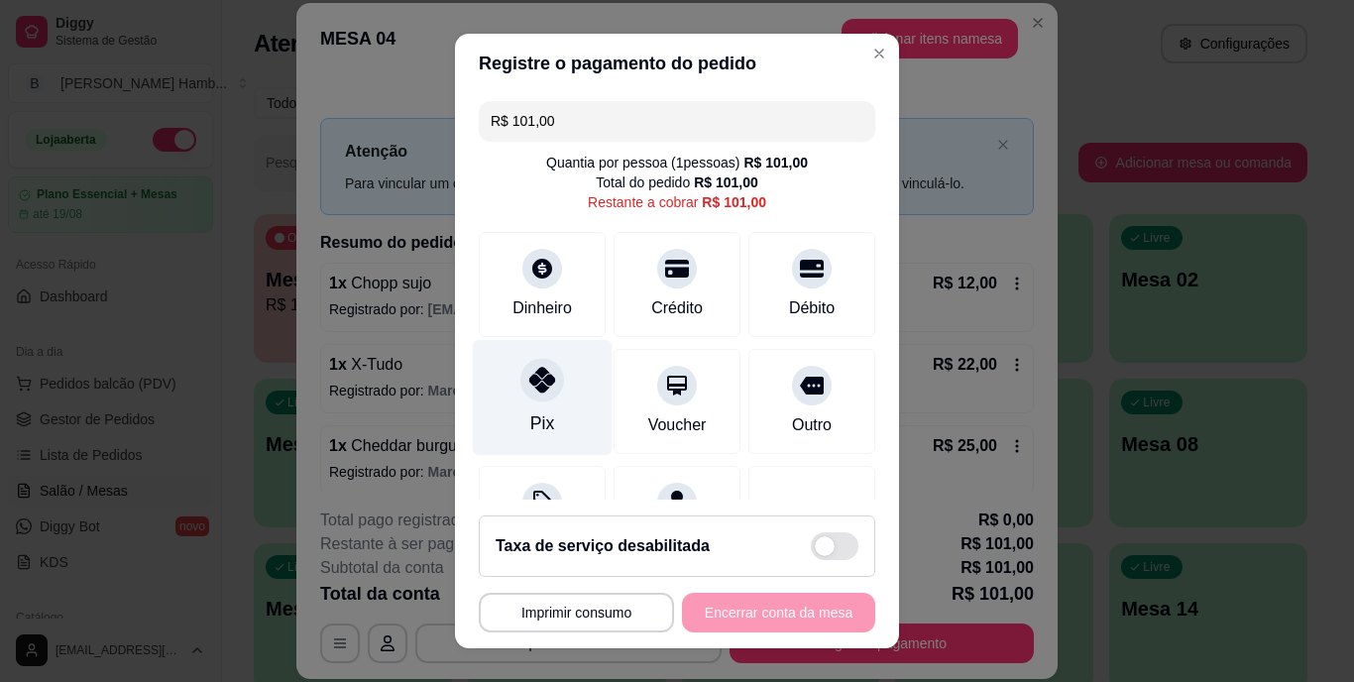
click at [552, 420] on div "Pix" at bounding box center [543, 398] width 140 height 116
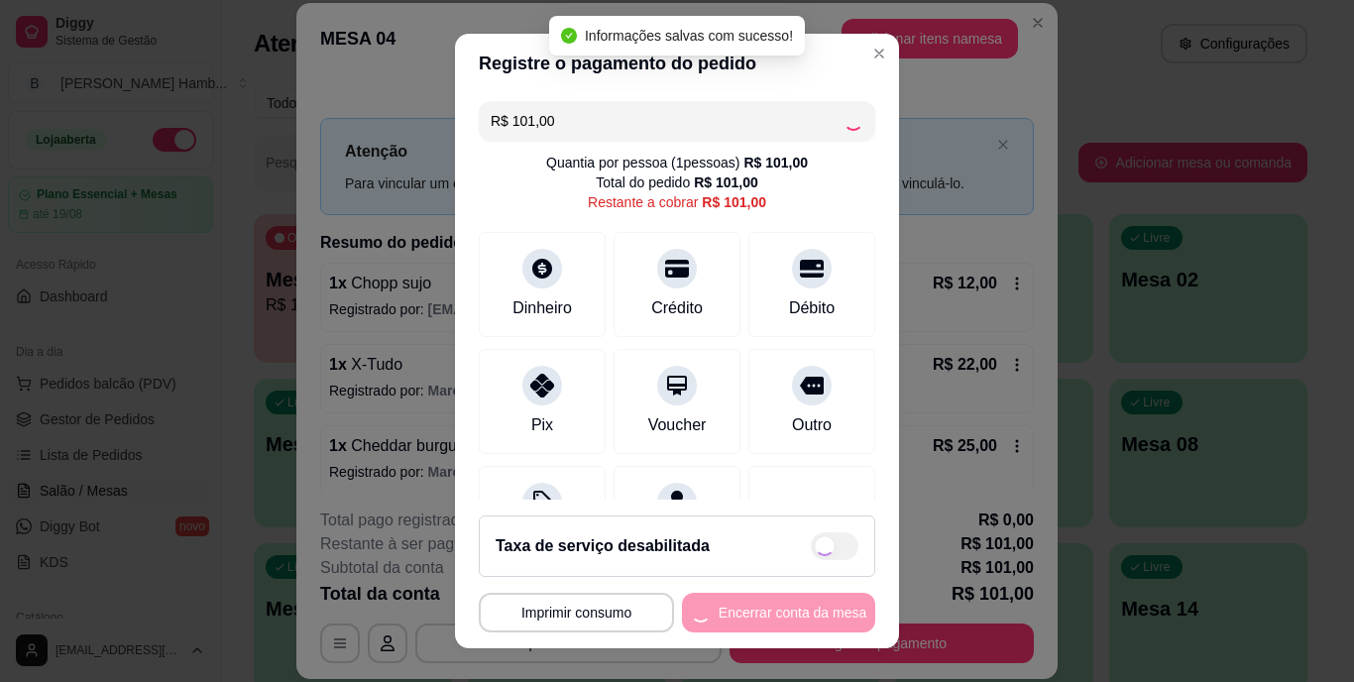
type input "R$ 0,00"
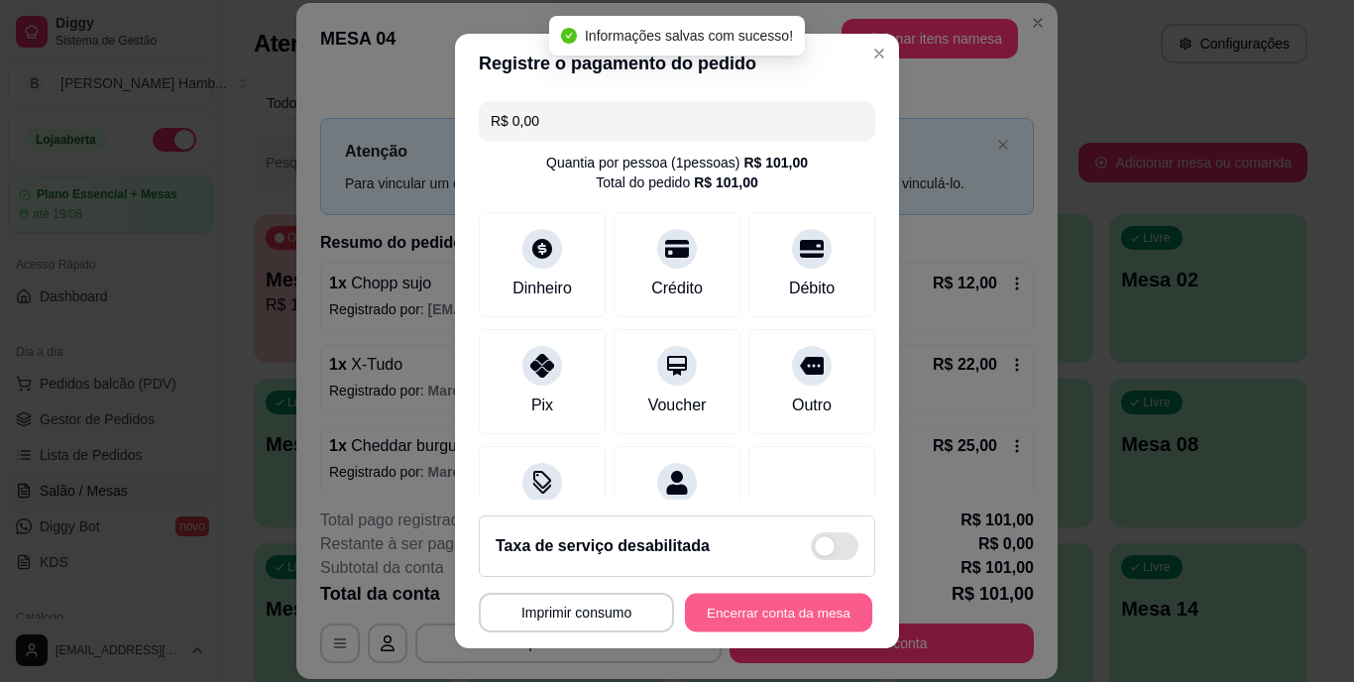
click at [765, 606] on button "Encerrar conta da mesa" at bounding box center [778, 612] width 187 height 39
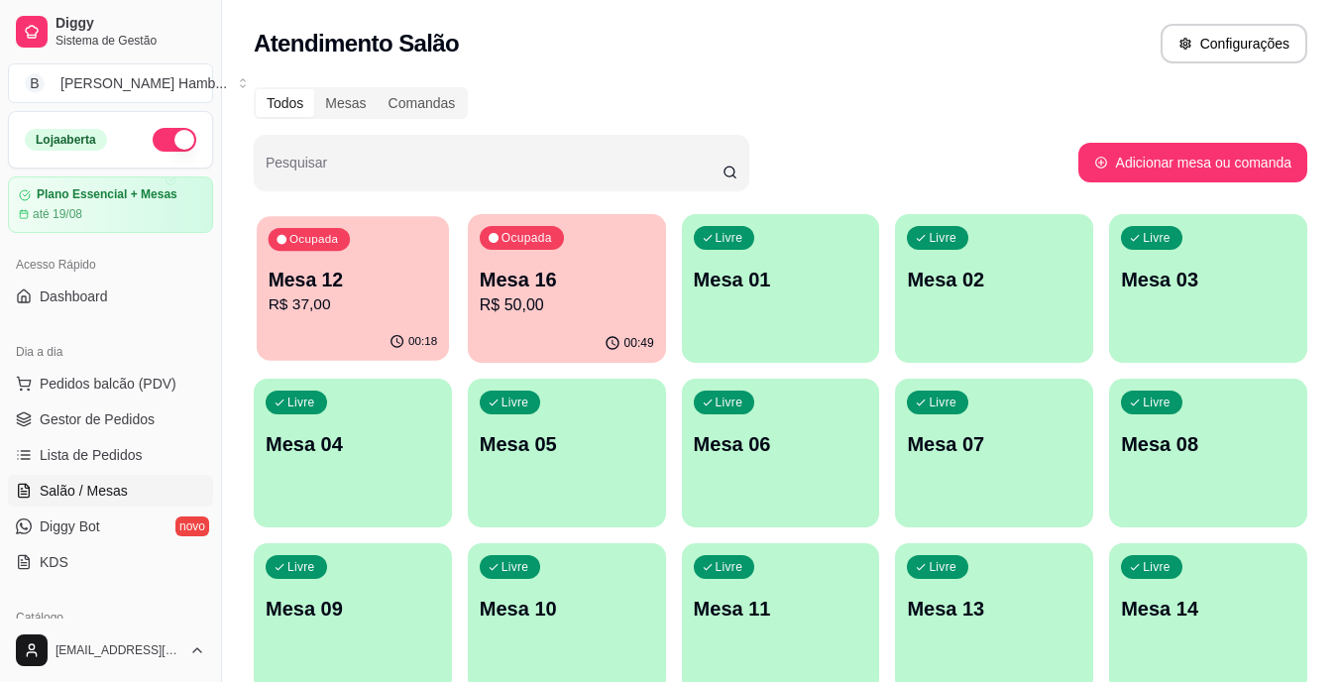
click at [405, 320] on div "Ocupada Mesa 12 R$ 37,00" at bounding box center [353, 269] width 192 height 107
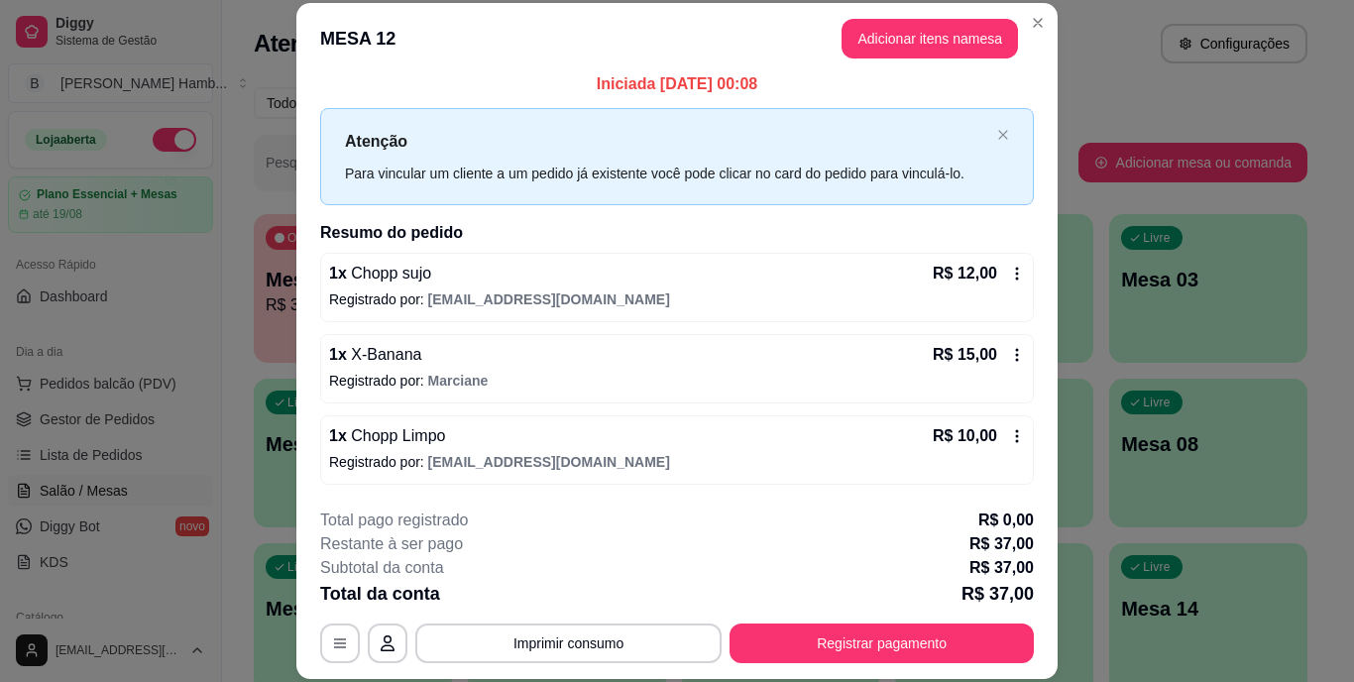
scroll to position [10, 0]
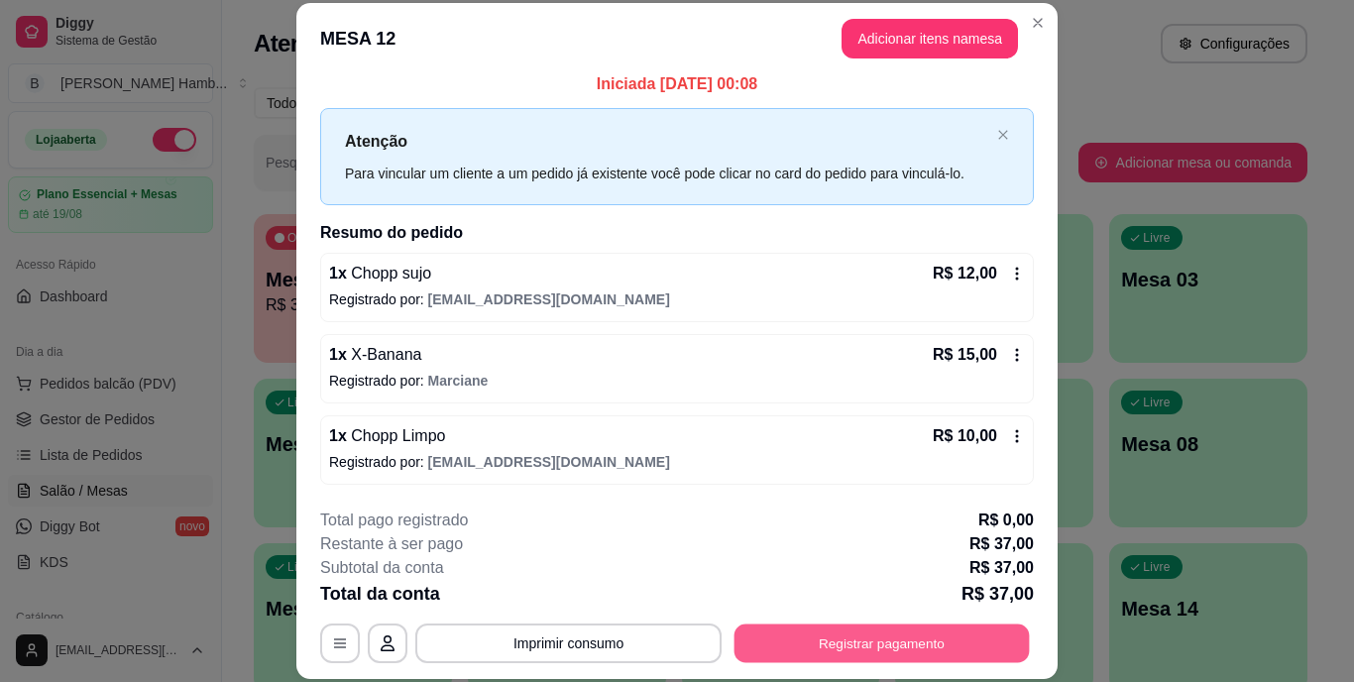
click at [807, 639] on button "Registrar pagamento" at bounding box center [882, 643] width 295 height 39
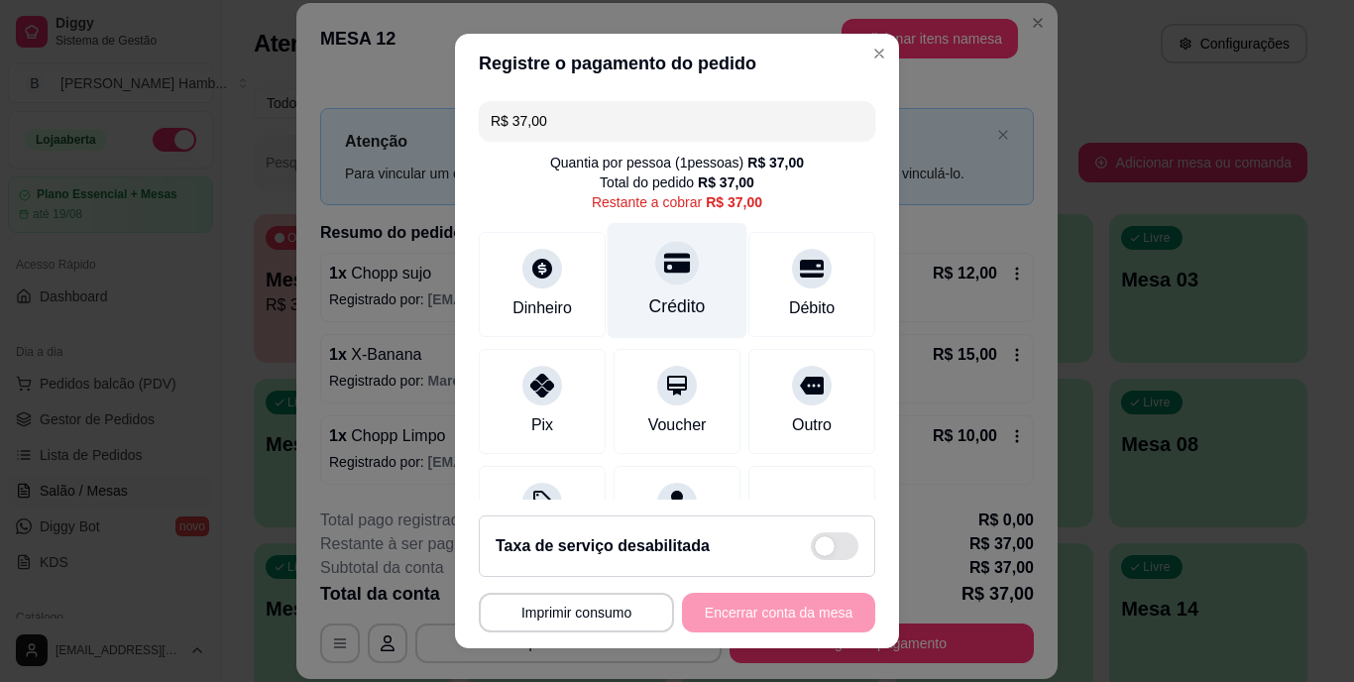
click at [655, 278] on div at bounding box center [677, 264] width 44 height 44
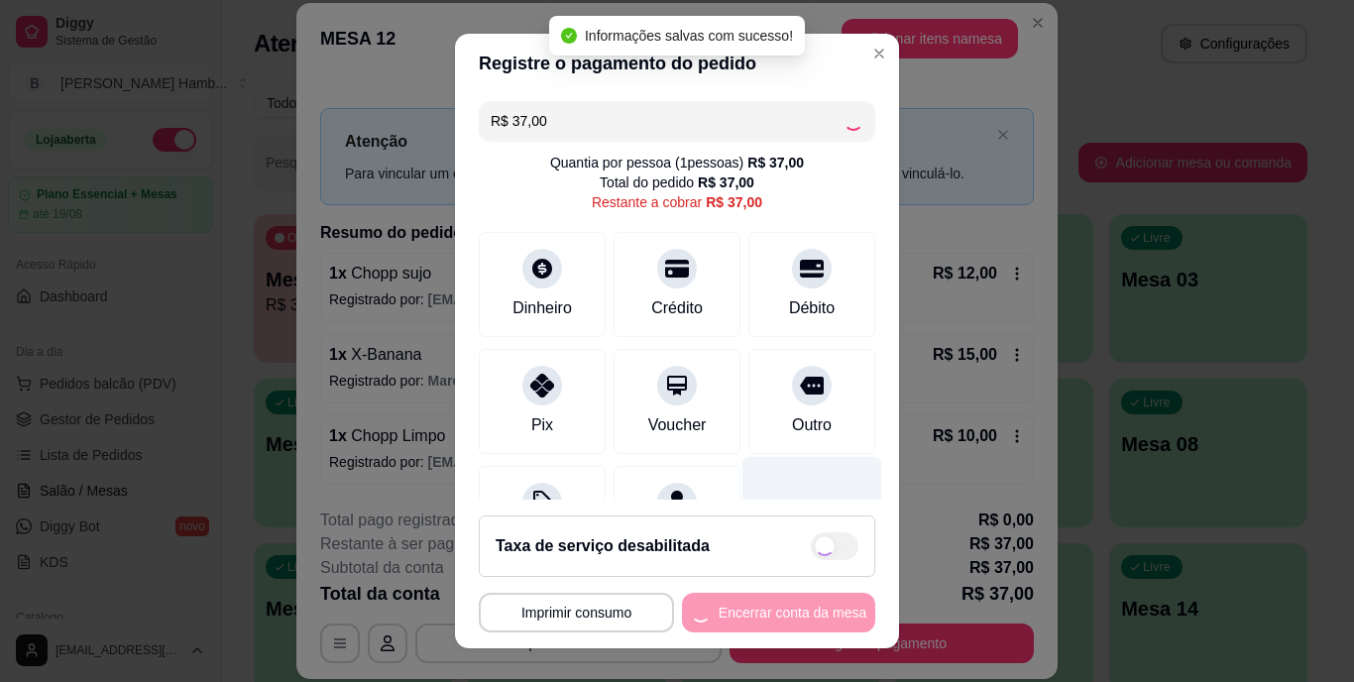
type input "R$ 0,00"
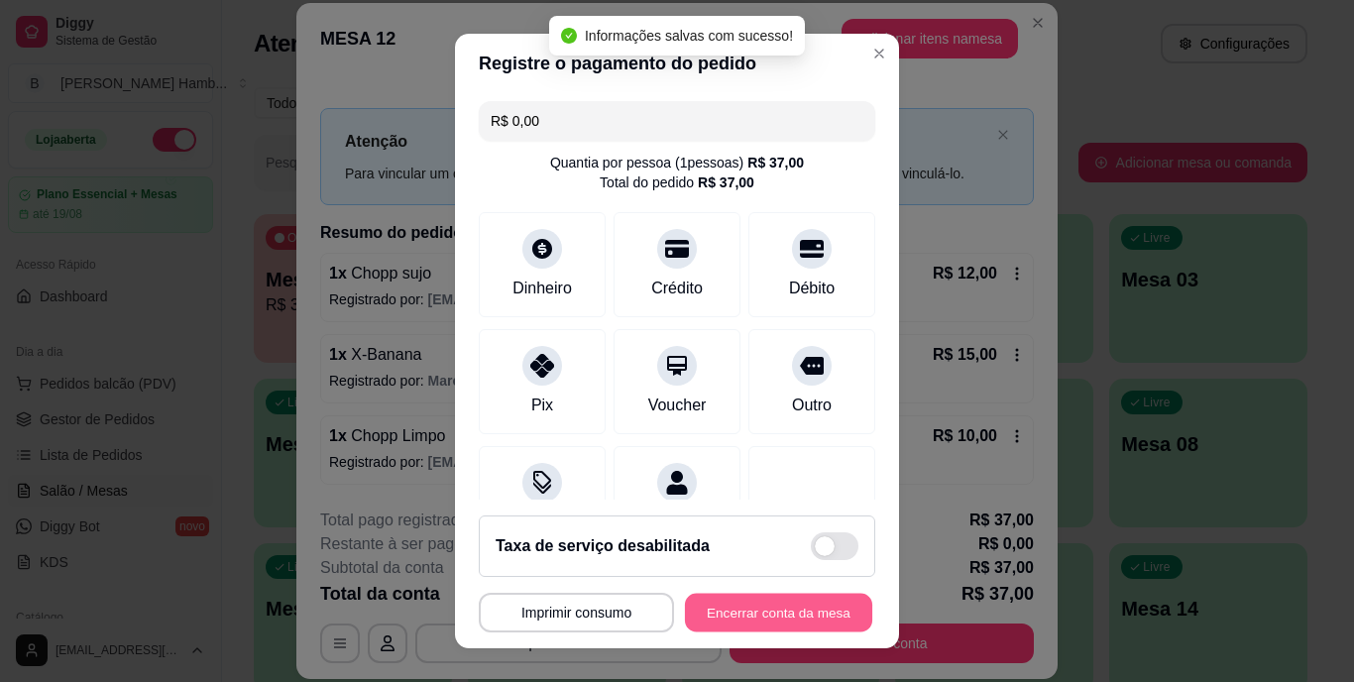
click at [727, 619] on button "Encerrar conta da mesa" at bounding box center [778, 612] width 187 height 39
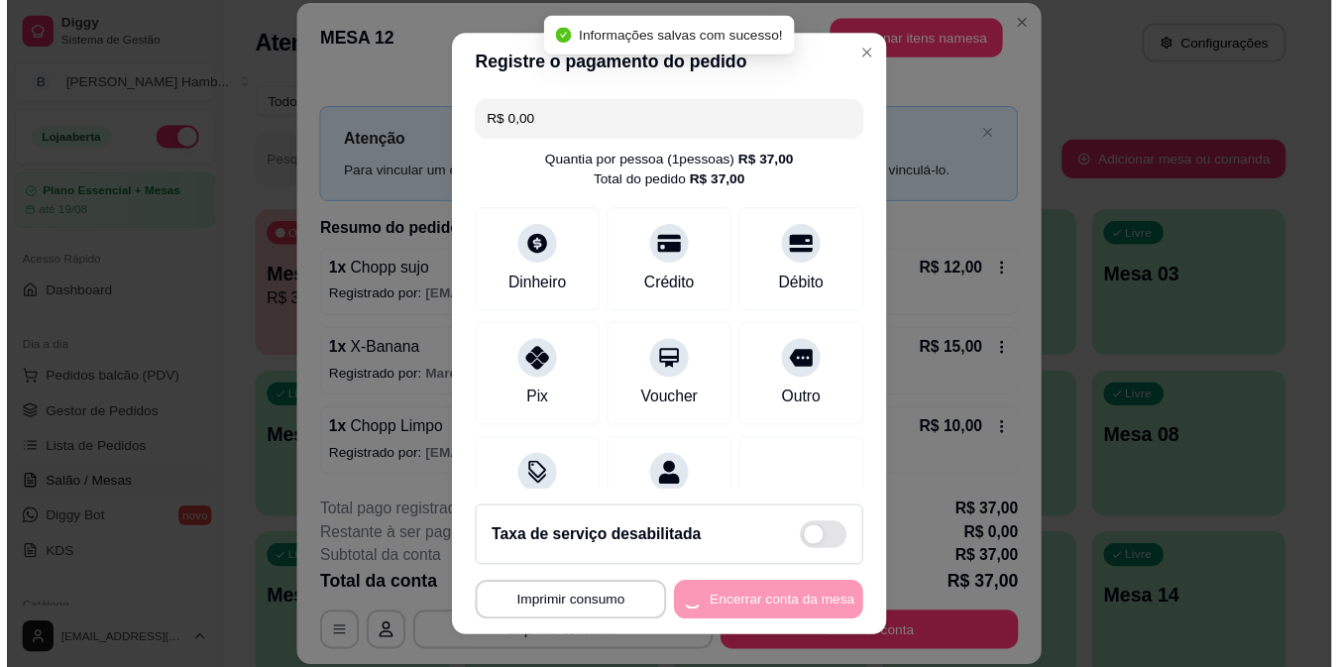
scroll to position [0, 0]
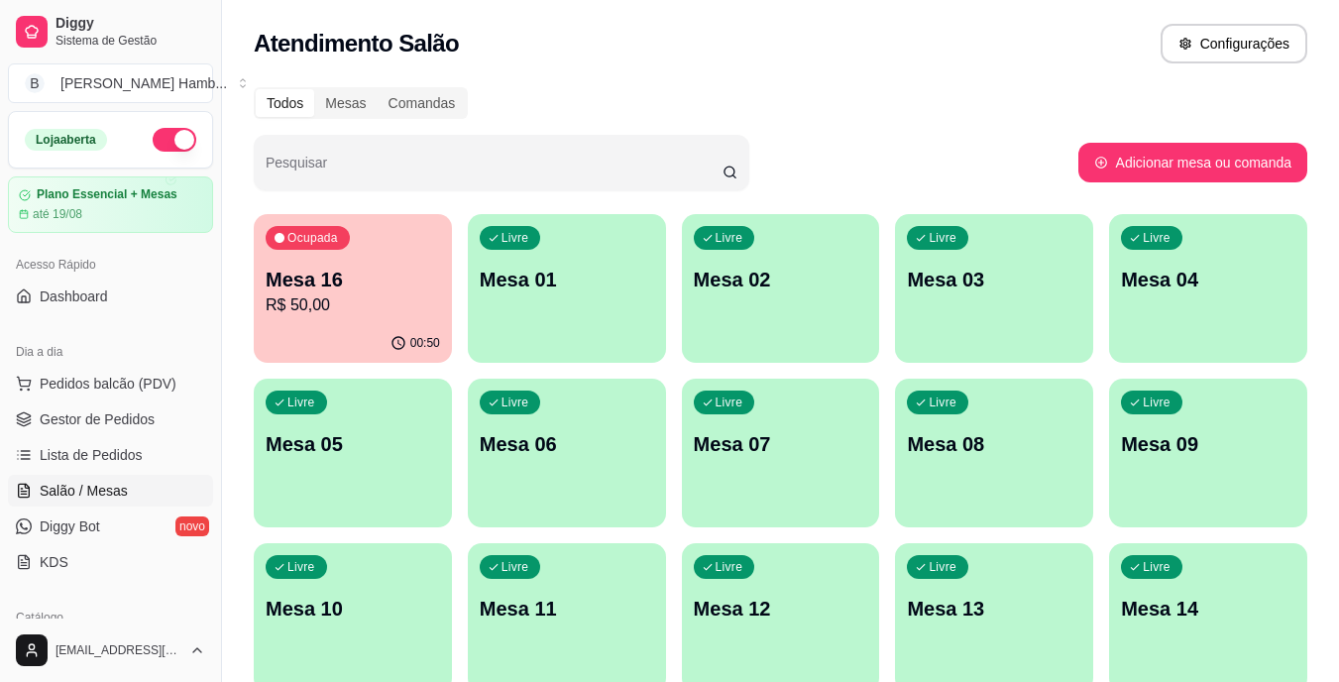
click at [116, 453] on span "Lista de Pedidos" at bounding box center [91, 455] width 103 height 20
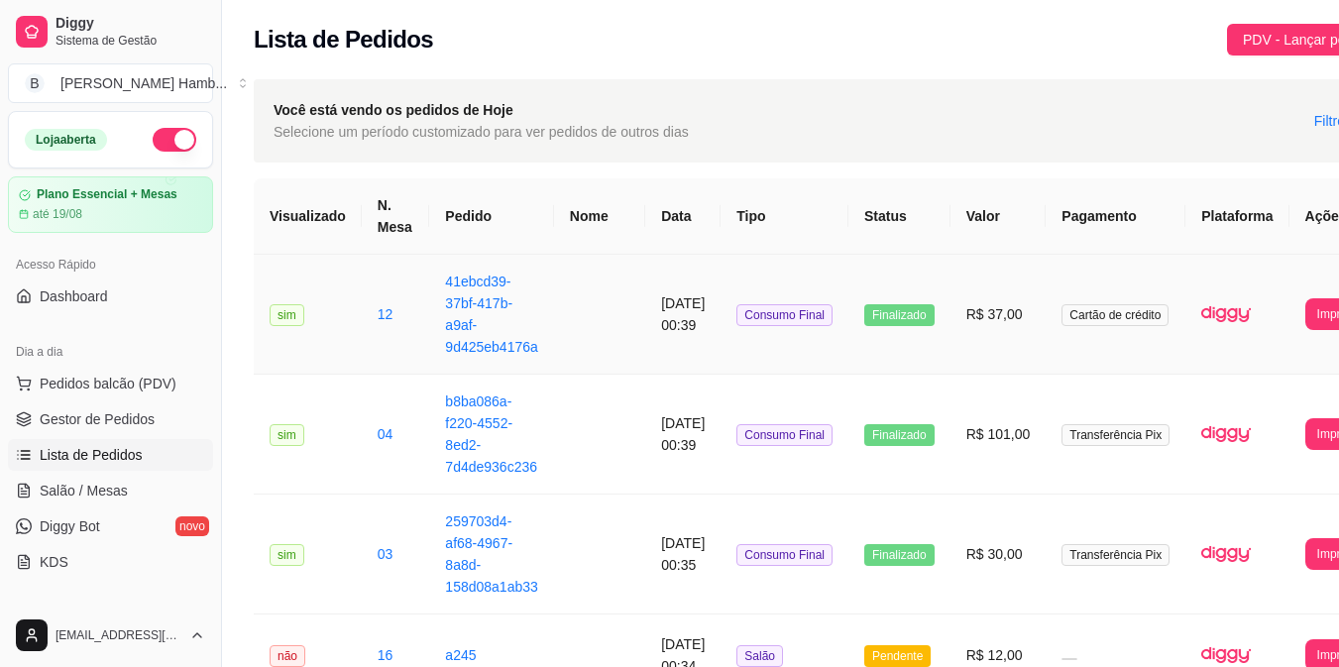
scroll to position [0, 86]
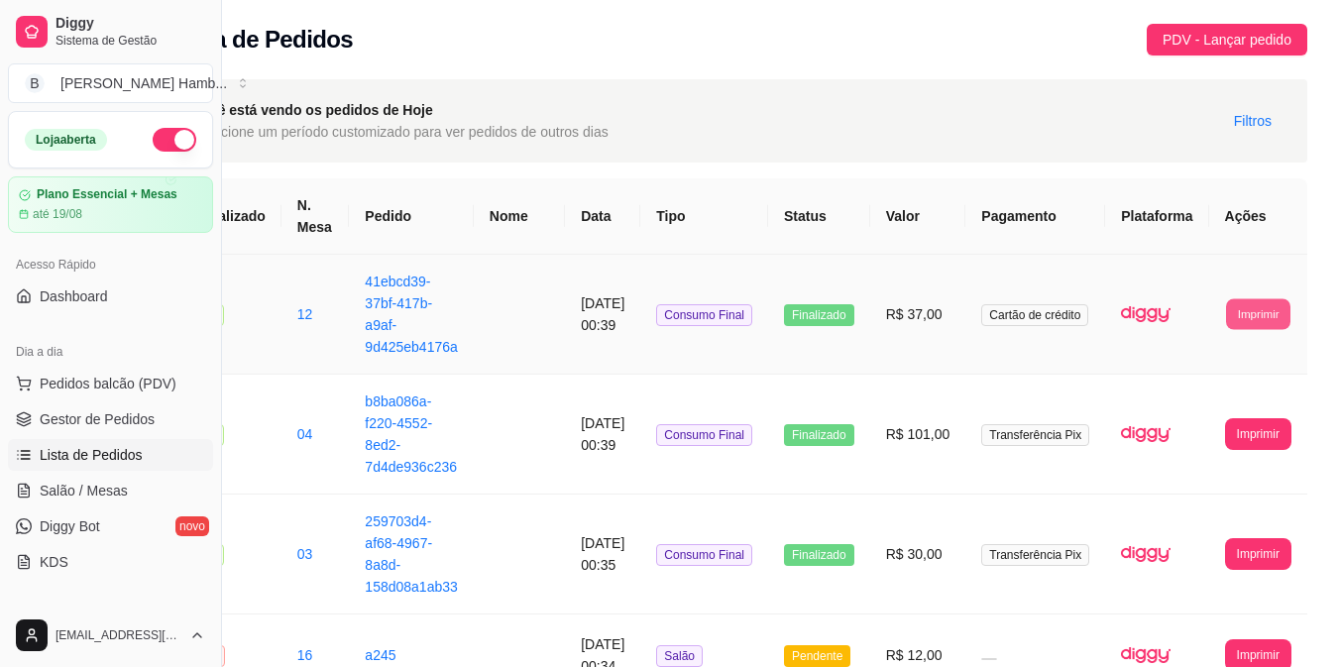
click at [1228, 314] on button "Imprimir" at bounding box center [1258, 313] width 64 height 31
click at [1212, 405] on button "IMPRESSORA" at bounding box center [1243, 403] width 104 height 31
click at [123, 389] on span "Pedidos balcão (PDV)" at bounding box center [108, 384] width 137 height 20
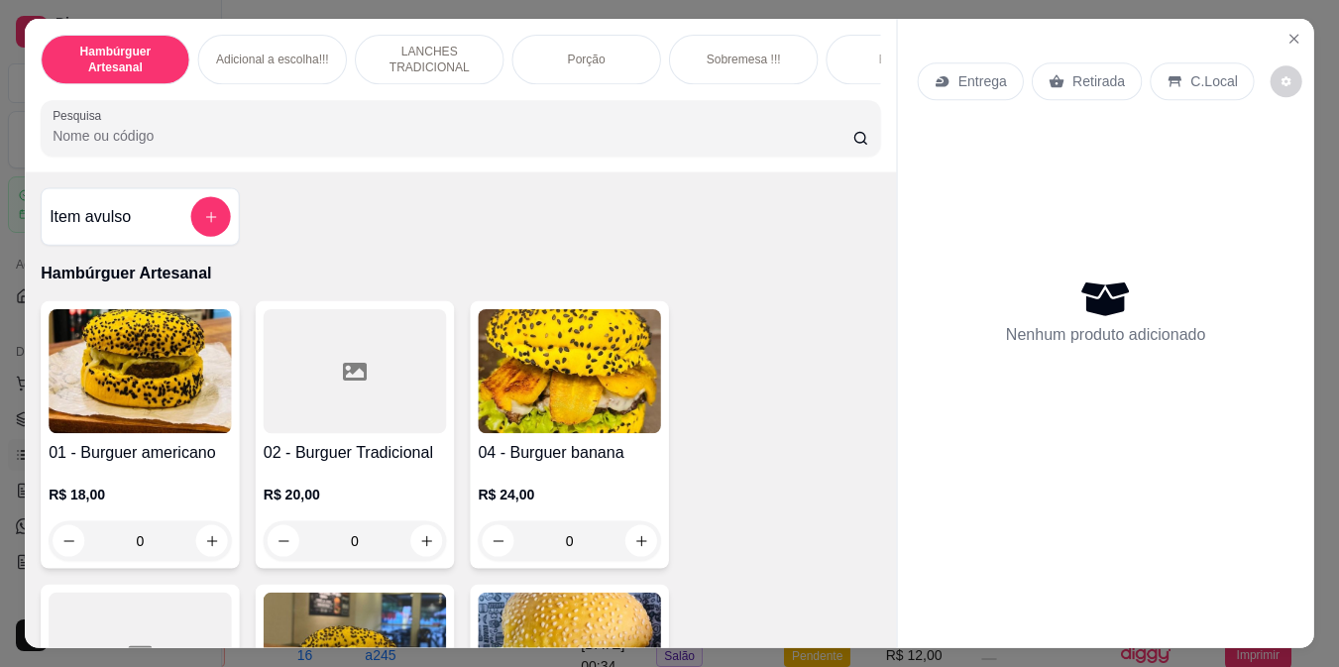
scroll to position [0, 71]
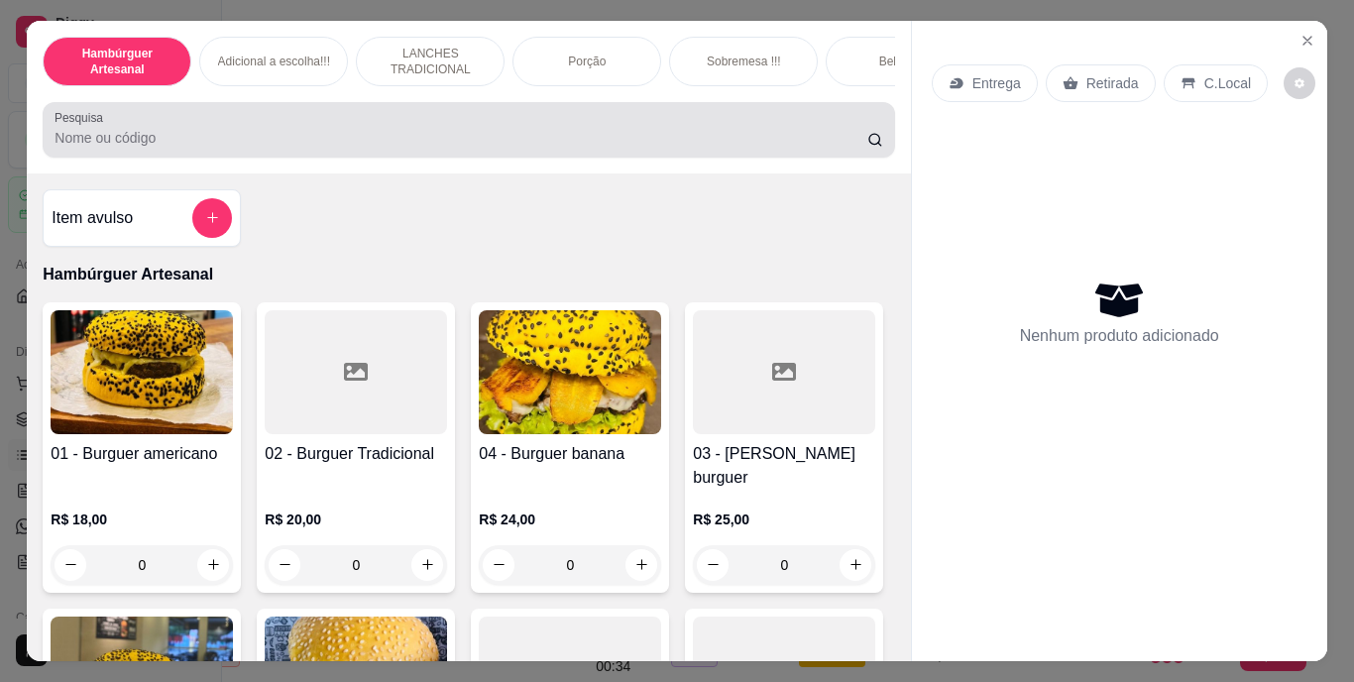
click at [434, 135] on input "Pesquisa" at bounding box center [461, 138] width 813 height 20
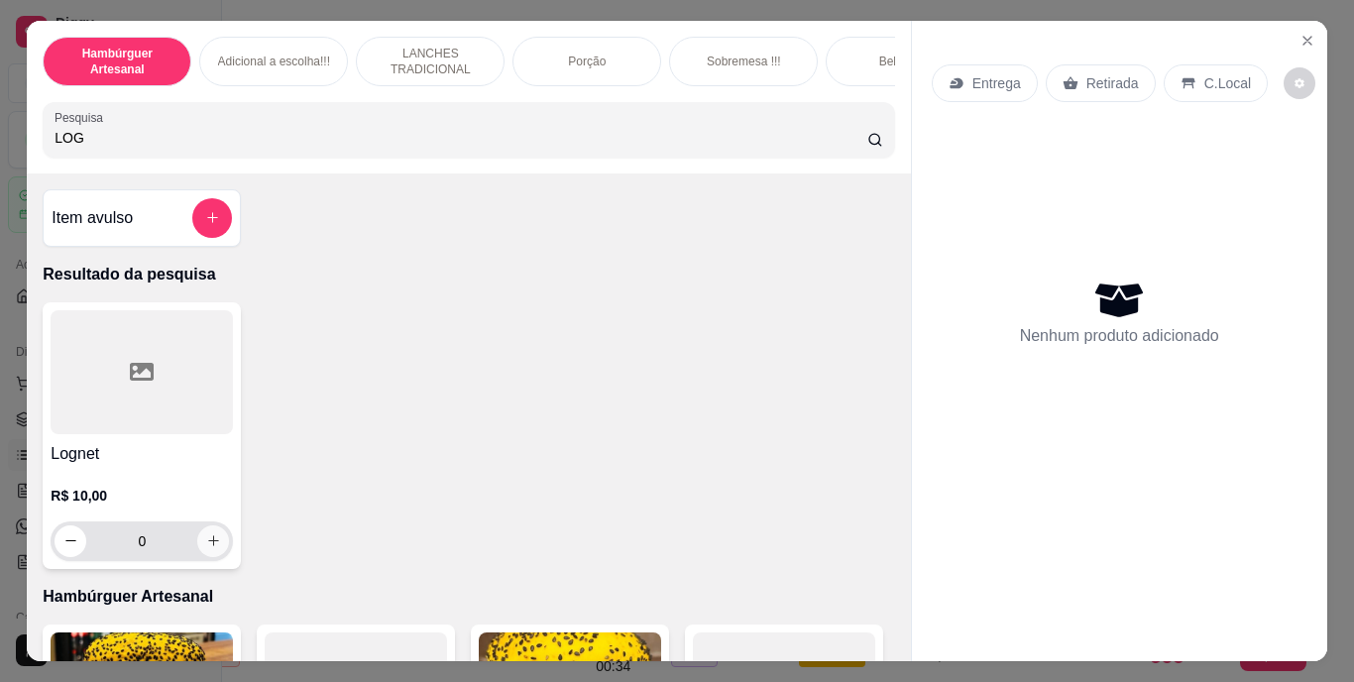
type input "LOG"
click at [202, 556] on button "increase-product-quantity" at bounding box center [213, 540] width 31 height 31
type input "1"
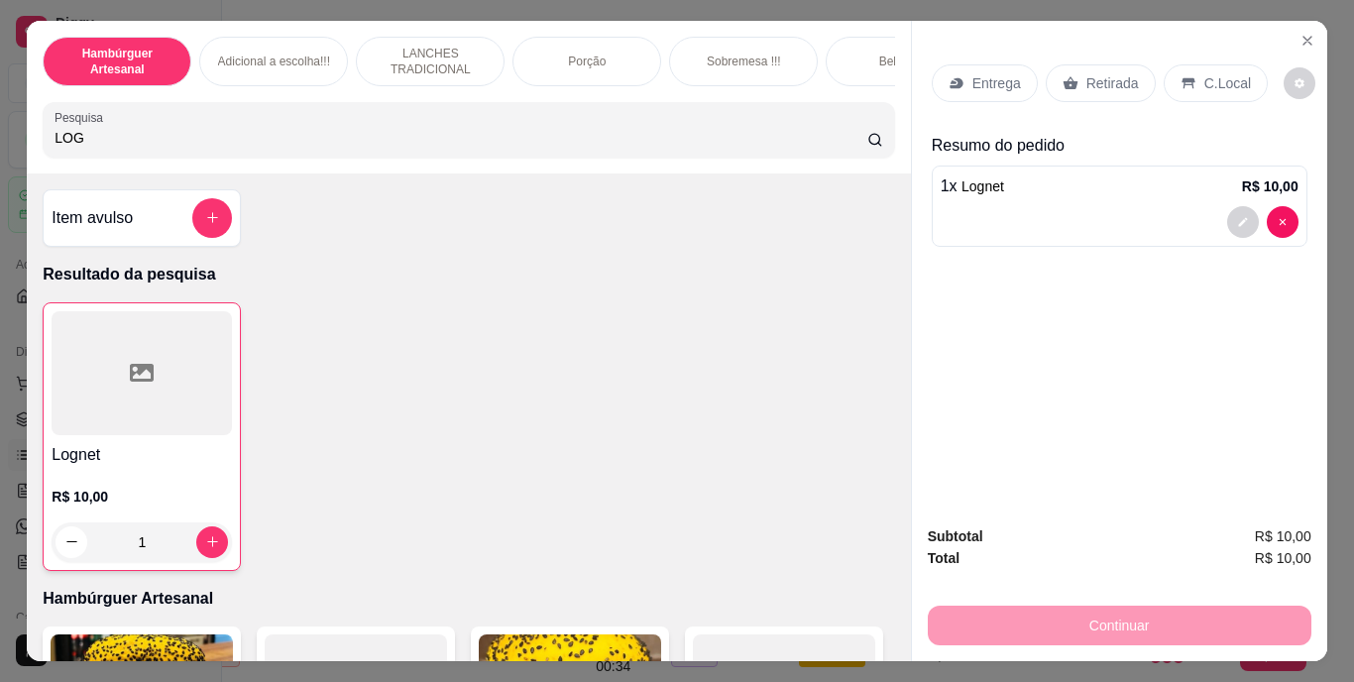
click at [1092, 73] on p "Retirada" at bounding box center [1112, 83] width 53 height 20
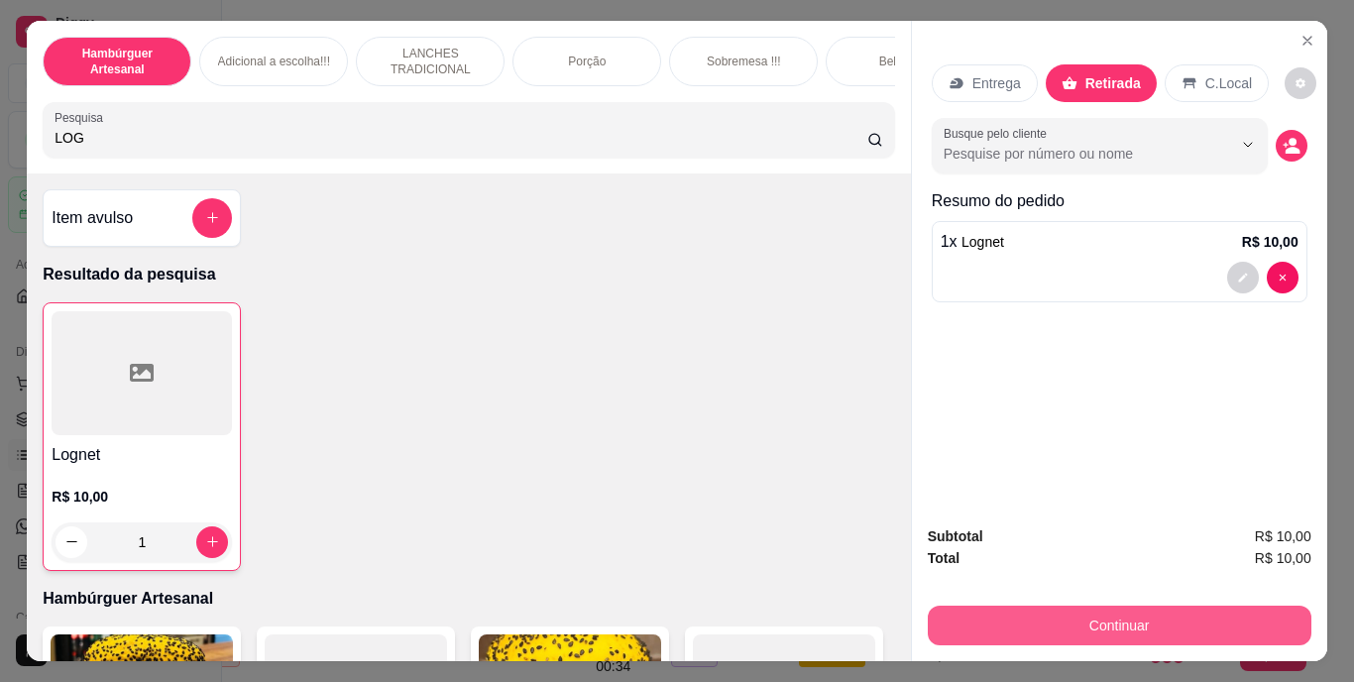
click at [1020, 619] on button "Continuar" at bounding box center [1120, 626] width 384 height 40
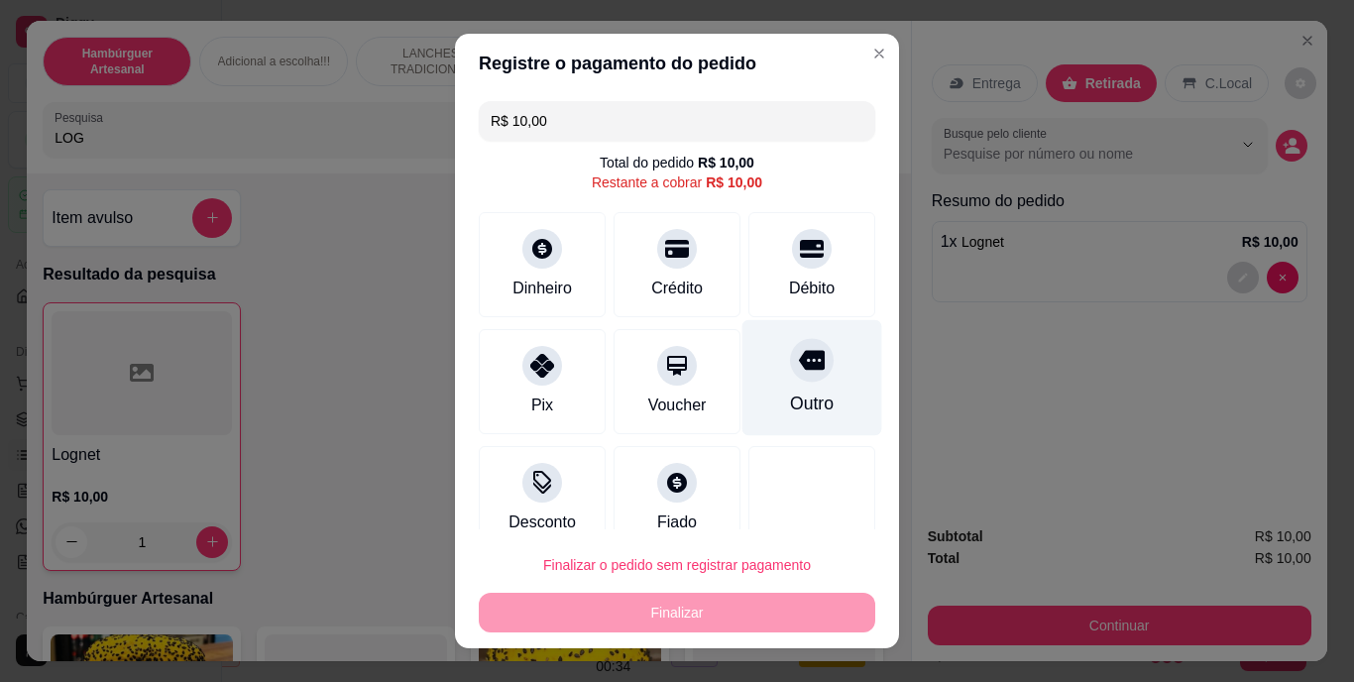
click at [763, 387] on div "Outro" at bounding box center [812, 378] width 140 height 116
type input "R$ 0,00"
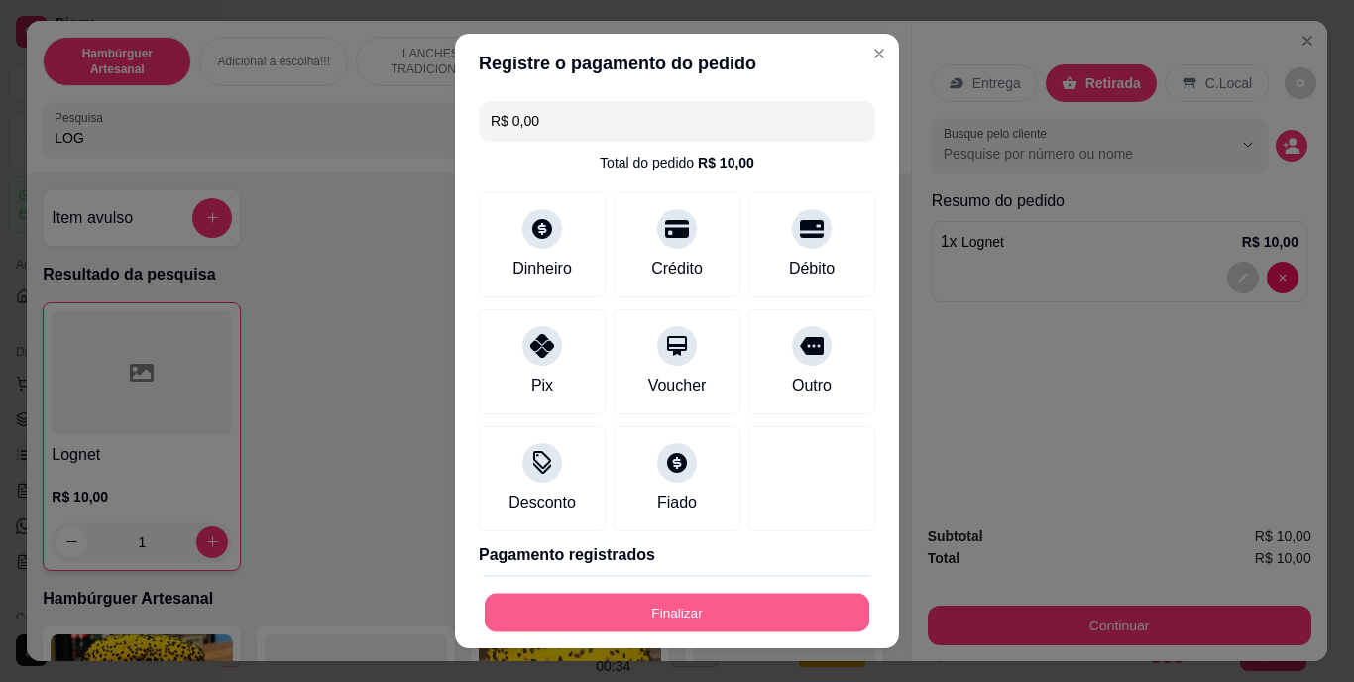
click at [714, 603] on button "Finalizar" at bounding box center [677, 612] width 385 height 39
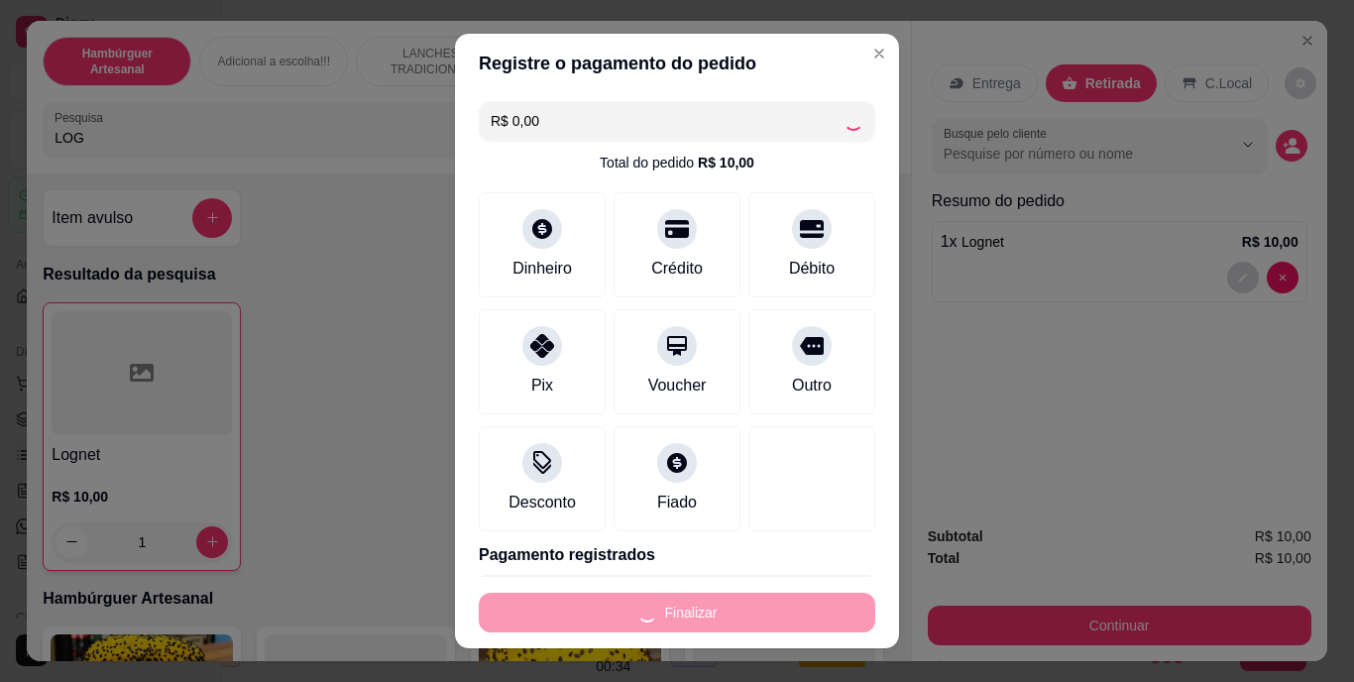
type input "0"
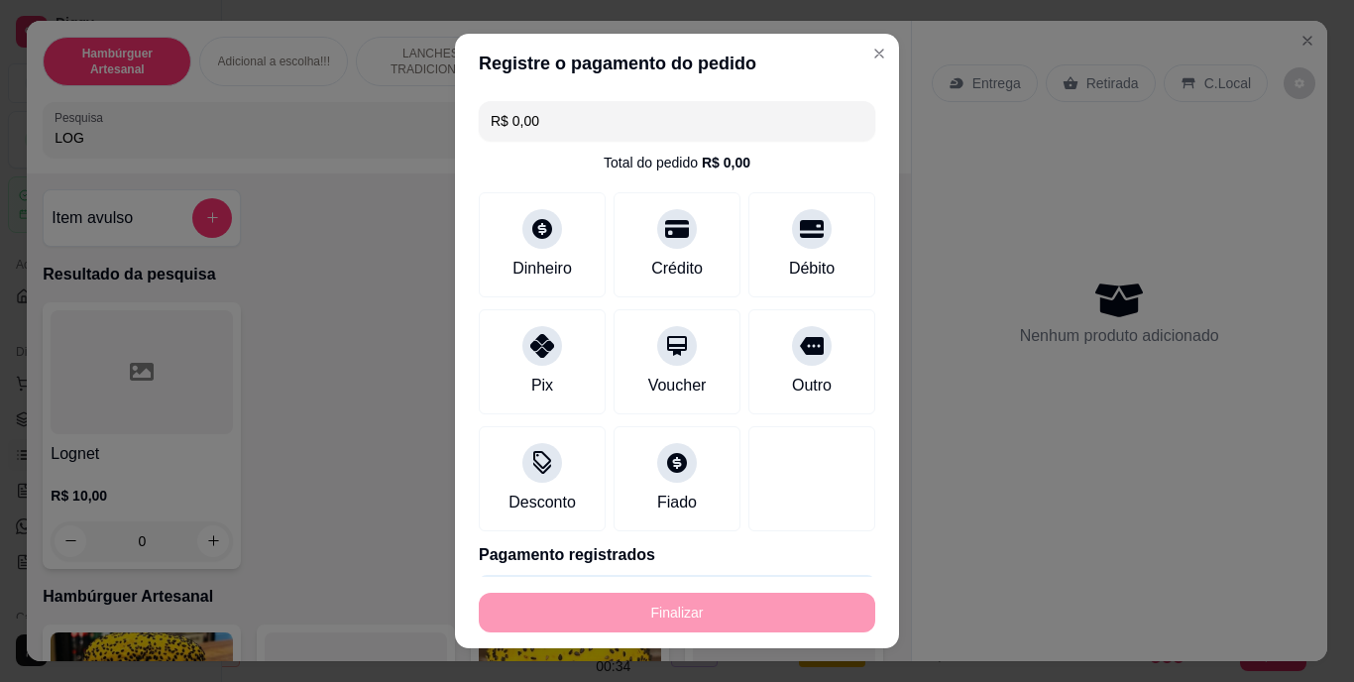
type input "-R$ 10,00"
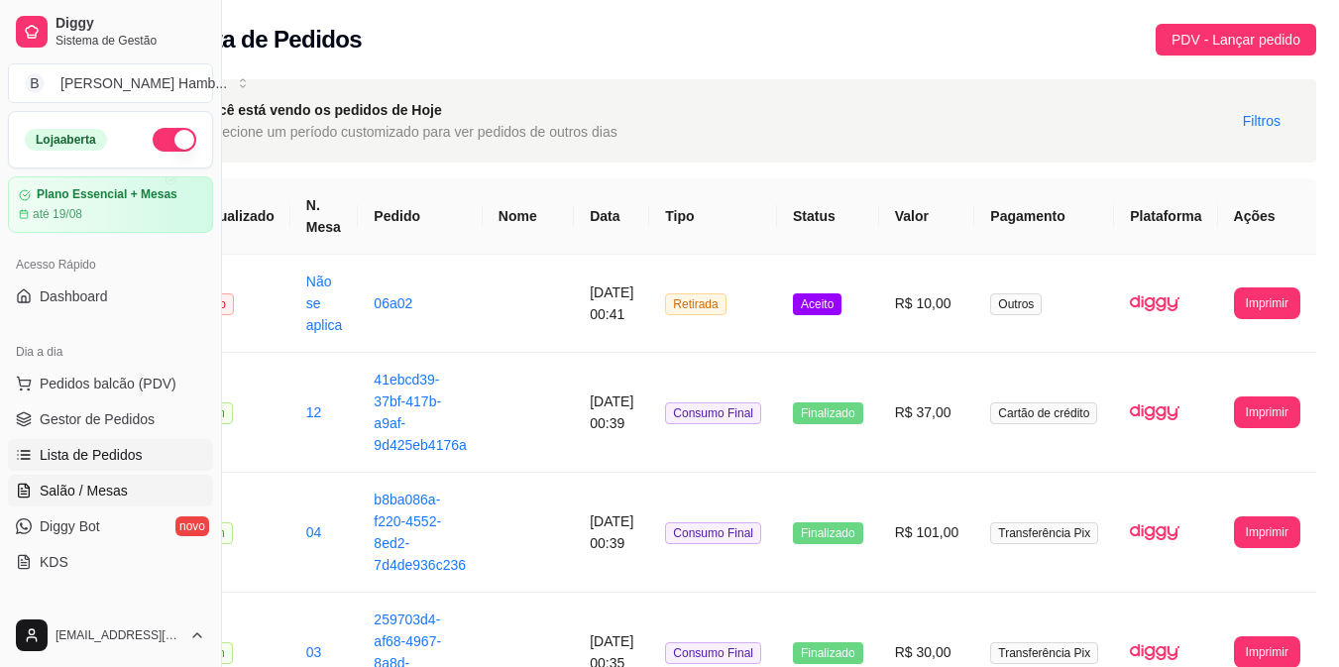
click at [130, 491] on link "Salão / Mesas" at bounding box center [110, 491] width 205 height 32
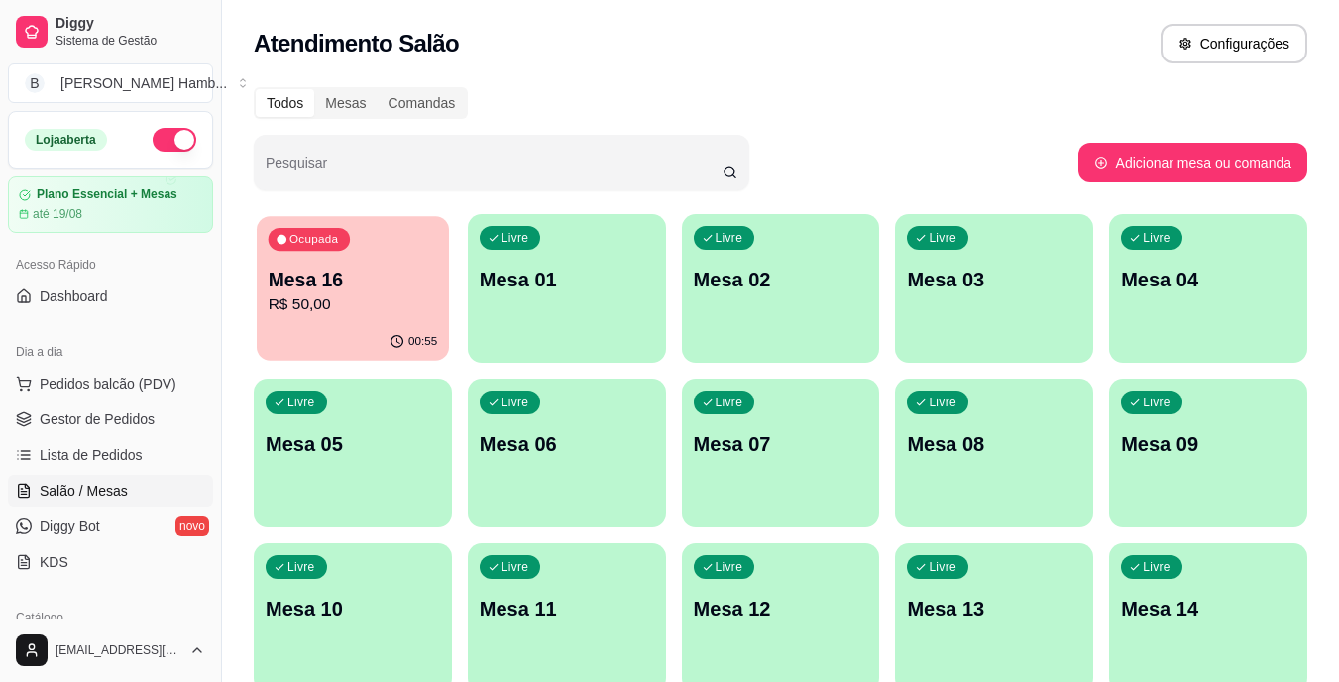
click at [428, 303] on p "R$ 50,00" at bounding box center [354, 304] width 170 height 23
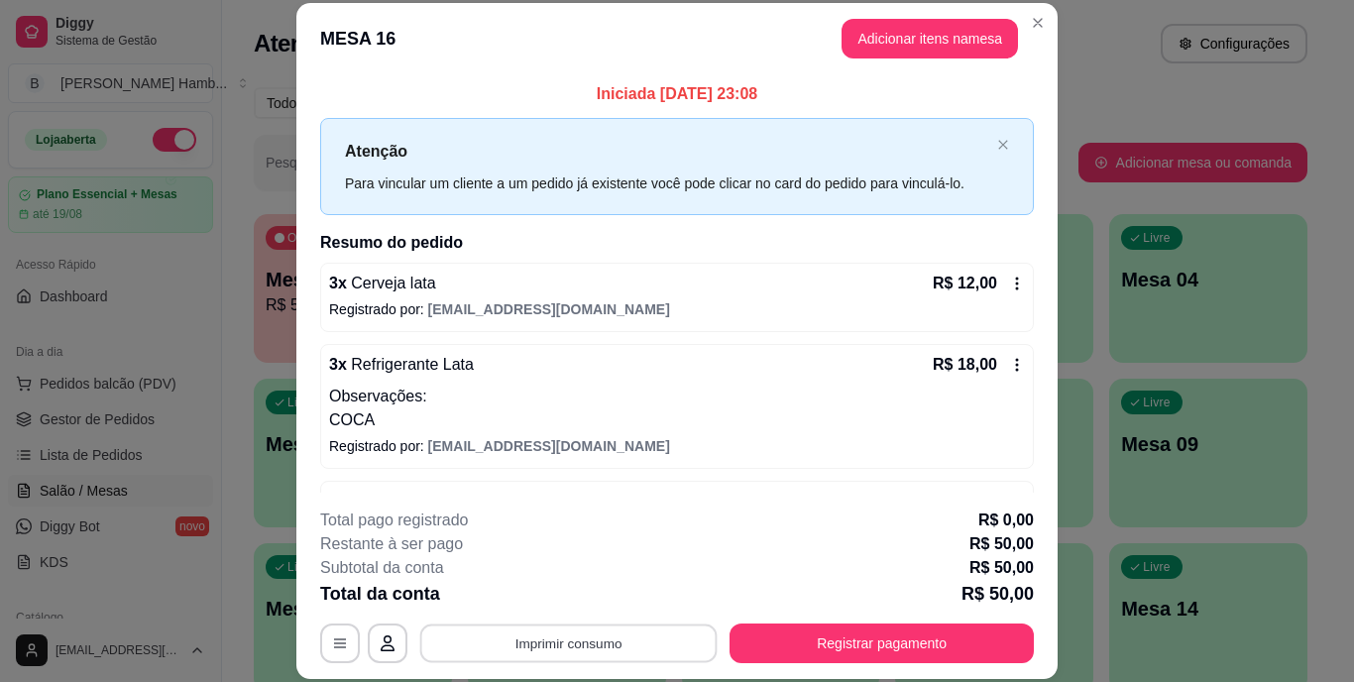
click at [657, 632] on button "Imprimir consumo" at bounding box center [568, 643] width 297 height 39
click at [607, 592] on button "IMPRESSORA" at bounding box center [568, 598] width 144 height 32
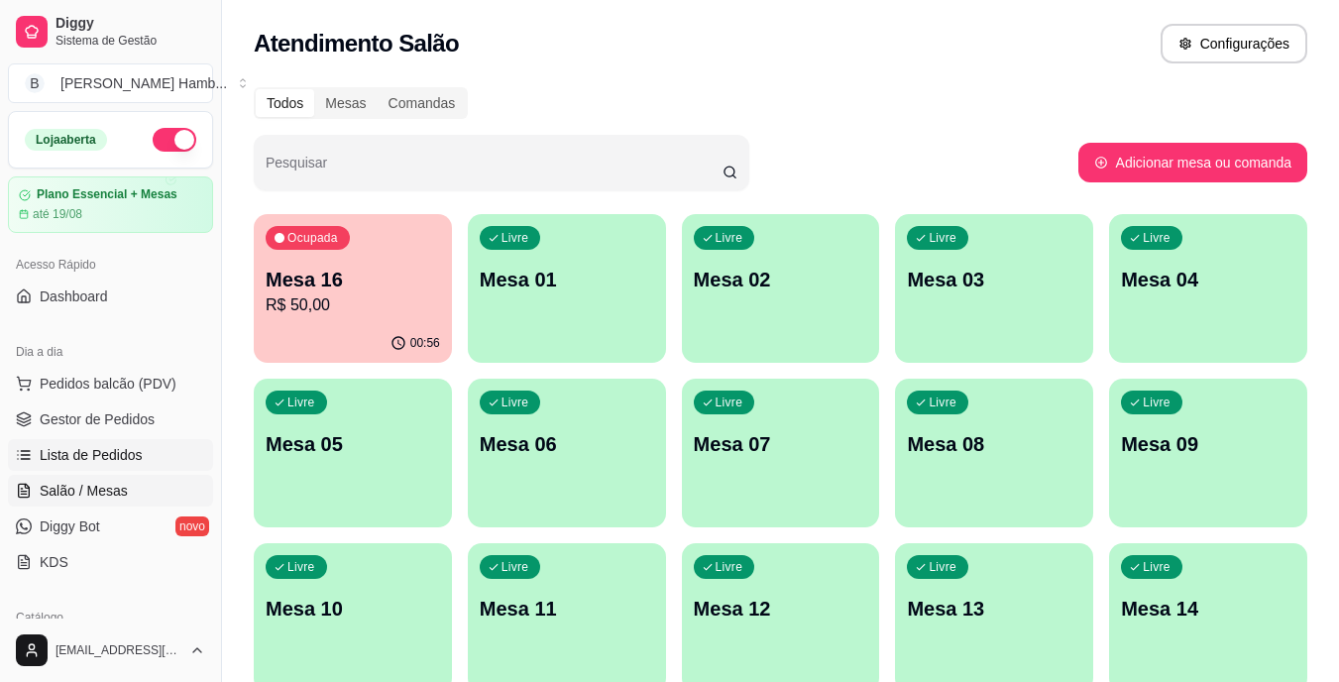
click at [118, 453] on span "Lista de Pedidos" at bounding box center [91, 455] width 103 height 20
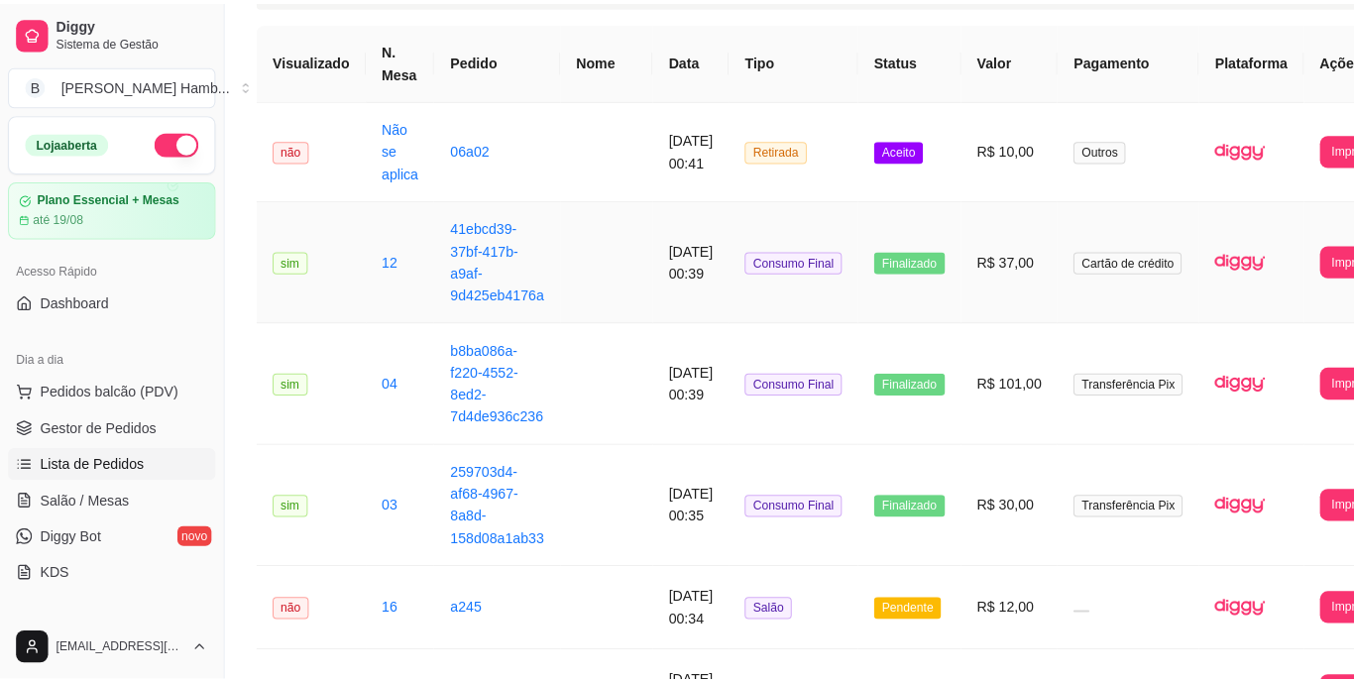
scroll to position [164, 0]
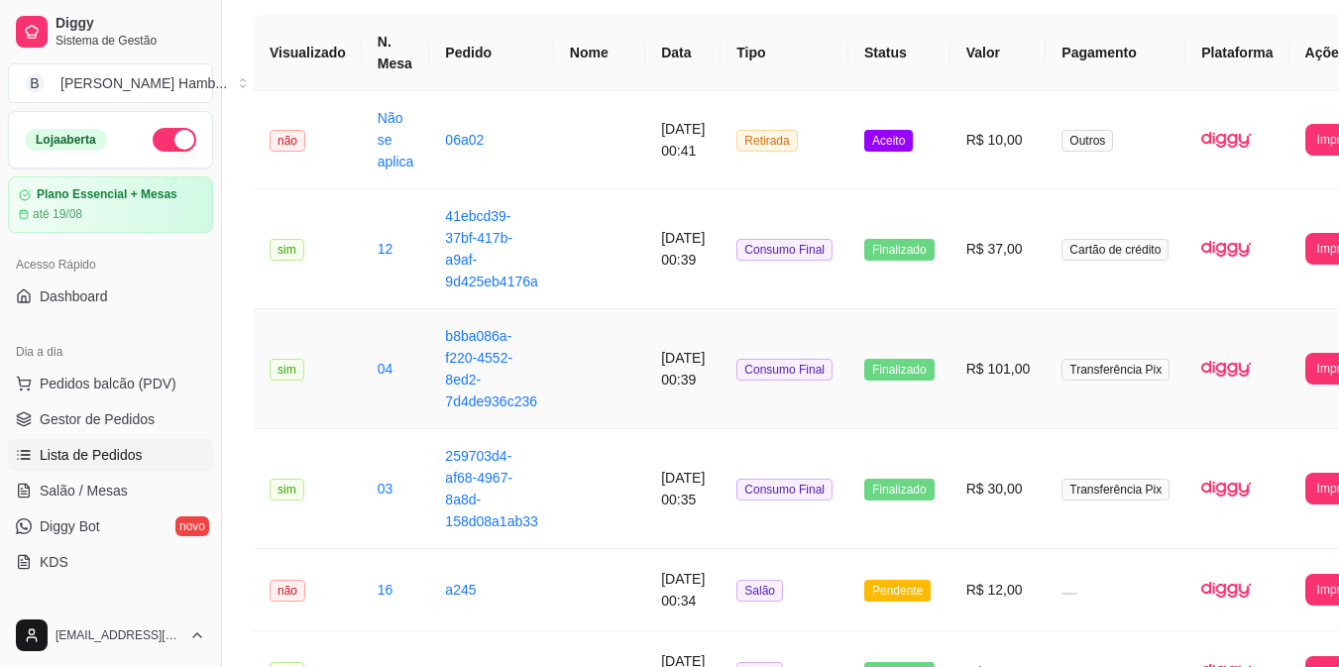
click at [996, 392] on td "R$ 101,00" at bounding box center [999, 369] width 96 height 120
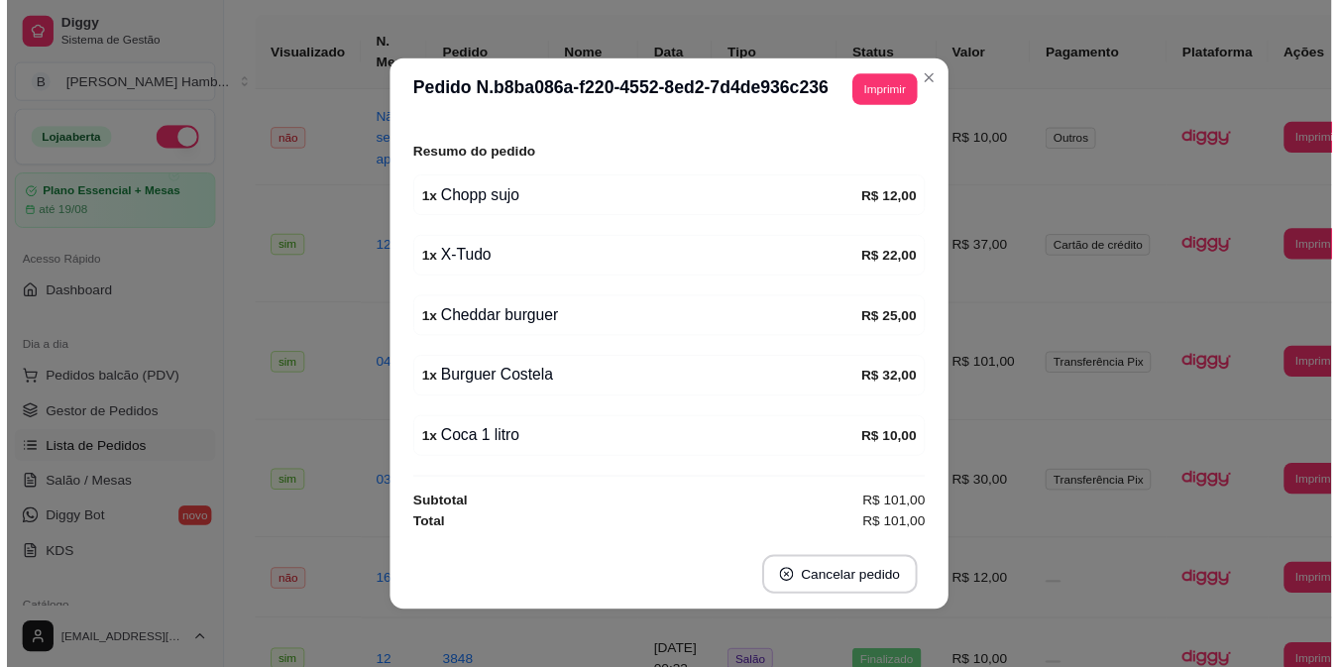
scroll to position [4, 0]
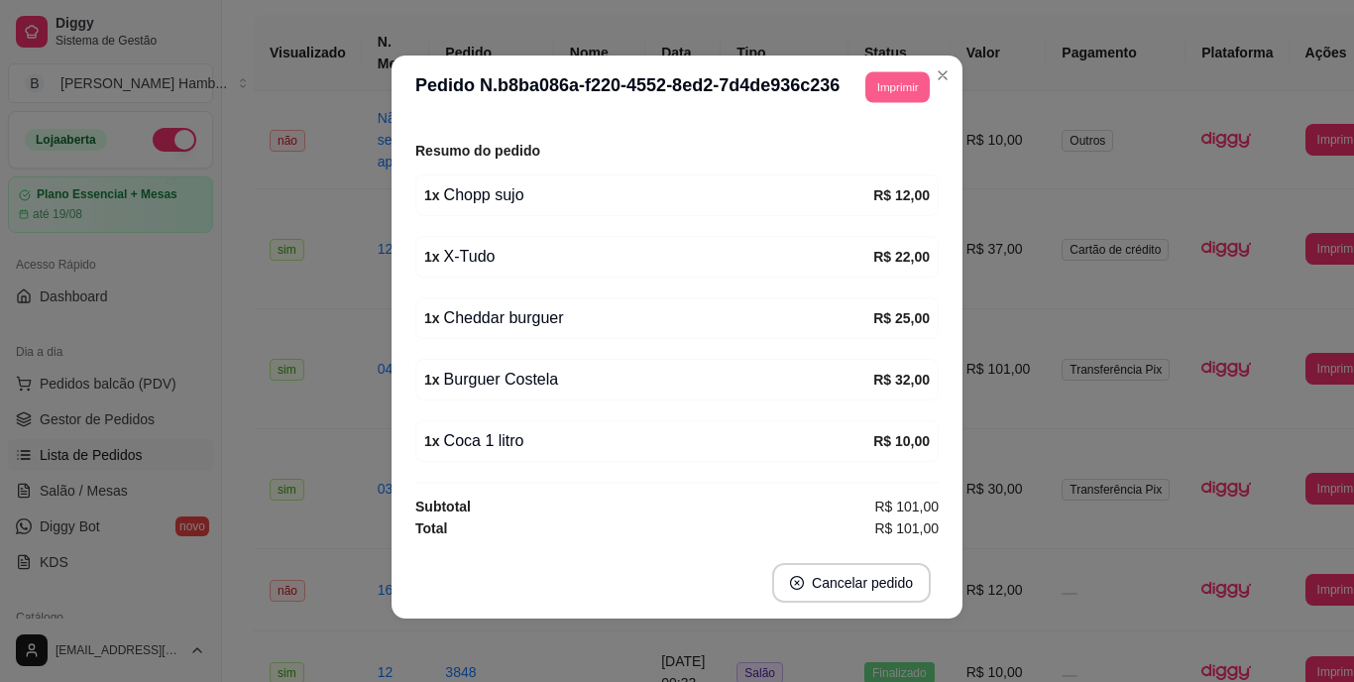
click at [877, 80] on button "Imprimir" at bounding box center [897, 86] width 64 height 31
click at [874, 156] on button "IMPRESSORA" at bounding box center [852, 156] width 139 height 31
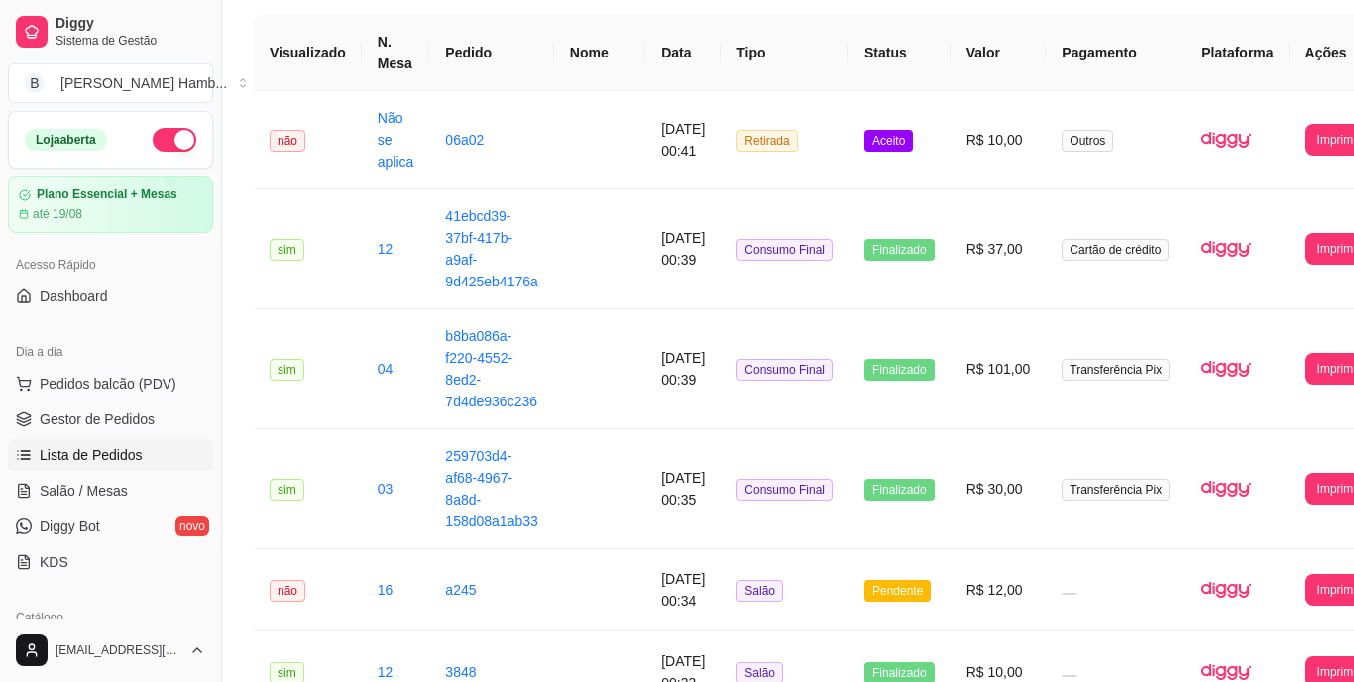
click at [106, 419] on span "Gestor de Pedidos" at bounding box center [97, 419] width 115 height 20
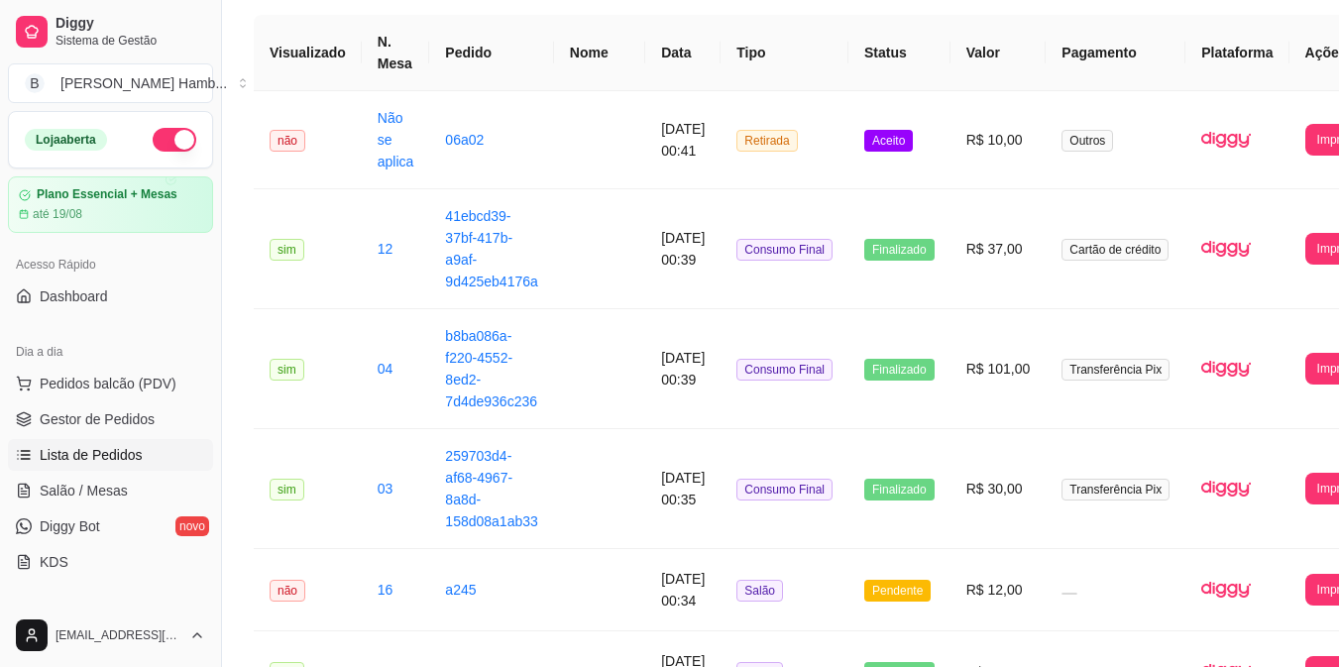
click at [106, 419] on span "Gestor de Pedidos" at bounding box center [97, 419] width 115 height 20
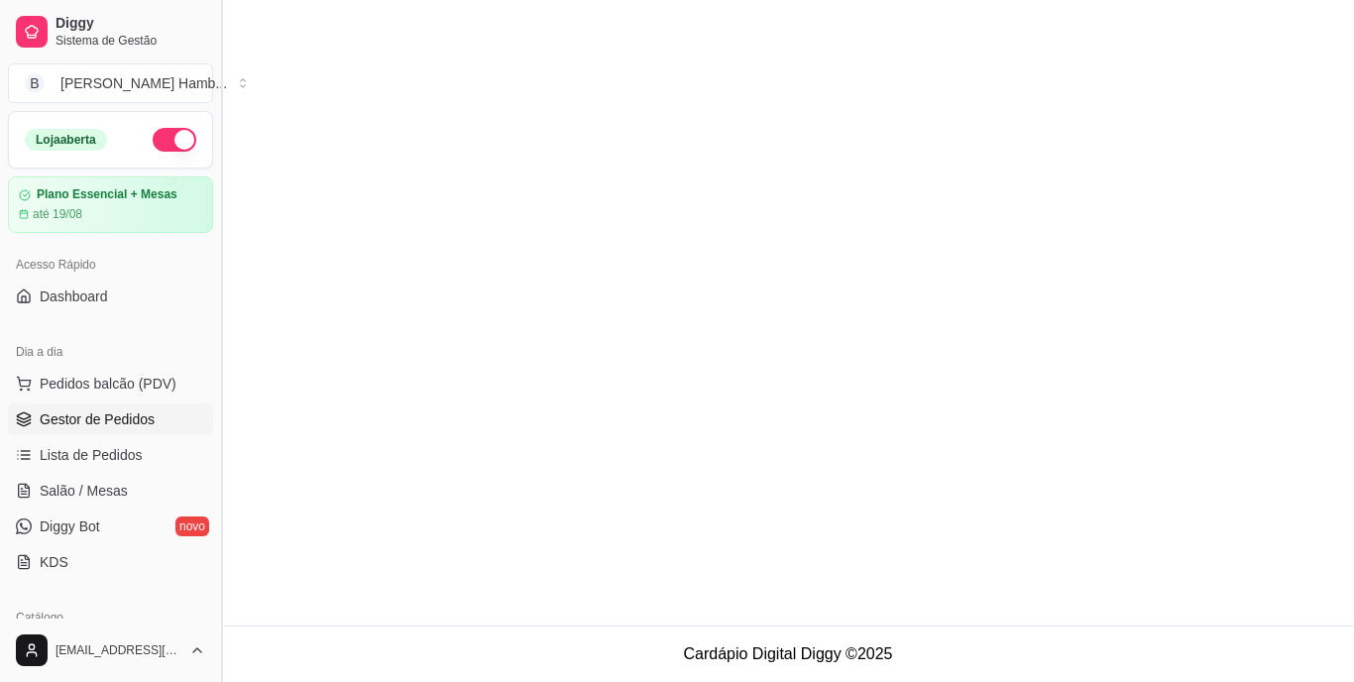
drag, startPoint x: 106, startPoint y: 419, endPoint x: 227, endPoint y: 378, distance: 127.9
click at [221, 378] on div "Diggy Sistema de Gestão B Bakana's Hamb ... Loja aberta Plano Essencial + Mesas…" at bounding box center [110, 341] width 221 height 682
click at [227, 378] on button "Toggle Sidebar" at bounding box center [221, 341] width 16 height 682
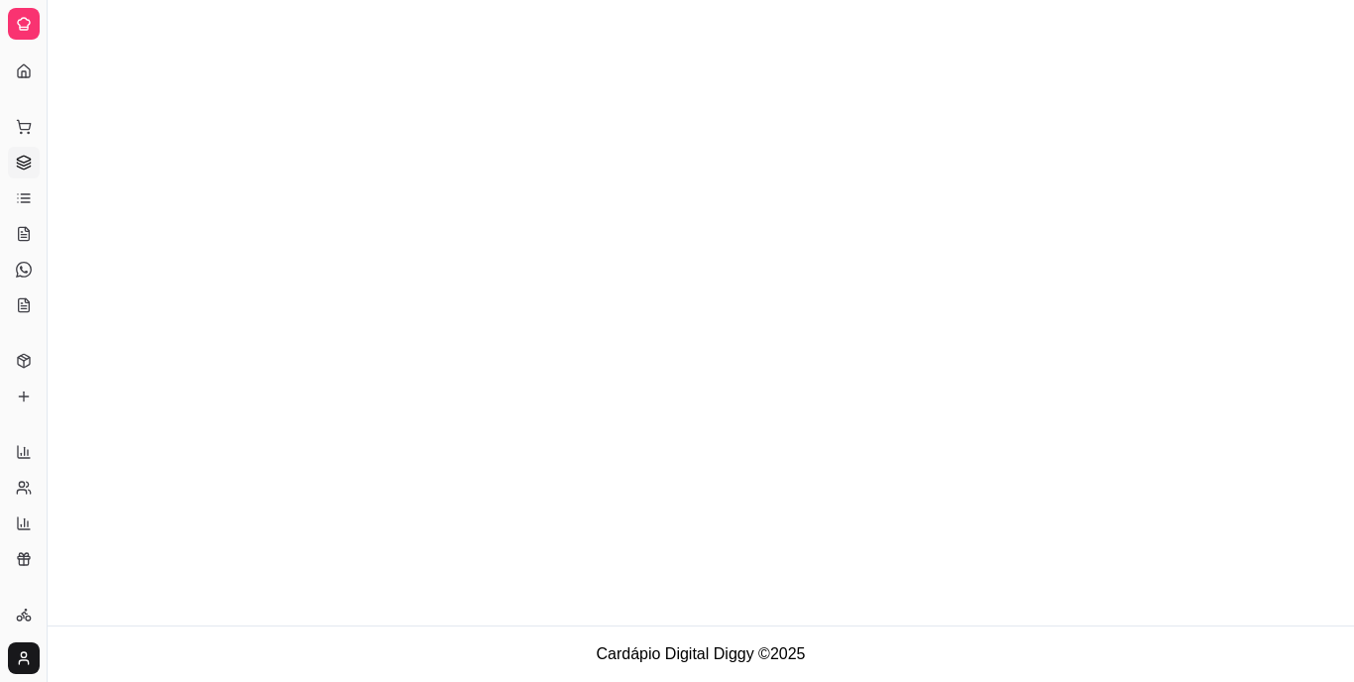
drag, startPoint x: 171, startPoint y: 405, endPoint x: 162, endPoint y: 299, distance: 106.5
click at [162, 299] on main at bounding box center [701, 313] width 1307 height 626
drag, startPoint x: 162, startPoint y: 299, endPoint x: 97, endPoint y: 289, distance: 65.2
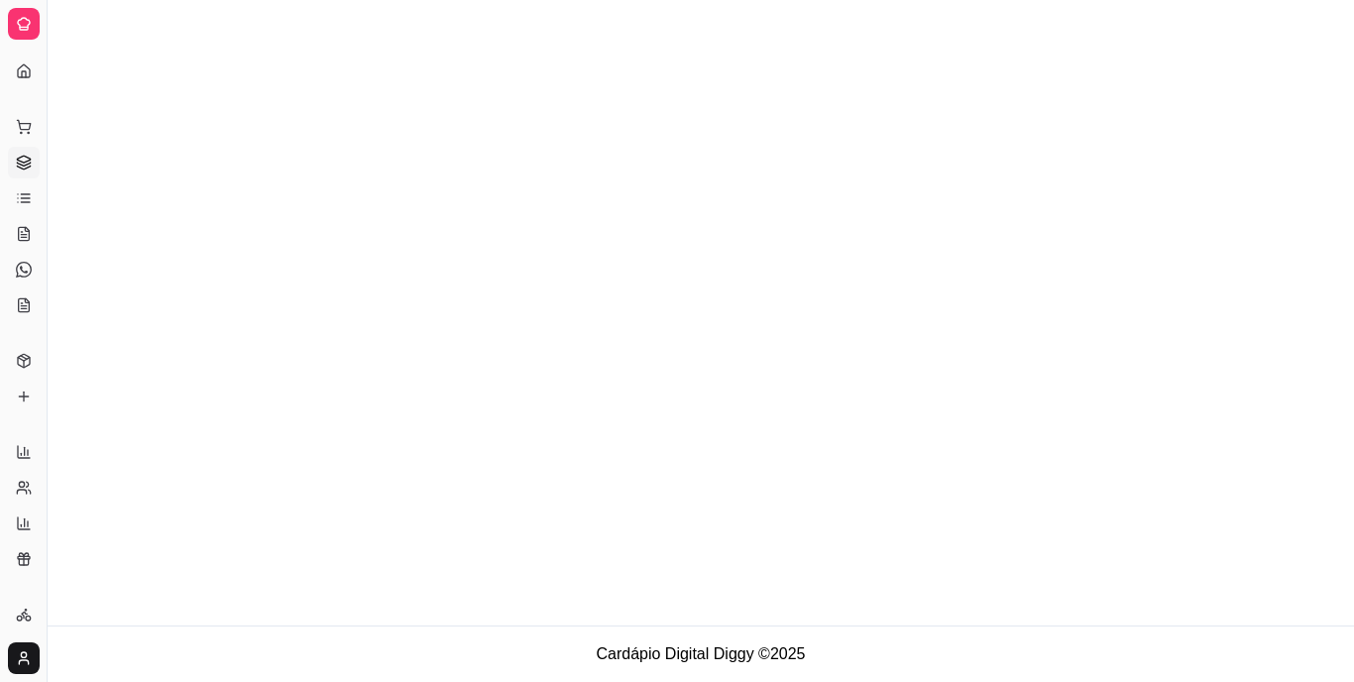
click at [97, 289] on main at bounding box center [701, 313] width 1307 height 626
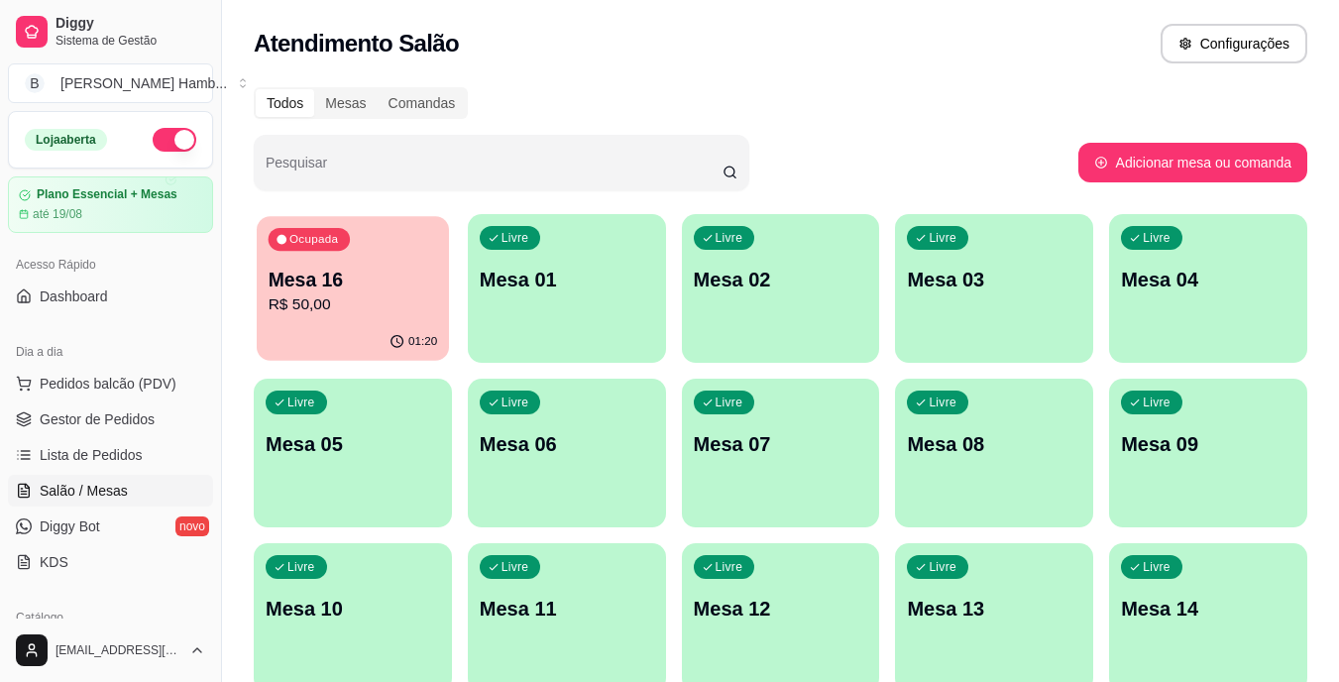
click at [391, 324] on div "01:20" at bounding box center [353, 342] width 192 height 38
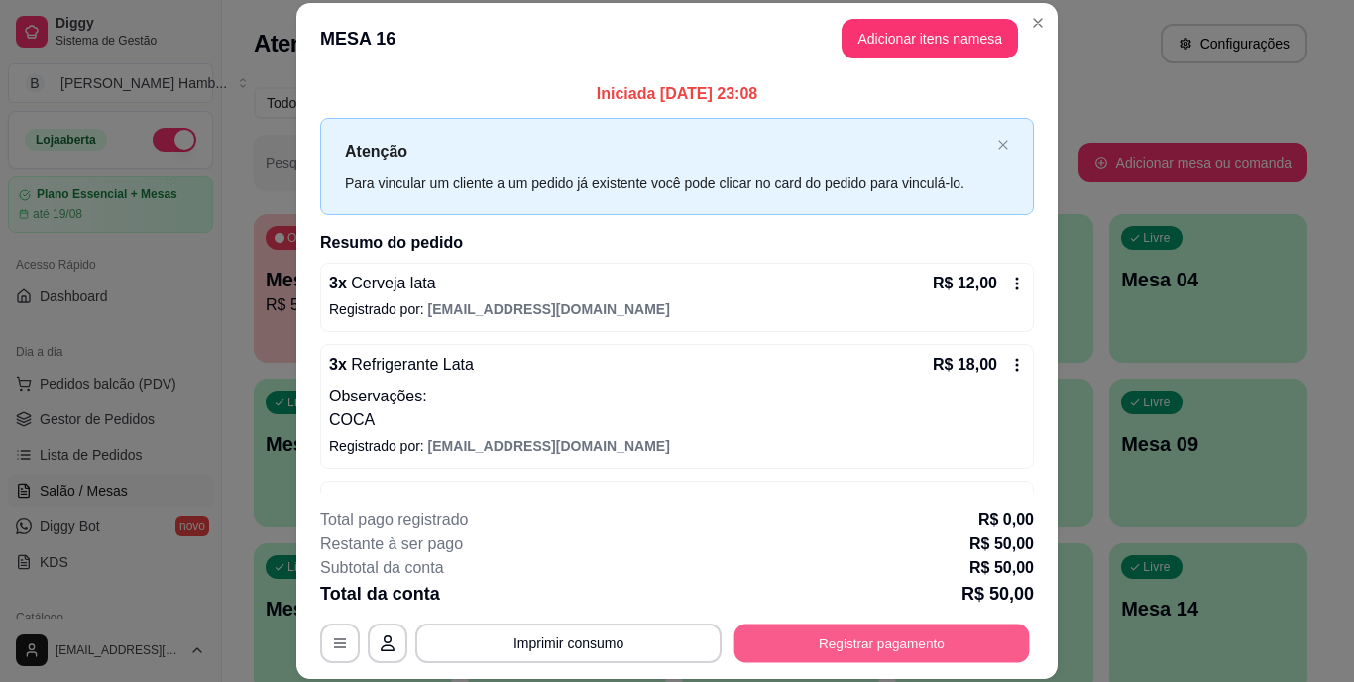
click at [902, 648] on button "Registrar pagamento" at bounding box center [882, 643] width 295 height 39
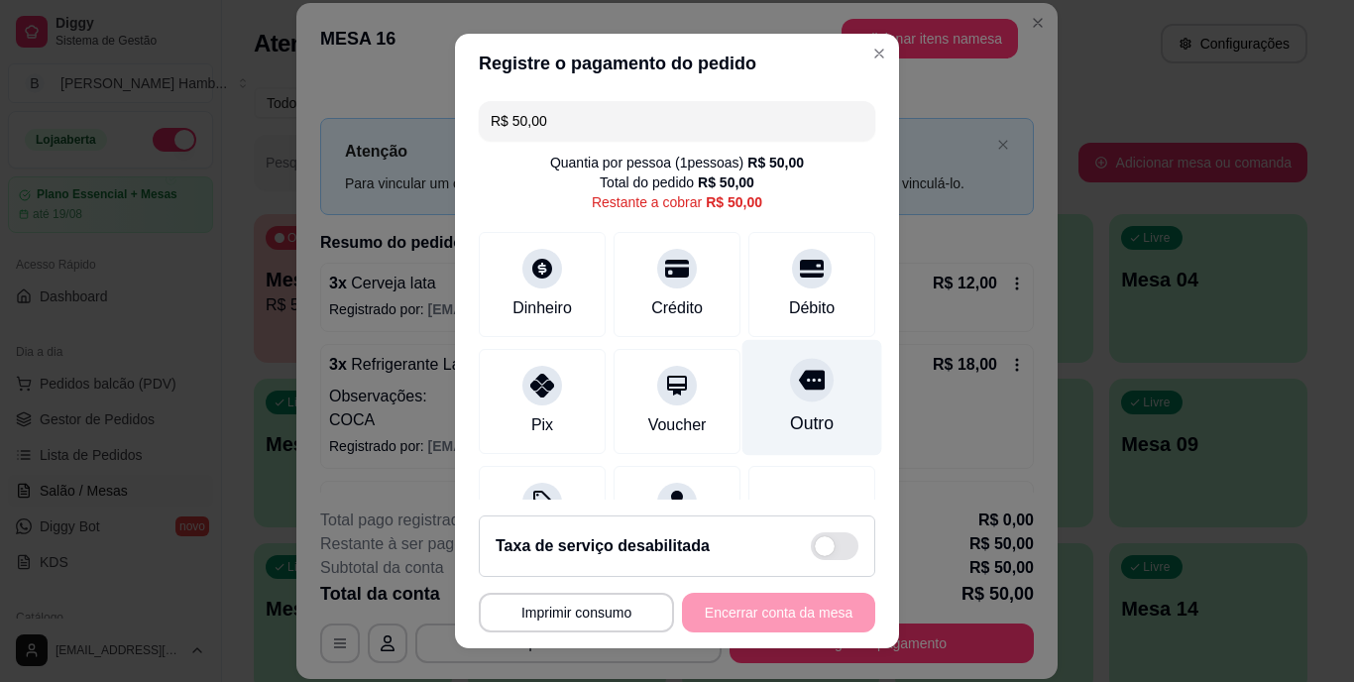
click at [803, 402] on div "Outro" at bounding box center [812, 398] width 140 height 116
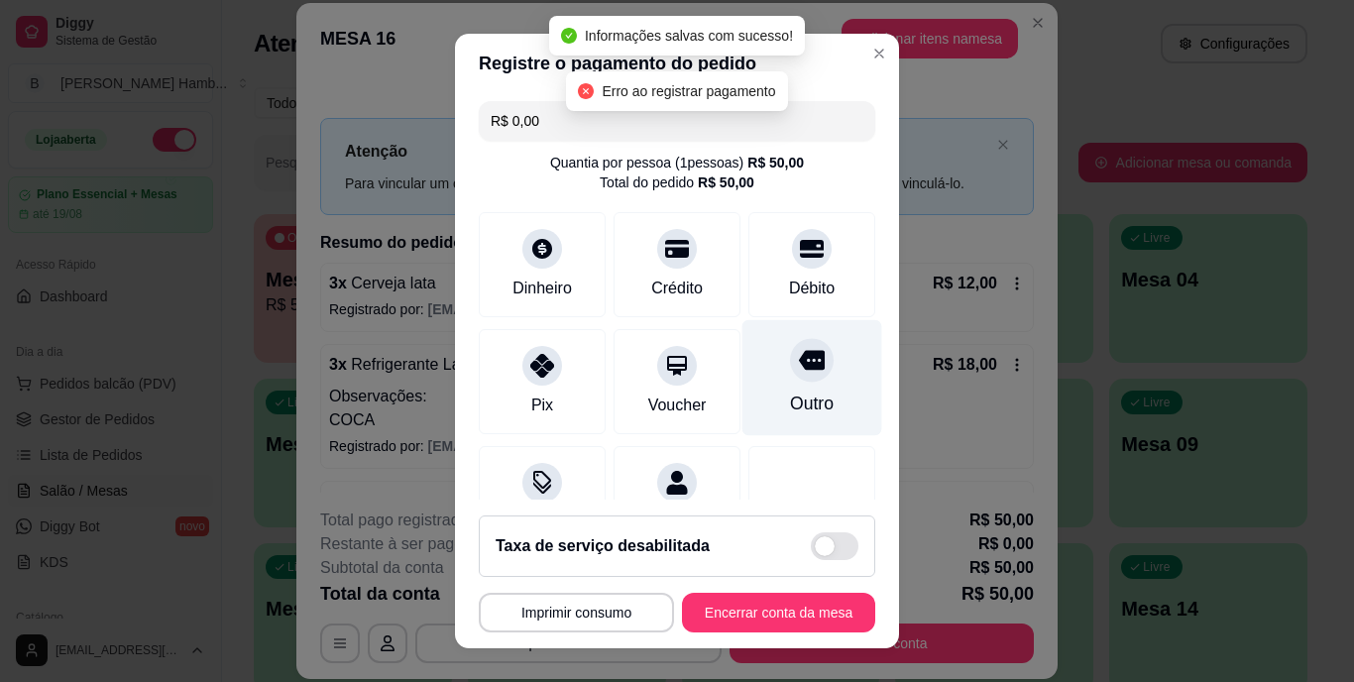
type input "R$ 0,00"
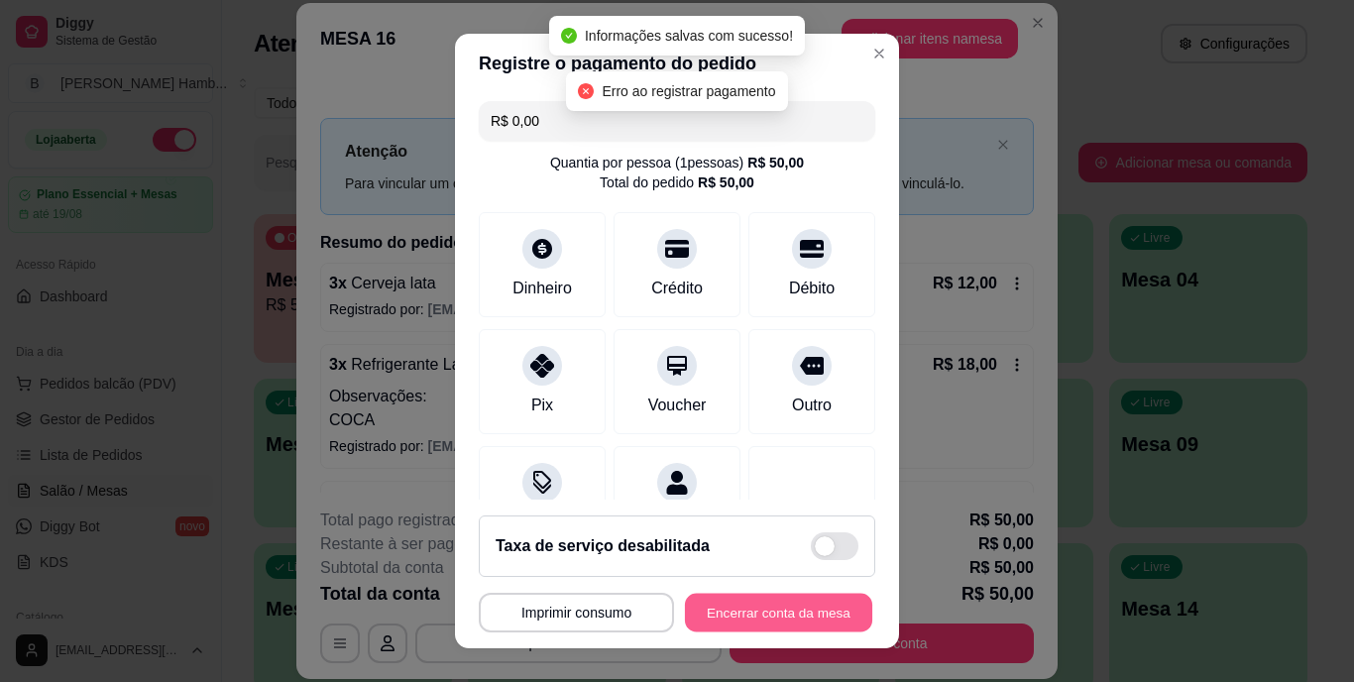
click at [703, 611] on button "Encerrar conta da mesa" at bounding box center [778, 612] width 187 height 39
